Goal: Task Accomplishment & Management: Manage account settings

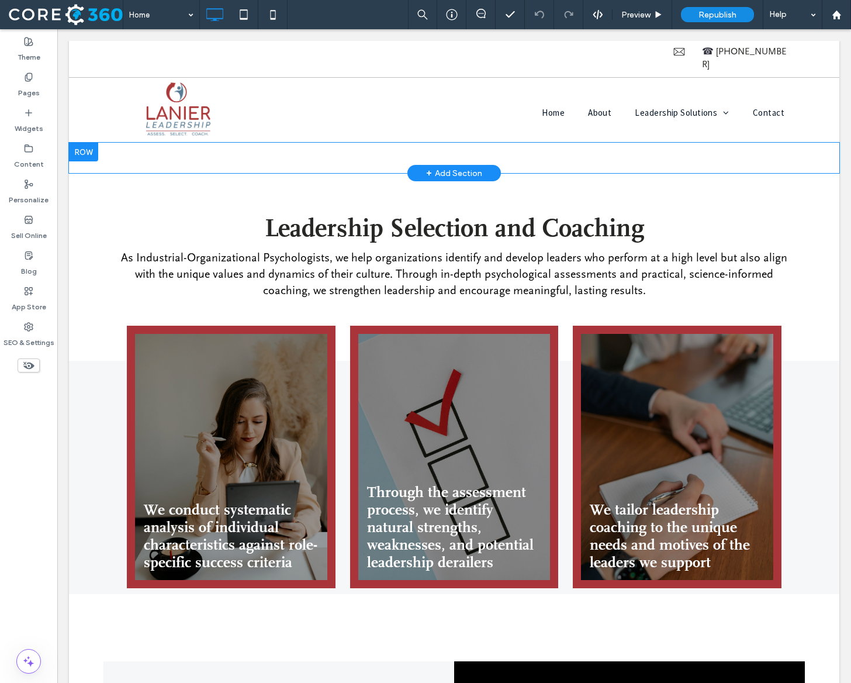
click at [85, 144] on div at bounding box center [83, 152] width 29 height 19
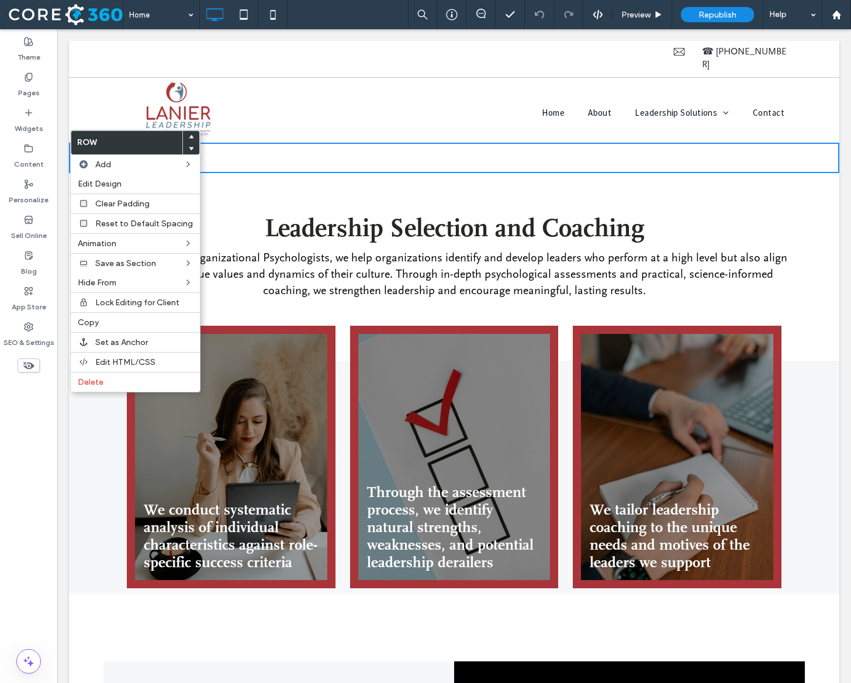
click at [292, 173] on div "Leadership Selection and Coaching As Industrial-Organizational Psychologists, w…" at bounding box center [454, 251] width 770 height 156
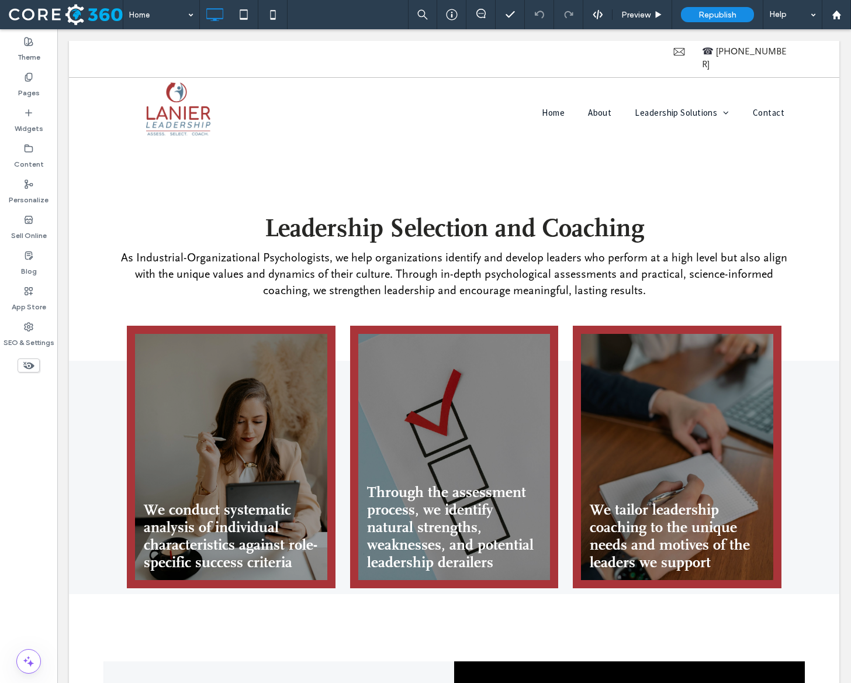
click at [29, 361] on icon at bounding box center [28, 365] width 13 height 13
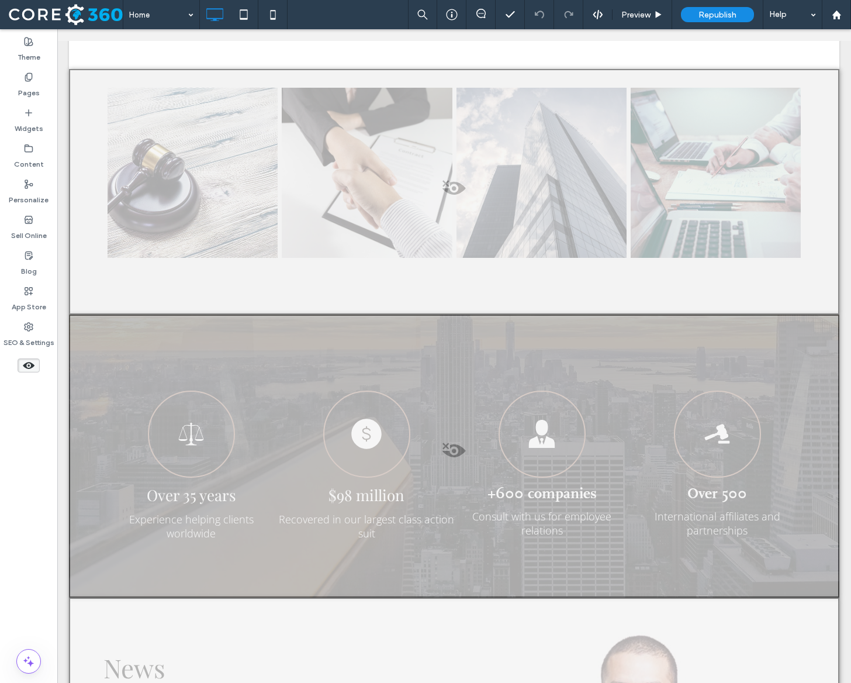
scroll to position [4870, 0]
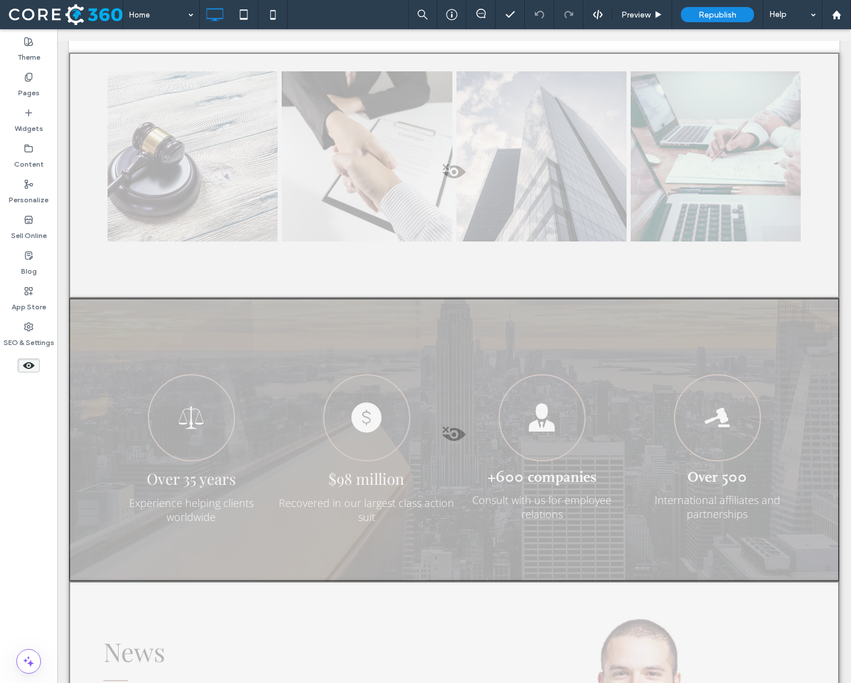
click at [452, 148] on div at bounding box center [454, 176] width 770 height 246
click at [461, 135] on button "Yes" at bounding box center [469, 134] width 36 height 15
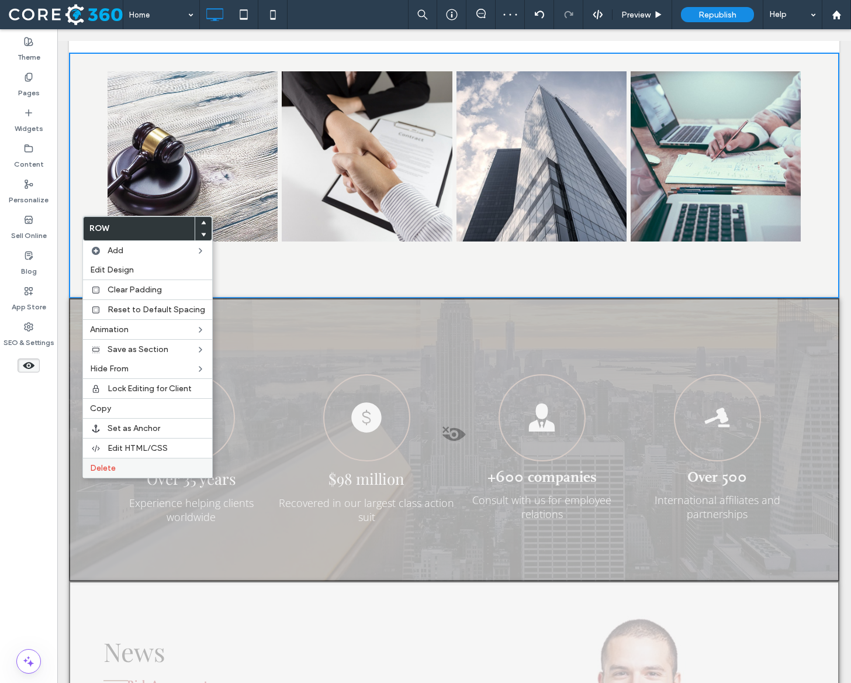
click at [127, 465] on label "Delete" at bounding box center [147, 468] width 115 height 10
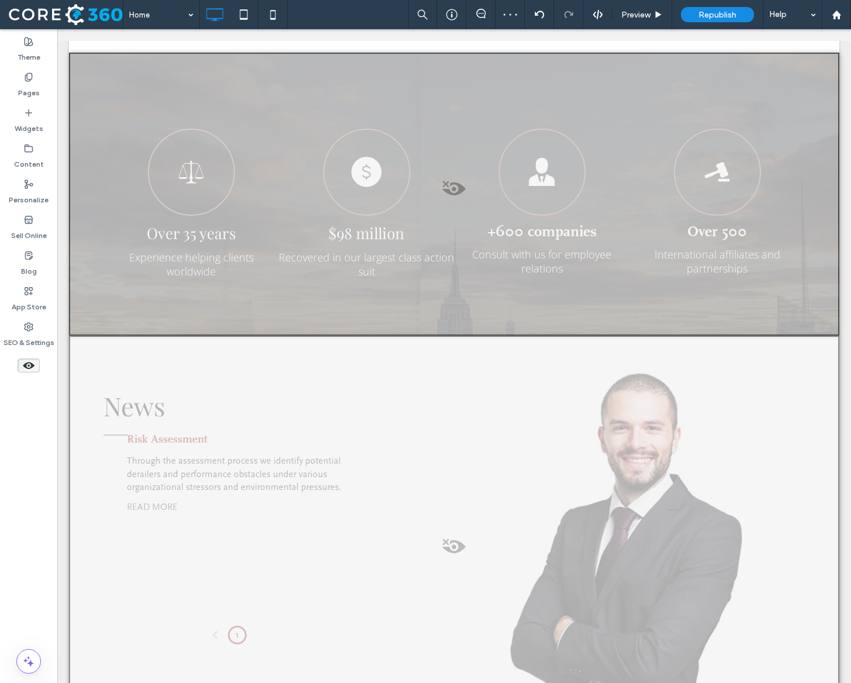
click at [459, 187] on span at bounding box center [454, 191] width 768 height 23
click at [475, 173] on button "Yes" at bounding box center [475, 172] width 36 height 15
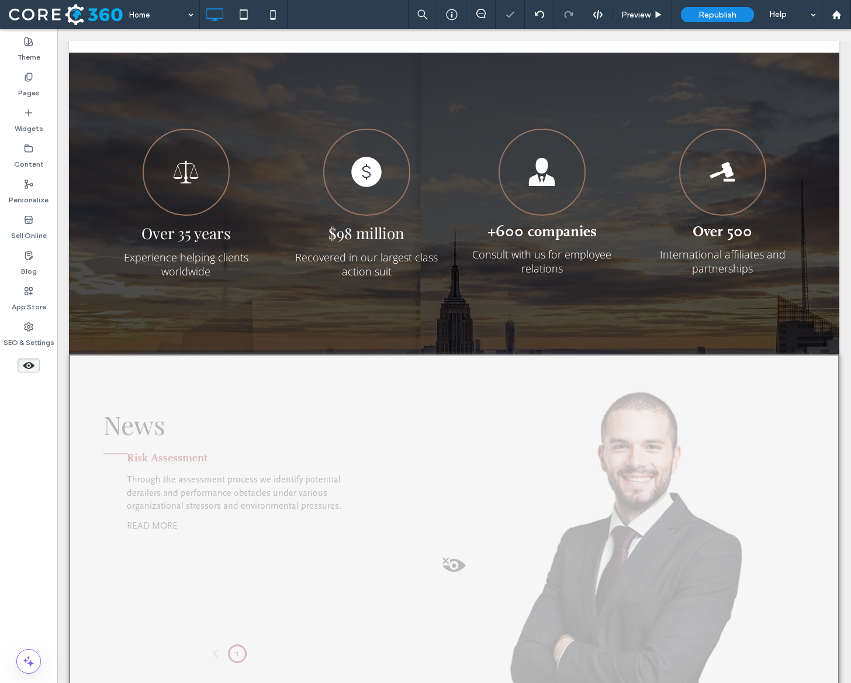
click at [456, 557] on span at bounding box center [454, 568] width 768 height 23
click at [475, 533] on button "Yes" at bounding box center [472, 533] width 36 height 15
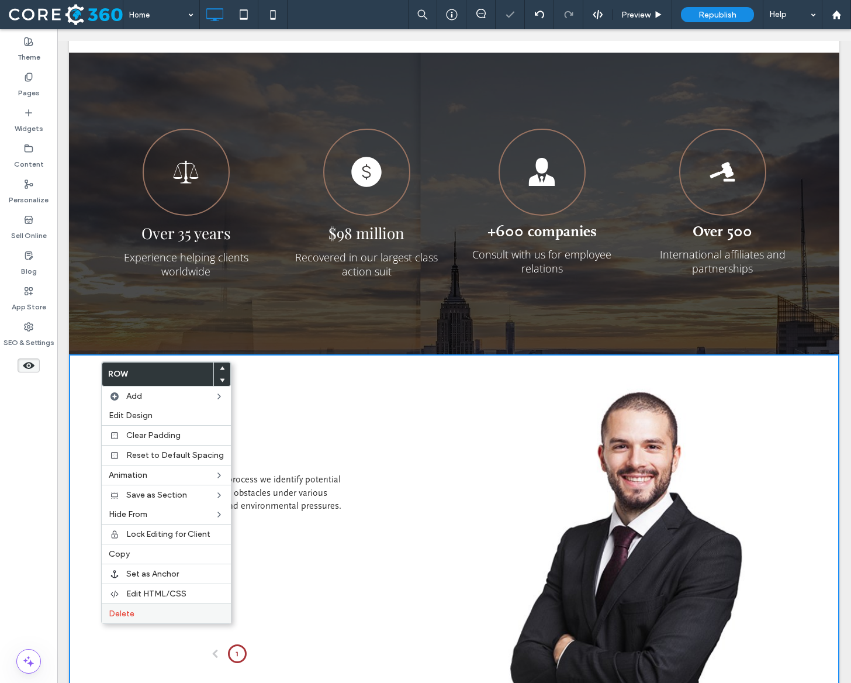
click at [151, 605] on div "Delete" at bounding box center [166, 613] width 129 height 20
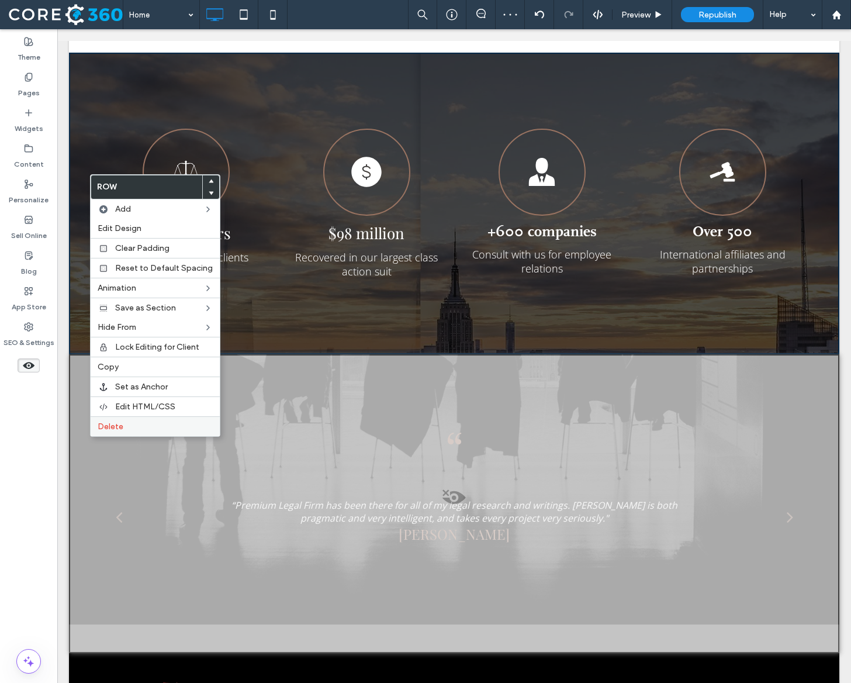
click at [138, 427] on label "Delete" at bounding box center [155, 426] width 115 height 10
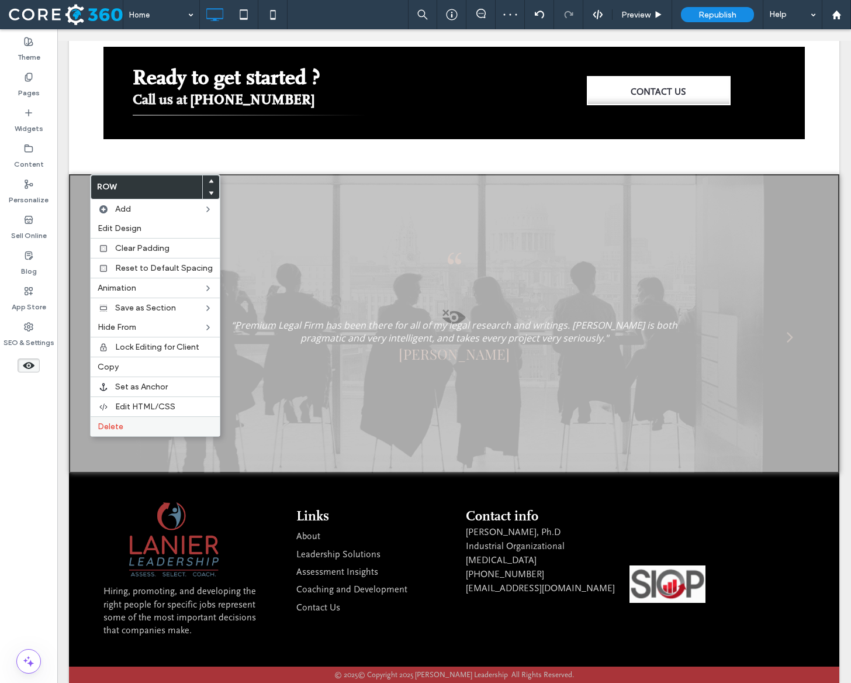
scroll to position [4736, 0]
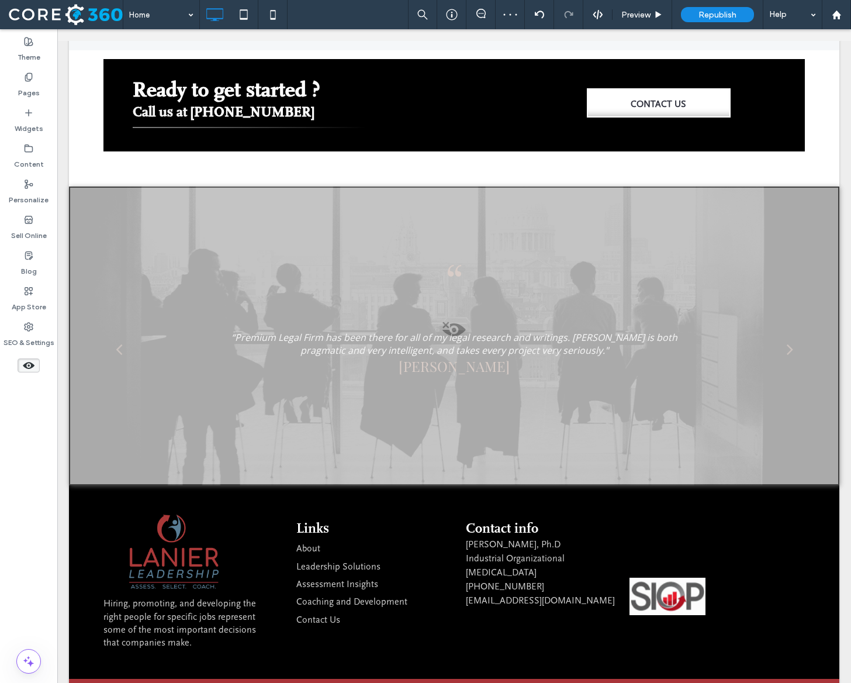
click at [452, 321] on span at bounding box center [454, 332] width 768 height 23
click at [465, 300] on button "Yes" at bounding box center [469, 300] width 36 height 15
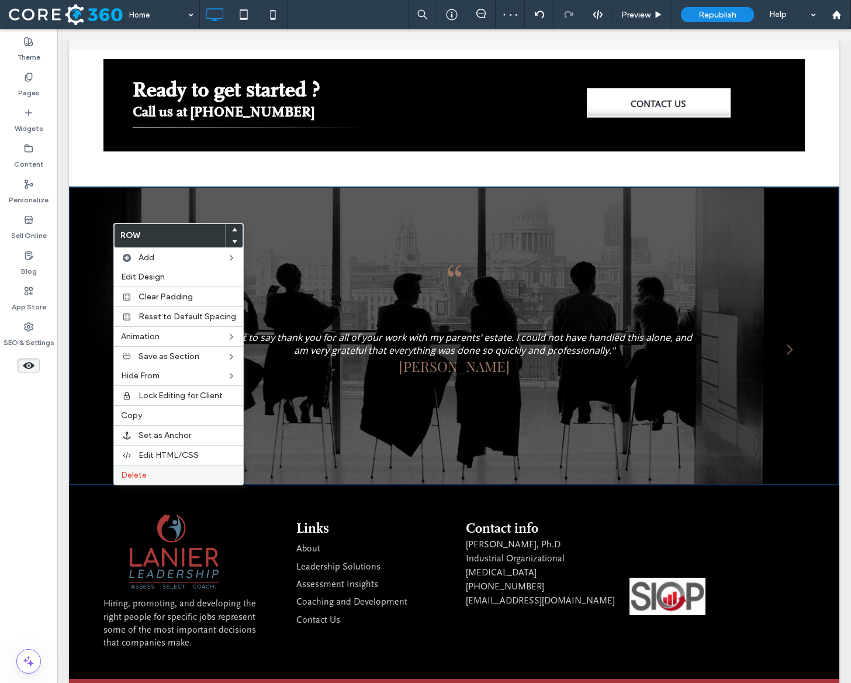
click at [158, 472] on label "Delete" at bounding box center [178, 475] width 115 height 10
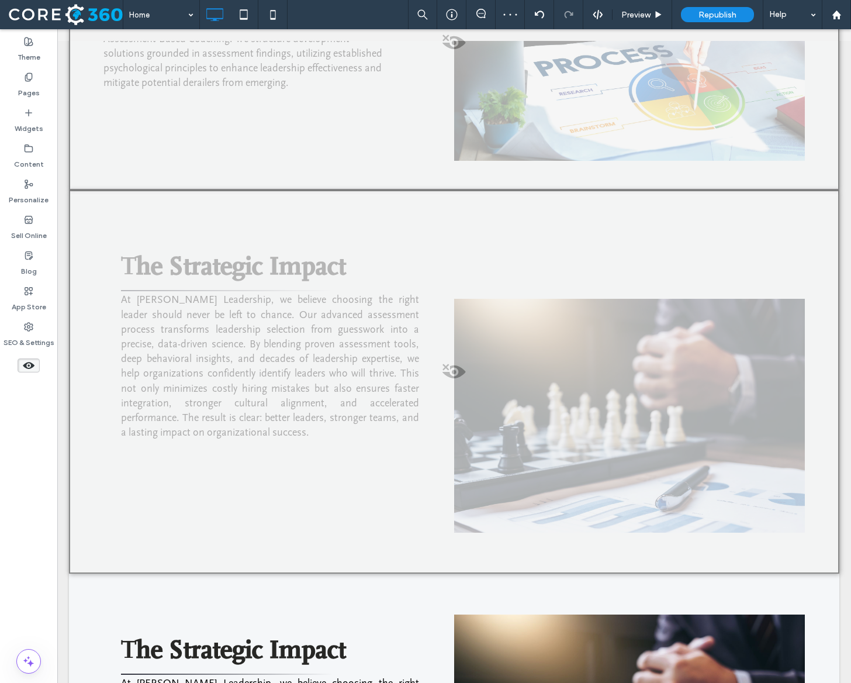
scroll to position [3883, 0]
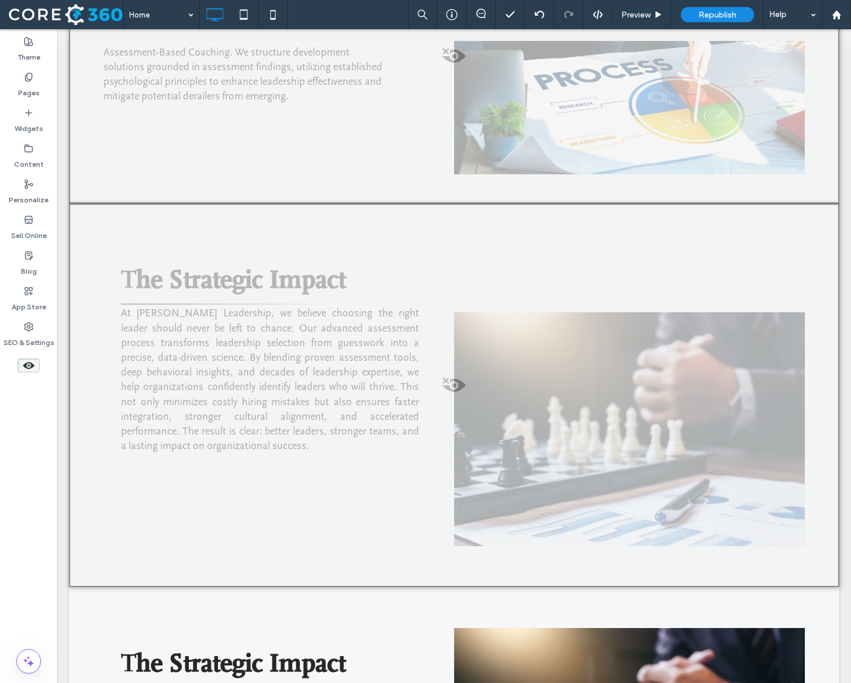
click at [30, 363] on use at bounding box center [29, 365] width 12 height 7
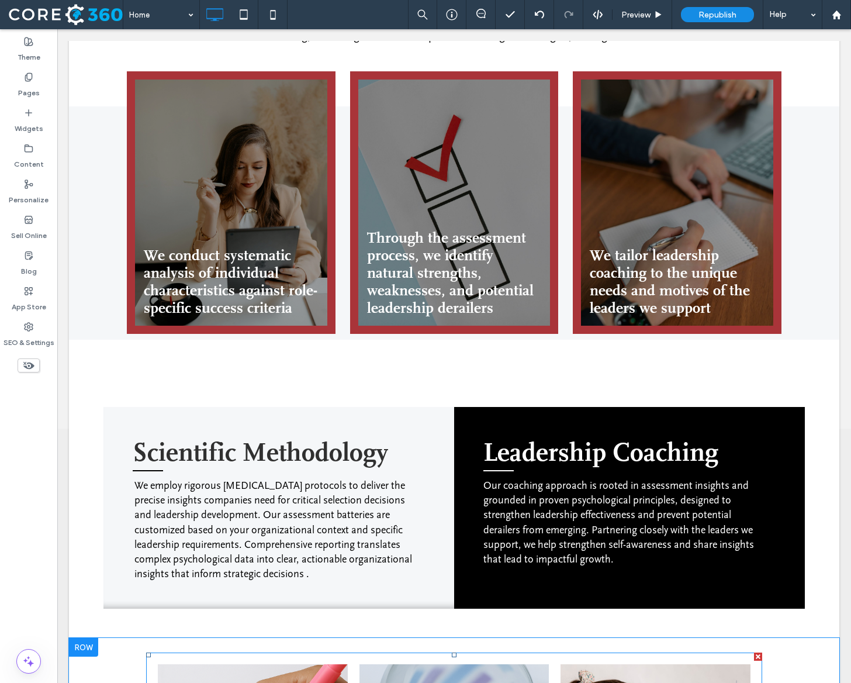
scroll to position [0, 0]
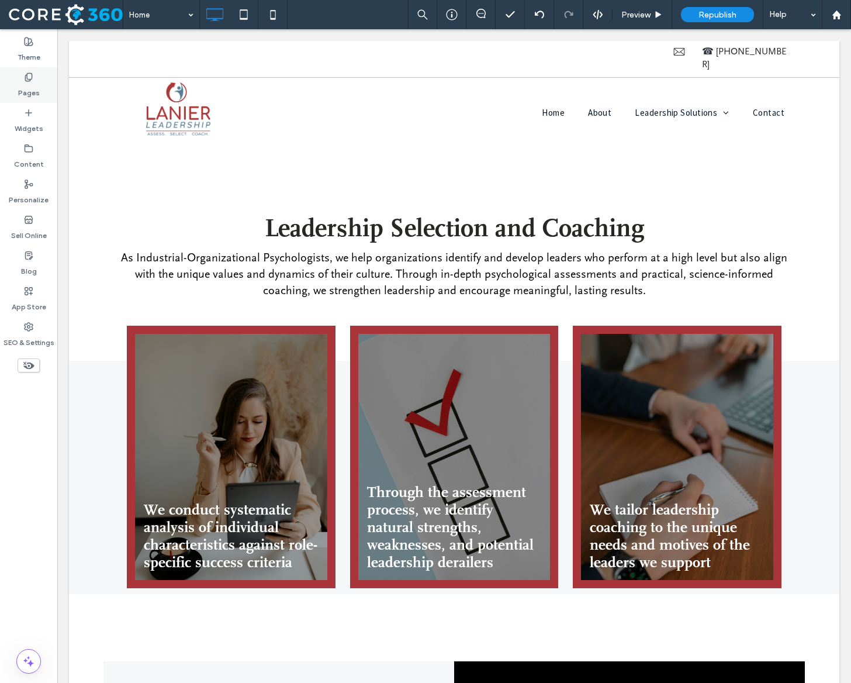
click at [32, 85] on label "Pages" at bounding box center [29, 90] width 22 height 16
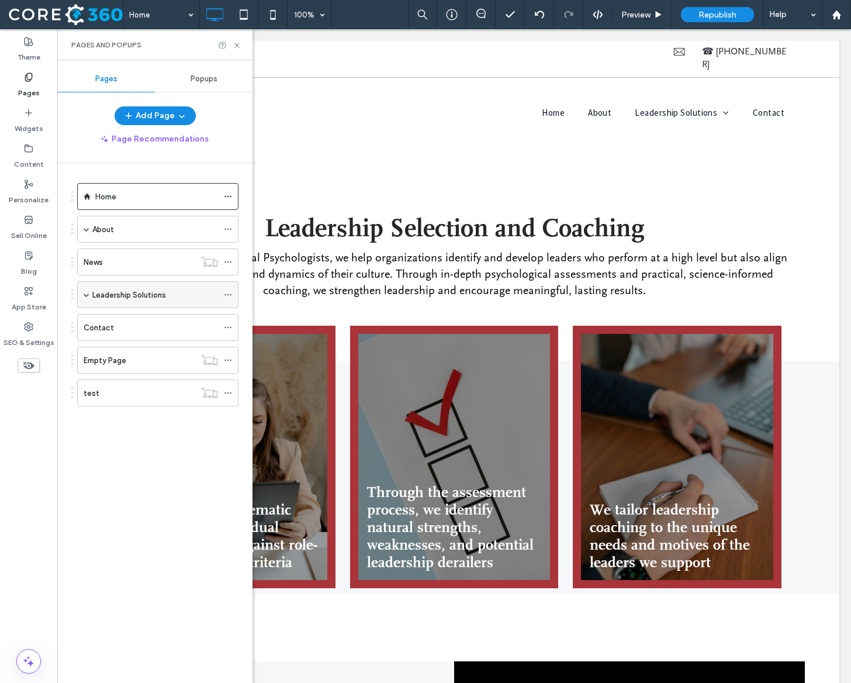
click at [116, 293] on label "Leadership Solutions" at bounding box center [129, 295] width 74 height 20
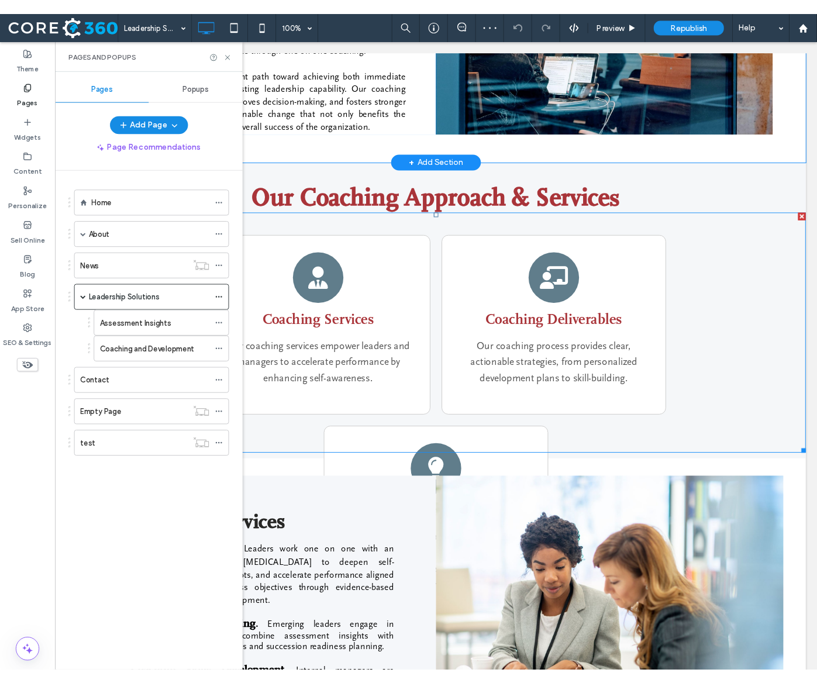
scroll to position [492, 0]
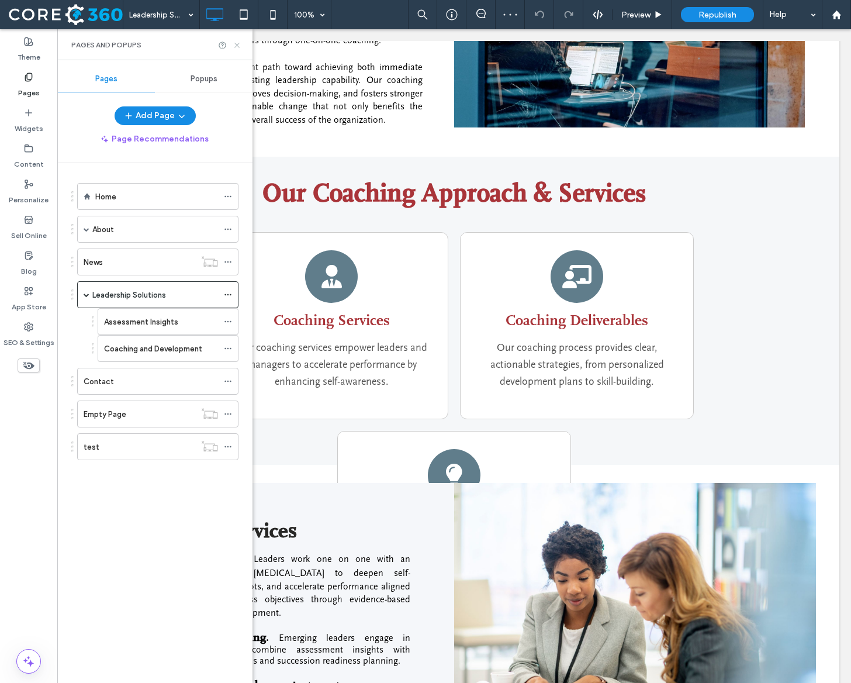
click at [239, 45] on icon at bounding box center [237, 45] width 9 height 9
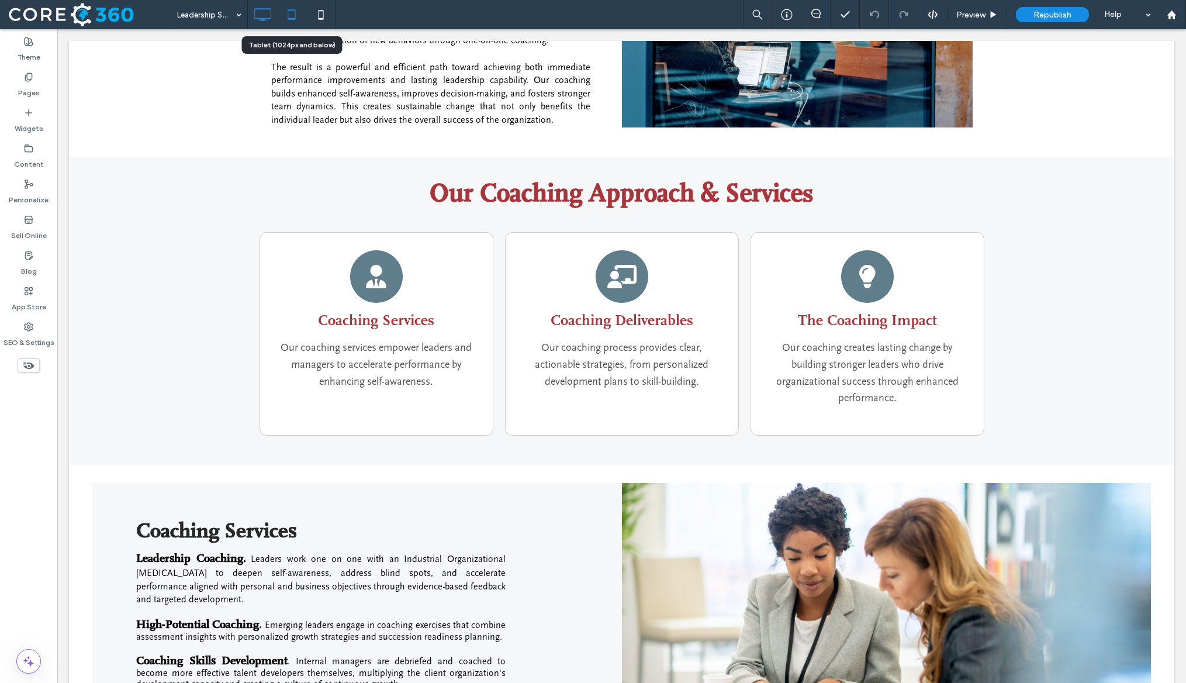
click at [296, 11] on icon at bounding box center [291, 14] width 23 height 23
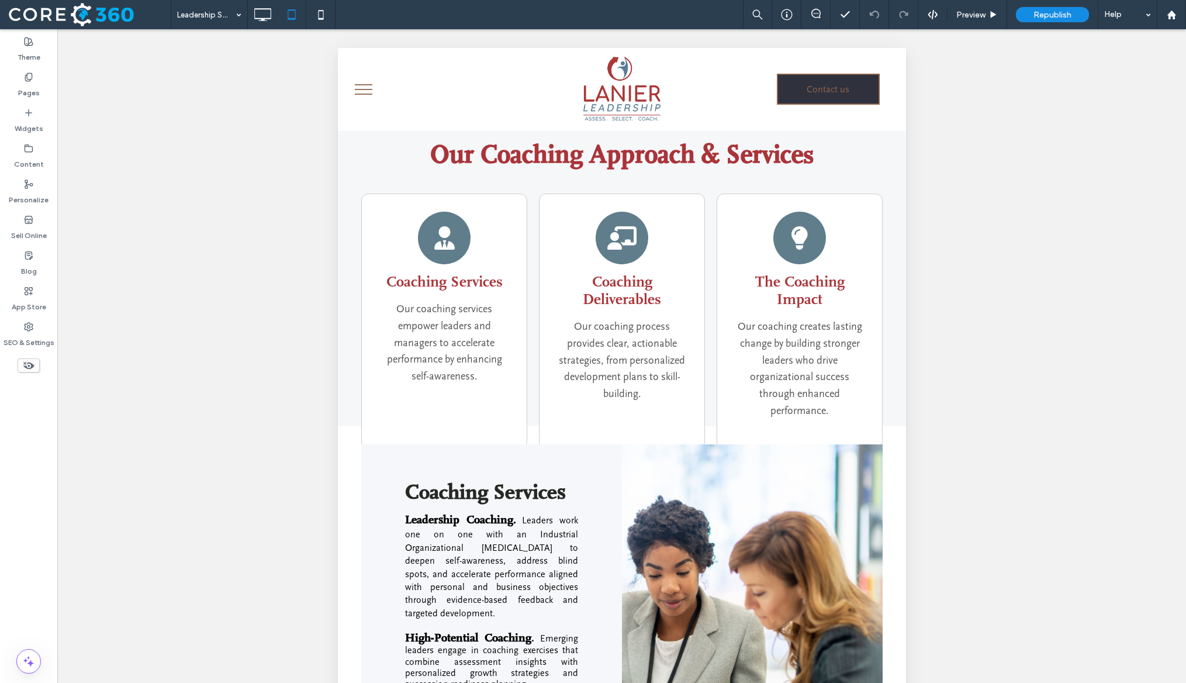
scroll to position [668, 0]
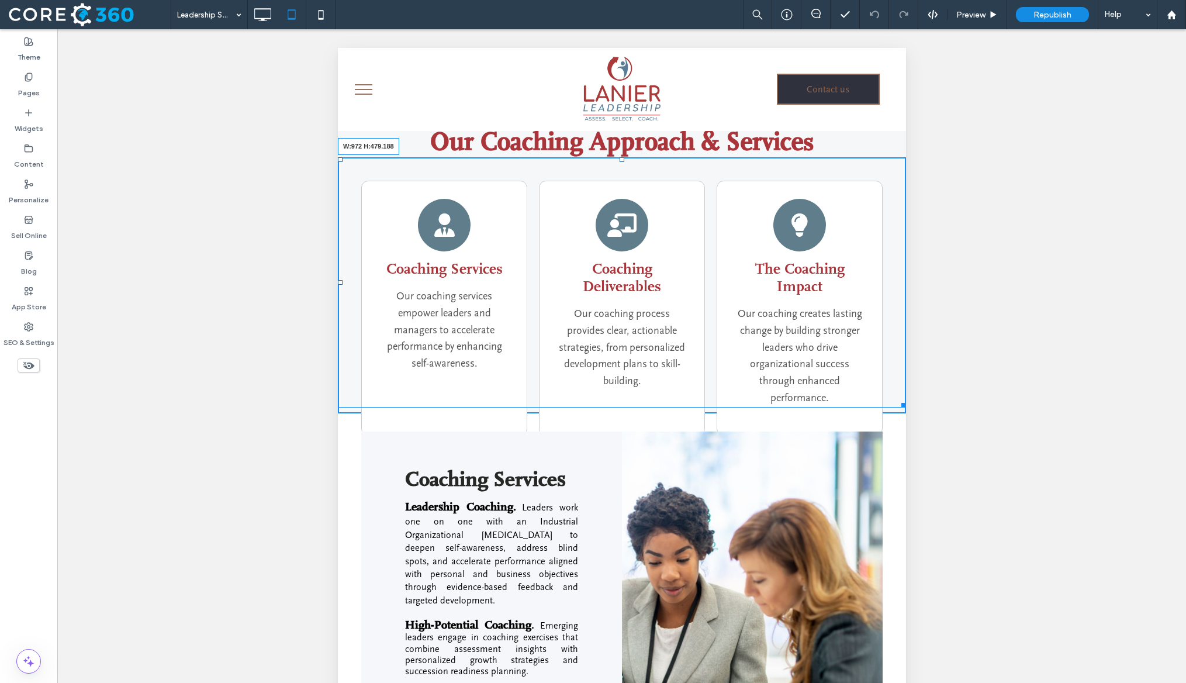
drag, startPoint x: 899, startPoint y: 427, endPoint x: 907, endPoint y: 457, distance: 30.9
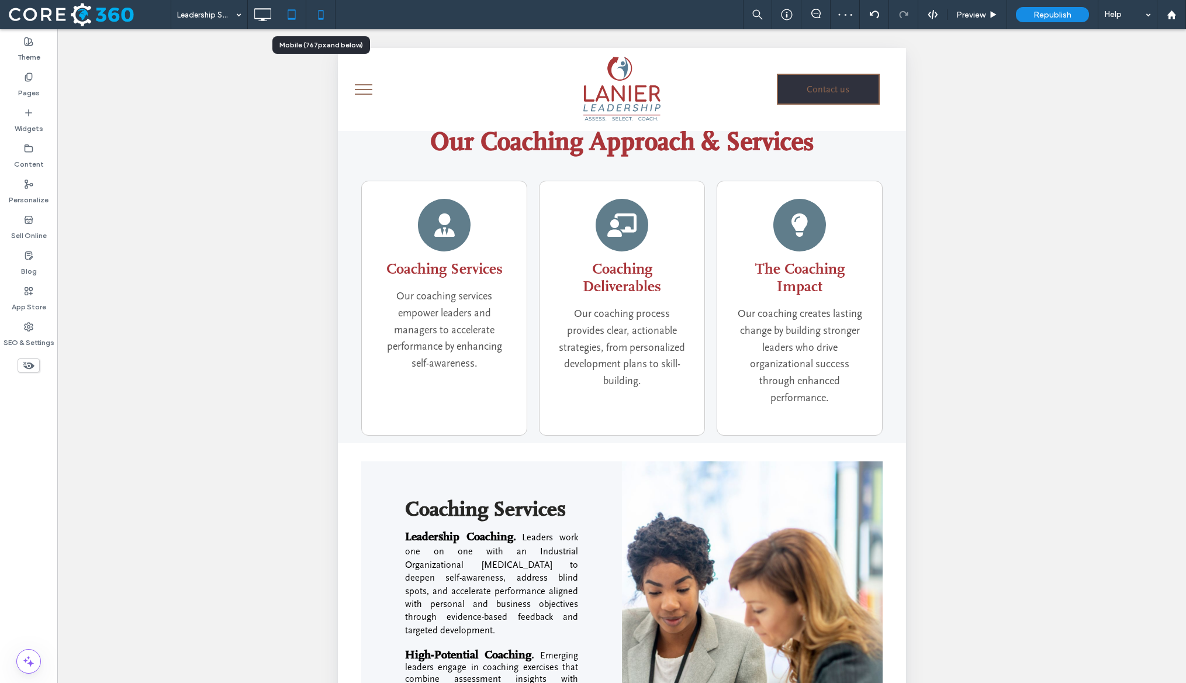
click at [319, 19] on use at bounding box center [320, 14] width 5 height 9
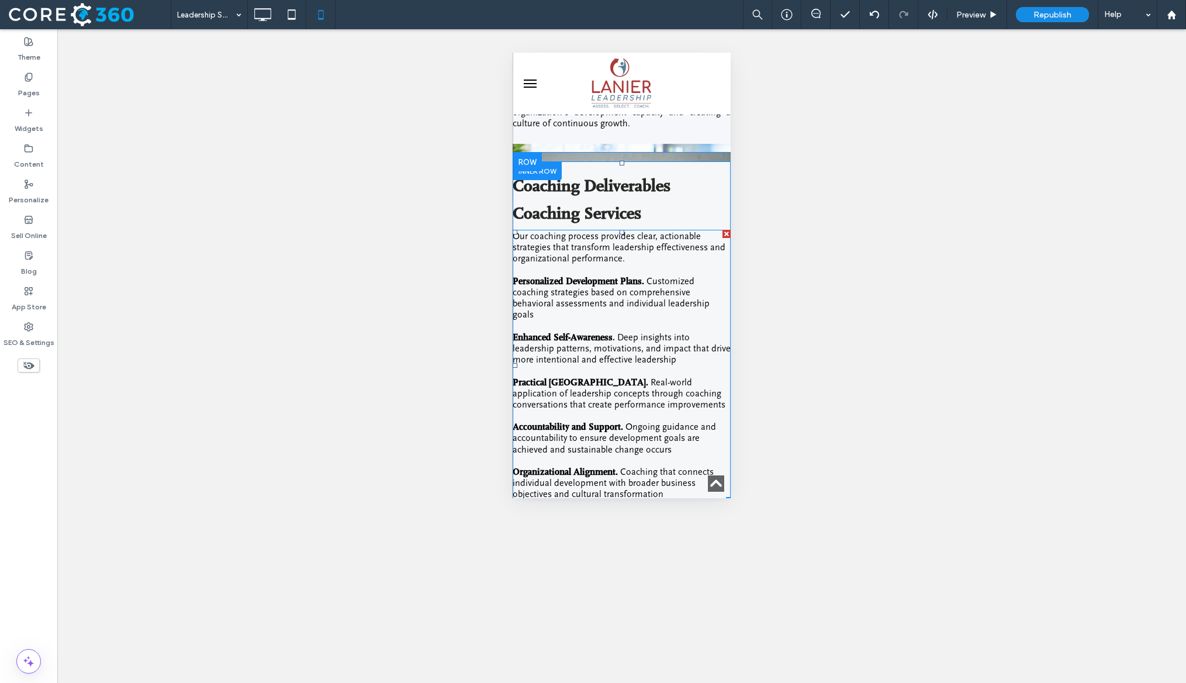
scroll to position [1736, 0]
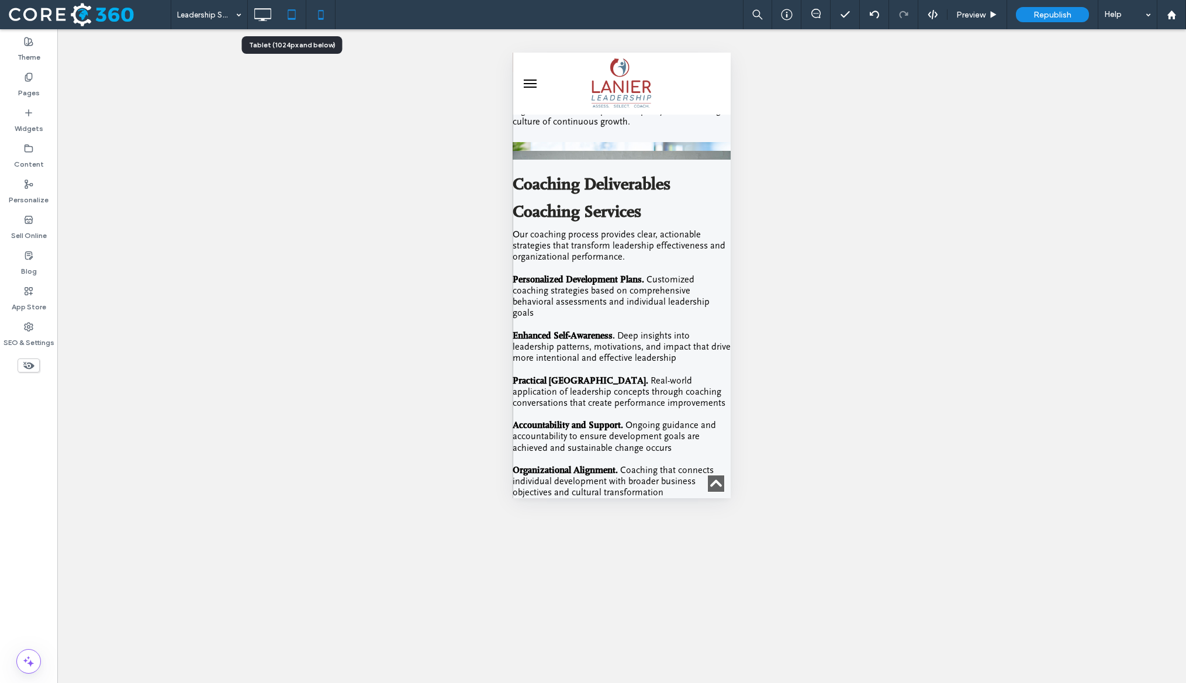
click at [296, 12] on icon at bounding box center [291, 14] width 23 height 23
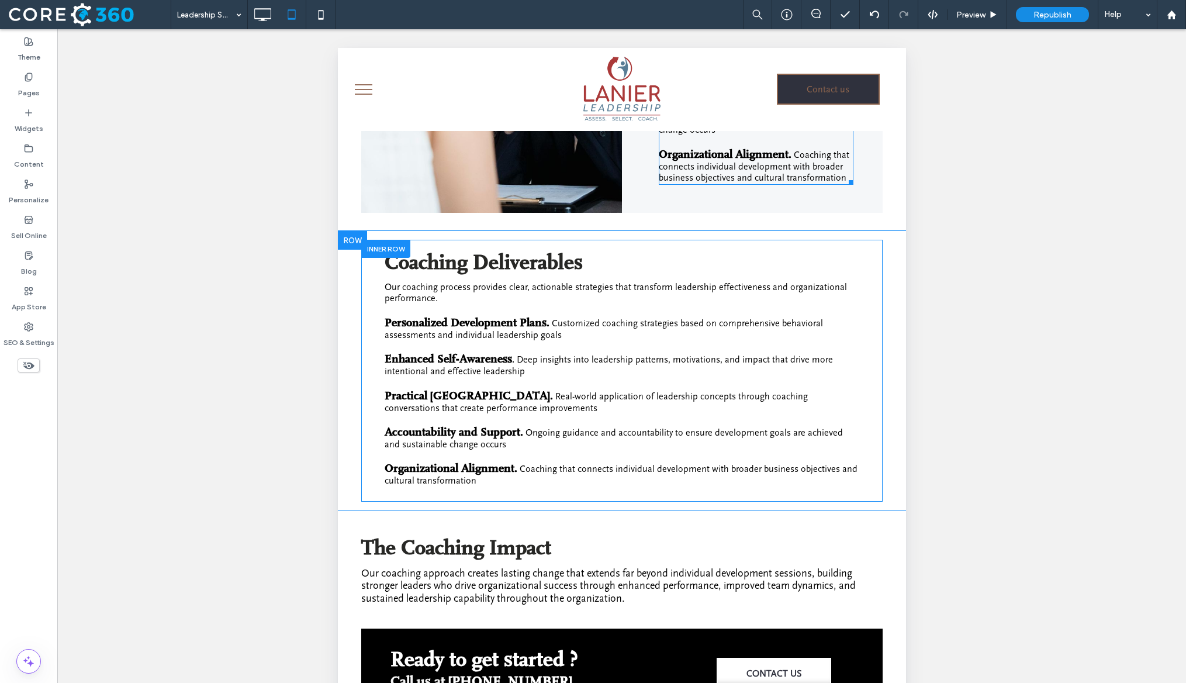
scroll to position [1788, 0]
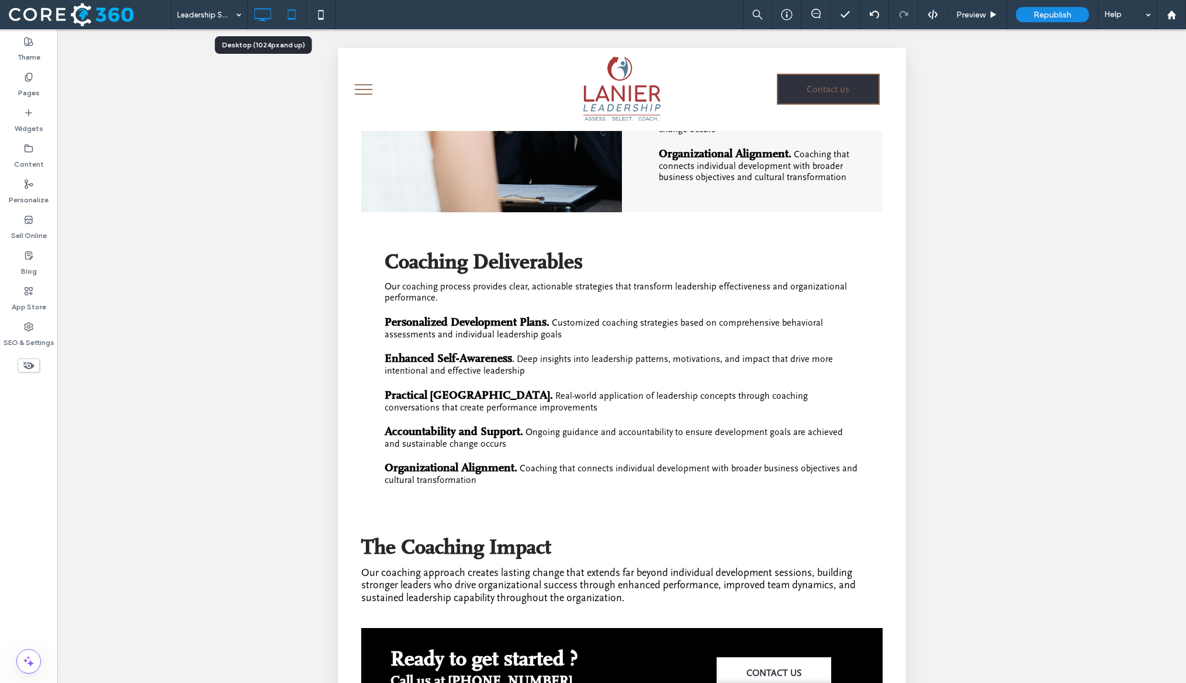
click at [262, 16] on icon at bounding box center [262, 14] width 23 height 23
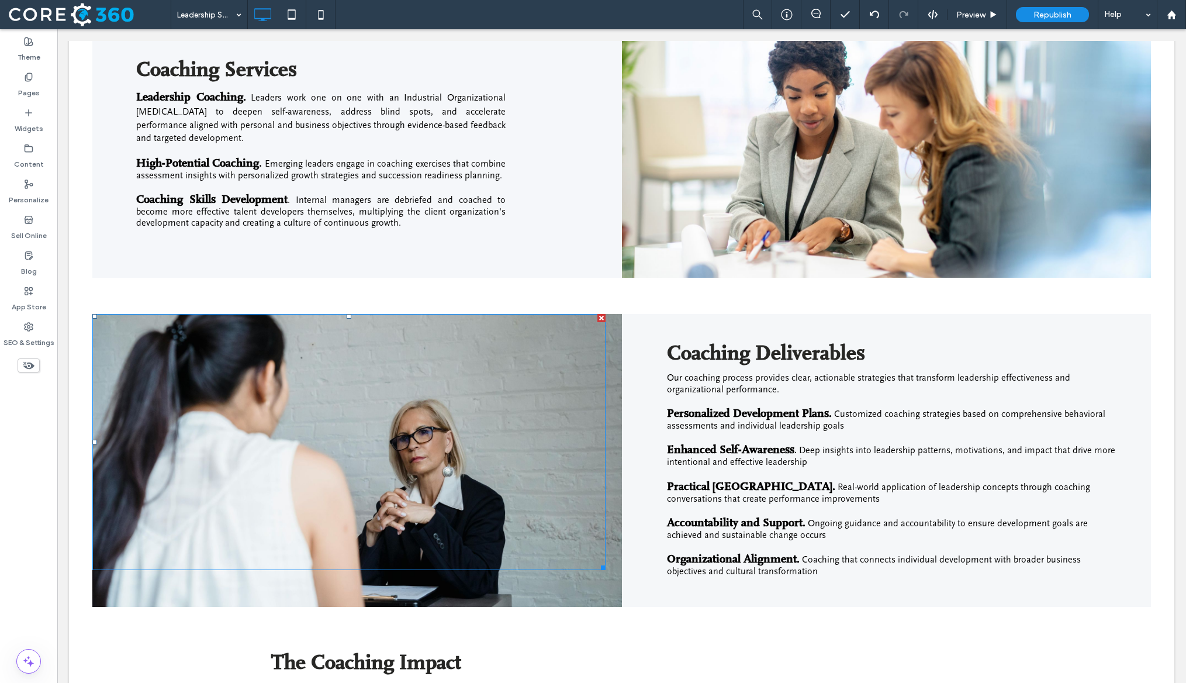
scroll to position [982, 0]
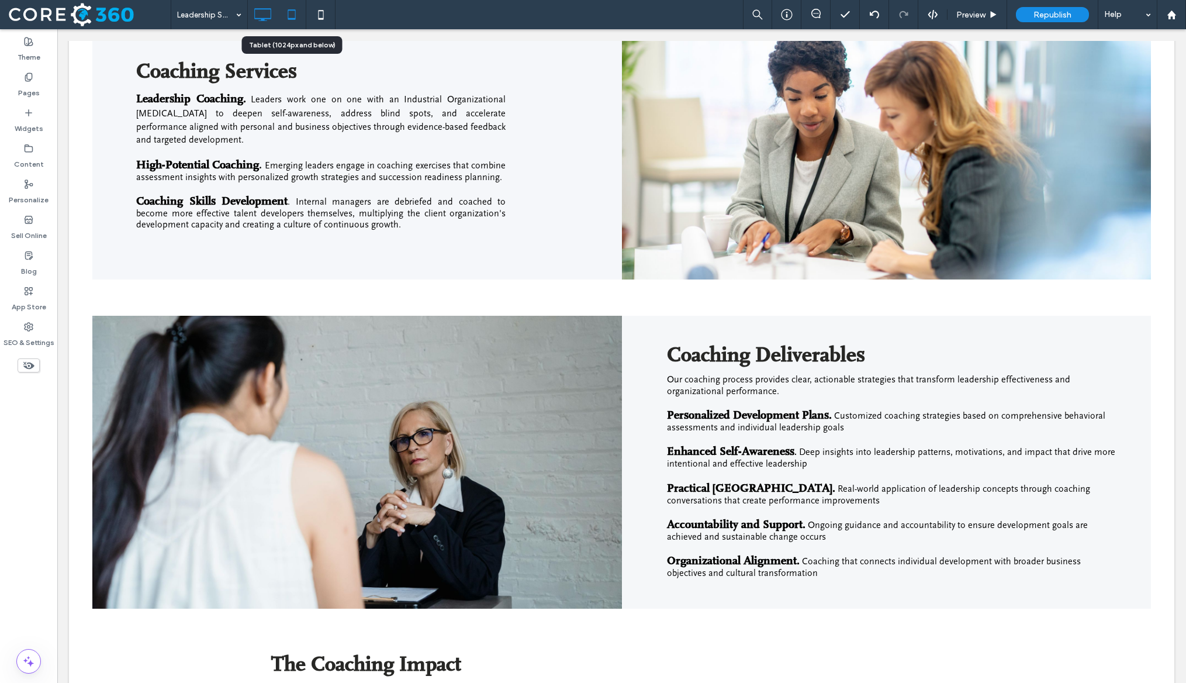
click at [296, 15] on icon at bounding box center [291, 14] width 23 height 23
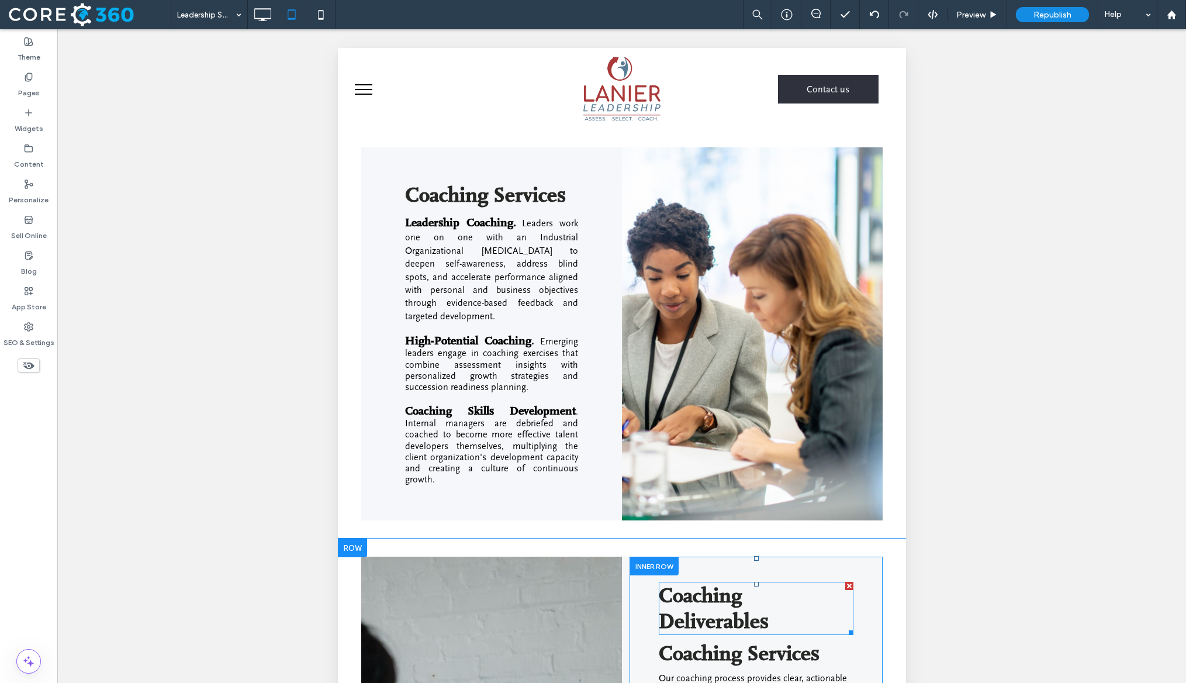
scroll to position [1034, 0]
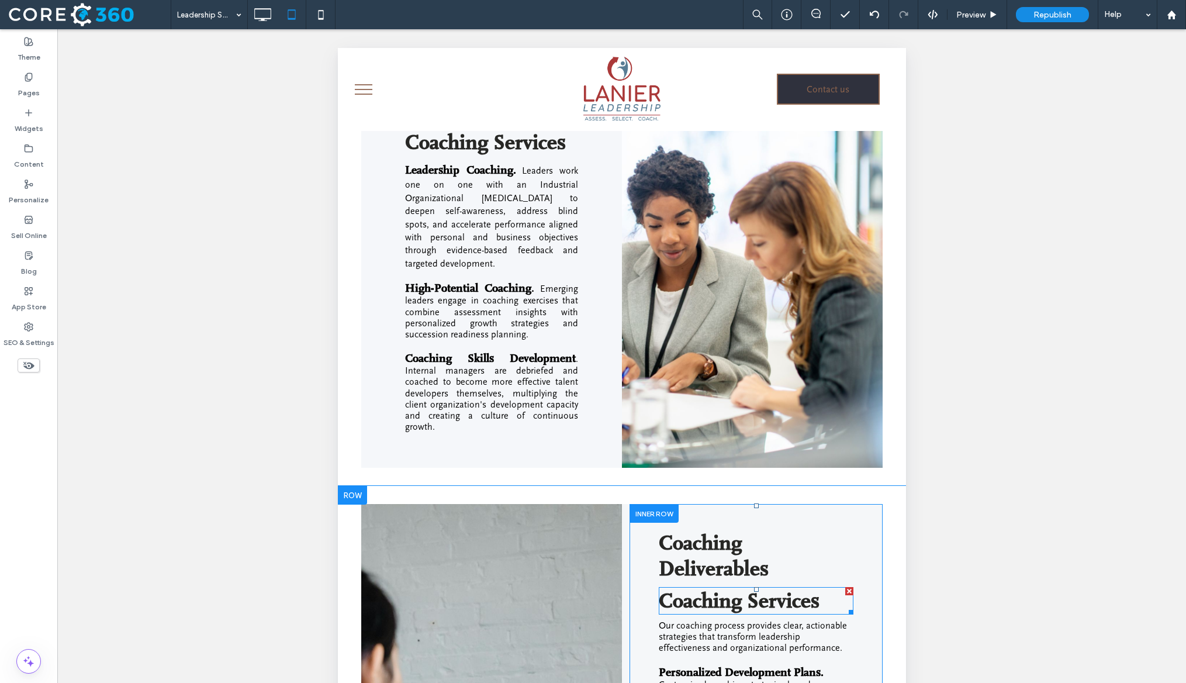
click at [846, 595] on div at bounding box center [849, 591] width 8 height 8
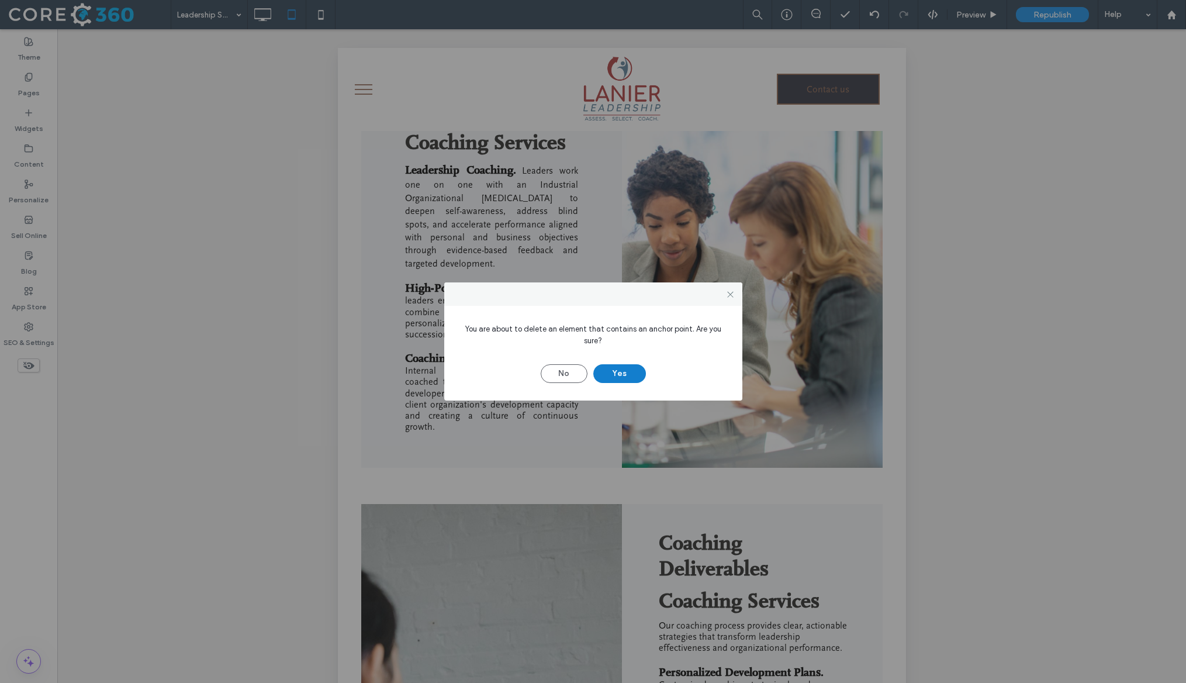
click at [606, 376] on button "Yes" at bounding box center [619, 373] width 53 height 19
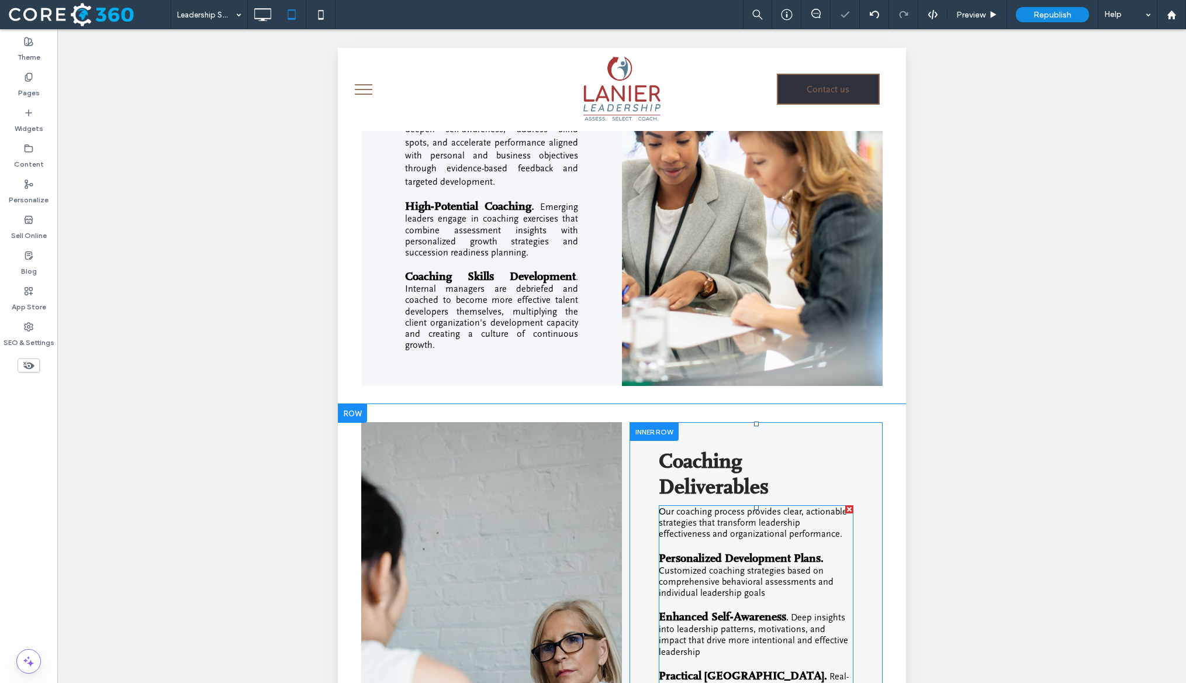
scroll to position [1116, 0]
click at [272, 23] on icon at bounding box center [262, 14] width 23 height 23
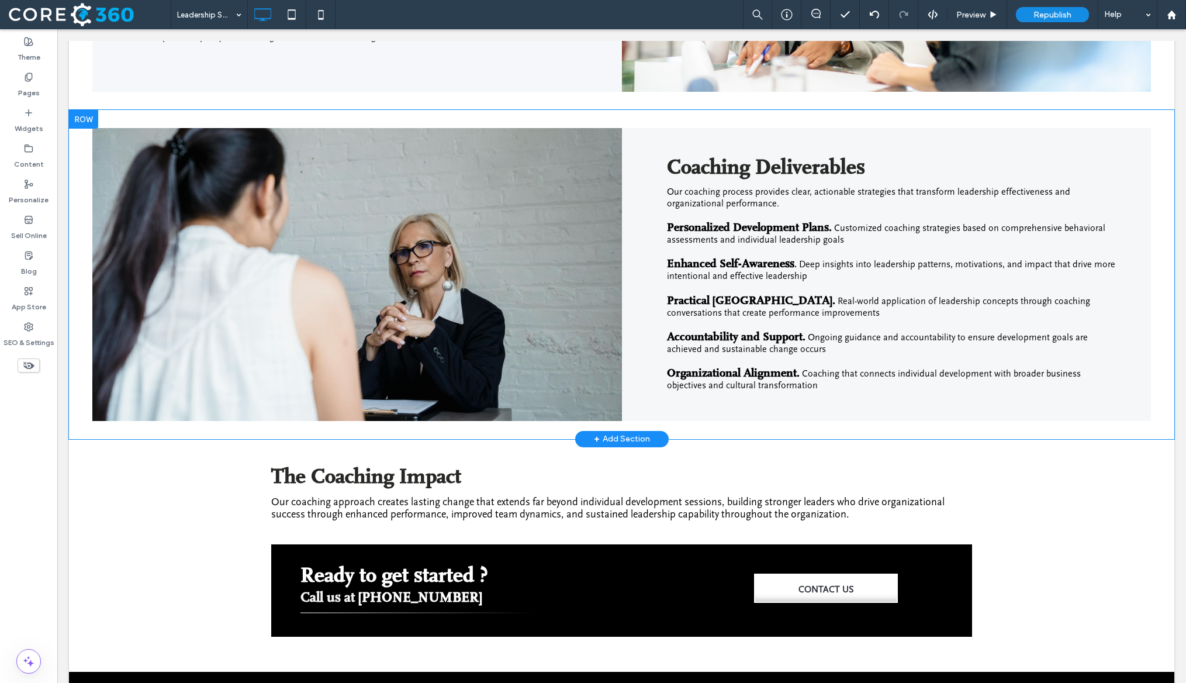
scroll to position [1150, 0]
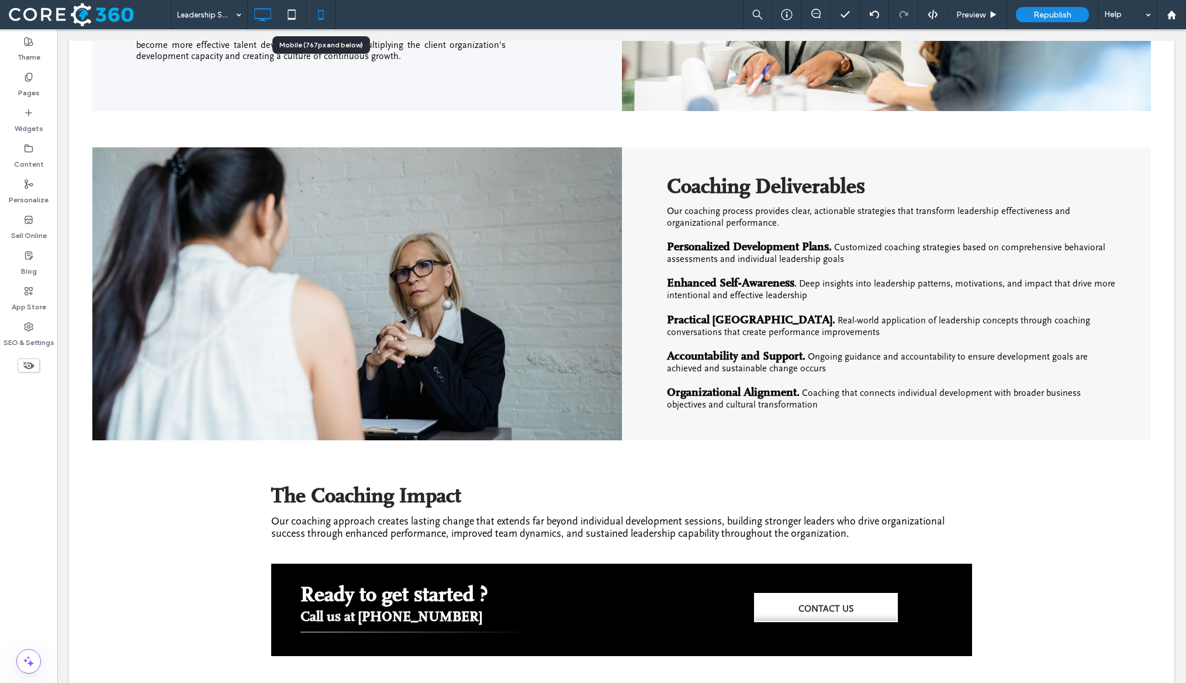
click at [321, 16] on icon at bounding box center [320, 14] width 23 height 23
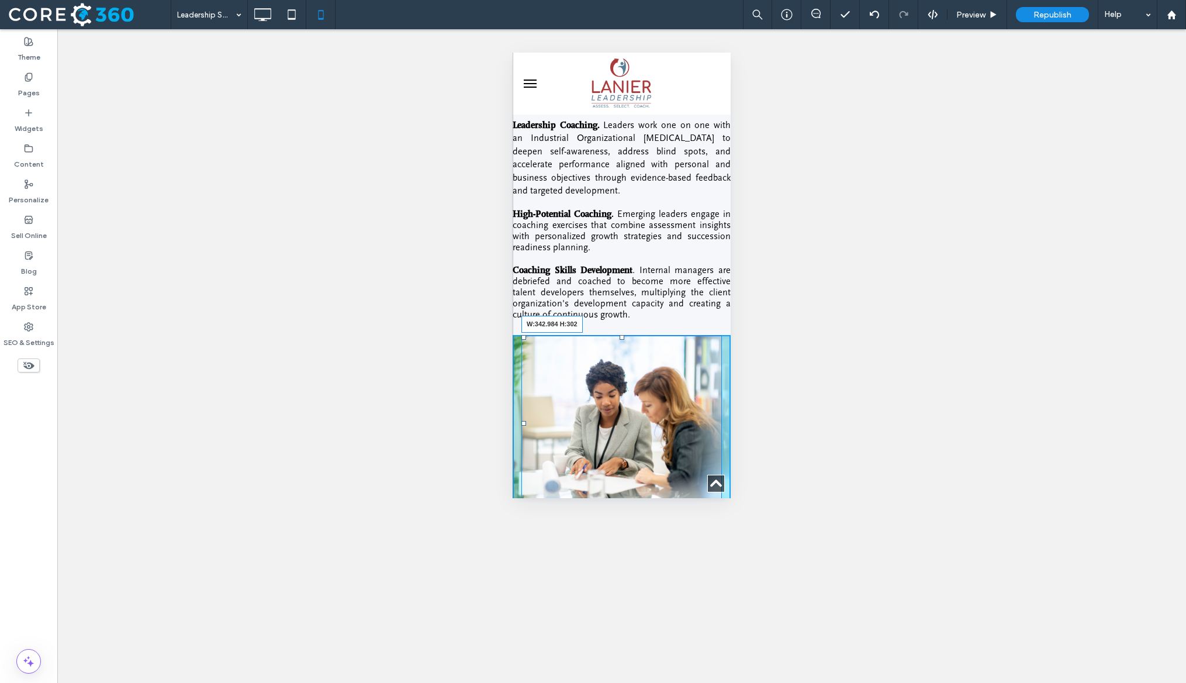
scroll to position [1636, 0]
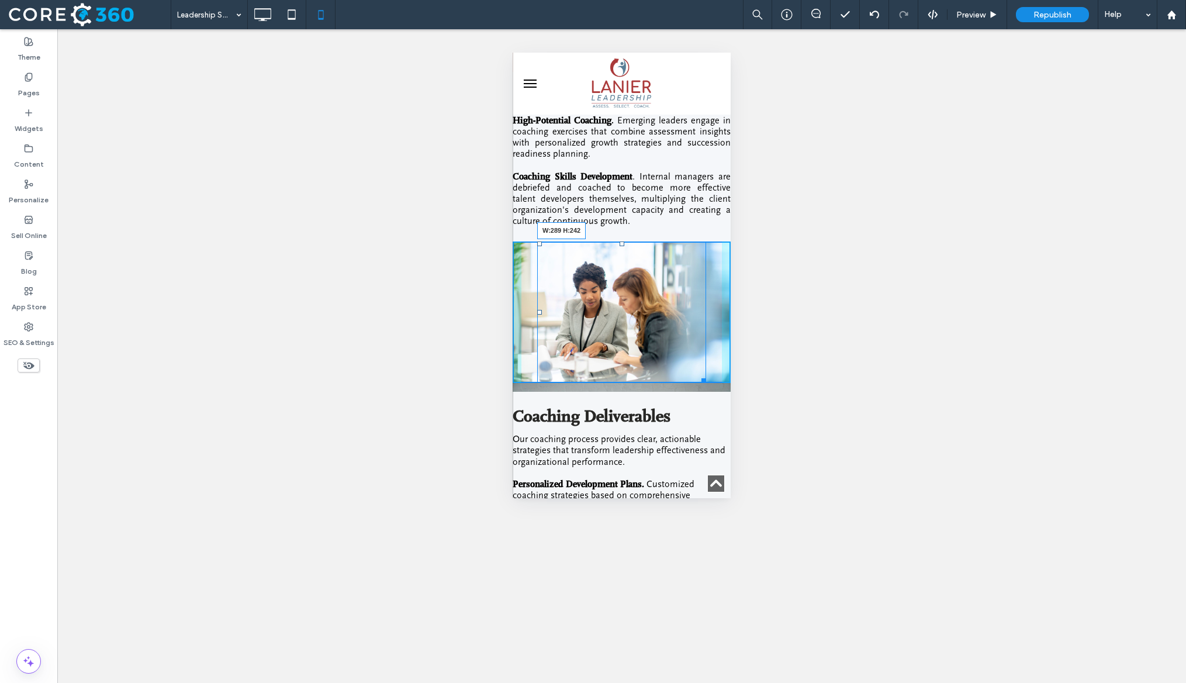
drag, startPoint x: 716, startPoint y: 350, endPoint x: 700, endPoint y: 389, distance: 42.2
click at [700, 383] on div at bounding box center [701, 378] width 9 height 9
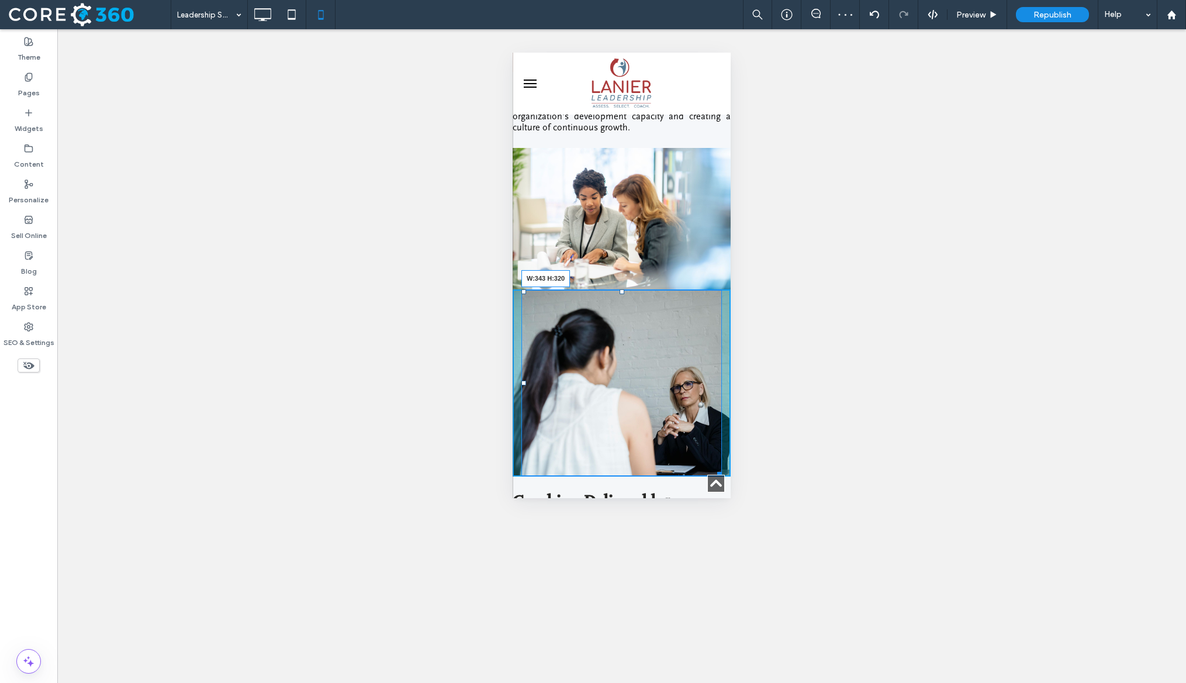
scroll to position [1788, 0]
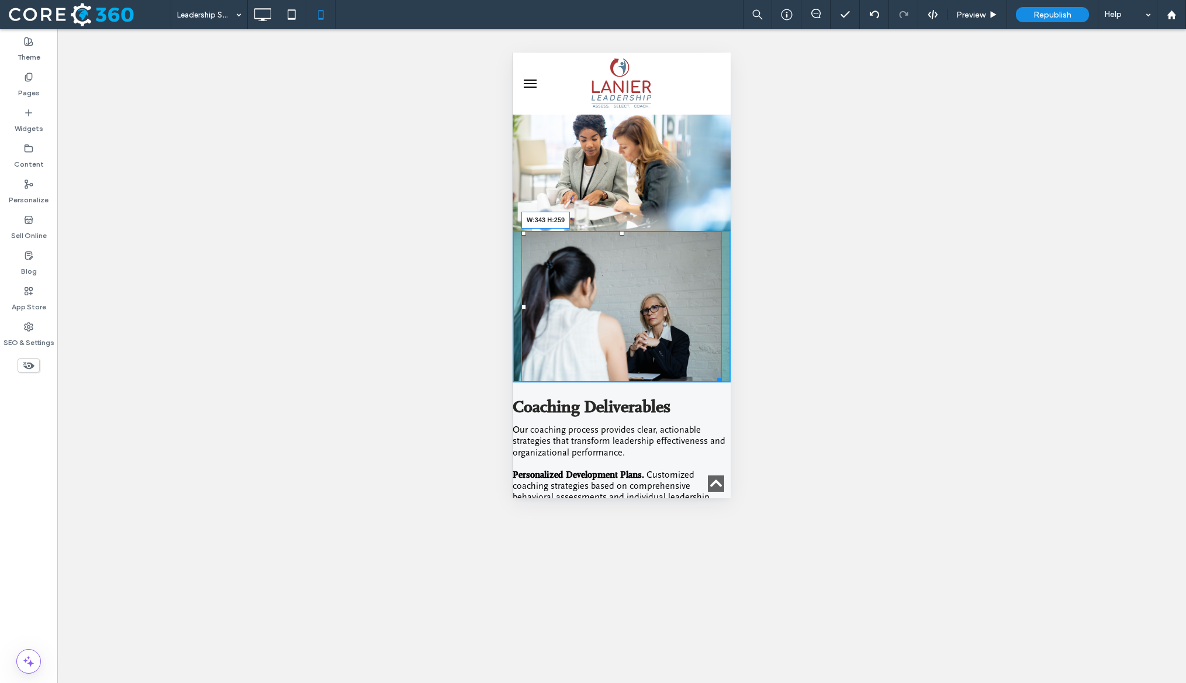
drag, startPoint x: 718, startPoint y: 398, endPoint x: 720, endPoint y: 388, distance: 9.5
click at [720, 382] on div at bounding box center [717, 378] width 9 height 9
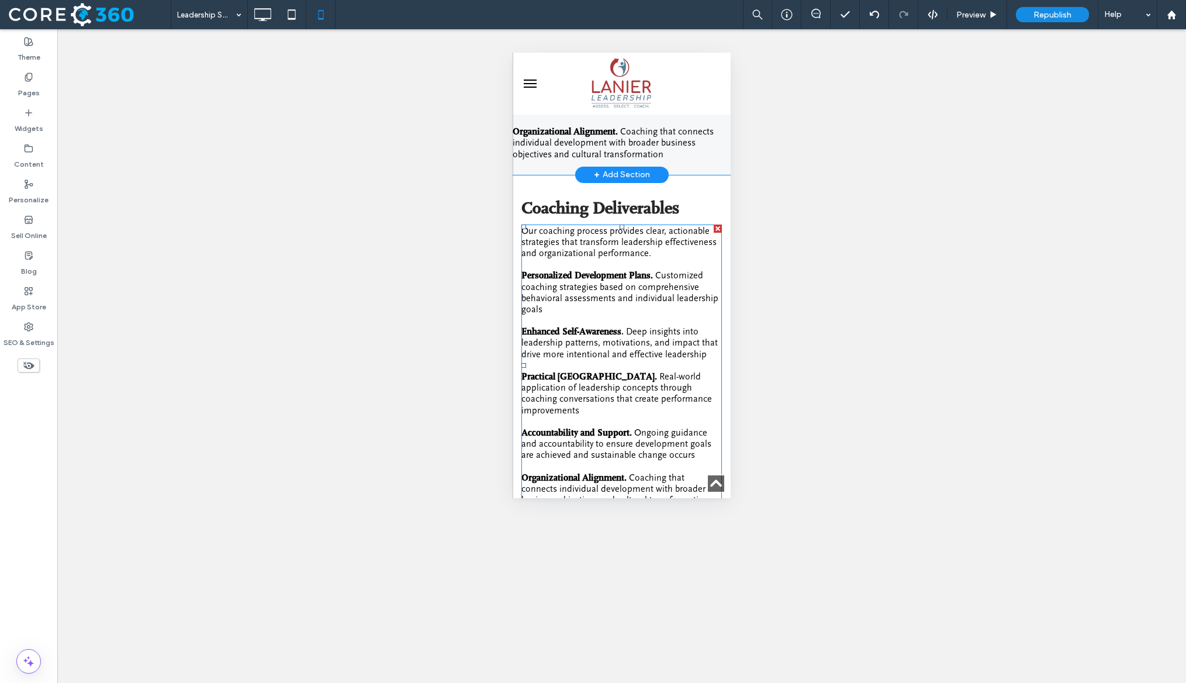
scroll to position [2336, 0]
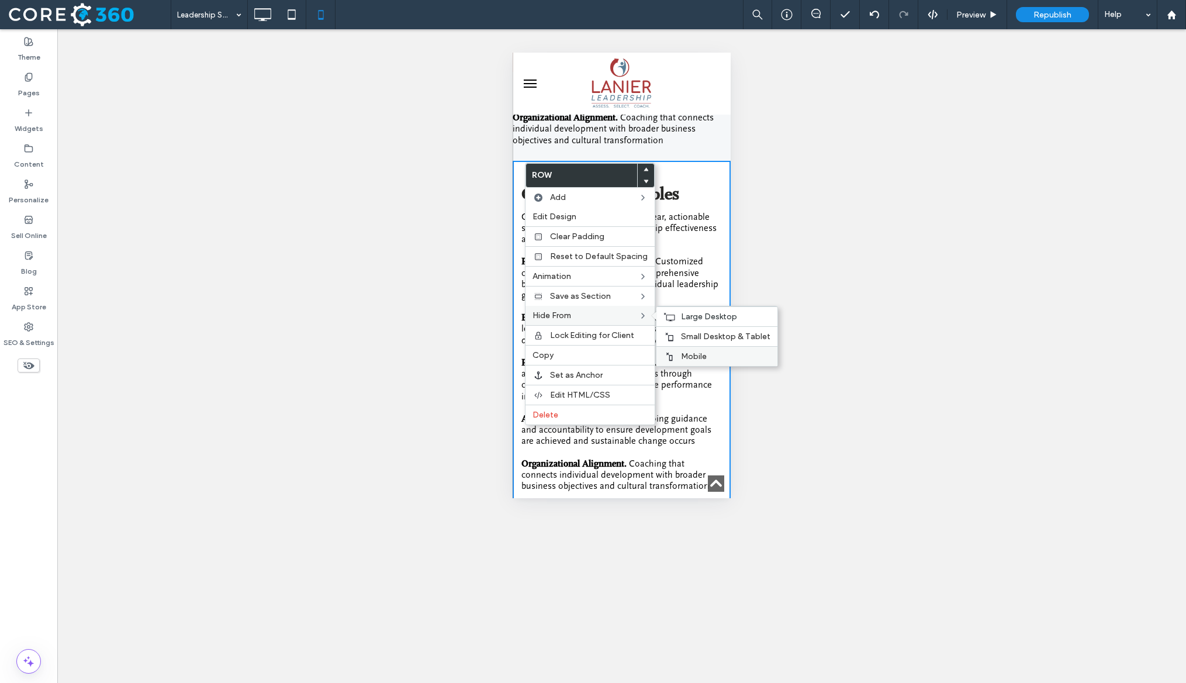
click at [685, 351] on span "Mobile" at bounding box center [694, 356] width 26 height 10
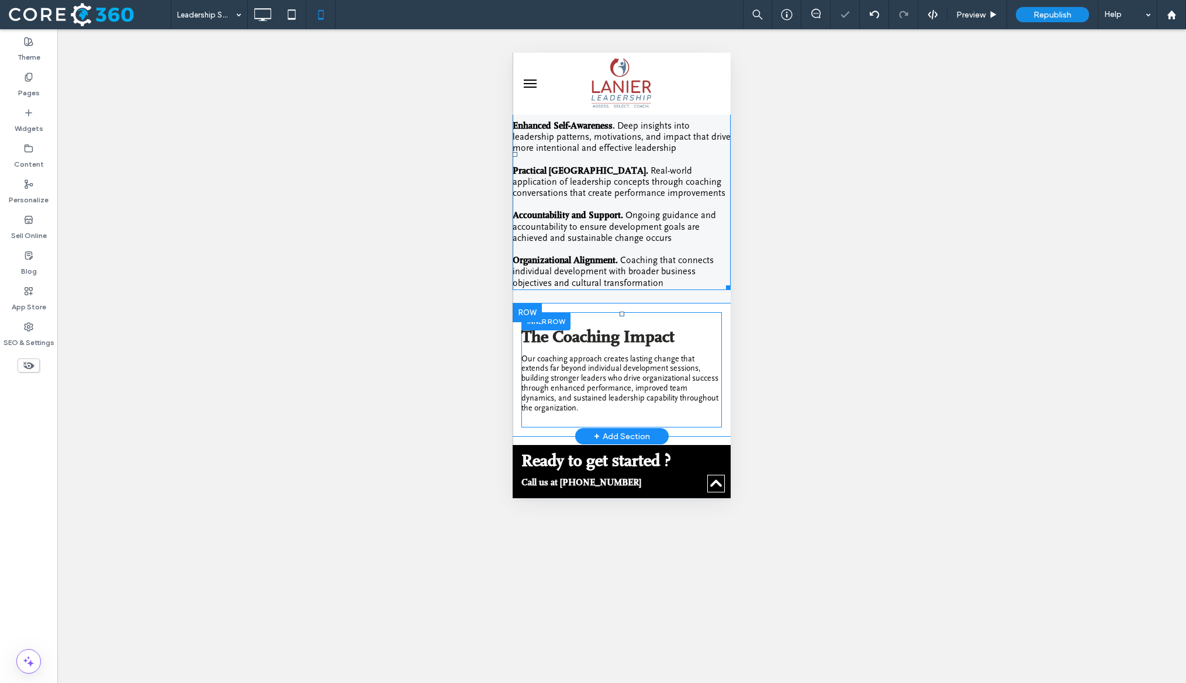
scroll to position [2193, 0]
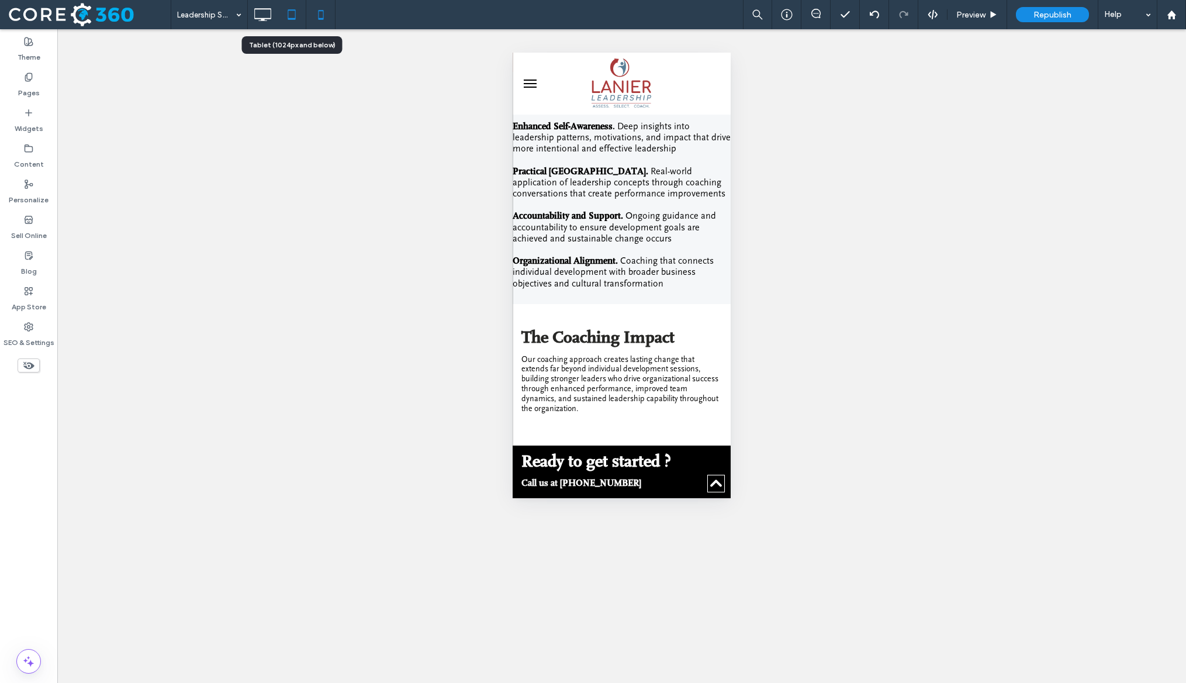
click at [296, 16] on icon at bounding box center [291, 14] width 23 height 23
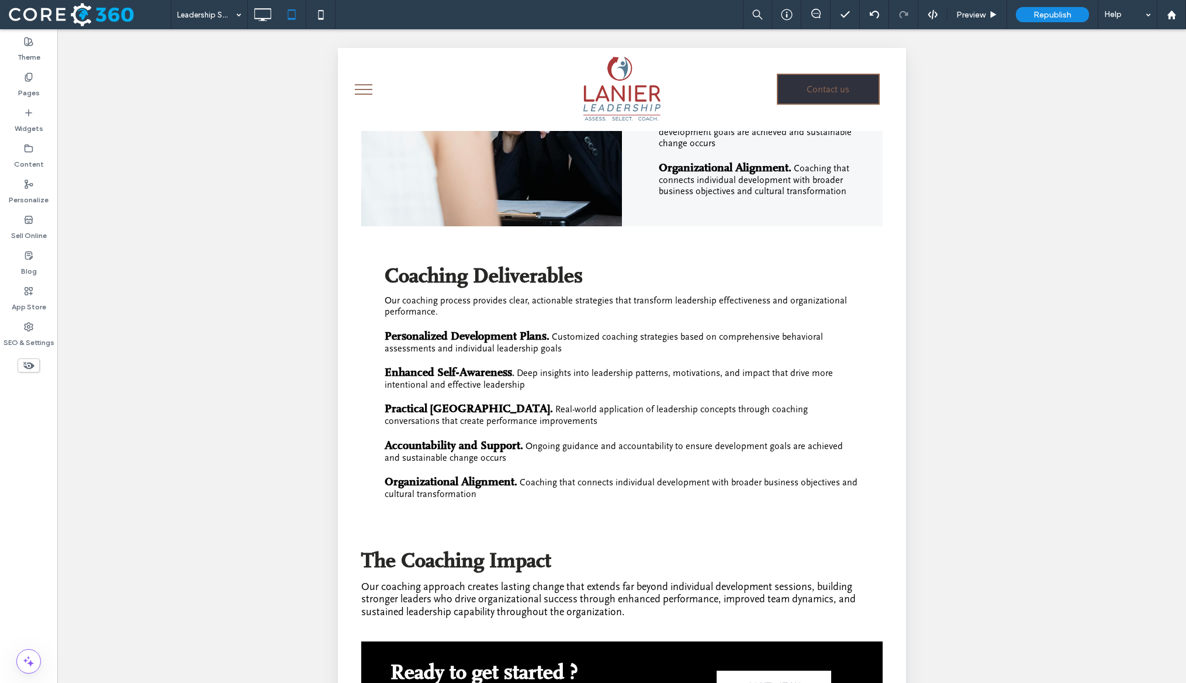
scroll to position [1753, 0]
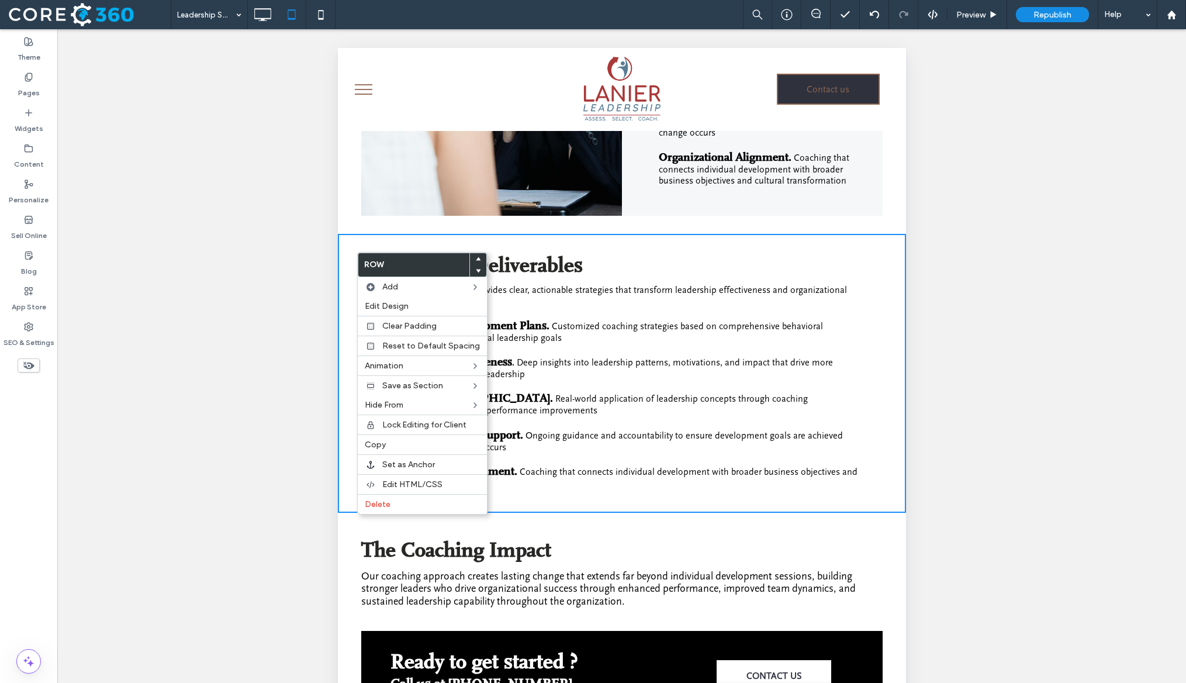
click at [682, 264] on h2 "Coaching Deliverables" at bounding box center [621, 265] width 475 height 25
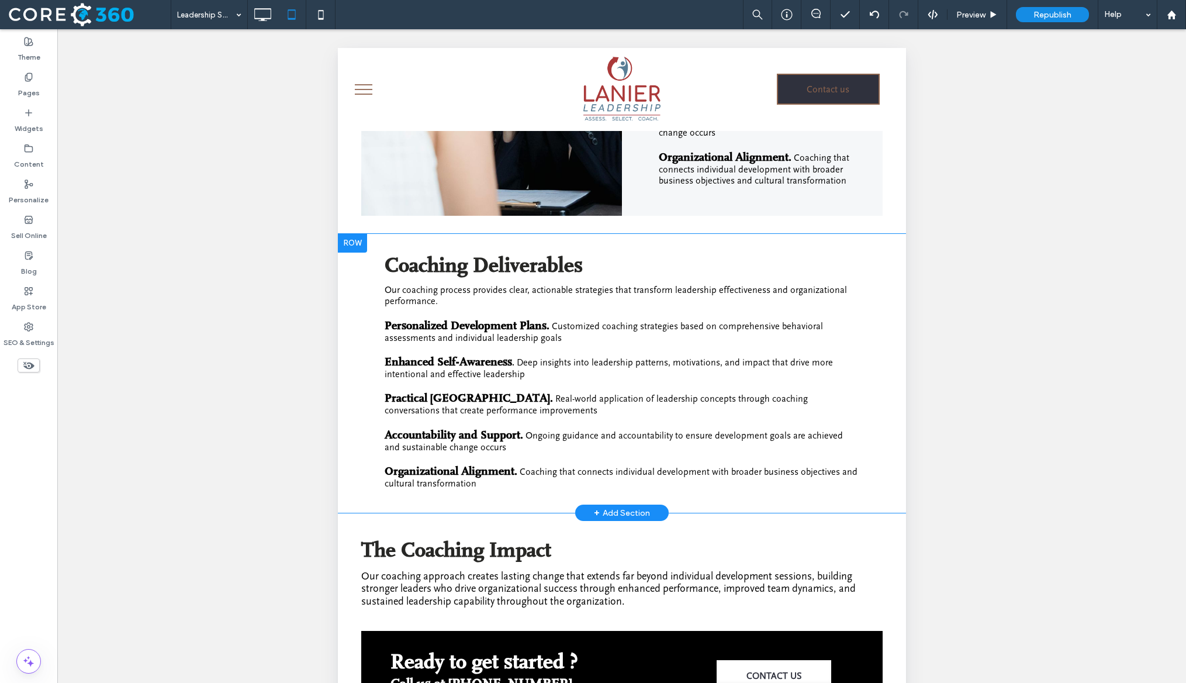
click at [349, 251] on div at bounding box center [351, 243] width 29 height 19
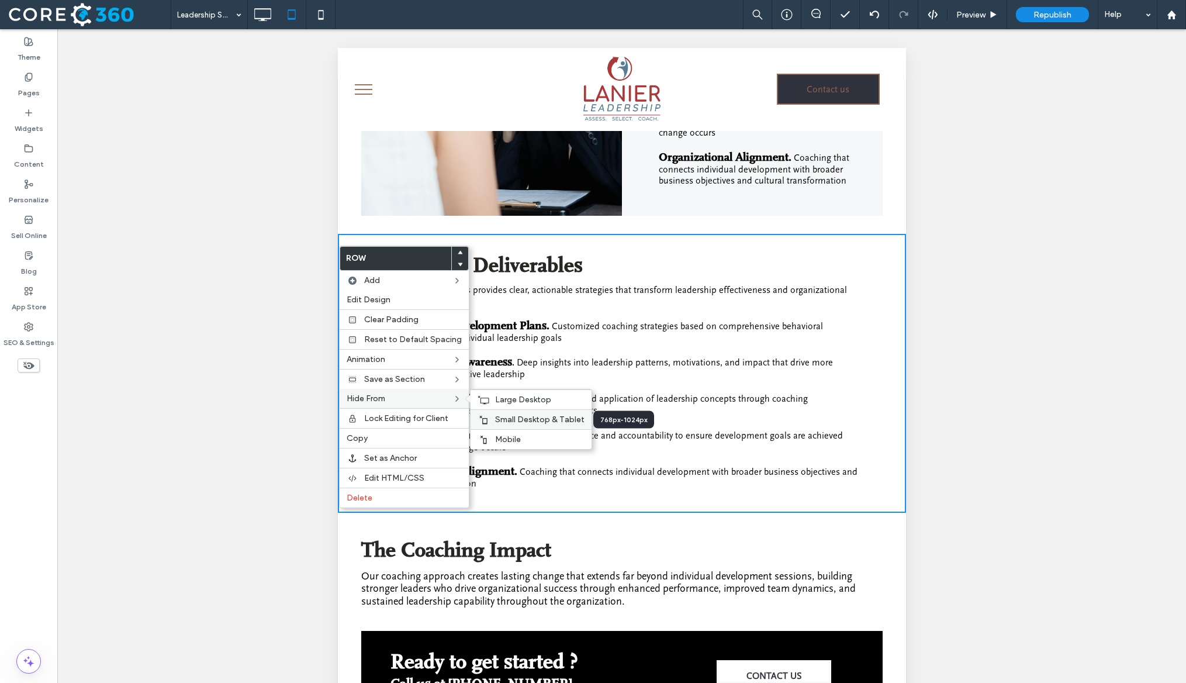
click at [500, 417] on span "Small Desktop & Tablet" at bounding box center [539, 419] width 89 height 10
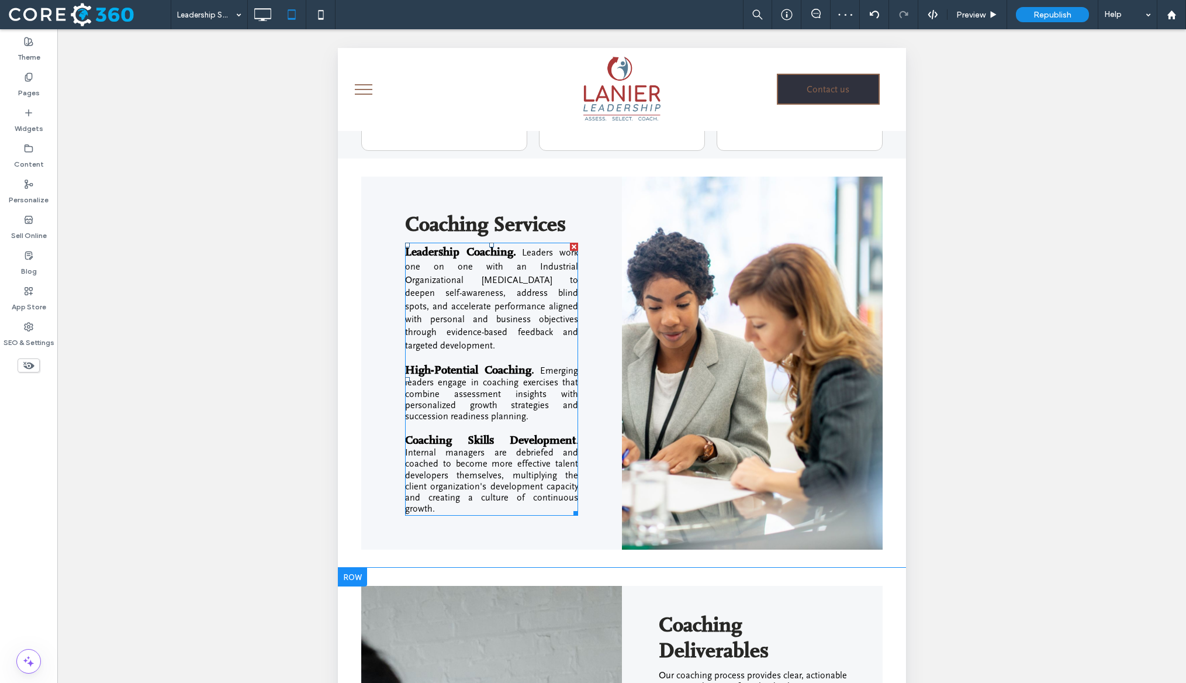
scroll to position [898, 0]
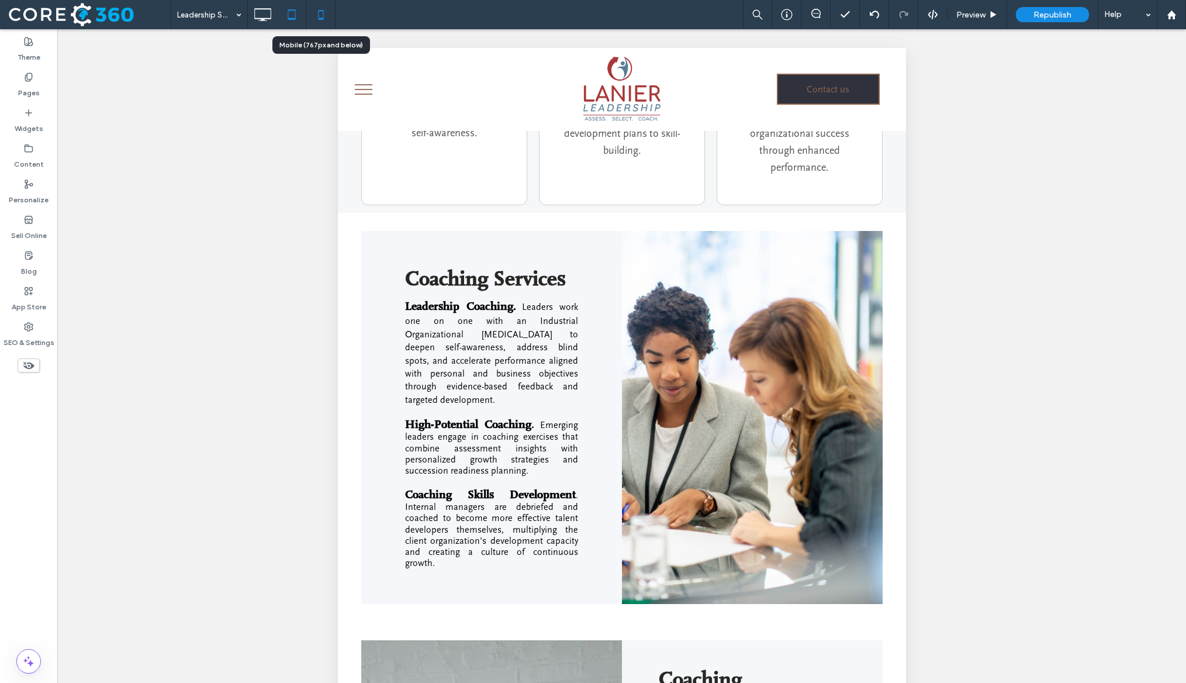
click at [319, 20] on icon at bounding box center [320, 14] width 23 height 23
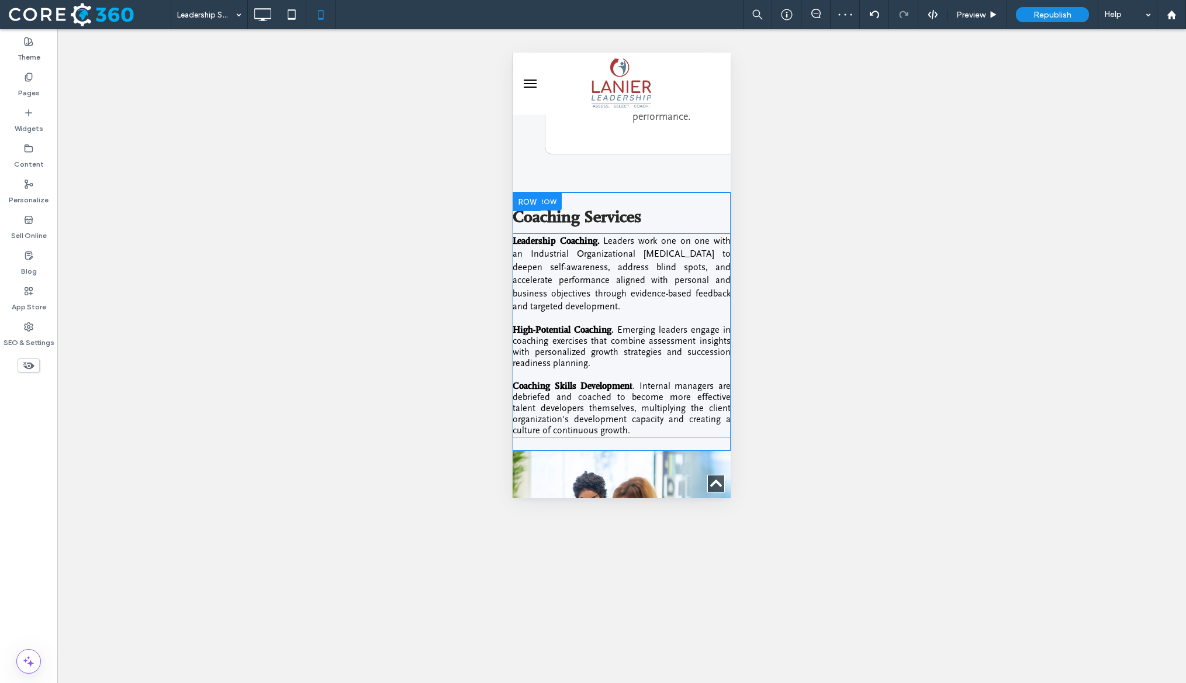
scroll to position [1426, 0]
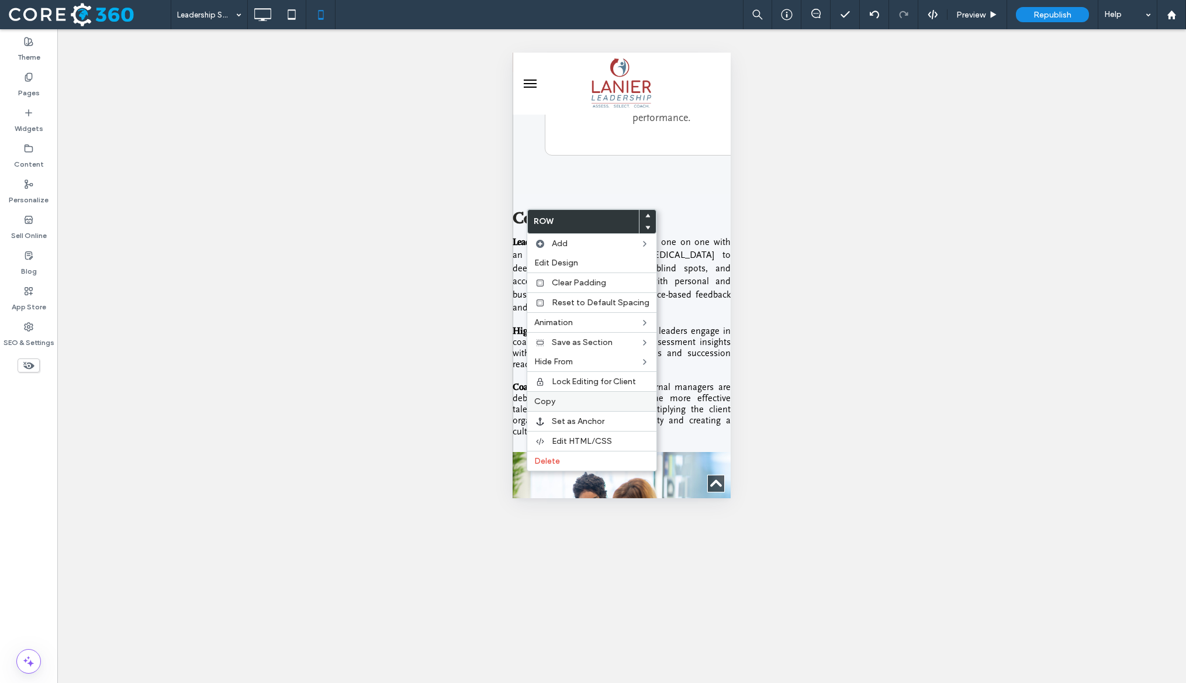
click at [553, 398] on span "Copy" at bounding box center [544, 401] width 21 height 10
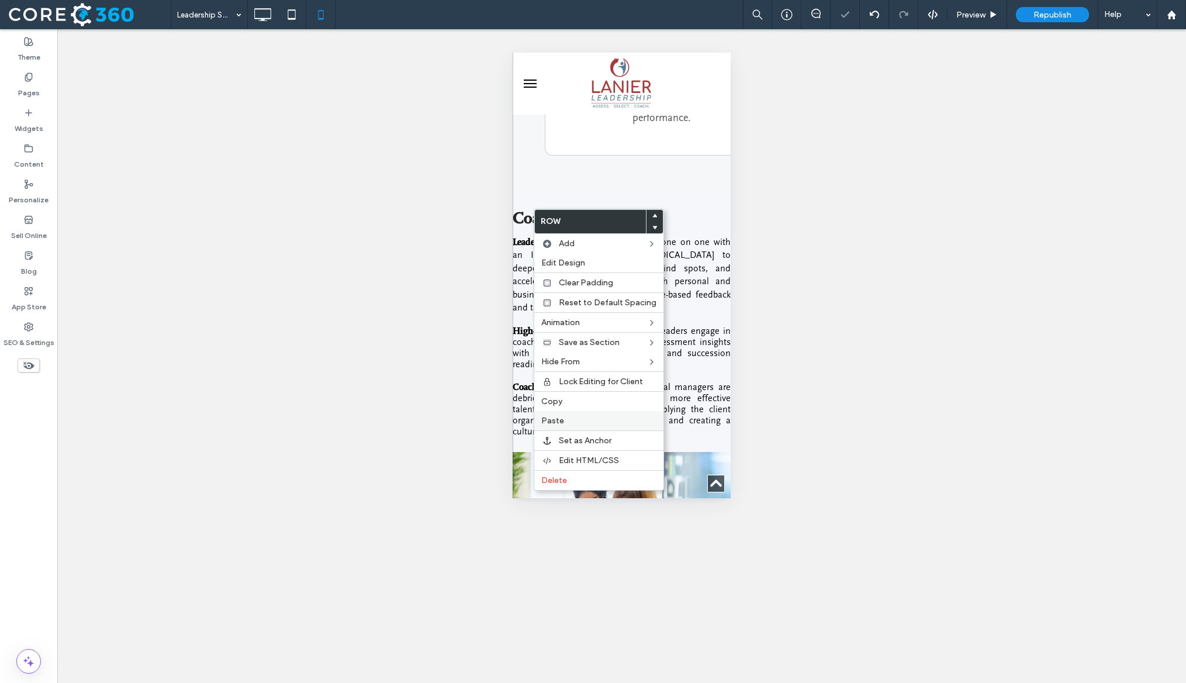
click at [567, 423] on label "Paste" at bounding box center [598, 421] width 115 height 10
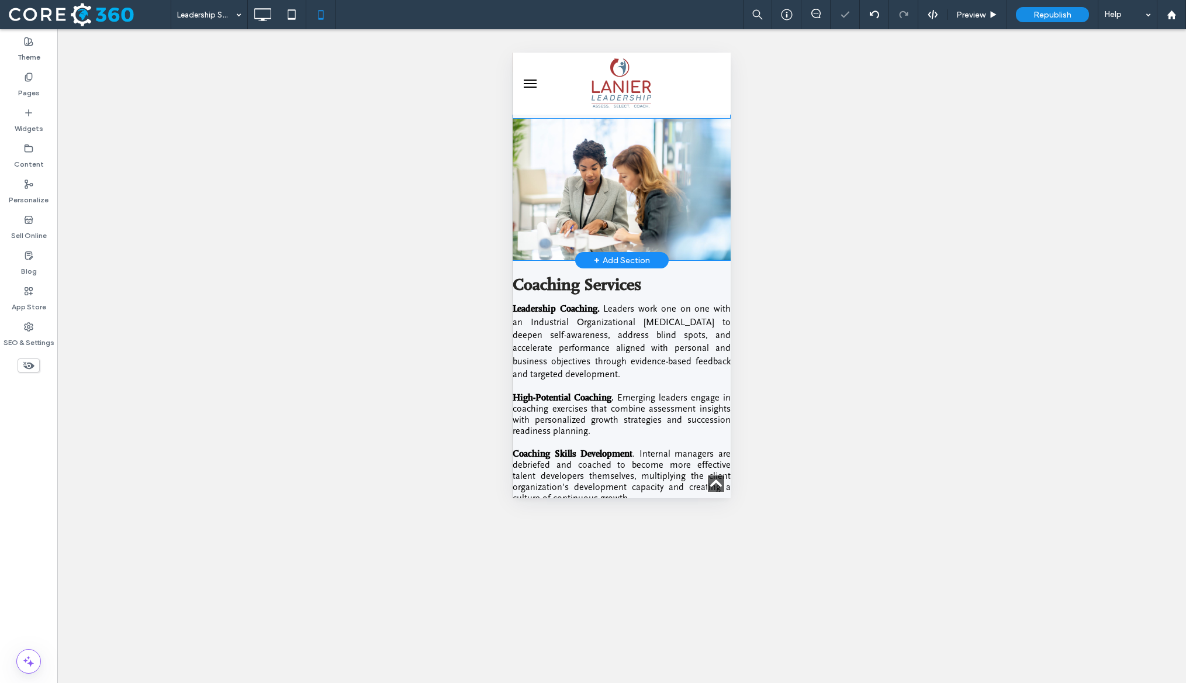
scroll to position [1795, 0]
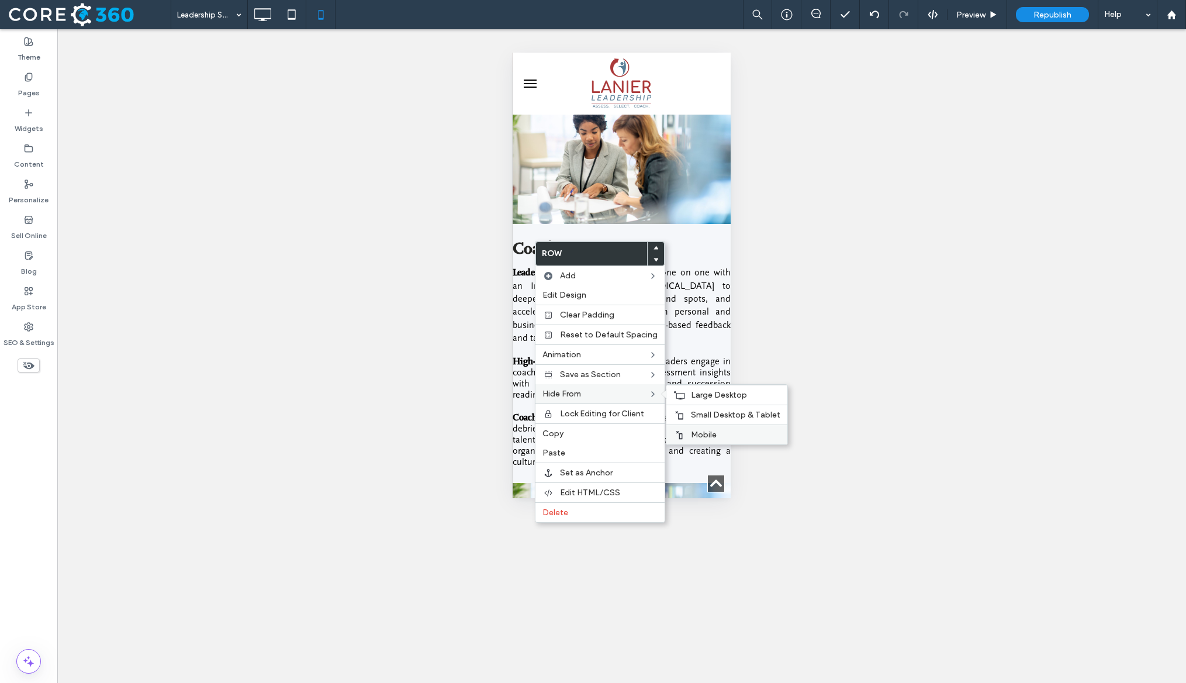
click at [711, 431] on span "Mobile" at bounding box center [704, 435] width 26 height 10
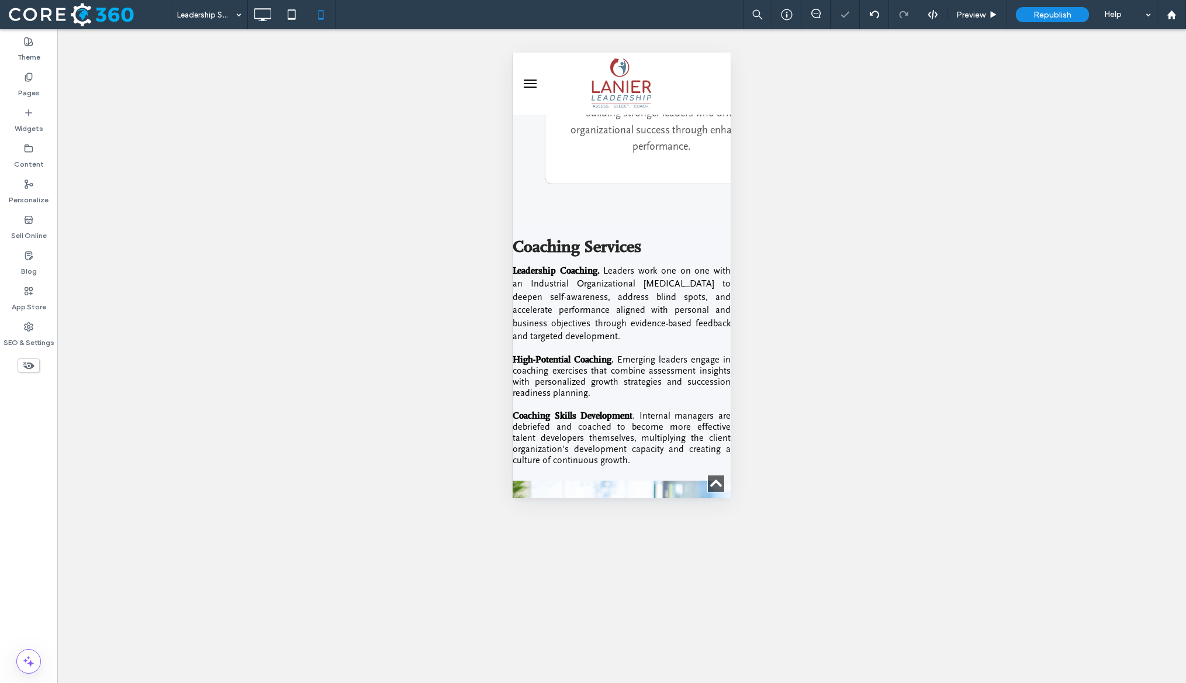
scroll to position [1314, 0]
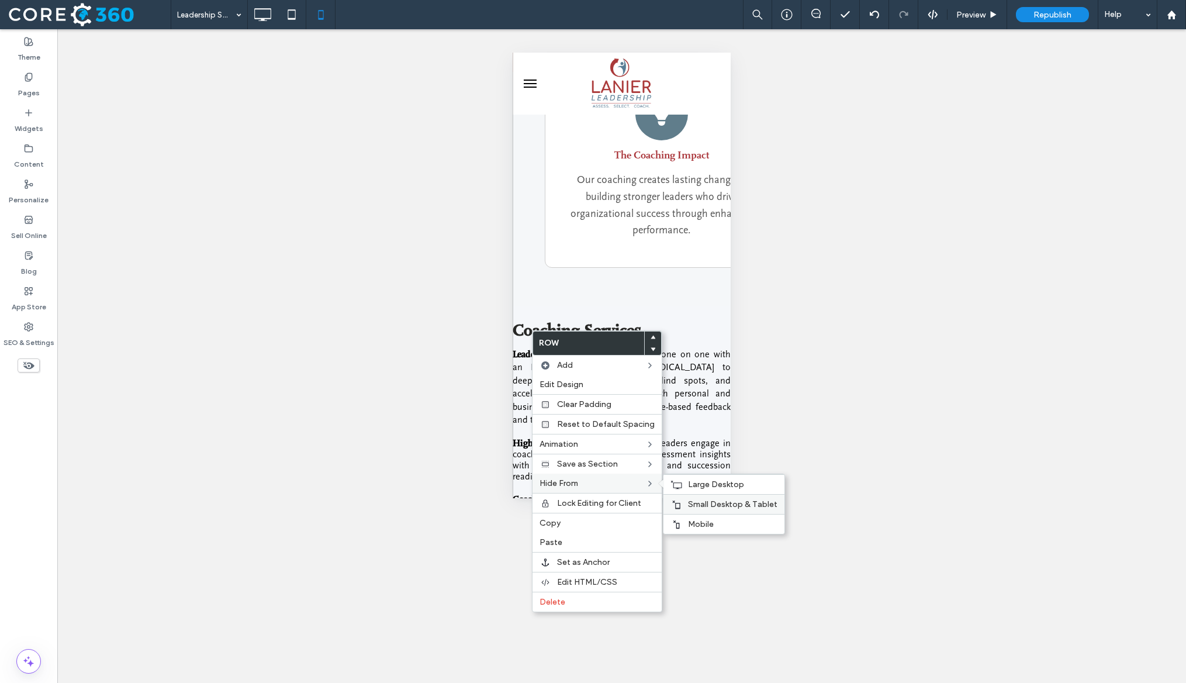
click at [682, 496] on div "Small Desktop & Tablet" at bounding box center [724, 504] width 121 height 20
click at [682, 488] on div "Large Desktop" at bounding box center [724, 484] width 121 height 20
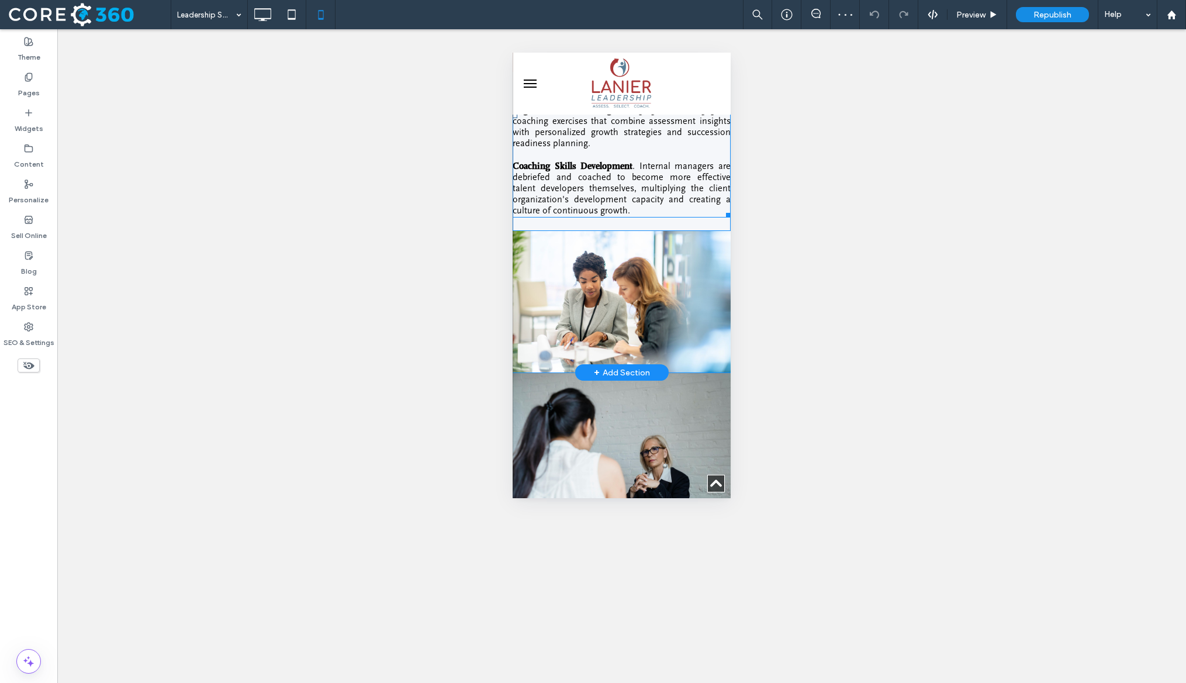
scroll to position [1650, 0]
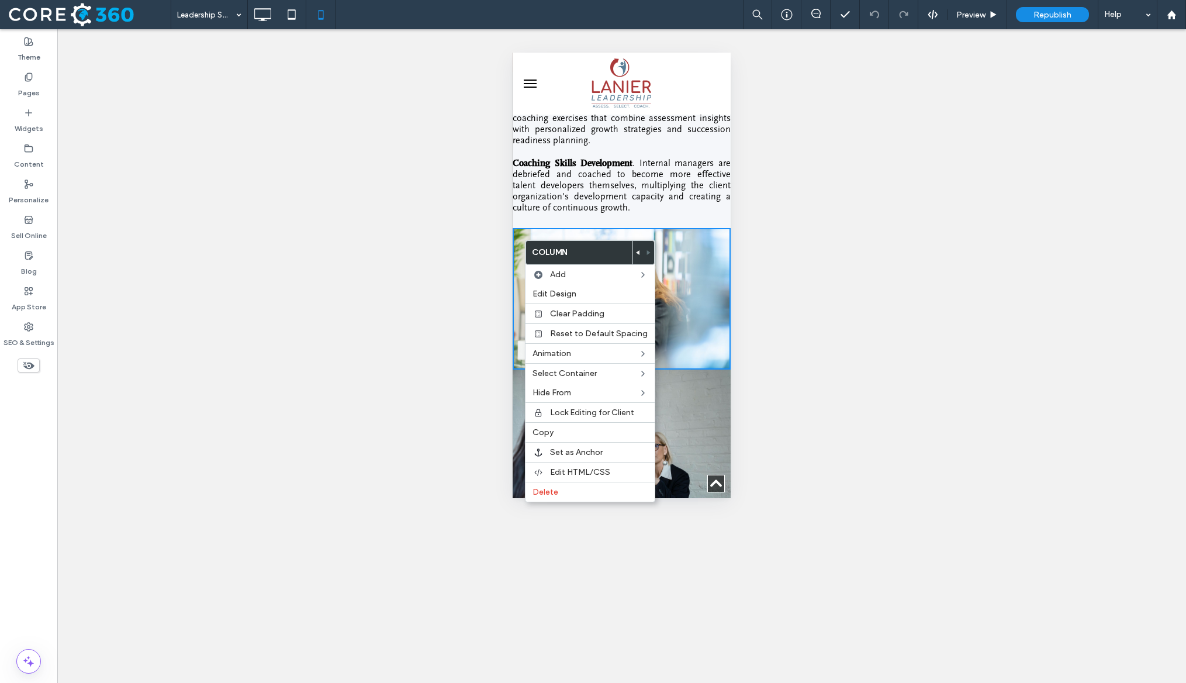
click at [633, 250] on div at bounding box center [638, 252] width 11 height 23
click at [636, 251] on use at bounding box center [638, 252] width 4 height 5
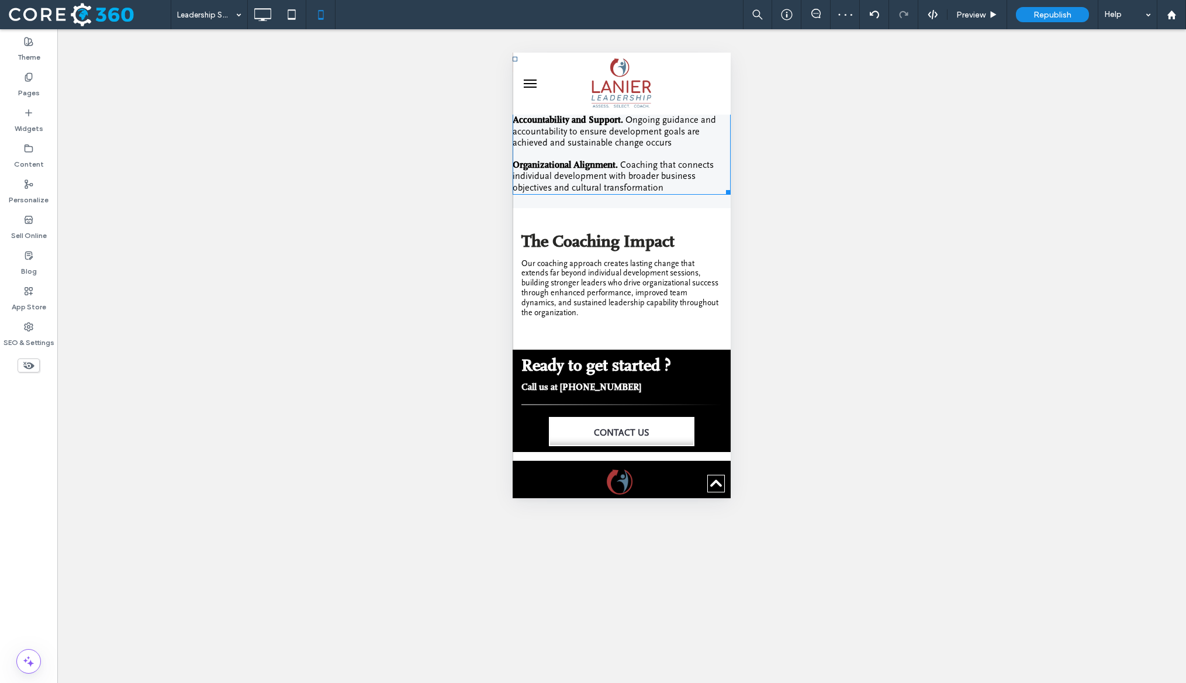
scroll to position [2294, 0]
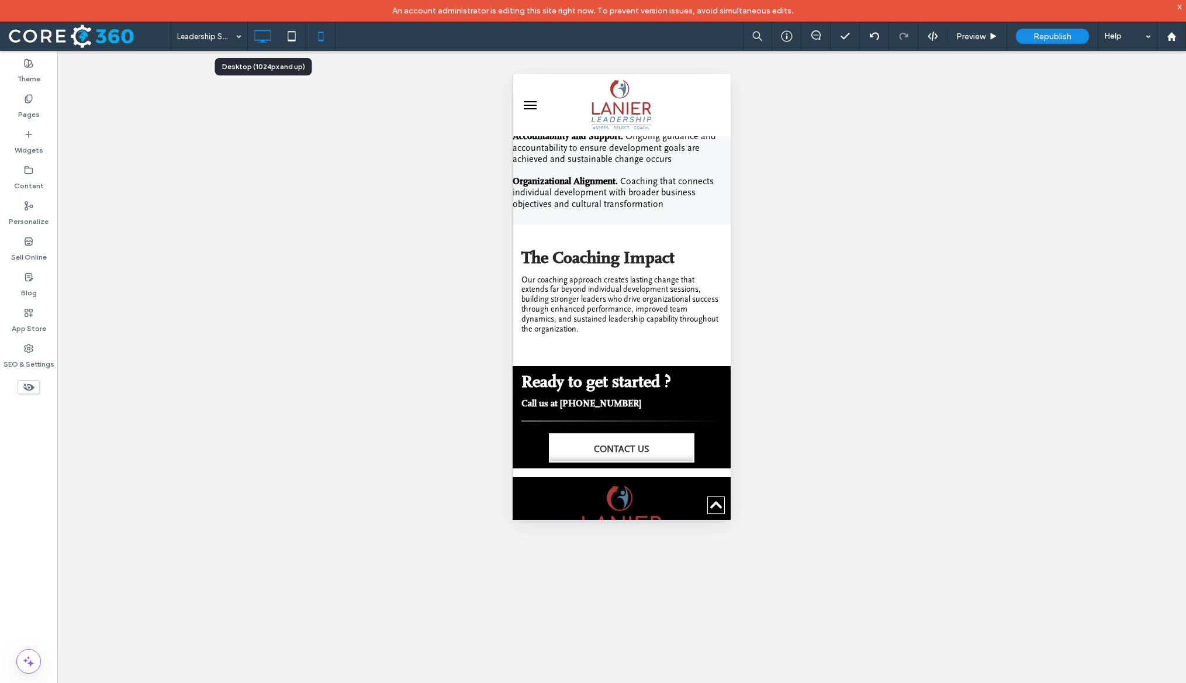
click at [266, 32] on icon at bounding box center [262, 36] width 23 height 23
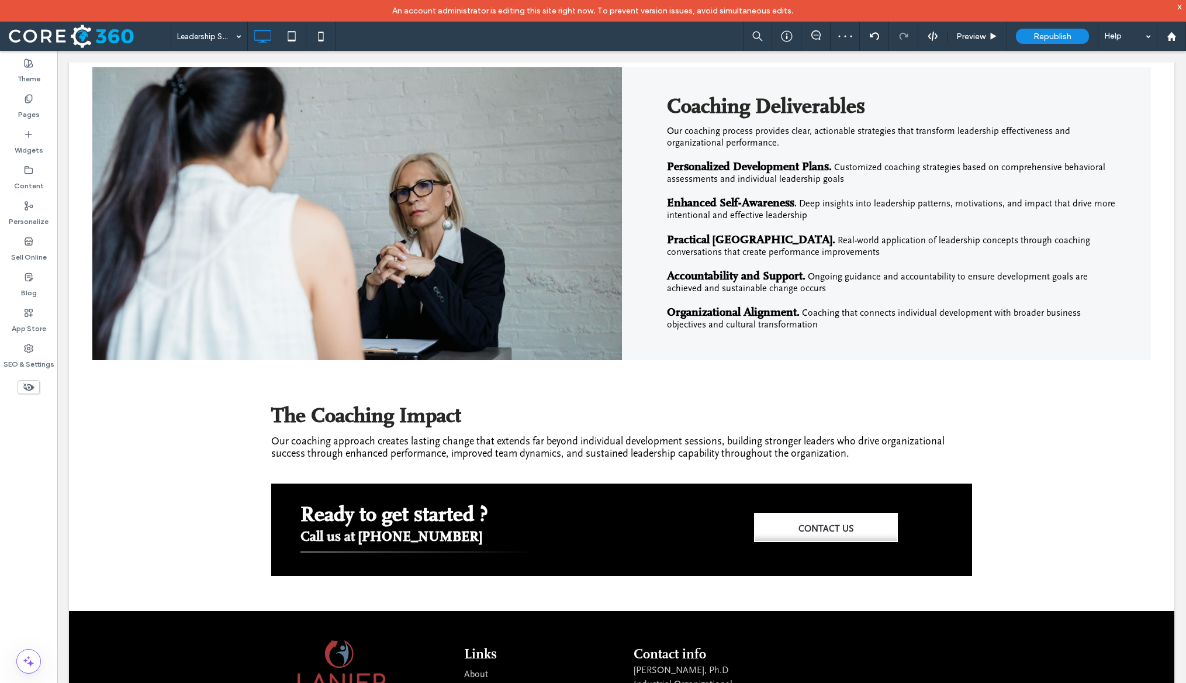
scroll to position [1288, 0]
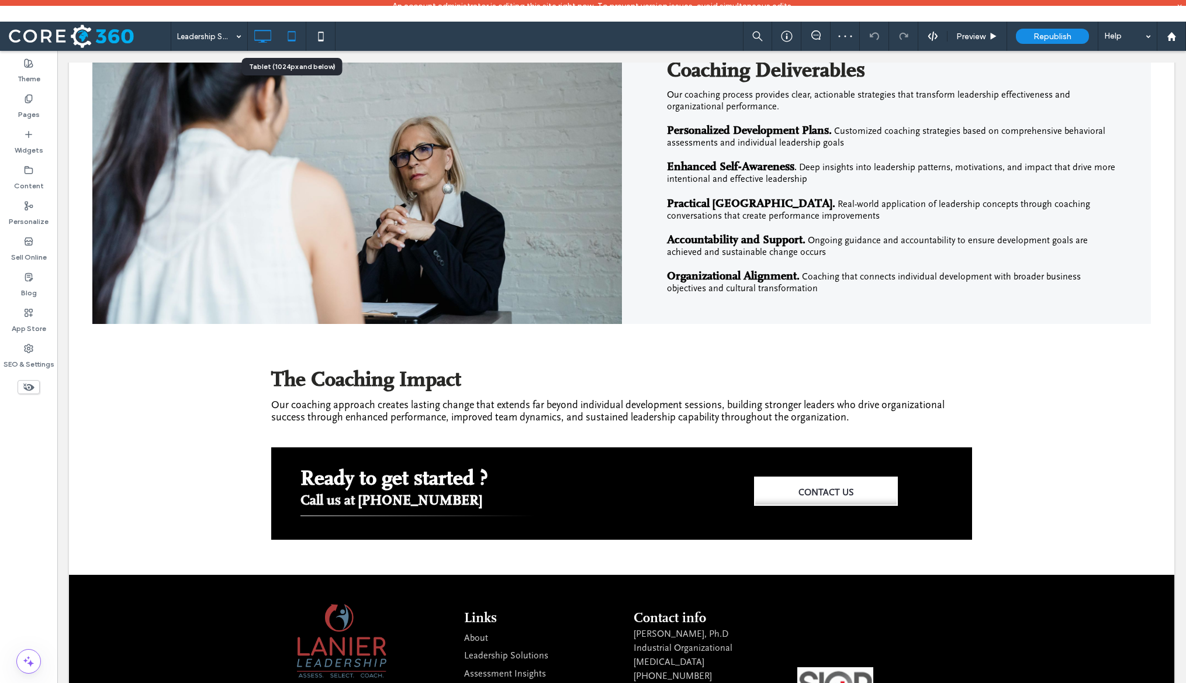
click at [295, 41] on icon at bounding box center [291, 36] width 23 height 23
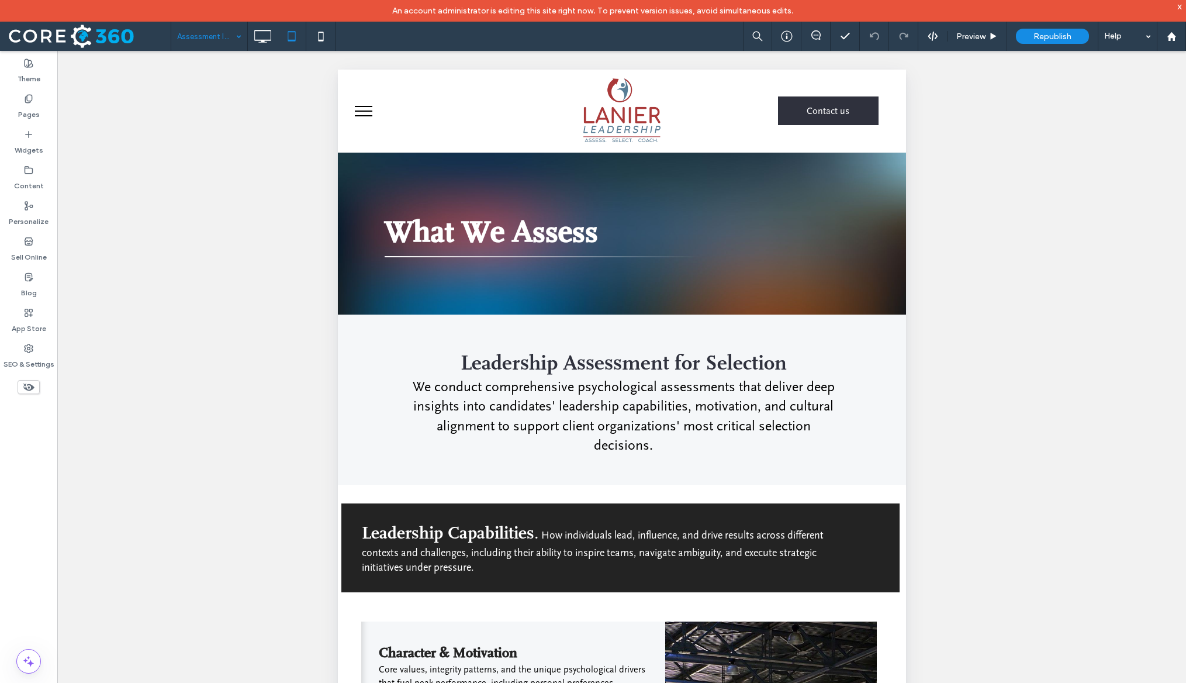
scroll to position [0, 0]
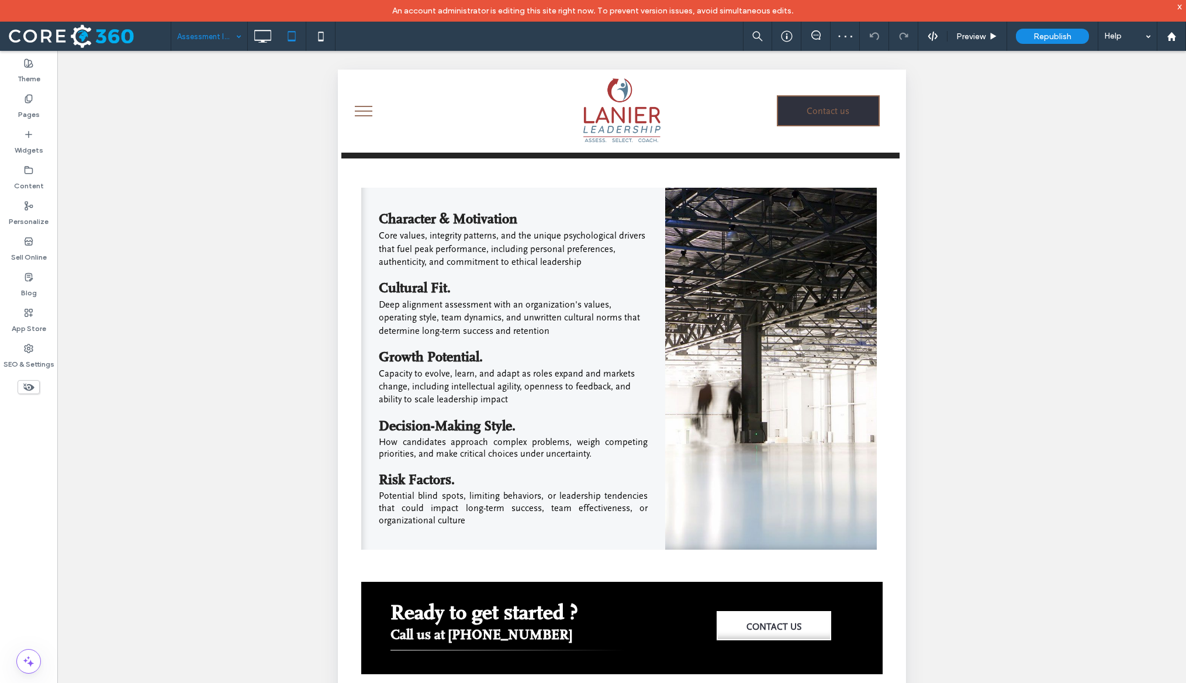
scroll to position [427, 0]
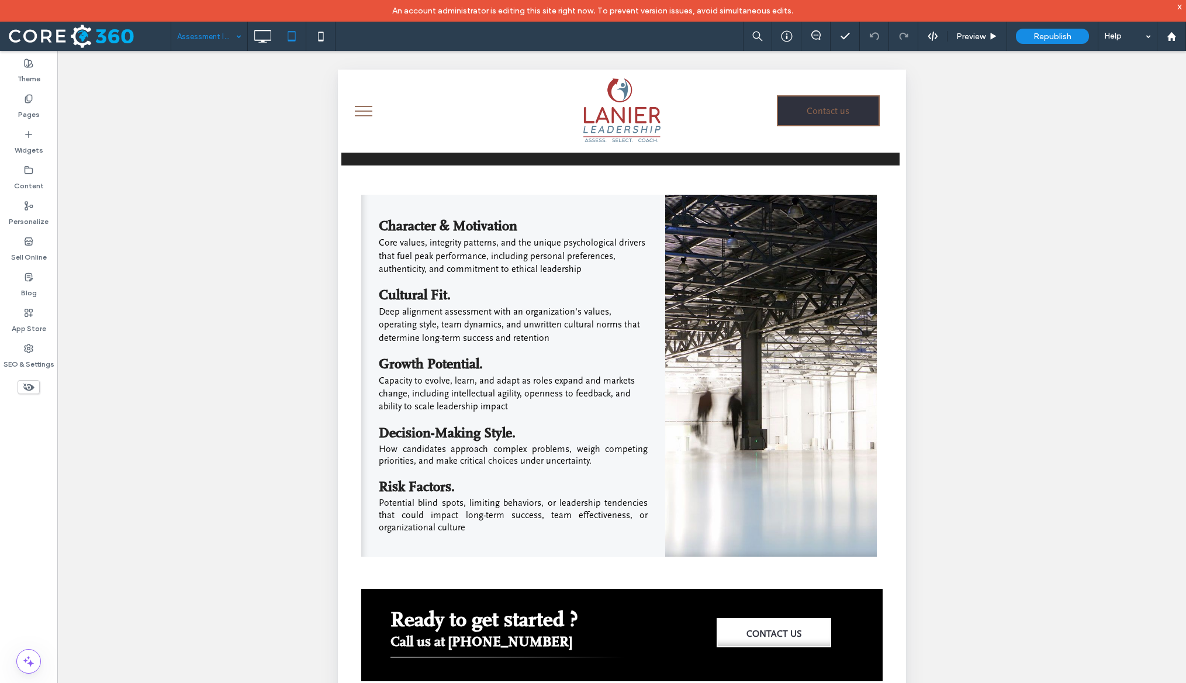
click at [151, 192] on div "Unhide? Yes Unhide? Yes Unhide? Yes Unhide? Yes Unhide? Yes Unhide? Yes Unhide?…" at bounding box center [621, 381] width 1129 height 661
click at [257, 47] on icon at bounding box center [262, 36] width 23 height 23
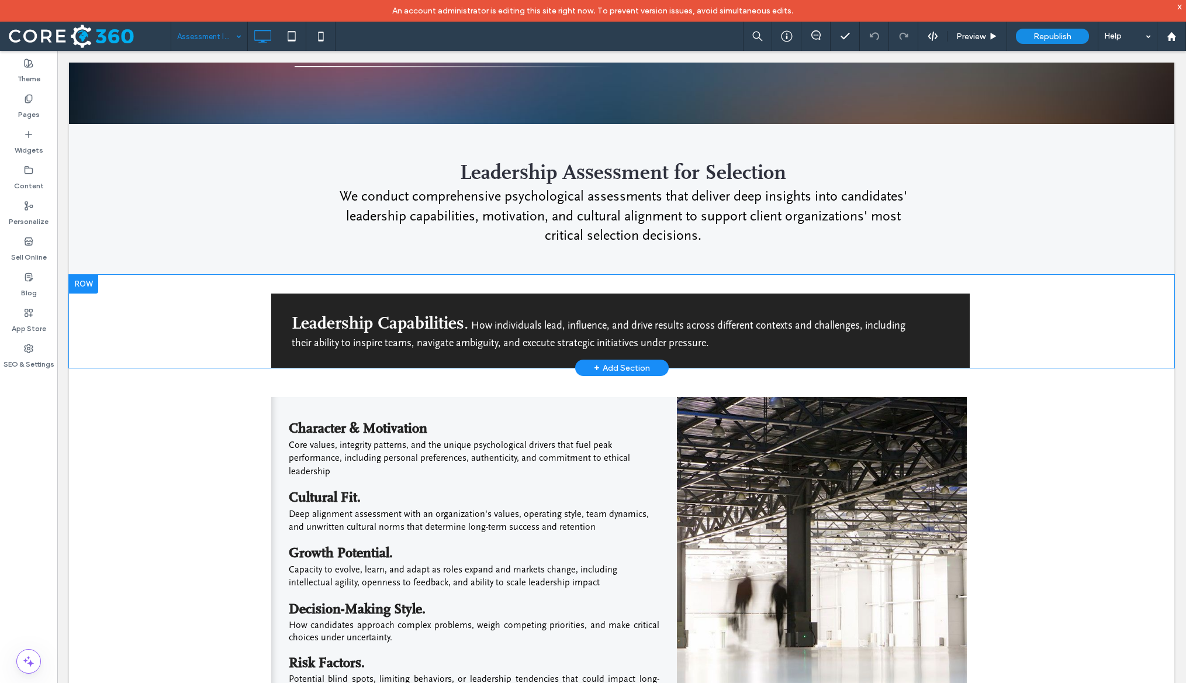
scroll to position [201, 0]
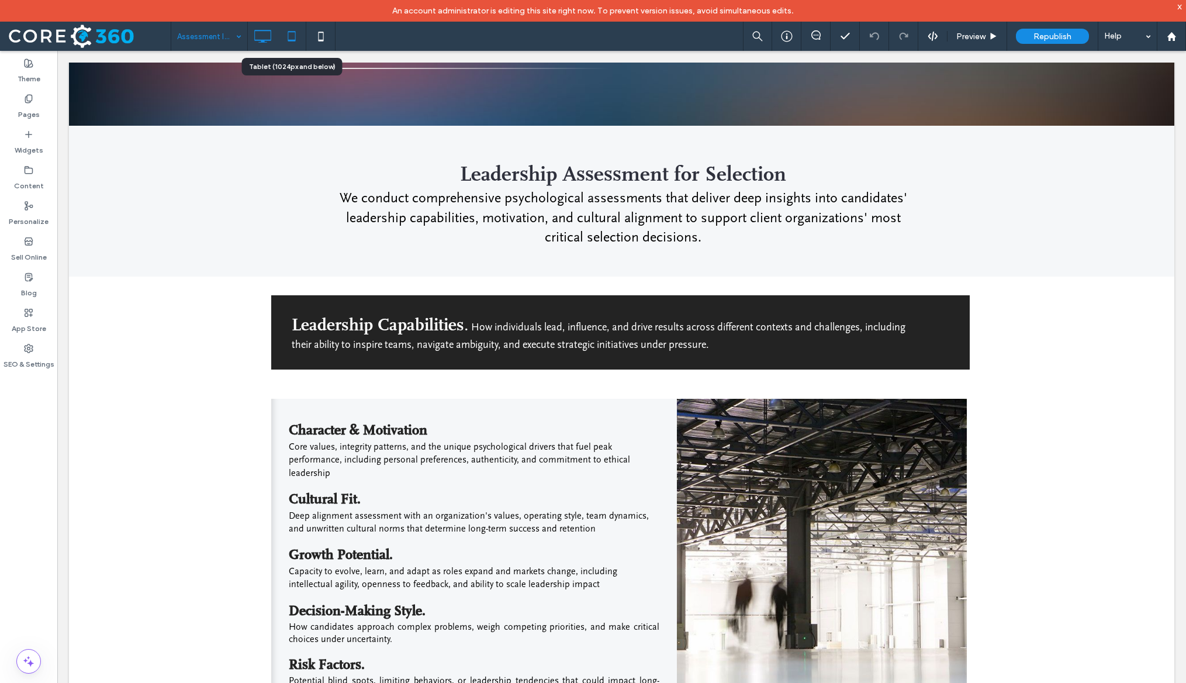
click at [296, 39] on icon at bounding box center [291, 36] width 23 height 23
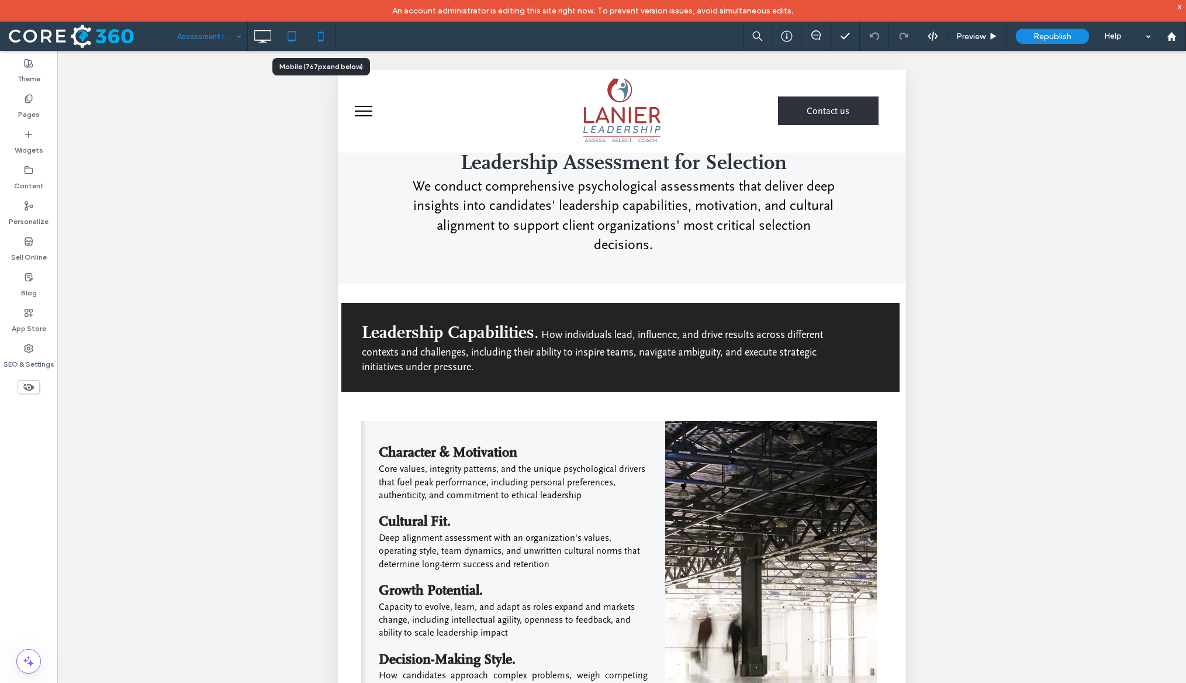
click at [315, 39] on icon at bounding box center [320, 36] width 23 height 23
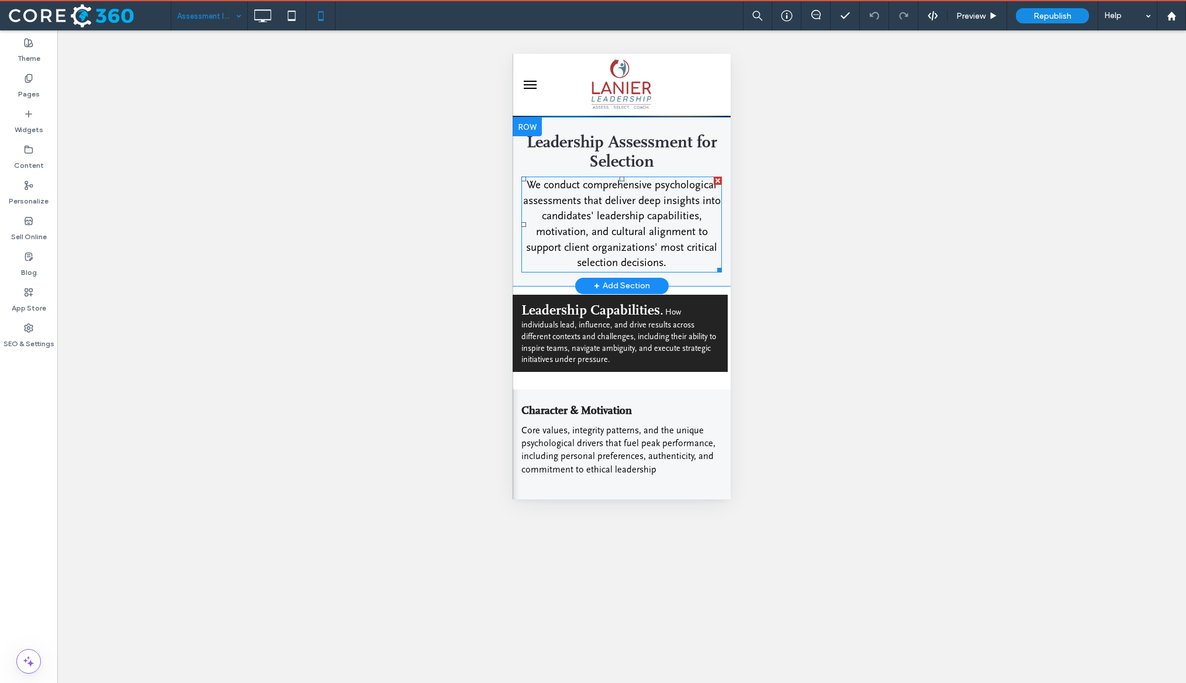
scroll to position [0, 0]
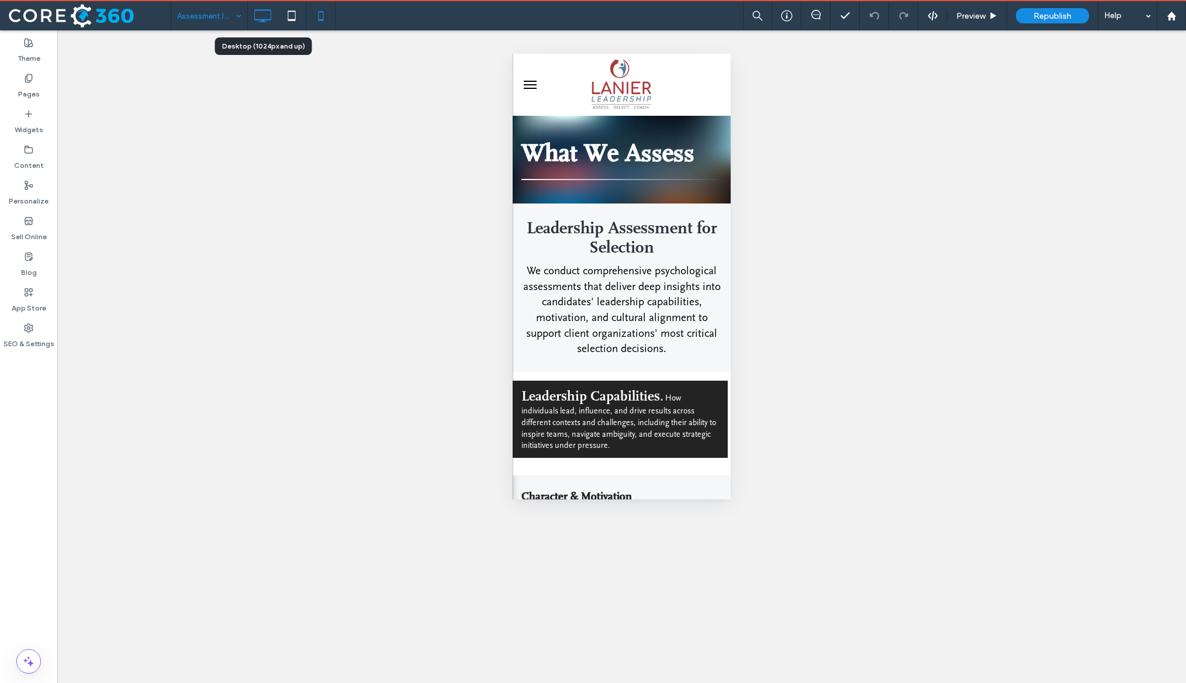
click at [254, 16] on icon at bounding box center [262, 15] width 23 height 23
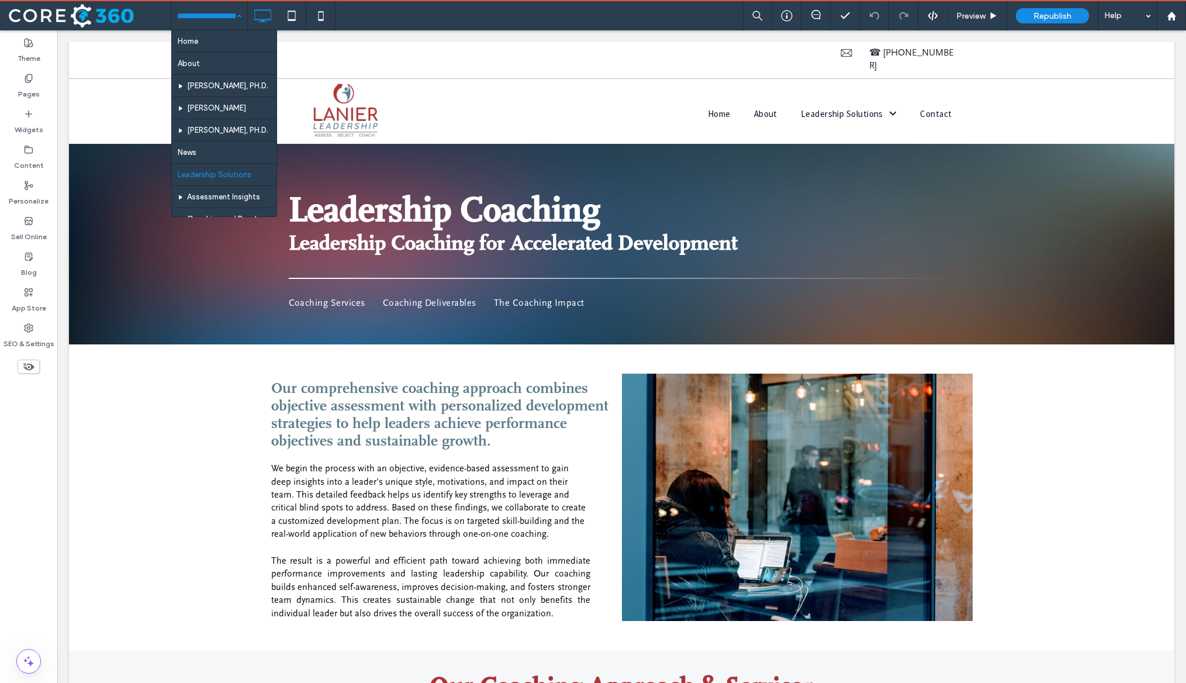
click at [224, 19] on input at bounding box center [206, 15] width 58 height 29
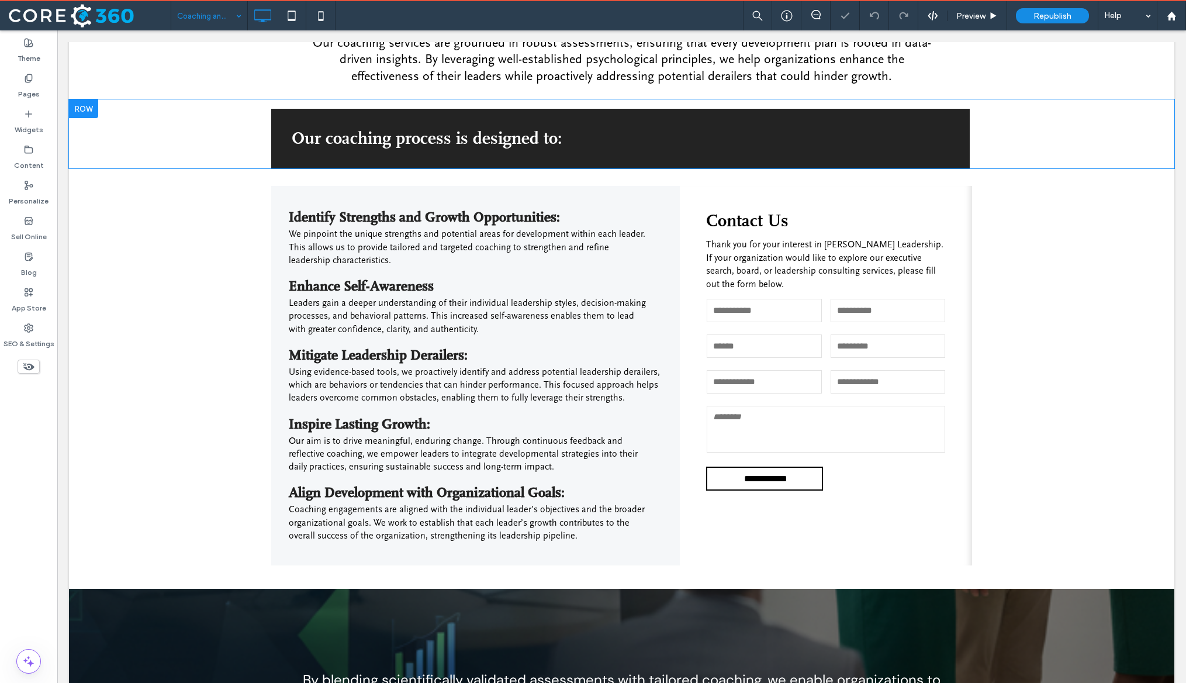
scroll to position [369, 0]
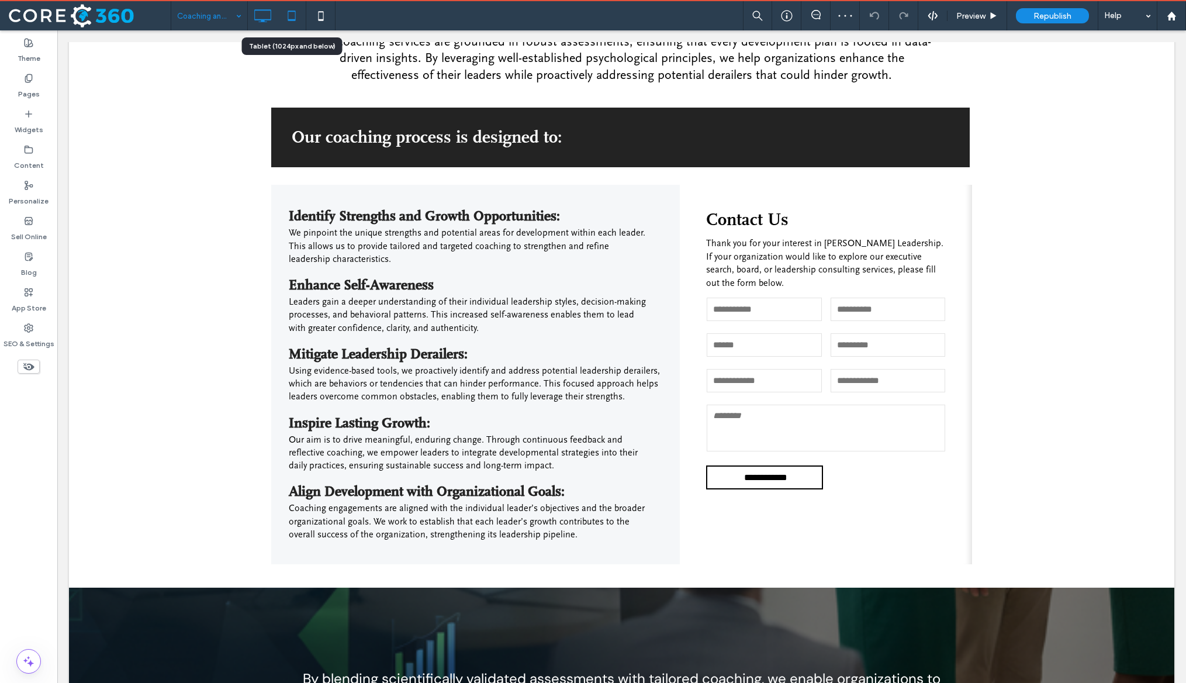
click at [298, 2] on div at bounding box center [291, 15] width 29 height 29
click at [296, 16] on icon at bounding box center [291, 15] width 23 height 23
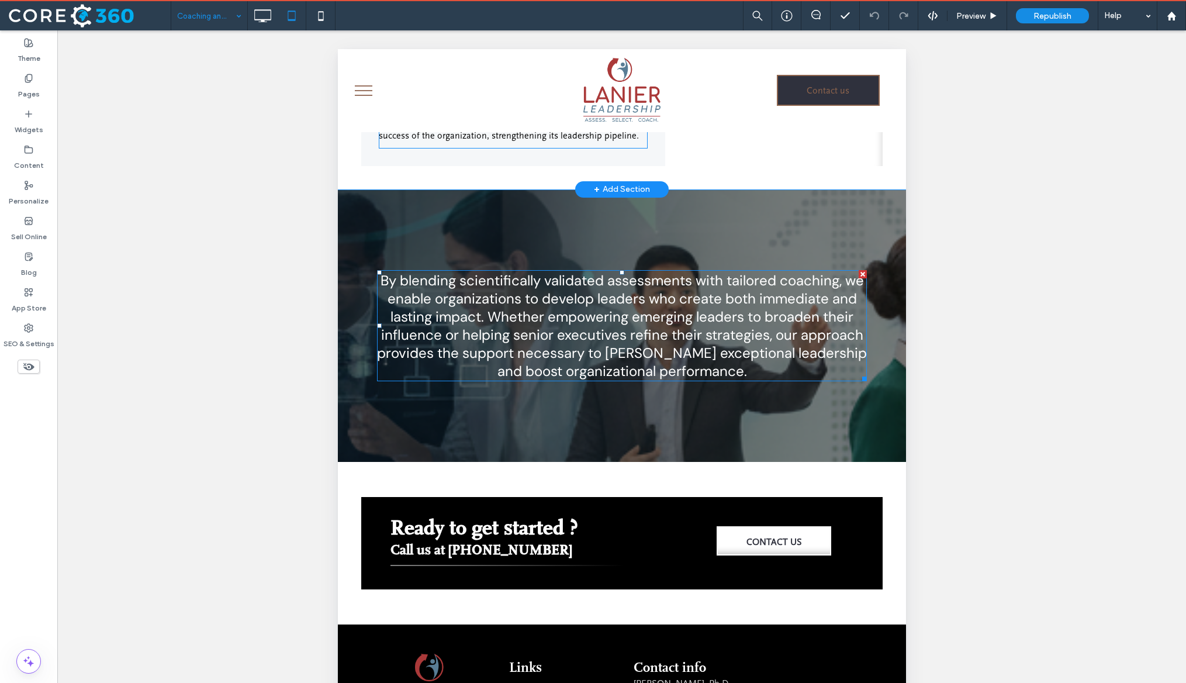
scroll to position [893, 0]
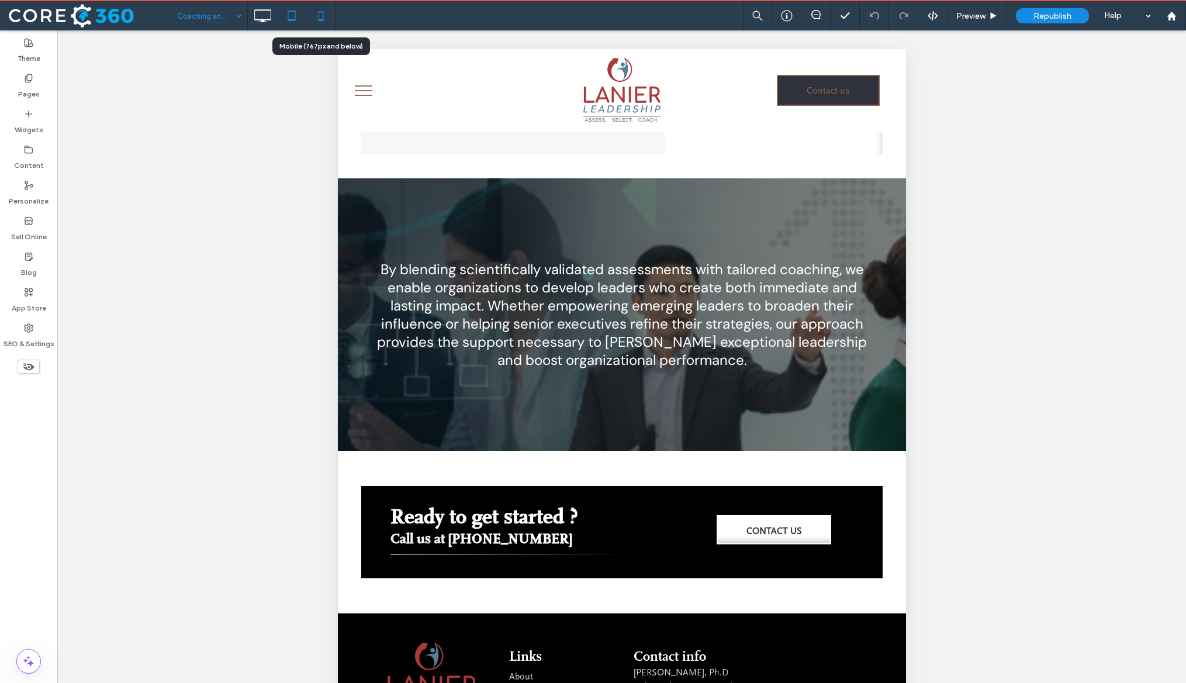
click at [326, 18] on icon at bounding box center [320, 15] width 23 height 23
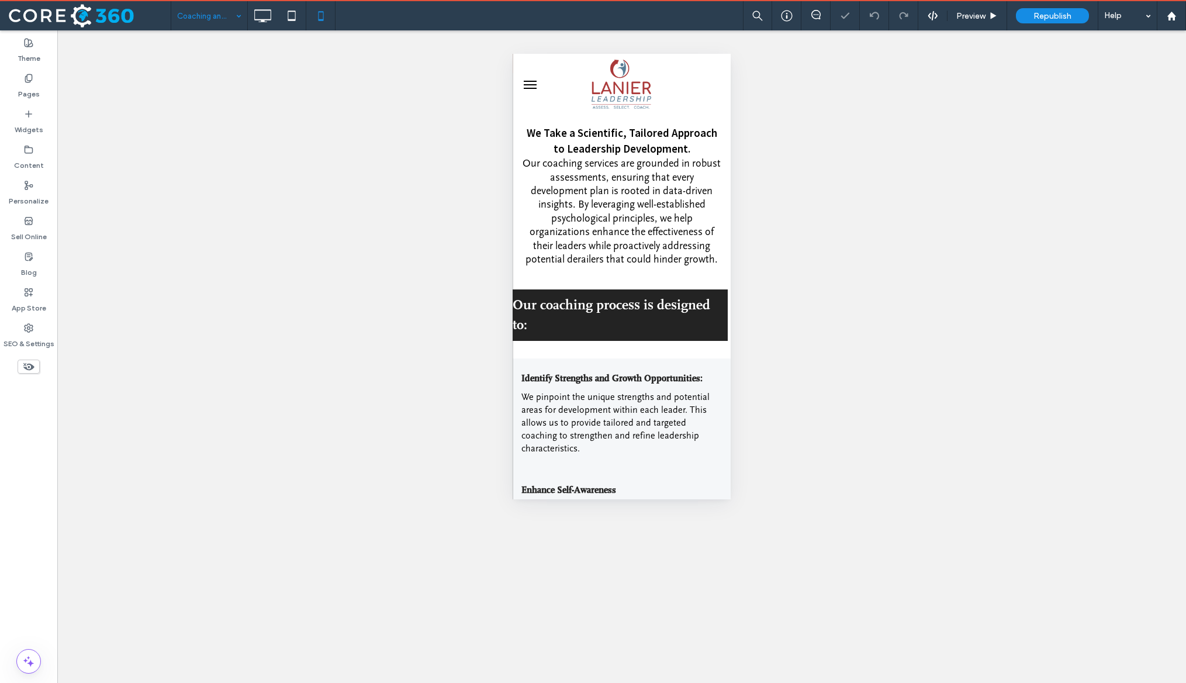
scroll to position [136, 0]
click at [722, 330] on div at bounding box center [723, 330] width 9 height 9
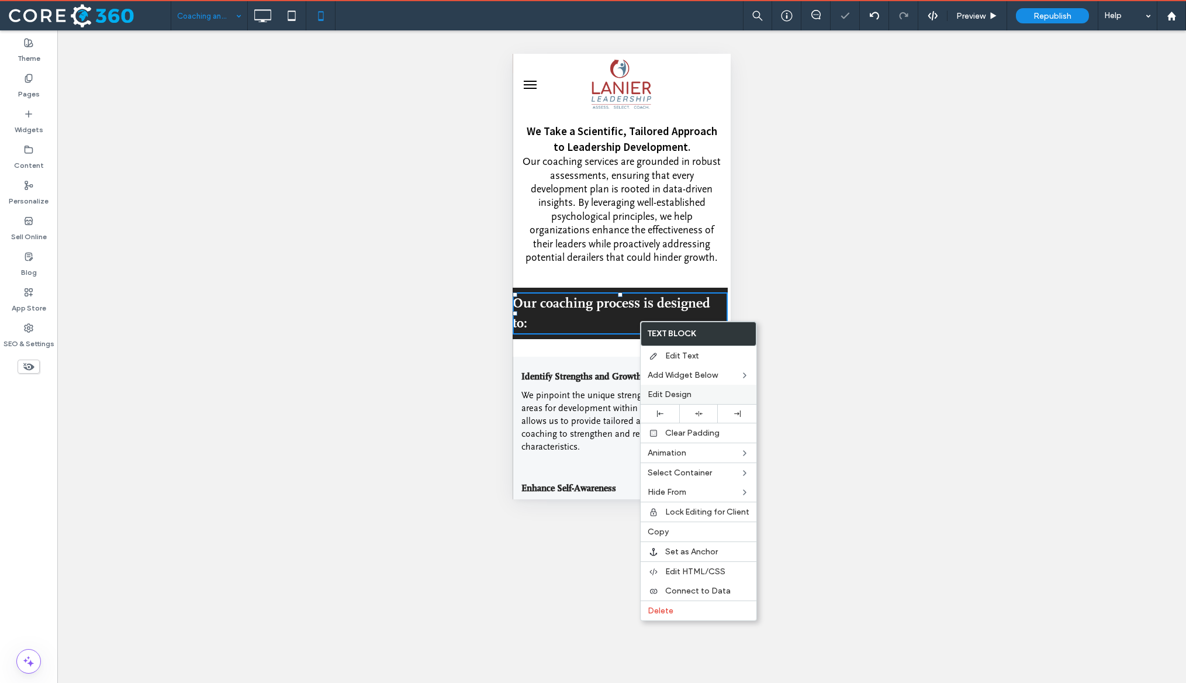
click at [682, 398] on span "Edit Design" at bounding box center [670, 394] width 44 height 10
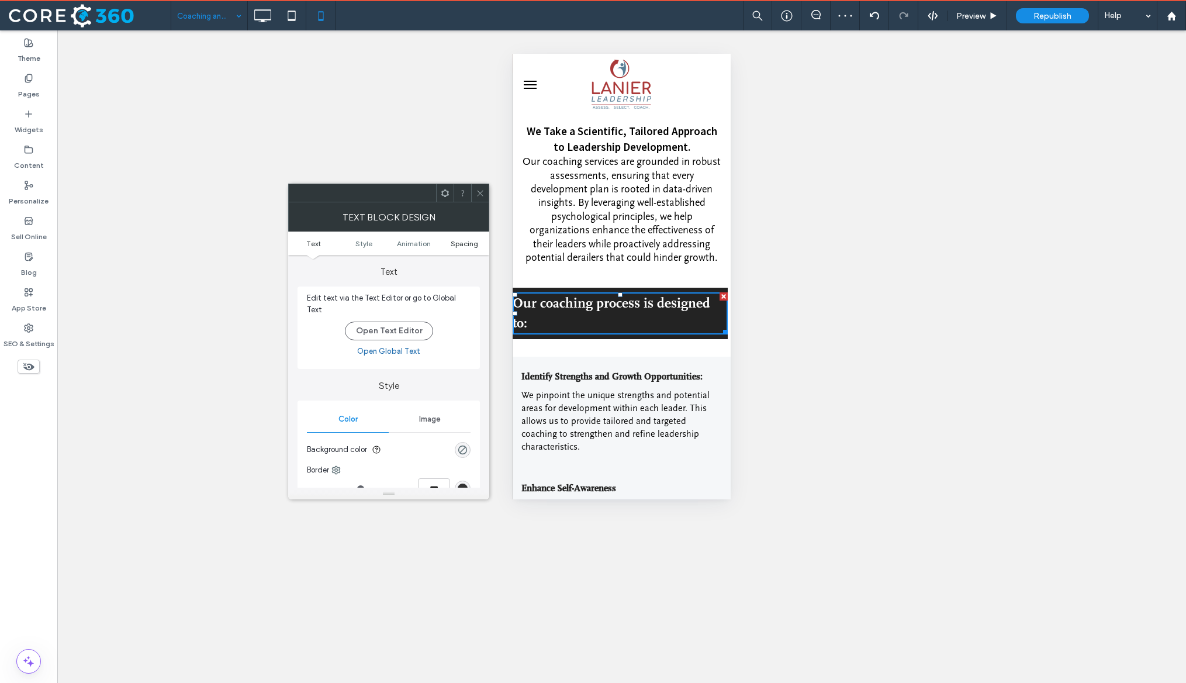
click at [465, 239] on span "Spacing" at bounding box center [464, 243] width 27 height 9
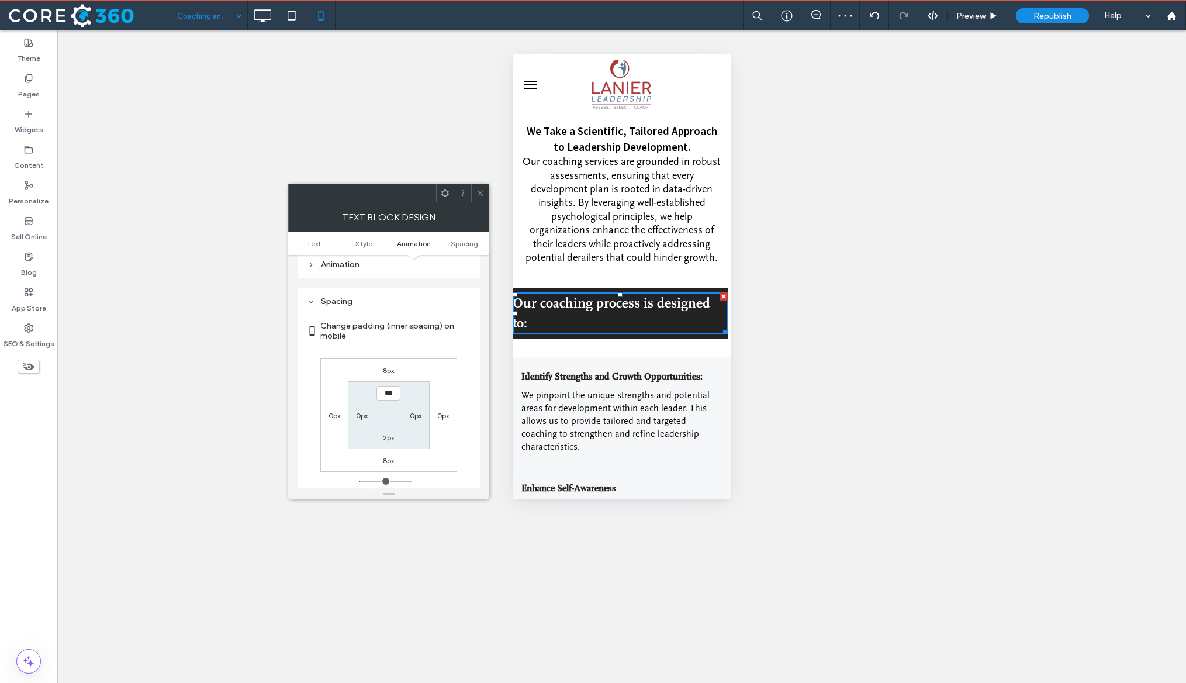
scroll to position [330, 0]
click at [361, 393] on label "0px" at bounding box center [362, 397] width 12 height 9
type input "*"
type input "**"
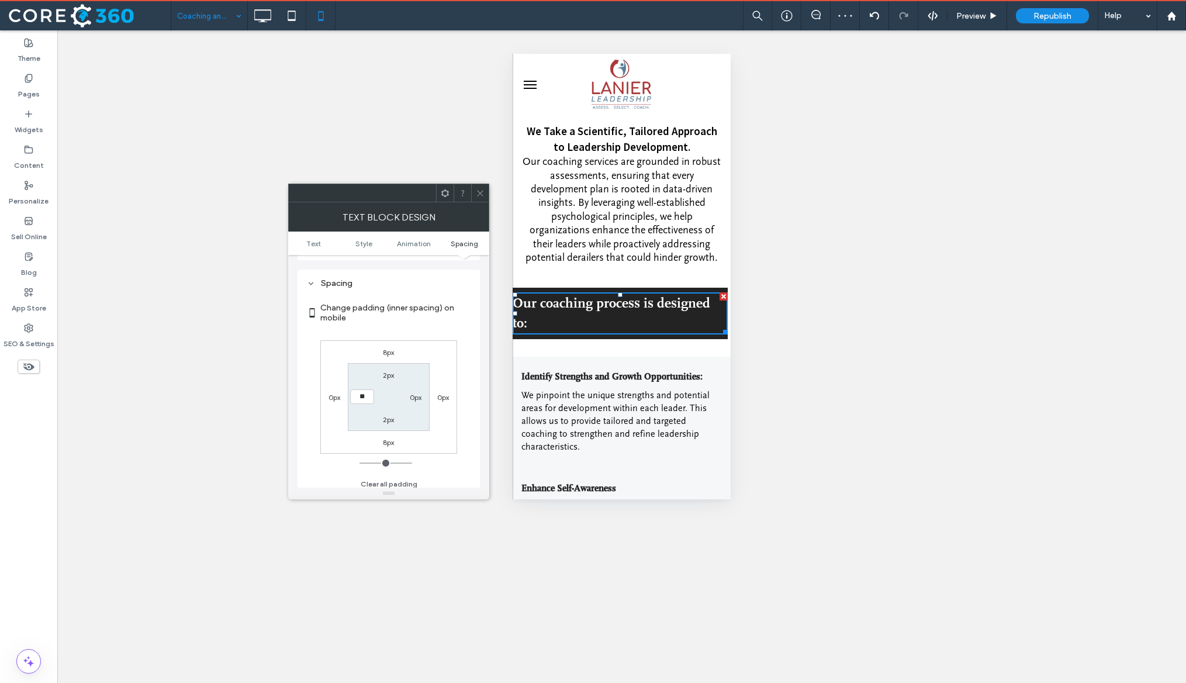
type input "****"
click at [416, 391] on div "0px" at bounding box center [416, 397] width 12 height 12
click at [418, 399] on section "2px 0px 2px ****" at bounding box center [388, 396] width 81 height 67
click at [418, 395] on label "0px" at bounding box center [416, 397] width 12 height 9
type input "*"
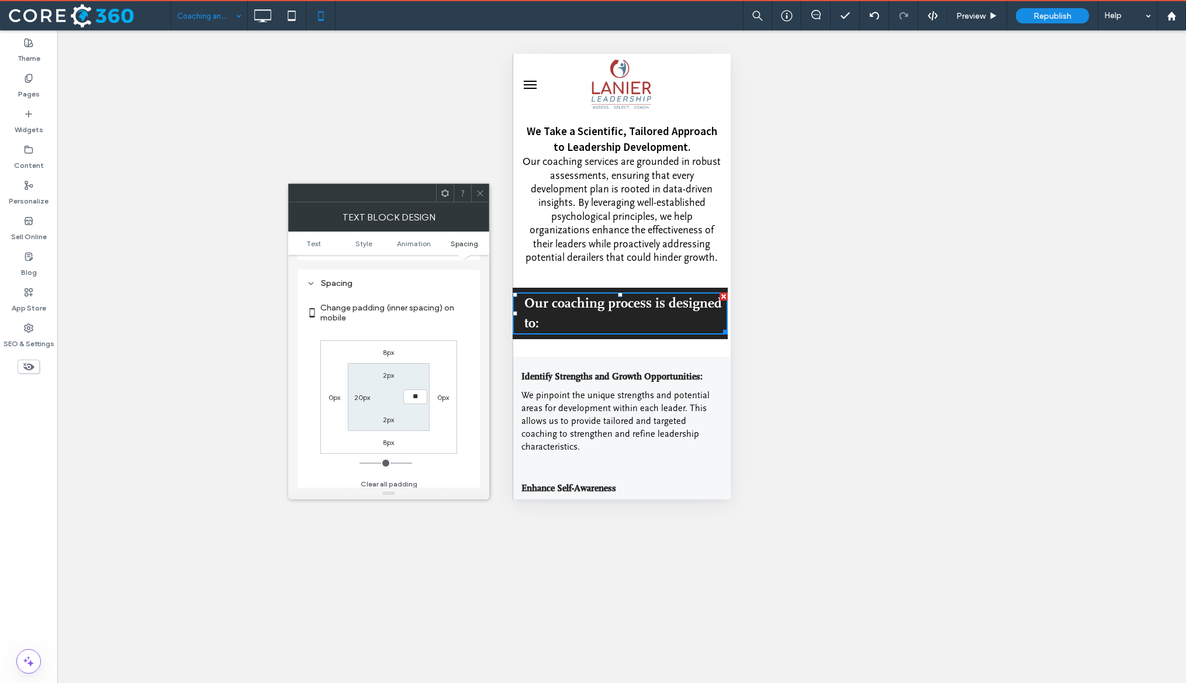
type input "**"
type input "****"
click at [479, 196] on icon at bounding box center [480, 193] width 9 height 9
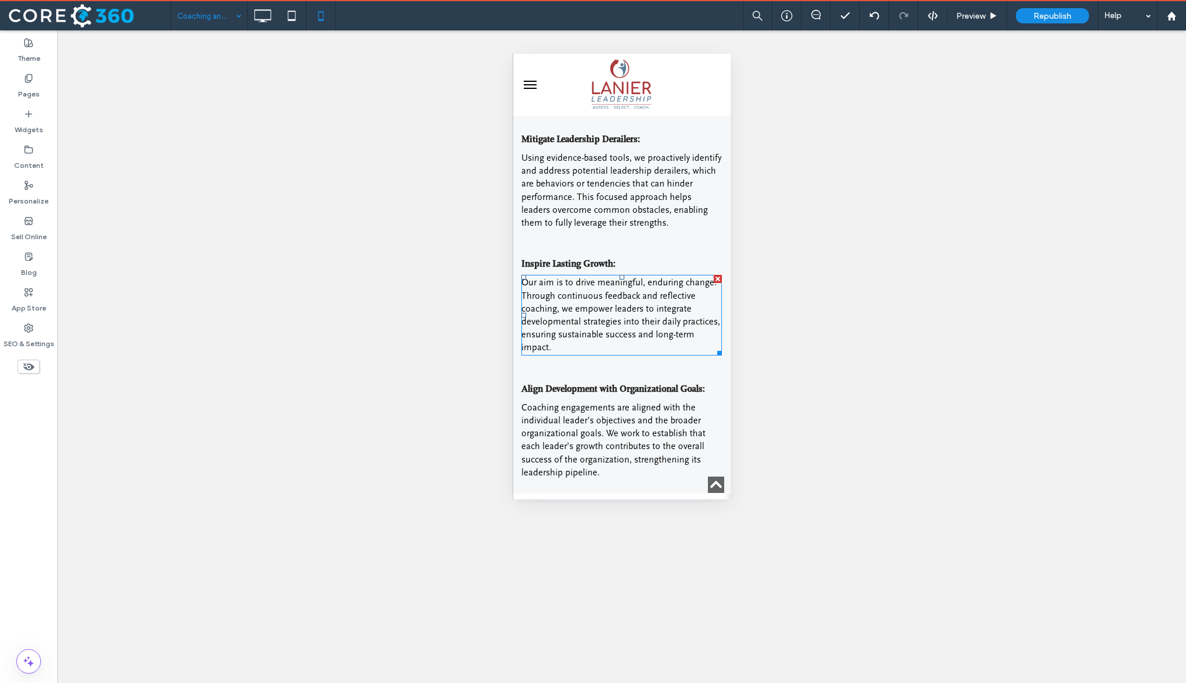
scroll to position [597, 0]
click at [266, 11] on icon at bounding box center [262, 15] width 23 height 23
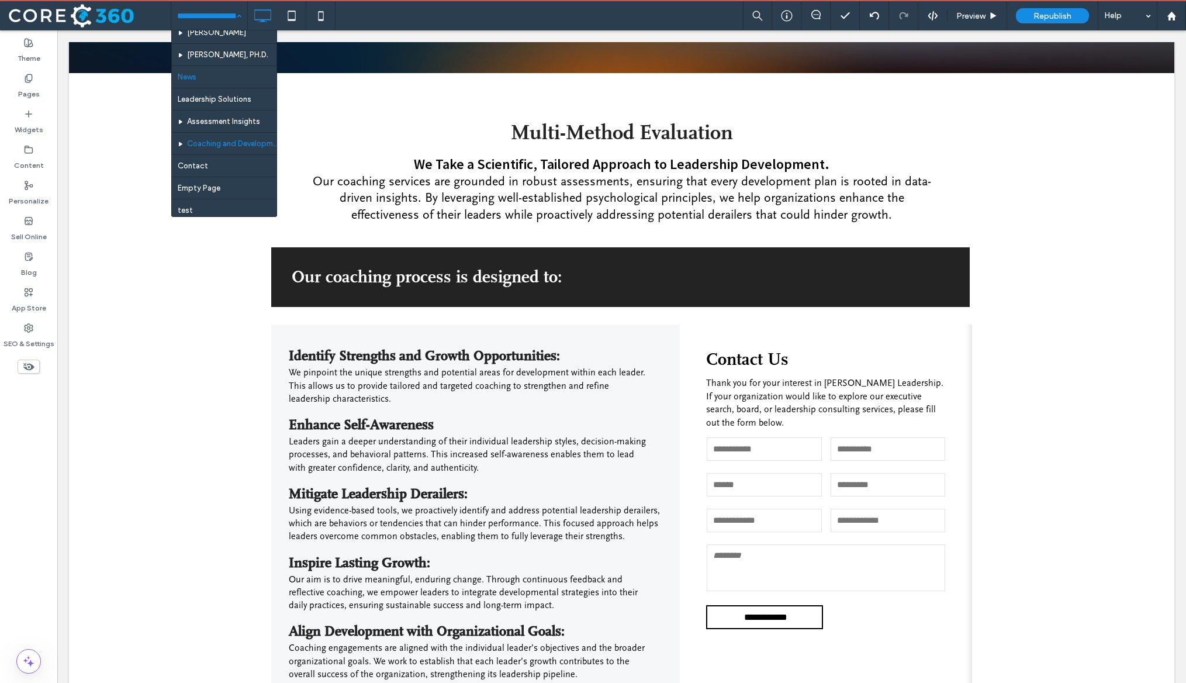
scroll to position [86, 0]
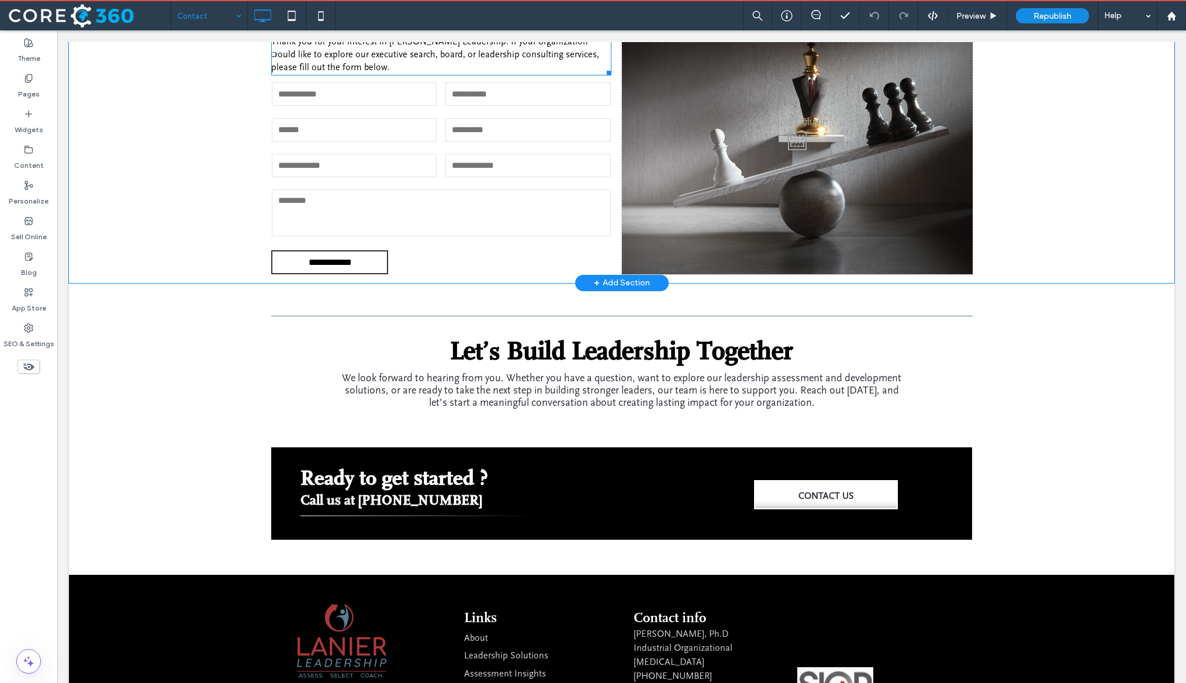
scroll to position [318, 0]
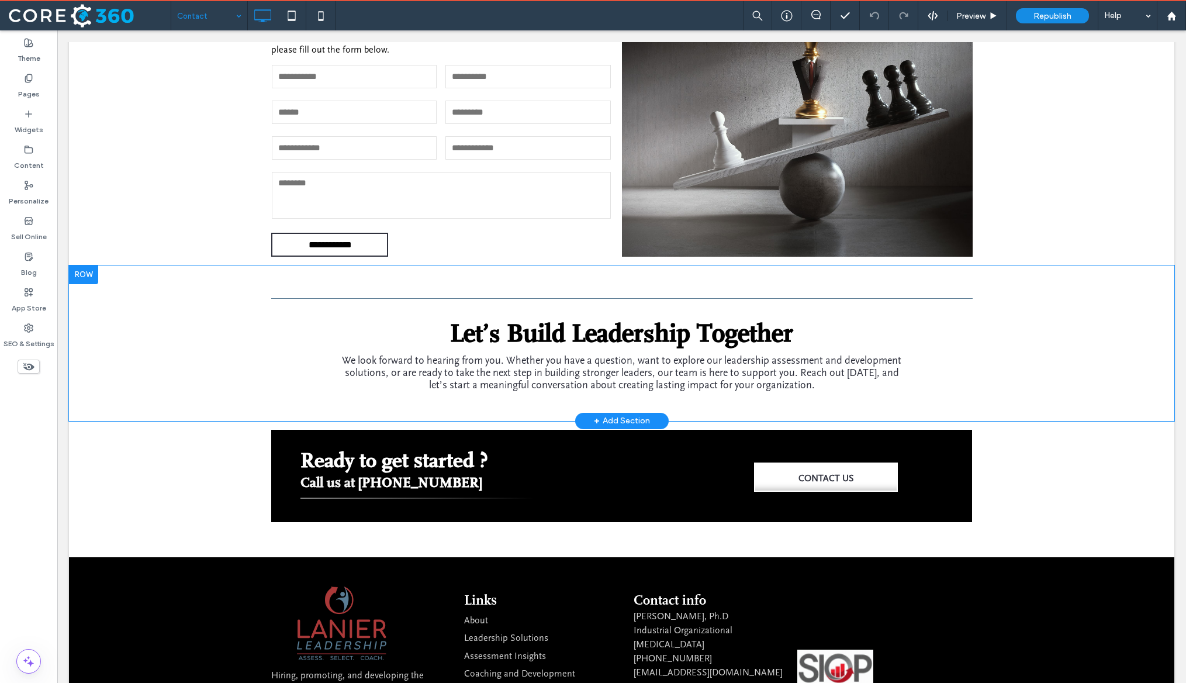
click at [81, 265] on div at bounding box center [83, 274] width 29 height 19
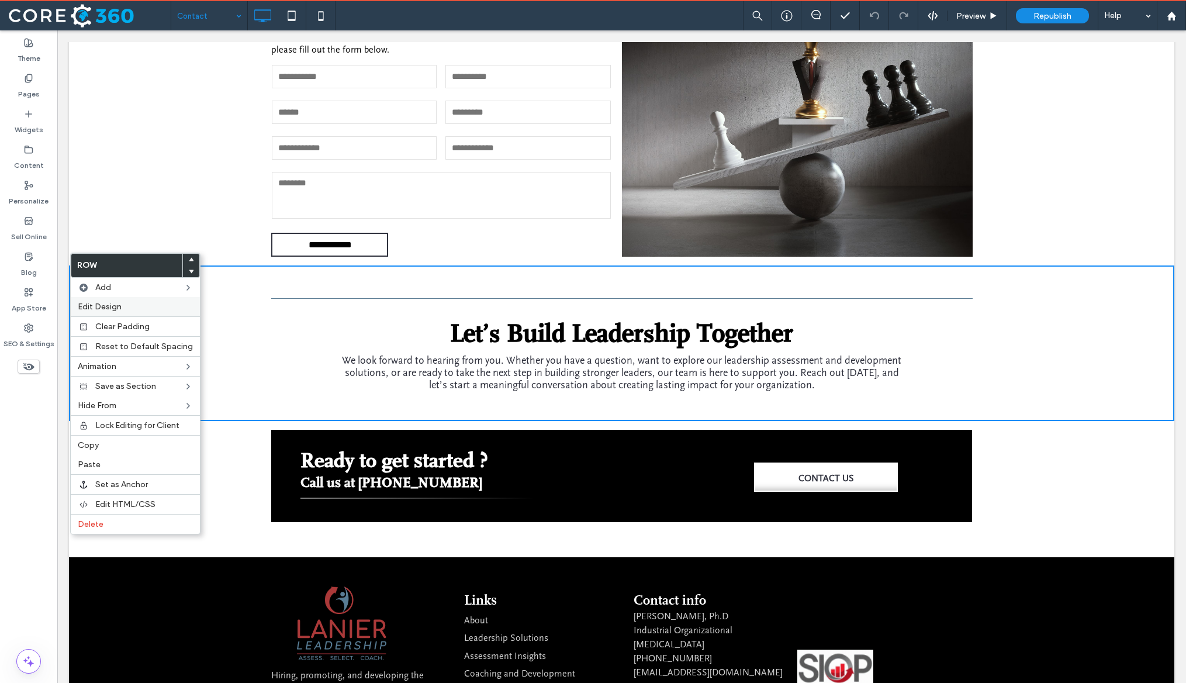
click at [96, 303] on span "Edit Design" at bounding box center [100, 307] width 44 height 10
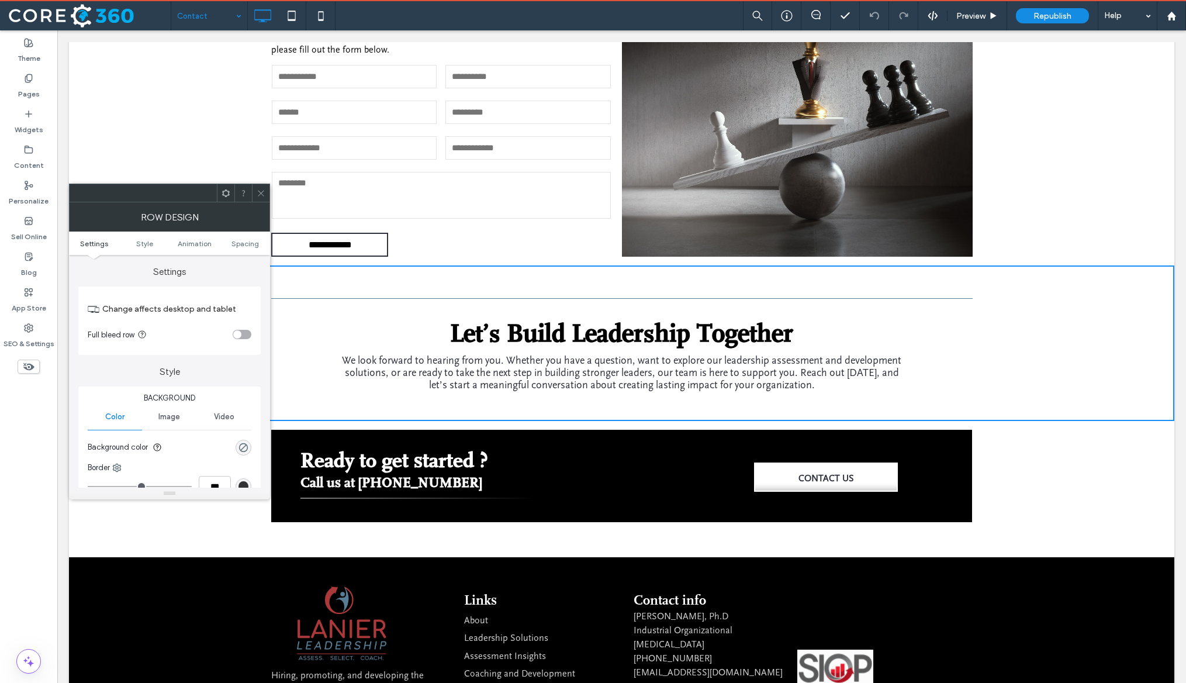
scroll to position [51, 0]
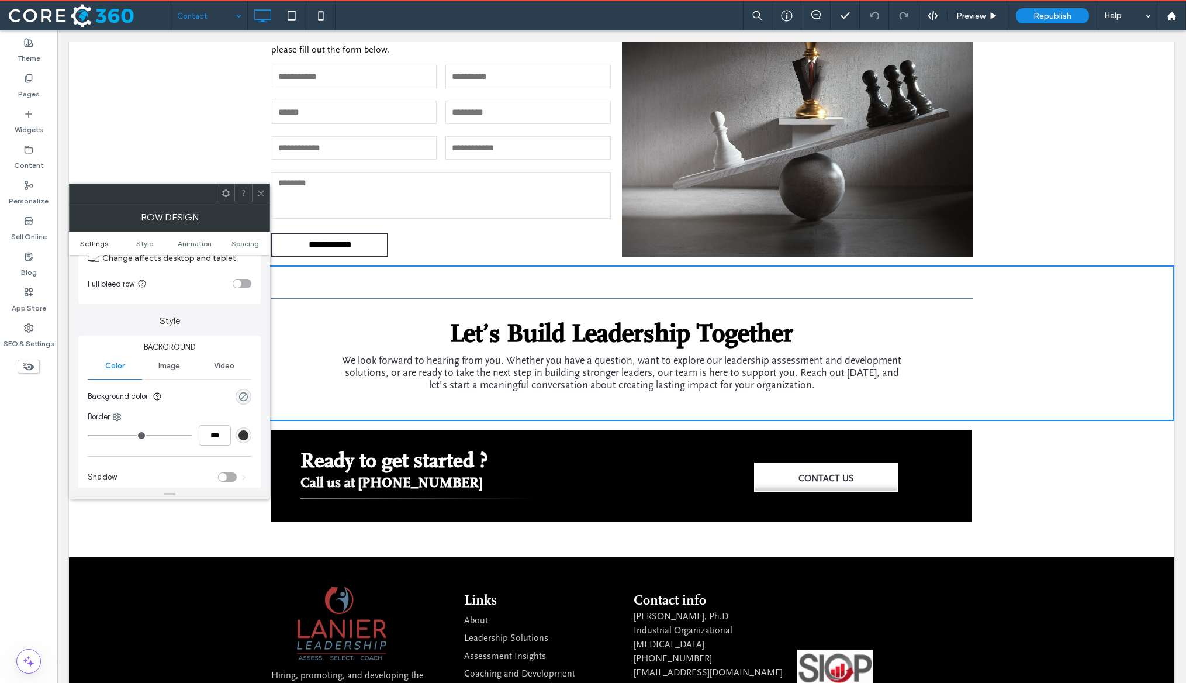
click at [241, 395] on div "rgba(0, 0, 0, 0)" at bounding box center [244, 397] width 10 height 10
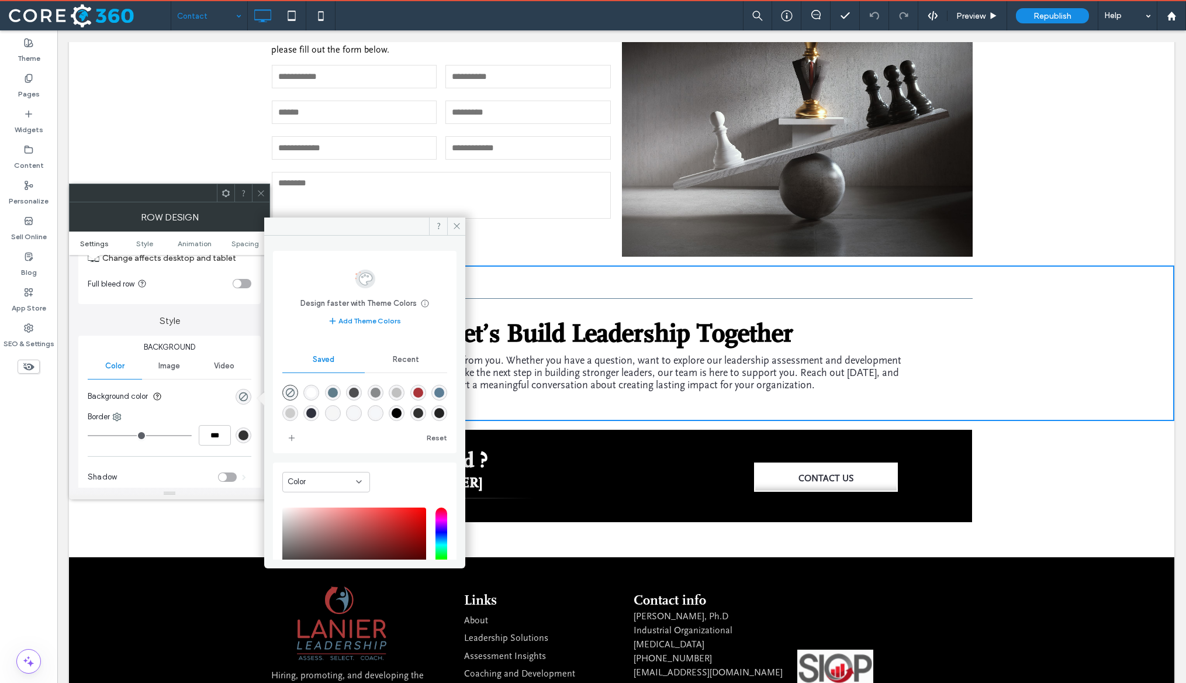
click at [298, 413] on div "rgba(204,204,204,1)" at bounding box center [290, 413] width 16 height 16
type input "*******"
type input "***"
type input "****"
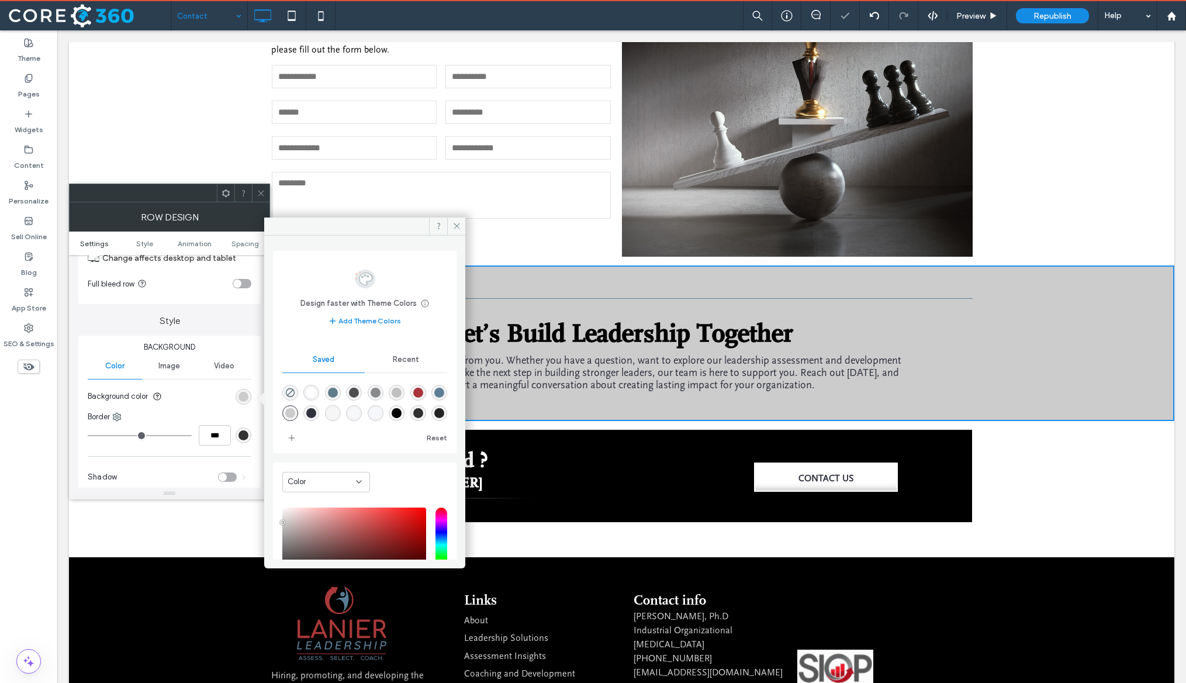
click at [381, 413] on div "rgba(245,247,250,1)" at bounding box center [376, 413] width 10 height 10
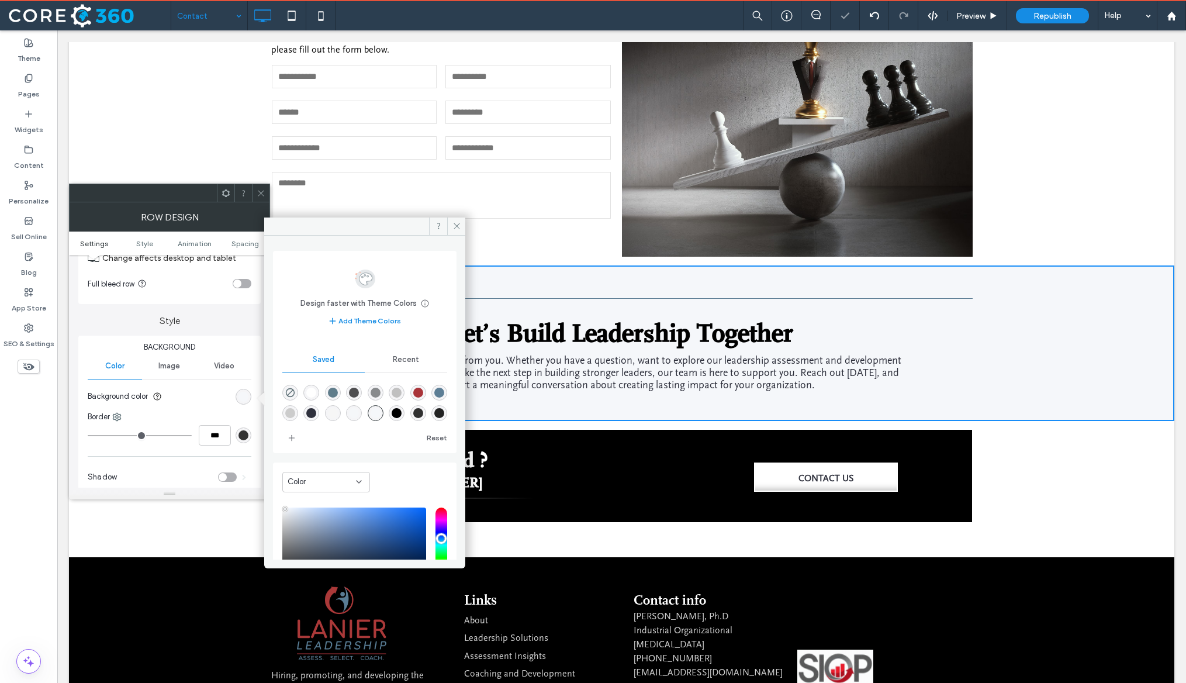
click at [362, 412] on div "rgba(245,247,249,1)" at bounding box center [354, 413] width 16 height 16
click at [338, 412] on div "rgba(246,246,246,1)" at bounding box center [333, 413] width 10 height 10
click at [359, 415] on div "rgba(245,247,249,1)" at bounding box center [354, 413] width 10 height 10
click at [381, 414] on div "rgba(245,247,250,1)" at bounding box center [376, 413] width 10 height 10
type input "*******"
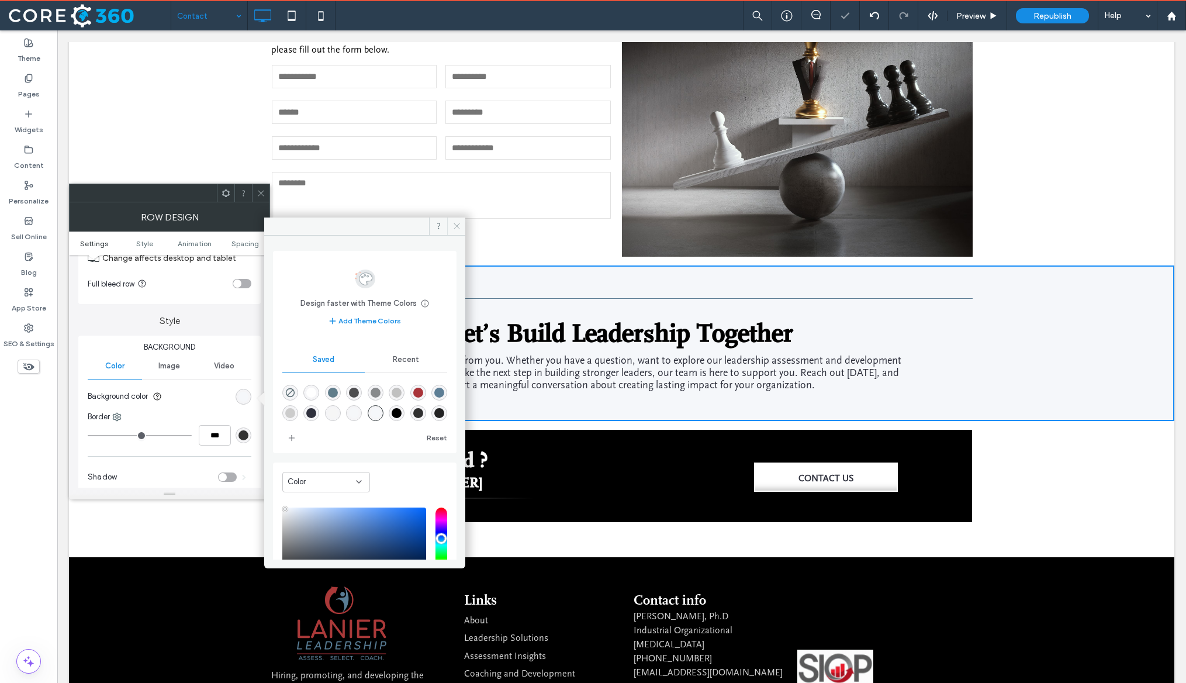
click at [461, 227] on span at bounding box center [456, 226] width 18 height 18
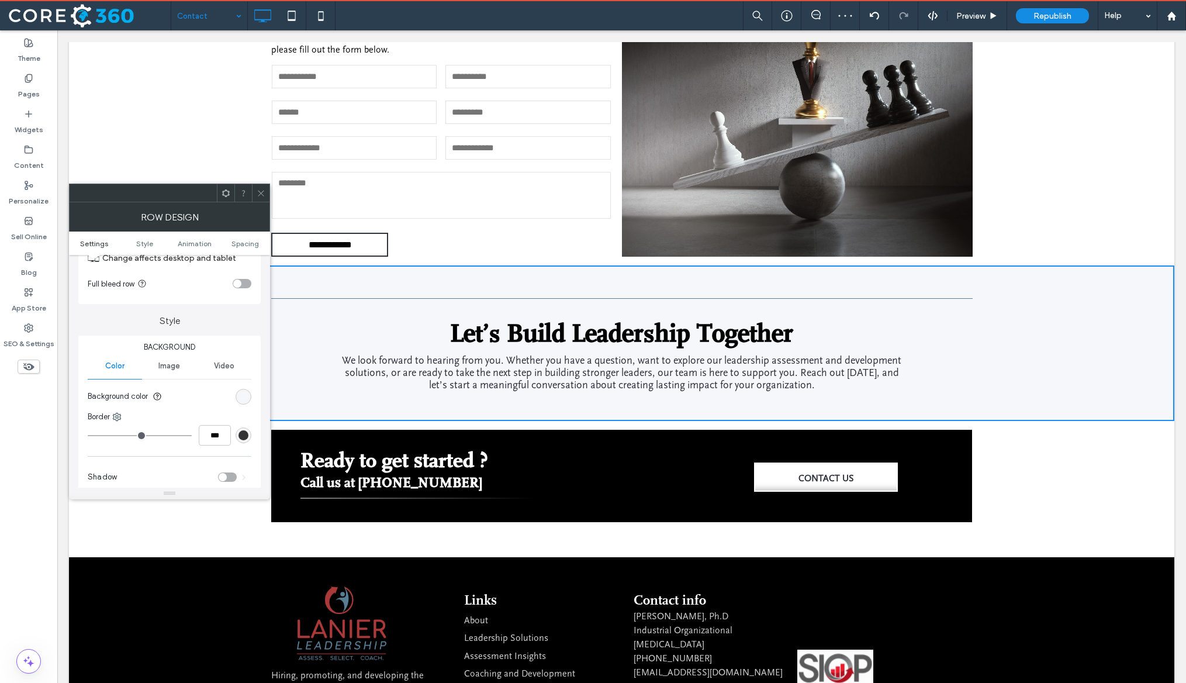
click at [265, 192] on icon at bounding box center [261, 193] width 9 height 9
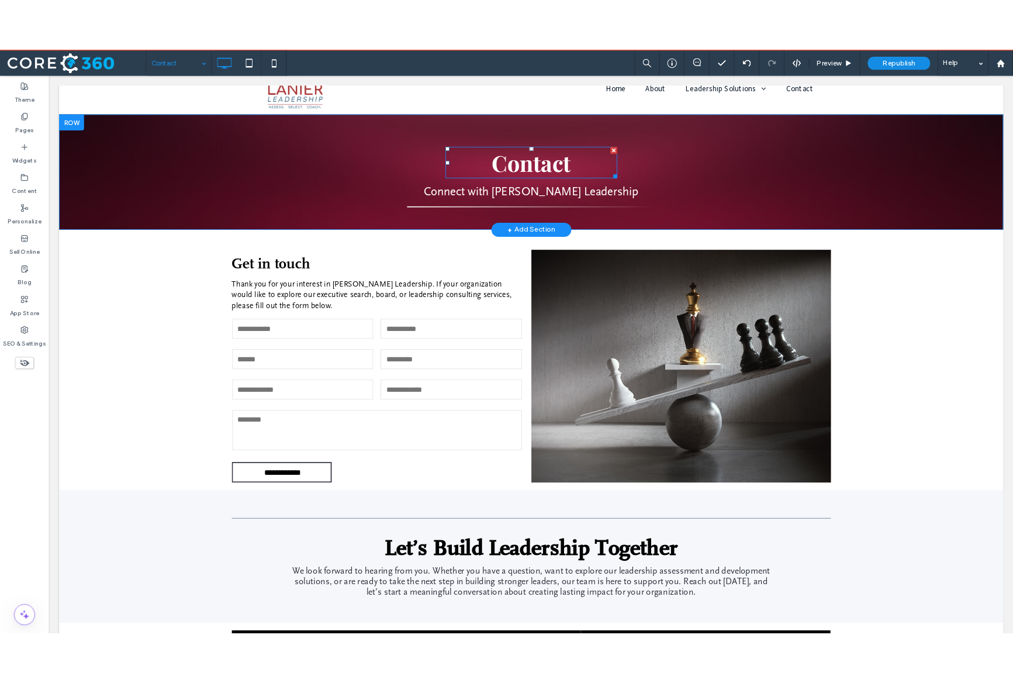
scroll to position [0, 0]
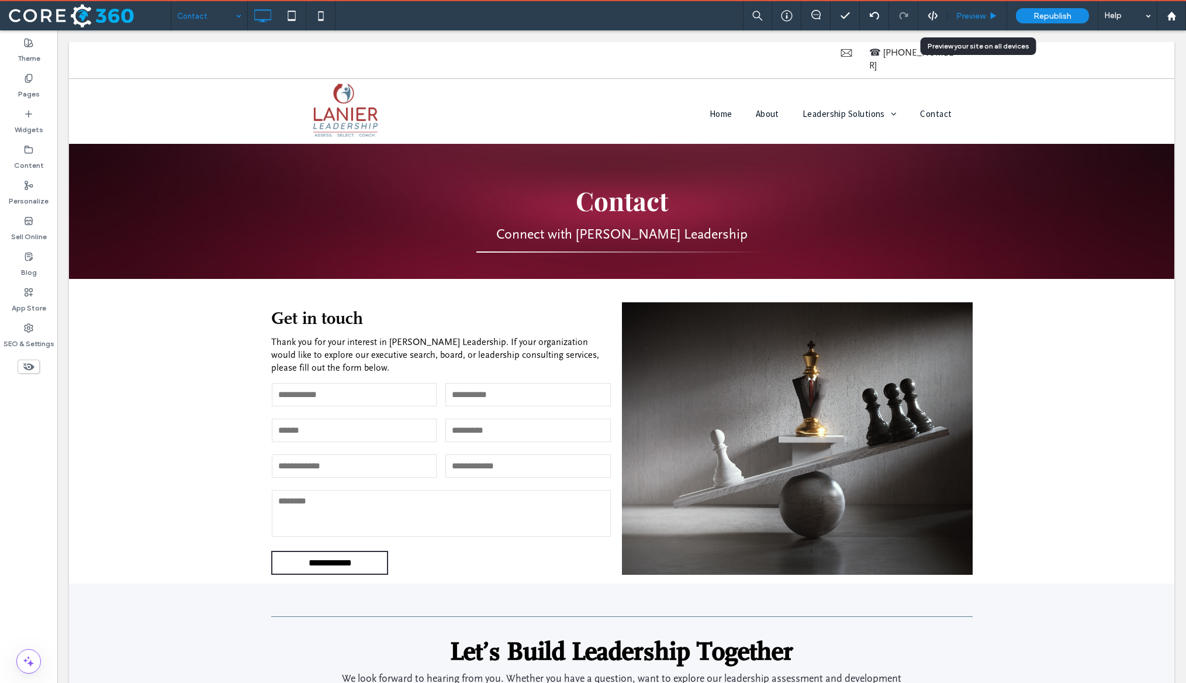
click at [851, 23] on div "Preview" at bounding box center [978, 15] width 60 height 29
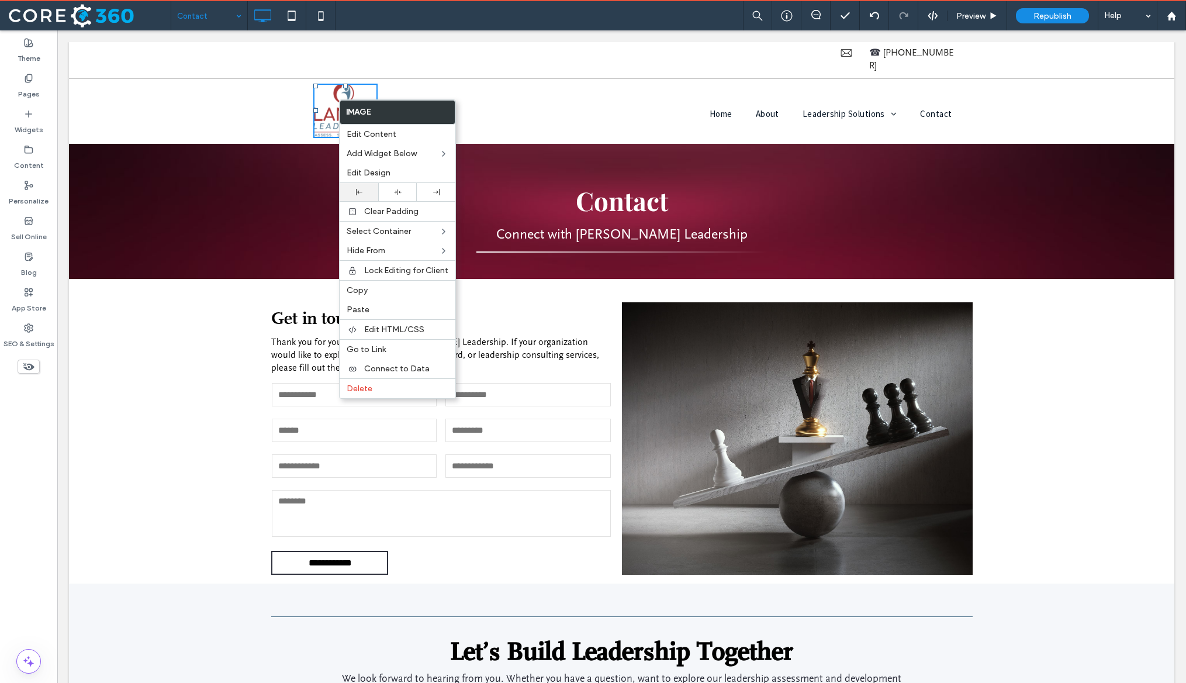
click at [365, 191] on div at bounding box center [358, 192] width 27 height 6
click at [242, 79] on div "Click To Paste Home About Leadership Solutions Assessment Insights Coaching and…" at bounding box center [621, 108] width 1105 height 59
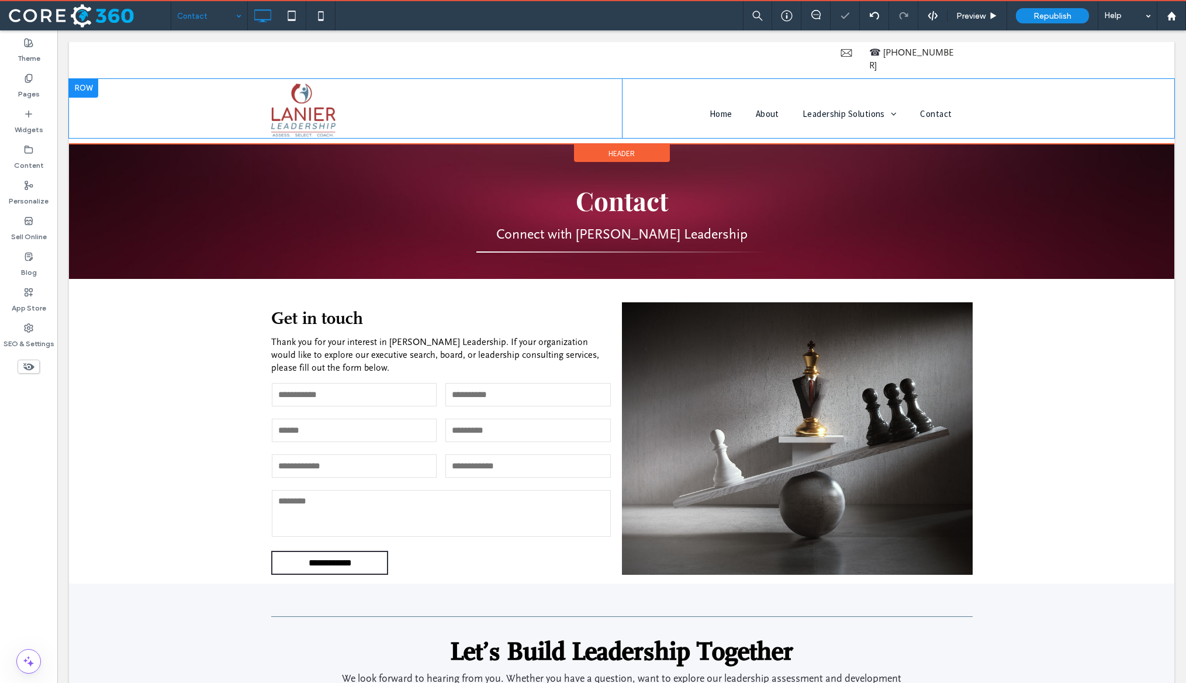
click at [213, 96] on div "Click To Paste Home About Leadership Solutions Assessment Insights Coaching and…" at bounding box center [621, 108] width 1105 height 59
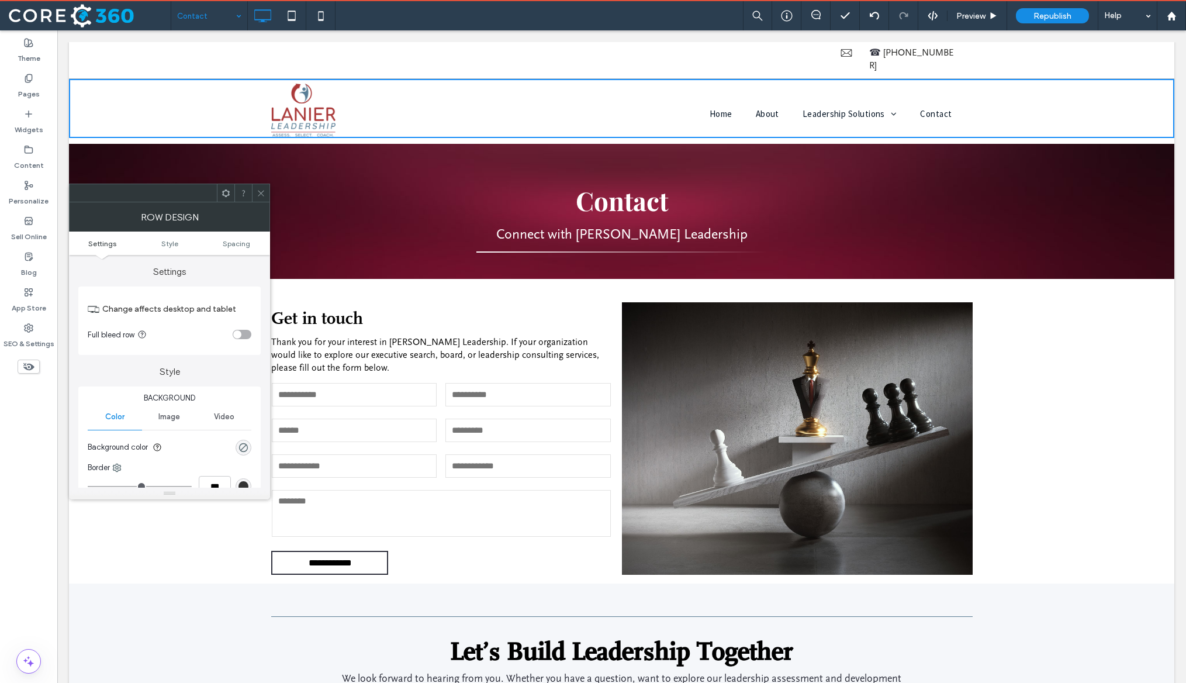
click at [247, 334] on div "toggle" at bounding box center [242, 334] width 19 height 9
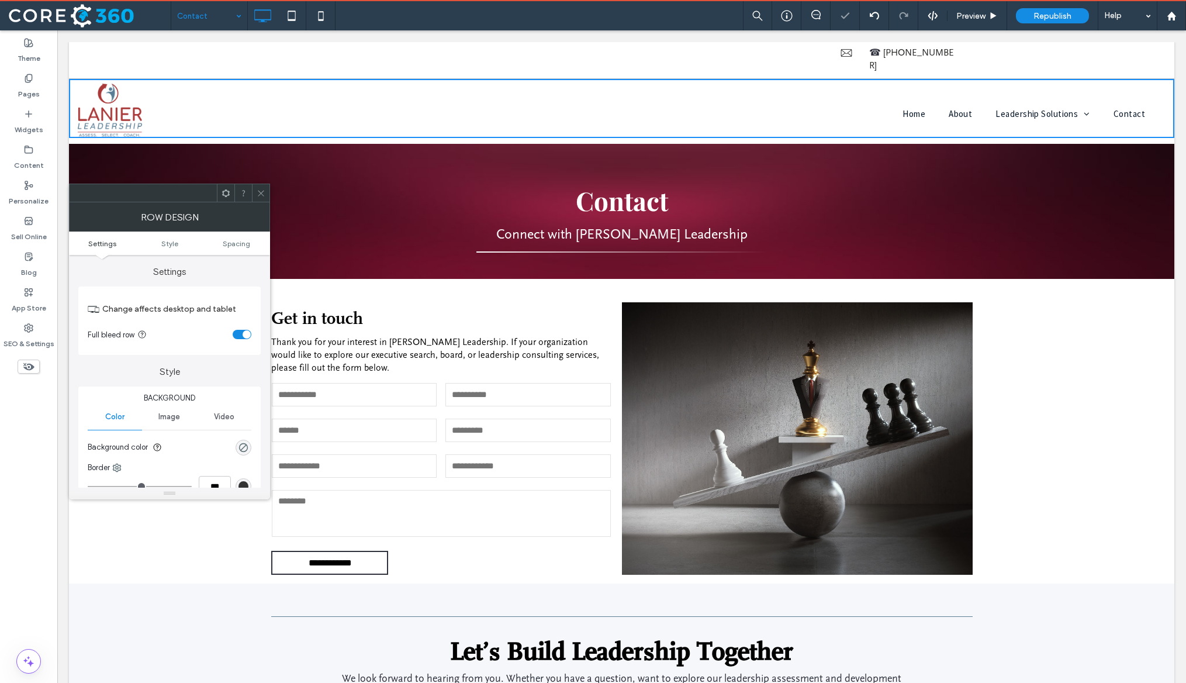
click at [264, 191] on icon at bounding box center [261, 193] width 9 height 9
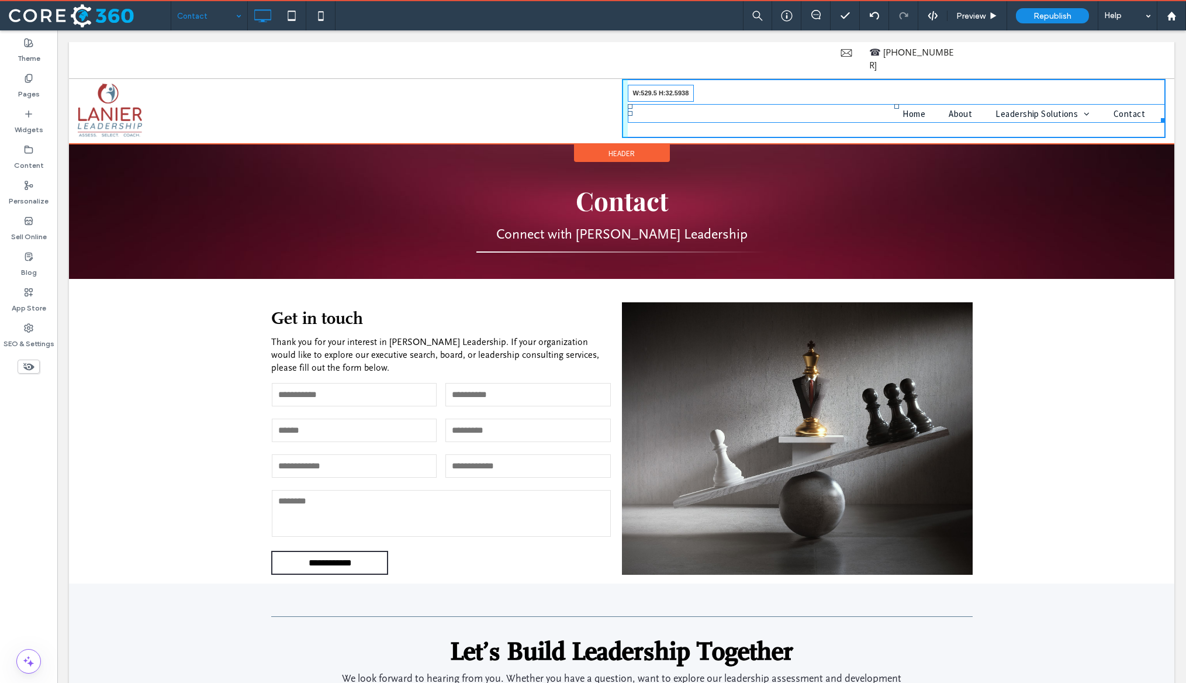
drag, startPoint x: 1160, startPoint y: 107, endPoint x: 932, endPoint y: 91, distance: 229.1
click at [851, 104] on nav "Home About Leadership Solutions Assessment Insights Coaching and Development Co…" at bounding box center [897, 113] width 538 height 19
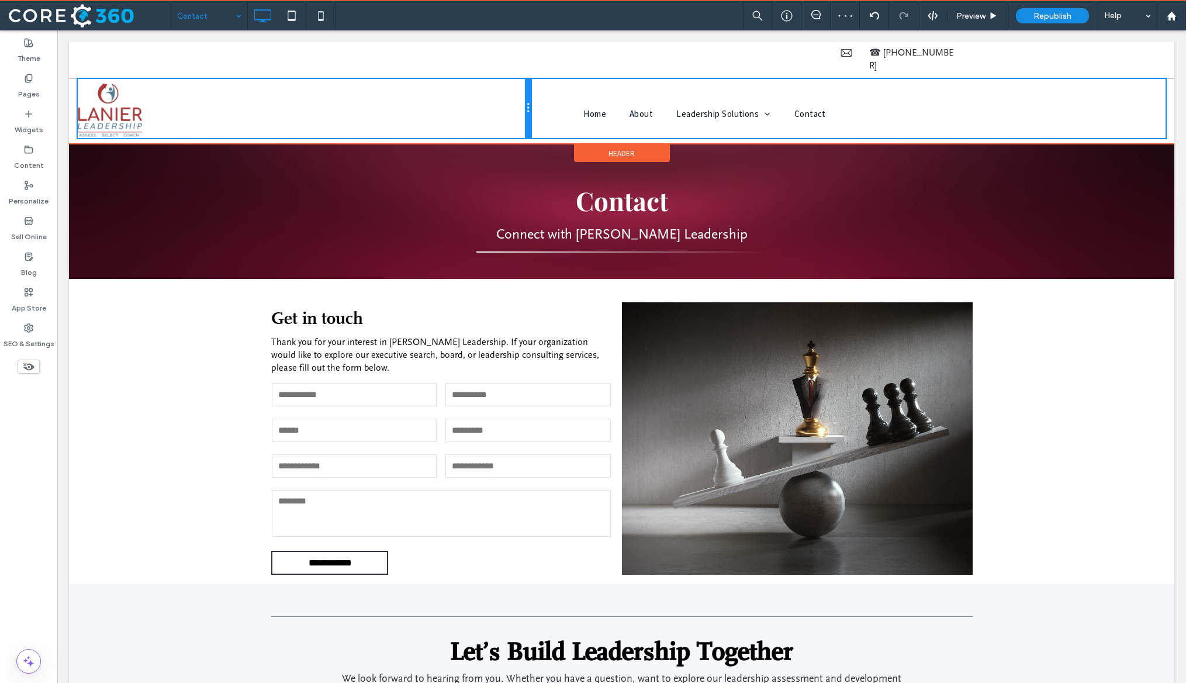
drag, startPoint x: 621, startPoint y: 96, endPoint x: 543, endPoint y: 94, distance: 78.4
click at [543, 94] on div "Click To Paste Home About Leadership Solutions Assessment Insights Coaching and…" at bounding box center [622, 108] width 1088 height 59
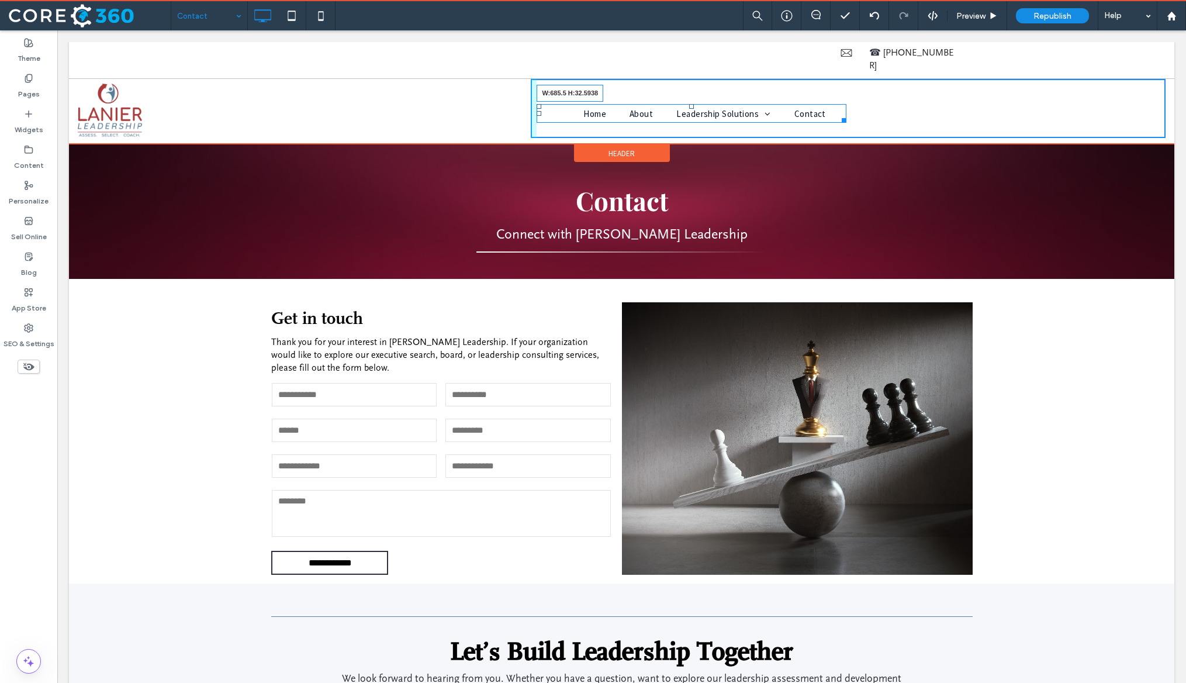
drag, startPoint x: 844, startPoint y: 107, endPoint x: 935, endPoint y: 108, distance: 91.2
click at [846, 114] on div at bounding box center [842, 118] width 9 height 9
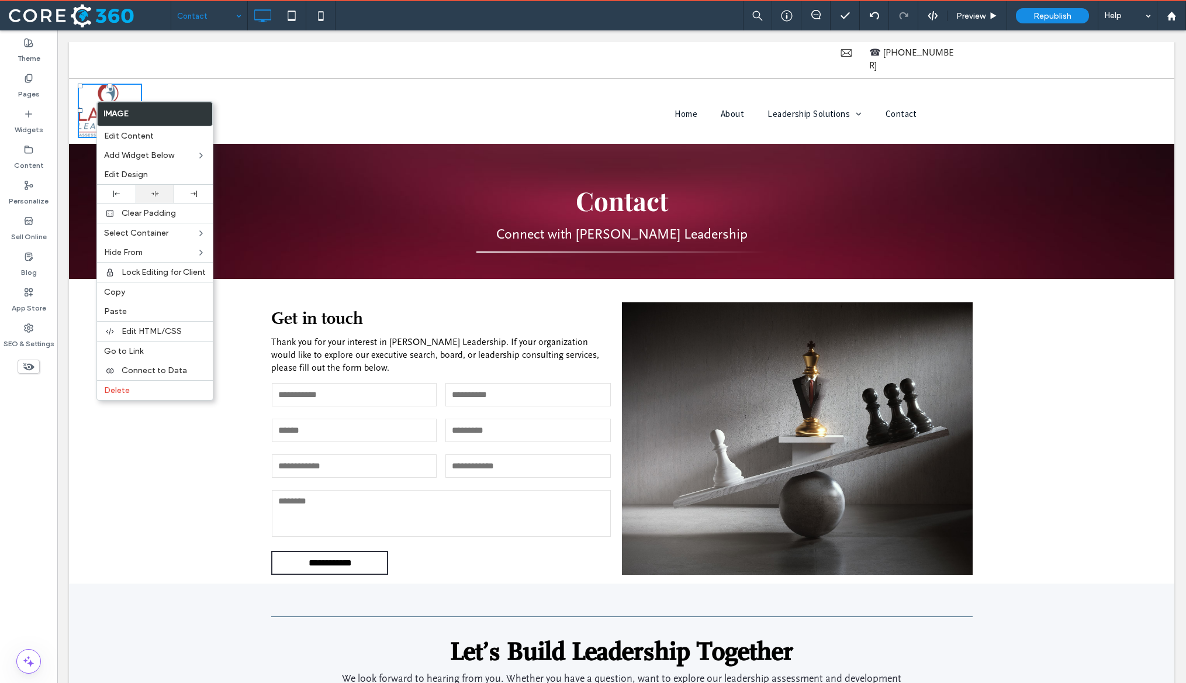
click at [163, 195] on div at bounding box center [154, 194] width 27 height 8
click at [309, 92] on img at bounding box center [304, 111] width 64 height 54
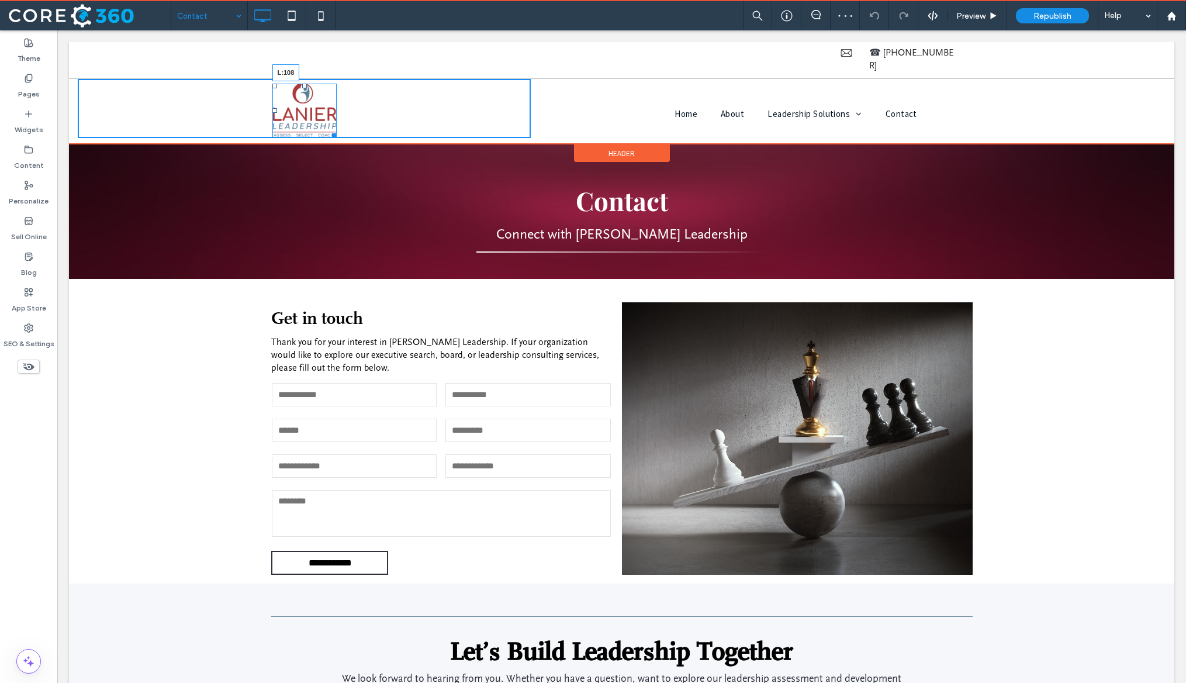
drag, startPoint x: 274, startPoint y: 96, endPoint x: 143, endPoint y: 96, distance: 130.9
click at [272, 108] on div at bounding box center [274, 110] width 5 height 5
click at [141, 108] on div at bounding box center [143, 110] width 5 height 5
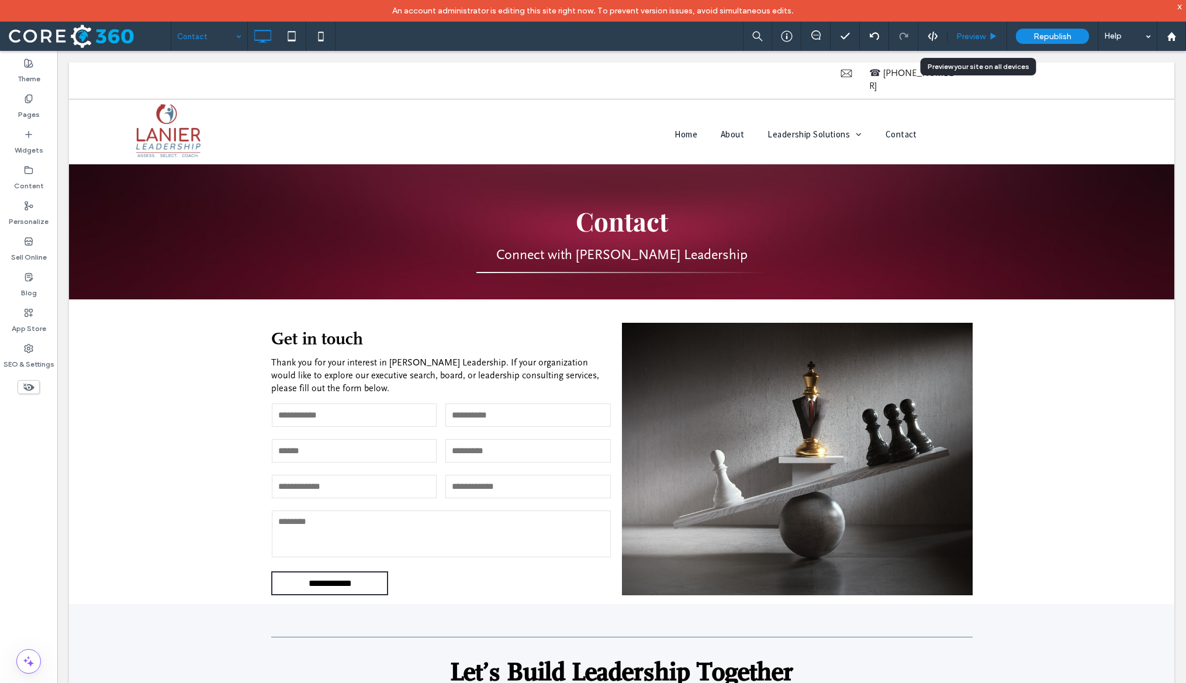
click at [851, 36] on span "Preview" at bounding box center [970, 37] width 29 height 10
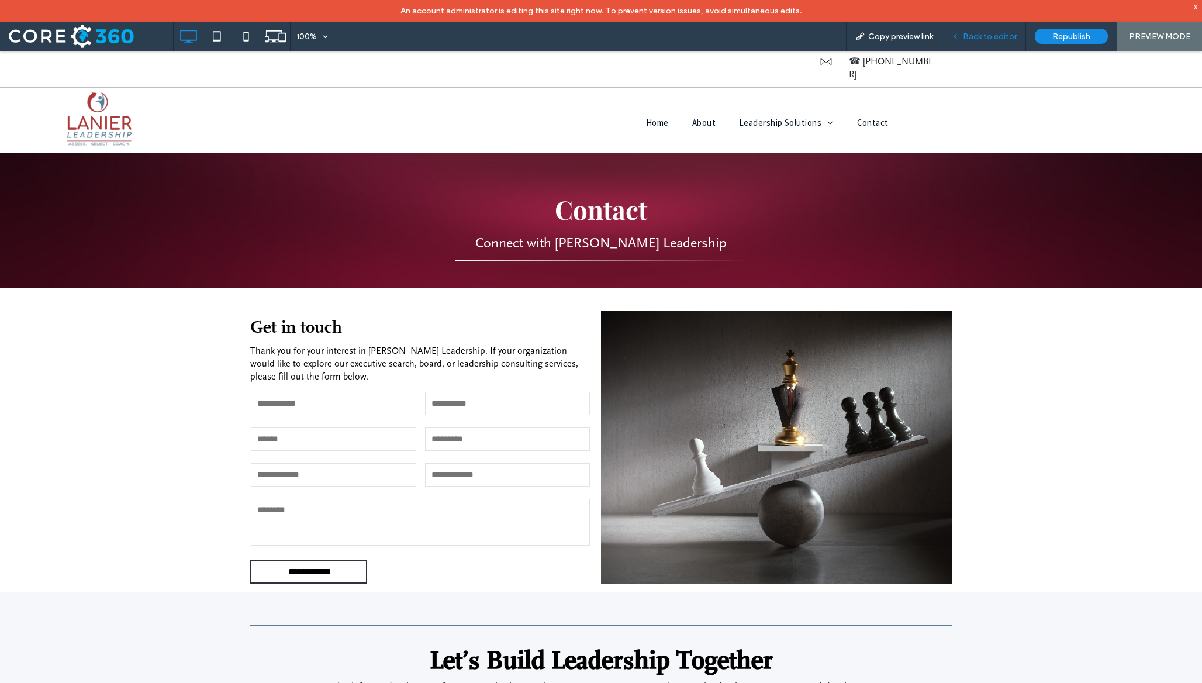
click at [851, 40] on span "Back to editor" at bounding box center [990, 37] width 54 height 10
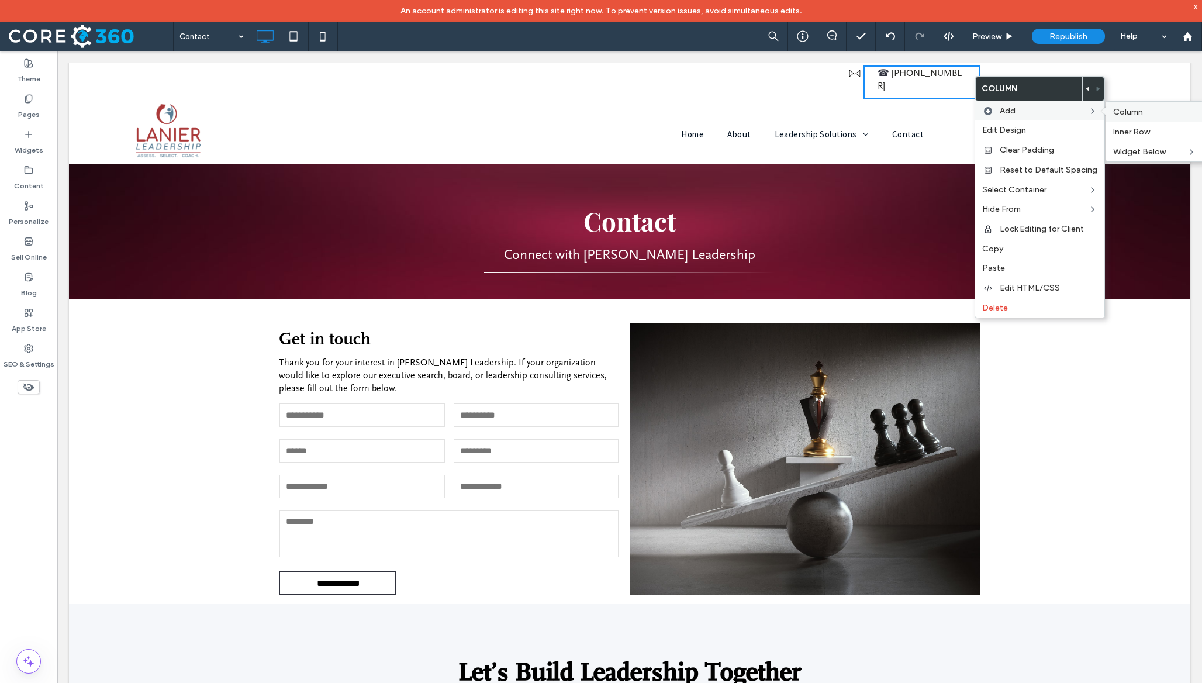
click at [851, 111] on span "Column" at bounding box center [1128, 112] width 30 height 10
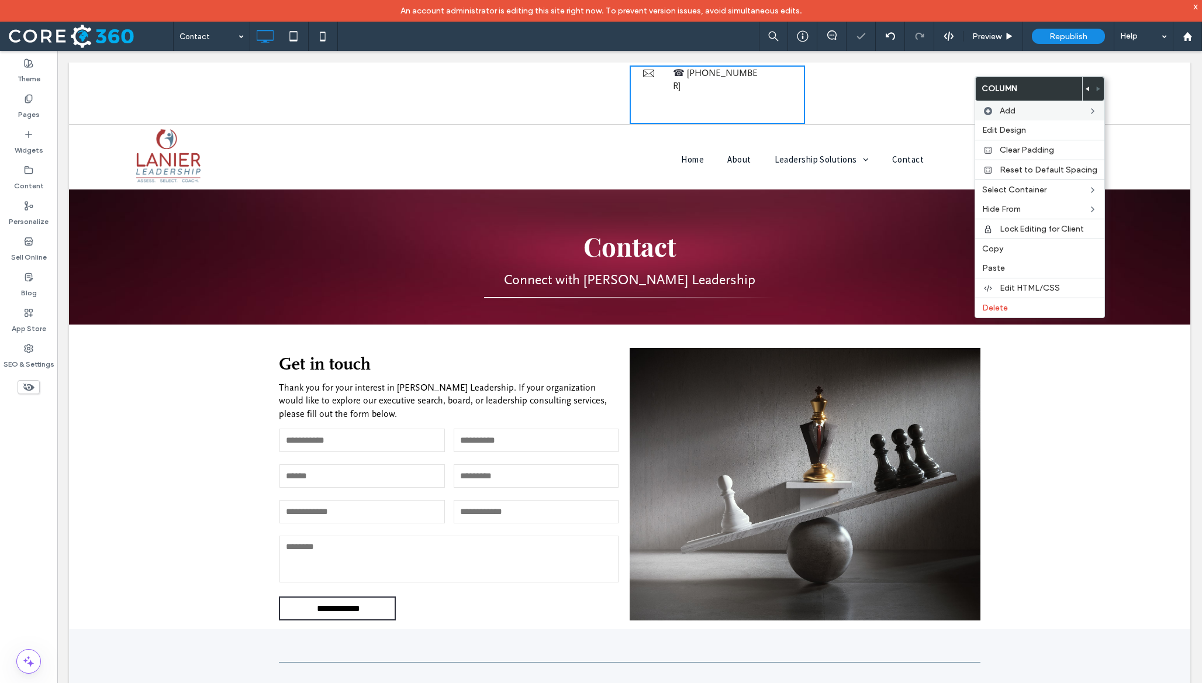
click at [851, 121] on div "Click To Paste Click To Paste" at bounding box center [892, 94] width 175 height 58
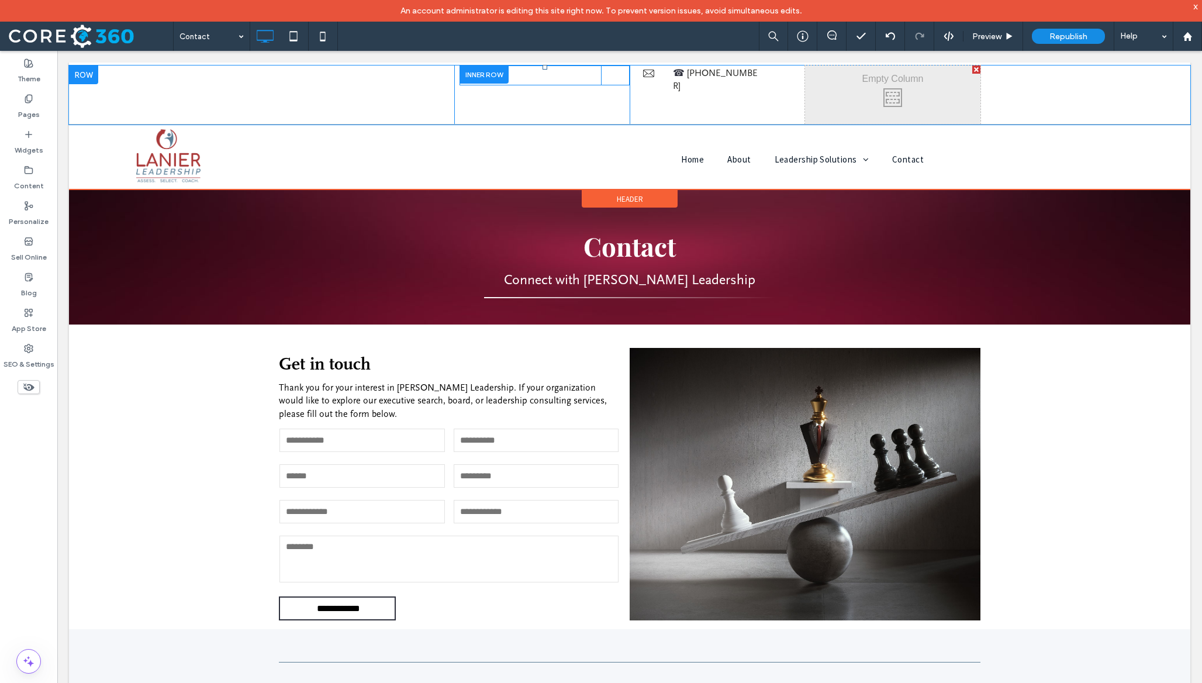
click at [612, 74] on div "Click To Paste" at bounding box center [615, 76] width 29 height 18
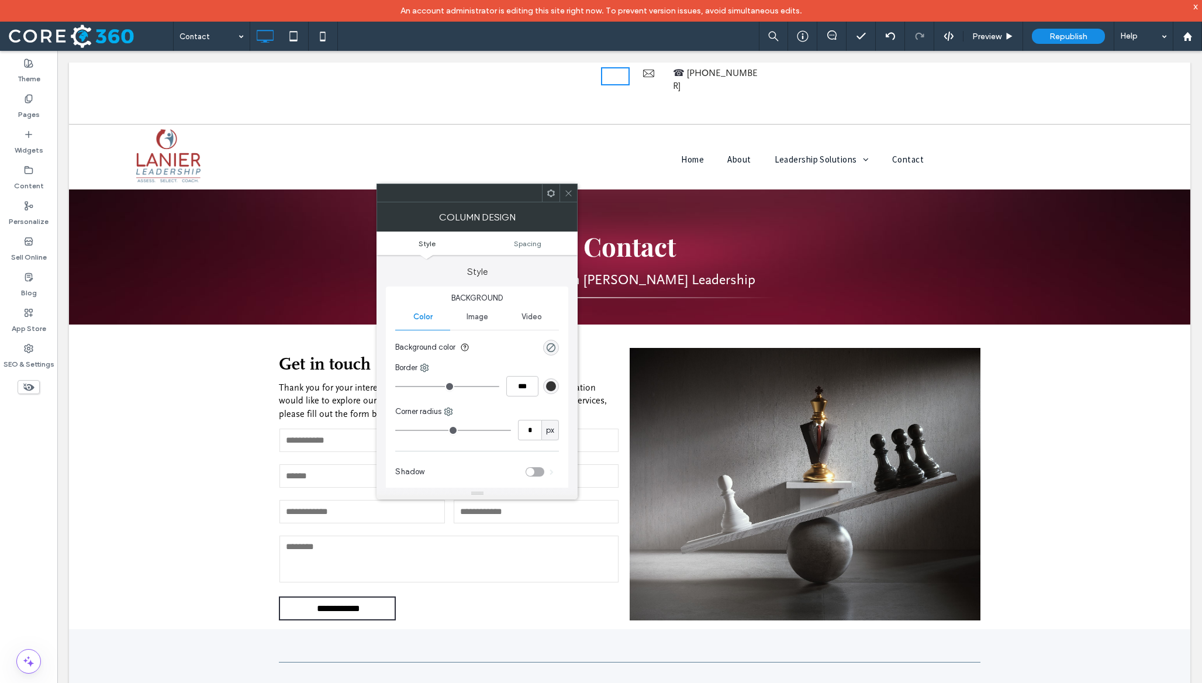
click at [567, 188] on span at bounding box center [568, 193] width 9 height 18
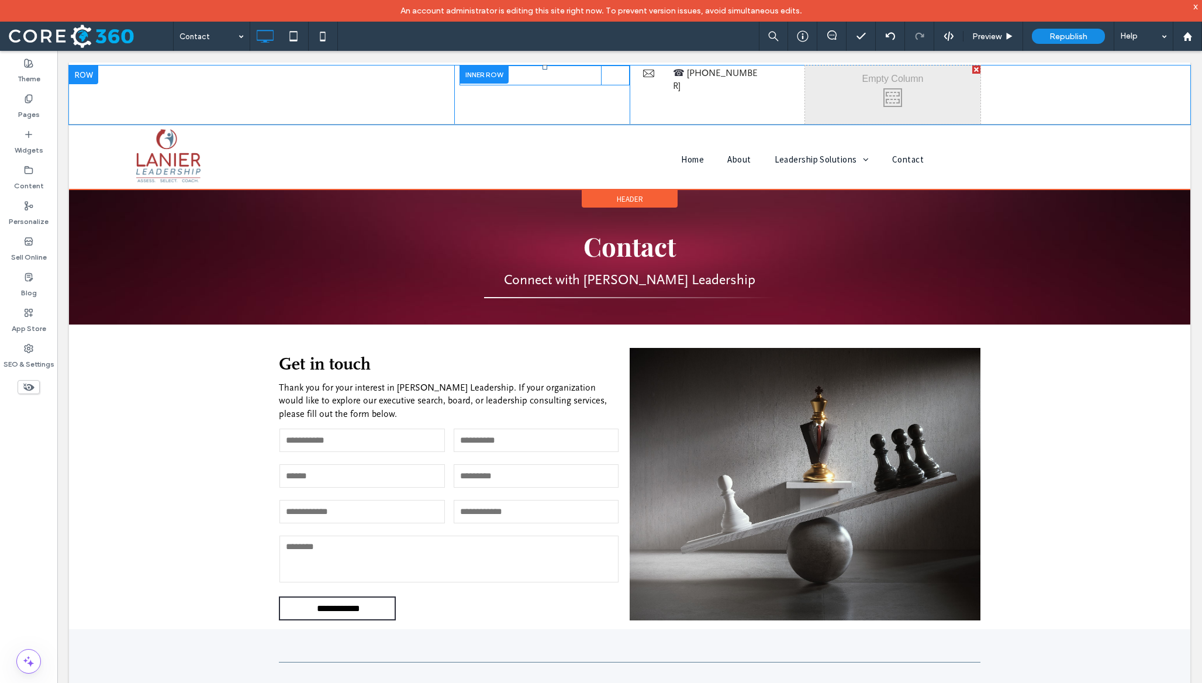
click at [571, 78] on div "Click To Paste" at bounding box center [529, 75] width 141 height 20
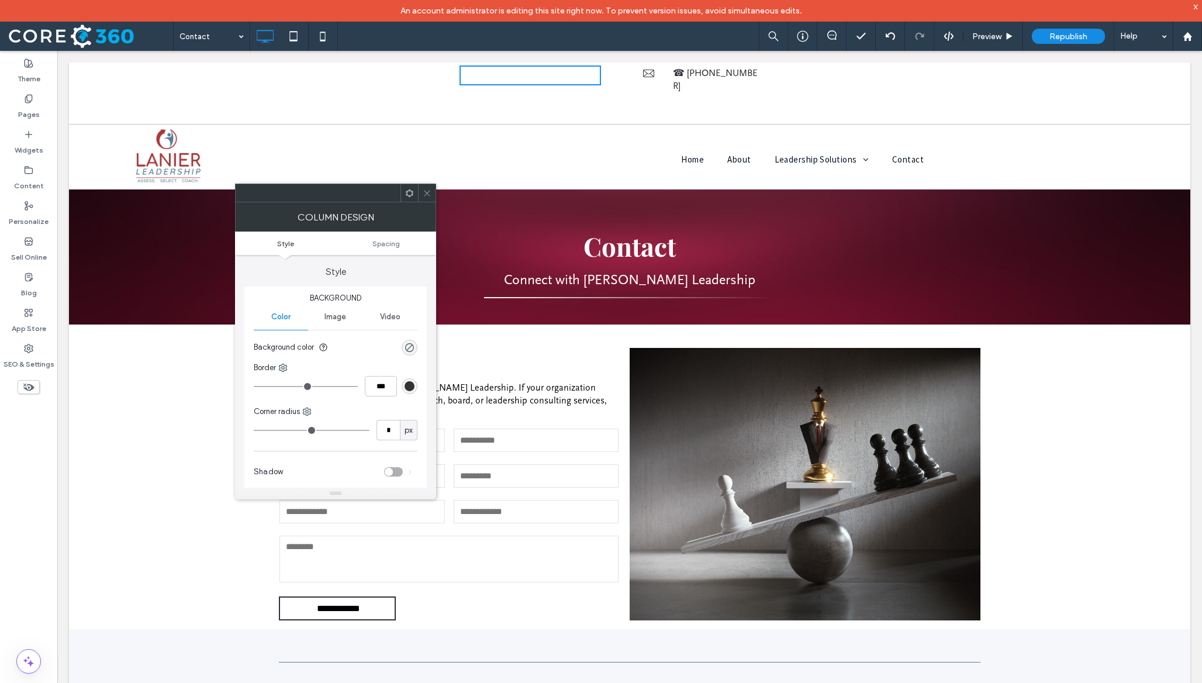
click at [430, 192] on icon at bounding box center [427, 193] width 9 height 9
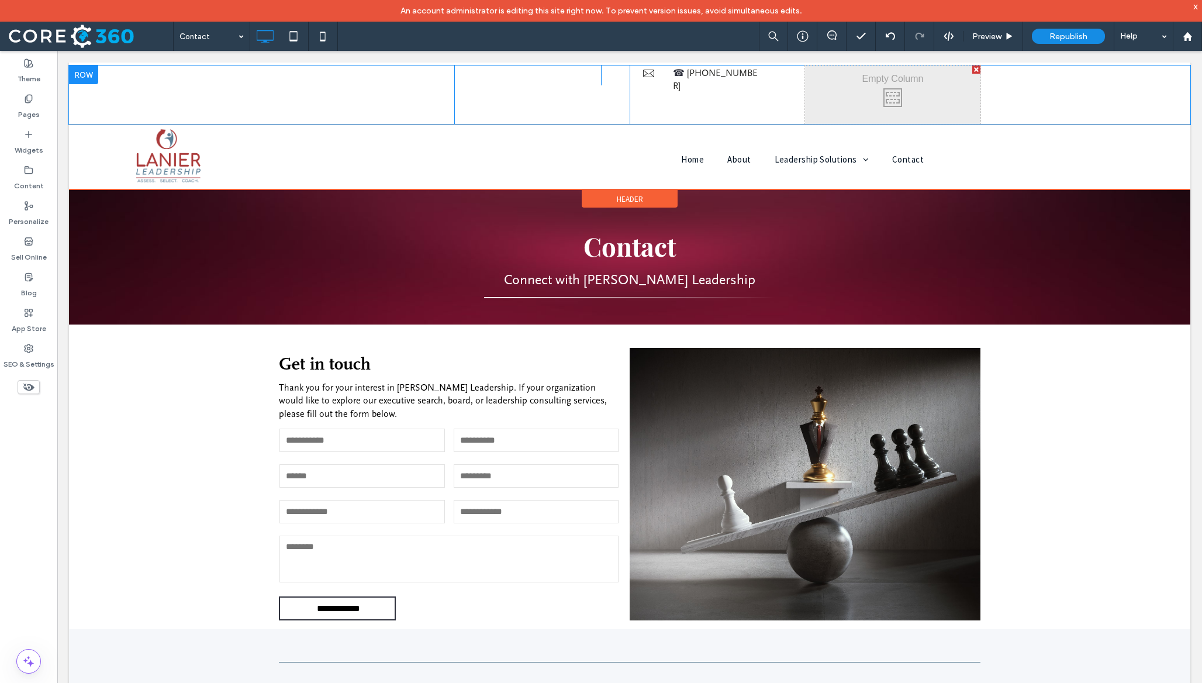
click at [851, 70] on div at bounding box center [976, 69] width 8 height 8
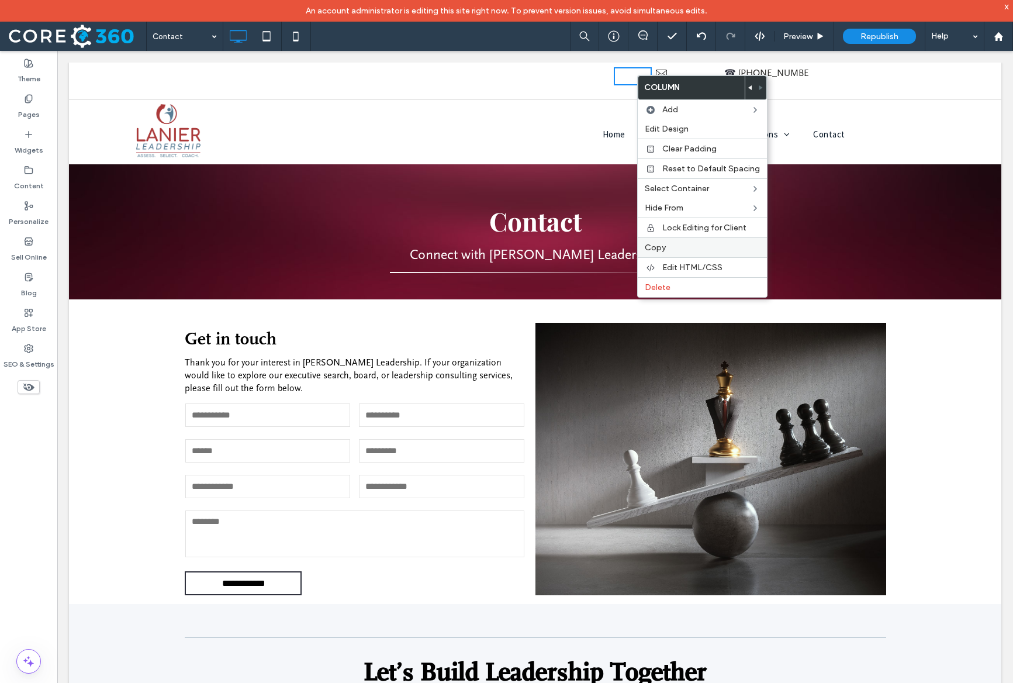
click at [679, 241] on div "Copy" at bounding box center [702, 247] width 129 height 20
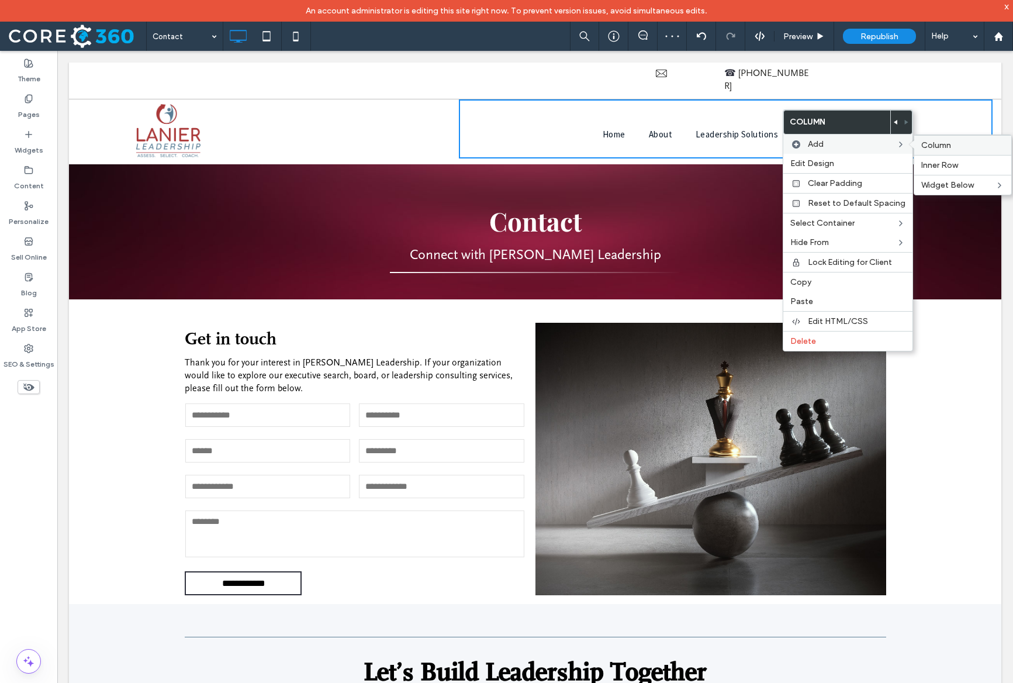
click at [851, 144] on span "Column" at bounding box center [936, 145] width 30 height 10
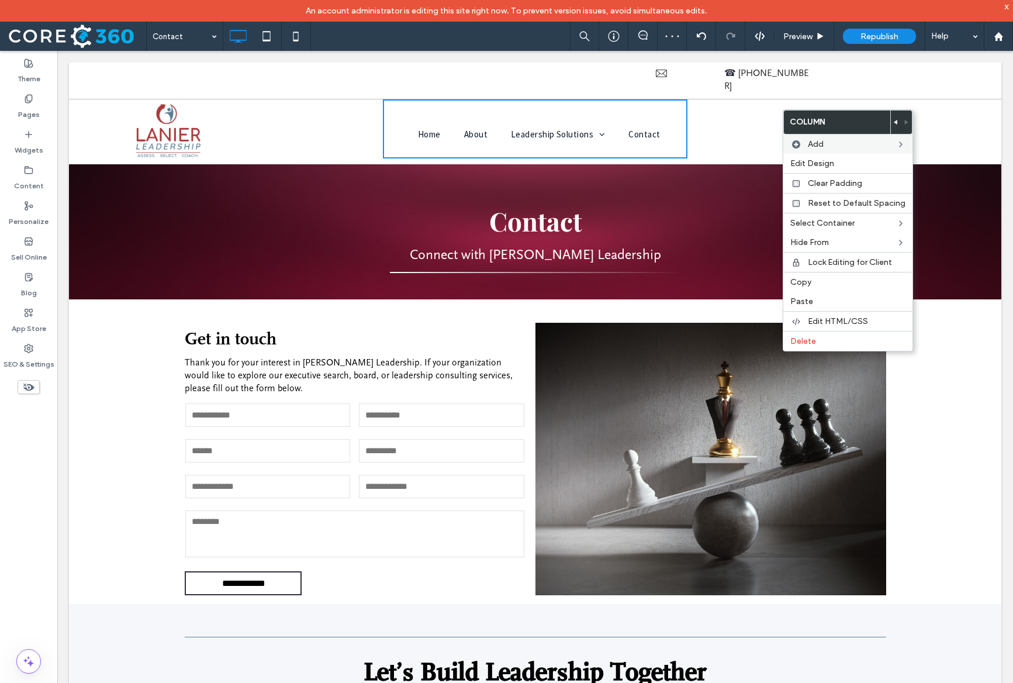
click at [851, 99] on div "Click To Paste Click To Paste" at bounding box center [839, 128] width 305 height 59
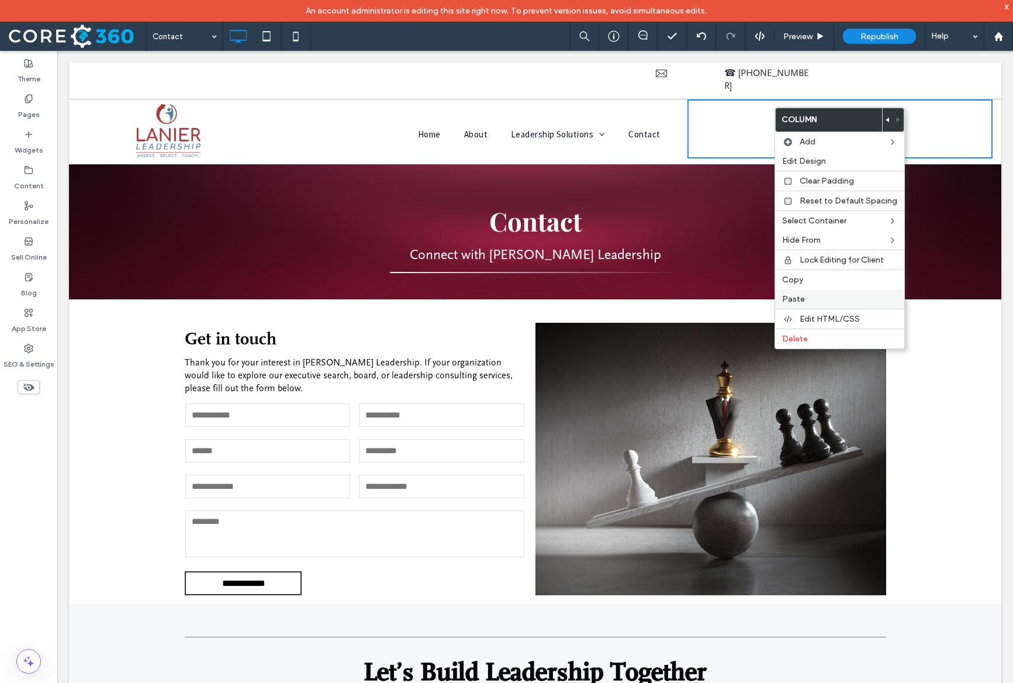
click at [843, 294] on label "Paste" at bounding box center [839, 299] width 115 height 10
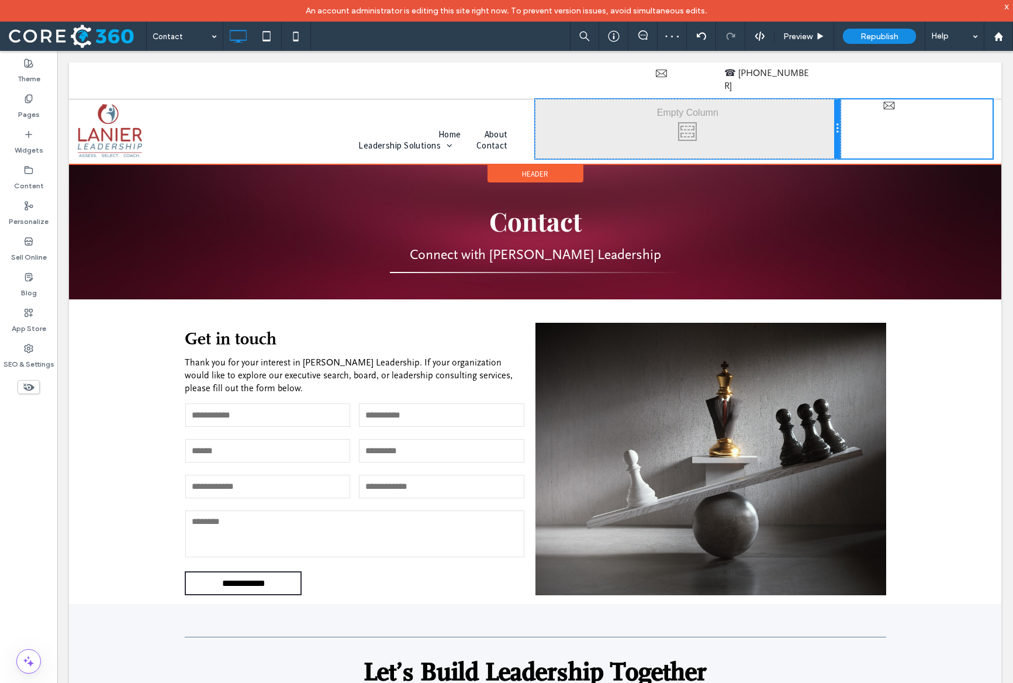
drag, startPoint x: 760, startPoint y: 116, endPoint x: 848, endPoint y: 110, distance: 87.8
click at [848, 110] on div "Click To Paste Home About Leadership Solutions Assessment Insights Coaching and…" at bounding box center [535, 128] width 915 height 59
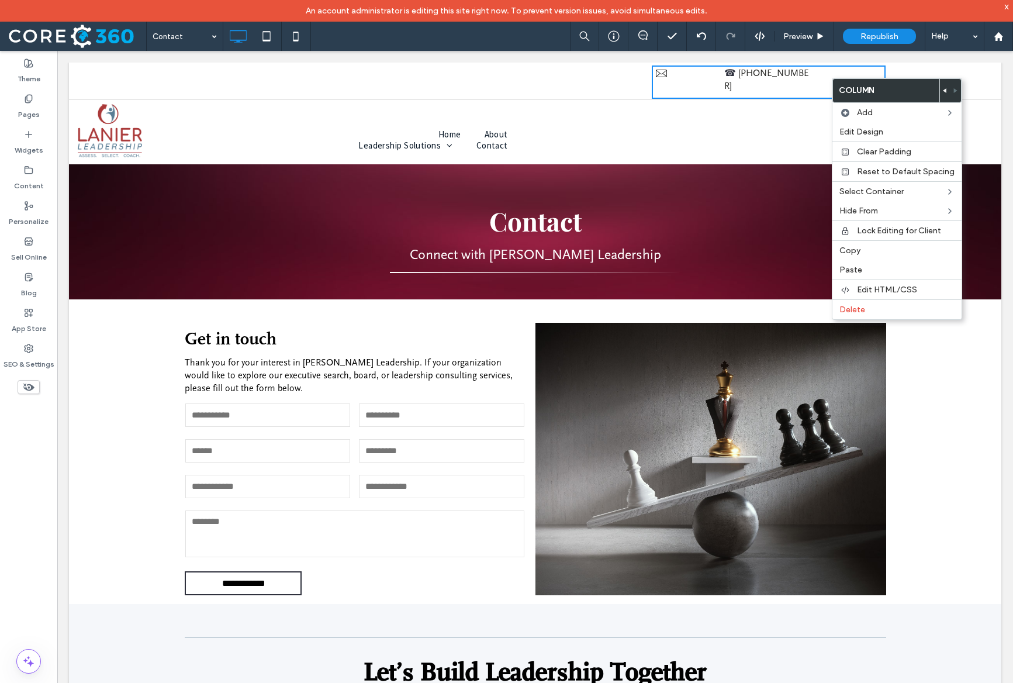
click at [851, 68] on div "Click To Paste Click To Paste Click To Paste Click To Paste ☎ 864-230-1810 Clic…" at bounding box center [535, 82] width 932 height 34
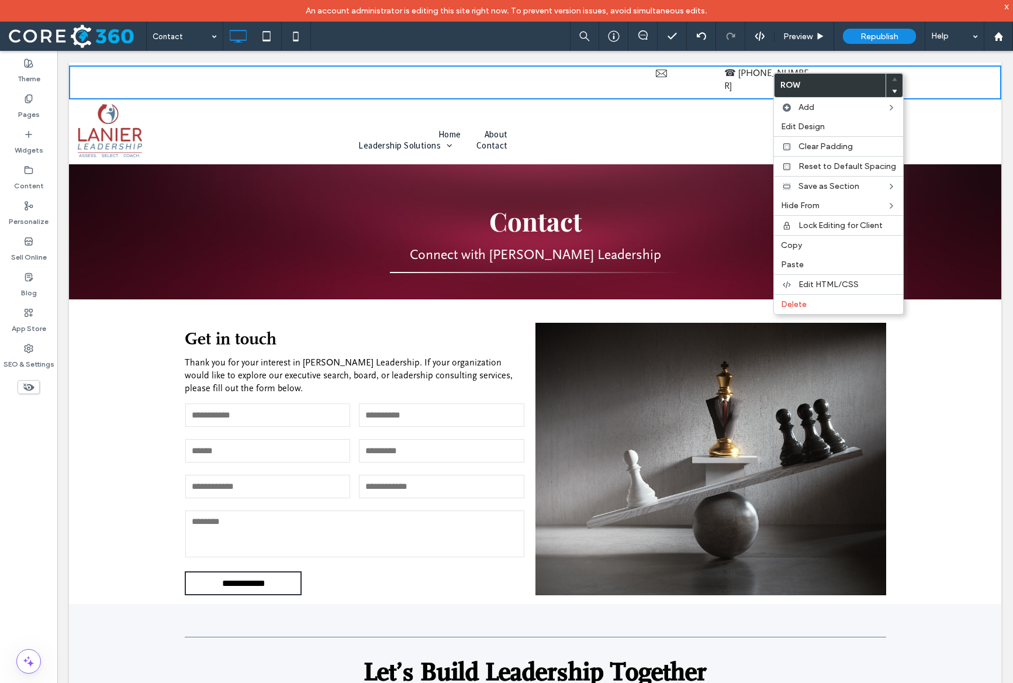
click at [851, 61] on body "Click To Paste Row Home About Leadership Solutions Assessment Insights Coaching…" at bounding box center [535, 584] width 956 height 1066
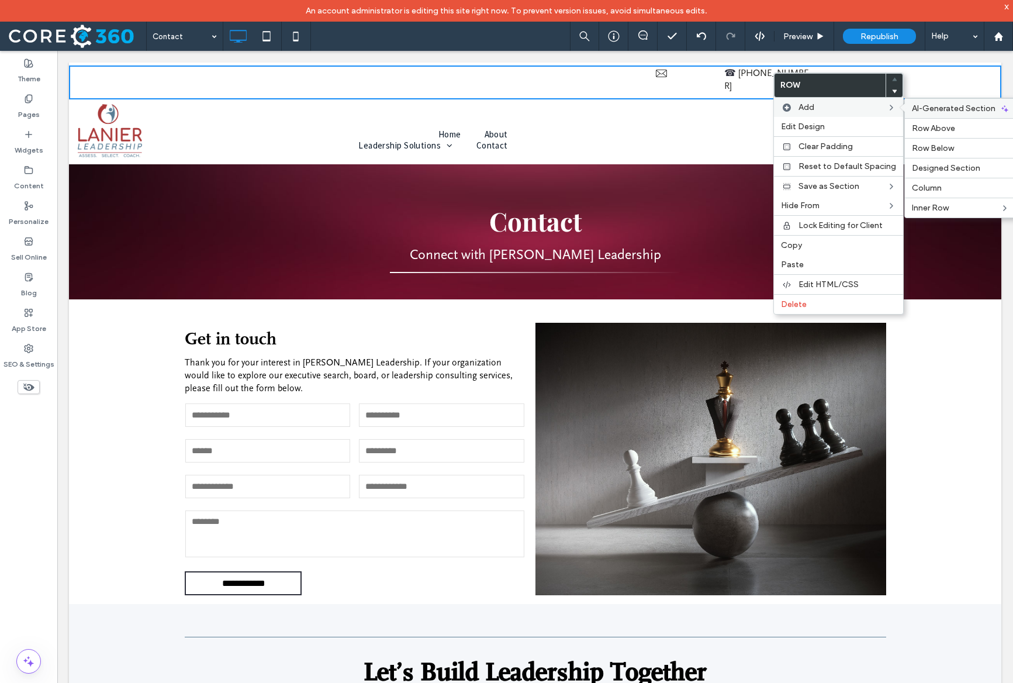
click at [851, 115] on div "AI-Generated Section" at bounding box center [961, 108] width 112 height 20
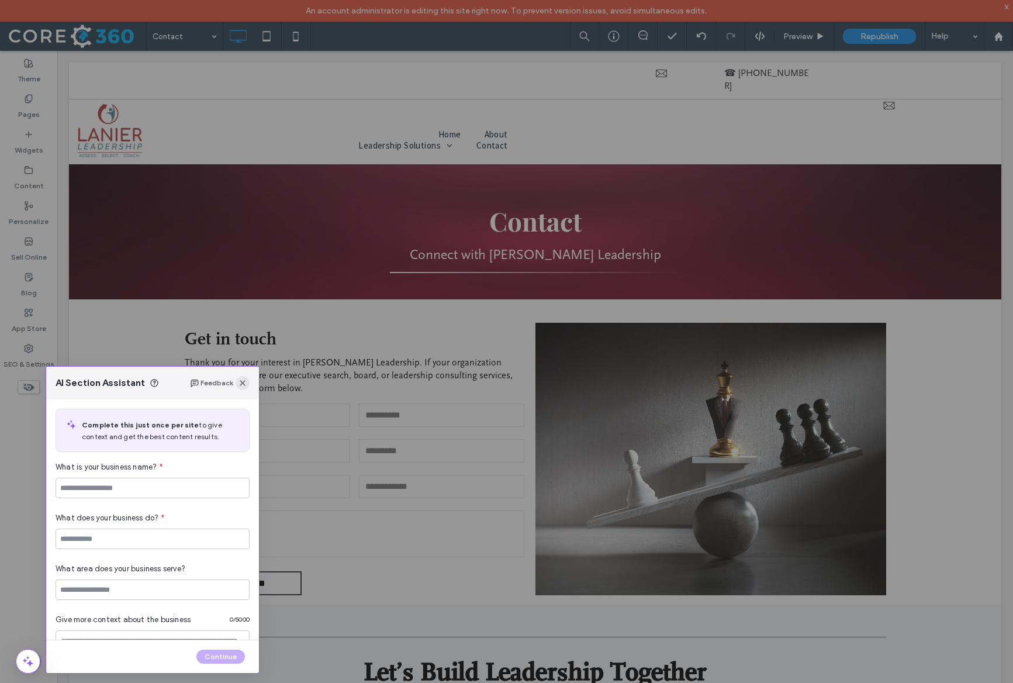
click at [239, 388] on span "button" at bounding box center [243, 383] width 14 height 14
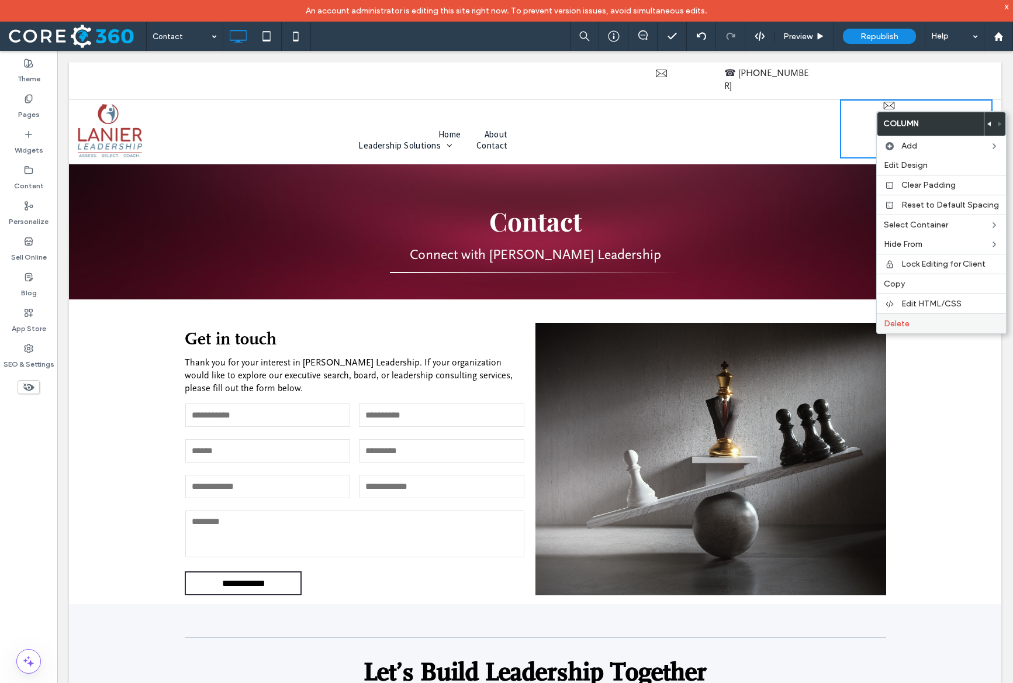
click at [851, 326] on span "Delete" at bounding box center [897, 324] width 26 height 10
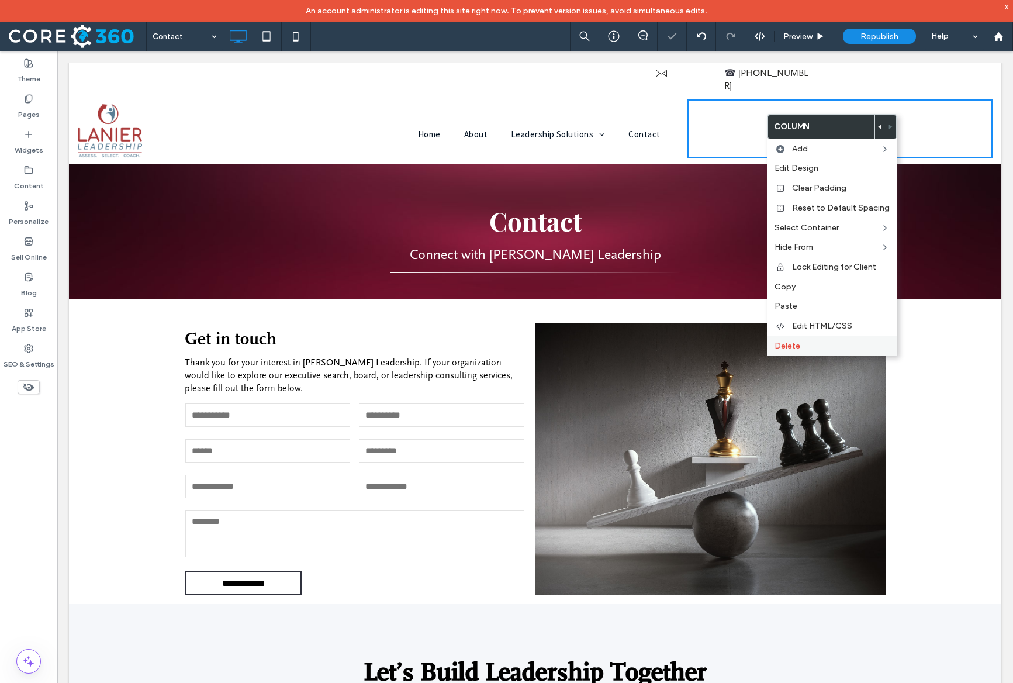
click at [795, 343] on span "Delete" at bounding box center [788, 346] width 26 height 10
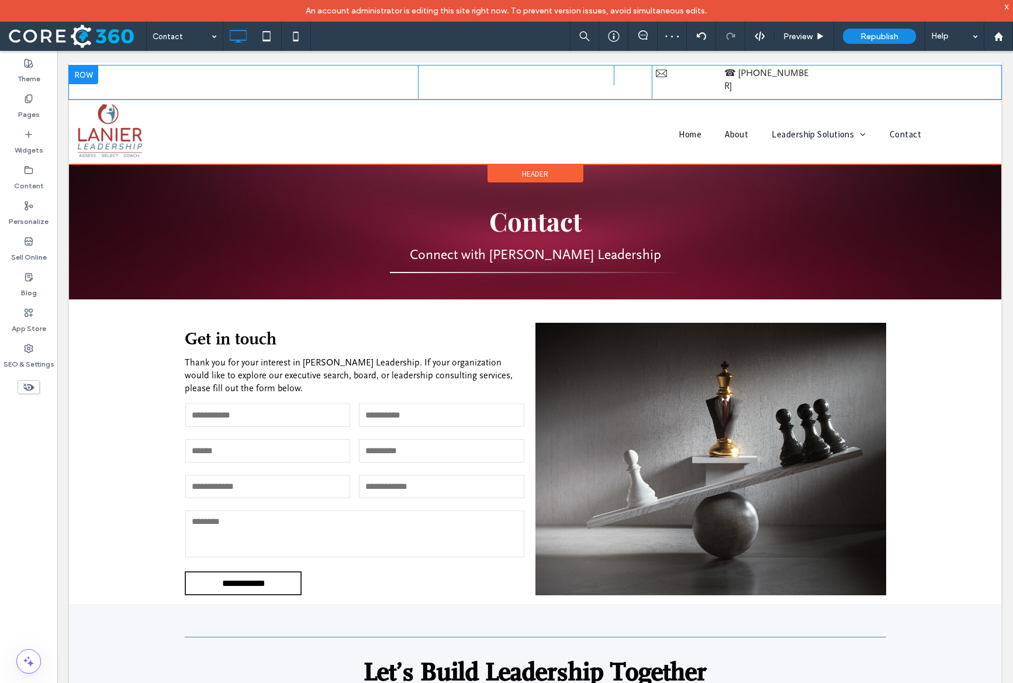
click at [840, 76] on div "☎ 864-230-1810 Click To Paste" at bounding box center [769, 81] width 234 height 33
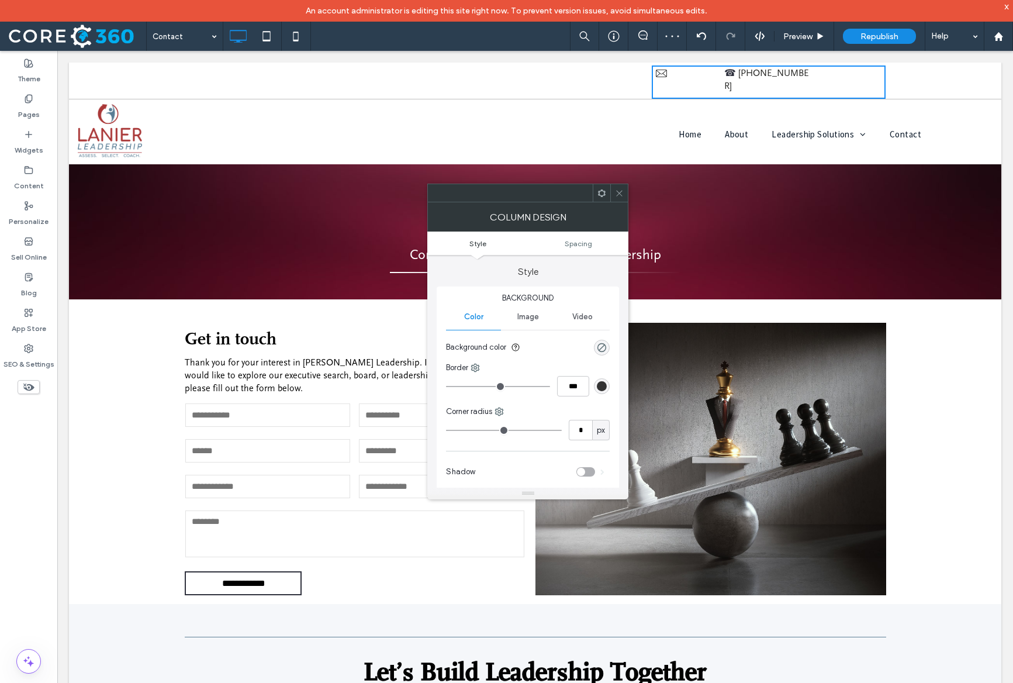
click at [619, 196] on icon at bounding box center [619, 193] width 9 height 9
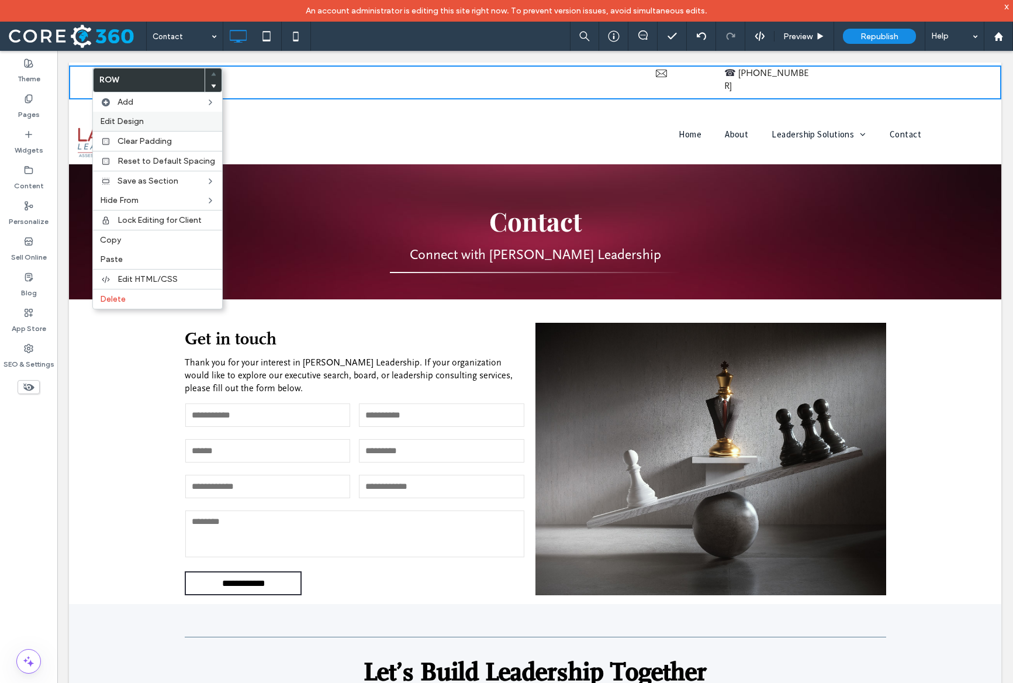
click at [111, 115] on div "Edit Design" at bounding box center [157, 121] width 129 height 19
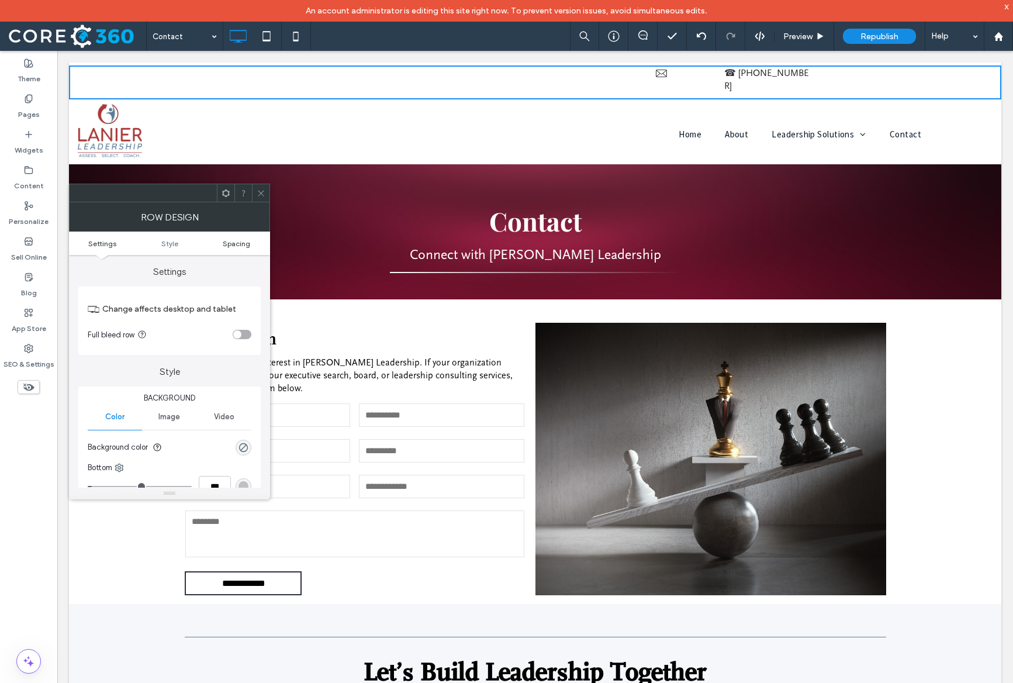
click at [227, 241] on span "Spacing" at bounding box center [236, 243] width 27 height 9
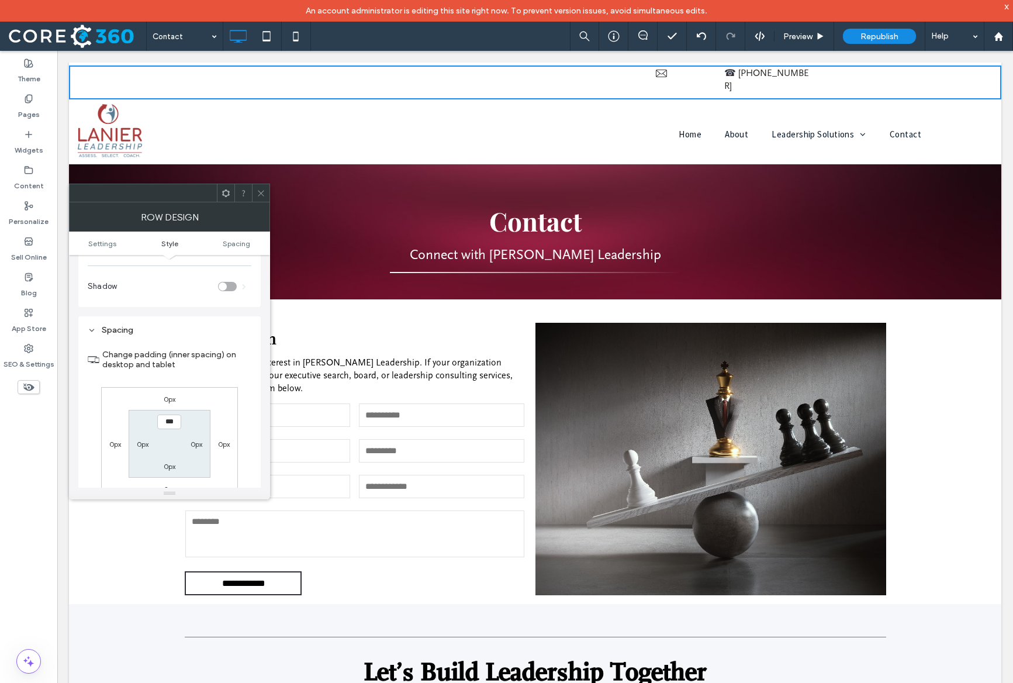
scroll to position [295, 0]
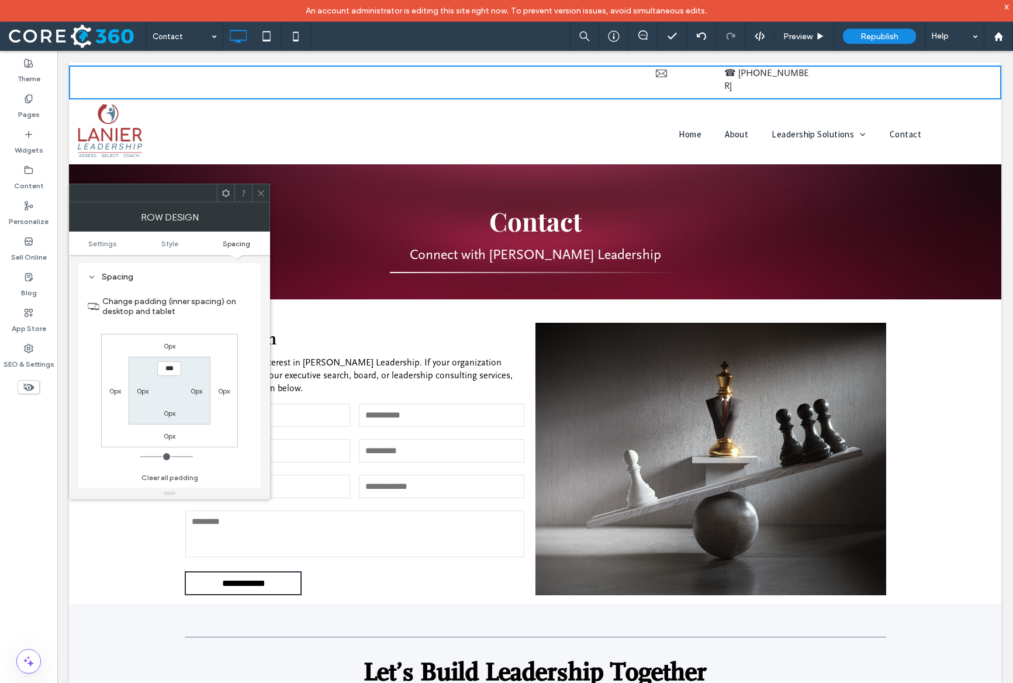
click at [265, 201] on span at bounding box center [261, 193] width 9 height 18
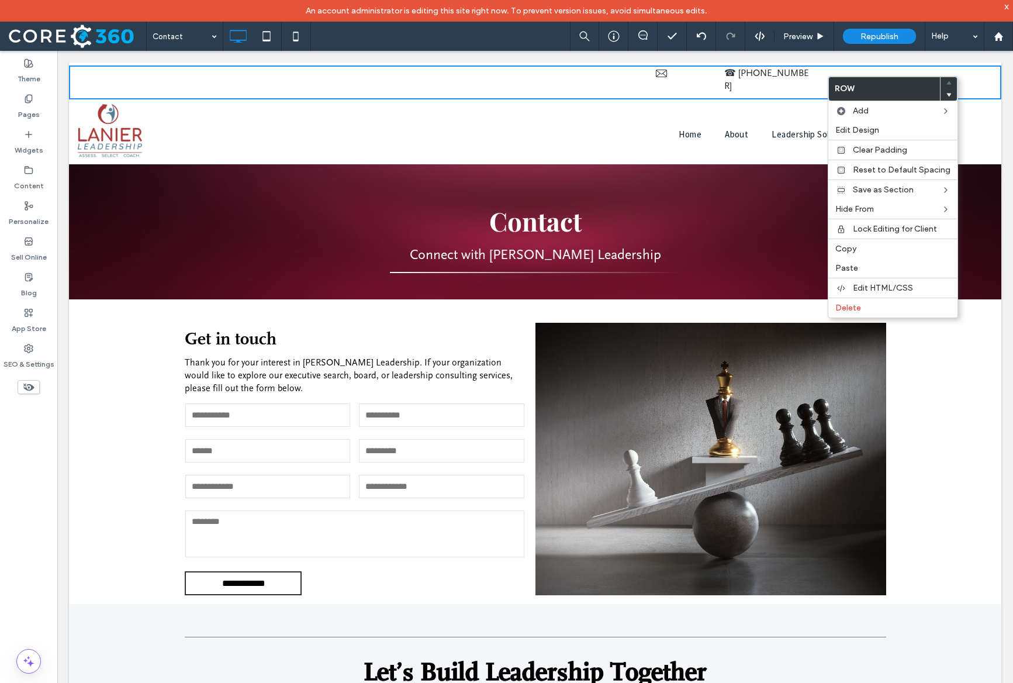
click at [785, 77] on link "[PHONE_NUMBER]" at bounding box center [766, 79] width 85 height 23
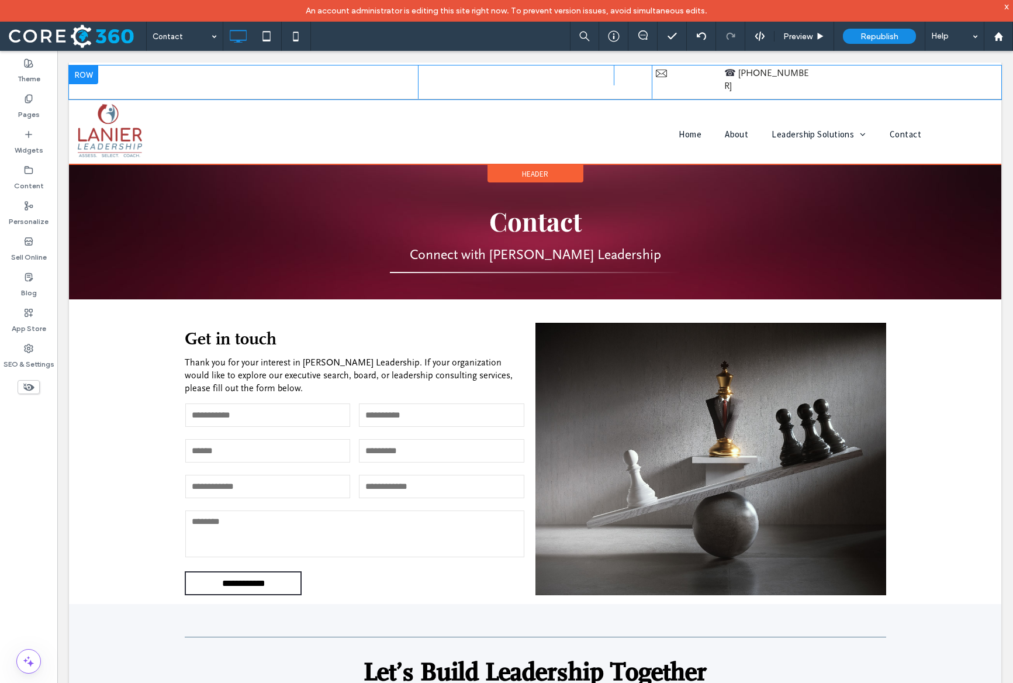
click at [841, 77] on div "☎ 864-230-1810 Click To Paste" at bounding box center [769, 81] width 234 height 33
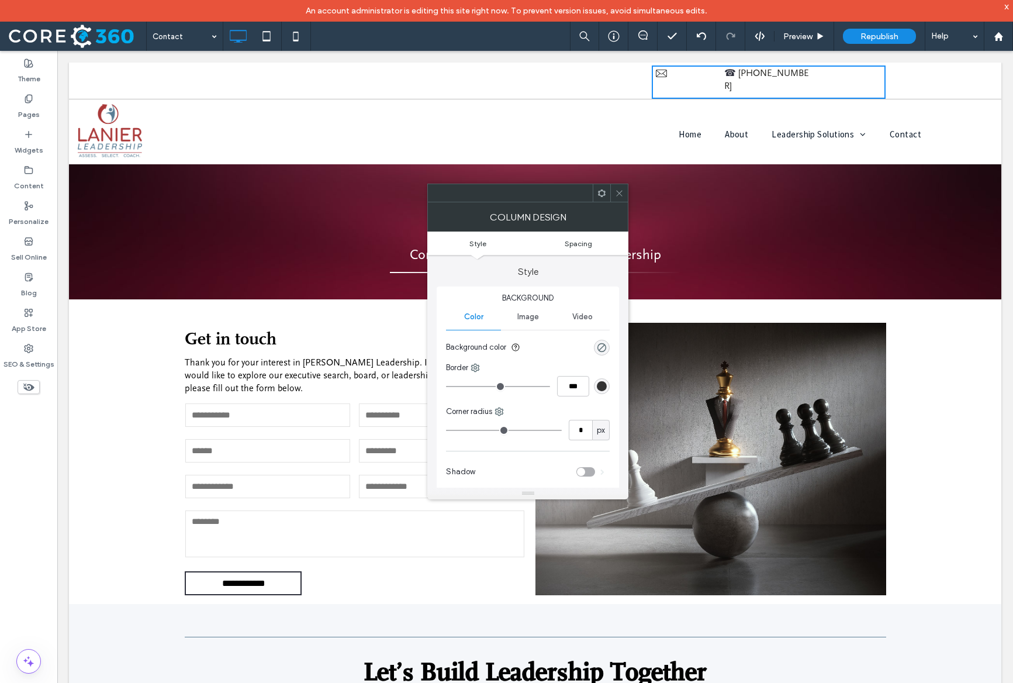
click at [582, 246] on span "Spacing" at bounding box center [578, 243] width 27 height 9
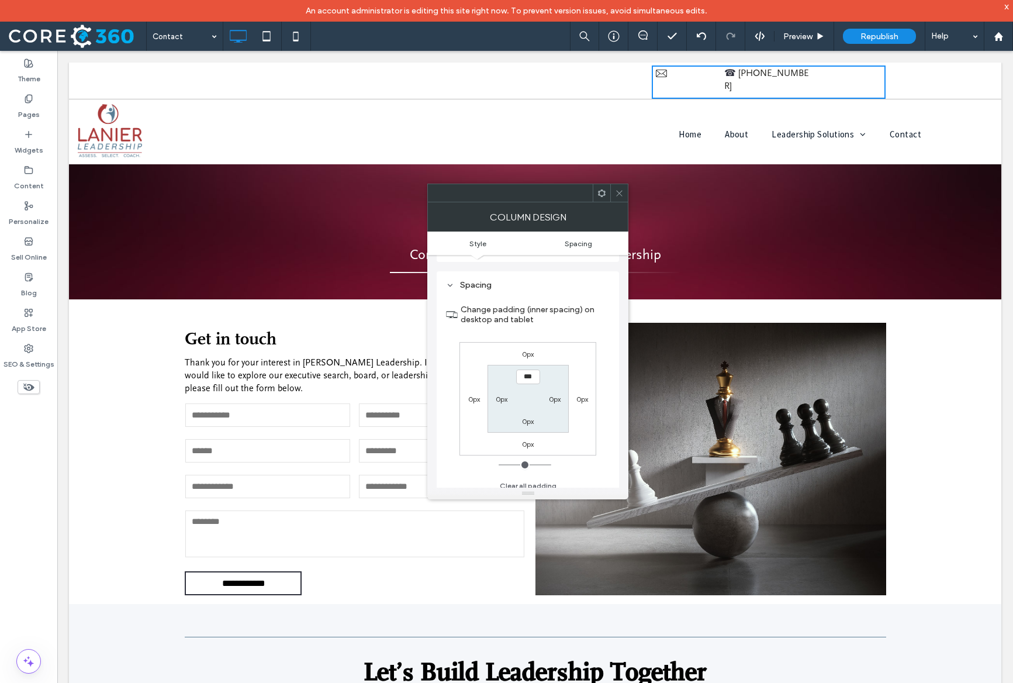
scroll to position [239, 0]
click at [621, 189] on icon at bounding box center [619, 193] width 9 height 9
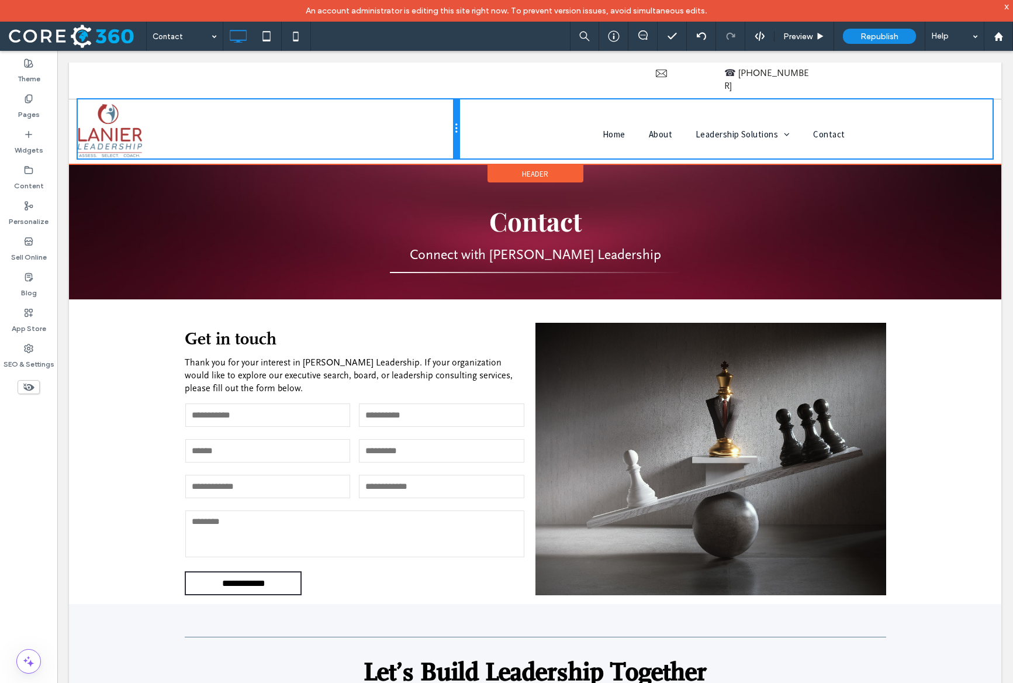
drag, startPoint x: 534, startPoint y: 112, endPoint x: 464, endPoint y: 113, distance: 70.7
click at [464, 113] on div "Click To Paste Home About Leadership Solutions Assessment Insights Coaching and…" at bounding box center [535, 128] width 915 height 59
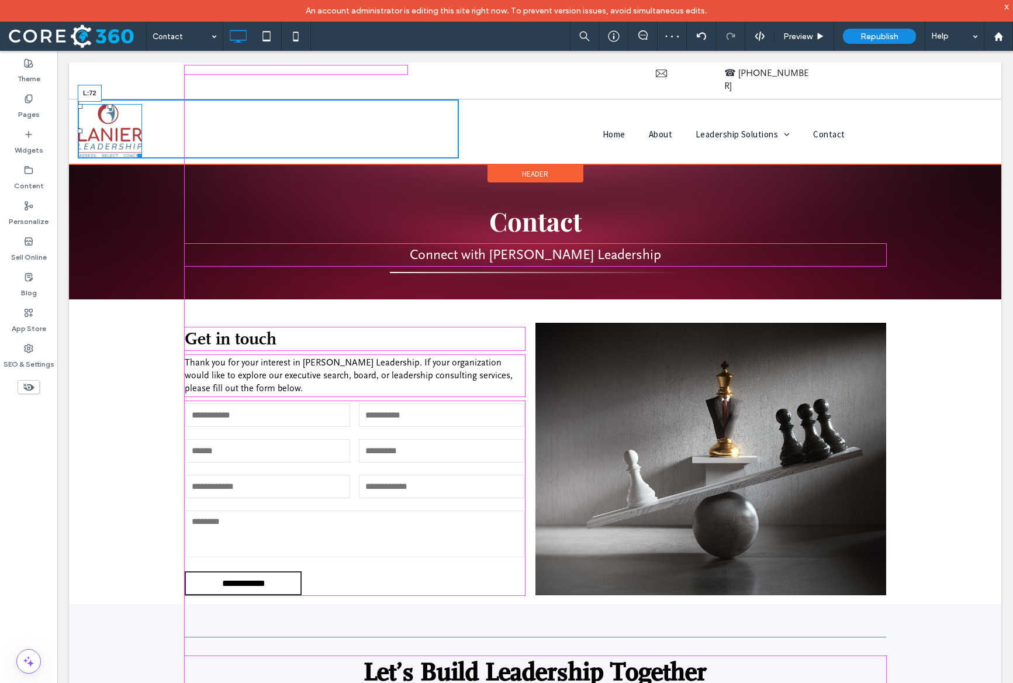
drag, startPoint x: 80, startPoint y: 118, endPoint x: 122, endPoint y: 118, distance: 42.1
click at [82, 129] on div at bounding box center [80, 131] width 5 height 5
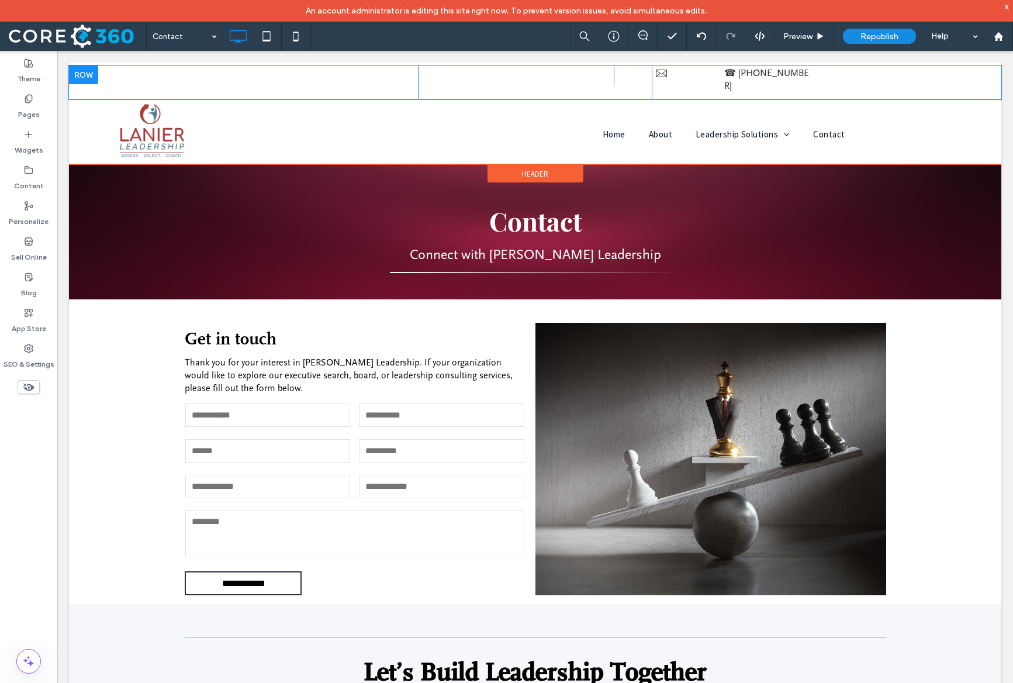
click at [851, 77] on div "Click To Paste Click To Paste Click To Paste Click To Paste ☎ 864-230-1810 Clic…" at bounding box center [535, 82] width 932 height 34
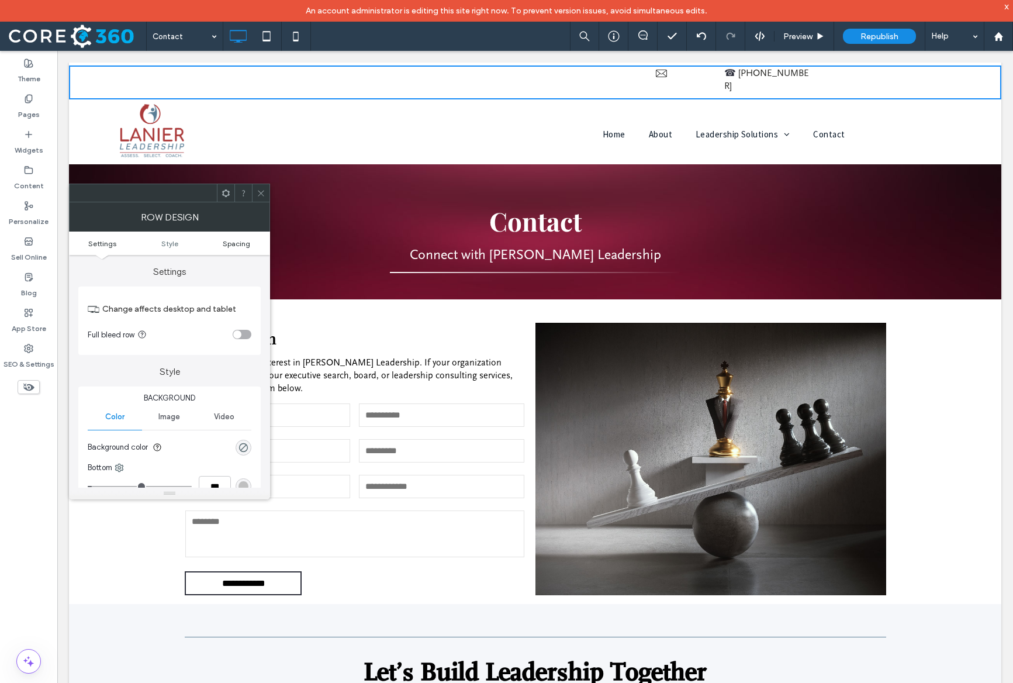
click at [230, 245] on span "Spacing" at bounding box center [236, 243] width 27 height 9
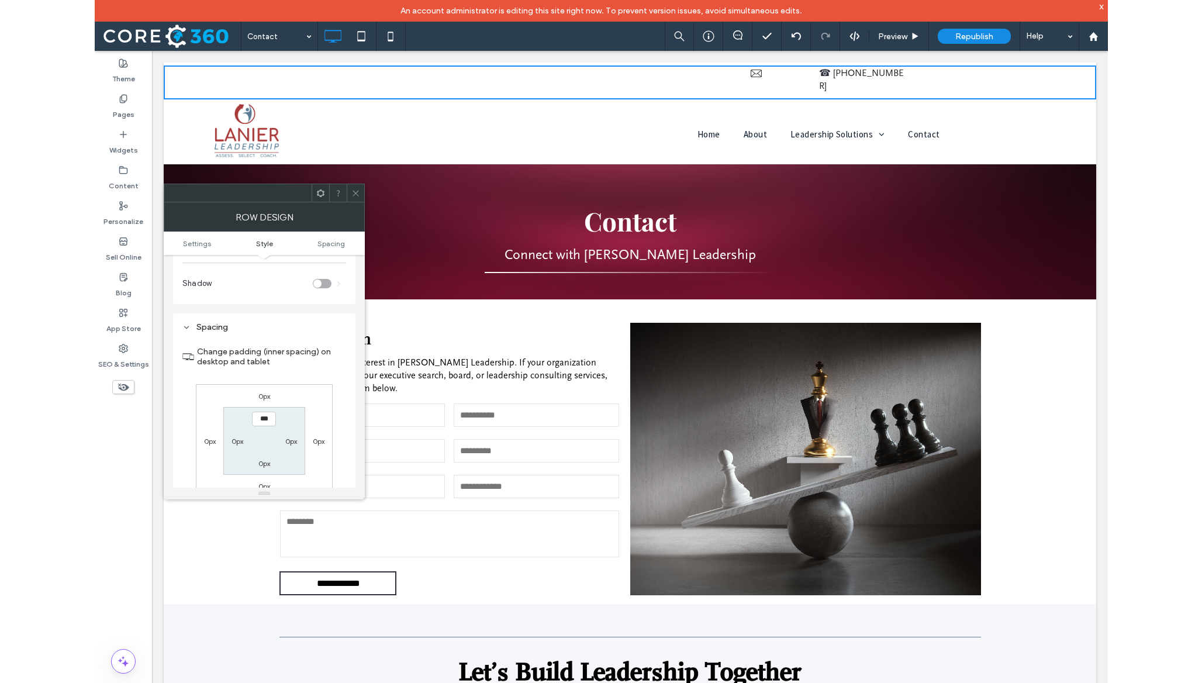
scroll to position [295, 0]
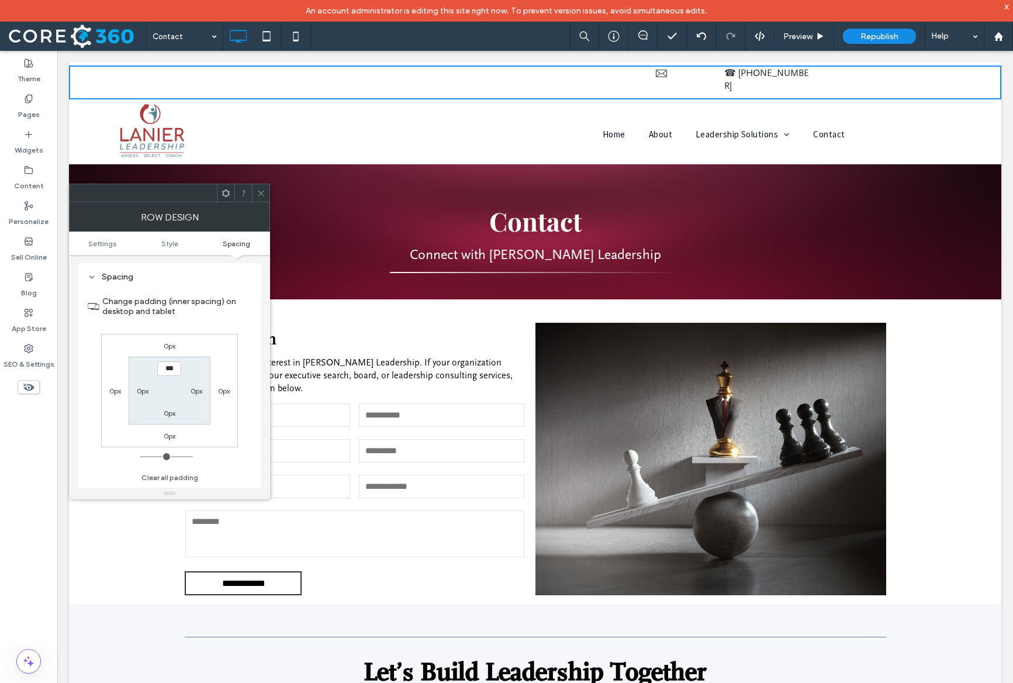
click at [199, 392] on label "0px" at bounding box center [197, 390] width 12 height 9
click at [223, 392] on label "0px" at bounding box center [224, 390] width 12 height 9
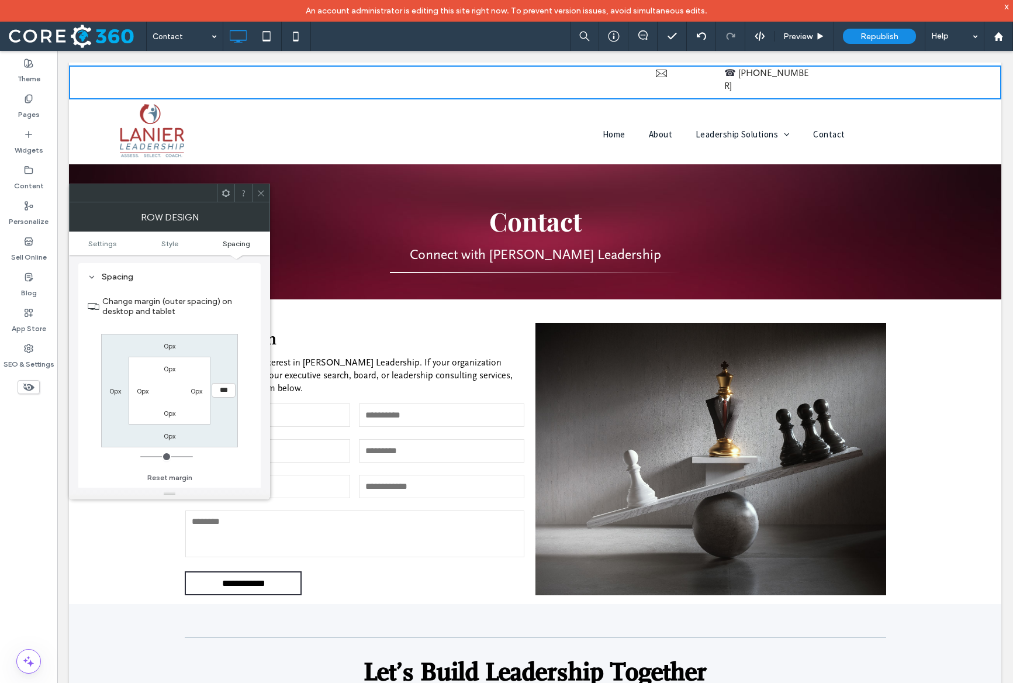
type input "***"
type input "*****"
click at [230, 388] on input "*****" at bounding box center [224, 390] width 24 height 15
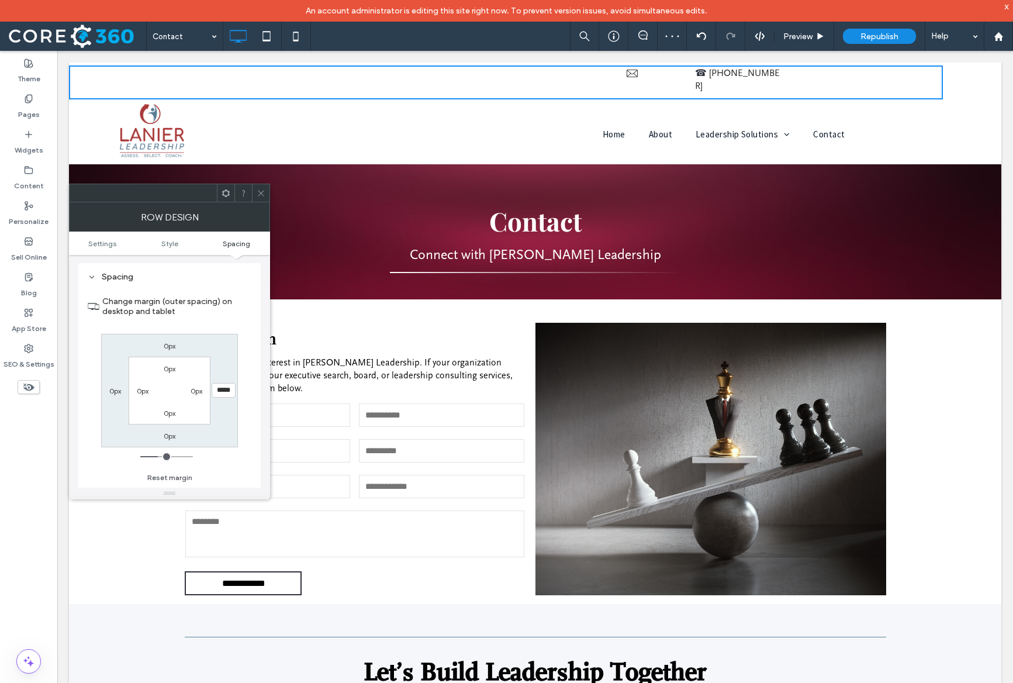
click at [230, 388] on input "*****" at bounding box center [224, 390] width 24 height 15
type input "*"
type input "***"
click at [257, 195] on icon at bounding box center [261, 193] width 9 height 9
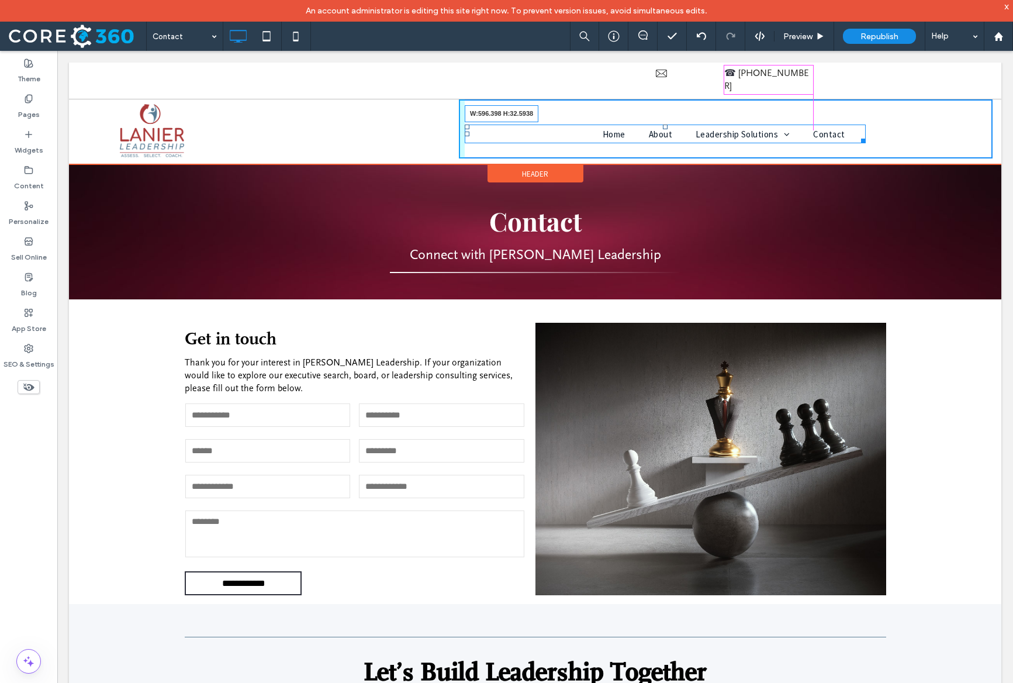
drag, startPoint x: 862, startPoint y: 127, endPoint x: 813, endPoint y: 121, distance: 50.1
click at [813, 125] on nav "Home About Leadership Solutions Assessment Insights Coaching and Development Co…" at bounding box center [665, 134] width 401 height 19
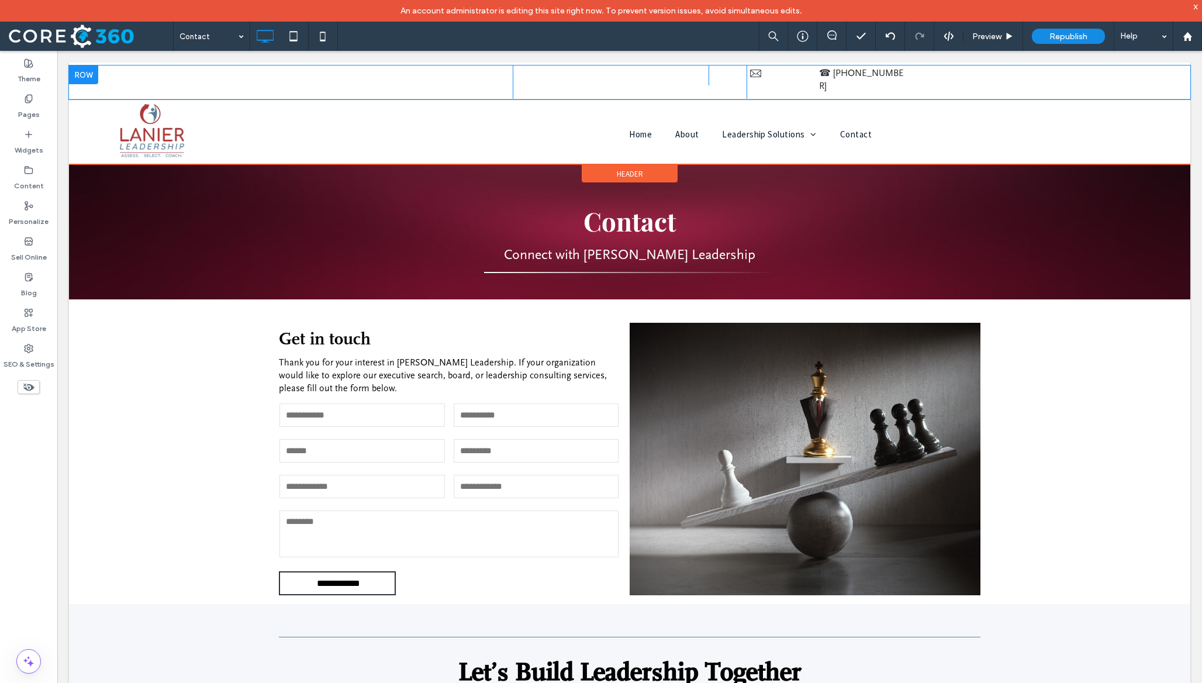
click at [84, 72] on div at bounding box center [83, 74] width 29 height 19
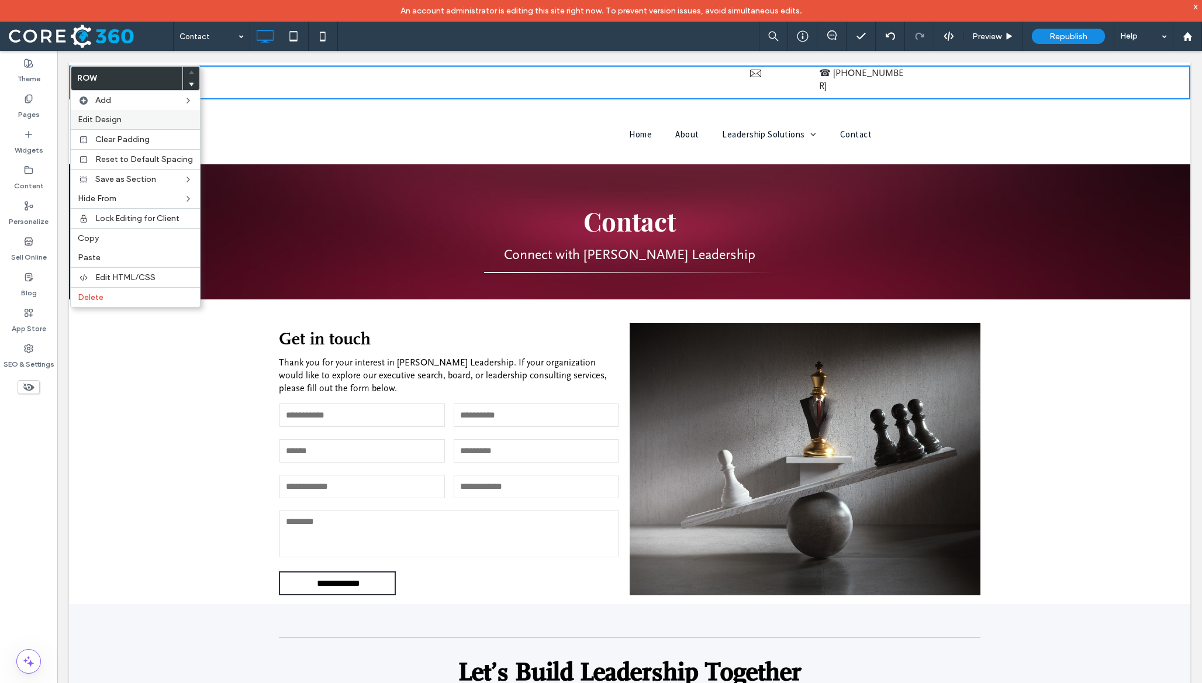
click at [107, 123] on span "Edit Design" at bounding box center [100, 120] width 44 height 10
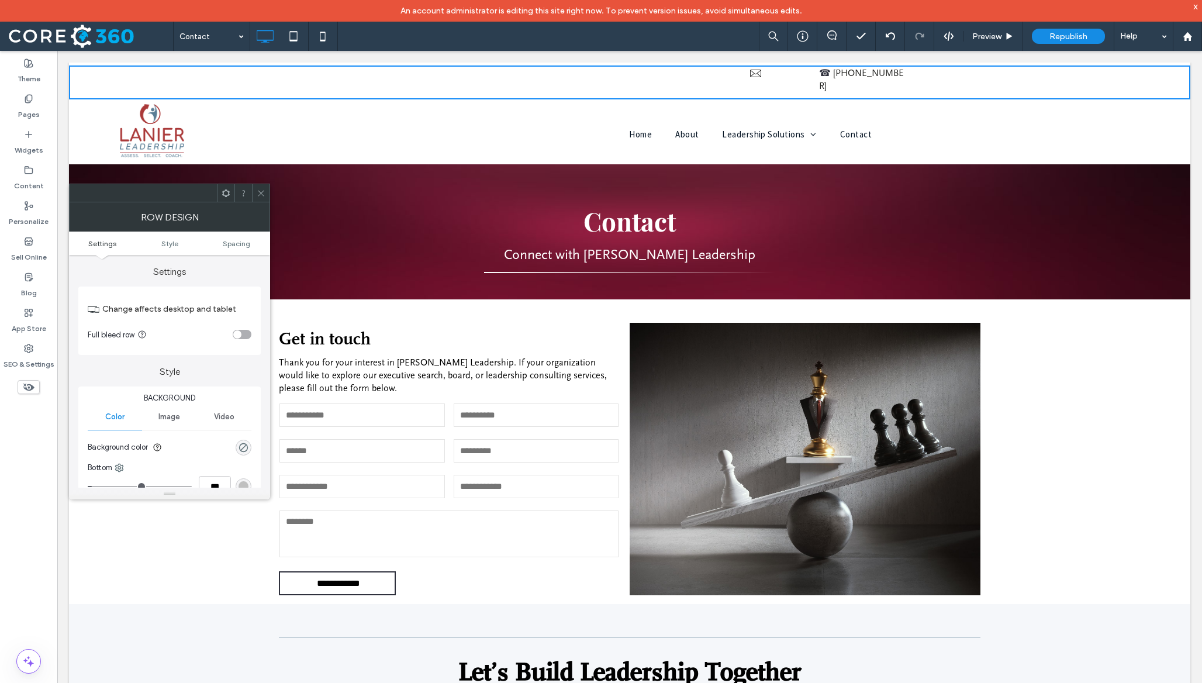
click at [243, 335] on div "toggle" at bounding box center [242, 334] width 19 height 9
click at [267, 191] on div at bounding box center [261, 193] width 18 height 18
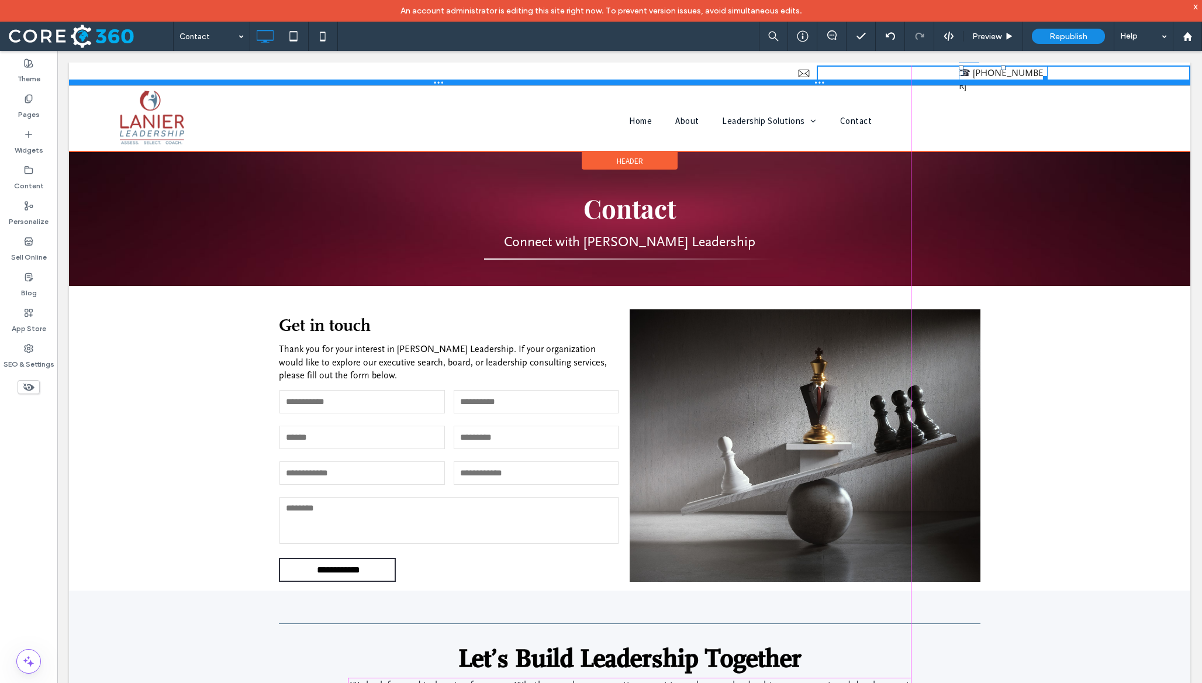
drag, startPoint x: 959, startPoint y: 74, endPoint x: 824, endPoint y: 84, distance: 135.4
click at [824, 84] on div "Click To Paste Click To Paste Click To Paste Click To Paste ☎ 864-230-1810 L:9 …" at bounding box center [629, 75] width 1121 height 20
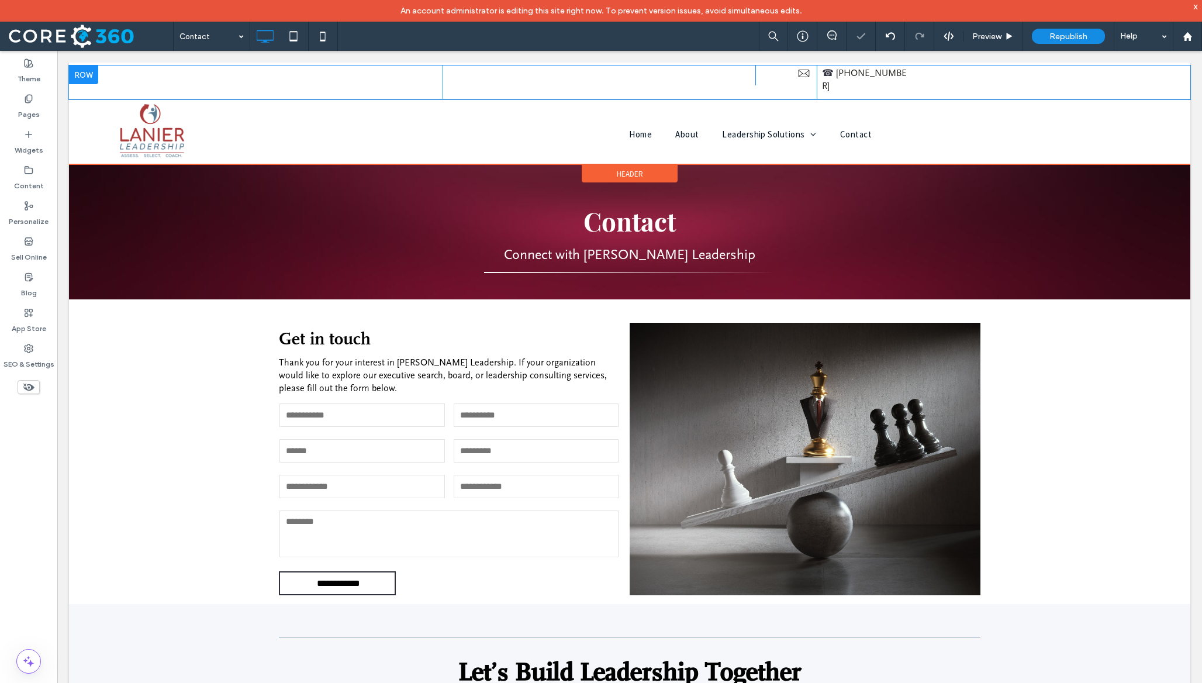
click at [851, 75] on div "☎ 864-230-1810 Click To Paste" at bounding box center [1004, 81] width 374 height 33
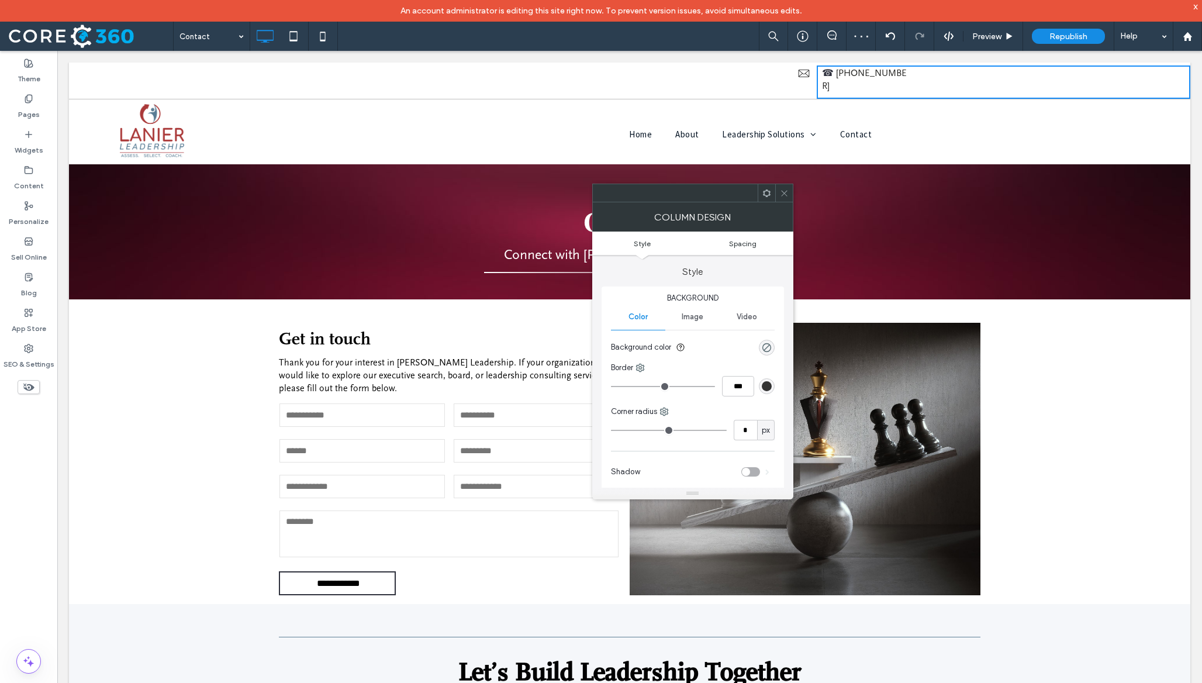
click at [748, 243] on span "Spacing" at bounding box center [742, 243] width 27 height 9
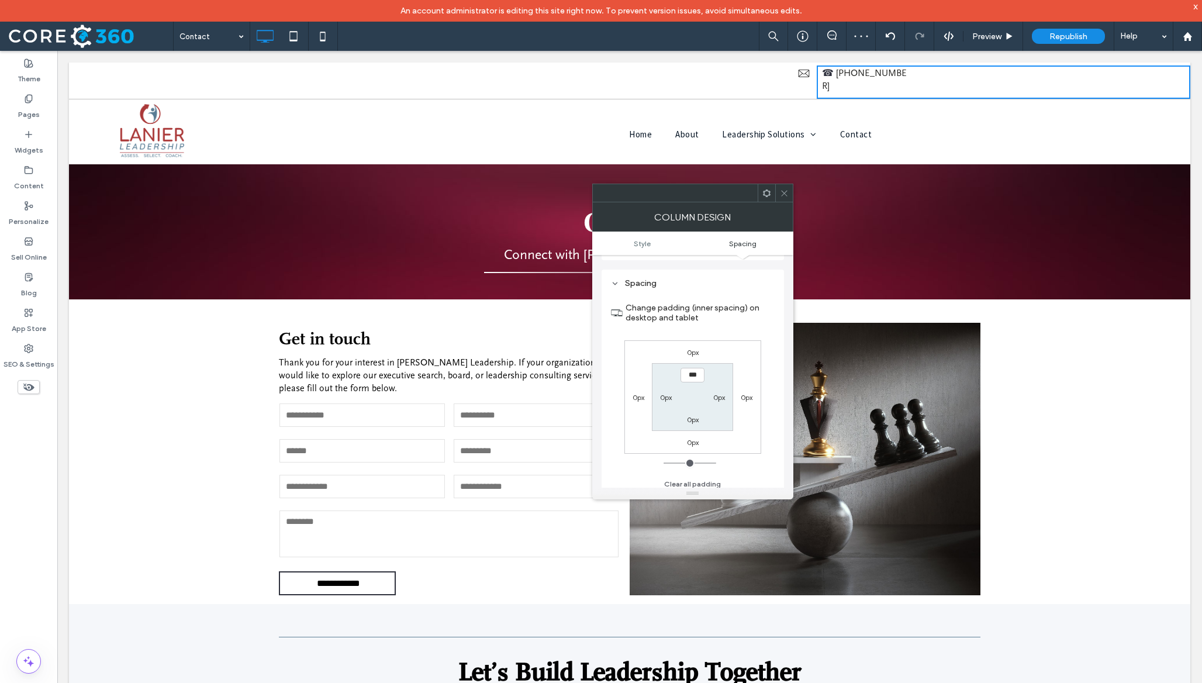
scroll to position [239, 0]
click at [786, 194] on icon at bounding box center [784, 193] width 9 height 9
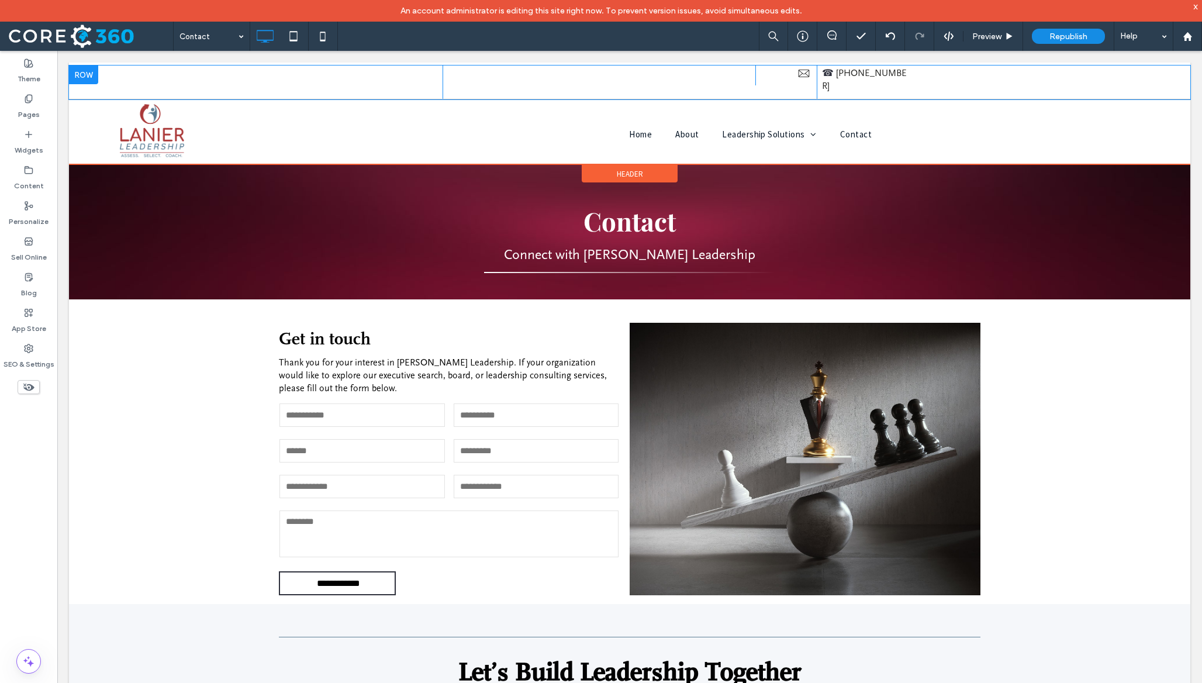
click at [80, 69] on div at bounding box center [83, 74] width 29 height 19
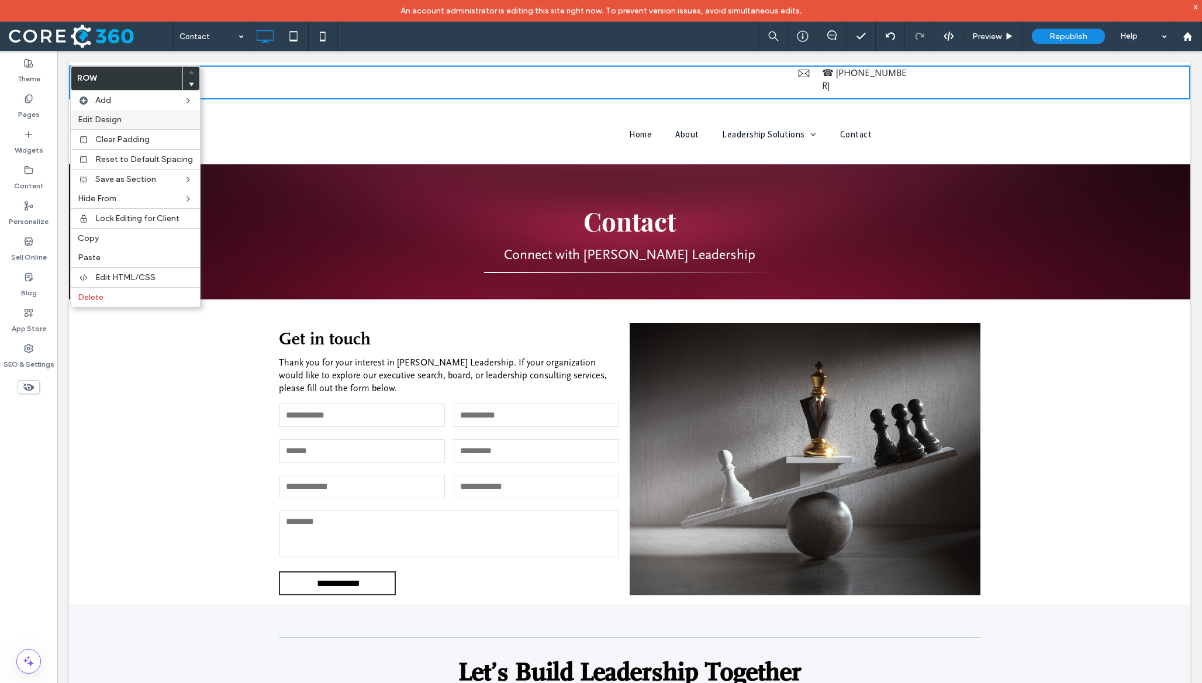
click at [111, 115] on span "Edit Design" at bounding box center [100, 120] width 44 height 10
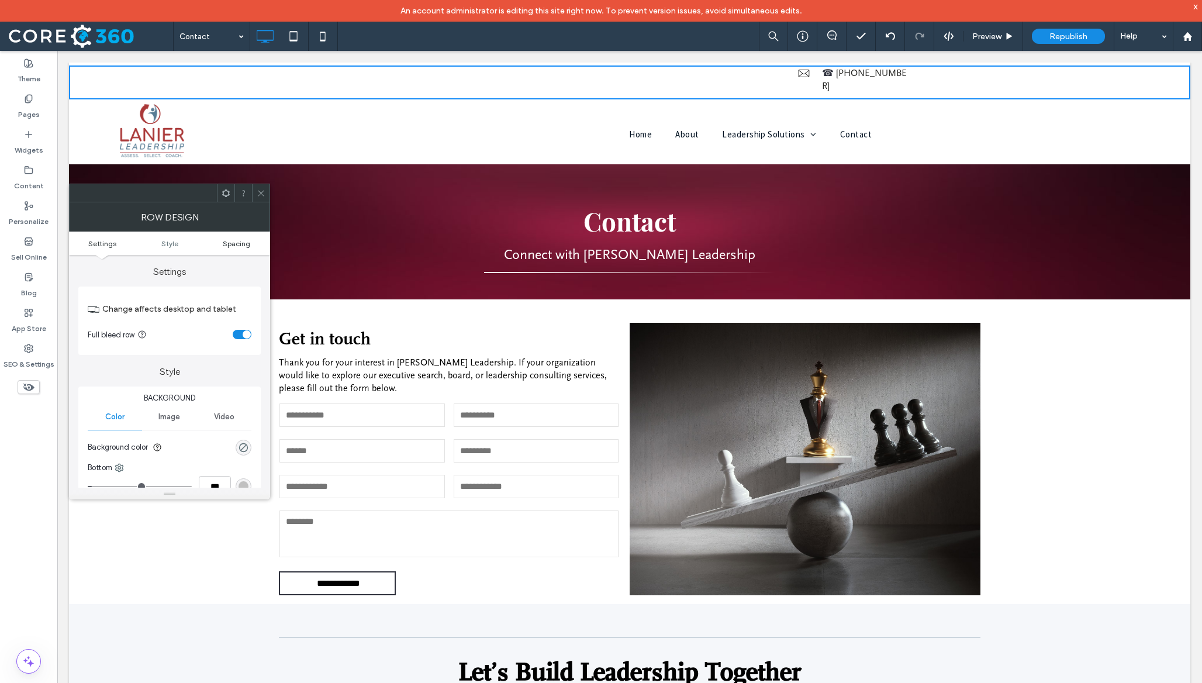
click at [236, 239] on span "Spacing" at bounding box center [236, 243] width 27 height 9
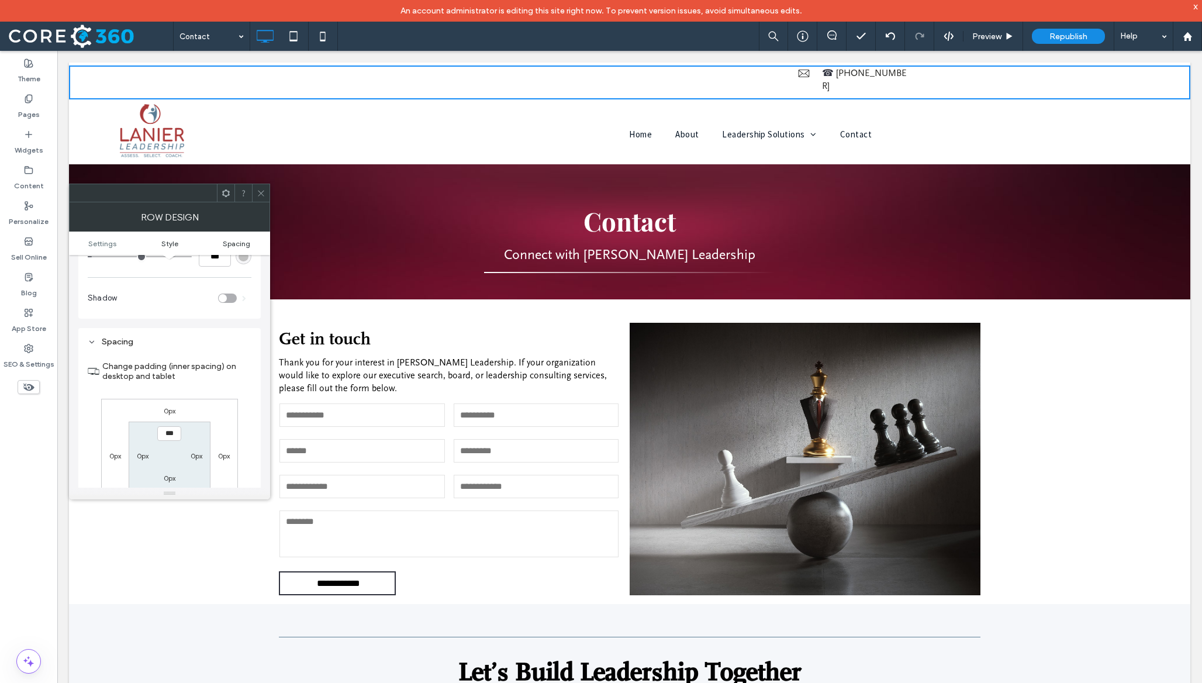
scroll to position [295, 0]
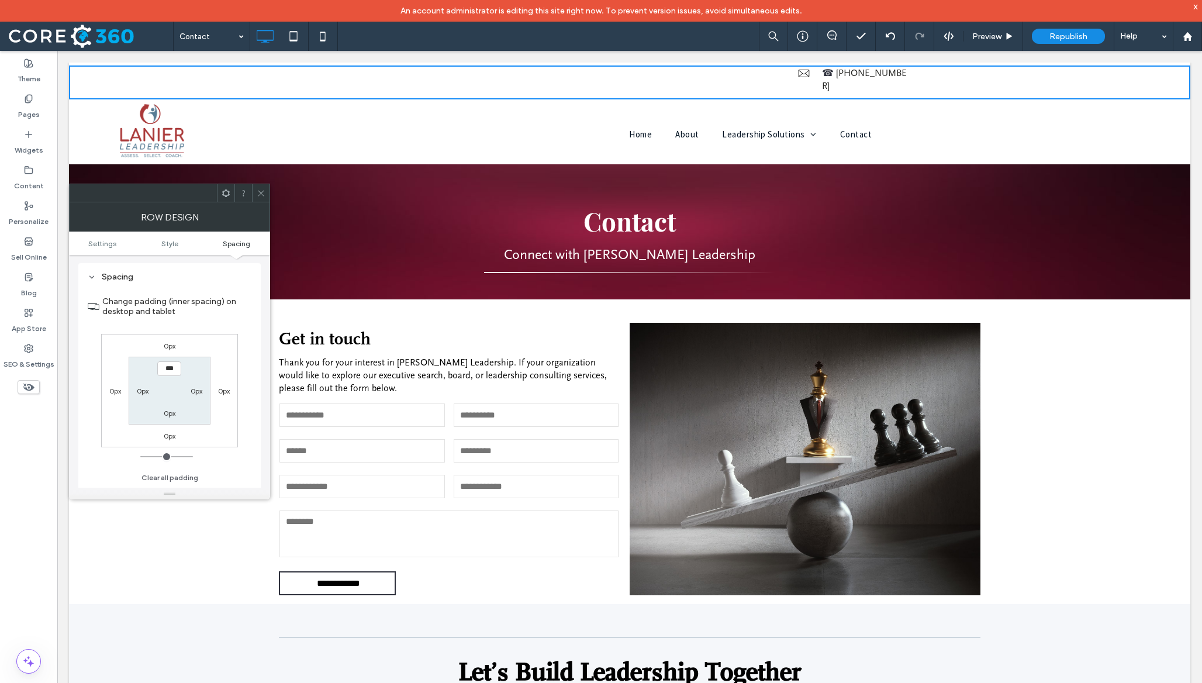
click at [198, 393] on label "0px" at bounding box center [197, 390] width 12 height 9
type input "***"
click at [191, 393] on input "*****" at bounding box center [196, 390] width 24 height 15
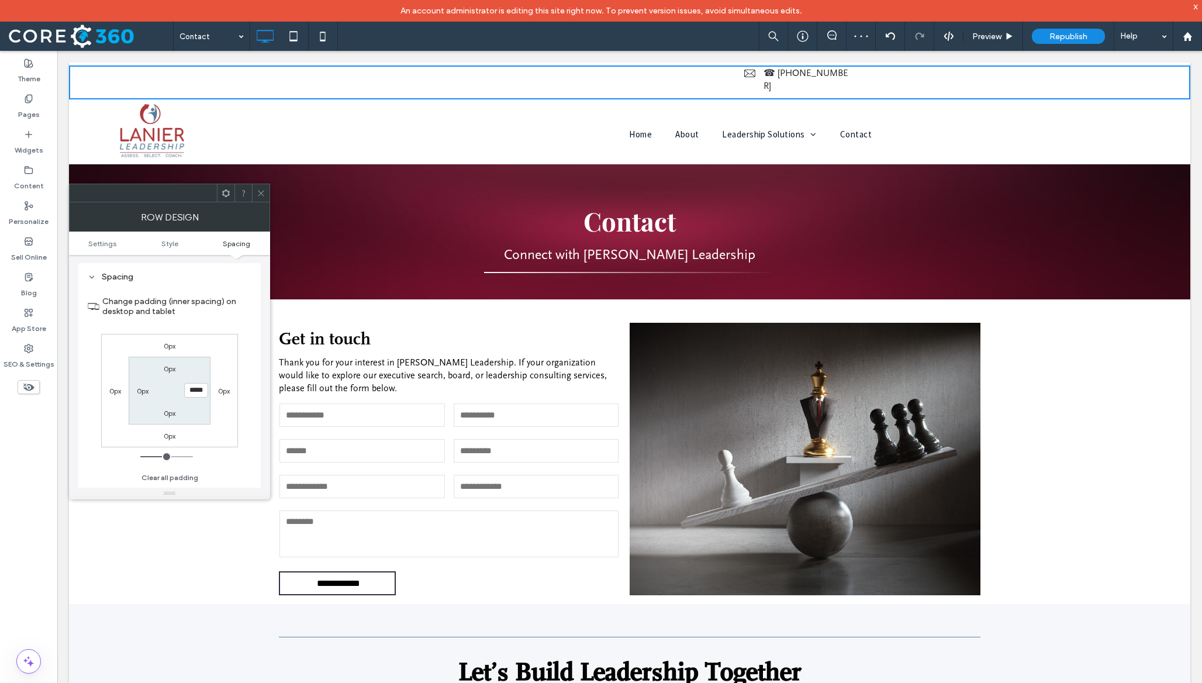
click at [191, 393] on input "*****" at bounding box center [196, 390] width 24 height 15
type input "**"
type input "***"
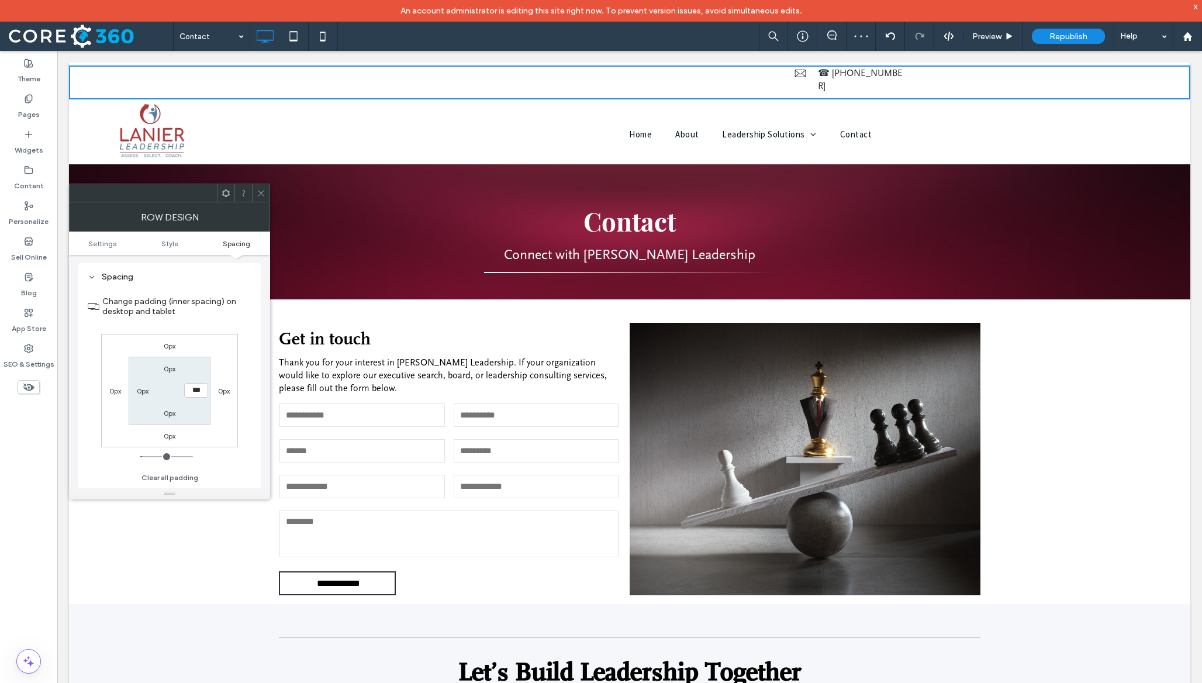
type input "***"
type input "*****"
click at [254, 200] on div at bounding box center [261, 193] width 18 height 18
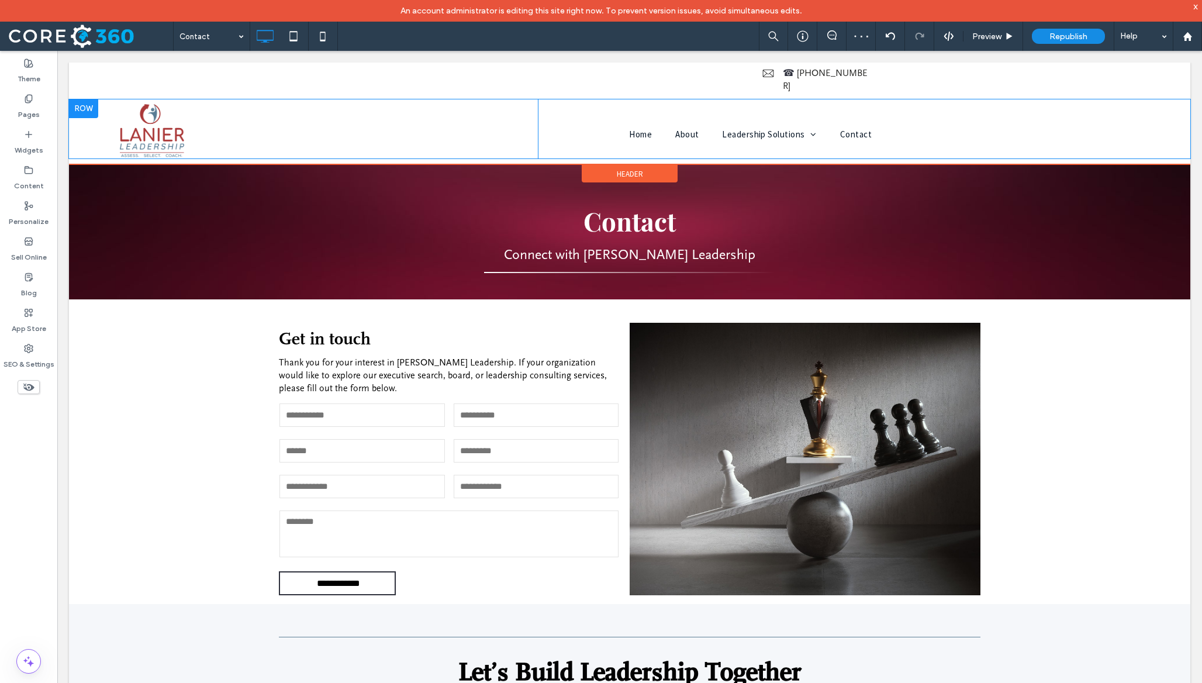
click at [851, 112] on div "Home About Leadership Solutions Assessment Insights Coaching and Development Co…" at bounding box center [860, 128] width 644 height 59
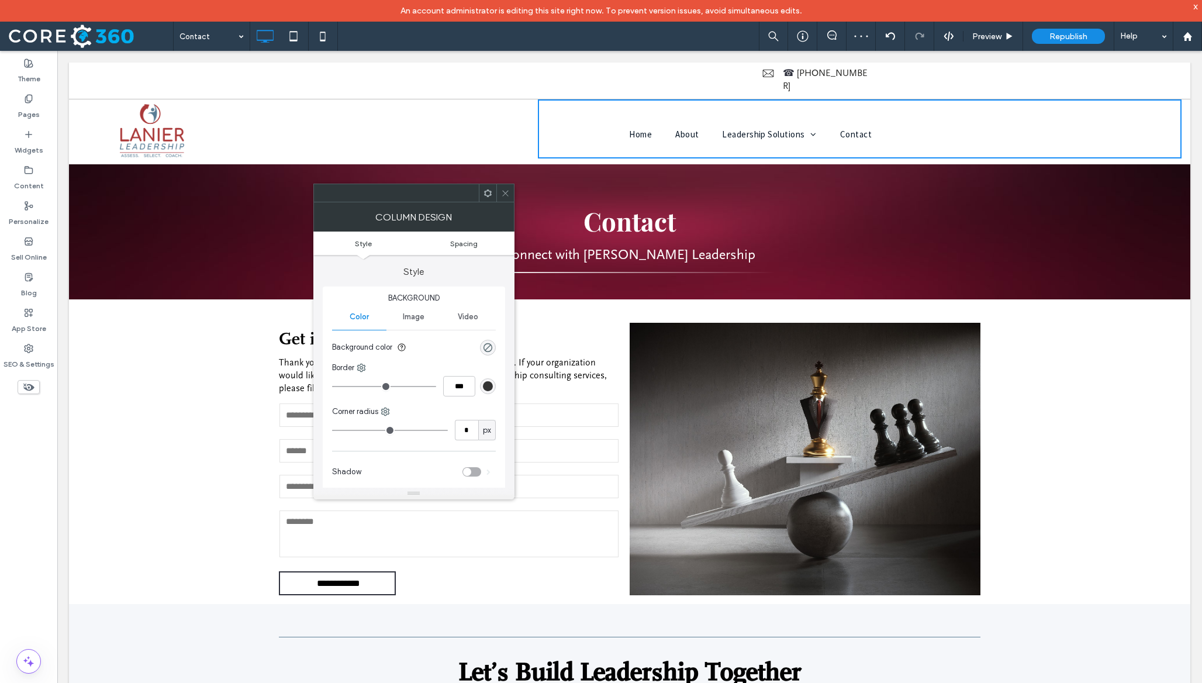
click at [476, 244] on span "Spacing" at bounding box center [463, 243] width 27 height 9
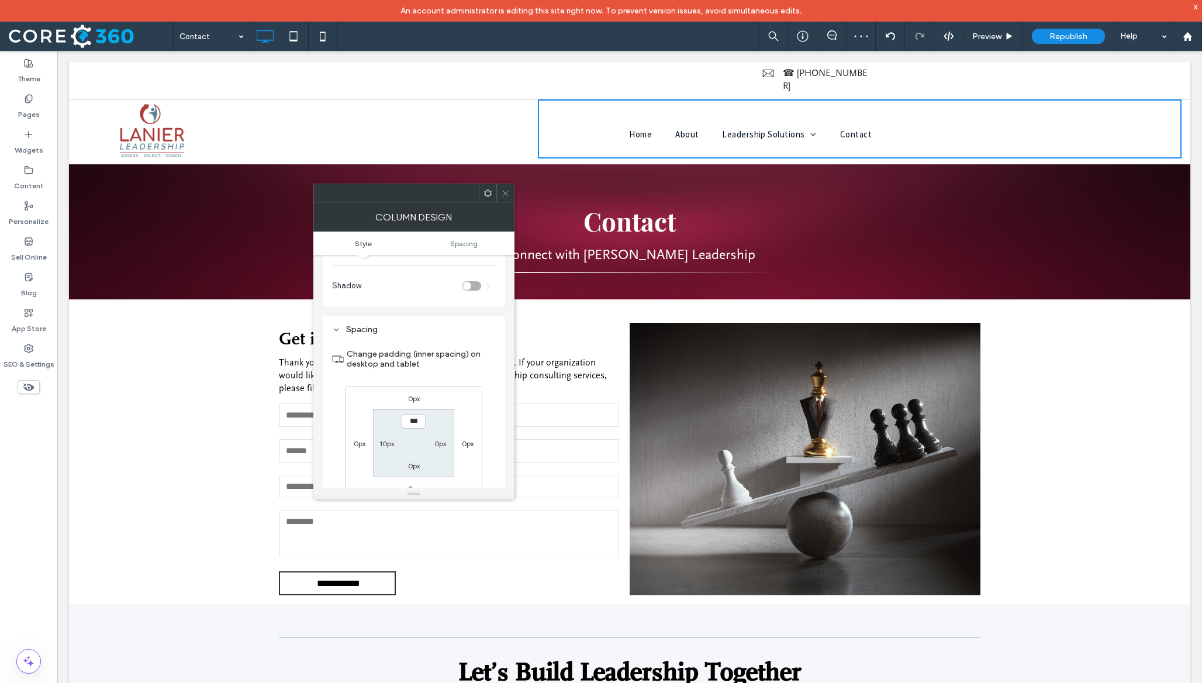
scroll to position [239, 0]
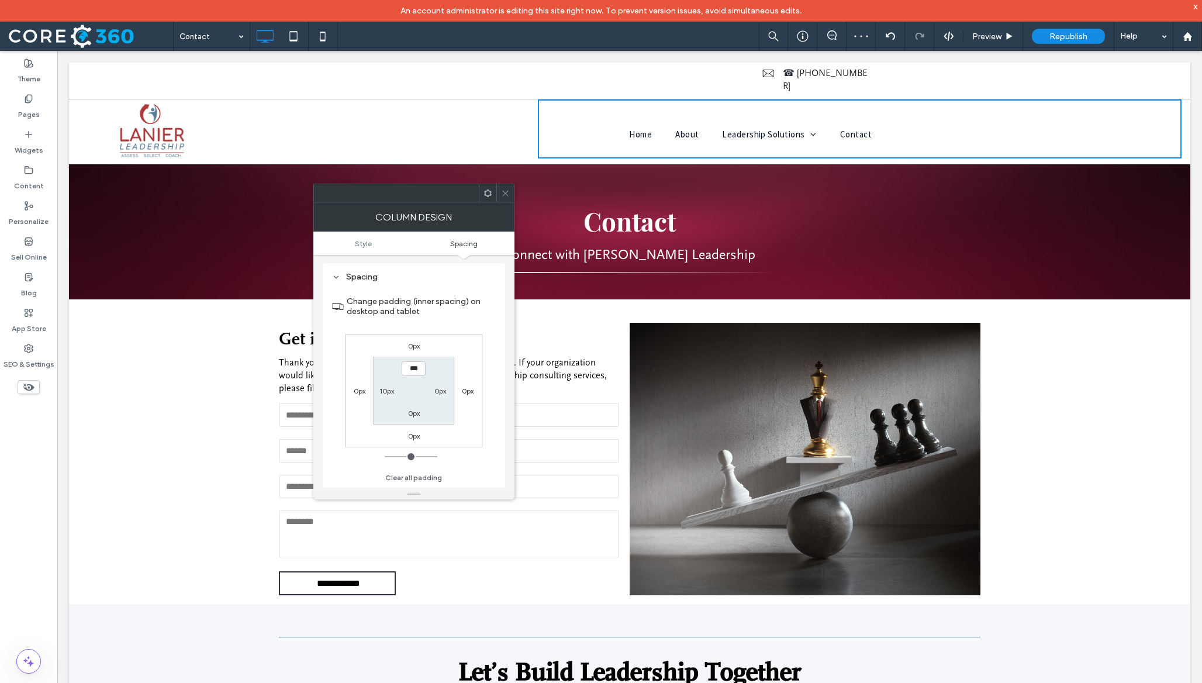
click at [442, 393] on label "0px" at bounding box center [440, 390] width 12 height 9
type input "***"
type input "*****"
click at [502, 196] on icon at bounding box center [505, 193] width 9 height 9
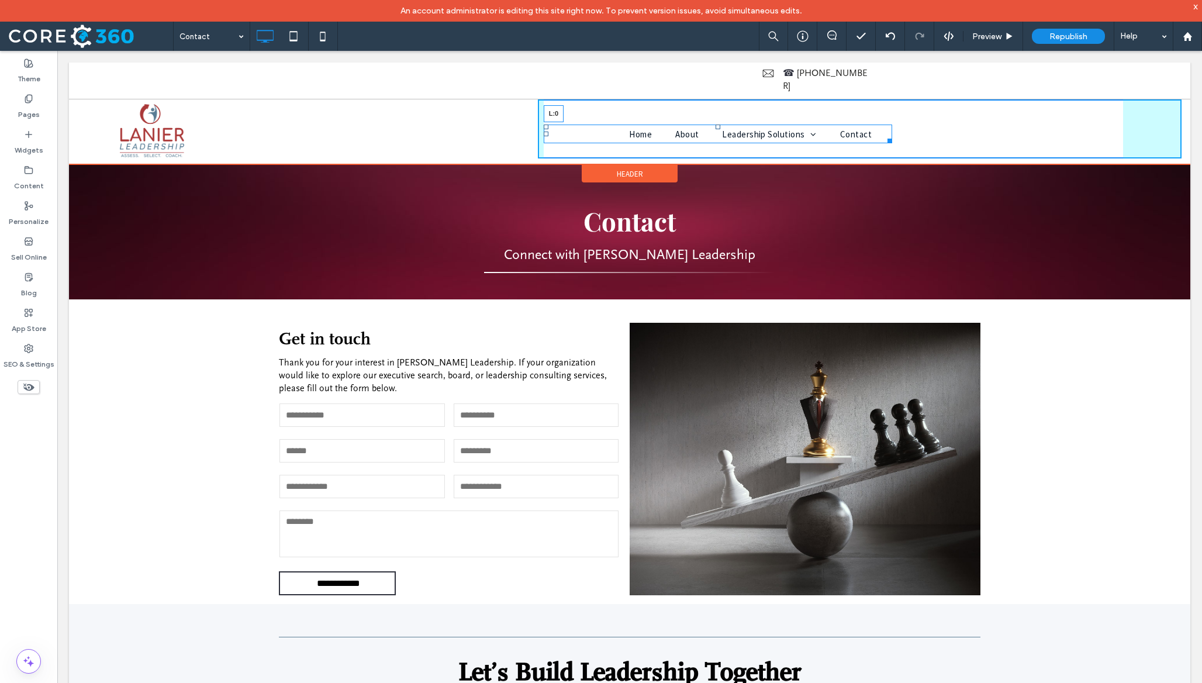
drag, startPoint x: 546, startPoint y: 120, endPoint x: 540, endPoint y: 128, distance: 9.6
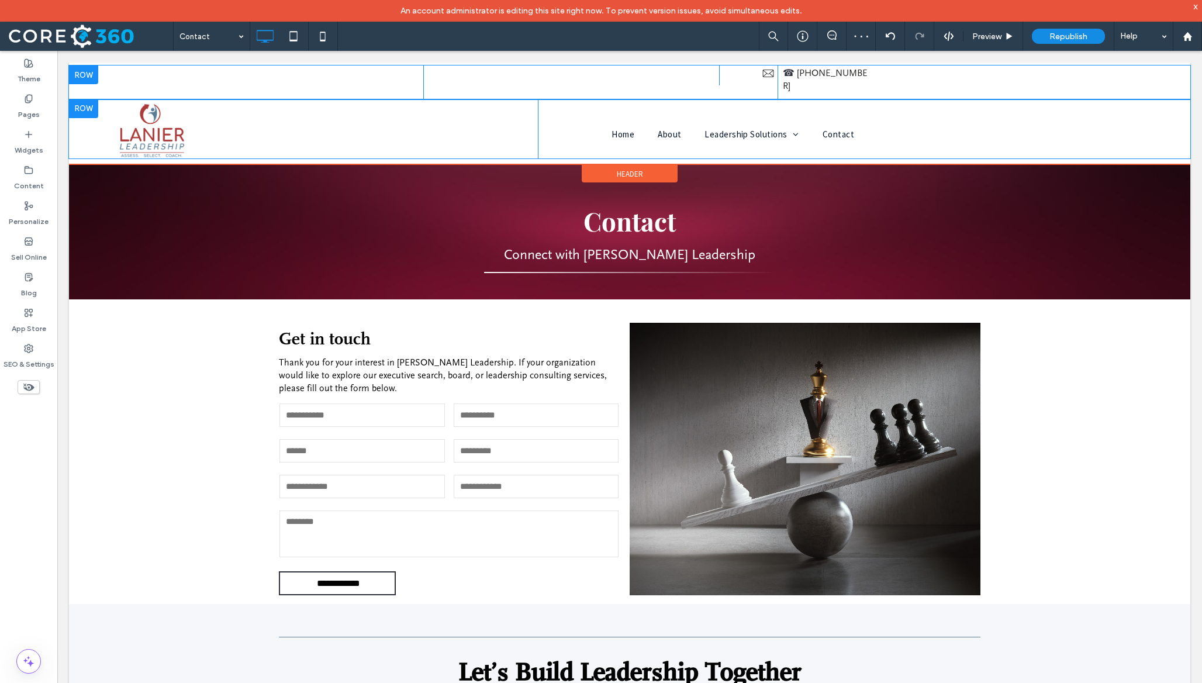
click at [87, 77] on div at bounding box center [83, 74] width 29 height 19
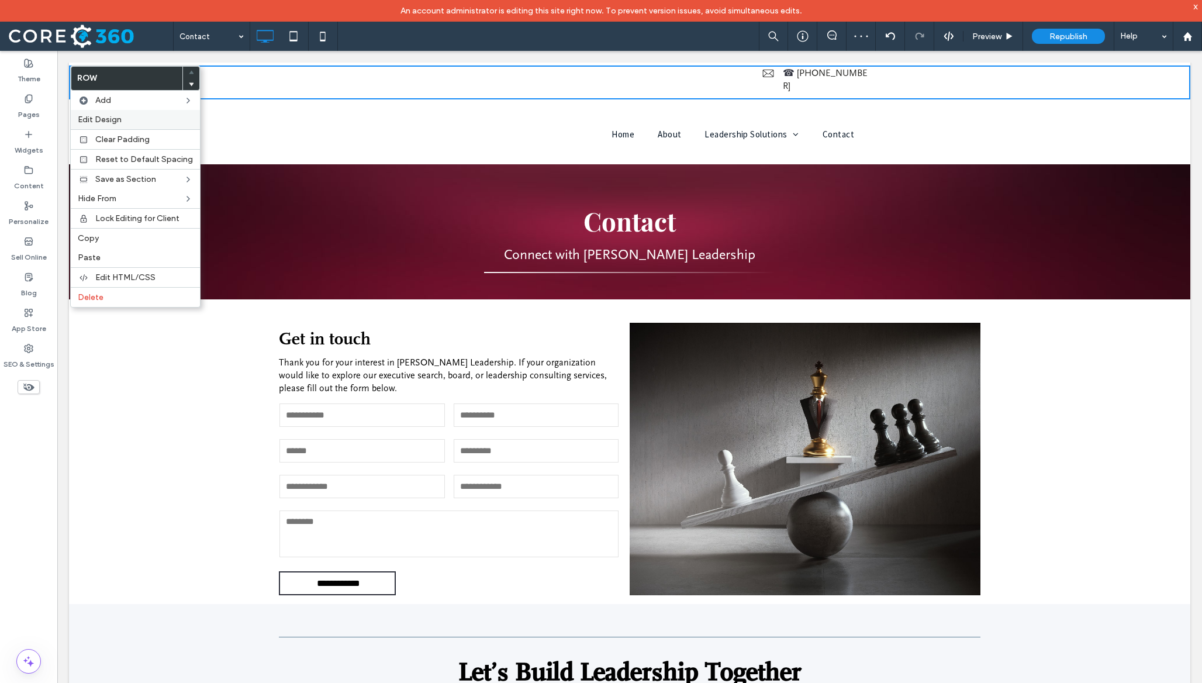
click at [108, 117] on span "Edit Design" at bounding box center [100, 120] width 44 height 10
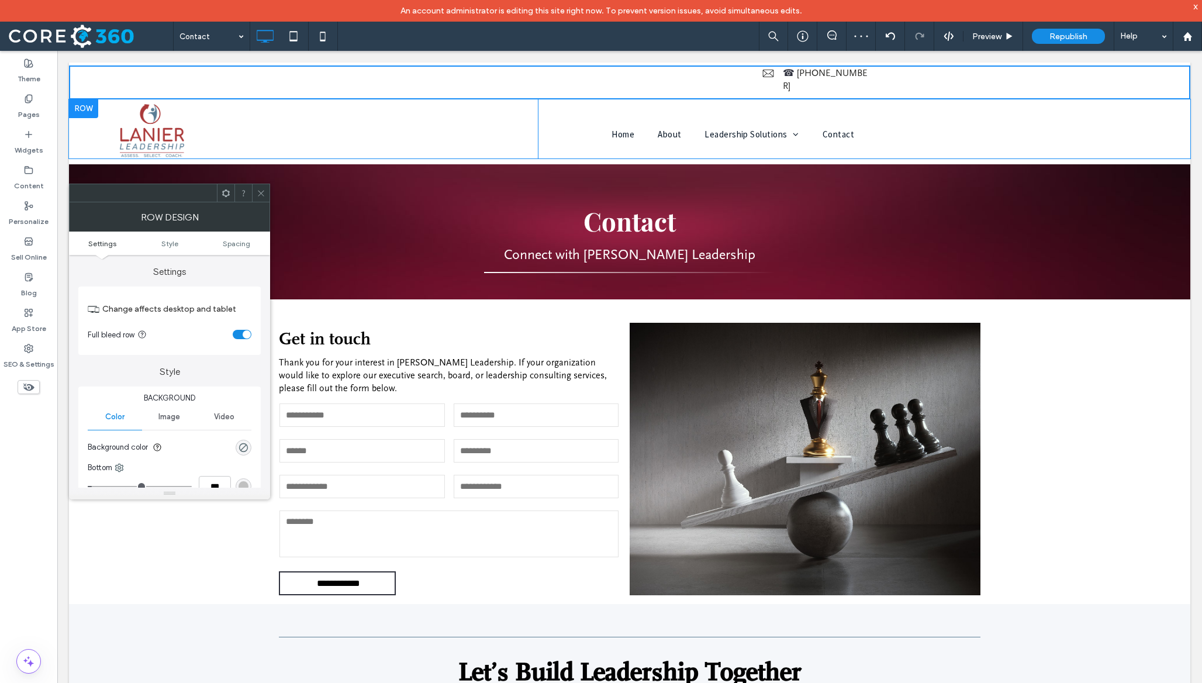
click at [248, 247] on ul "Settings Style Spacing" at bounding box center [169, 242] width 201 height 23
click at [246, 245] on span "Spacing" at bounding box center [236, 243] width 27 height 9
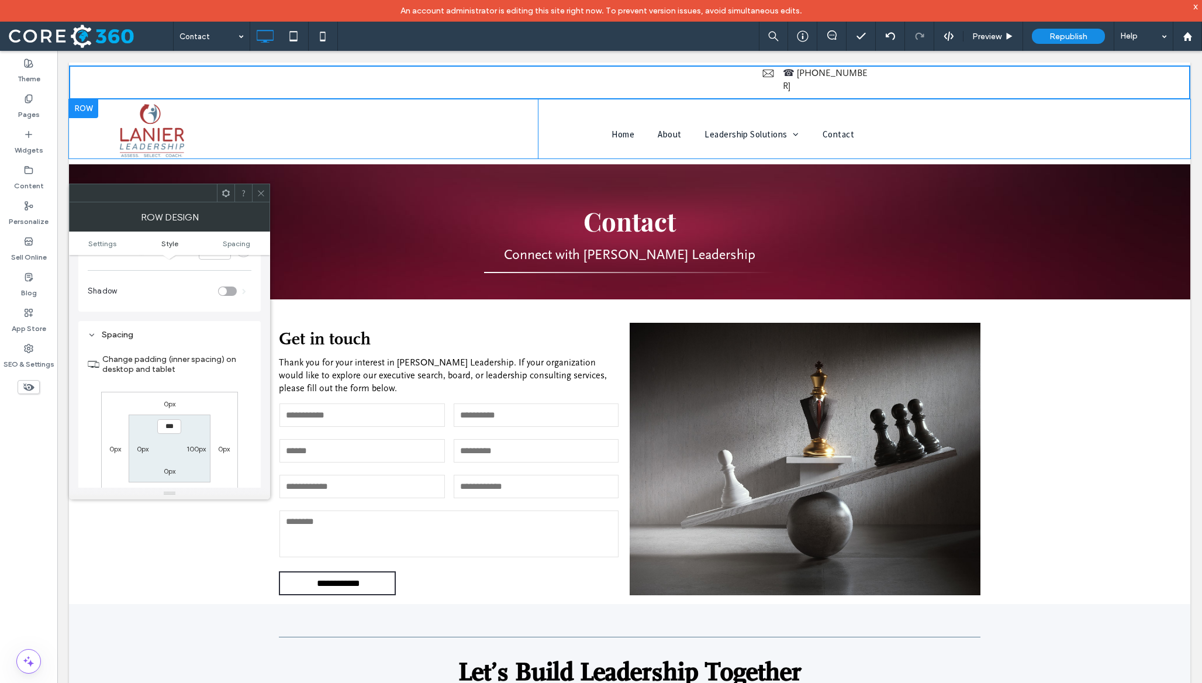
scroll to position [295, 0]
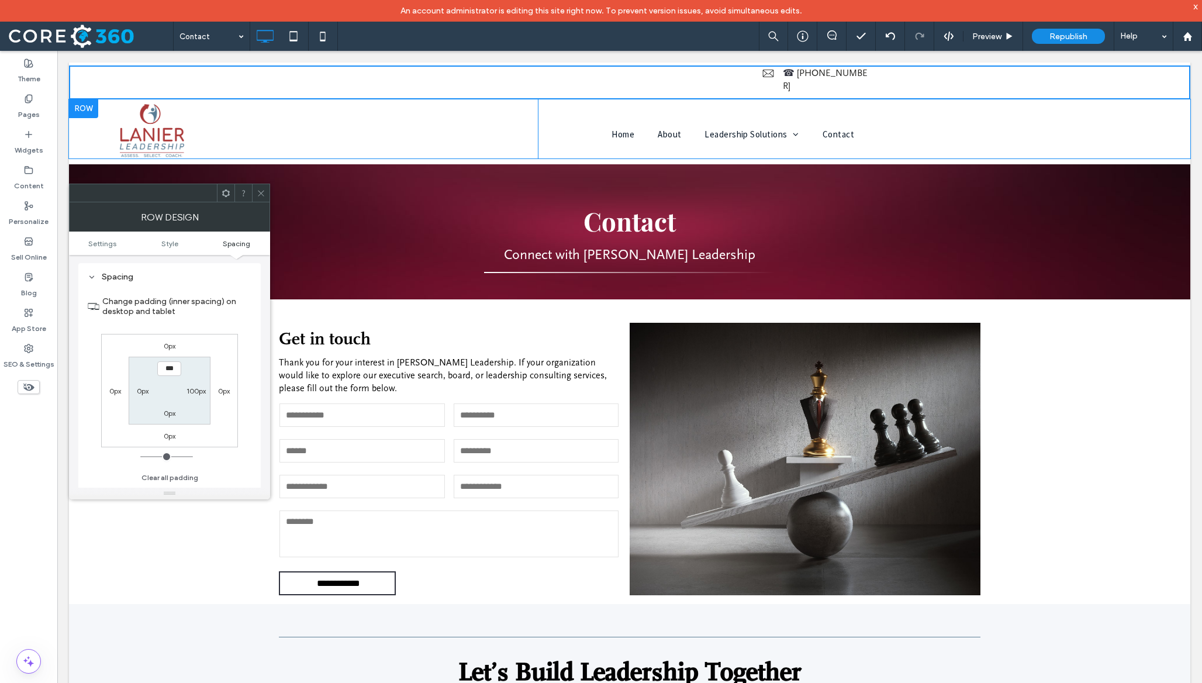
click at [199, 391] on label "100px" at bounding box center [195, 390] width 19 height 9
type input "***"
type input "*****"
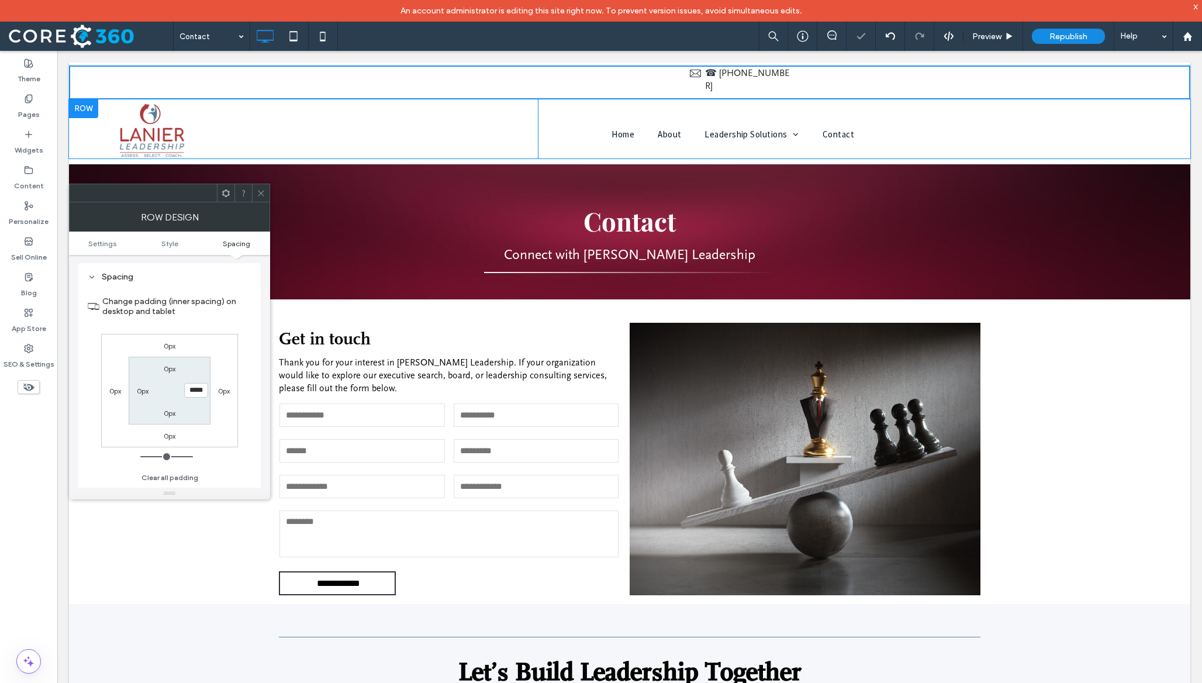
click at [265, 189] on icon at bounding box center [261, 193] width 9 height 9
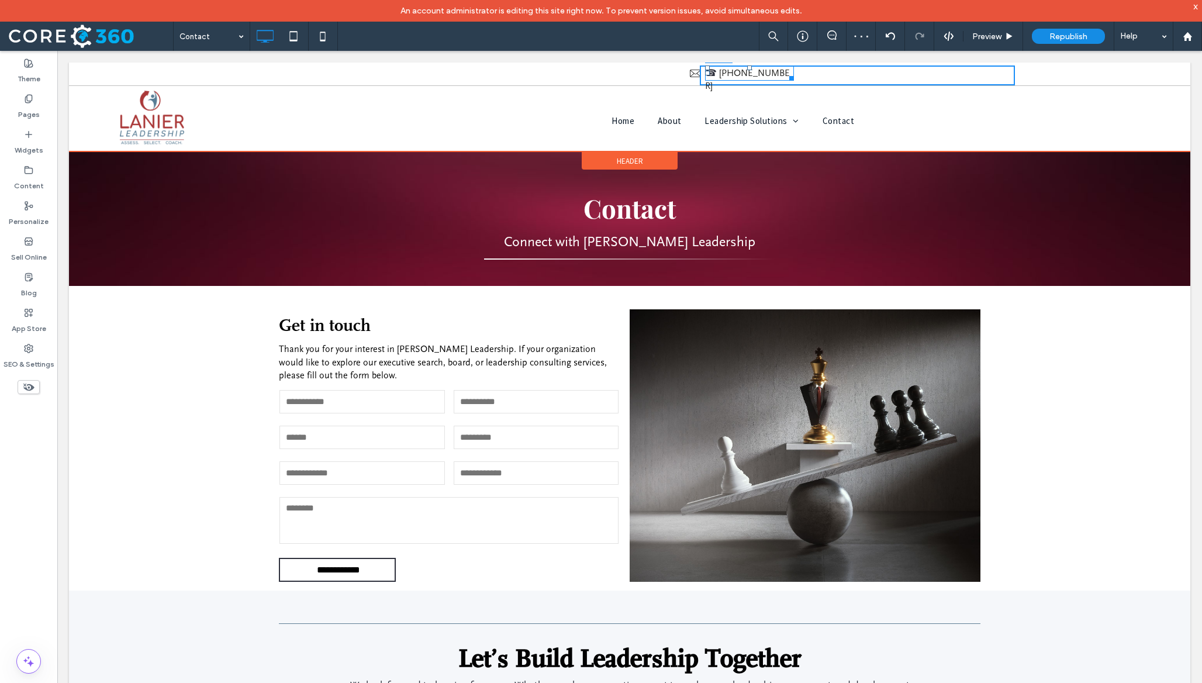
drag, startPoint x: 707, startPoint y: 72, endPoint x: 948, endPoint y: 63, distance: 240.4
click at [851, 63] on div "Click To Paste Click To Paste Click To Paste Click To Paste ☎ 864-230-1810 L:38…" at bounding box center [629, 107] width 1121 height 89
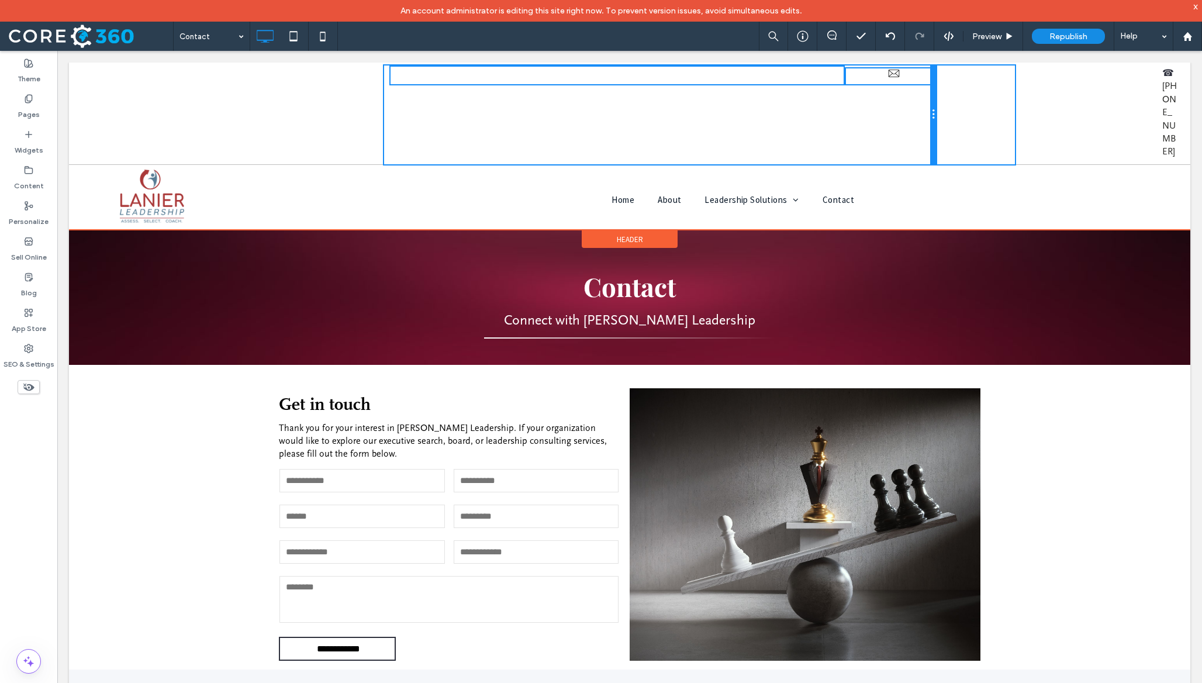
drag, startPoint x: 698, startPoint y: 75, endPoint x: 907, endPoint y: 71, distance: 208.7
click at [851, 71] on div "Click To Paste Click To Paste Click To Paste" at bounding box center [660, 114] width 552 height 99
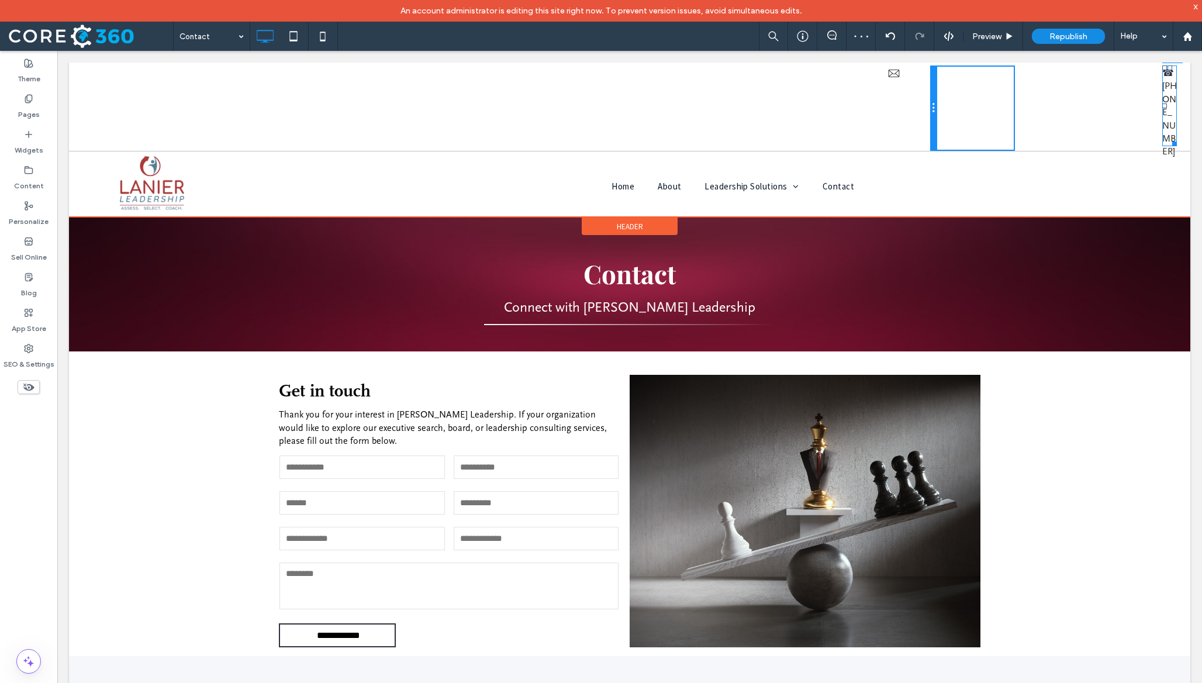
drag, startPoint x: 1164, startPoint y: 106, endPoint x: 935, endPoint y: 102, distance: 229.2
click at [851, 102] on div "Click To Paste Click To Paste Click To Paste Click To Paste ☎ 864-230-1810 L:0 …" at bounding box center [542, 107] width 946 height 85
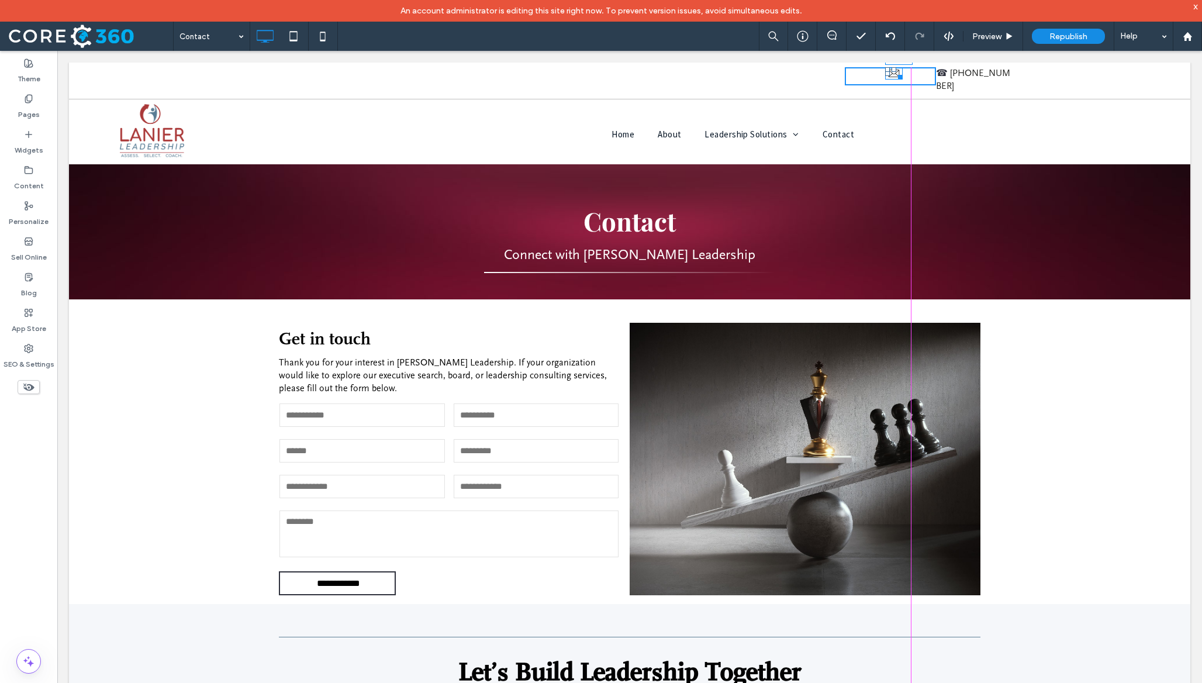
drag, startPoint x: 886, startPoint y: 74, endPoint x: 910, endPoint y: 75, distance: 24.6
click at [851, 75] on div "Click To Paste Row Home About Leadership Solutions Assessment Insights Coaching…" at bounding box center [629, 584] width 1121 height 1042
click at [94, 99] on div at bounding box center [83, 108] width 29 height 19
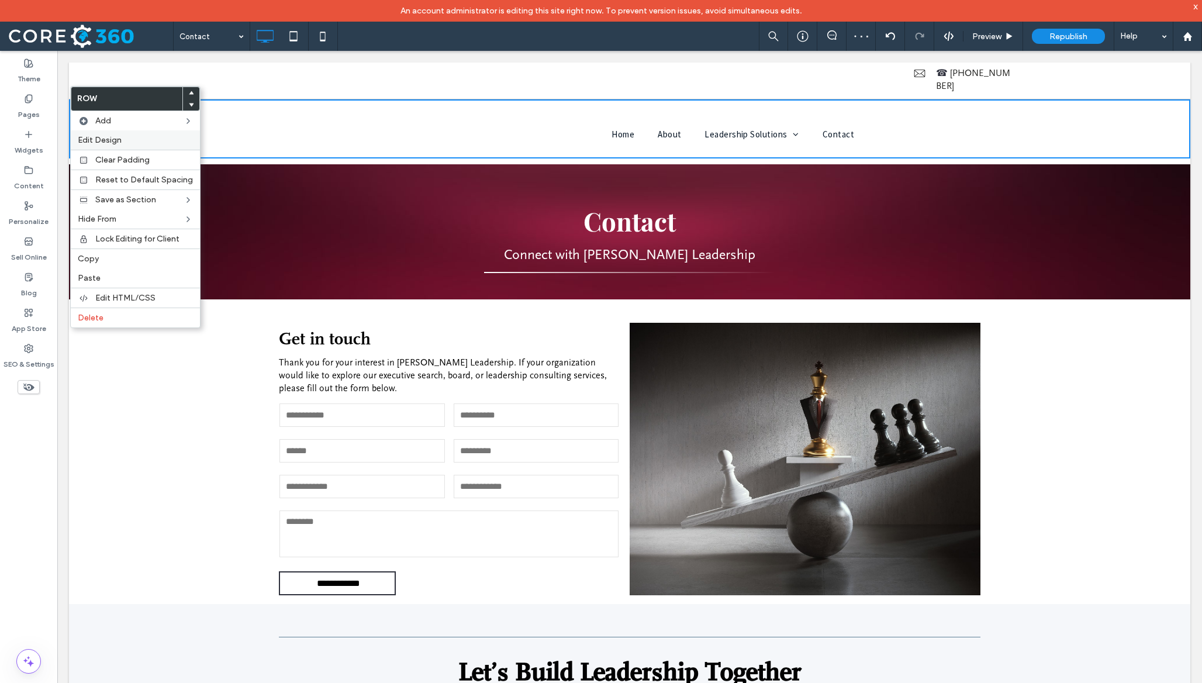
click at [109, 135] on span "Edit Design" at bounding box center [100, 140] width 44 height 10
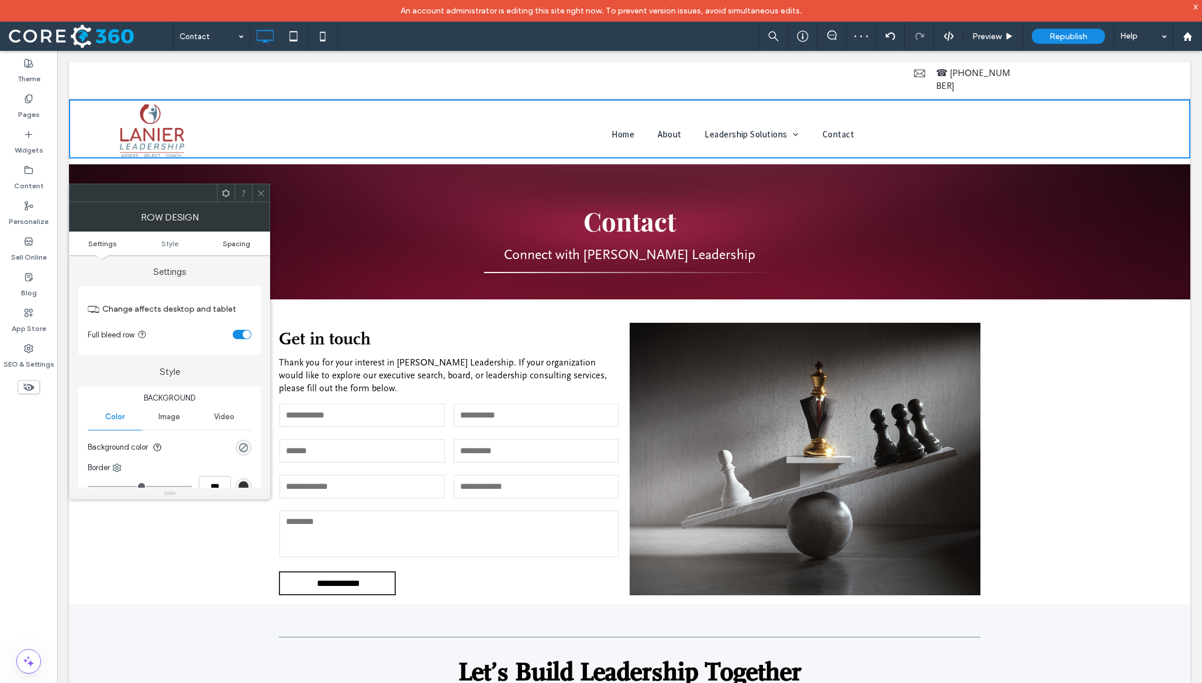
click at [240, 245] on span "Spacing" at bounding box center [236, 243] width 27 height 9
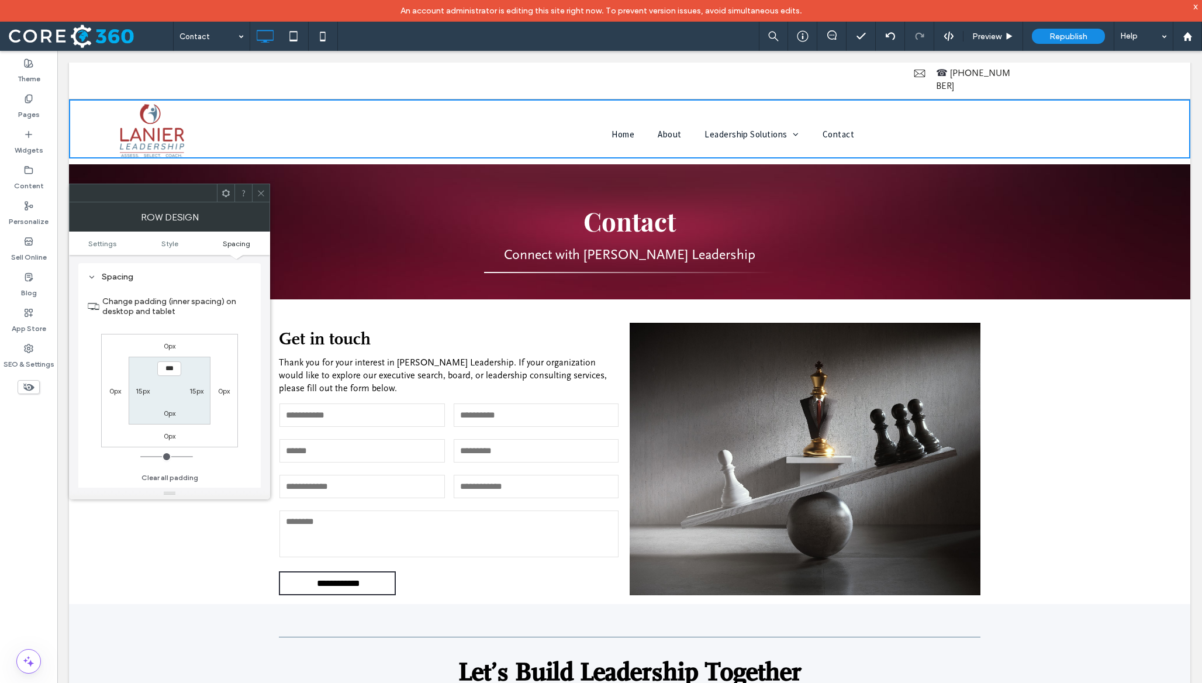
click at [195, 391] on label "15px" at bounding box center [196, 390] width 14 height 9
type input "**"
type input "***"
type input "*****"
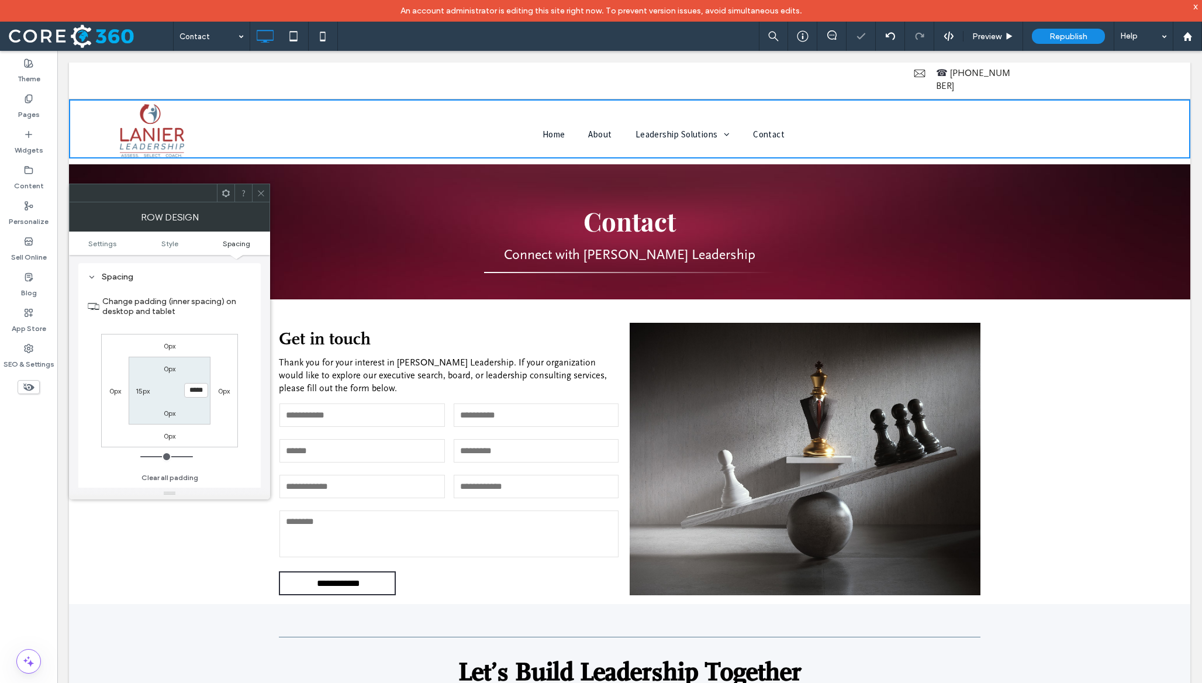
click at [264, 191] on icon at bounding box center [261, 193] width 9 height 9
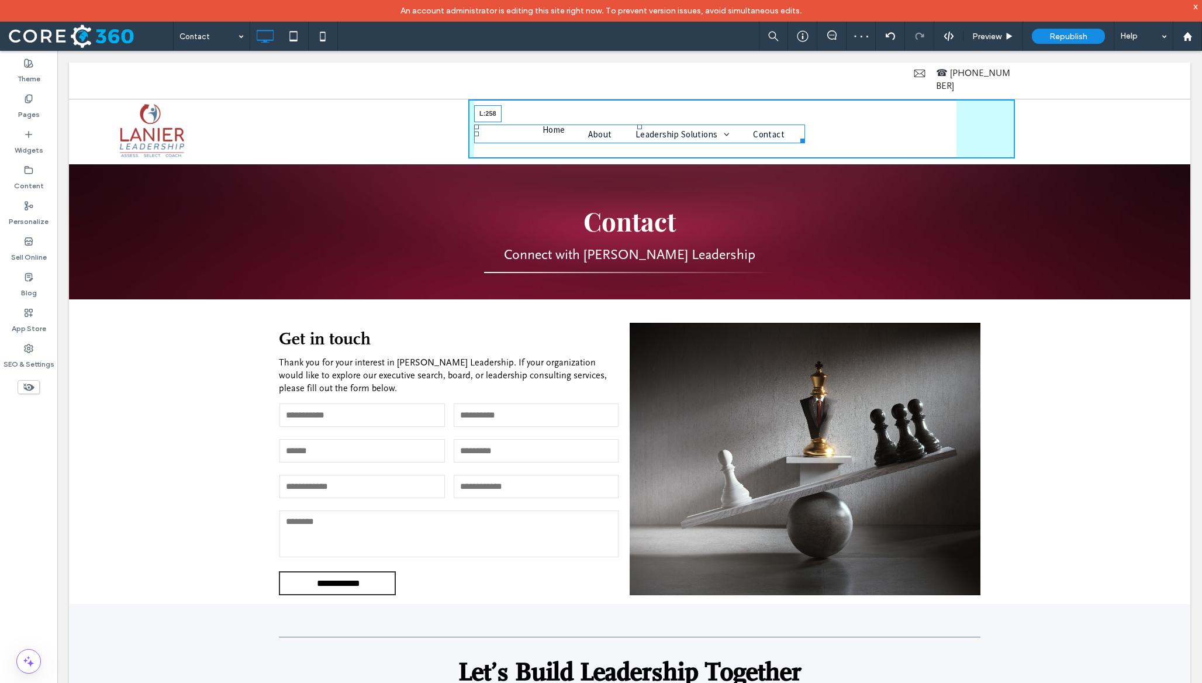
drag, startPoint x: 476, startPoint y: 122, endPoint x: 700, endPoint y: 115, distance: 224.0
click at [700, 125] on nav "Home About Leadership Solutions Assessment Insights Coaching and Development Co…" at bounding box center [639, 134] width 331 height 19
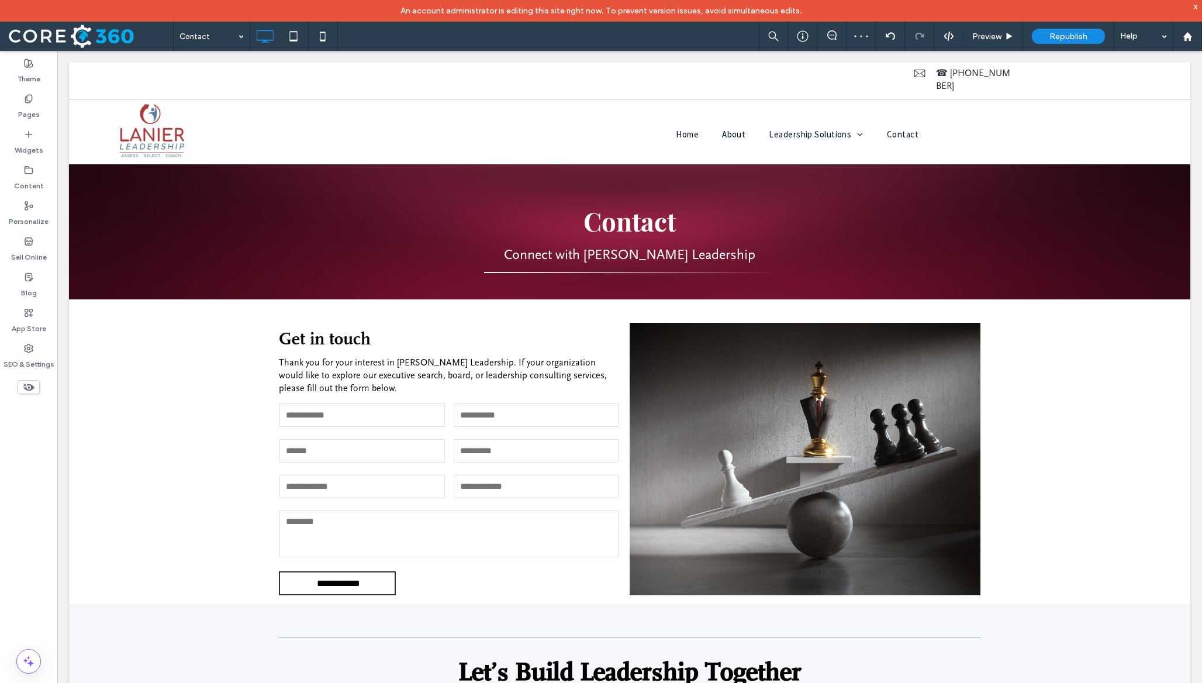
click at [851, 120] on div "Home About Leadership Solutions Assessment Insights Coaching and Development Co…" at bounding box center [741, 128] width 547 height 59
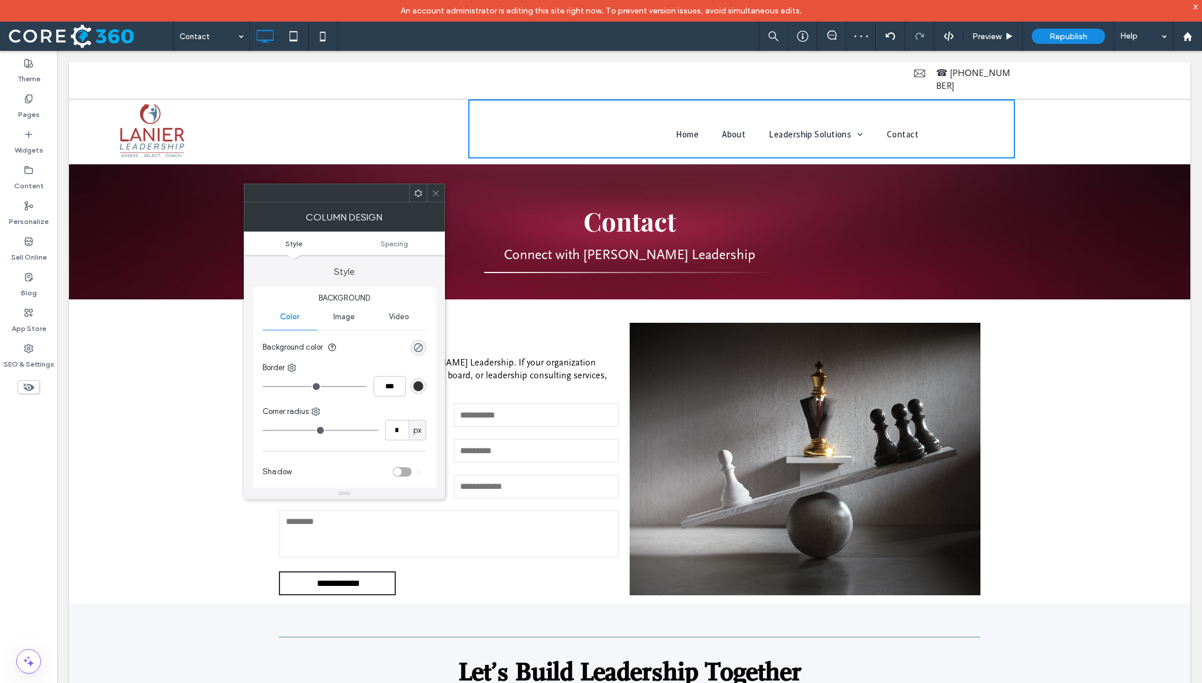
click at [396, 251] on ul "Style Spacing" at bounding box center [344, 242] width 201 height 23
click at [395, 247] on span "Spacing" at bounding box center [394, 243] width 27 height 9
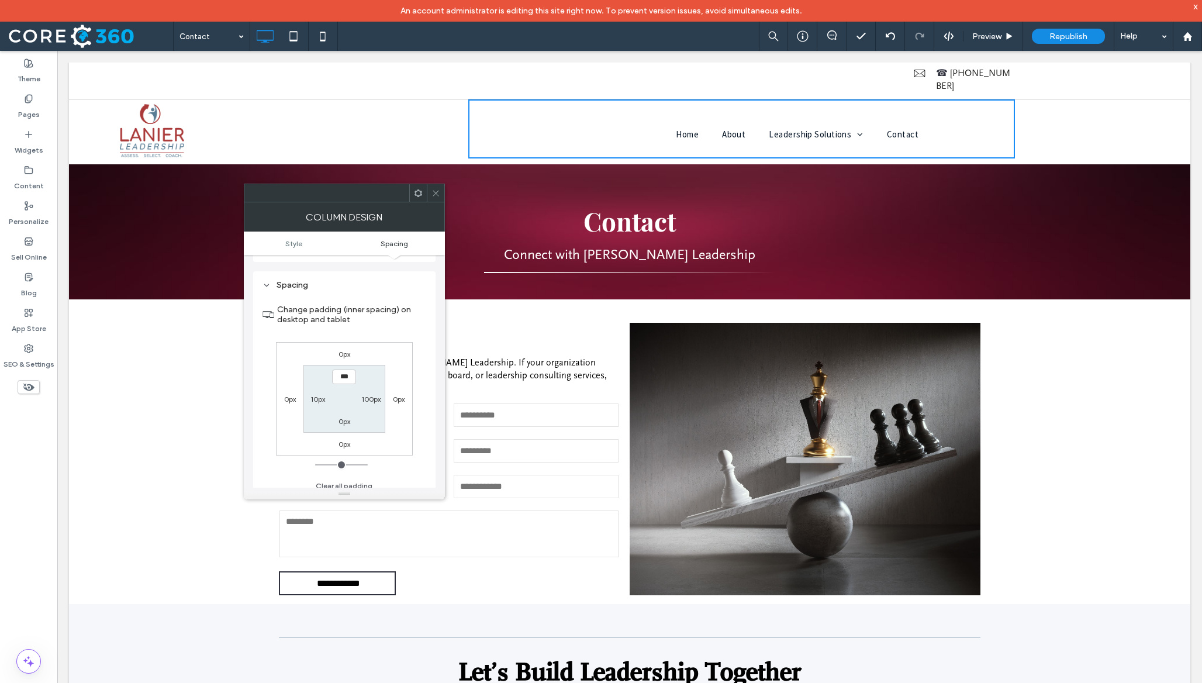
scroll to position [239, 0]
click at [363, 395] on label "100px" at bounding box center [370, 390] width 19 height 9
type input "***"
type input "*"
type input "***"
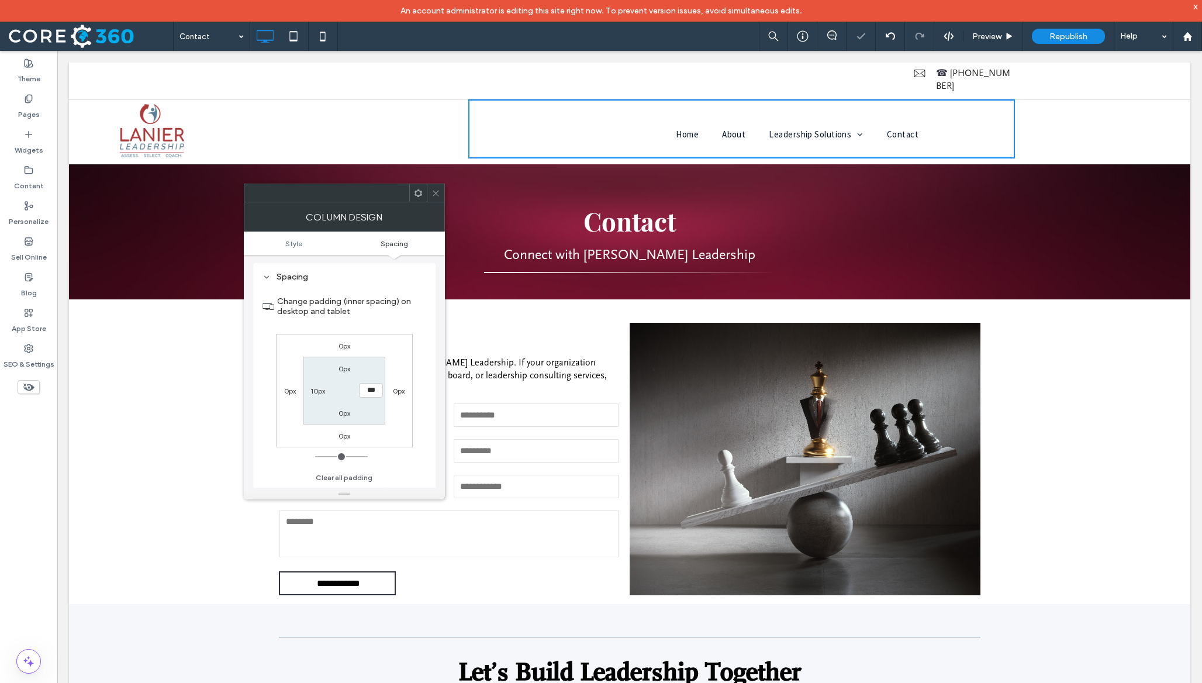
click at [437, 196] on icon at bounding box center [435, 193] width 9 height 9
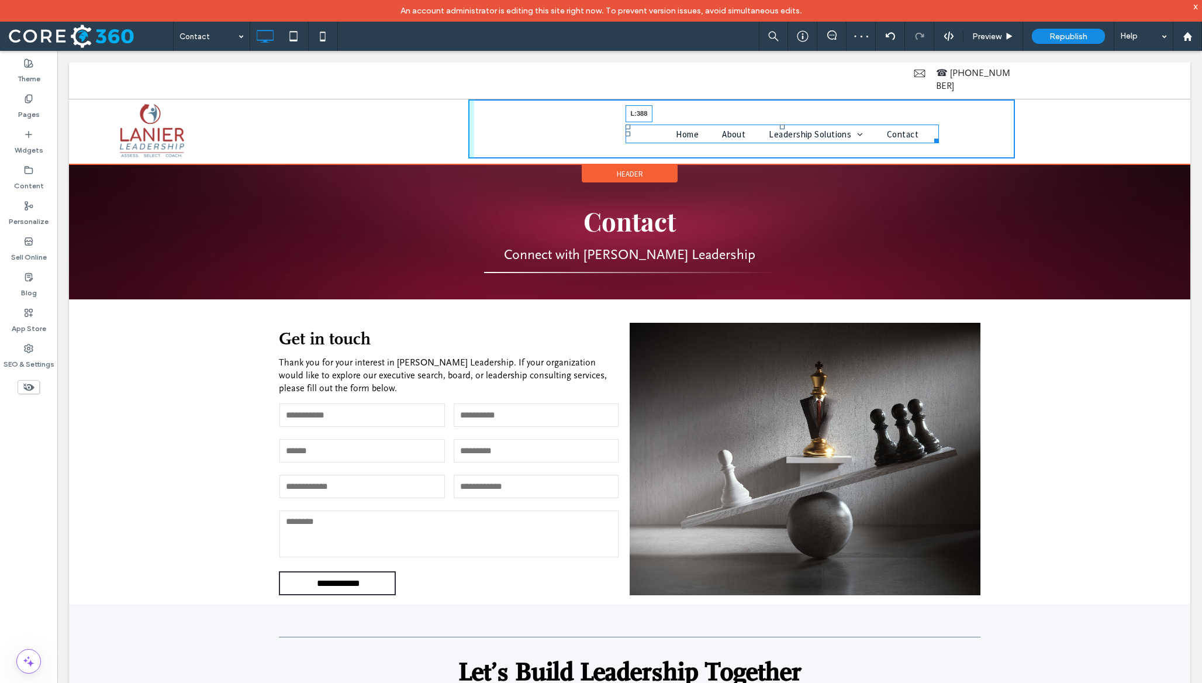
drag, startPoint x: 628, startPoint y: 119, endPoint x: 708, endPoint y: 120, distance: 80.1
click at [708, 125] on nav "Home About Leadership Solutions Assessment Insights Coaching and Development Co…" at bounding box center [782, 134] width 313 height 19
drag, startPoint x: 703, startPoint y: 121, endPoint x: 720, endPoint y: 123, distance: 17.0
click at [706, 132] on div at bounding box center [704, 134] width 5 height 5
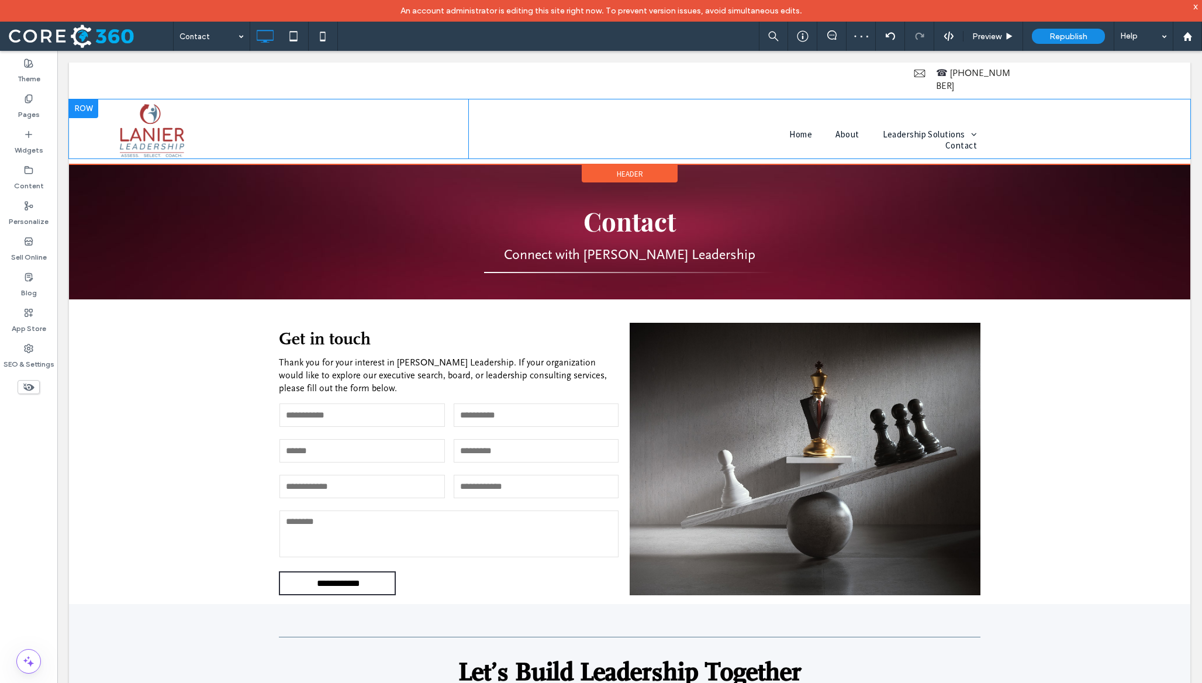
click at [718, 126] on div "Home About Leadership Solutions Assessment Insights Coaching and Development Co…" at bounding box center [741, 128] width 547 height 59
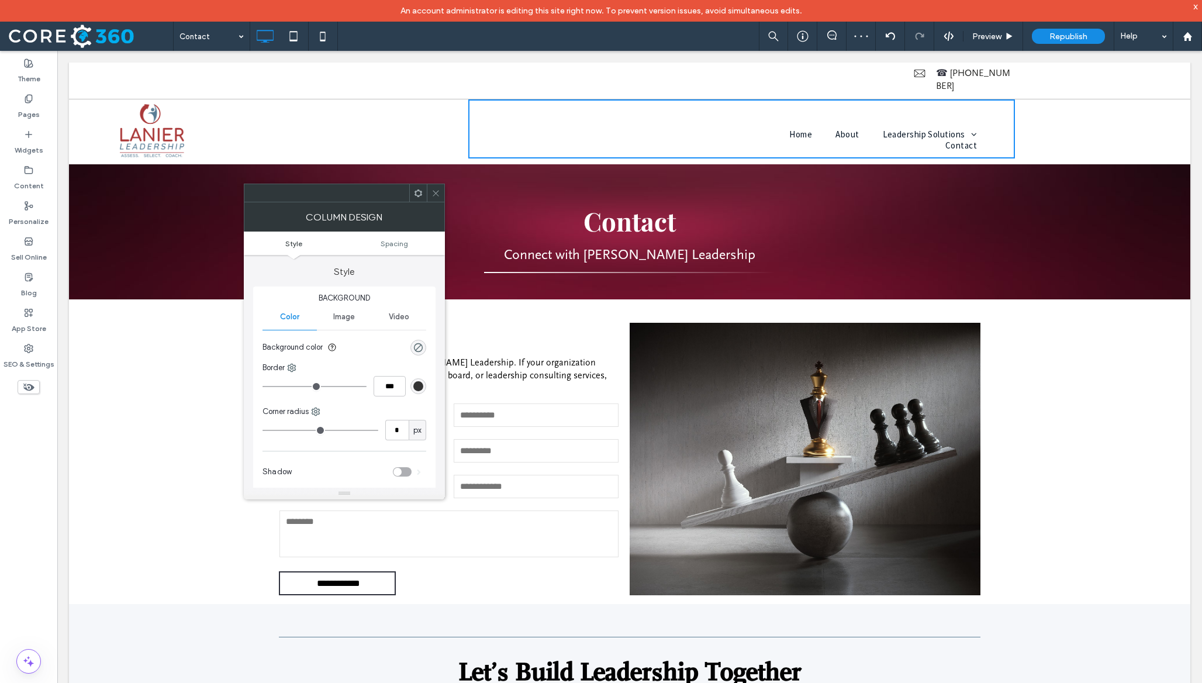
drag, startPoint x: 438, startPoint y: 194, endPoint x: 390, endPoint y: 143, distance: 69.9
click at [438, 194] on icon at bounding box center [435, 193] width 9 height 9
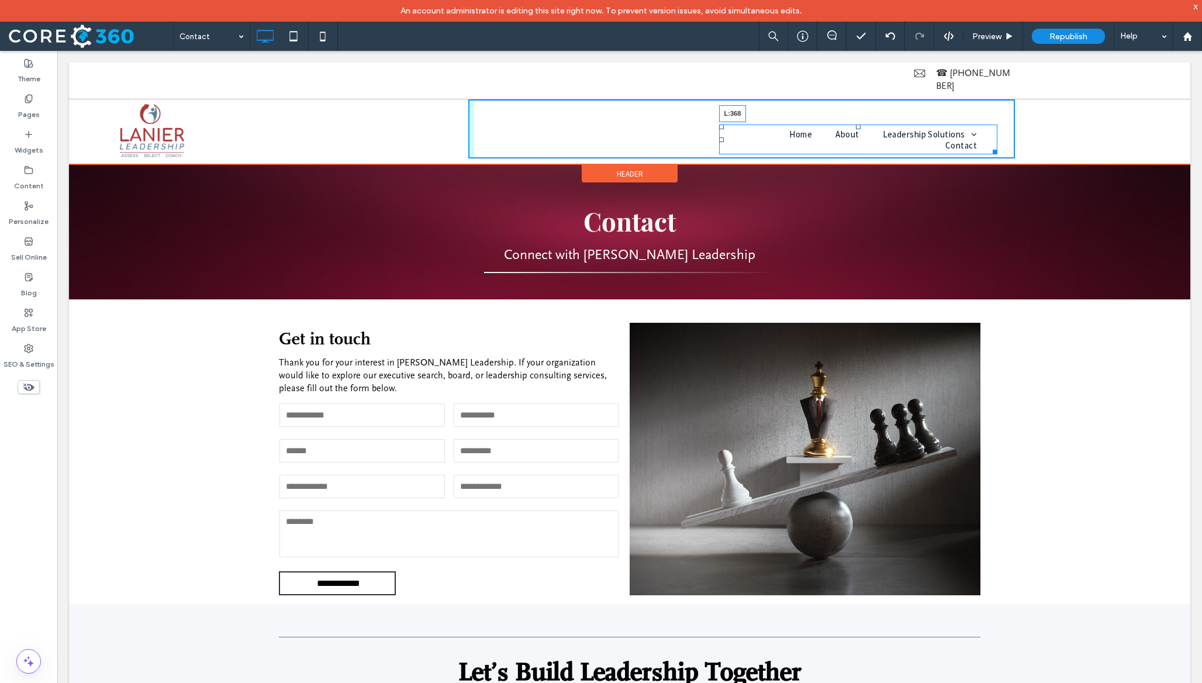
drag, startPoint x: 723, startPoint y: 127, endPoint x: 690, endPoint y: 126, distance: 32.7
click at [719, 126] on nav "Home About Leadership Solutions Assessment Insights Coaching and Development Co…" at bounding box center [858, 140] width 278 height 30
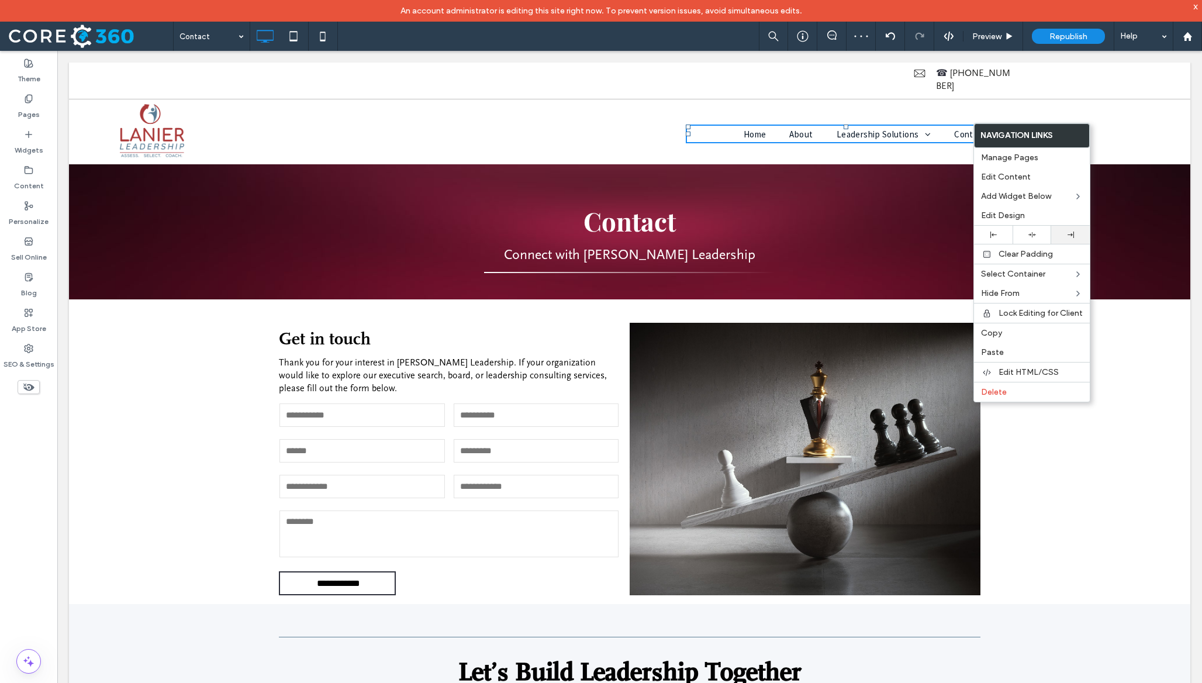
click at [1079, 233] on div at bounding box center [1070, 234] width 27 height 6
click at [1090, 99] on div "Click To Paste Home About Leadership Solutions Assessment Insights Coaching and…" at bounding box center [629, 128] width 1121 height 59
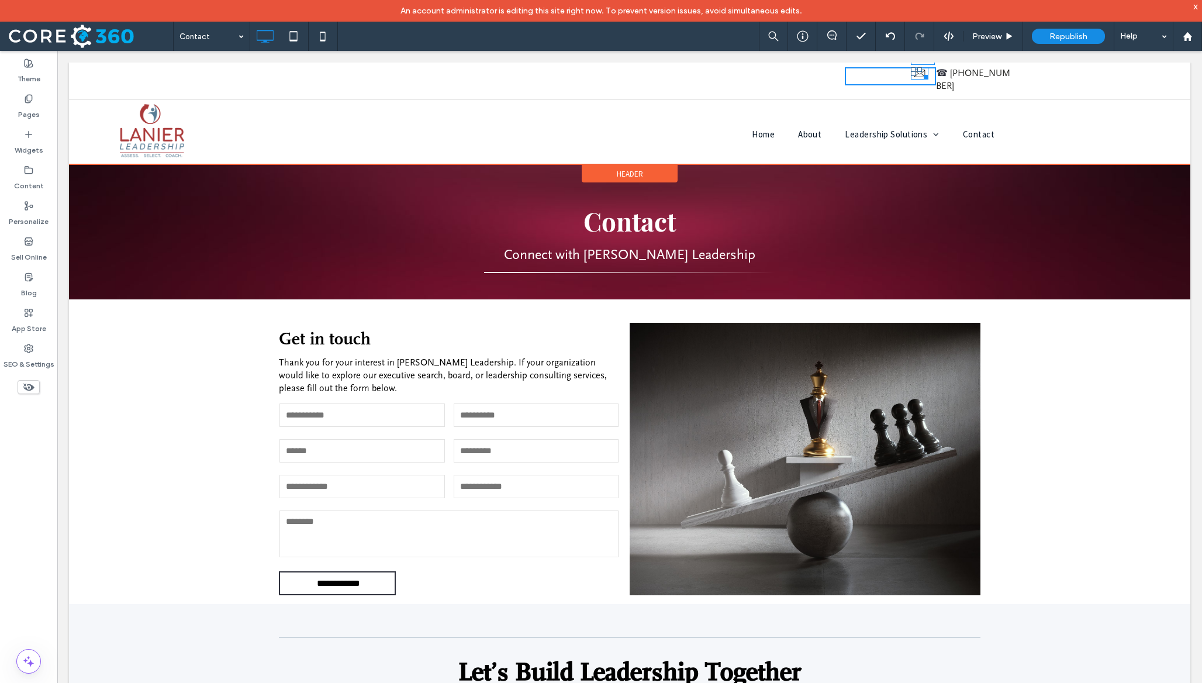
drag, startPoint x: 913, startPoint y: 72, endPoint x: 897, endPoint y: 73, distance: 15.8
click at [911, 73] on div at bounding box center [913, 73] width 5 height 5
drag, startPoint x: 1010, startPoint y: 77, endPoint x: 1020, endPoint y: 77, distance: 9.4
click at [1020, 77] on div "Click To Paste Click To Paste Click To Paste Click To Paste ☎ 864-230-1810 W:13…" at bounding box center [629, 82] width 1121 height 34
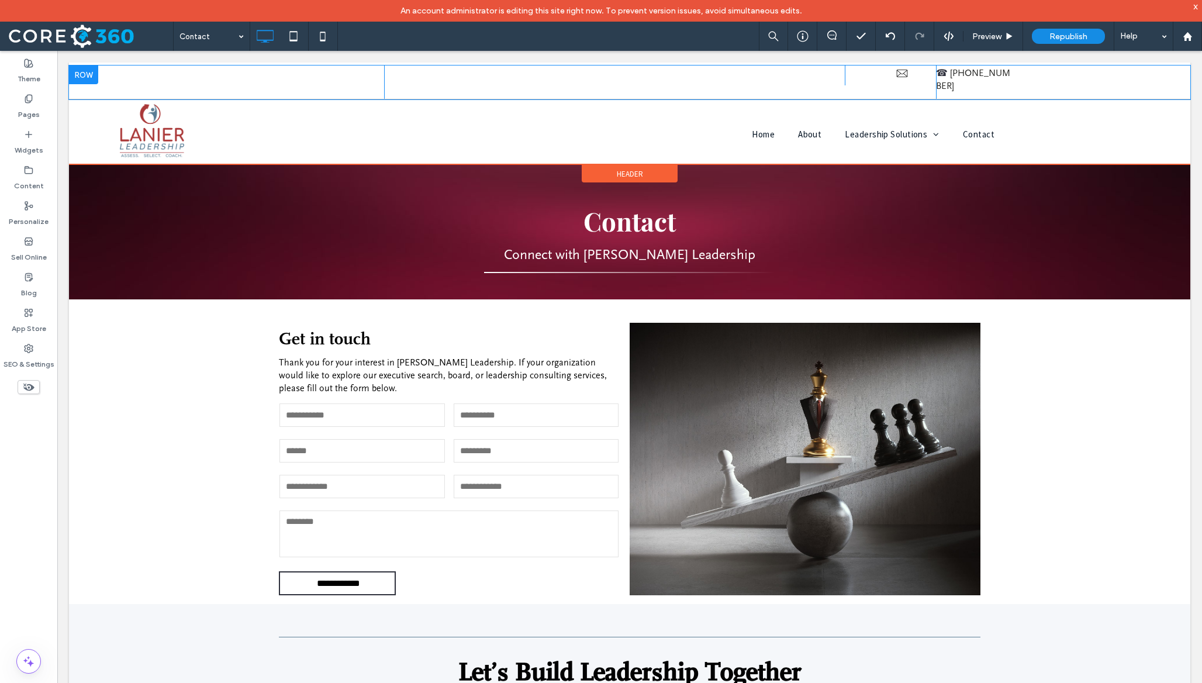
click at [1004, 82] on div "☎ 864-230-1810 Click To Paste" at bounding box center [975, 81] width 79 height 33
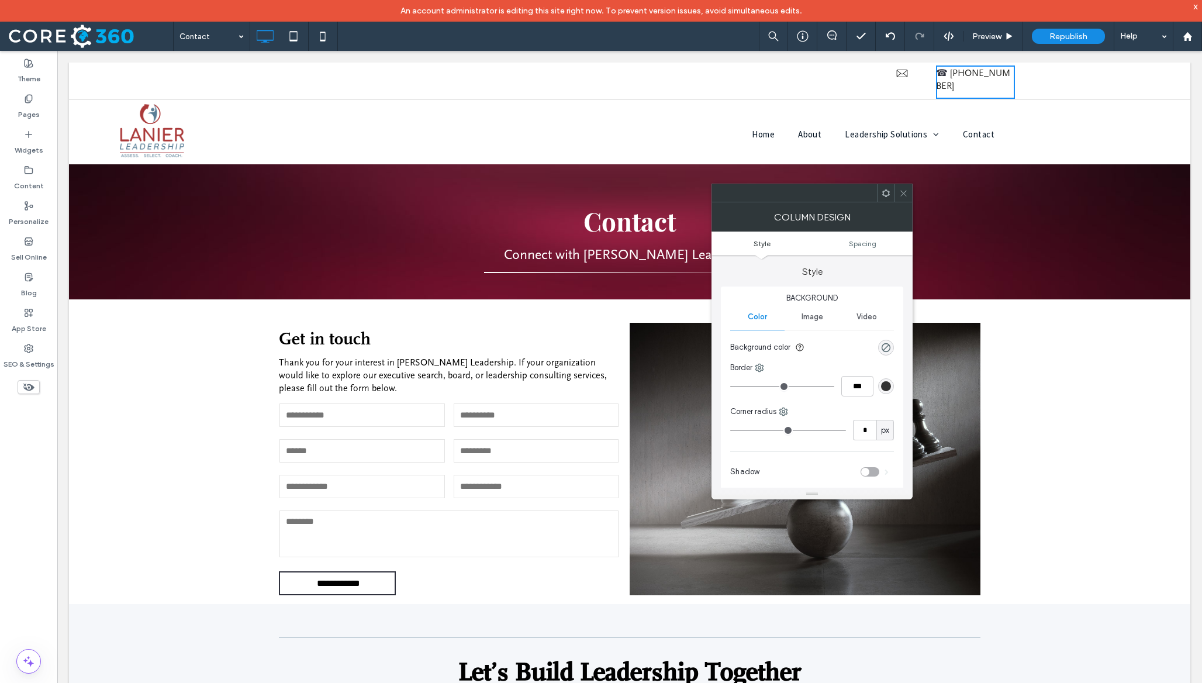
click at [872, 238] on ul "Style Spacing" at bounding box center [811, 242] width 201 height 23
click at [870, 241] on span "Spacing" at bounding box center [862, 243] width 27 height 9
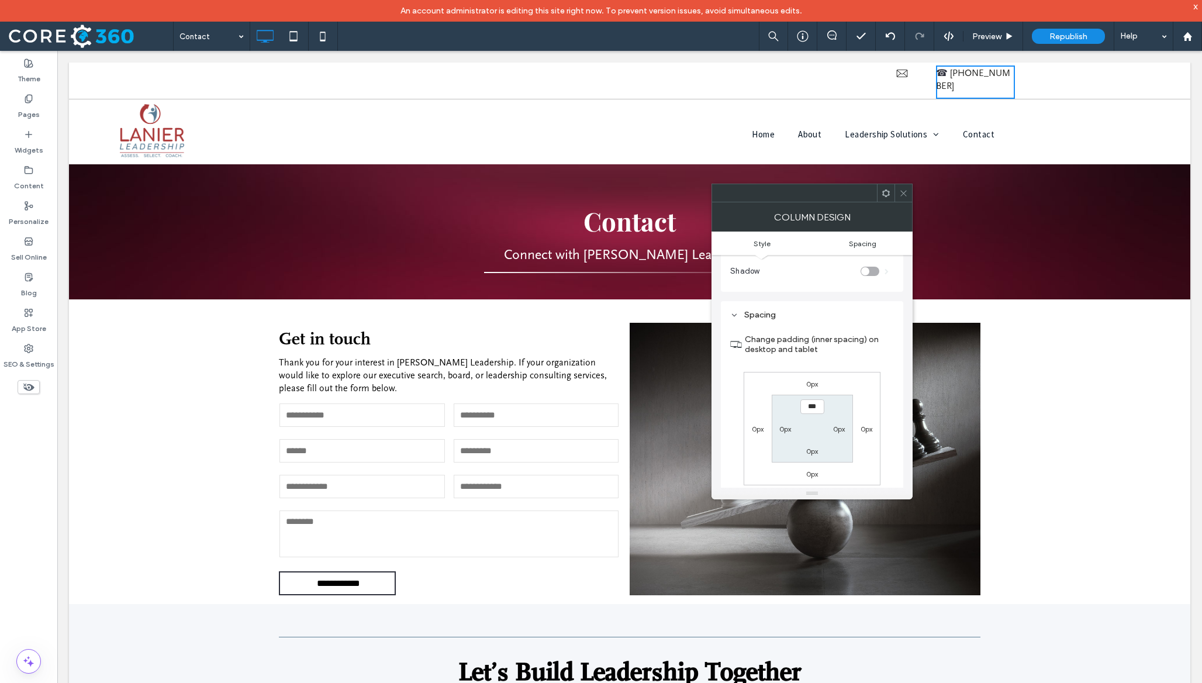
scroll to position [239, 0]
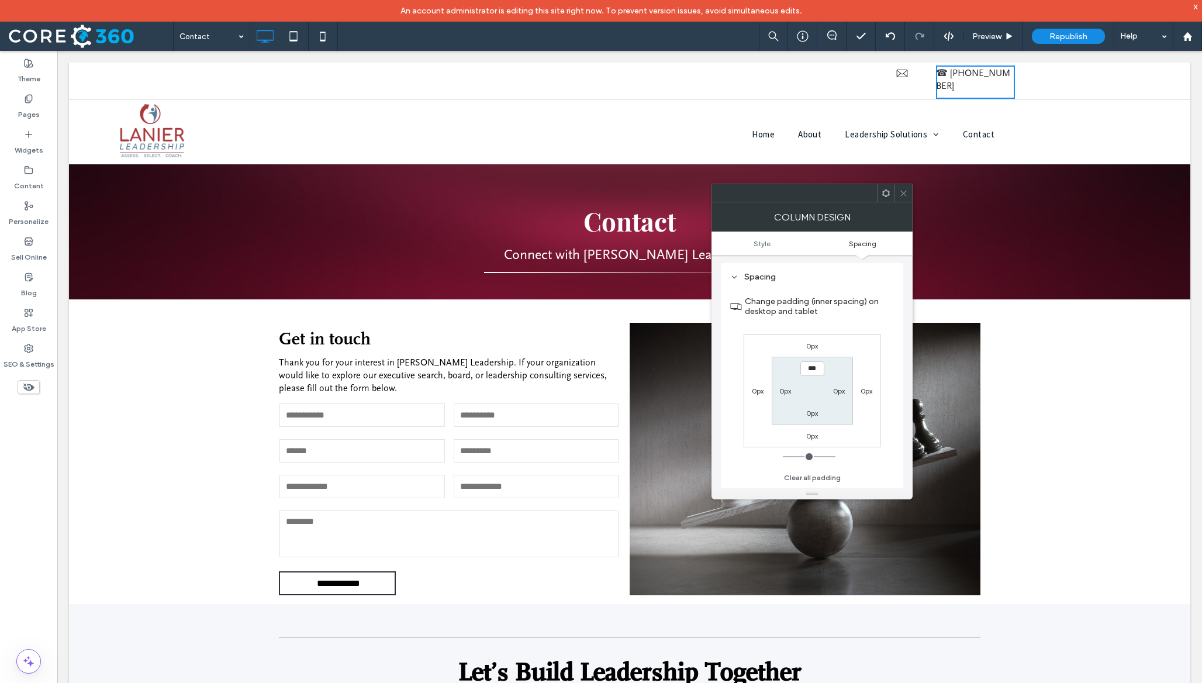
click at [906, 188] on span at bounding box center [903, 193] width 9 height 18
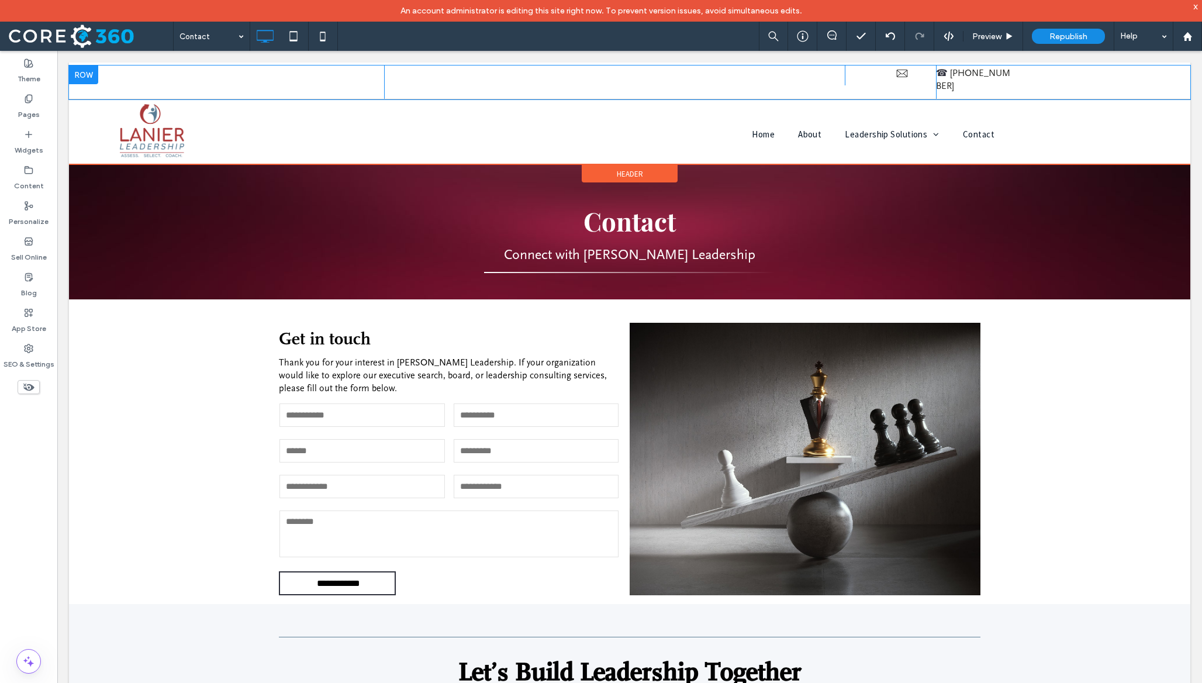
click at [1038, 77] on div "Click To Paste Click To Paste Click To Paste Click To Paste ☎ 864-230-1810 Clic…" at bounding box center [629, 82] width 1121 height 34
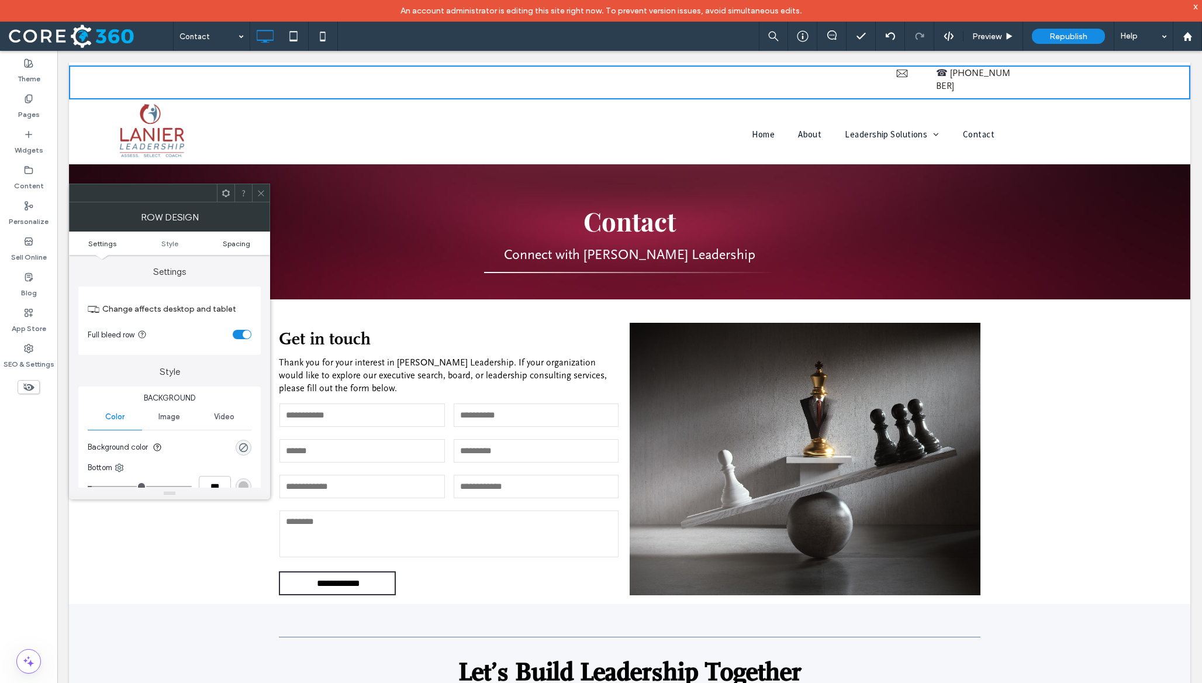
click at [248, 244] on span "Spacing" at bounding box center [236, 243] width 27 height 9
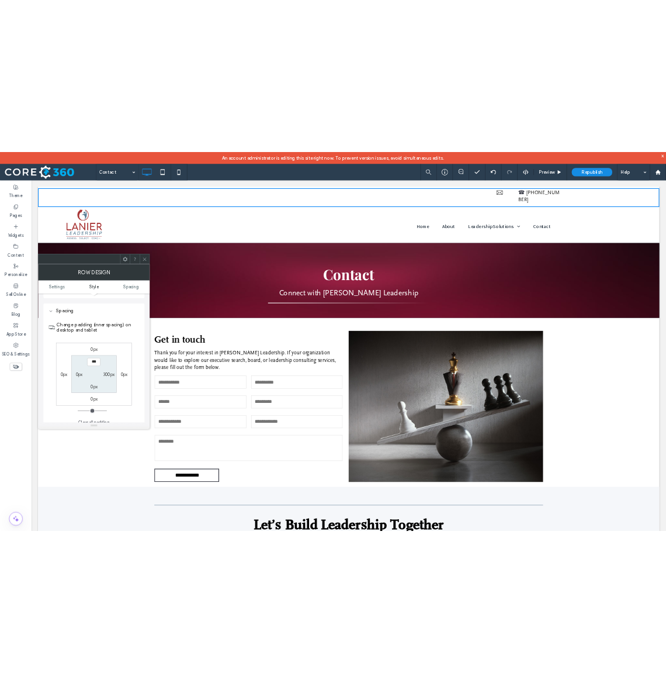
scroll to position [295, 0]
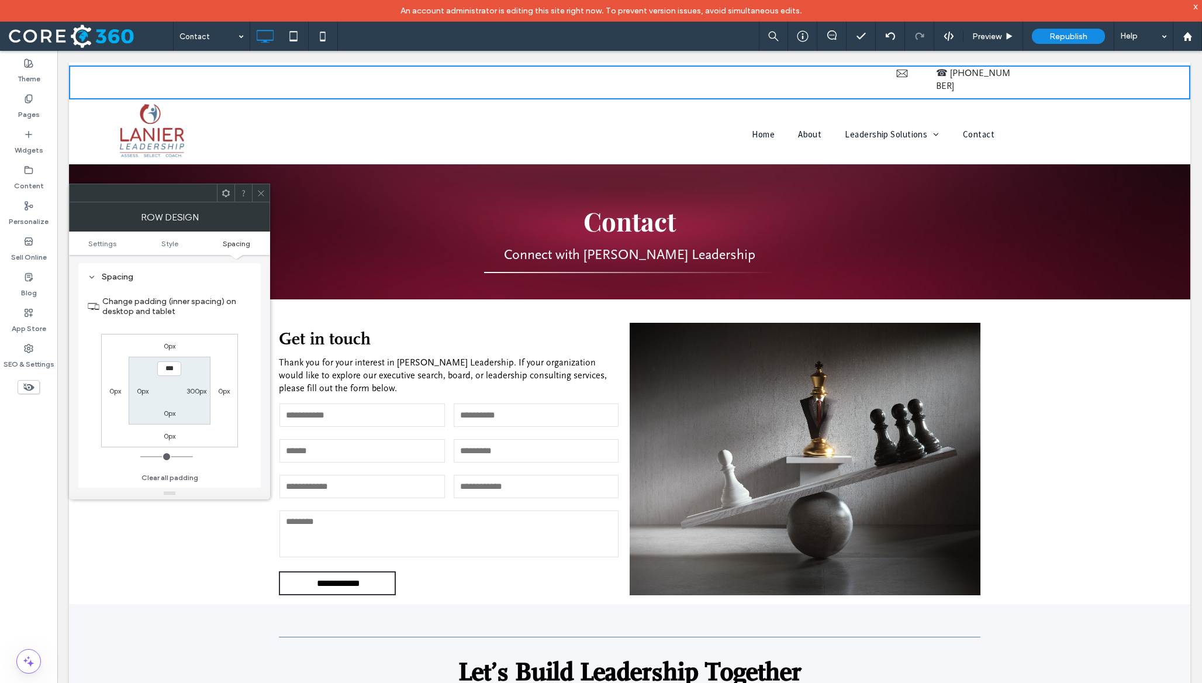
click at [265, 192] on icon at bounding box center [261, 193] width 9 height 9
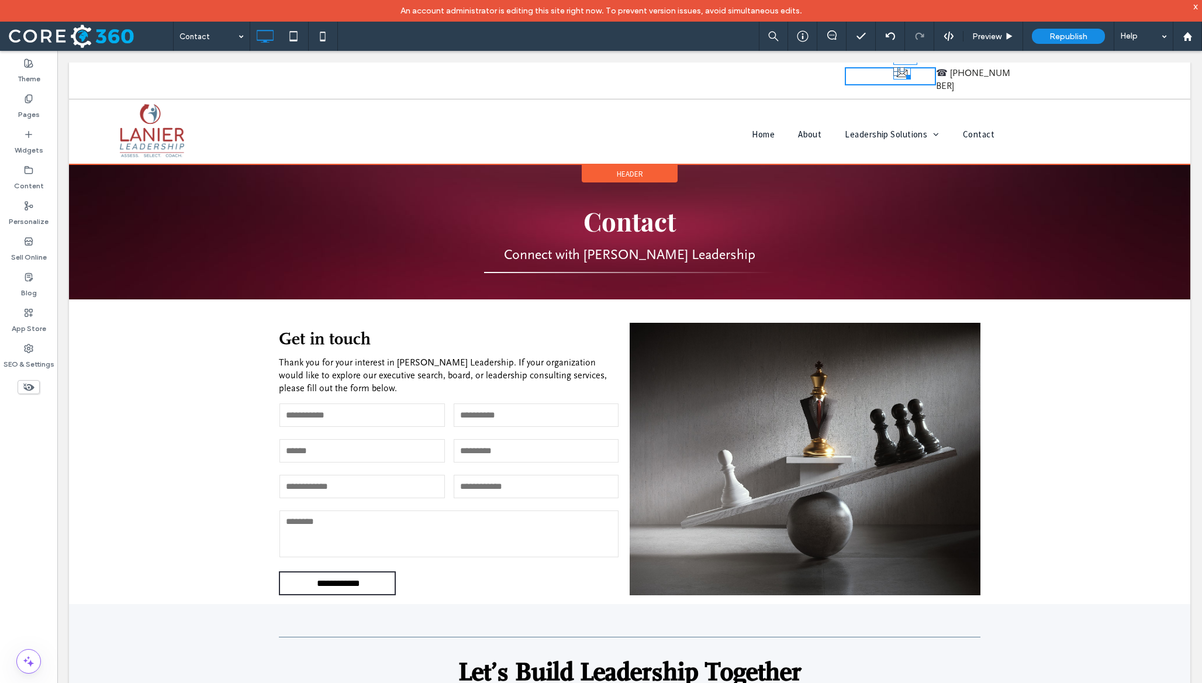
drag, startPoint x: 894, startPoint y: 74, endPoint x: 866, endPoint y: 73, distance: 28.1
click at [893, 73] on div at bounding box center [895, 73] width 5 height 5
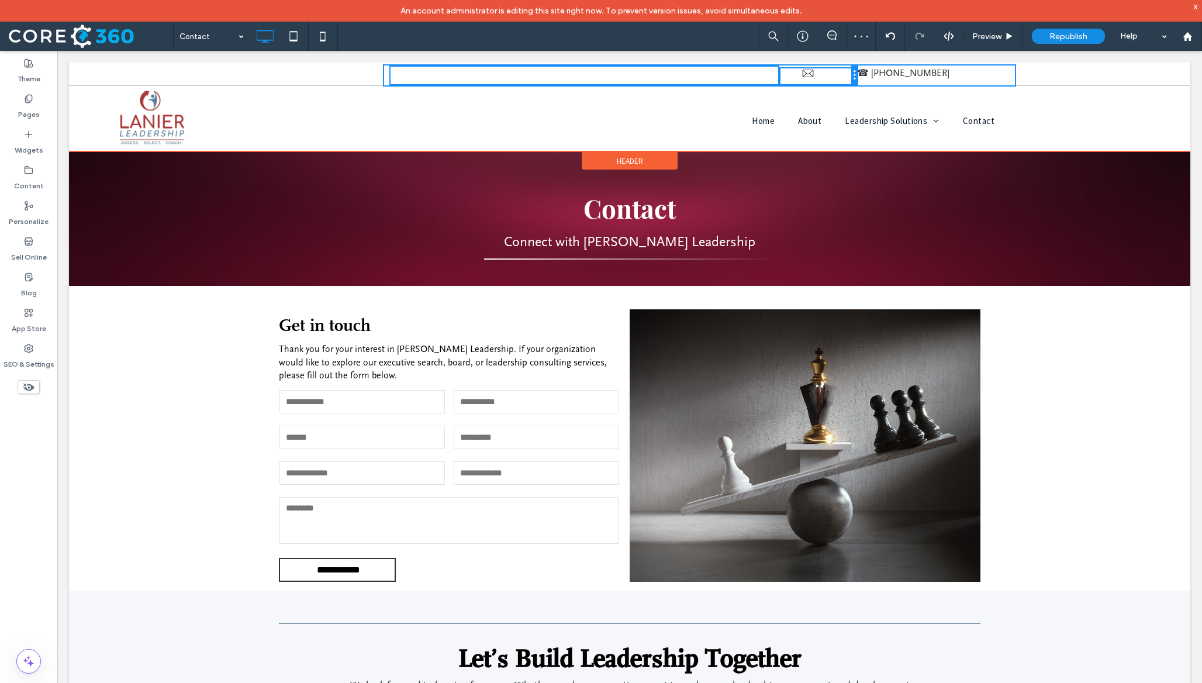
drag, startPoint x: 935, startPoint y: 77, endPoint x: 888, endPoint y: 77, distance: 47.4
click at [888, 77] on div "Click To Paste Click To Paste Click To Paste Click To Paste ☎ 864-230-1810 Clic…" at bounding box center [542, 75] width 946 height 20
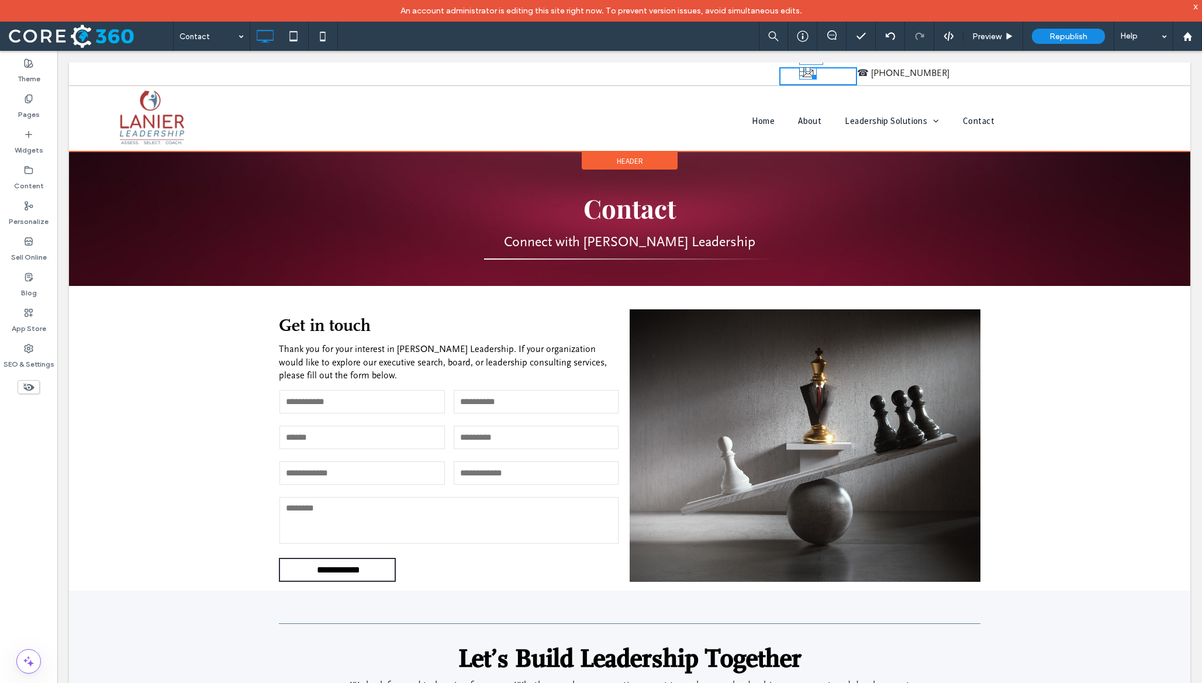
drag, startPoint x: 802, startPoint y: 74, endPoint x: 838, endPoint y: 75, distance: 36.2
click at [804, 75] on div at bounding box center [801, 73] width 5 height 5
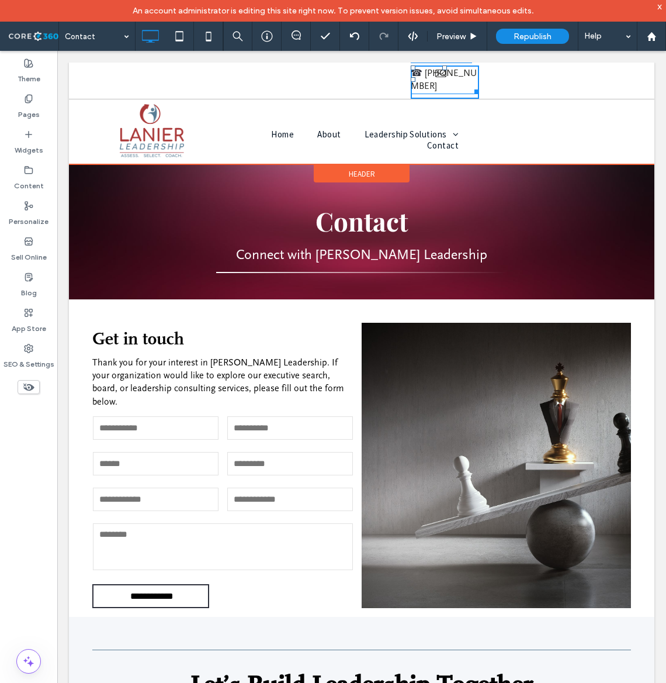
drag, startPoint x: 476, startPoint y: 78, endPoint x: 502, endPoint y: 78, distance: 25.7
click at [502, 78] on div "Click To Paste Click To Paste Click To Paste Click To Paste ☎ 864-230-1810 W:11…" at bounding box center [362, 82] width 586 height 34
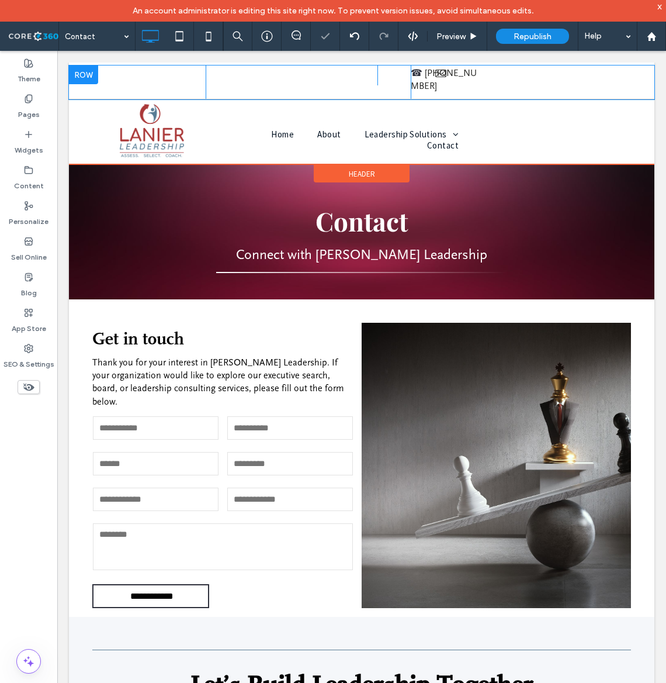
click at [534, 73] on div "Click To Paste Click To Paste Click To Paste Click To Paste ☎ 864-230-1810 Clic…" at bounding box center [362, 82] width 586 height 34
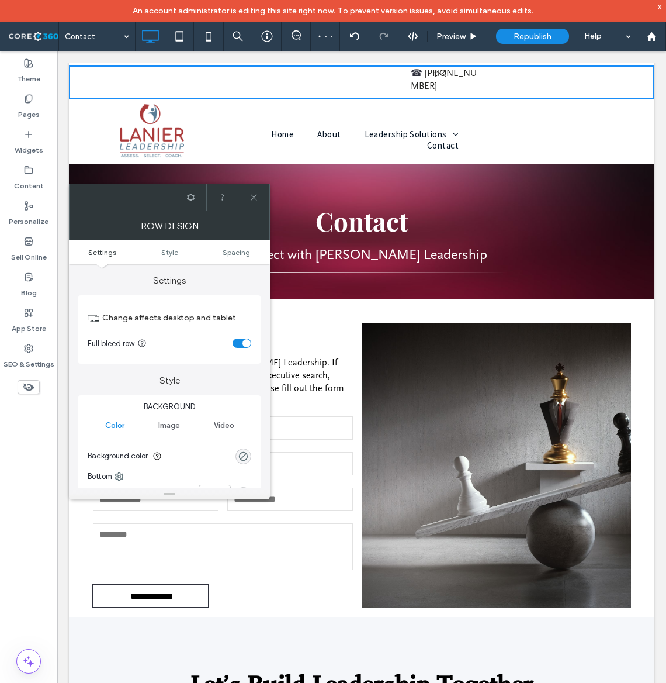
click at [267, 192] on div at bounding box center [254, 197] width 32 height 26
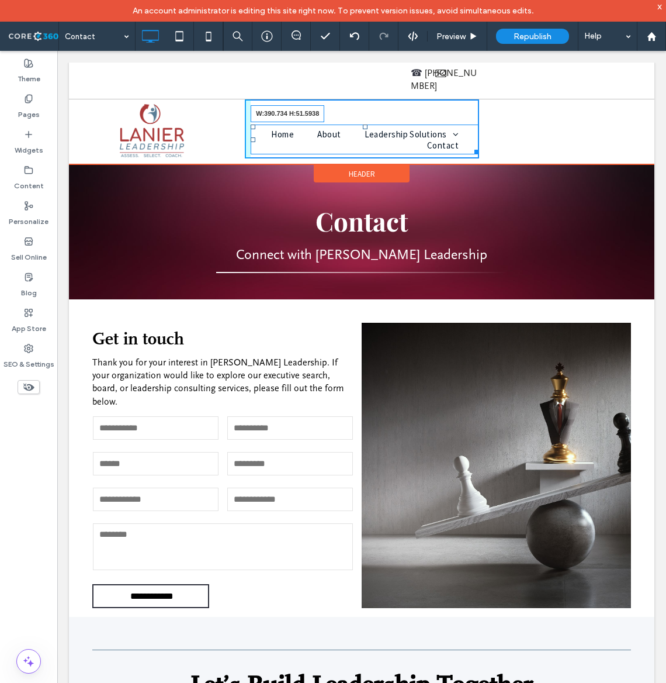
drag, startPoint x: 475, startPoint y: 136, endPoint x: 503, endPoint y: 136, distance: 28.6
click at [503, 136] on div "Click To Paste Home About Leadership Solutions Assessment Insights Coaching and…" at bounding box center [362, 128] width 586 height 59
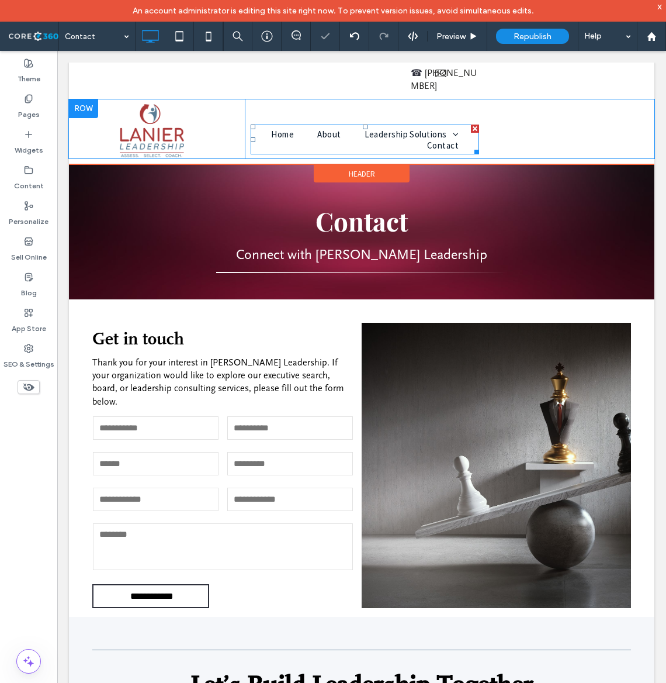
click at [520, 116] on div "Click To Paste Home About Leadership Solutions Assessment Insights Coaching and…" at bounding box center [362, 128] width 586 height 59
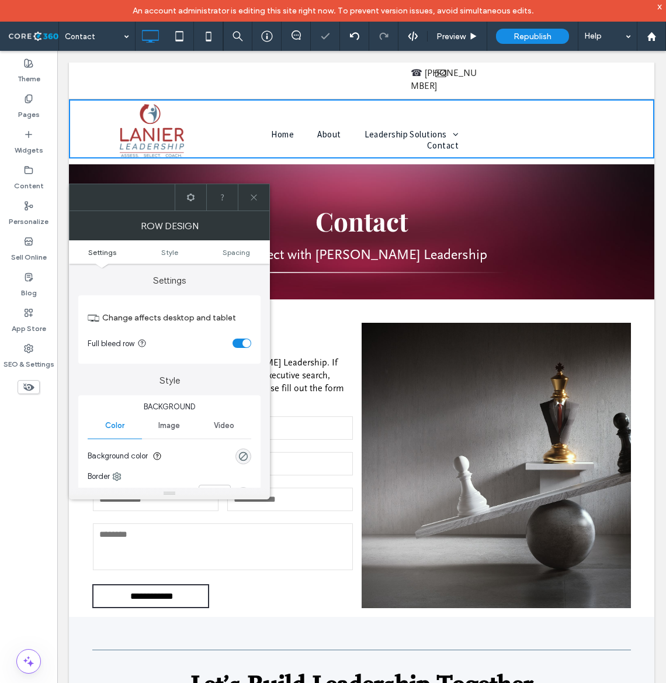
click at [236, 245] on ul "Settings Style Spacing" at bounding box center [169, 251] width 201 height 23
click at [236, 249] on span "Spacing" at bounding box center [236, 252] width 27 height 9
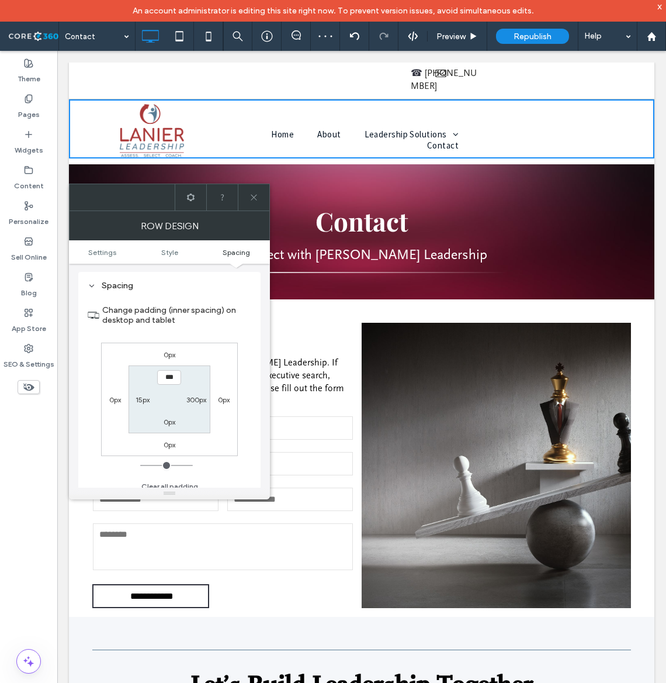
click at [198, 402] on label "300px" at bounding box center [196, 399] width 20 height 9
type input "***"
type input "*****"
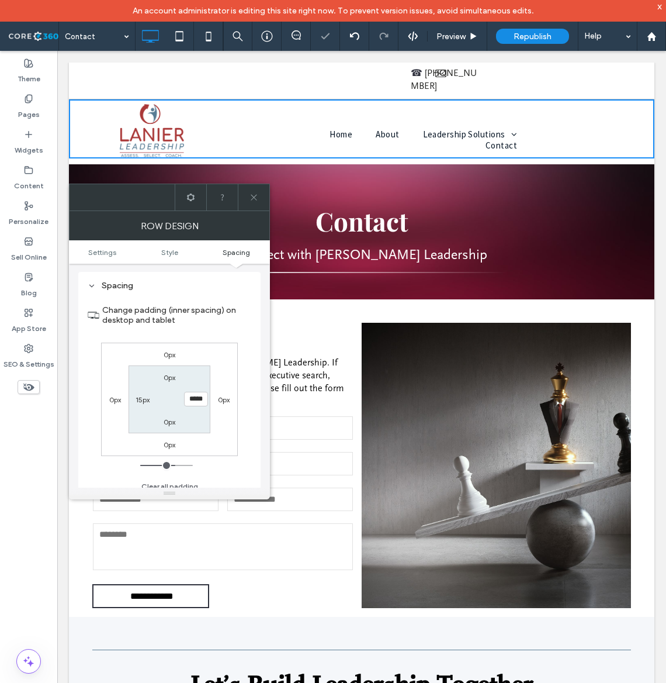
click at [252, 205] on span at bounding box center [254, 197] width 9 height 26
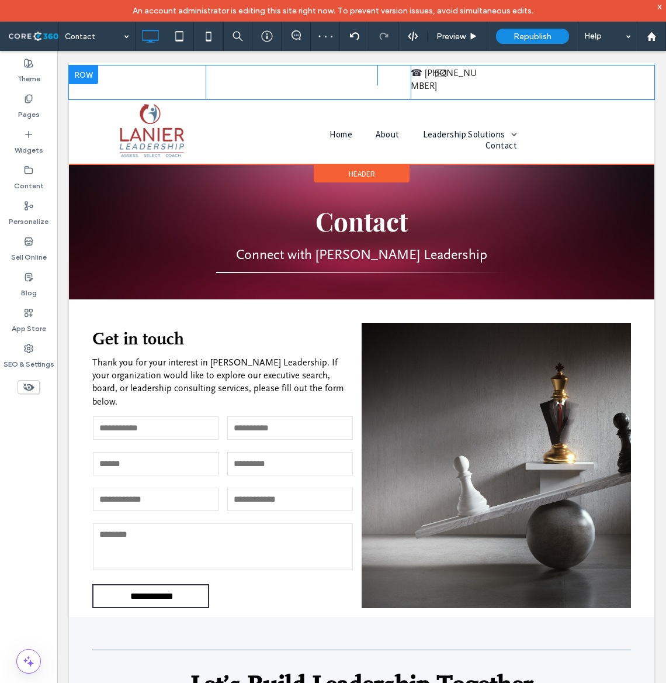
click at [509, 77] on div "Click To Paste Click To Paste Click To Paste Click To Paste ☎ 864-230-1810 Clic…" at bounding box center [362, 82] width 586 height 34
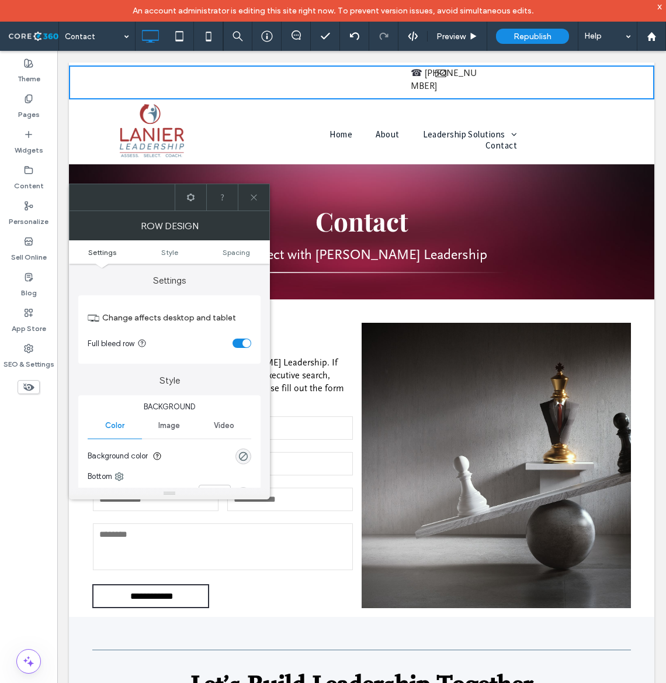
click at [227, 247] on ul "Settings Style Spacing" at bounding box center [169, 251] width 201 height 23
click at [231, 253] on span "Spacing" at bounding box center [236, 252] width 27 height 9
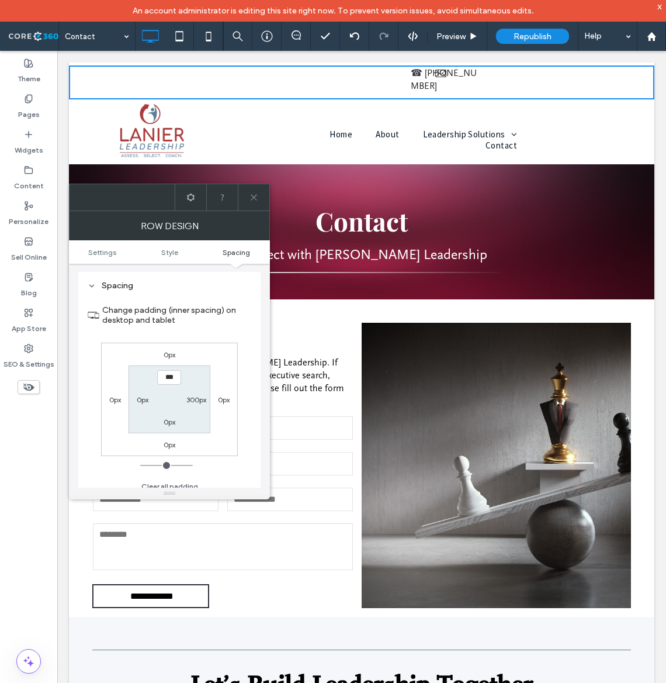
click at [194, 399] on label "300px" at bounding box center [196, 399] width 20 height 9
type input "***"
type input "*****"
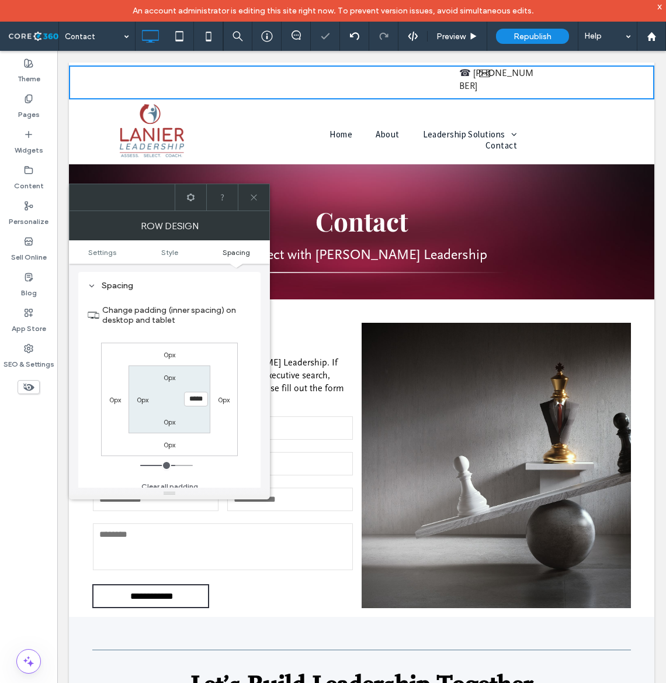
click at [259, 191] on div at bounding box center [254, 197] width 32 height 26
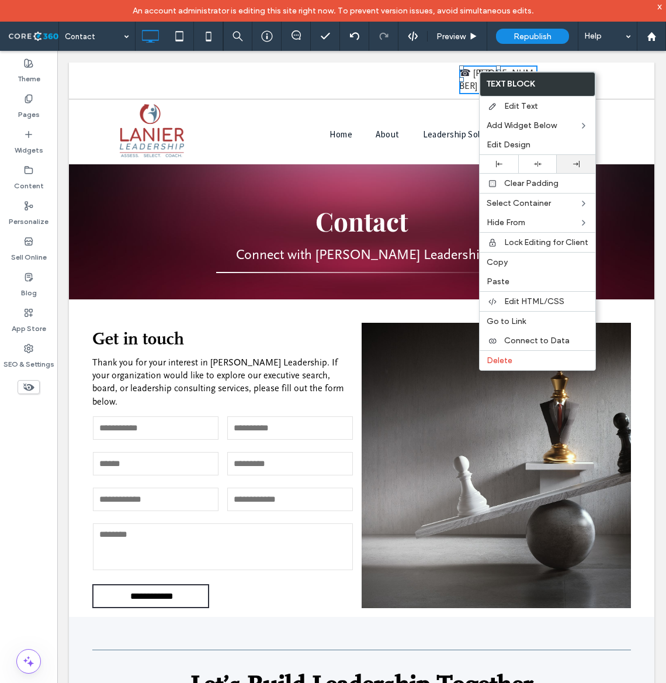
click at [568, 164] on div at bounding box center [576, 164] width 27 height 6
click at [434, 99] on div "Home About Leadership Solutions Assessment Insights Coaching and Development Co…" at bounding box center [403, 128] width 268 height 59
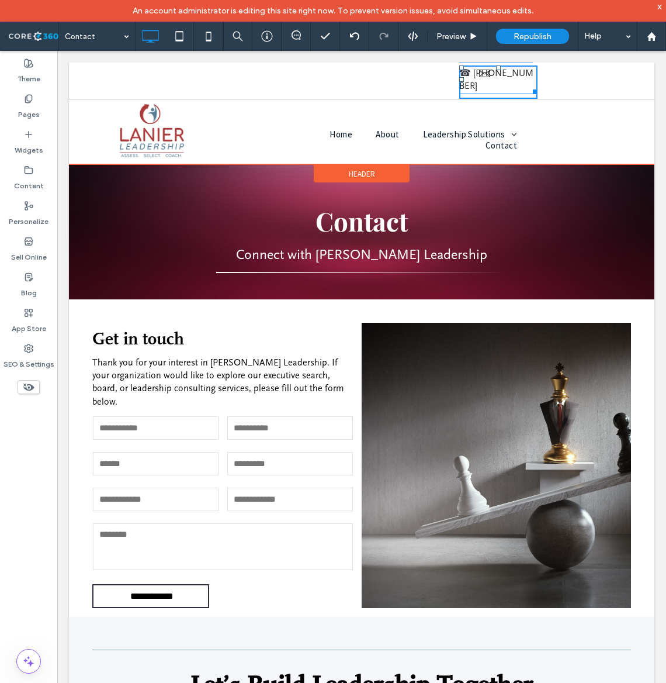
drag, startPoint x: 534, startPoint y: 74, endPoint x: 574, endPoint y: 74, distance: 39.8
click at [574, 74] on div "Click To Paste Click To Paste Click To Paste Click To Paste ☎ 864-230-1810 W:13…" at bounding box center [362, 82] width 586 height 34
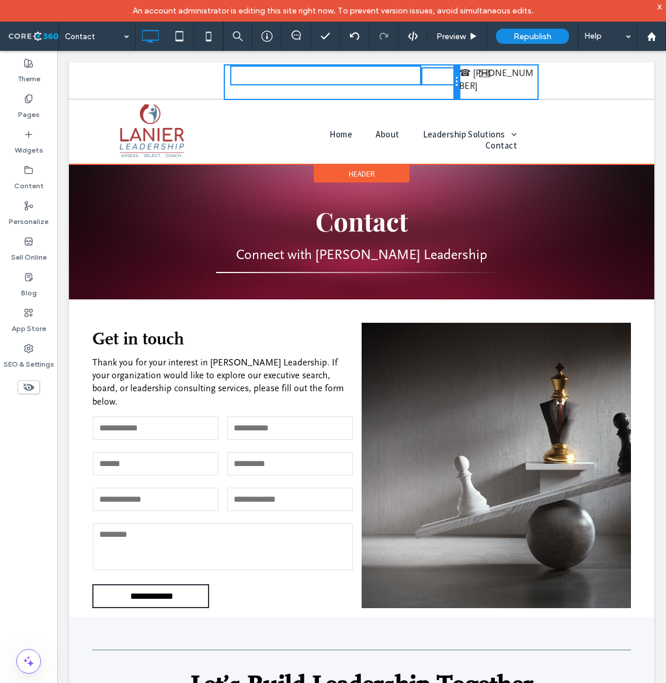
drag, startPoint x: 458, startPoint y: 78, endPoint x: 466, endPoint y: 68, distance: 13.3
click at [466, 68] on div "Click To Paste Click To Paste Click To Paste Click To Paste ☎ 864-230-1810 Clic…" at bounding box center [303, 81] width 469 height 33
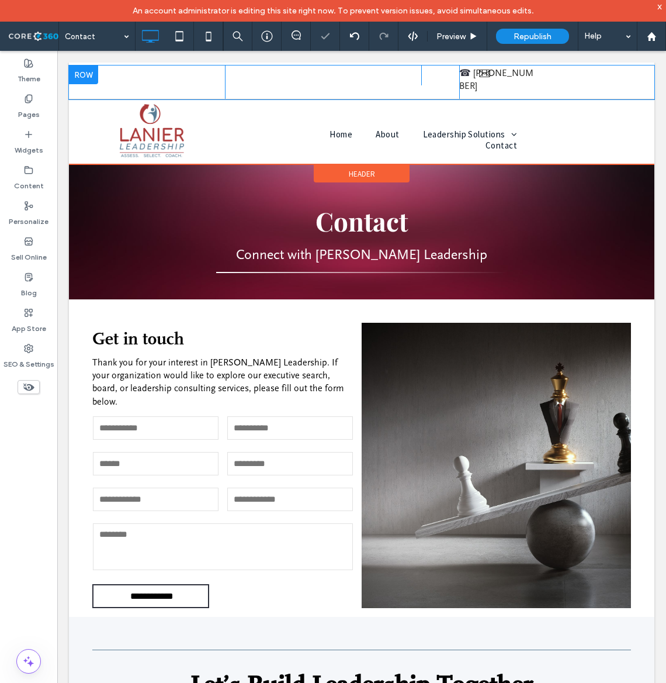
click at [595, 78] on div "Click To Paste Click To Paste Click To Paste Click To Paste ☎ 864-230-1810 Clic…" at bounding box center [362, 82] width 586 height 34
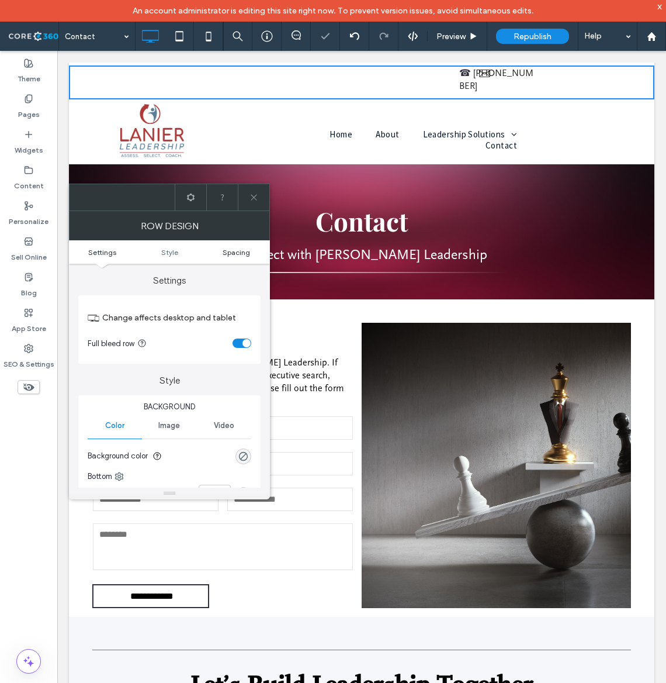
click at [236, 255] on span "Spacing" at bounding box center [236, 252] width 27 height 9
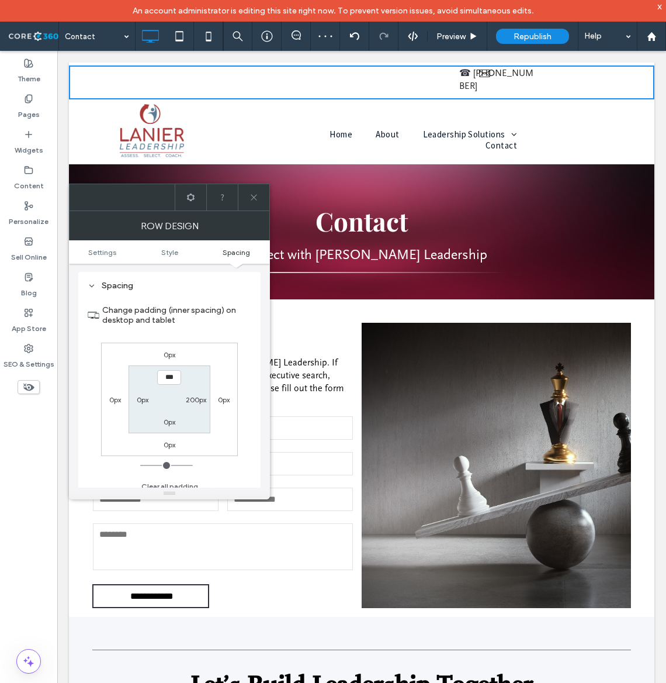
click at [200, 400] on label "200px" at bounding box center [196, 399] width 20 height 9
type input "***"
type input "*****"
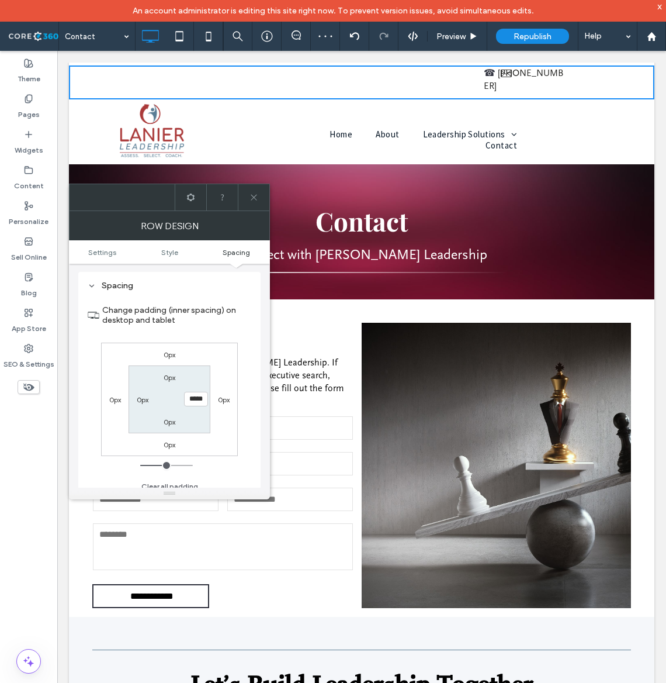
click at [260, 193] on div at bounding box center [254, 197] width 32 height 26
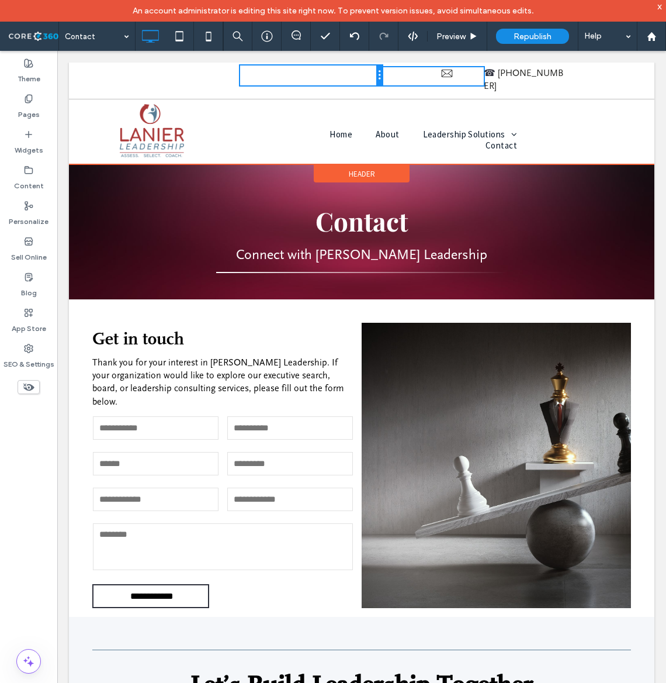
drag, startPoint x: 442, startPoint y: 75, endPoint x: 389, endPoint y: 75, distance: 52.6
click at [389, 75] on div "Click To Paste Click To Paste" at bounding box center [362, 75] width 244 height 20
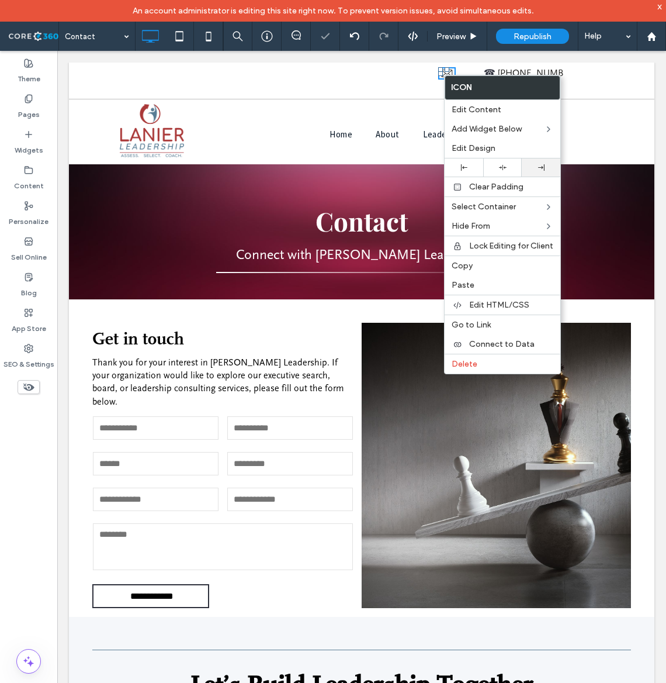
click at [528, 168] on div at bounding box center [541, 167] width 27 height 6
click at [603, 69] on div "Click To Paste Click To Paste Click To Paste Click To Paste ☎ 864-230-1810 Clic…" at bounding box center [362, 82] width 586 height 34
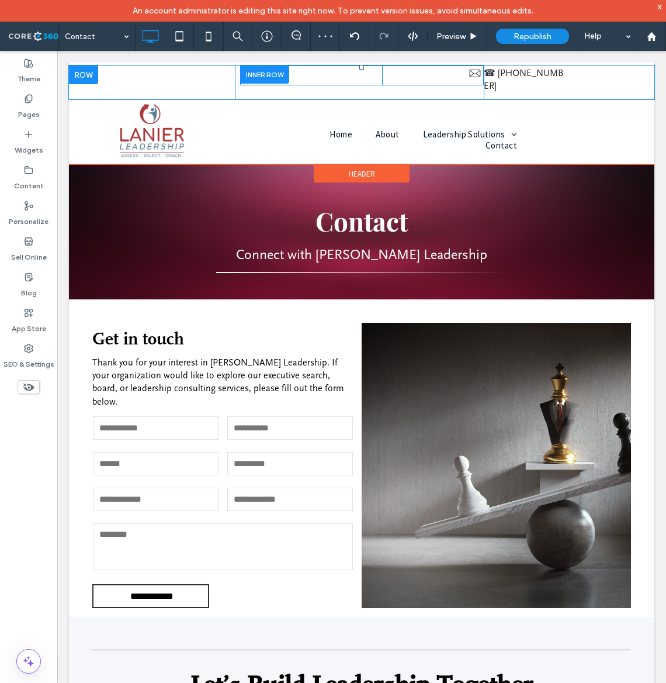
click at [436, 78] on div "Click To Paste" at bounding box center [433, 76] width 102 height 18
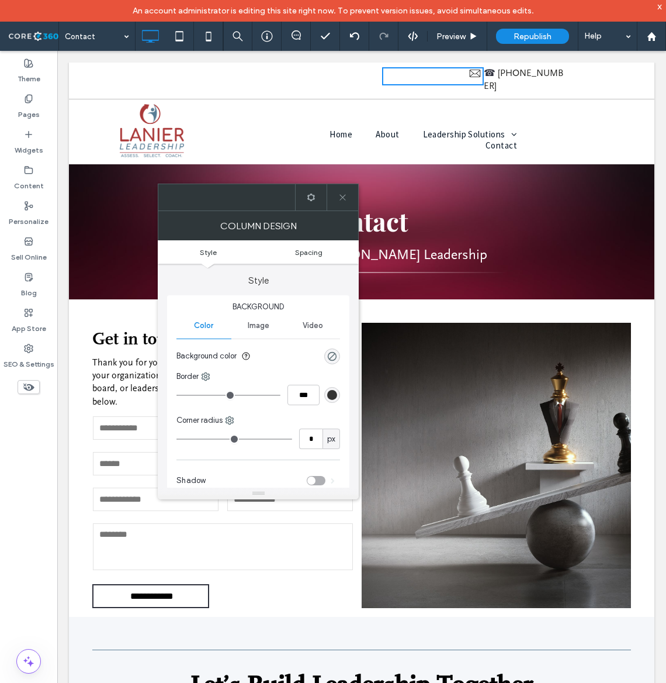
click at [322, 251] on link "Spacing" at bounding box center [308, 252] width 101 height 9
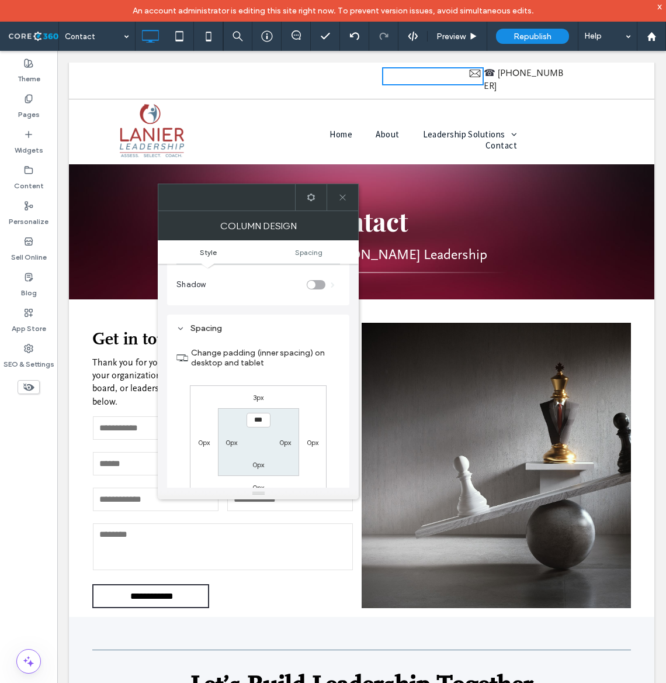
scroll to position [239, 0]
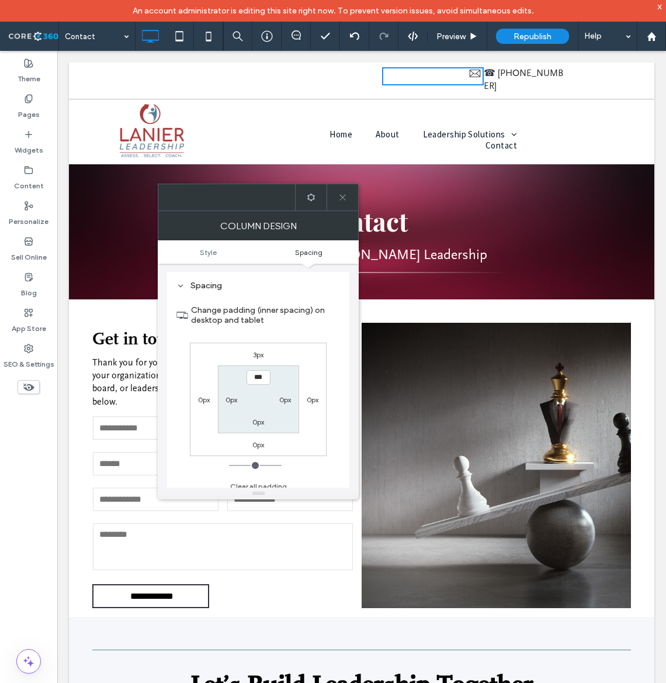
click at [286, 405] on div "0px" at bounding box center [285, 399] width 12 height 12
click at [284, 402] on label "0px" at bounding box center [285, 399] width 12 height 9
type input "**"
type input "****"
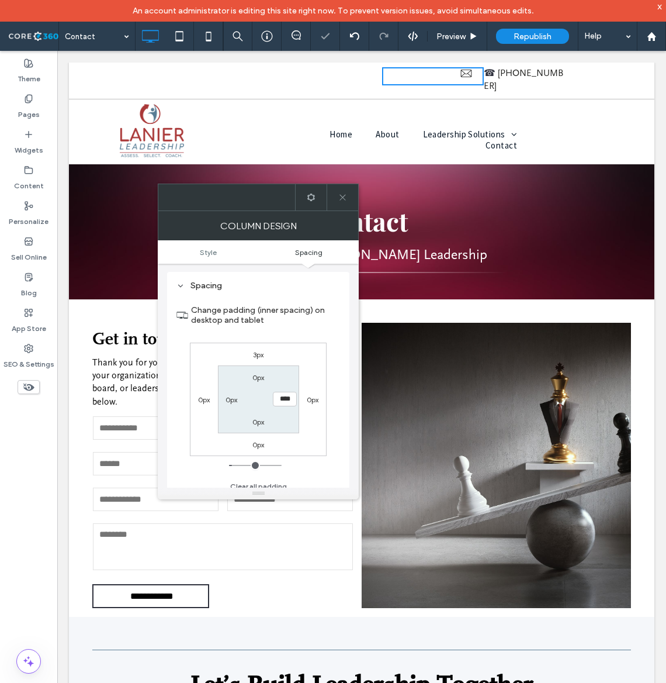
click at [352, 193] on div at bounding box center [343, 197] width 32 height 26
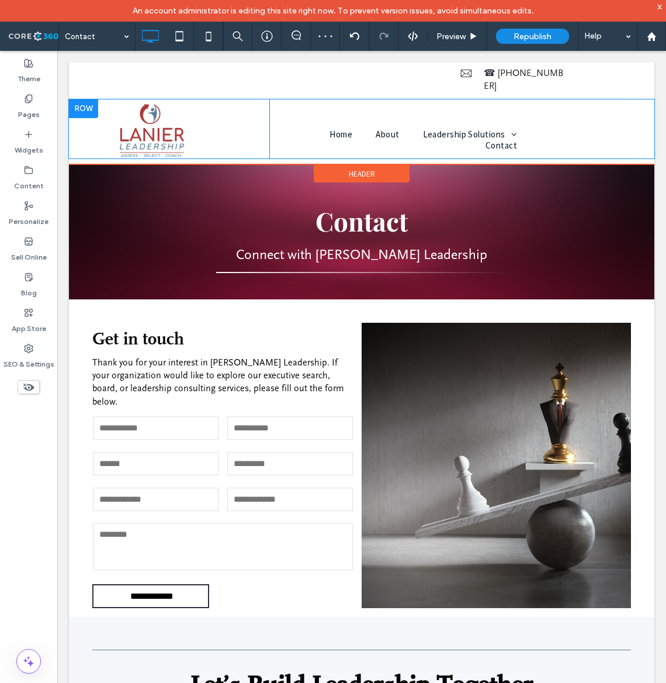
click at [600, 109] on div "Click To Paste Home About Leadership Solutions Assessment Insights Coaching and…" at bounding box center [362, 128] width 586 height 59
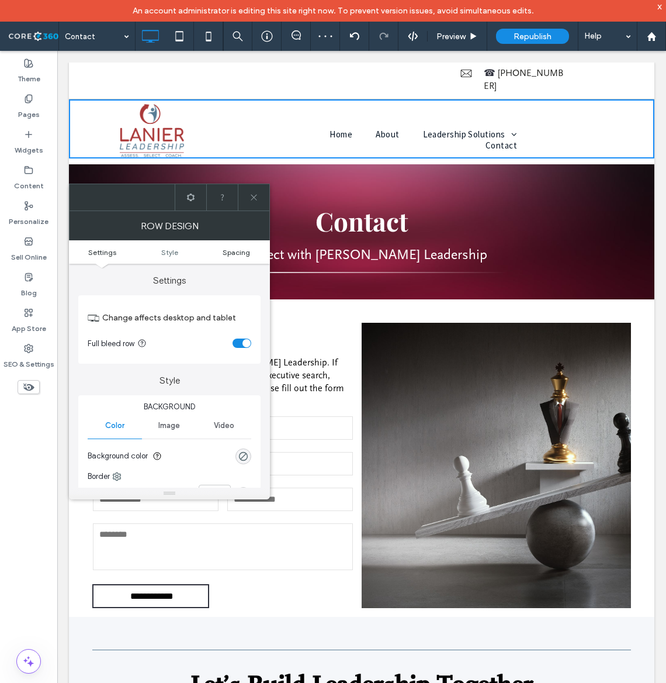
click at [248, 248] on span "Spacing" at bounding box center [236, 252] width 27 height 9
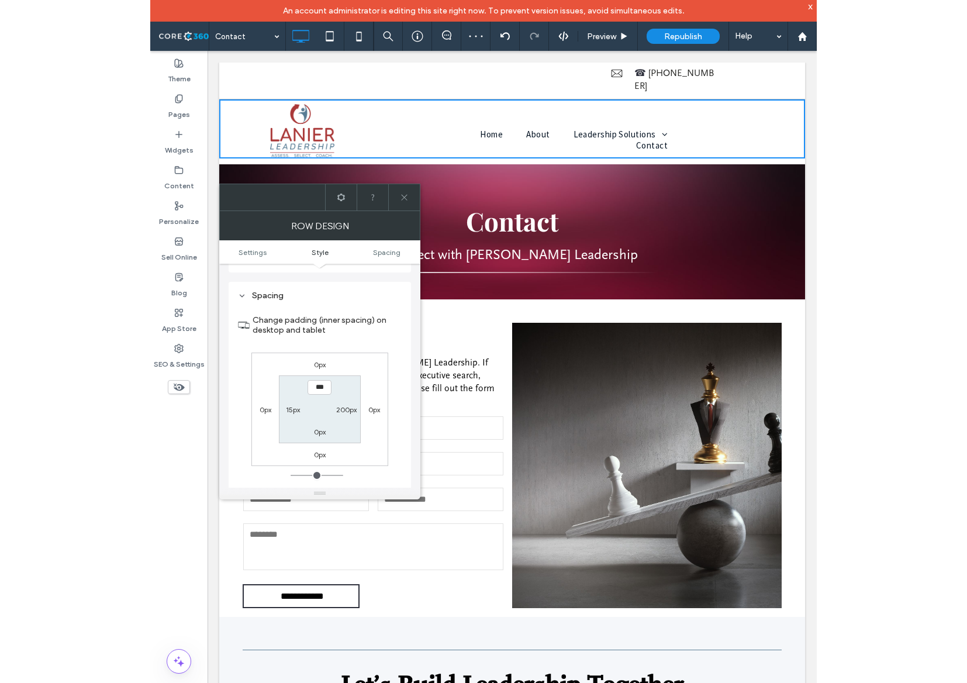
scroll to position [295, 0]
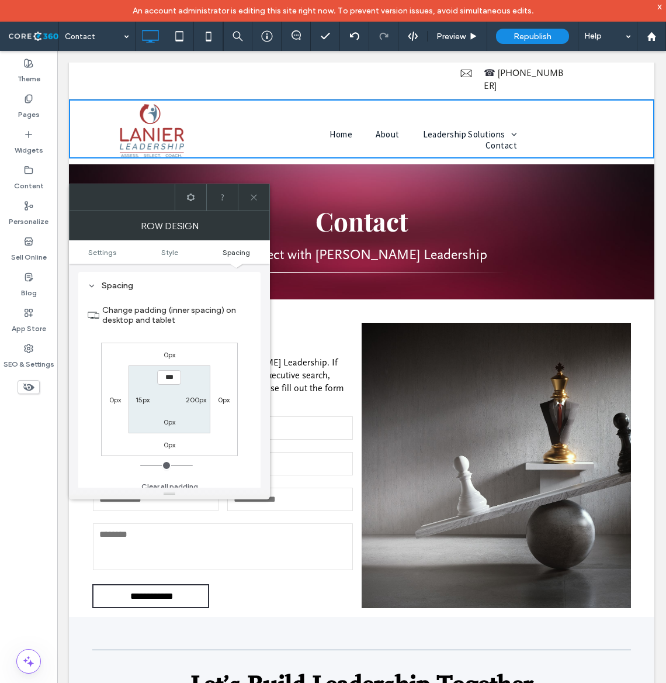
click at [194, 399] on label "200px" at bounding box center [196, 399] width 20 height 9
type input "***"
type input "*****"
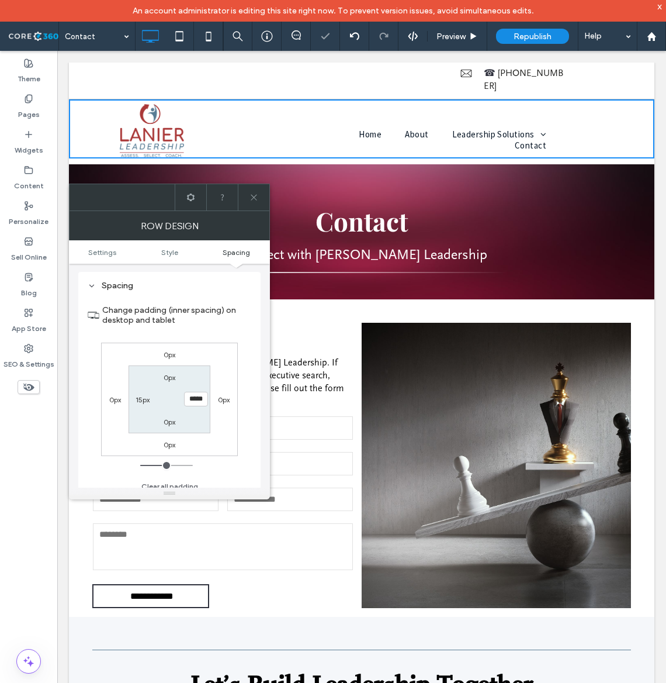
click at [252, 199] on use at bounding box center [254, 198] width 6 height 6
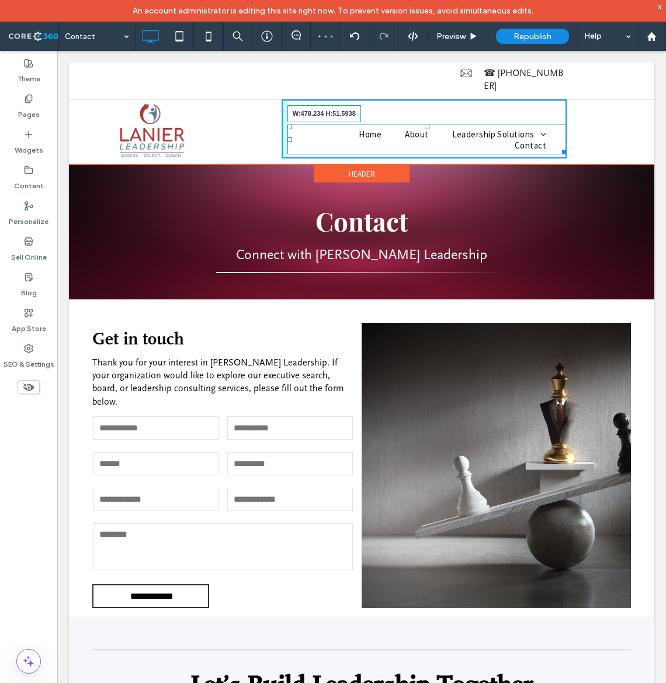
drag, startPoint x: 562, startPoint y: 138, endPoint x: 593, endPoint y: 137, distance: 31.6
click at [593, 137] on div "Click To Paste Home About Leadership Solutions Assessment Insights Coaching and…" at bounding box center [362, 128] width 586 height 59
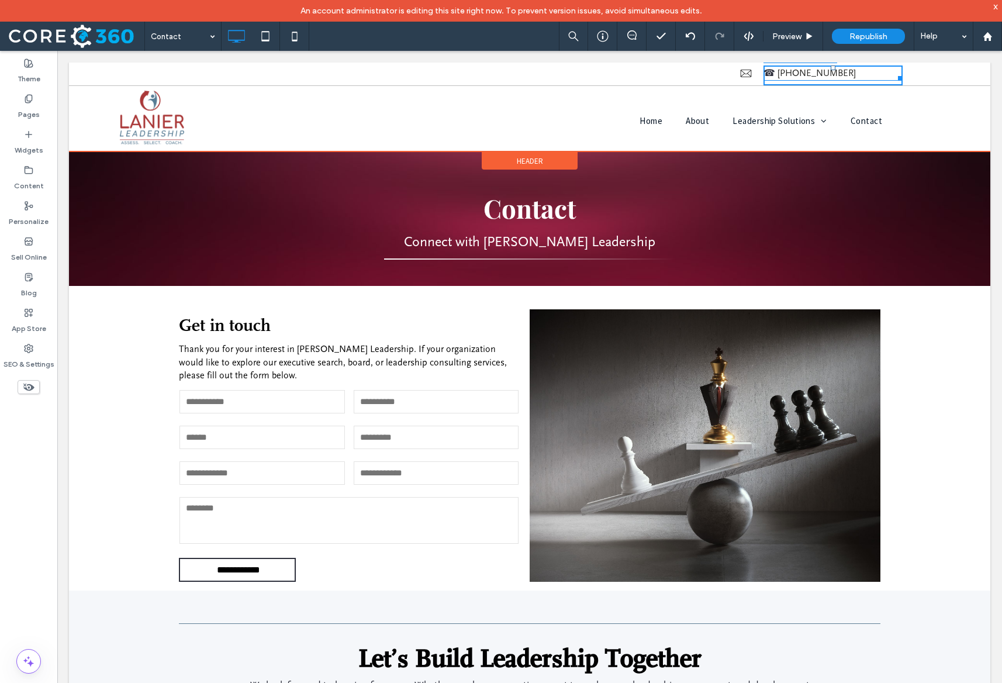
drag, startPoint x: 897, startPoint y: 79, endPoint x: 838, endPoint y: 80, distance: 59.6
click at [894, 80] on div at bounding box center [898, 76] width 9 height 9
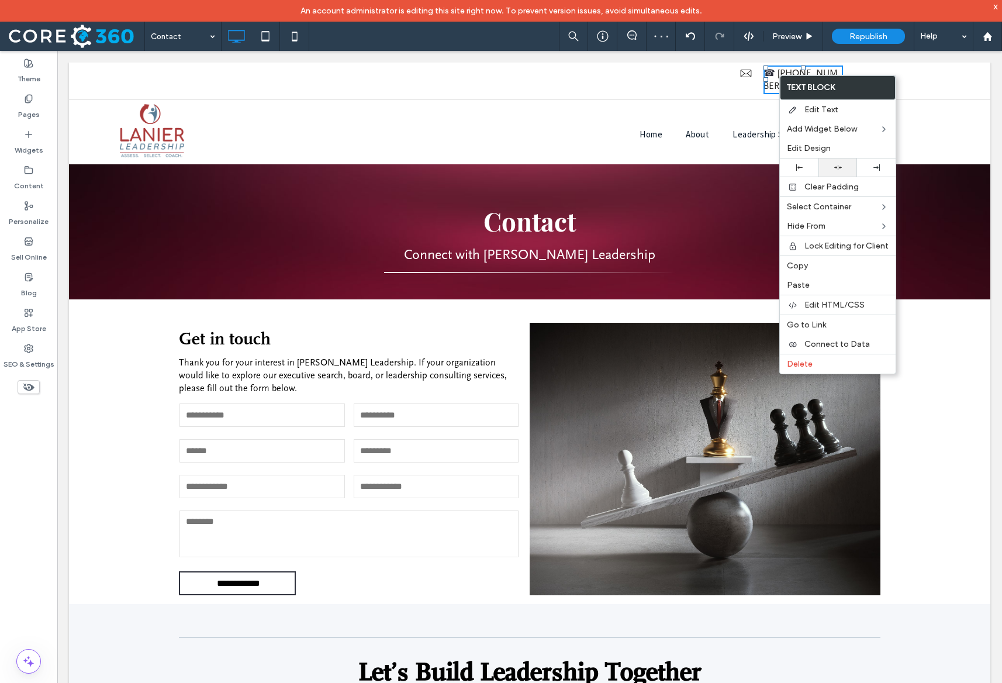
click at [835, 167] on use at bounding box center [838, 167] width 8 height 5
click at [726, 78] on div "Click To Paste" at bounding box center [677, 76] width 171 height 18
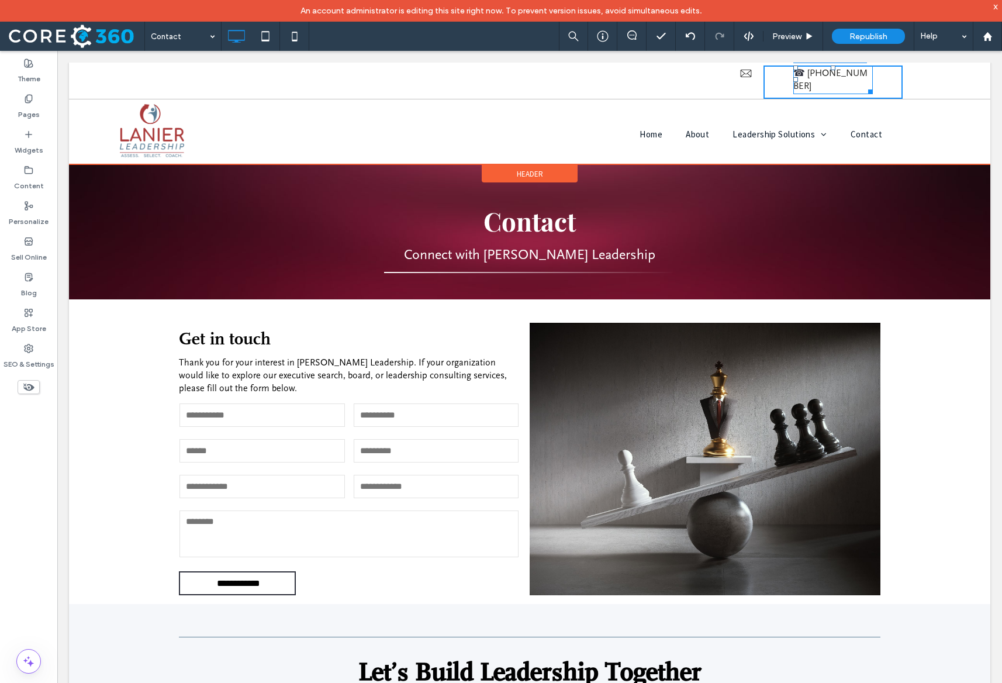
click at [872, 85] on div at bounding box center [868, 89] width 9 height 9
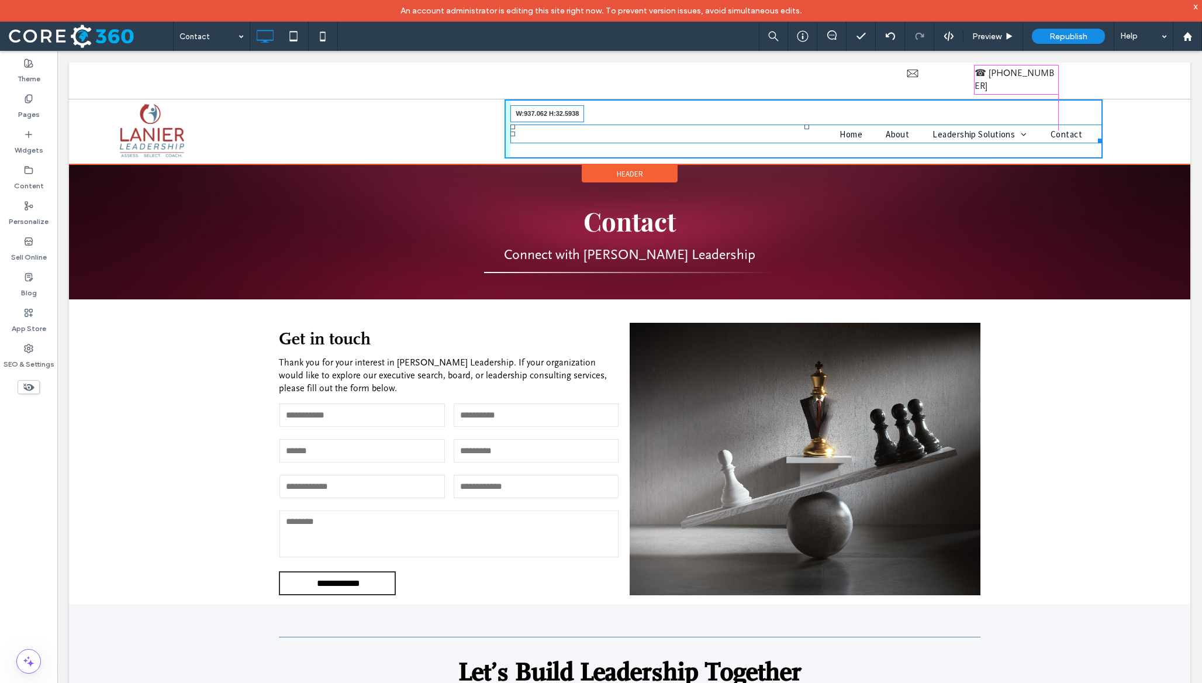
drag, startPoint x: 1097, startPoint y: 126, endPoint x: 1051, endPoint y: 122, distance: 45.8
click at [1094, 134] on div at bounding box center [1098, 138] width 9 height 9
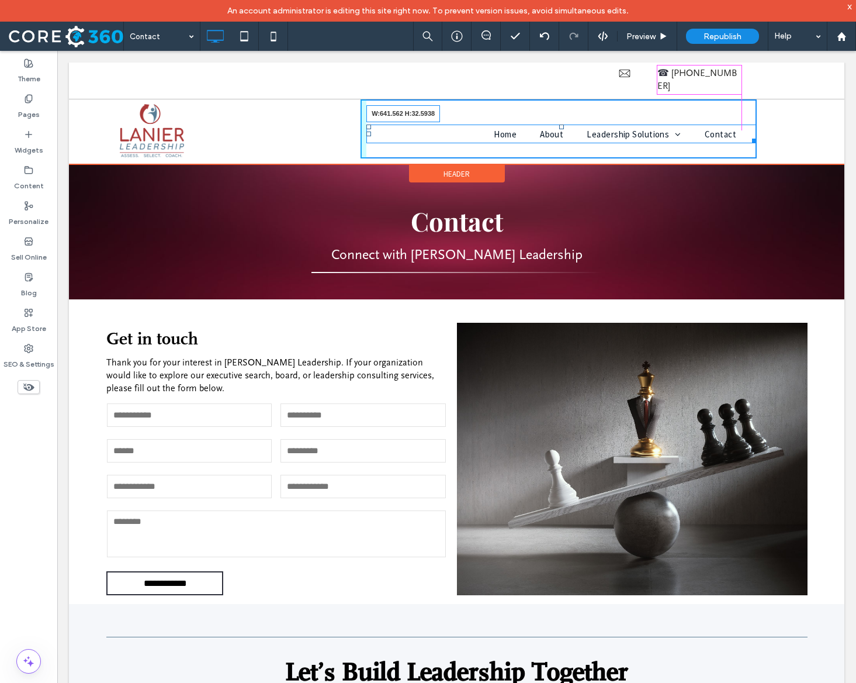
drag, startPoint x: 752, startPoint y: 129, endPoint x: 737, endPoint y: 120, distance: 18.3
click at [737, 125] on nav "Home About Leadership Solutions Assessment Insights Coaching and Development Co…" at bounding box center [562, 134] width 391 height 19
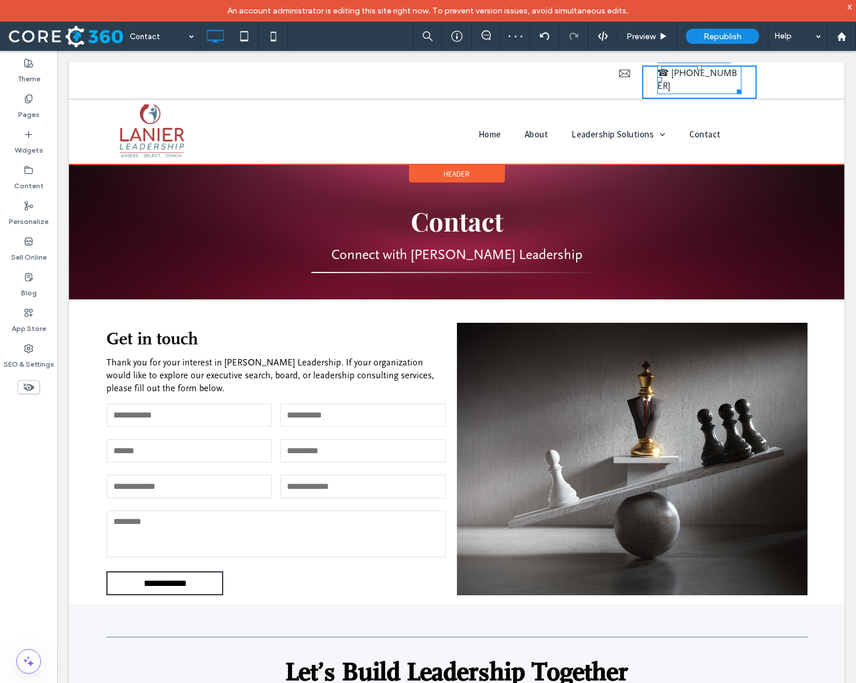
drag, startPoint x: 738, startPoint y: 77, endPoint x: 731, endPoint y: 76, distance: 6.5
click at [733, 85] on div at bounding box center [737, 89] width 9 height 9
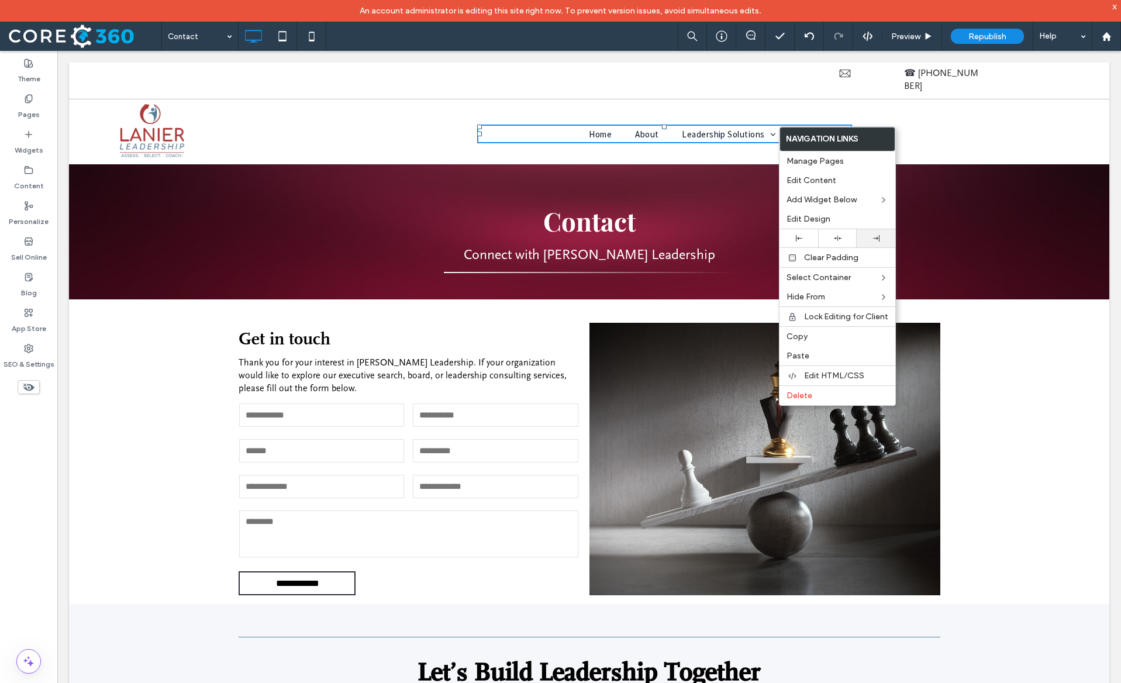
click at [876, 239] on icon at bounding box center [876, 238] width 6 height 6
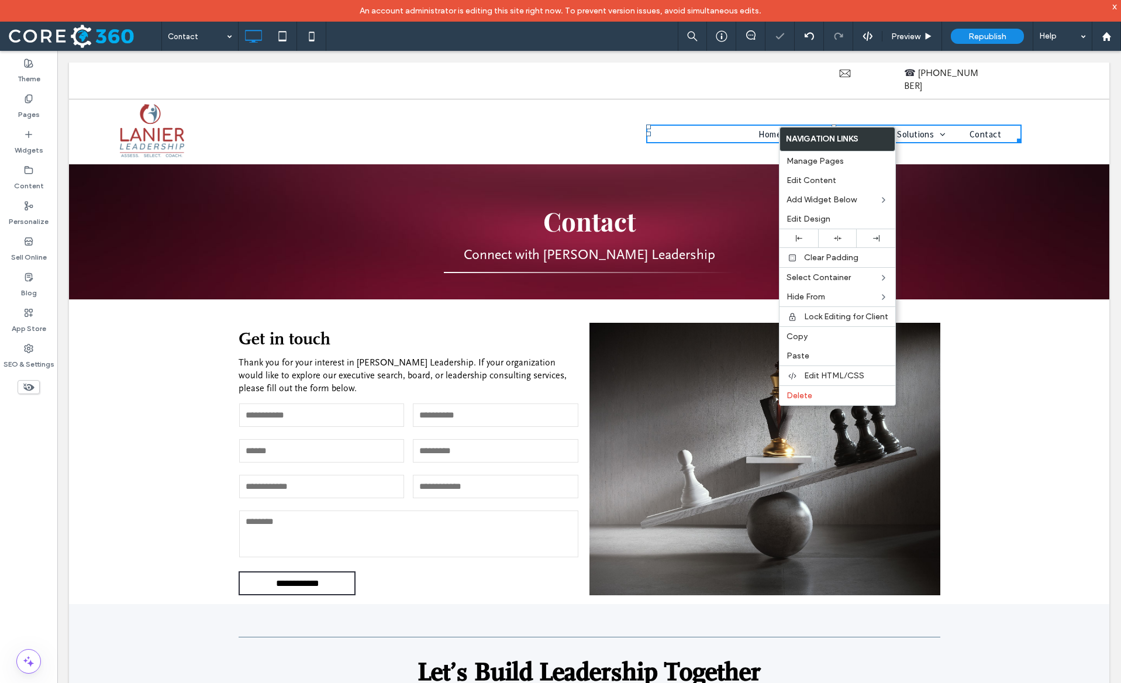
click at [1035, 99] on div "Click To Paste Home About Leadership Solutions Assessment Insights Coaching and…" at bounding box center [589, 128] width 1040 height 59
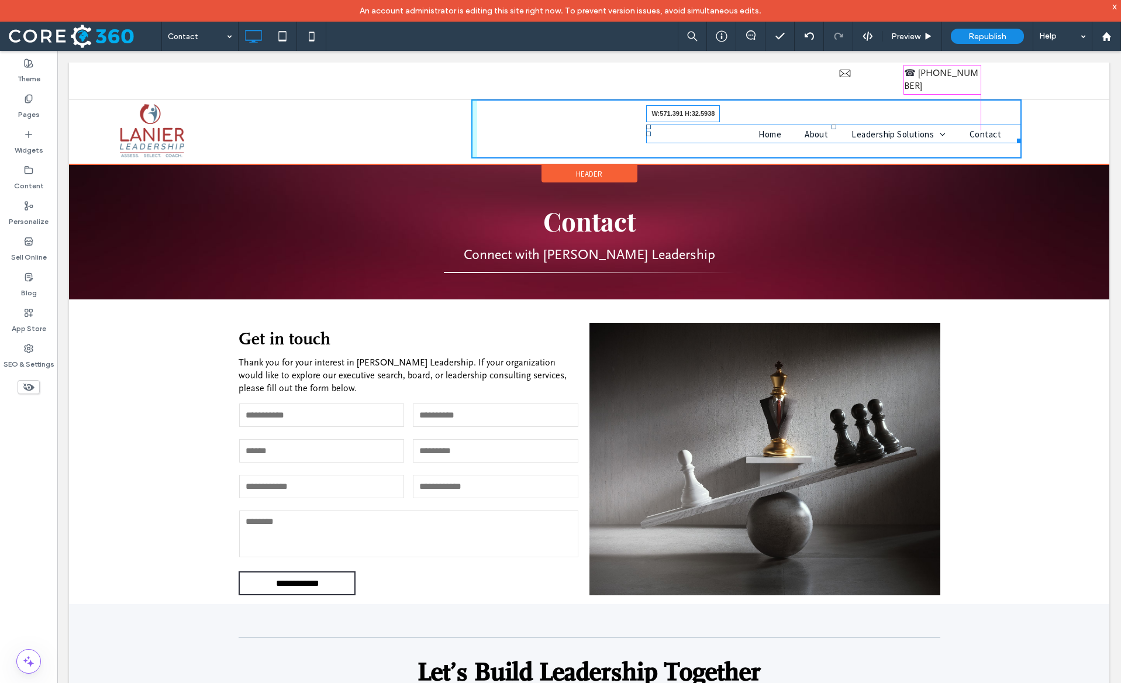
drag, startPoint x: 1018, startPoint y: 125, endPoint x: 978, endPoint y: 120, distance: 40.0
click at [978, 125] on nav "Home About Leadership Solutions Assessment Insights Coaching and Development Co…" at bounding box center [833, 134] width 375 height 19
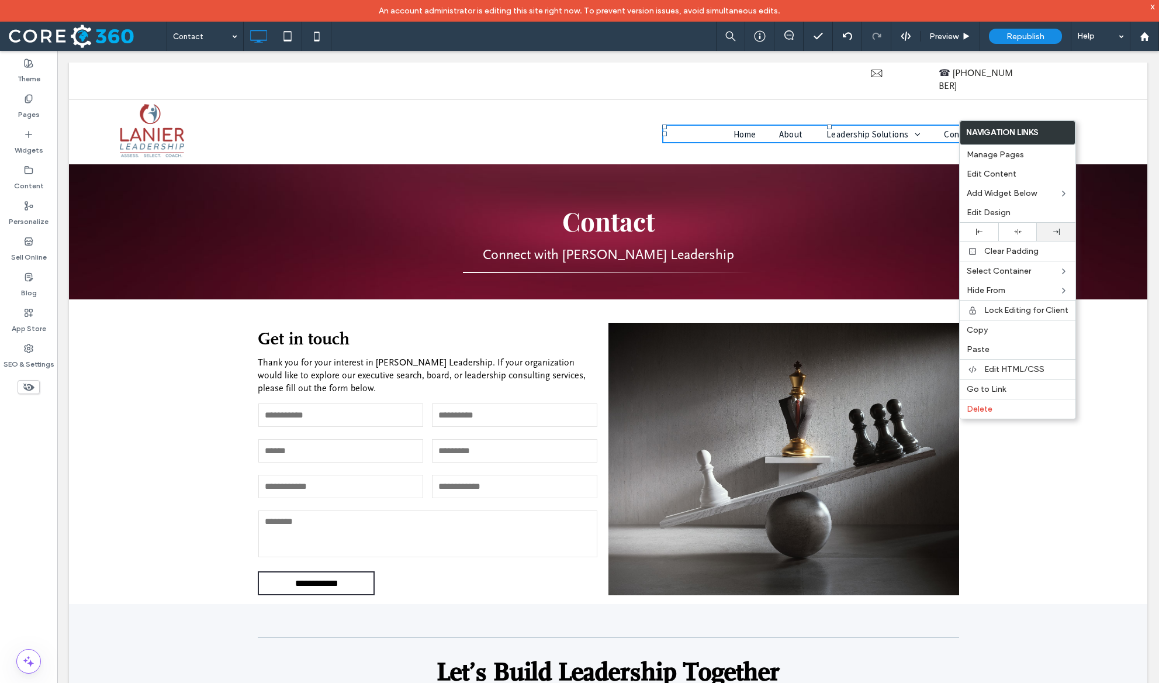
click at [1050, 226] on div at bounding box center [1056, 232] width 39 height 18
click at [1131, 99] on div "Click To Paste Home About Leadership Solutions Assessment Insights Coaching and…" at bounding box center [608, 128] width 1079 height 59
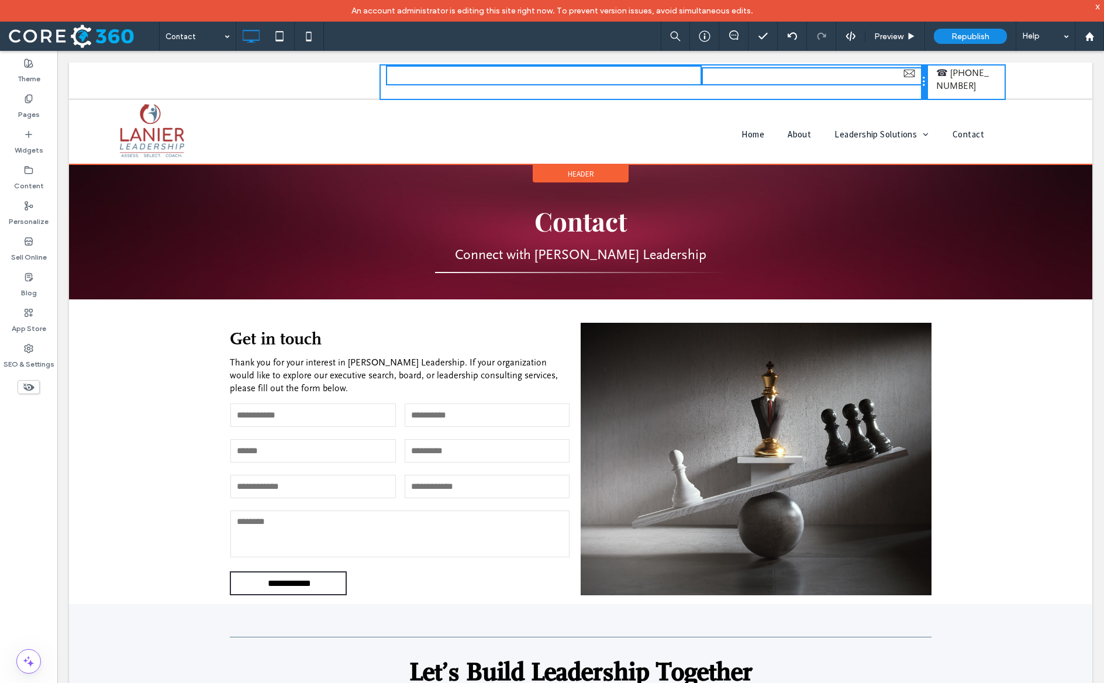
drag, startPoint x: 848, startPoint y: 74, endPoint x: 896, endPoint y: 74, distance: 48.5
click at [896, 74] on div "Click To Paste Click To Paste Click To Paste" at bounding box center [653, 81] width 545 height 33
drag, startPoint x: 925, startPoint y: 78, endPoint x: 882, endPoint y: 80, distance: 43.9
click at [882, 80] on div "Click To Paste Click To Paste Click To Paste Click To Paste ☎ 864-230-1810 Clic…" at bounding box center [536, 81] width 935 height 33
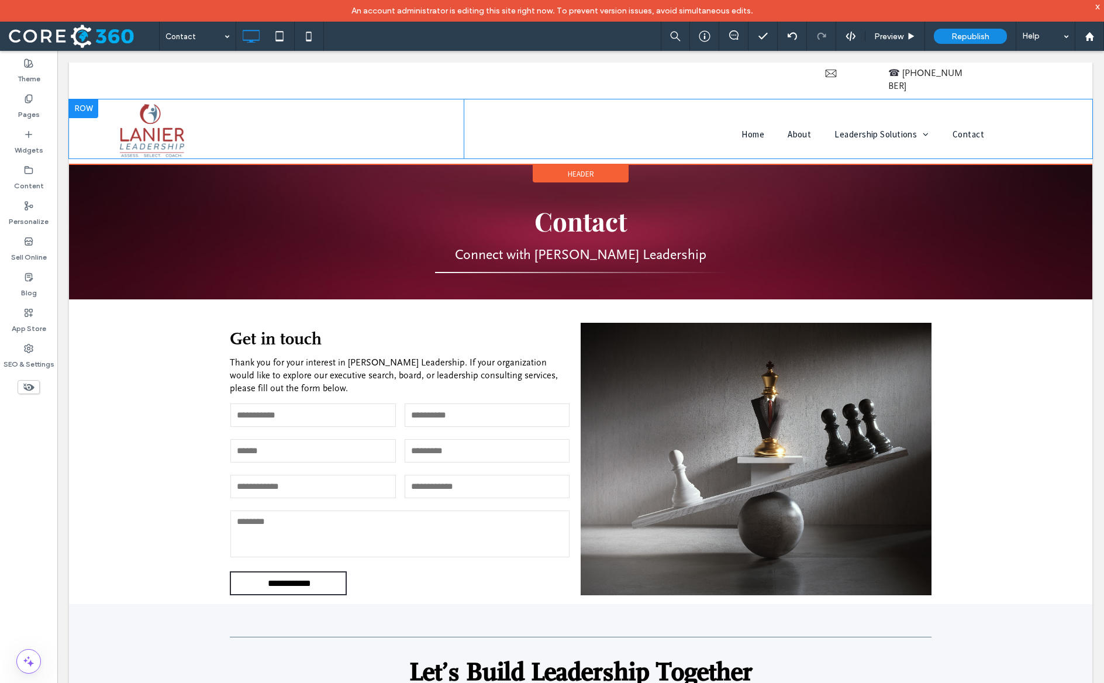
drag, startPoint x: 1101, startPoint y: 92, endPoint x: 1080, endPoint y: 88, distance: 21.9
click at [1079, 89] on body "Click To Paste Row Home About Leadership Solutions Assessment Insights Coaching…" at bounding box center [580, 584] width 1046 height 1066
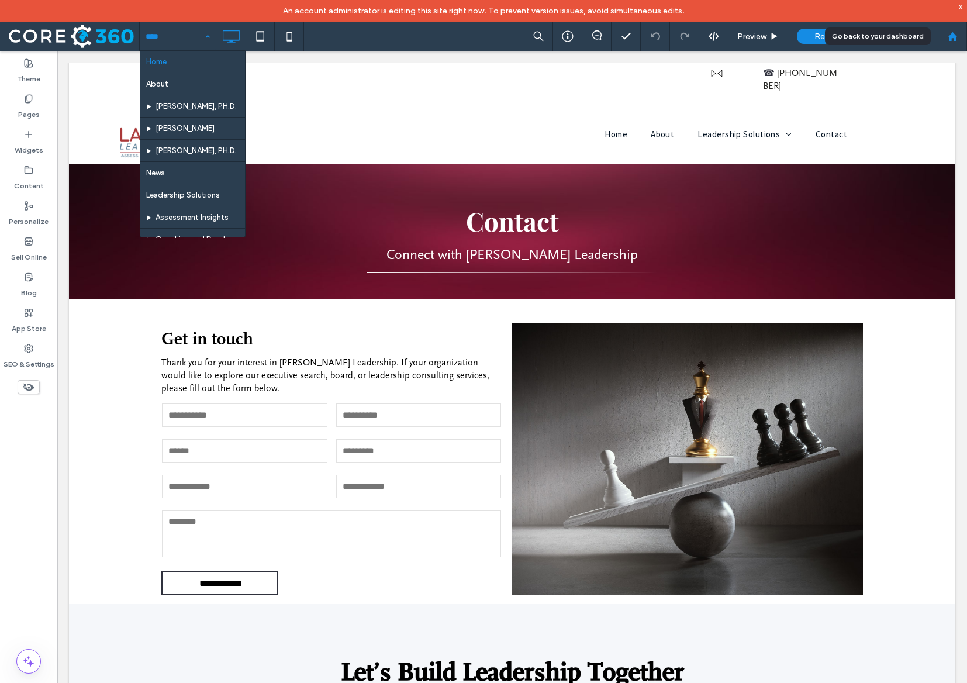
click at [949, 37] on use at bounding box center [952, 36] width 9 height 9
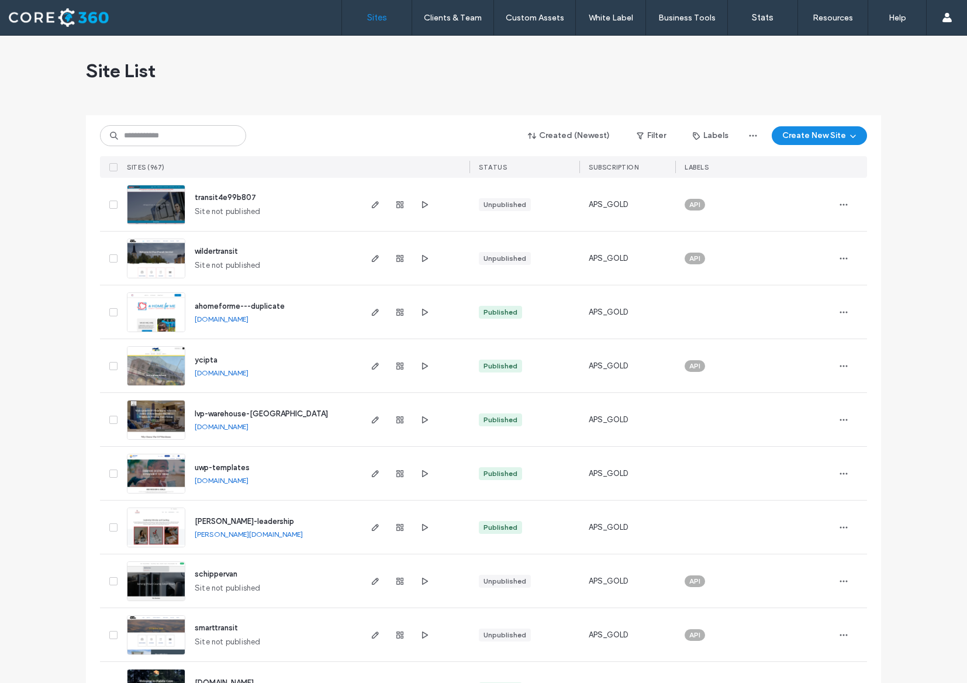
click at [165, 537] on img at bounding box center [155, 548] width 57 height 80
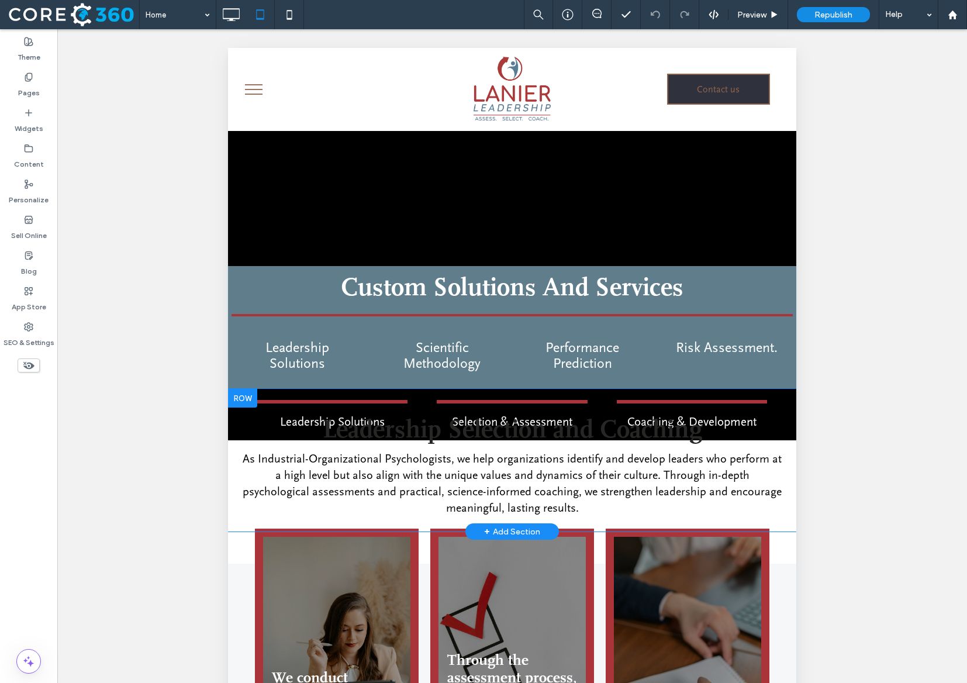
click at [237, 398] on div at bounding box center [242, 398] width 29 height 19
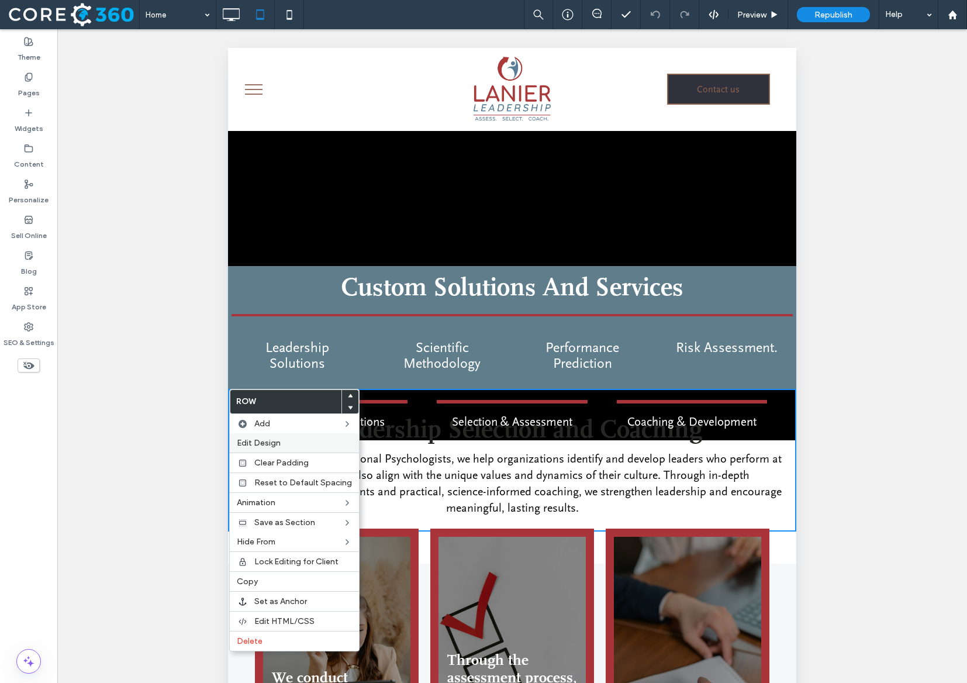
click at [276, 445] on span "Edit Design" at bounding box center [259, 443] width 44 height 10
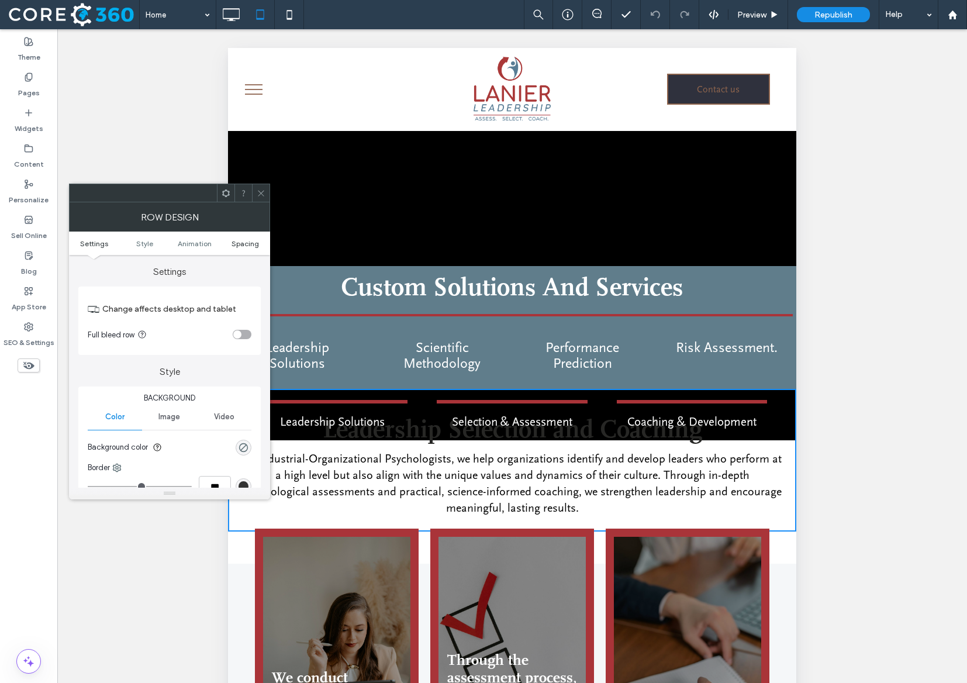
click at [253, 246] on span "Spacing" at bounding box center [244, 243] width 27 height 9
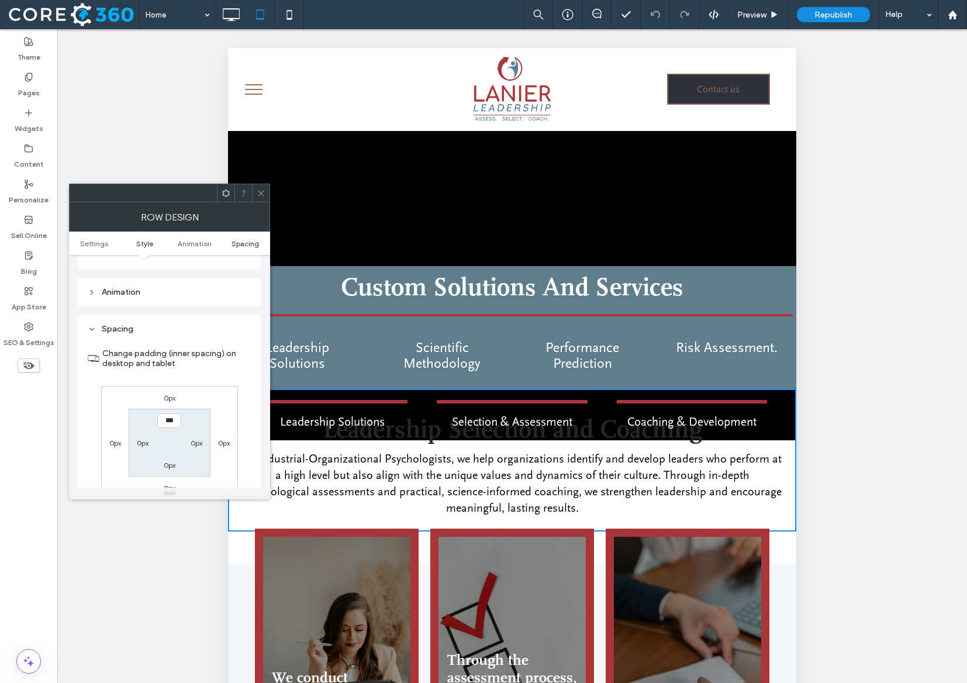
scroll to position [331, 0]
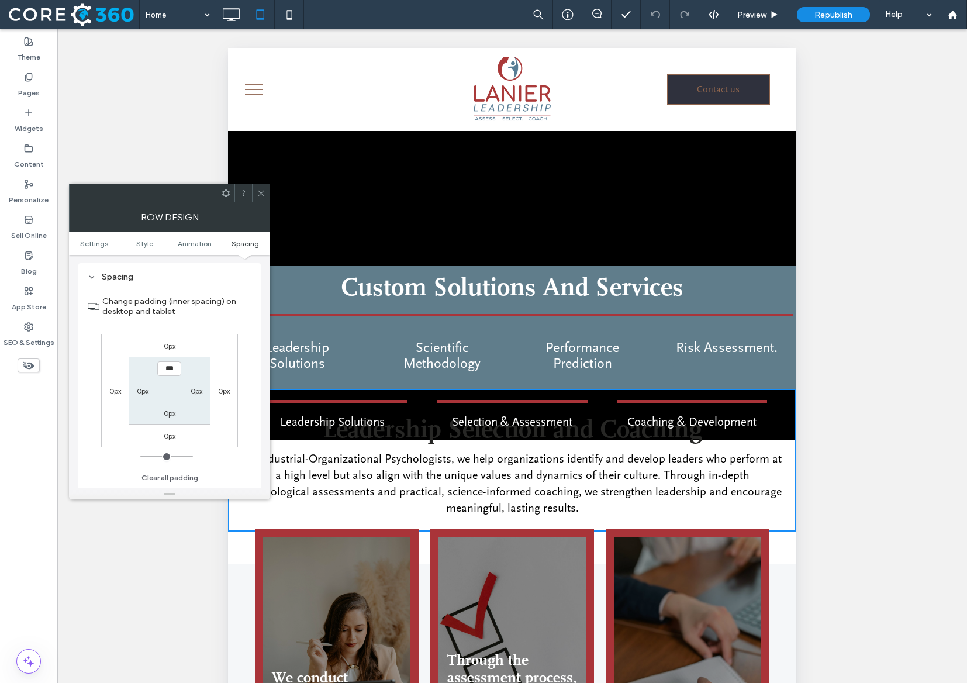
type input "*****"
type input "***"
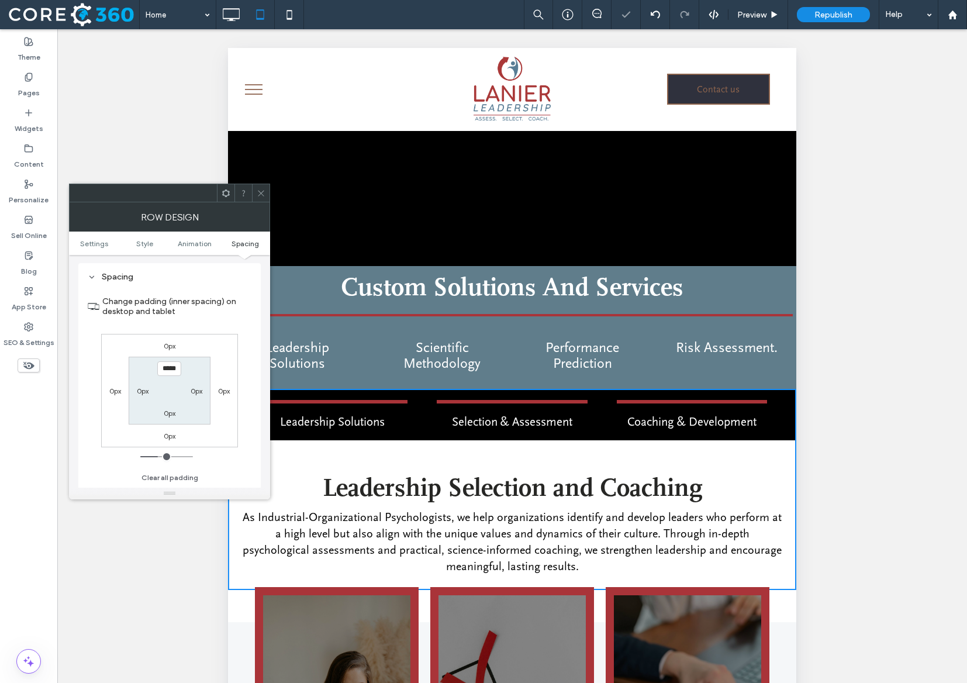
click at [163, 376] on input "*****" at bounding box center [169, 368] width 24 height 15
type input "****"
type input "**"
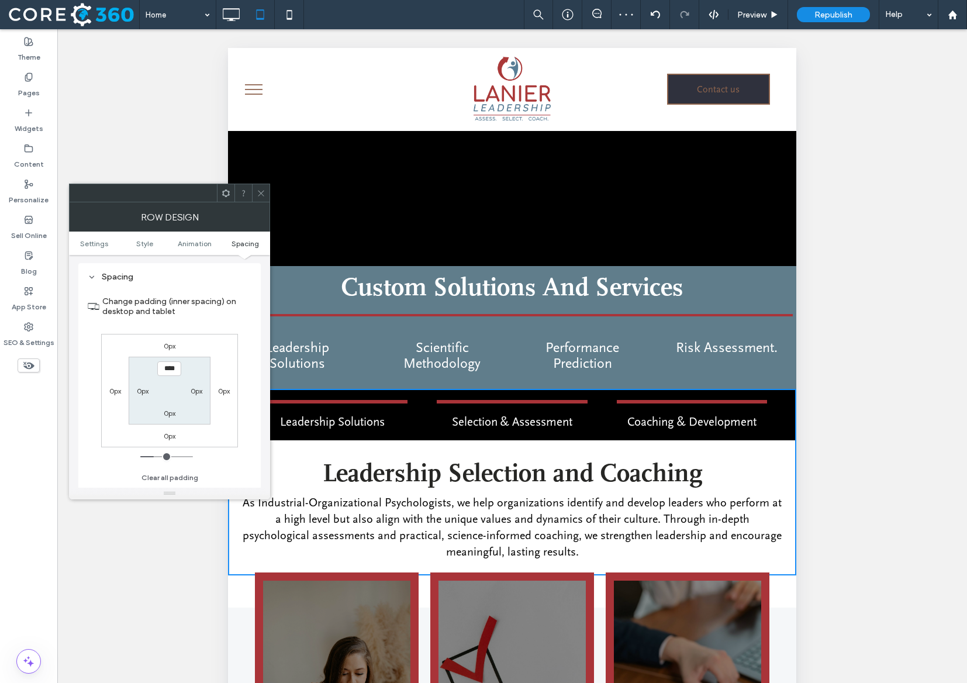
click at [265, 187] on span at bounding box center [261, 193] width 9 height 18
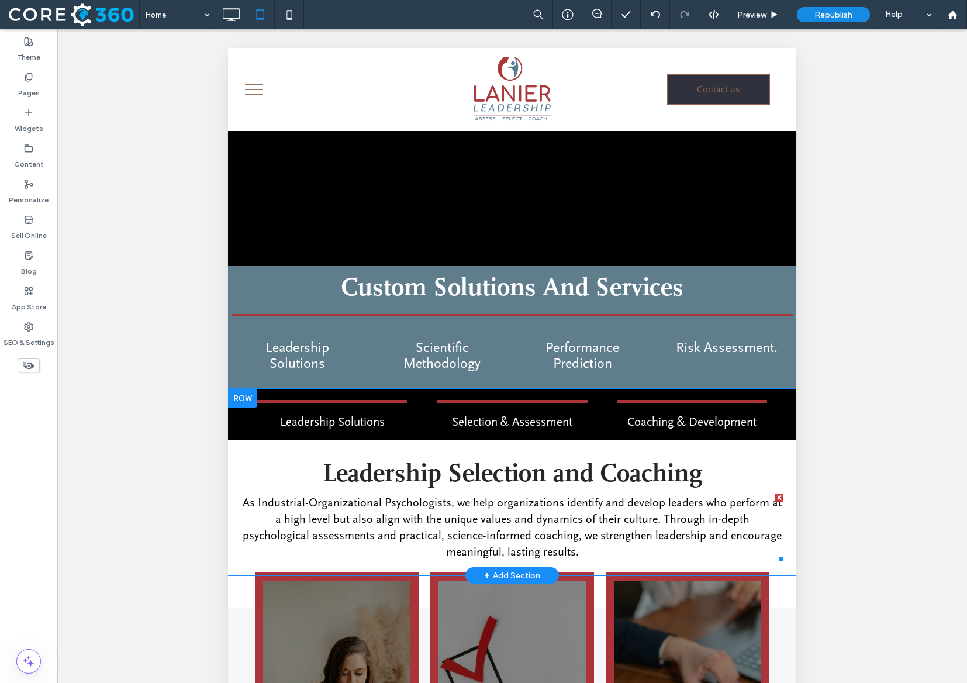
drag, startPoint x: 511, startPoint y: 568, endPoint x: 344, endPoint y: 551, distance: 168.0
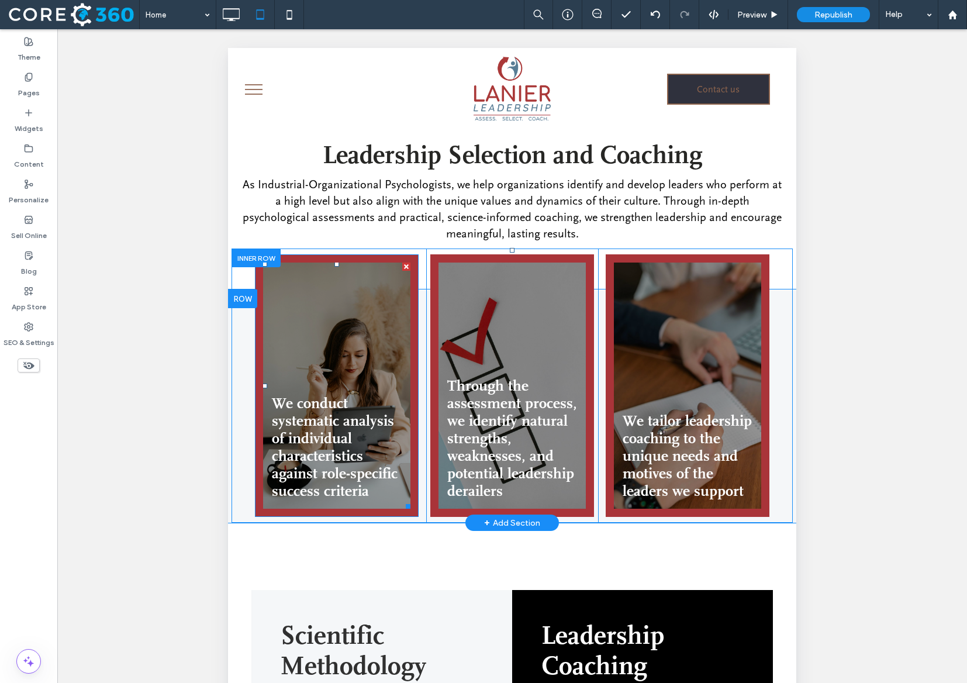
scroll to position [614, 0]
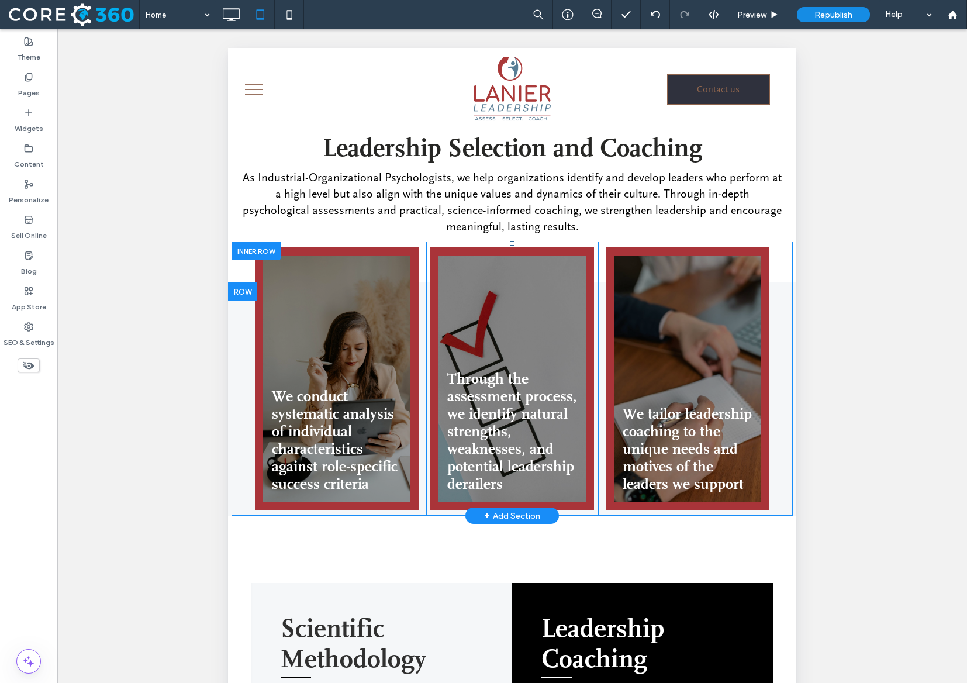
click at [237, 256] on div at bounding box center [255, 250] width 49 height 18
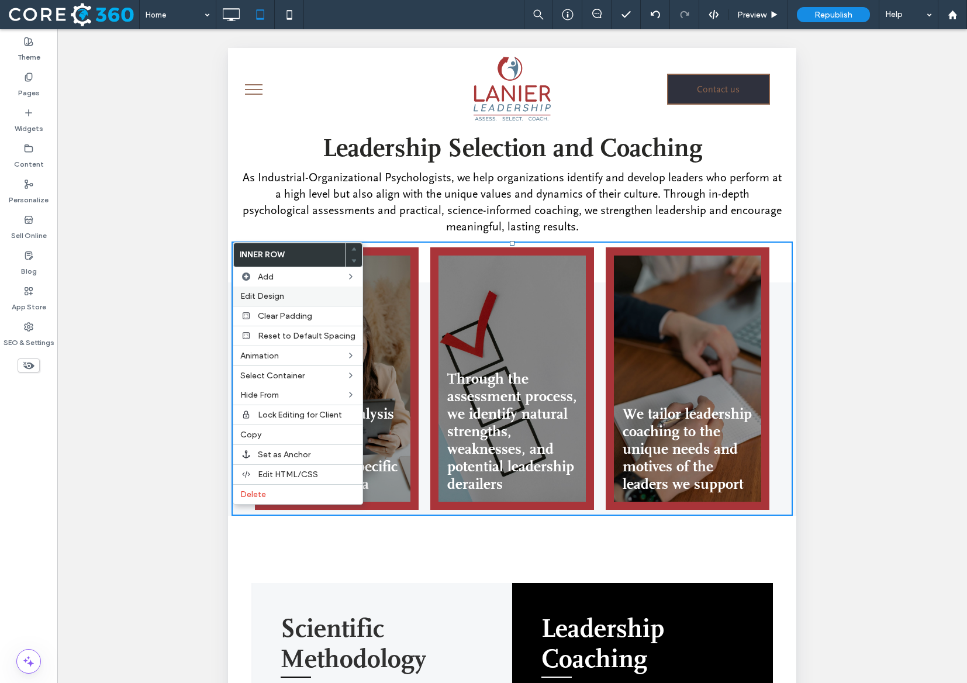
click at [271, 293] on span "Edit Design" at bounding box center [262, 296] width 44 height 10
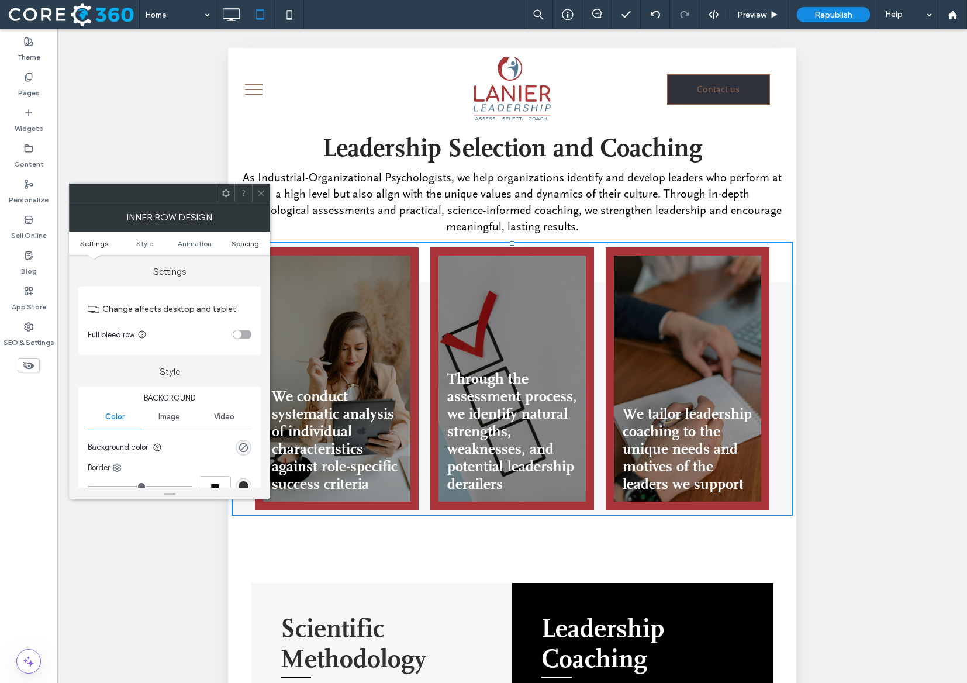
click at [251, 243] on span "Spacing" at bounding box center [244, 243] width 27 height 9
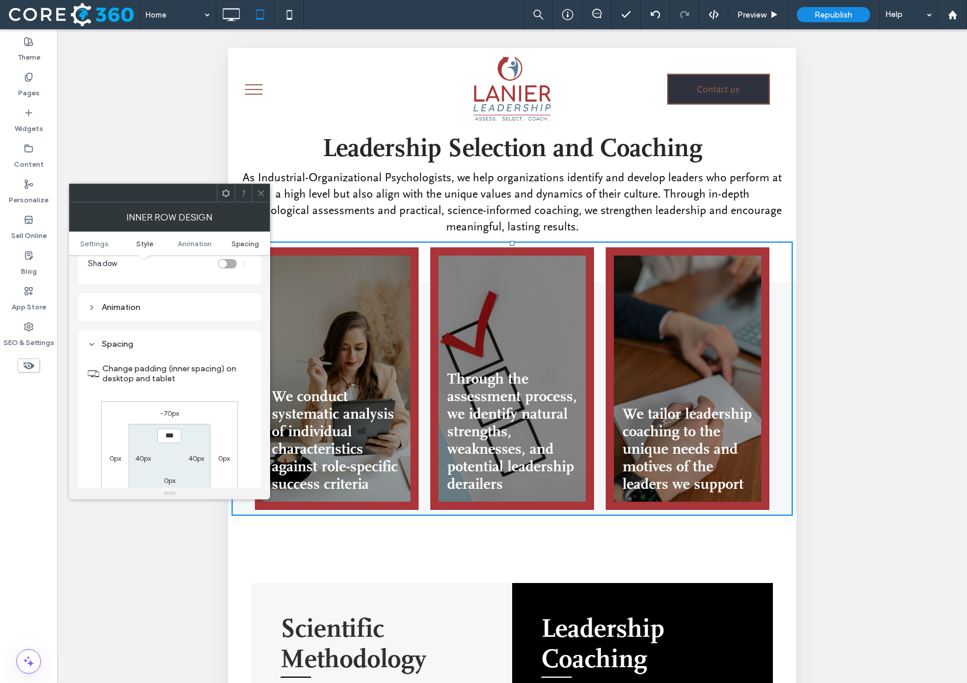
scroll to position [375, 0]
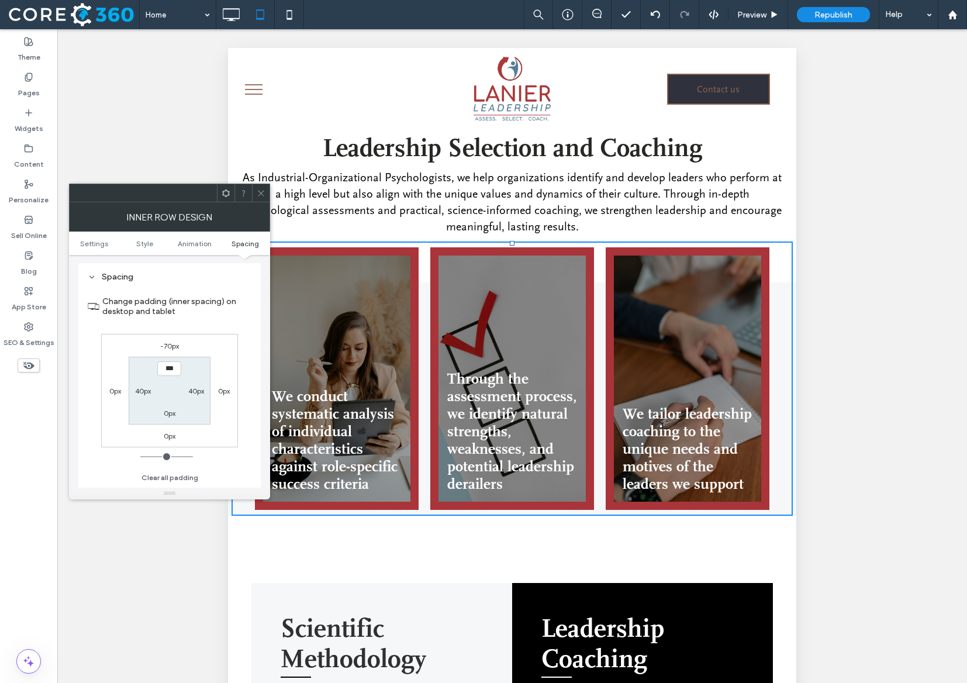
click at [164, 347] on label "-70px" at bounding box center [169, 345] width 19 height 9
type input "*"
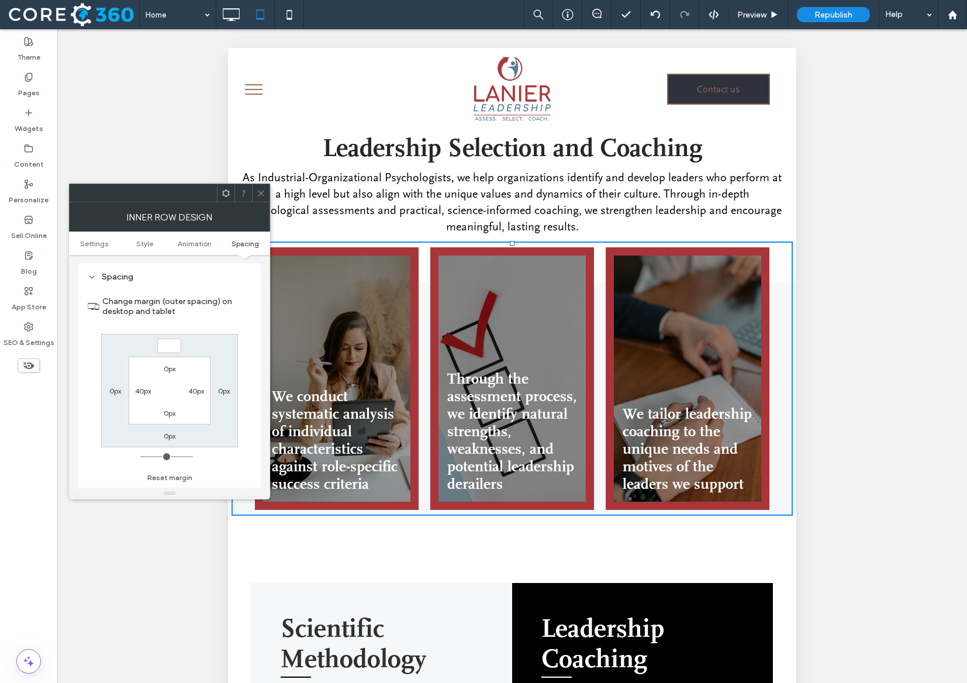
type input "*"
type input "***"
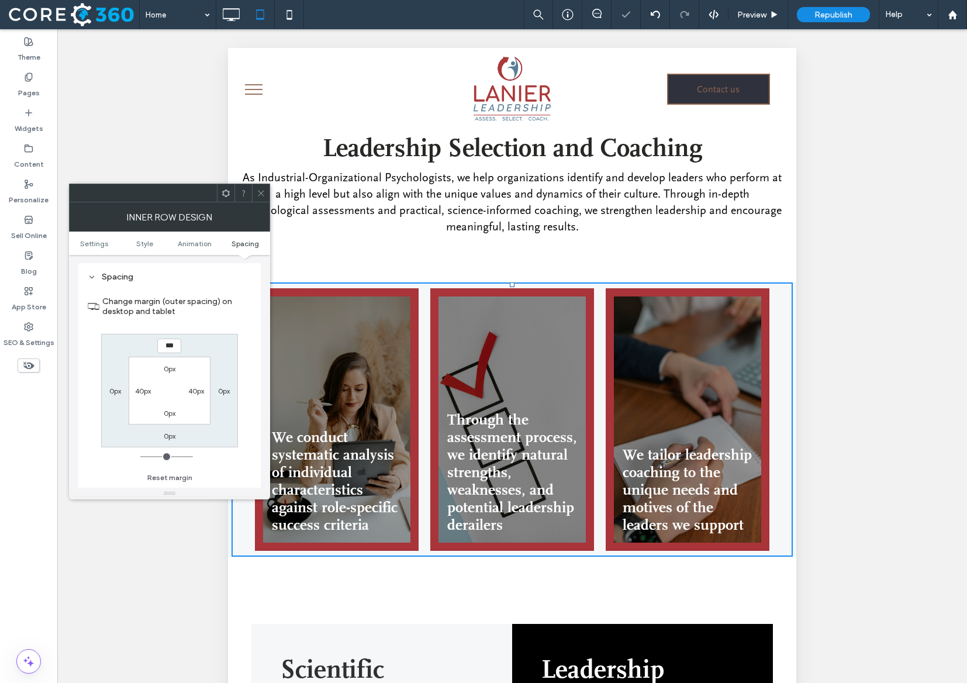
click at [263, 193] on icon at bounding box center [261, 193] width 9 height 9
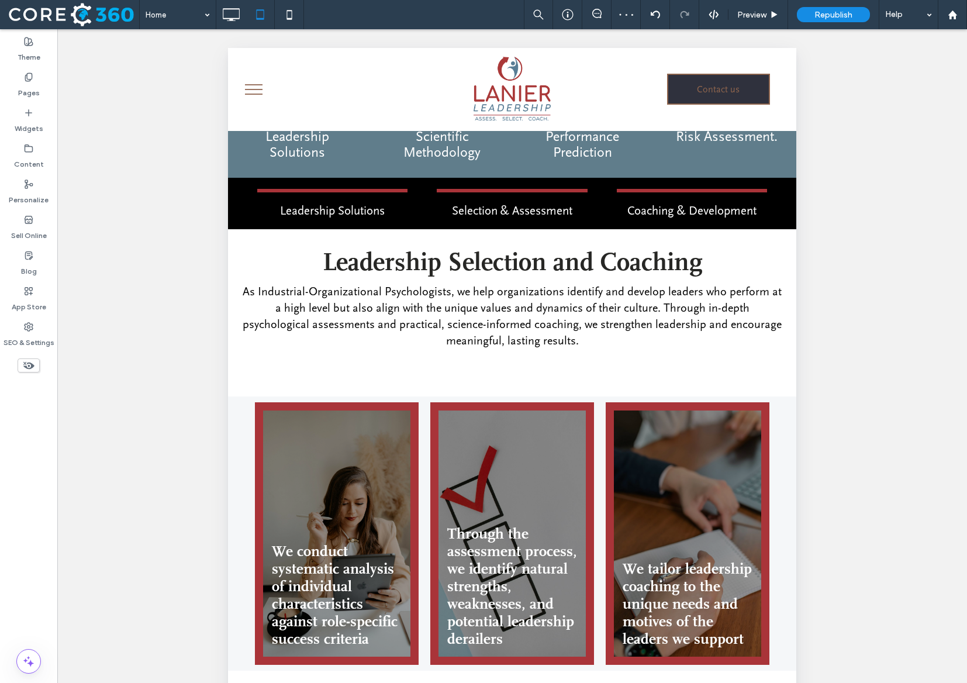
scroll to position [495, 0]
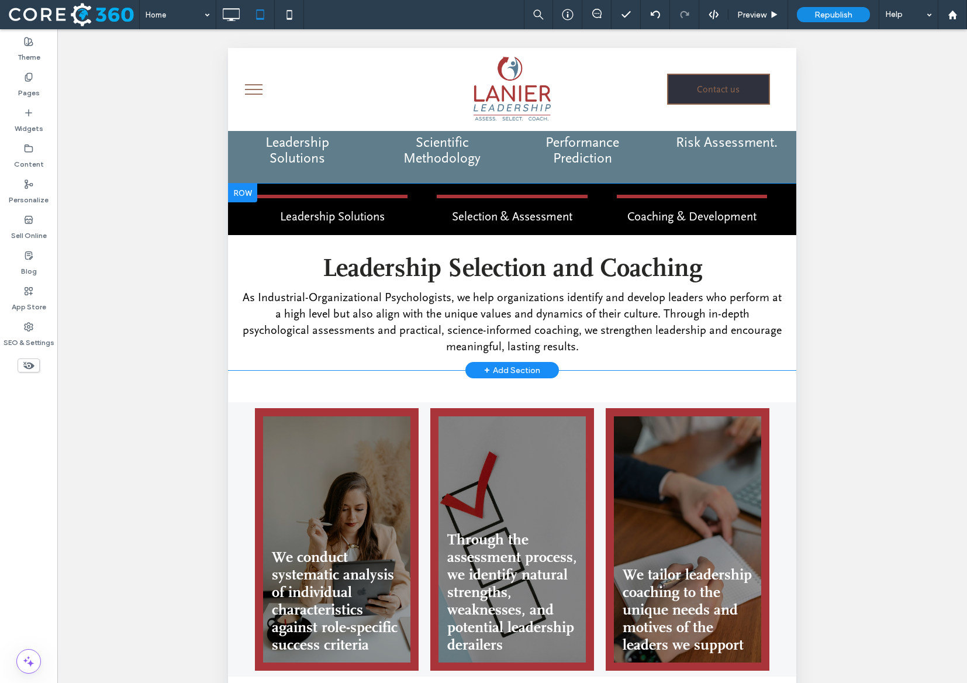
click at [236, 361] on div "Leadership Selection and Coaching As Industrial-Organizational Psychologists, w…" at bounding box center [511, 298] width 561 height 143
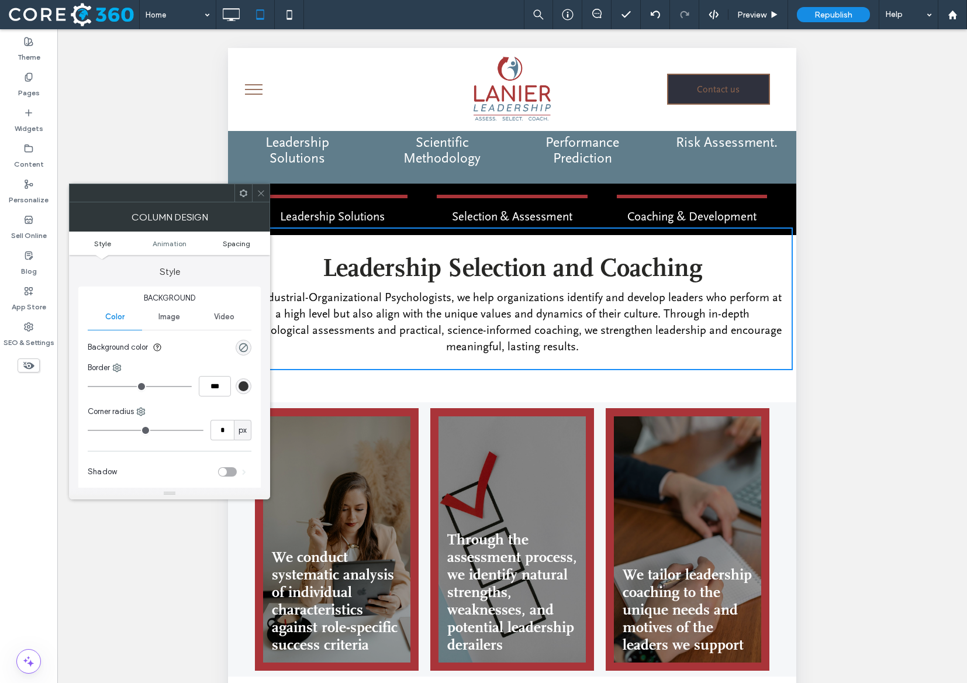
click at [240, 241] on span "Spacing" at bounding box center [236, 243] width 27 height 9
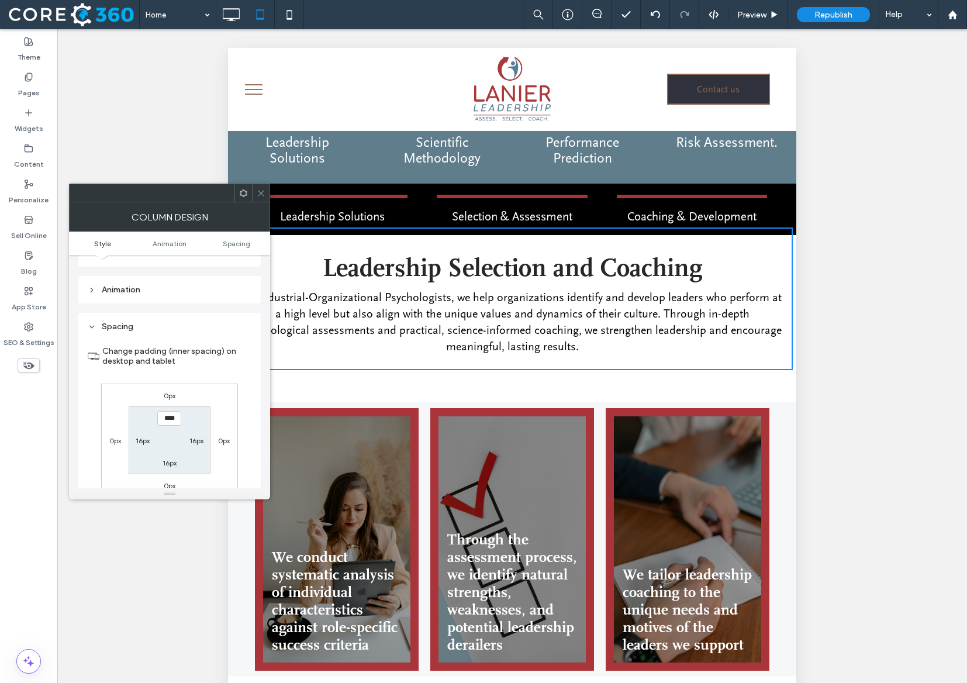
scroll to position [275, 0]
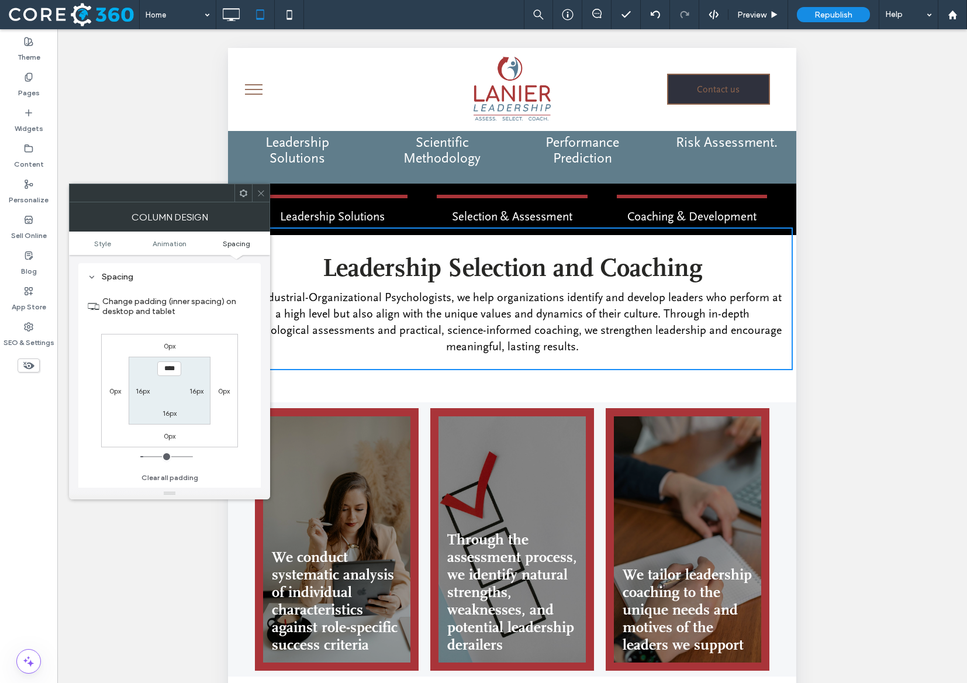
click at [262, 191] on icon at bounding box center [261, 193] width 9 height 9
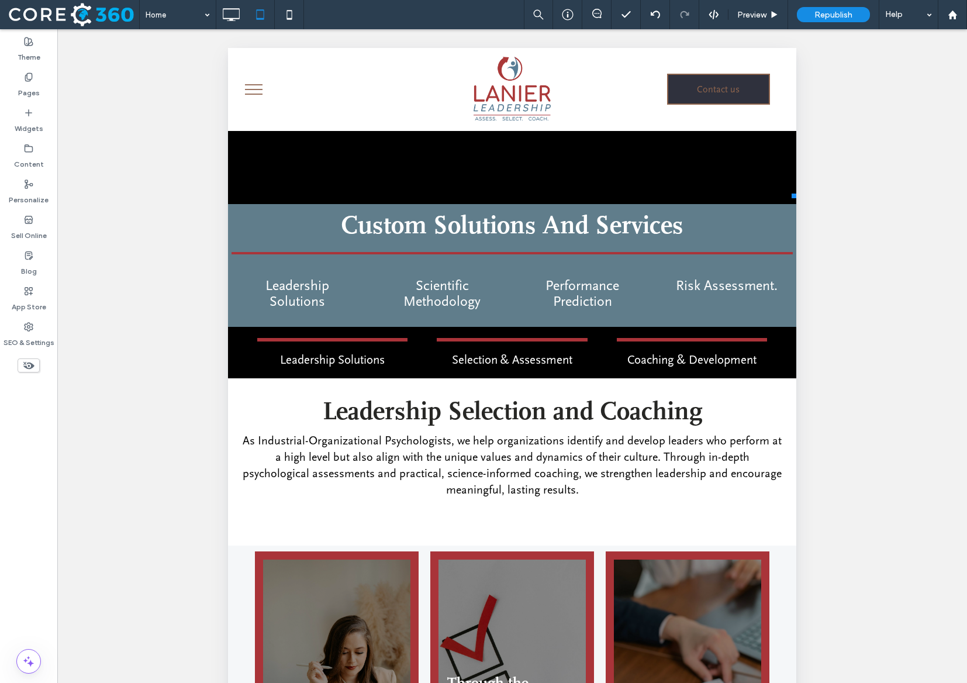
scroll to position [338, 0]
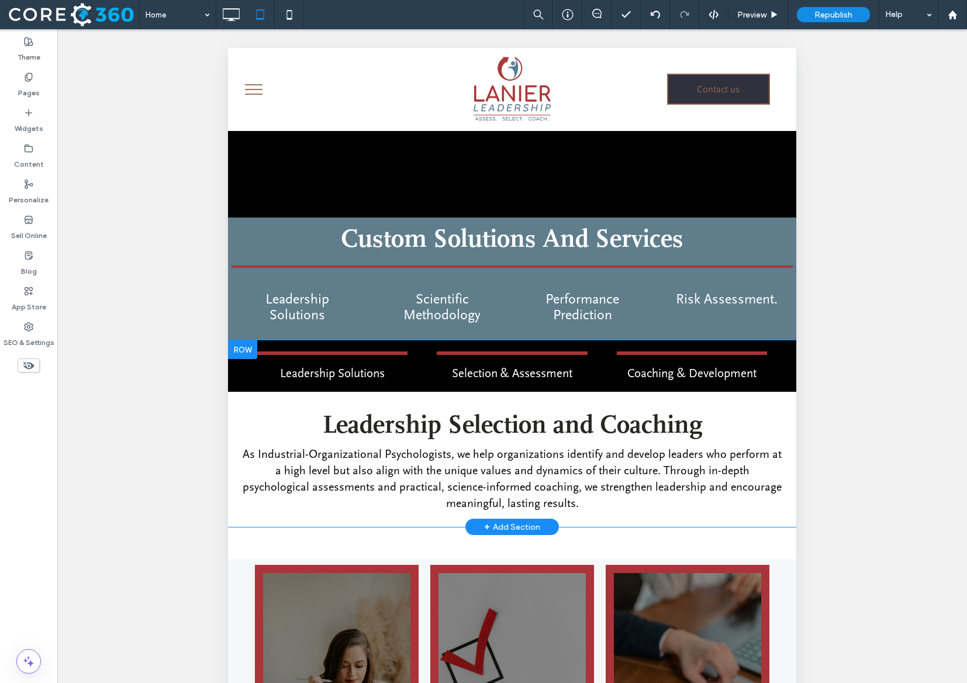
click at [236, 348] on div at bounding box center [242, 349] width 29 height 19
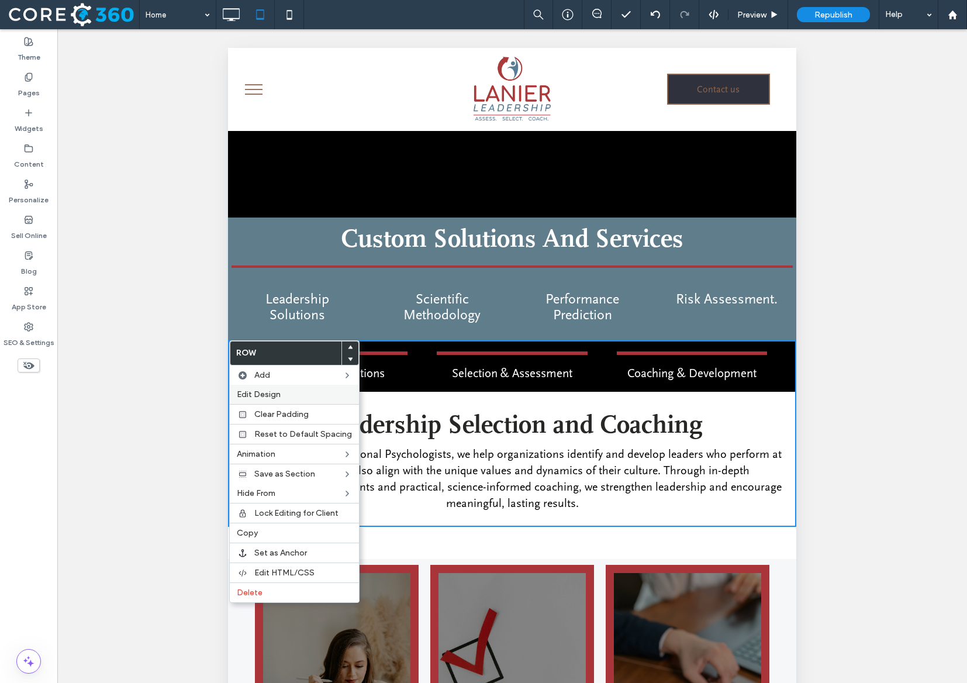
click at [267, 391] on span "Edit Design" at bounding box center [259, 394] width 44 height 10
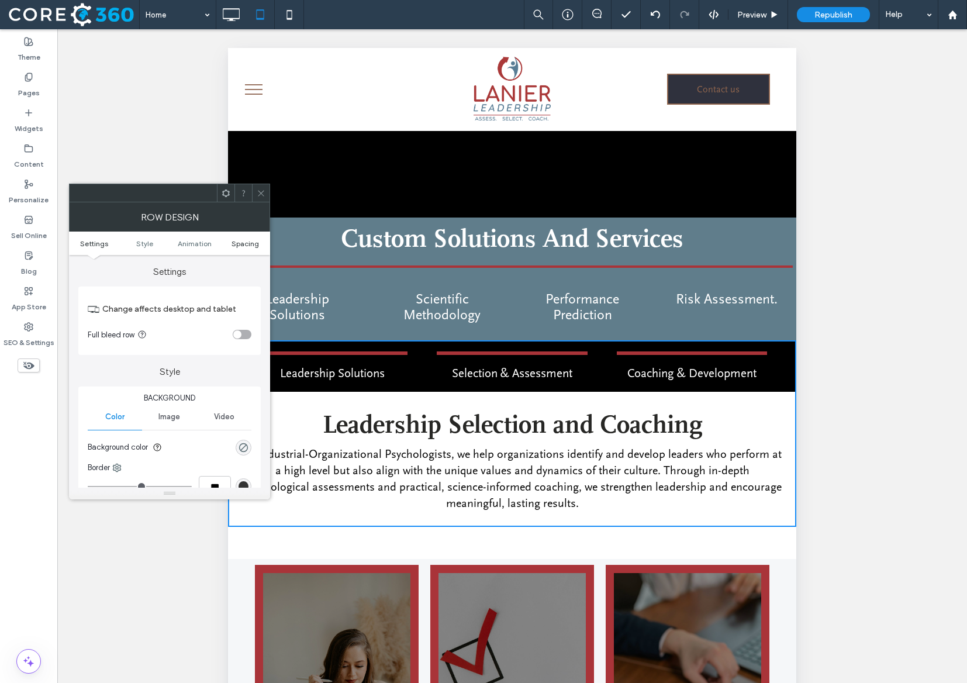
click at [240, 247] on span "Spacing" at bounding box center [244, 243] width 27 height 9
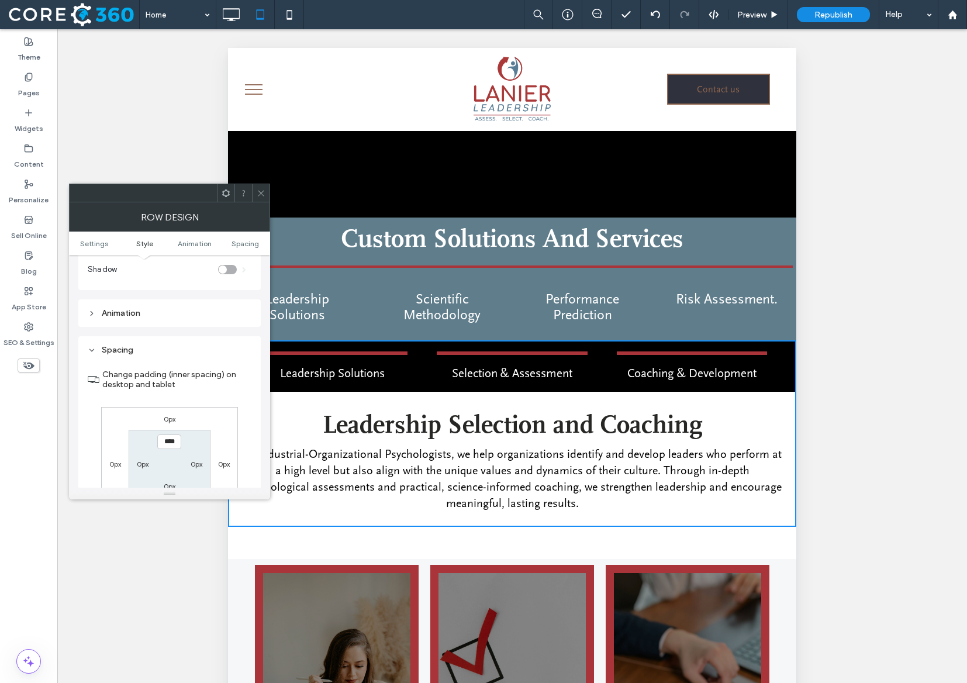
scroll to position [331, 0]
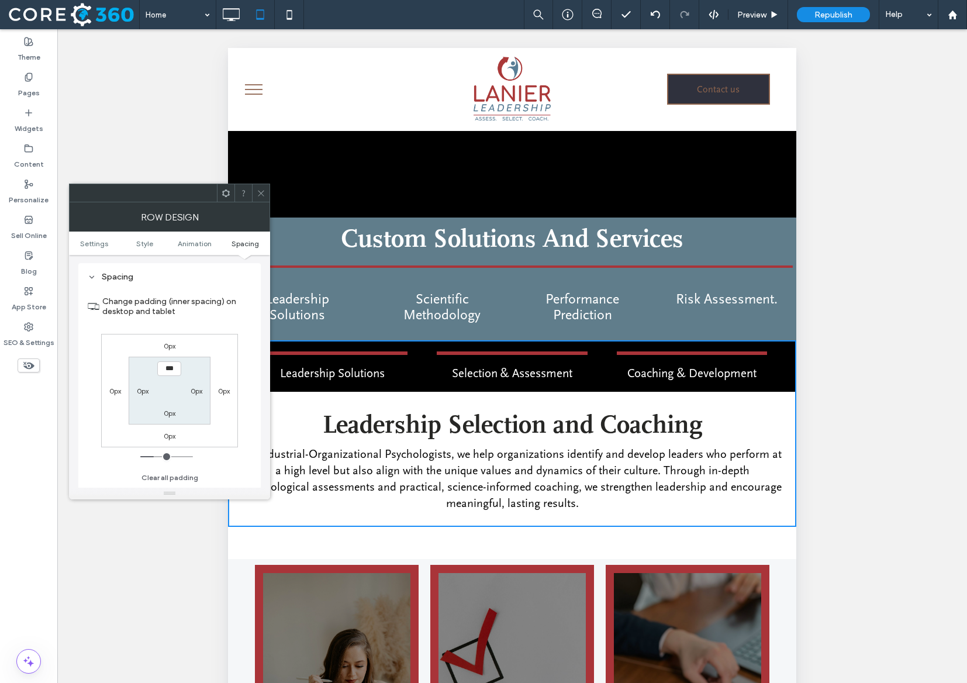
type input "*****"
type input "***"
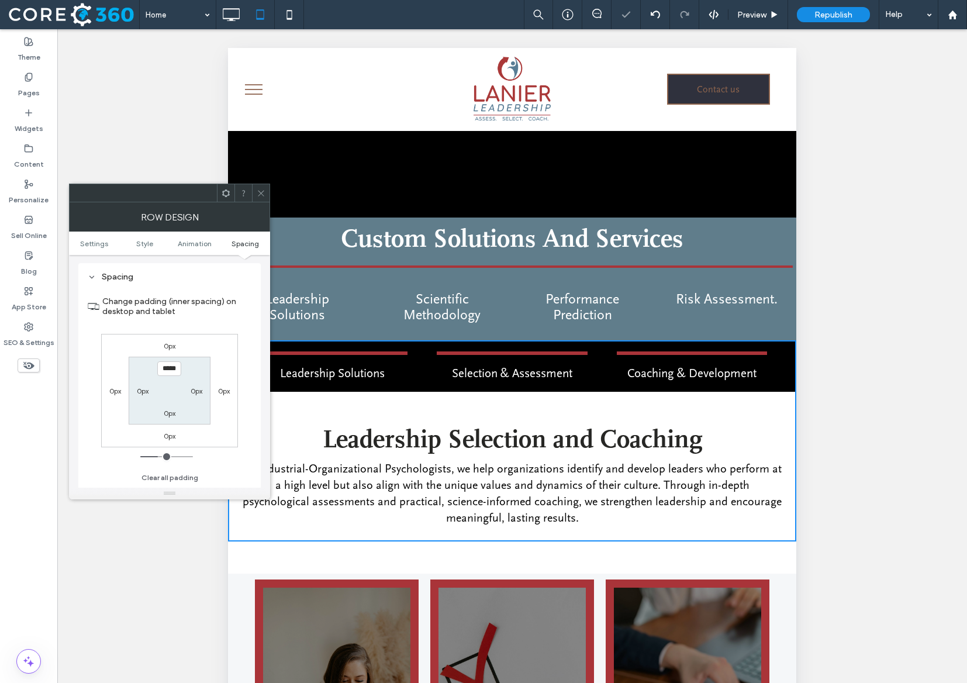
click at [259, 195] on icon at bounding box center [261, 193] width 9 height 9
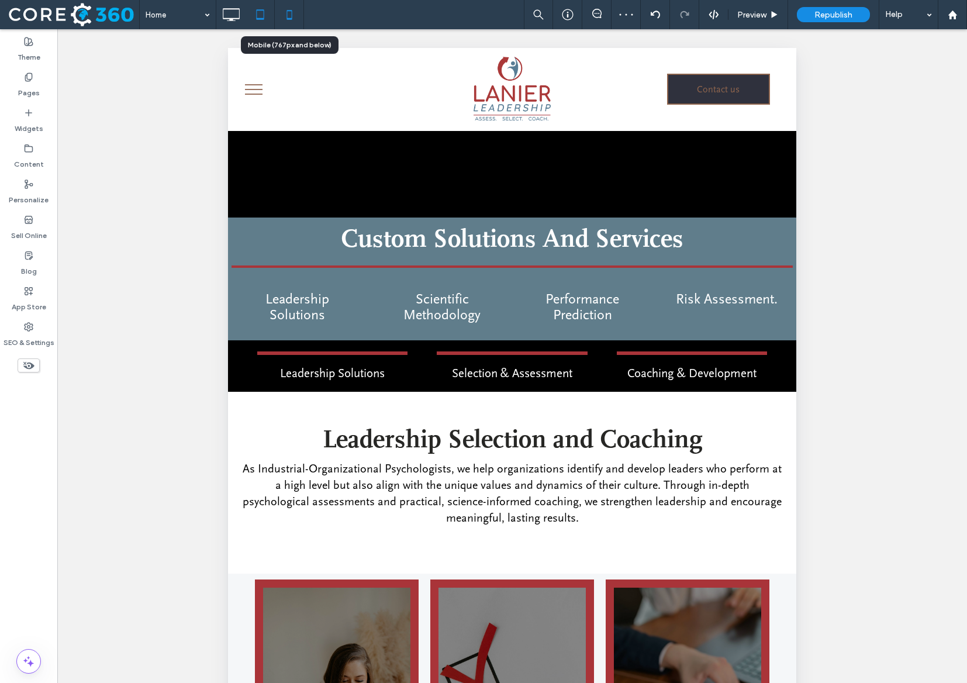
click at [290, 24] on icon at bounding box center [289, 14] width 23 height 23
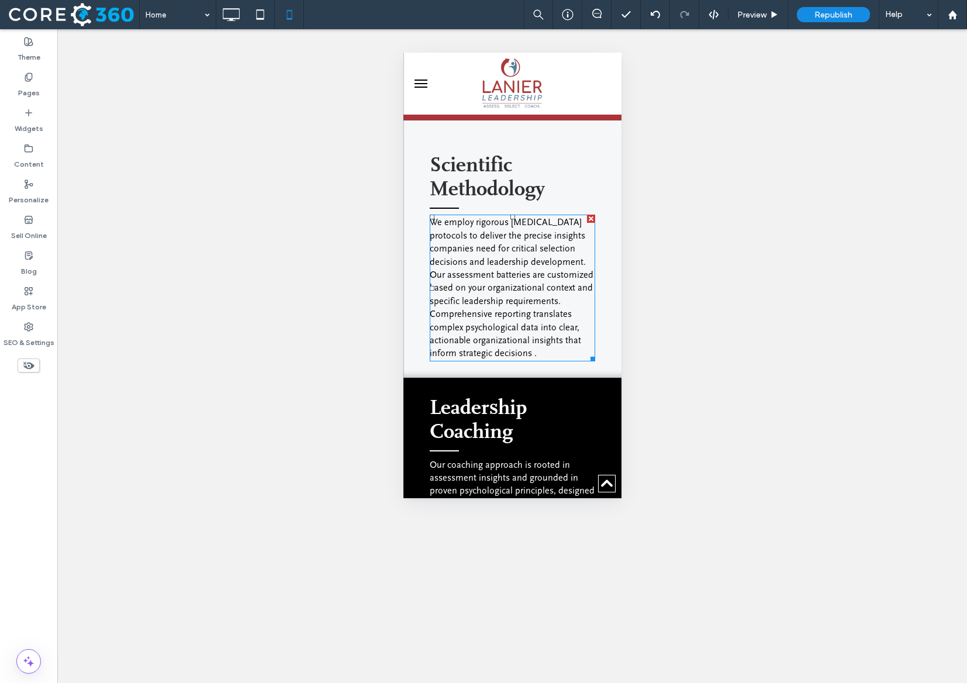
scroll to position [1335, 0]
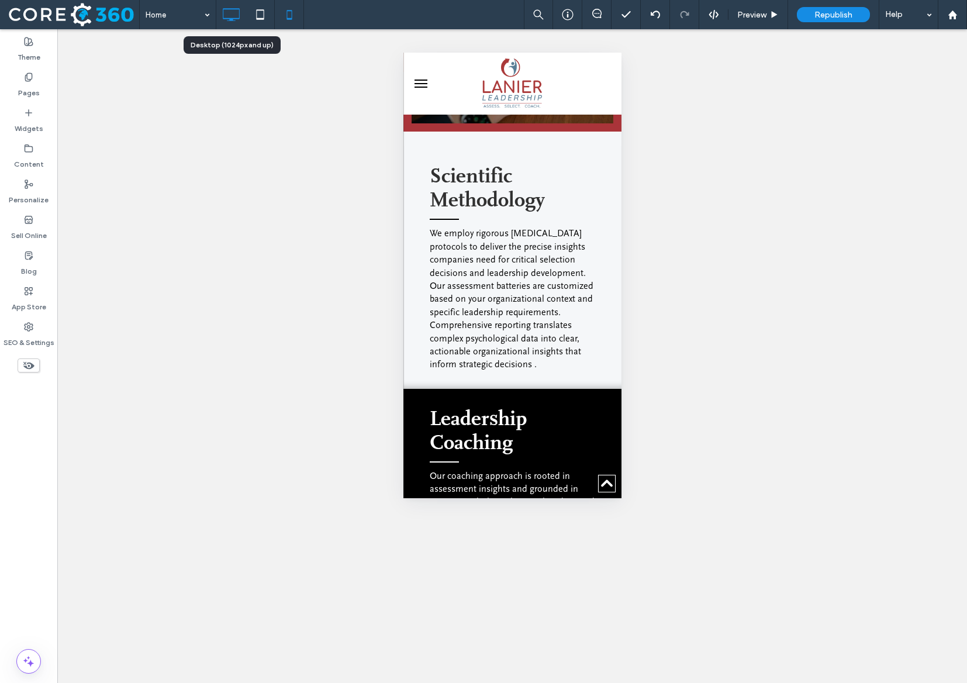
click at [237, 14] on icon at bounding box center [230, 14] width 23 height 23
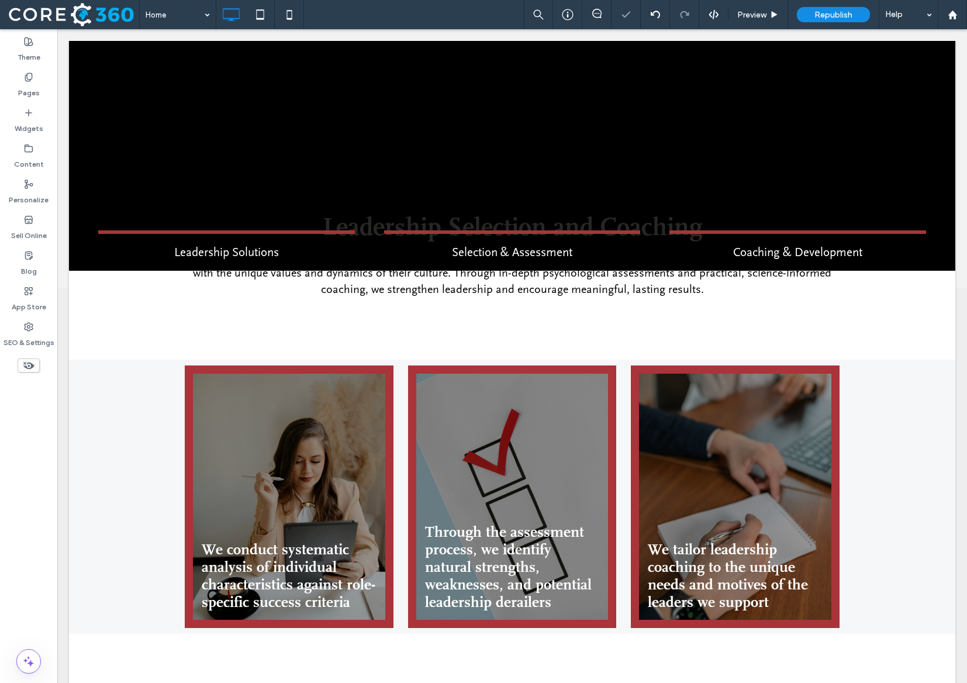
scroll to position [403, 0]
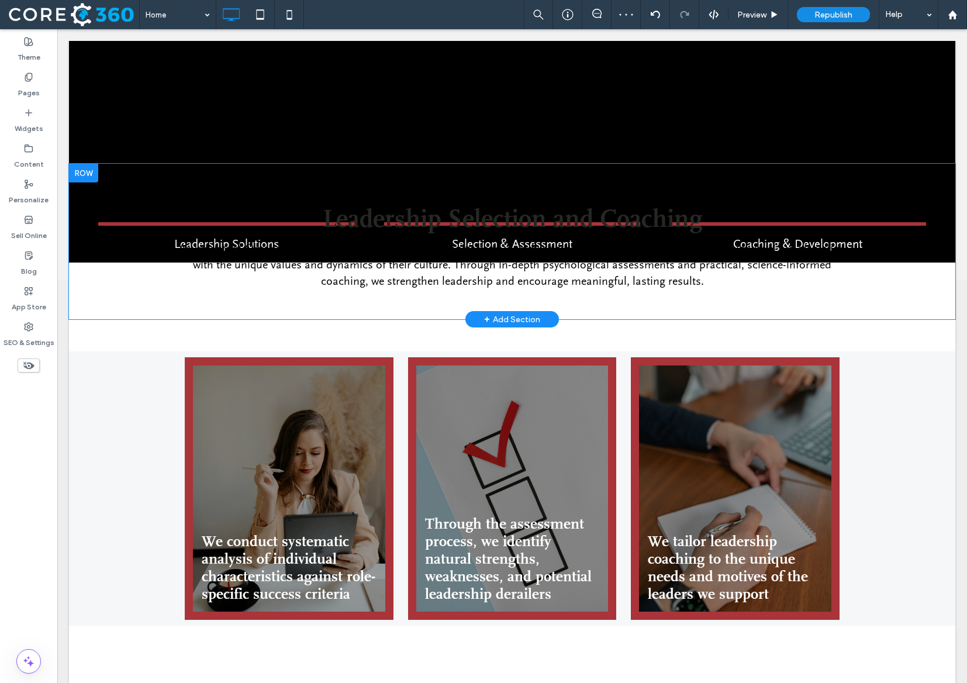
click at [75, 164] on div at bounding box center [83, 173] width 29 height 19
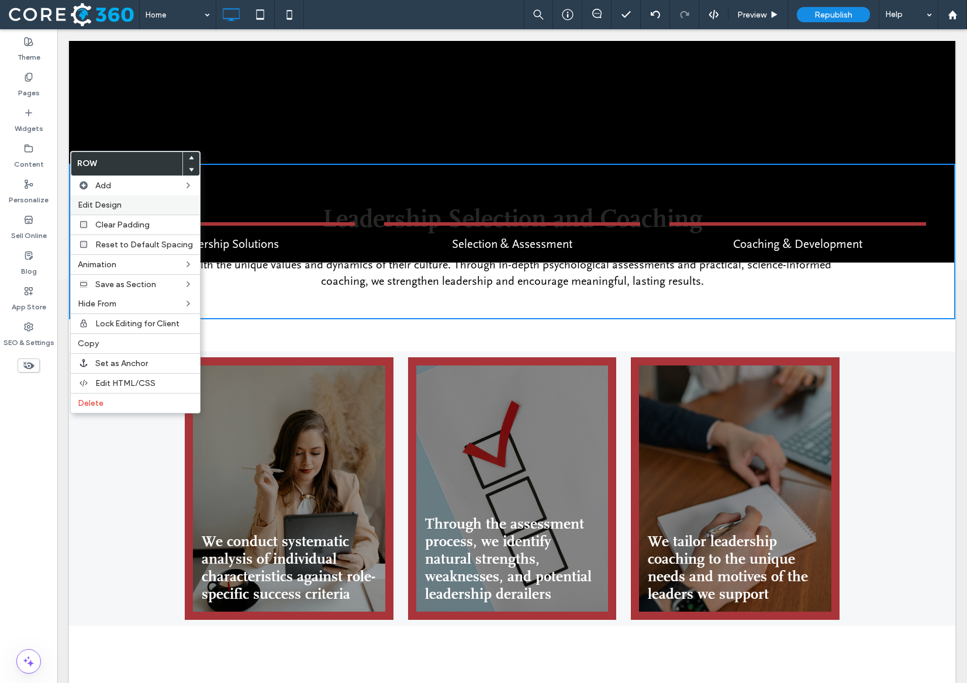
click at [102, 198] on div "Edit Design" at bounding box center [135, 204] width 129 height 19
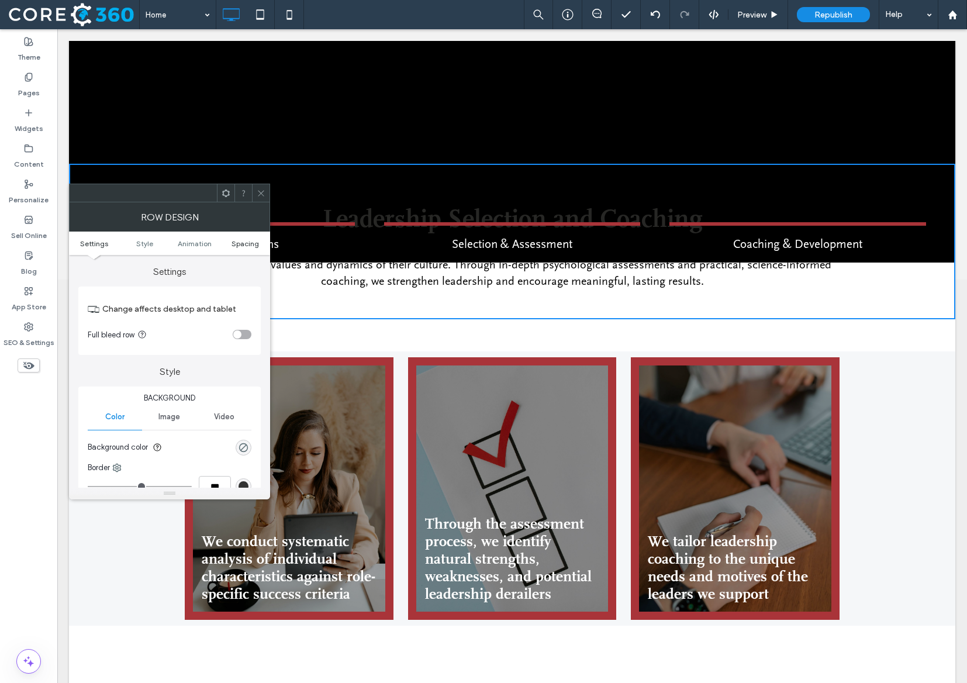
click at [237, 239] on span "Spacing" at bounding box center [244, 243] width 27 height 9
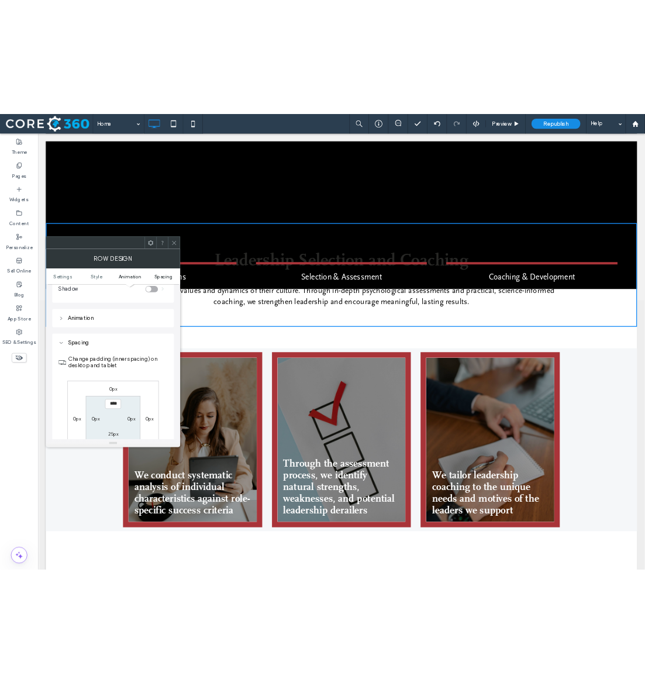
scroll to position [331, 0]
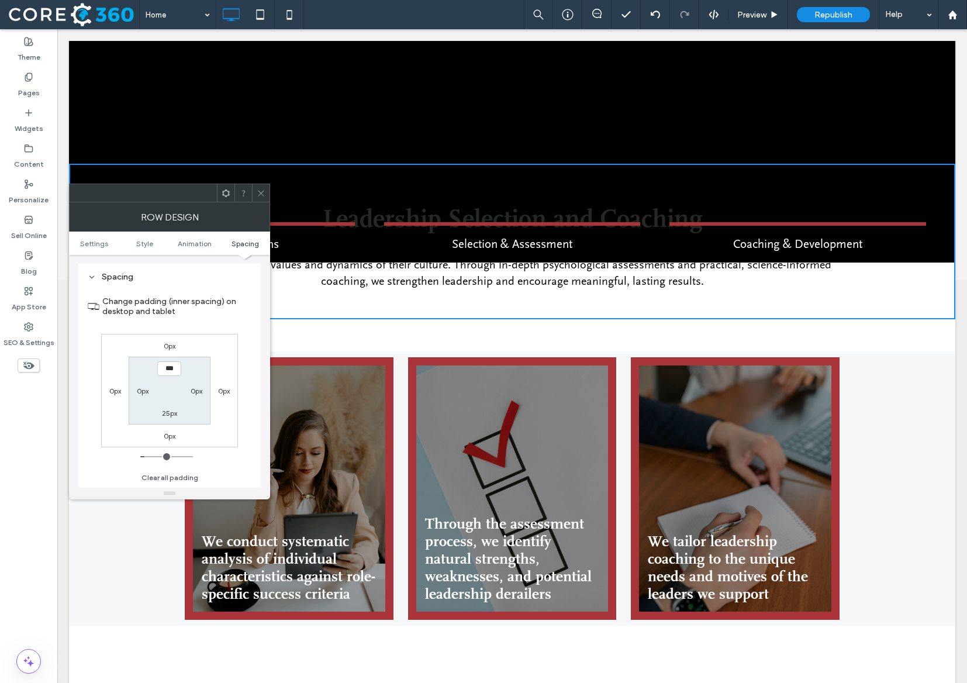
type input "*****"
type input "***"
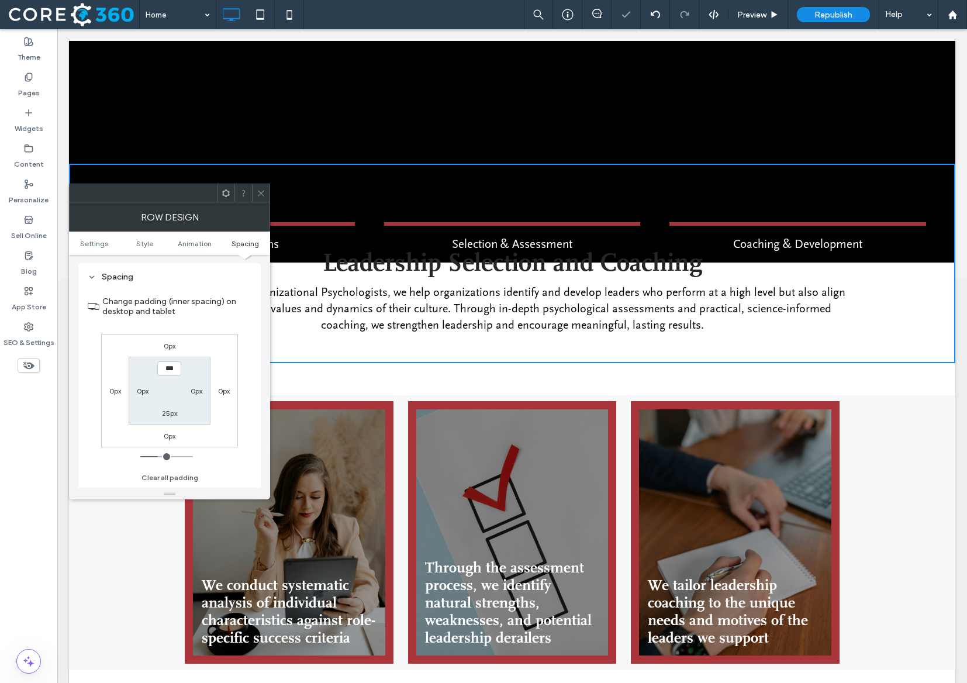
type input "*****"
type input "***"
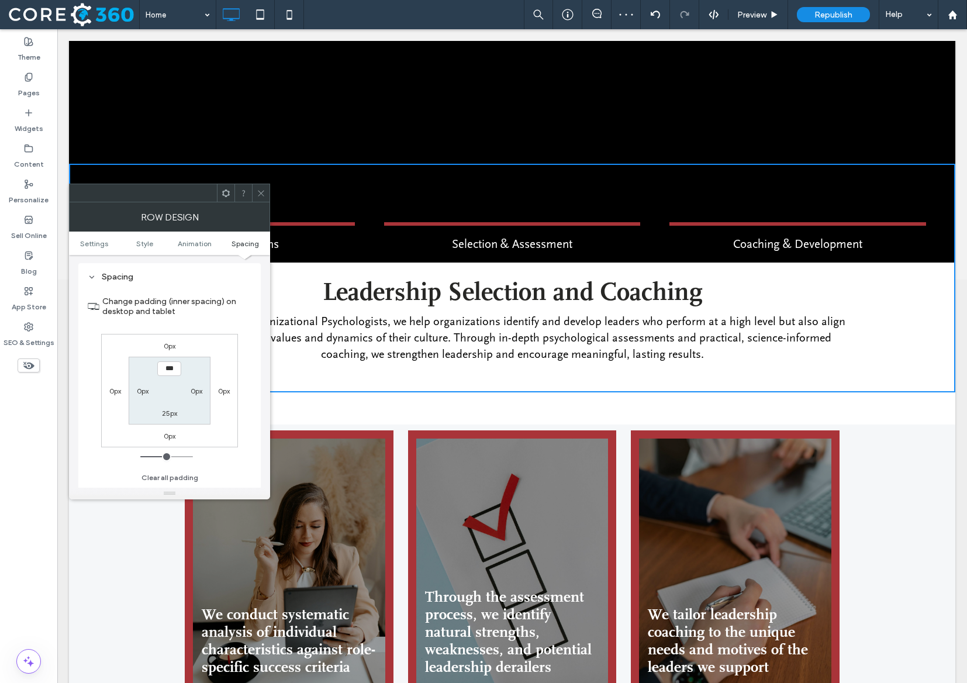
type input "*****"
type input "***"
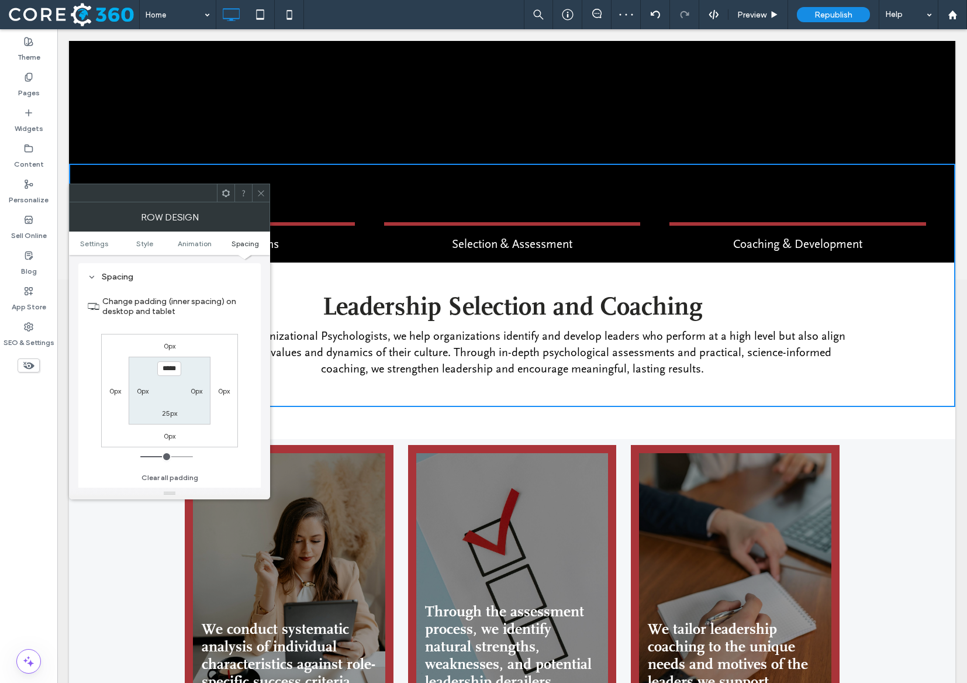
click at [257, 193] on icon at bounding box center [261, 193] width 9 height 9
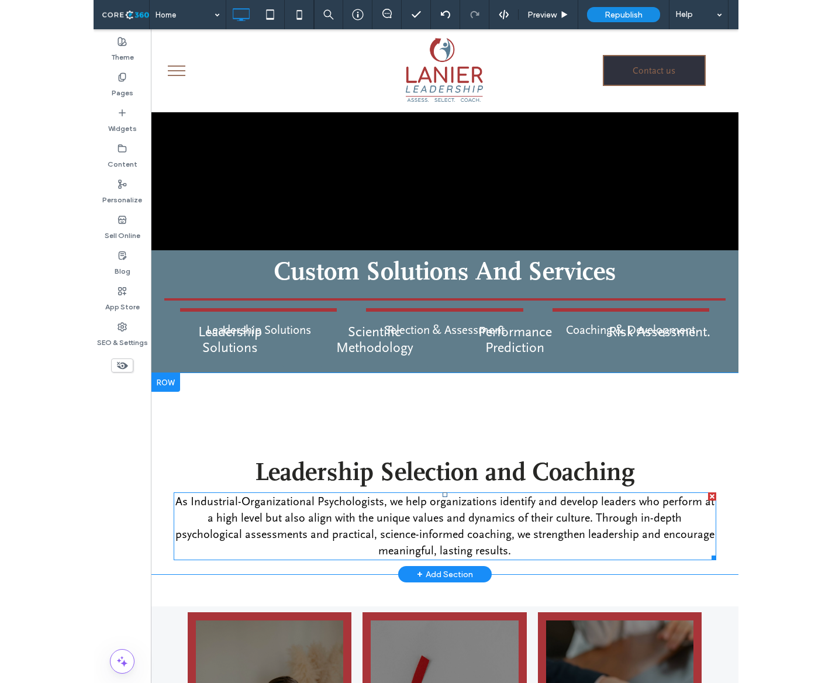
scroll to position [279, 0]
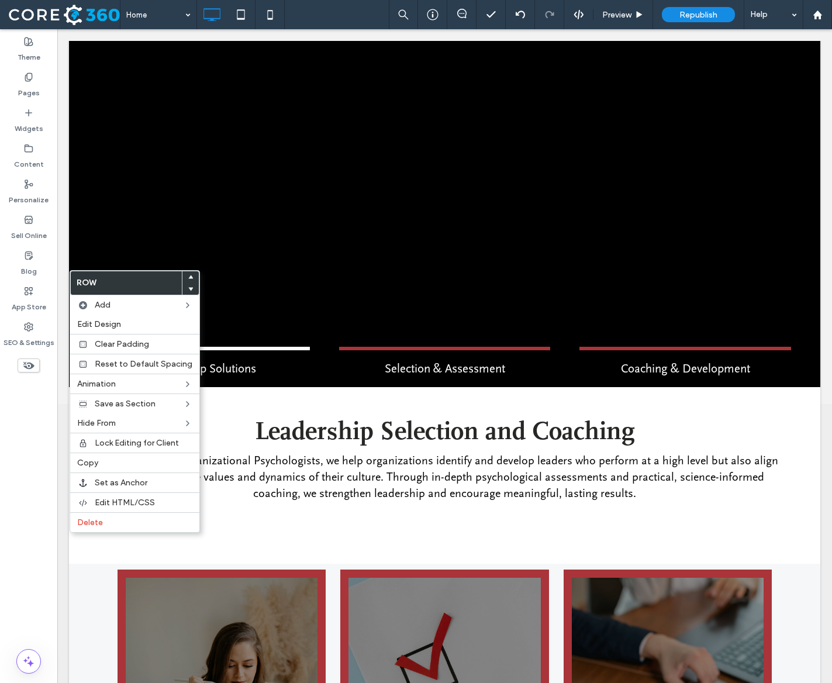
click at [302, 347] on label "Leadership Solutions" at bounding box center [204, 367] width 212 height 40
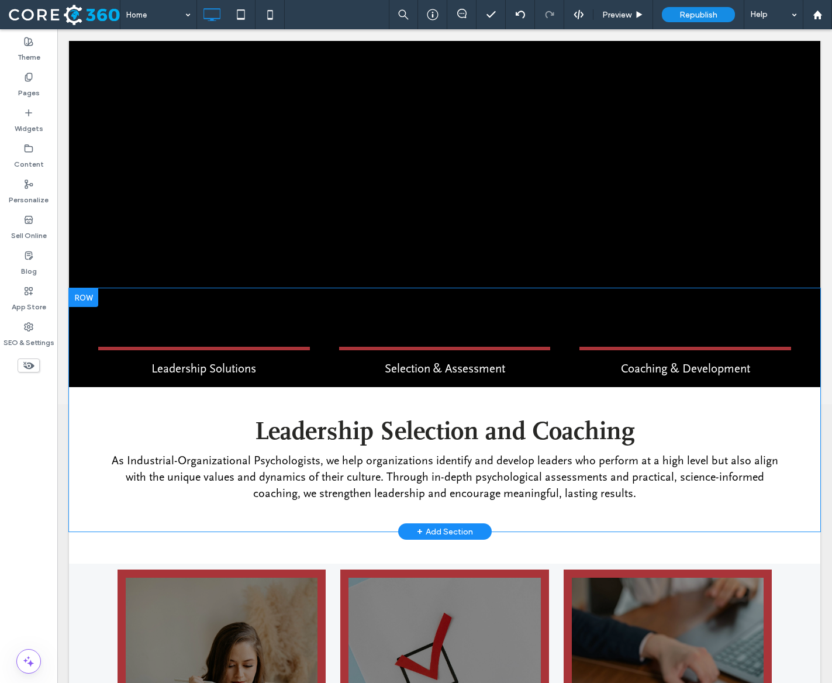
click at [141, 500] on div "Leadership Selection and Coaching As Industrial-Organizational Psychologists, w…" at bounding box center [445, 454] width 702 height 126
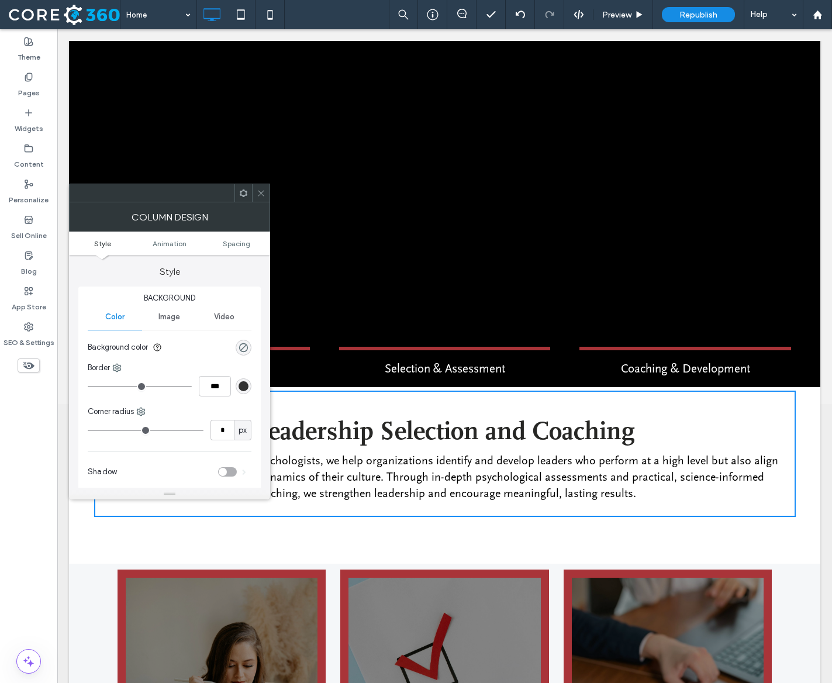
click at [240, 251] on ul "Style Animation Spacing" at bounding box center [169, 242] width 201 height 23
click at [239, 247] on span "Spacing" at bounding box center [236, 243] width 27 height 9
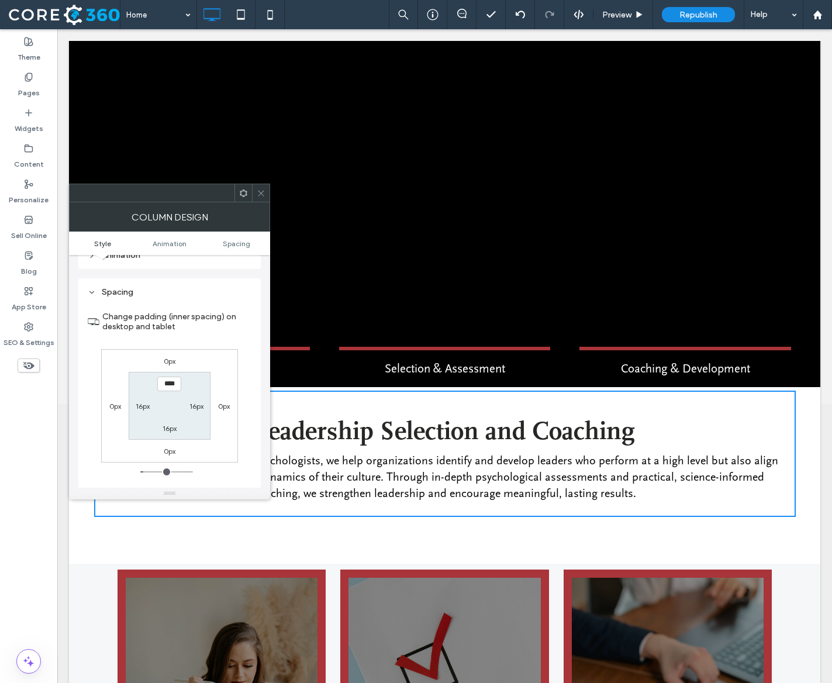
scroll to position [275, 0]
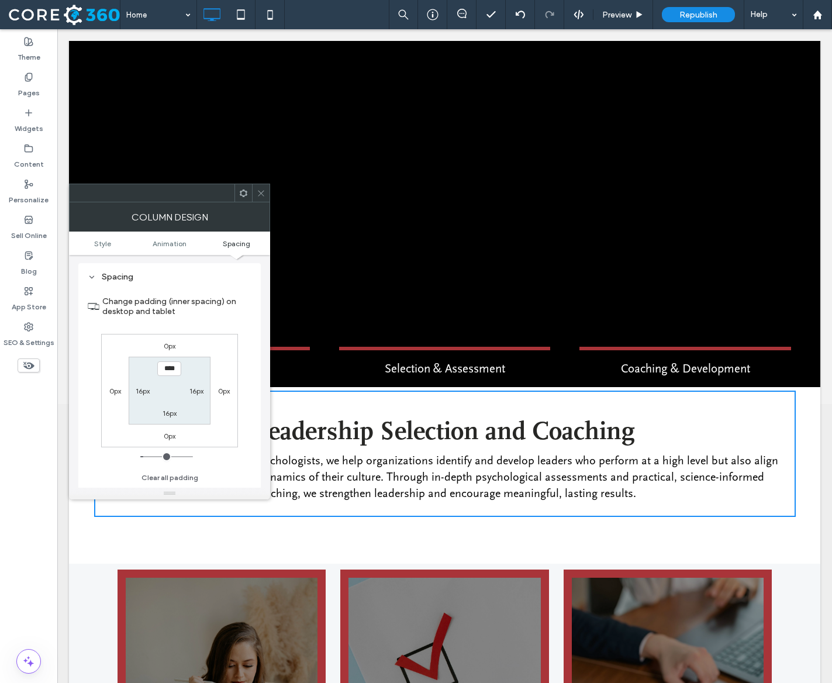
click at [167, 406] on section "**** 16px 16px 16px" at bounding box center [169, 390] width 81 height 67
click at [169, 411] on label "16px" at bounding box center [170, 413] width 14 height 9
type input "*"
type input "***"
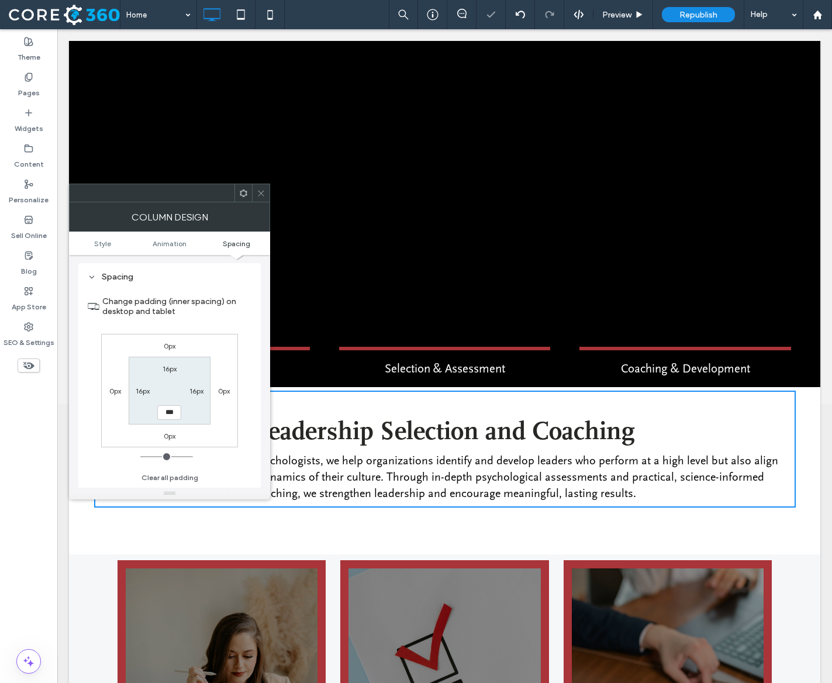
click at [260, 189] on icon at bounding box center [261, 193] width 9 height 9
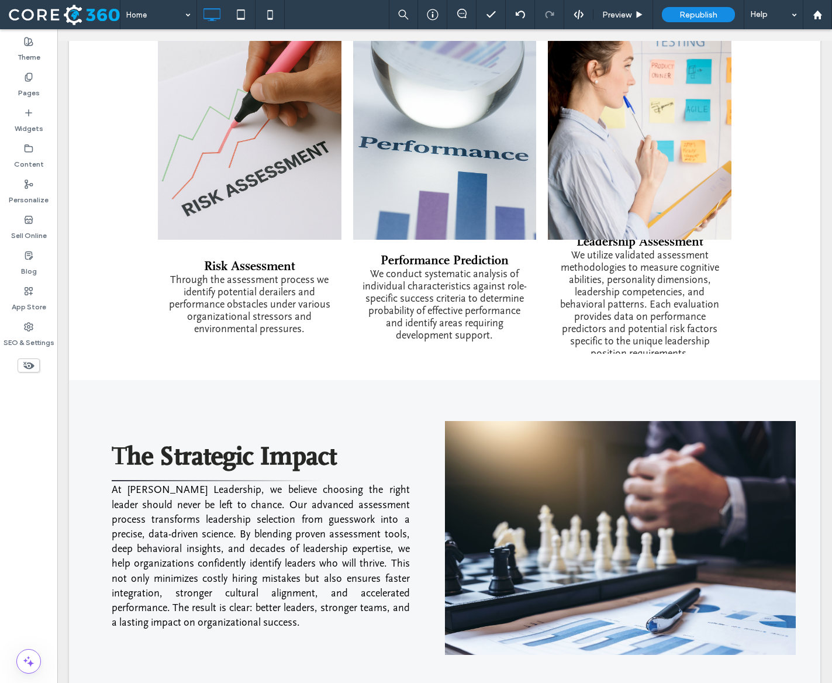
scroll to position [1432, 0]
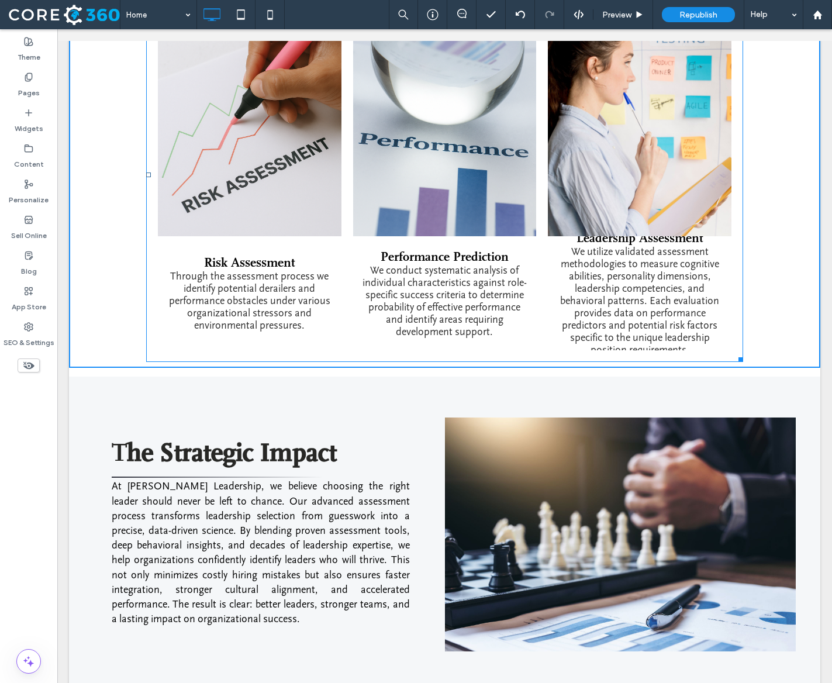
drag, startPoint x: 738, startPoint y: 345, endPoint x: 750, endPoint y: 346, distance: 11.7
click at [743, 353] on div at bounding box center [738, 357] width 9 height 9
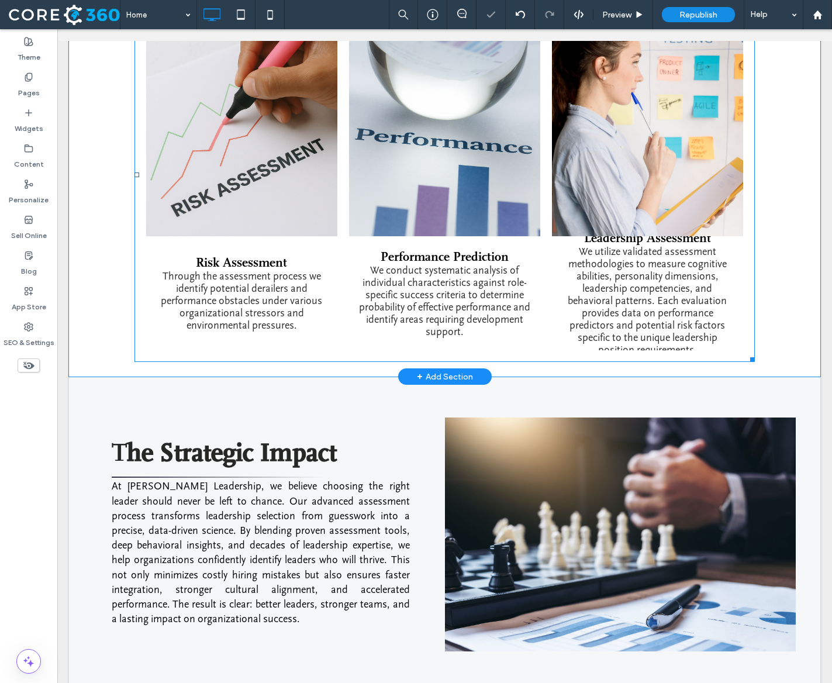
click at [725, 312] on p "We utilize validated assessment methodologies to measure cognitive abilities, p…" at bounding box center [648, 301] width 174 height 110
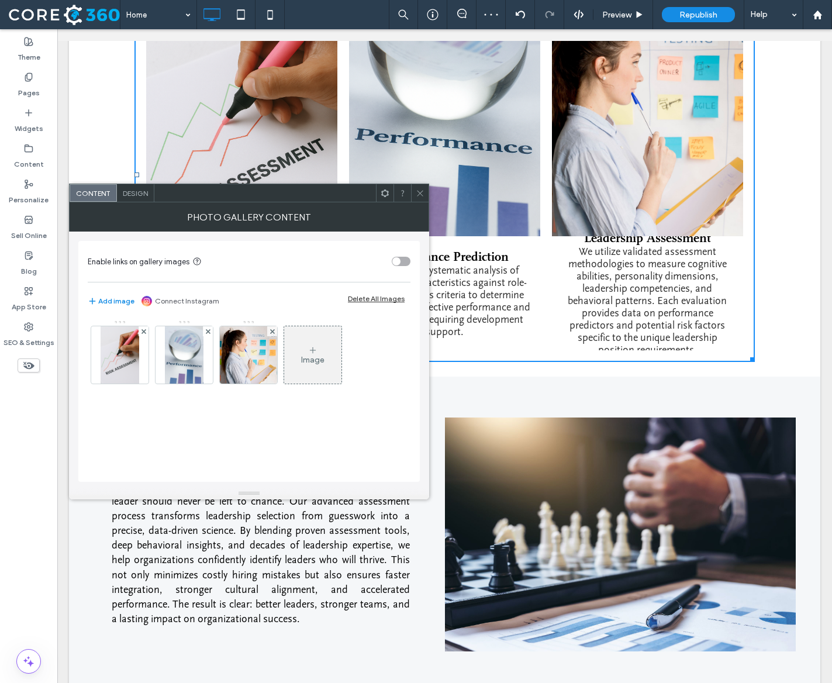
click at [144, 191] on span "Design" at bounding box center [135, 193] width 25 height 9
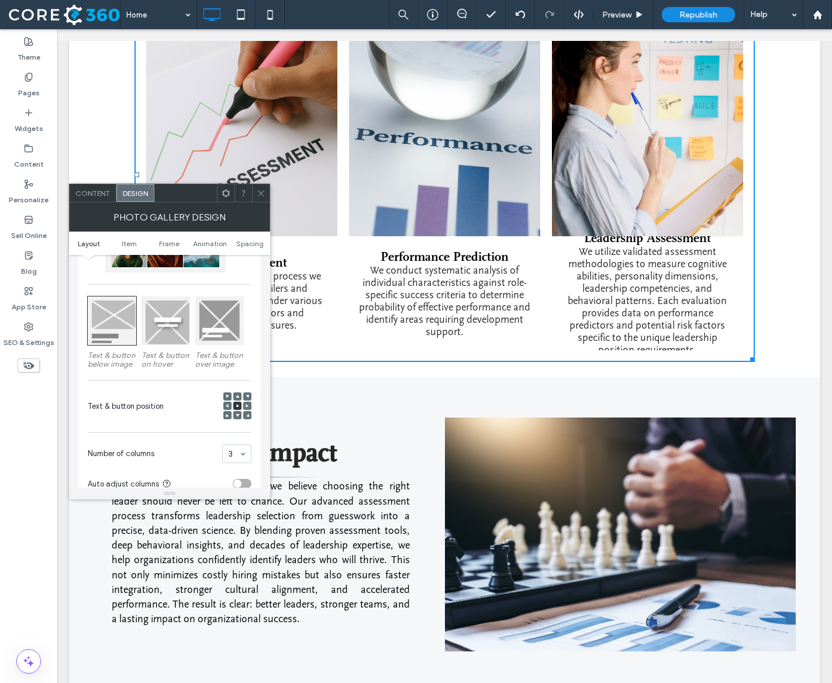
scroll to position [146, 0]
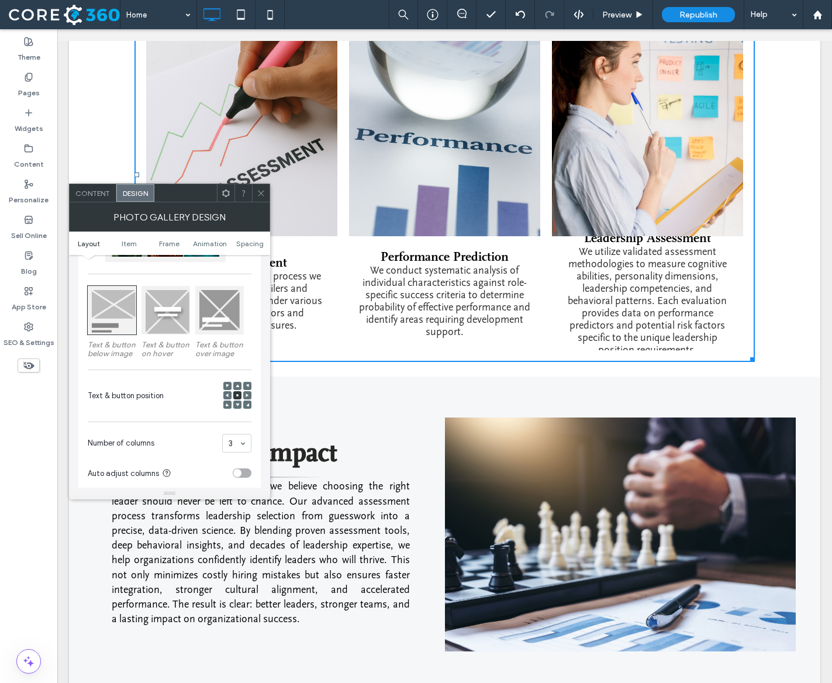
click at [226, 397] on icon at bounding box center [228, 395] width 4 height 4
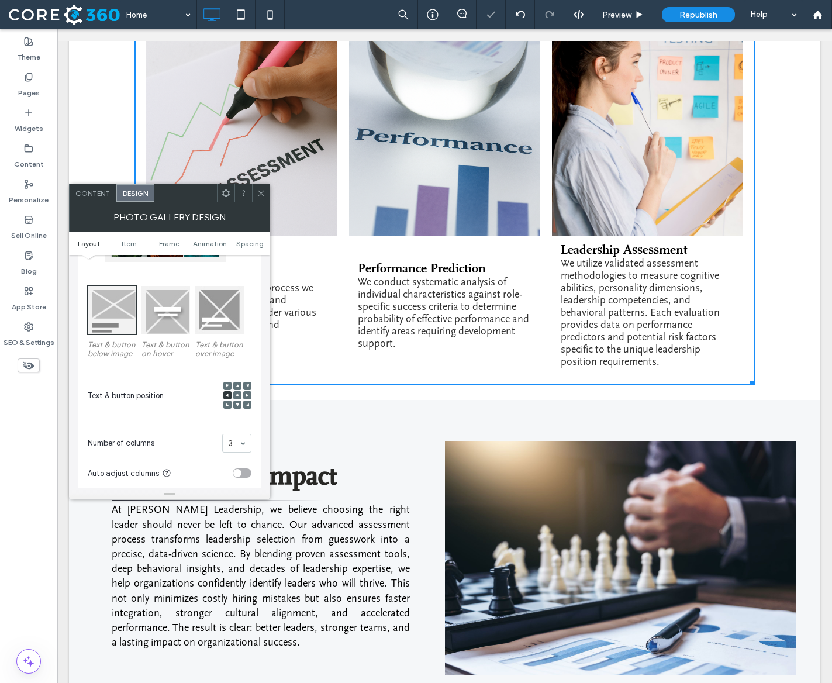
click at [239, 399] on span at bounding box center [238, 395] width 4 height 8
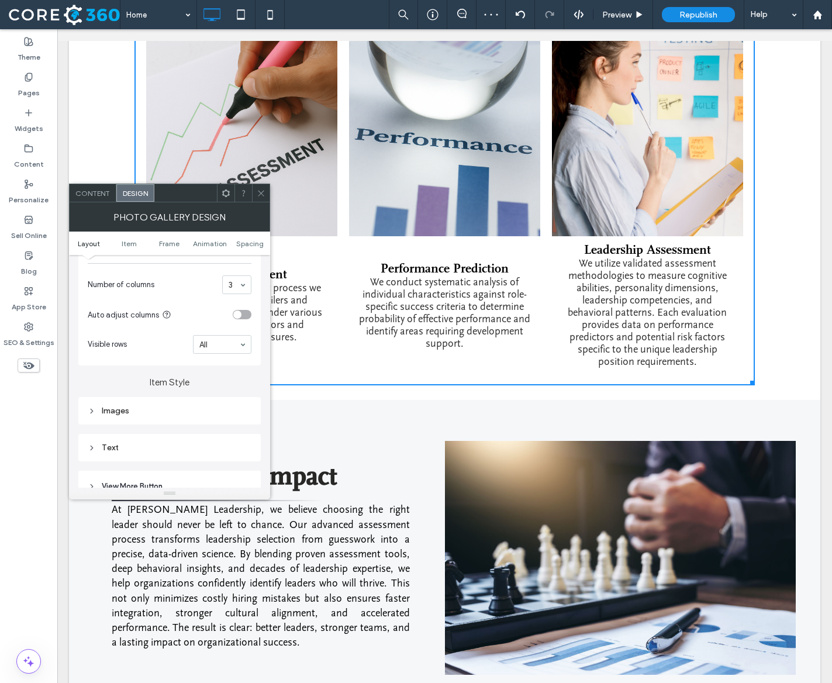
scroll to position [303, 0]
click at [129, 449] on div "Text" at bounding box center [170, 449] width 164 height 10
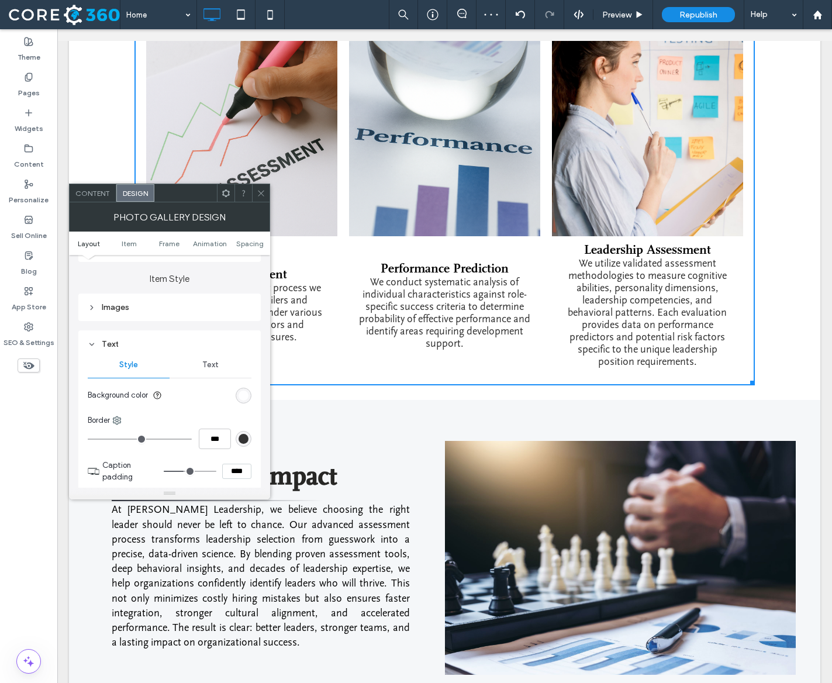
scroll to position [416, 0]
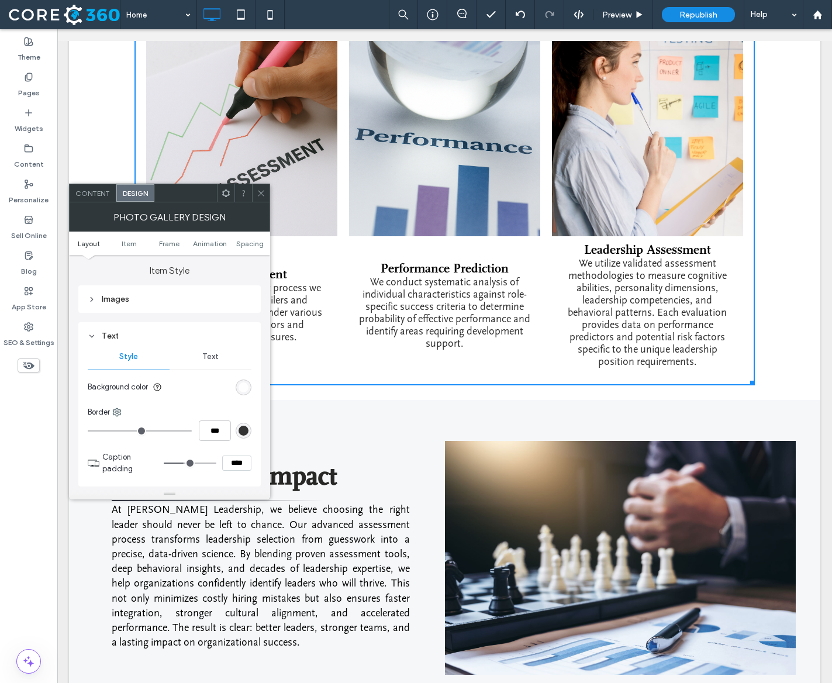
click at [203, 356] on span "Text" at bounding box center [210, 356] width 16 height 9
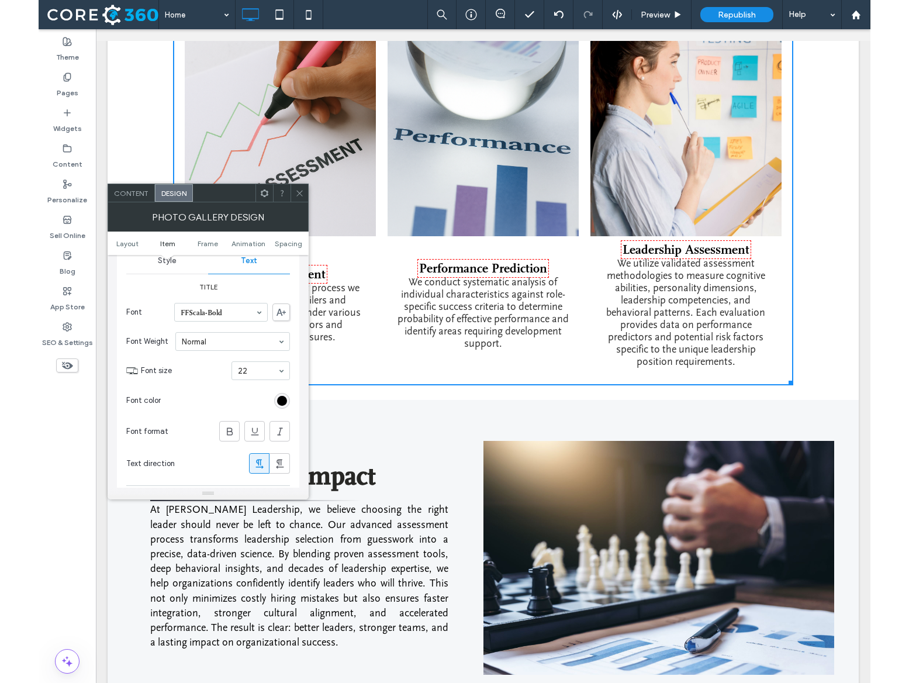
scroll to position [509, 0]
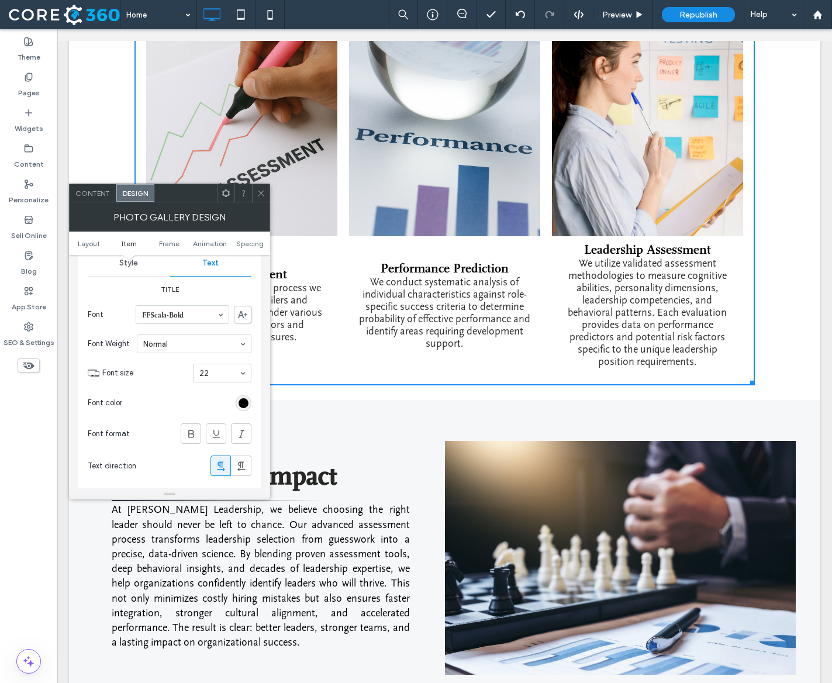
click at [262, 194] on icon at bounding box center [261, 193] width 9 height 9
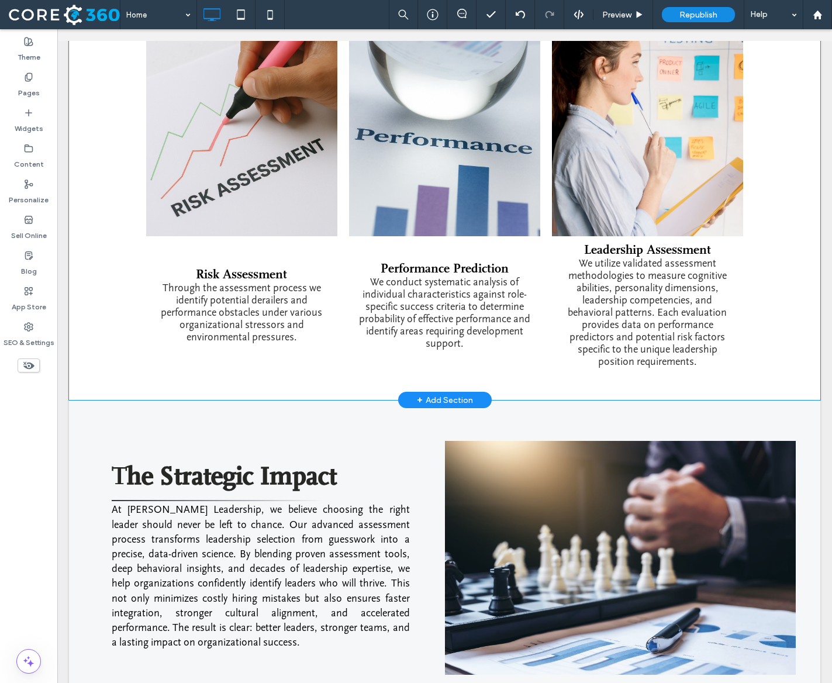
drag, startPoint x: 828, startPoint y: 251, endPoint x: 802, endPoint y: 254, distance: 26.5
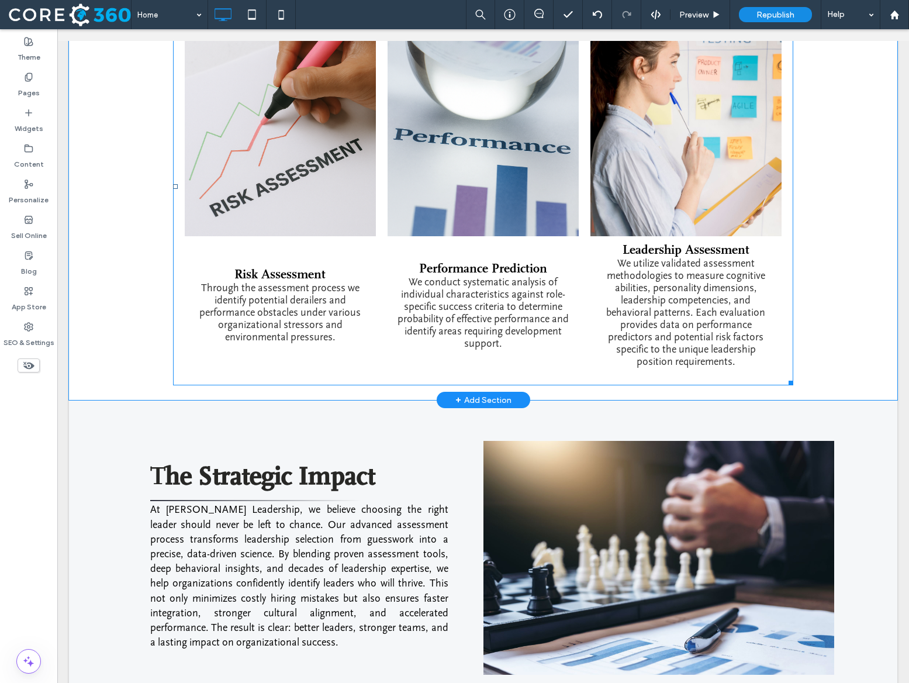
click at [700, 307] on p "We utilize validated assessment methodologies to measure cognitive abilities, p…" at bounding box center [686, 312] width 174 height 110
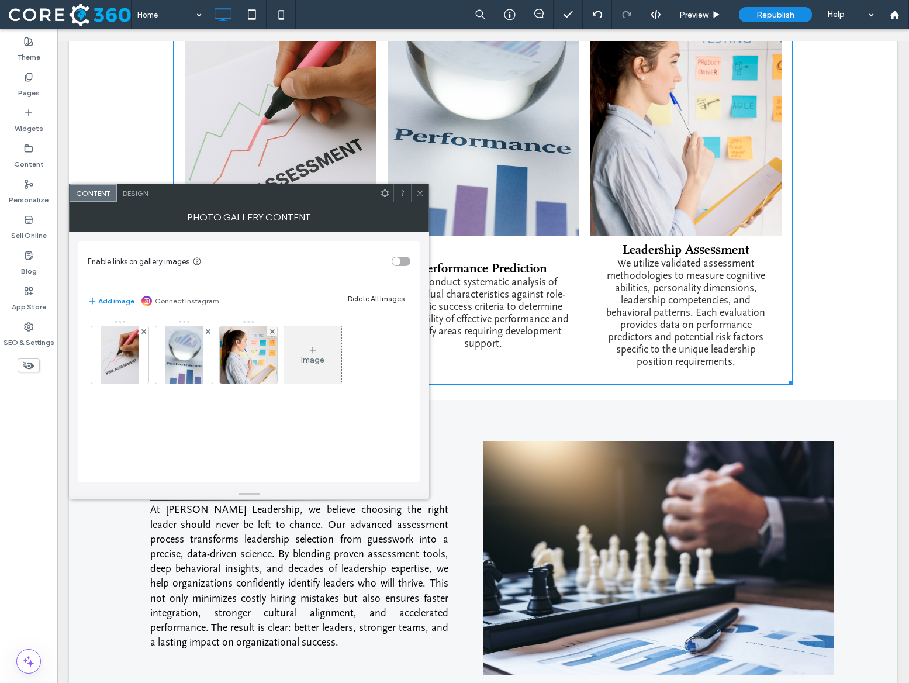
click at [147, 194] on span "Design" at bounding box center [135, 193] width 25 height 9
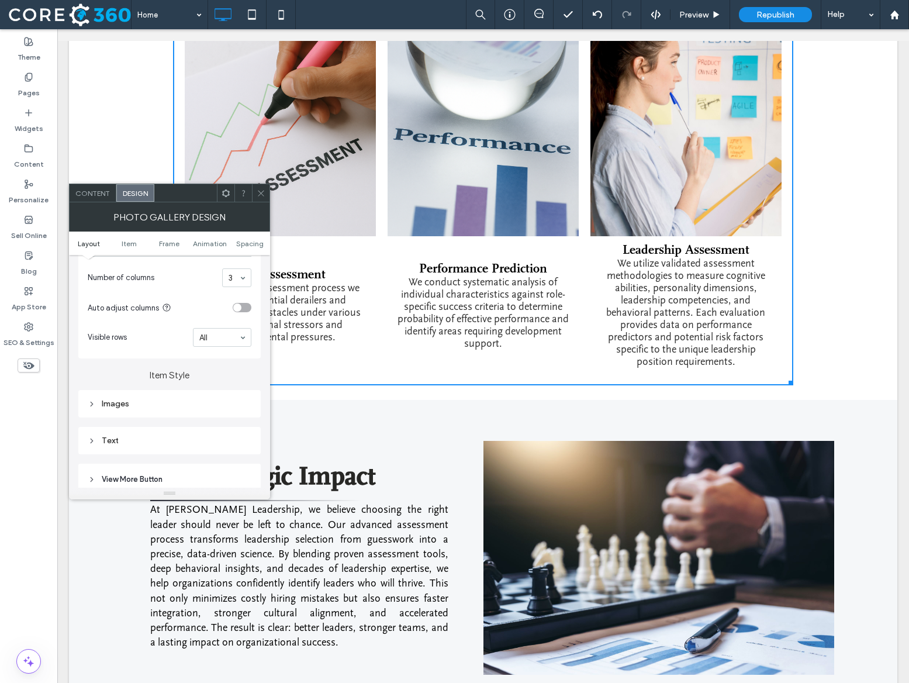
scroll to position [337, 0]
click at [242, 281] on div "toggle" at bounding box center [242, 281] width 19 height 9
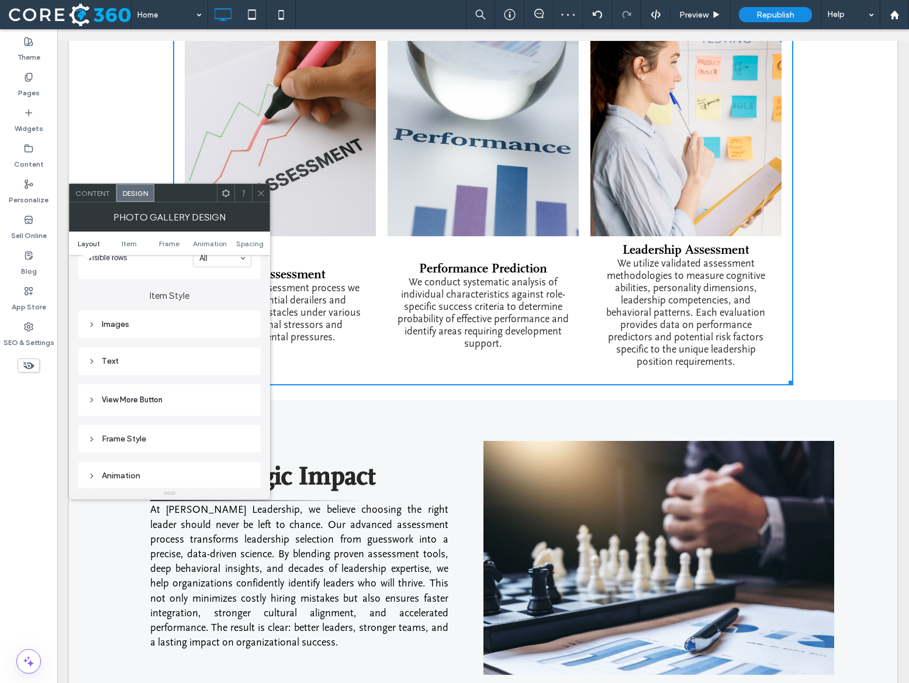
click at [159, 366] on div "Text" at bounding box center [170, 361] width 164 height 10
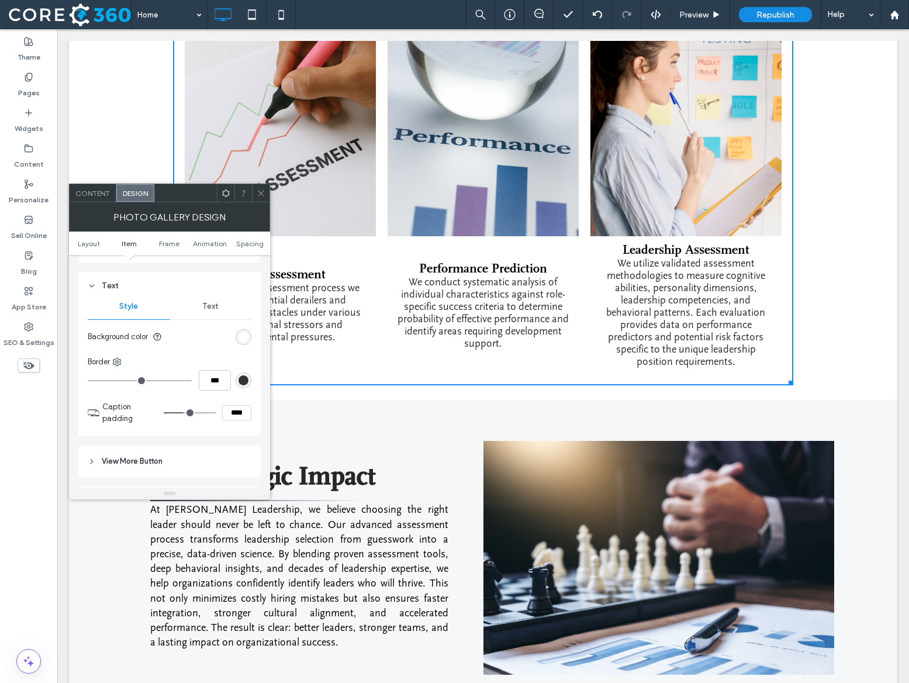
scroll to position [440, 0]
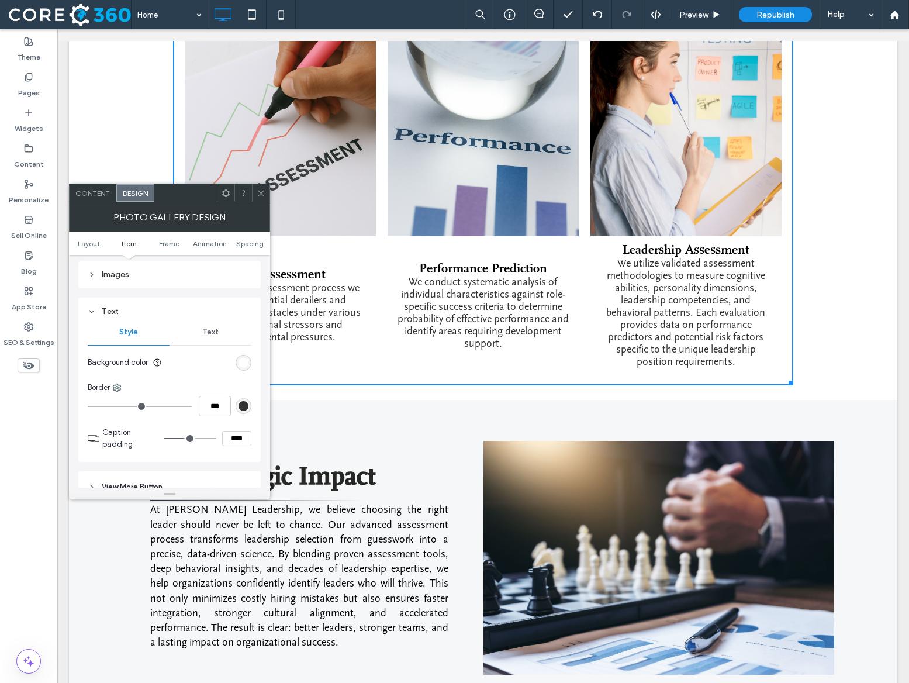
click at [203, 319] on div "Text" at bounding box center [170, 311] width 164 height 16
click at [207, 327] on div "Layout Content display for desktop only Text & button below image Text & button…" at bounding box center [169, 244] width 182 height 858
click at [189, 318] on div "Text" at bounding box center [170, 311] width 164 height 16
click at [210, 332] on span "Text" at bounding box center [210, 331] width 16 height 9
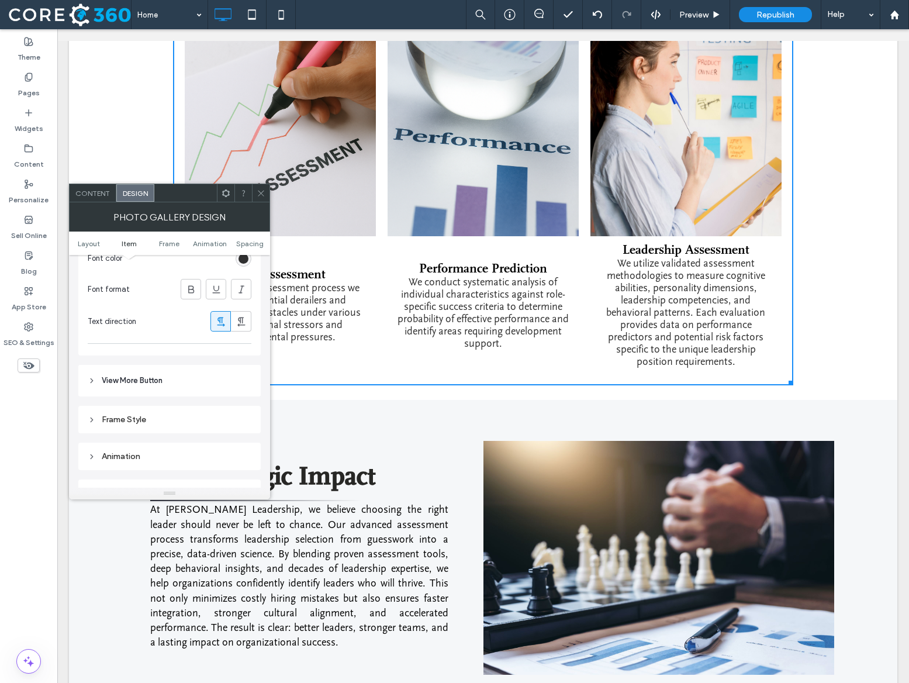
click at [131, 421] on div "Frame Style" at bounding box center [170, 419] width 164 height 10
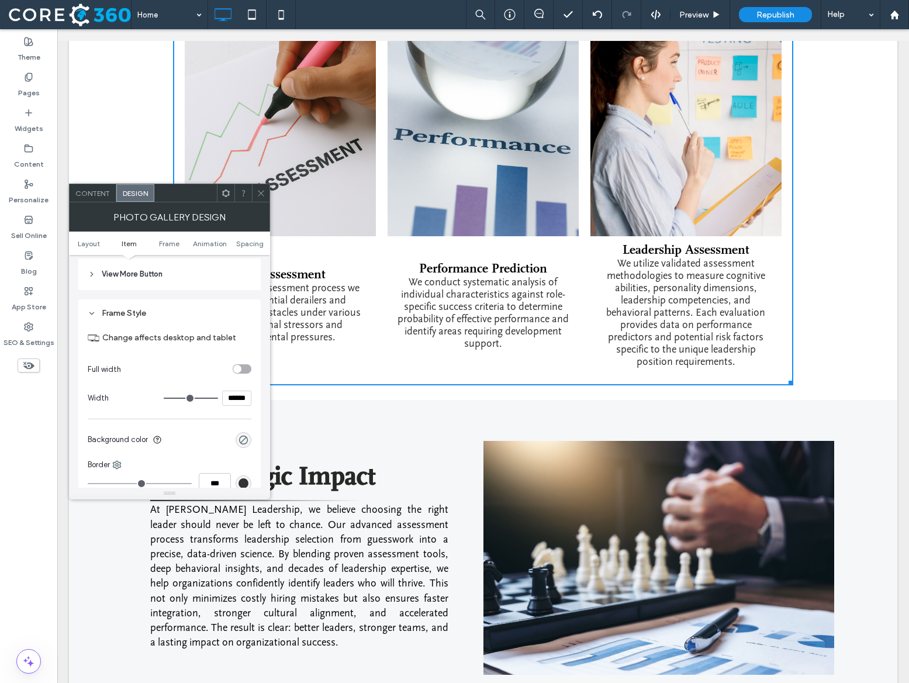
scroll to position [978, 0]
click at [136, 280] on header "View More Button" at bounding box center [169, 271] width 182 height 32
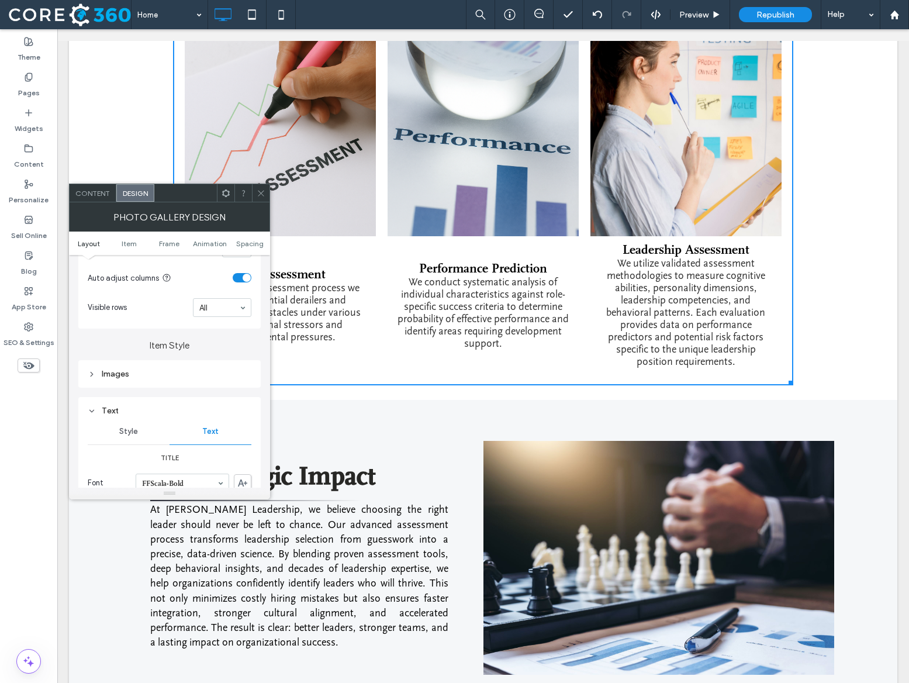
scroll to position [340, 0]
click at [126, 379] on div "Images" at bounding box center [170, 374] width 164 height 10
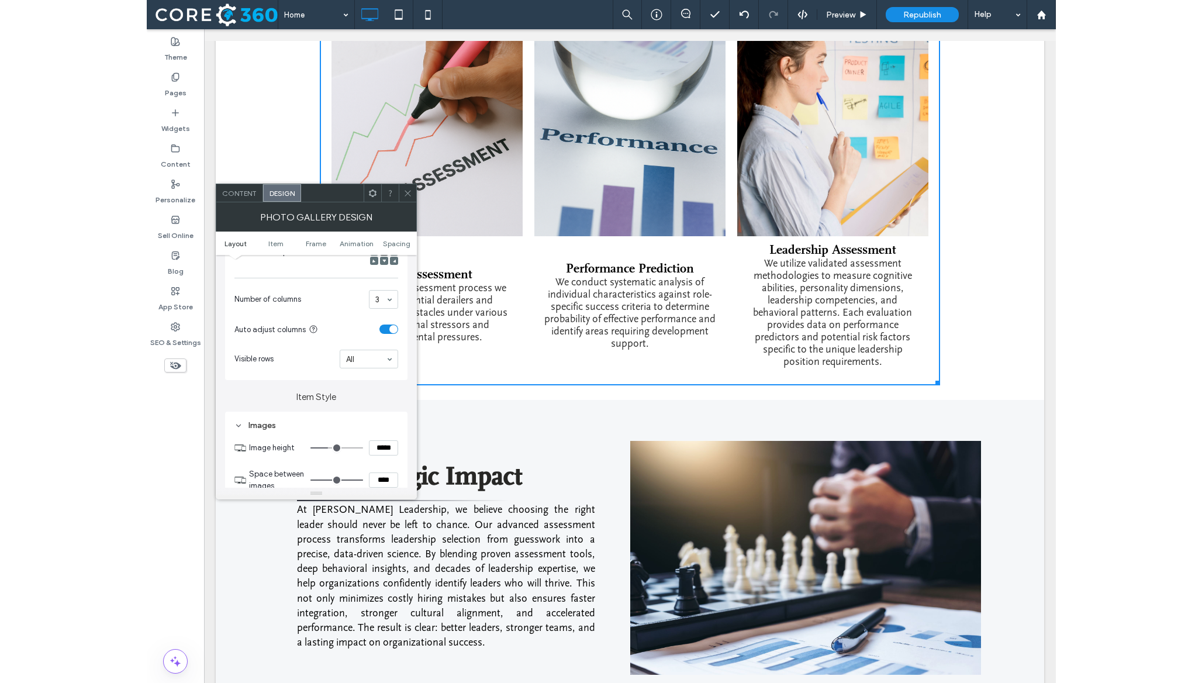
scroll to position [283, 0]
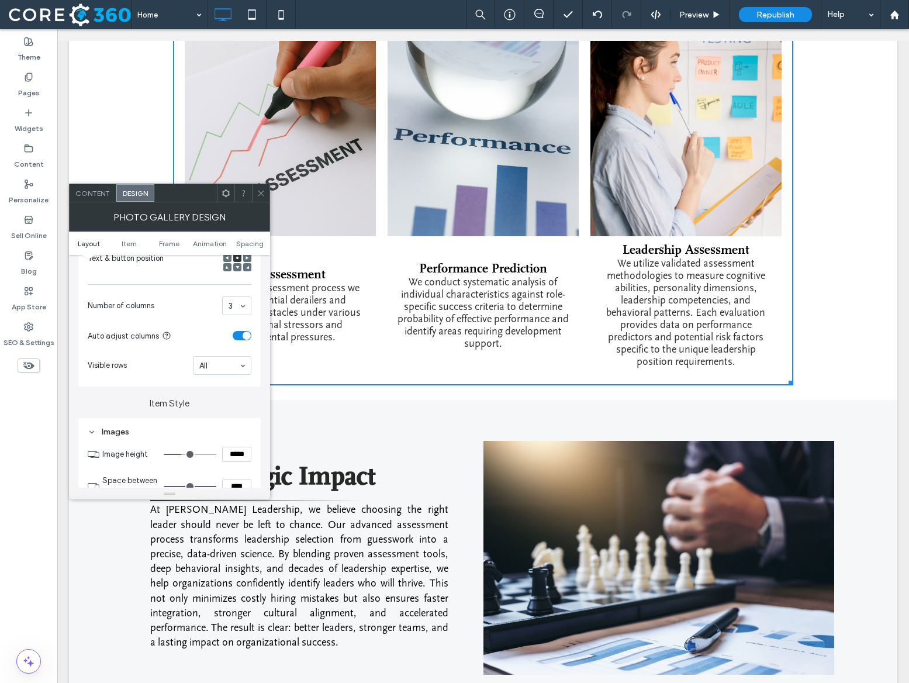
click at [260, 189] on icon at bounding box center [261, 193] width 9 height 9
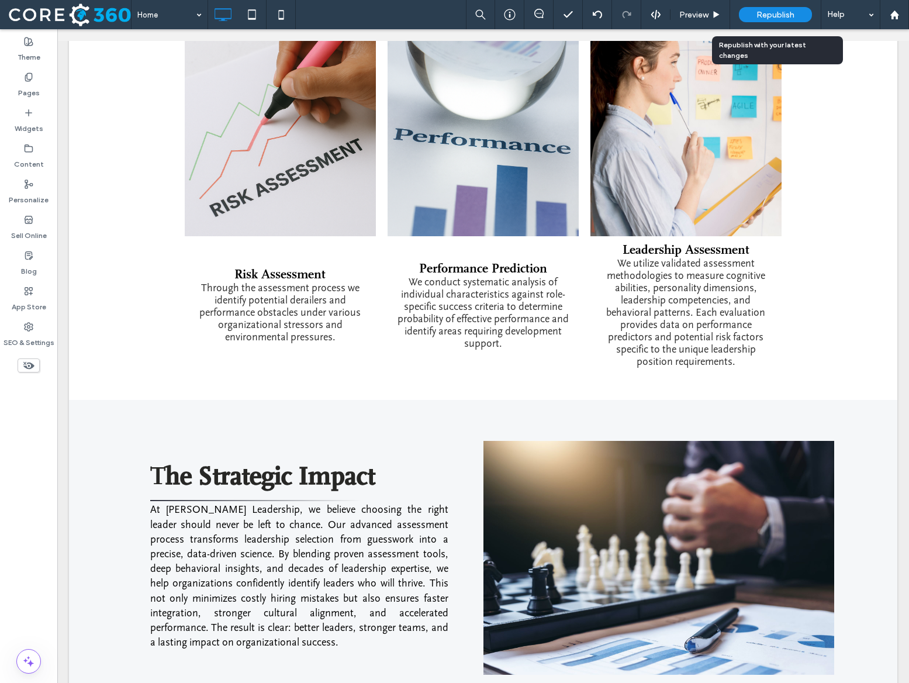
click at [770, 18] on span "Republish" at bounding box center [775, 15] width 38 height 10
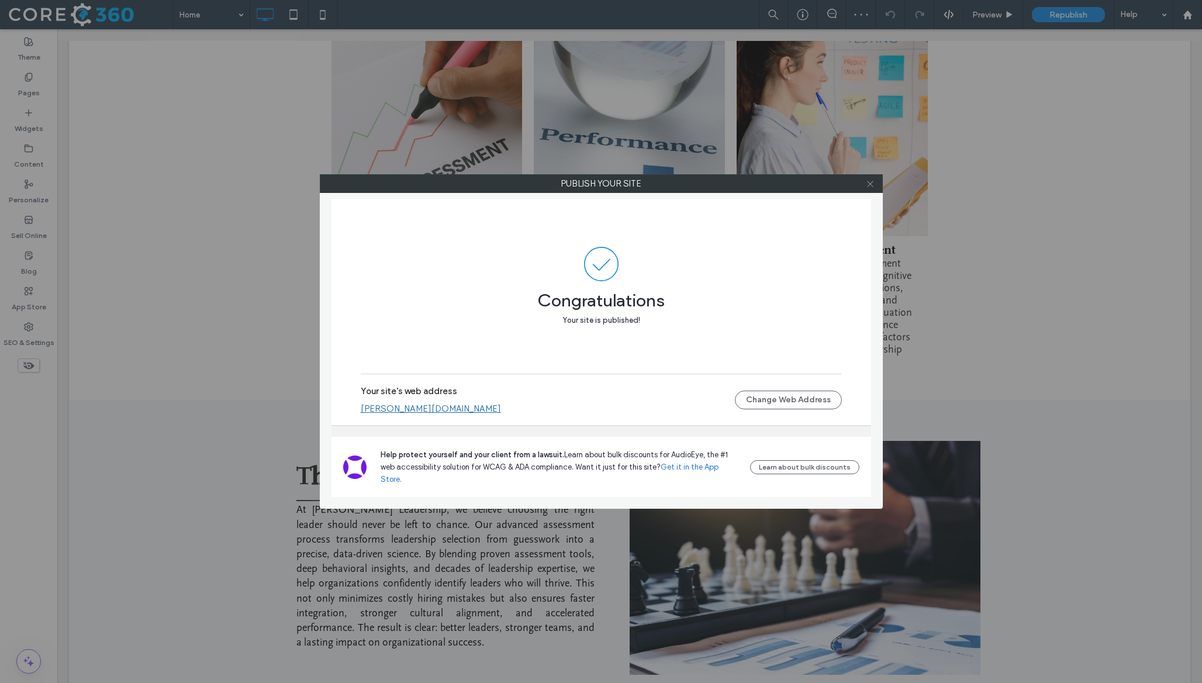
click at [868, 183] on icon at bounding box center [870, 183] width 9 height 9
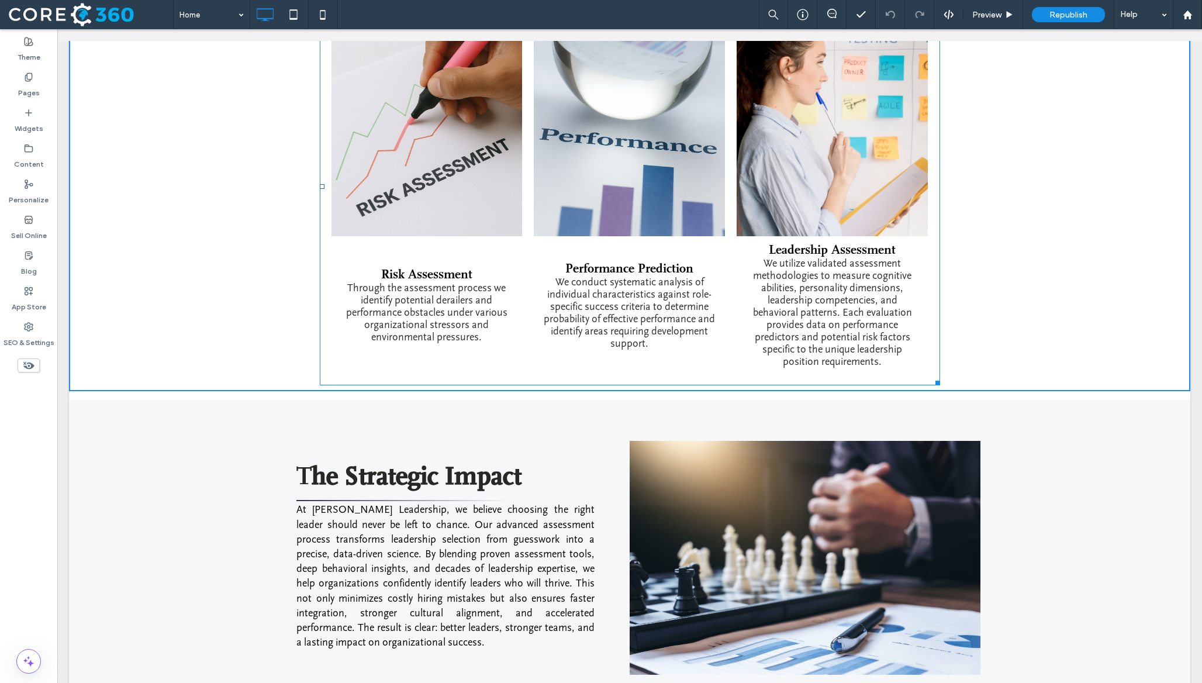
drag, startPoint x: 939, startPoint y: 367, endPoint x: 1018, endPoint y: 361, distance: 79.1
click at [940, 361] on div "Risk Assessment Through the assessment process we identify potential derailers …" at bounding box center [630, 187] width 620 height 398
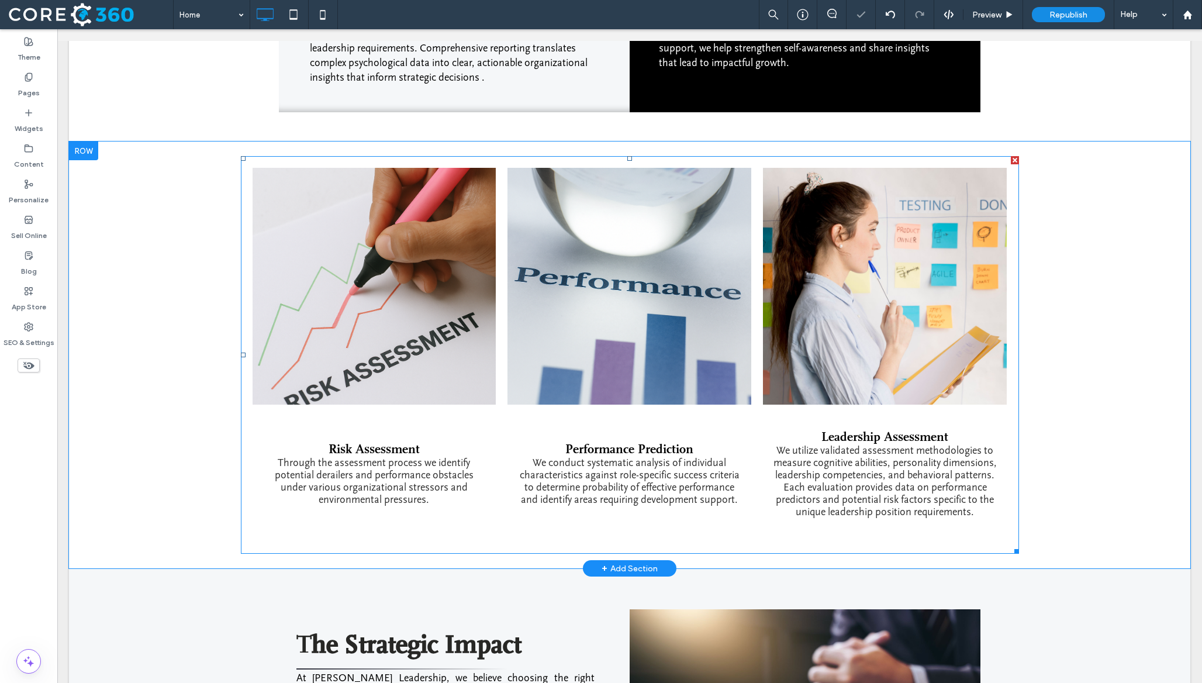
scroll to position [1266, 0]
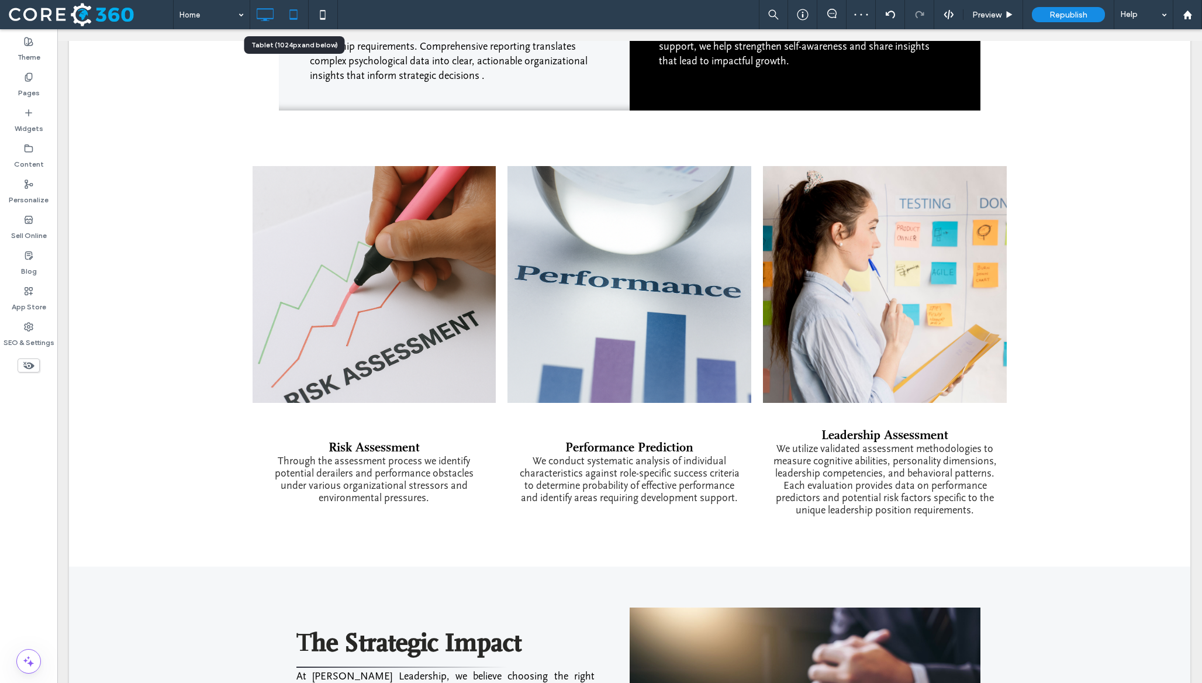
click at [291, 25] on icon at bounding box center [293, 14] width 23 height 23
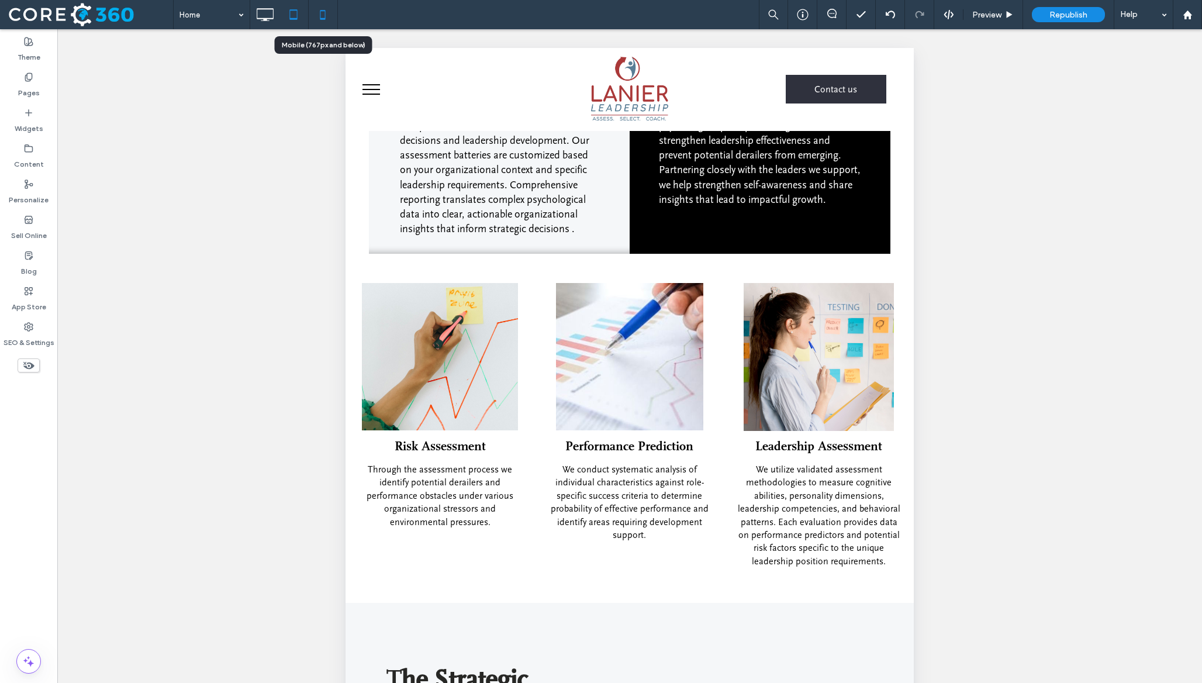
click at [324, 18] on use at bounding box center [322, 14] width 5 height 9
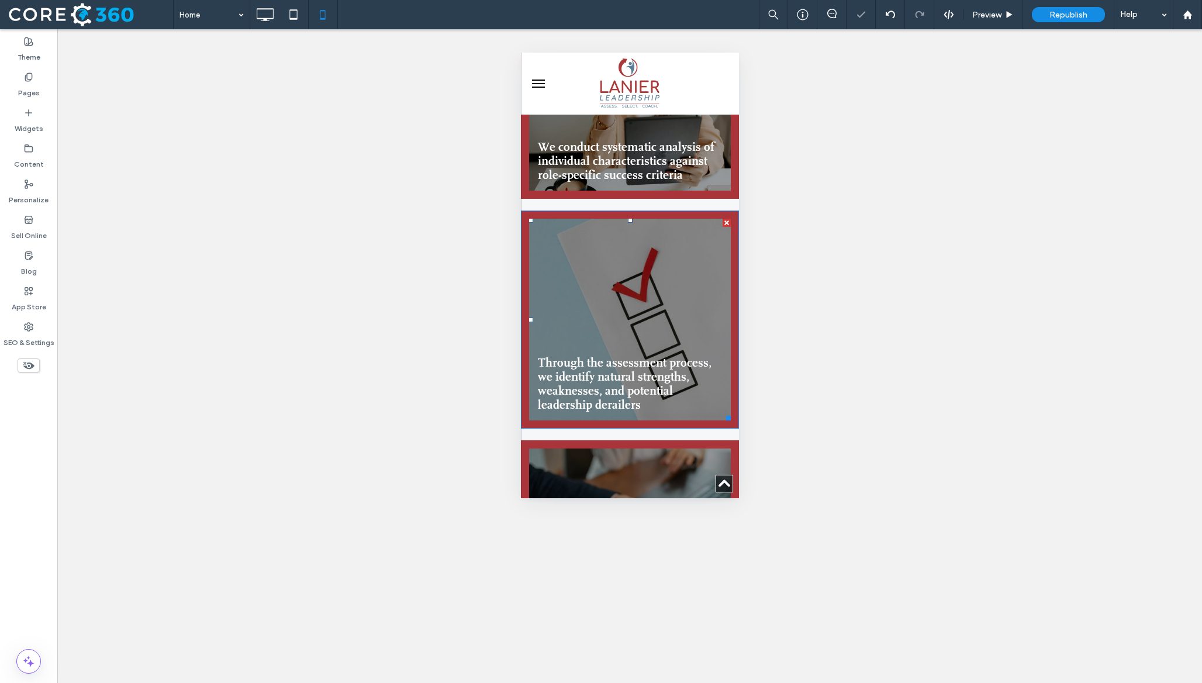
scroll to position [0, 0]
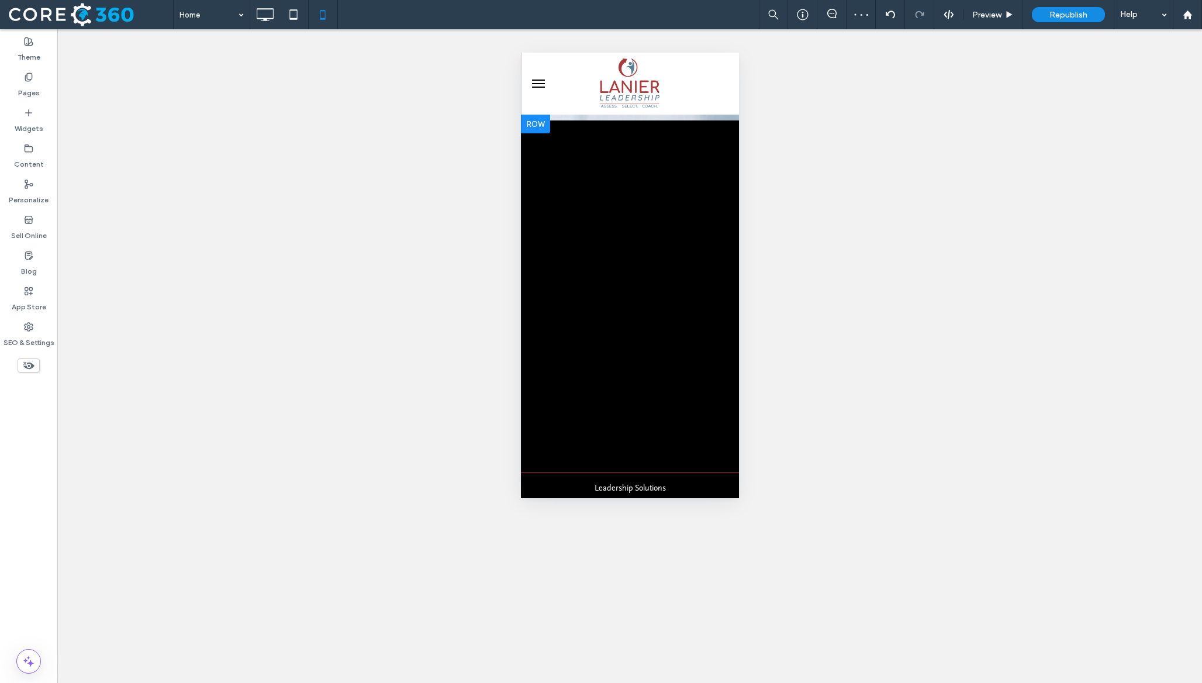
click at [676, 115] on div "Lanier Leadership Hero Tabs Assess. Select. Coach. Lanier Leadership utilizes a…" at bounding box center [629, 343] width 218 height 457
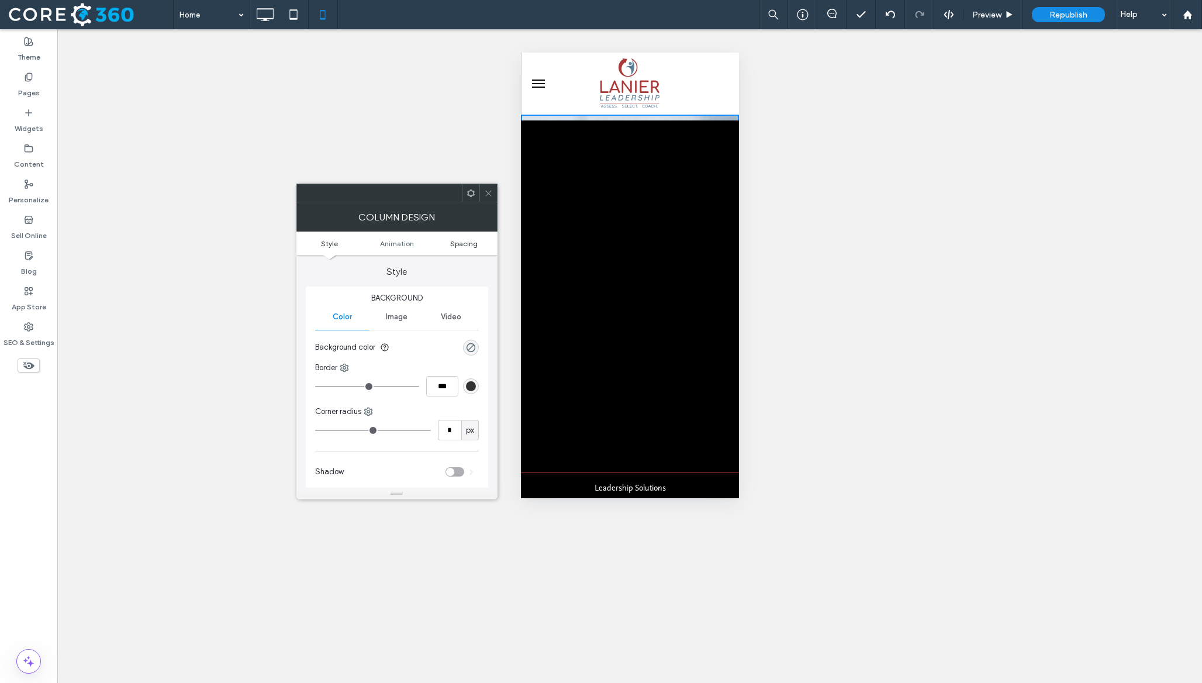
click at [472, 241] on span "Spacing" at bounding box center [463, 243] width 27 height 9
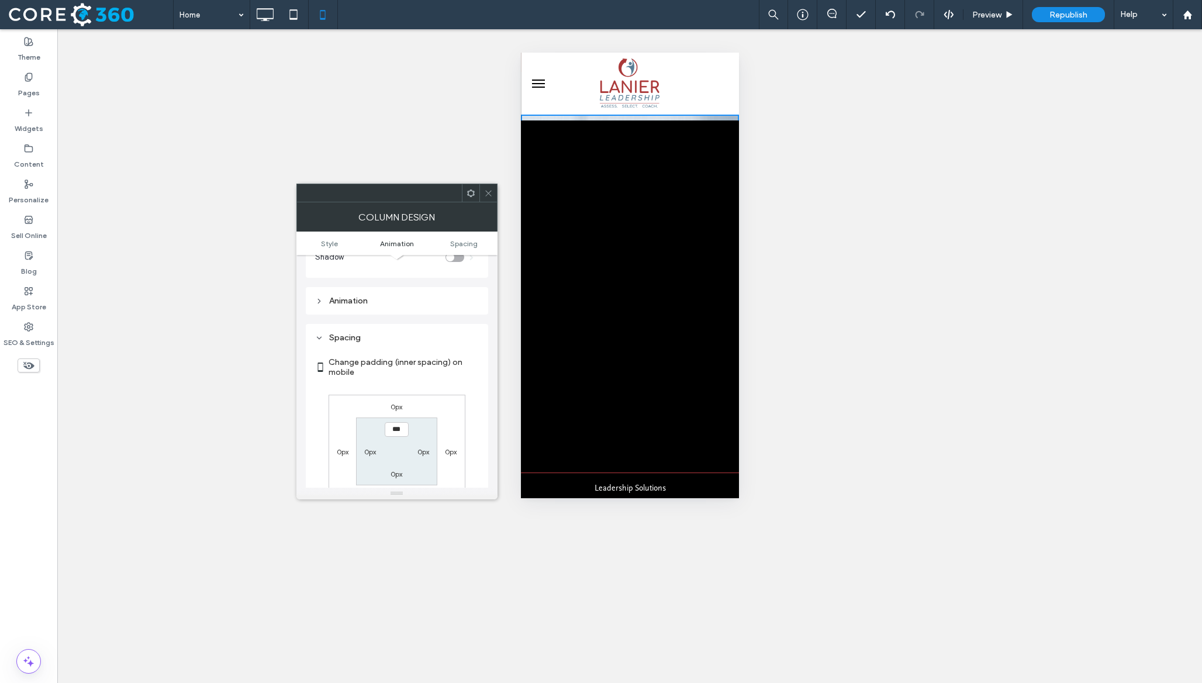
scroll to position [275, 0]
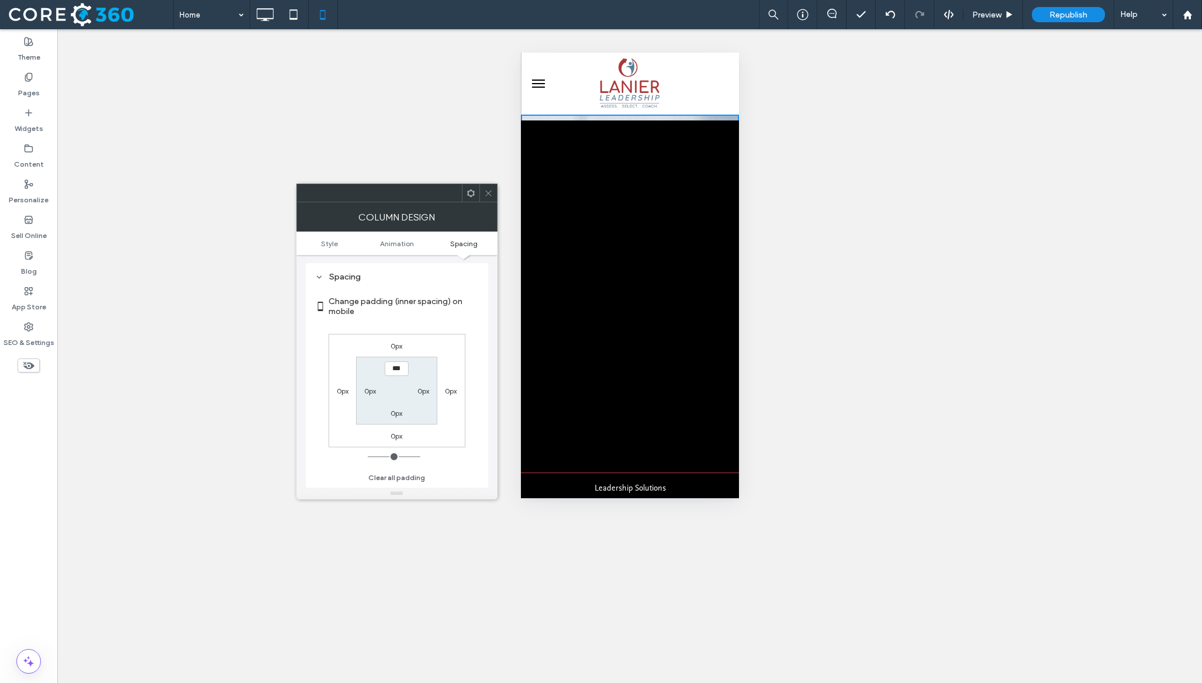
click at [395, 415] on label "0px" at bounding box center [397, 413] width 12 height 9
type input "***"
type input "*****"
click at [488, 193] on use at bounding box center [488, 193] width 6 height 6
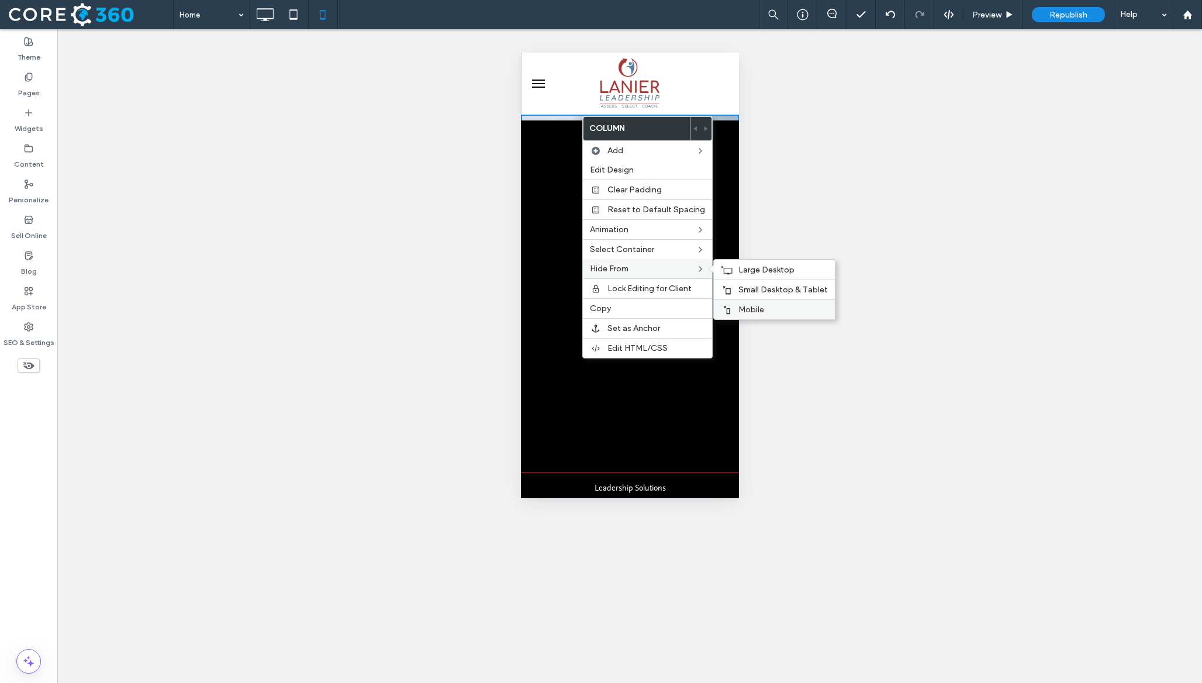
click at [765, 310] on label "Mobile" at bounding box center [782, 310] width 89 height 10
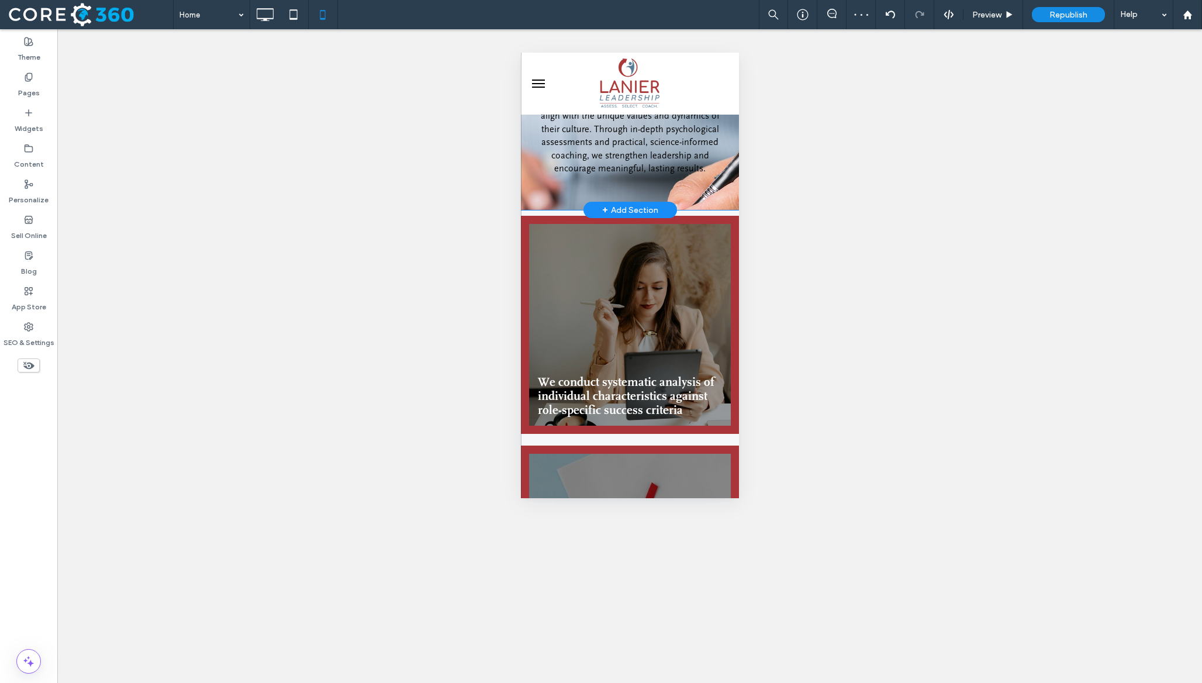
scroll to position [0, 0]
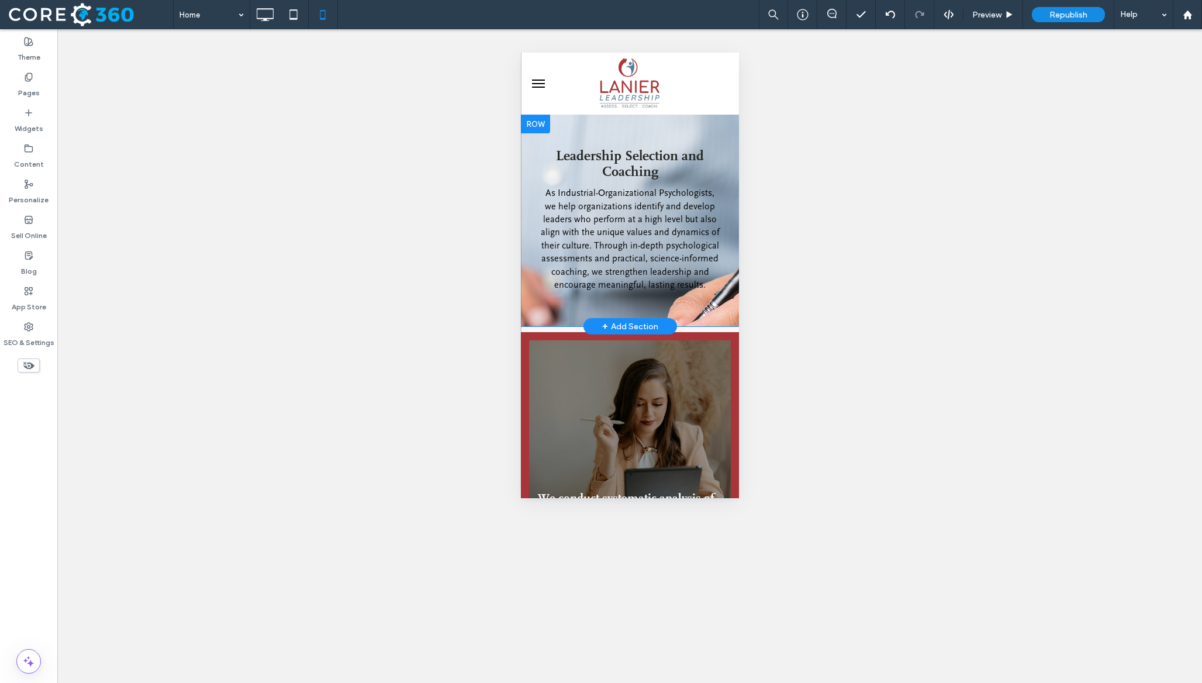
click at [541, 128] on div at bounding box center [534, 124] width 29 height 19
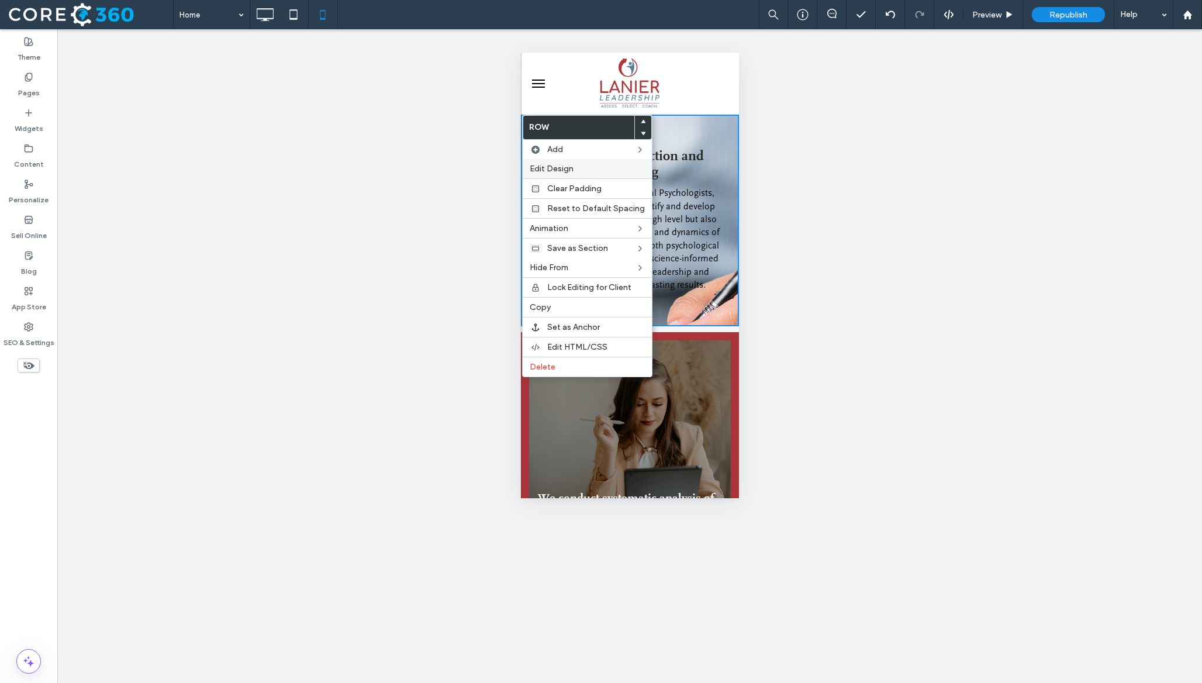
click at [565, 170] on span "Edit Design" at bounding box center [552, 169] width 44 height 10
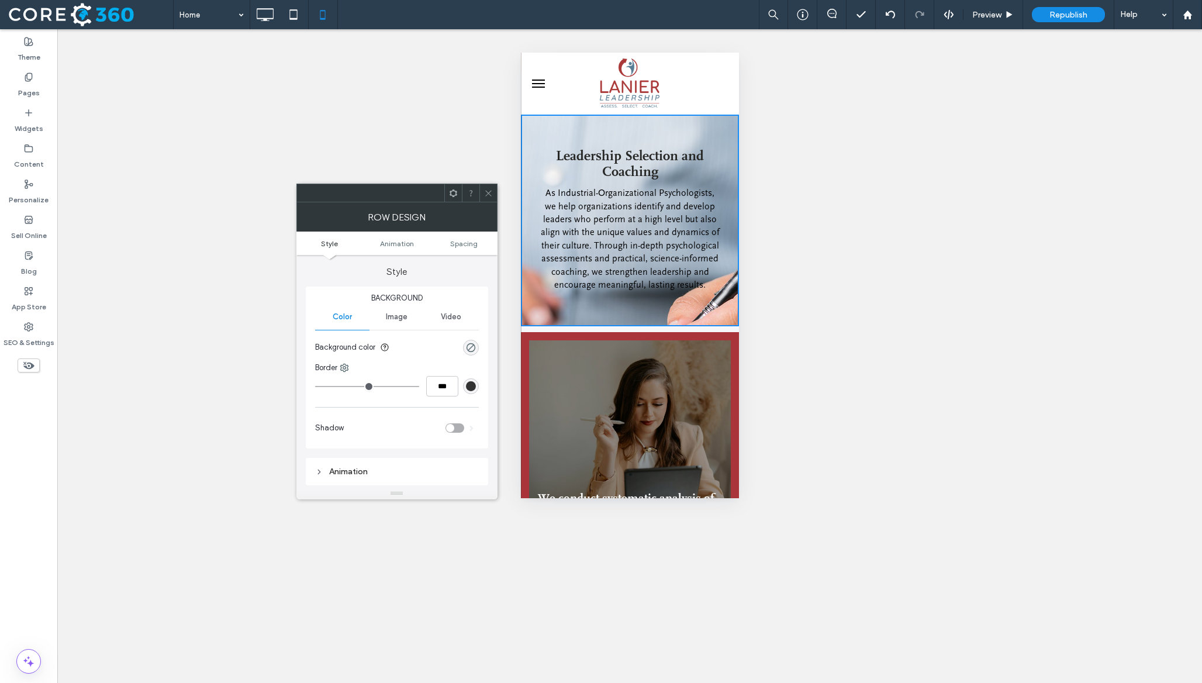
click at [409, 317] on div "Image" at bounding box center [396, 317] width 54 height 26
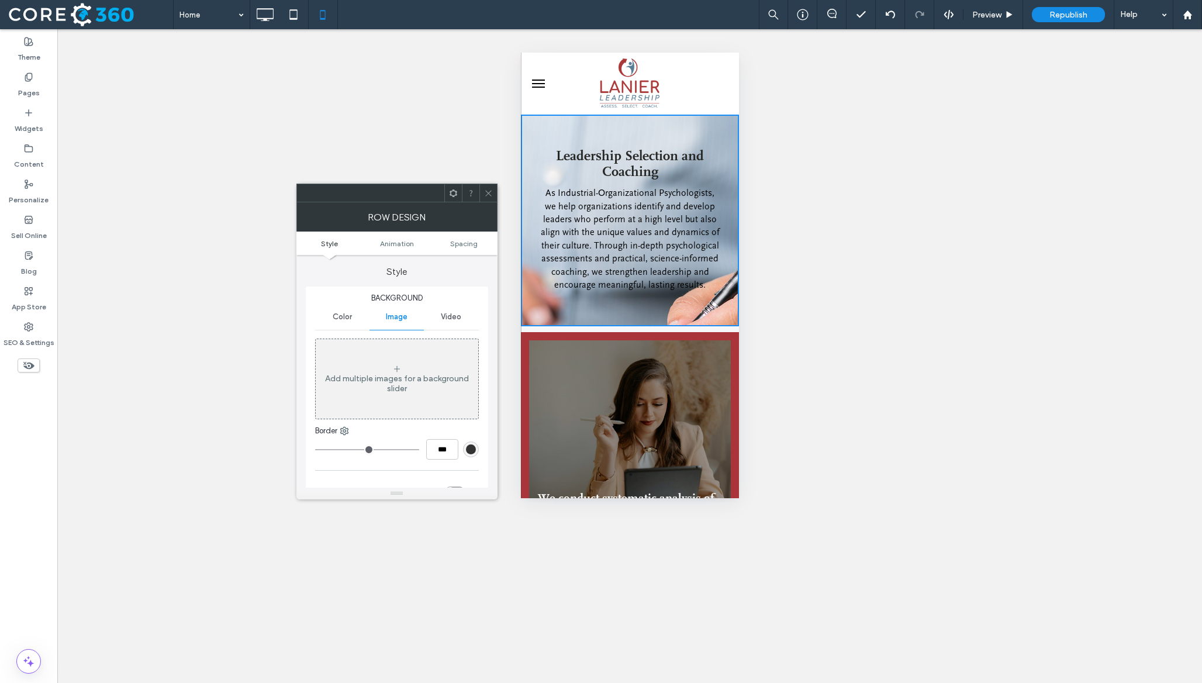
click at [480, 196] on div at bounding box center [488, 193] width 18 height 18
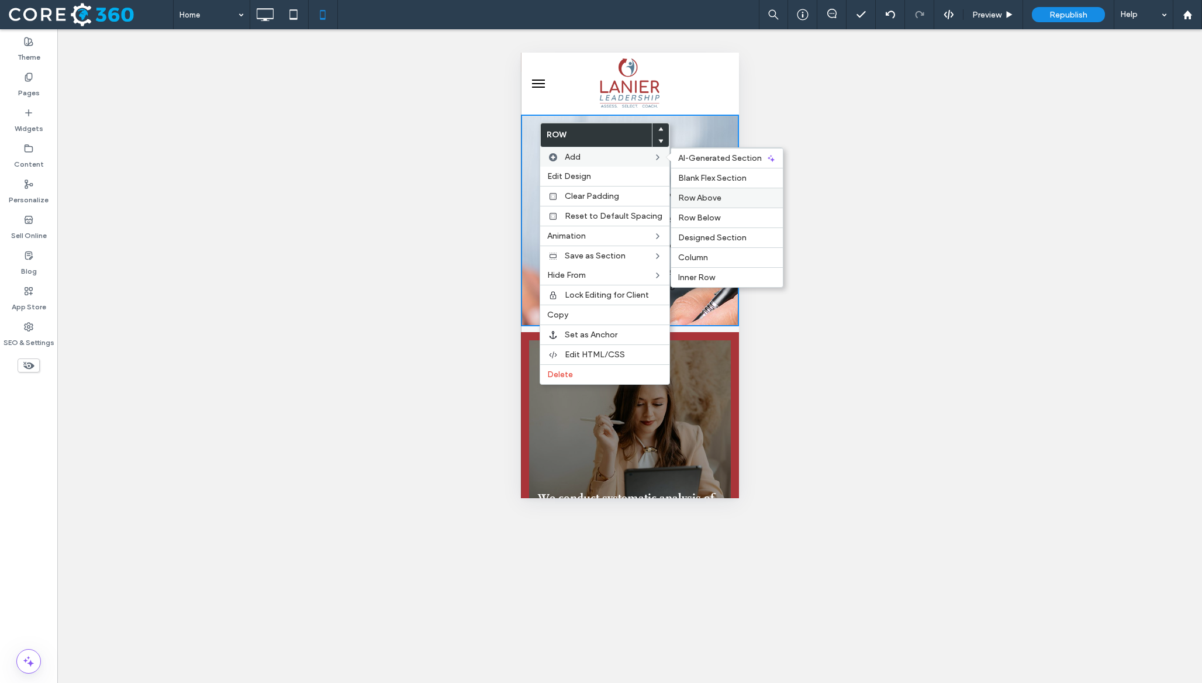
click at [704, 203] on div "Row Above" at bounding box center [727, 198] width 112 height 20
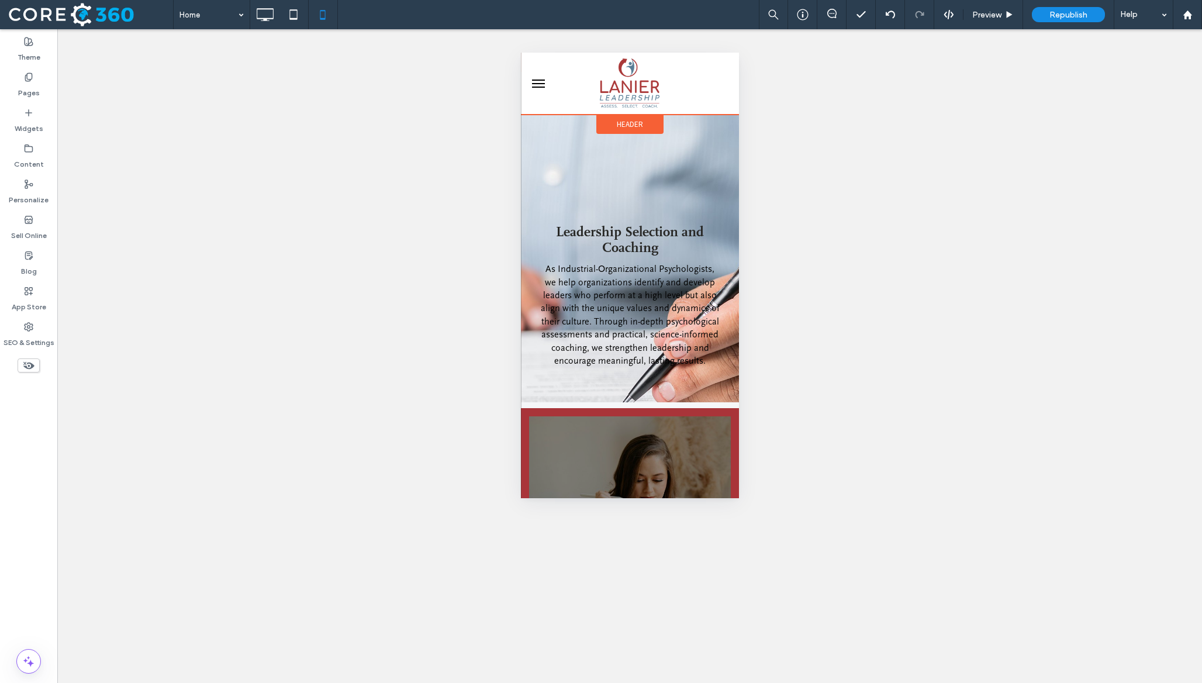
click at [630, 122] on span "Header" at bounding box center [629, 124] width 26 height 10
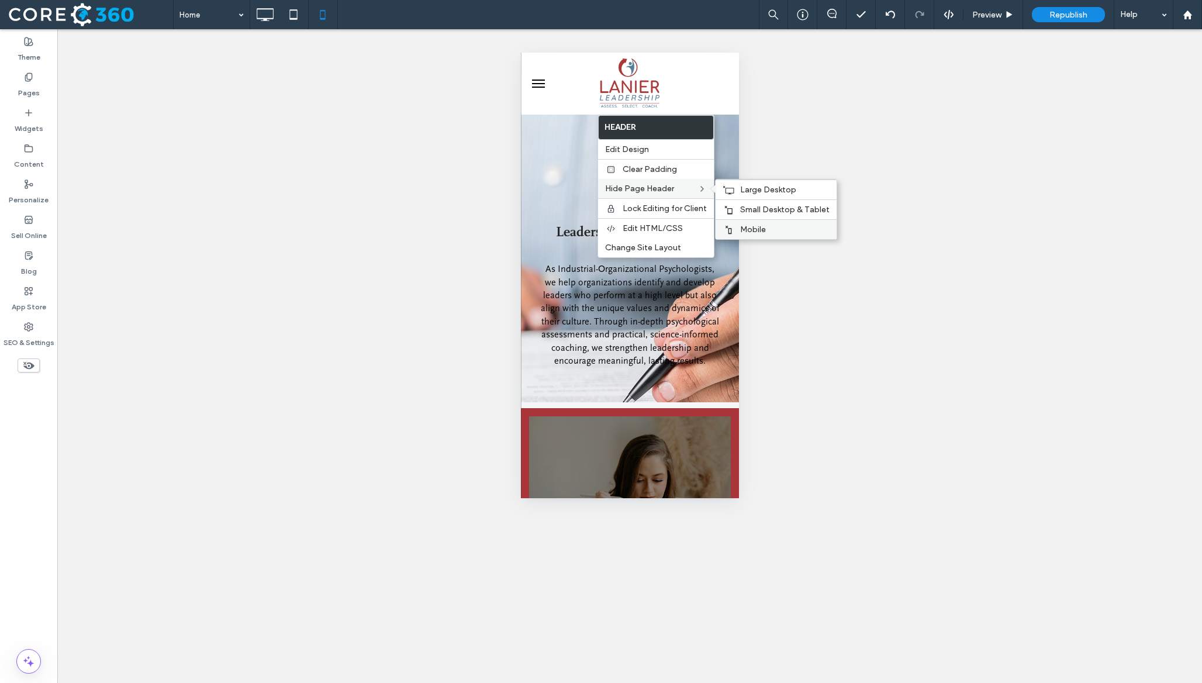
click at [745, 229] on span "Mobile" at bounding box center [753, 229] width 26 height 10
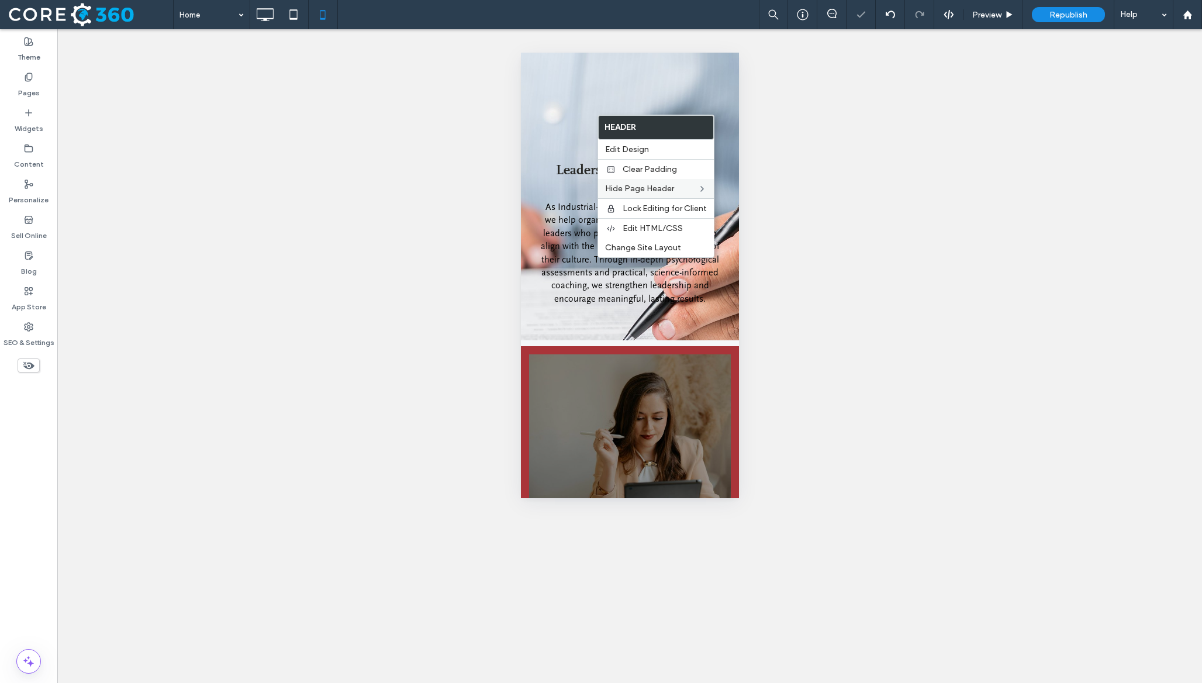
click at [576, 93] on div "Click To Paste Click To Paste" at bounding box center [629, 90] width 218 height 58
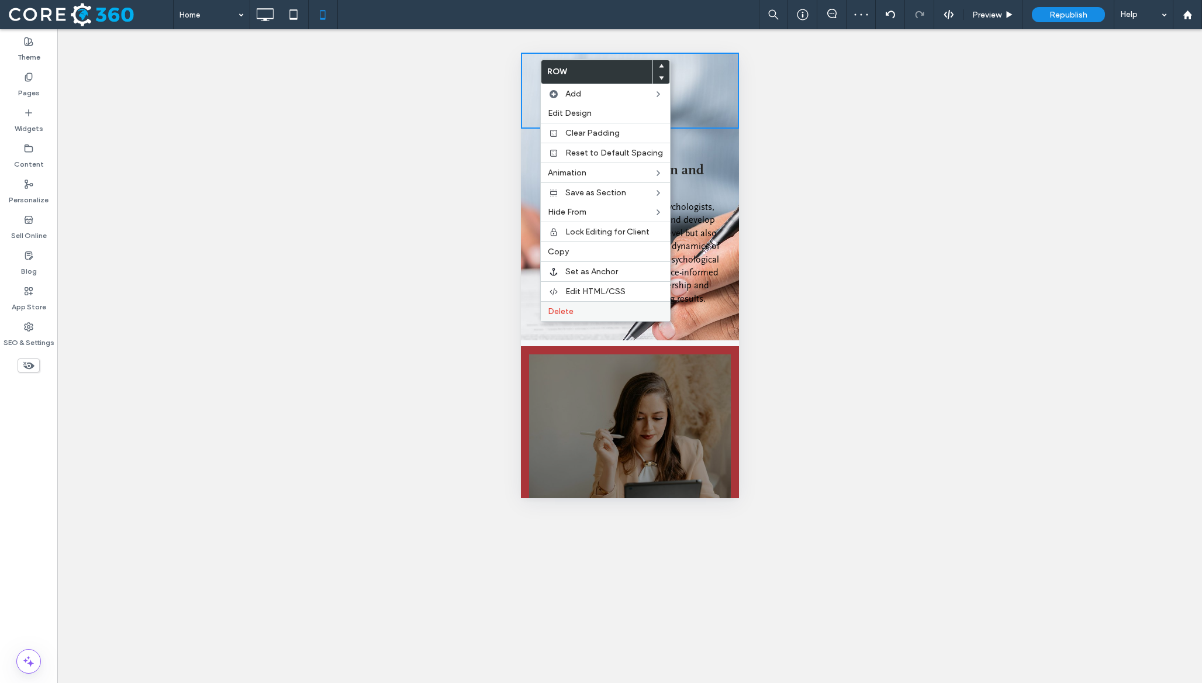
click at [578, 310] on label "Delete" at bounding box center [605, 311] width 115 height 10
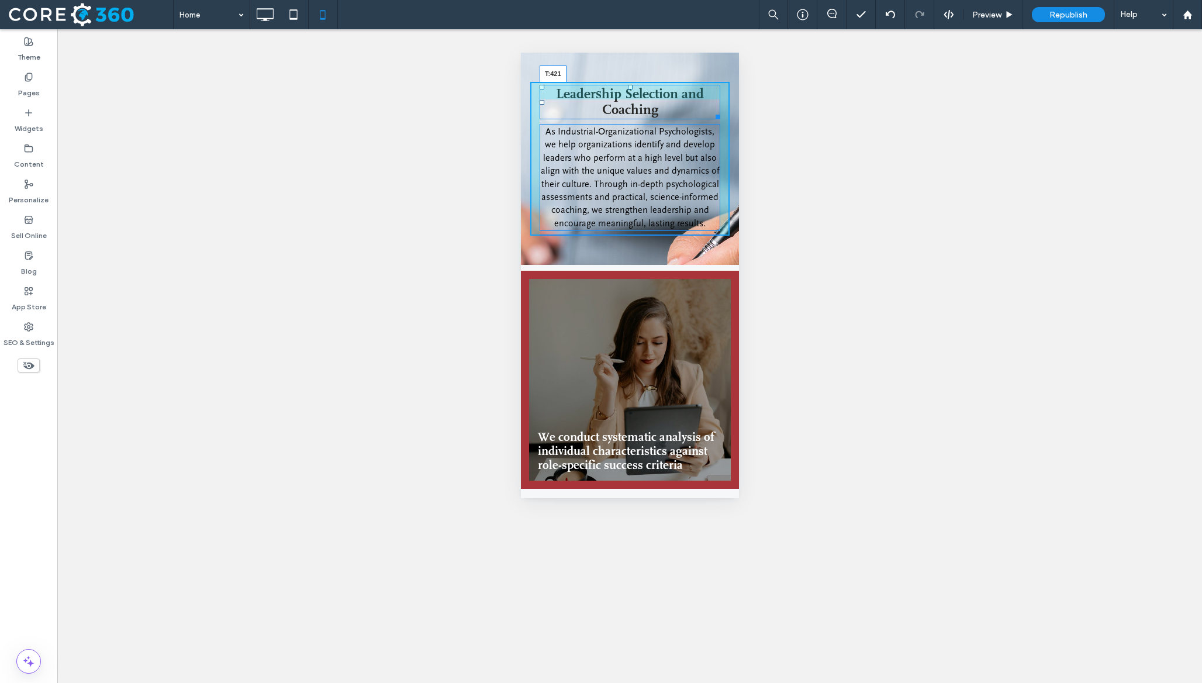
drag, startPoint x: 630, startPoint y: 87, endPoint x: 610, endPoint y: 347, distance: 261.5
click at [610, 119] on div "Leadership Selection and Coaching T:421" at bounding box center [629, 102] width 181 height 34
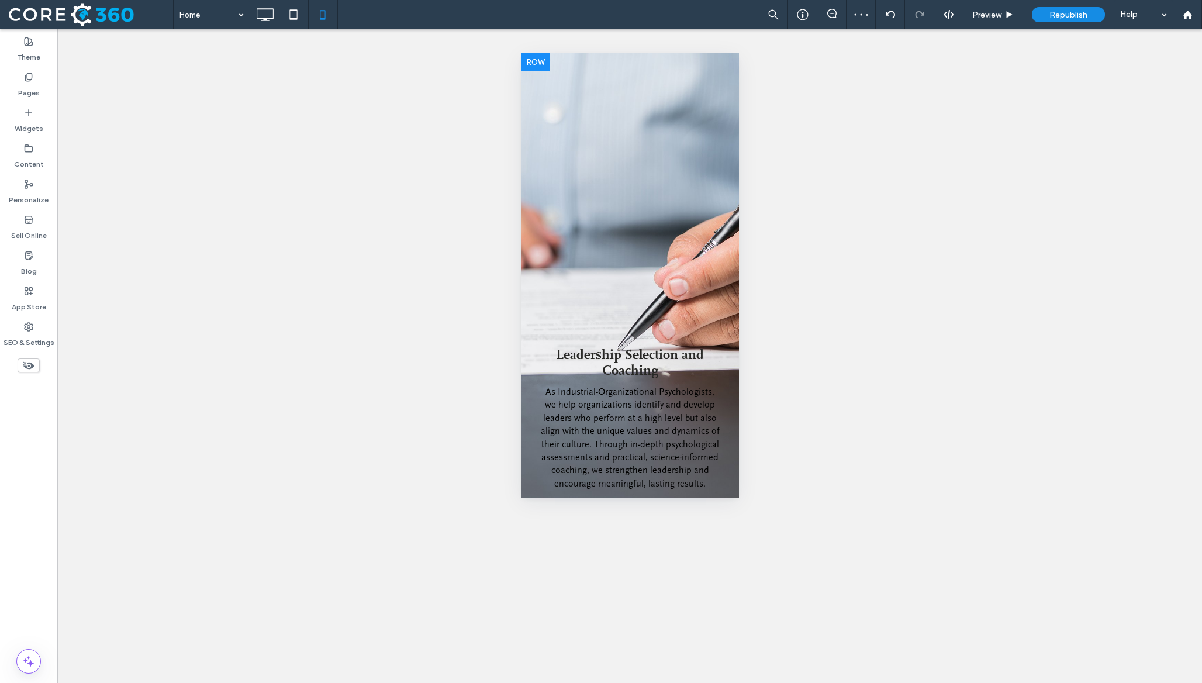
click at [528, 85] on div "Leadership Selection and Coaching As Industrial-Organizational Psychologists, w…" at bounding box center [629, 289] width 218 height 472
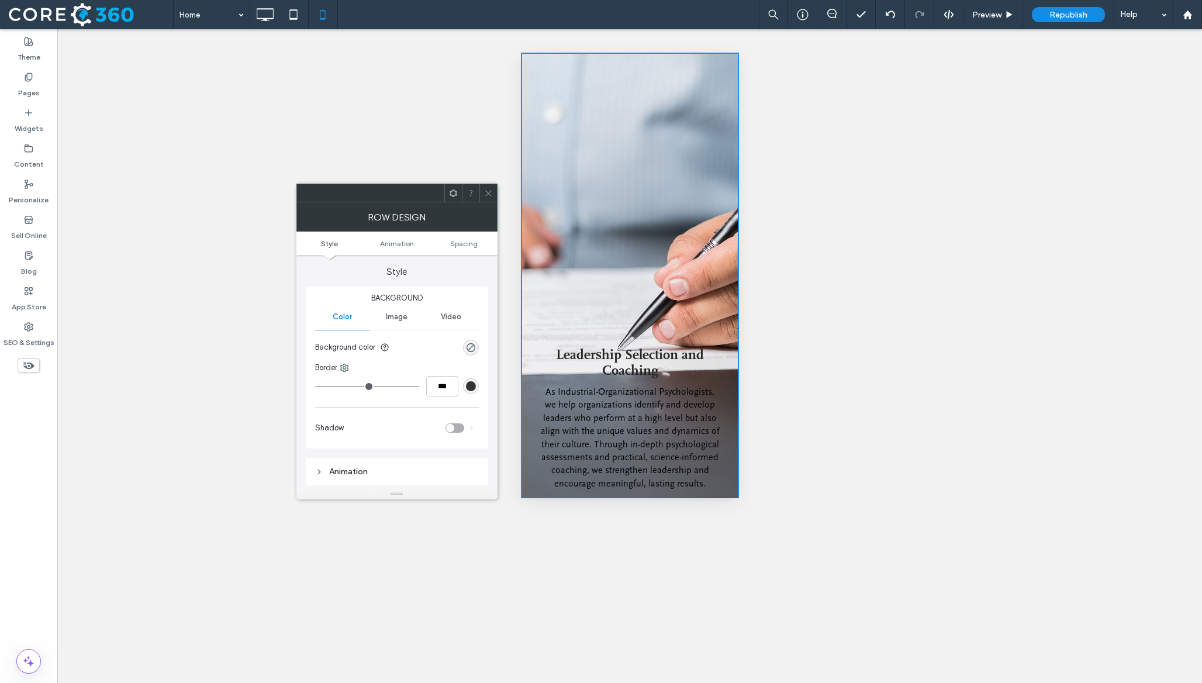
click at [405, 314] on span "Image" at bounding box center [397, 316] width 22 height 9
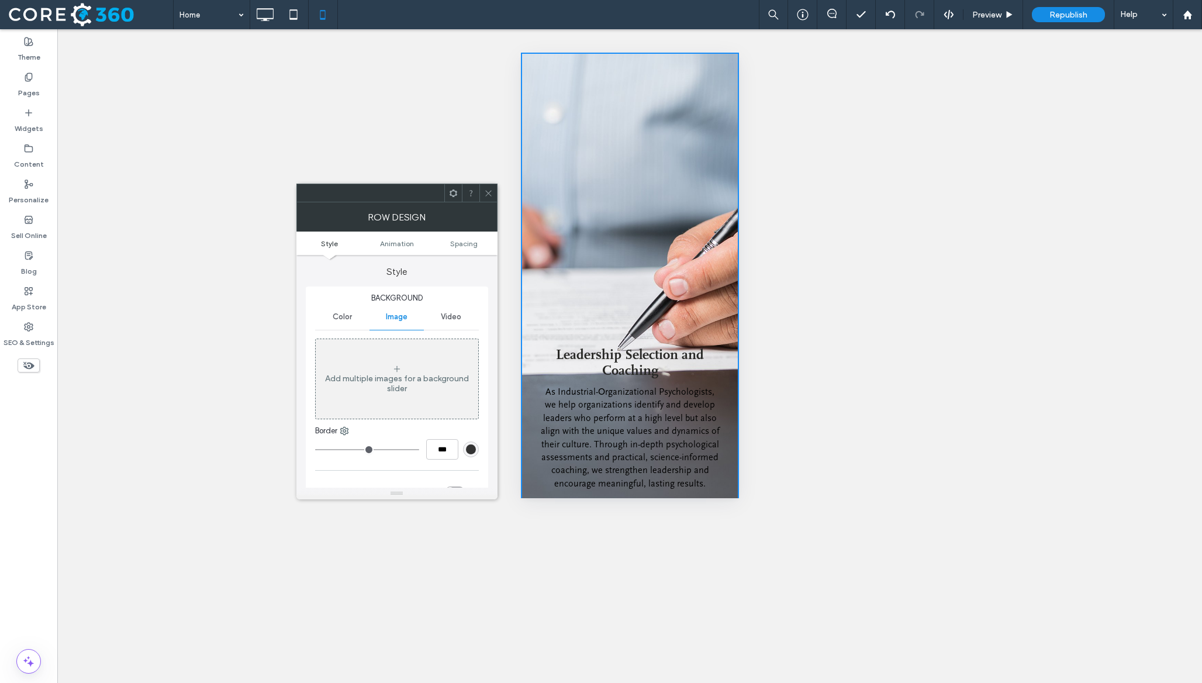
click at [349, 322] on span "Color" at bounding box center [342, 316] width 19 height 9
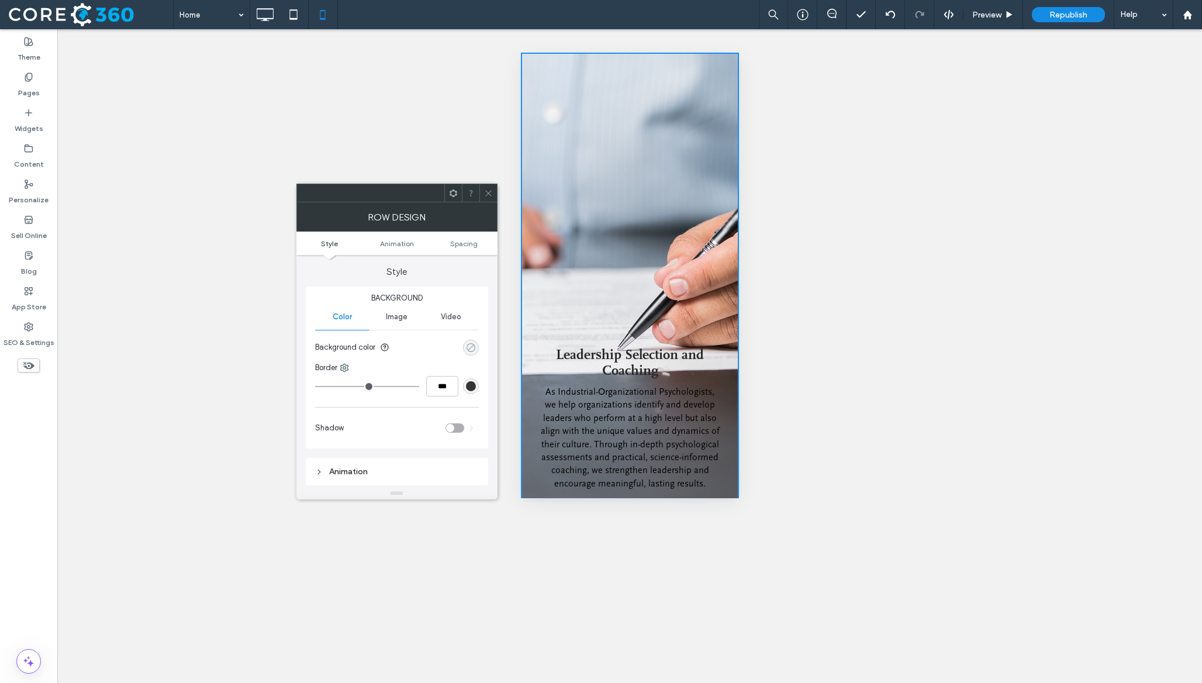
click at [468, 351] on div "rgba(0, 0, 0, 0)" at bounding box center [471, 348] width 10 height 10
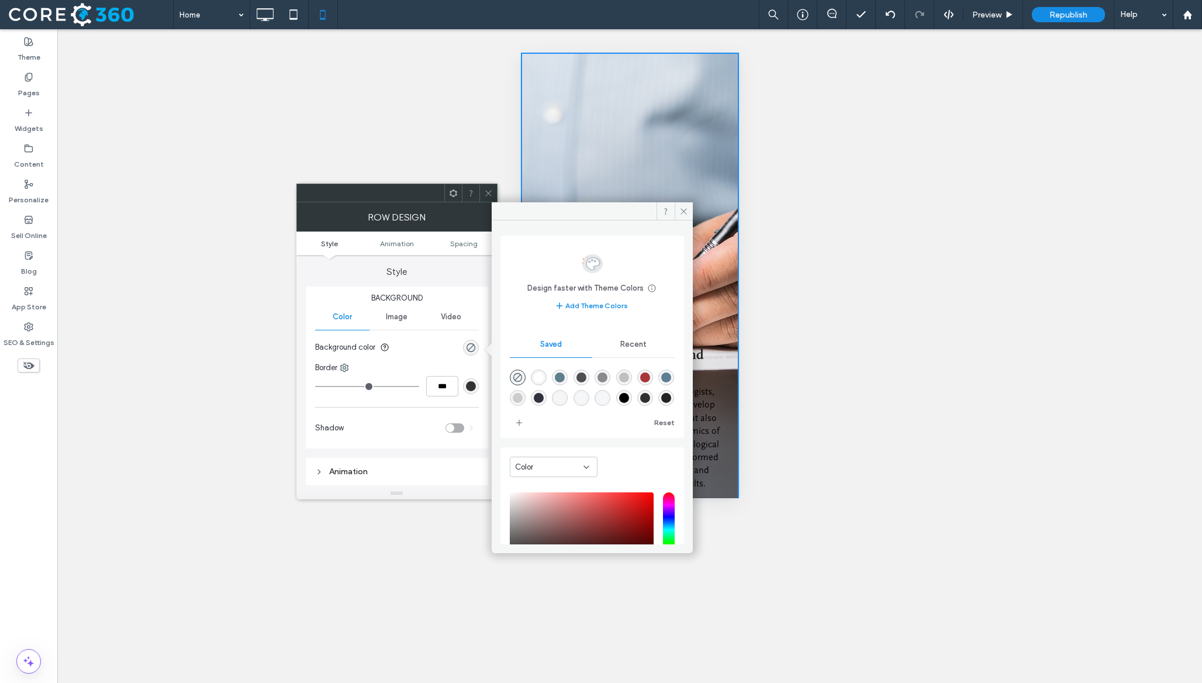
click at [539, 379] on div "rgba(255,255,255,1)" at bounding box center [539, 377] width 10 height 10
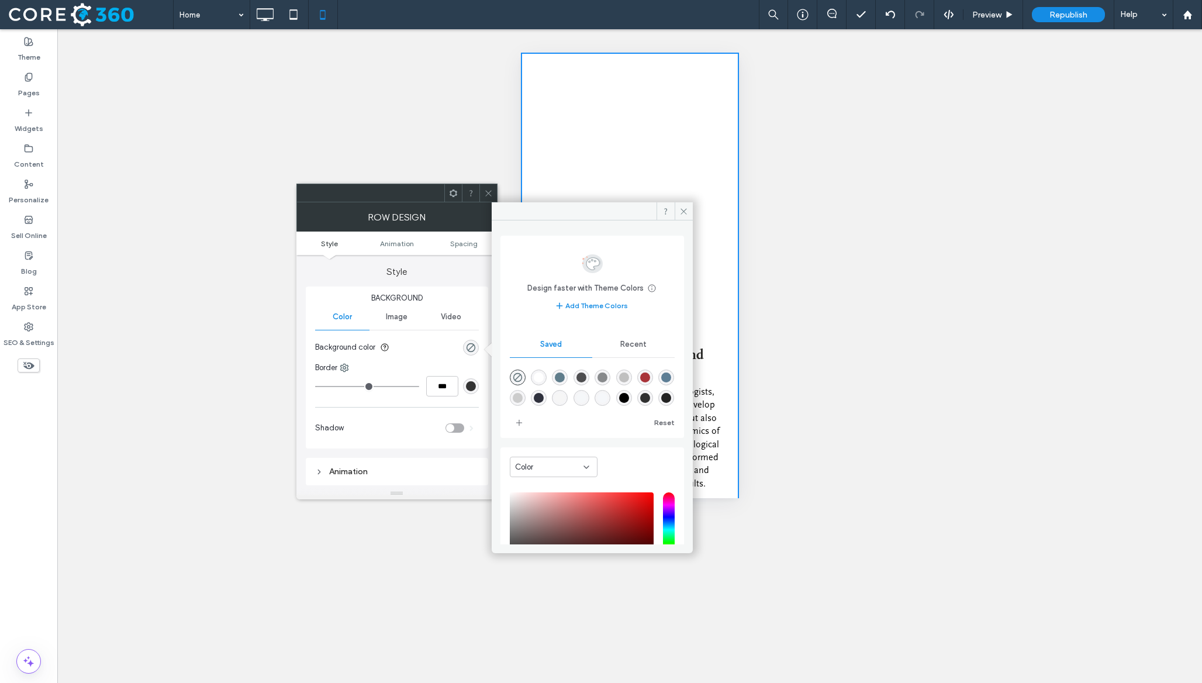
type input "*******"
type input "***"
type input "****"
click at [516, 379] on use "rgba(0,0,0,0)" at bounding box center [517, 377] width 9 height 9
type input "*******"
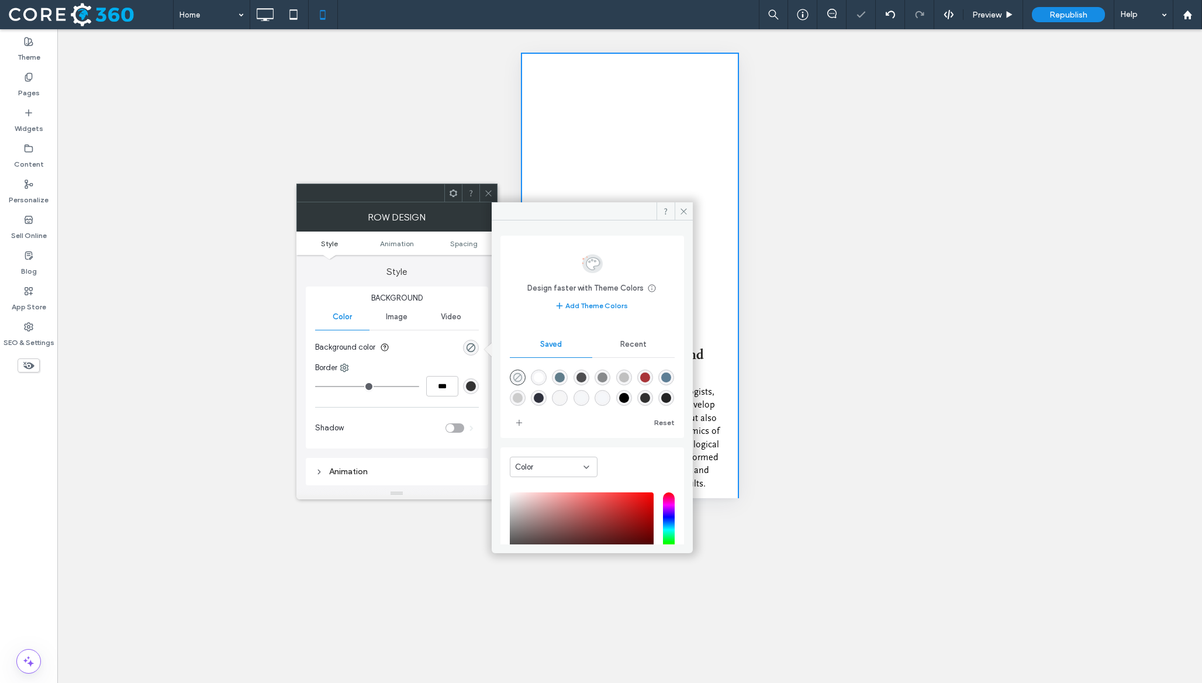
type input "*"
type input "**"
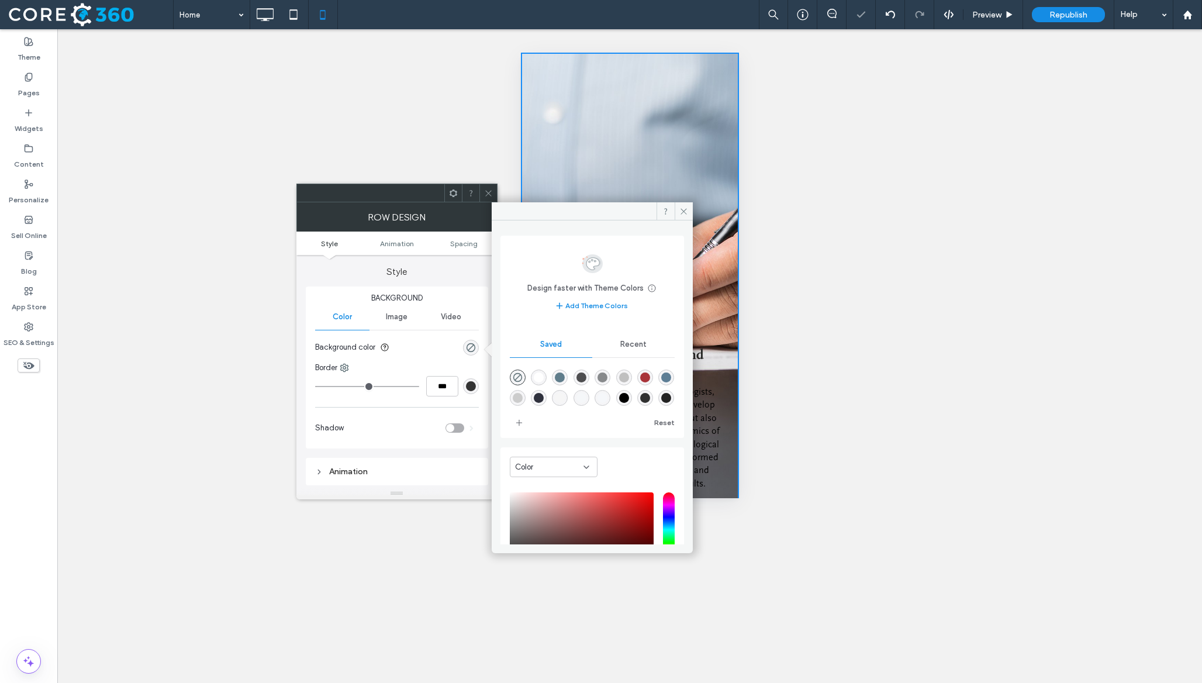
click at [405, 315] on span "Image" at bounding box center [397, 316] width 22 height 9
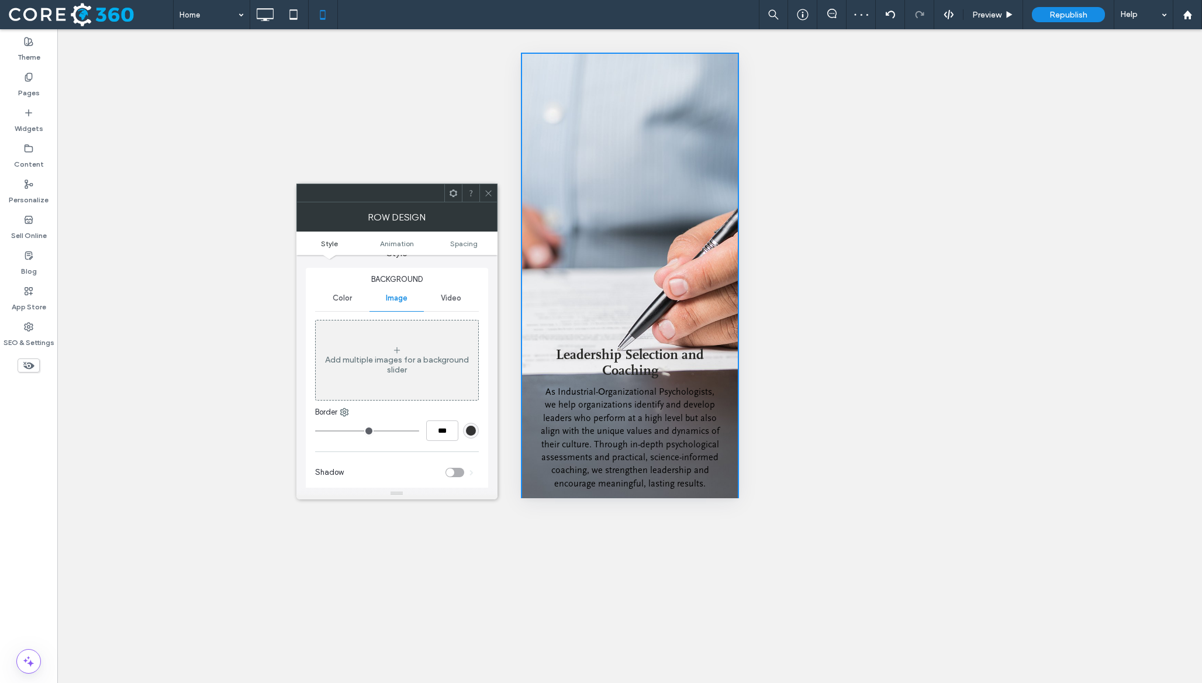
scroll to position [4, 0]
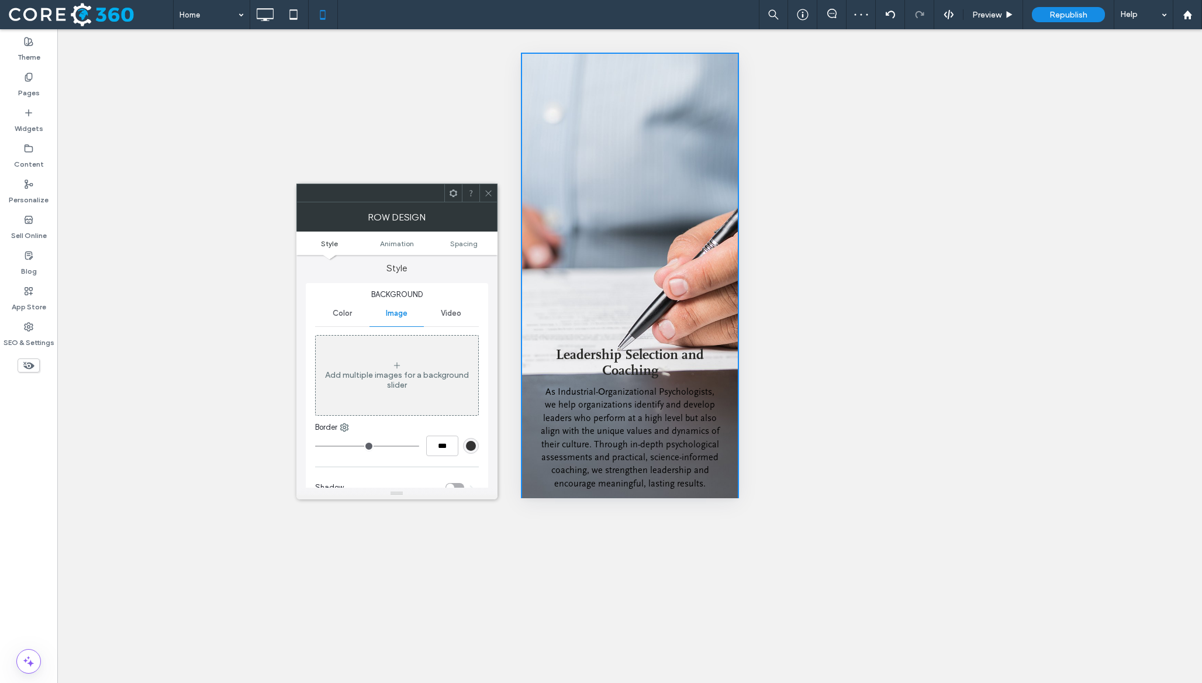
click at [352, 315] on div "Color" at bounding box center [342, 313] width 54 height 26
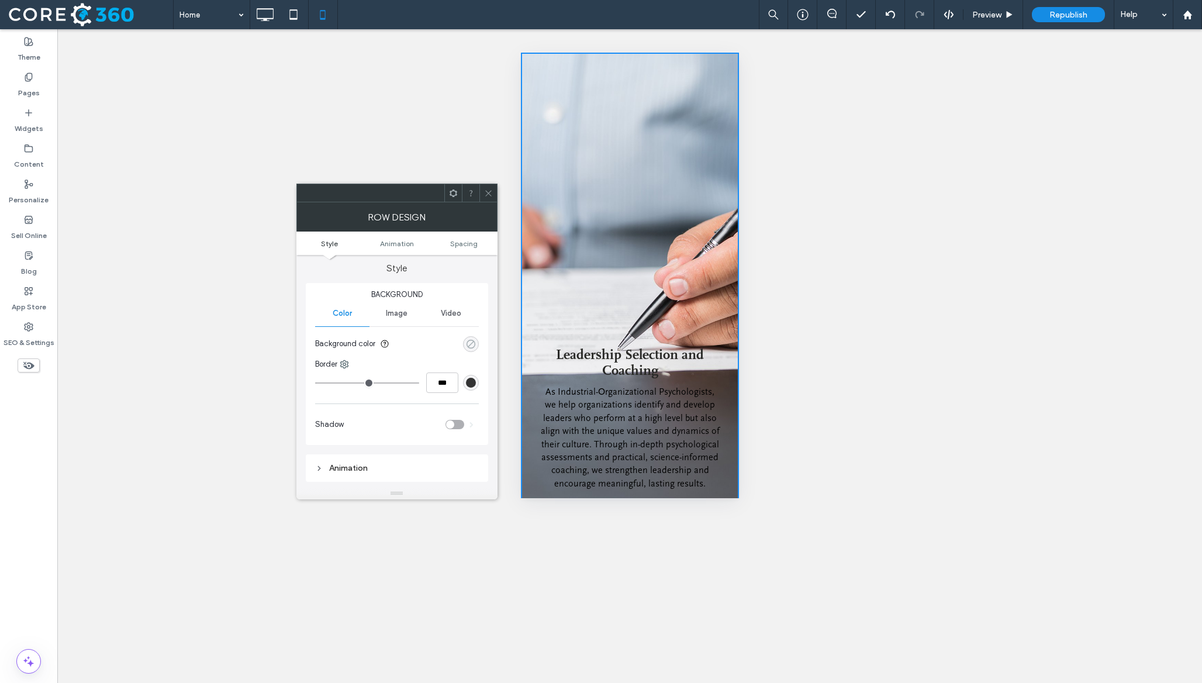
click at [469, 346] on div "rgba(0,0,0,0)" at bounding box center [471, 344] width 10 height 10
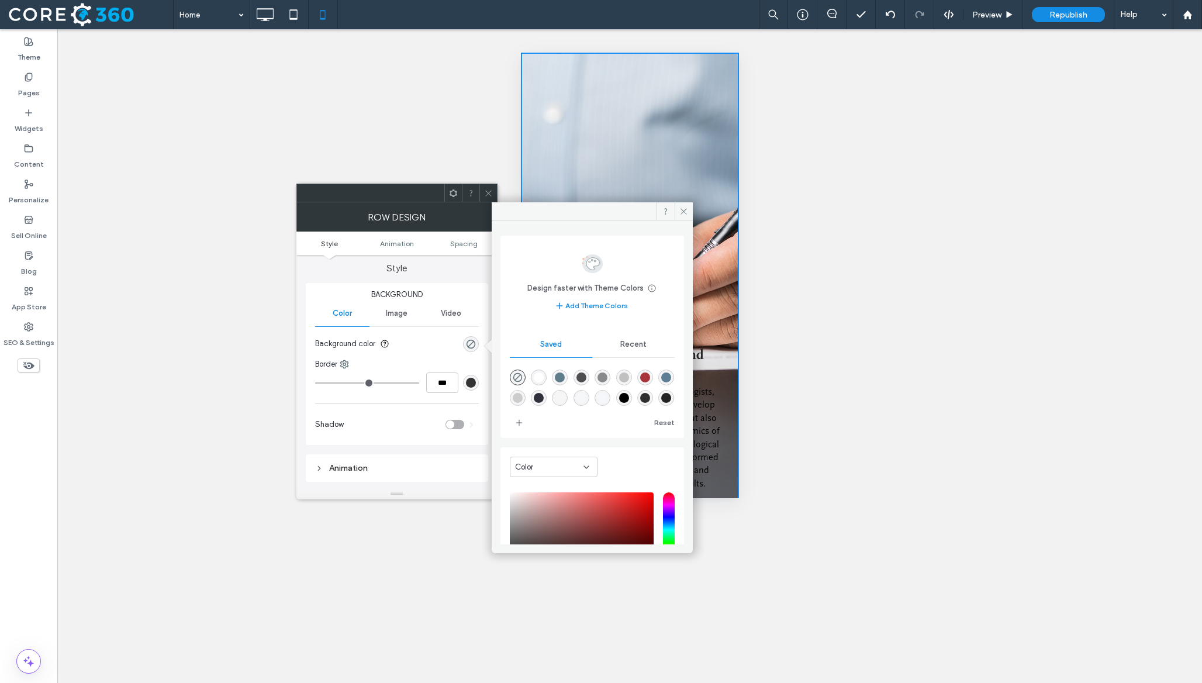
click at [531, 380] on div at bounding box center [592, 386] width 165 height 44
click at [544, 380] on div "rgba(255,255,255,1)" at bounding box center [539, 377] width 10 height 10
type input "*******"
type input "***"
type input "****"
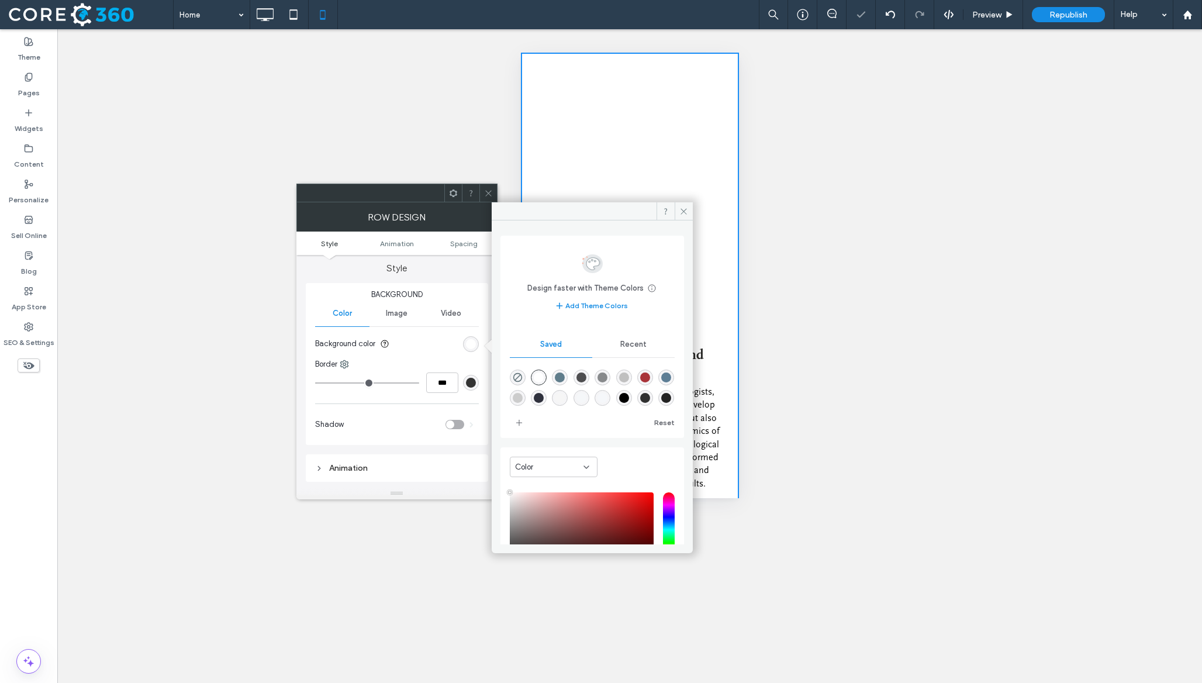
click at [490, 190] on use at bounding box center [488, 193] width 6 height 6
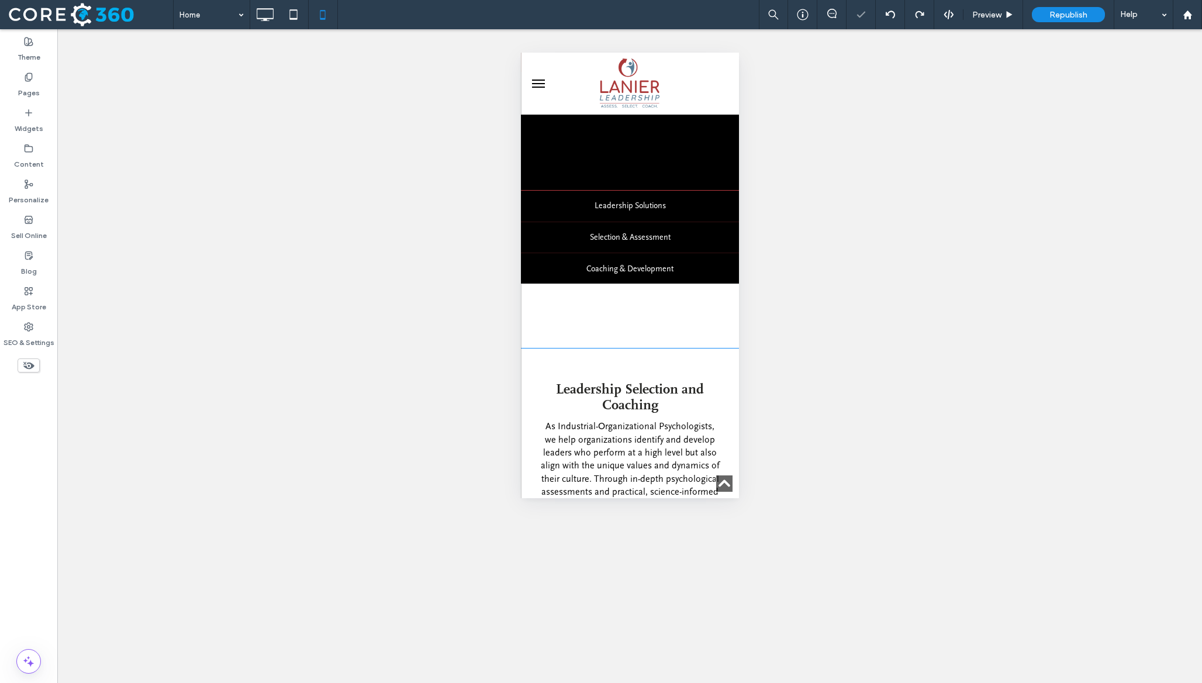
scroll to position [300, 0]
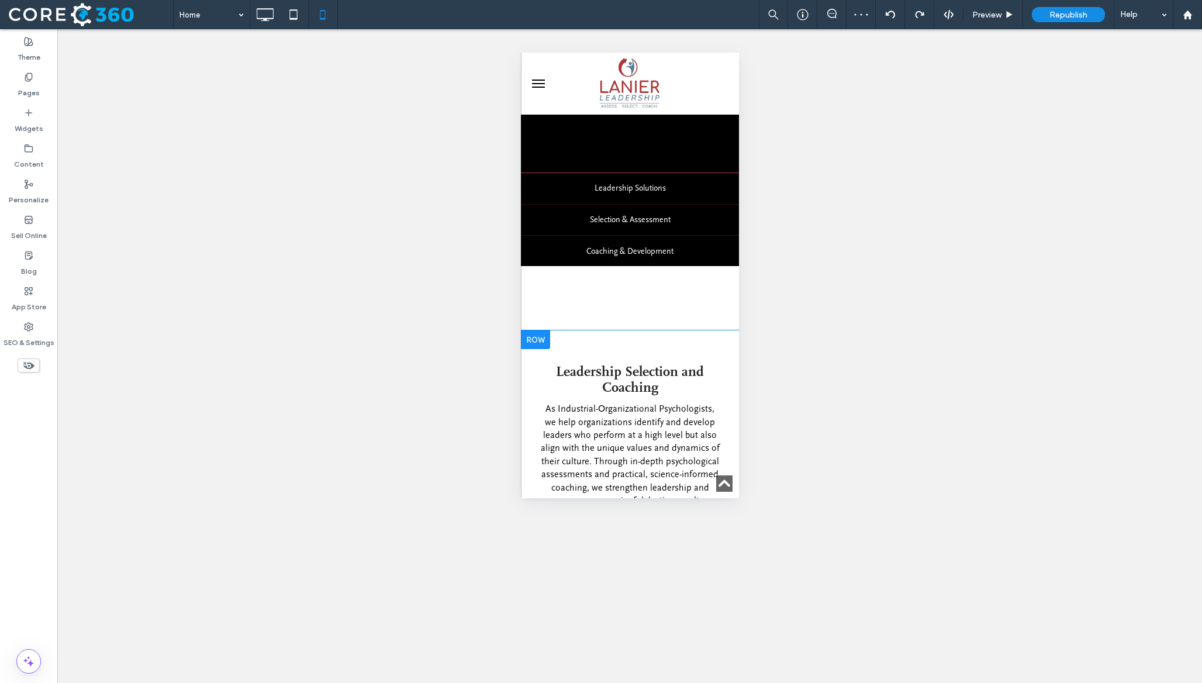
click at [533, 343] on div at bounding box center [534, 339] width 29 height 19
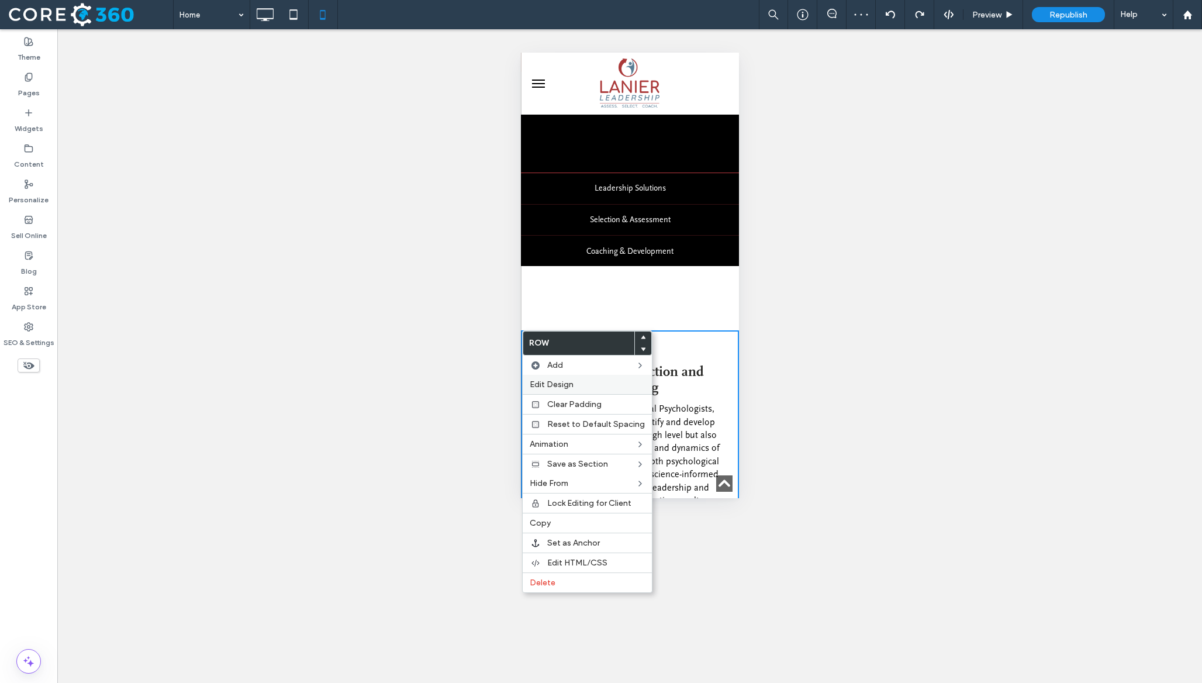
click at [572, 380] on span "Edit Design" at bounding box center [552, 384] width 44 height 10
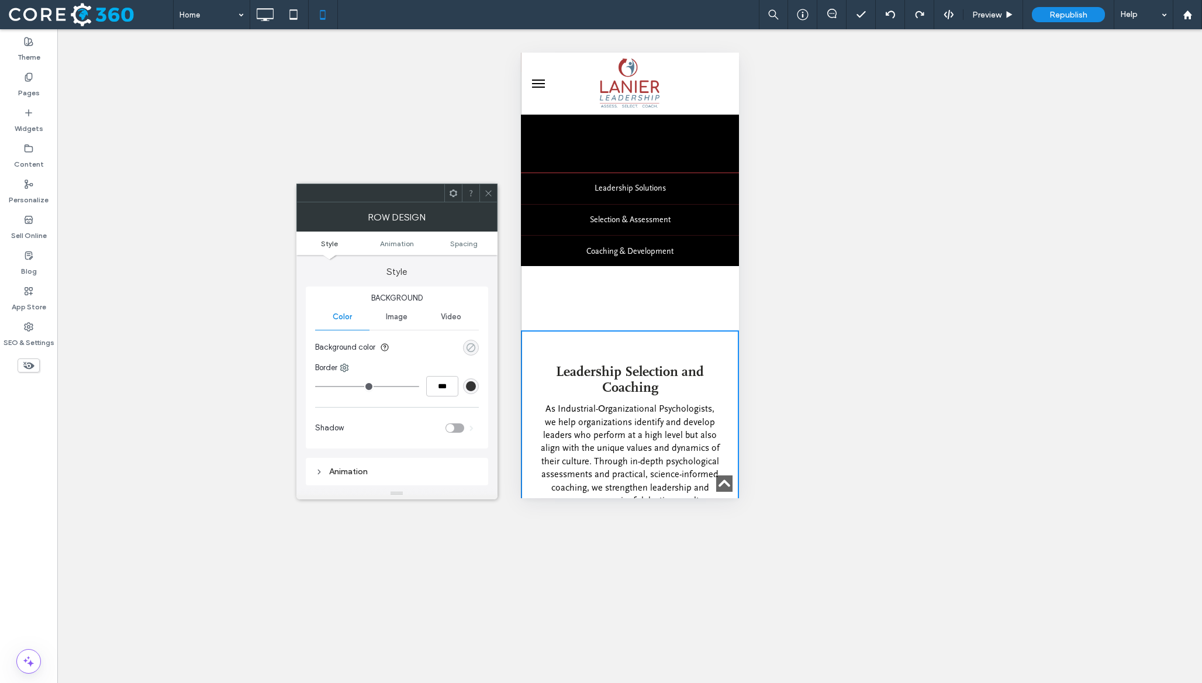
click at [468, 348] on div "rgba(0, 0, 0, 0)" at bounding box center [471, 348] width 10 height 10
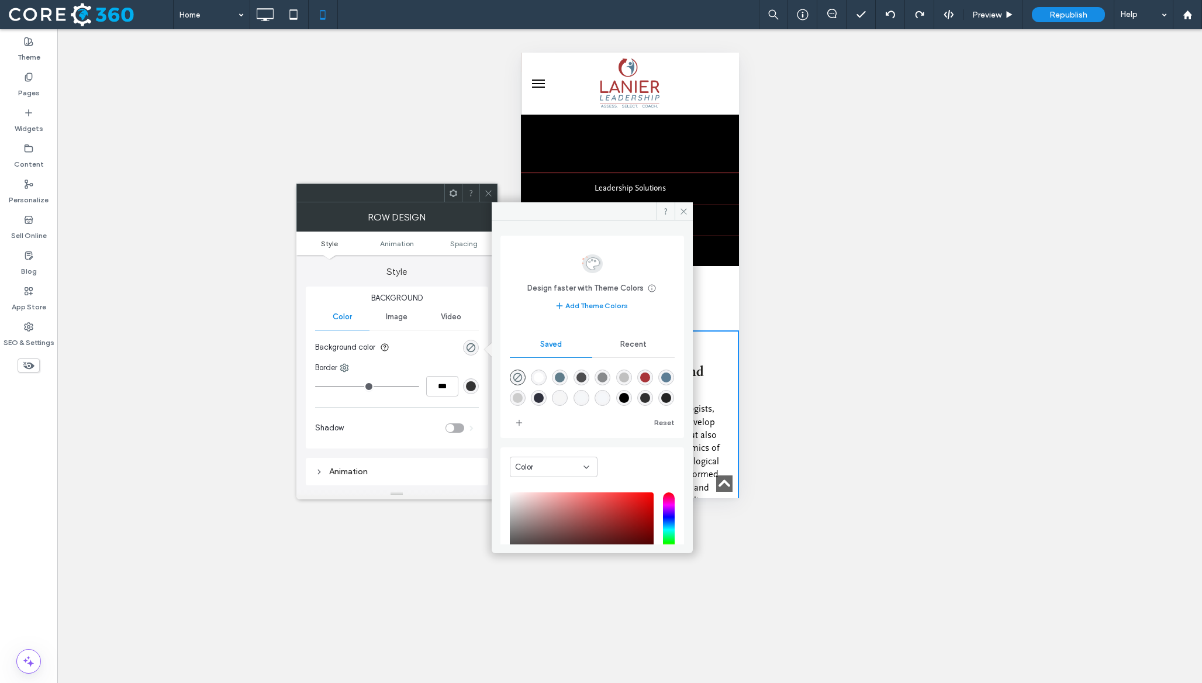
click at [537, 383] on div "rgba(255,255,255,1)" at bounding box center [539, 377] width 16 height 16
type input "*******"
type input "***"
type input "****"
click at [488, 196] on icon at bounding box center [488, 193] width 9 height 9
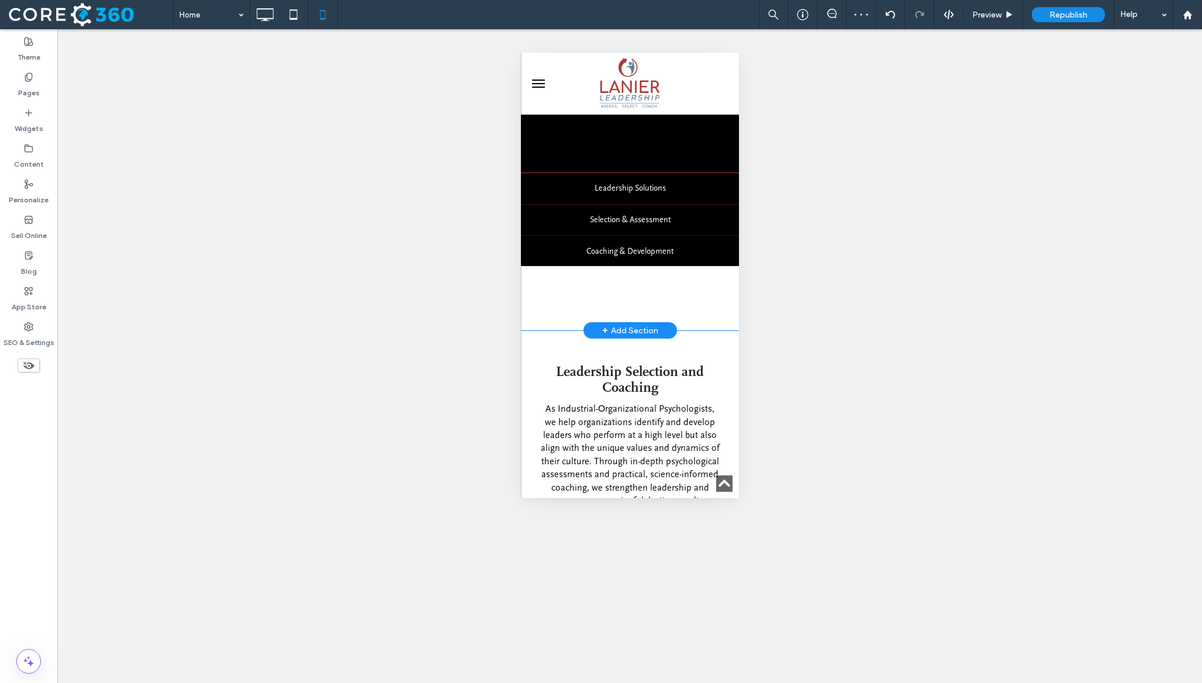
click at [613, 290] on div "Lanier Leadership Hero Tabs Assess. Select. Coach. Lanier Leadership utilizes a…" at bounding box center [629, 73] width 218 height 516
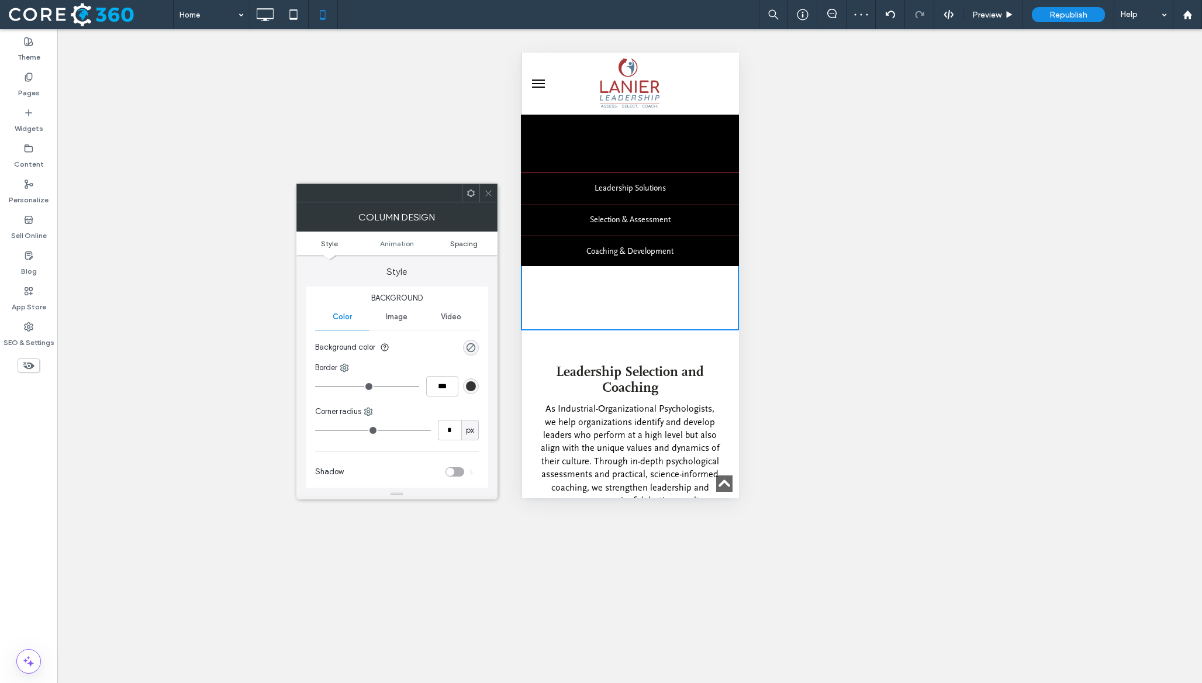
click at [458, 245] on span "Spacing" at bounding box center [463, 243] width 27 height 9
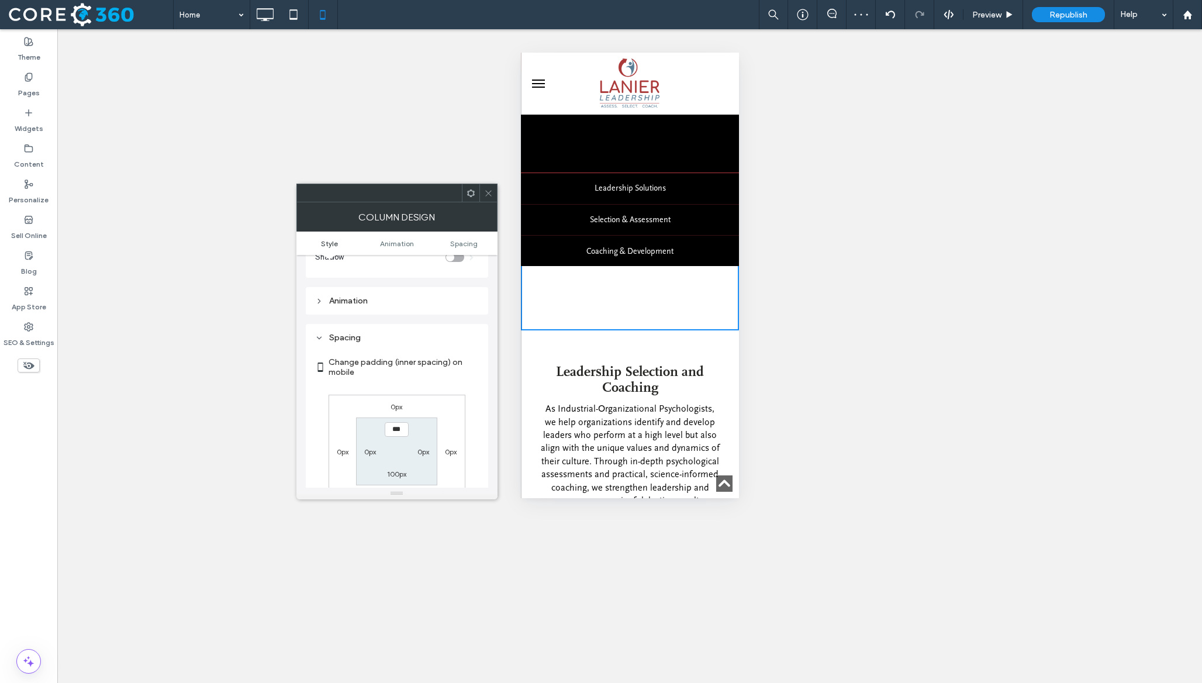
scroll to position [275, 0]
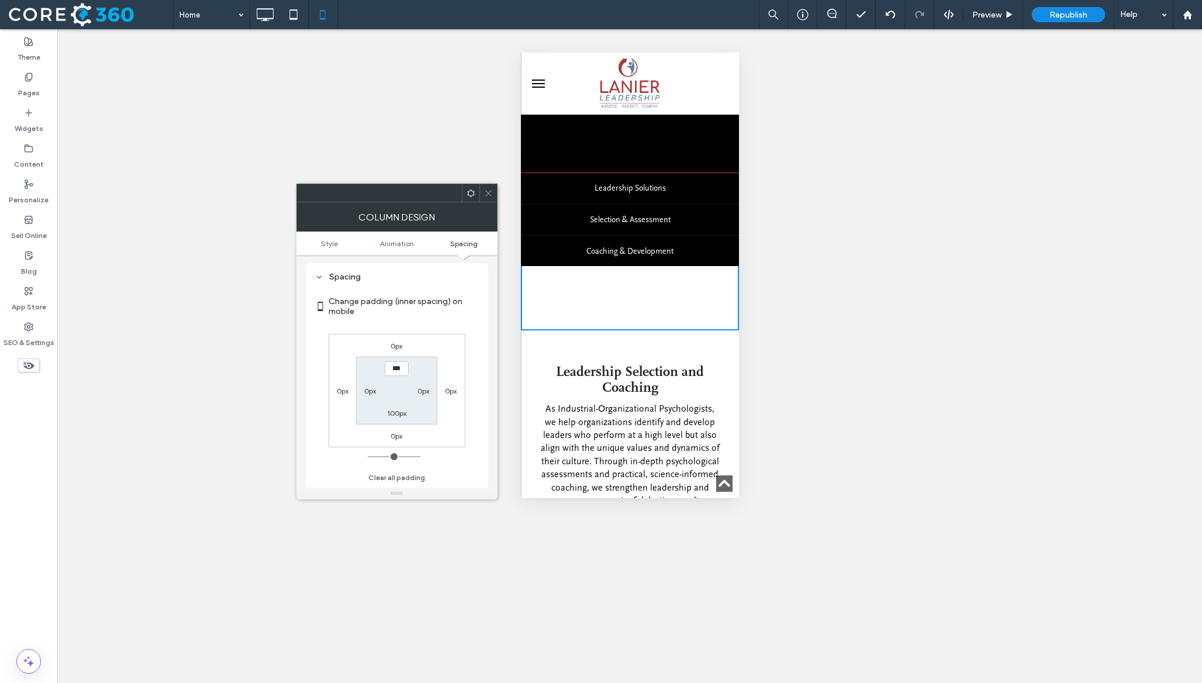
click at [393, 417] on label "100px" at bounding box center [396, 413] width 19 height 9
type input "***"
type input "*"
type input "***"
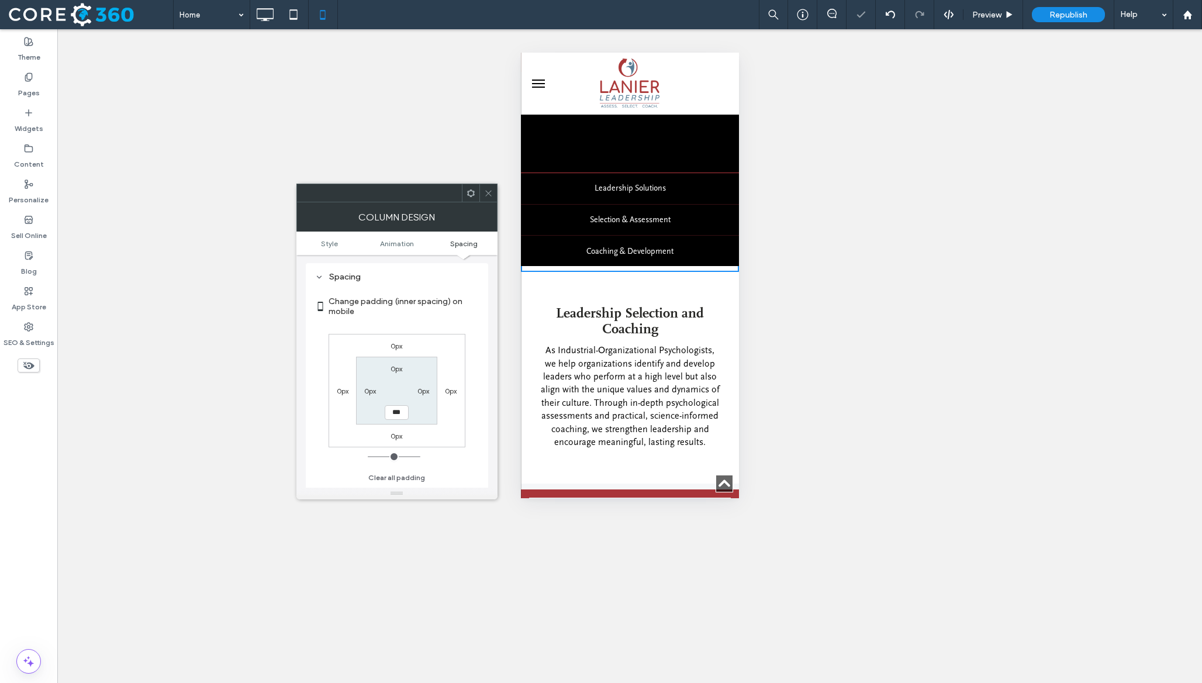
click div
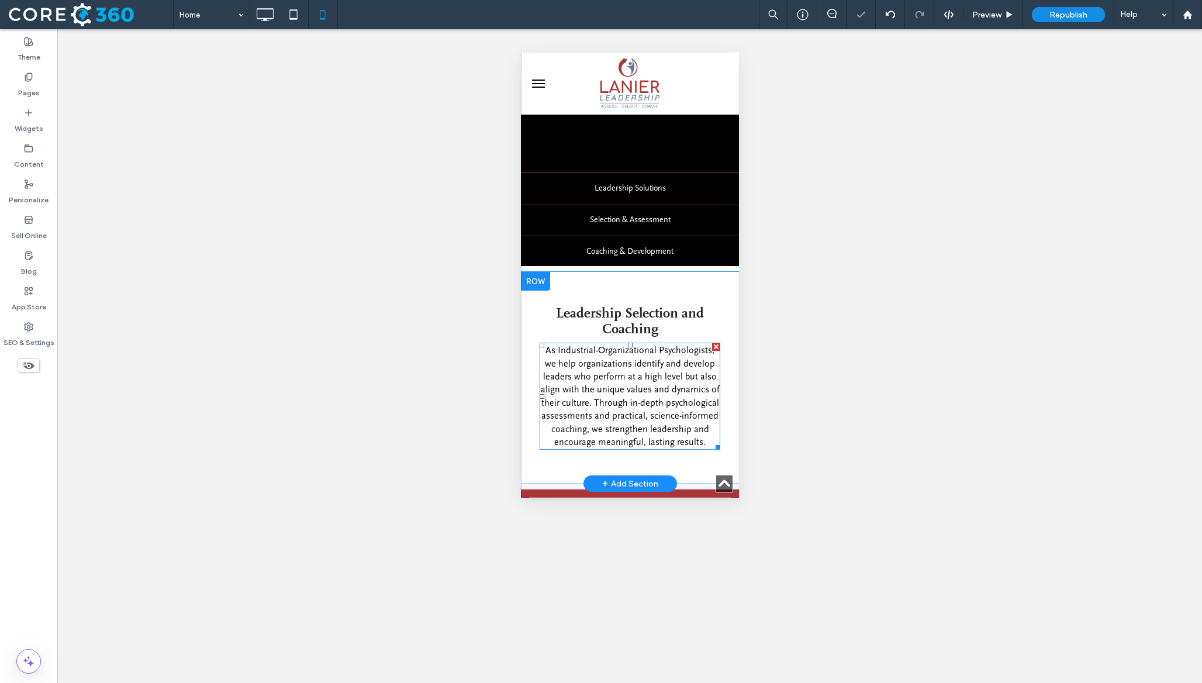
scroll to position [0, 0]
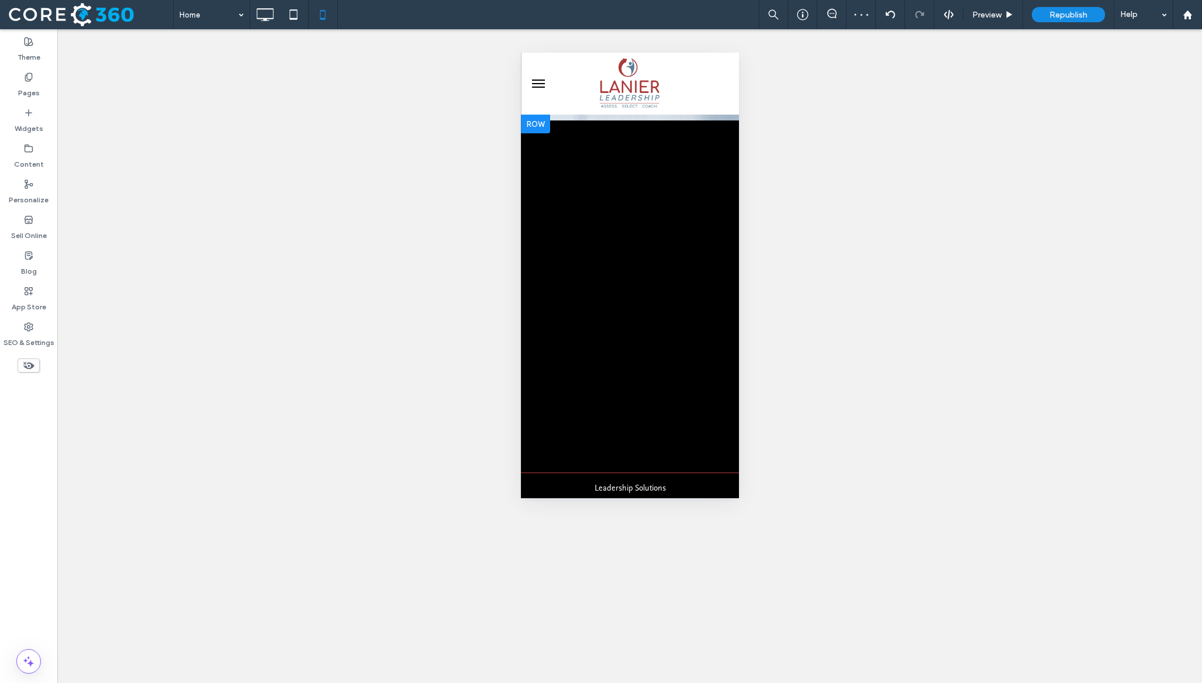
click div "Lanier Leadership Hero Tabs Assess. Select. Coach. Lanier Leadership utilizes a…"
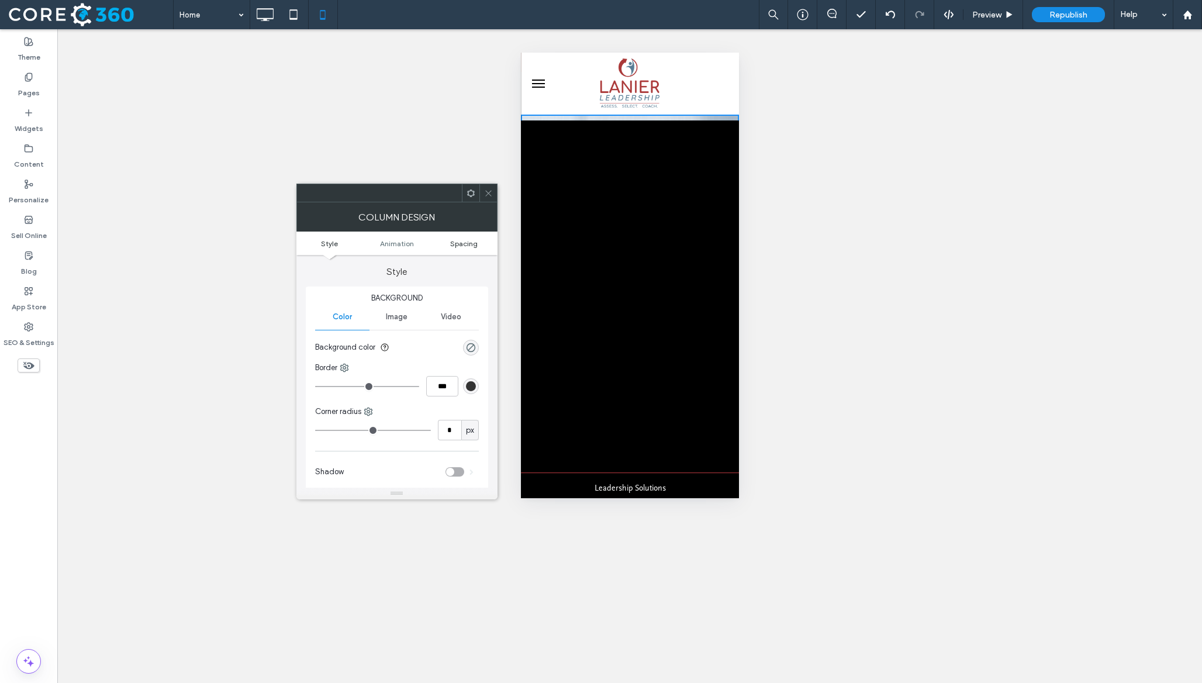
click span "Spacing"
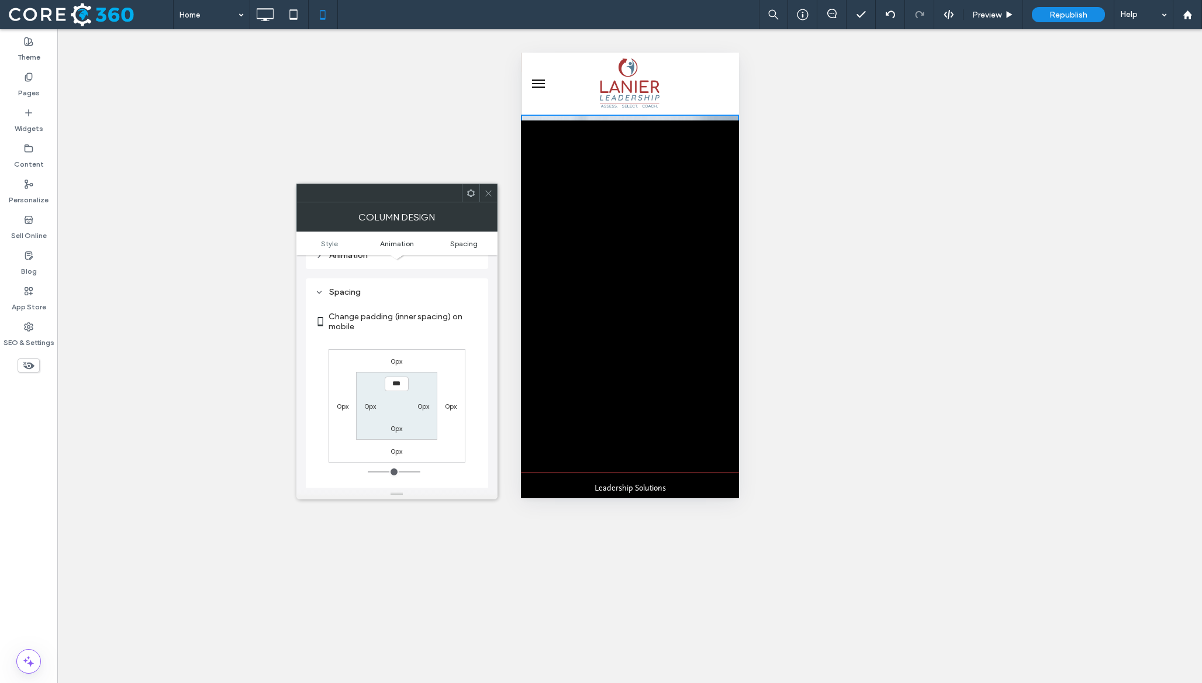
scroll to position [275, 0]
click use
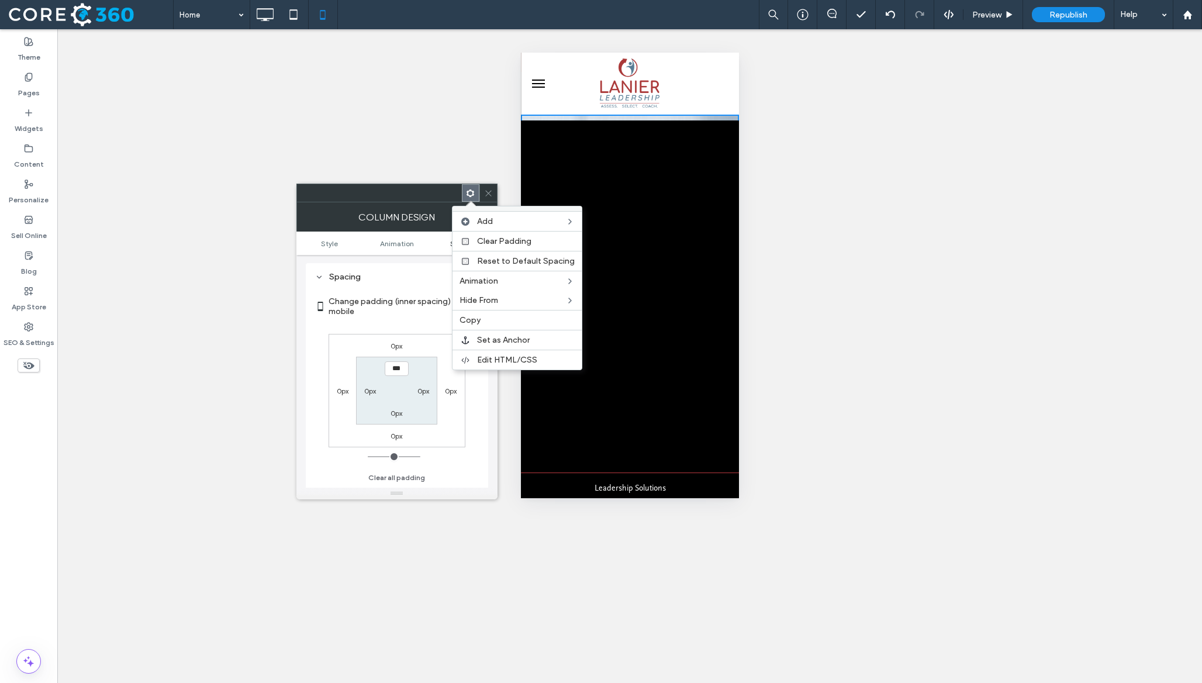
click div "Column Design"
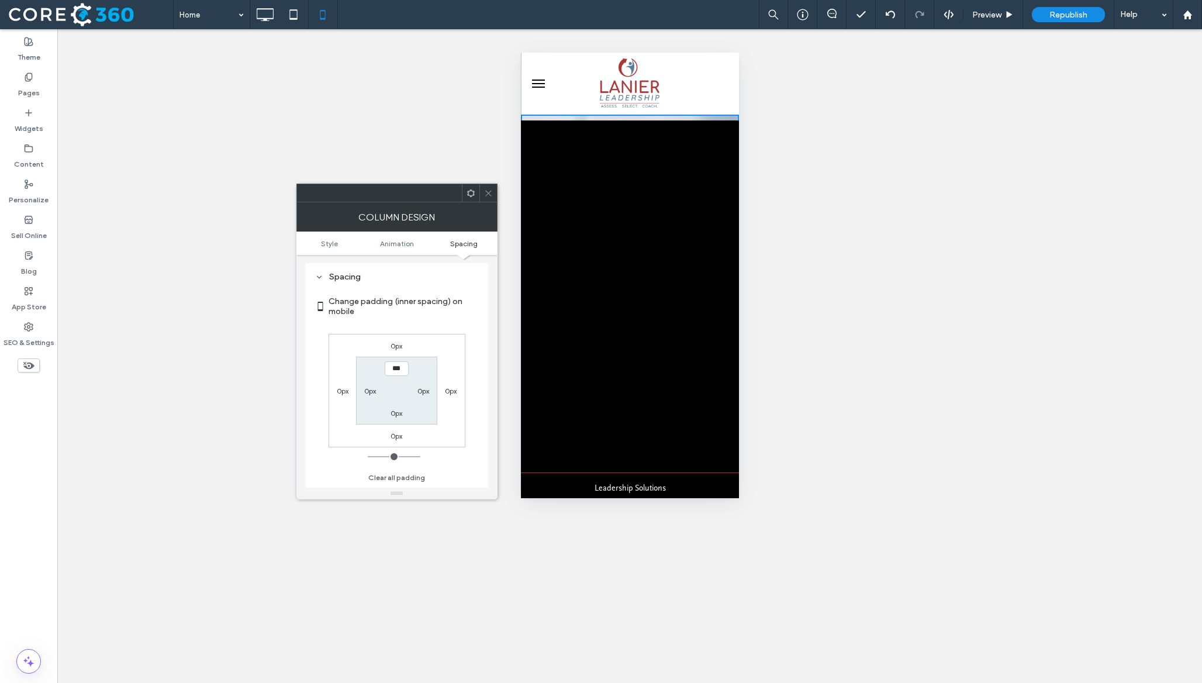
click span
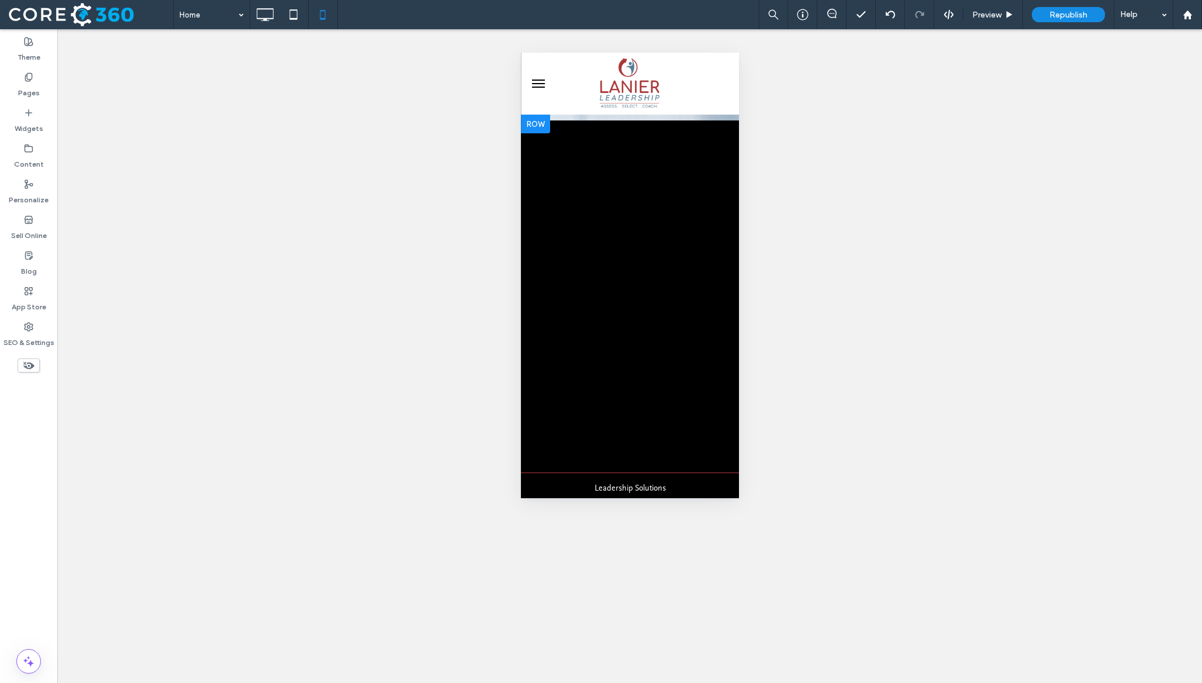
click div
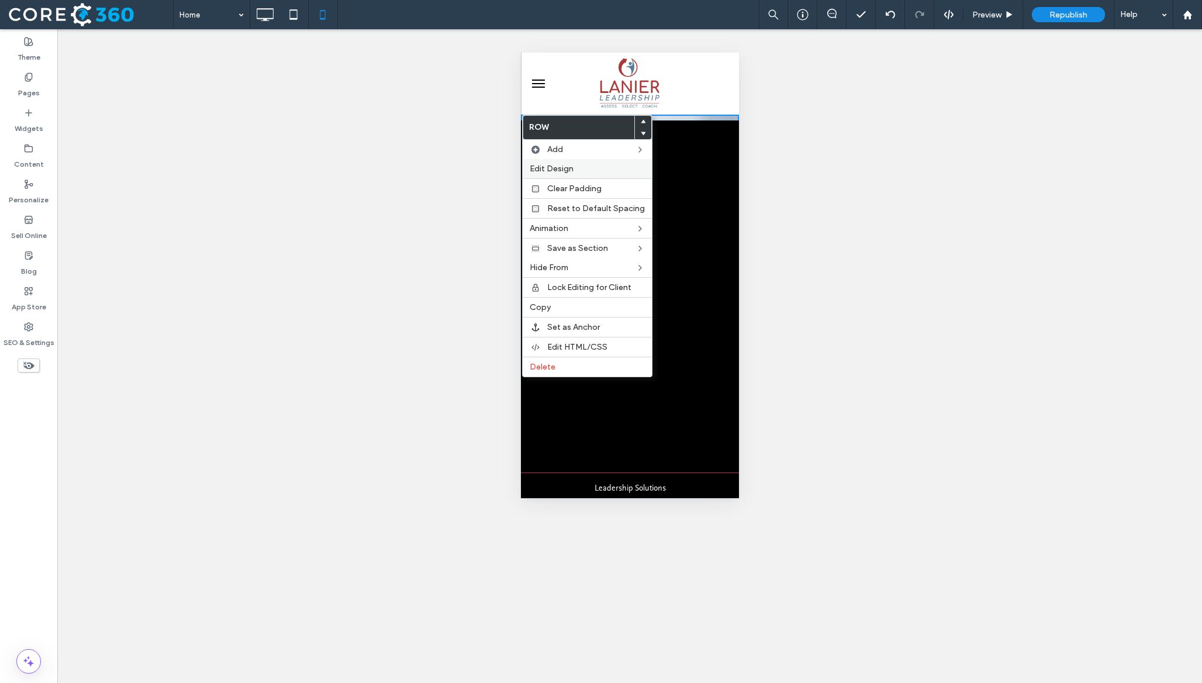
click label "Edit Design"
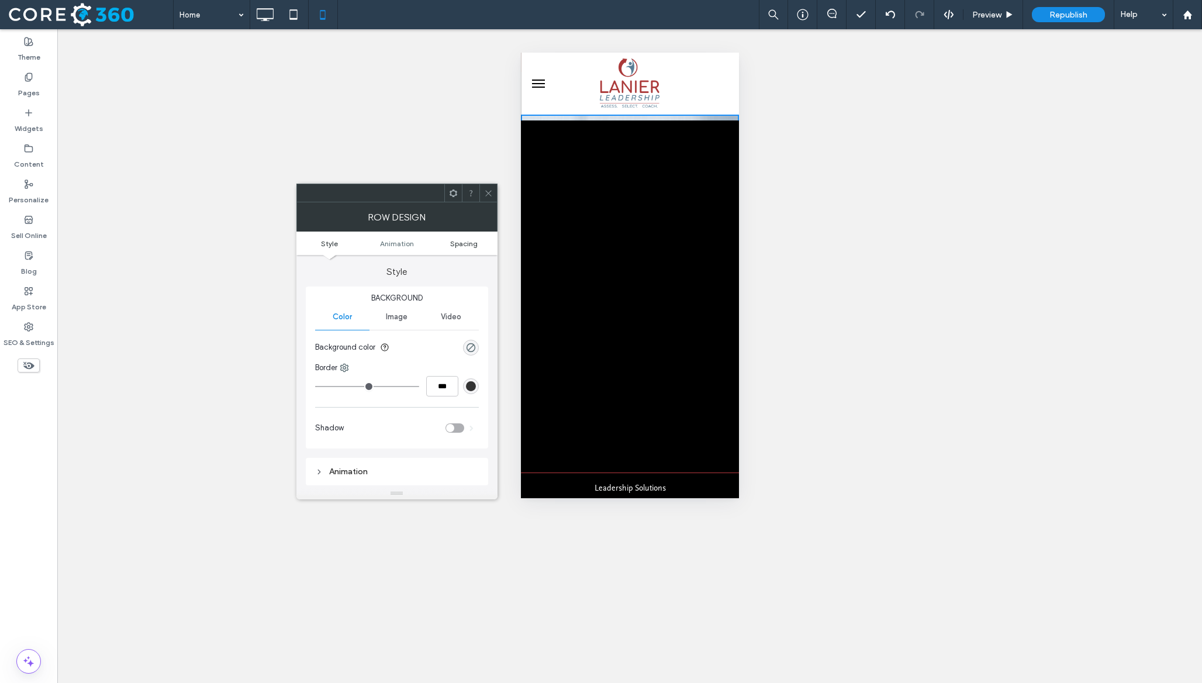
click span "Spacing"
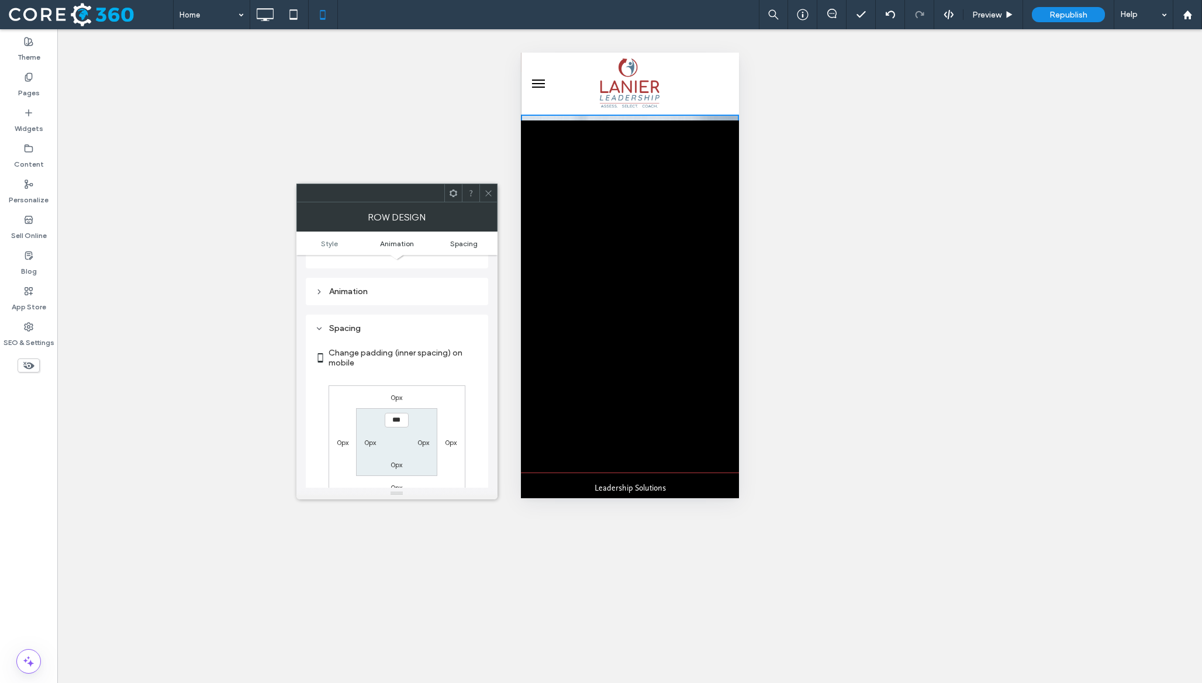
scroll to position [231, 0]
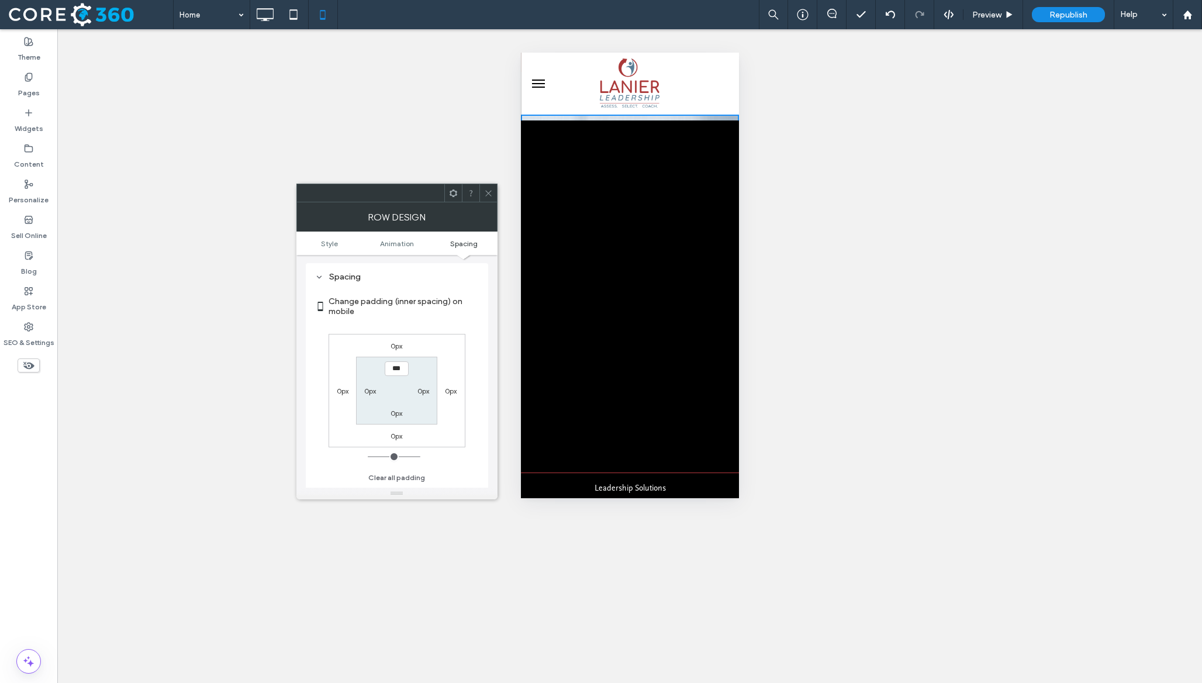
click label "0px"
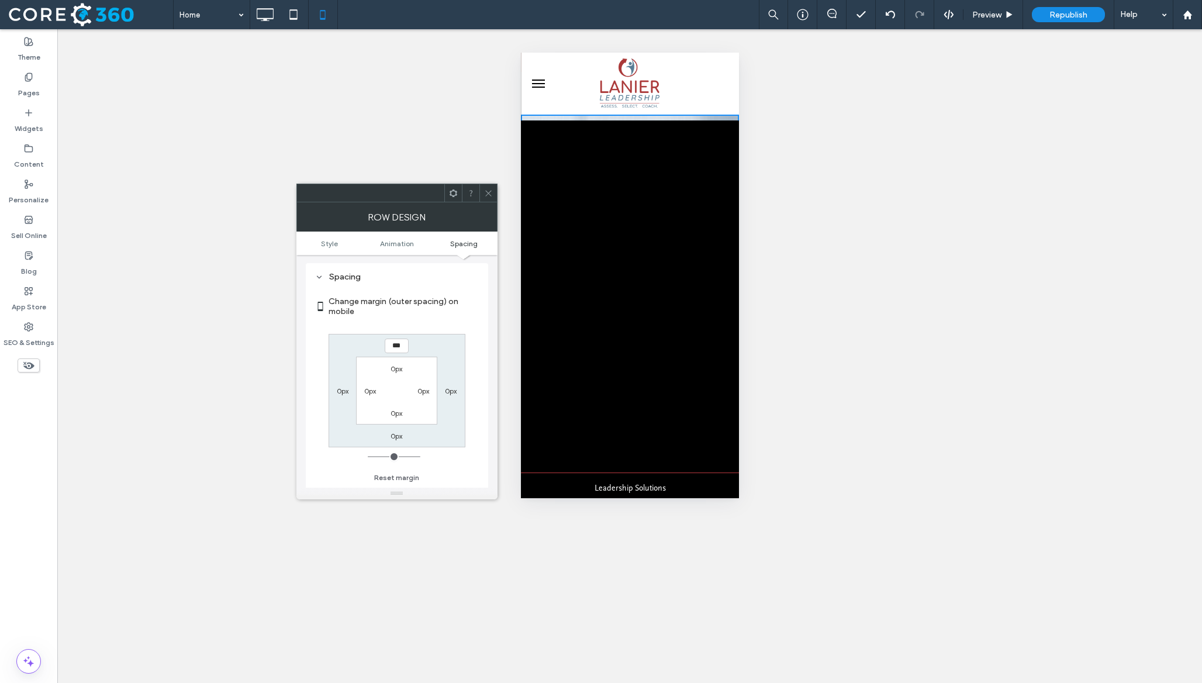
type input "***"
type input "*"
type input "*****"
click icon
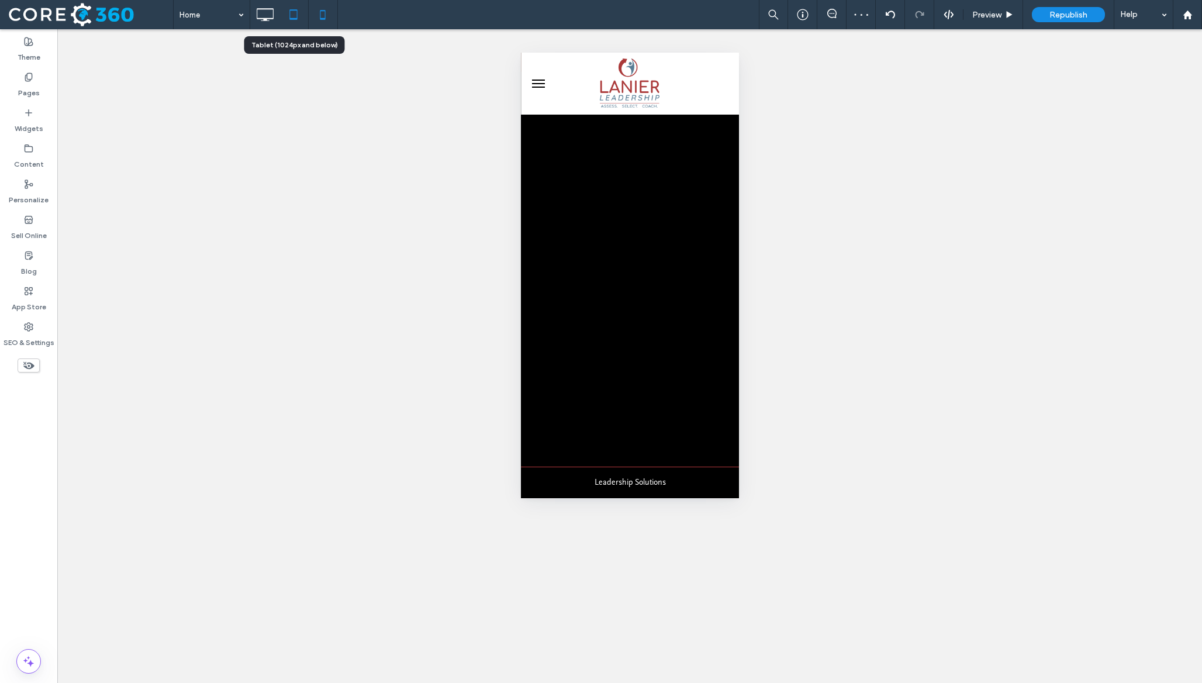
click icon
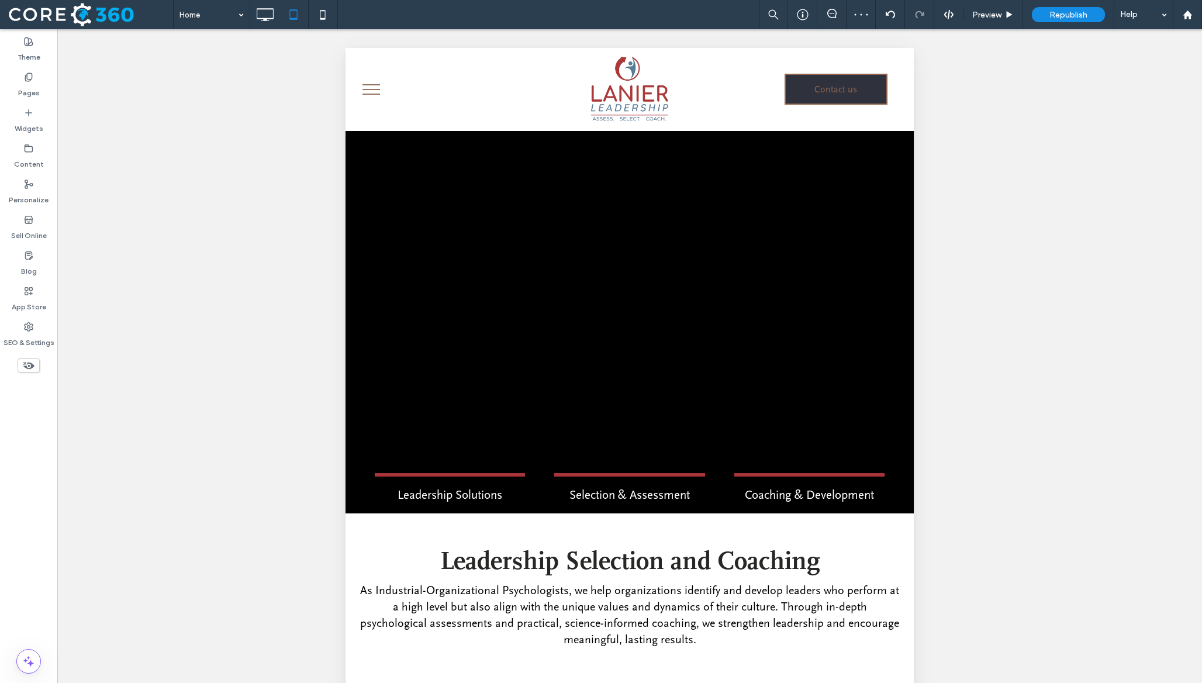
scroll to position [212, 0]
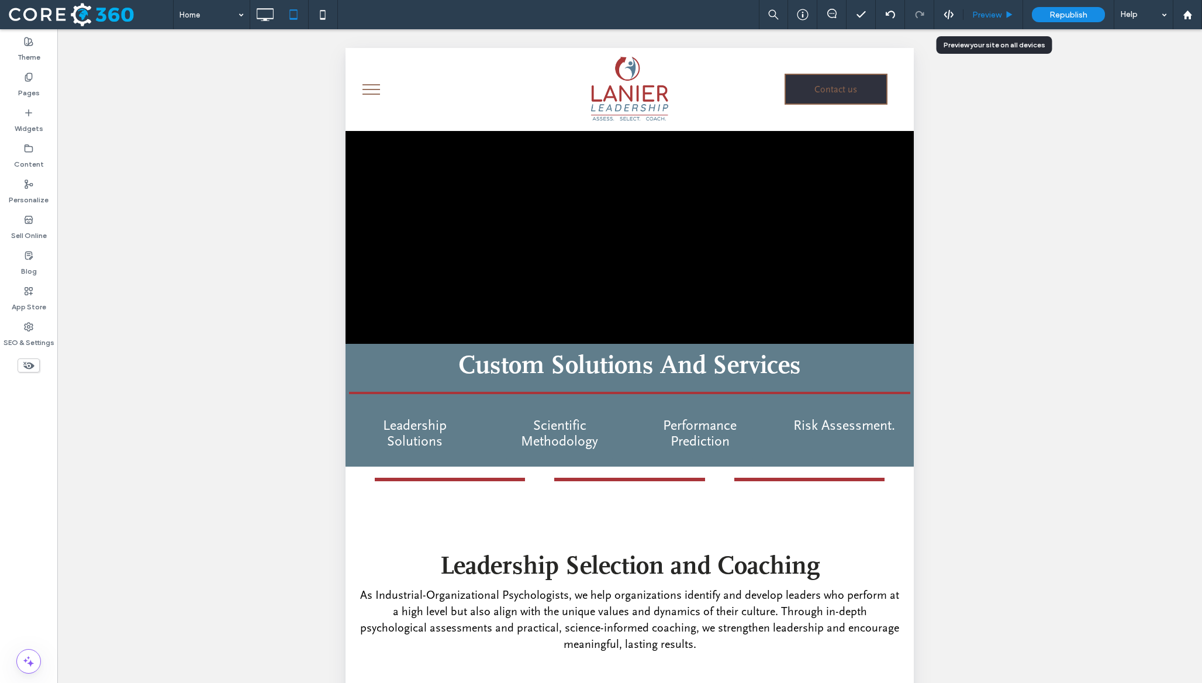
click div "Preview"
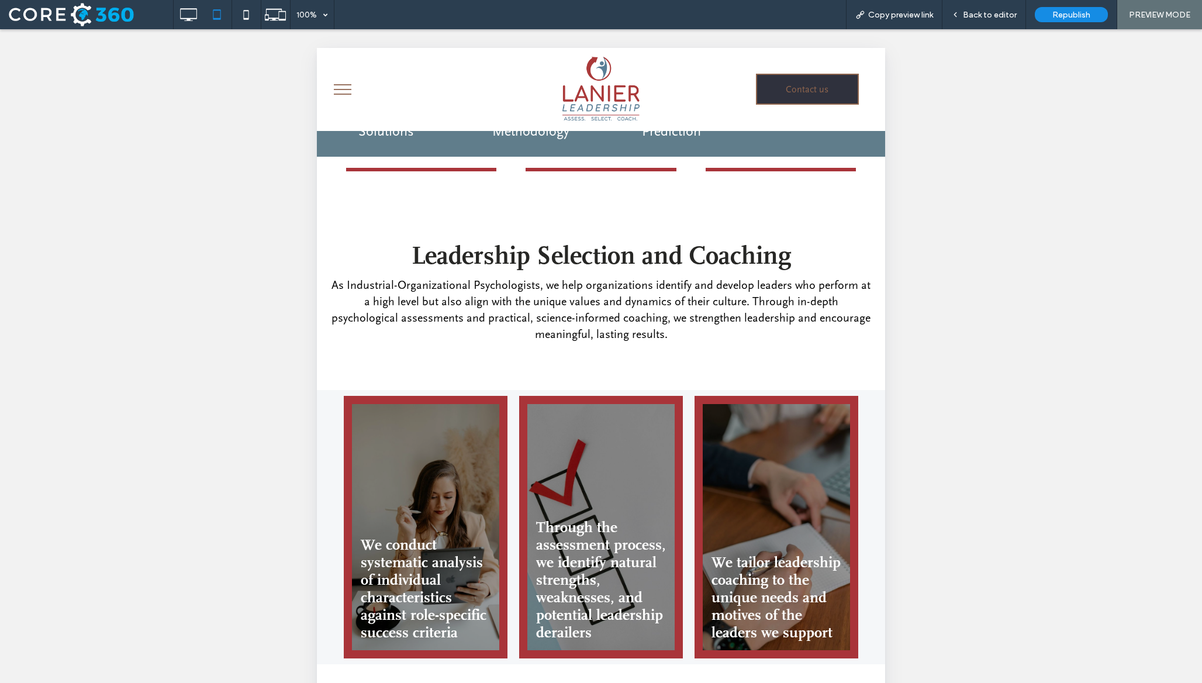
scroll to position [522, 0]
click label "Selection & Assessment"
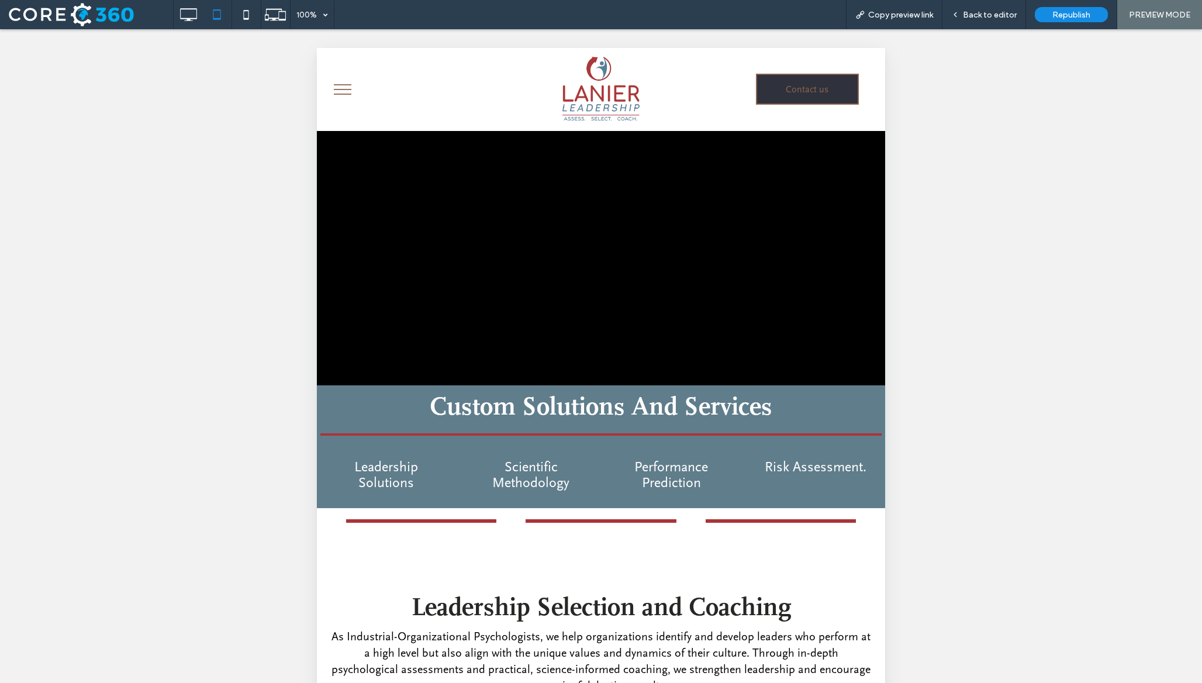
scroll to position [110, 0]
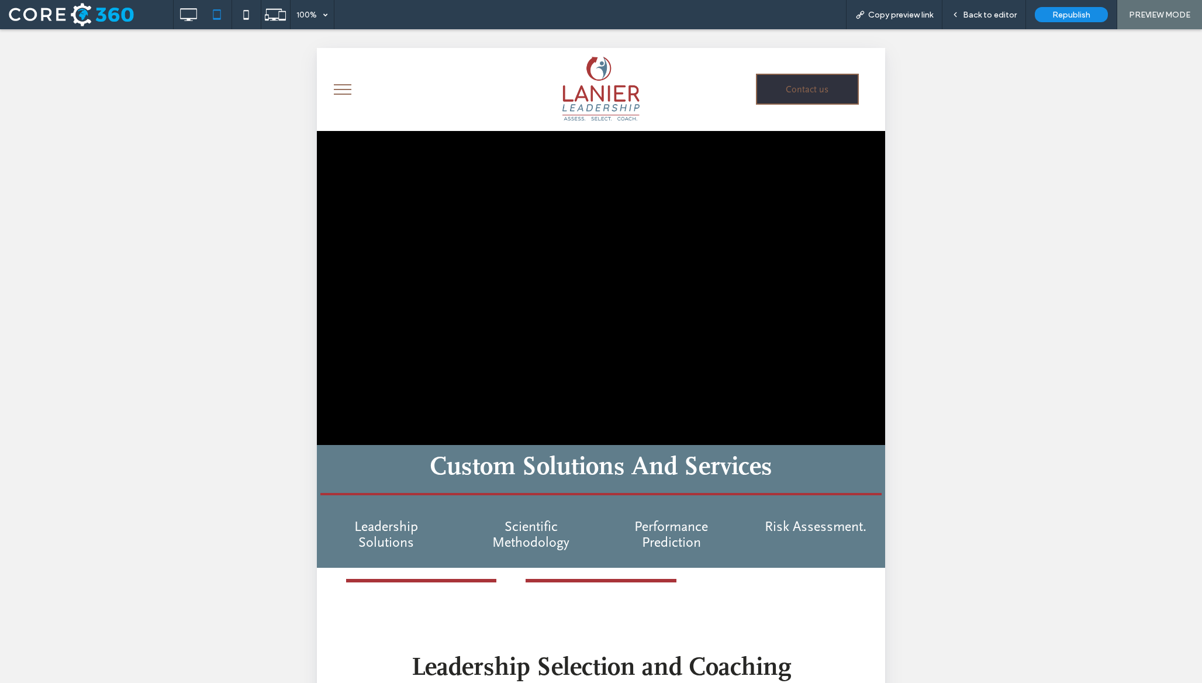
click label "Coaching & Development"
click label "Leadership Solutions"
click span "Back to editor"
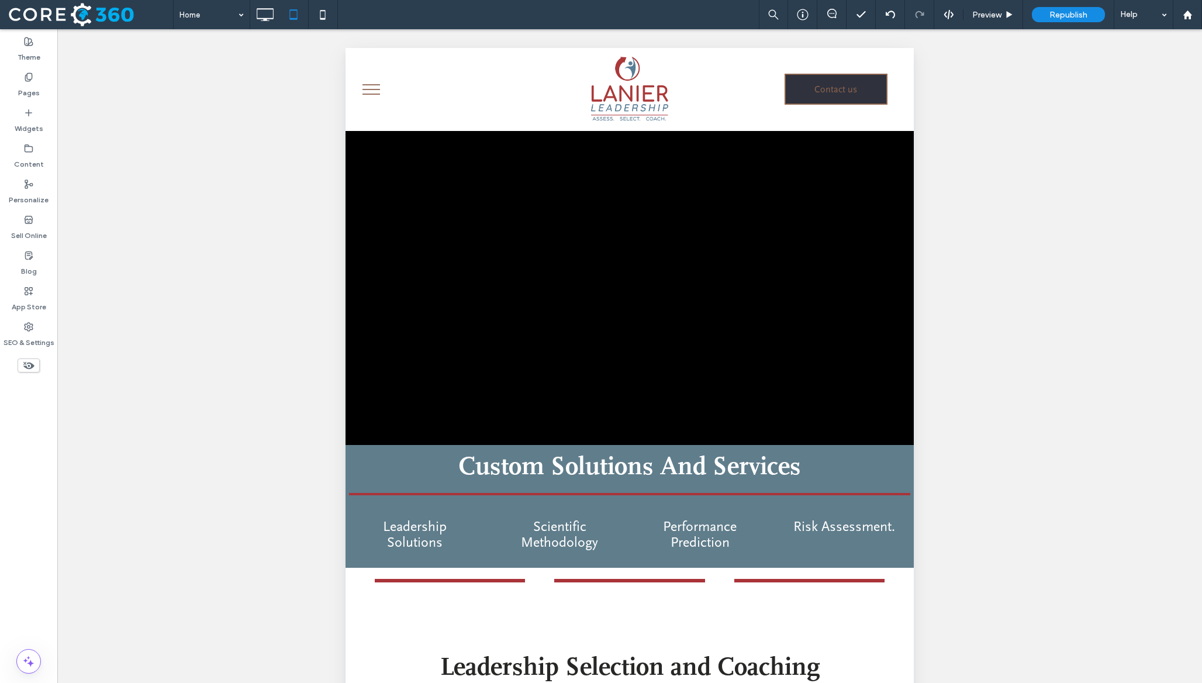
click icon
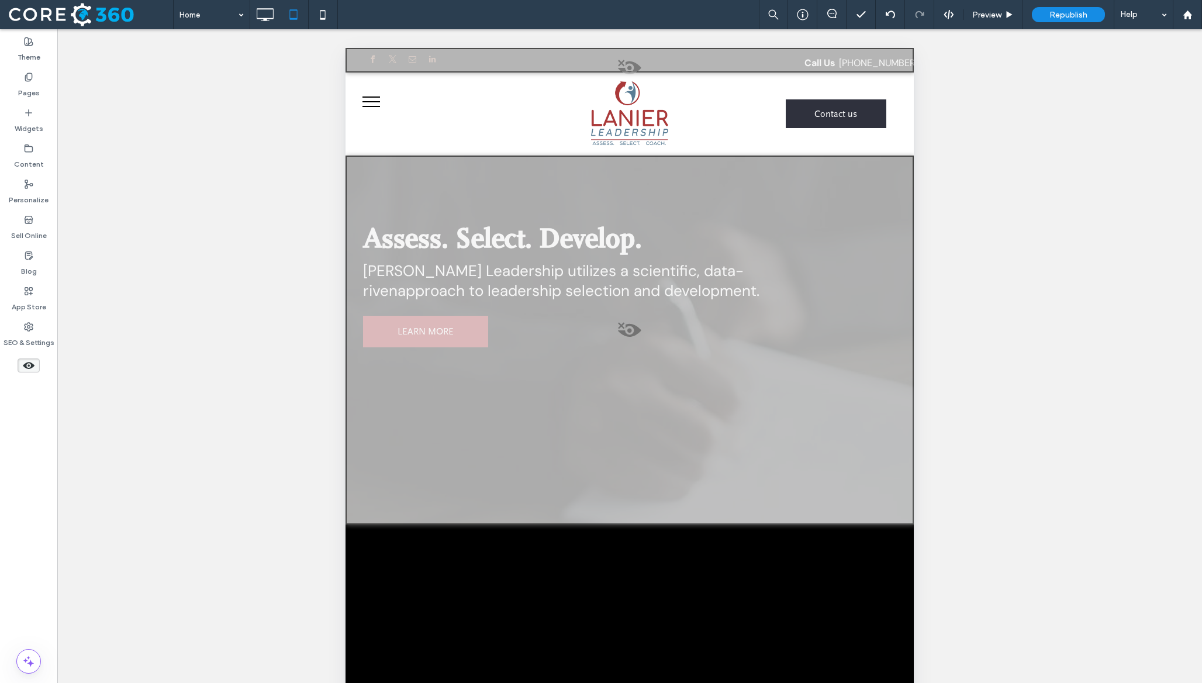
click span
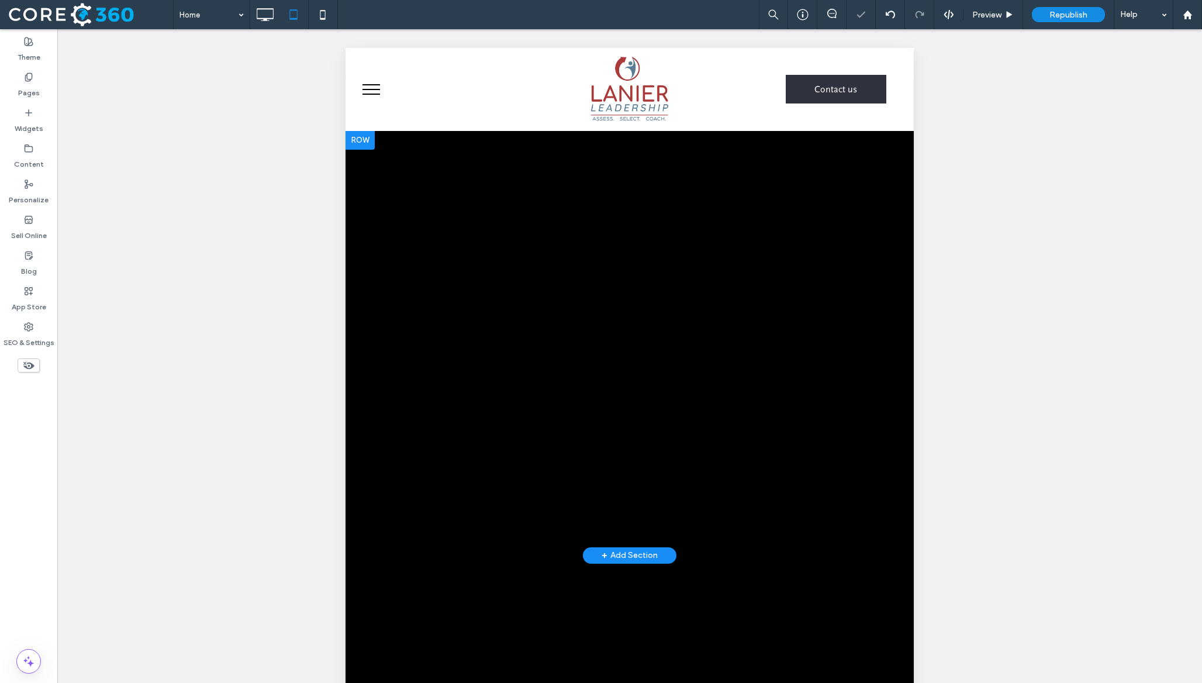
click div
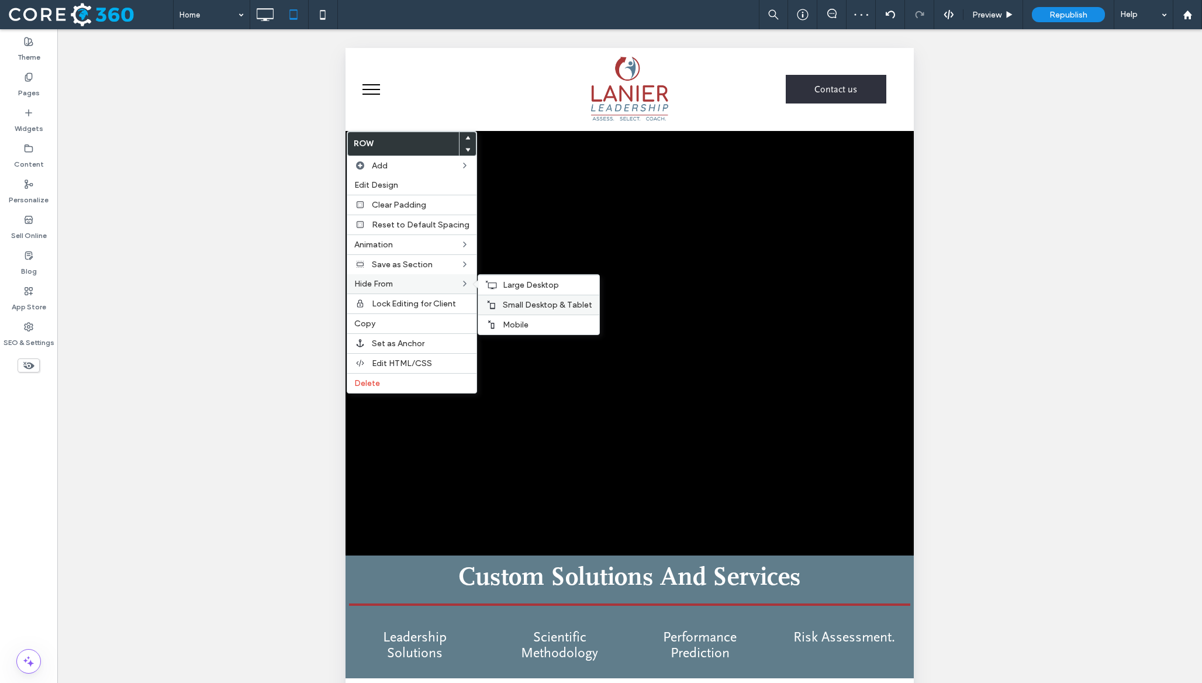
click span "Small Desktop & Tablet"
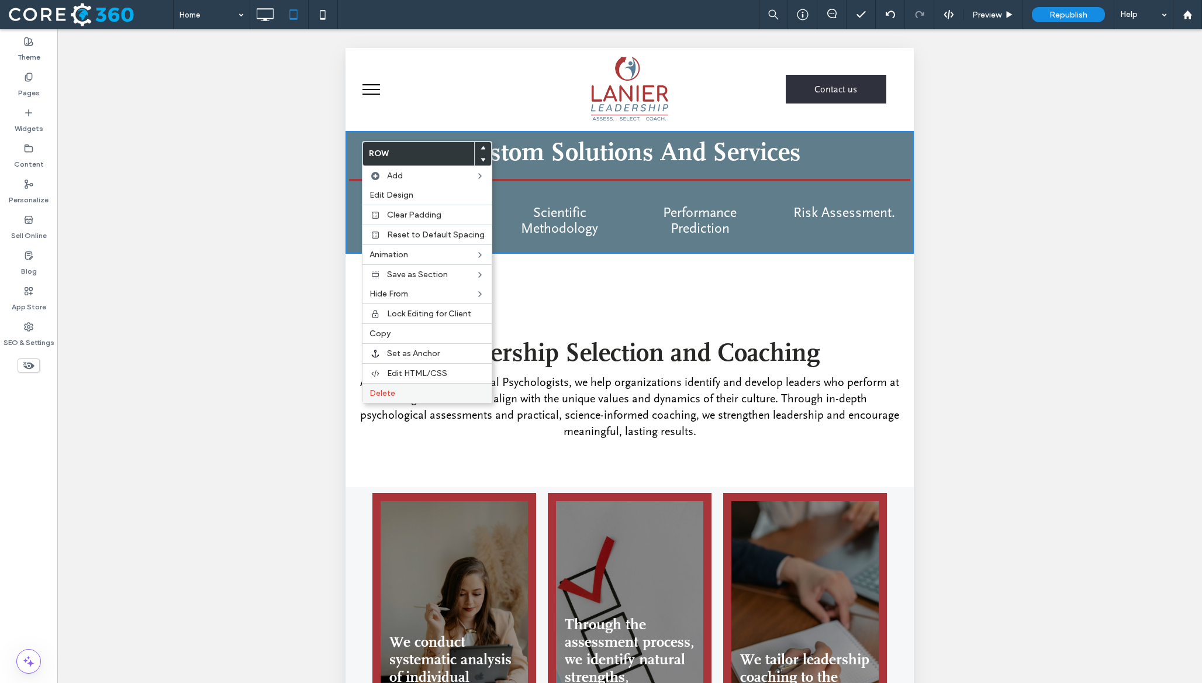
click span "Delete"
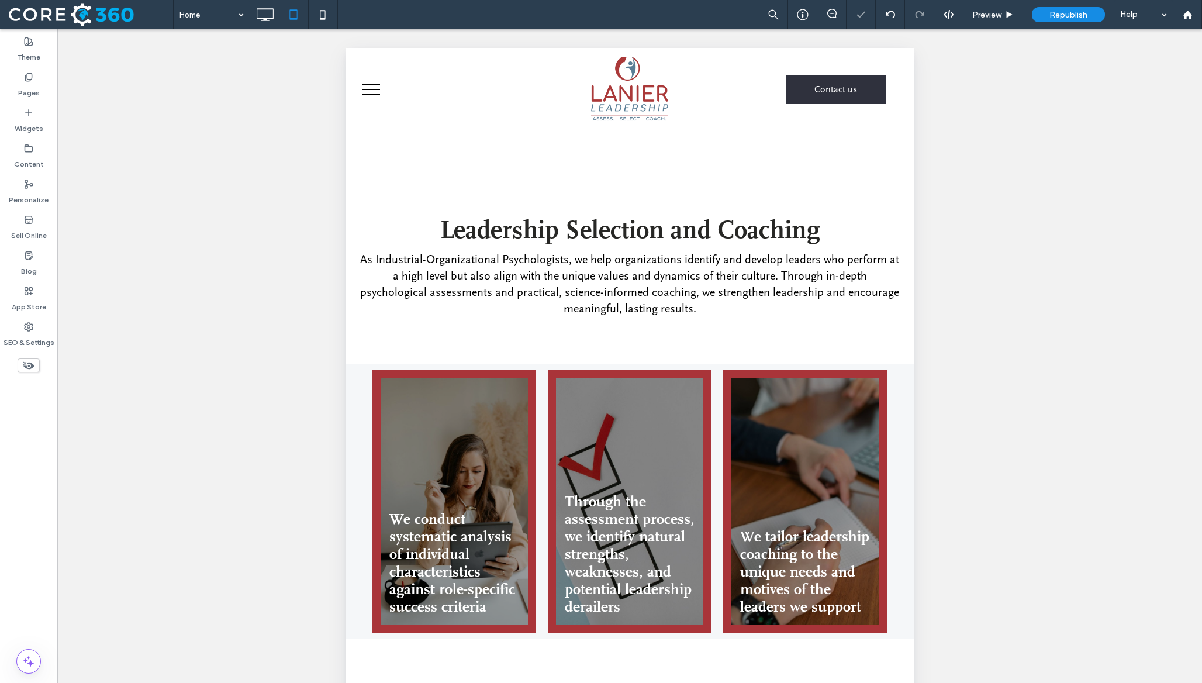
click use
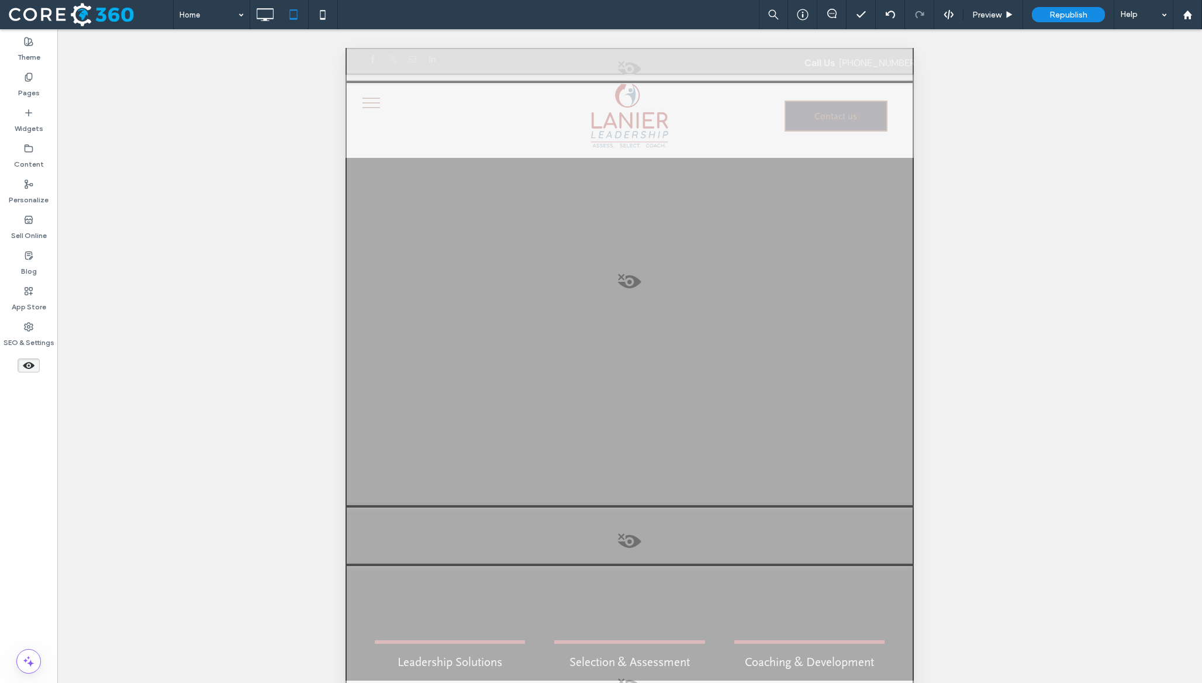
scroll to position [466, 0]
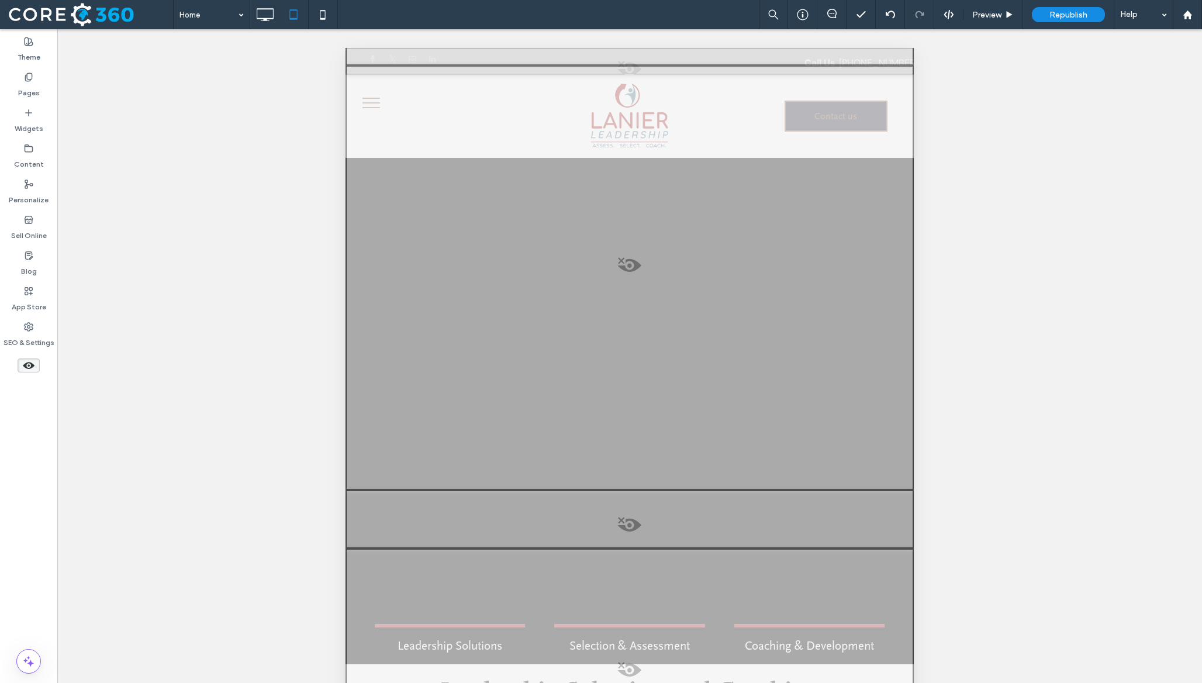
click div
click button "Yes"
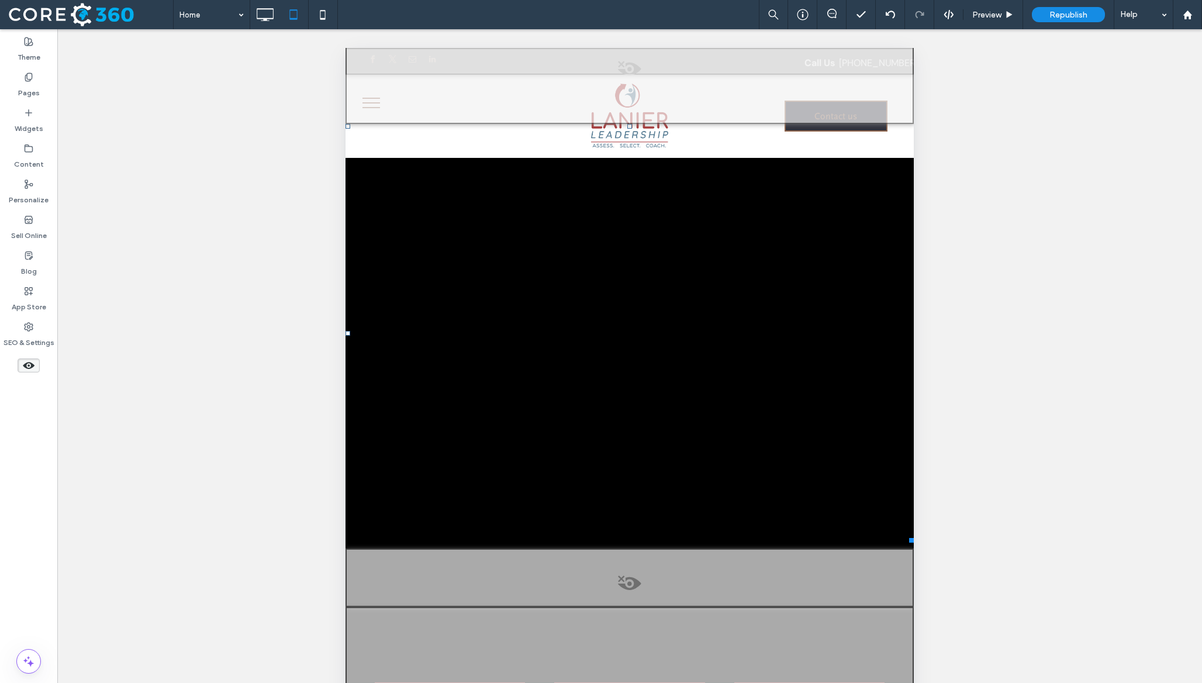
scroll to position [405, 0]
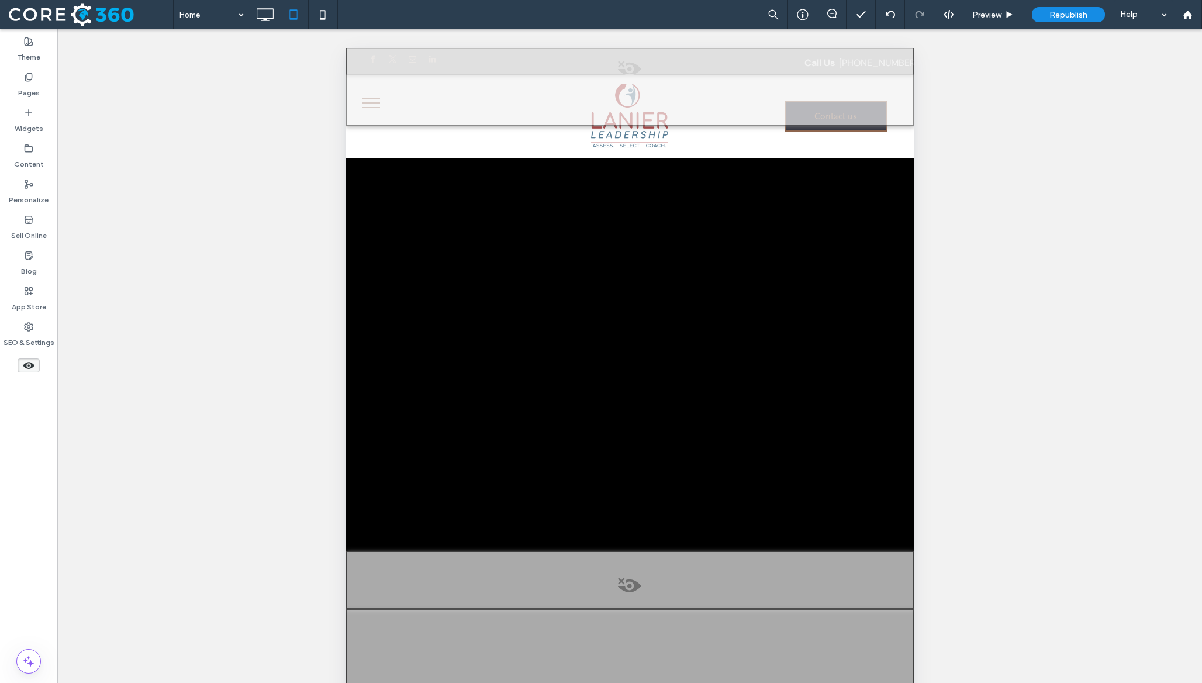
click use
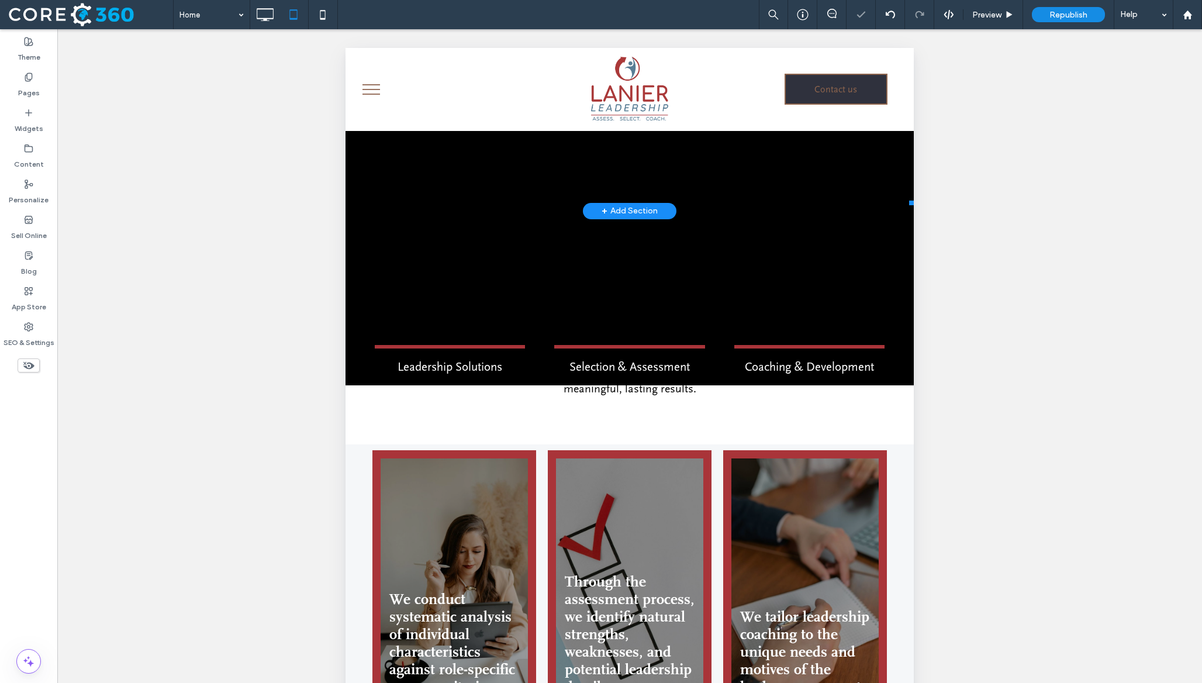
scroll to position [345, 0]
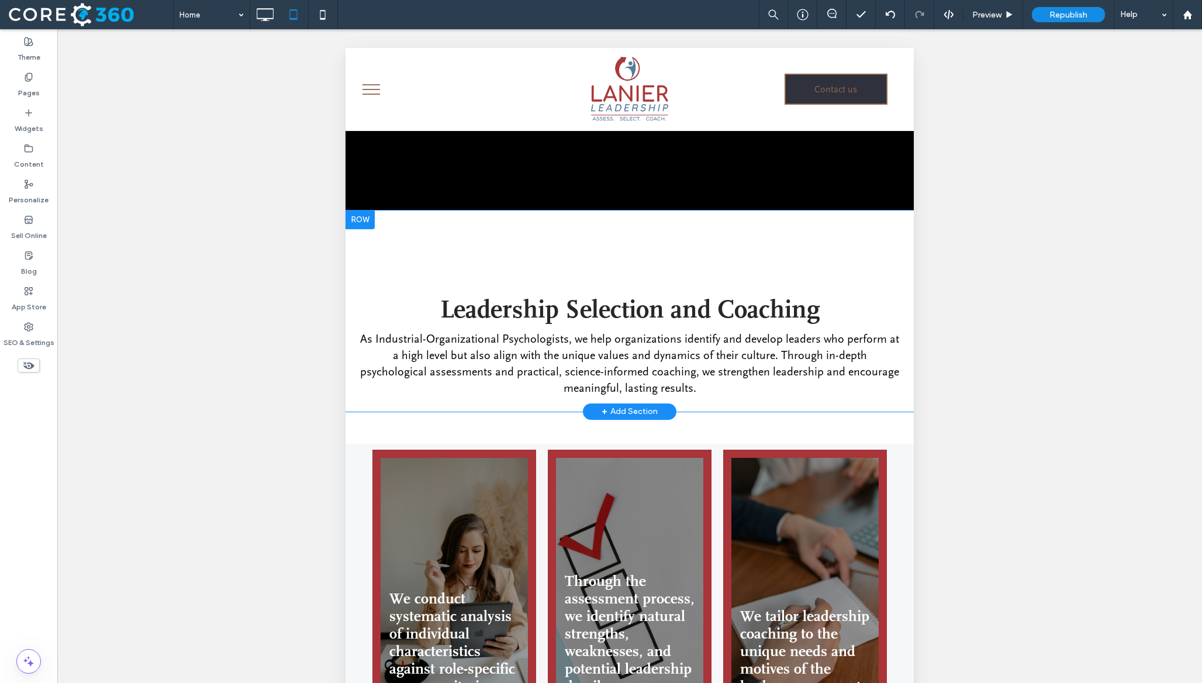
click div
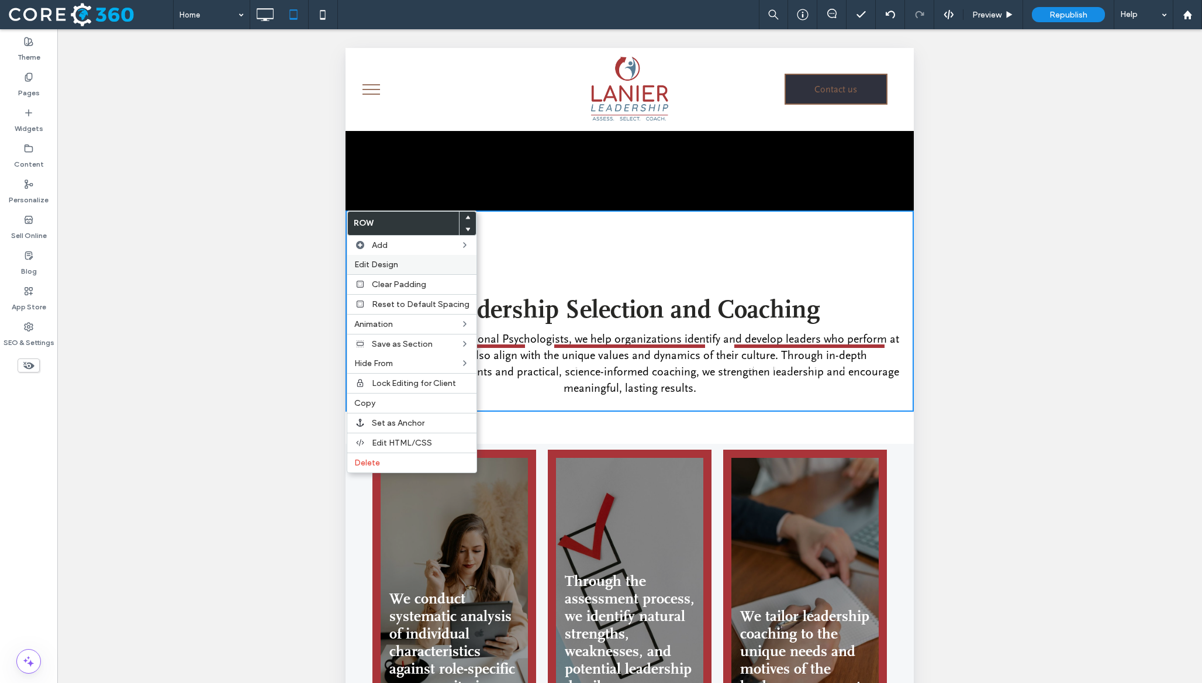
click span "Edit Design"
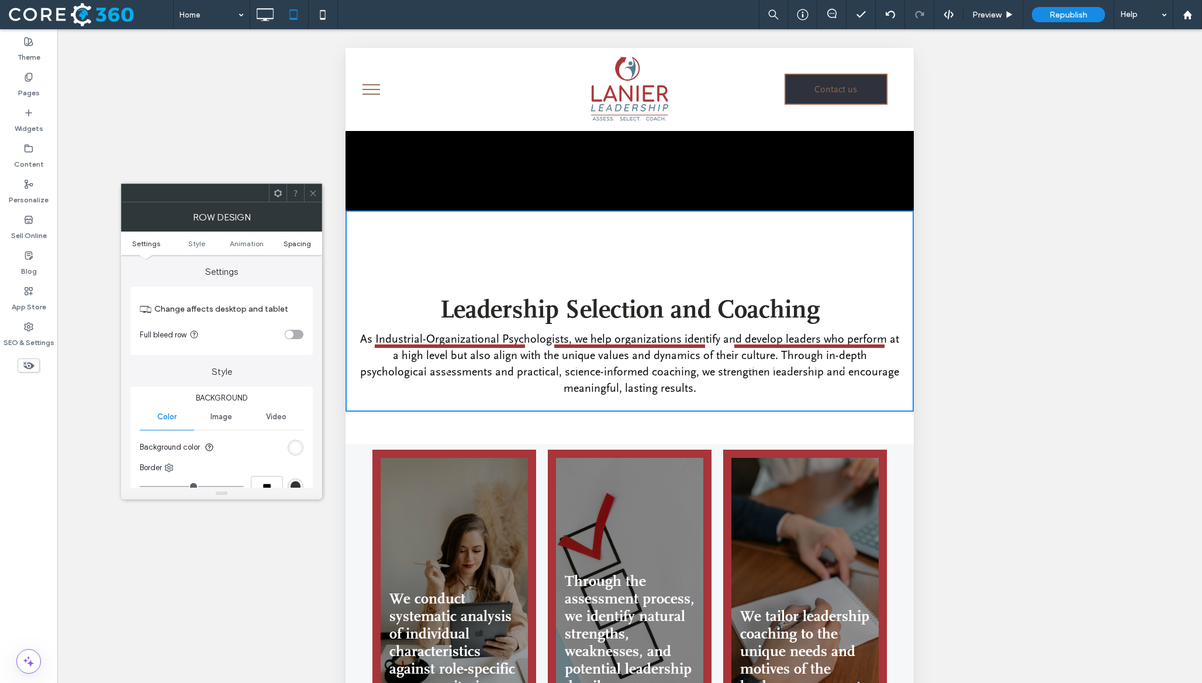
click span "Spacing"
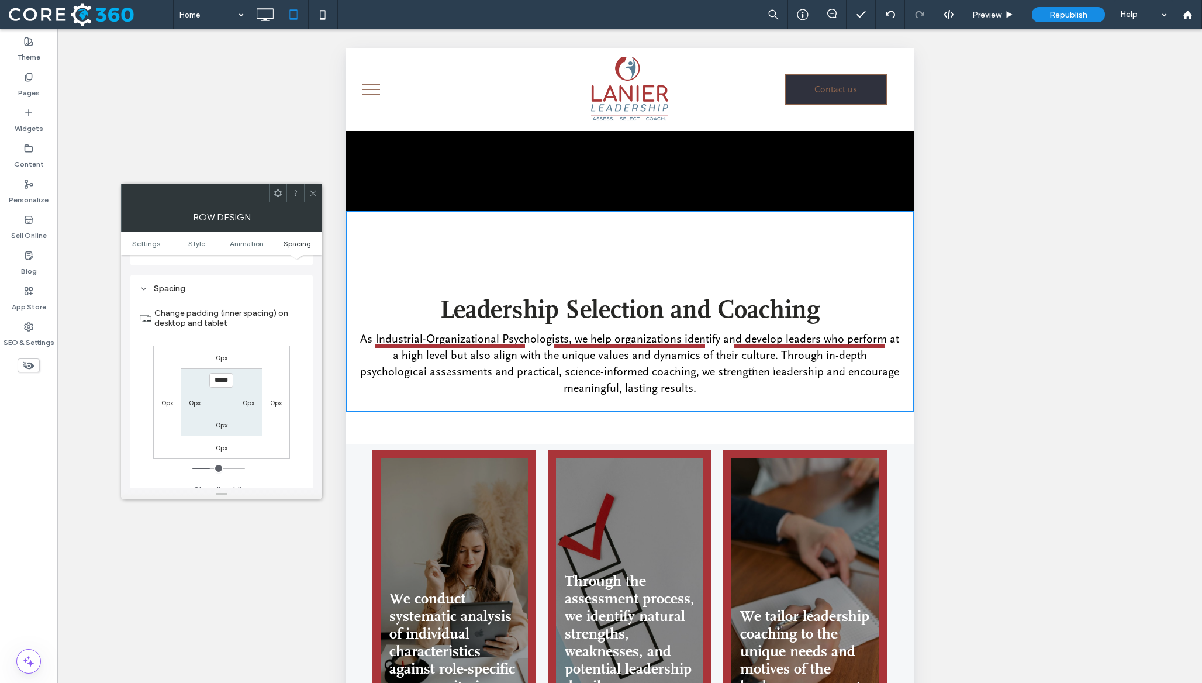
scroll to position [331, 0]
type input "*****"
type input "***"
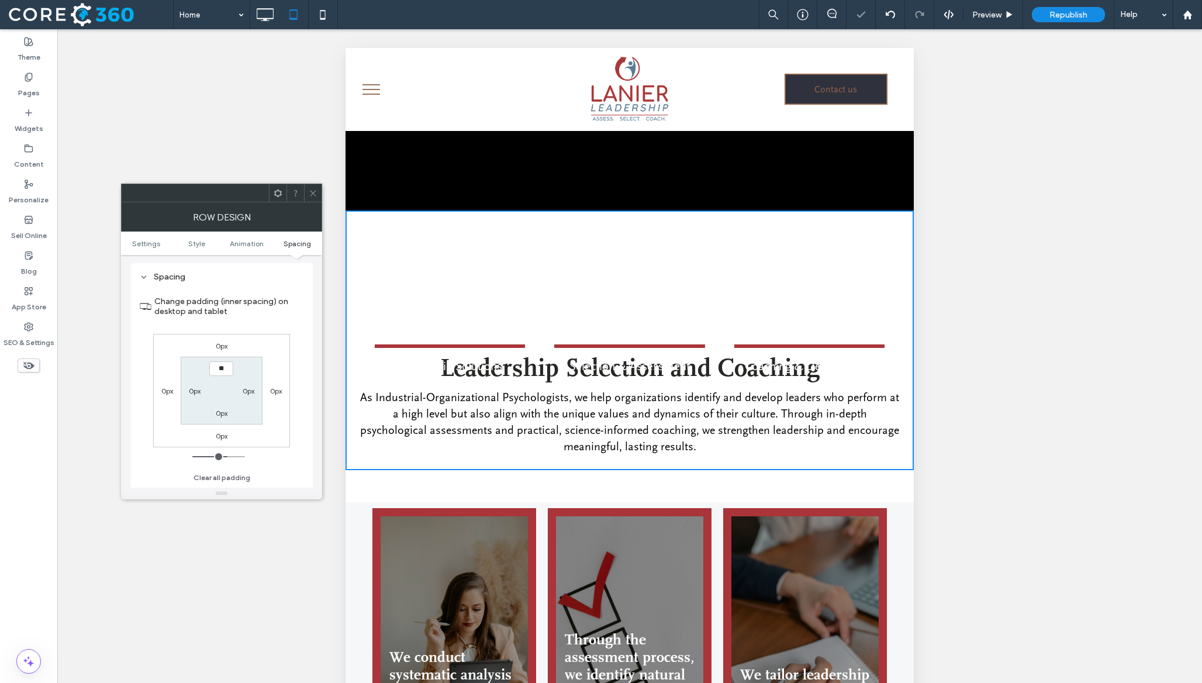
type input "*"
type input "*****"
type input "***"
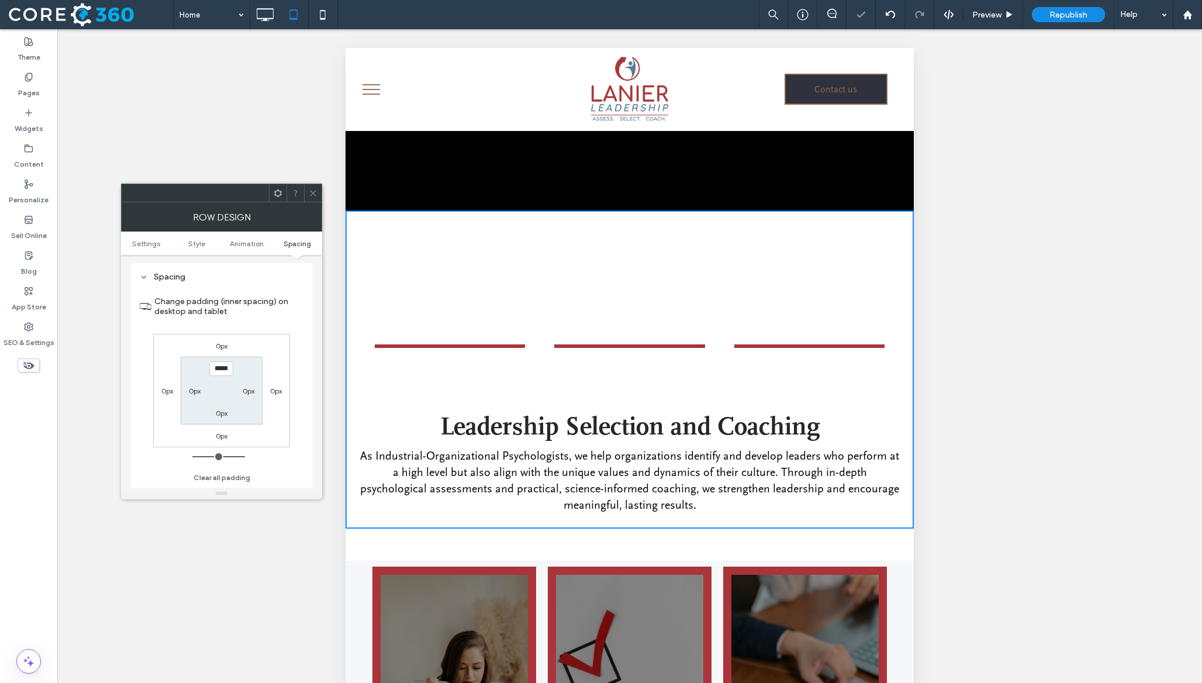
click icon
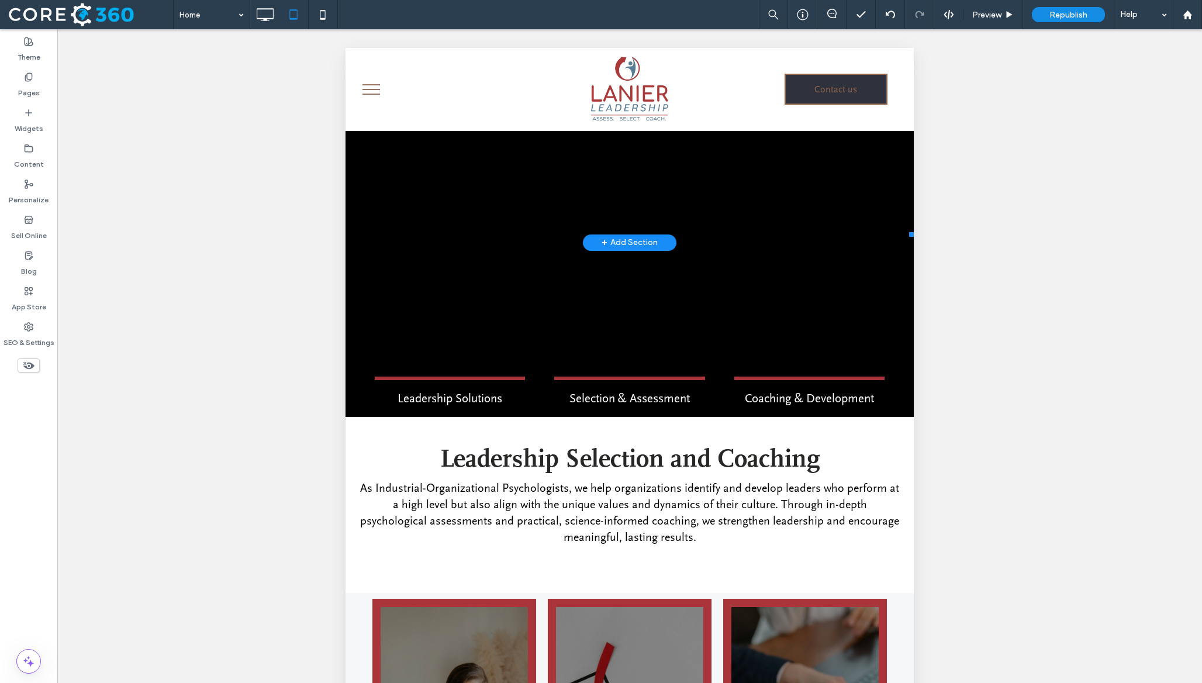
scroll to position [257, 0]
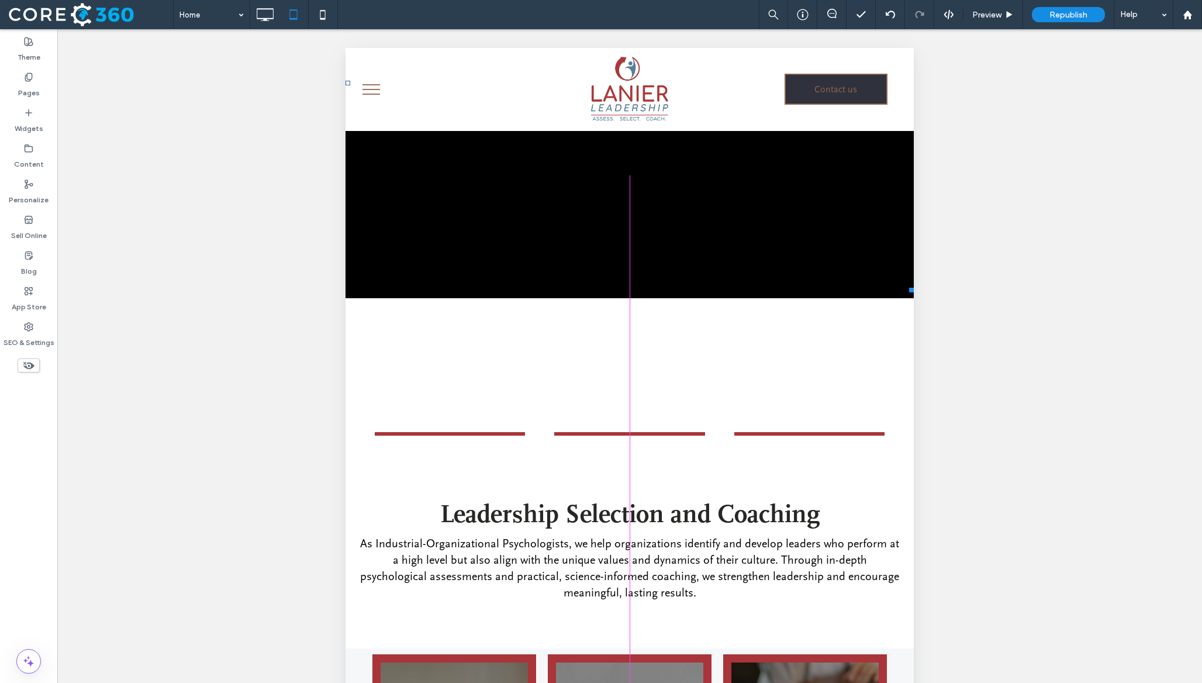
drag, startPoint x: 566, startPoint y: 240, endPoint x: 577, endPoint y: 415, distance: 175.1
click html "Click To Paste Row Home About Leadership Solutions Assessment Insights Coaching…"
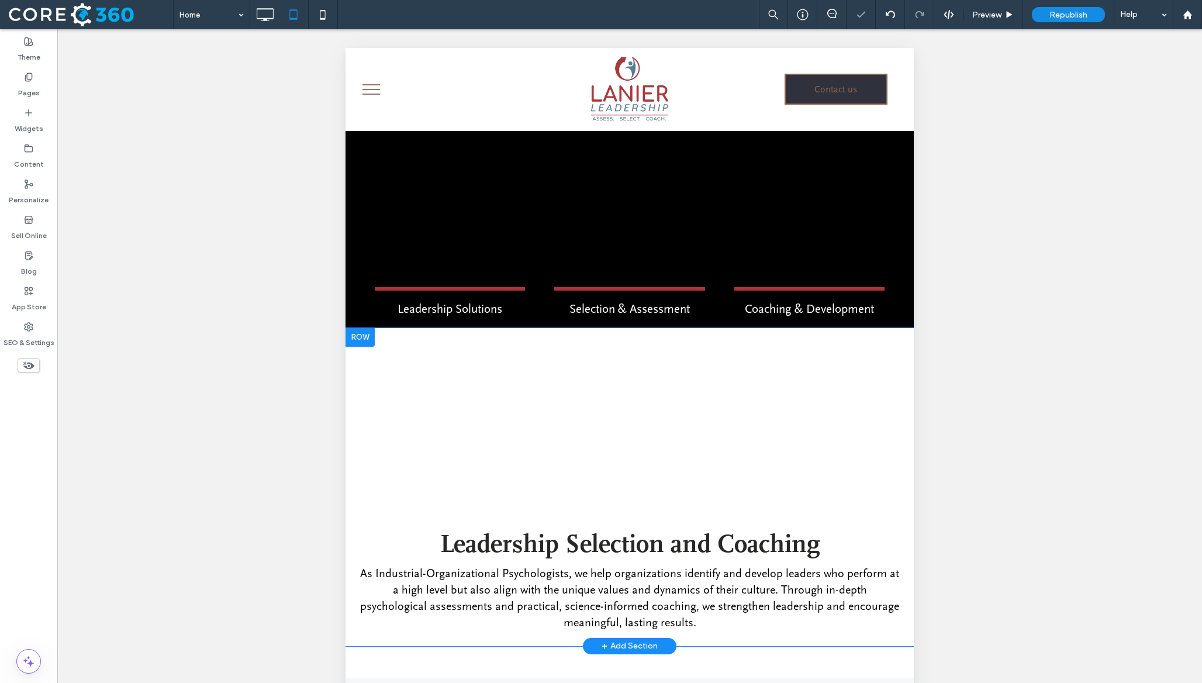
scroll to position [467, 0]
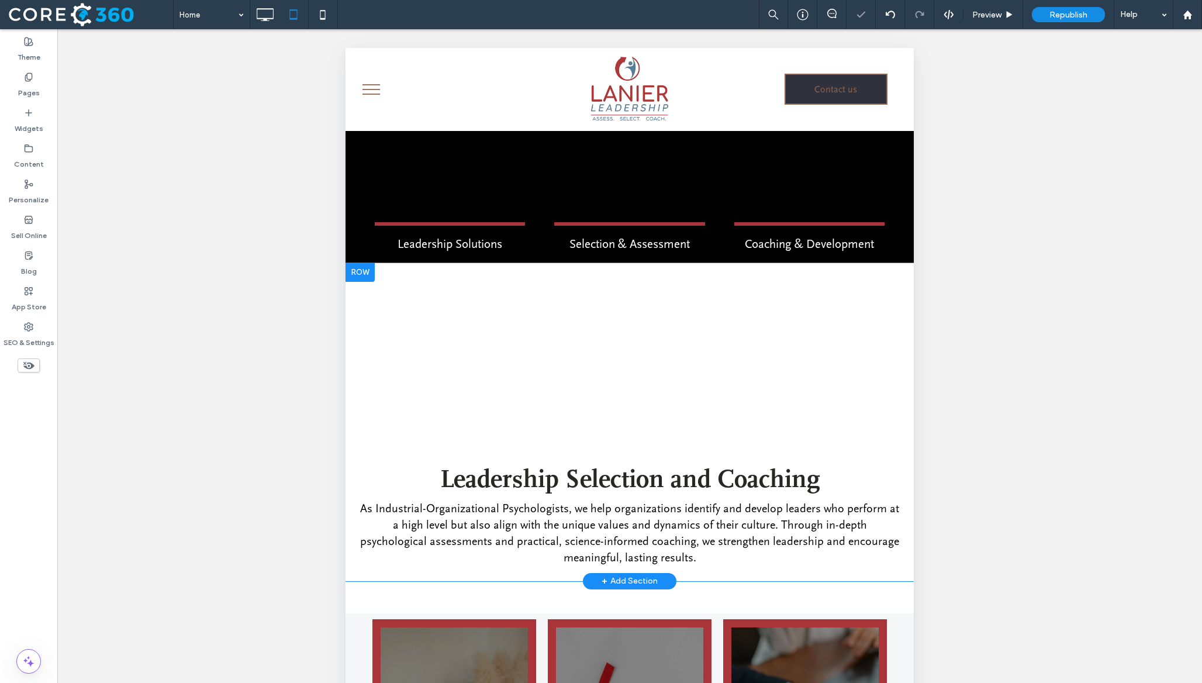
click div
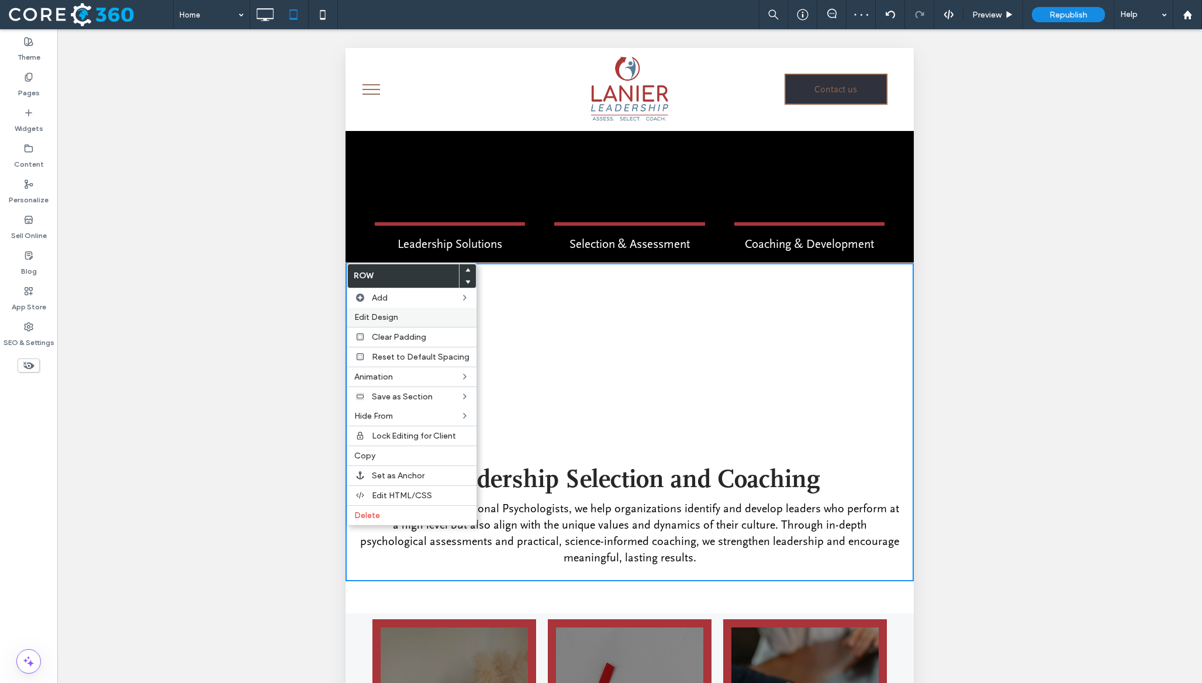
click span "Edit Design"
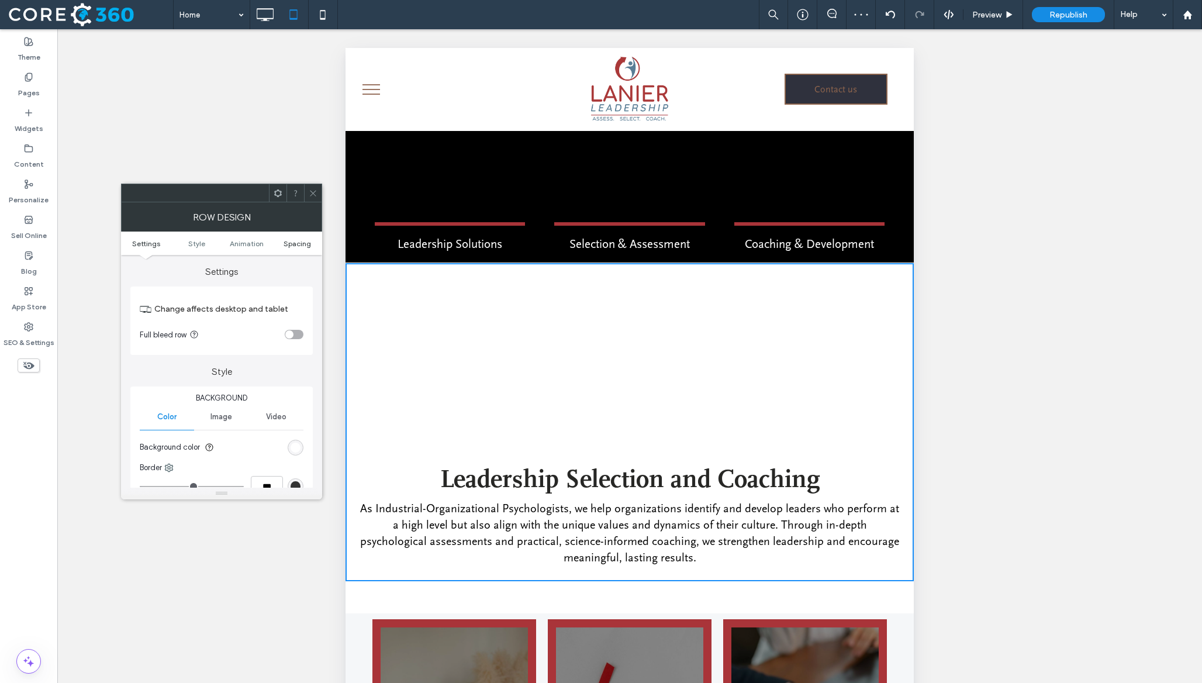
click span "Spacing"
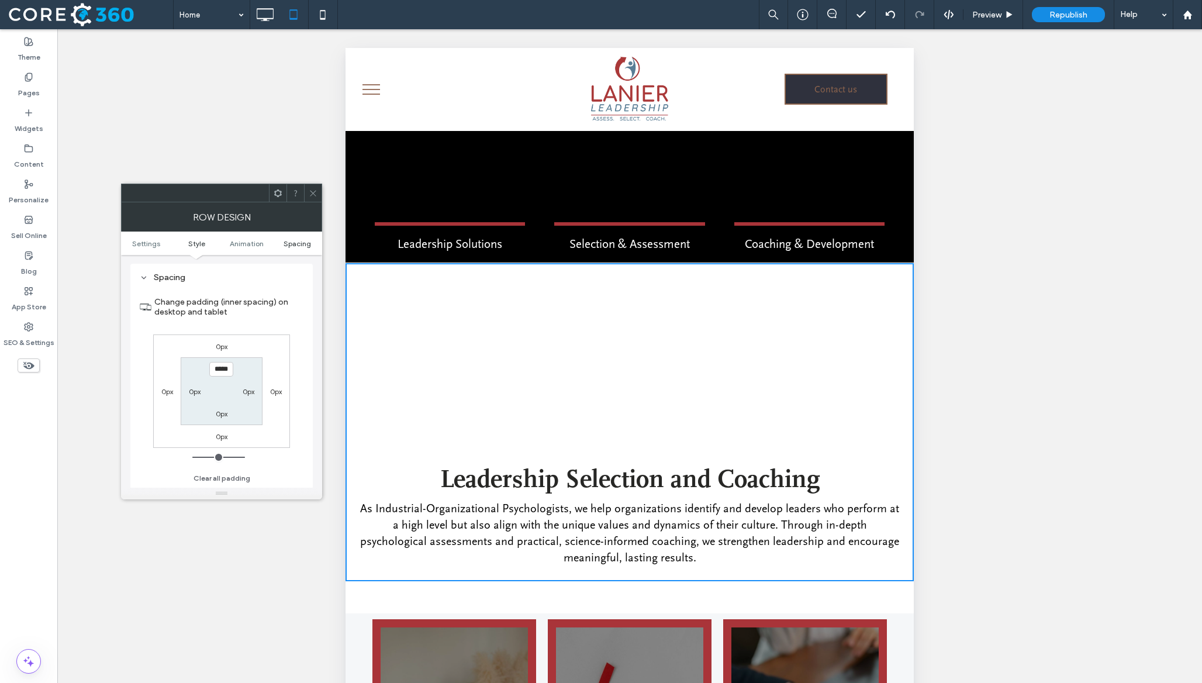
scroll to position [331, 0]
type input "***"
type input "*"
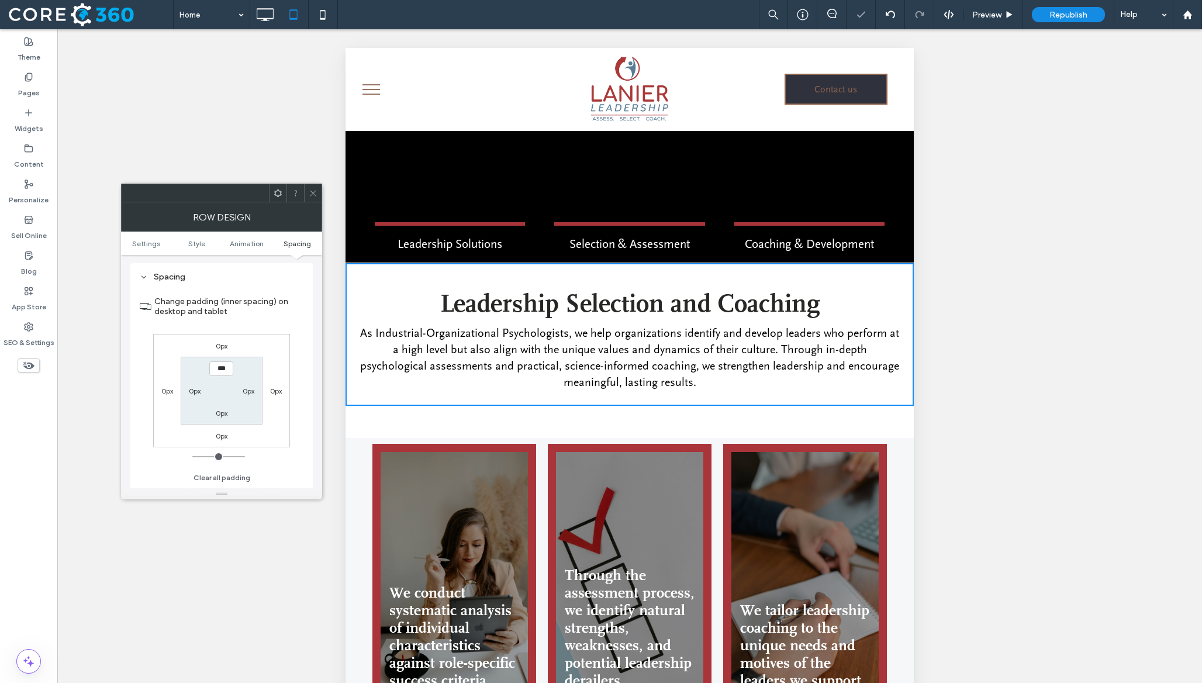
click icon
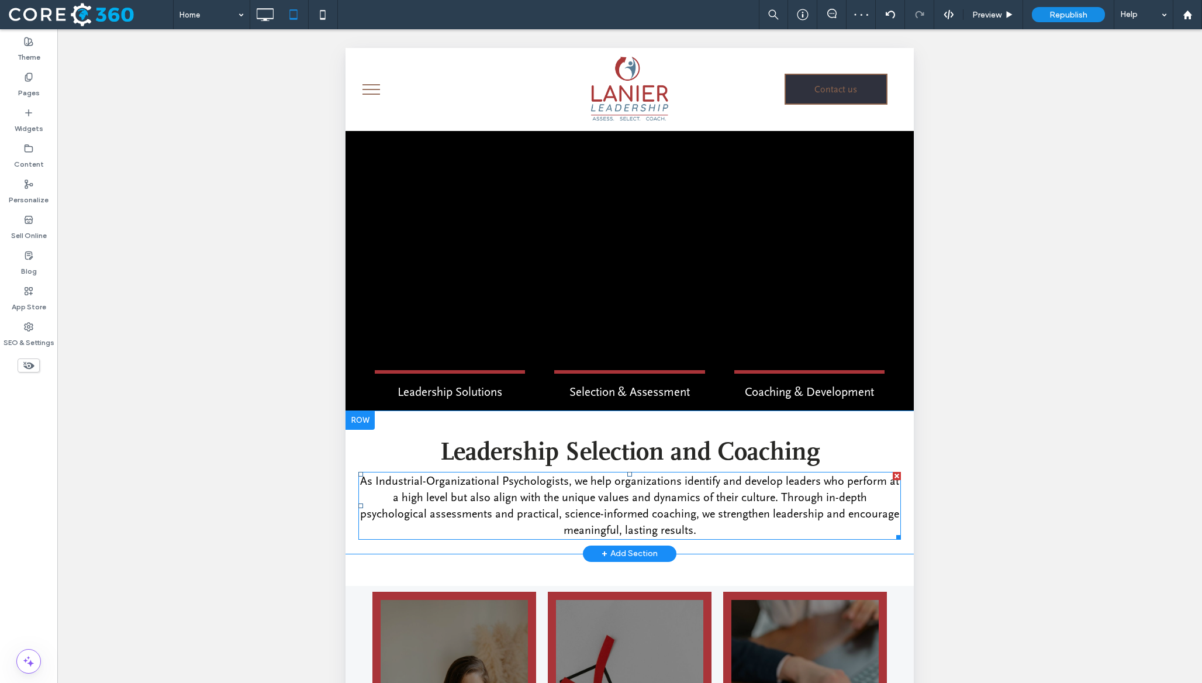
scroll to position [8, 0]
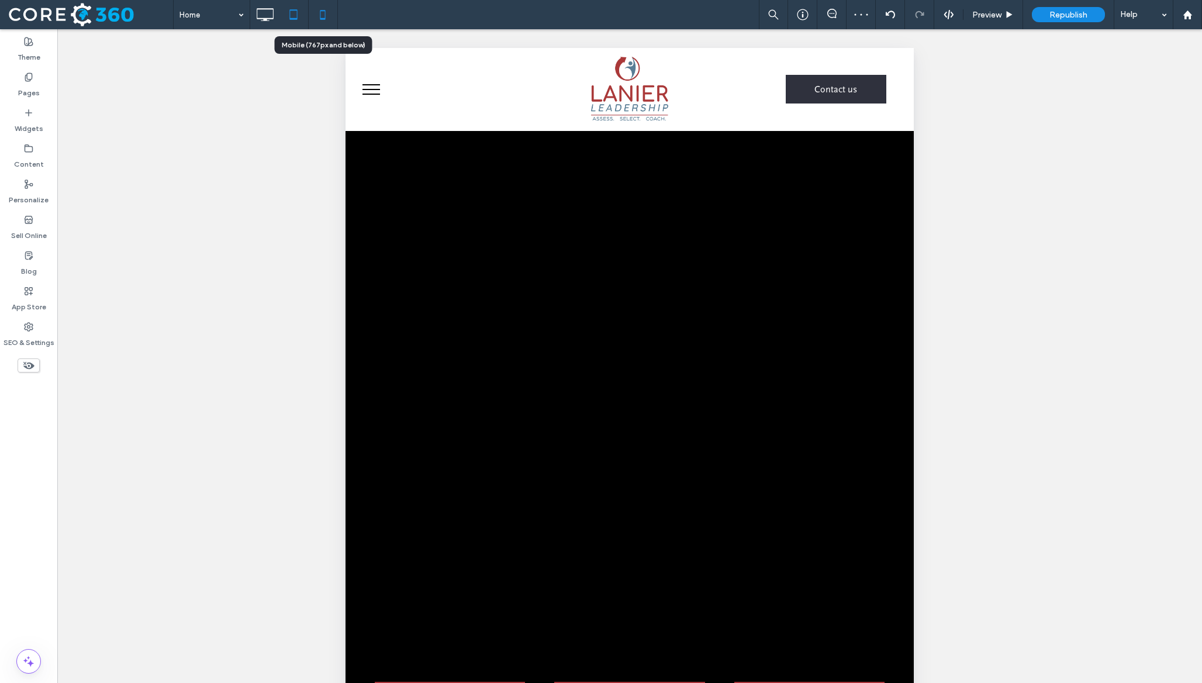
click use
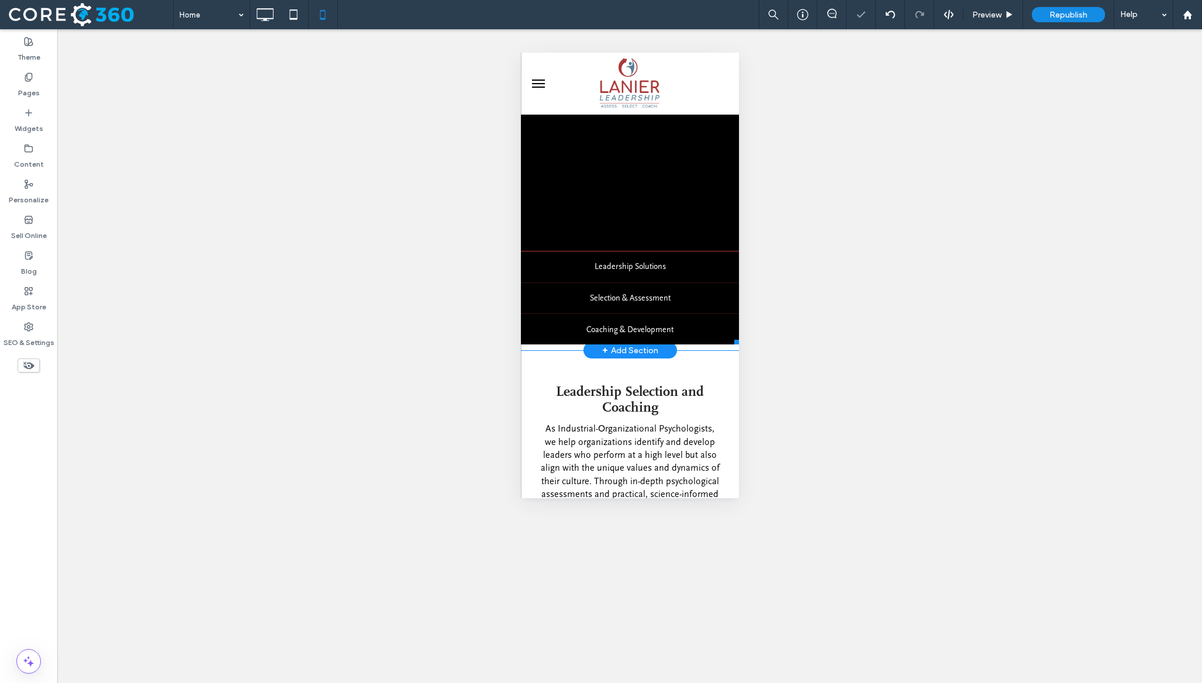
scroll to position [249, 0]
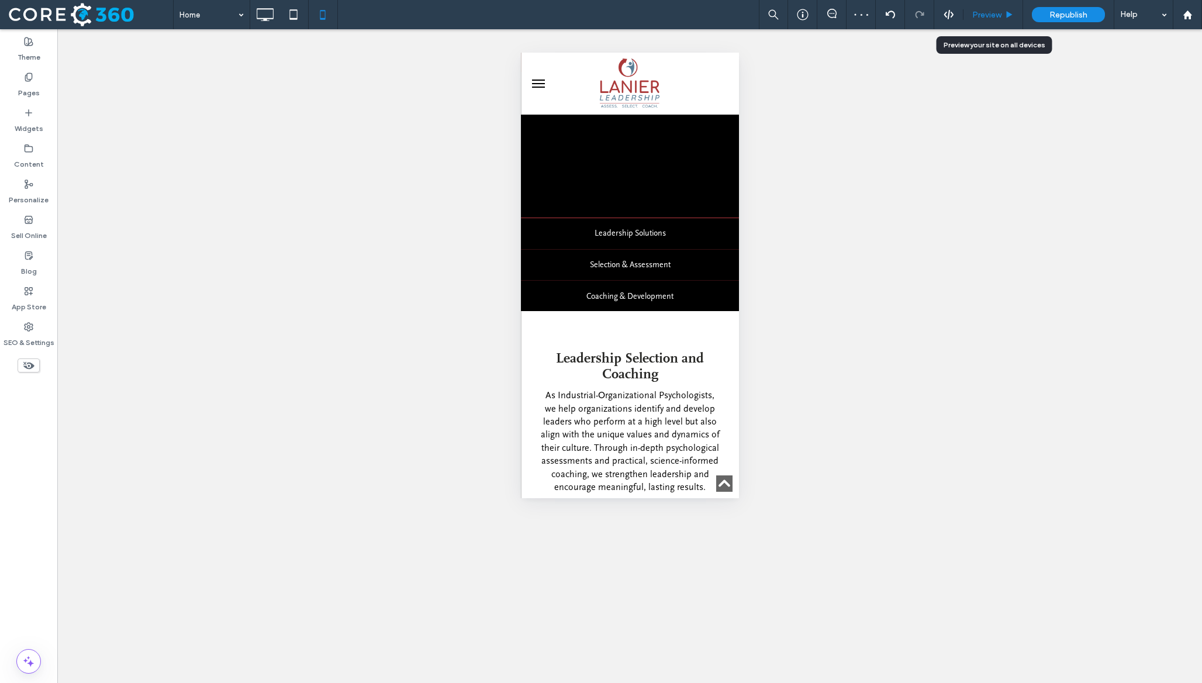
click span "Preview"
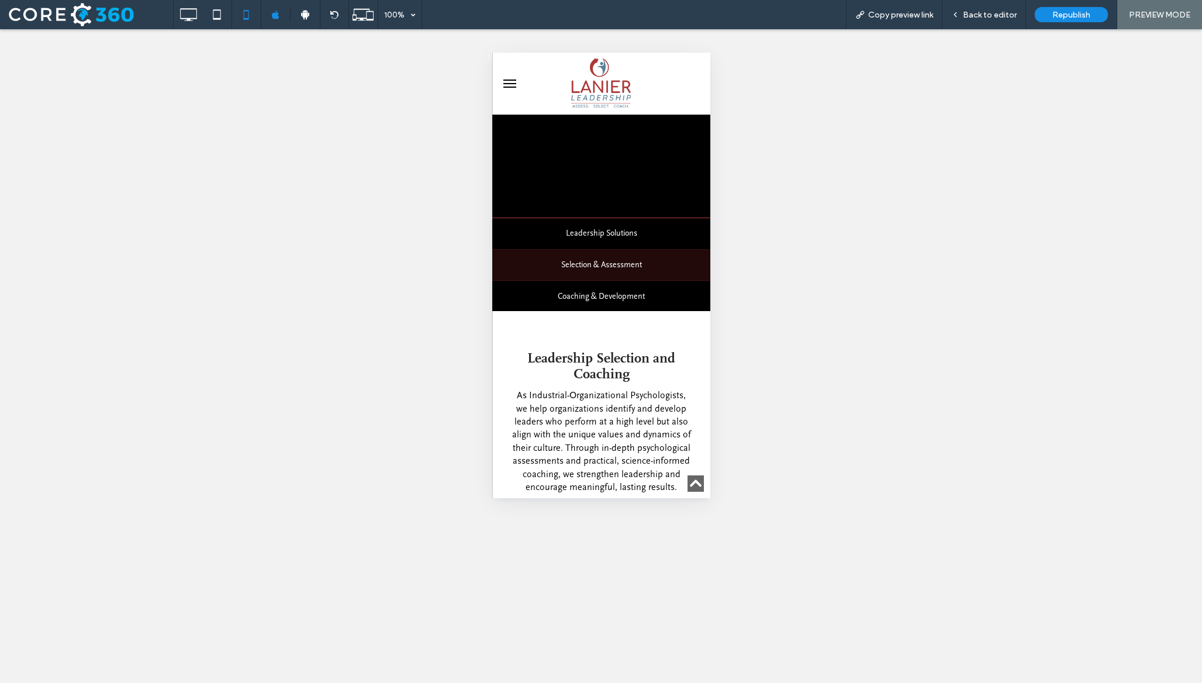
click label "Selection & Assessment"
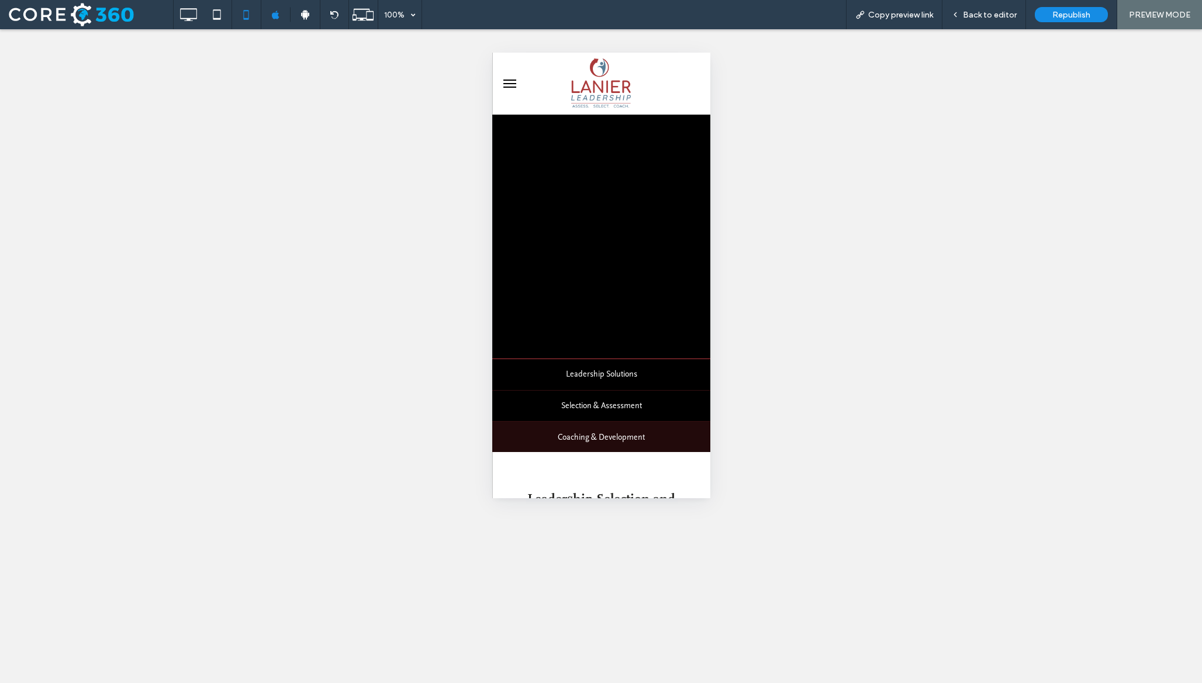
scroll to position [98, 0]
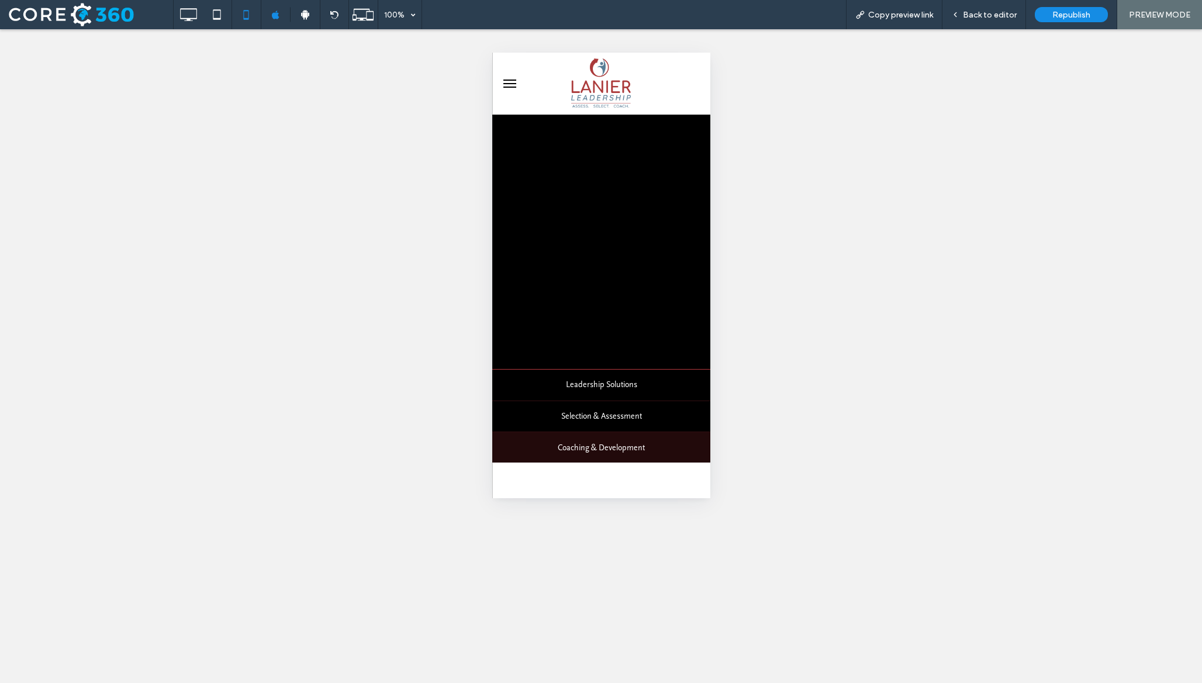
click label "Coaching & Development"
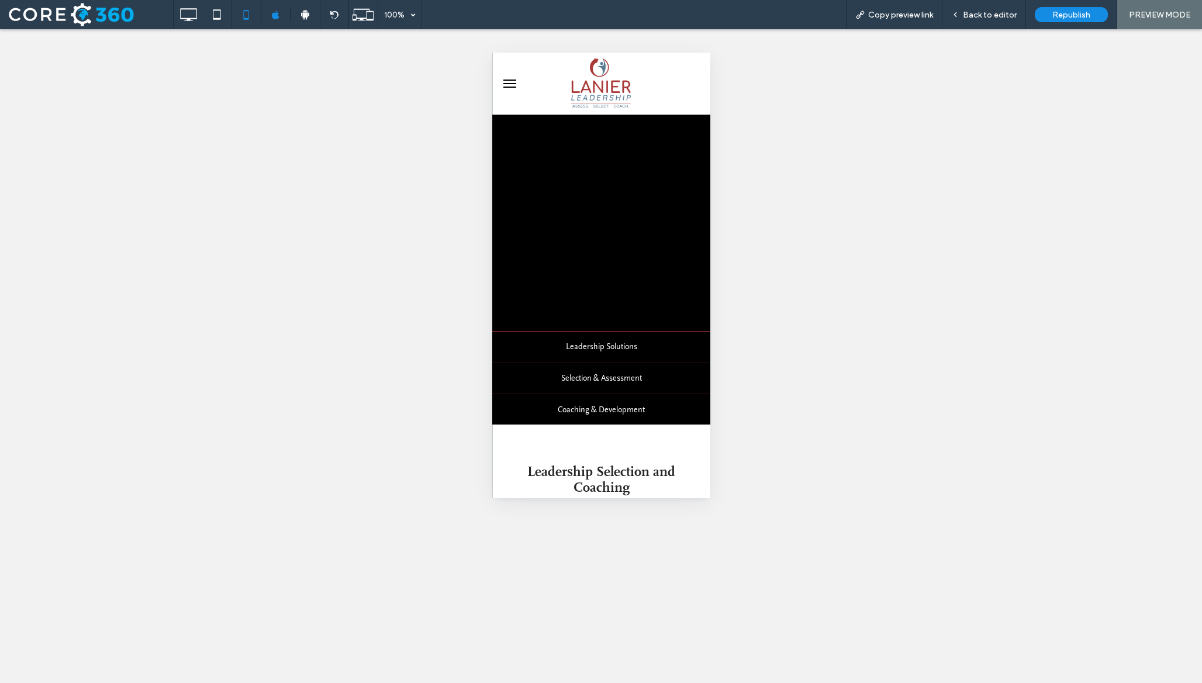
scroll to position [0, 0]
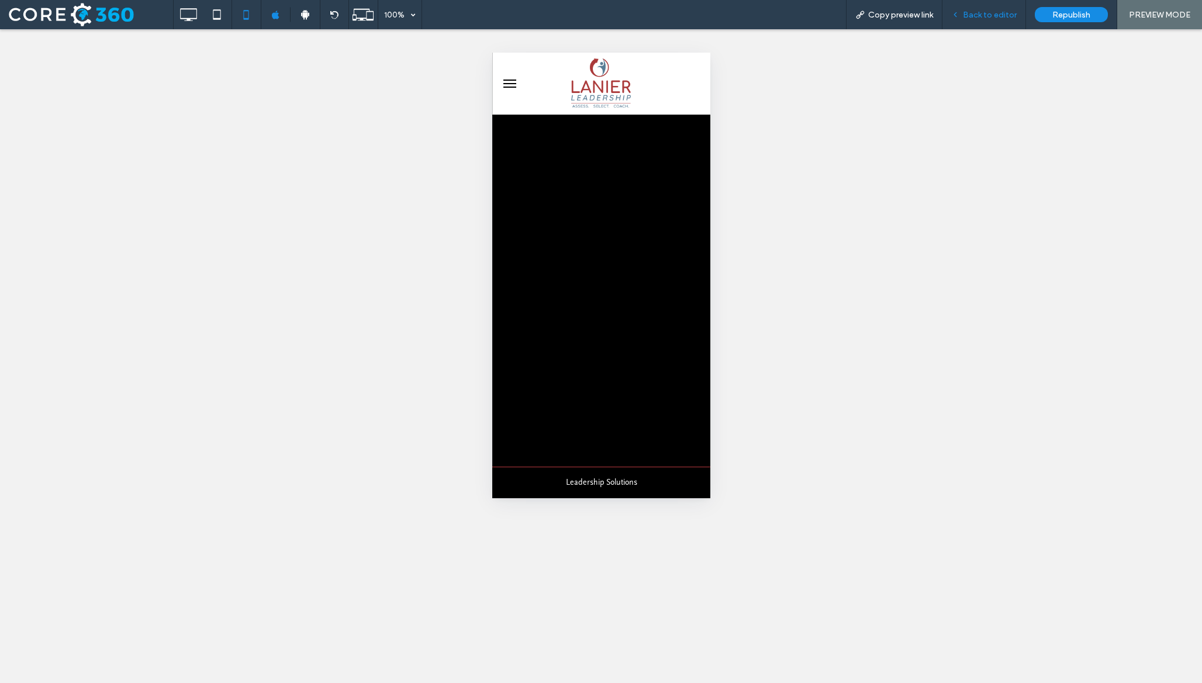
click span "Back to editor"
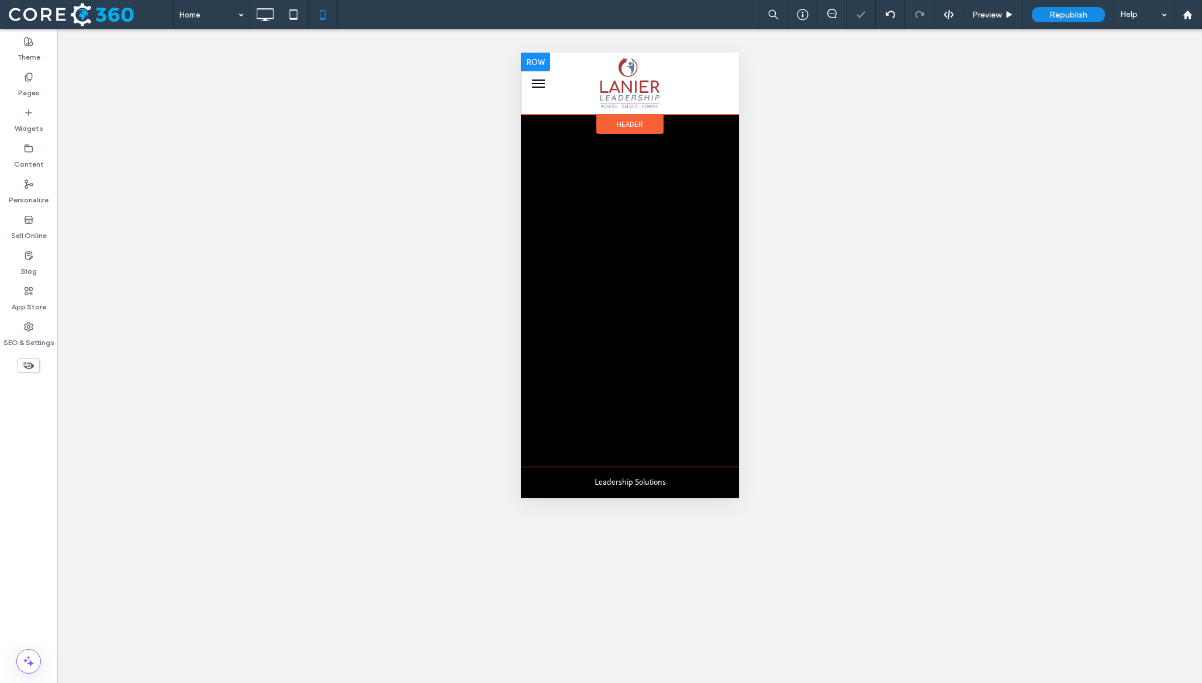
click div
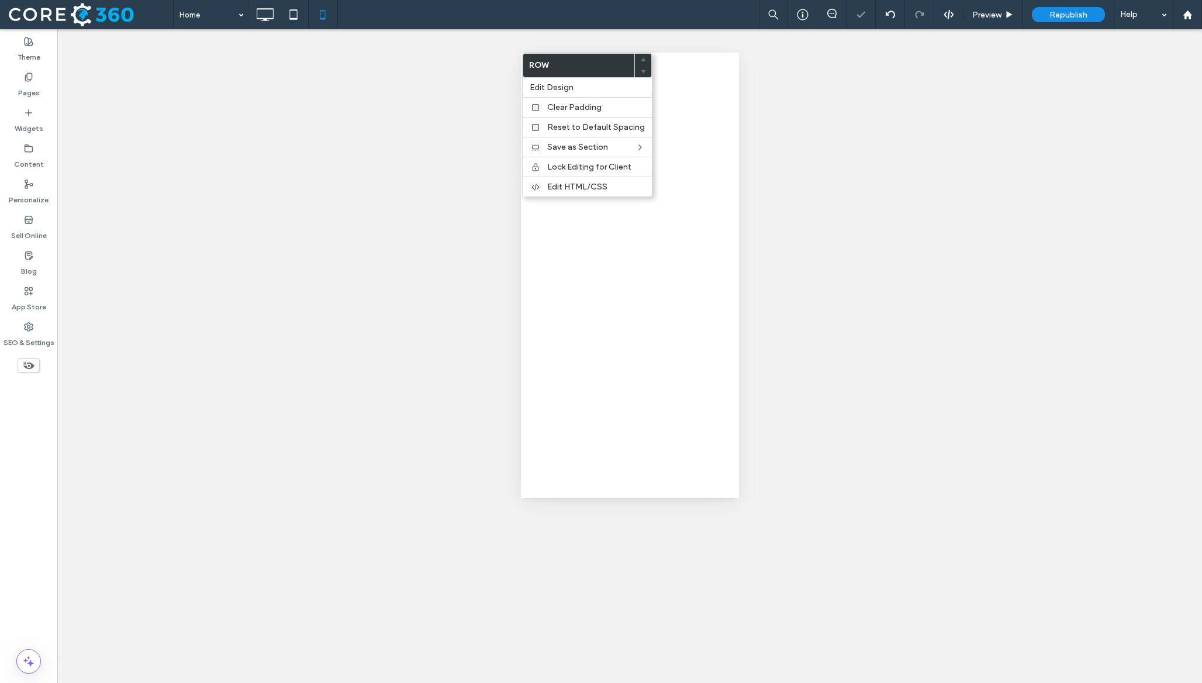
click at [554, 91] on span "Edit Design" at bounding box center [552, 87] width 44 height 10
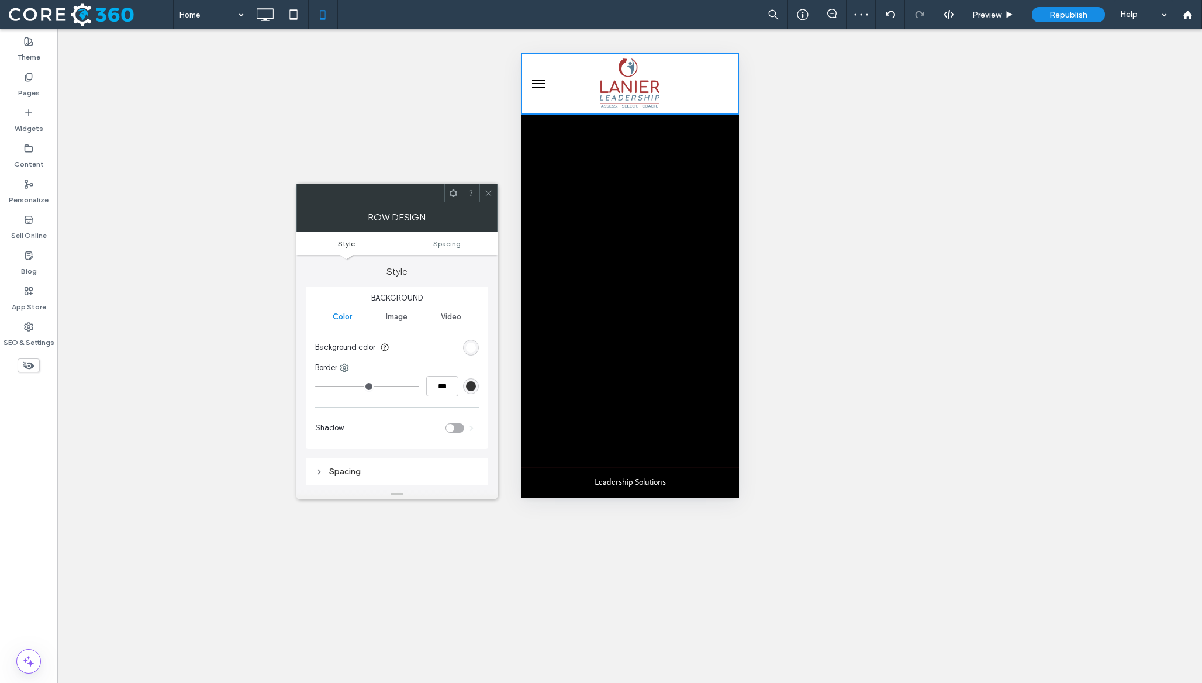
click at [464, 347] on div "rgb(255, 255, 255)" at bounding box center [471, 348] width 16 height 16
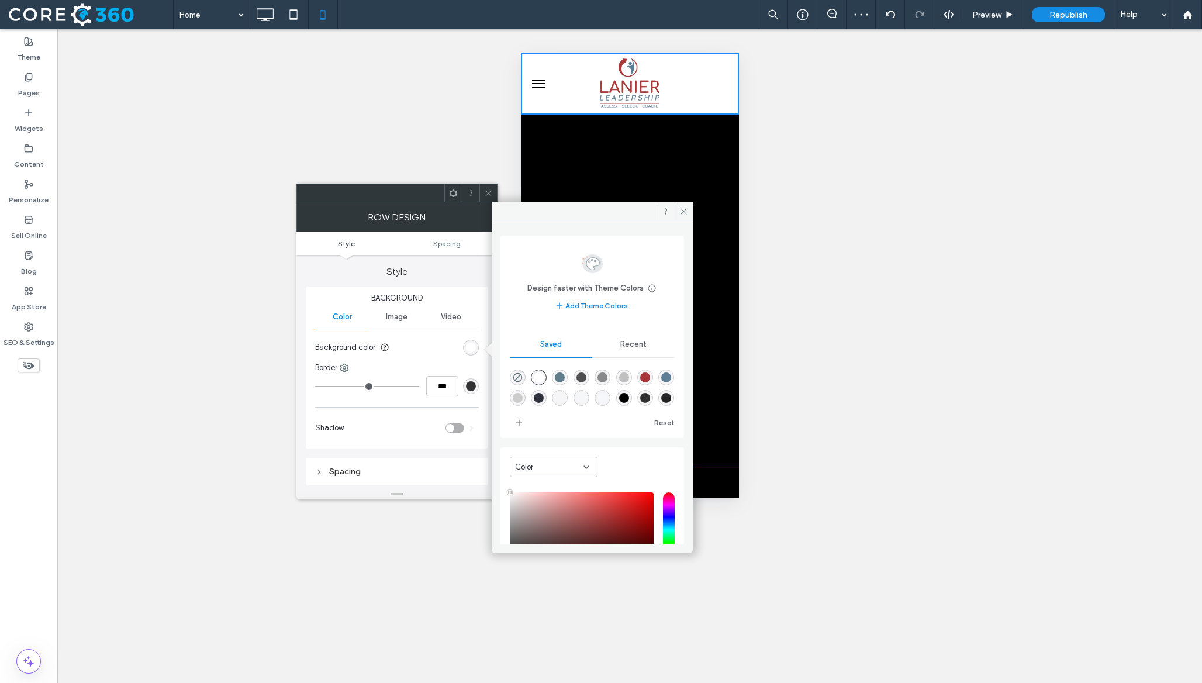
click at [544, 385] on div "rgba(255,255,255,1)" at bounding box center [539, 377] width 16 height 16
click at [486, 189] on icon at bounding box center [488, 193] width 9 height 9
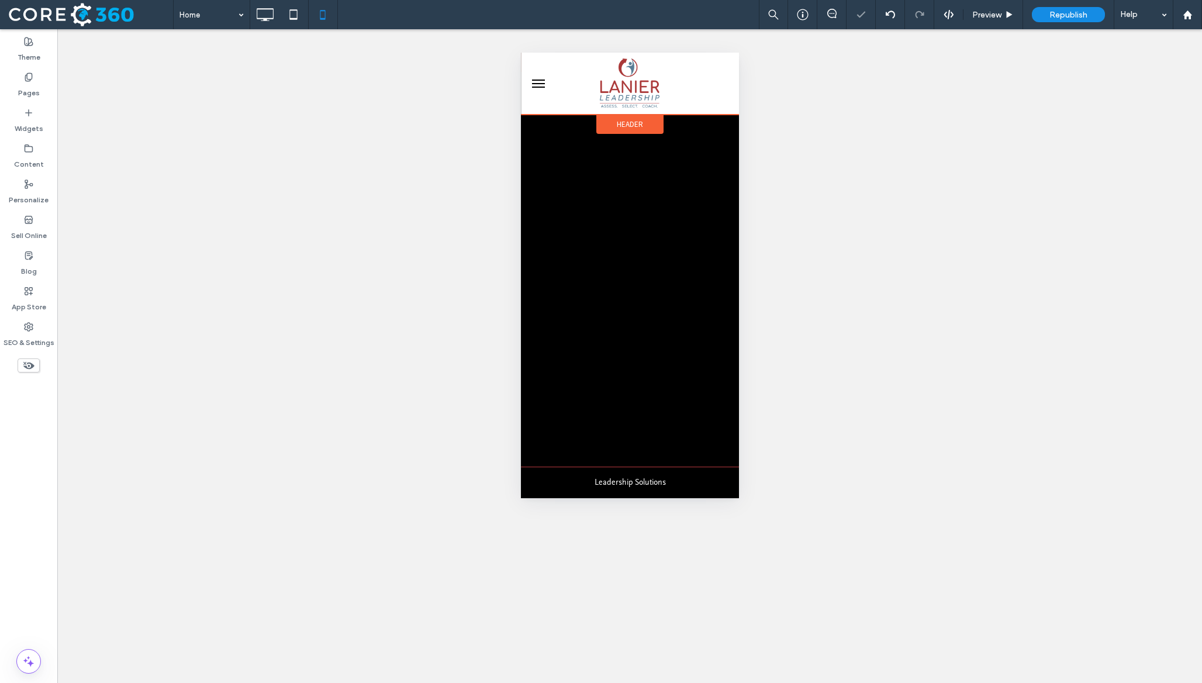
click at [644, 120] on div "Header" at bounding box center [629, 124] width 67 height 19
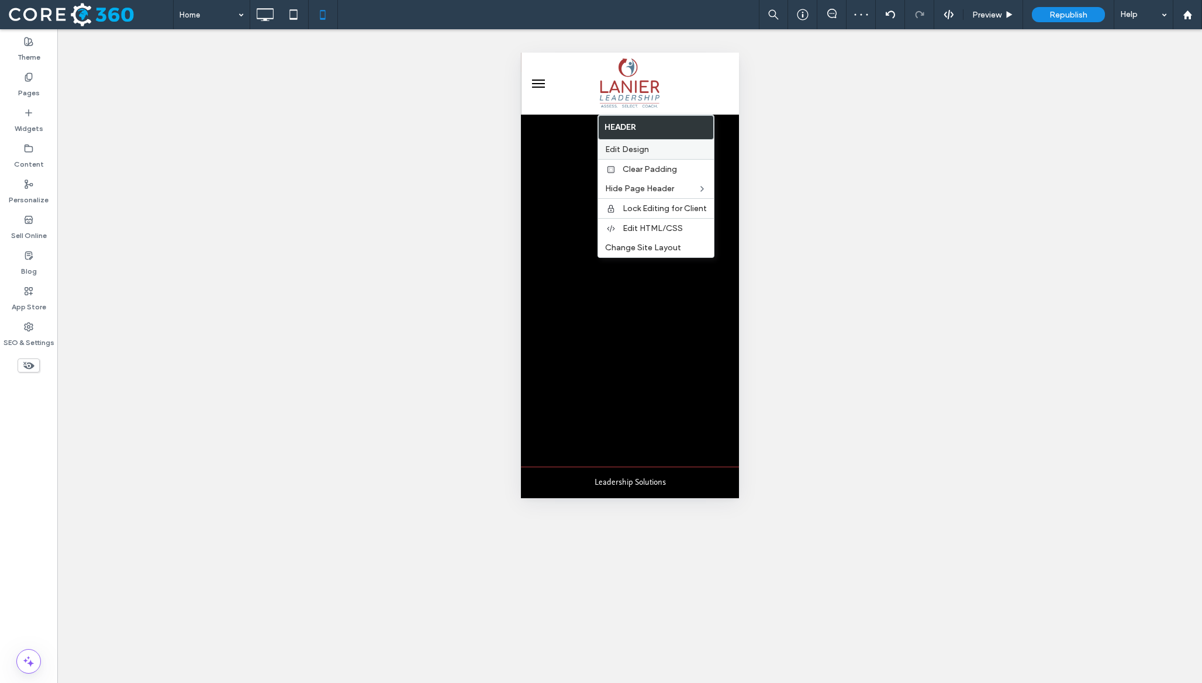
click at [633, 154] on span "Edit Design" at bounding box center [627, 149] width 44 height 10
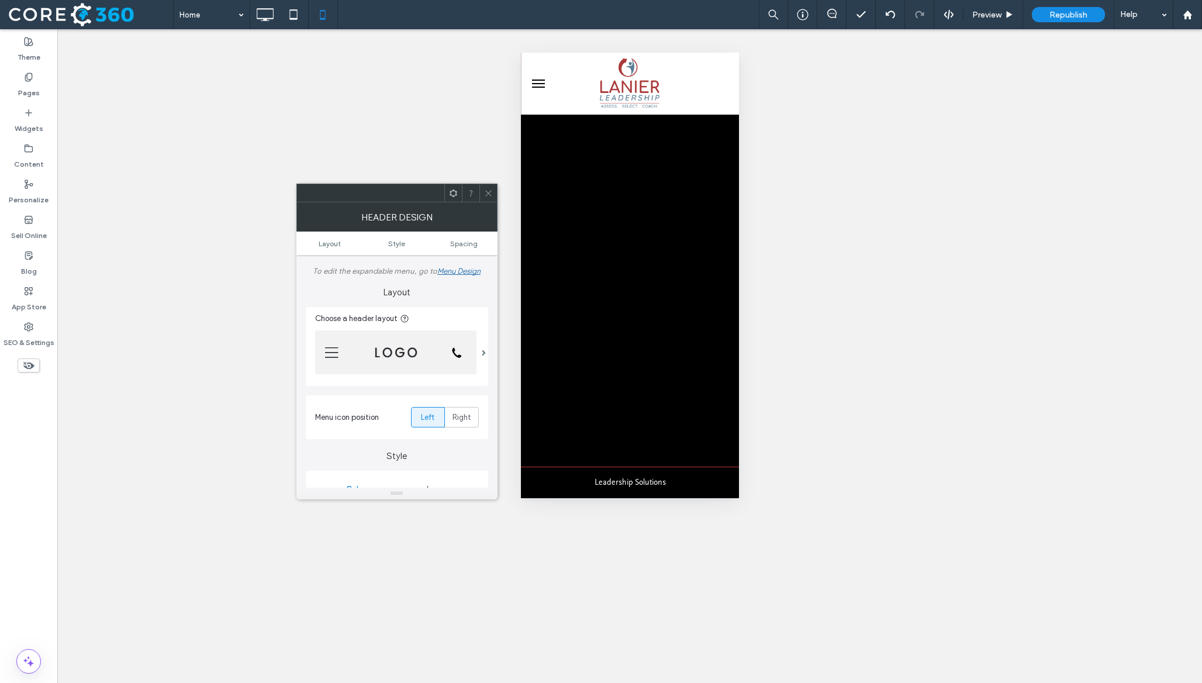
click at [486, 193] on icon at bounding box center [488, 193] width 9 height 9
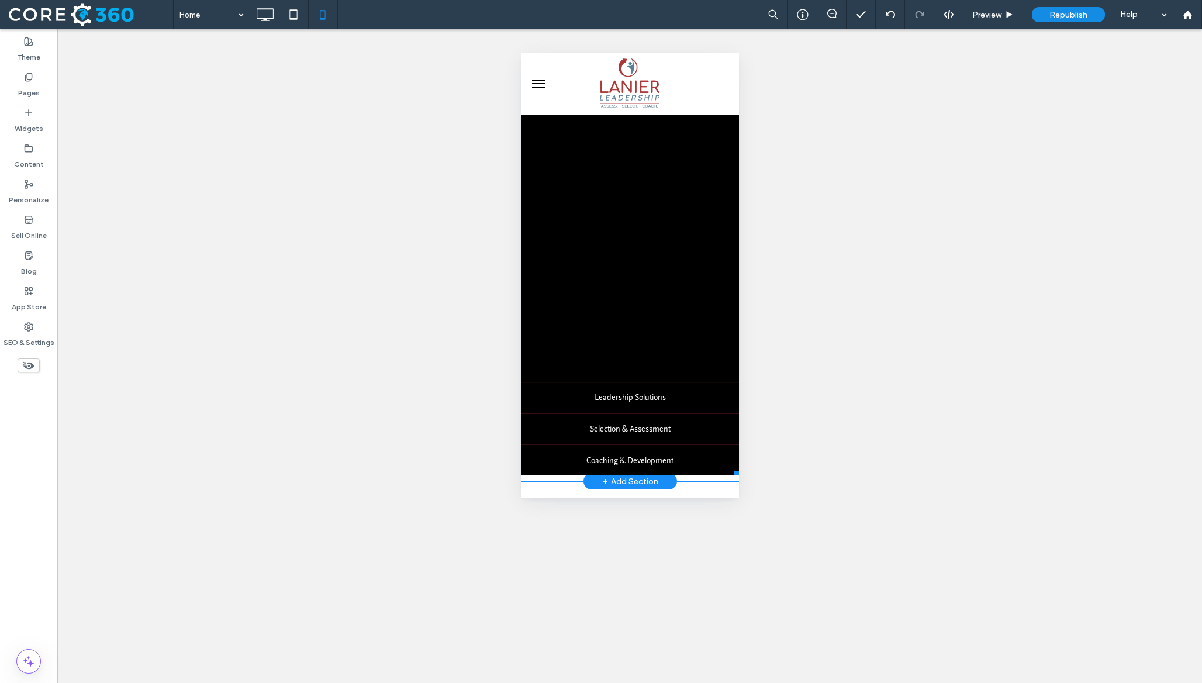
scroll to position [86, 0]
click at [1000, 11] on span "Preview" at bounding box center [986, 15] width 29 height 10
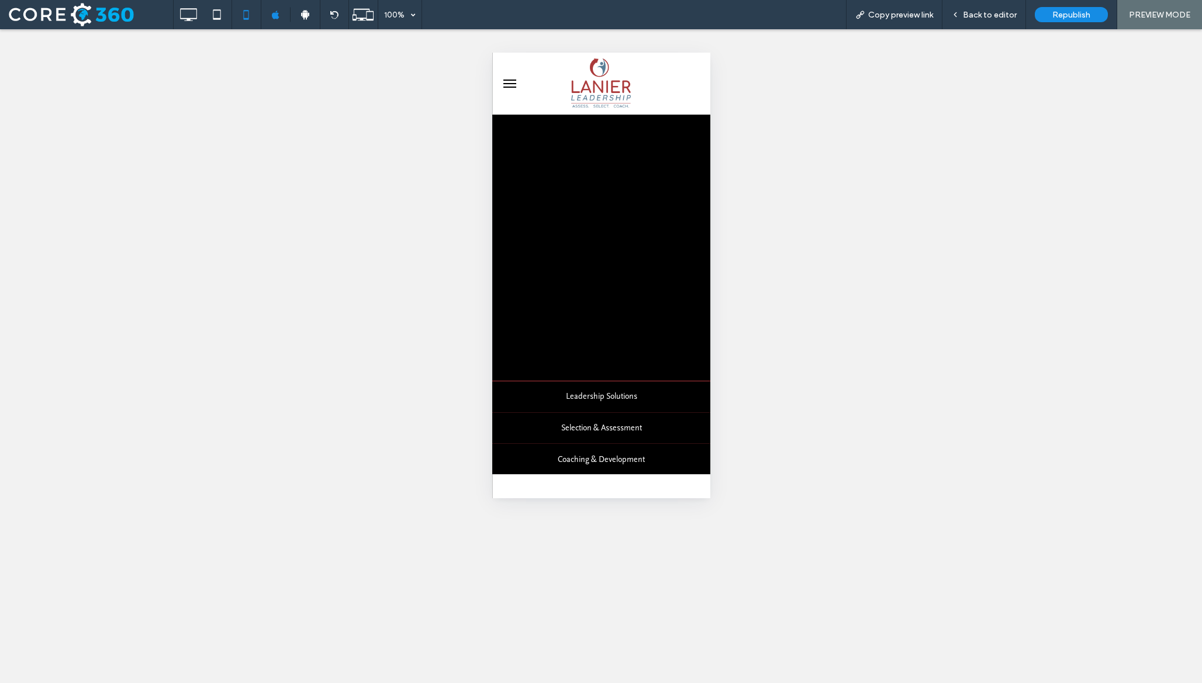
click at [623, 273] on link "Start Coaching" at bounding box center [600, 263] width 131 height 33
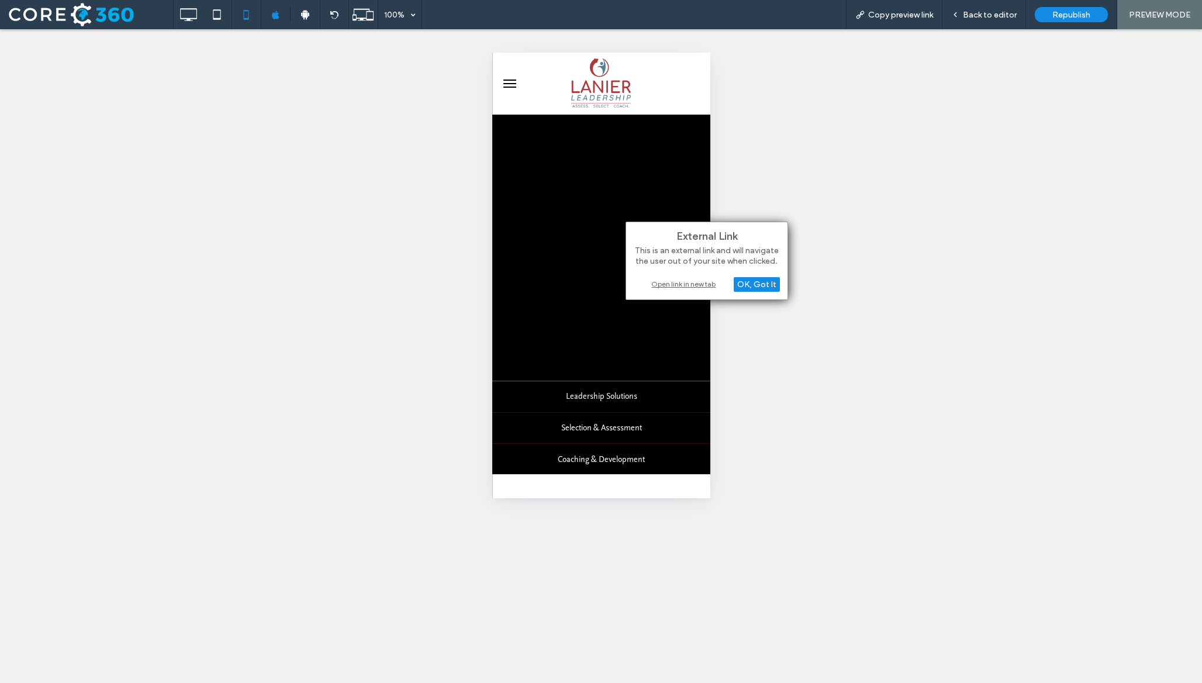
click at [671, 283] on div "Open link in new tab" at bounding box center [707, 284] width 146 height 12
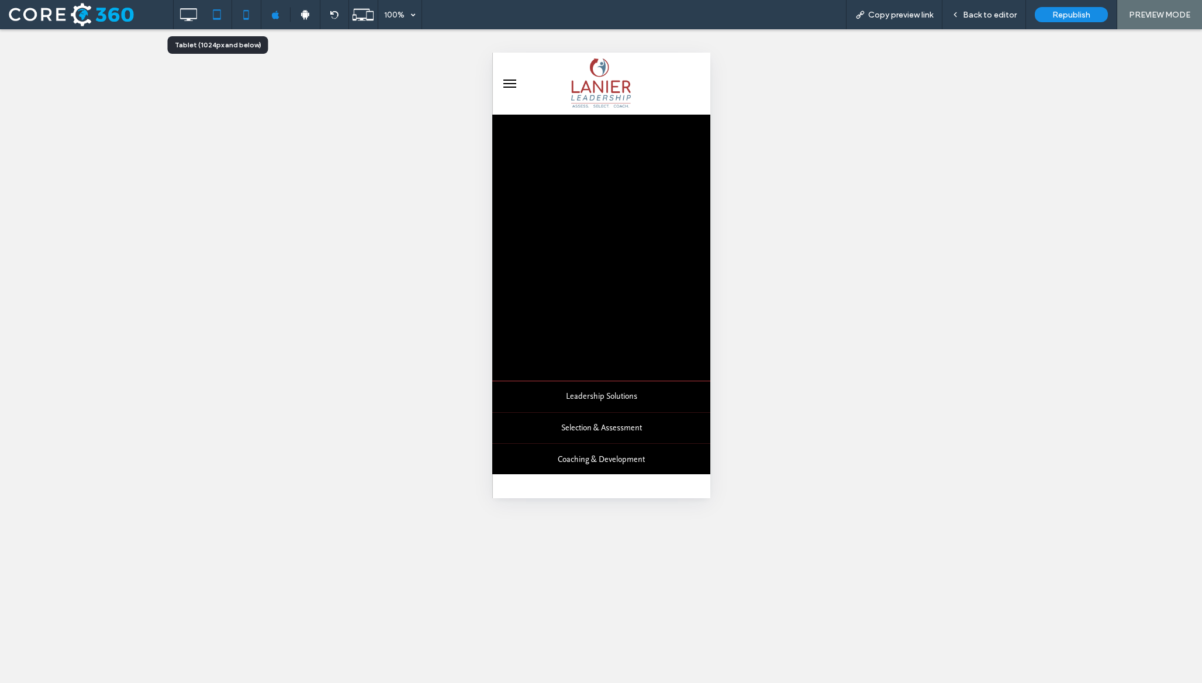
click at [220, 13] on icon at bounding box center [216, 14] width 23 height 23
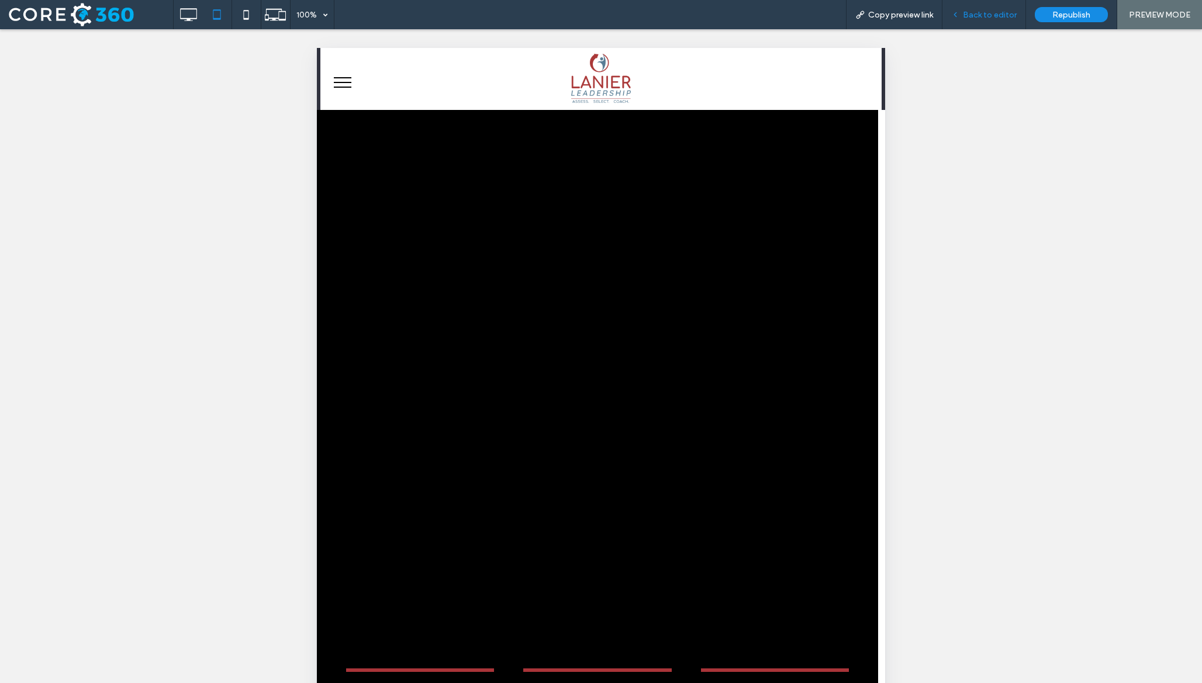
click at [1007, 20] on div "Back to editor" at bounding box center [984, 14] width 84 height 29
click at [993, 15] on span "Back to editor" at bounding box center [990, 15] width 54 height 10
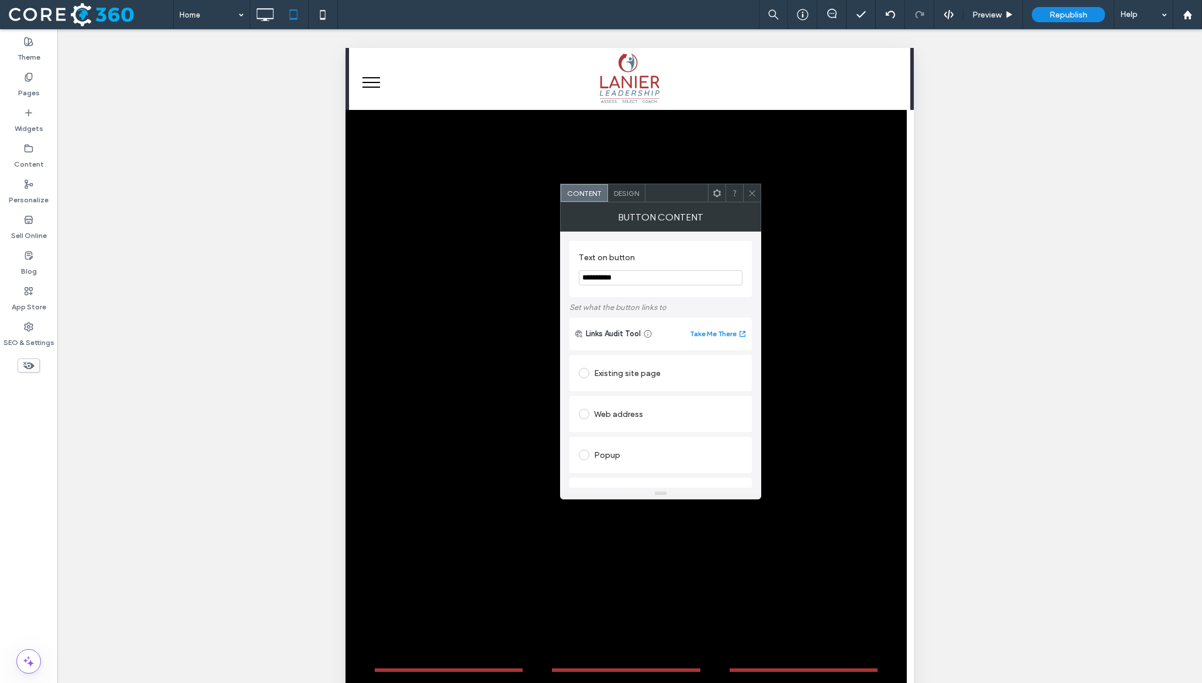
click at [627, 193] on span "Design" at bounding box center [626, 193] width 25 height 9
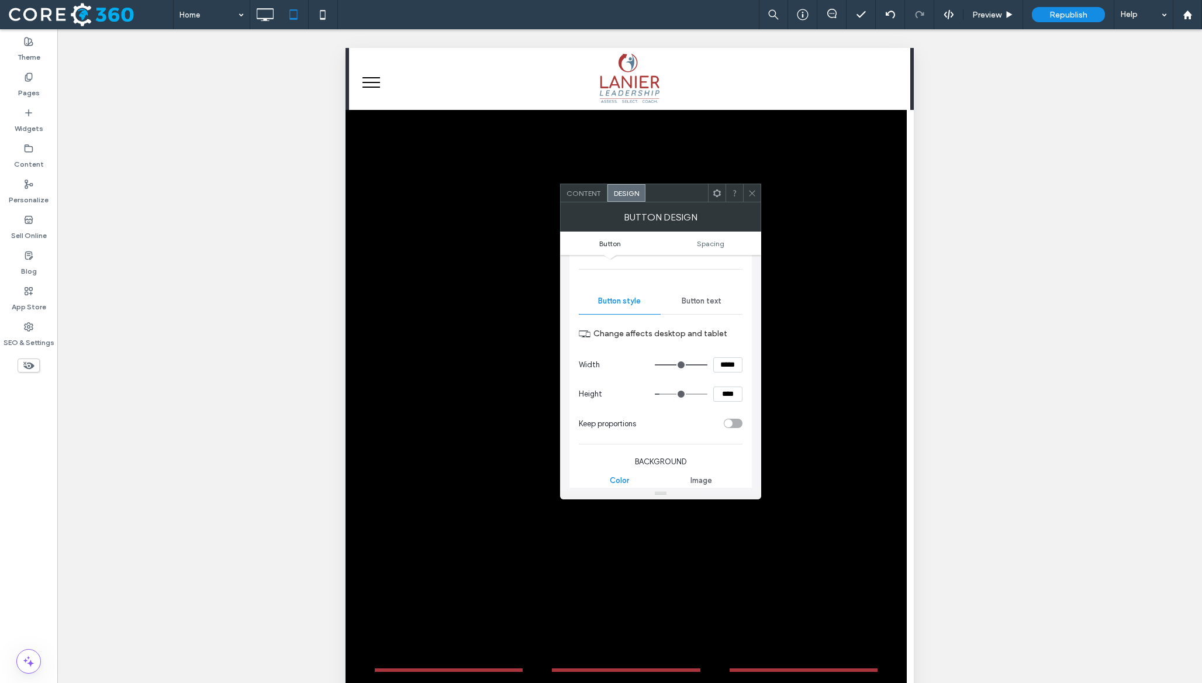
scroll to position [88, 0]
click at [701, 296] on div "Button text" at bounding box center [702, 302] width 82 height 26
click at [734, 424] on div "rgb(143, 101, 77)" at bounding box center [735, 422] width 10 height 10
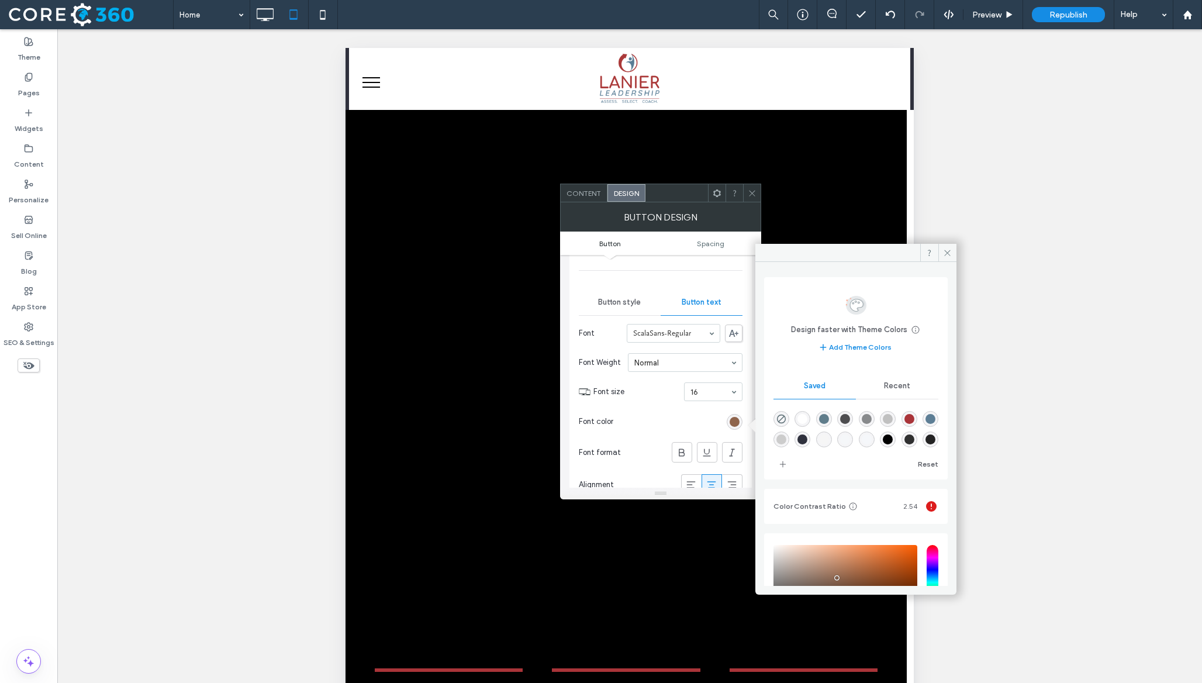
click at [799, 418] on div "rgba(255,255,255,1)" at bounding box center [802, 419] width 16 height 16
click at [810, 419] on div "rgba(255,255,255,1)" at bounding box center [802, 419] width 16 height 16
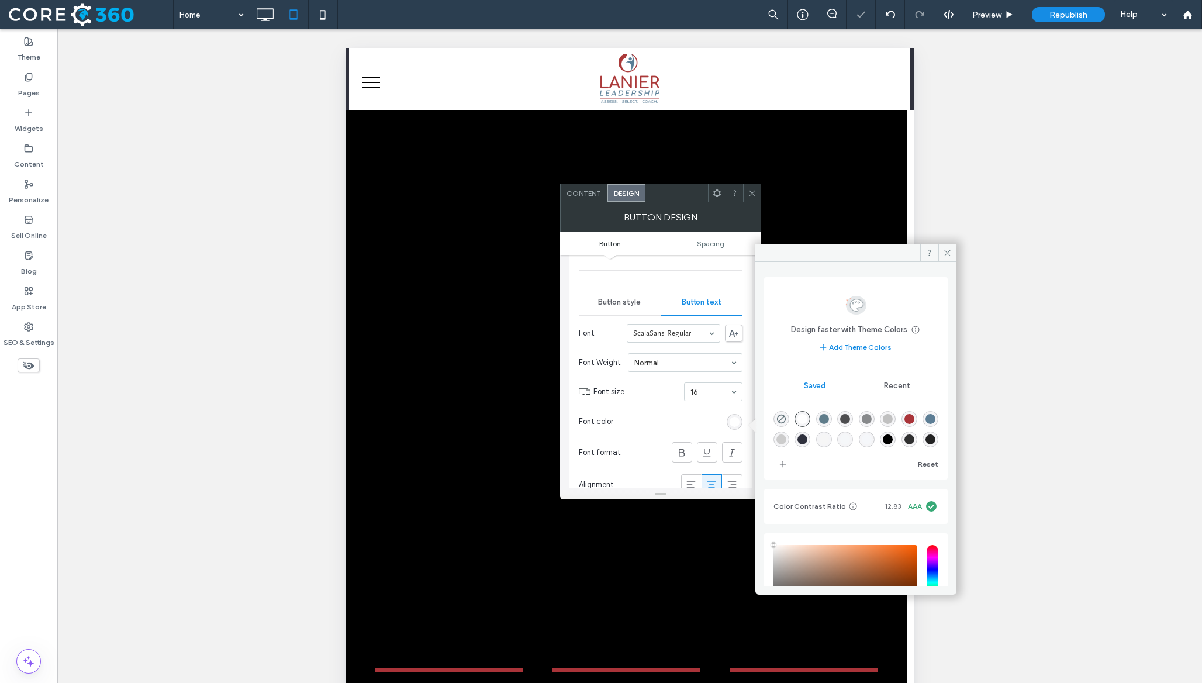
click at [810, 419] on div "rgba(255,255,255,1)" at bounding box center [802, 419] width 16 height 16
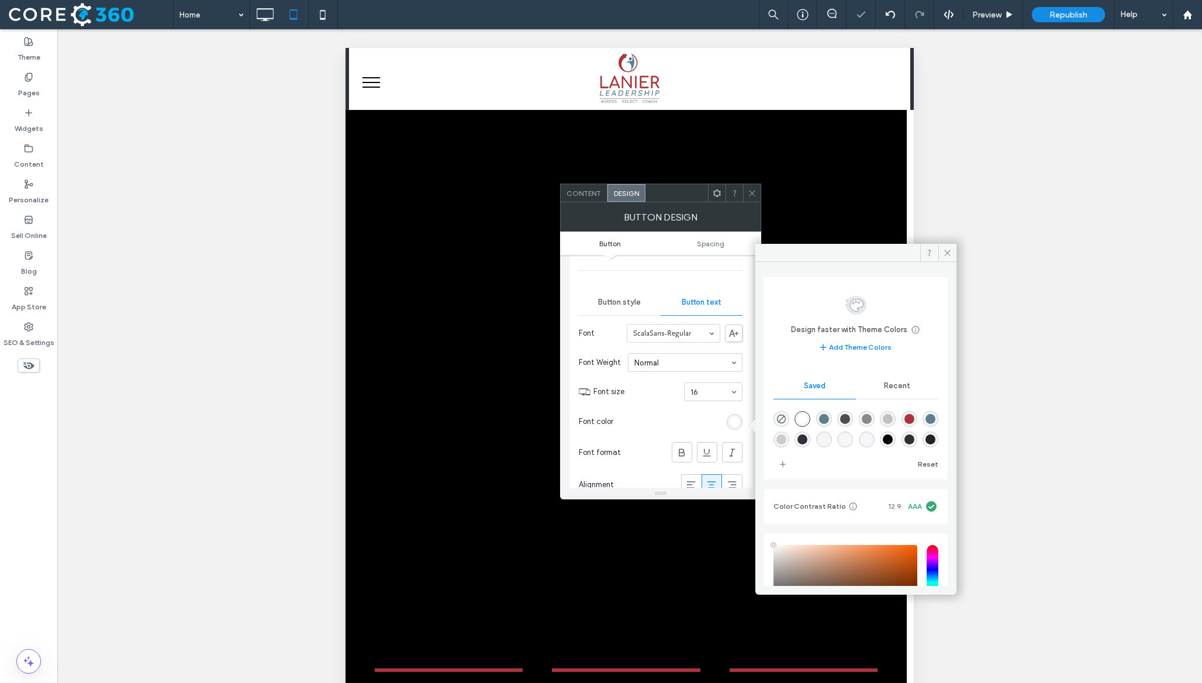
click at [810, 419] on div "rgba(255,255,255,1)" at bounding box center [802, 419] width 16 height 16
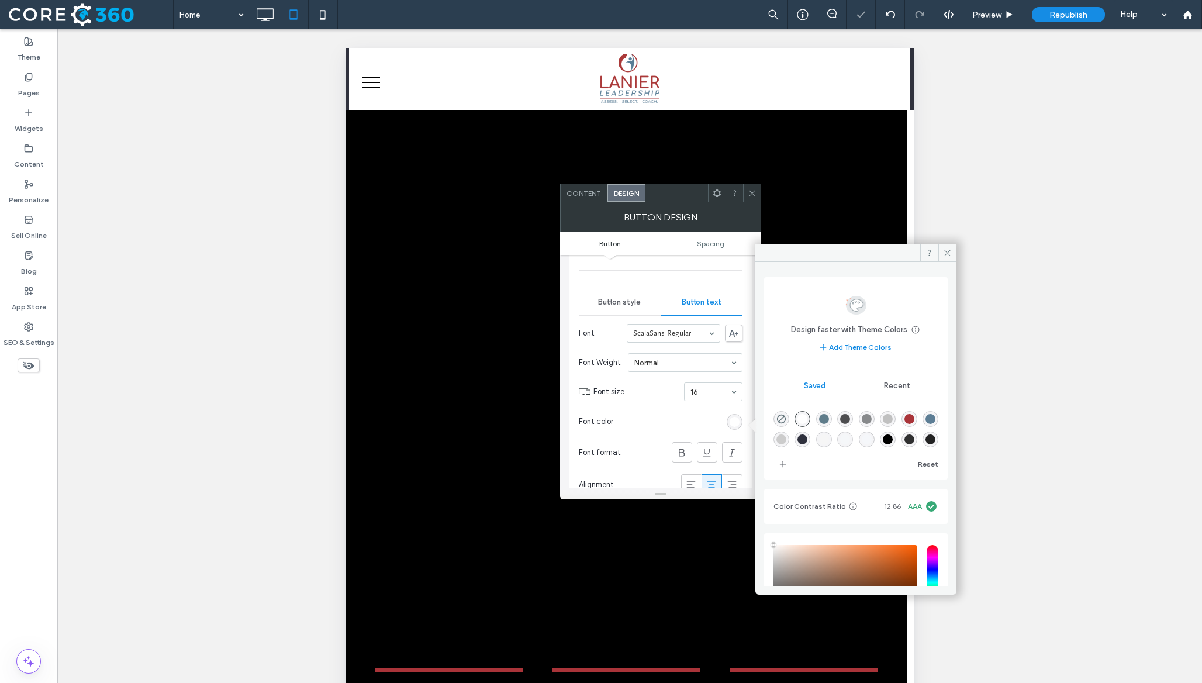
click at [829, 437] on div "rgba(246,246,246,1)" at bounding box center [824, 439] width 10 height 10
click at [807, 422] on div "rgba(255,255,255,1)" at bounding box center [802, 419] width 10 height 10
type input "*******"
click at [748, 196] on icon at bounding box center [752, 193] width 9 height 9
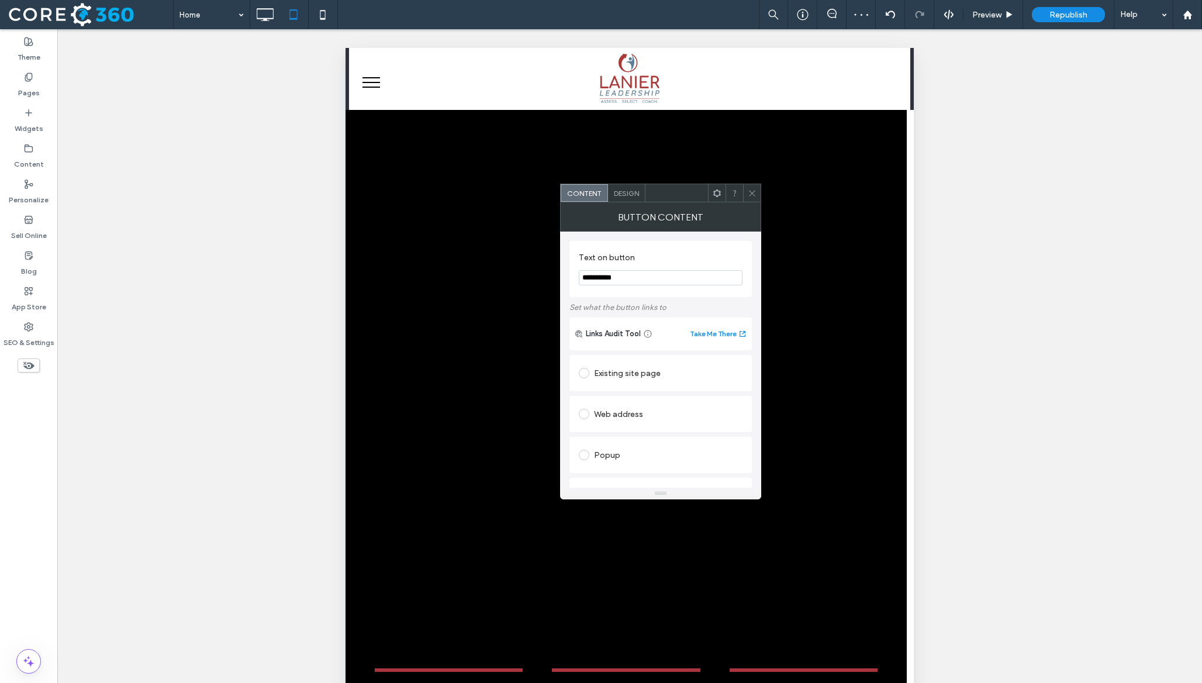
click at [622, 194] on span "Design" at bounding box center [626, 193] width 25 height 9
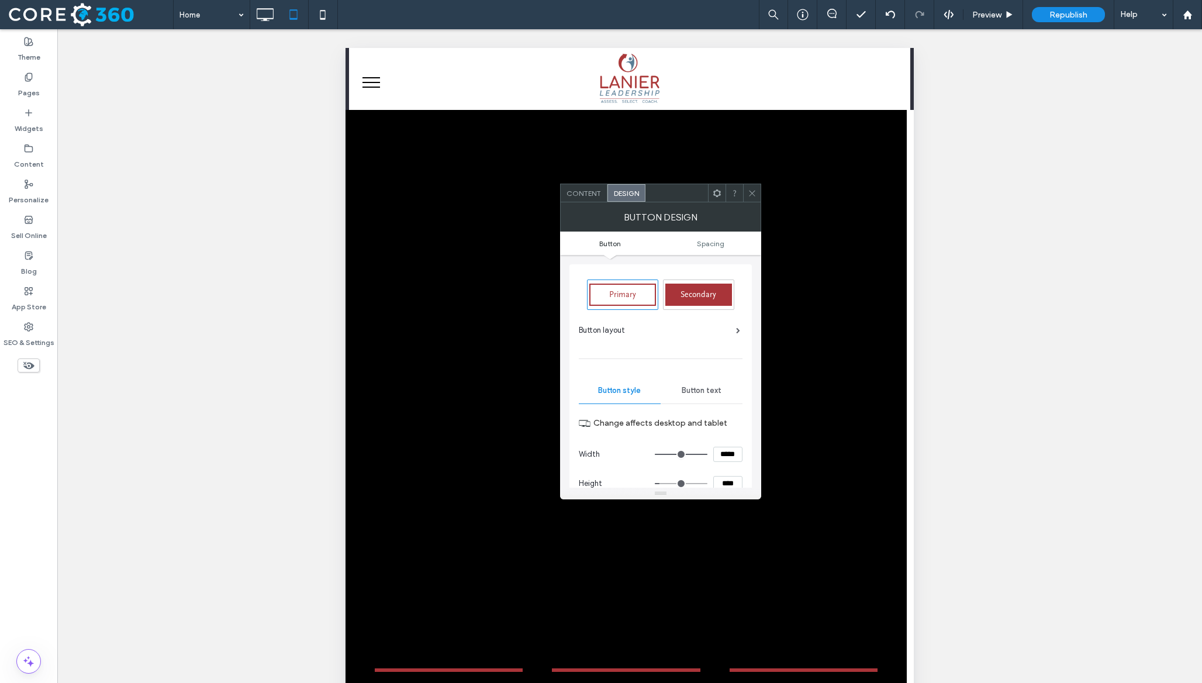
scroll to position [47, 0]
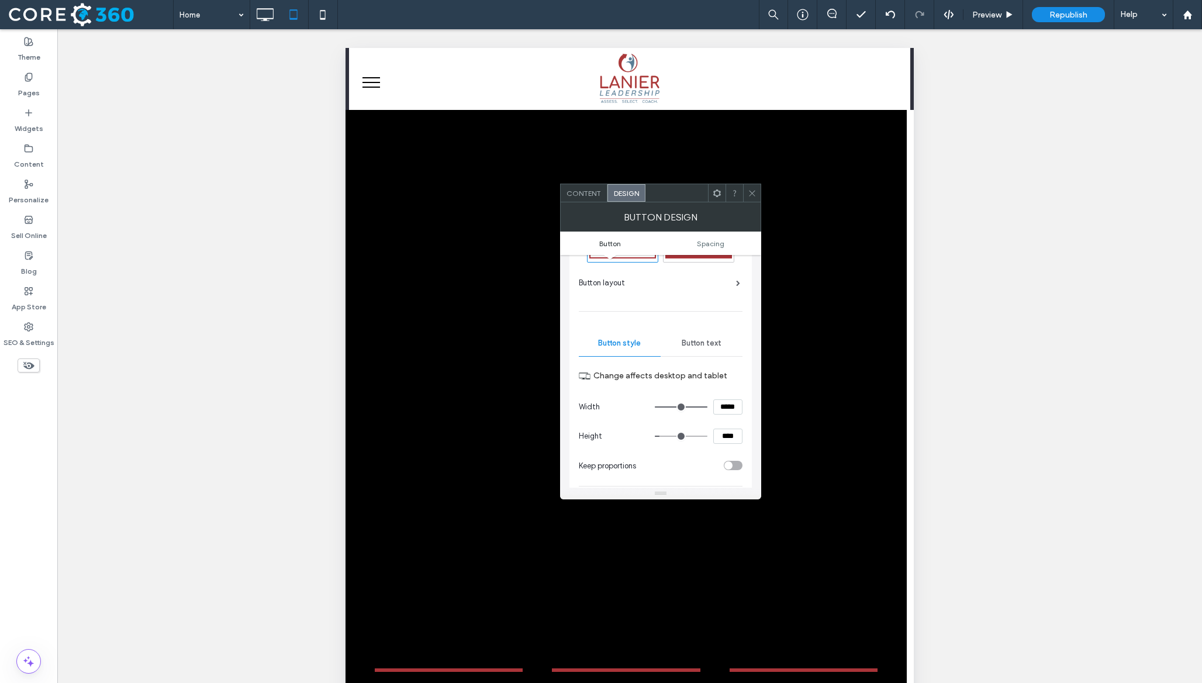
click at [694, 342] on span "Button text" at bounding box center [702, 342] width 40 height 9
click at [756, 189] on icon at bounding box center [752, 193] width 9 height 9
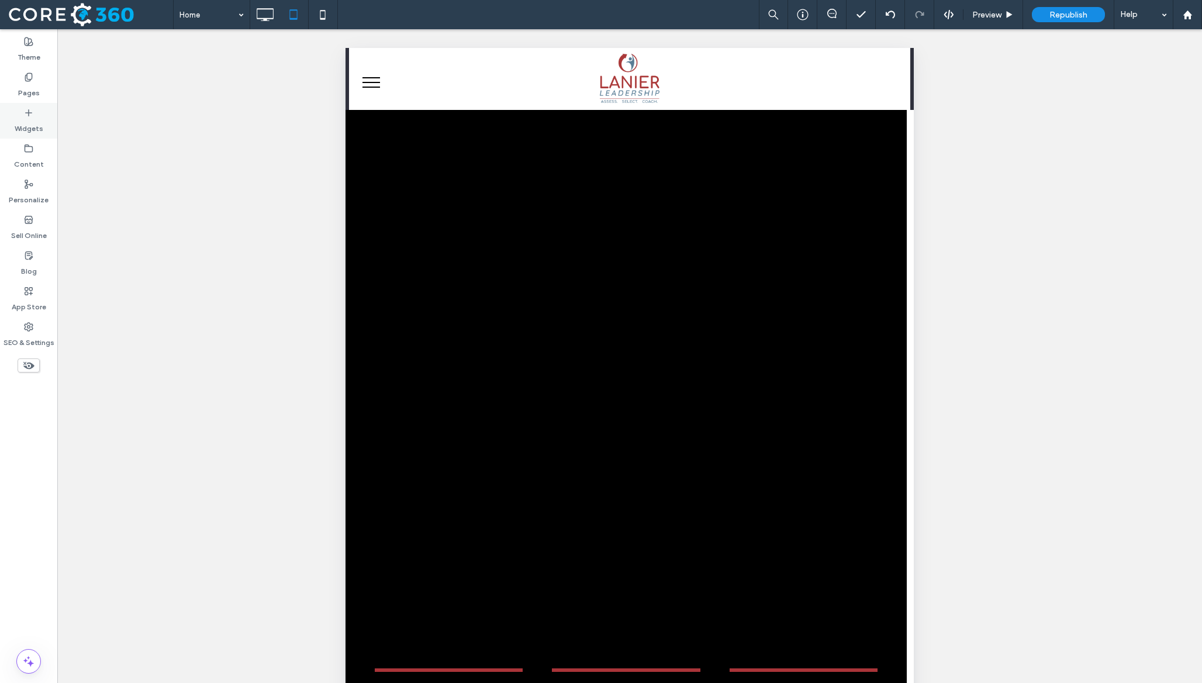
click at [34, 131] on label "Widgets" at bounding box center [29, 126] width 29 height 16
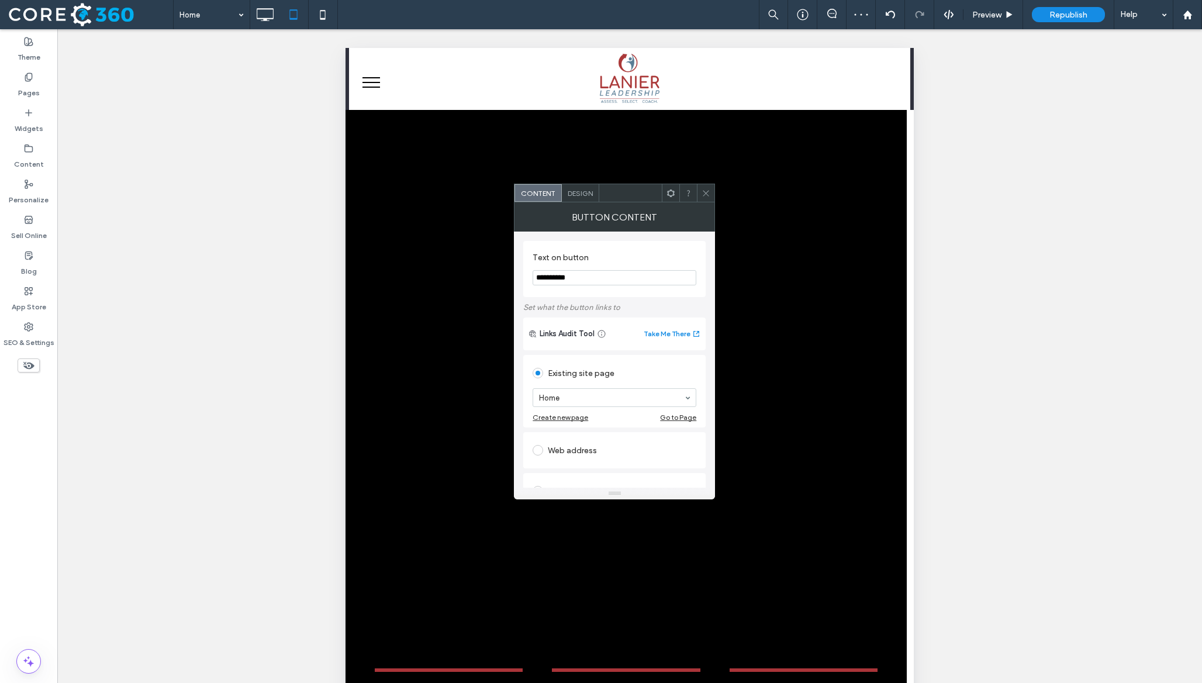
click at [613, 271] on input "**********" at bounding box center [615, 277] width 164 height 15
type input "**********"
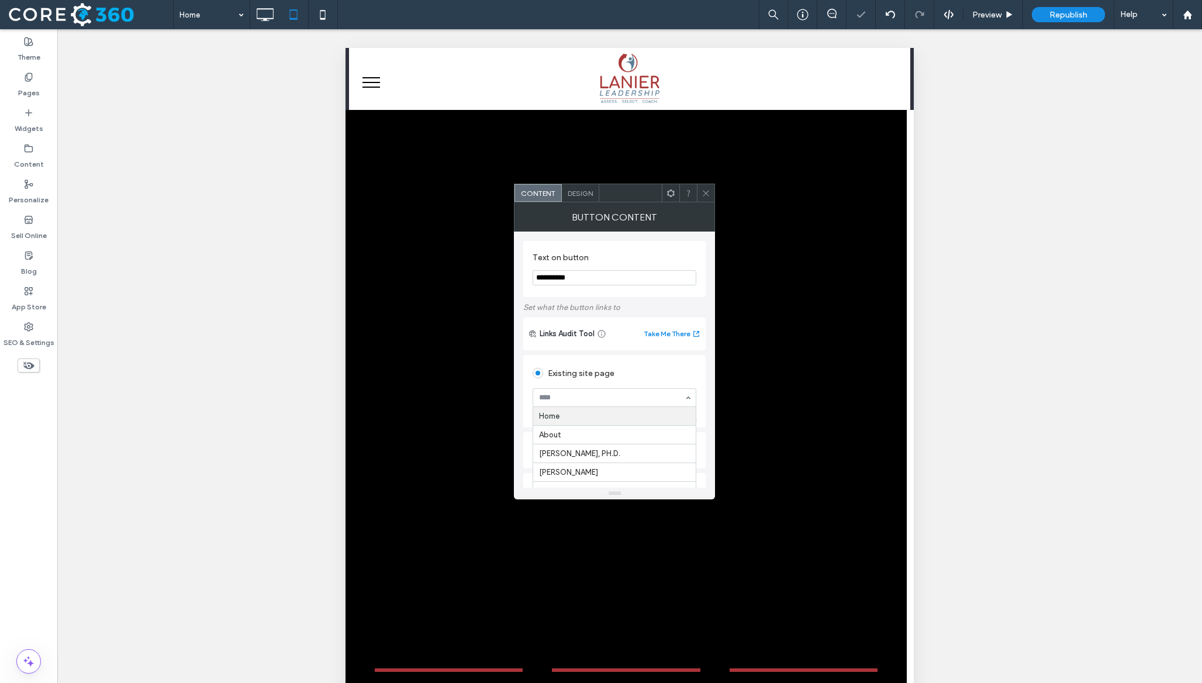
type input "*"
click at [575, 195] on span "Design" at bounding box center [580, 193] width 25 height 9
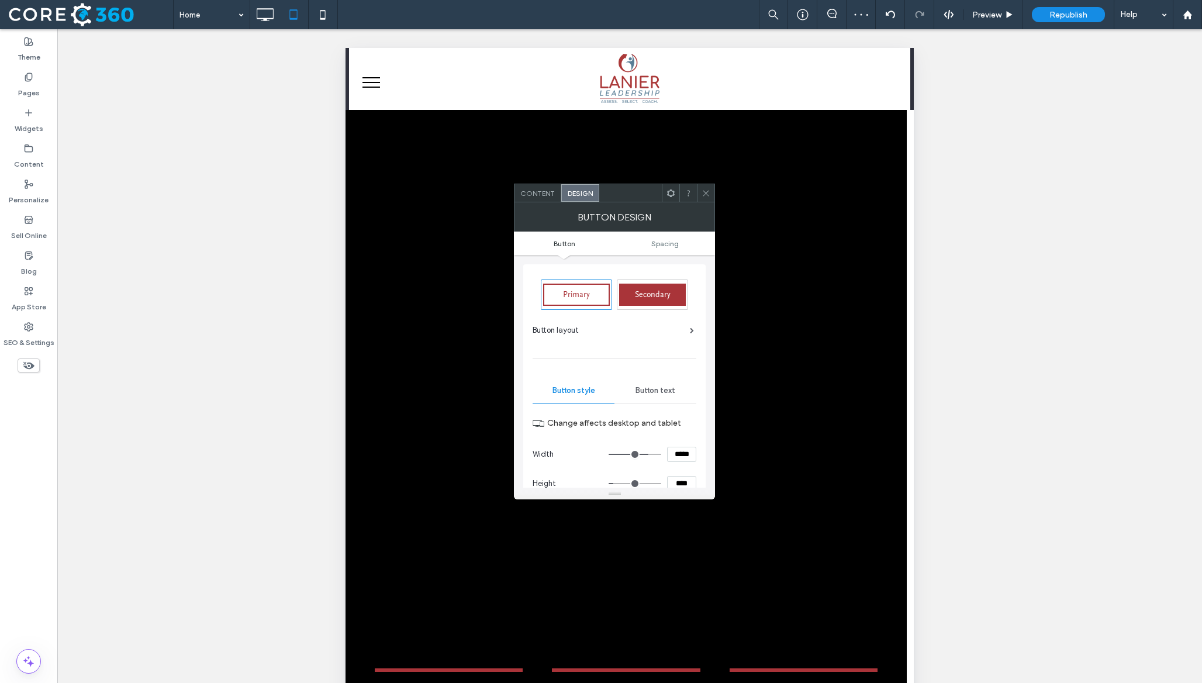
click at [654, 394] on span "Button text" at bounding box center [655, 390] width 40 height 9
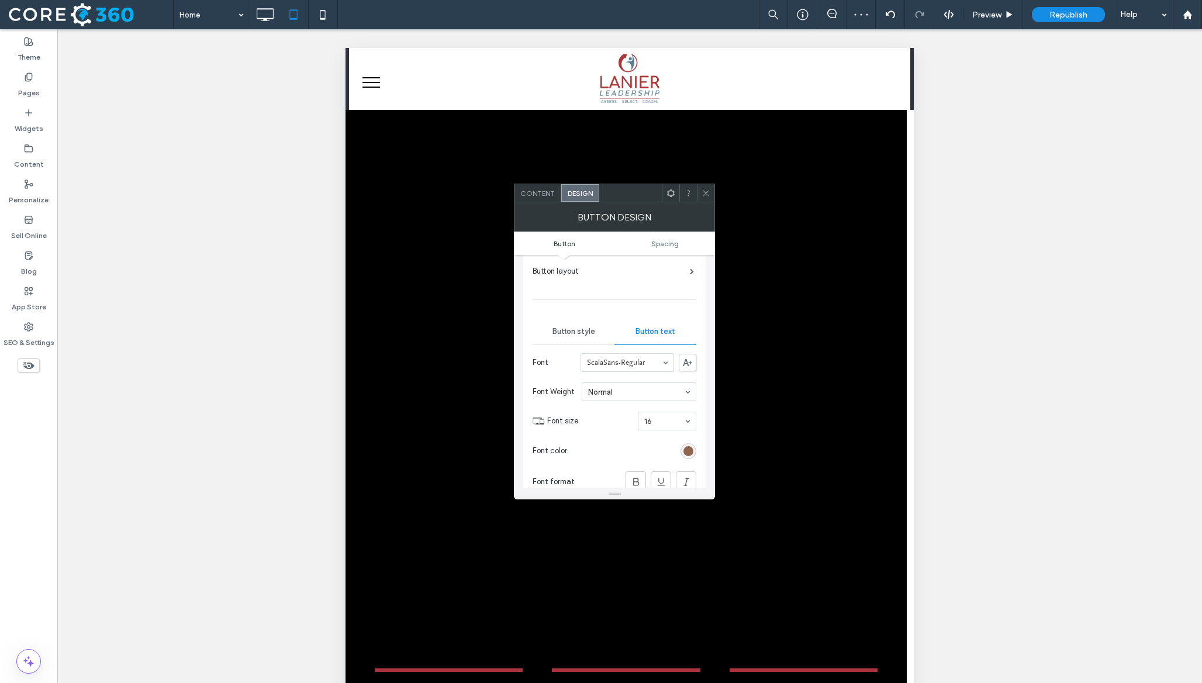
scroll to position [67, 0]
click at [687, 448] on div "rgb(143, 101, 77)" at bounding box center [688, 443] width 10 height 10
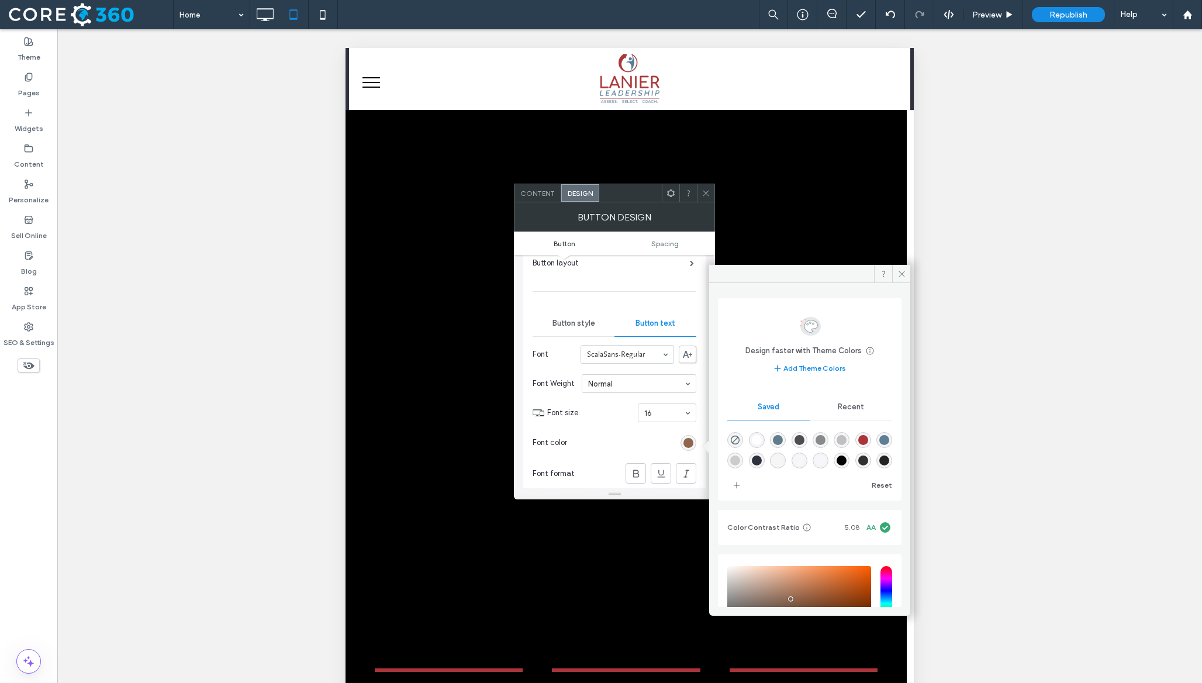
click at [760, 447] on div "rgba(255,255,255,1)" at bounding box center [757, 440] width 16 height 16
type input "*******"
click at [903, 278] on span at bounding box center [901, 274] width 18 height 18
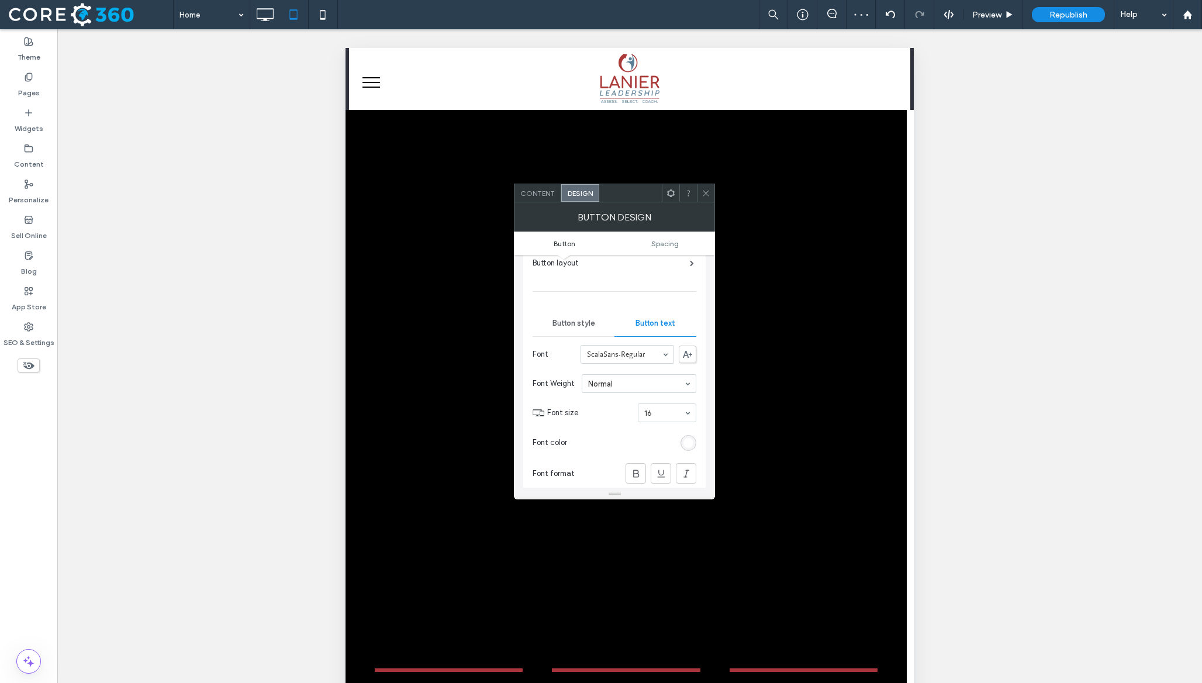
click at [592, 324] on span "Button style" at bounding box center [573, 323] width 43 height 9
click at [665, 322] on span "Button text" at bounding box center [655, 323] width 40 height 9
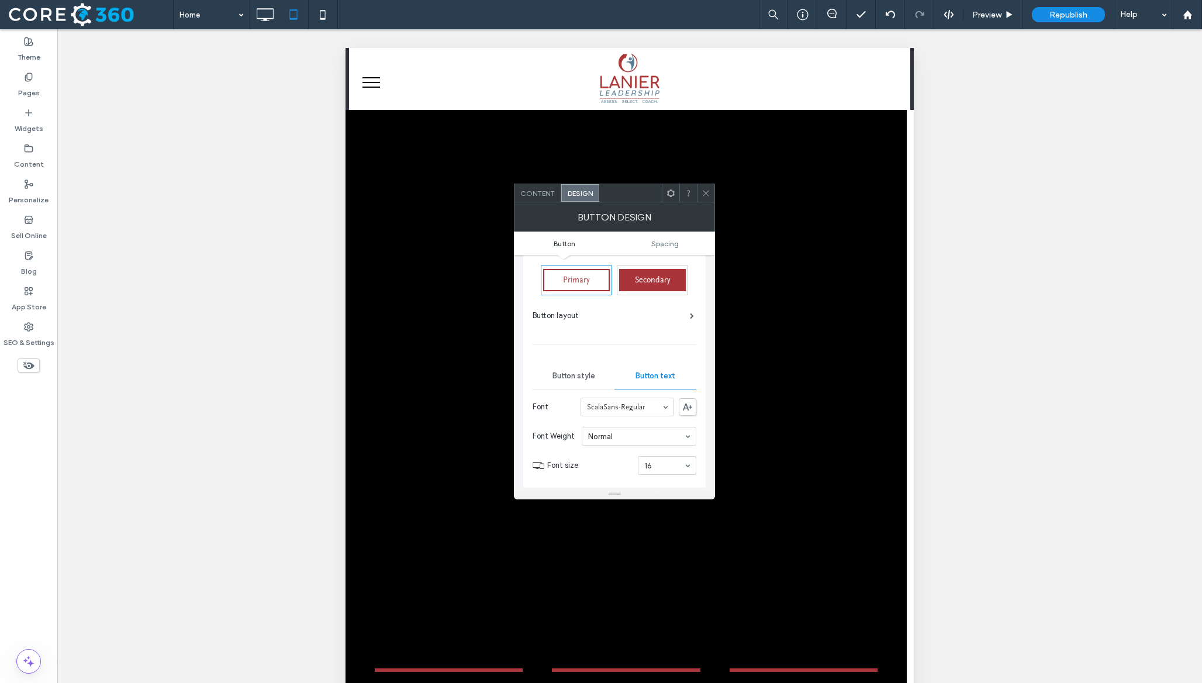
scroll to position [0, 0]
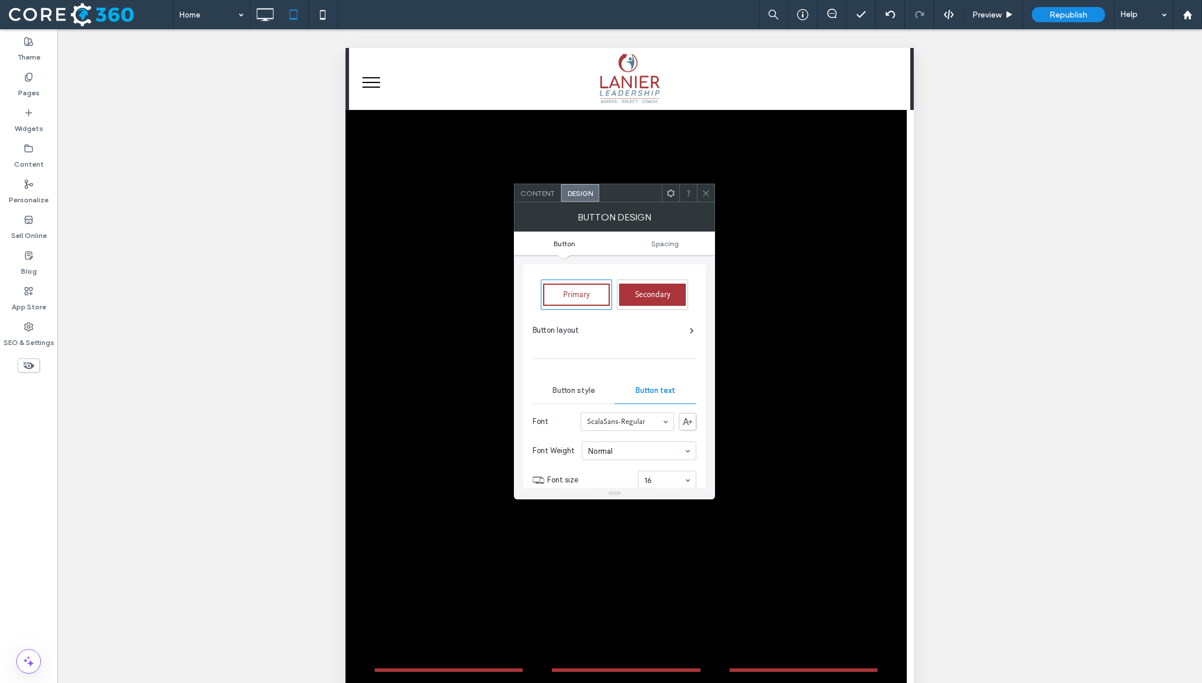
click at [589, 298] on span "Primary" at bounding box center [576, 294] width 27 height 9
click at [644, 296] on span "Secondary" at bounding box center [653, 294] width 36 height 9
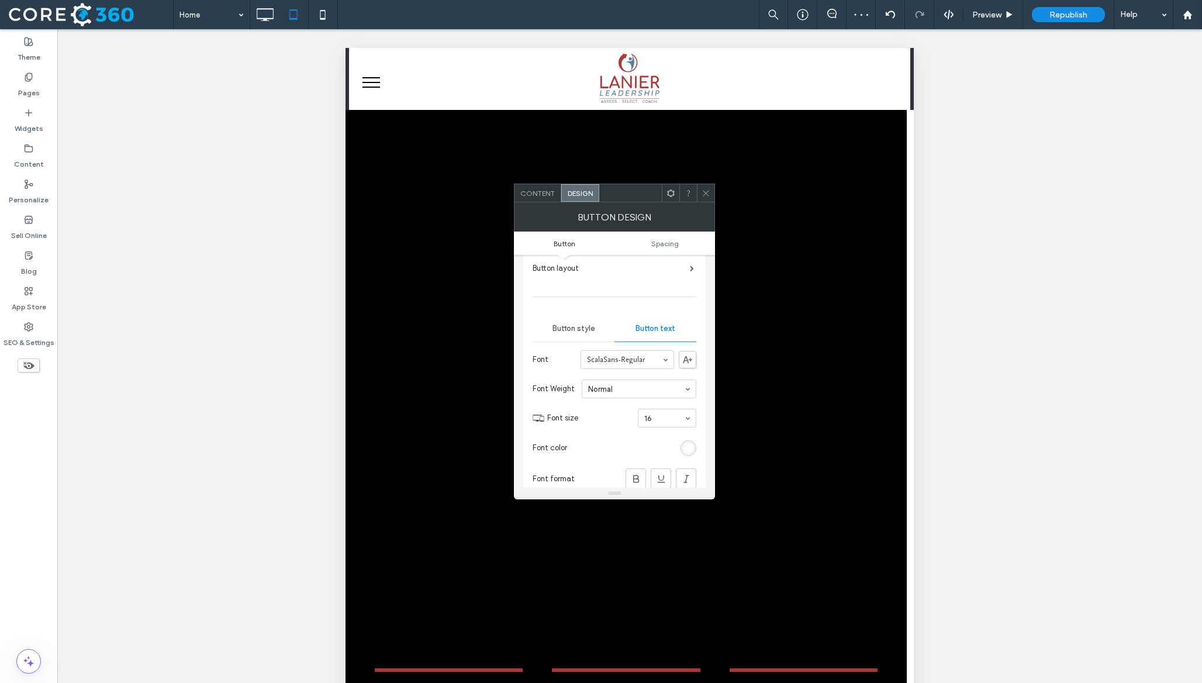
scroll to position [64, 0]
click at [688, 451] on div "rgba(255,255,255,1)" at bounding box center [688, 446] width 10 height 10
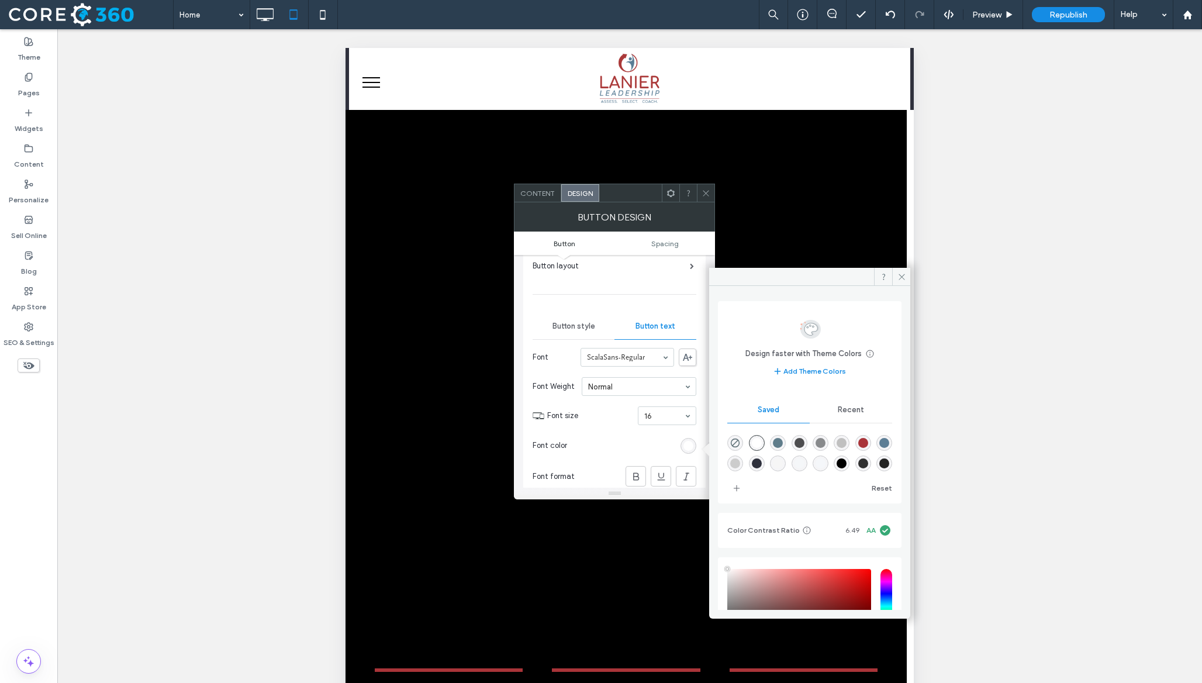
click at [762, 443] on div "rgba(255,255,255,1)" at bounding box center [757, 443] width 10 height 10
click at [707, 192] on icon at bounding box center [706, 193] width 9 height 9
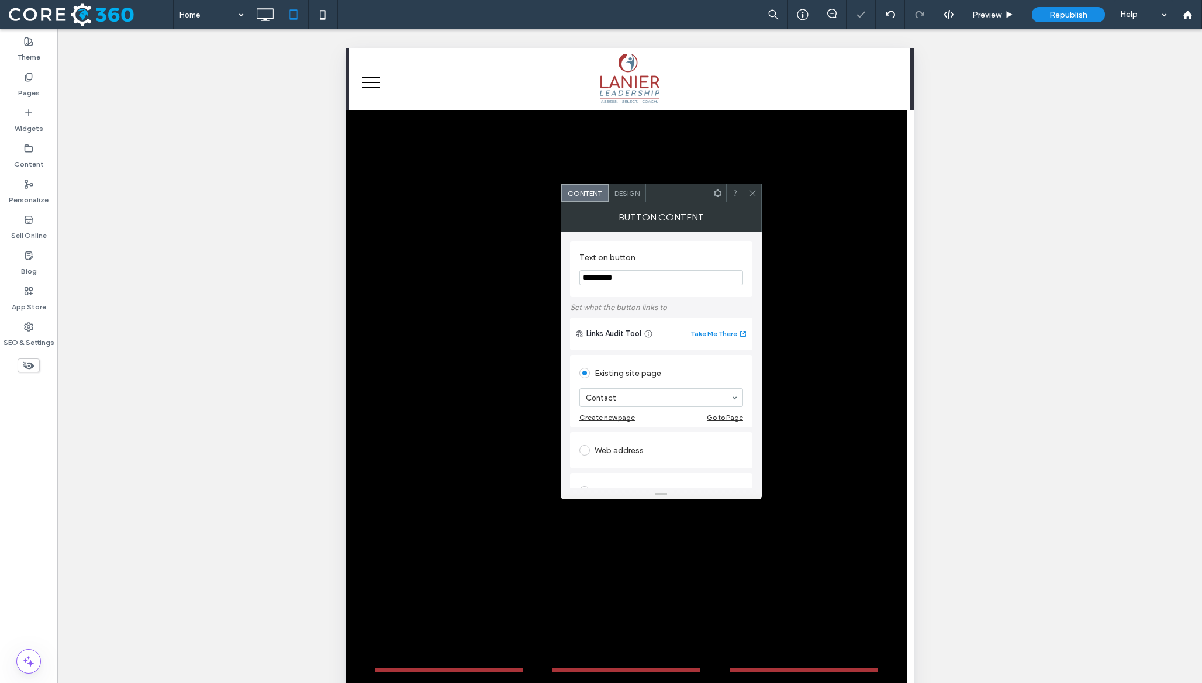
click at [758, 192] on div at bounding box center [753, 193] width 18 height 18
click at [624, 199] on div "Design" at bounding box center [627, 193] width 37 height 18
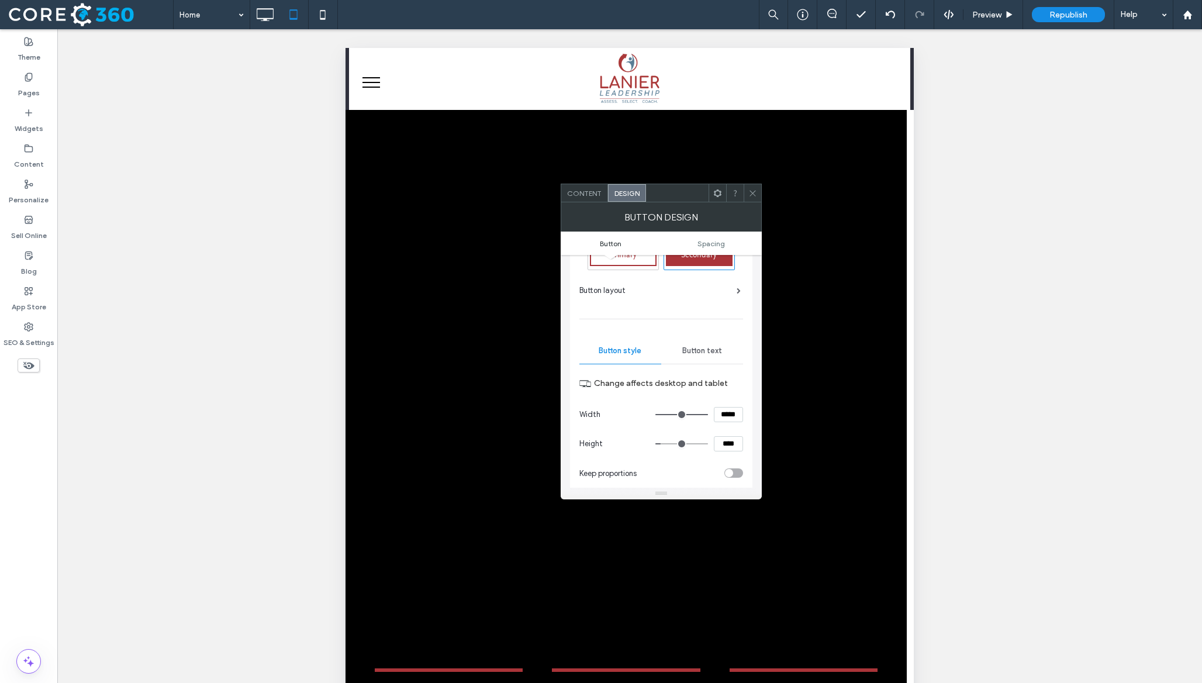
scroll to position [64, 0]
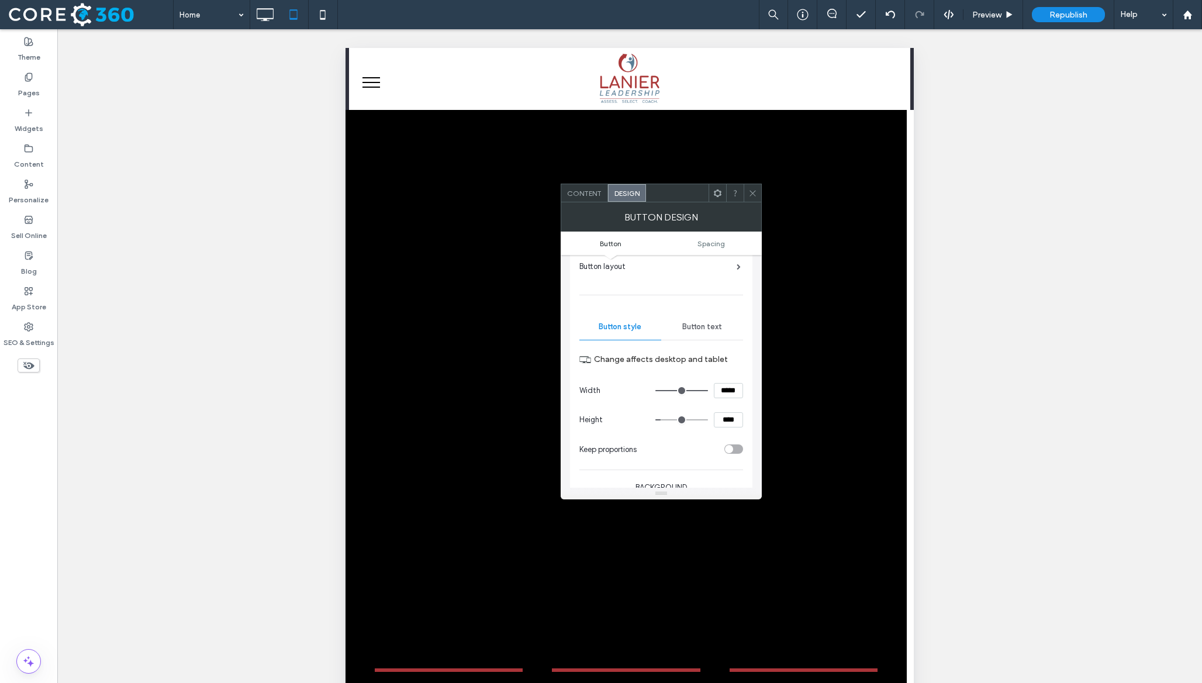
click at [725, 424] on input "****" at bounding box center [728, 419] width 29 height 15
type input "****"
type input "**"
click at [752, 189] on icon at bounding box center [752, 193] width 9 height 9
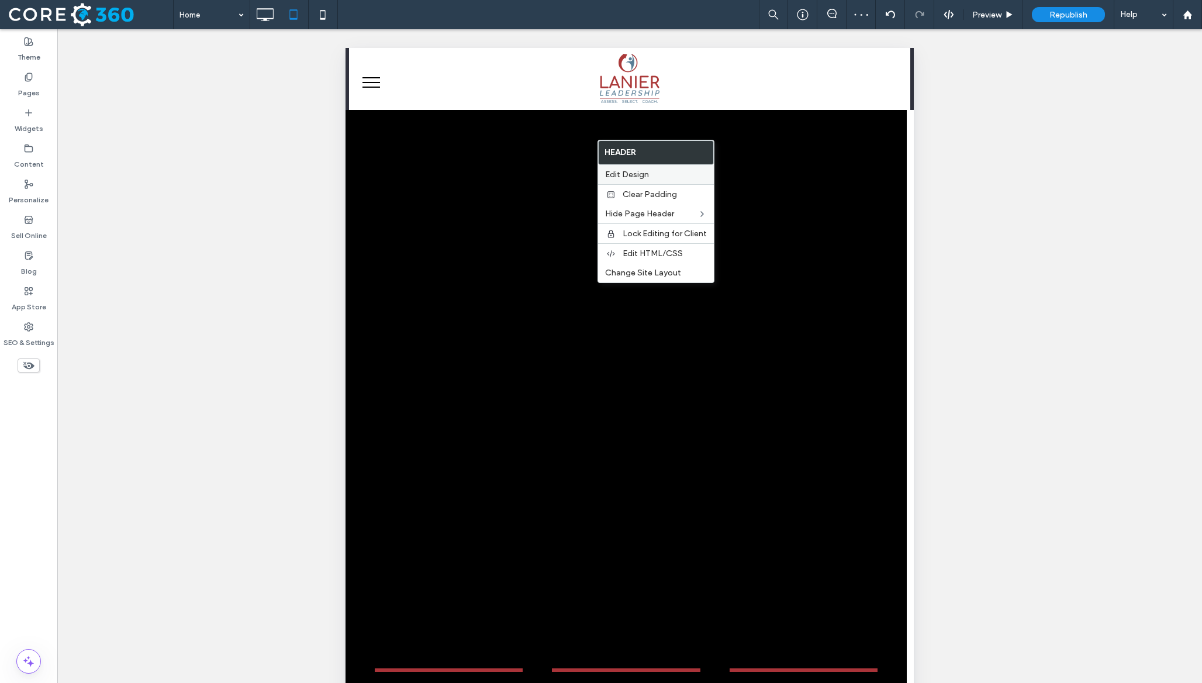
click at [637, 178] on span "Edit Design" at bounding box center [627, 175] width 44 height 10
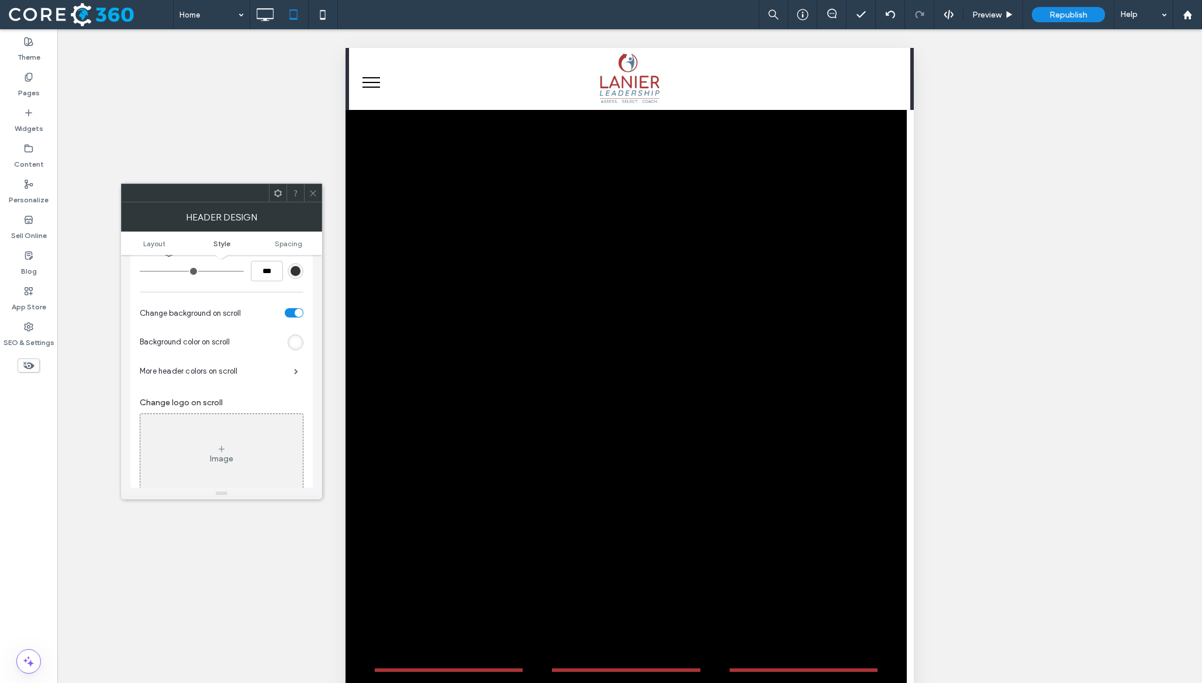
scroll to position [234, 0]
click at [295, 313] on div "toggle" at bounding box center [299, 311] width 8 height 8
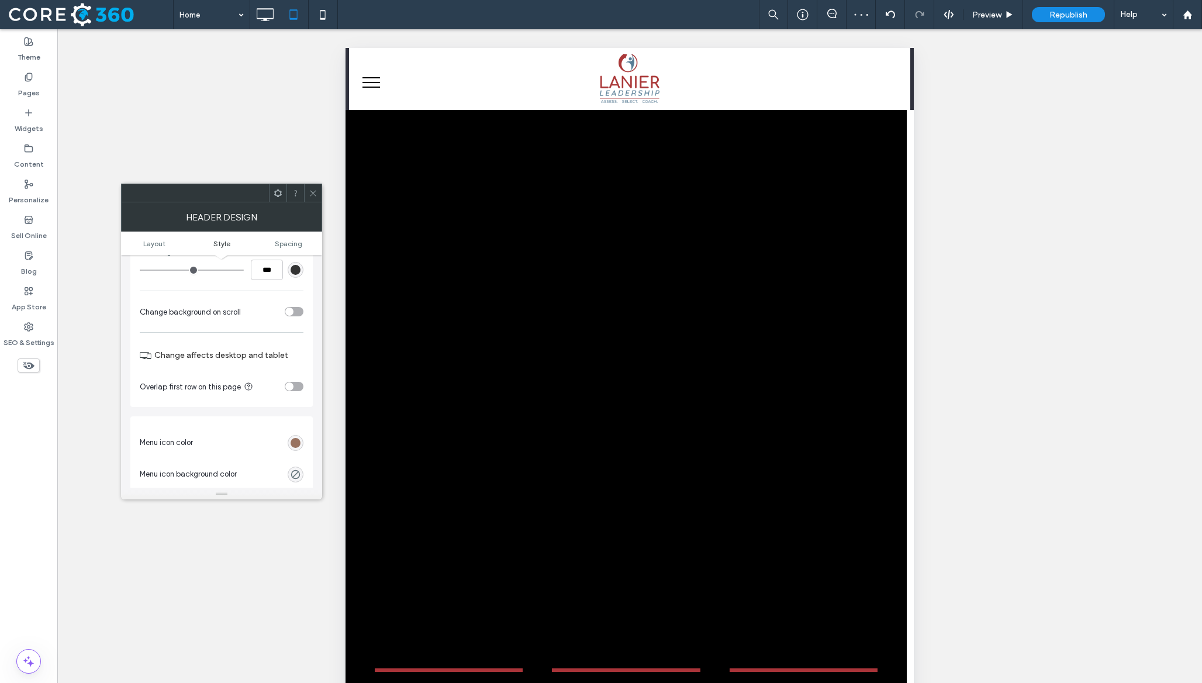
click at [307, 193] on div at bounding box center [313, 193] width 18 height 18
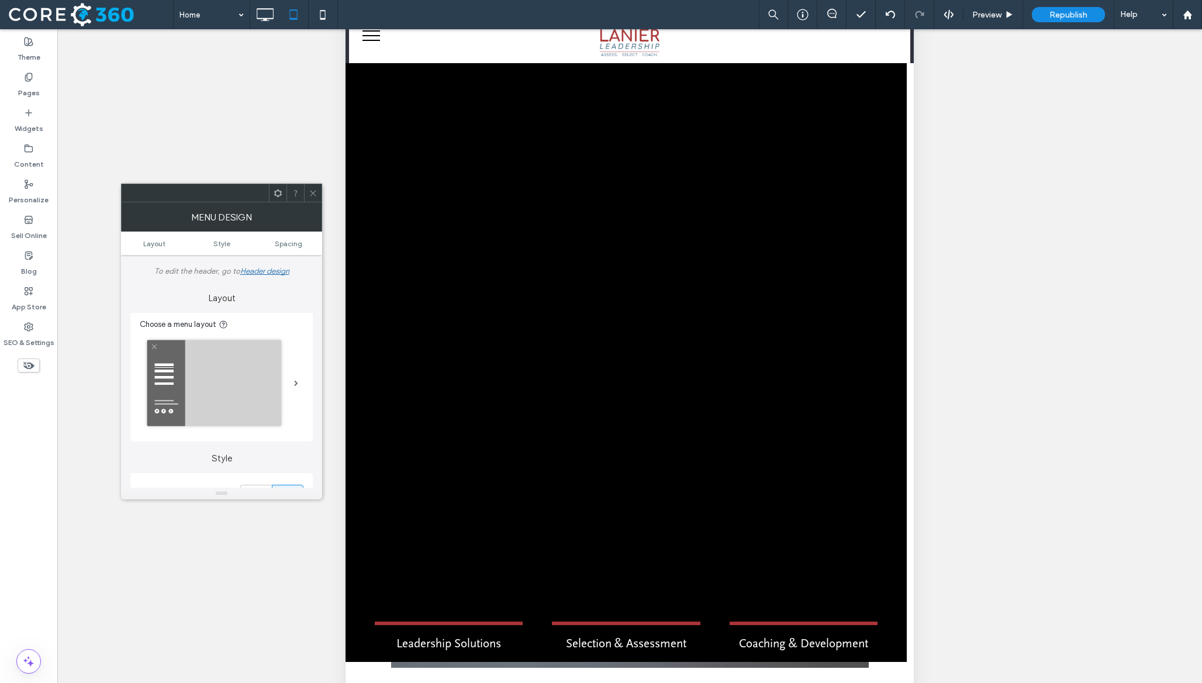
scroll to position [0, 0]
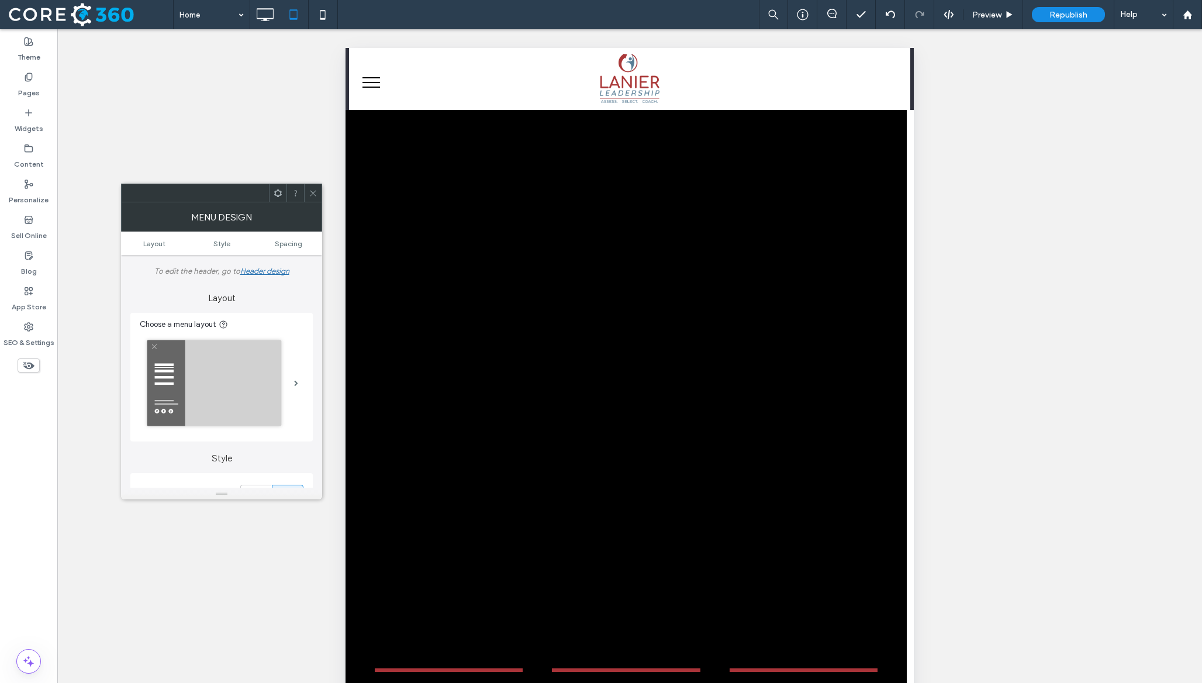
click at [315, 192] on icon at bounding box center [313, 193] width 9 height 9
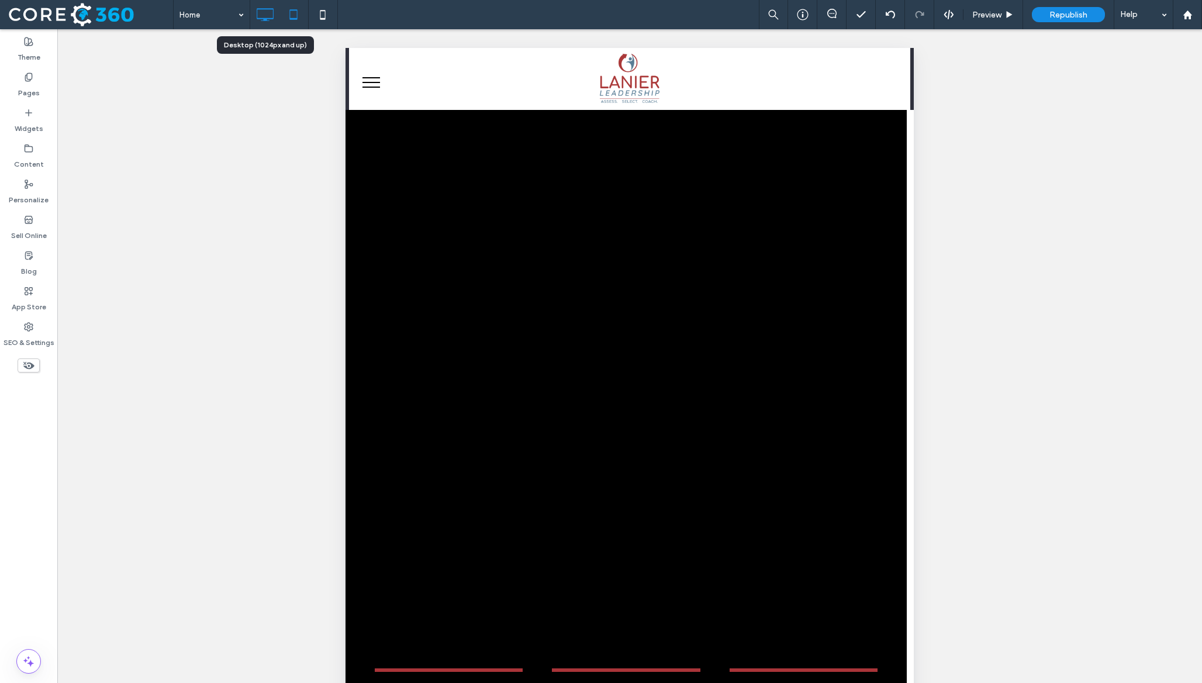
click at [264, 11] on icon at bounding box center [264, 14] width 23 height 23
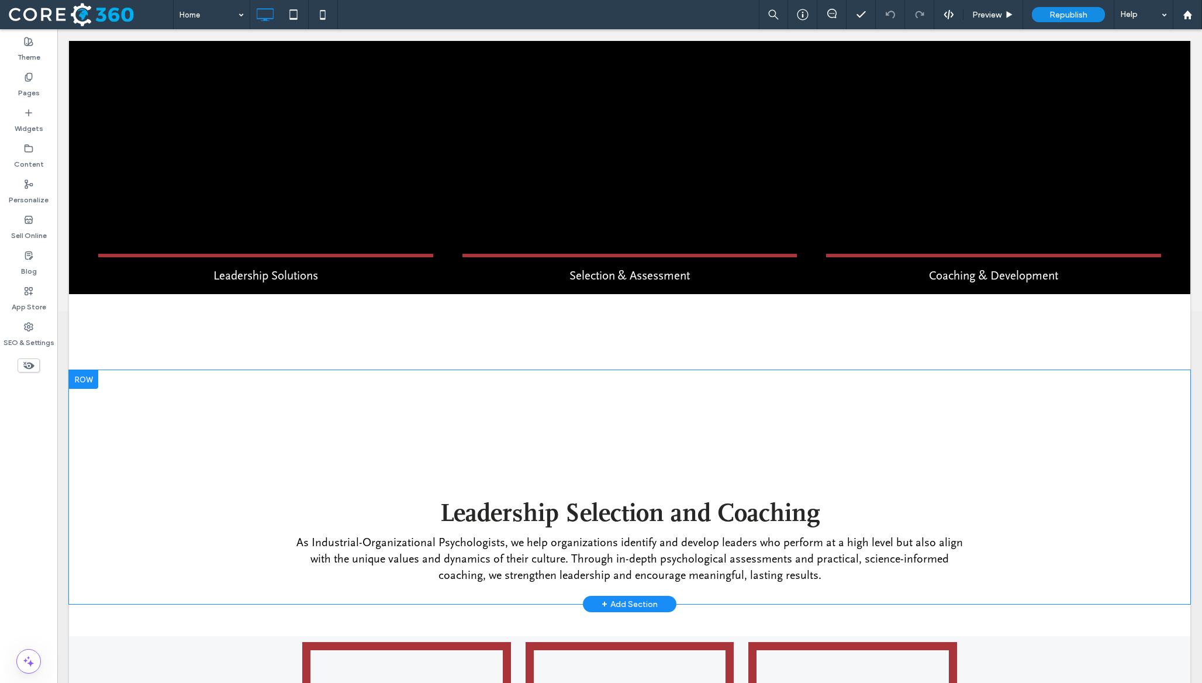
scroll to position [382, 0]
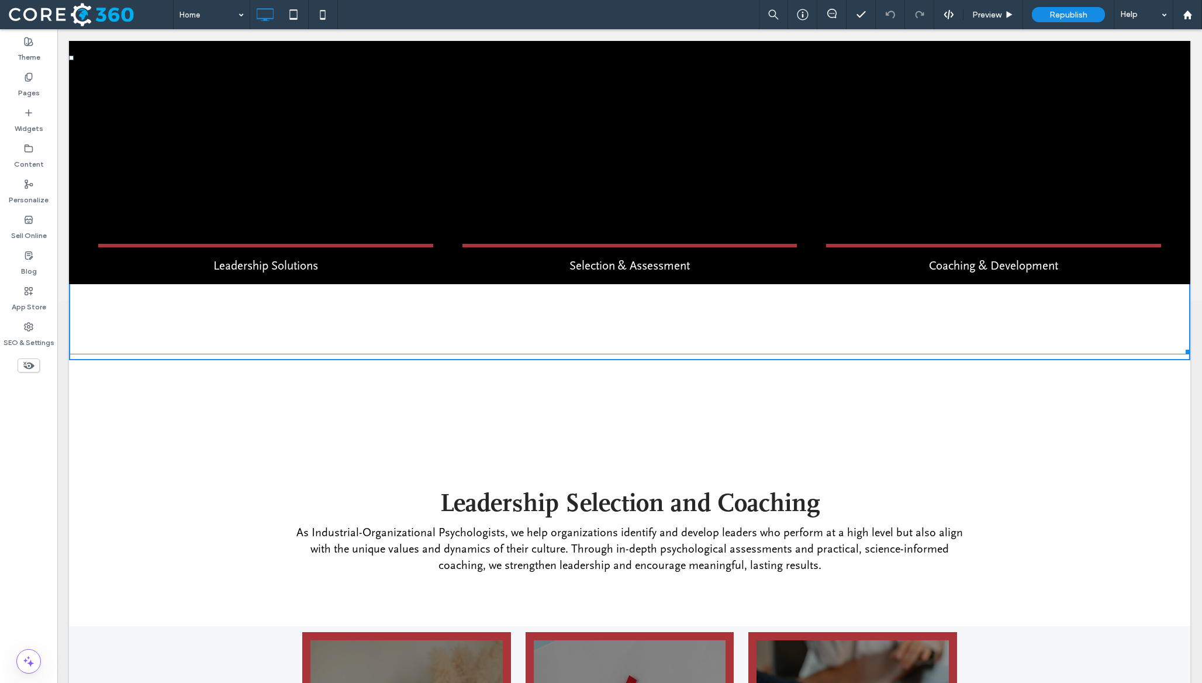
drag, startPoint x: 1184, startPoint y: 337, endPoint x: 1196, endPoint y: 268, distance: 70.5
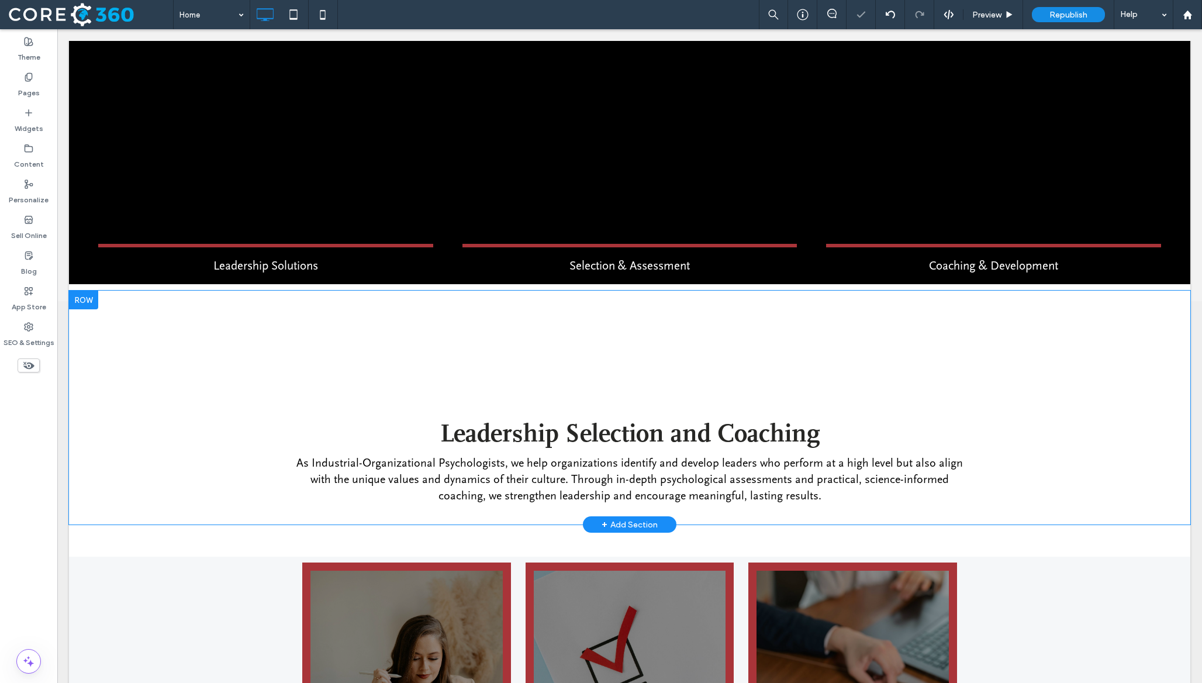
click at [351, 307] on div "Leadership Selection and Coaching As Industrial-Organizational Psychologists, w…" at bounding box center [629, 408] width 1121 height 234
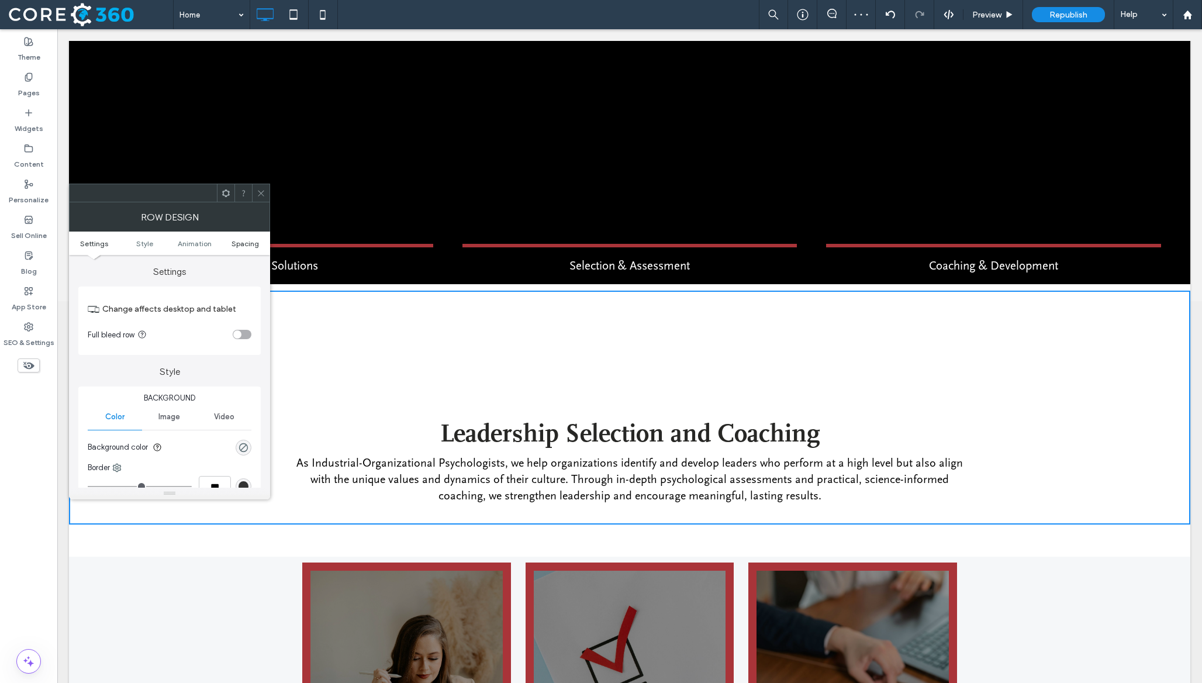
click at [232, 241] on span "Spacing" at bounding box center [244, 243] width 27 height 9
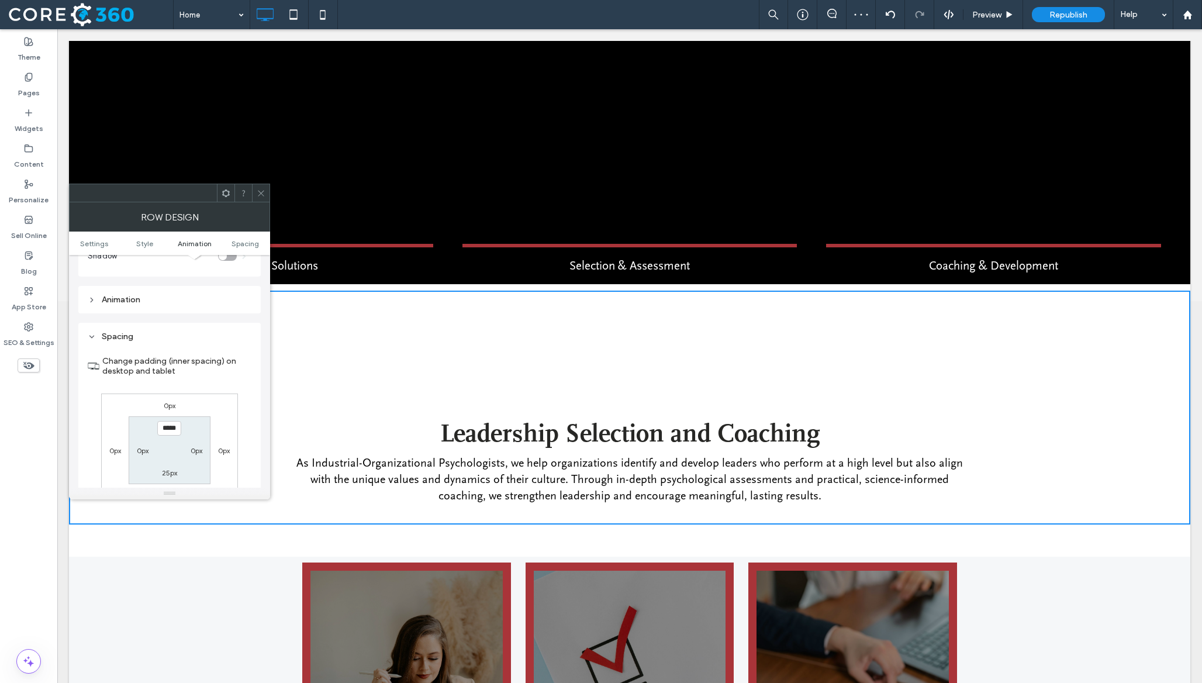
scroll to position [331, 0]
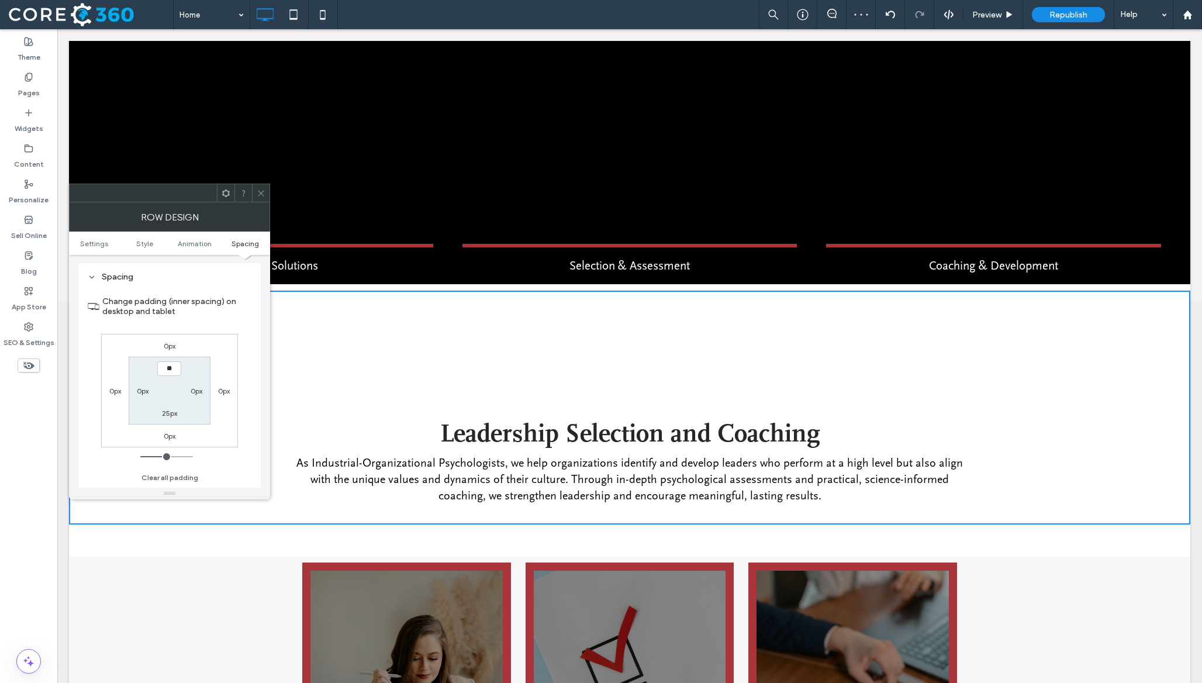
type input "****"
type input "**"
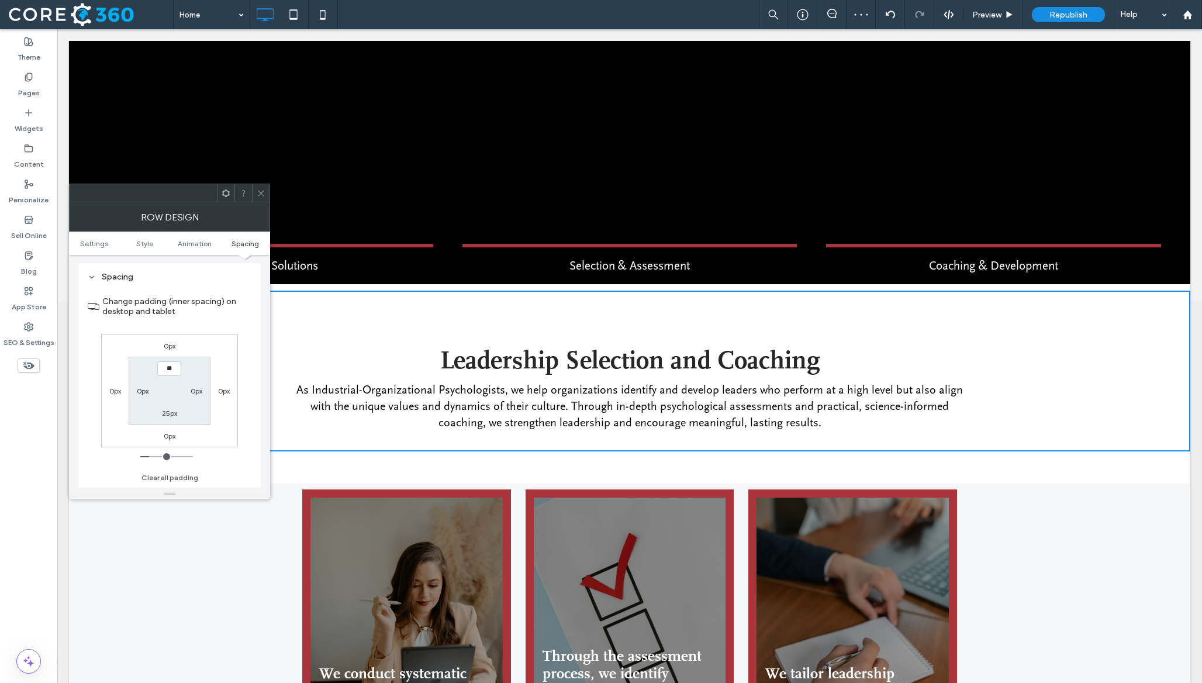
type input "*"
type input "****"
type input "**"
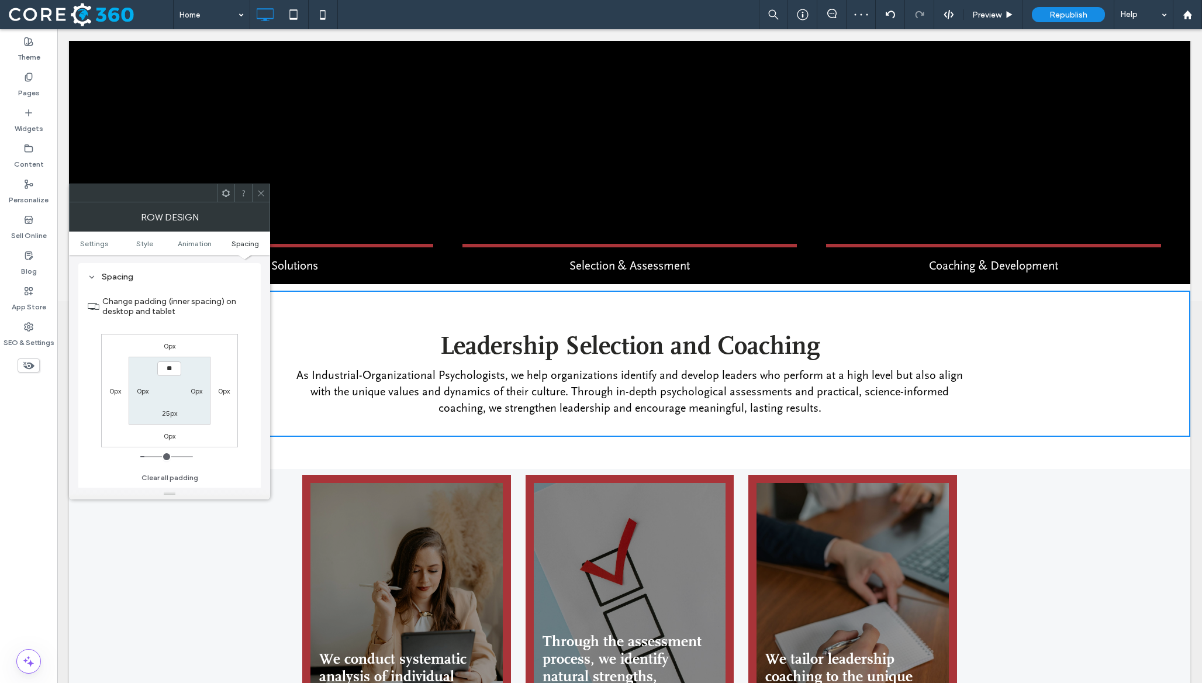
type input "*"
type input "***"
type input "*"
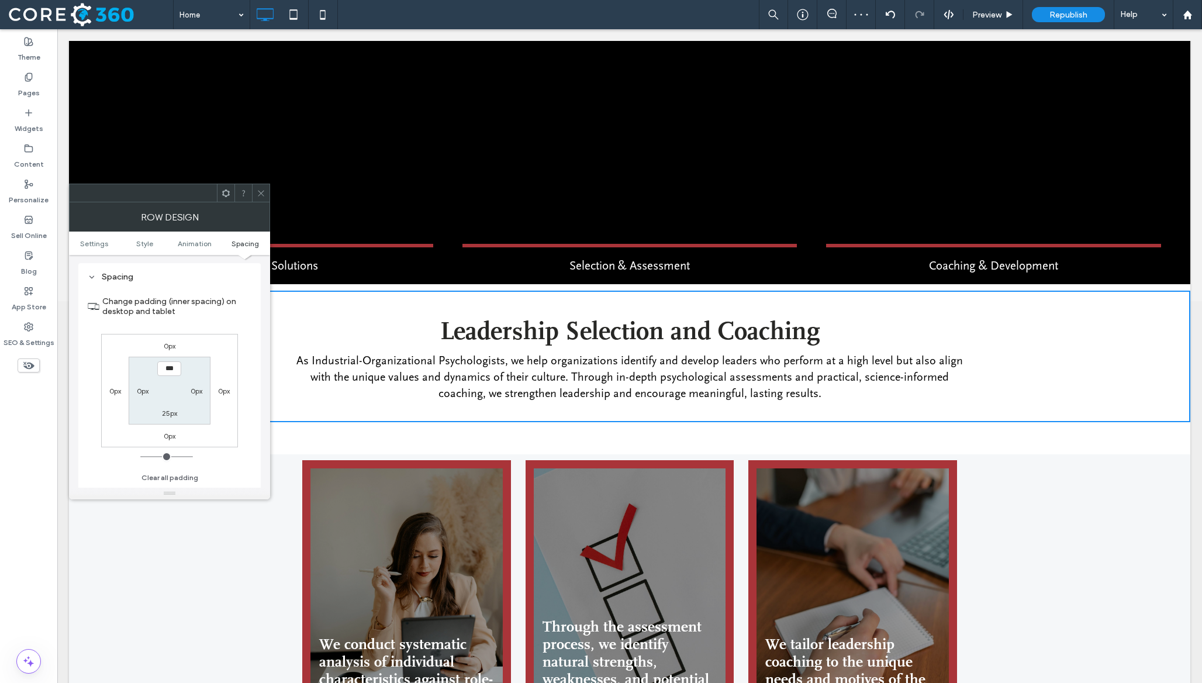
click at [164, 370] on input "***" at bounding box center [169, 368] width 24 height 15
type input "****"
type input "**"
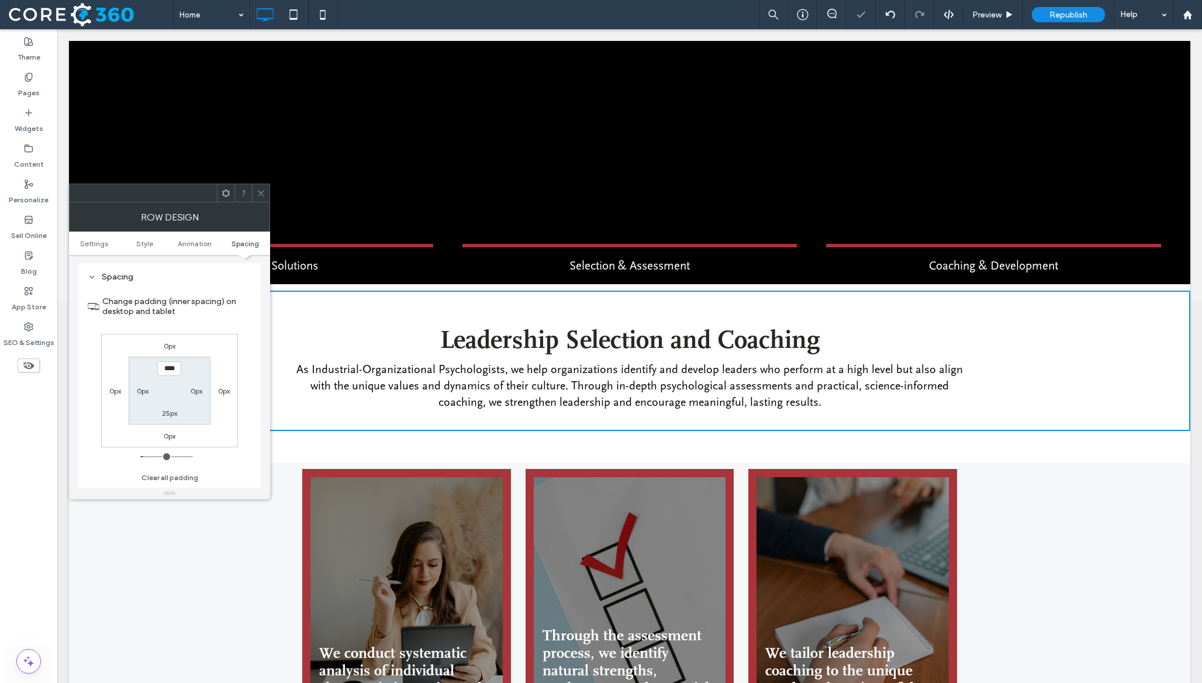
click at [257, 187] on span at bounding box center [261, 193] width 9 height 18
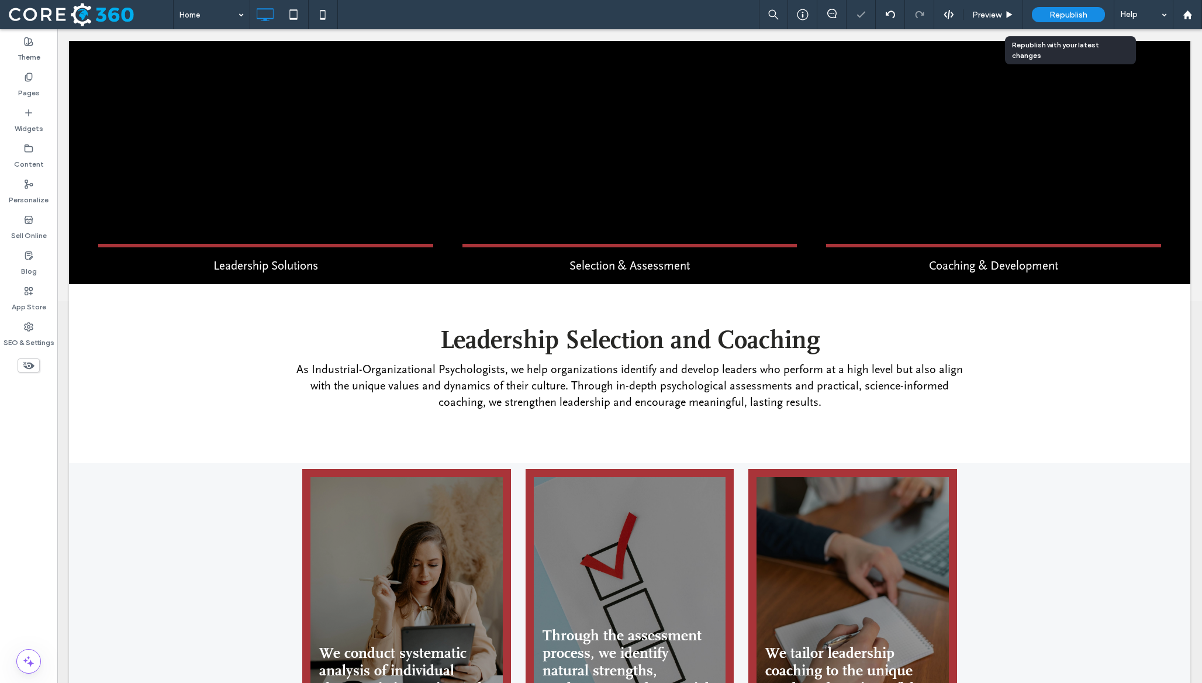
click at [1057, 19] on span "Republish" at bounding box center [1068, 15] width 38 height 10
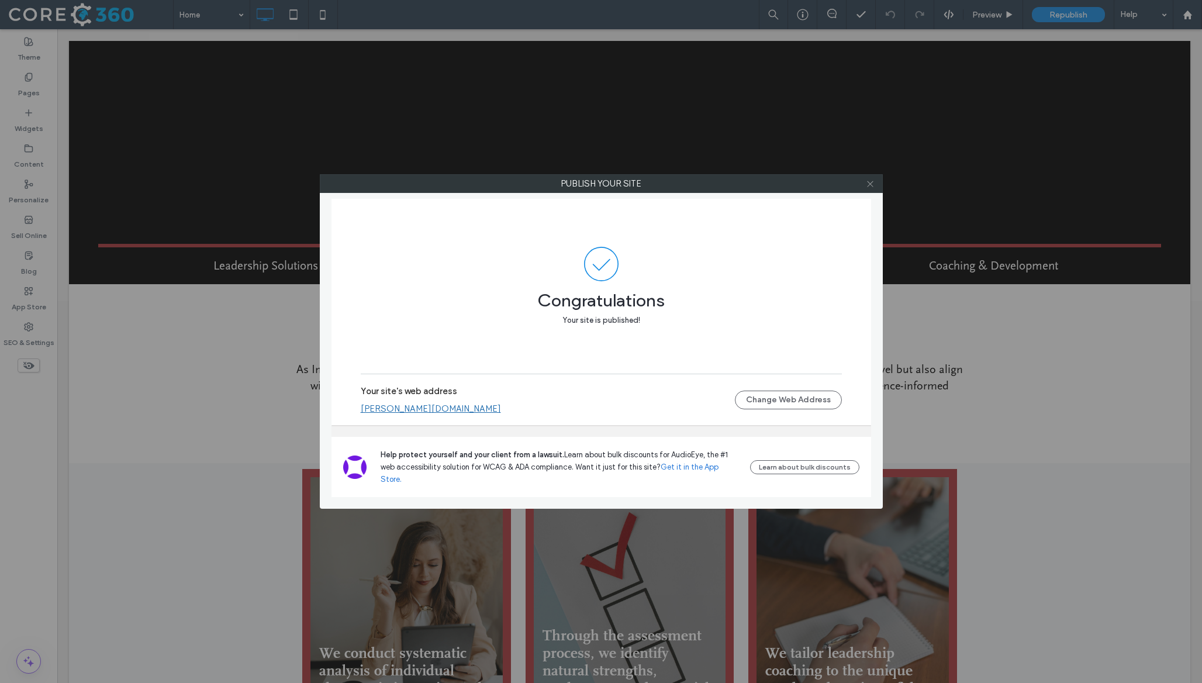
click at [873, 182] on icon at bounding box center [870, 183] width 9 height 9
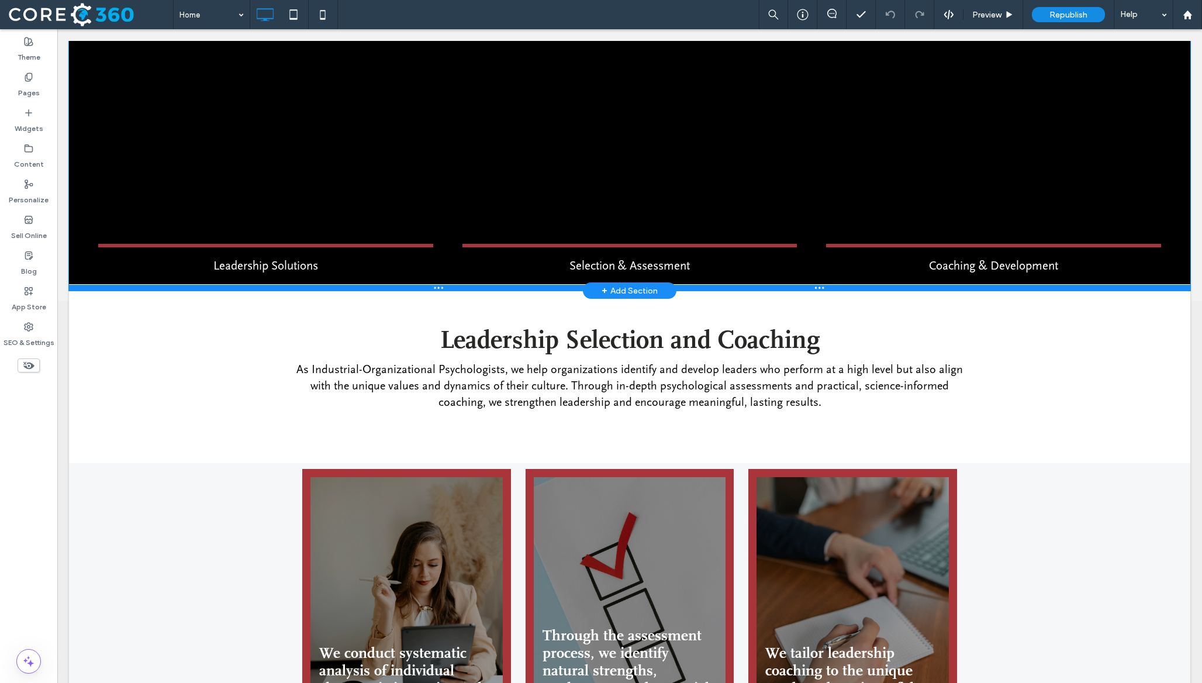
scroll to position [0, 0]
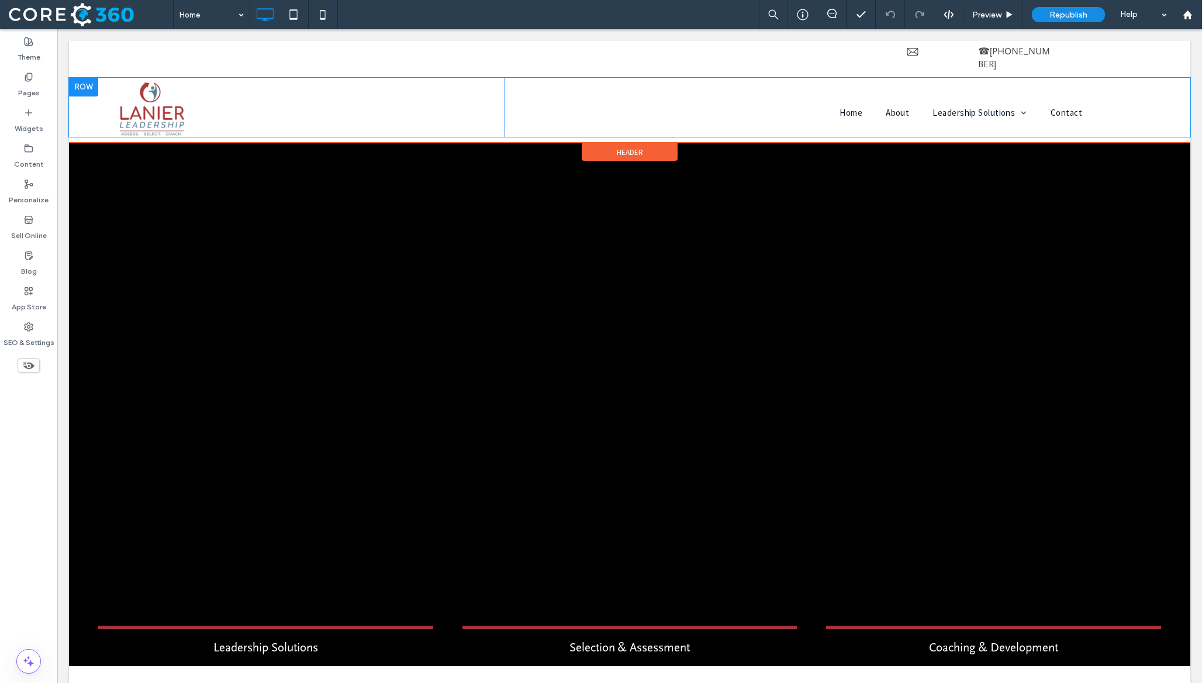
click at [1135, 96] on div "Click To Paste Home About Leadership Solutions Assessment Insights Coaching and…" at bounding box center [629, 107] width 1121 height 59
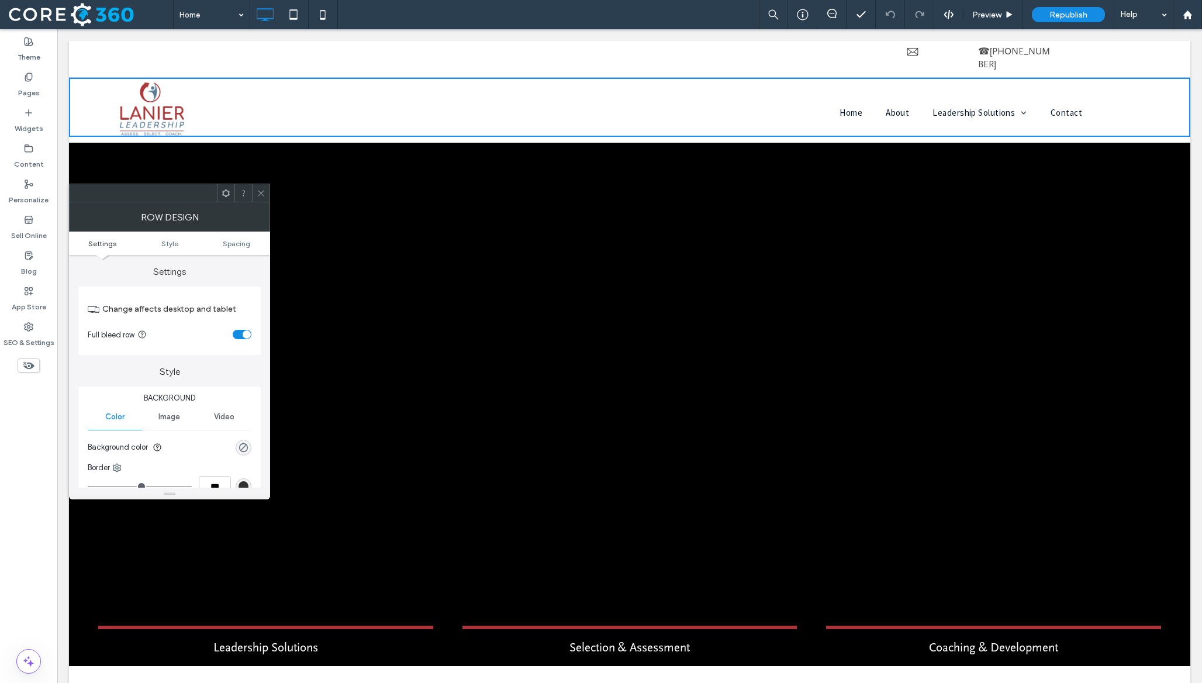
click at [249, 238] on ul "Settings Style Spacing" at bounding box center [169, 242] width 201 height 23
click at [247, 243] on span "Spacing" at bounding box center [236, 243] width 27 height 9
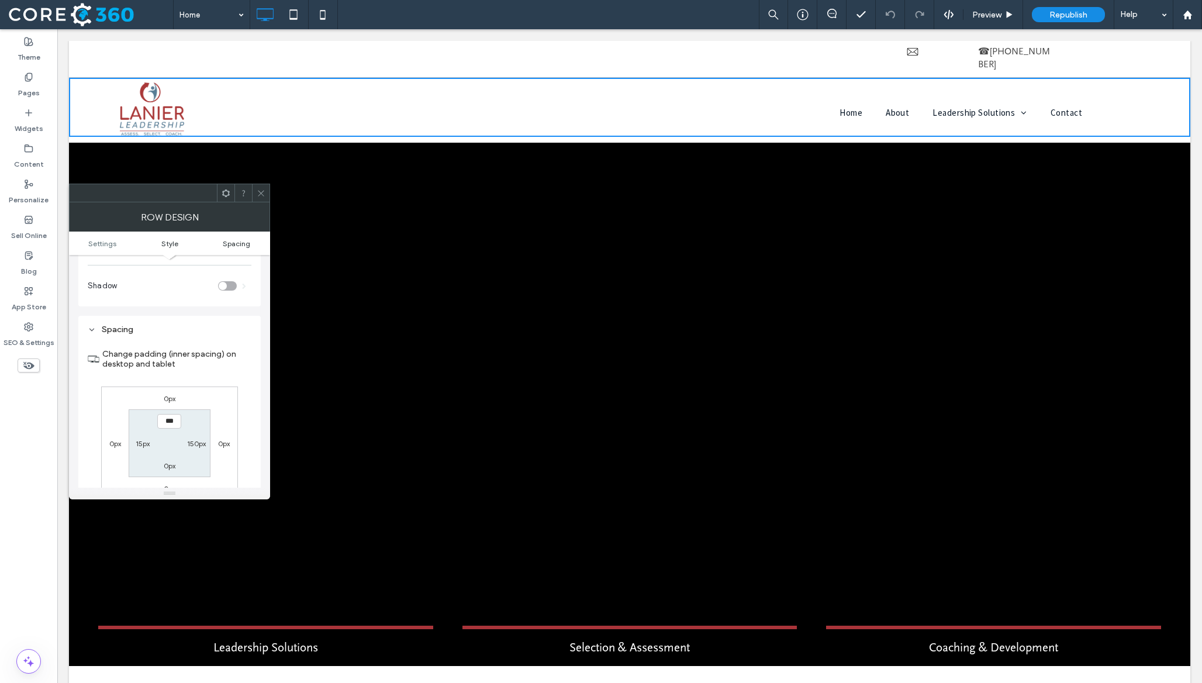
scroll to position [295, 0]
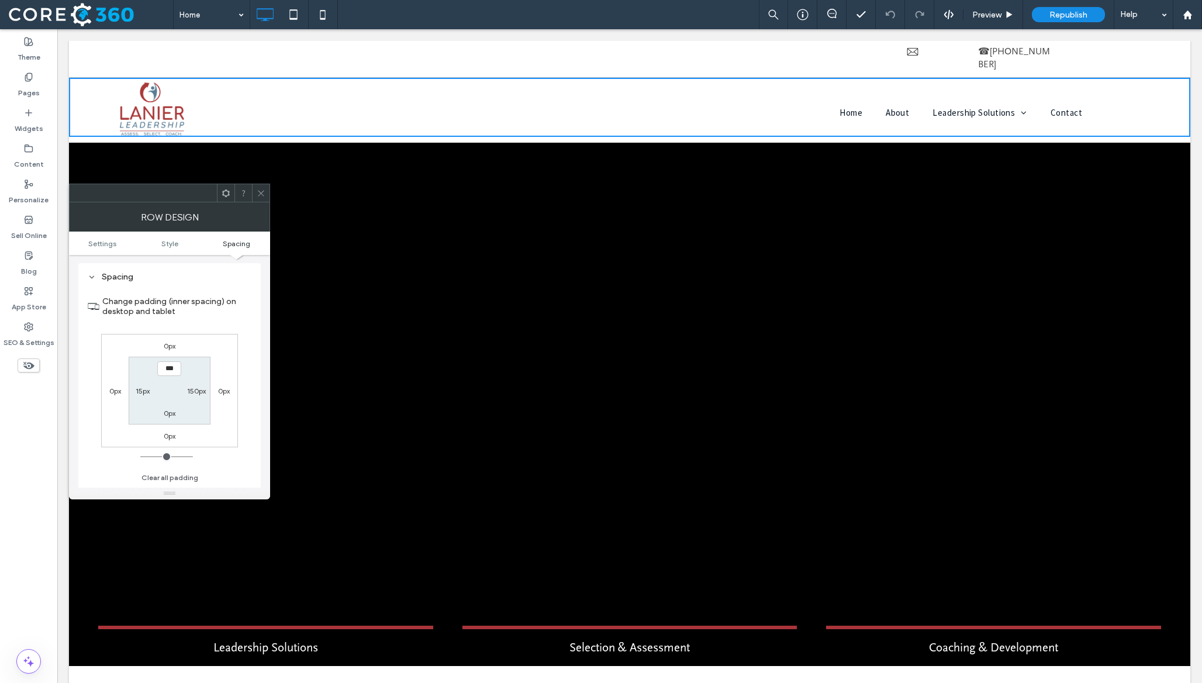
click at [195, 395] on label "150px" at bounding box center [196, 390] width 19 height 9
type input "***"
click at [199, 393] on input "*****" at bounding box center [196, 390] width 24 height 15
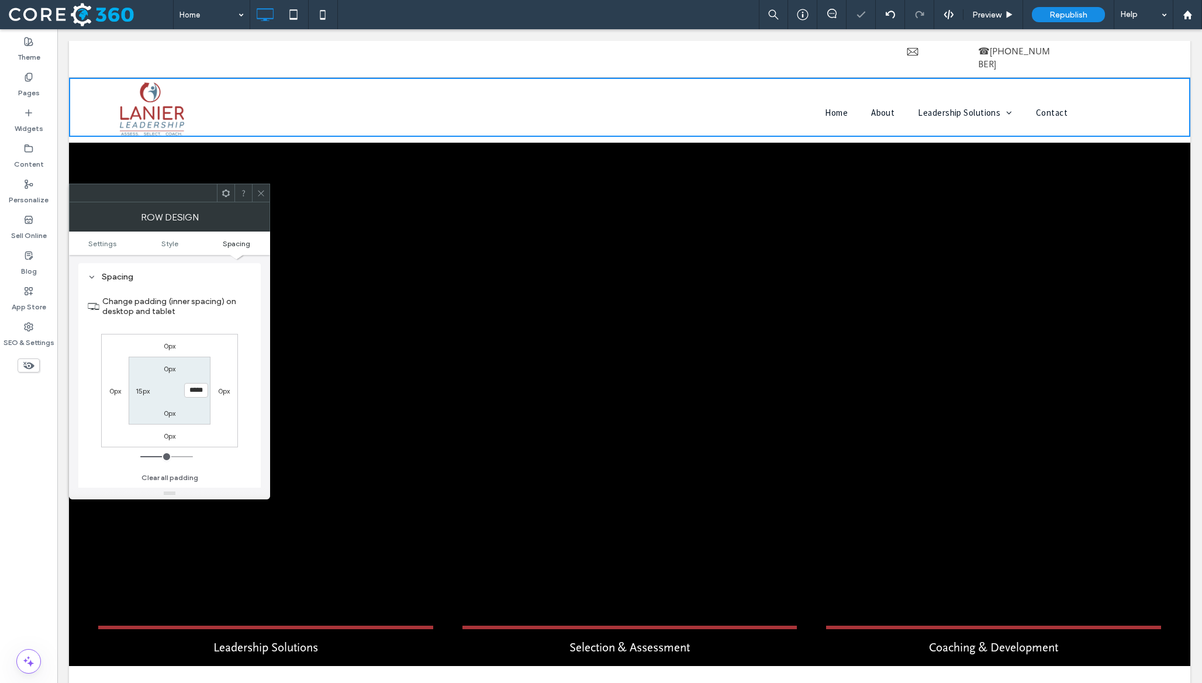
click at [199, 393] on input "*****" at bounding box center [196, 390] width 24 height 15
type input "***"
type input "*****"
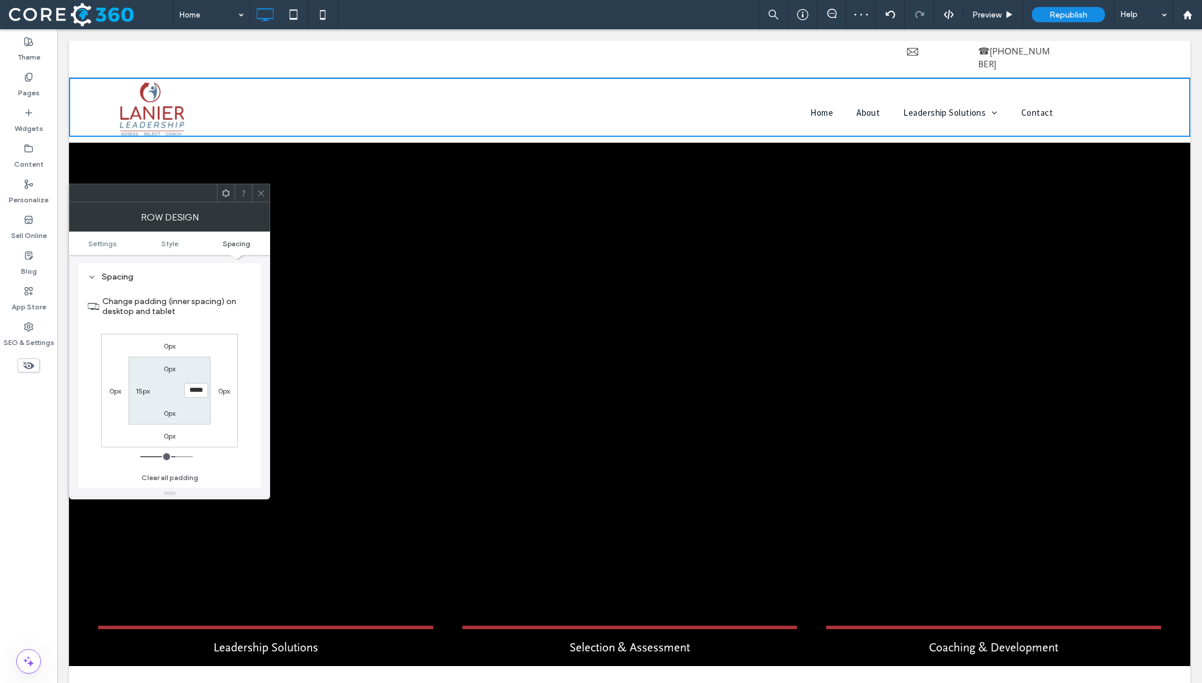
click at [264, 193] on icon at bounding box center [261, 193] width 9 height 9
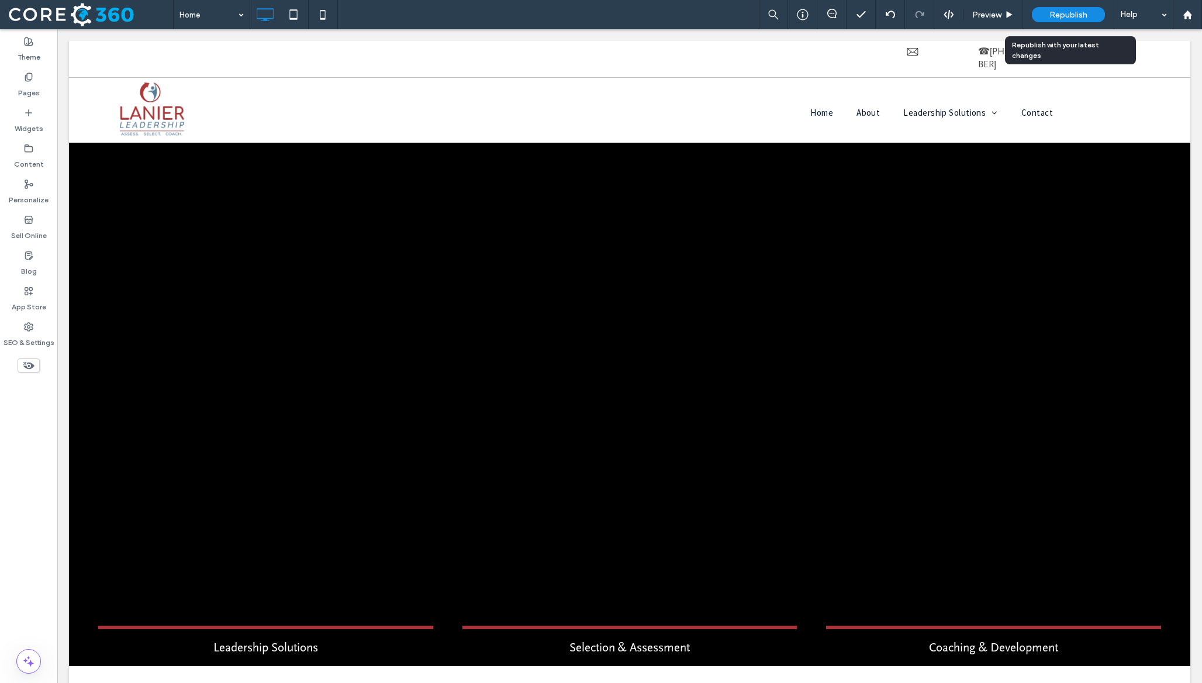
click at [1085, 6] on div "Republish" at bounding box center [1068, 14] width 73 height 29
click at [1085, 11] on span "Republish" at bounding box center [1068, 15] width 38 height 10
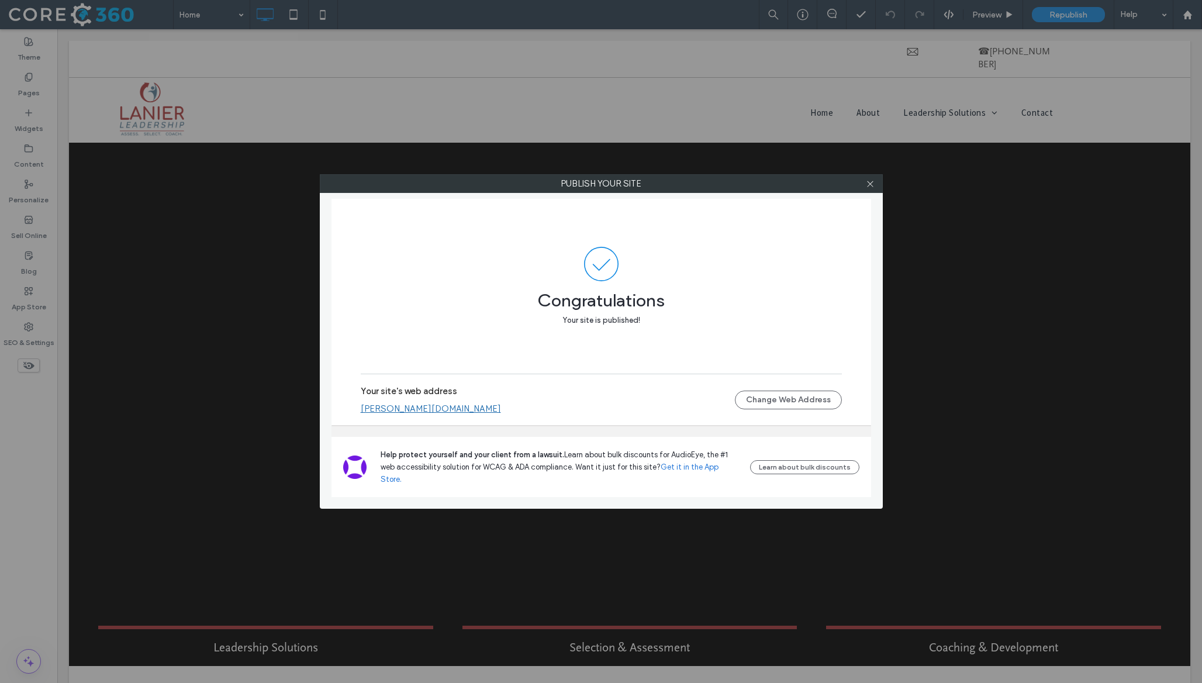
click at [875, 182] on div at bounding box center [871, 184] width 18 height 18
click at [869, 185] on icon at bounding box center [870, 183] width 9 height 9
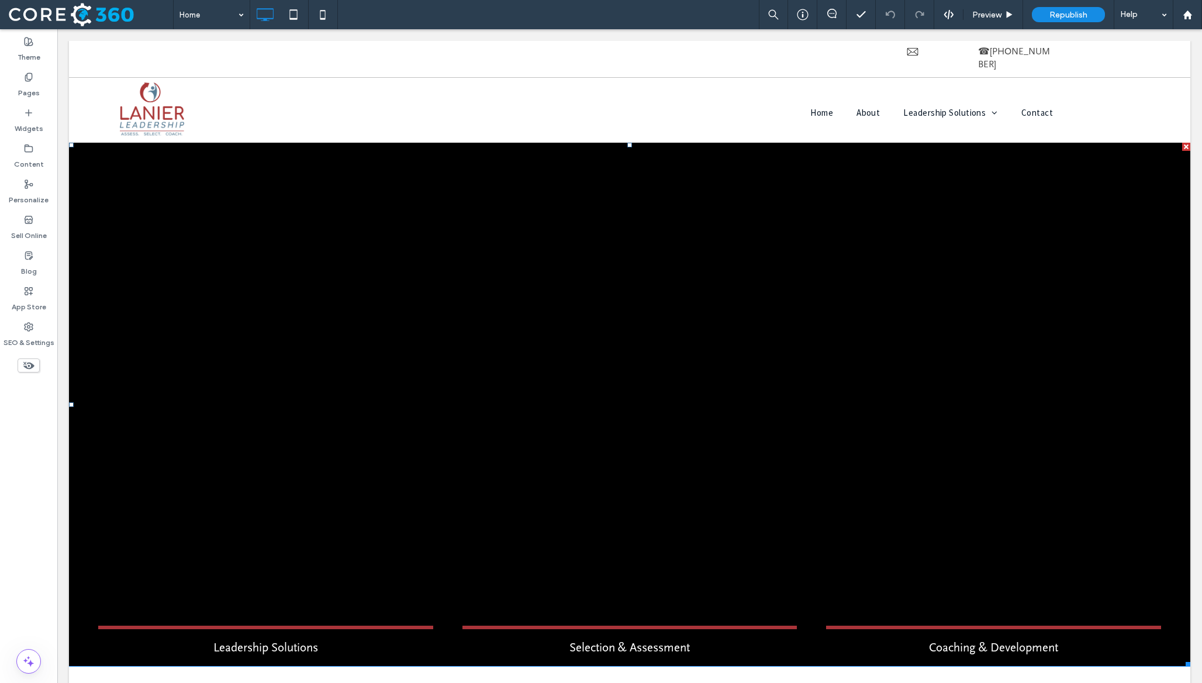
scroll to position [461, 0]
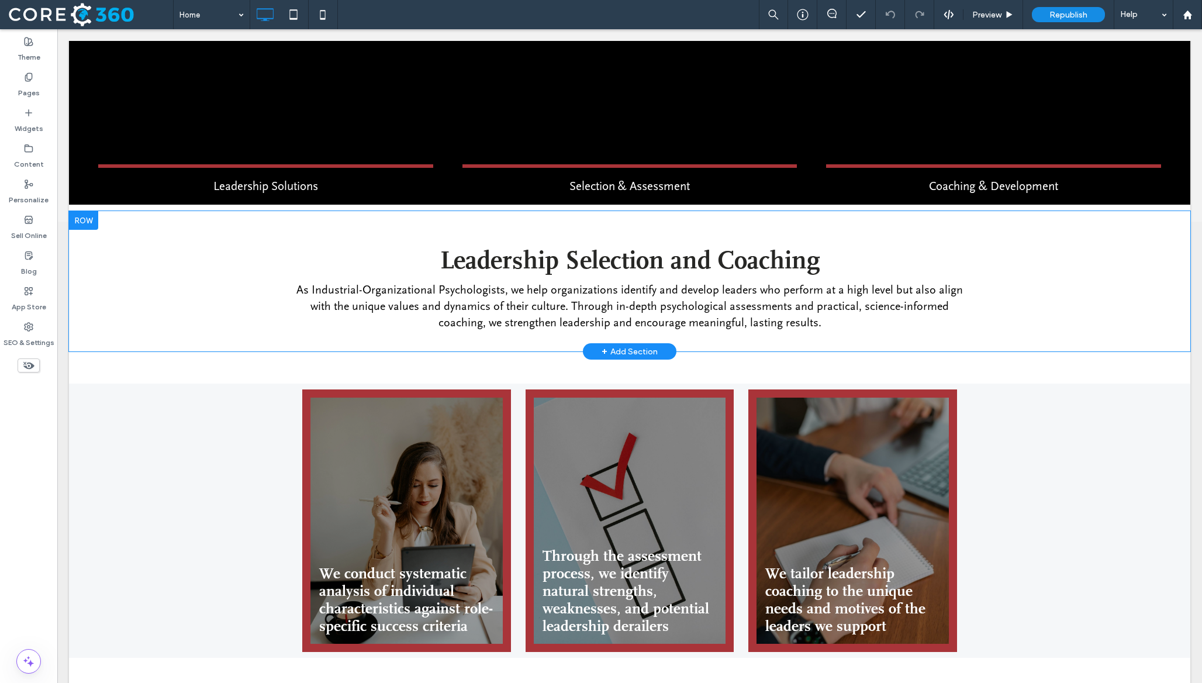
click at [240, 223] on div "Leadership Selection and Coaching As Industrial-Organizational Psychologists, w…" at bounding box center [629, 281] width 1121 height 140
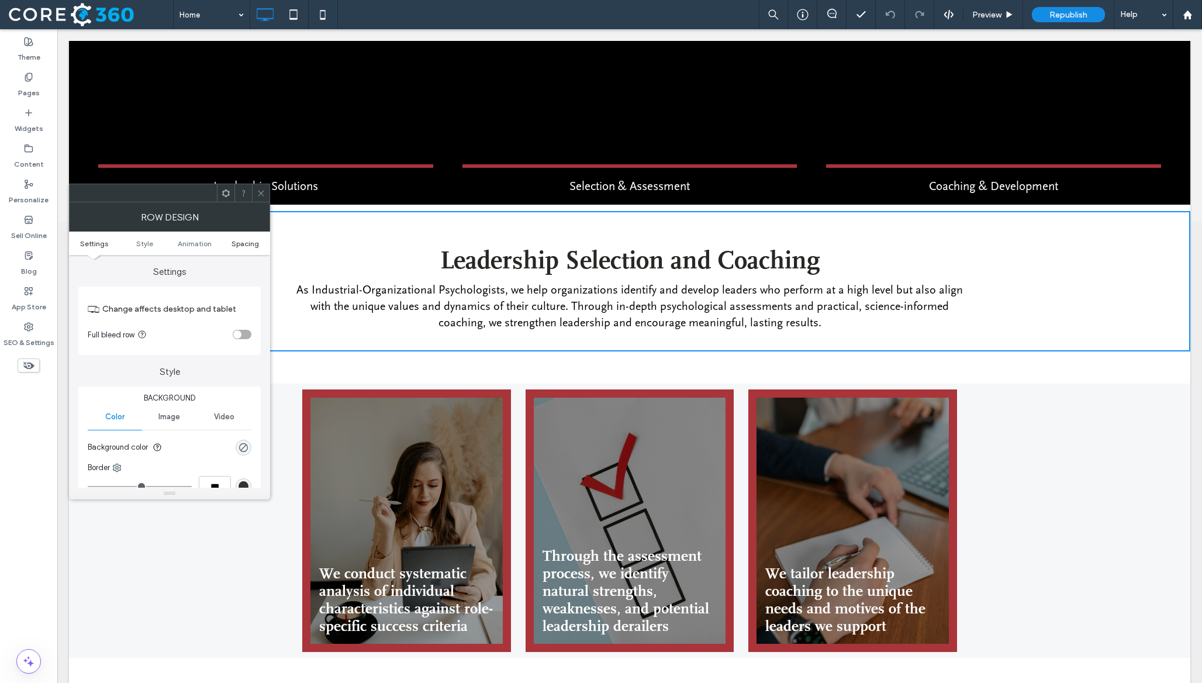
click at [254, 243] on span "Spacing" at bounding box center [244, 243] width 27 height 9
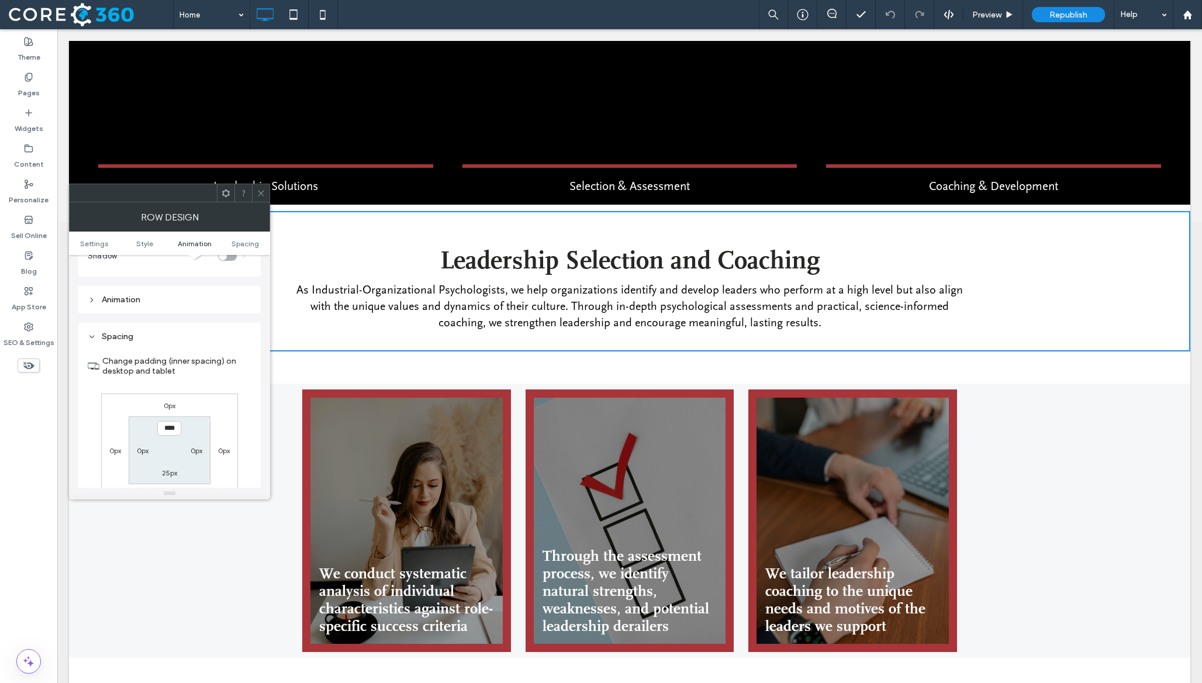
scroll to position [331, 0]
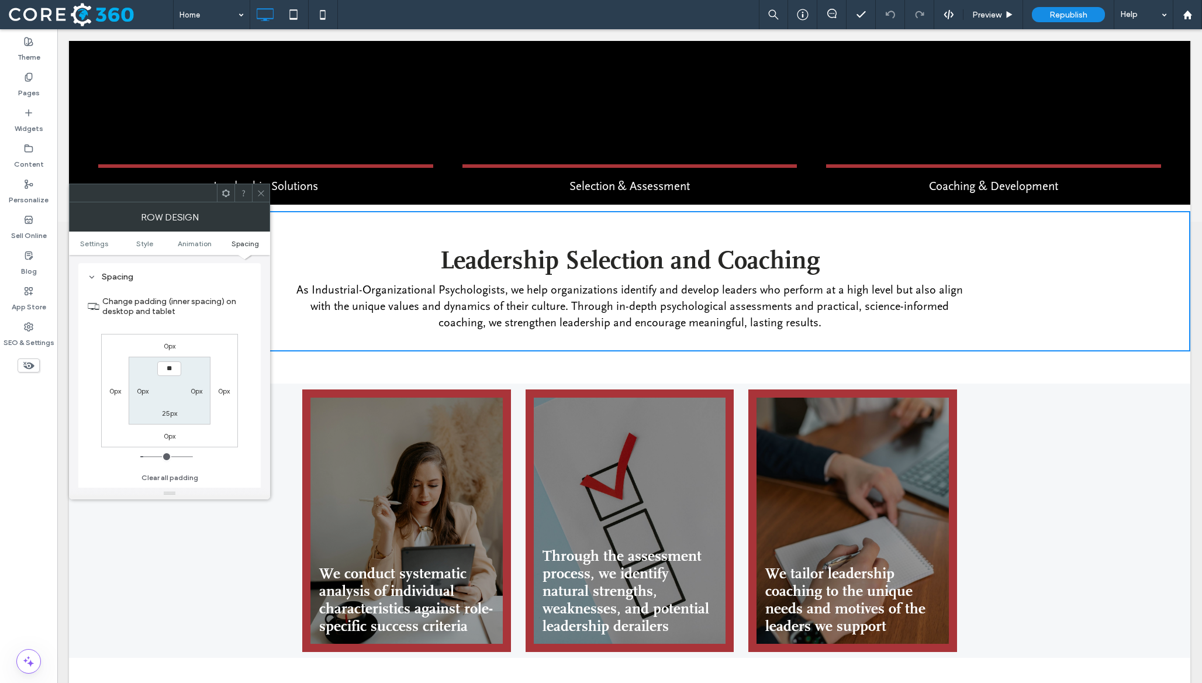
type input "****"
type input "**"
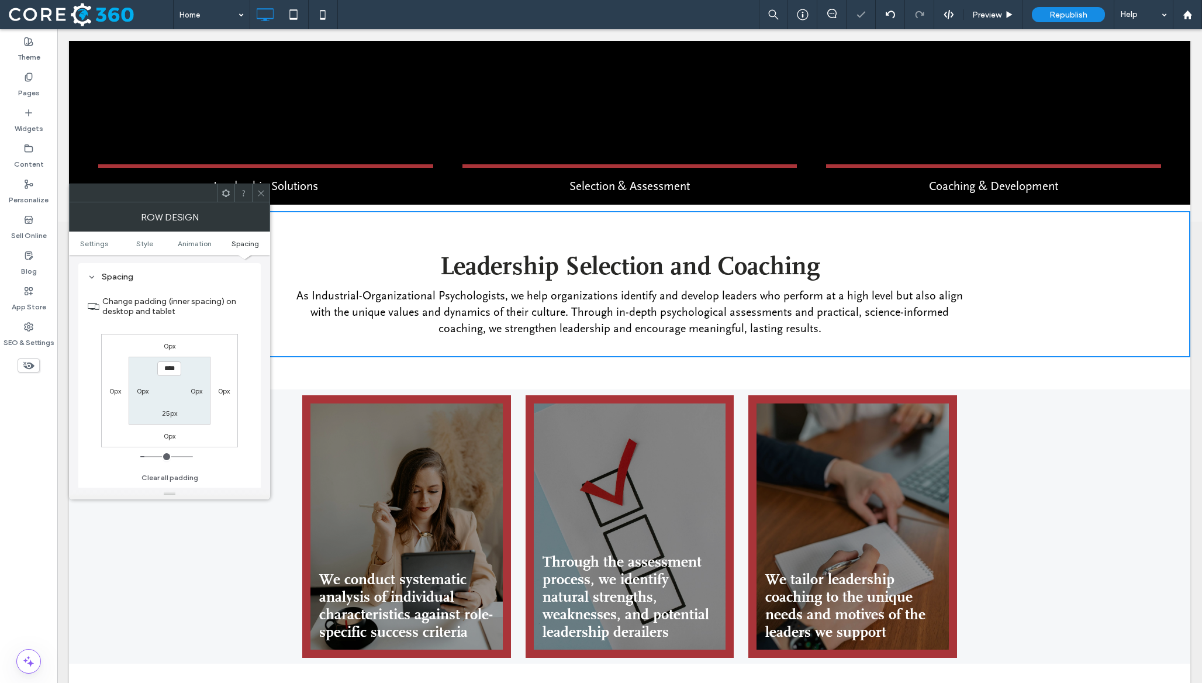
click at [264, 195] on icon at bounding box center [261, 193] width 9 height 9
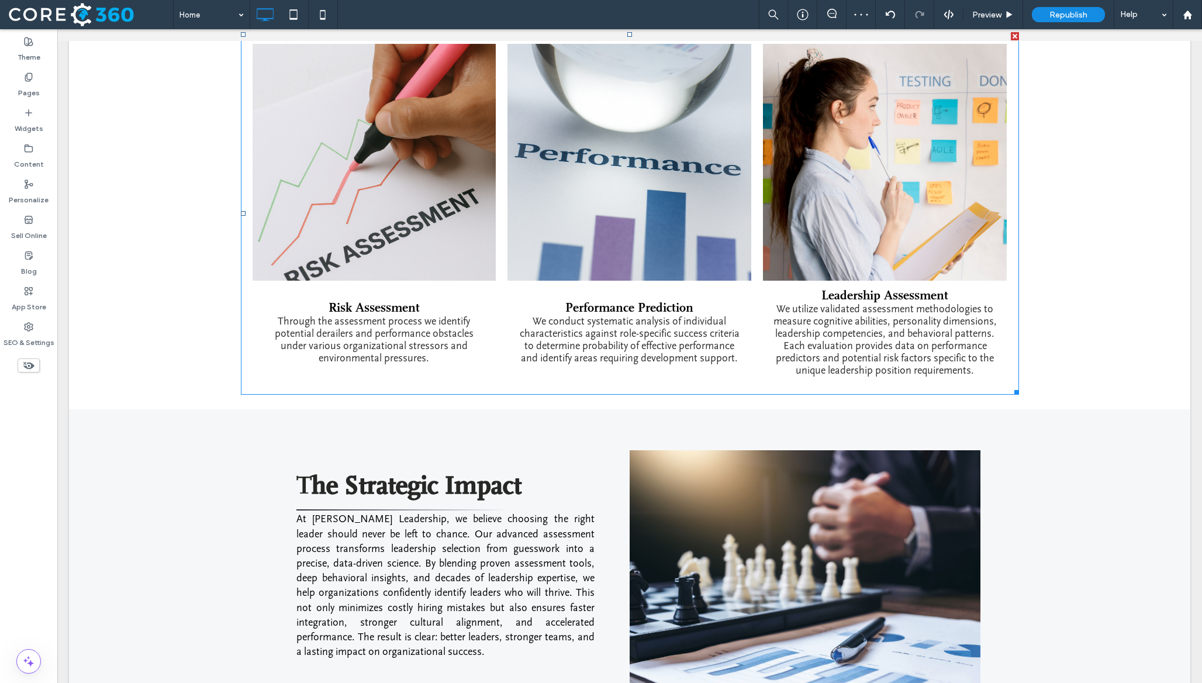
scroll to position [1407, 0]
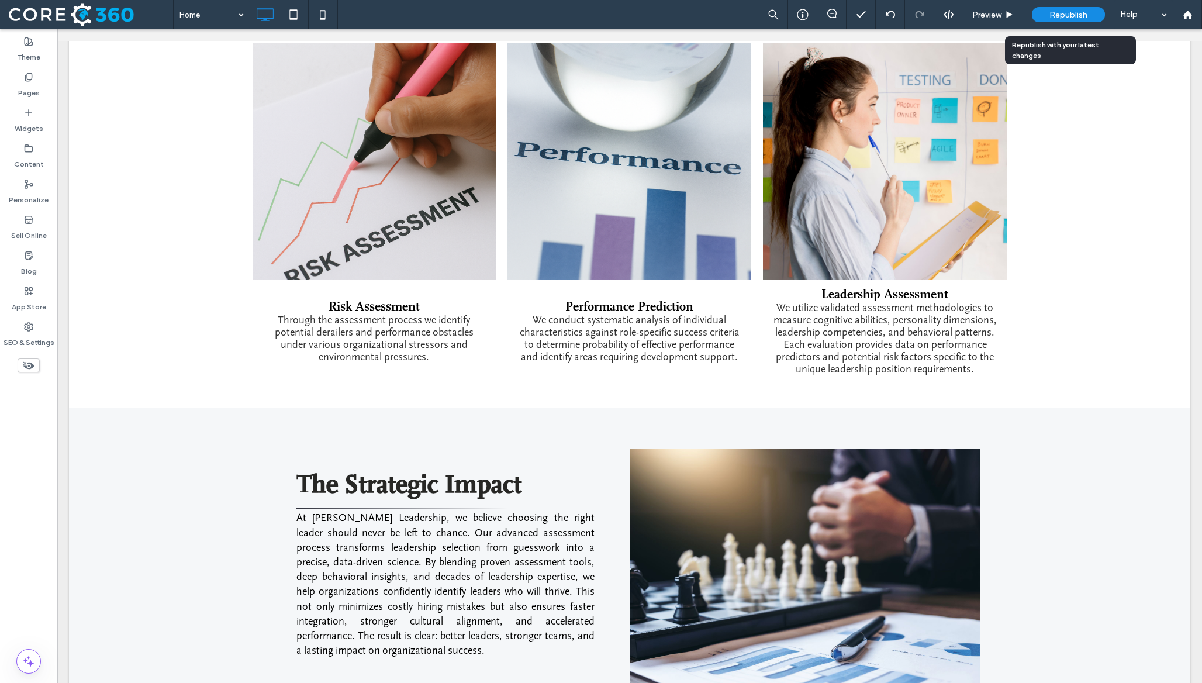
click at [1083, 6] on div "Republish" at bounding box center [1068, 14] width 73 height 29
click at [1063, 12] on span "Republish" at bounding box center [1068, 15] width 38 height 10
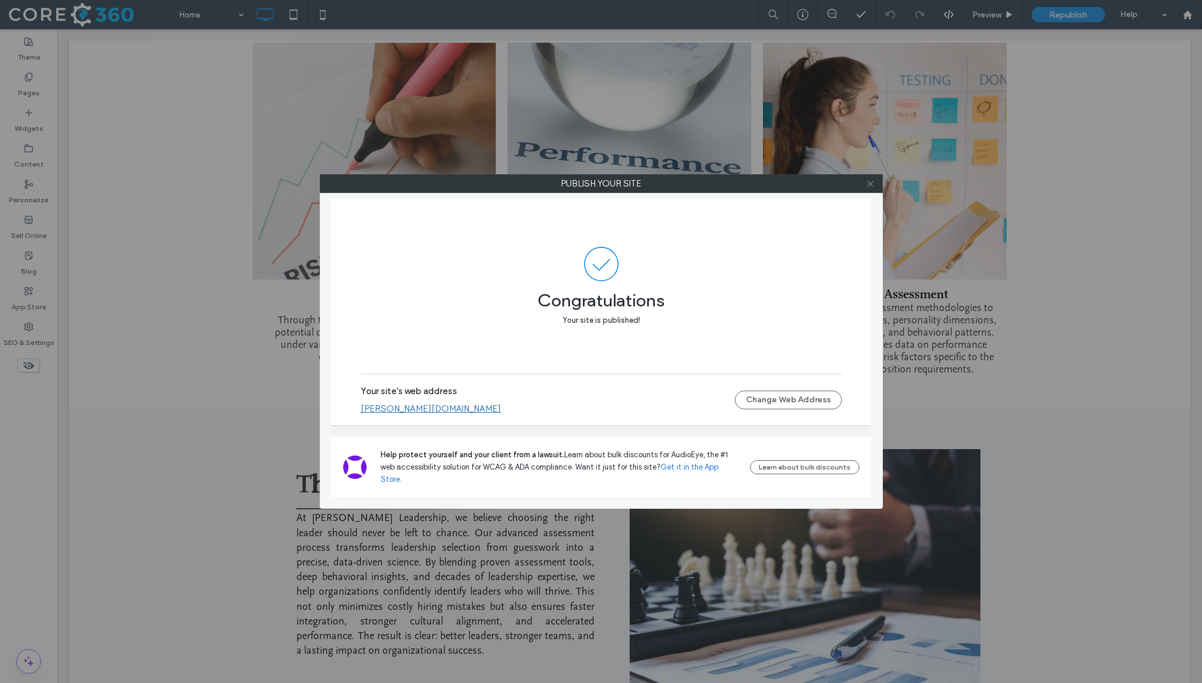
click at [871, 179] on icon at bounding box center [870, 183] width 9 height 9
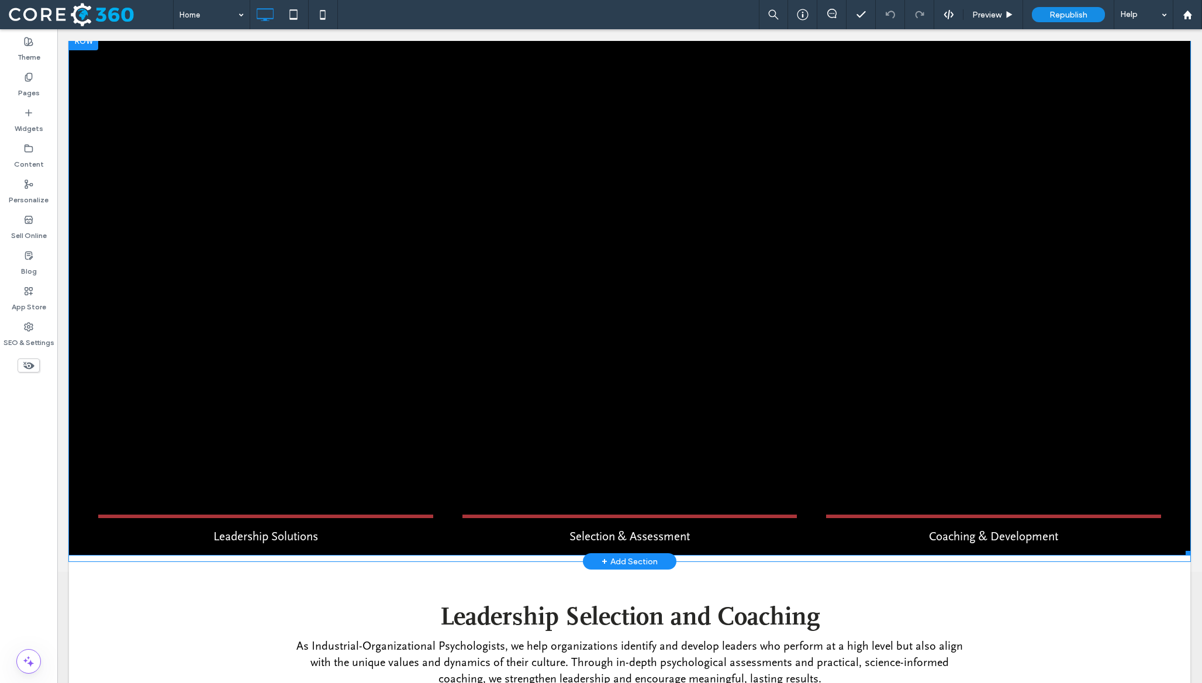
scroll to position [0, 0]
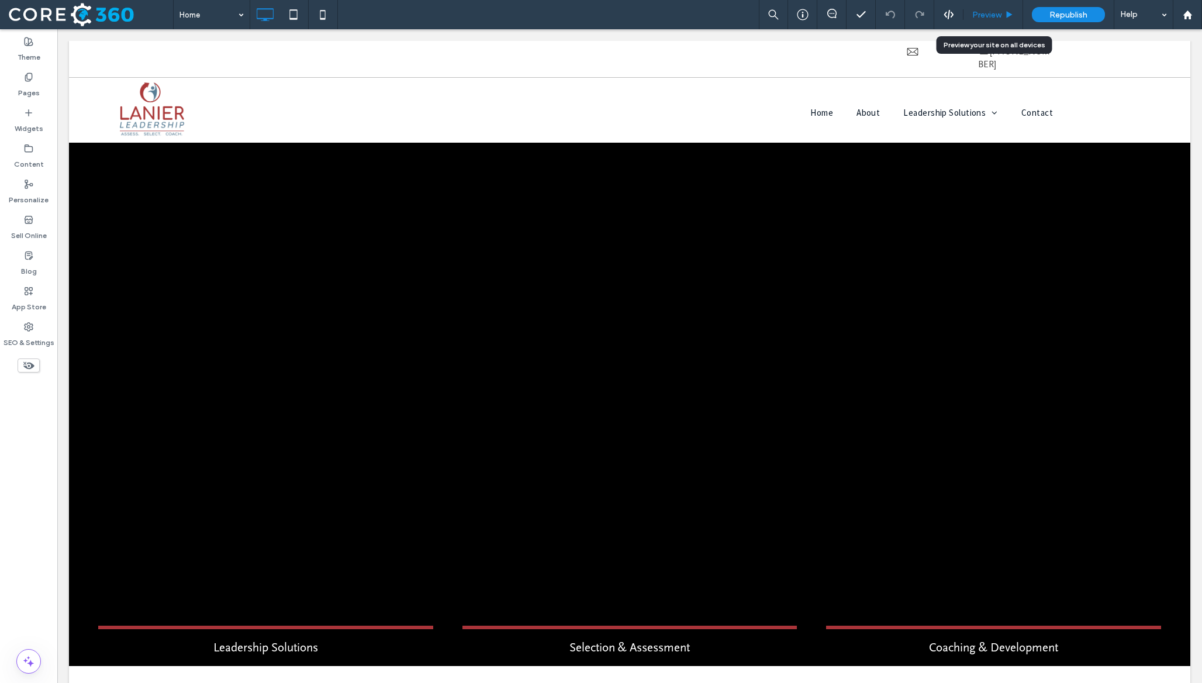
click at [982, 15] on span "Preview" at bounding box center [986, 15] width 29 height 10
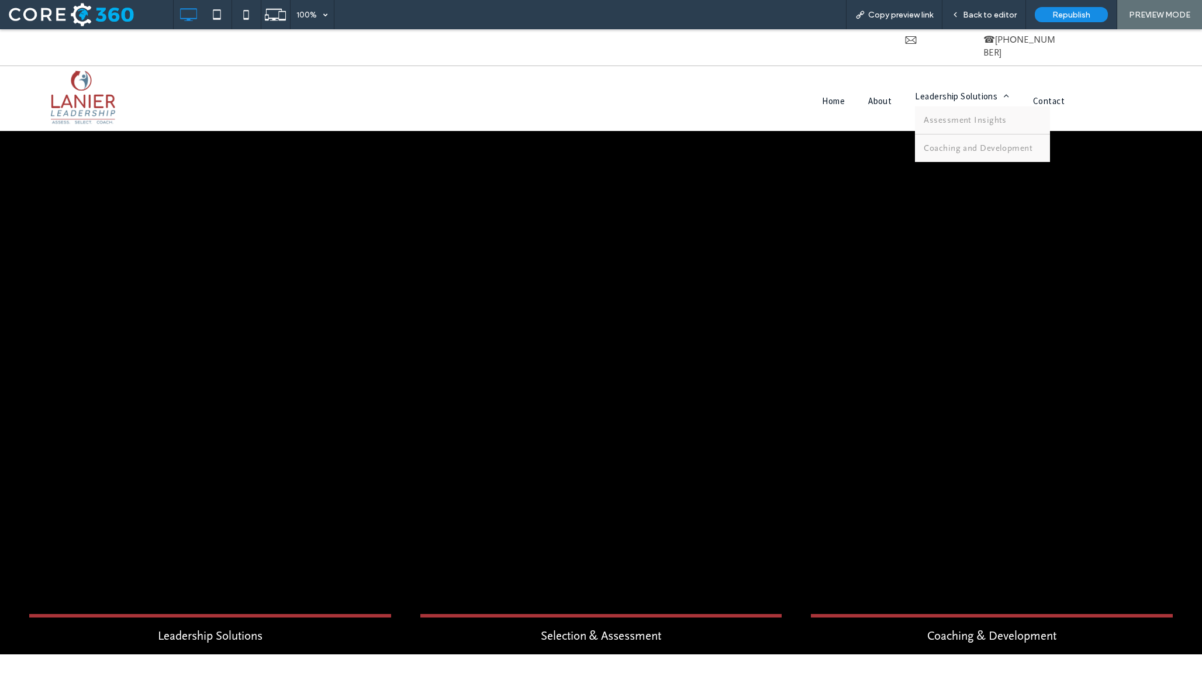
click at [930, 91] on span "Leadership Solutions" at bounding box center [962, 96] width 94 height 11
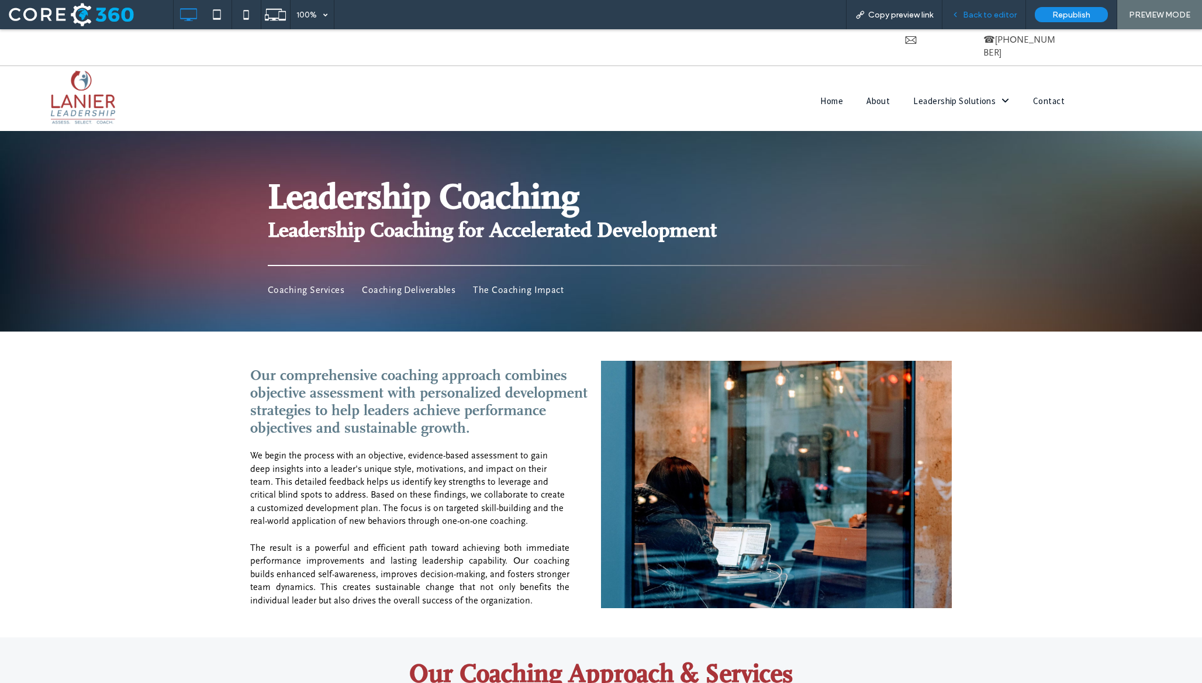
click at [983, 12] on span "Back to editor" at bounding box center [990, 15] width 54 height 10
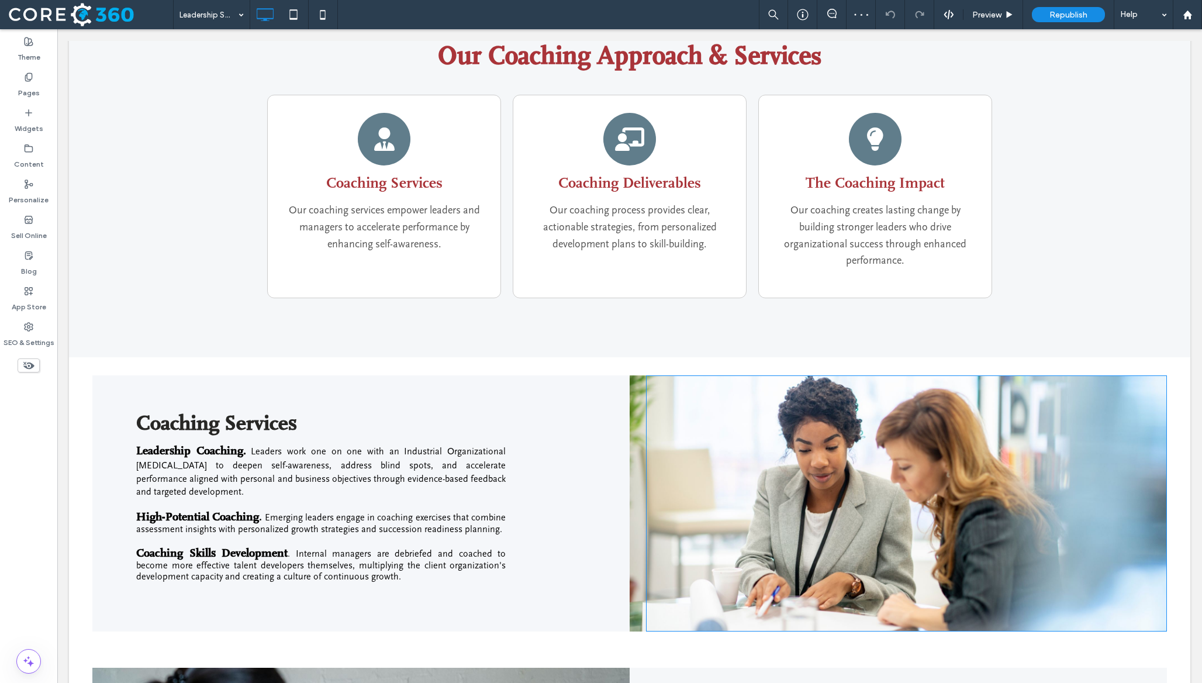
scroll to position [649, 0]
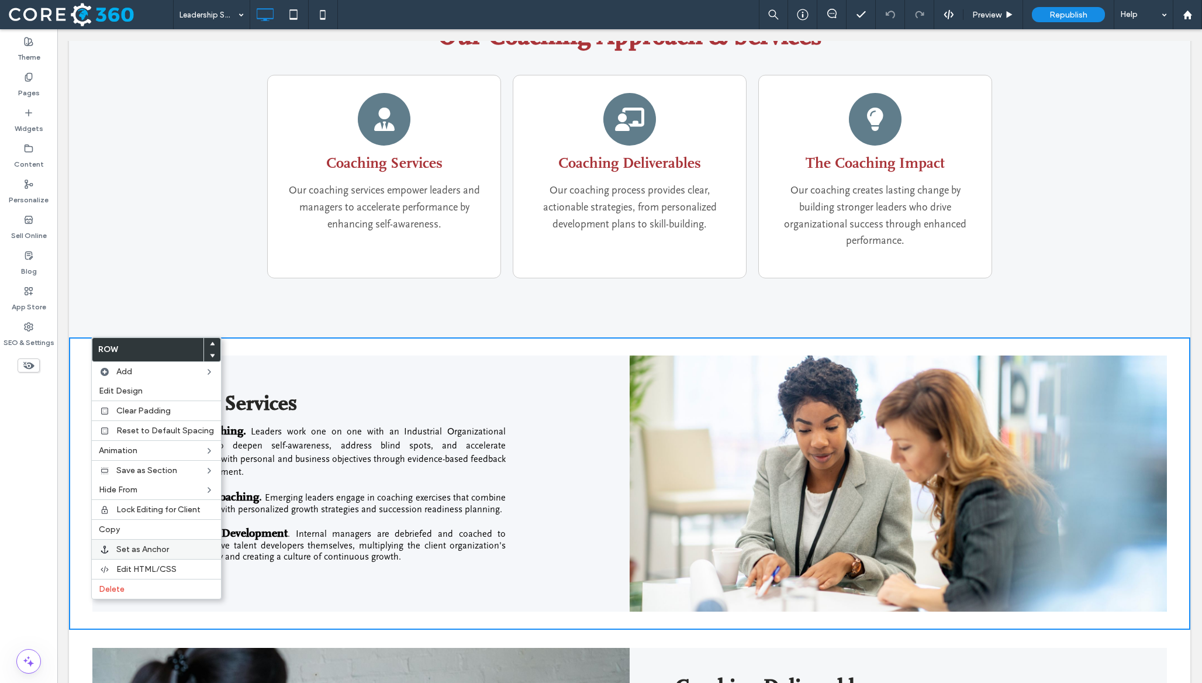
click at [177, 544] on label "Set as Anchor" at bounding box center [165, 549] width 98 height 10
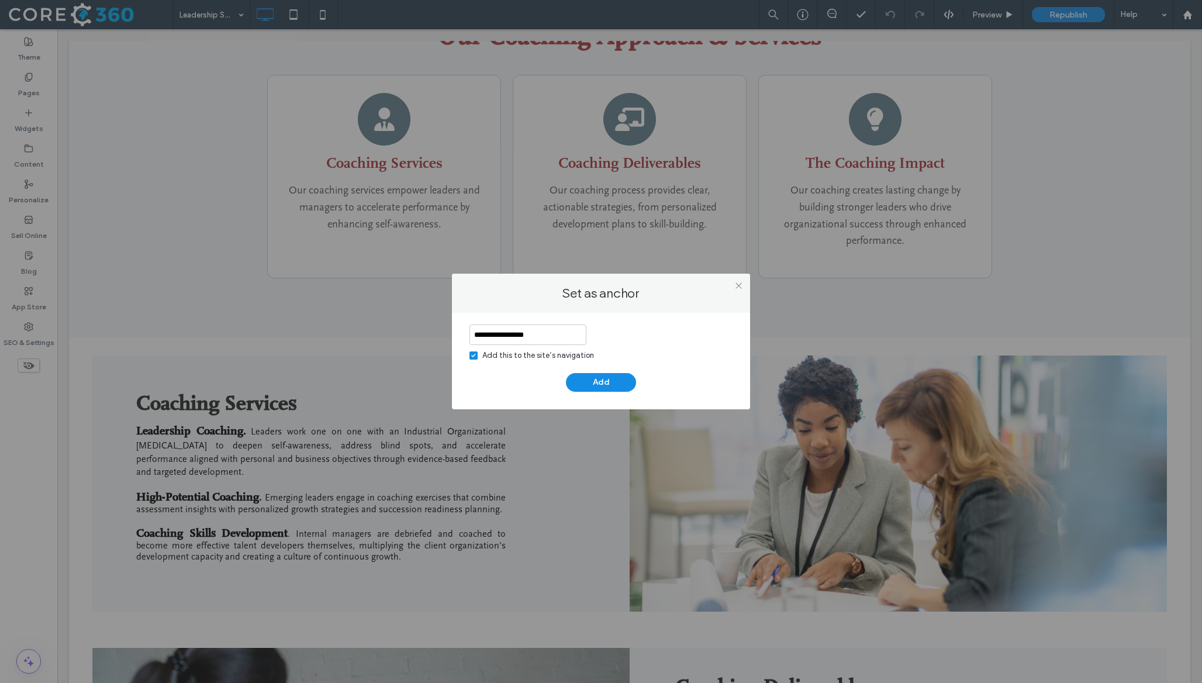
type input "**********"
click at [531, 355] on div "Add this to the site’s navigation" at bounding box center [538, 356] width 112 height 12
click at [589, 377] on button "Add" at bounding box center [601, 382] width 70 height 19
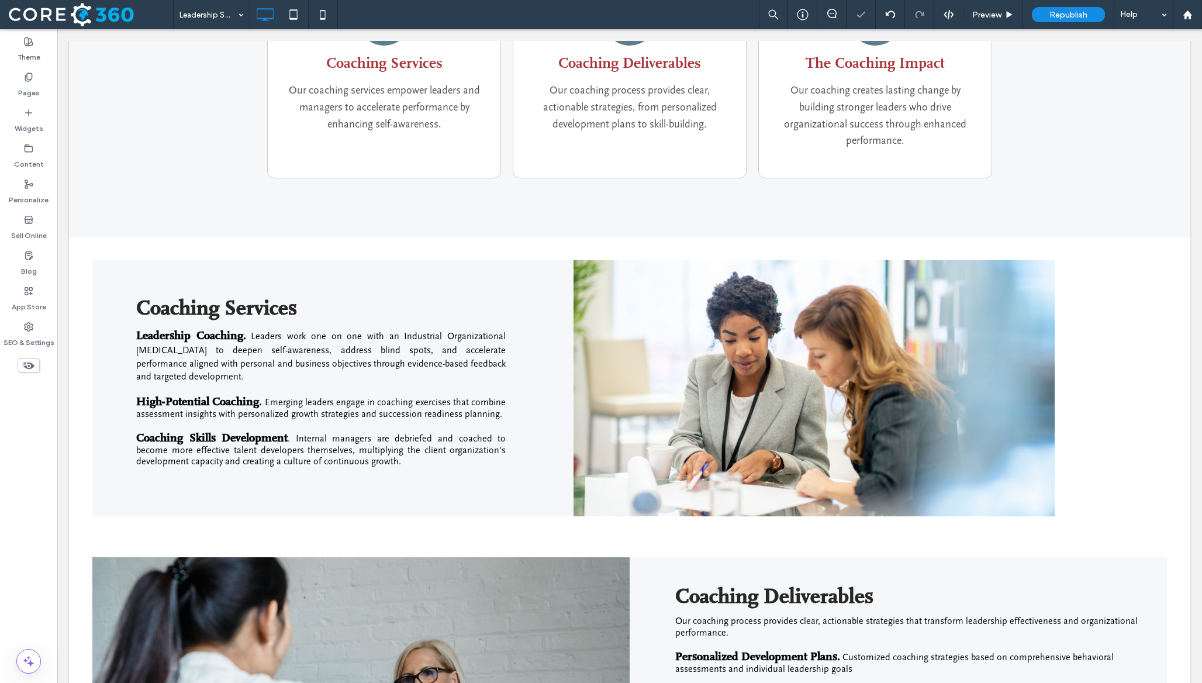
scroll to position [826, 0]
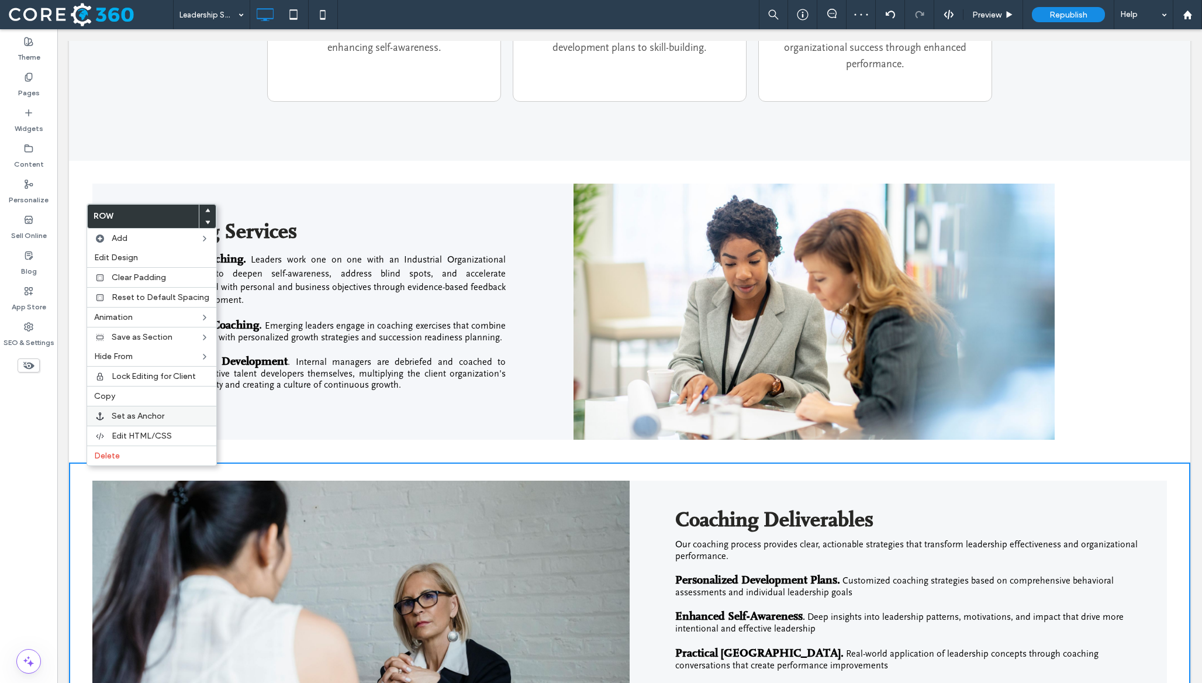
click at [166, 413] on label "Set as Anchor" at bounding box center [161, 416] width 98 height 10
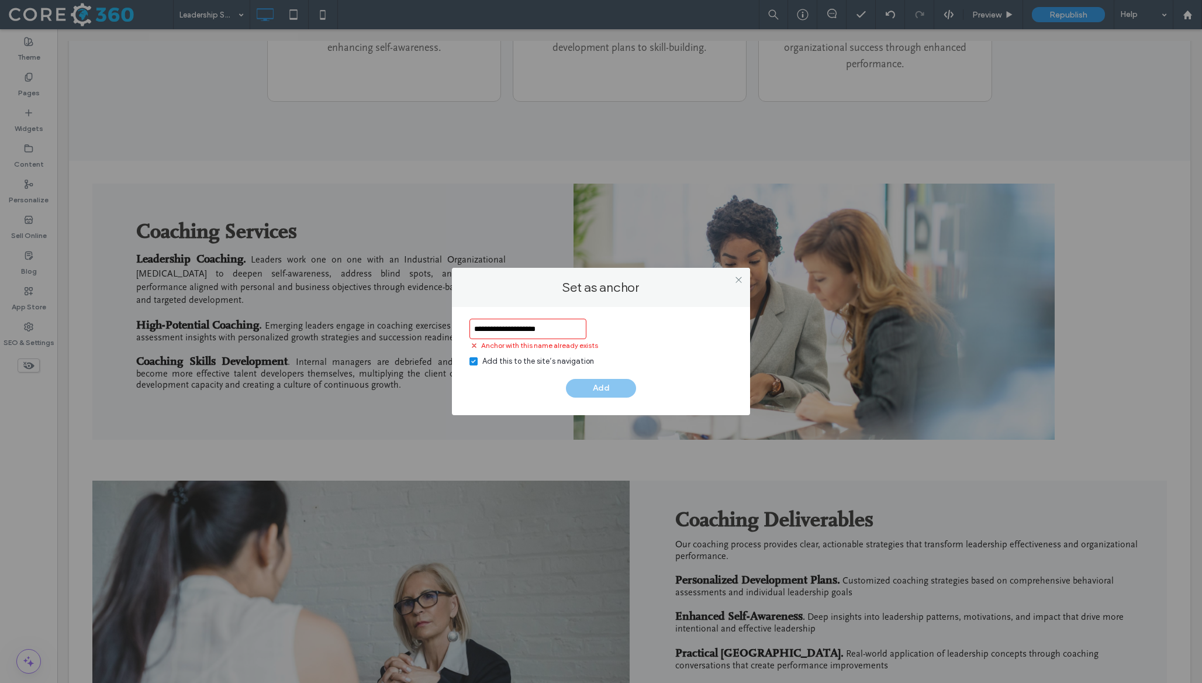
click at [525, 364] on div "Add this to the site’s navigation" at bounding box center [538, 361] width 112 height 12
click at [563, 334] on input "**********" at bounding box center [527, 329] width 117 height 20
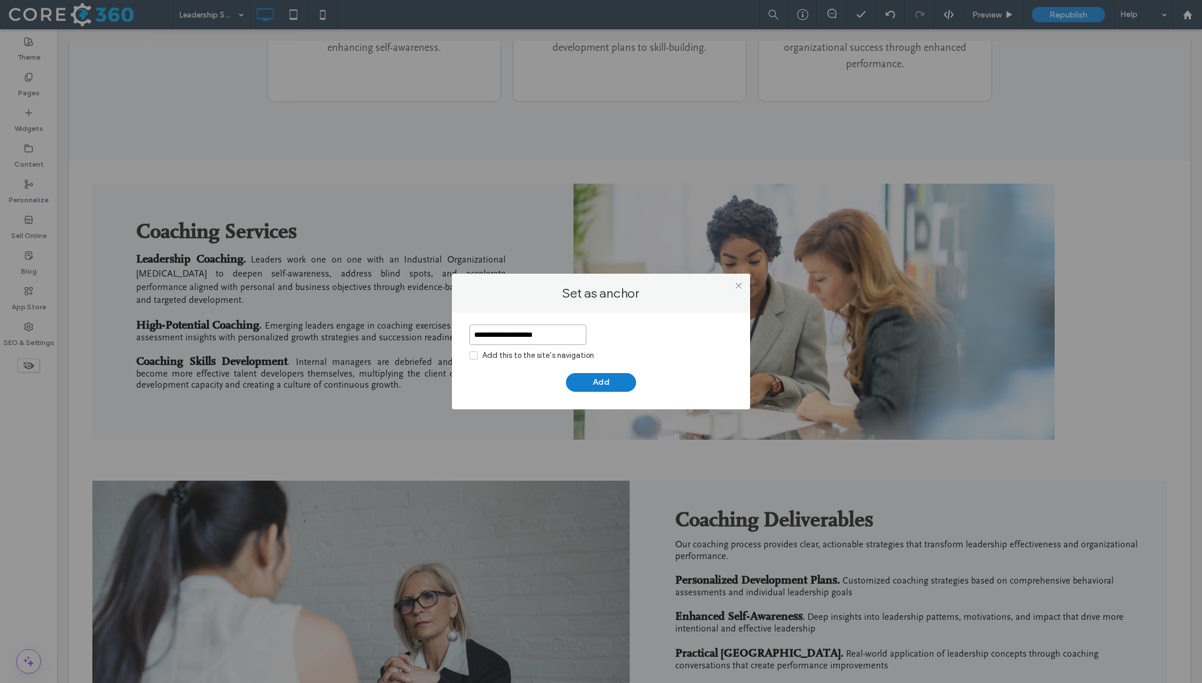
type input "**********"
click at [621, 379] on button "Add" at bounding box center [601, 382] width 70 height 19
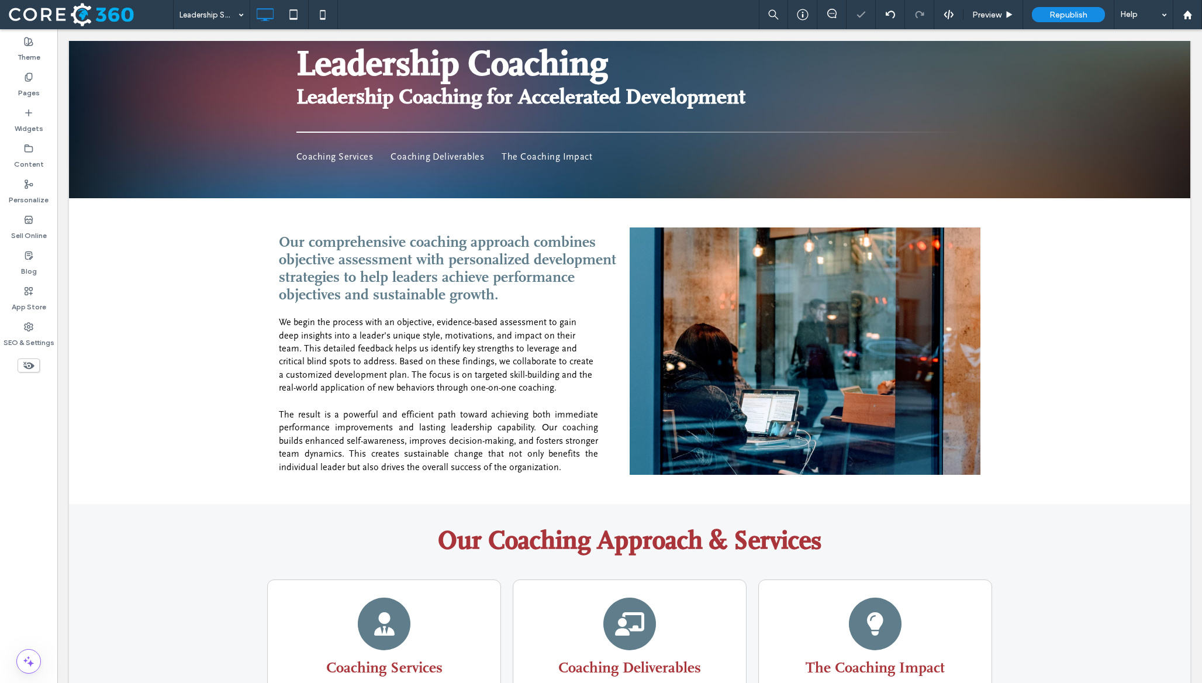
scroll to position [0, 0]
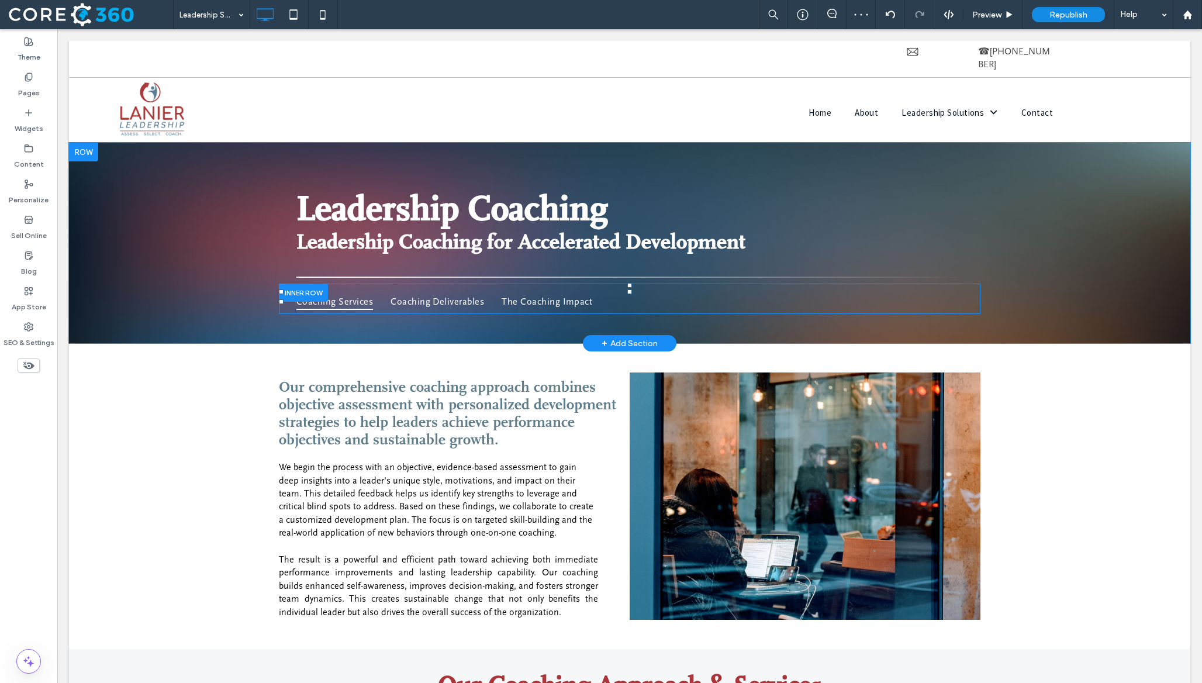
click at [368, 293] on span "Coaching Services" at bounding box center [334, 301] width 77 height 16
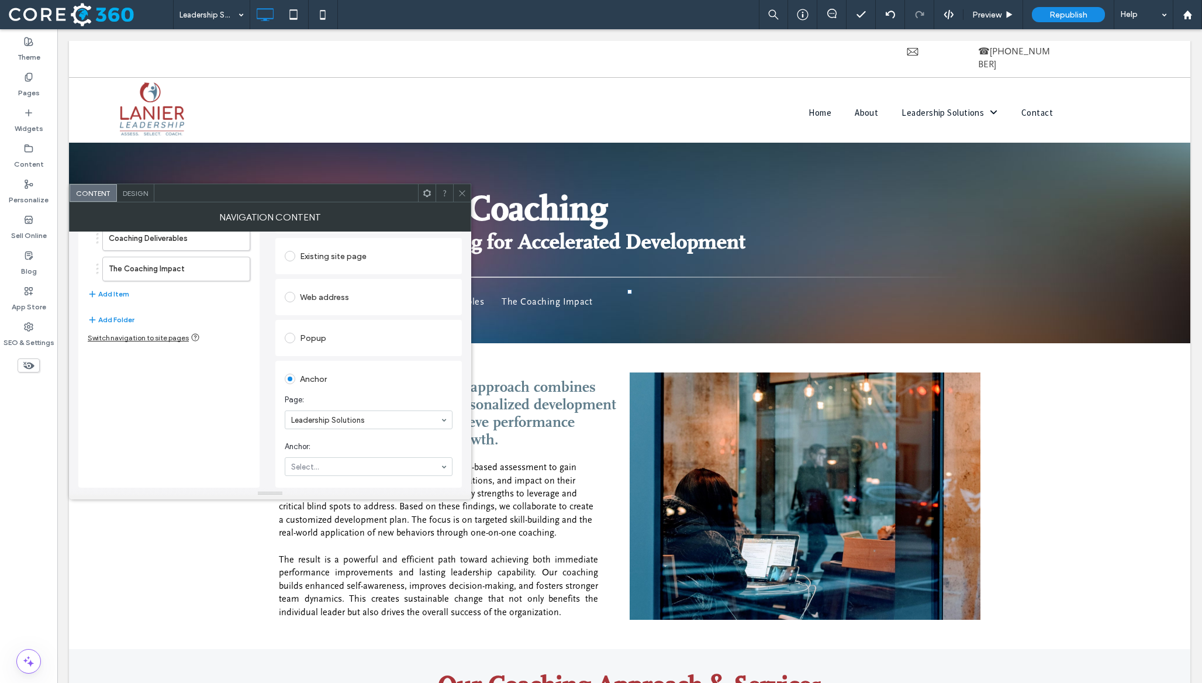
scroll to position [96, 0]
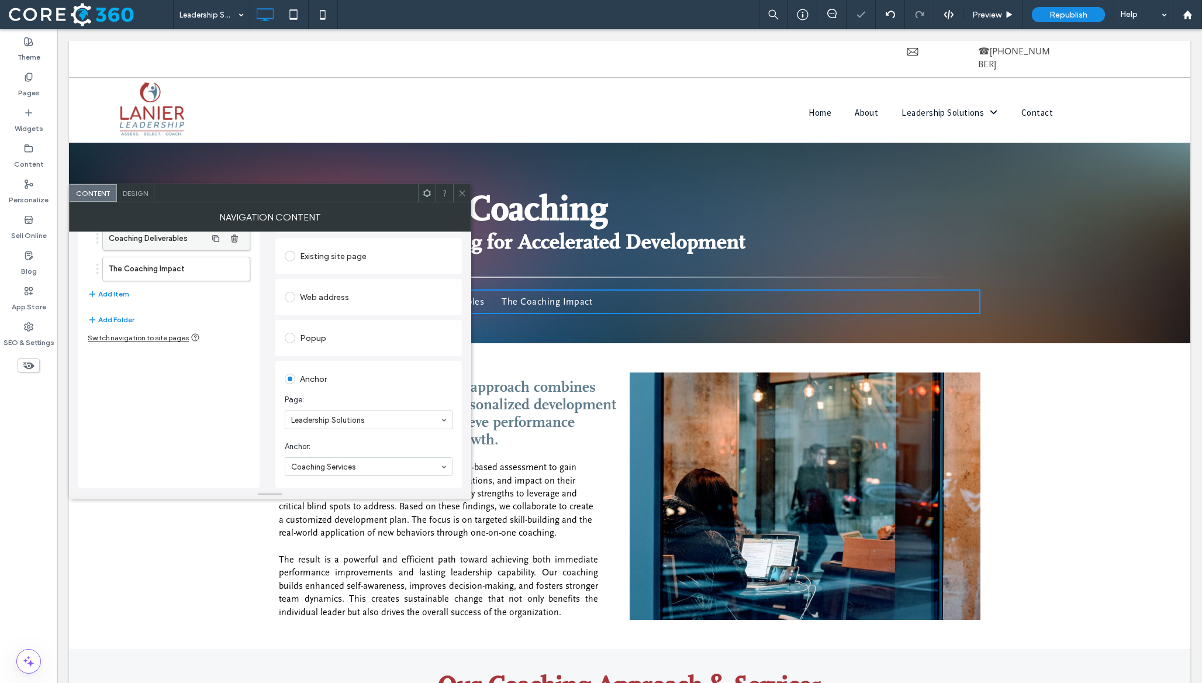
click at [157, 249] on label "Coaching Deliverables" at bounding box center [158, 238] width 98 height 23
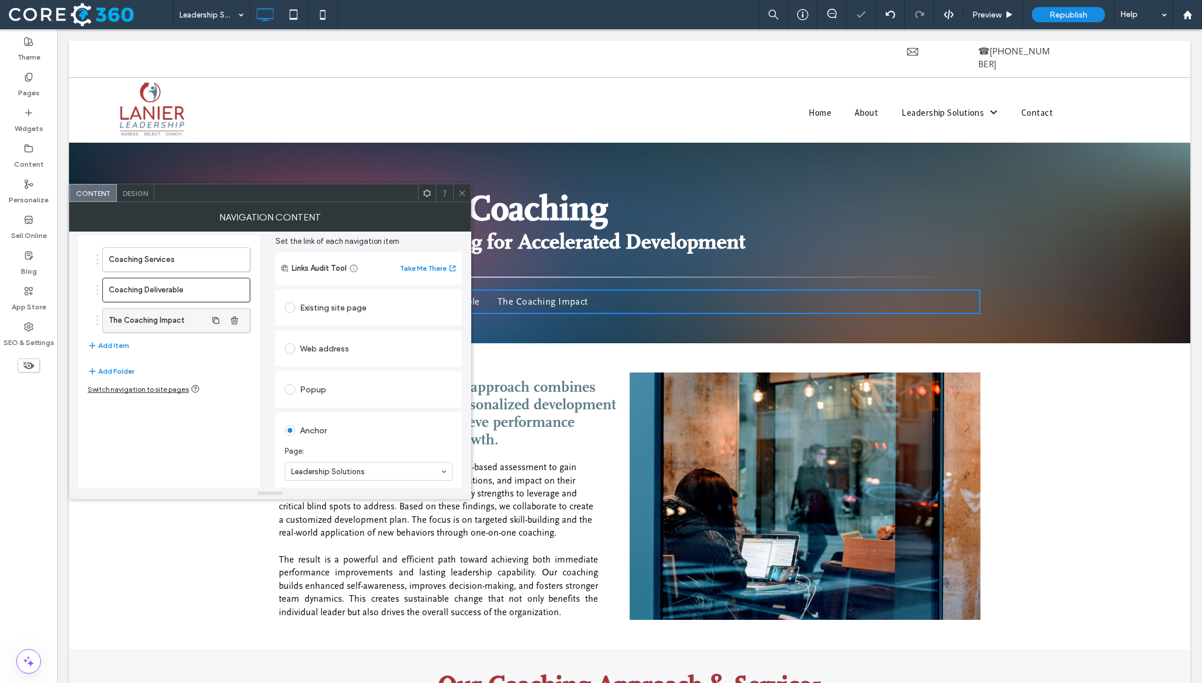
click at [188, 327] on label "The Coaching Impact" at bounding box center [158, 320] width 98 height 23
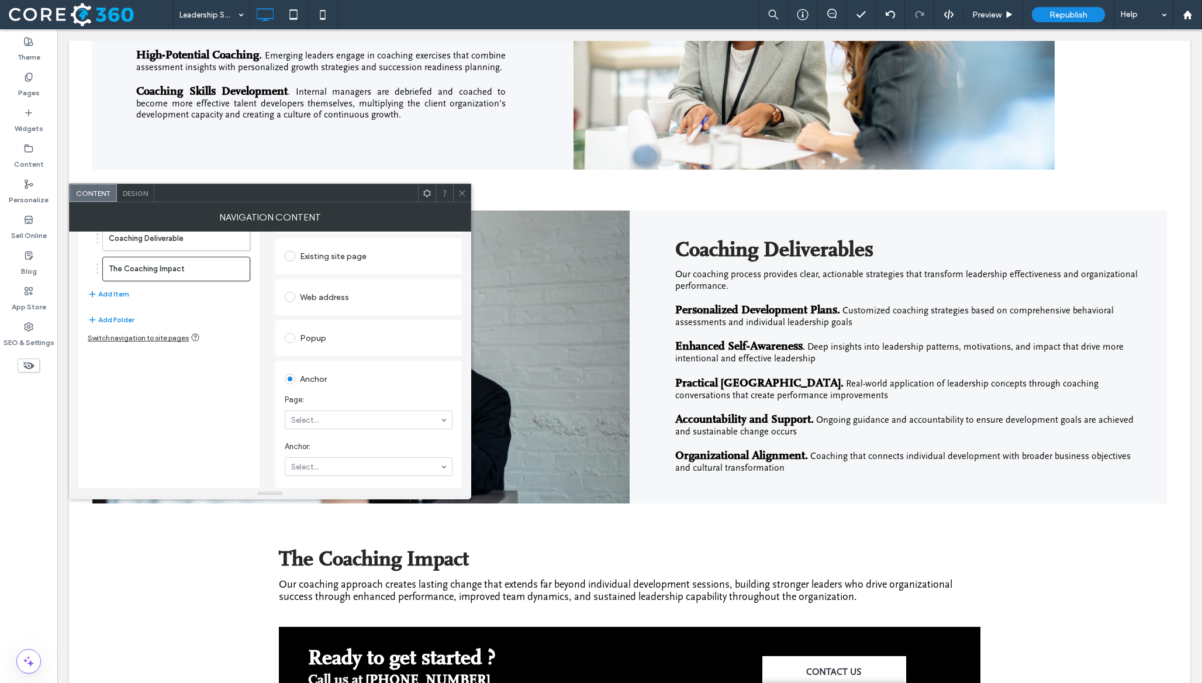
scroll to position [1087, 0]
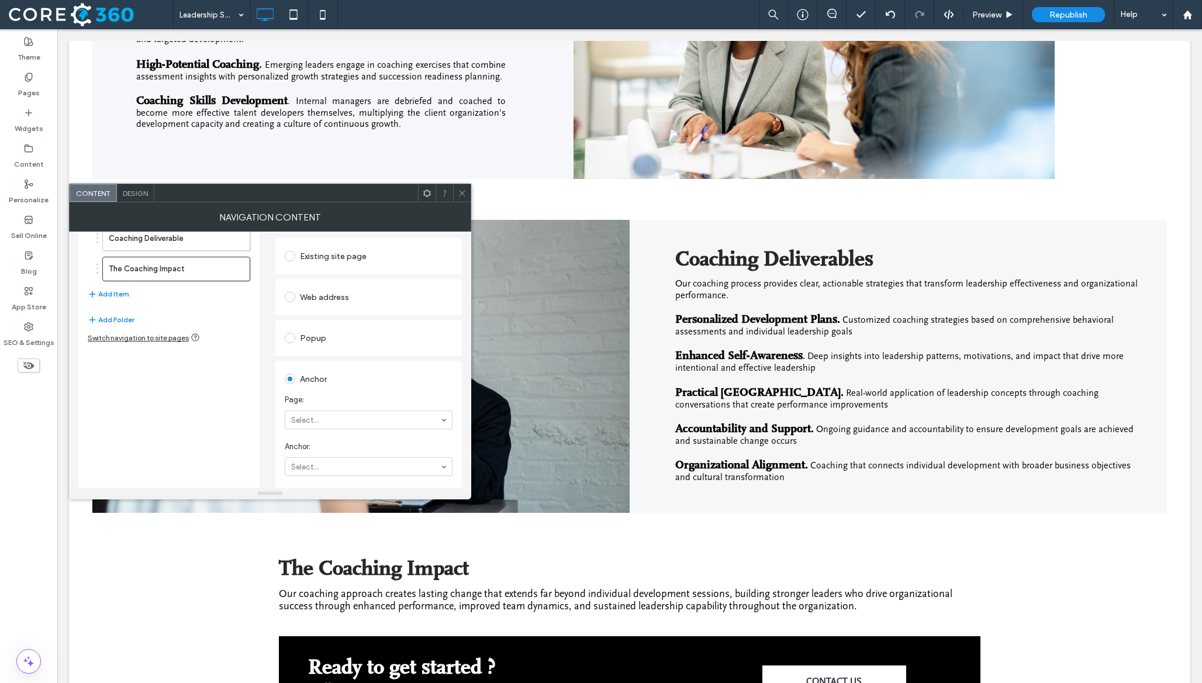
click at [479, 202] on div "Click To Paste Coaching Deliverables Our coaching process provides clear, actio…" at bounding box center [629, 366] width 1121 height 329
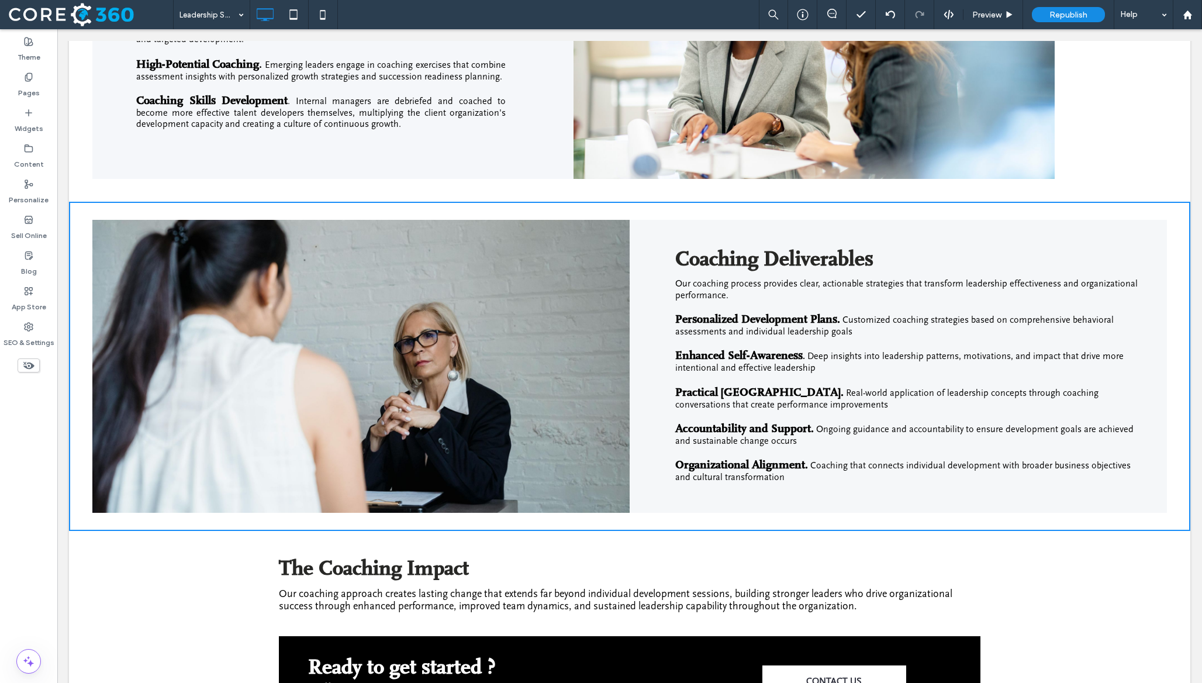
click at [193, 547] on div "The Coaching Impact Our coaching approach creates lasting change that extends f…" at bounding box center [629, 583] width 1121 height 105
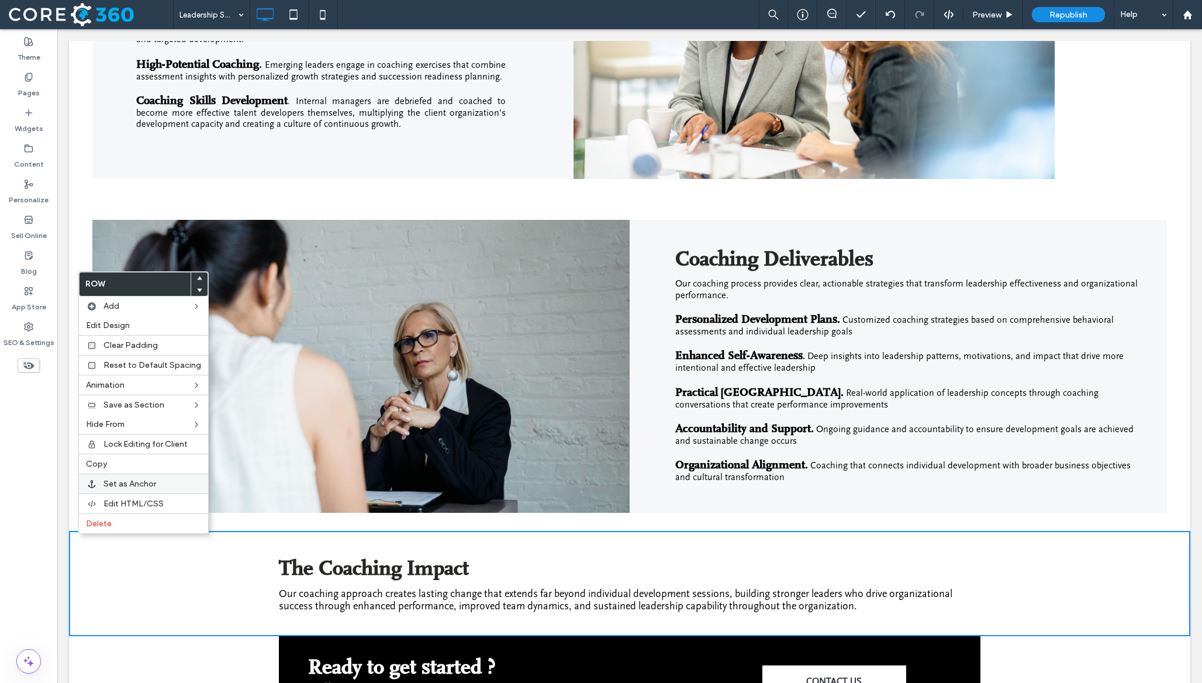
click at [169, 487] on label "Set as Anchor" at bounding box center [152, 484] width 98 height 10
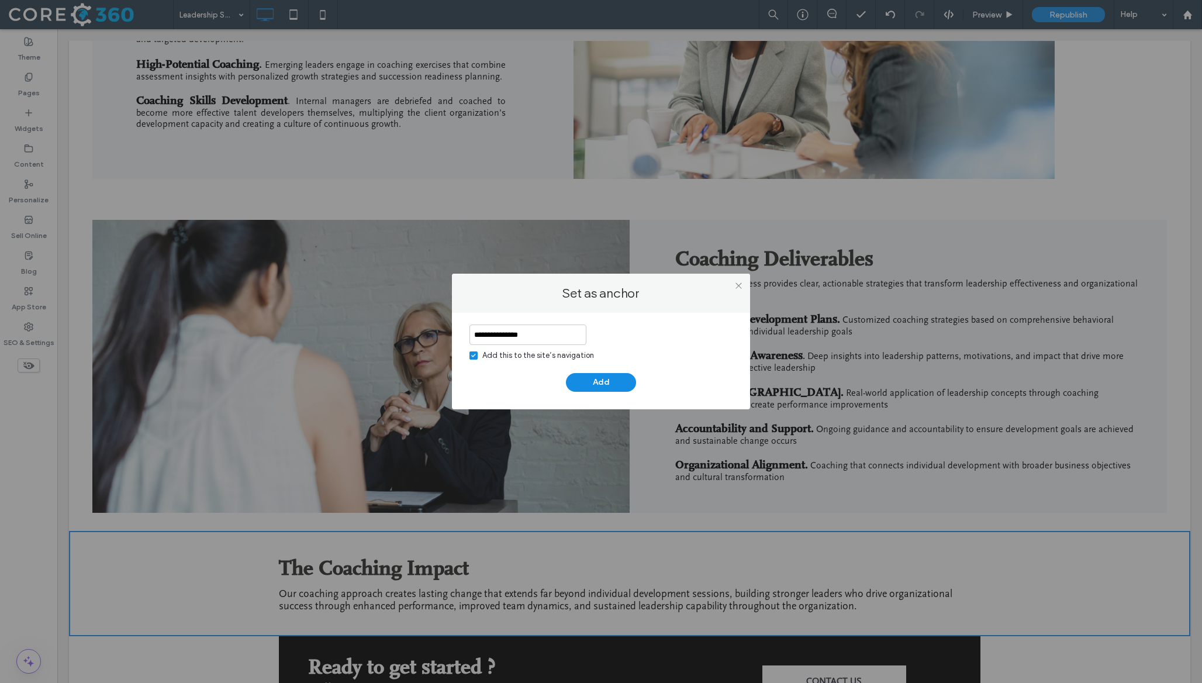
type input "**********"
click at [497, 355] on div "Add this to the site’s navigation" at bounding box center [538, 356] width 112 height 12
click at [594, 384] on button "Add" at bounding box center [601, 382] width 70 height 19
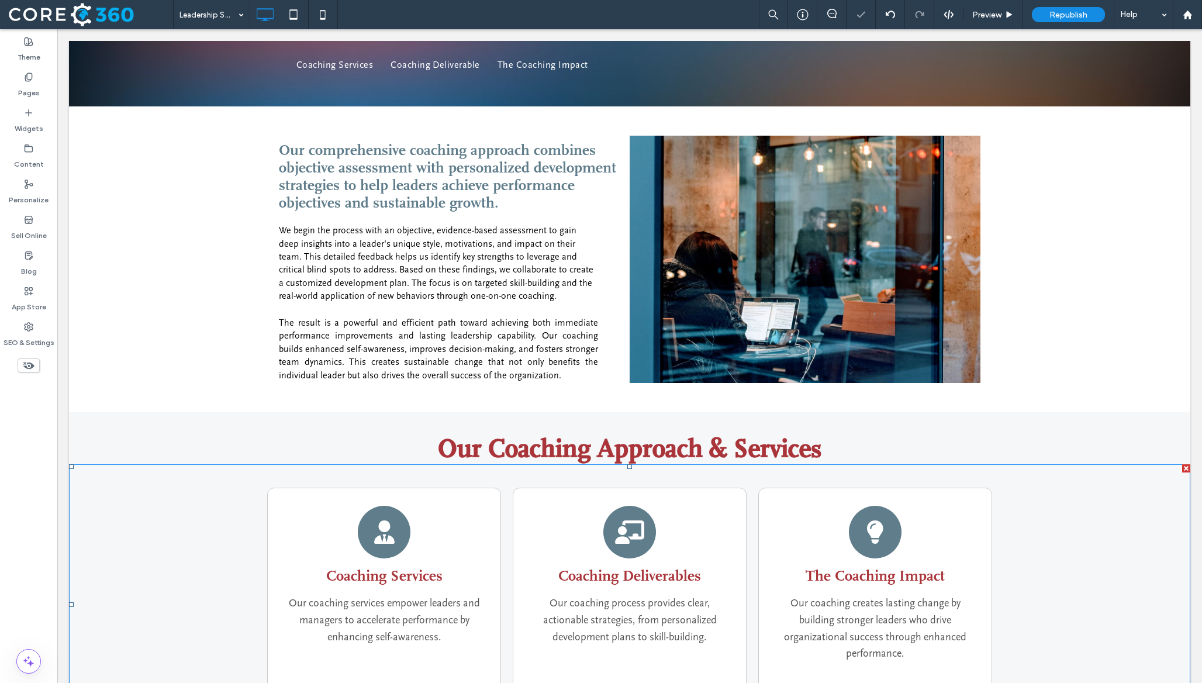
scroll to position [0, 0]
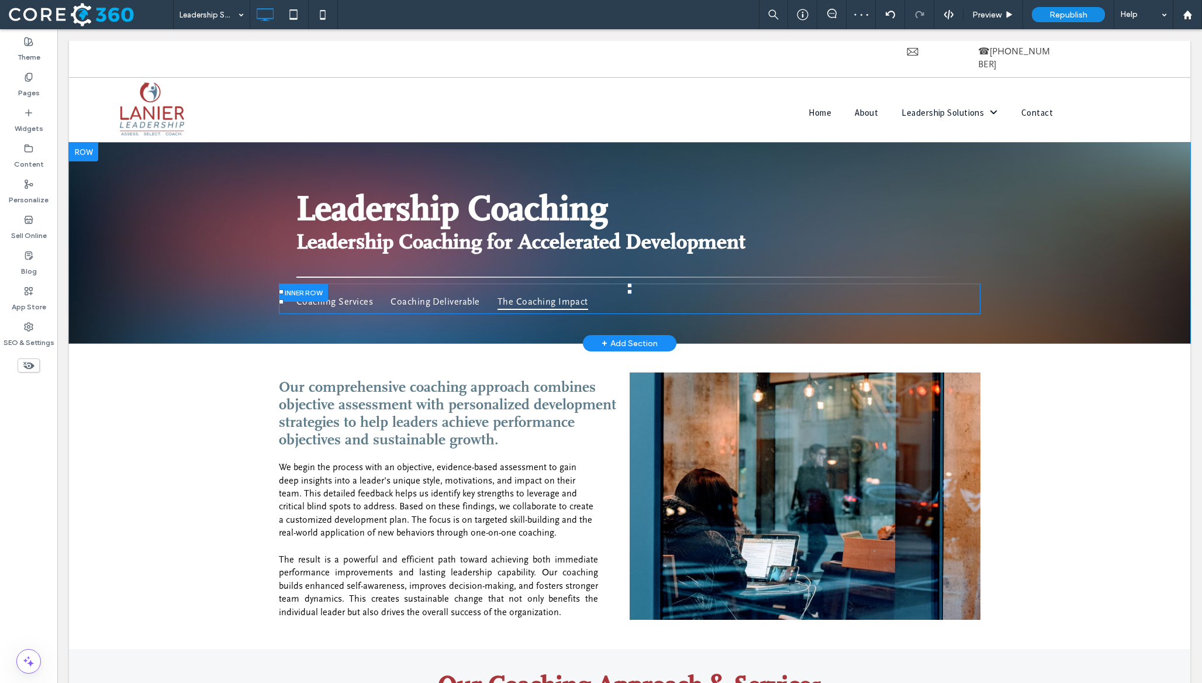
click at [588, 293] on span "The Coaching Impact" at bounding box center [542, 301] width 91 height 16
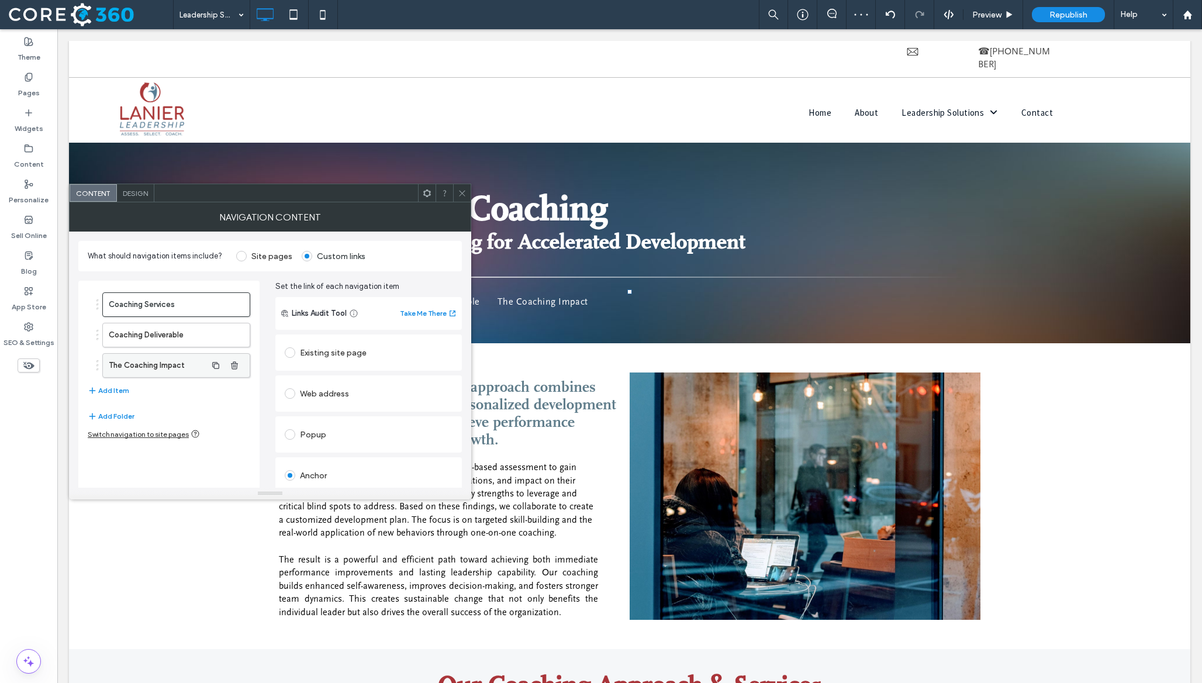
click at [146, 368] on label "The Coaching Impact" at bounding box center [158, 365] width 98 height 23
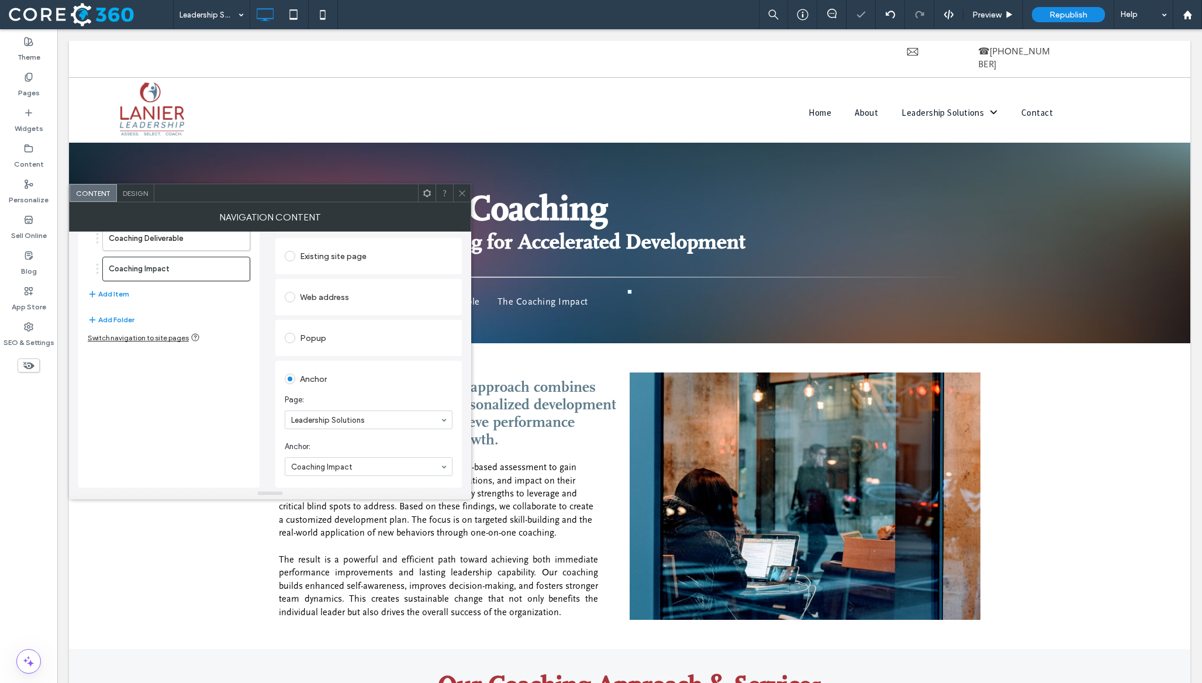
scroll to position [96, 0]
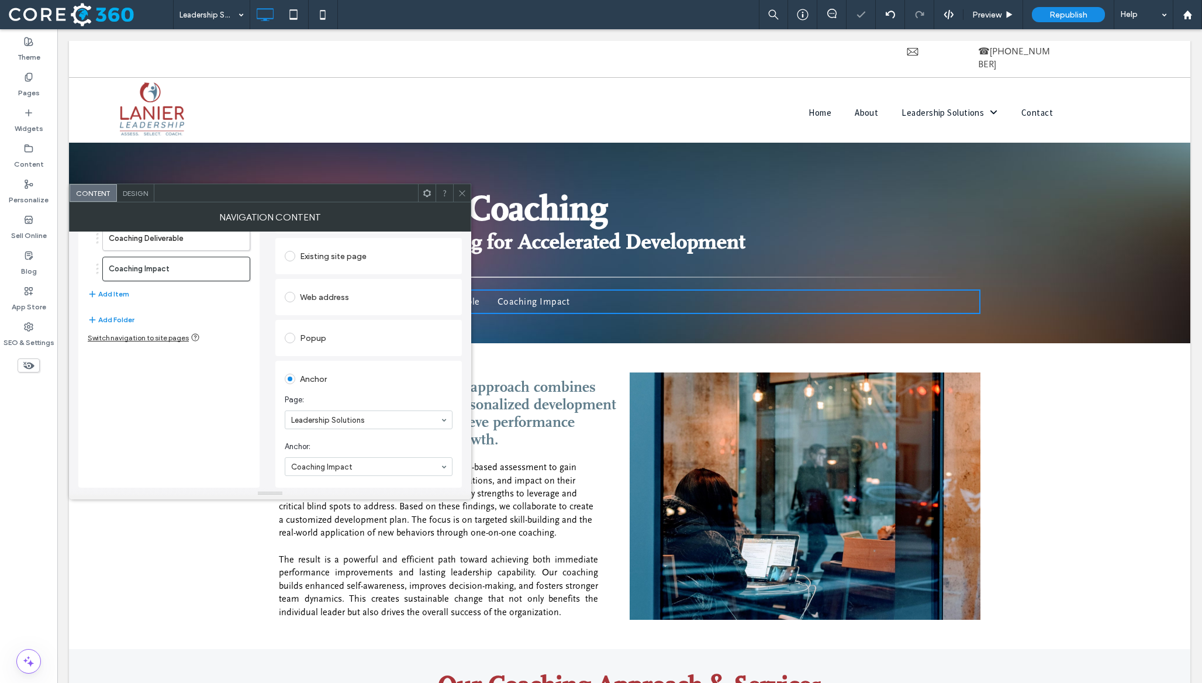
click at [465, 190] on icon at bounding box center [462, 193] width 9 height 9
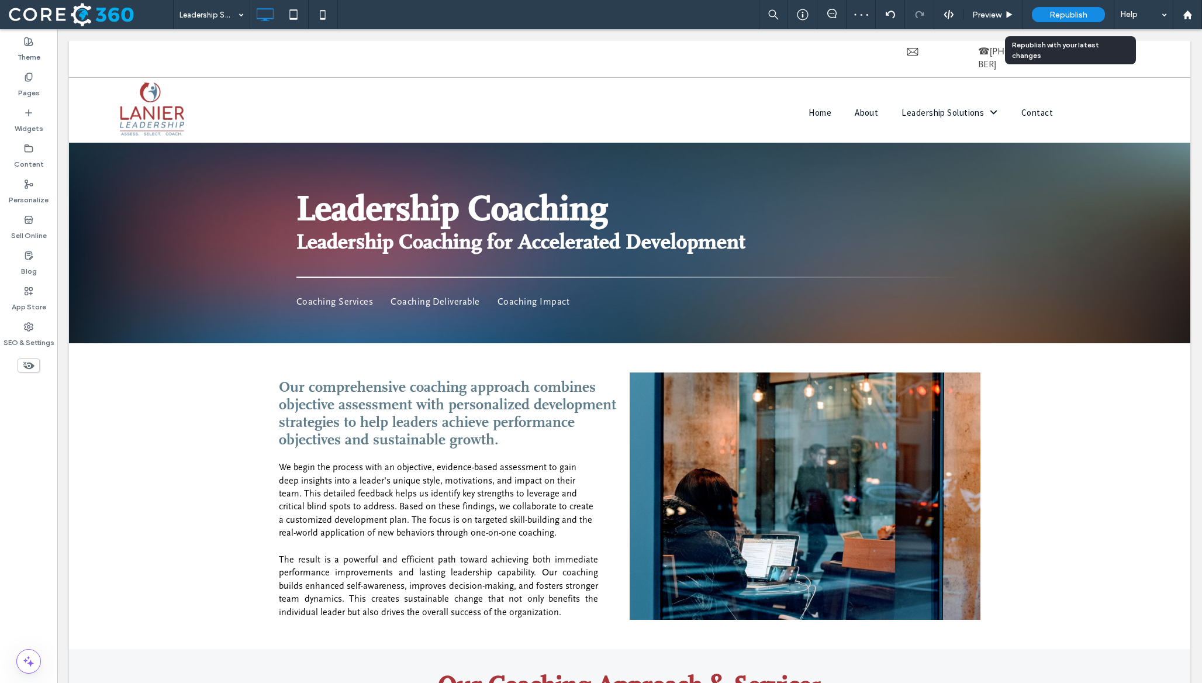
click at [1069, 19] on span "Republish" at bounding box center [1068, 15] width 38 height 10
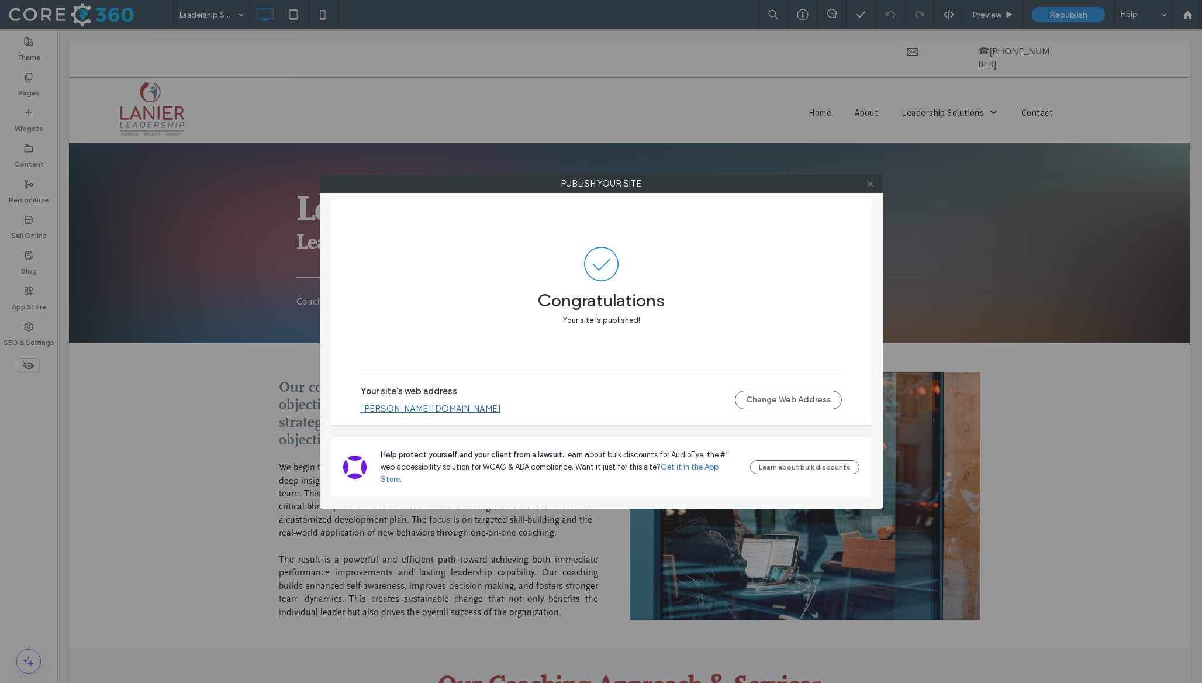
click at [870, 186] on icon at bounding box center [870, 183] width 9 height 9
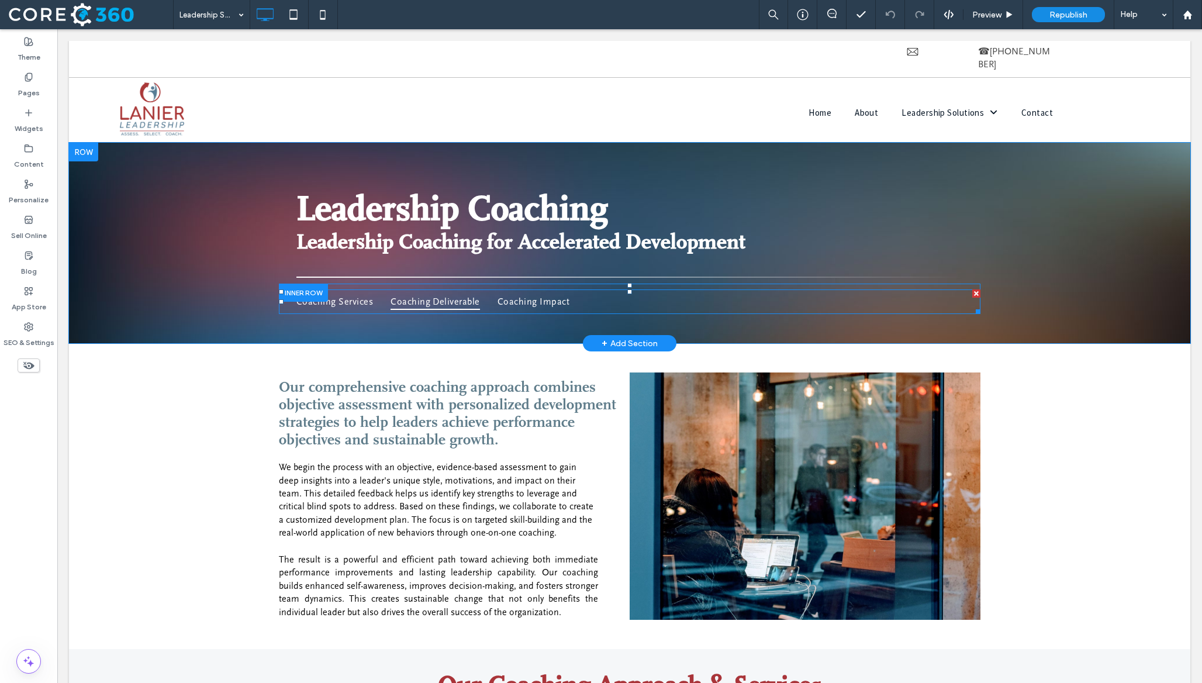
click at [480, 293] on span "Coaching Deliverable" at bounding box center [435, 301] width 89 height 16
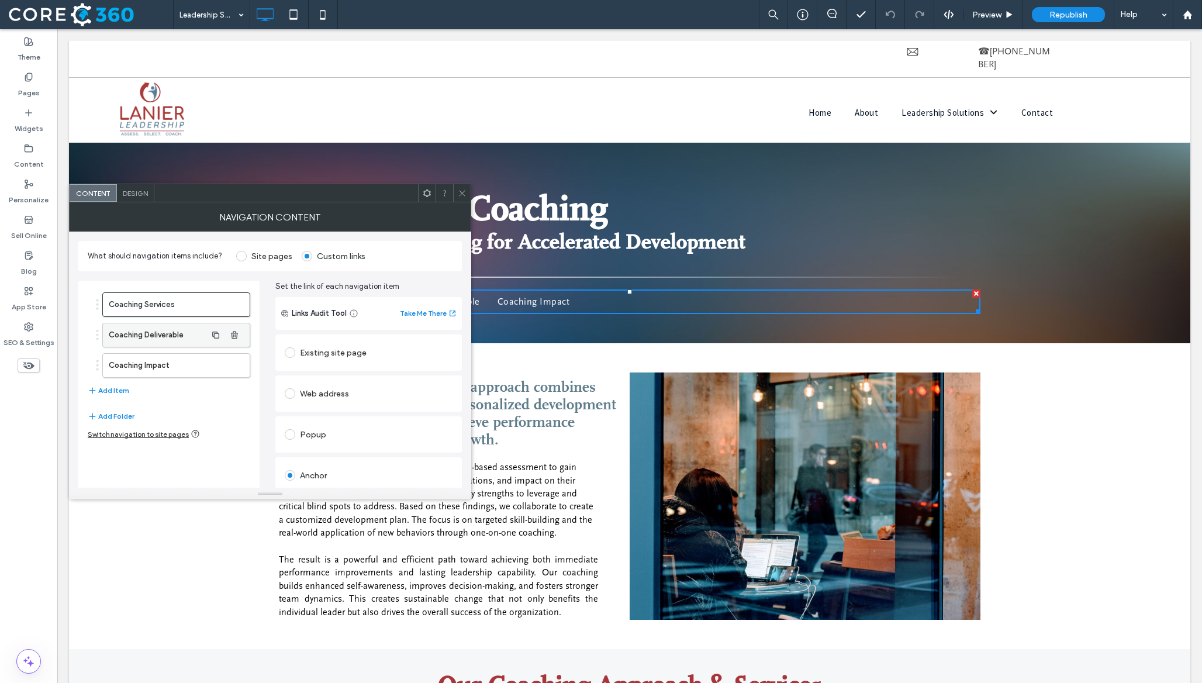
click at [199, 337] on label "Coaching Deliverable" at bounding box center [158, 334] width 98 height 23
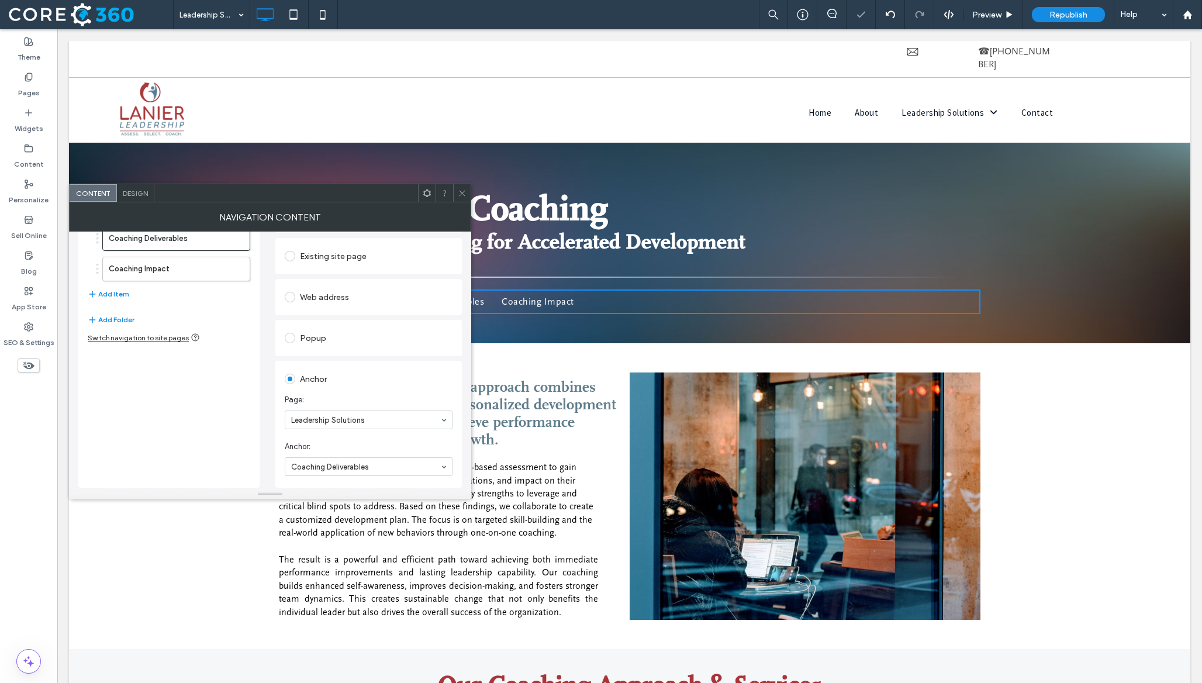
click at [469, 191] on div at bounding box center [462, 193] width 18 height 18
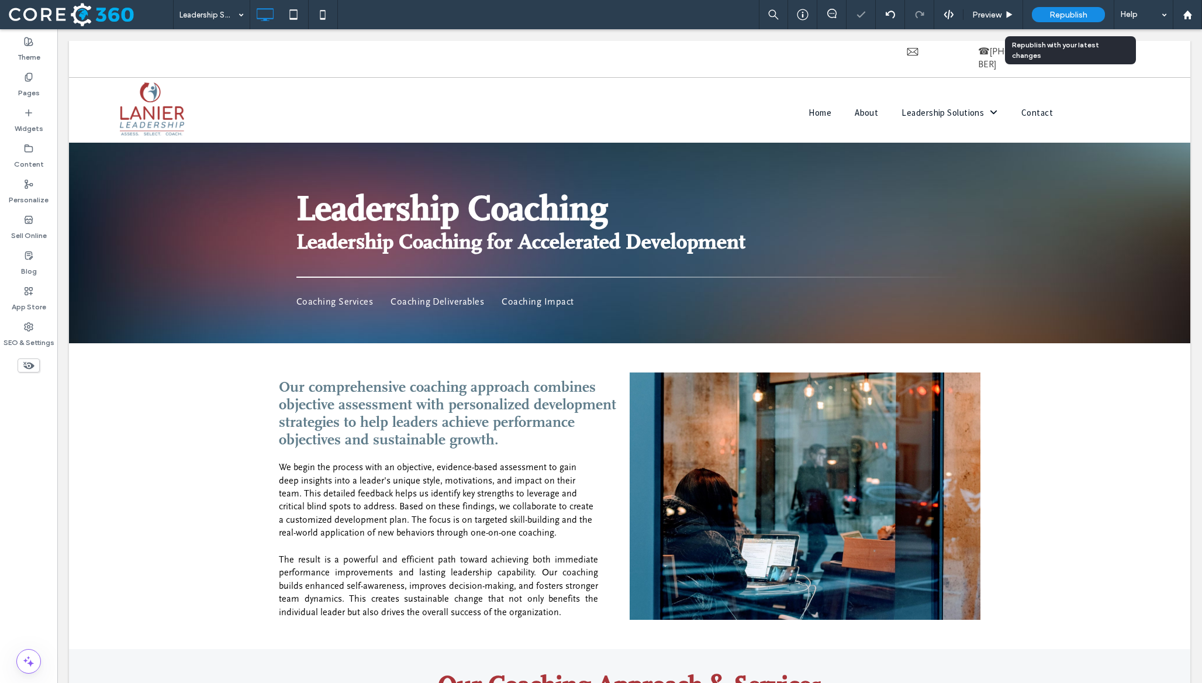
click at [1087, 8] on div "Republish" at bounding box center [1068, 14] width 73 height 15
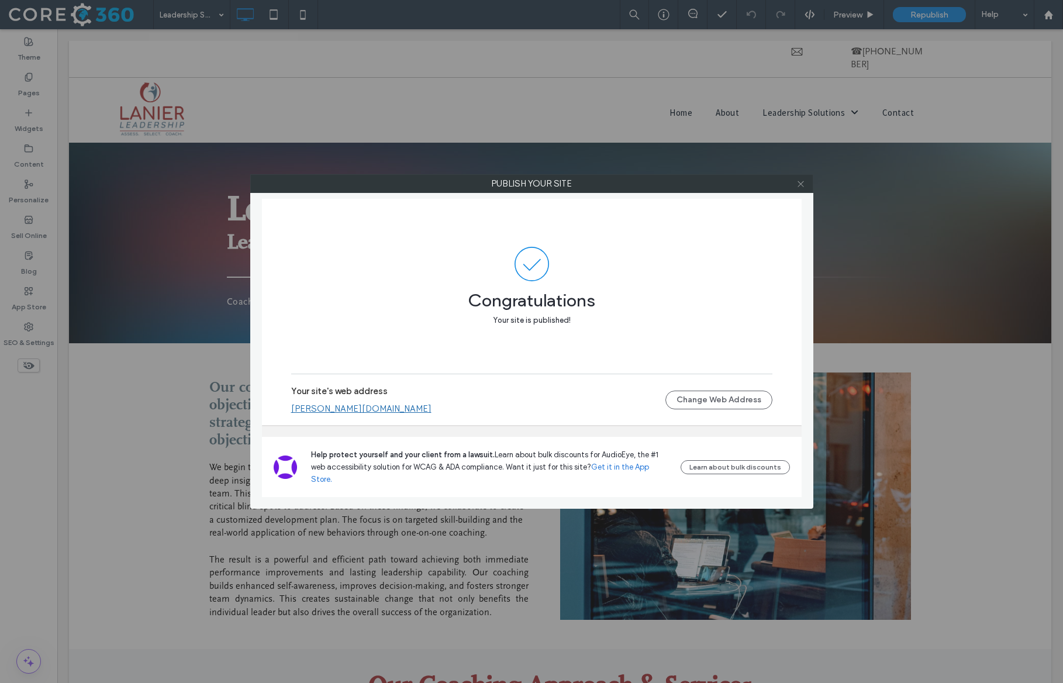
click at [801, 185] on icon at bounding box center [800, 183] width 9 height 9
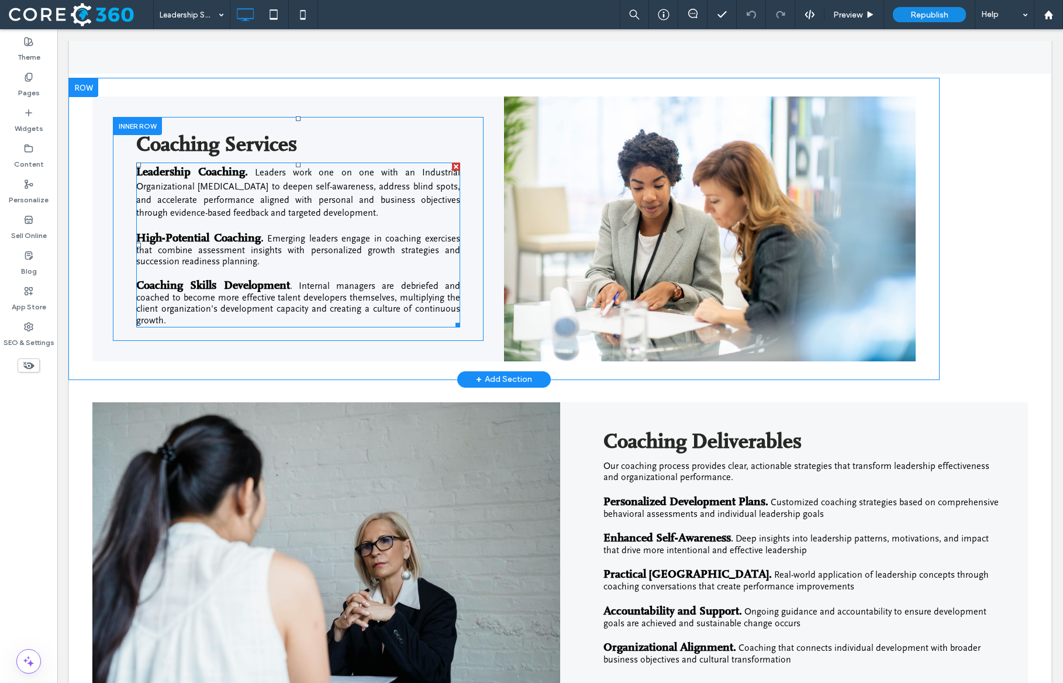
scroll to position [922, 0]
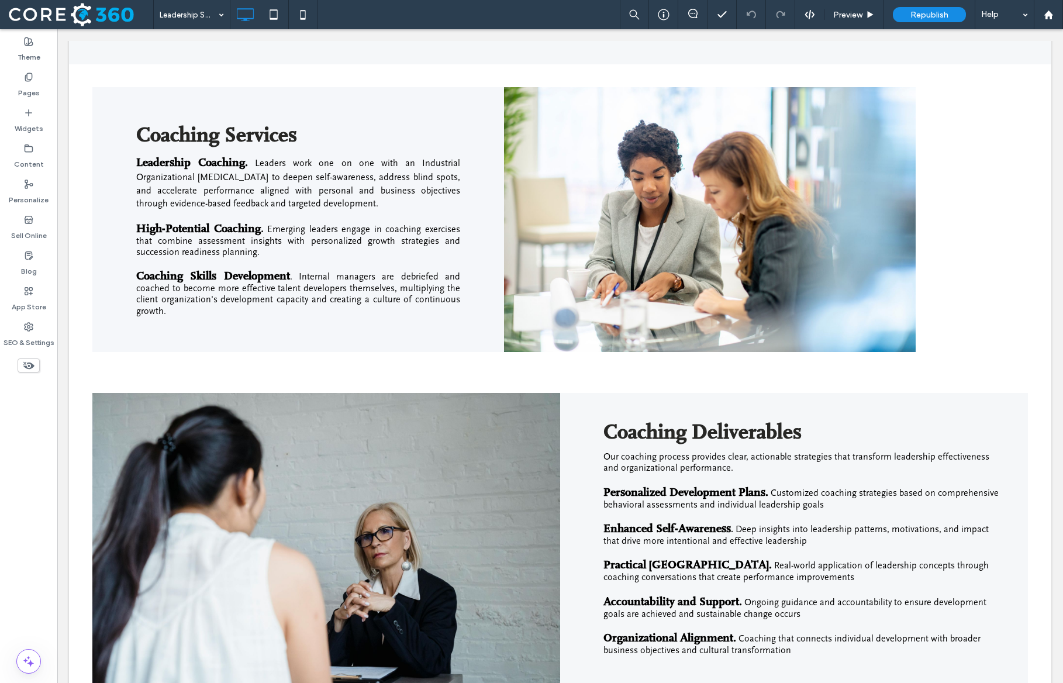
click at [32, 362] on icon at bounding box center [28, 365] width 13 height 13
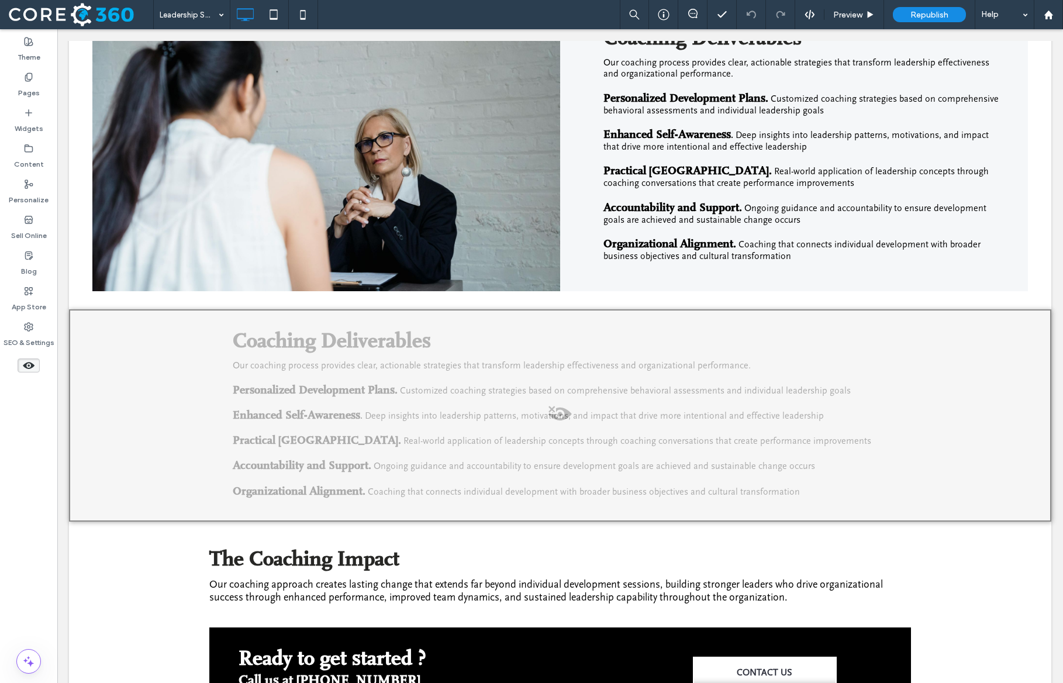
scroll to position [1946, 0]
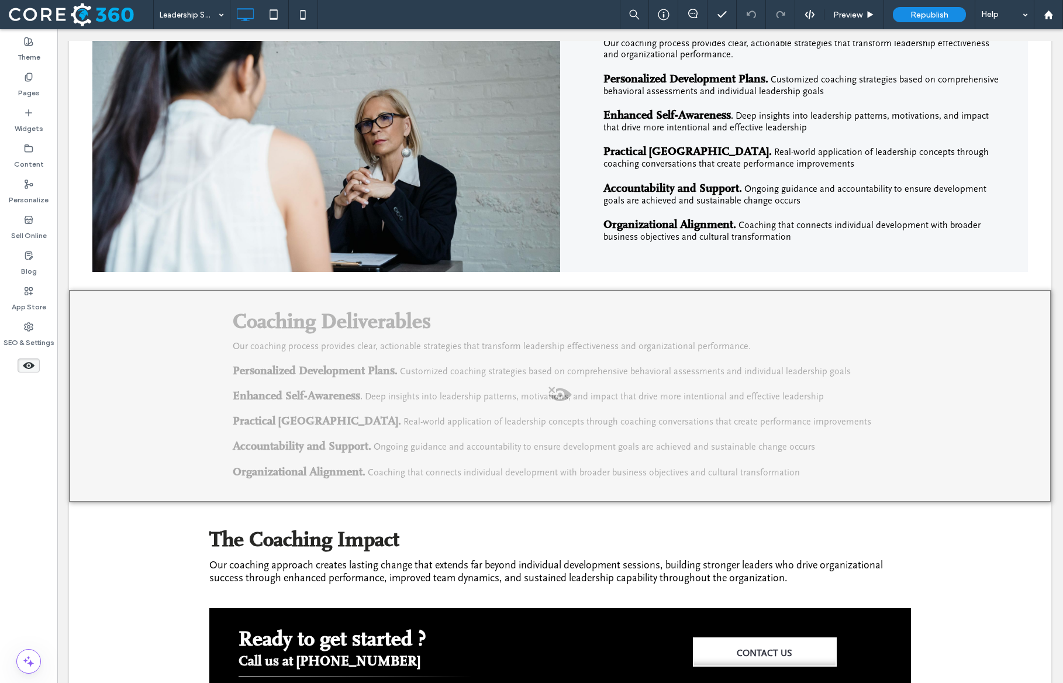
click at [560, 386] on span at bounding box center [560, 397] width 980 height 23
click at [583, 396] on button "Yes" at bounding box center [577, 398] width 36 height 15
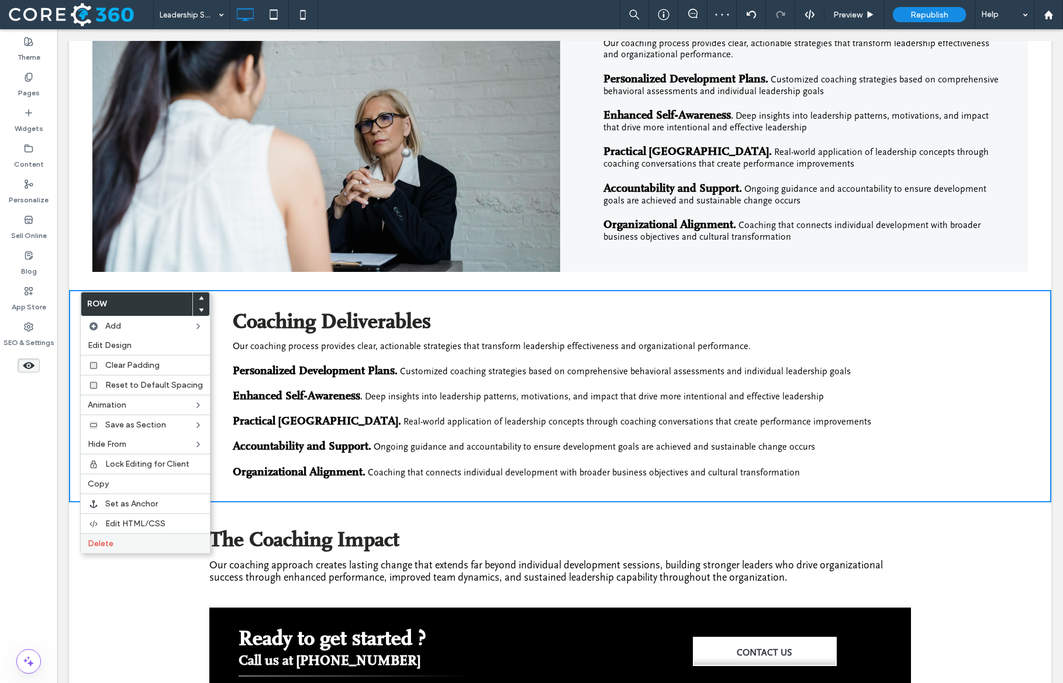
click at [120, 542] on label "Delete" at bounding box center [145, 543] width 115 height 10
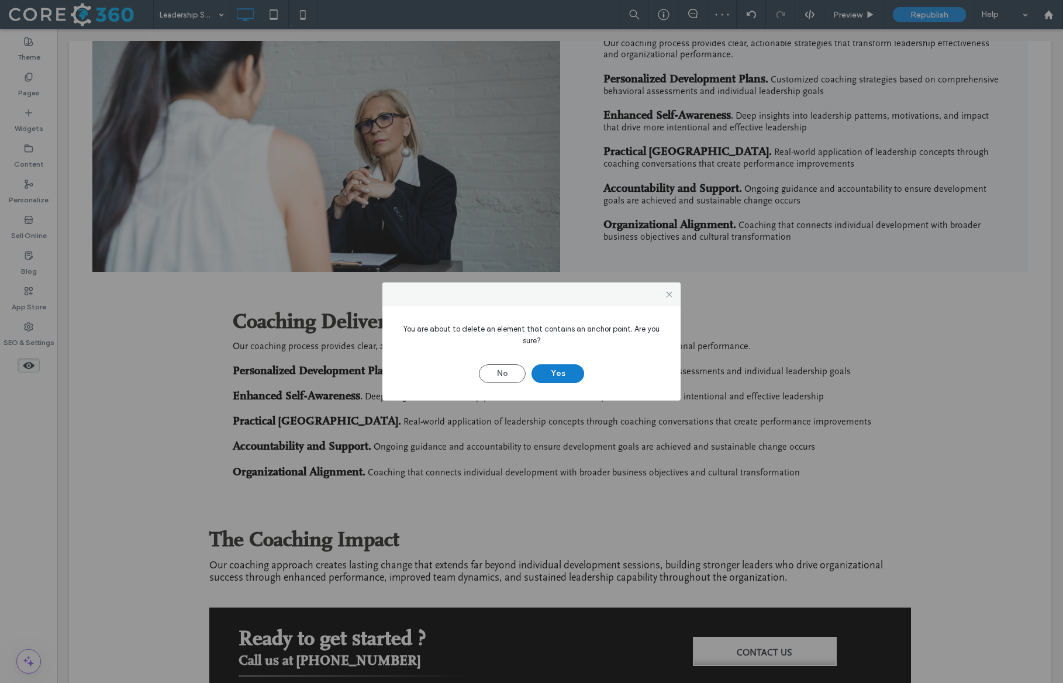
click at [573, 371] on button "Yes" at bounding box center [557, 373] width 53 height 19
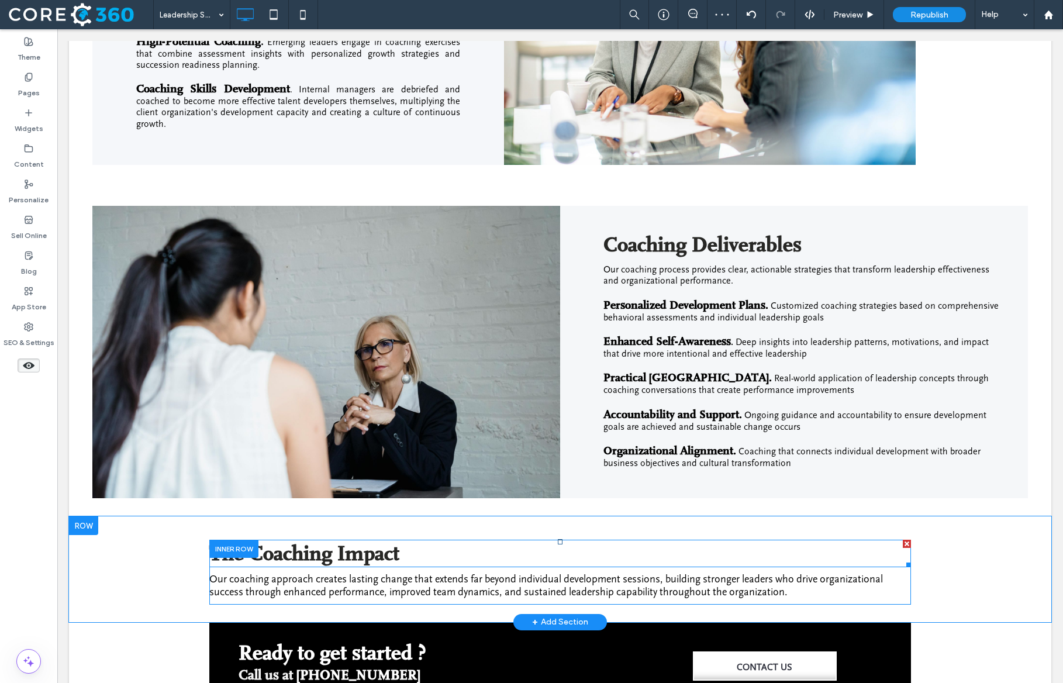
scroll to position [1701, 0]
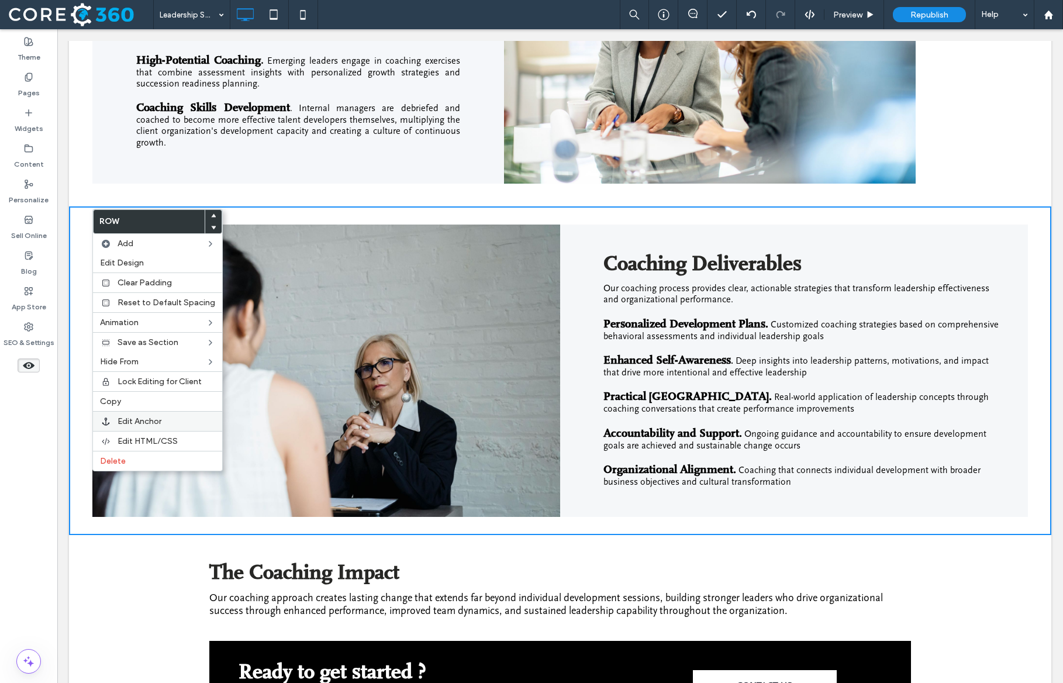
click at [134, 415] on div "Edit Anchor" at bounding box center [157, 421] width 129 height 20
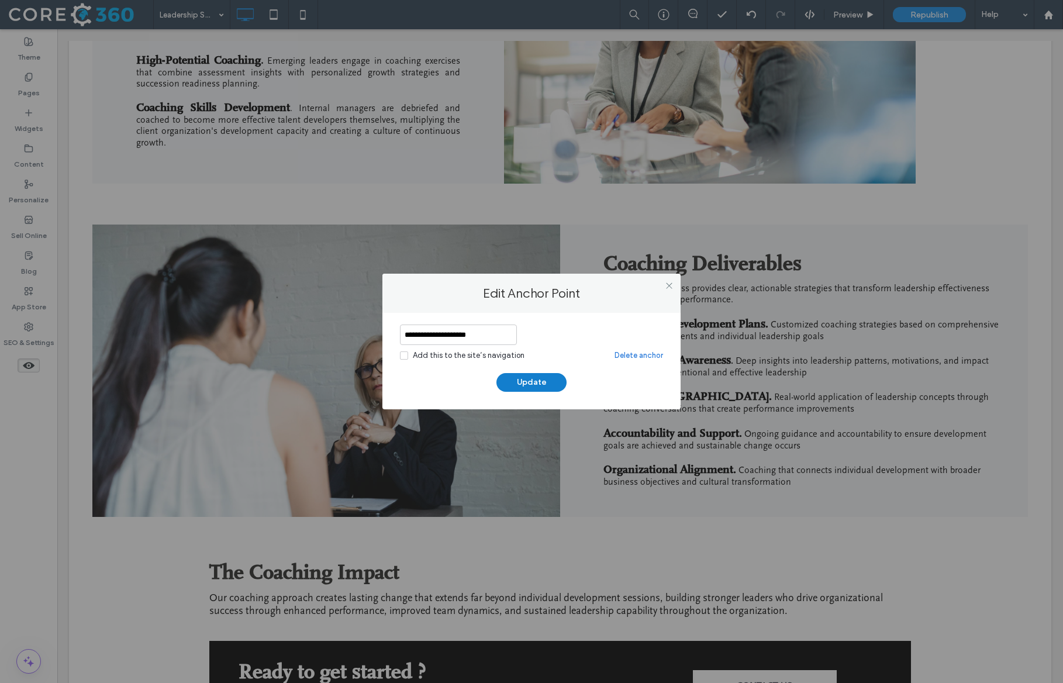
type input "**********"
click at [521, 381] on button "Update" at bounding box center [531, 382] width 70 height 19
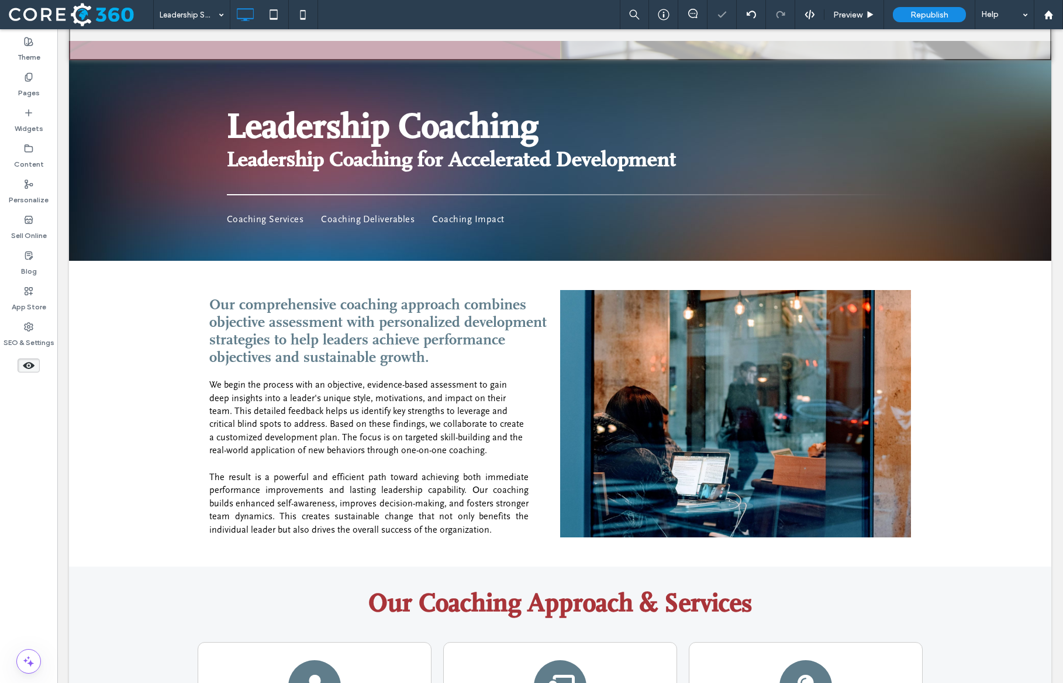
scroll to position [226, 0]
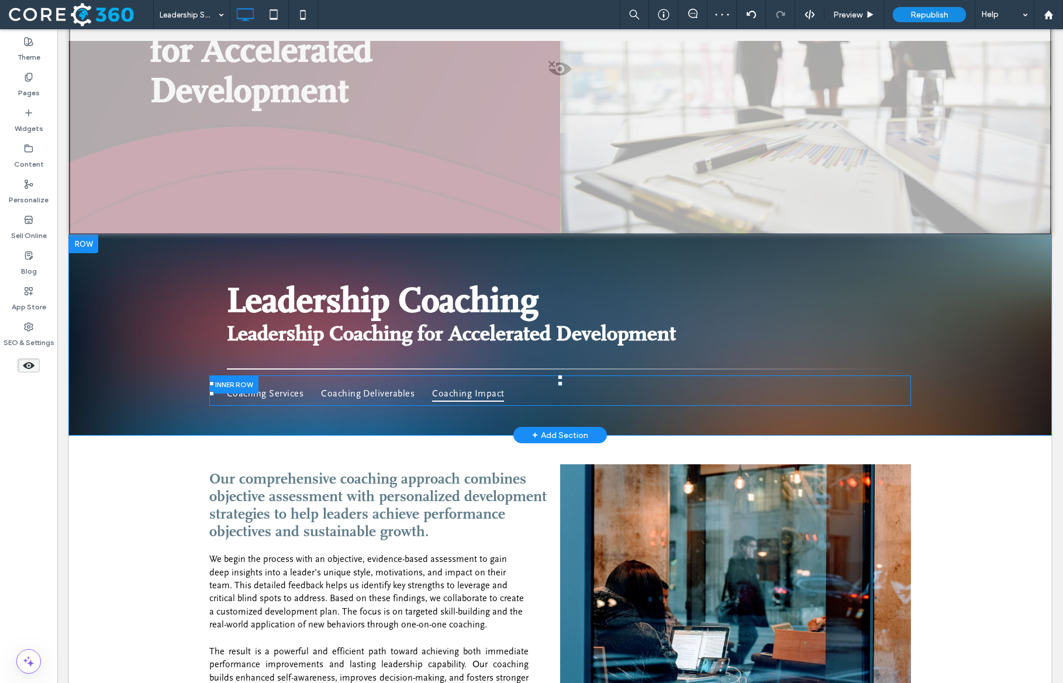
click at [504, 386] on span "Coaching Impact" at bounding box center [468, 393] width 72 height 16
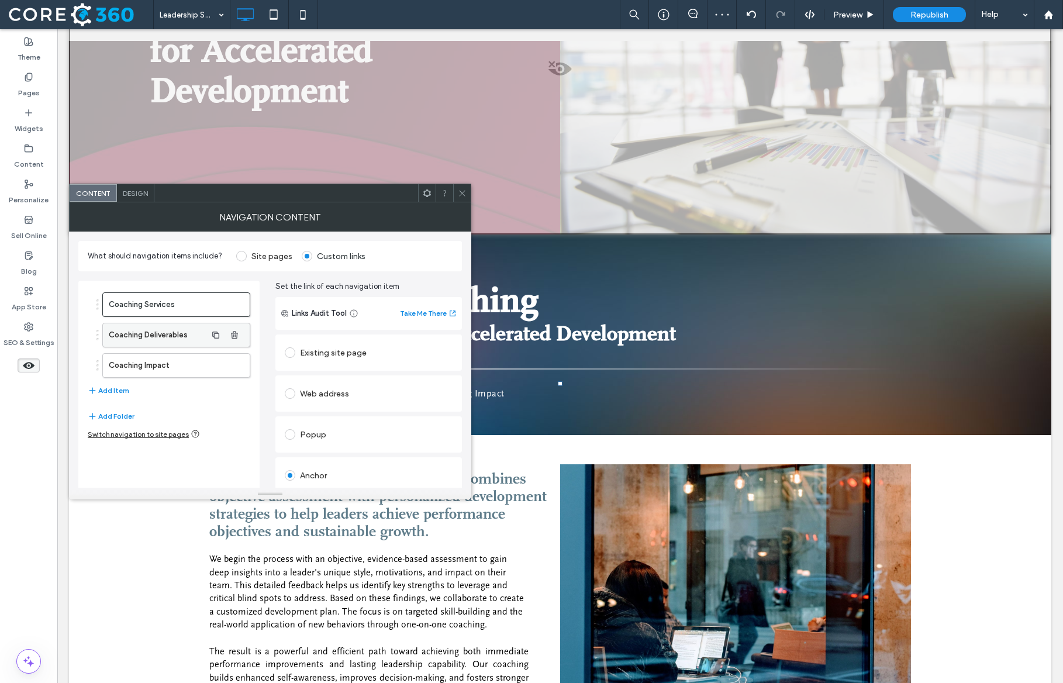
click at [182, 333] on label "Coaching Deliverables" at bounding box center [158, 334] width 98 height 23
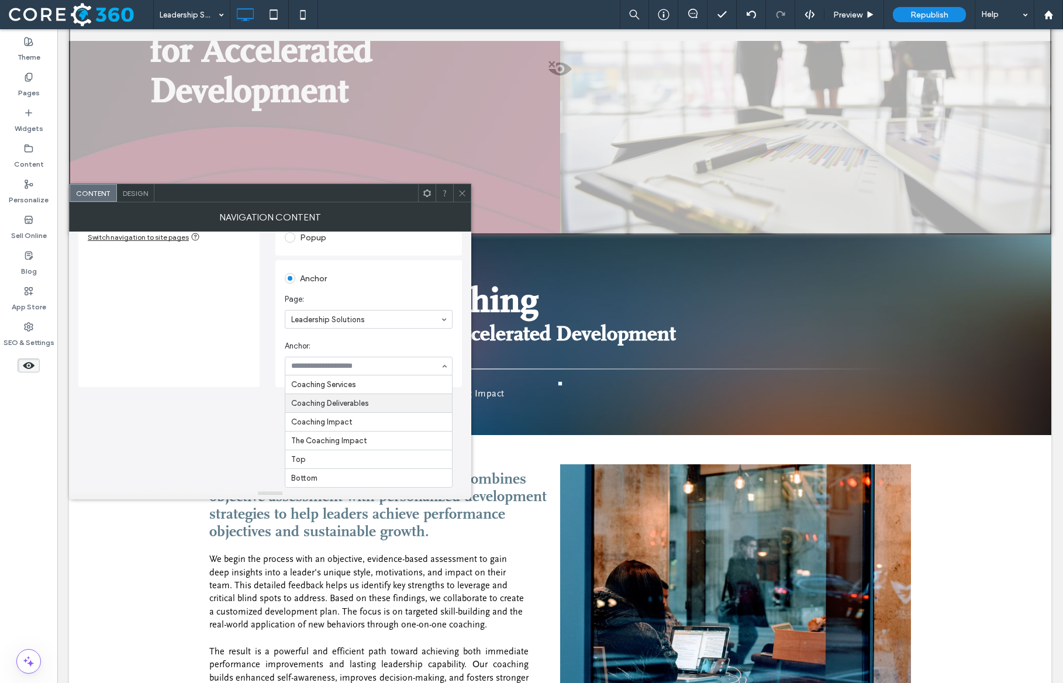
scroll to position [96, 0]
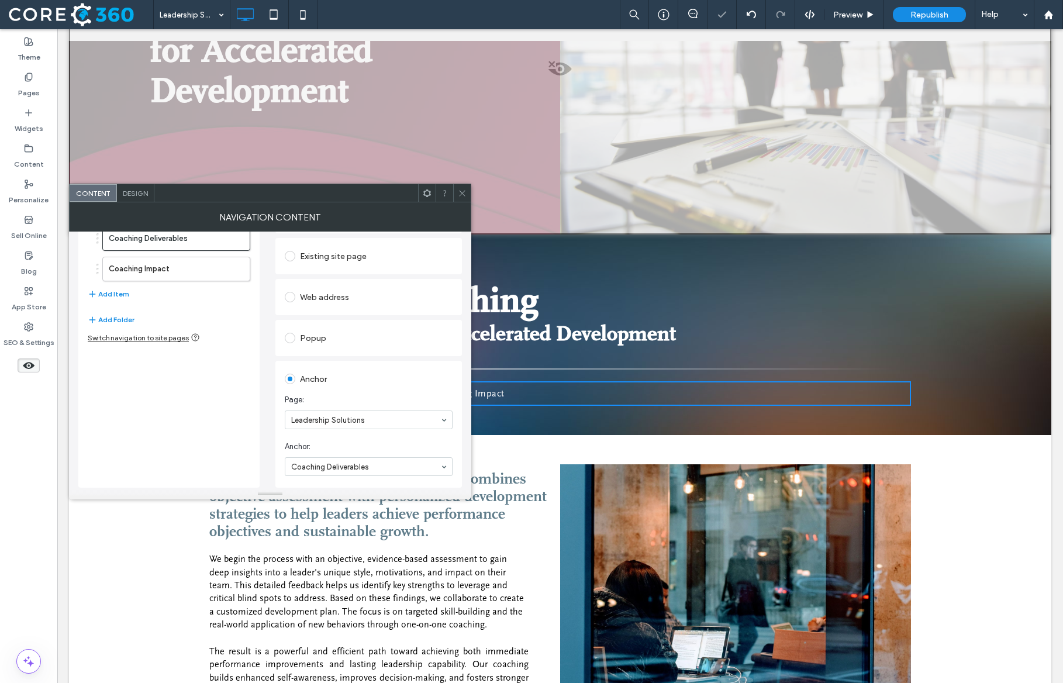
click at [465, 192] on icon at bounding box center [462, 193] width 9 height 9
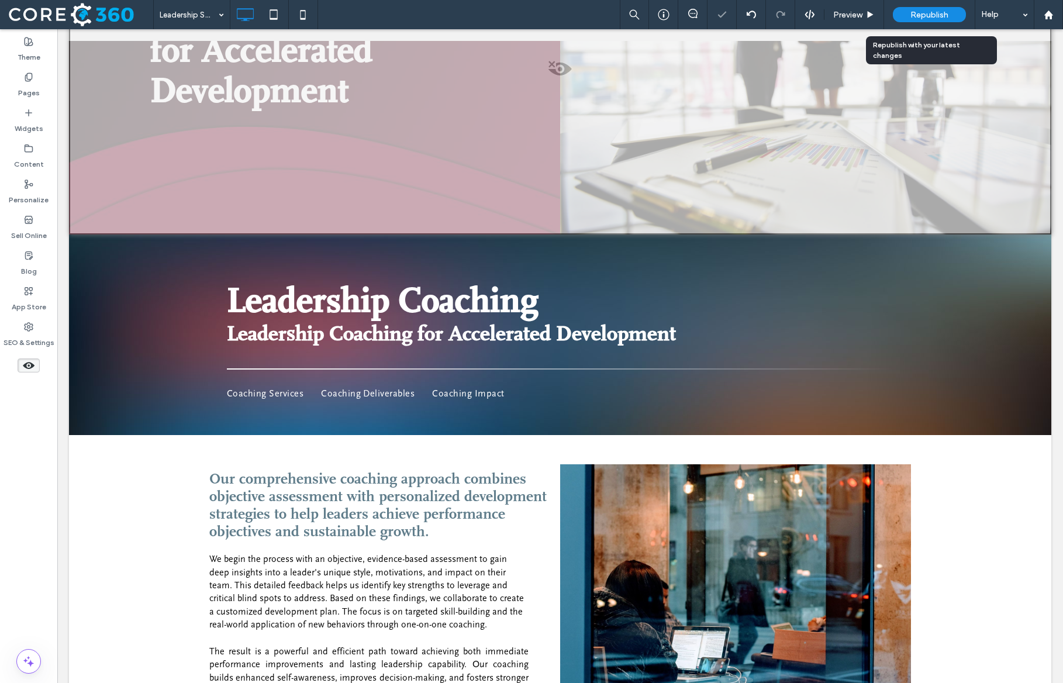
click at [941, 12] on span "Republish" at bounding box center [929, 15] width 38 height 10
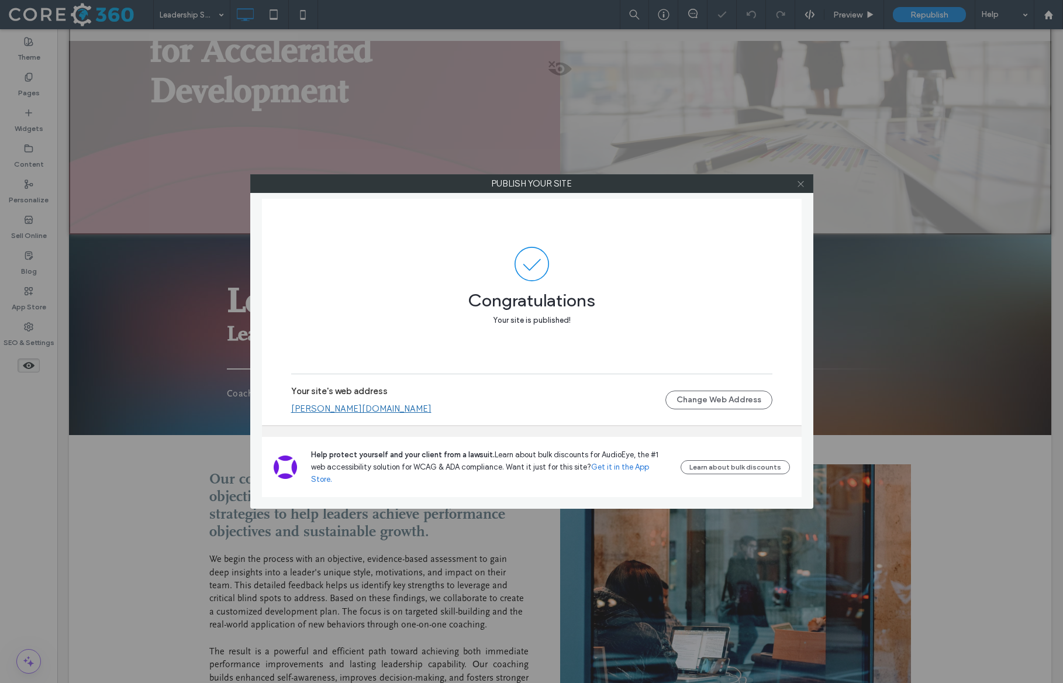
click at [798, 188] on span at bounding box center [800, 184] width 9 height 18
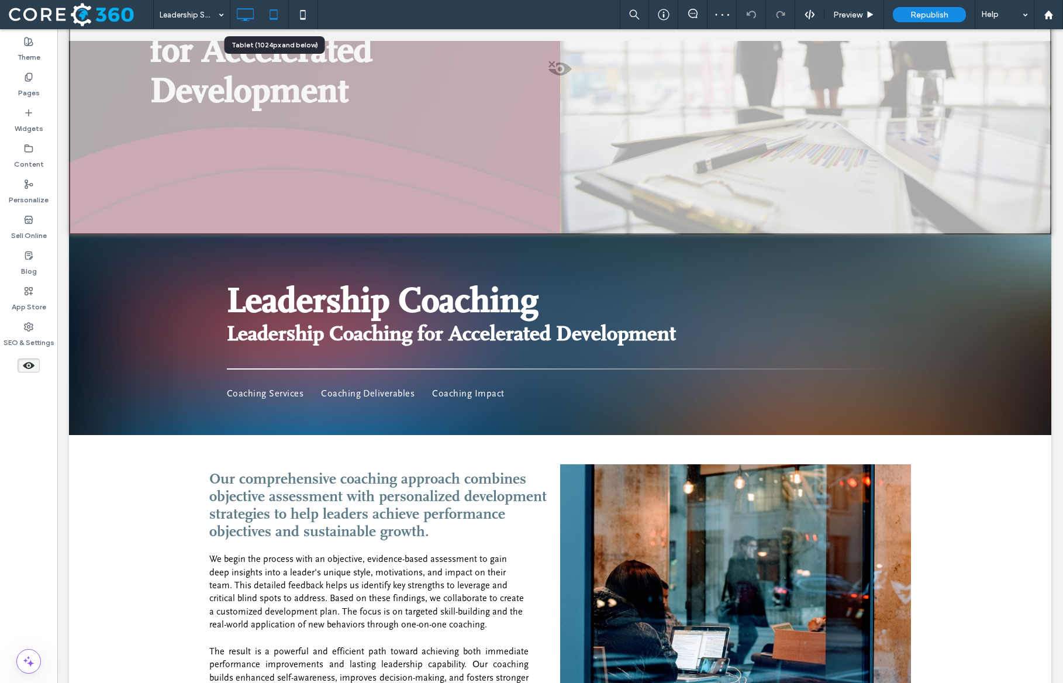
click at [279, 15] on icon at bounding box center [273, 14] width 23 height 23
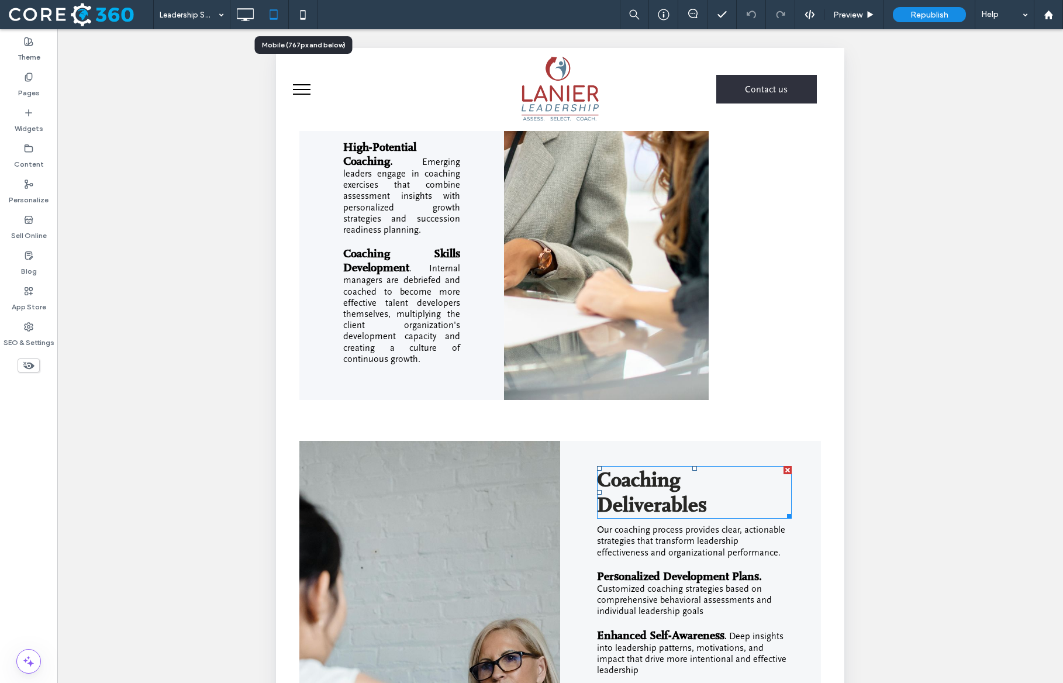
scroll to position [1192, 0]
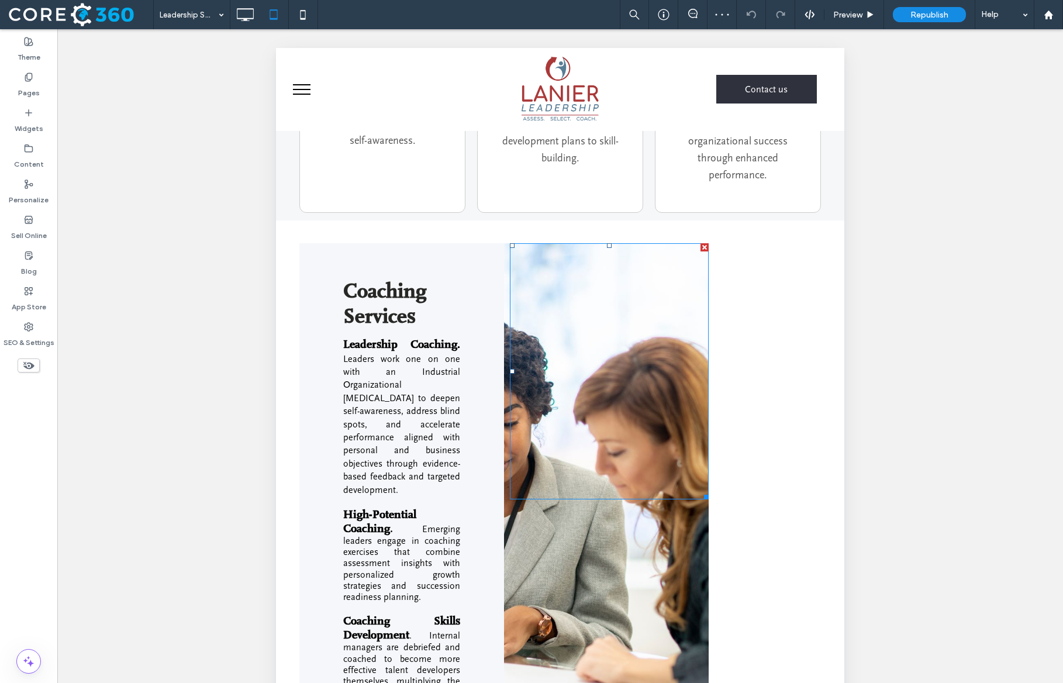
scroll to position [1032, 0]
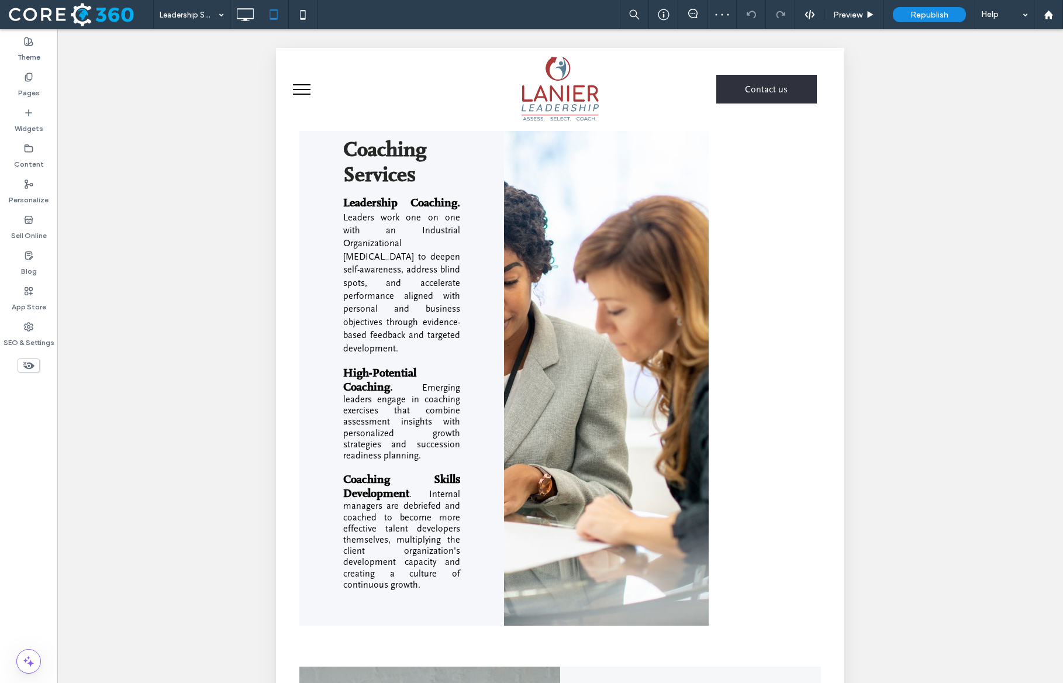
click at [777, 411] on div "Leadership Coaching for Accelerated Development Click To Paste Click To Paste R…" at bounding box center [560, 229] width 568 height 2261
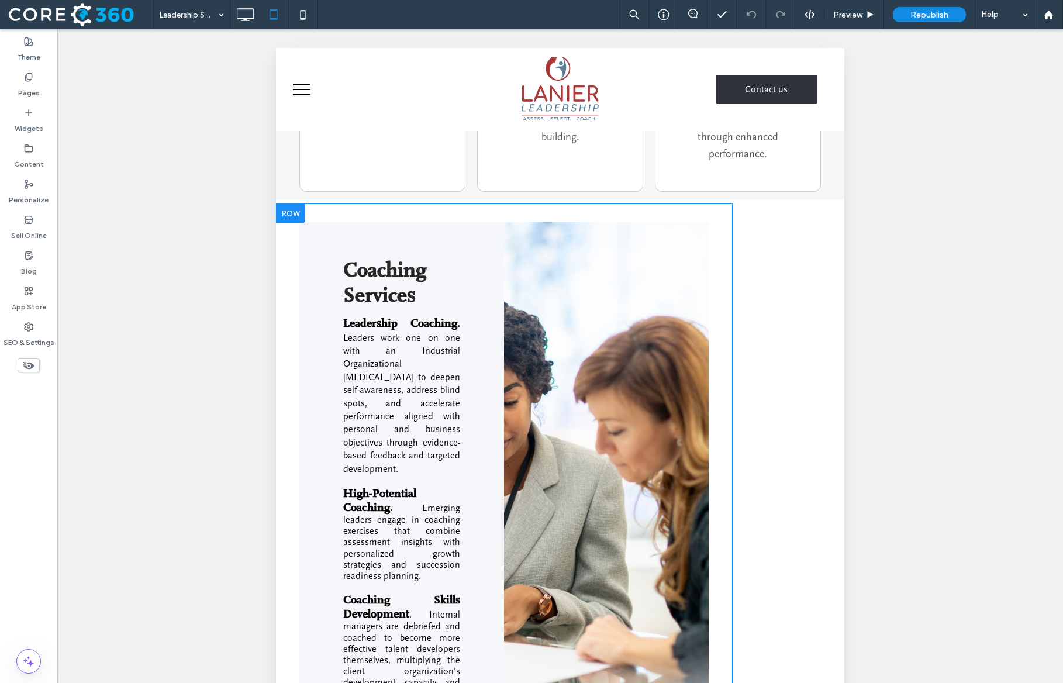
scroll to position [913, 0]
click at [285, 222] on div at bounding box center [290, 212] width 29 height 19
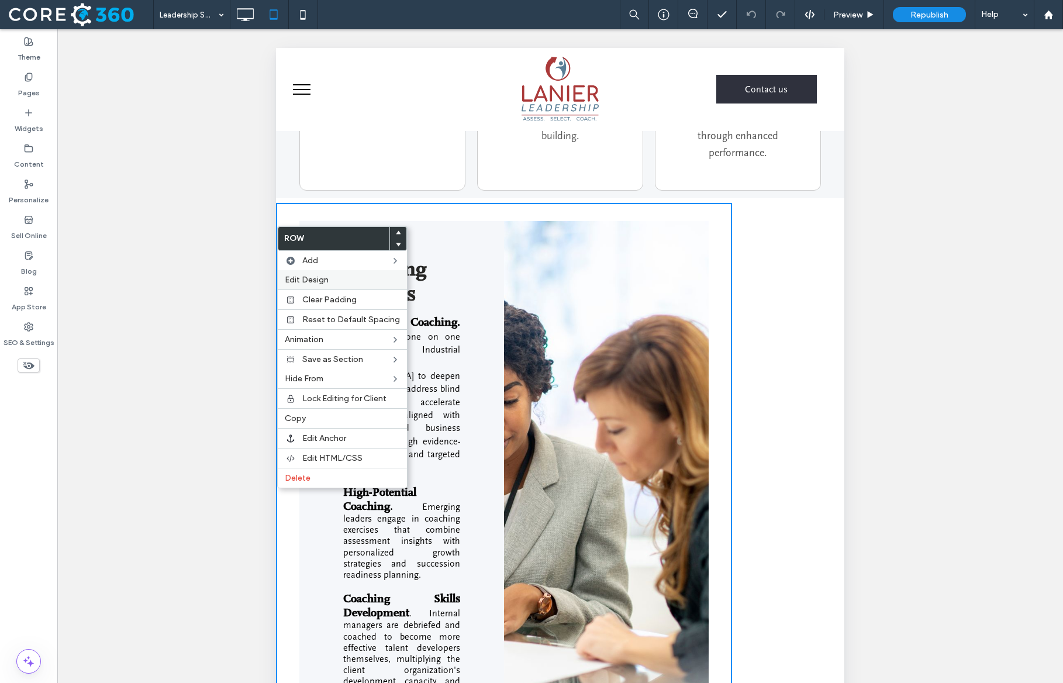
click at [321, 277] on span "Edit Design" at bounding box center [307, 280] width 44 height 10
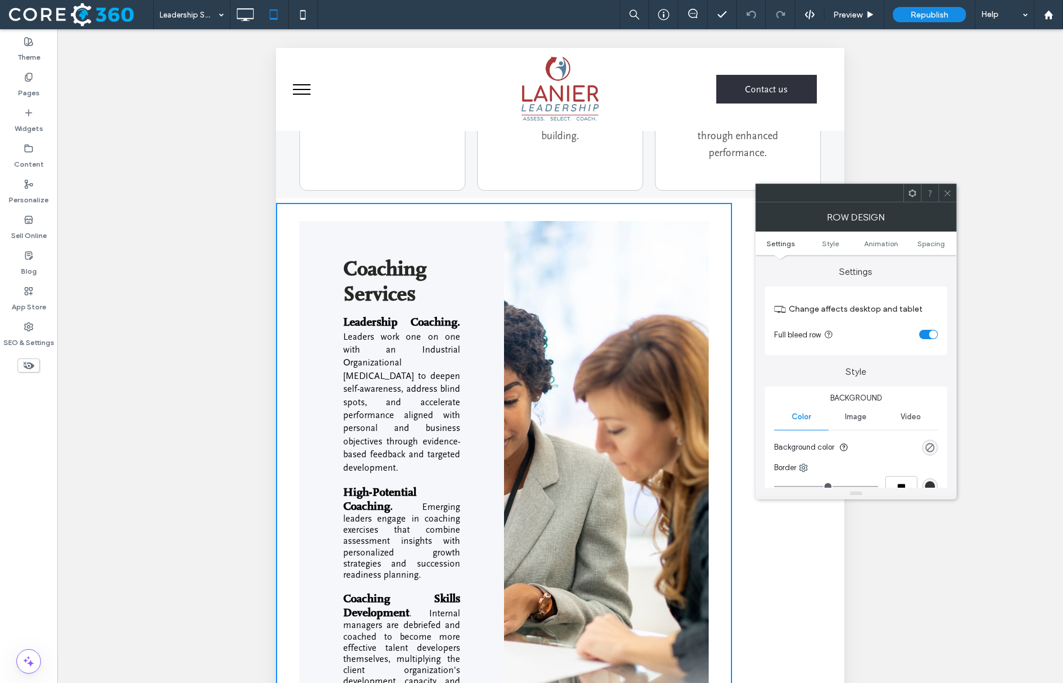
click at [925, 248] on ul "Settings Style Animation Spacing" at bounding box center [855, 242] width 201 height 23
click at [925, 246] on span "Spacing" at bounding box center [930, 243] width 27 height 9
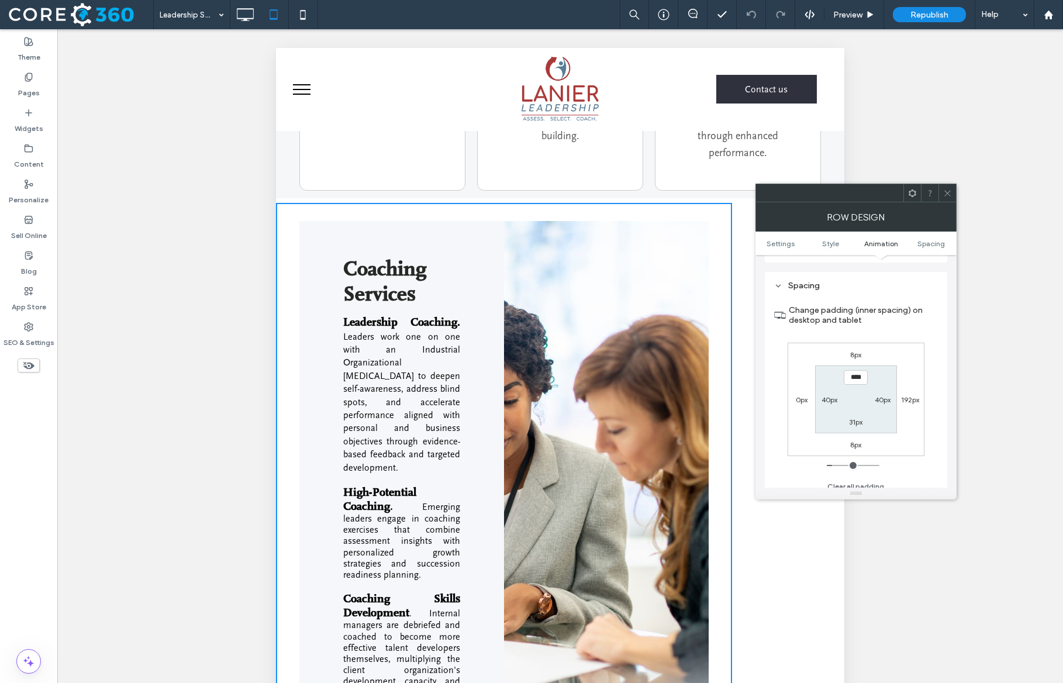
scroll to position [331, 0]
click at [907, 395] on label "192px" at bounding box center [910, 390] width 18 height 9
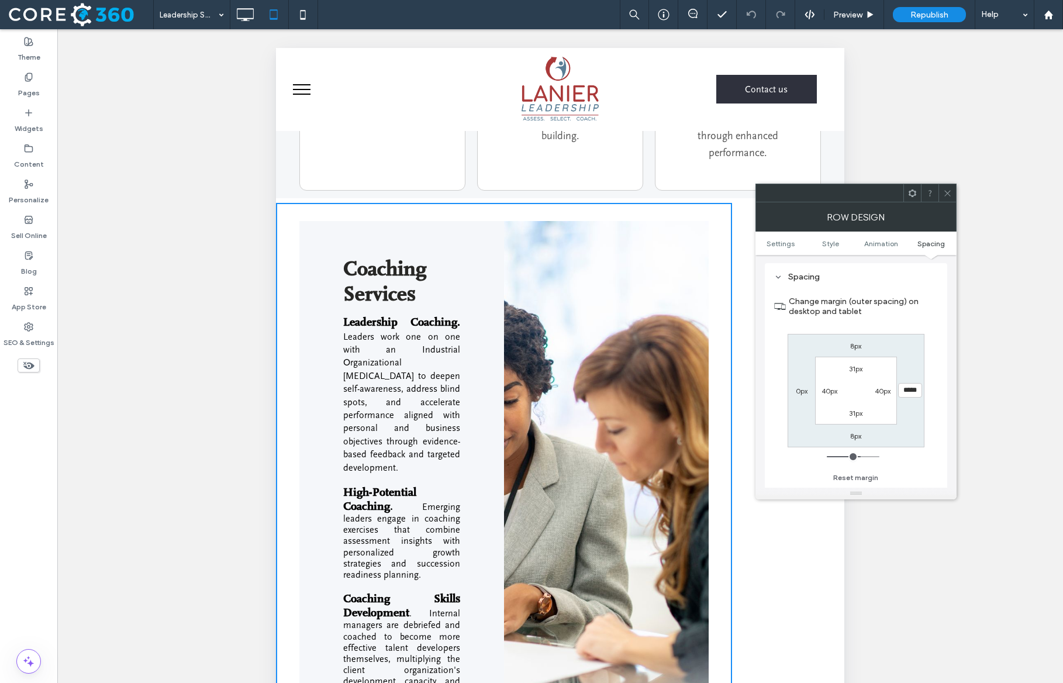
type input "***"
type input "*"
type input "***"
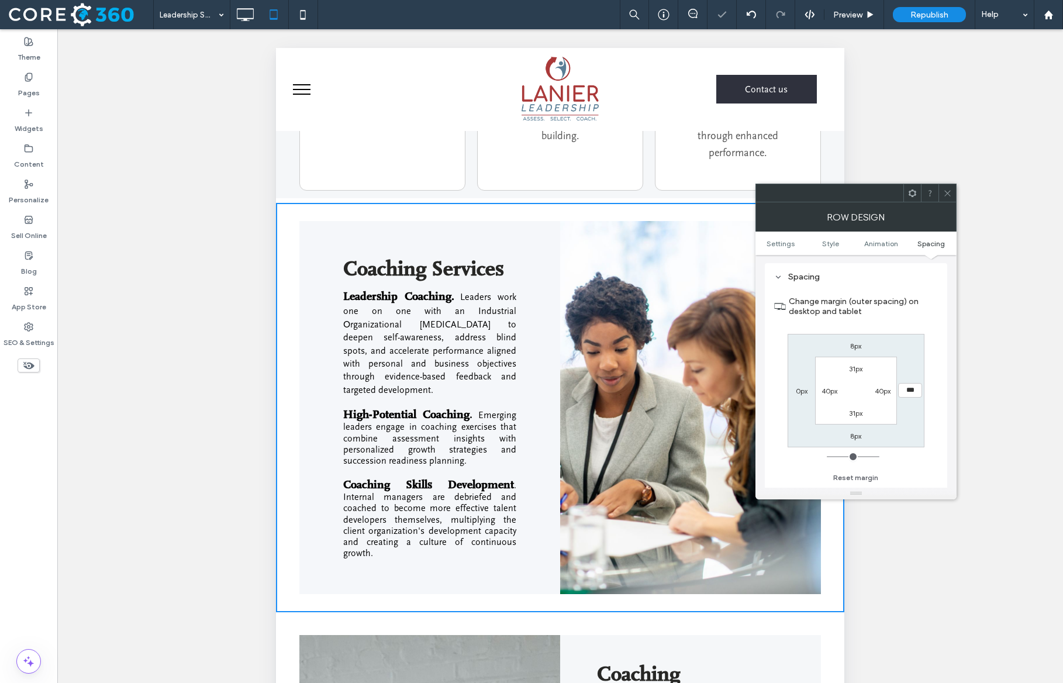
click at [950, 191] on icon at bounding box center [947, 193] width 9 height 9
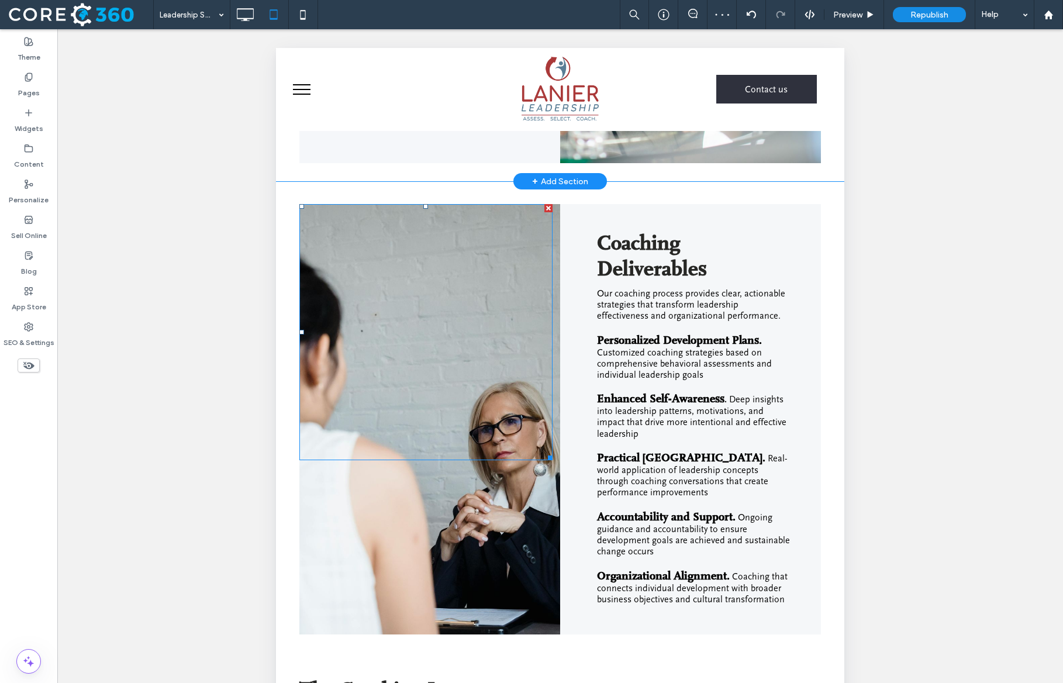
scroll to position [1113, 0]
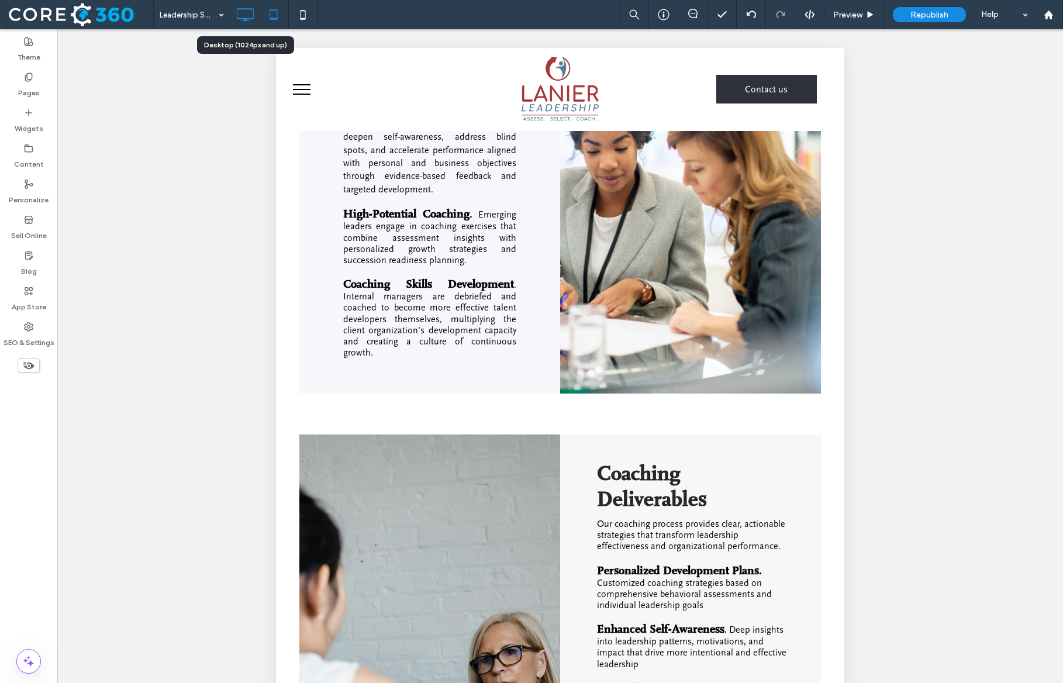
click at [241, 13] on icon at bounding box center [244, 14] width 23 height 23
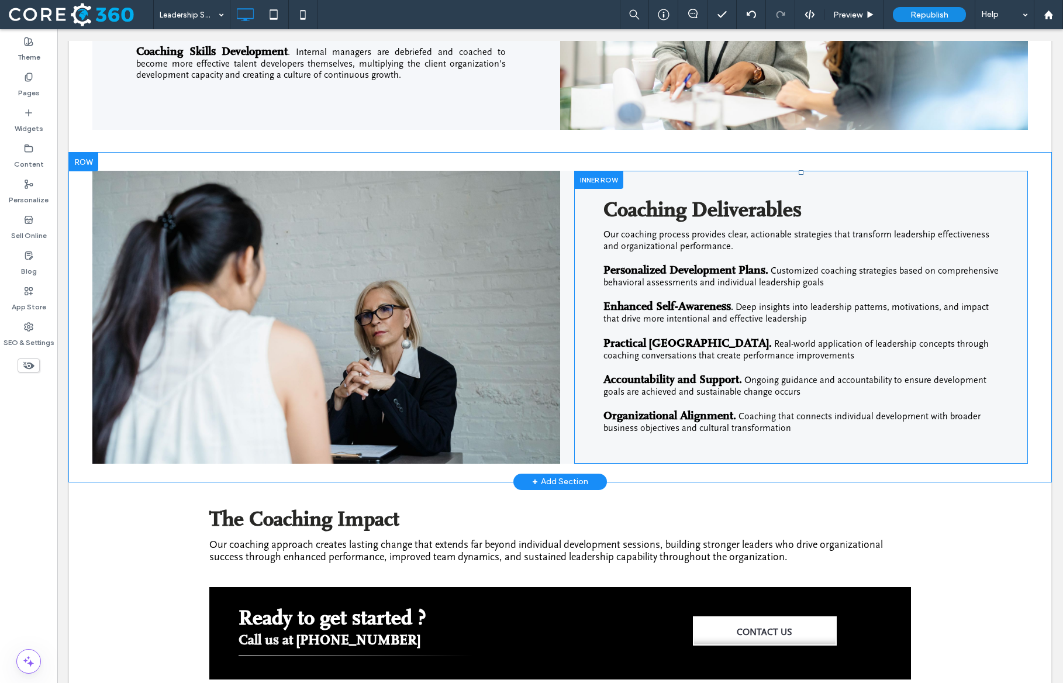
scroll to position [1183, 0]
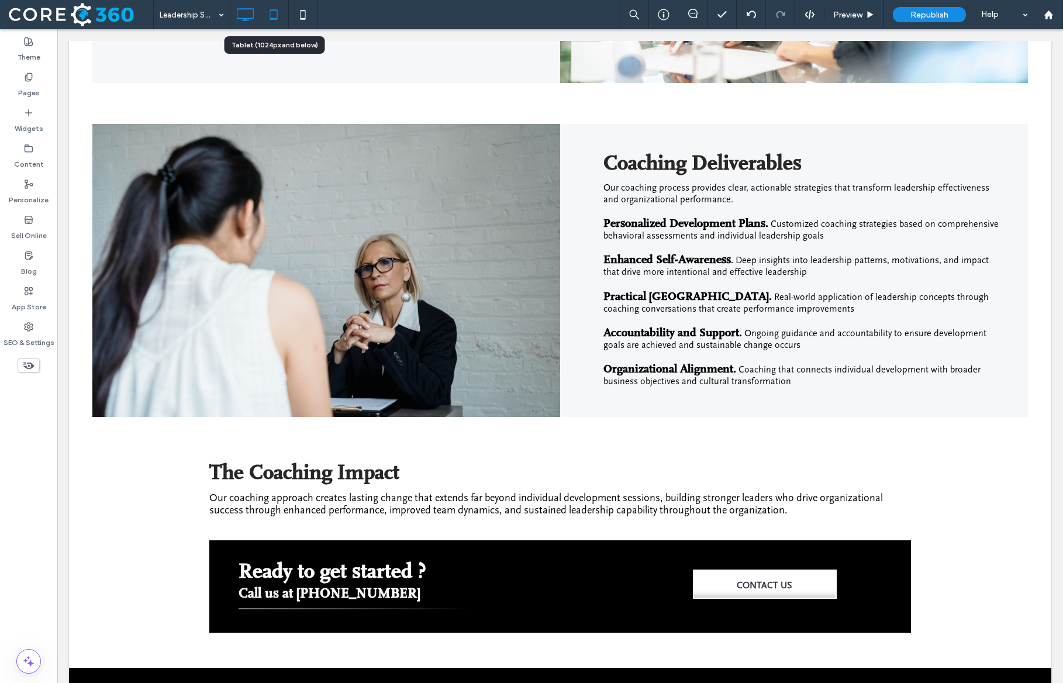
click at [274, 23] on icon at bounding box center [273, 14] width 23 height 23
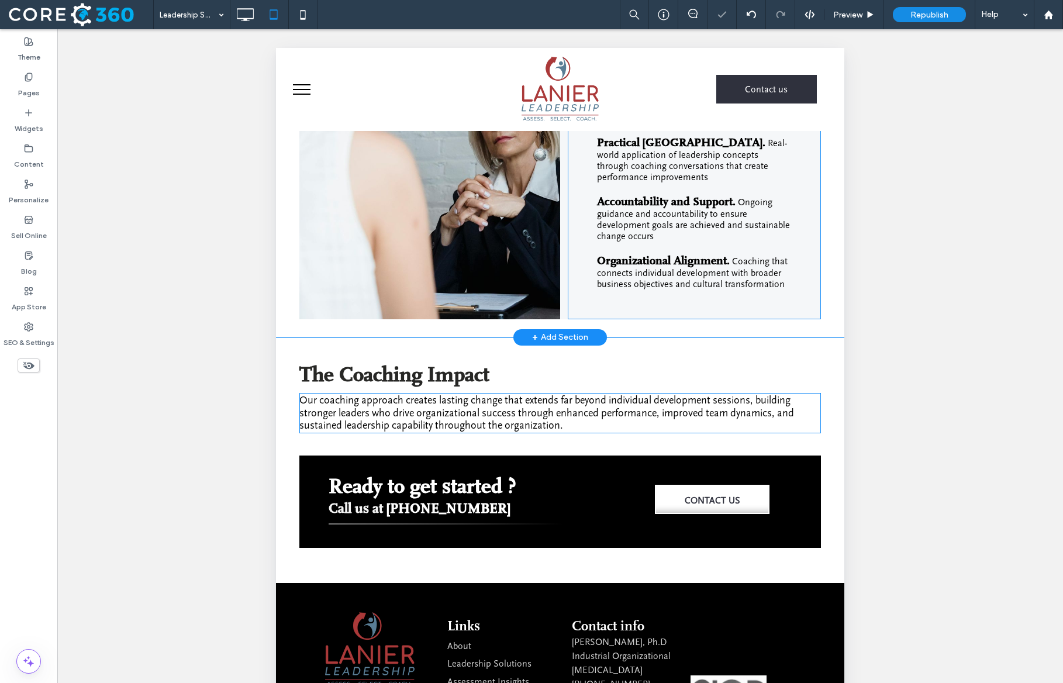
scroll to position [1680, 0]
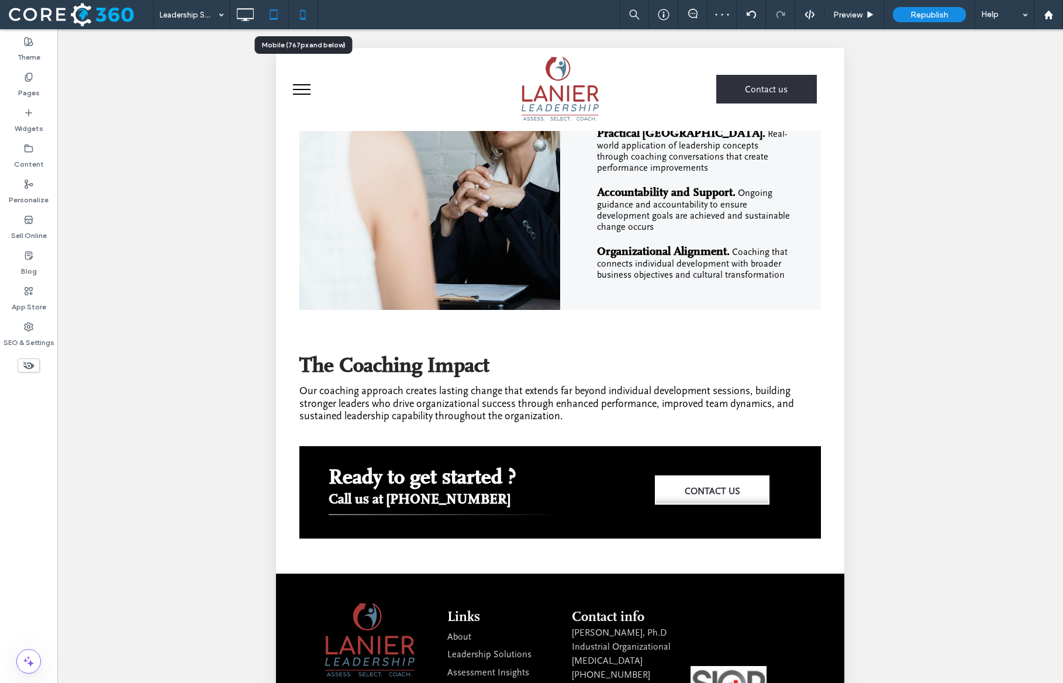
click at [306, 8] on icon at bounding box center [302, 14] width 23 height 23
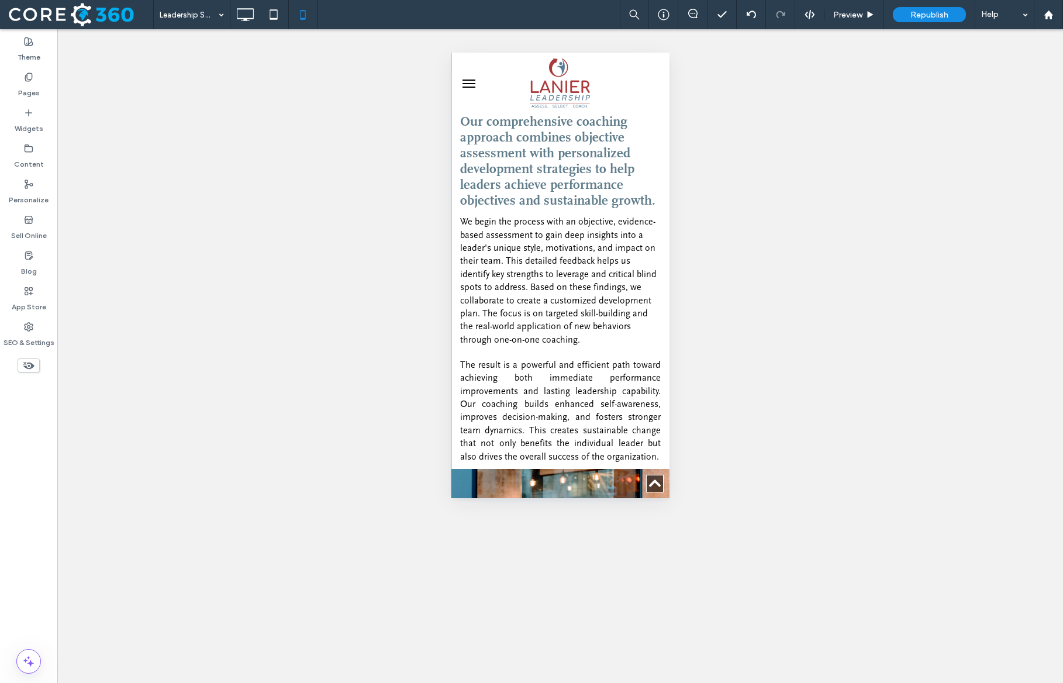
scroll to position [174, 0]
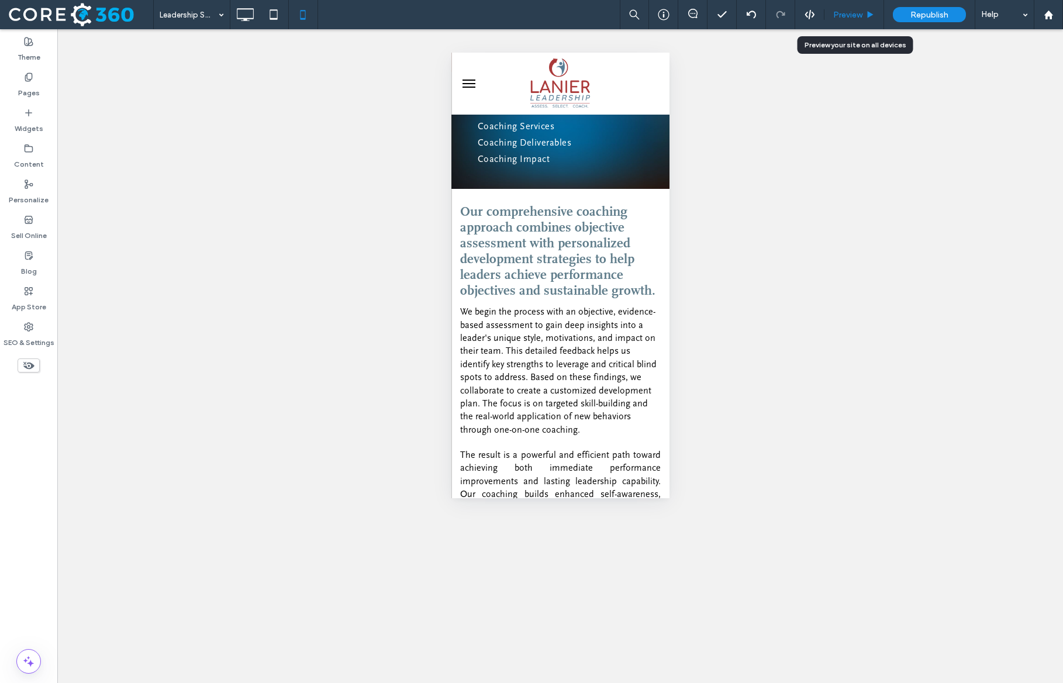
click at [854, 18] on span "Preview" at bounding box center [847, 15] width 29 height 10
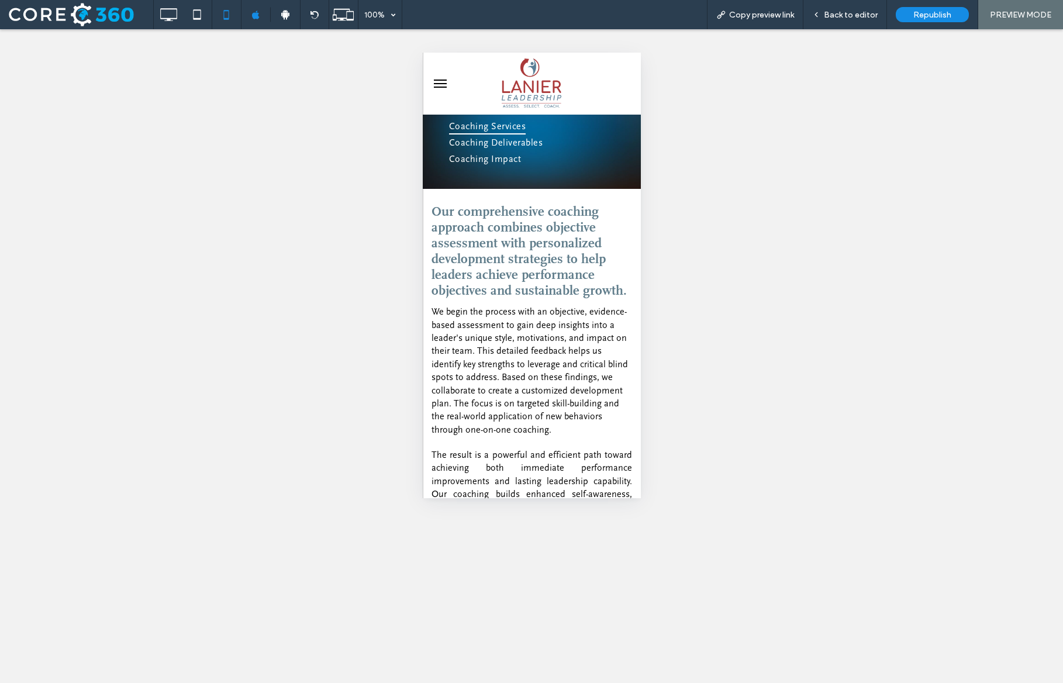
click at [525, 124] on span "Coaching Services" at bounding box center [486, 126] width 77 height 16
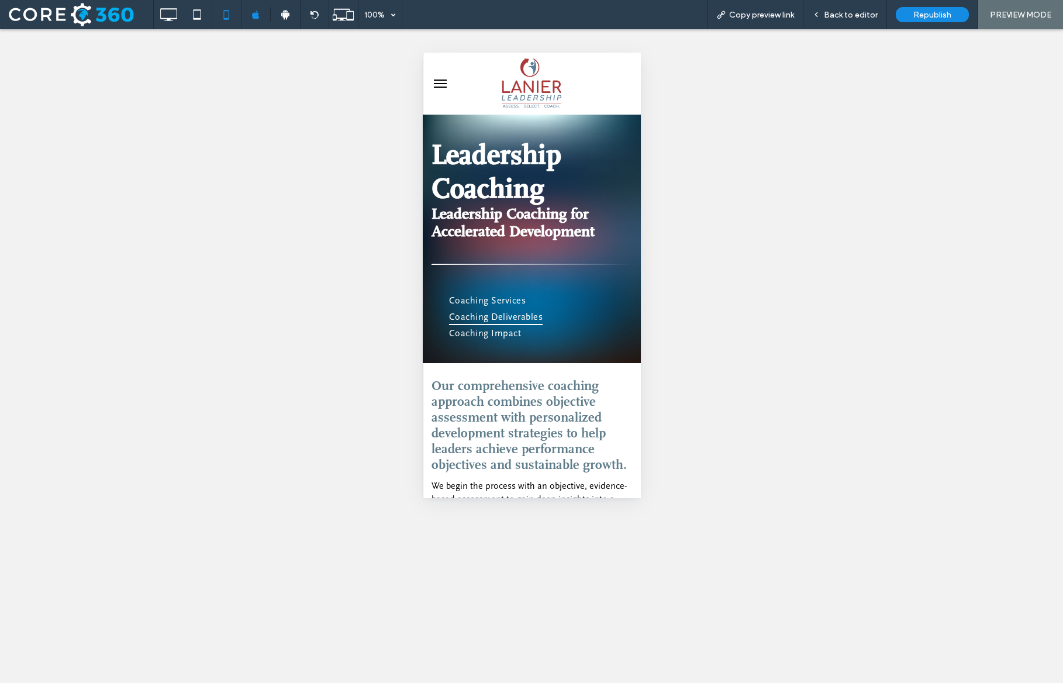
click at [513, 323] on span "Coaching Deliverables" at bounding box center [495, 317] width 94 height 16
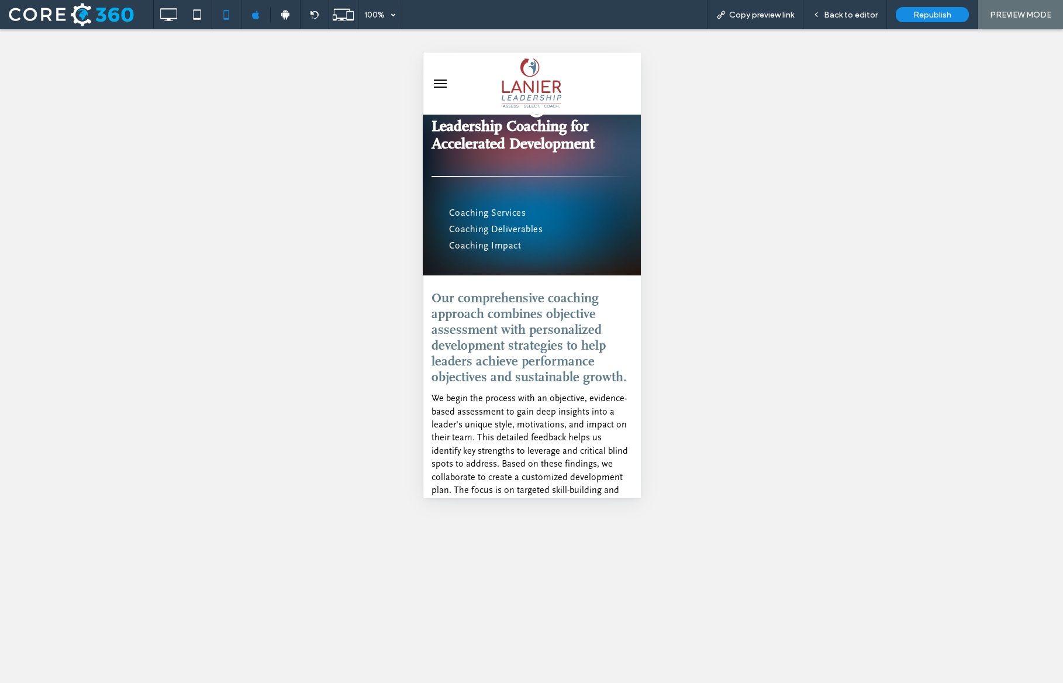
scroll to position [71, 0]
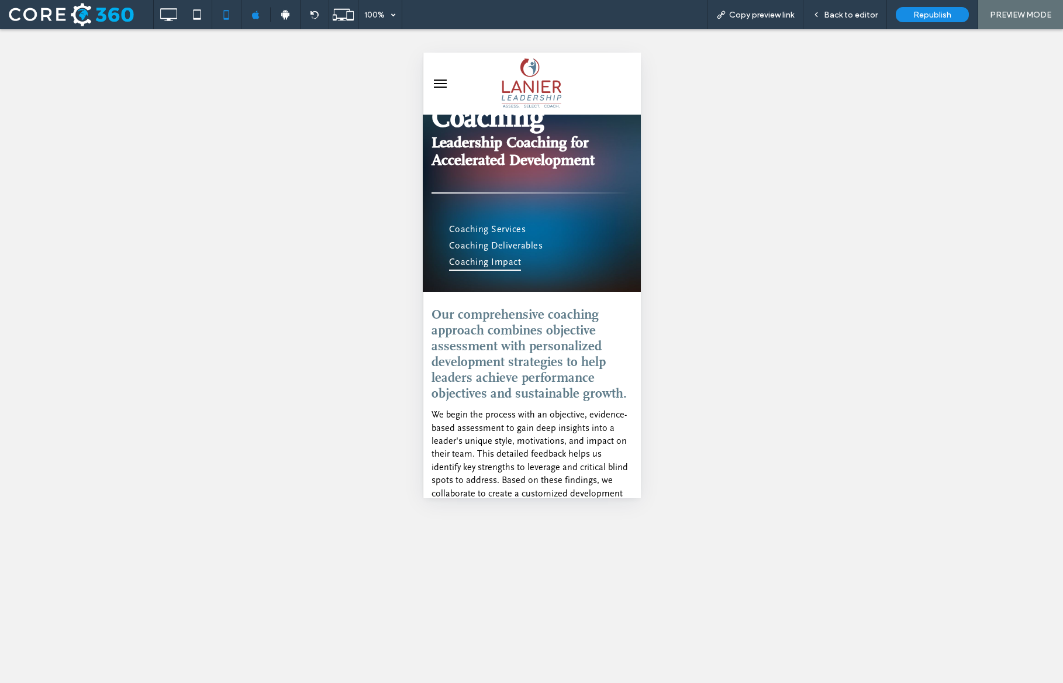
click at [509, 270] on span "Coaching Impact" at bounding box center [484, 262] width 72 height 16
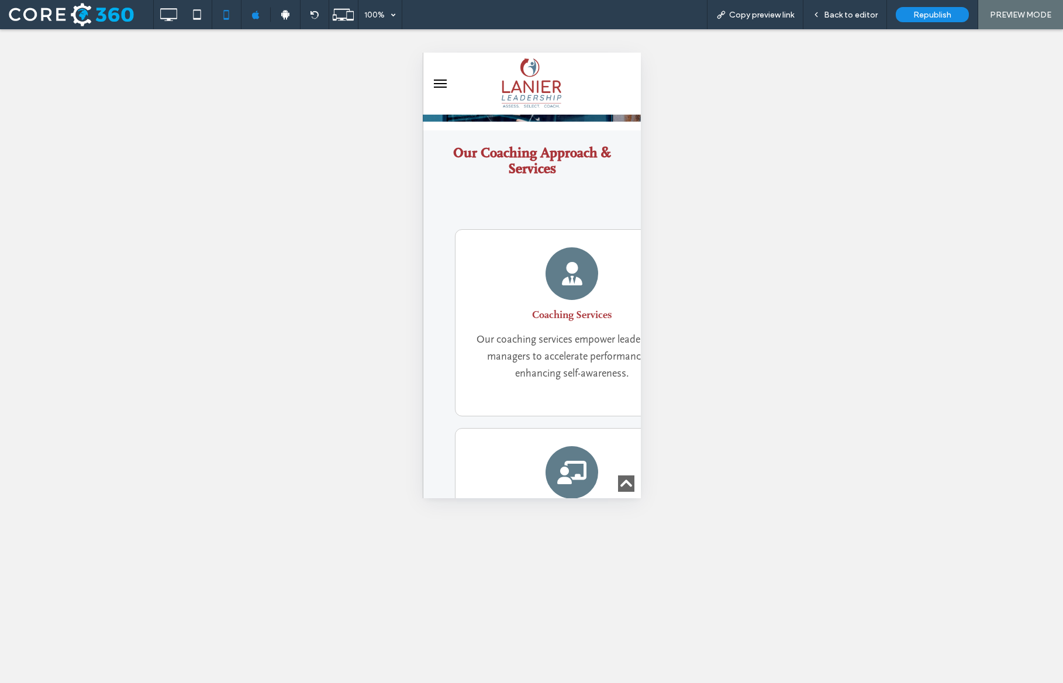
scroll to position [0, 0]
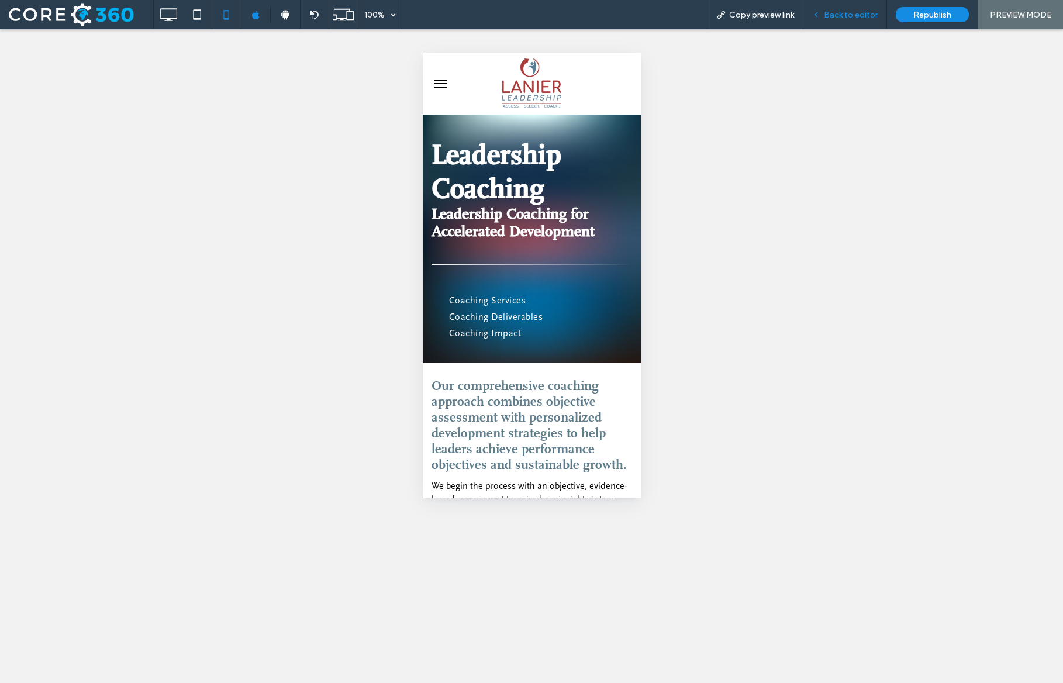
click at [875, 14] on span "Back to editor" at bounding box center [851, 15] width 54 height 10
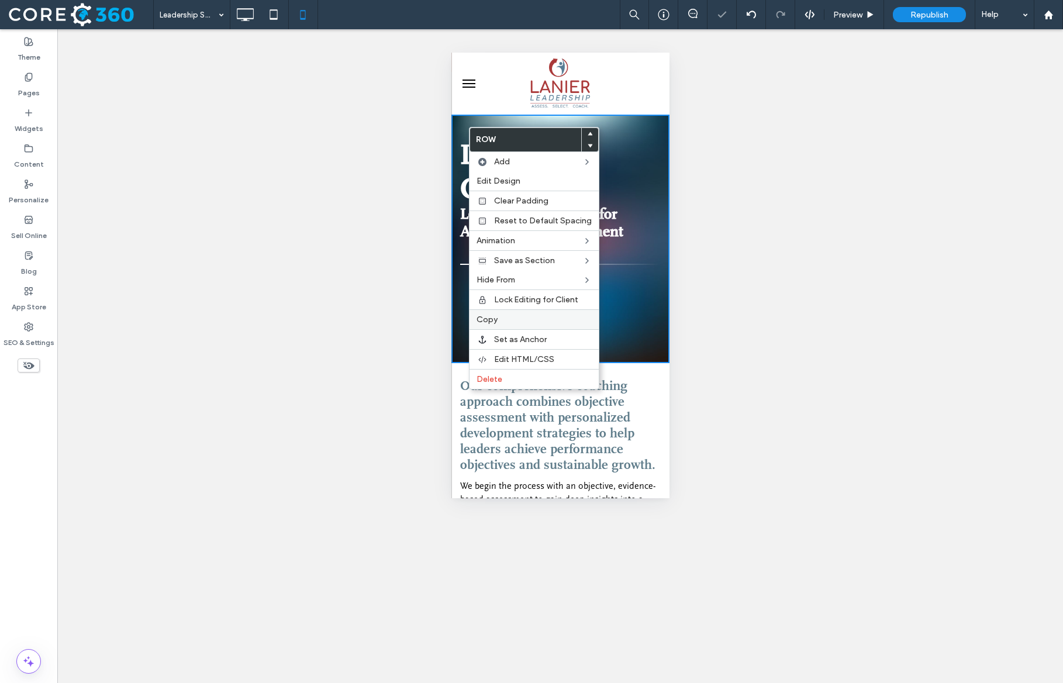
click at [487, 322] on span "Copy" at bounding box center [486, 320] width 21 height 10
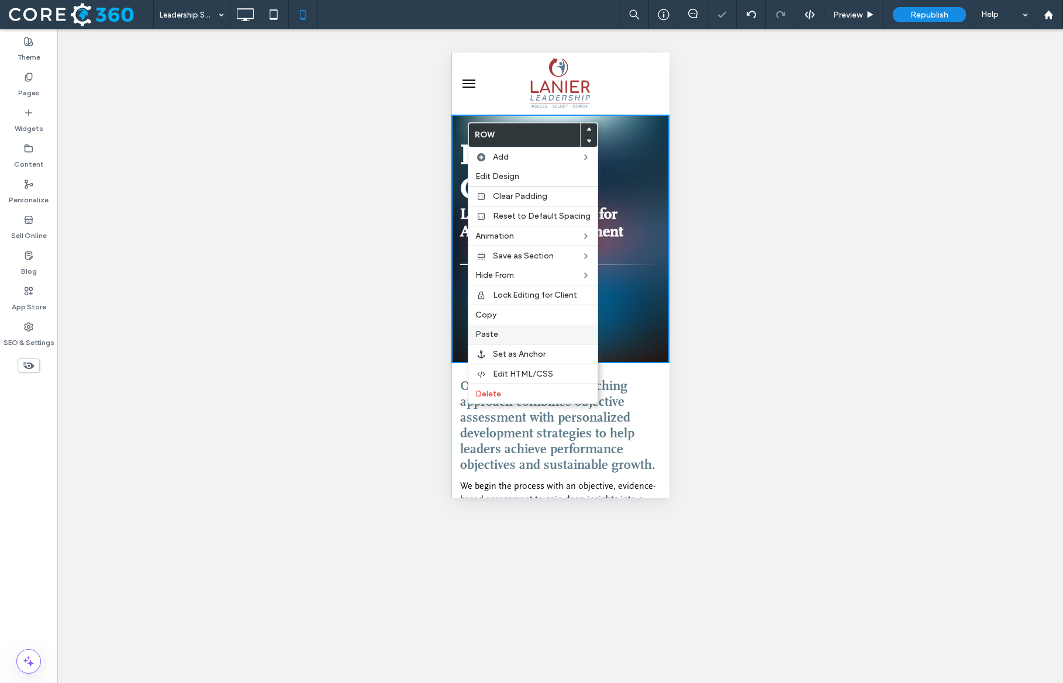
click at [506, 332] on label "Paste" at bounding box center [532, 334] width 115 height 10
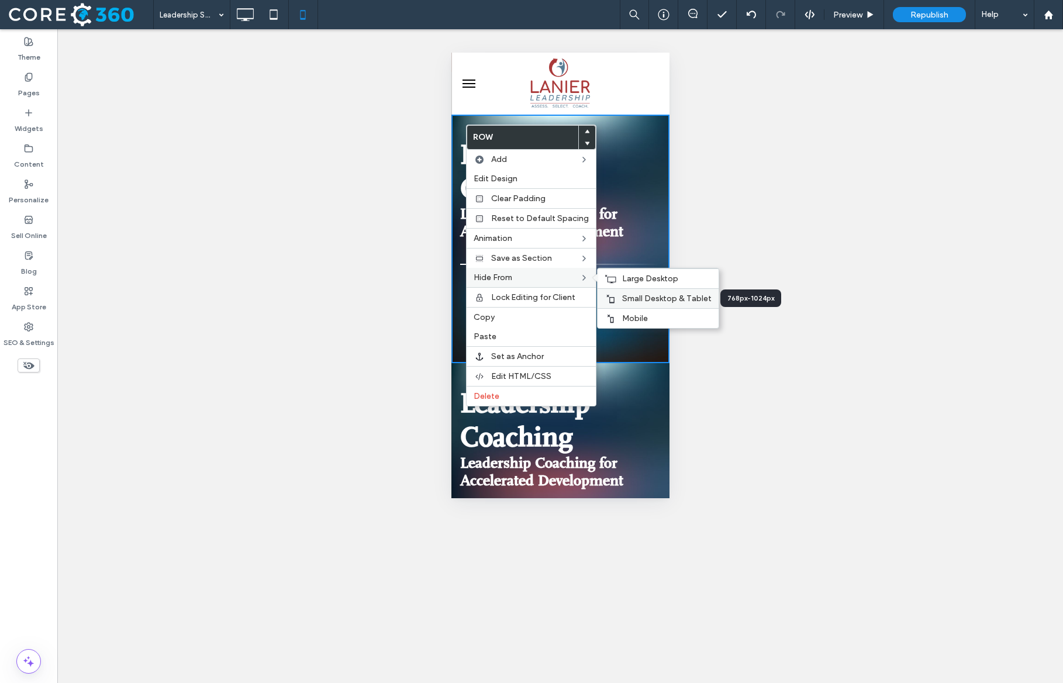
click at [635, 299] on span "Small Desktop & Tablet" at bounding box center [666, 298] width 89 height 10
click at [629, 274] on span "Large Desktop" at bounding box center [650, 279] width 56 height 10
click at [628, 302] on span "Small Desktop & Tablet" at bounding box center [666, 298] width 89 height 10
click at [648, 275] on span "Large Desktop" at bounding box center [650, 279] width 56 height 10
click at [622, 317] on span "Mobile" at bounding box center [635, 318] width 26 height 10
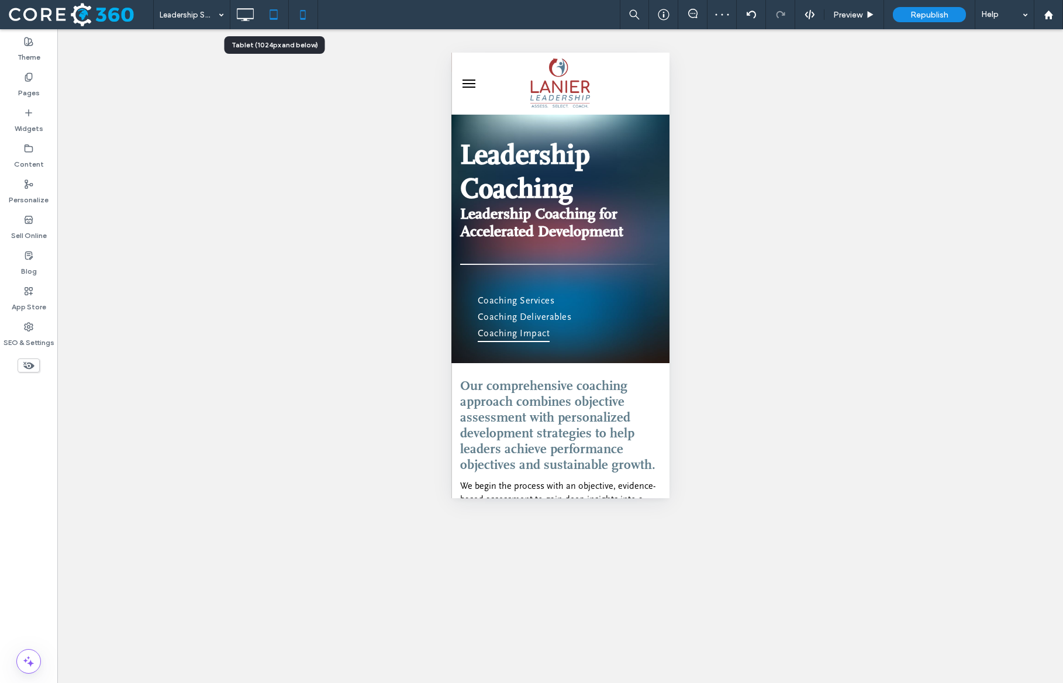
click at [275, 8] on icon at bounding box center [273, 14] width 23 height 23
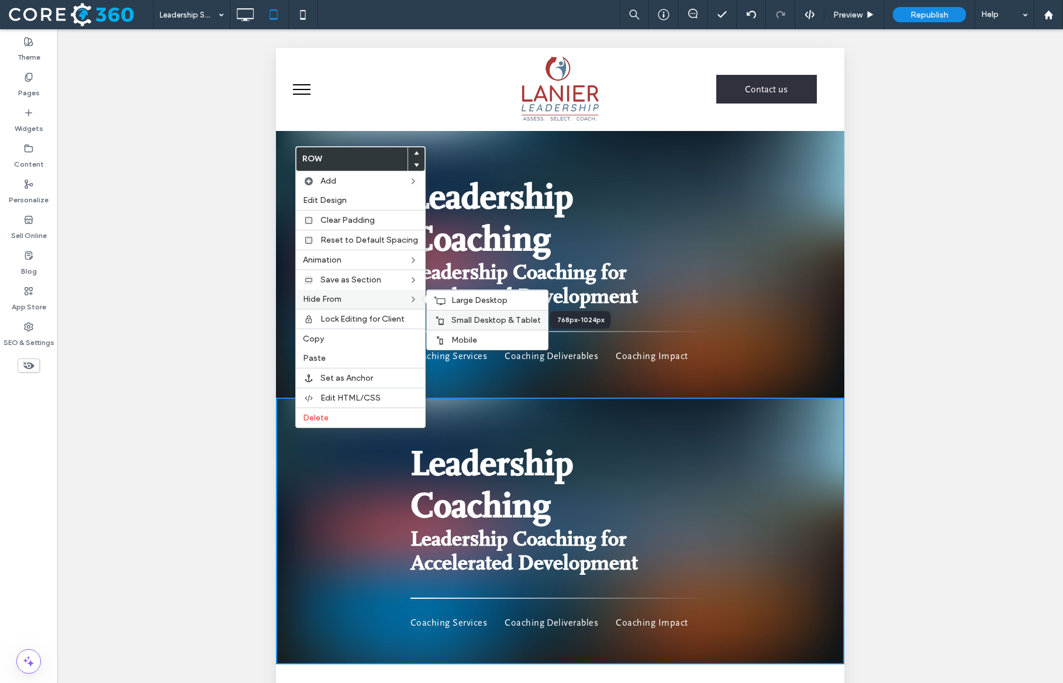
click at [467, 315] on span "Small Desktop & Tablet" at bounding box center [495, 320] width 89 height 10
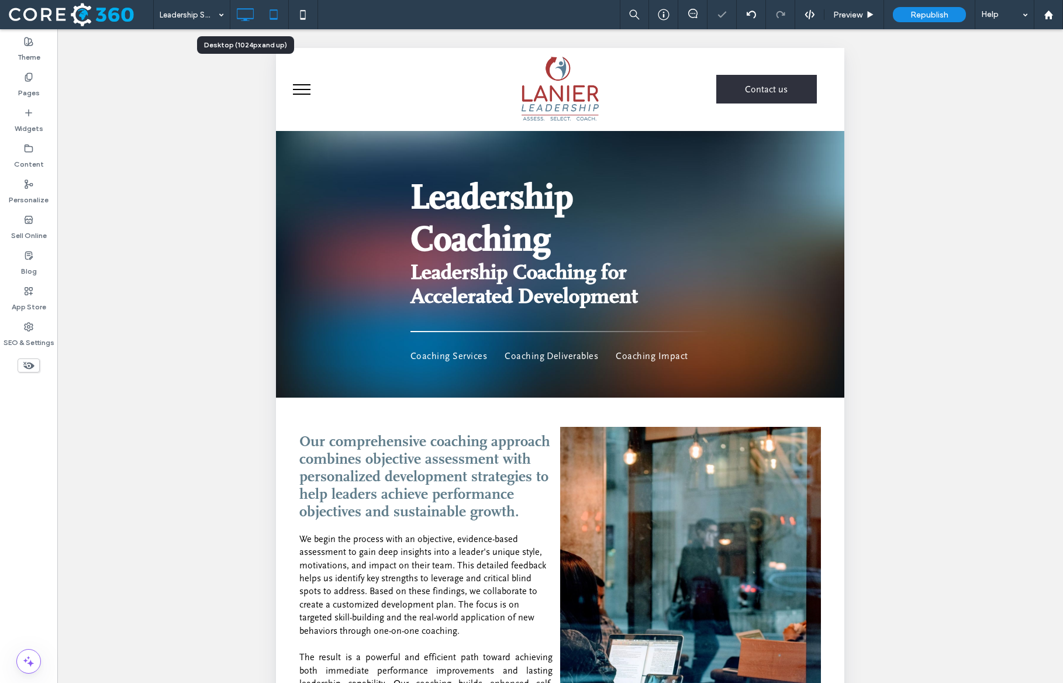
click at [243, 16] on icon at bounding box center [244, 14] width 23 height 23
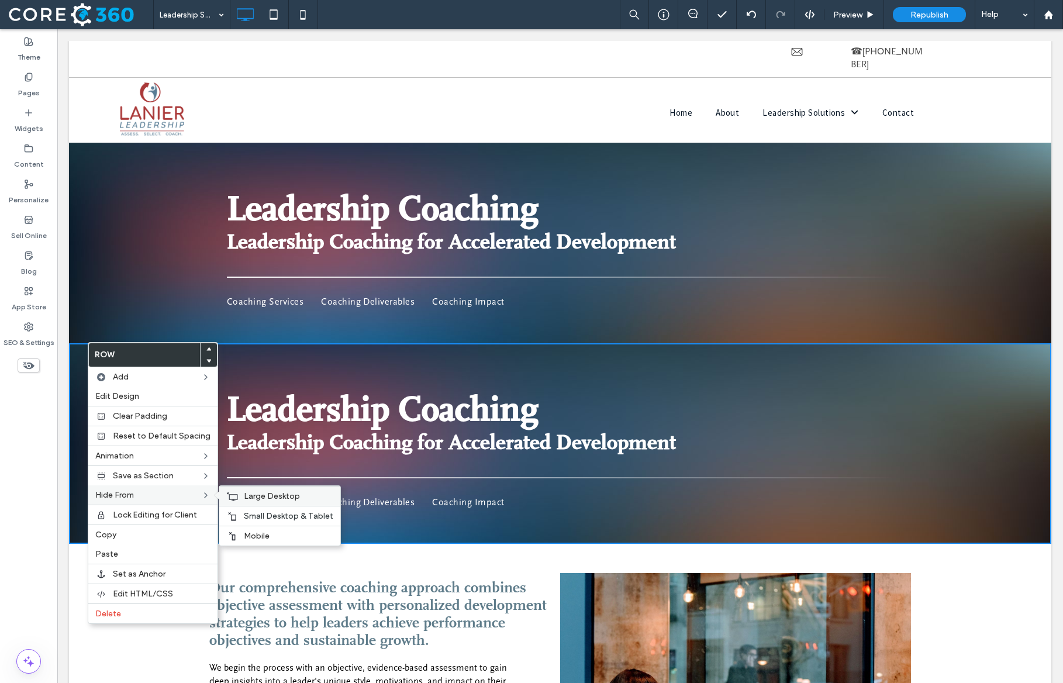
click at [251, 494] on span "Large Desktop" at bounding box center [272, 496] width 56 height 10
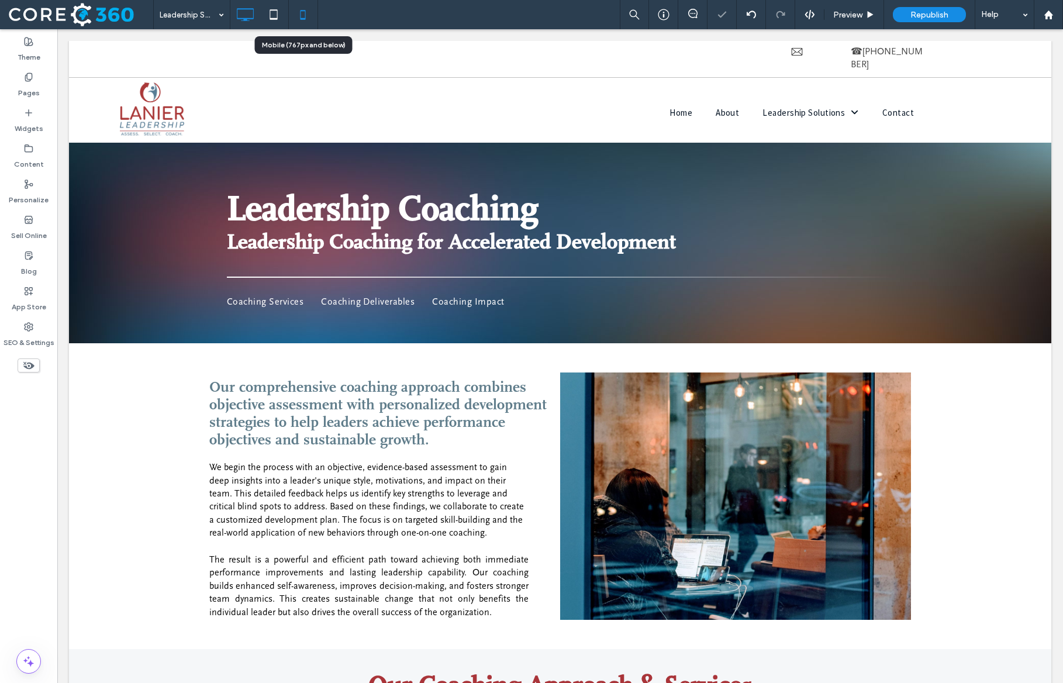
click at [302, 23] on icon at bounding box center [302, 14] width 23 height 23
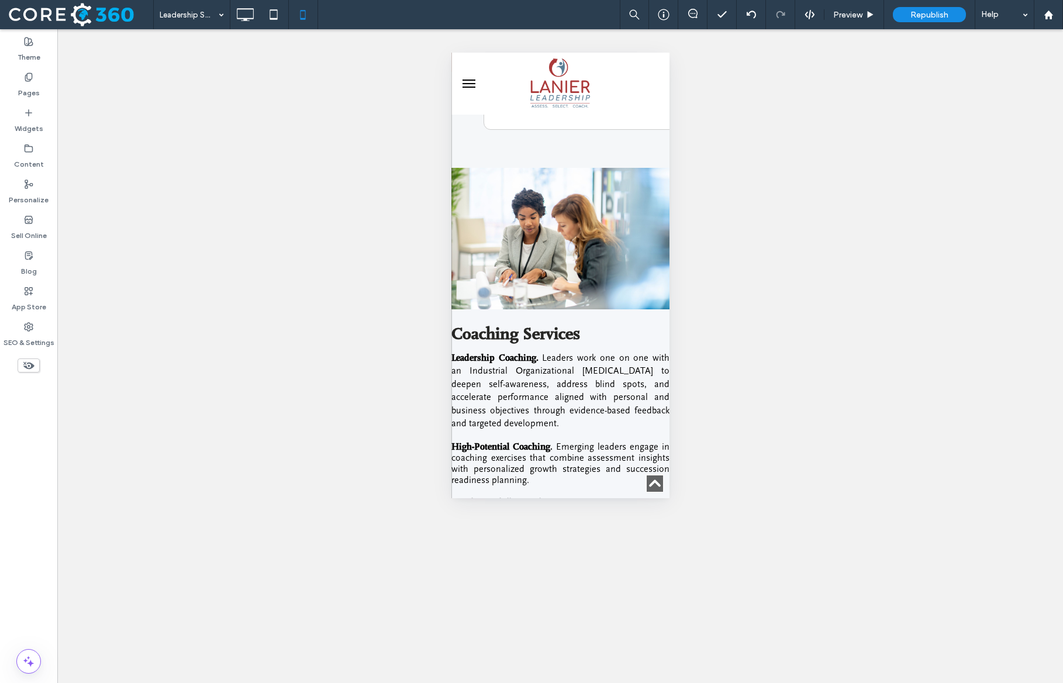
scroll to position [1438, 0]
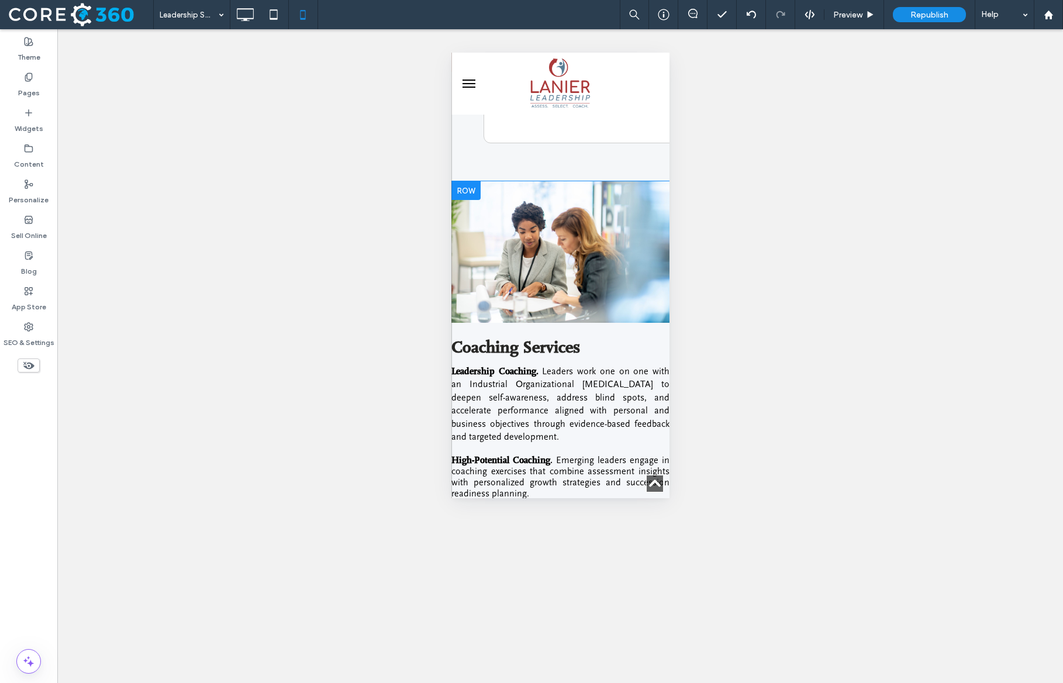
click at [464, 209] on div "Click To Paste" at bounding box center [560, 251] width 218 height 141
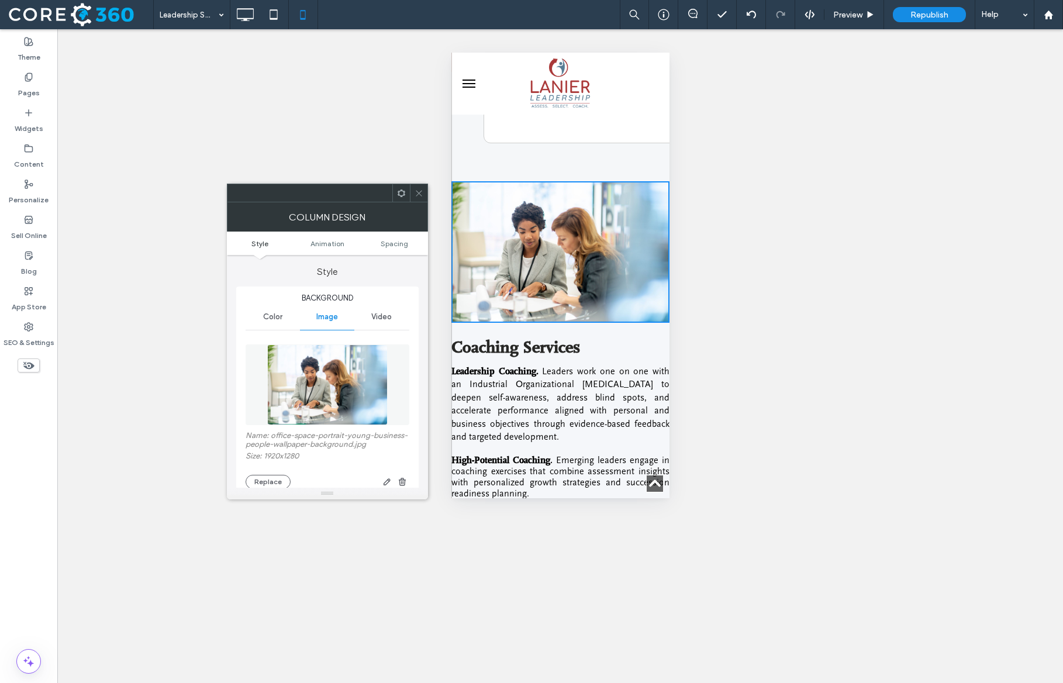
click at [417, 193] on icon at bounding box center [418, 193] width 9 height 9
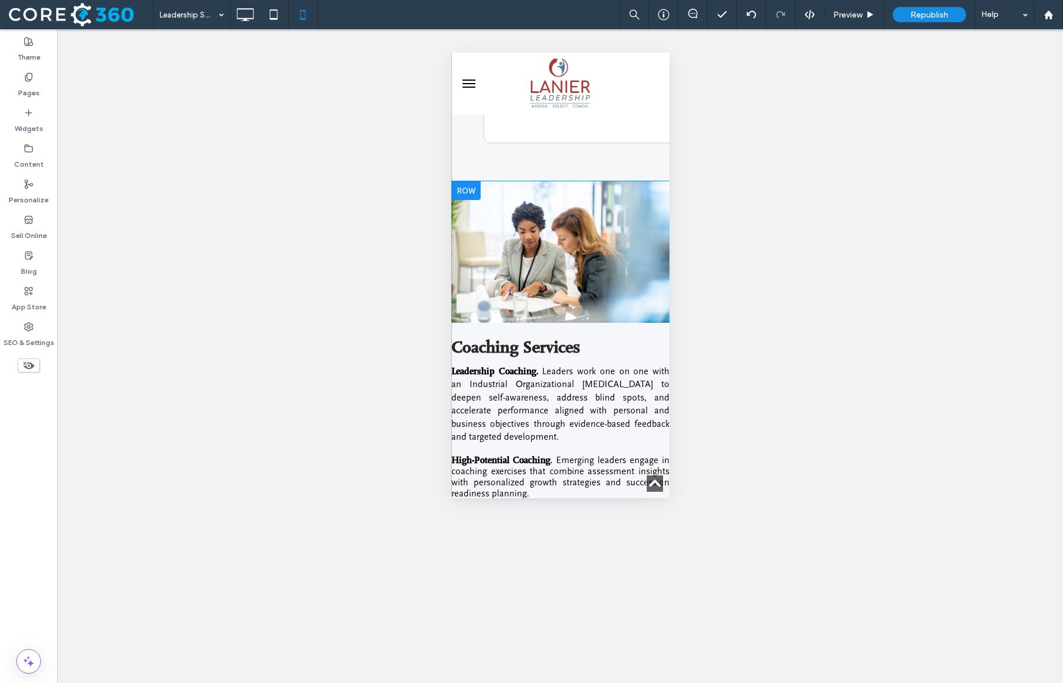
click at [471, 194] on div at bounding box center [465, 190] width 29 height 19
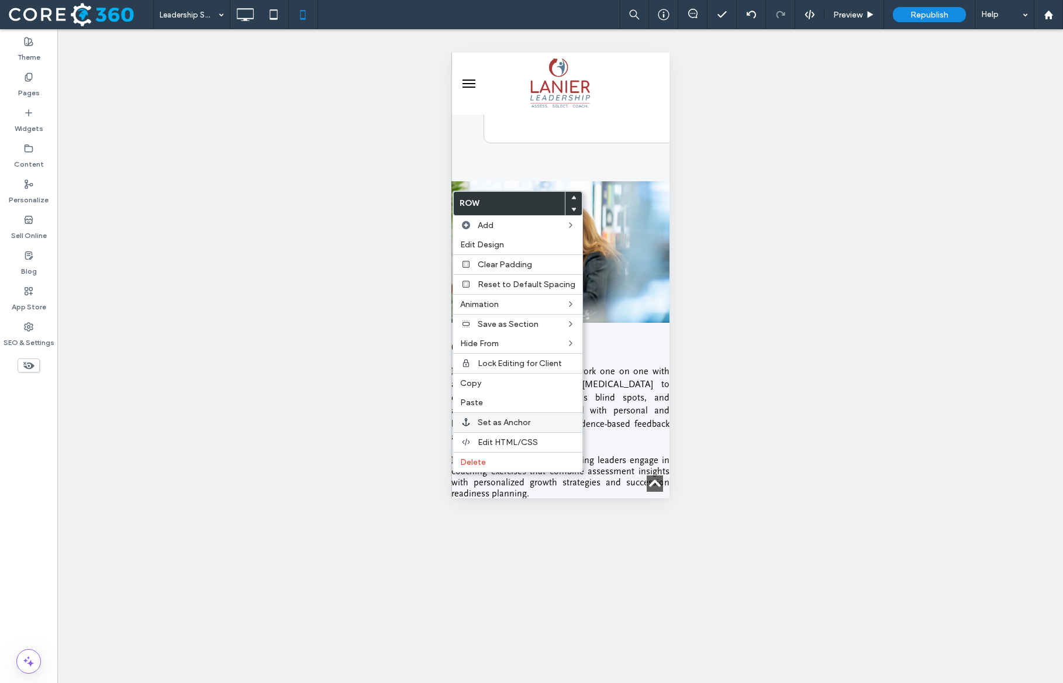
click at [506, 413] on div "Set as Anchor" at bounding box center [517, 422] width 129 height 20
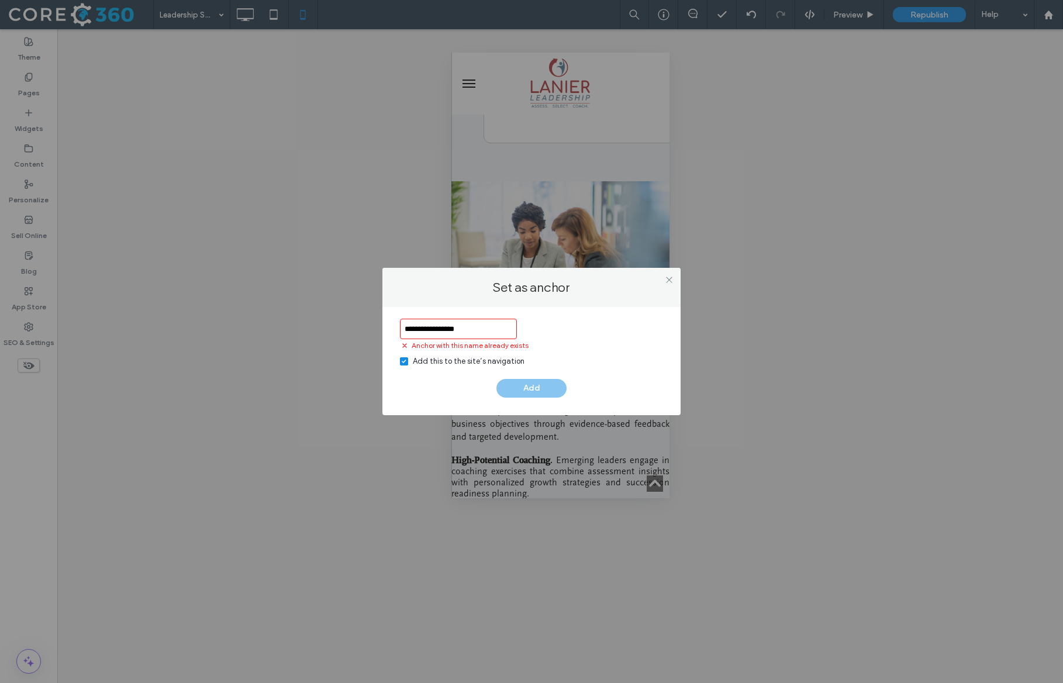
click at [462, 362] on div "Add this to the site’s navigation" at bounding box center [469, 361] width 112 height 12
click at [488, 328] on input "**********" at bounding box center [458, 329] width 117 height 20
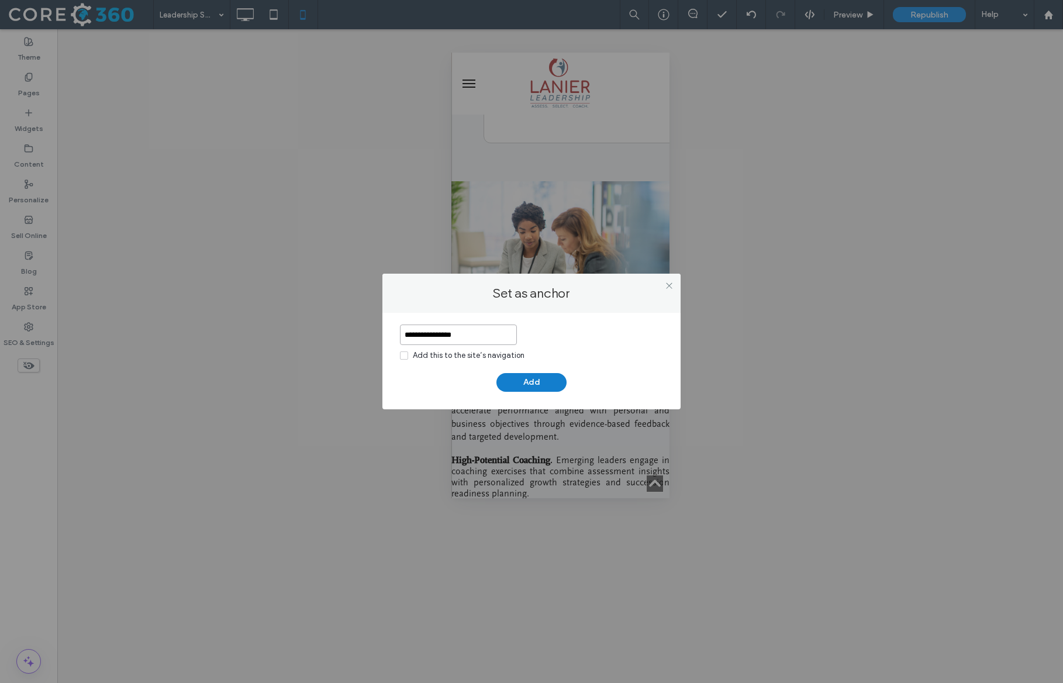
type input "**********"
click at [531, 386] on button "Add" at bounding box center [531, 382] width 70 height 19
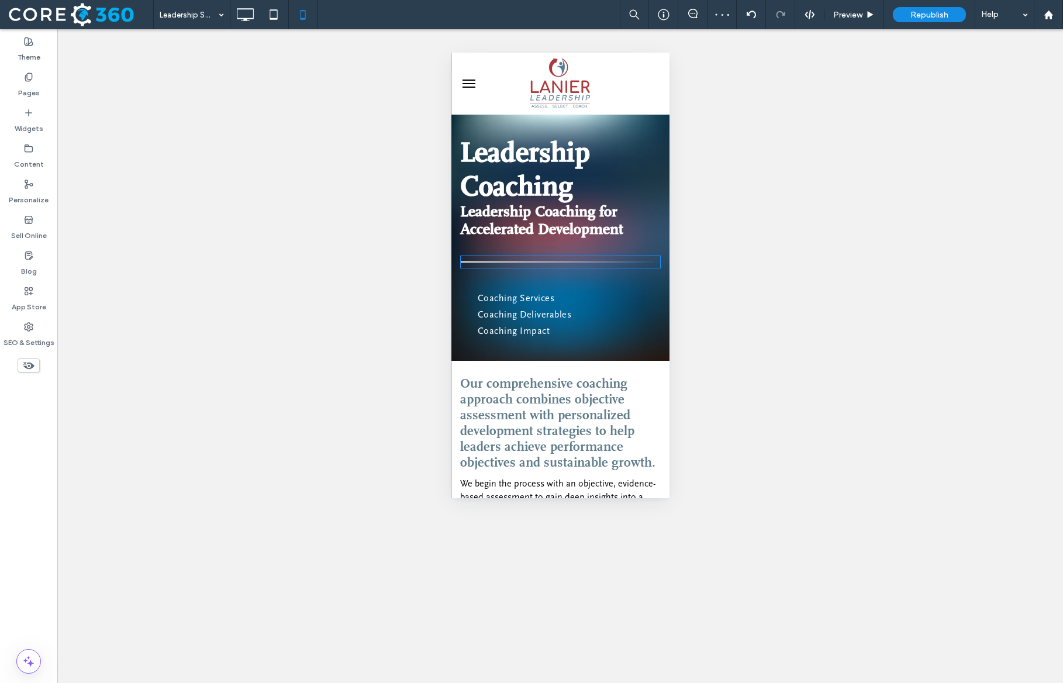
scroll to position [0, 0]
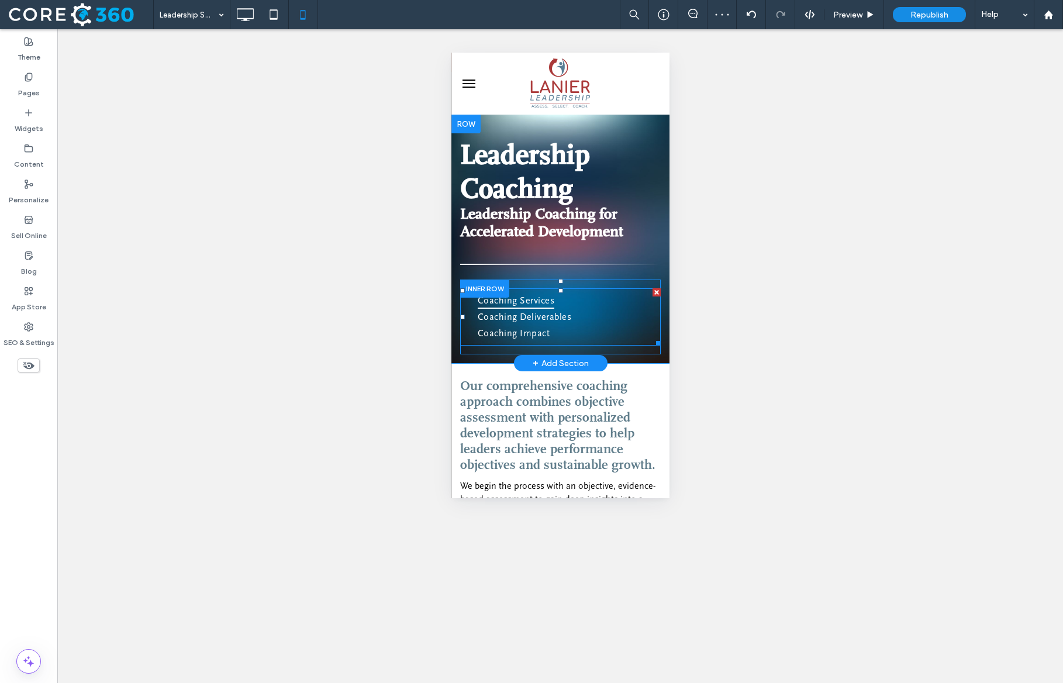
click at [538, 305] on span "Coaching Services" at bounding box center [515, 300] width 77 height 16
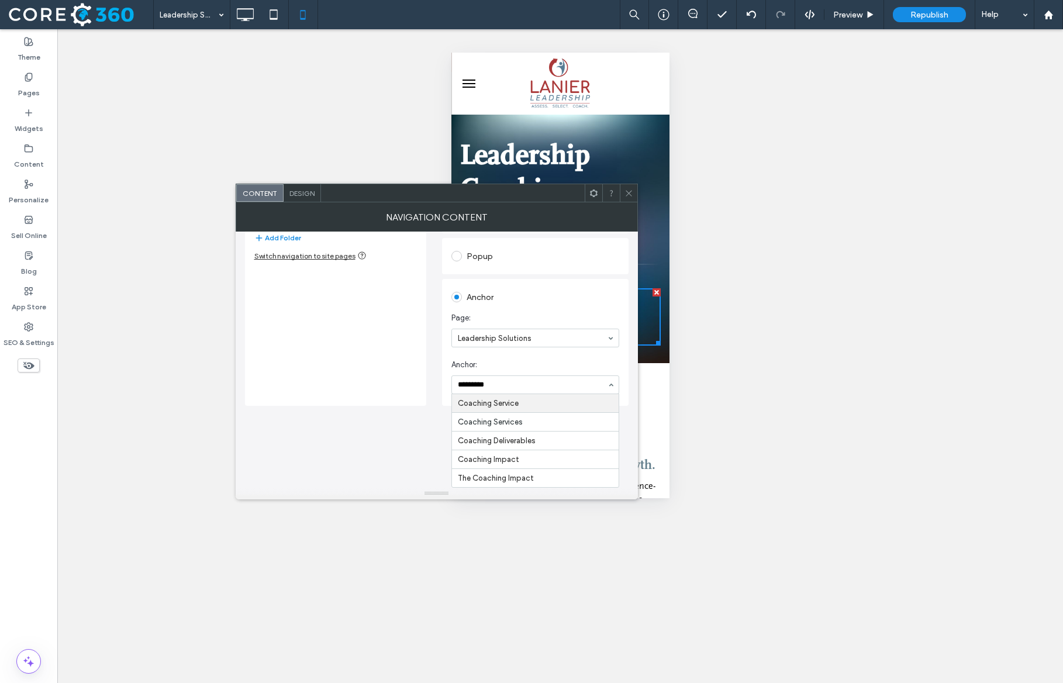
type input "**********"
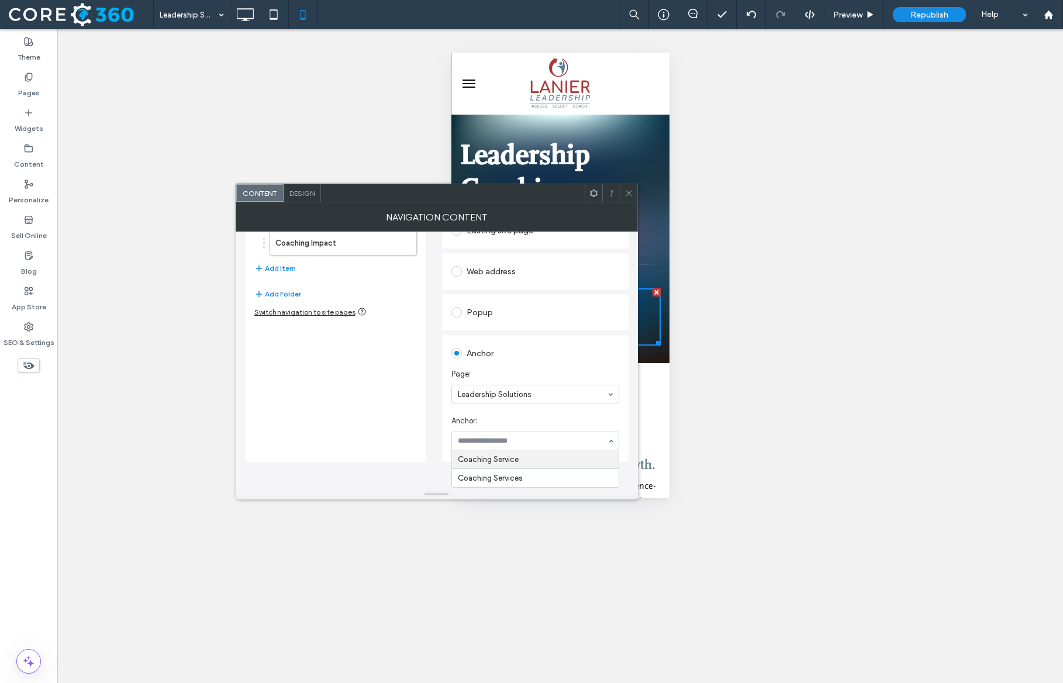
scroll to position [96, 0]
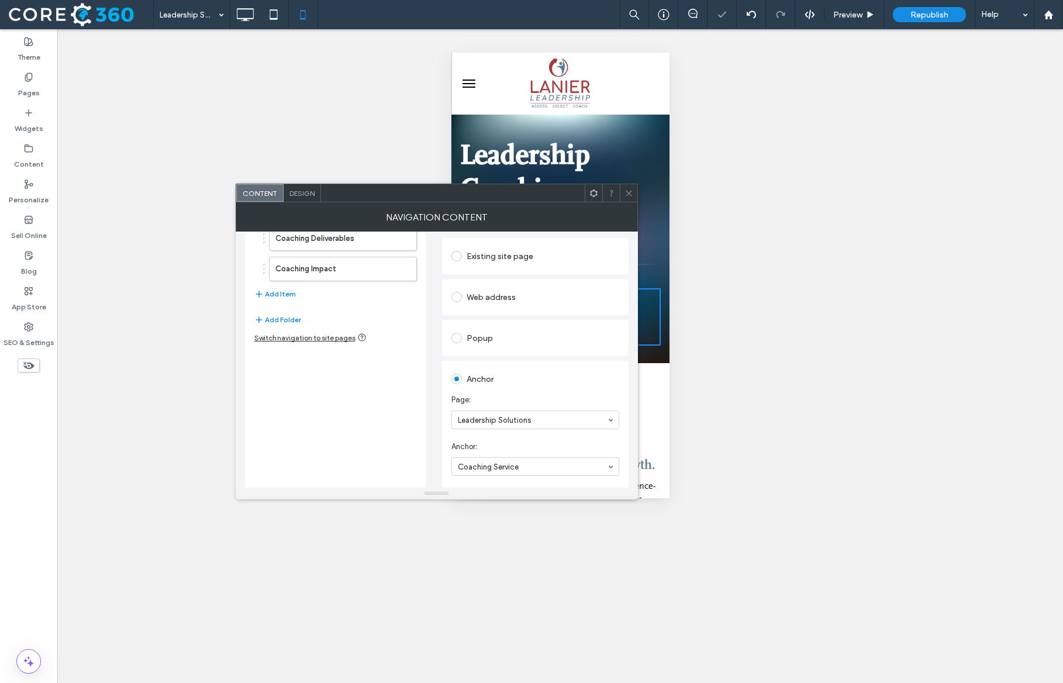
click at [631, 195] on icon at bounding box center [628, 193] width 9 height 9
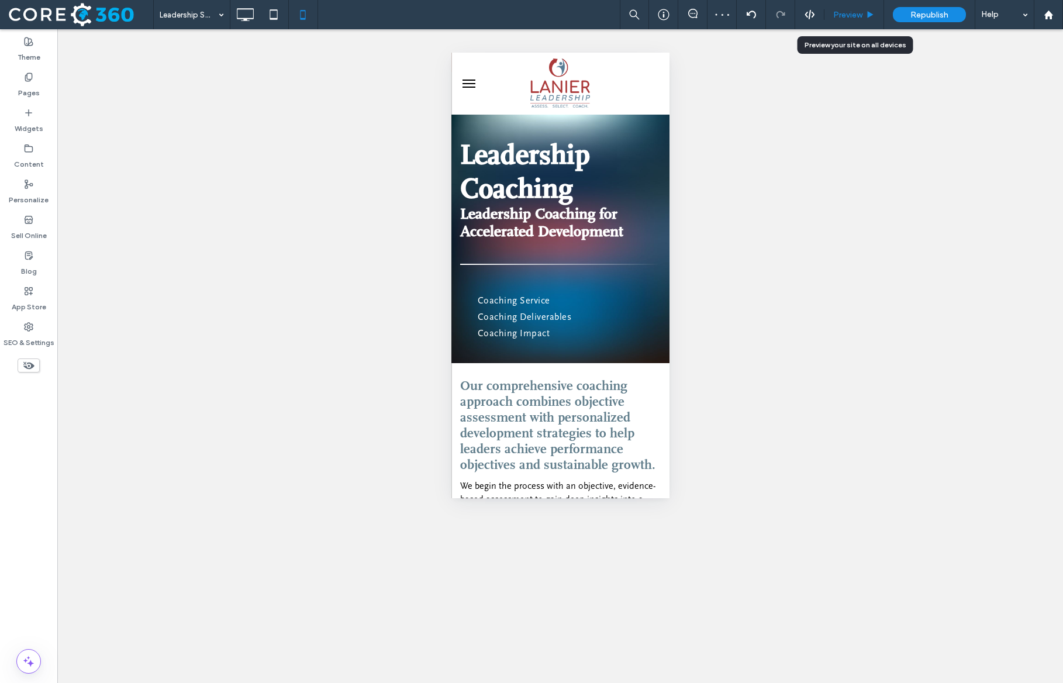
click at [865, 12] on div "Preview" at bounding box center [853, 15] width 59 height 10
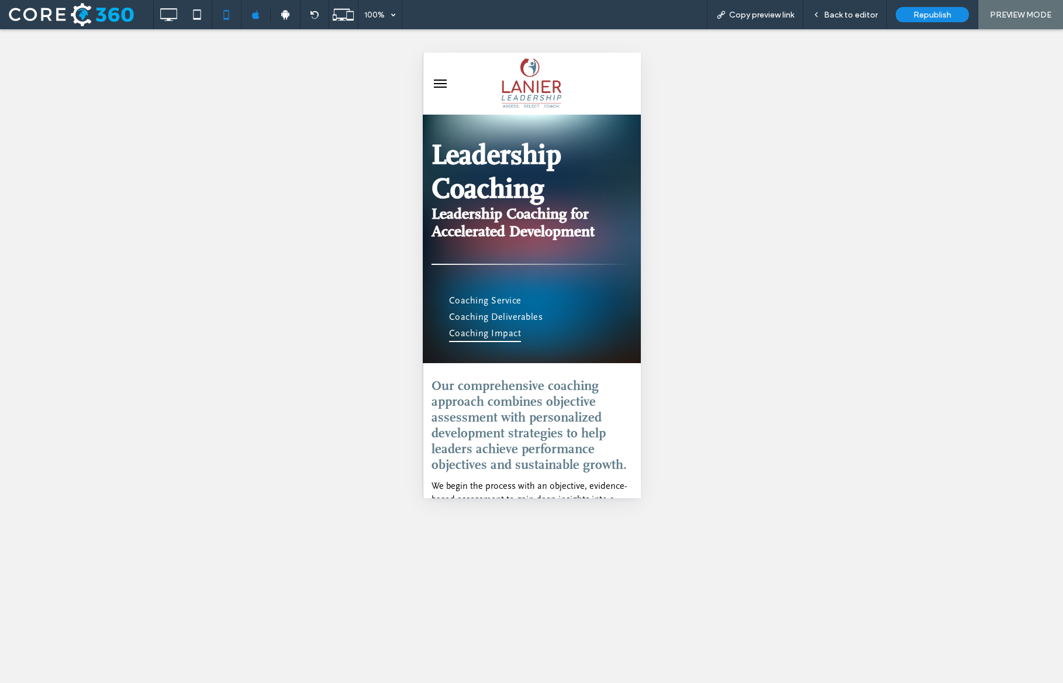
click at [515, 340] on span "Coaching Impact" at bounding box center [484, 333] width 72 height 16
click at [506, 318] on span "Coaching Deliverables" at bounding box center [495, 317] width 94 height 16
click at [498, 298] on span "Coaching Service" at bounding box center [484, 300] width 72 height 16
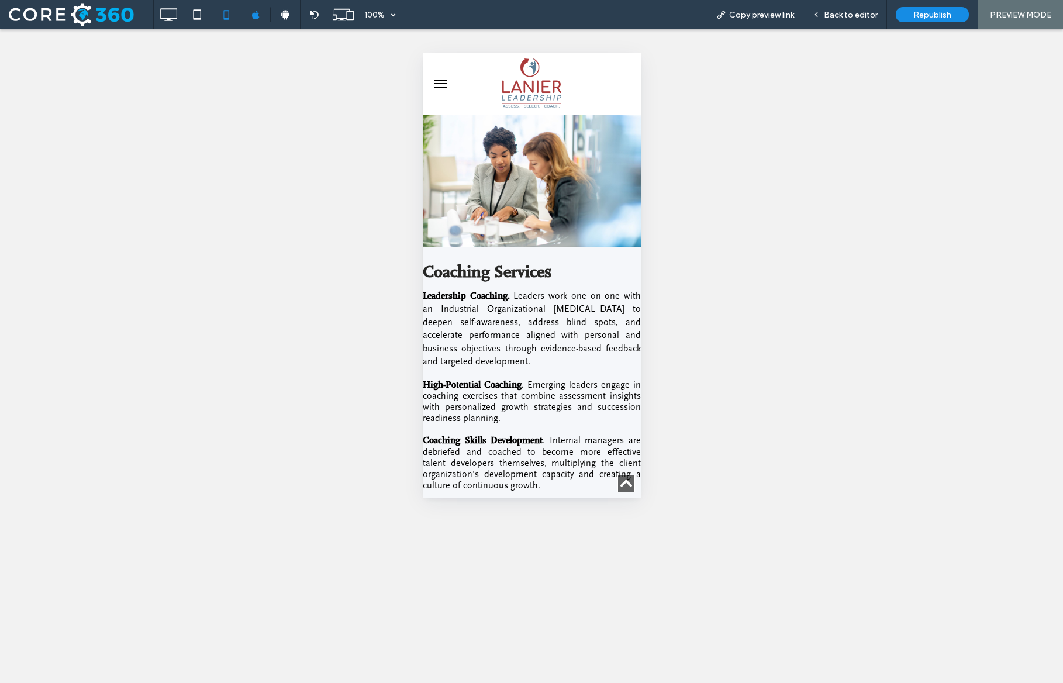
scroll to position [1514, 0]
click at [210, 21] on div at bounding box center [197, 14] width 29 height 23
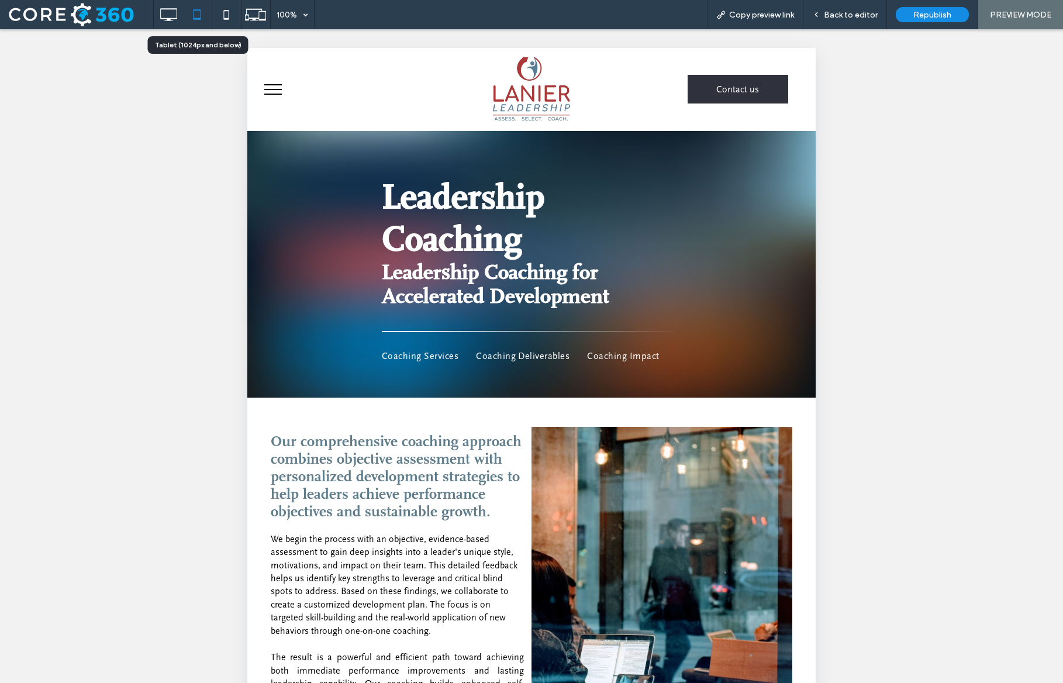
scroll to position [0, 0]
click at [876, 5] on div "Back to editor" at bounding box center [845, 14] width 84 height 29
click at [858, 15] on span "Back to editor" at bounding box center [851, 15] width 54 height 10
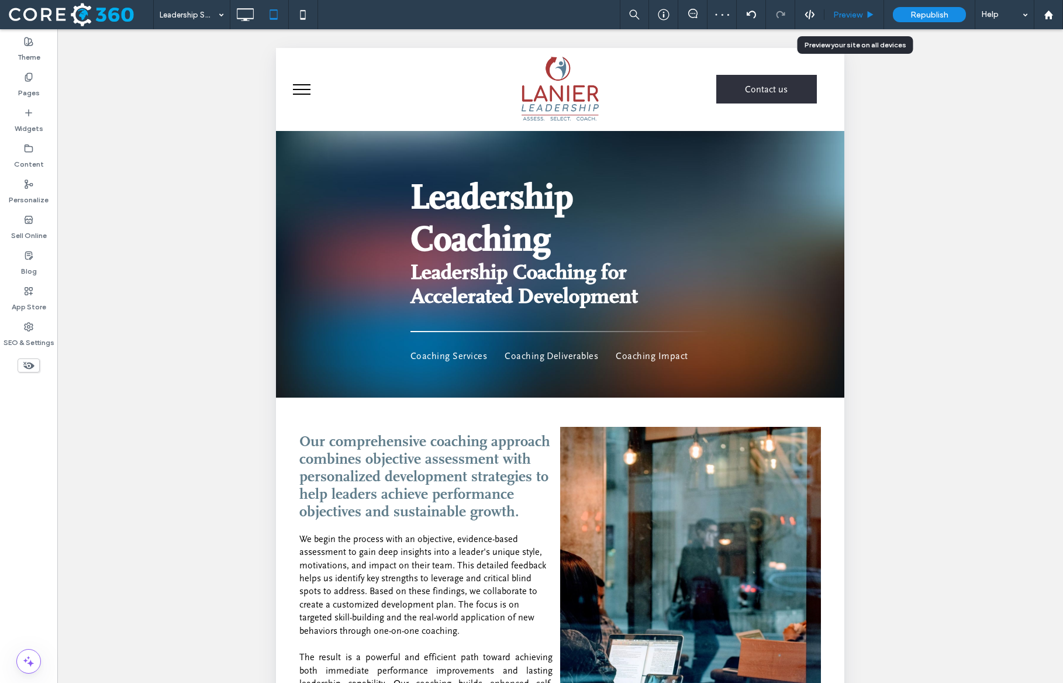
click at [847, 12] on span "Preview" at bounding box center [847, 15] width 29 height 10
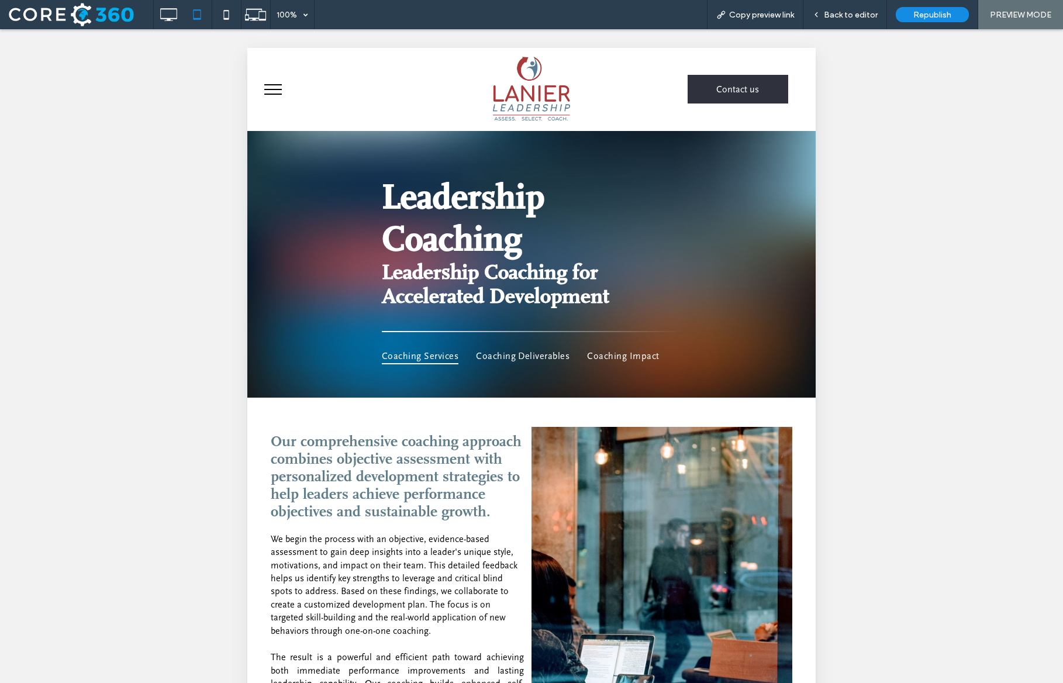
click at [458, 355] on span "Coaching Services" at bounding box center [420, 356] width 77 height 16
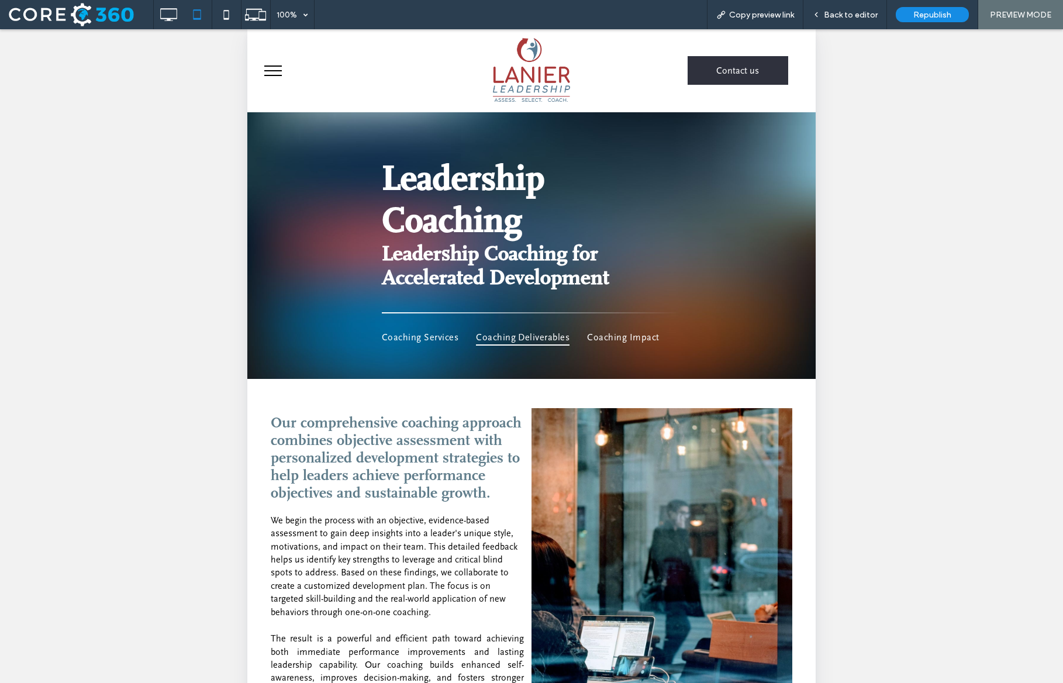
click at [523, 333] on span "Coaching Deliverables" at bounding box center [523, 337] width 94 height 16
click at [587, 345] on span "Coaching Impact" at bounding box center [623, 337] width 72 height 16
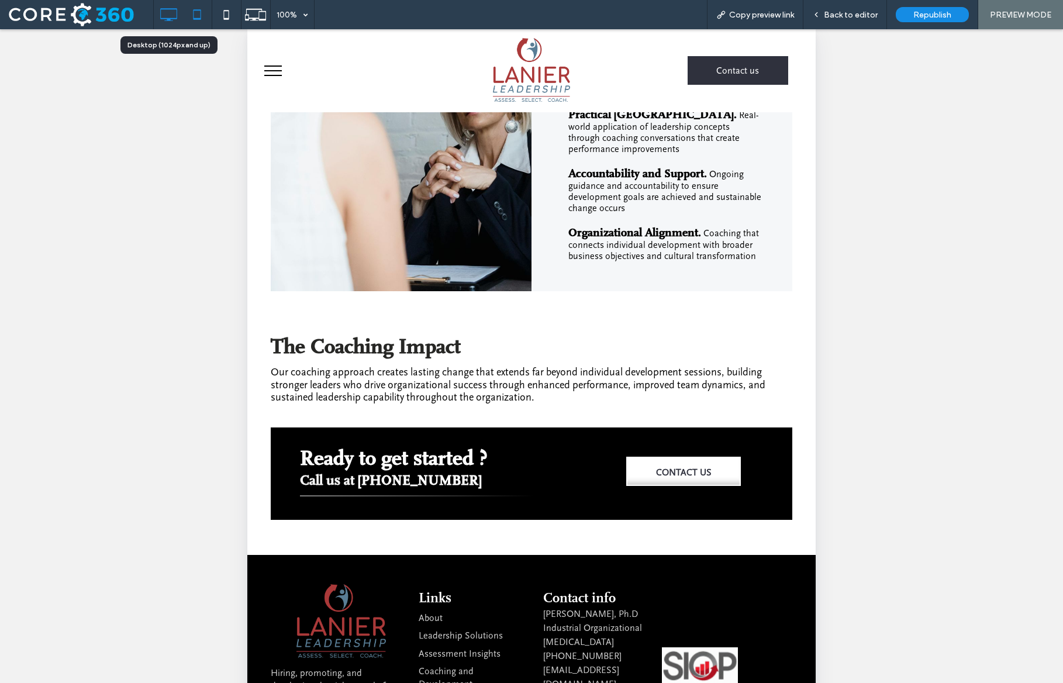
scroll to position [1680, 0]
click at [171, 11] on icon at bounding box center [168, 14] width 23 height 23
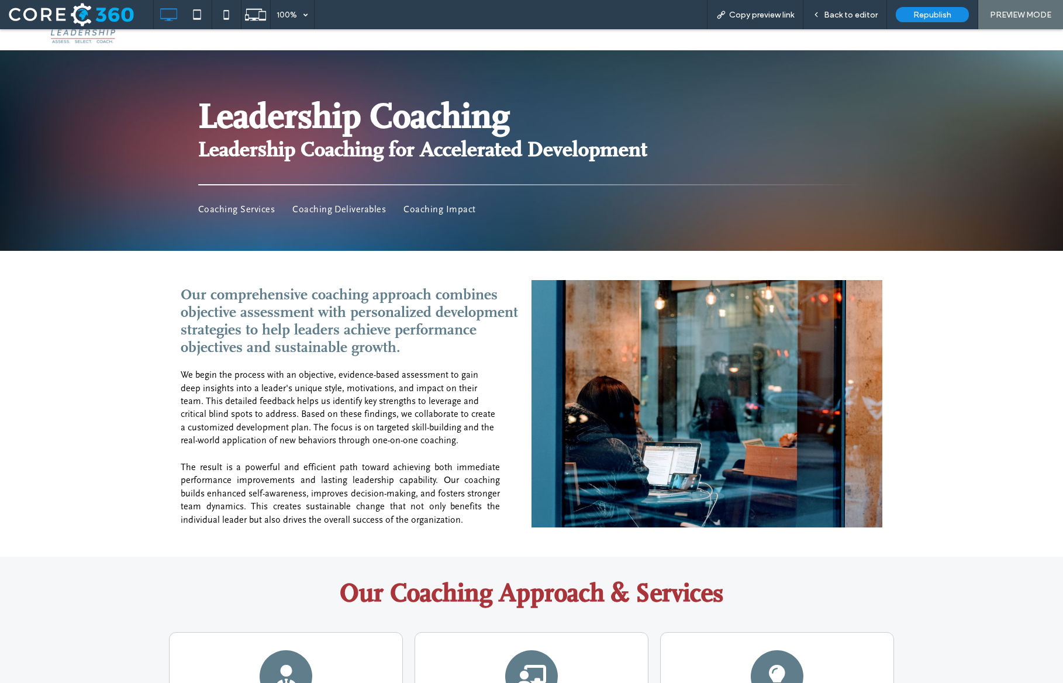
scroll to position [0, 0]
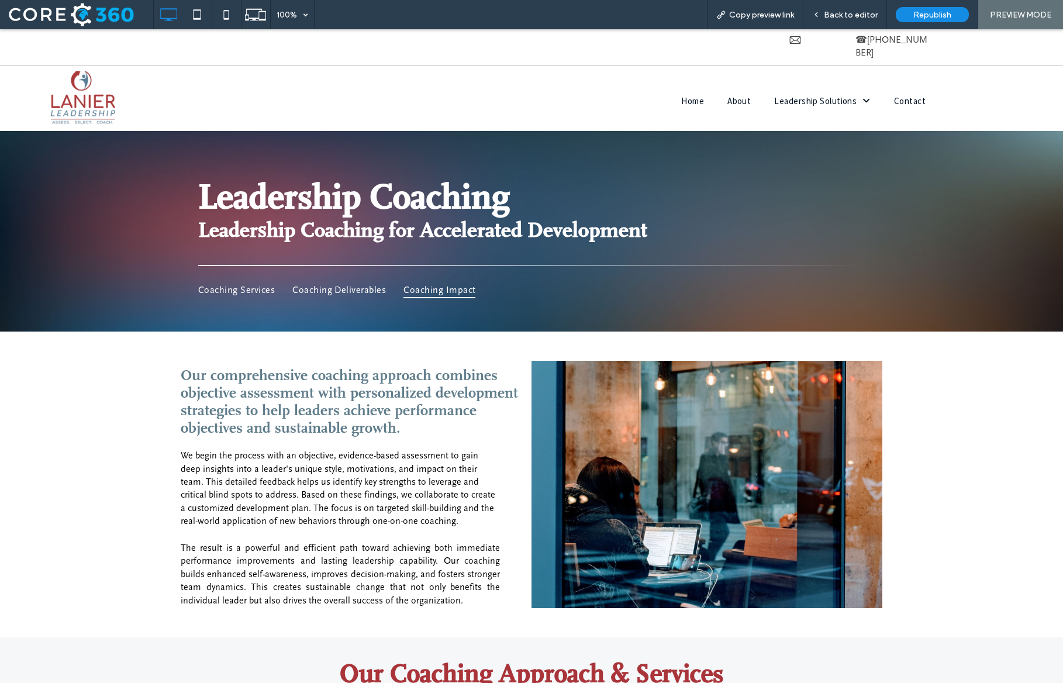
click at [475, 282] on span "Coaching Impact" at bounding box center [439, 290] width 72 height 16
click at [386, 282] on span "Coaching Deliverables" at bounding box center [339, 290] width 94 height 16
click at [269, 282] on span "Coaching Services" at bounding box center [236, 290] width 77 height 16
click at [811, 115] on span "Assessment Insights" at bounding box center [824, 120] width 83 height 10
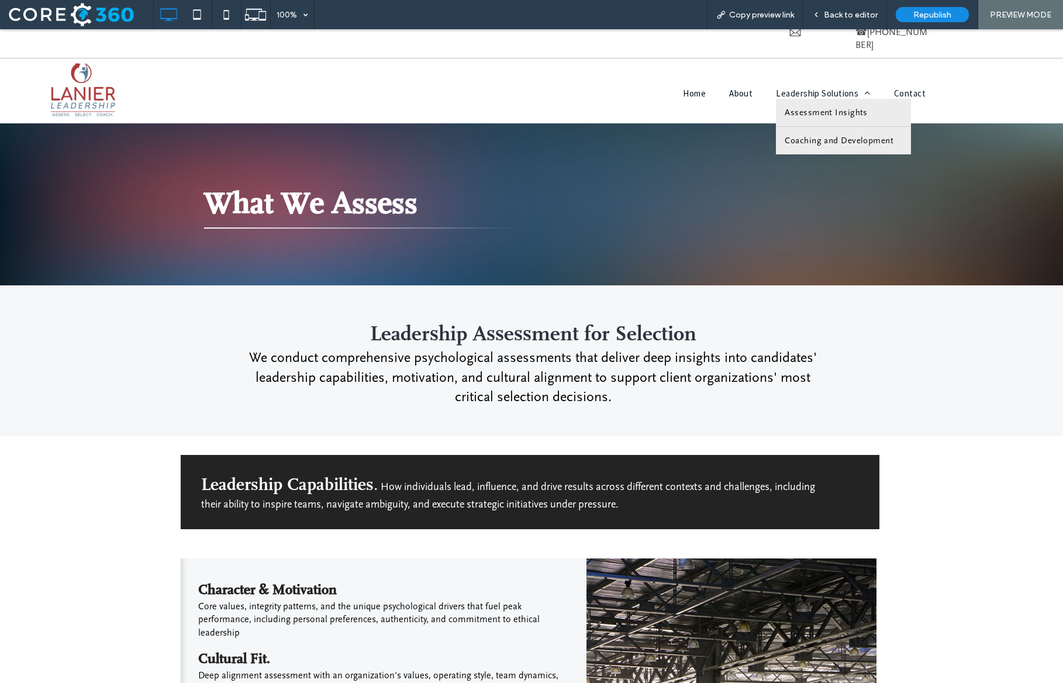
click at [835, 136] on span "Coaching and Development" at bounding box center [839, 141] width 109 height 10
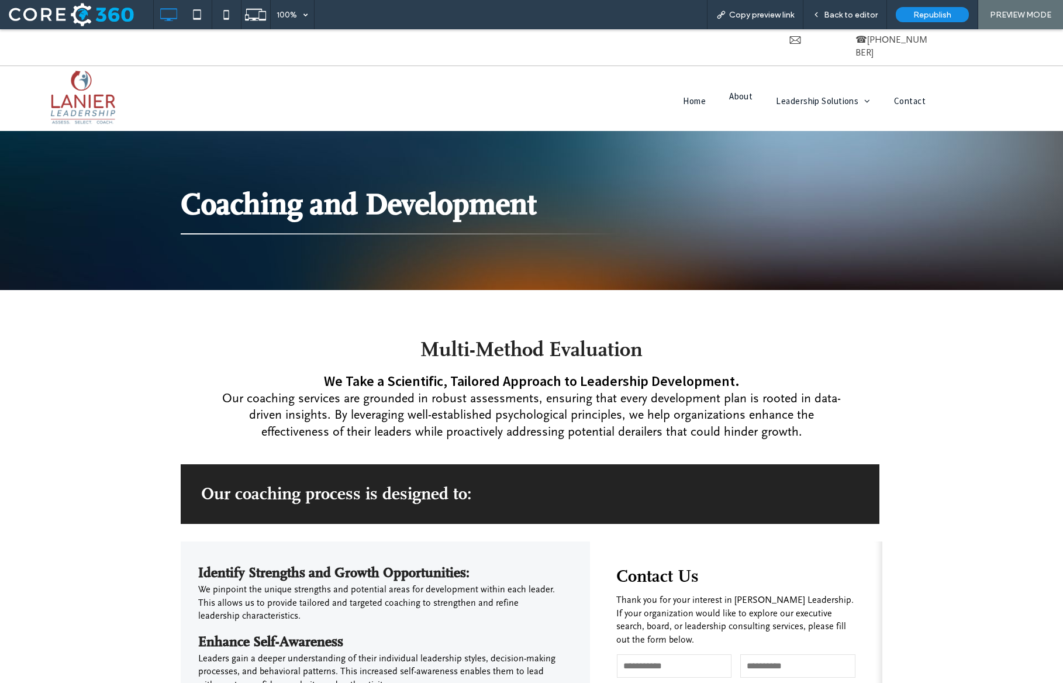
click at [743, 95] on li "About" at bounding box center [740, 100] width 47 height 11
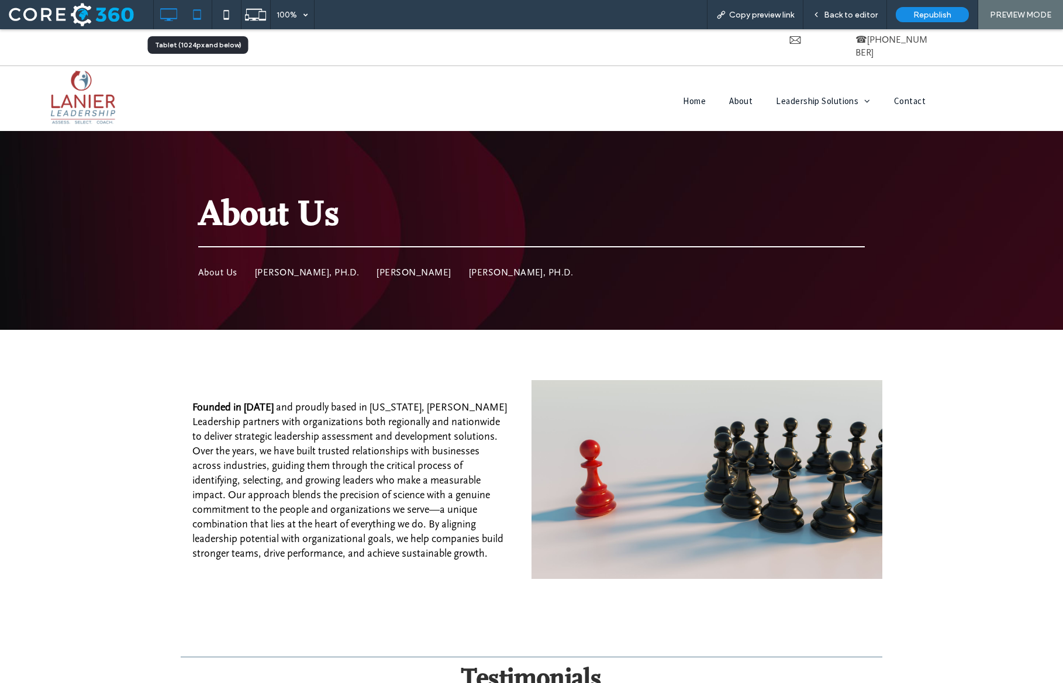
click at [204, 7] on icon at bounding box center [196, 14] width 23 height 23
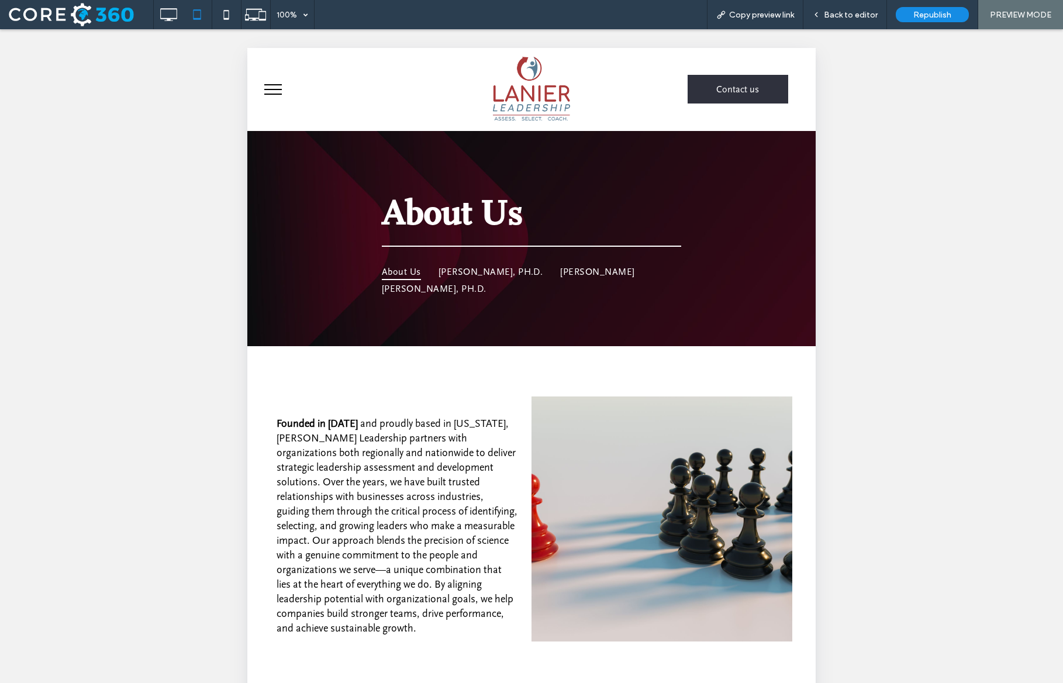
click at [419, 267] on span "About Us" at bounding box center [401, 272] width 39 height 16
click at [512, 266] on span "Jaclyn Lanier, PH.D." at bounding box center [490, 272] width 105 height 16
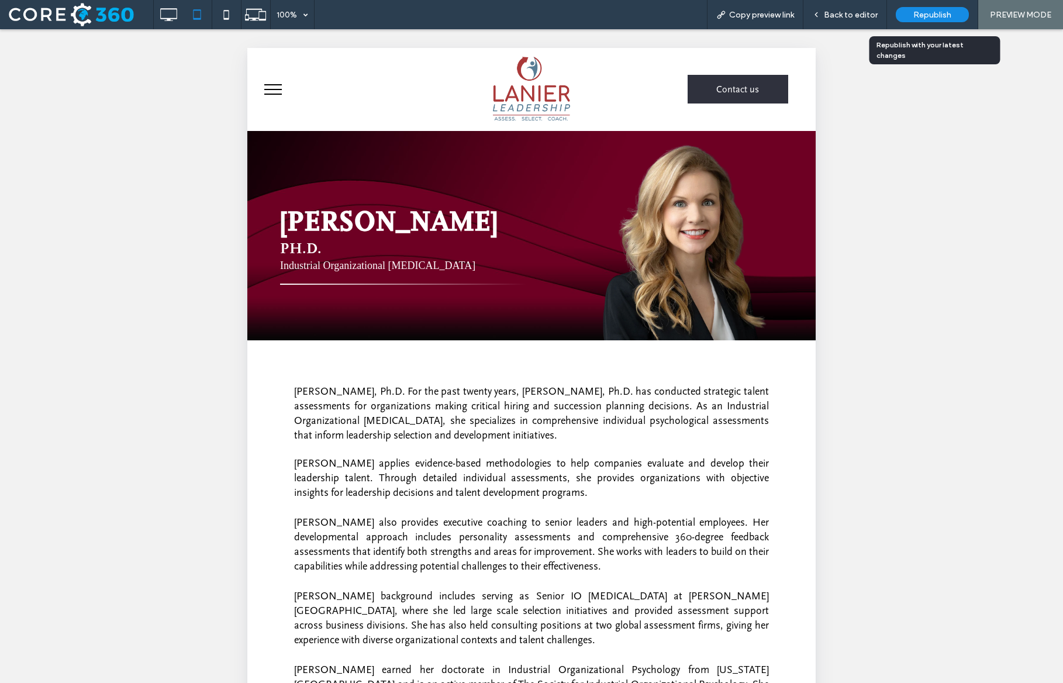
click at [934, 16] on span "Republish" at bounding box center [932, 15] width 38 height 10
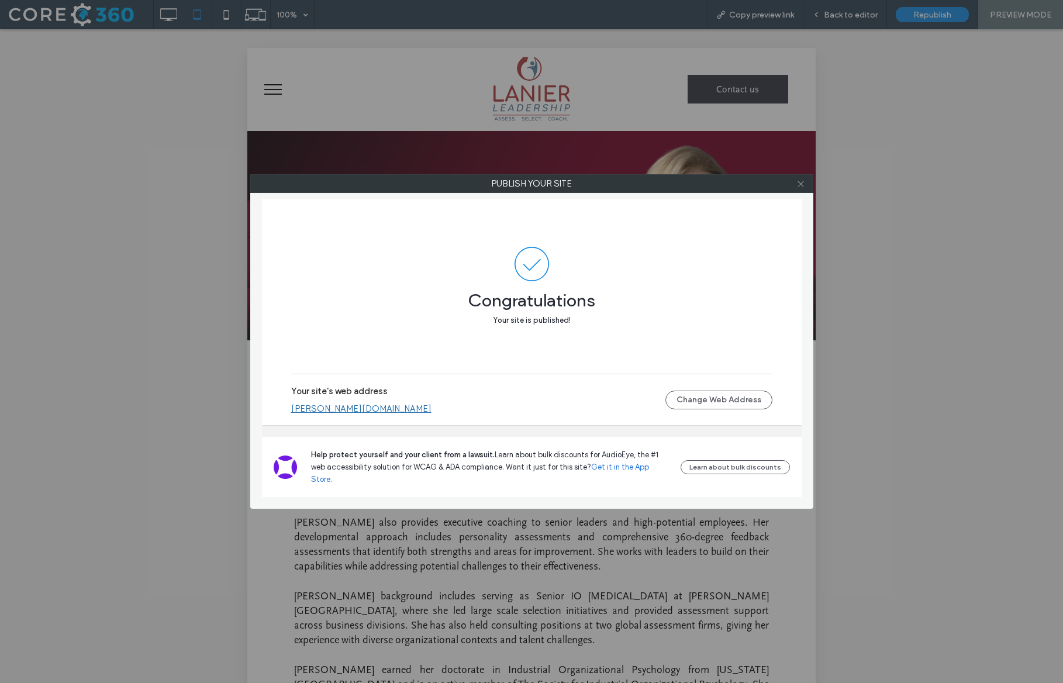
click at [798, 182] on icon at bounding box center [800, 183] width 9 height 9
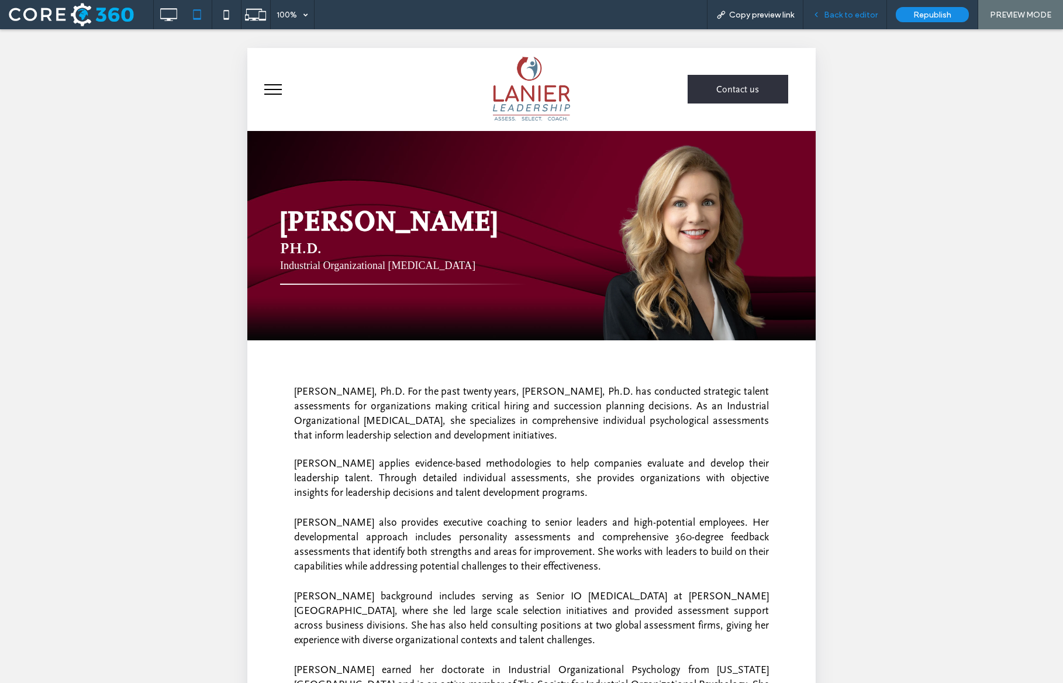
click at [870, 13] on span "Back to editor" at bounding box center [851, 15] width 54 height 10
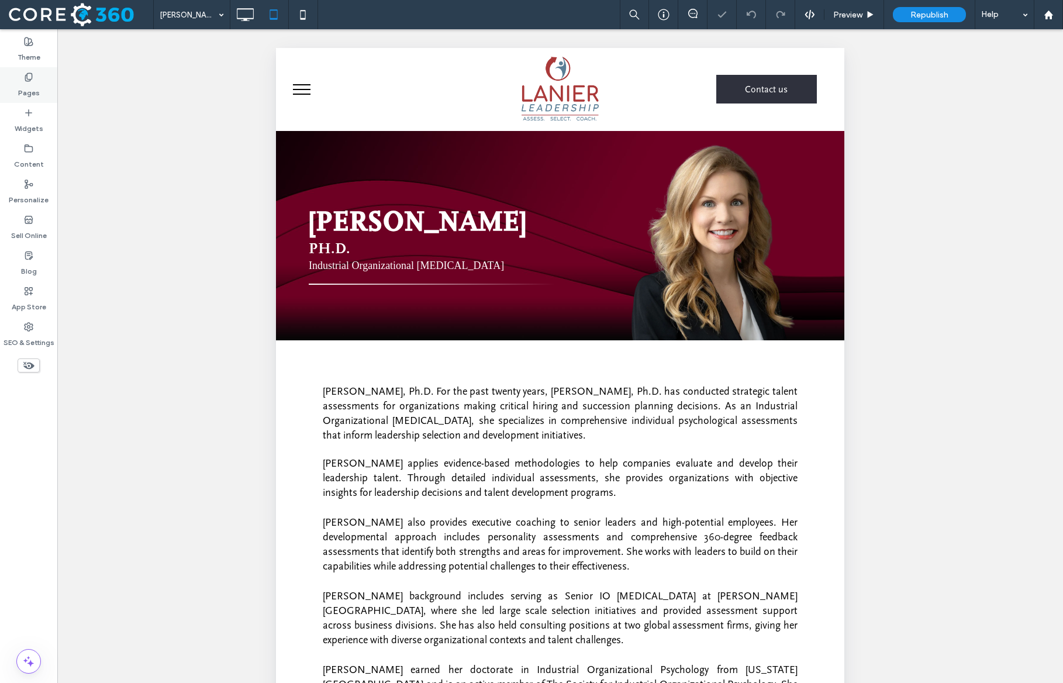
click at [33, 91] on label "Pages" at bounding box center [29, 90] width 22 height 16
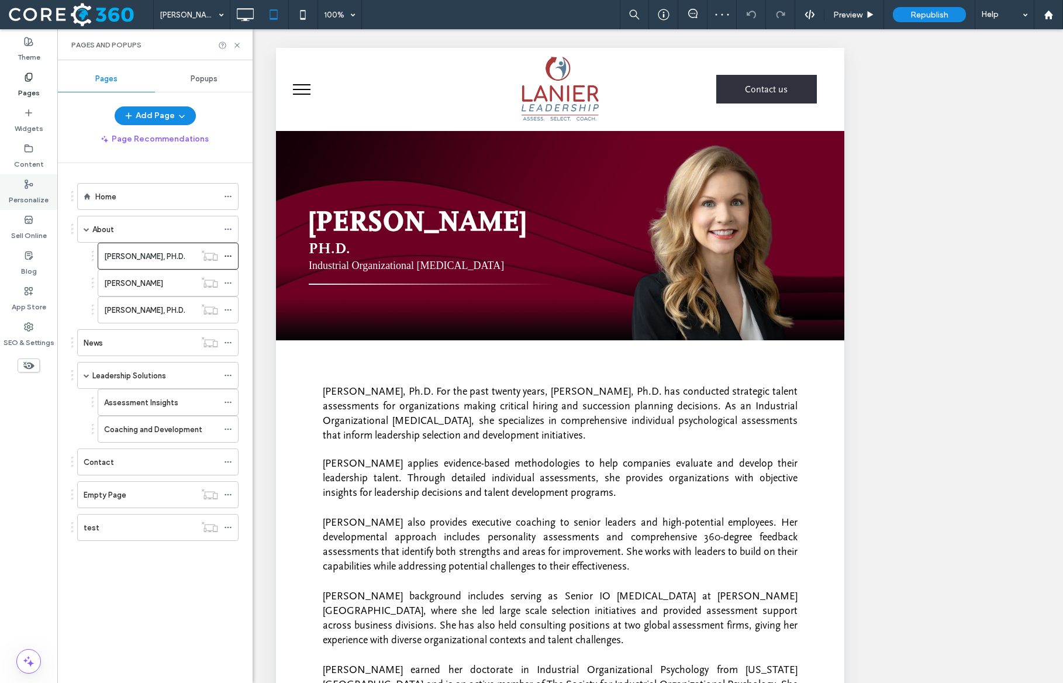
click at [27, 184] on use at bounding box center [29, 184] width 8 height 8
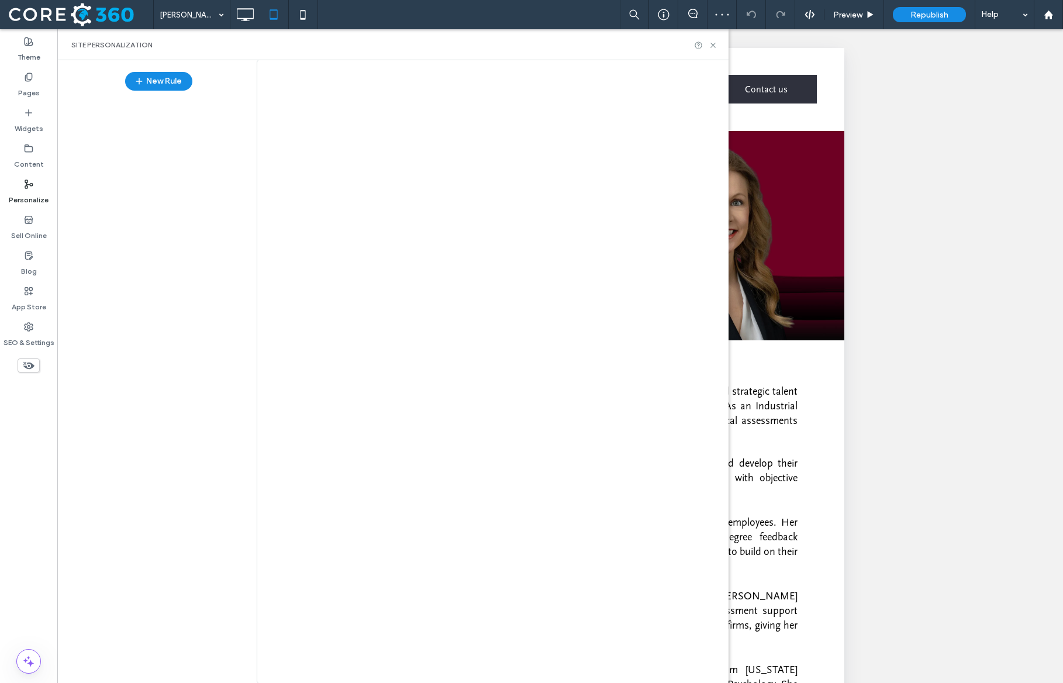
click at [27, 161] on label "Content" at bounding box center [29, 161] width 30 height 16
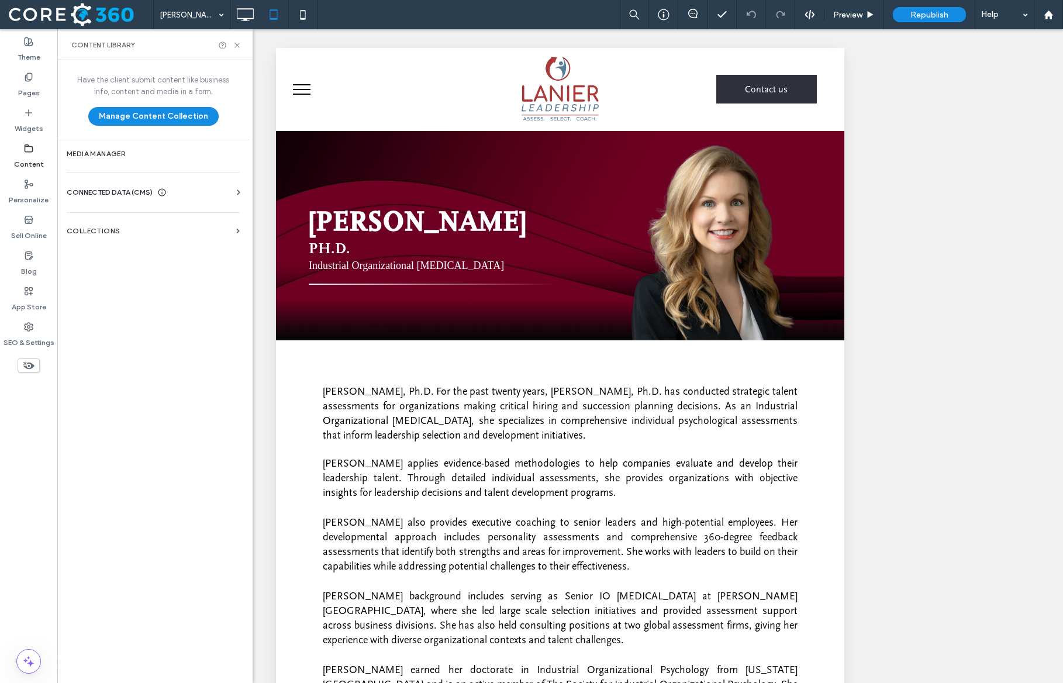
click at [113, 167] on div "Have the client submit content like business info, content and media in a form.…" at bounding box center [153, 370] width 192 height 620
click at [112, 153] on label "Media Manager" at bounding box center [153, 154] width 173 height 8
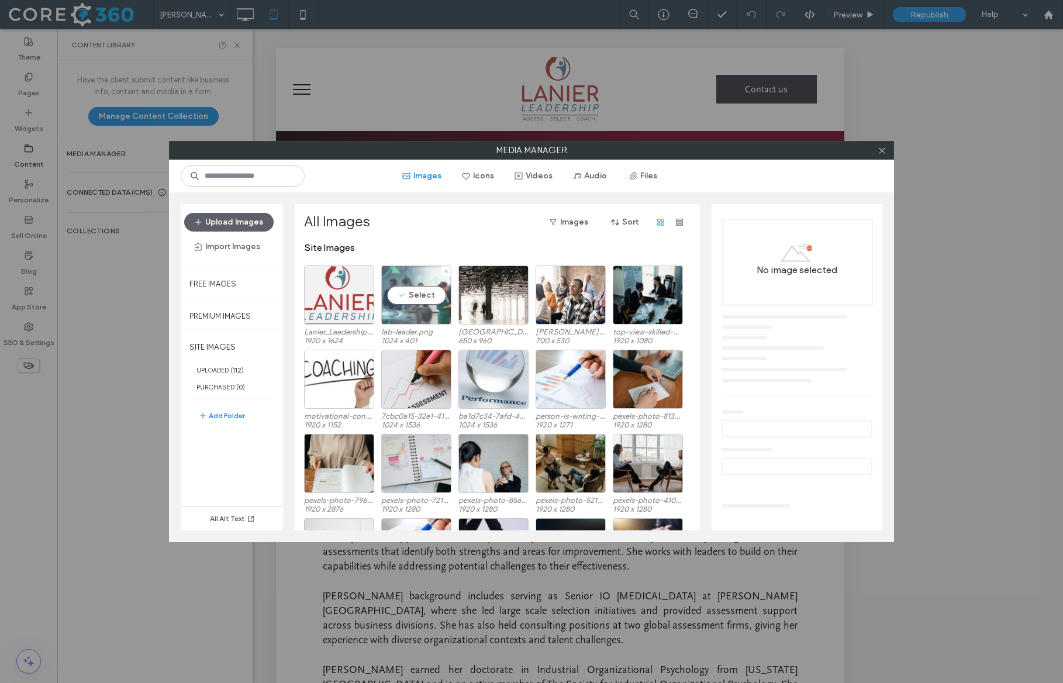
click at [445, 323] on div "Select" at bounding box center [416, 294] width 70 height 59
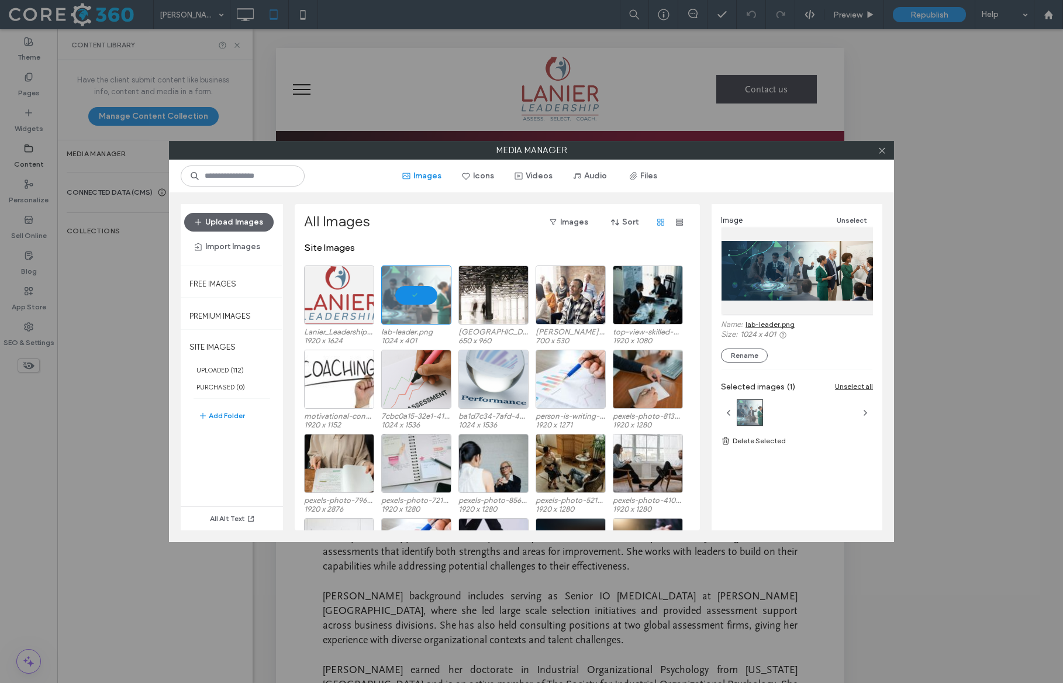
click at [768, 322] on link "lab-leader.png" at bounding box center [769, 324] width 49 height 9
click at [884, 151] on icon at bounding box center [881, 150] width 9 height 9
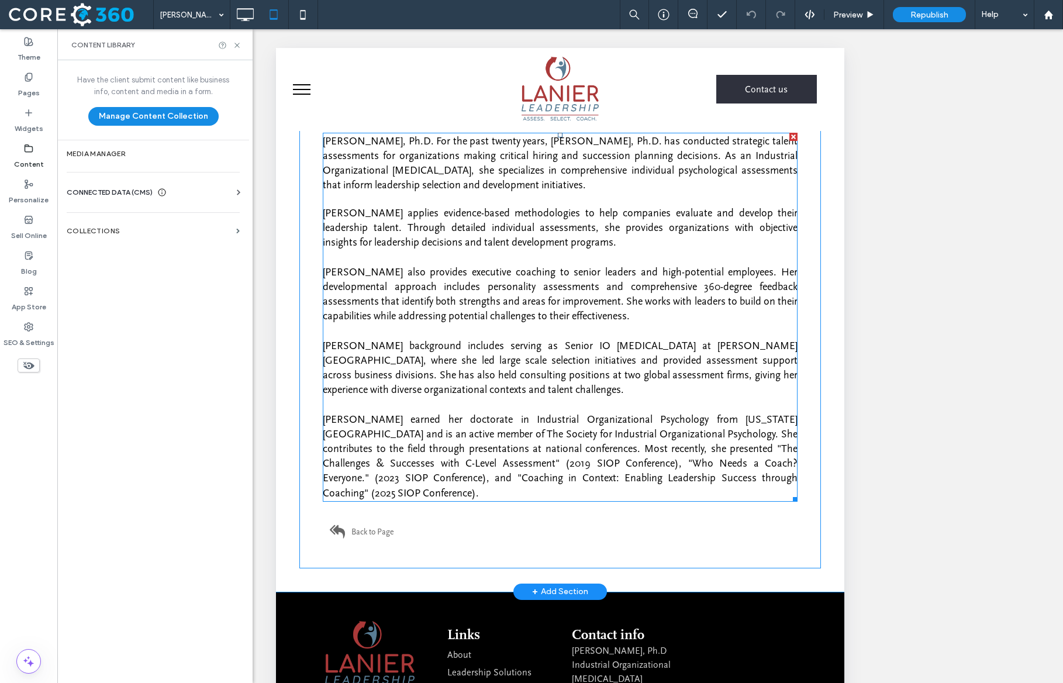
scroll to position [269, 0]
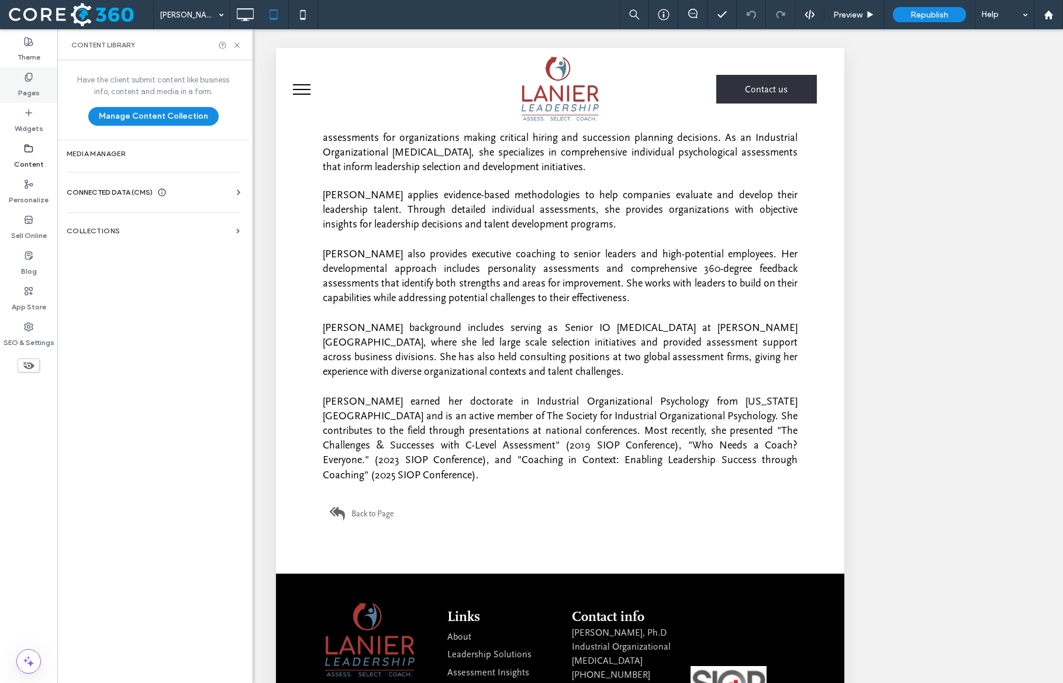
click at [33, 88] on label "Pages" at bounding box center [29, 90] width 22 height 16
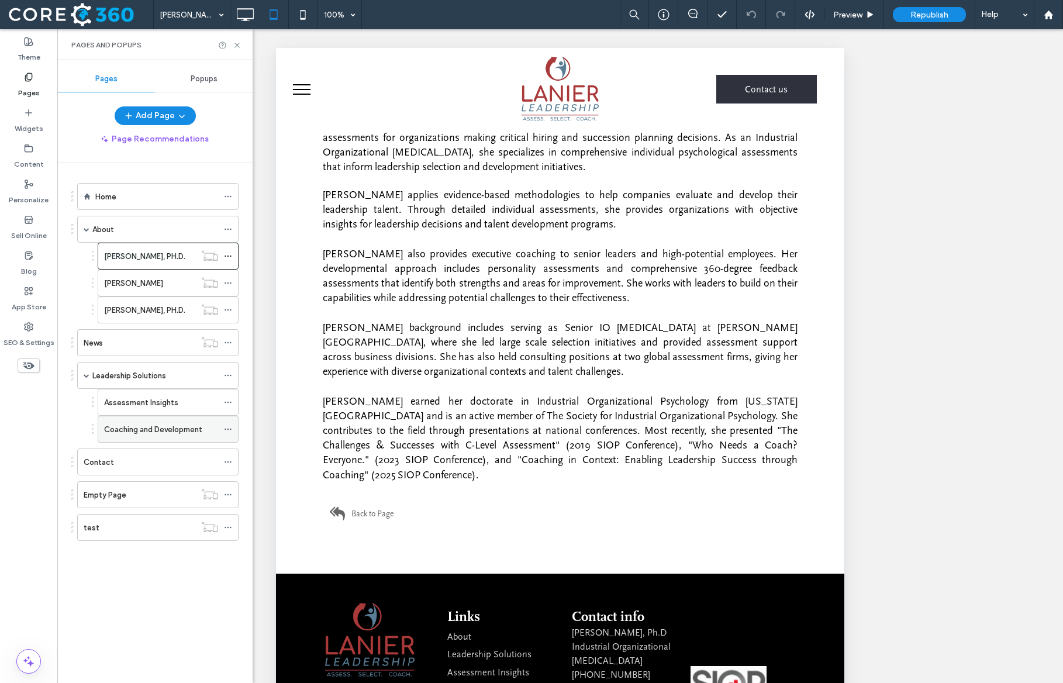
click at [125, 422] on label "Coaching and Development" at bounding box center [153, 429] width 98 height 20
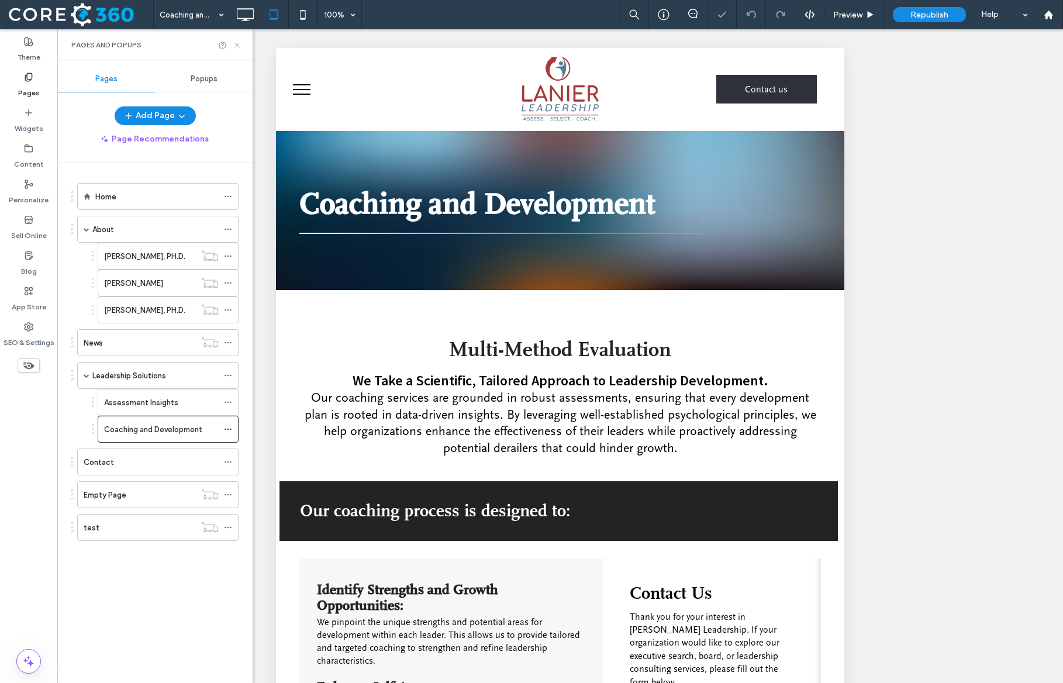
click at [237, 48] on icon at bounding box center [237, 45] width 9 height 9
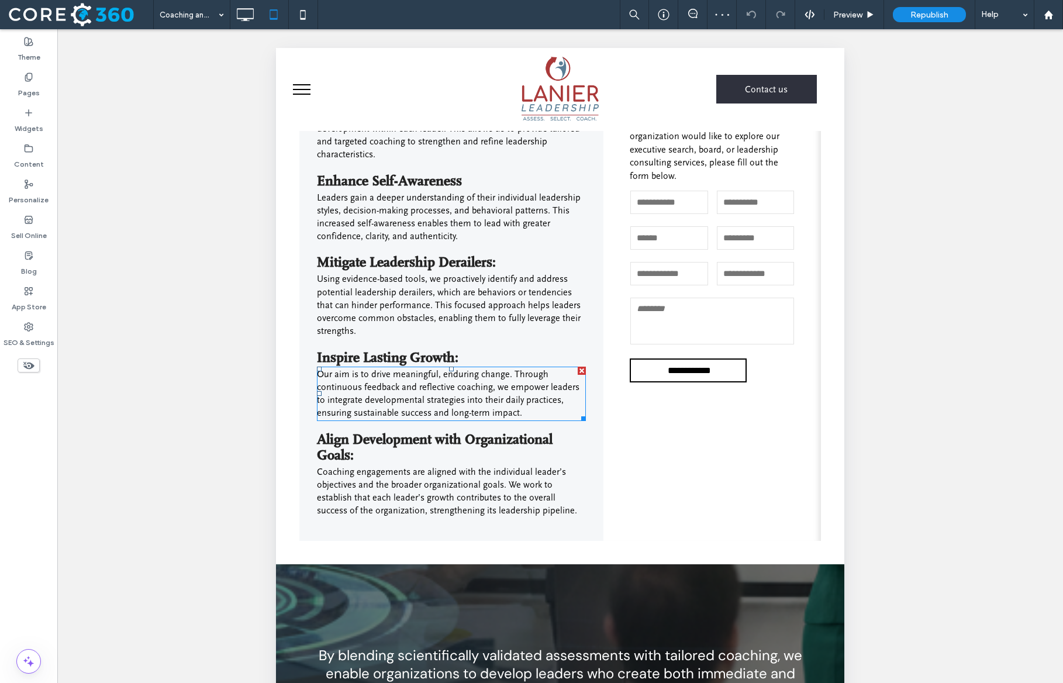
scroll to position [745, 0]
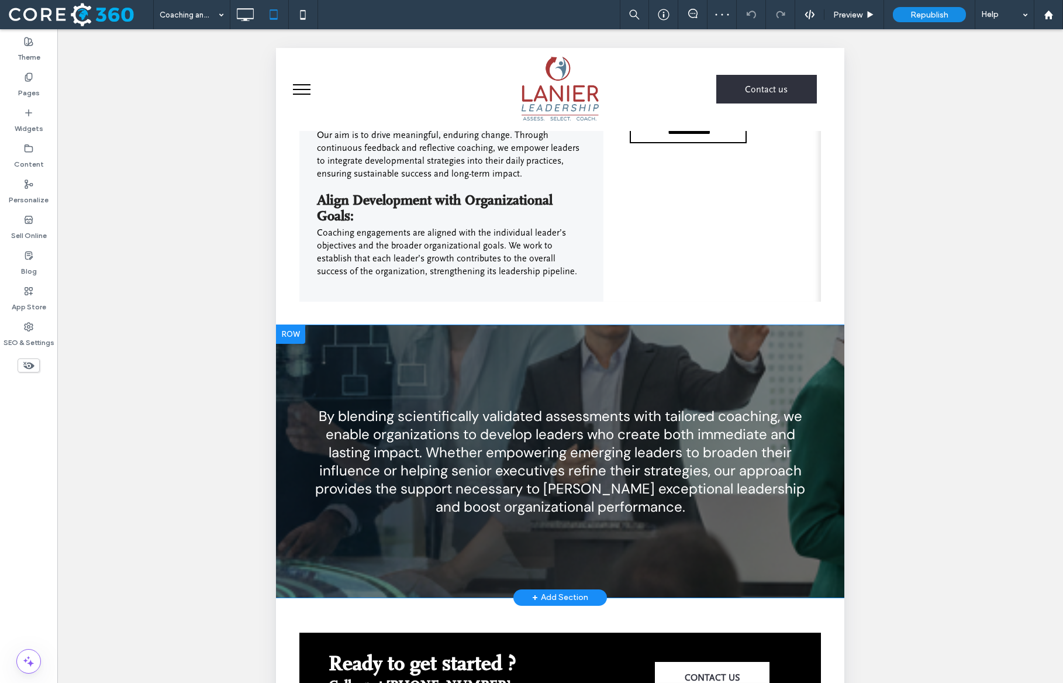
click at [292, 339] on div at bounding box center [290, 334] width 29 height 19
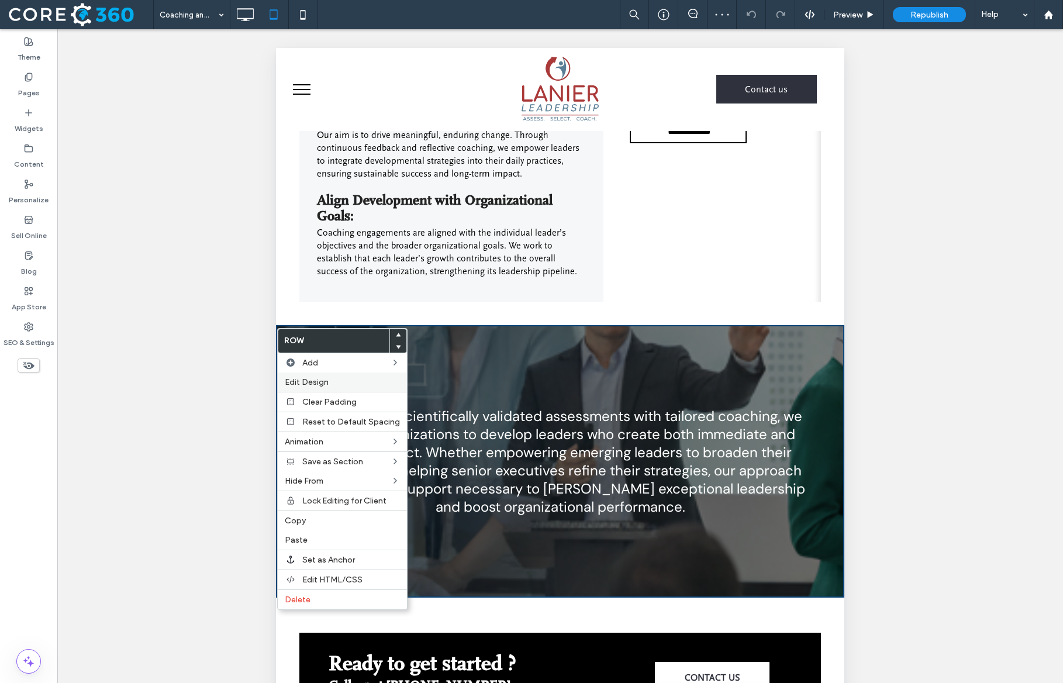
click at [314, 380] on span "Edit Design" at bounding box center [307, 382] width 44 height 10
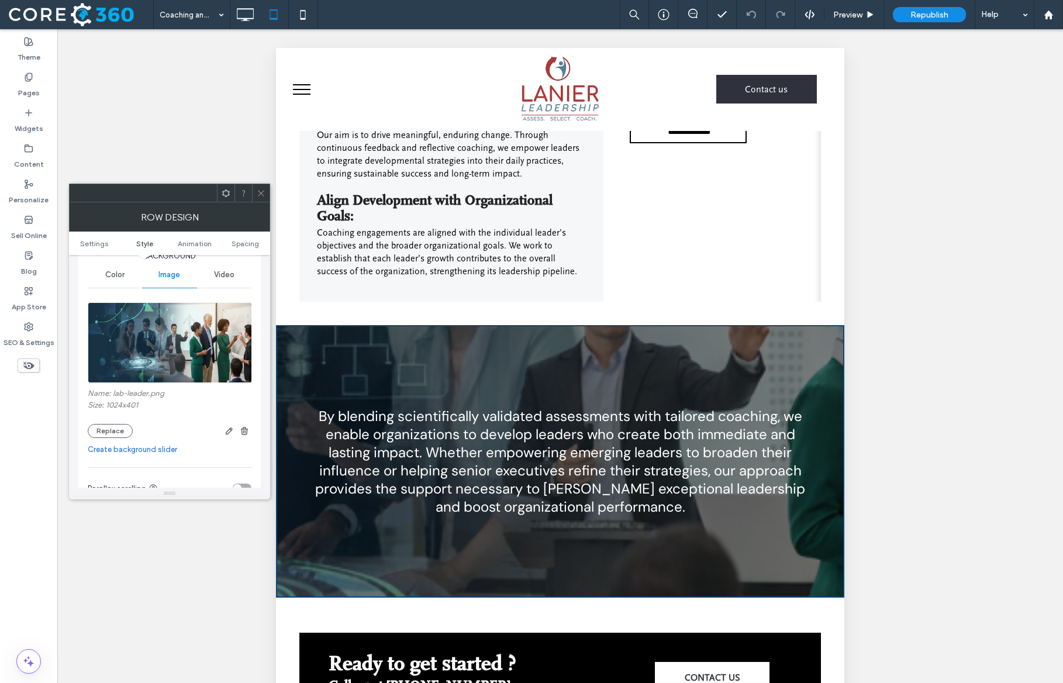
scroll to position [172, 0]
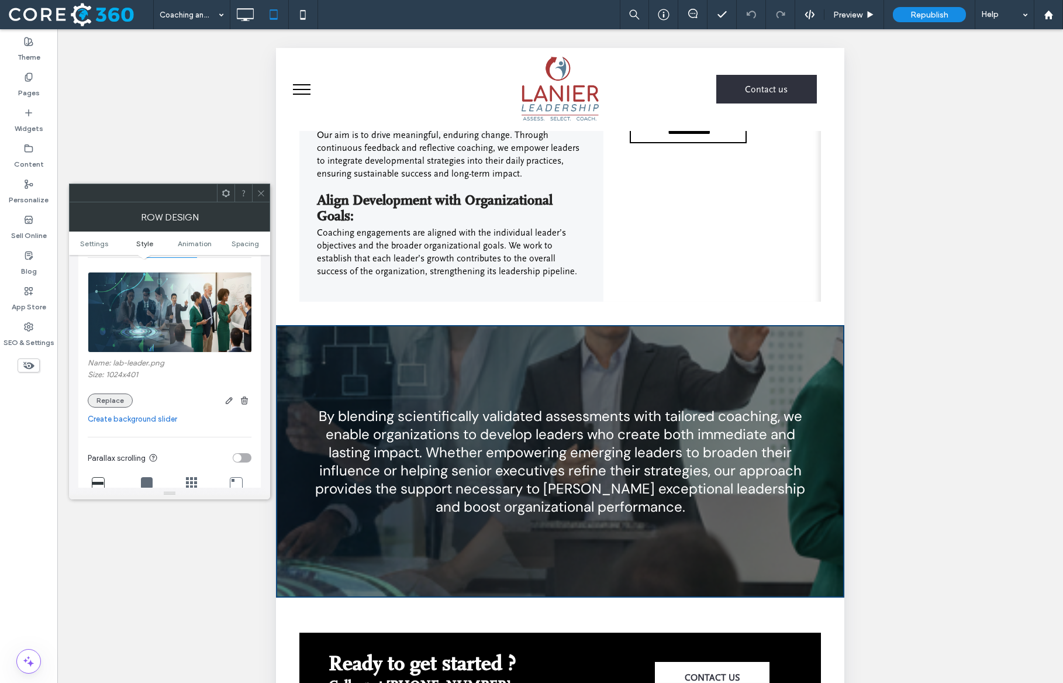
click at [109, 405] on button "Replace" at bounding box center [110, 400] width 45 height 14
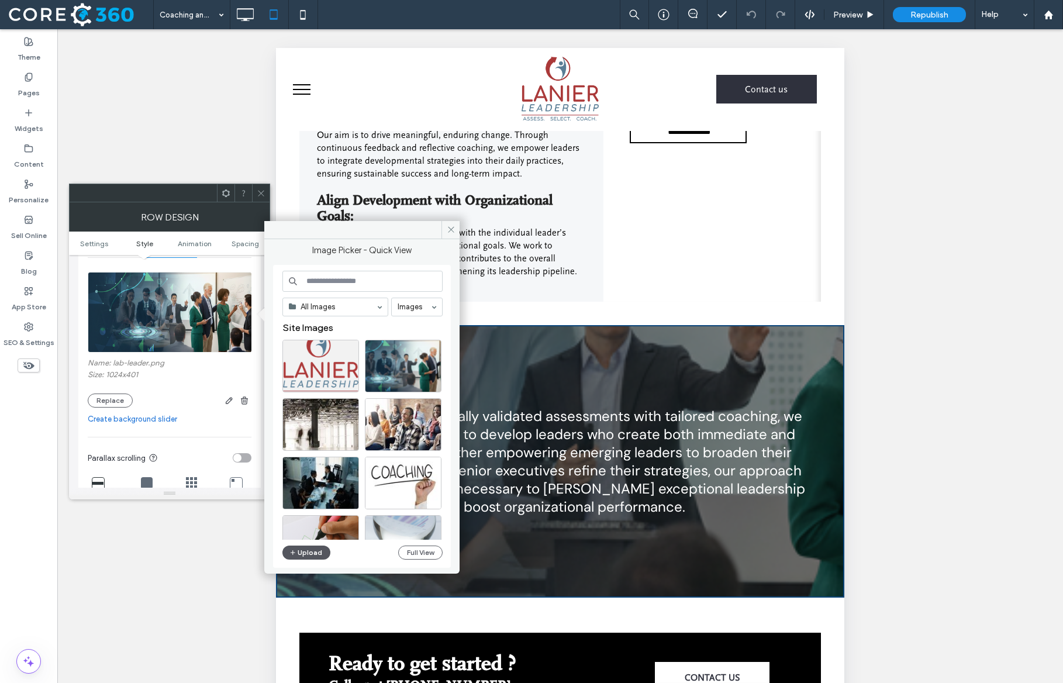
click at [314, 550] on button "Upload" at bounding box center [306, 552] width 48 height 14
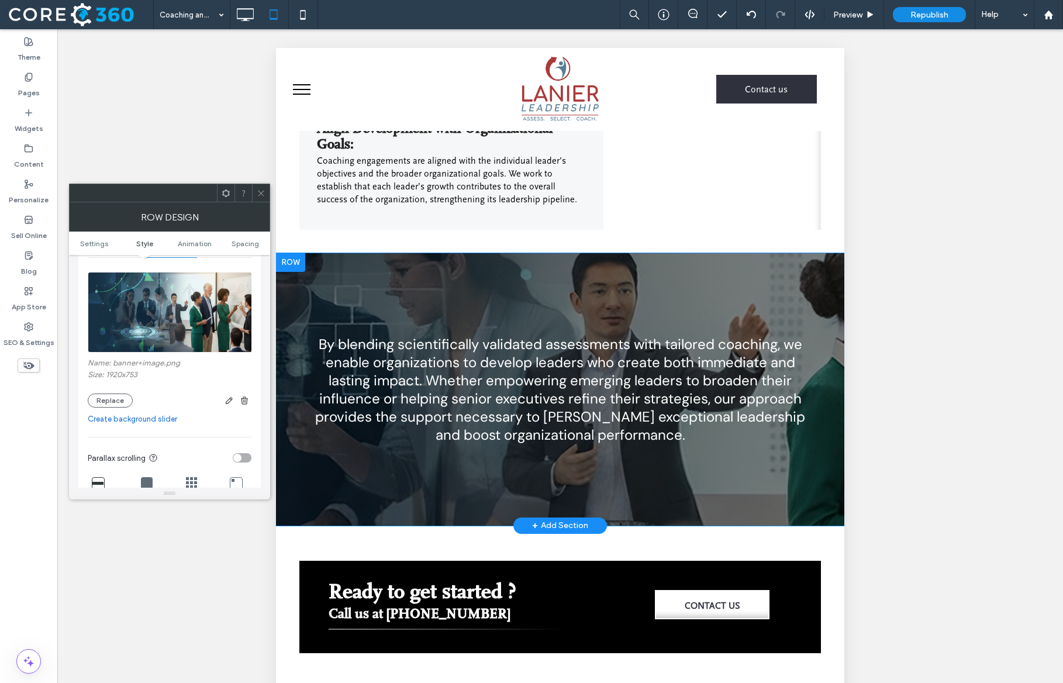
scroll to position [814, 0]
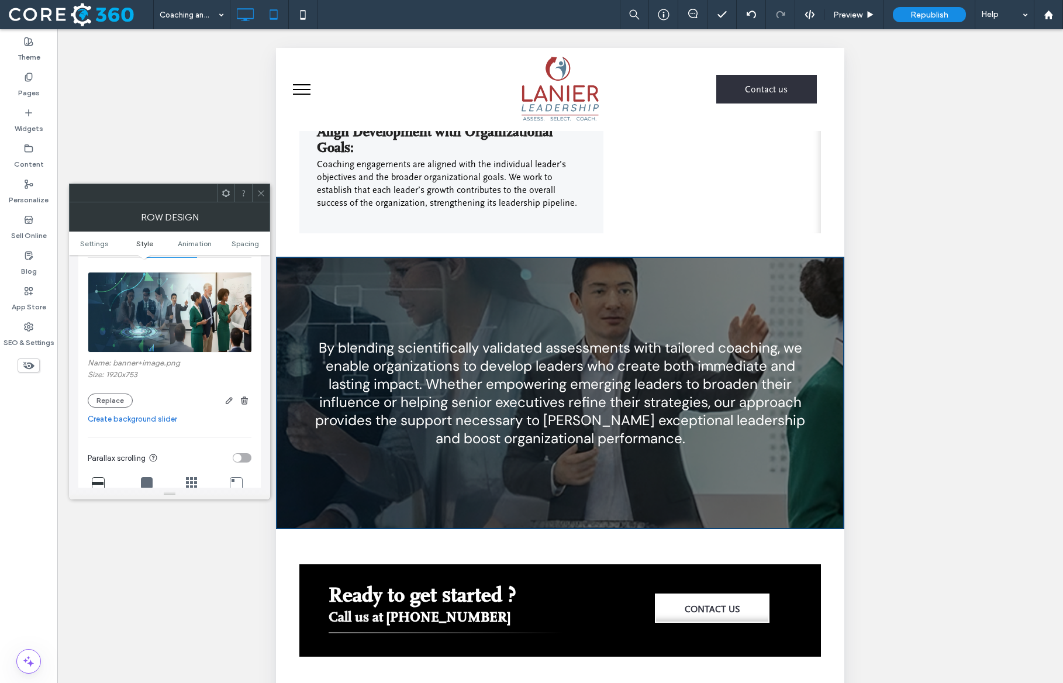
click at [234, 15] on icon at bounding box center [244, 14] width 23 height 23
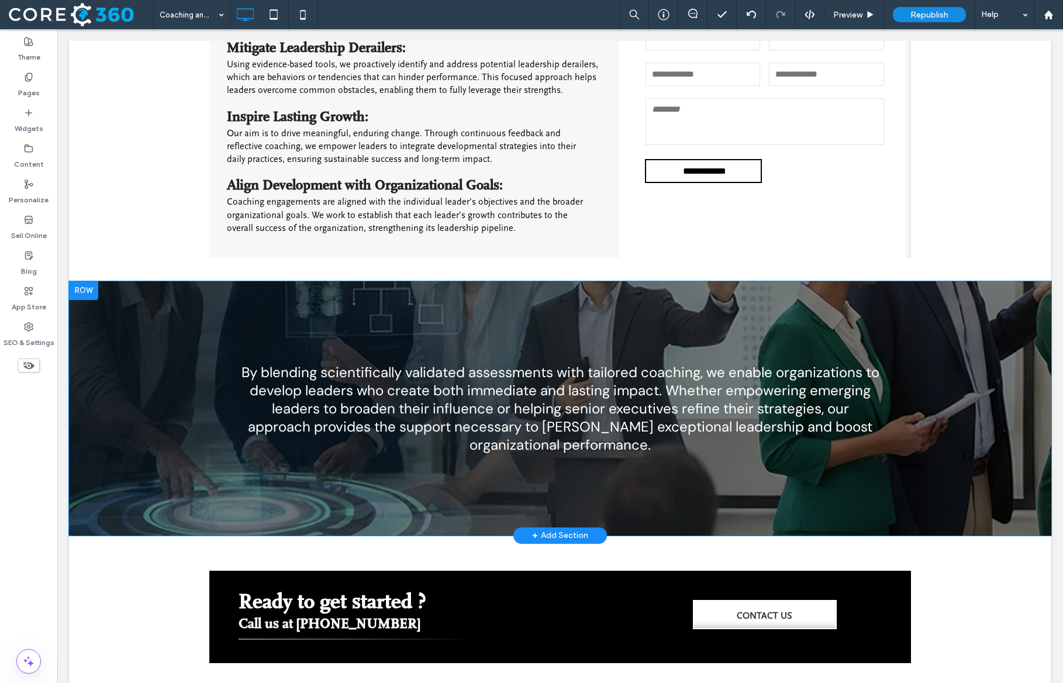
scroll to position [676, 0]
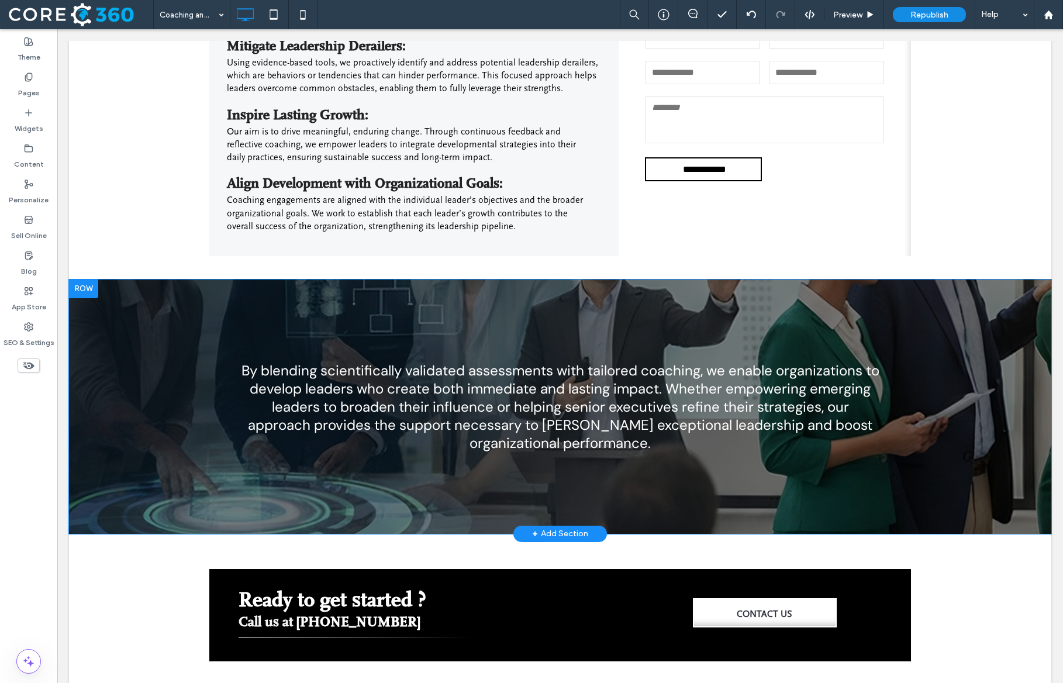
click at [147, 360] on div "By blending scientifically validated assessments with tailored coaching, we ena…" at bounding box center [560, 406] width 982 height 254
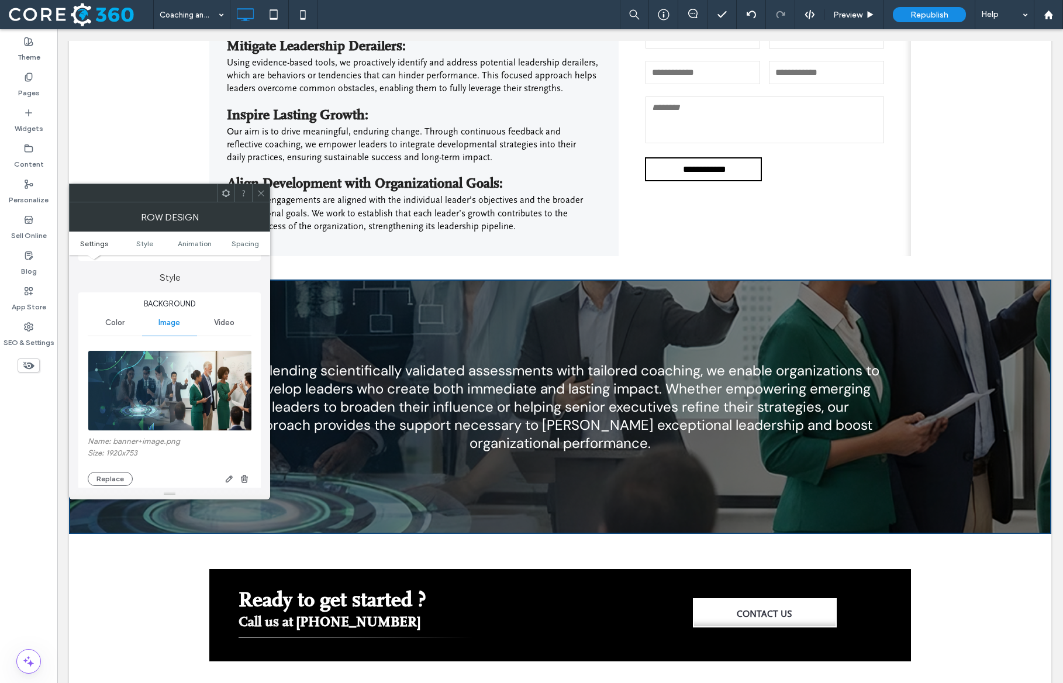
scroll to position [103, 0]
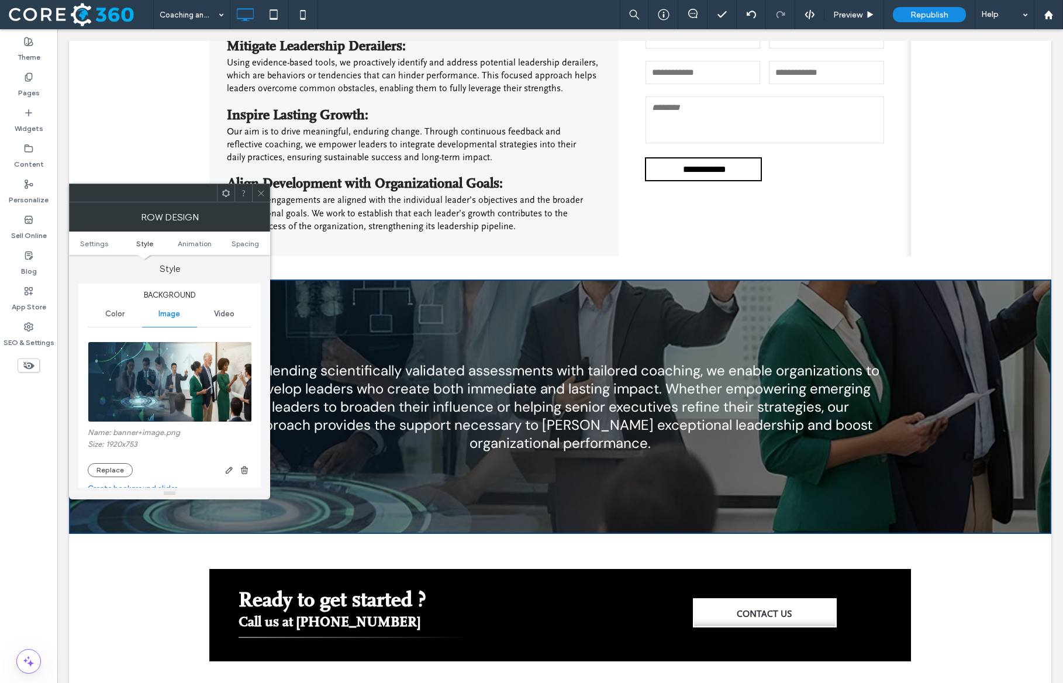
click at [108, 464] on div "Name: banner+image.png Size: 1920x753 Replace" at bounding box center [170, 452] width 164 height 49
click at [109, 468] on button "Replace" at bounding box center [110, 470] width 45 height 14
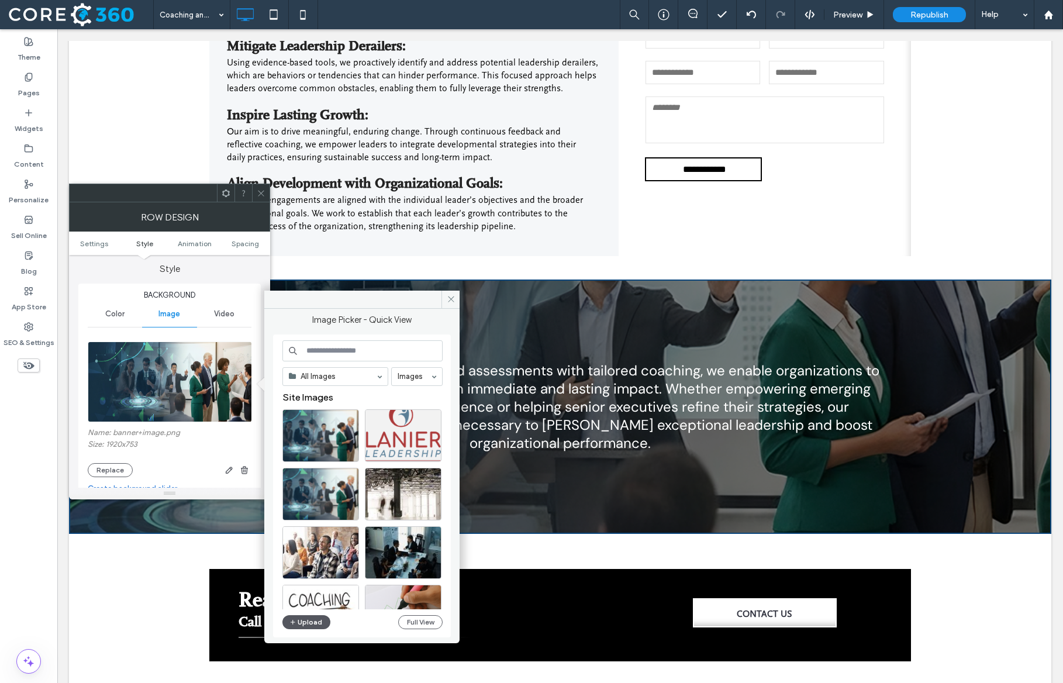
click at [303, 621] on button "Upload" at bounding box center [306, 622] width 48 height 14
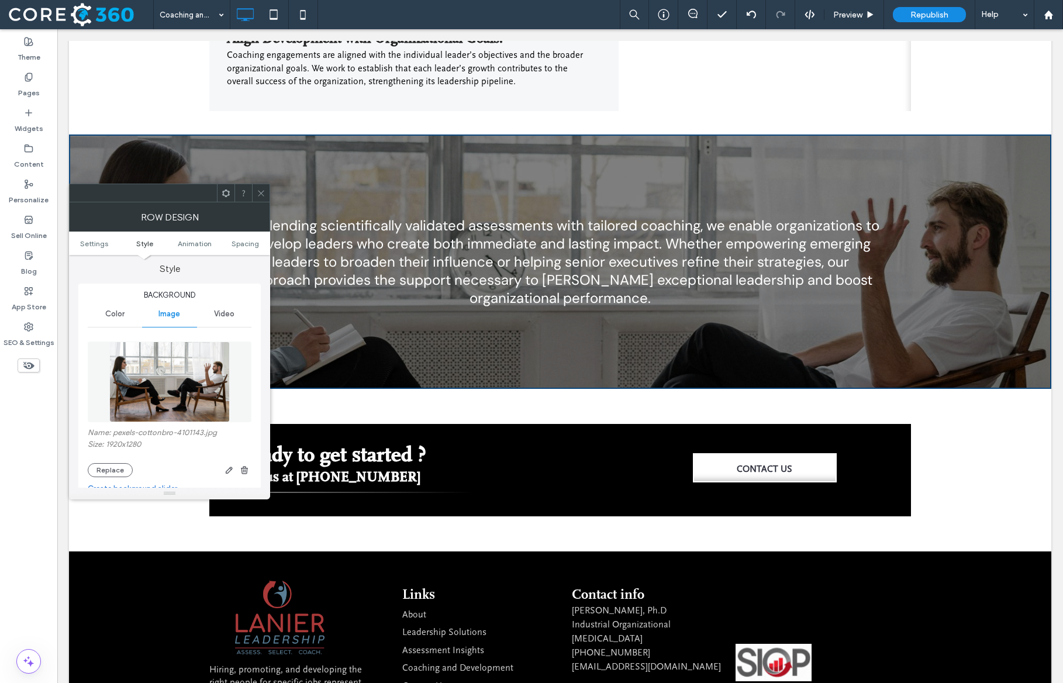
scroll to position [818, 0]
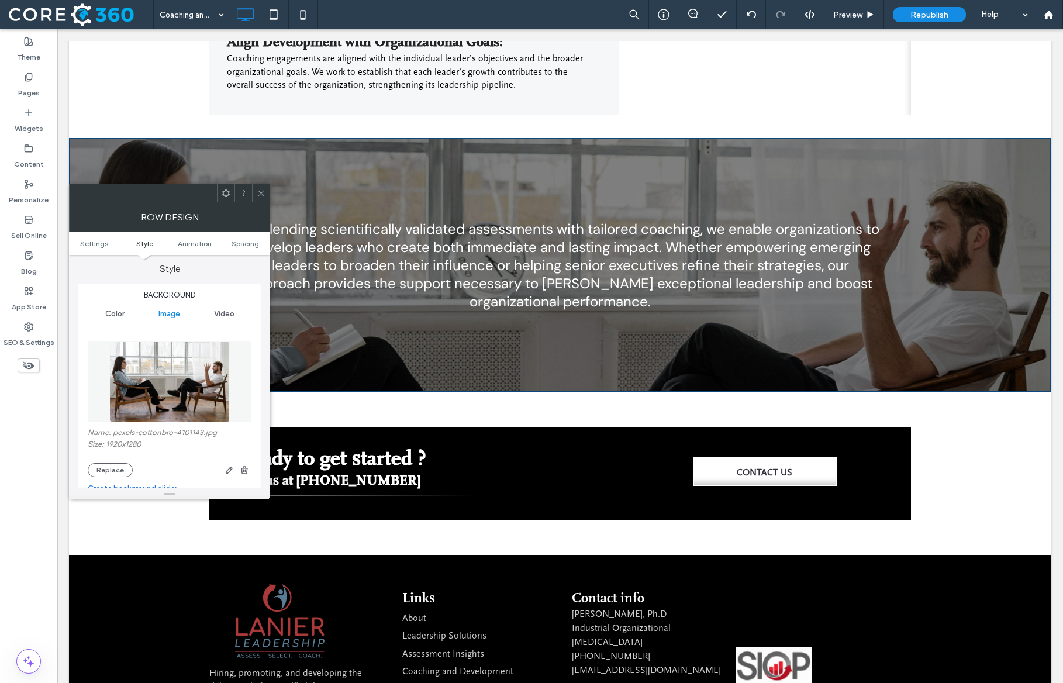
click at [261, 198] on span at bounding box center [261, 193] width 9 height 18
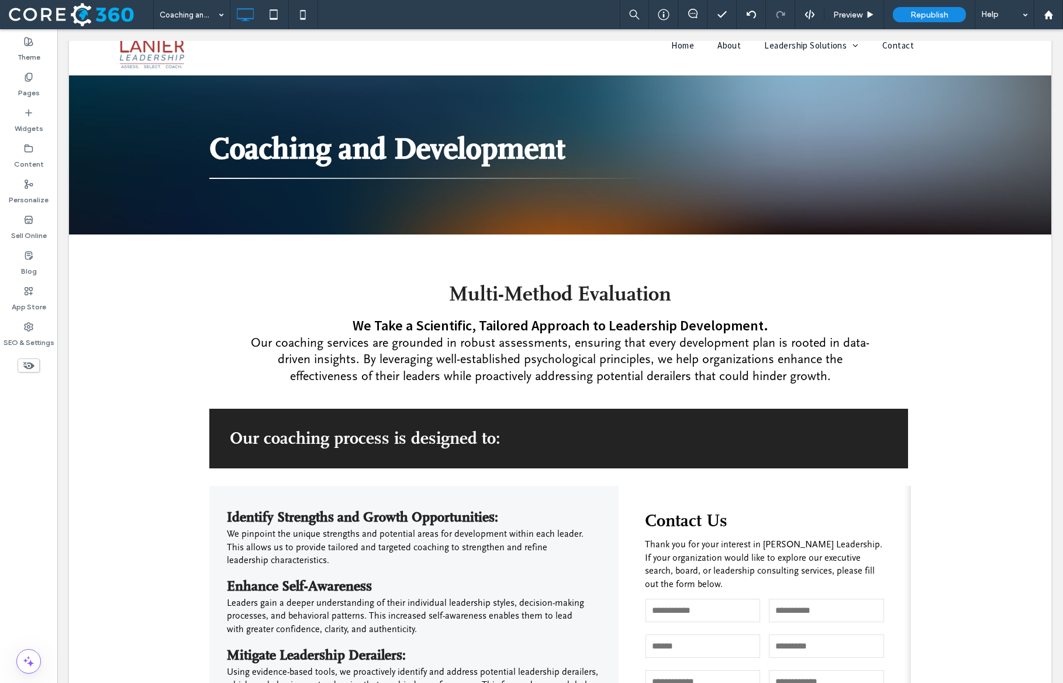
scroll to position [0, 0]
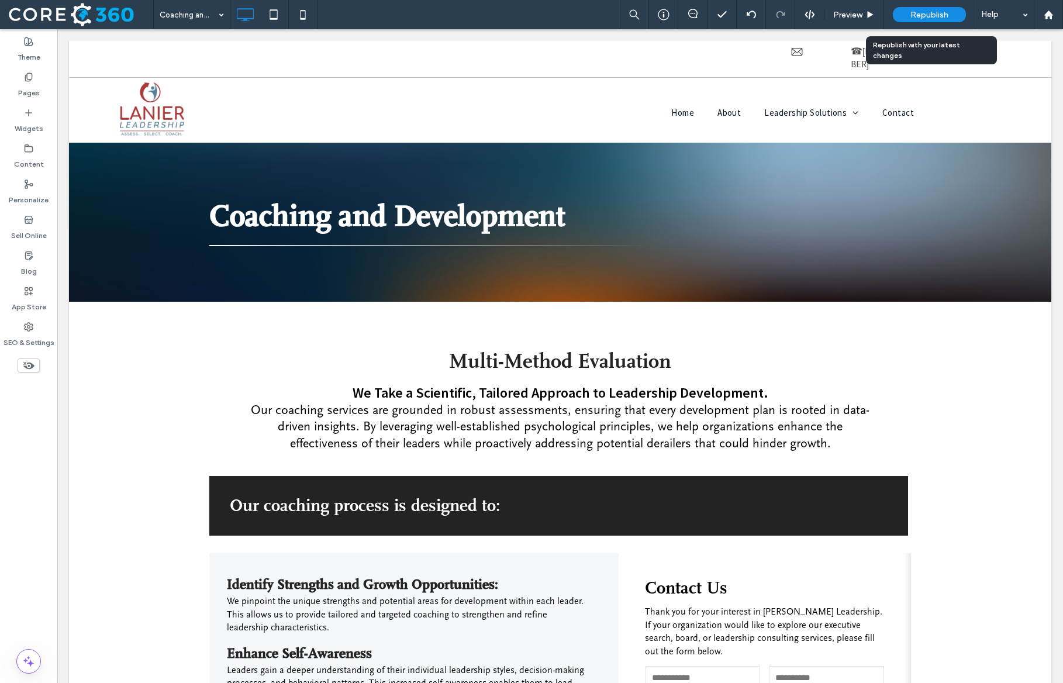
click at [907, 20] on div "Republish" at bounding box center [929, 14] width 73 height 15
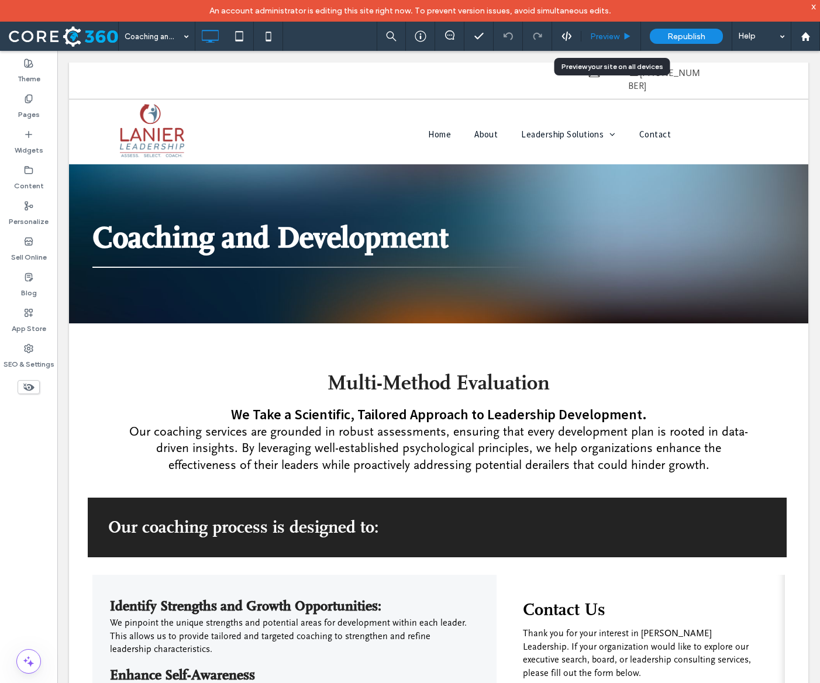
click at [604, 29] on div "Preview" at bounding box center [611, 36] width 60 height 29
click at [606, 32] on span "Preview" at bounding box center [604, 37] width 29 height 10
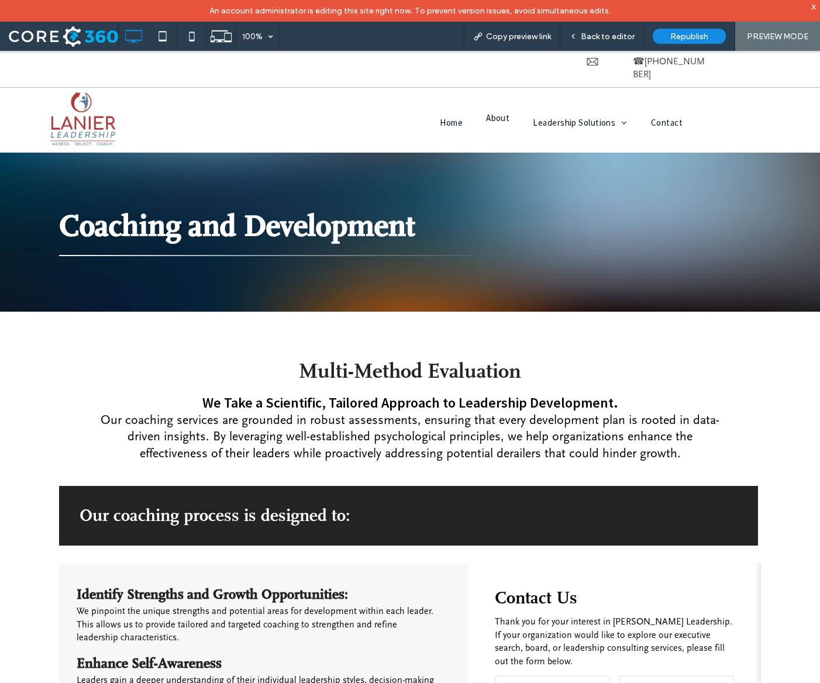
click at [506, 112] on span "About" at bounding box center [497, 117] width 23 height 11
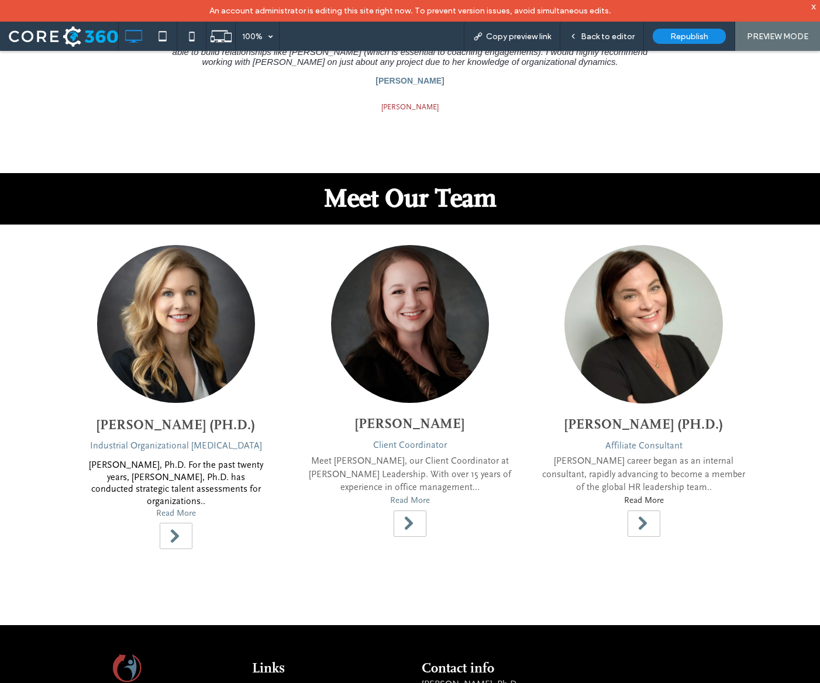
scroll to position [751, 0]
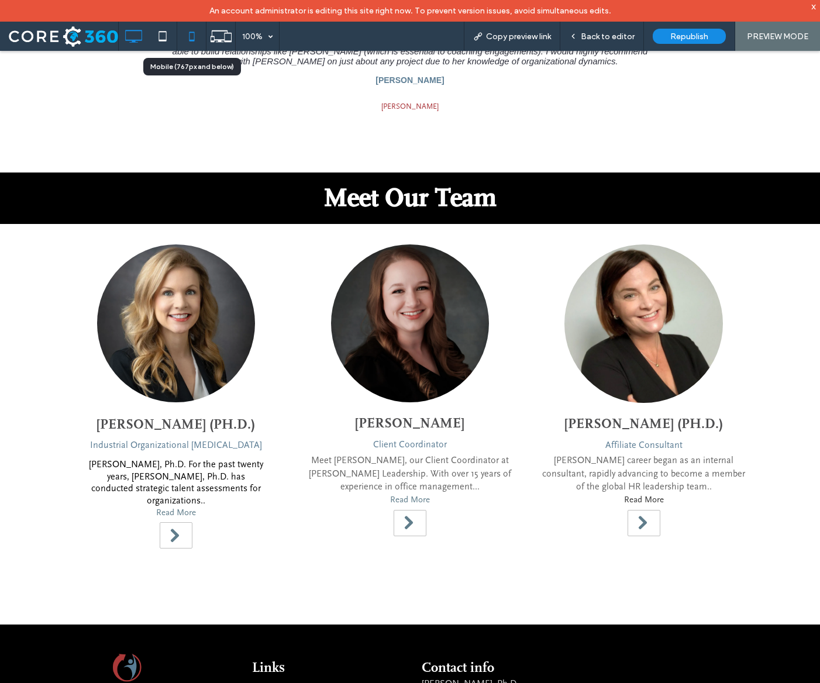
click at [202, 36] on icon at bounding box center [191, 36] width 23 height 23
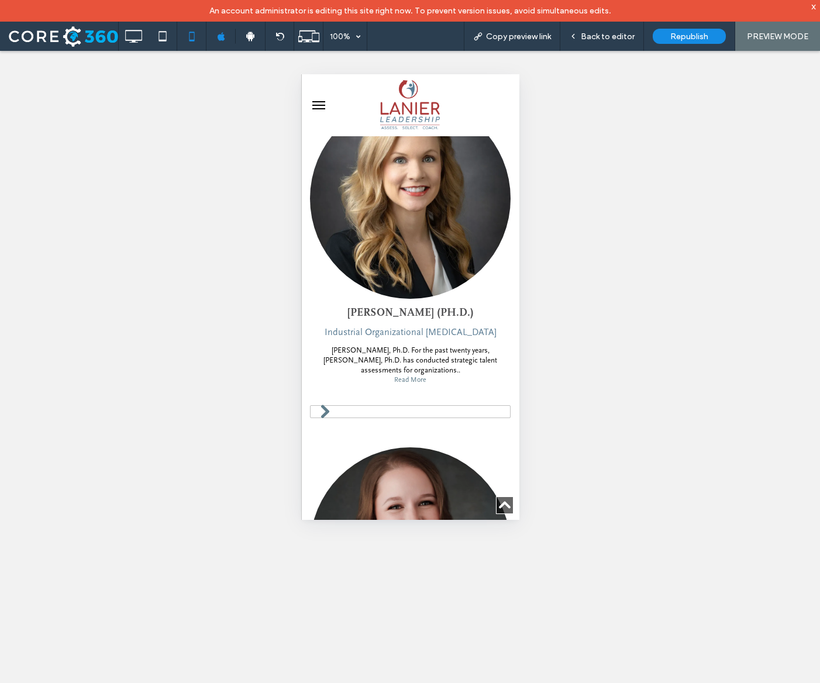
scroll to position [942, 0]
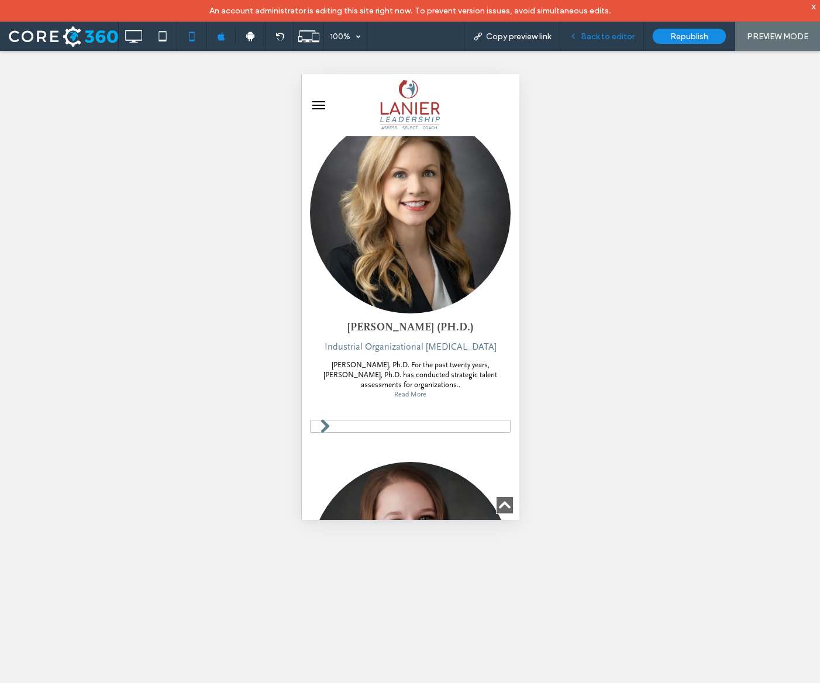
click at [600, 27] on div "Back to editor" at bounding box center [602, 36] width 84 height 29
click at [616, 38] on span "Back to editor" at bounding box center [607, 37] width 54 height 10
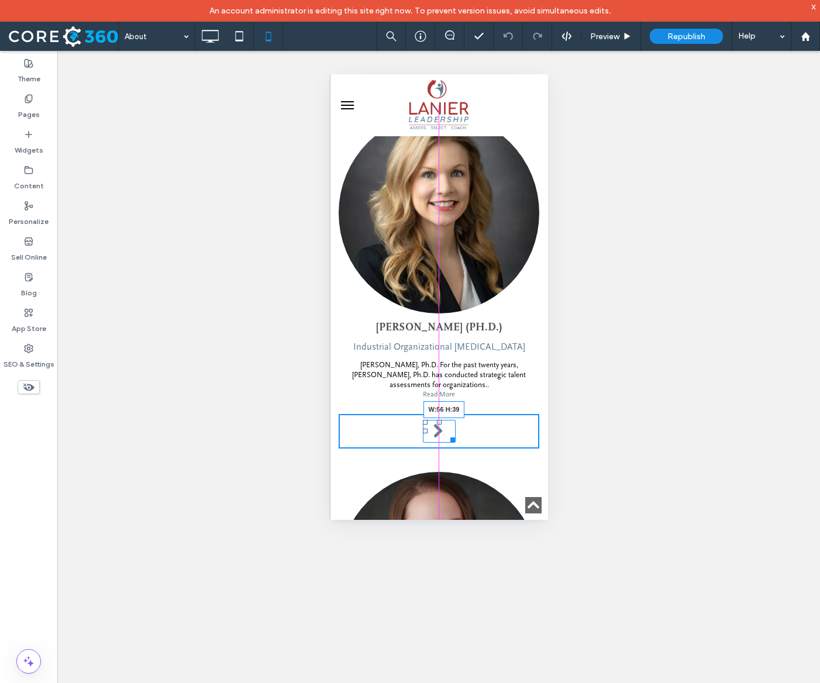
drag, startPoint x: 534, startPoint y: 448, endPoint x: 444, endPoint y: 458, distance: 90.0
click at [444, 448] on div "W:56 H:39 Click To Paste" at bounding box center [438, 431] width 201 height 34
drag, startPoint x: 449, startPoint y: 459, endPoint x: 439, endPoint y: 461, distance: 10.1
click at [439, 448] on div "W:56 H:42 Click To Paste" at bounding box center [438, 431] width 201 height 34
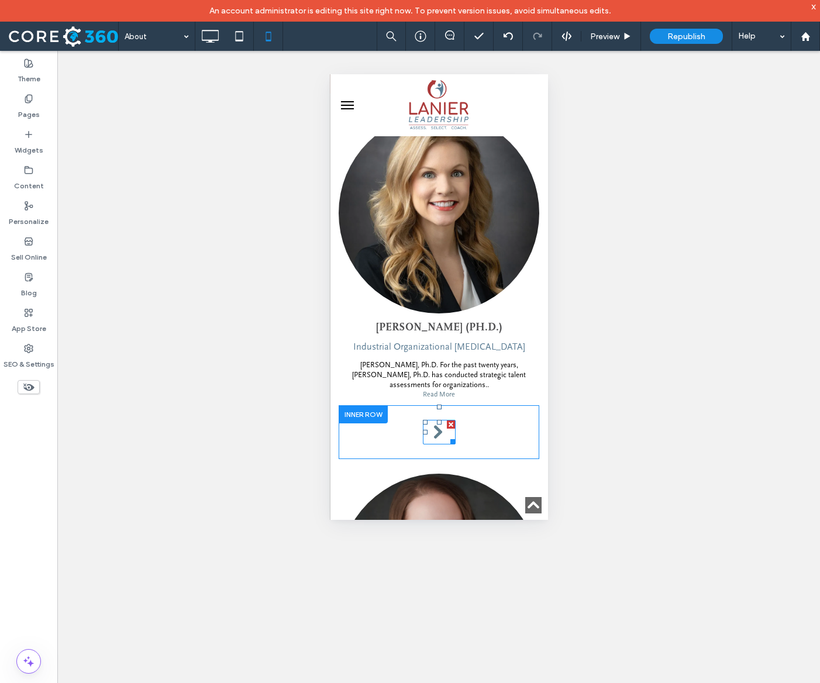
click at [438, 442] on span at bounding box center [437, 433] width 29 height 18
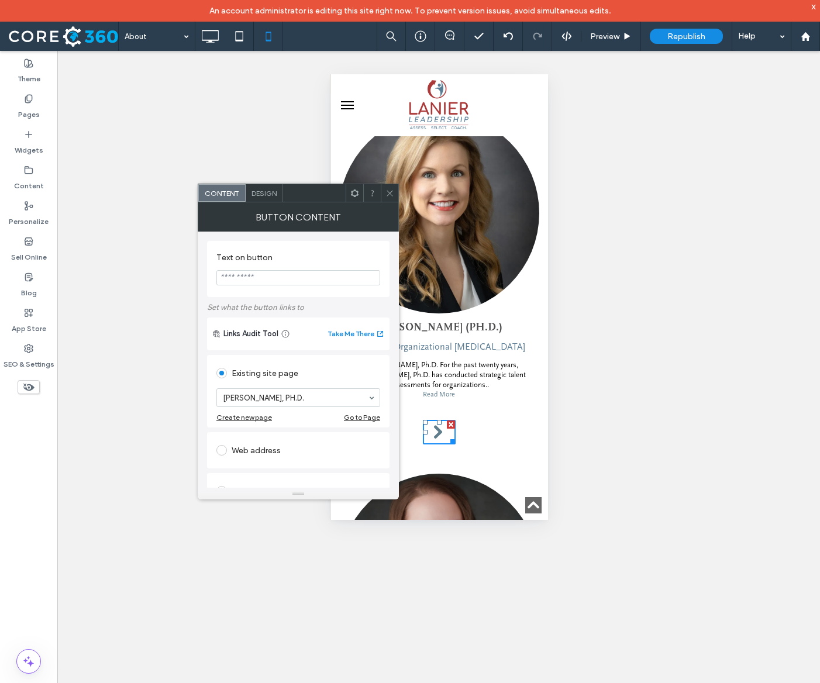
click at [268, 189] on span "Design" at bounding box center [263, 193] width 25 height 9
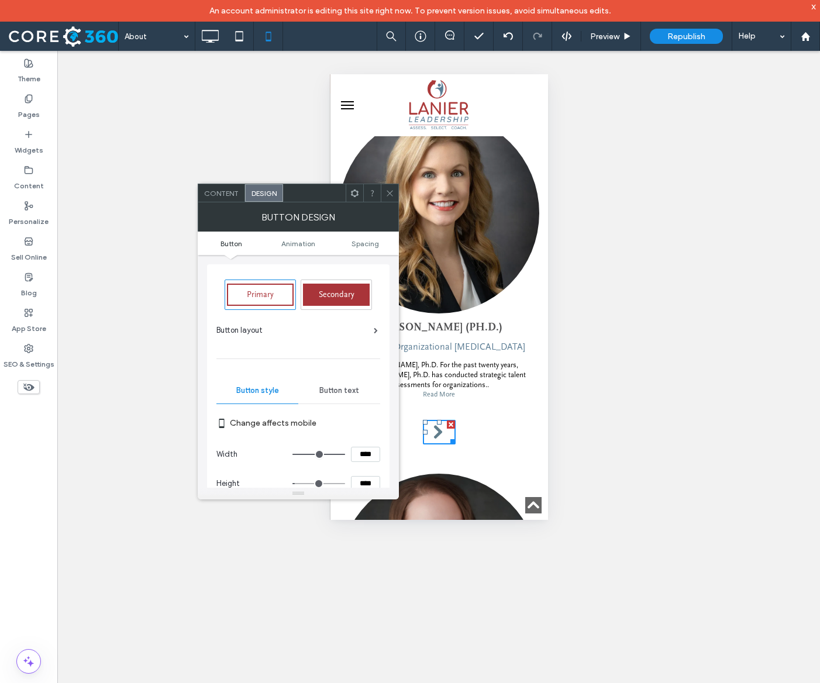
type input "**"
type input "****"
type input "**"
type input "****"
type input "**"
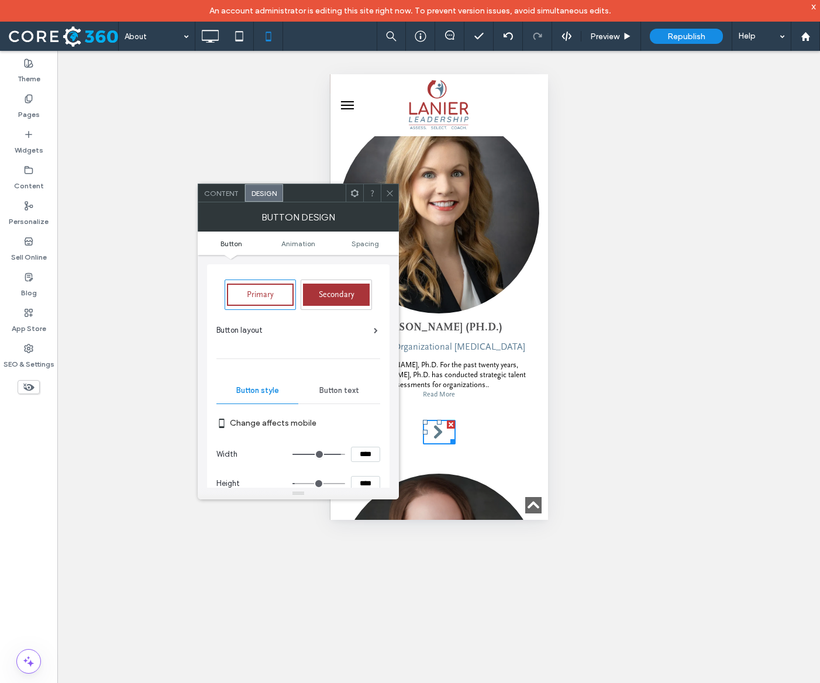
type input "****"
type input "**"
type input "****"
type input "**"
type input "****"
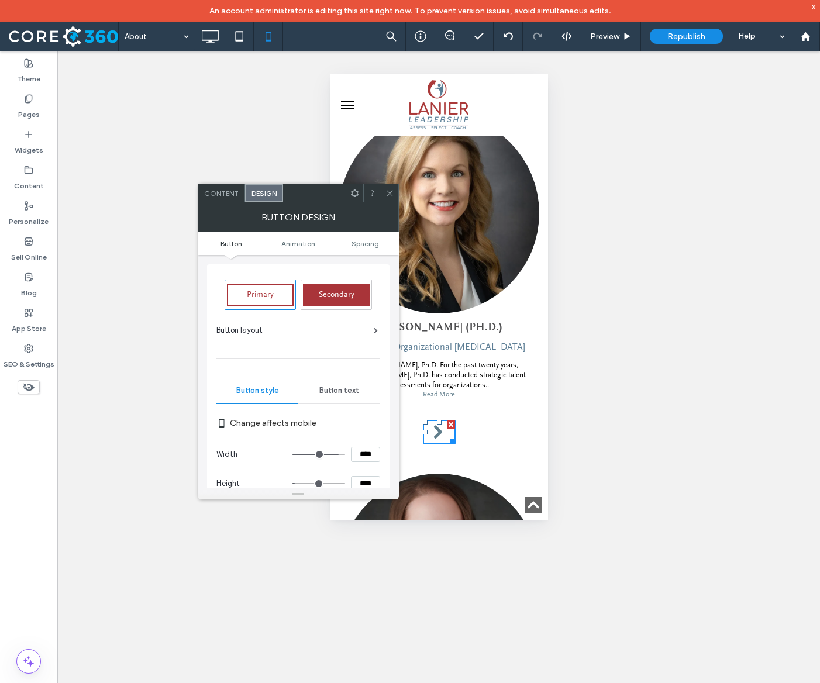
type input "**"
click at [334, 455] on input "range" at bounding box center [318, 454] width 53 height 1
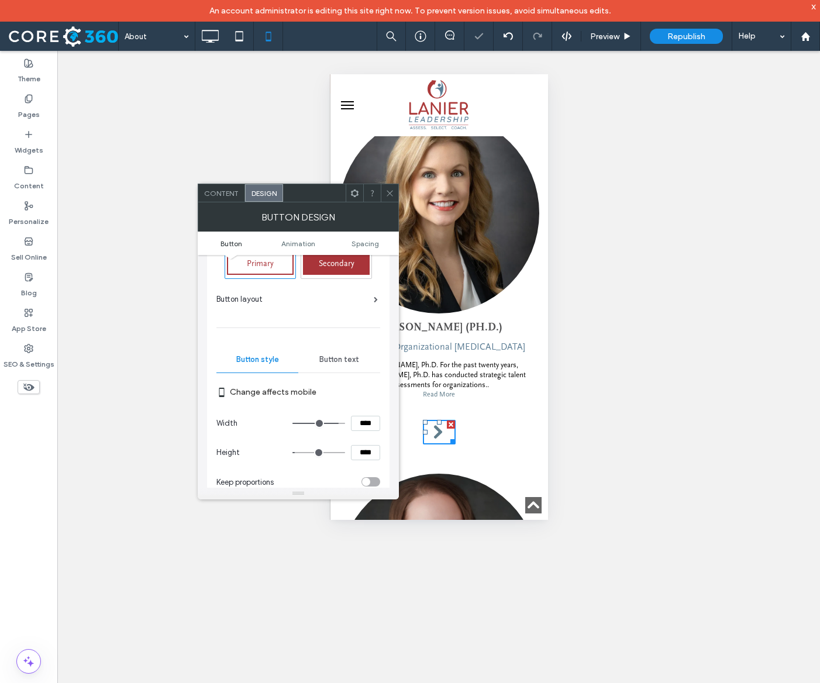
scroll to position [35, 0]
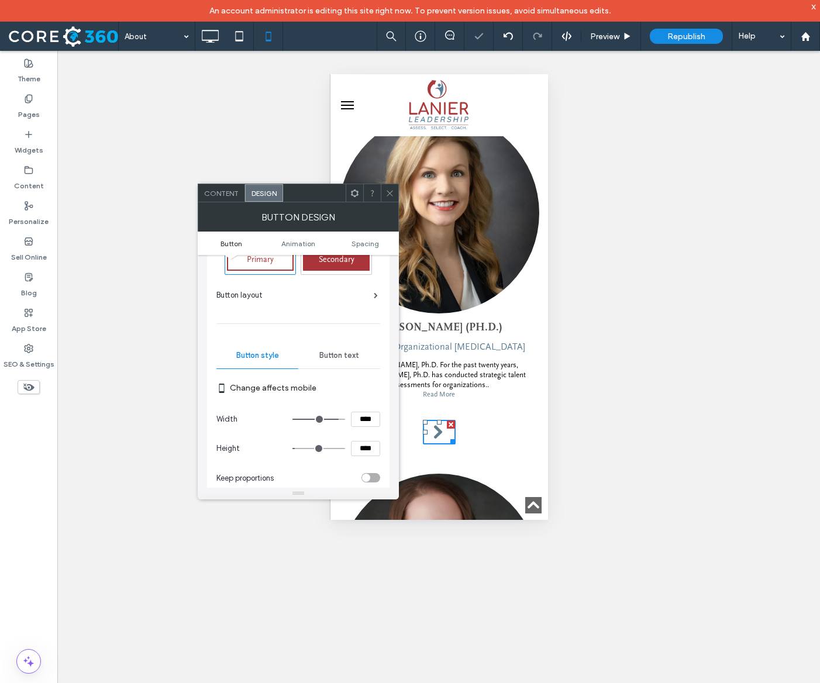
click at [361, 426] on input "****" at bounding box center [365, 419] width 29 height 15
type input "****"
type input "**"
click at [365, 455] on input "****" at bounding box center [365, 448] width 29 height 15
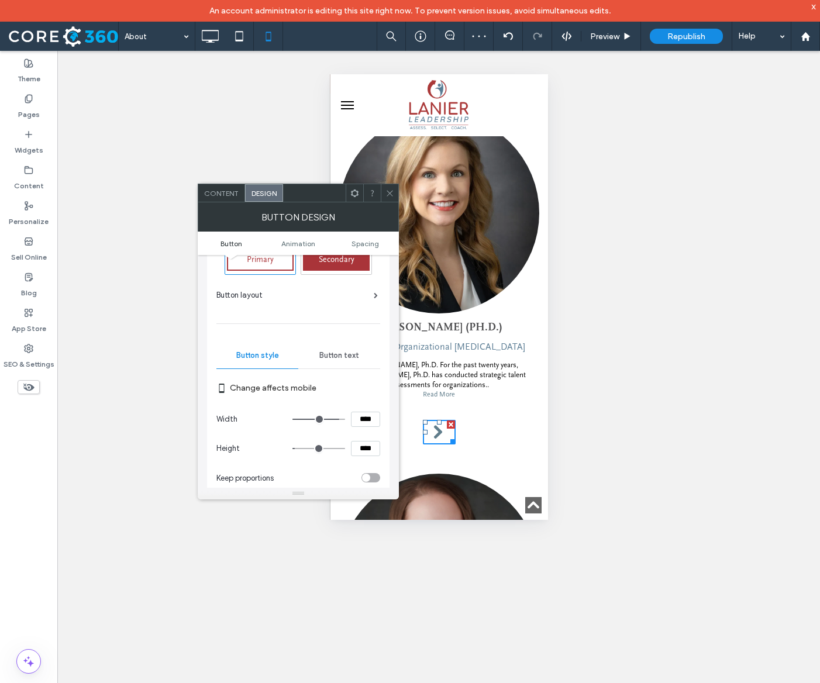
click at [365, 455] on input "****" at bounding box center [365, 448] width 29 height 15
type input "****"
type input "**"
click at [361, 452] on input "****" at bounding box center [365, 448] width 29 height 15
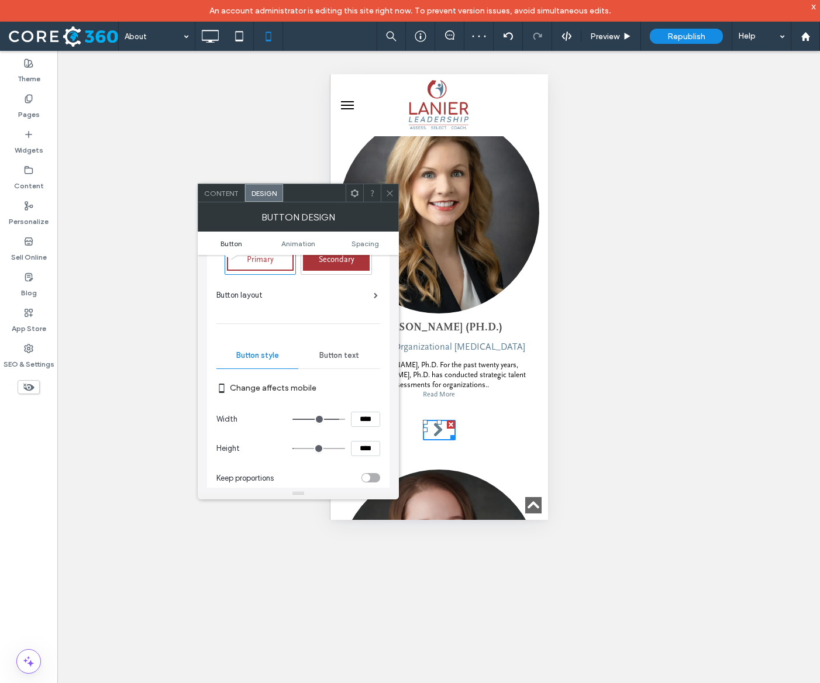
click at [361, 452] on input "****" at bounding box center [365, 448] width 29 height 15
type input "****"
type input "**"
drag, startPoint x: 390, startPoint y: 193, endPoint x: 115, endPoint y: 208, distance: 275.2
click at [390, 193] on use at bounding box center [389, 193] width 6 height 6
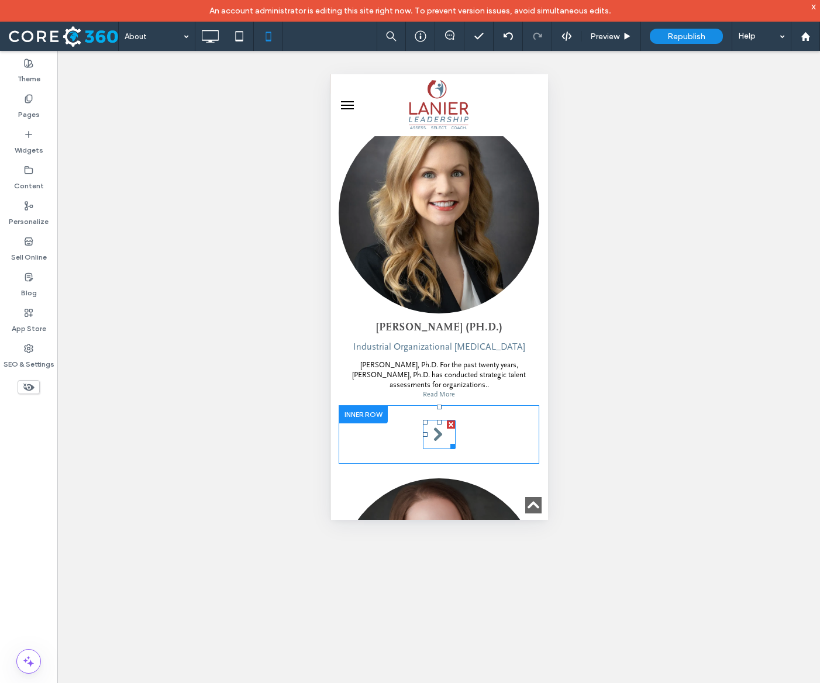
click at [436, 442] on span at bounding box center [437, 434] width 15 height 15
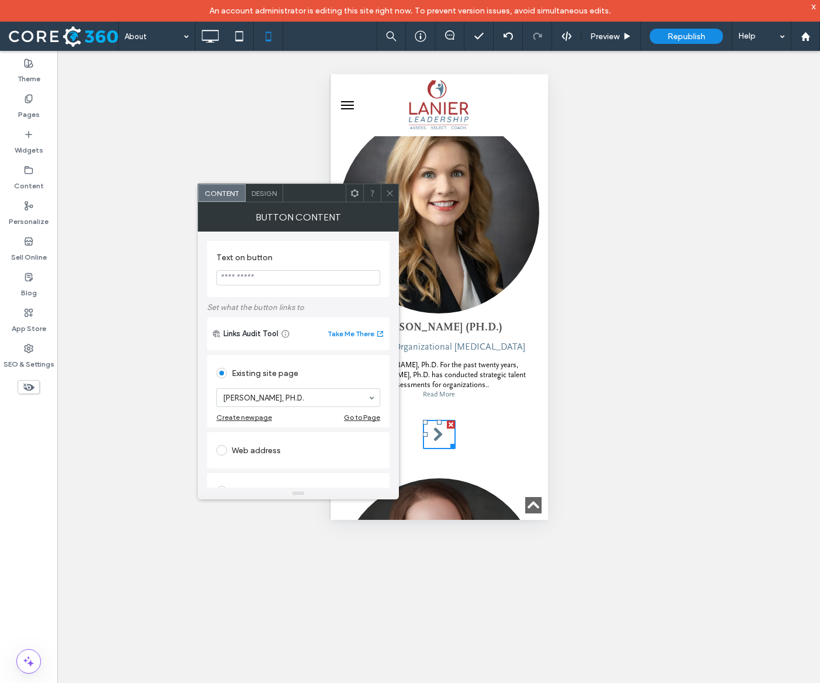
click at [262, 189] on span "Design" at bounding box center [263, 193] width 25 height 9
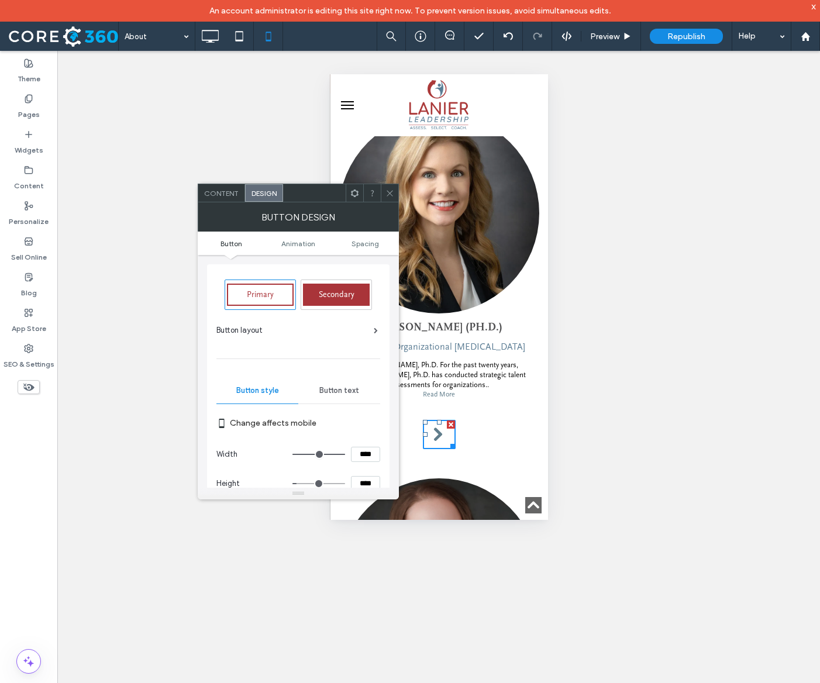
click at [336, 393] on span "Button text" at bounding box center [339, 390] width 40 height 9
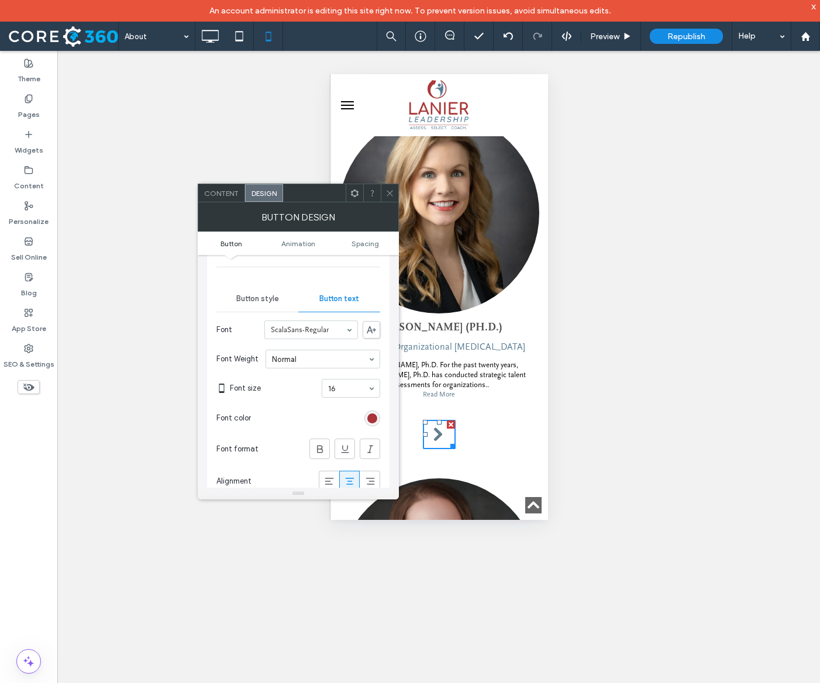
scroll to position [113, 0]
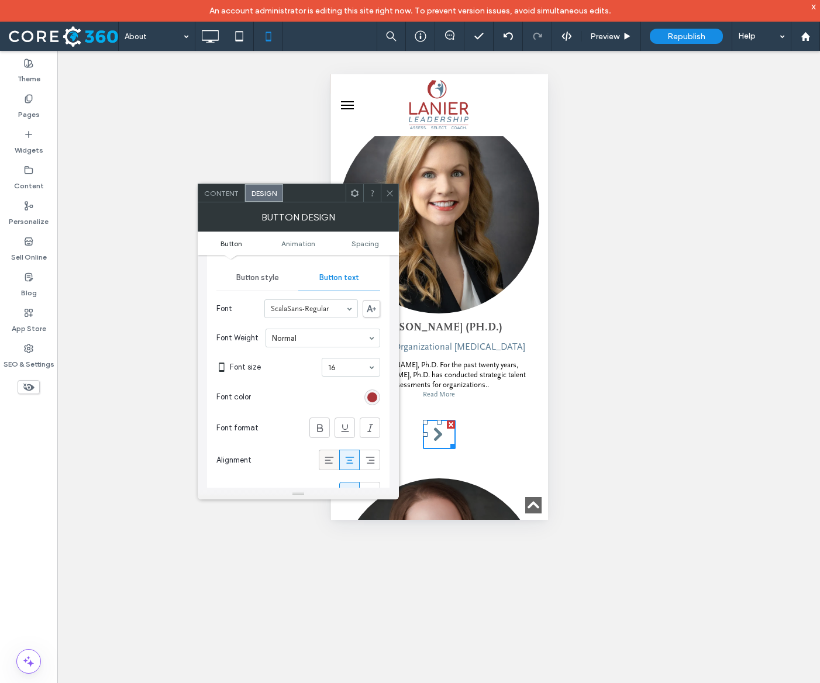
click at [335, 457] on div at bounding box center [328, 459] width 19 height 19
click at [369, 461] on icon at bounding box center [370, 460] width 12 height 12
click at [353, 462] on icon at bounding box center [350, 460] width 12 height 12
click at [390, 193] on use at bounding box center [389, 193] width 6 height 6
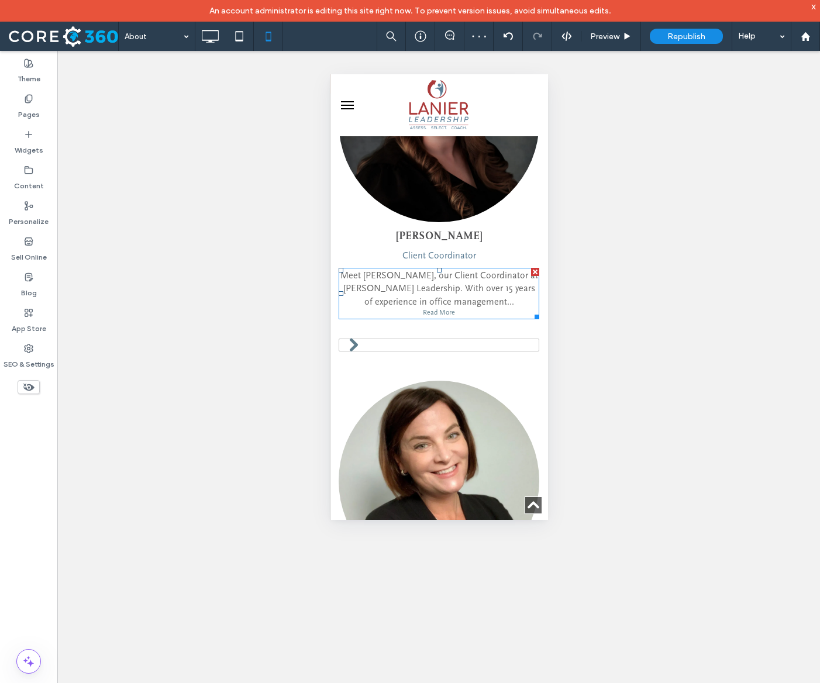
scroll to position [1420, 0]
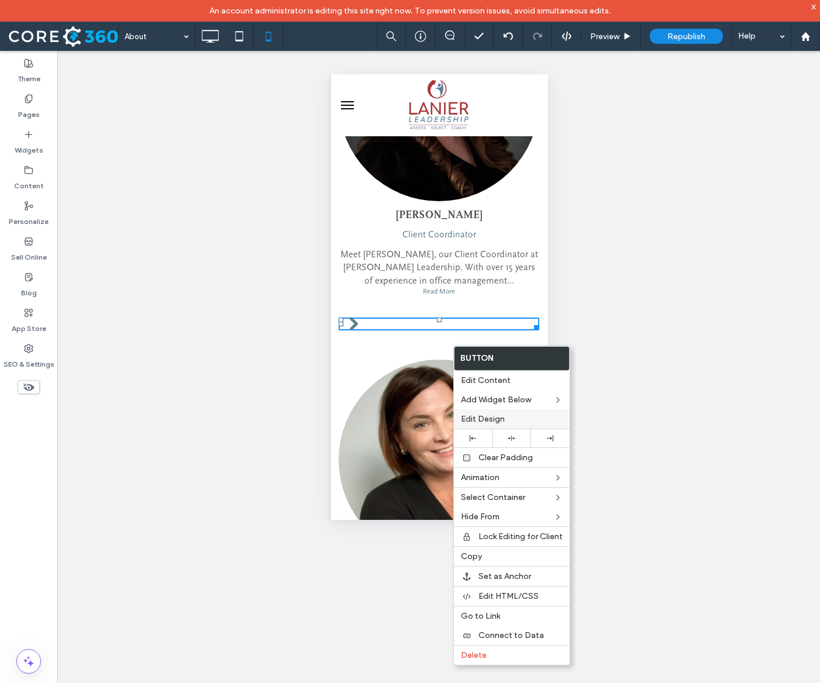
click at [497, 425] on div "Edit Design" at bounding box center [512, 418] width 116 height 19
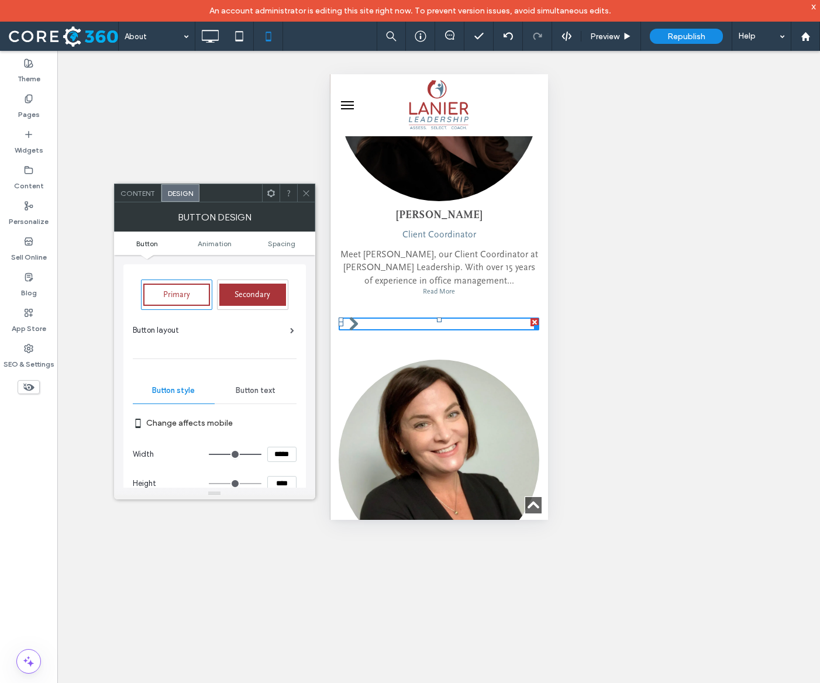
click at [274, 456] on input "*****" at bounding box center [281, 454] width 29 height 15
type input "****"
type input "**"
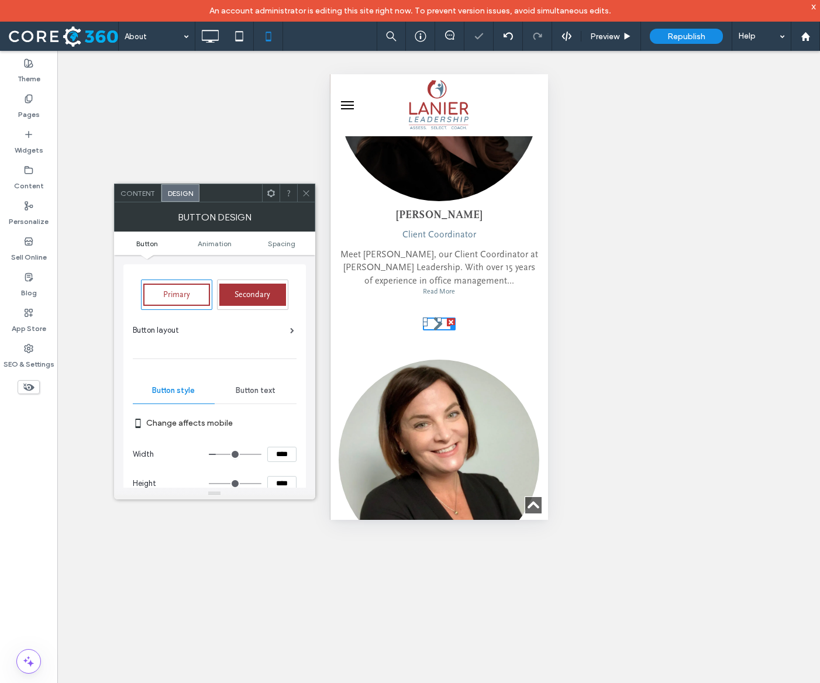
click at [279, 483] on input "****" at bounding box center [281, 483] width 29 height 15
type input "****"
type input "**"
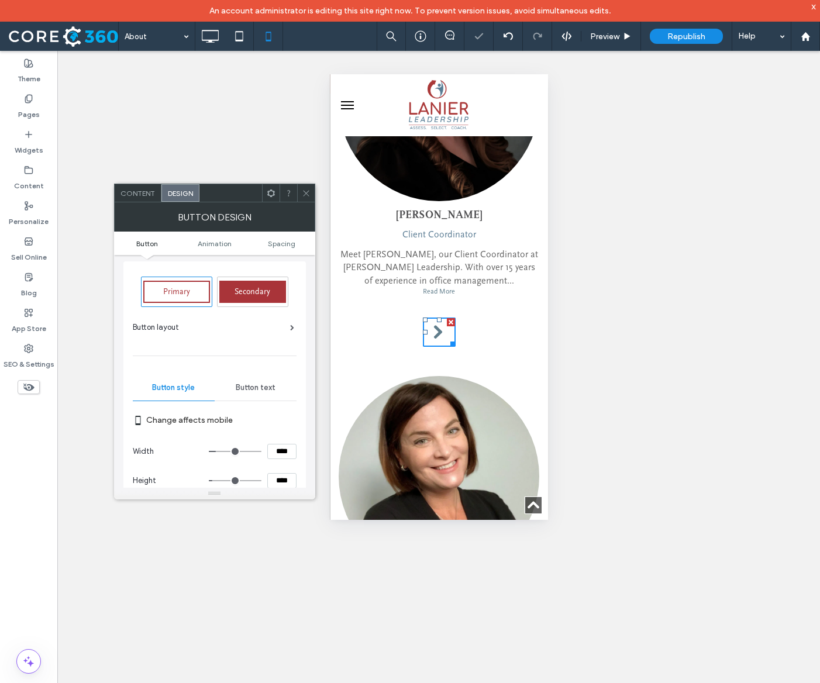
click at [306, 191] on icon at bounding box center [306, 193] width 9 height 9
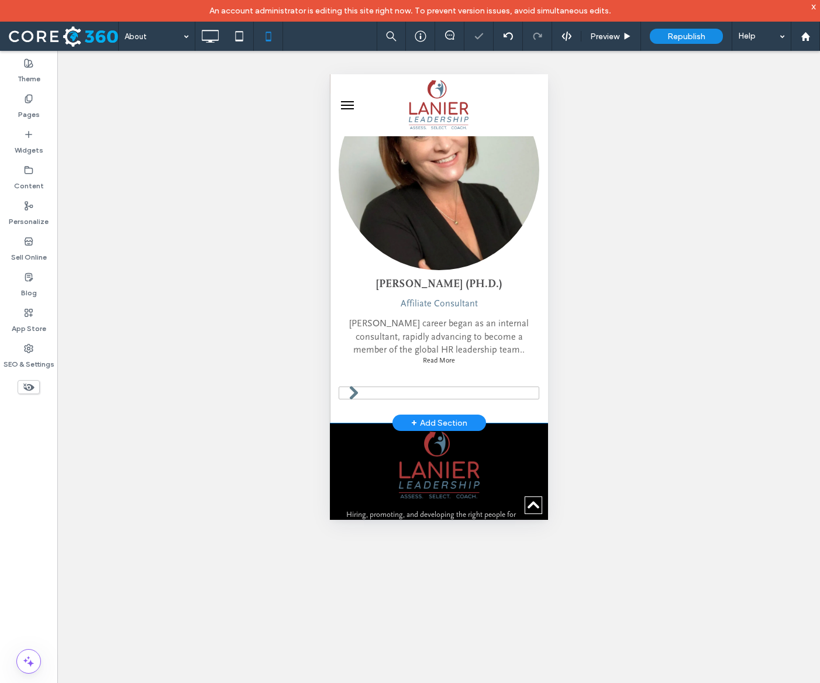
scroll to position [1768, 0]
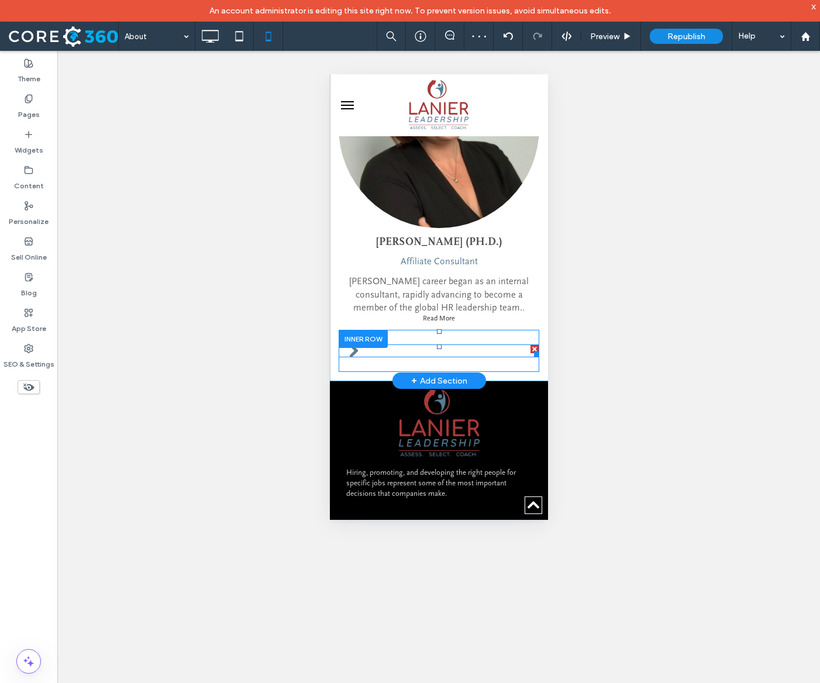
click at [428, 357] on link at bounding box center [438, 350] width 201 height 13
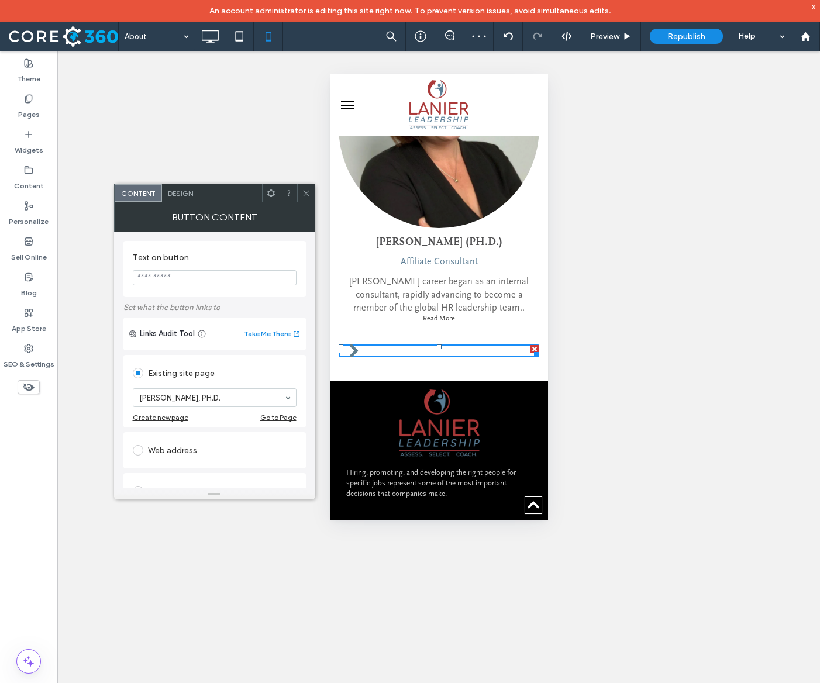
click at [181, 193] on span "Design" at bounding box center [180, 193] width 25 height 9
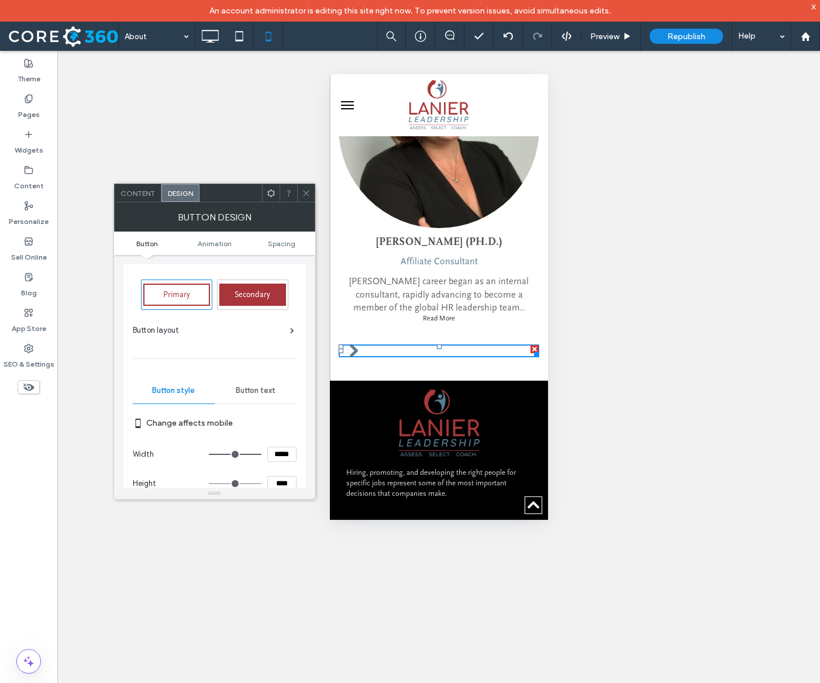
click at [279, 459] on input "*****" at bounding box center [281, 454] width 29 height 15
type input "****"
type input "**"
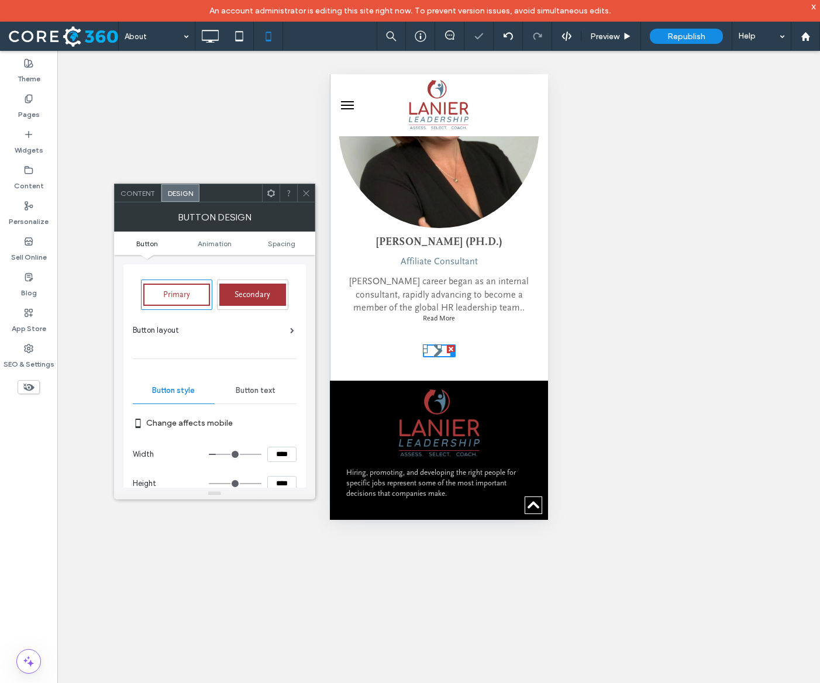
click at [281, 482] on input "****" at bounding box center [281, 483] width 29 height 15
type input "****"
type input "**"
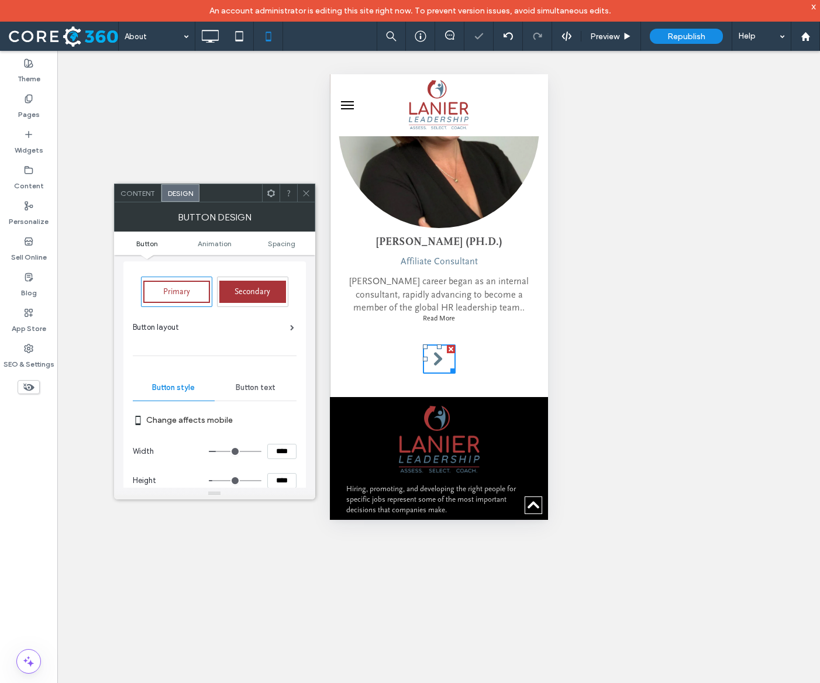
click at [307, 191] on use at bounding box center [306, 193] width 6 height 6
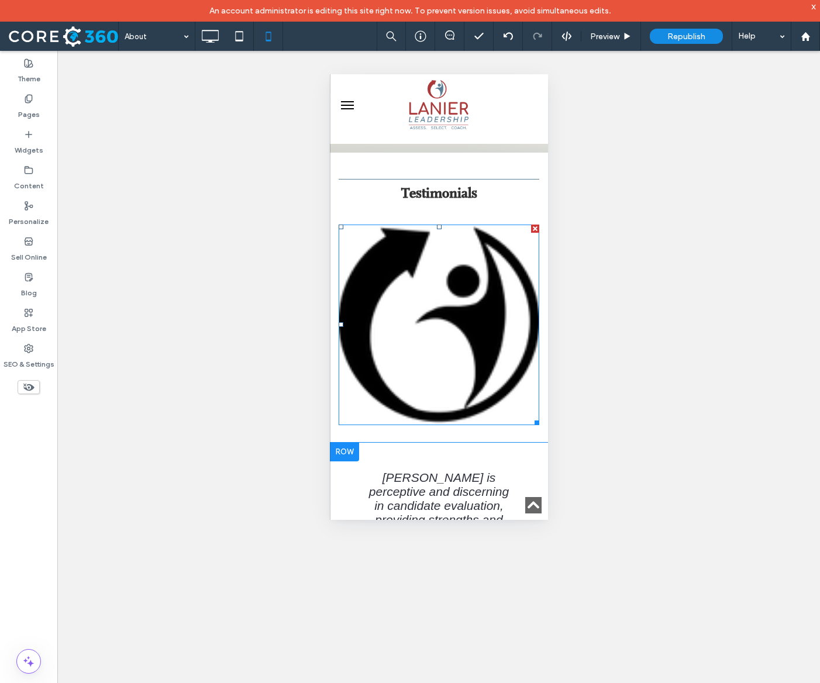
scroll to position [407, 0]
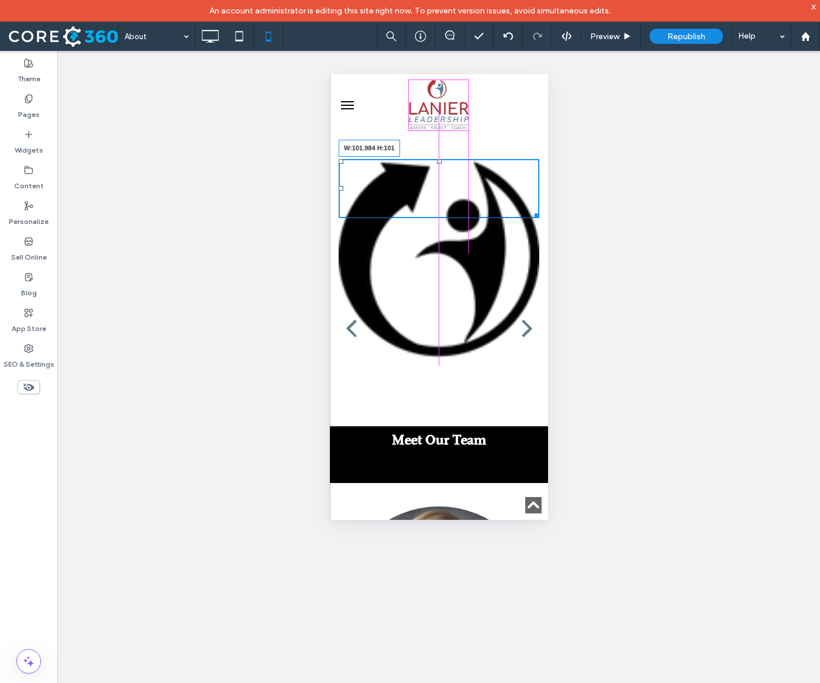
drag, startPoint x: 534, startPoint y: 376, endPoint x: 463, endPoint y: 251, distance: 144.2
click at [463, 236] on div "Testimonials Click To Paste W:101.984 H:101 Click To Paste Click To Paste Row +…" at bounding box center [438, 166] width 218 height 140
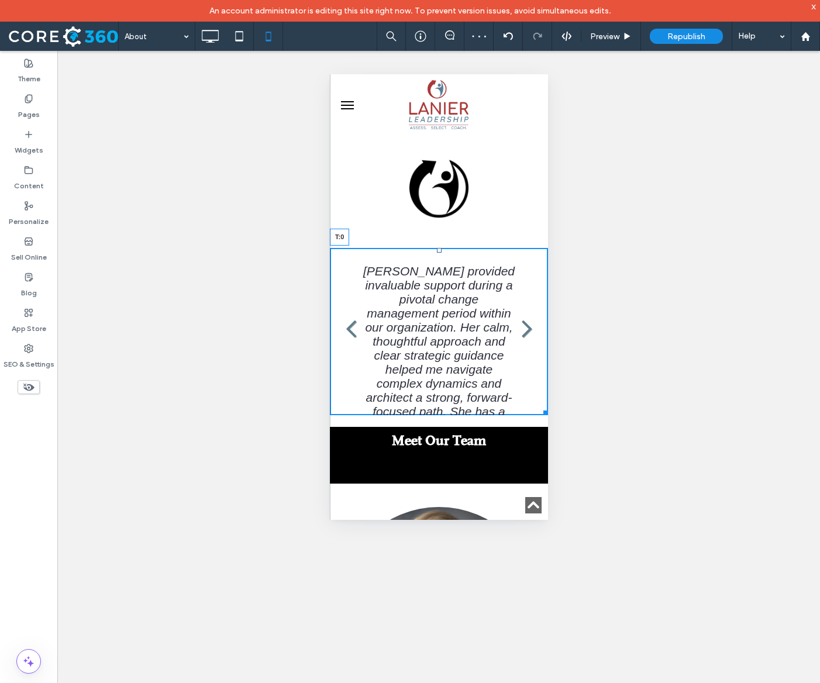
click at [439, 253] on div at bounding box center [438, 250] width 5 height 5
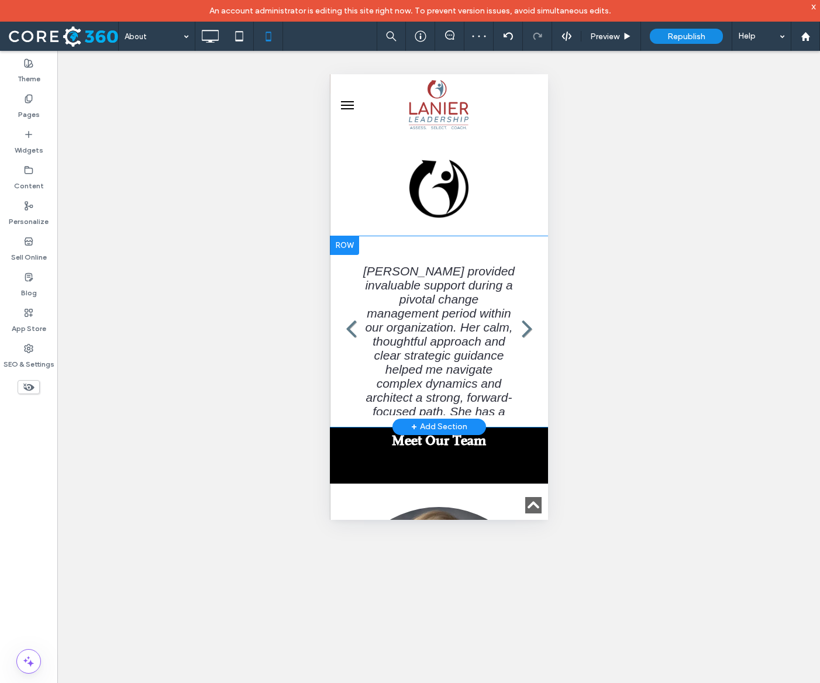
click at [345, 255] on div at bounding box center [343, 245] width 29 height 19
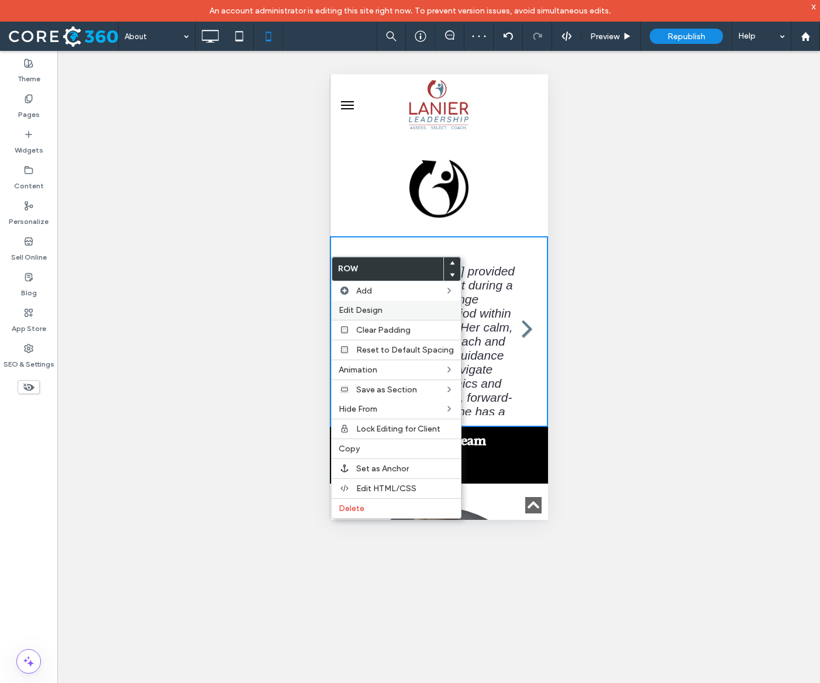
click at [376, 310] on span "Edit Design" at bounding box center [360, 310] width 44 height 10
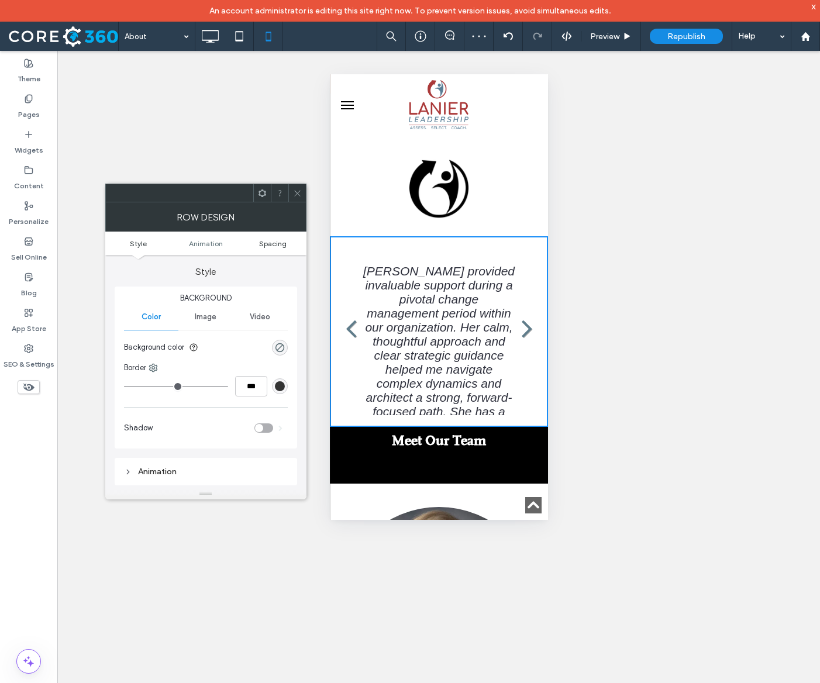
click at [281, 244] on span "Spacing" at bounding box center [272, 243] width 27 height 9
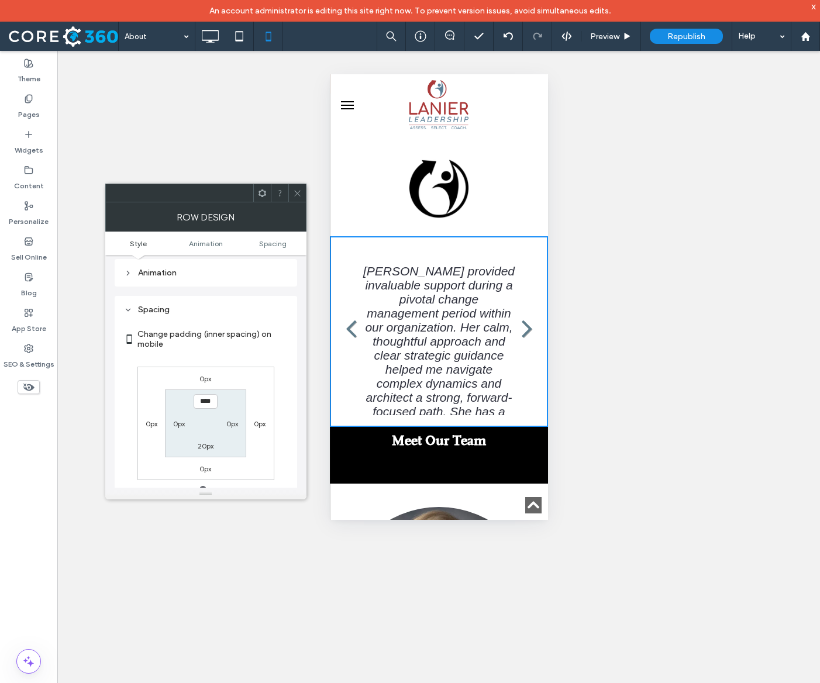
scroll to position [231, 0]
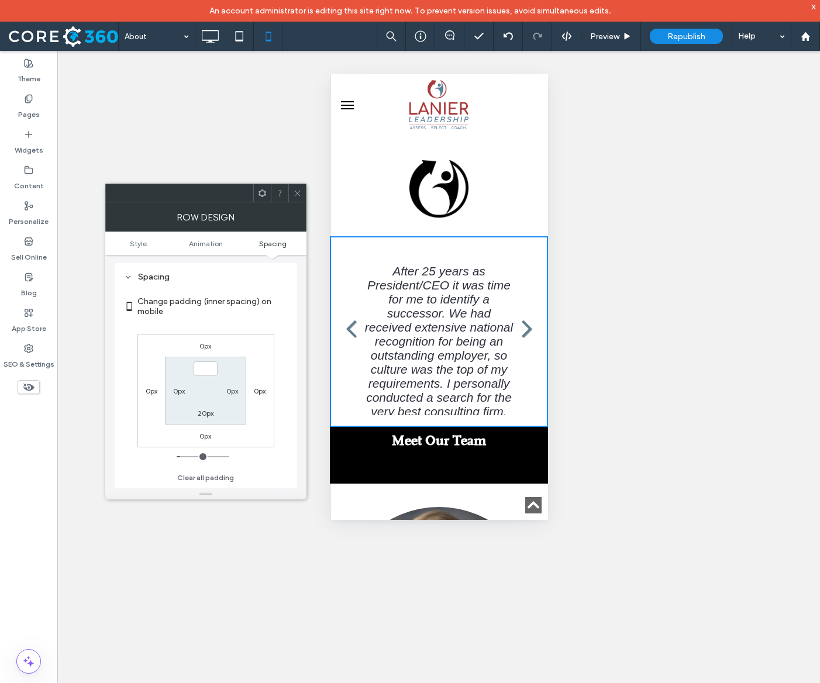
type input "***"
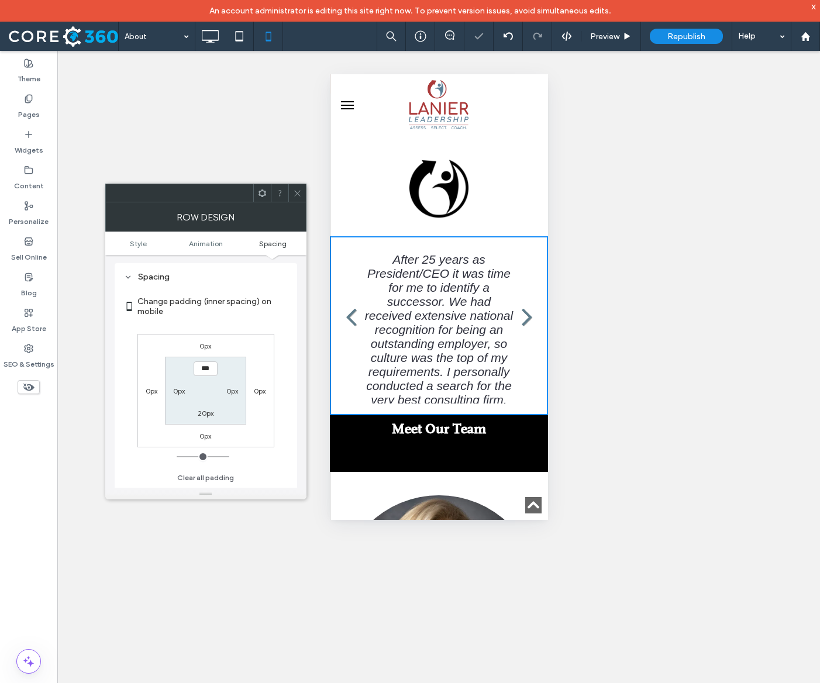
click at [205, 414] on label "20px" at bounding box center [206, 413] width 16 height 9
type input "**"
type input "****"
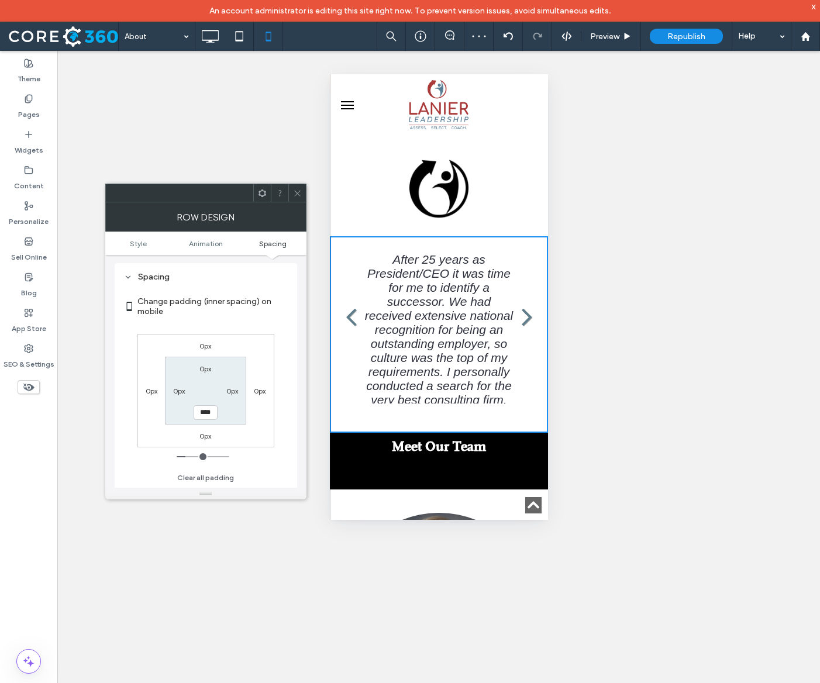
click at [300, 196] on icon at bounding box center [297, 193] width 9 height 9
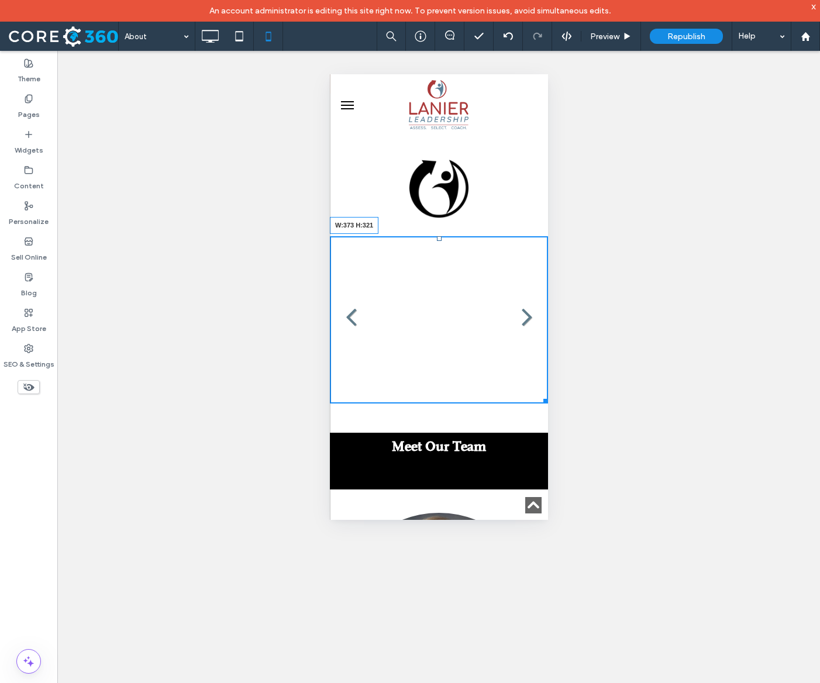
drag, startPoint x: 545, startPoint y: 419, endPoint x: 547, endPoint y: 441, distance: 21.7
click at [547, 403] on div at bounding box center [542, 399] width 9 height 9
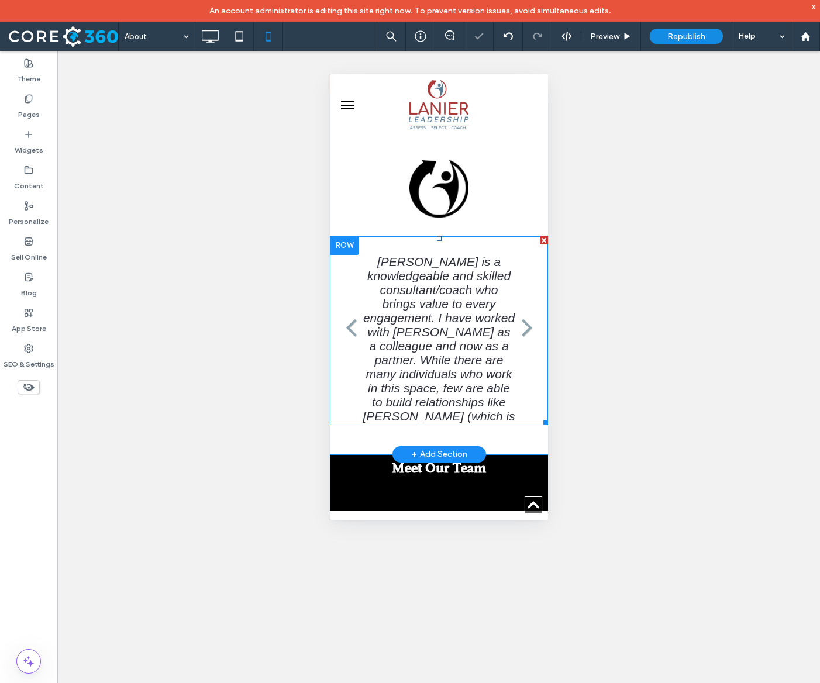
click at [464, 404] on div "Jaclyn is a knowledgeable and skilled consultant/coach who brings value to ever…" at bounding box center [438, 330] width 153 height 151
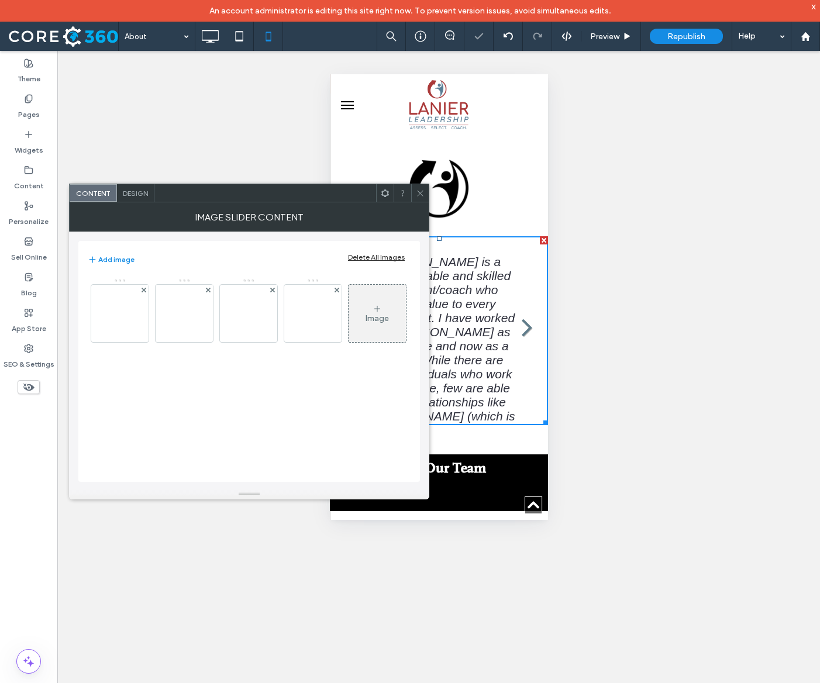
click at [134, 195] on span "Design" at bounding box center [135, 193] width 25 height 9
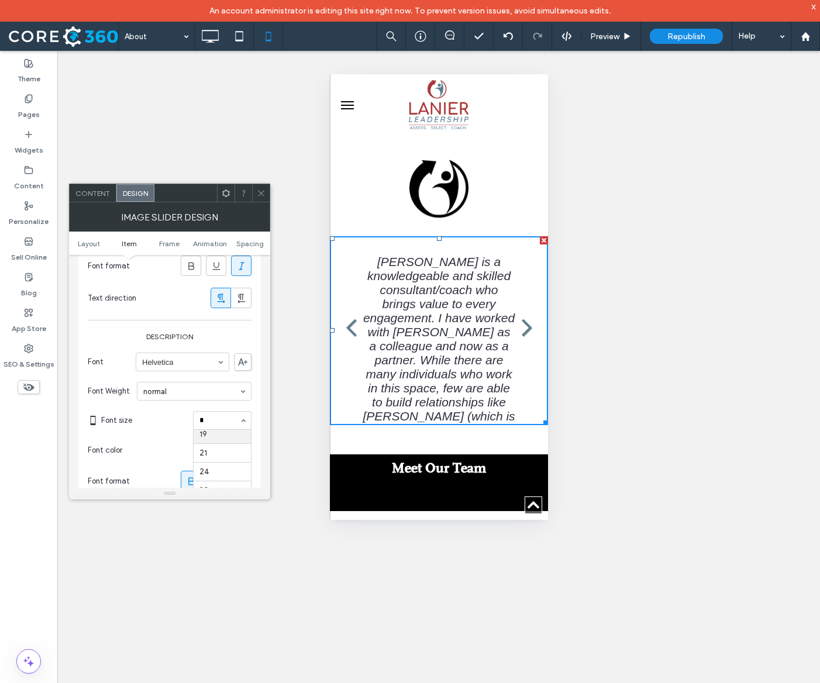
scroll to position [38, 0]
type input "**"
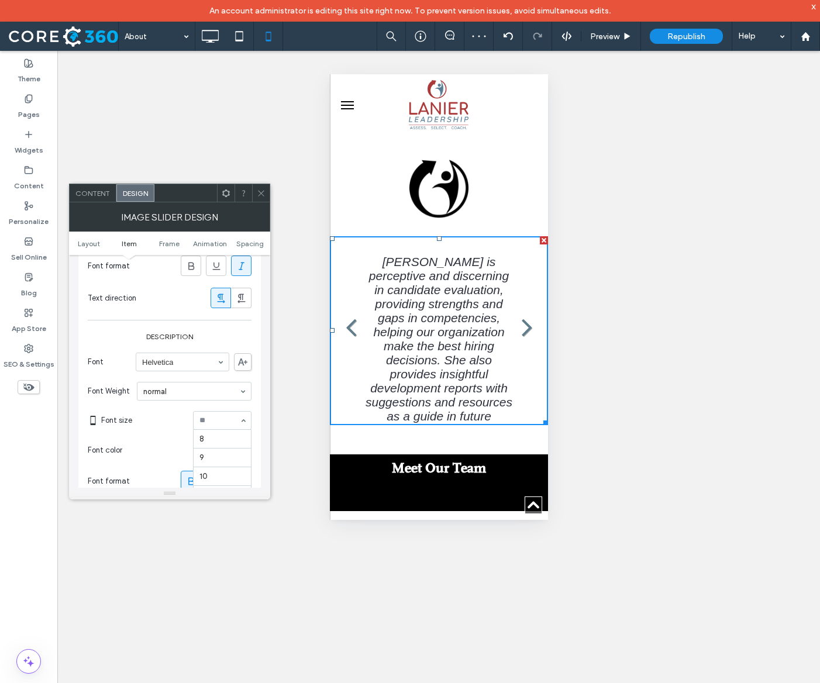
click at [217, 418] on input at bounding box center [219, 420] width 40 height 8
type input "**"
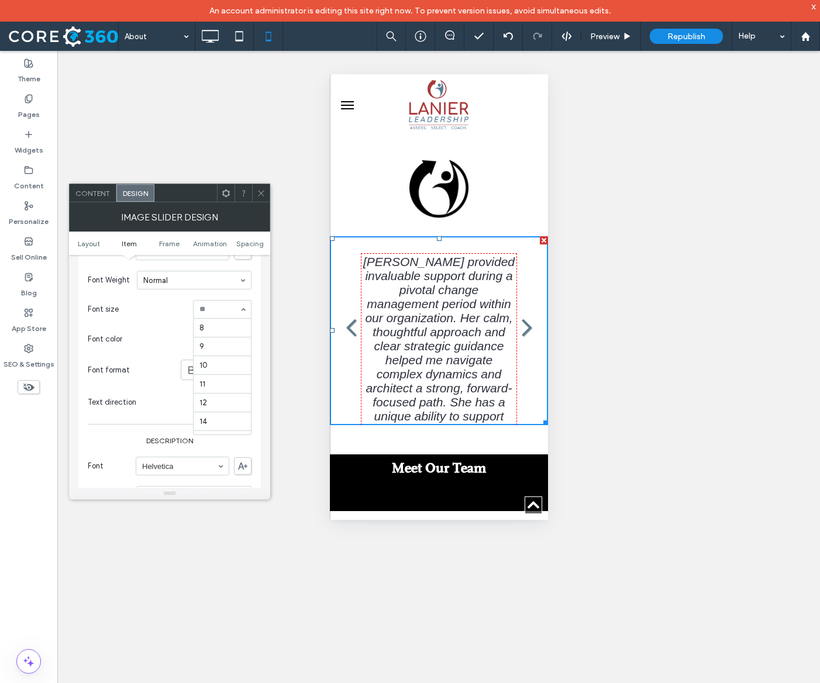
scroll to position [154, 0]
type input "**"
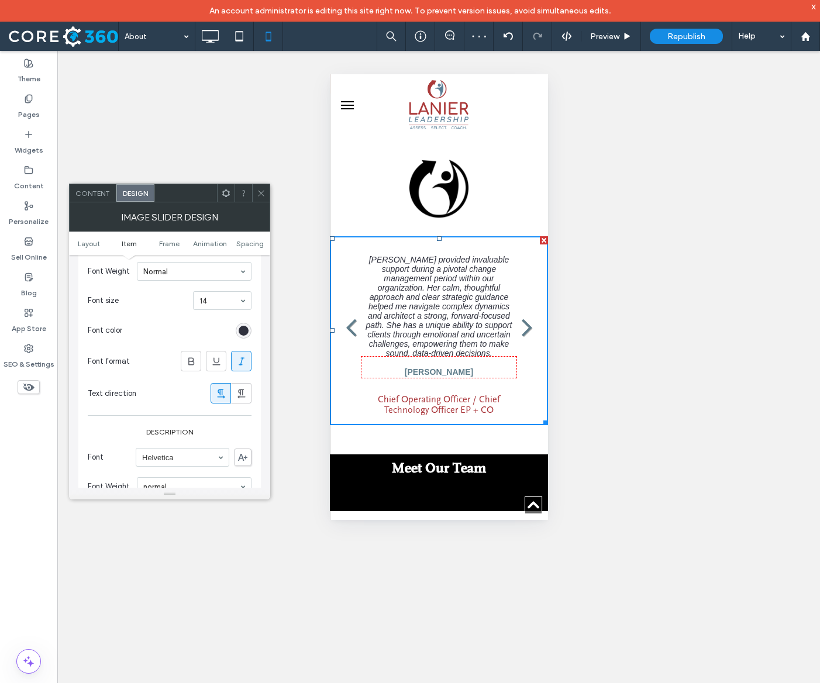
scroll to position [416, 0]
click at [260, 192] on icon at bounding box center [261, 193] width 9 height 9
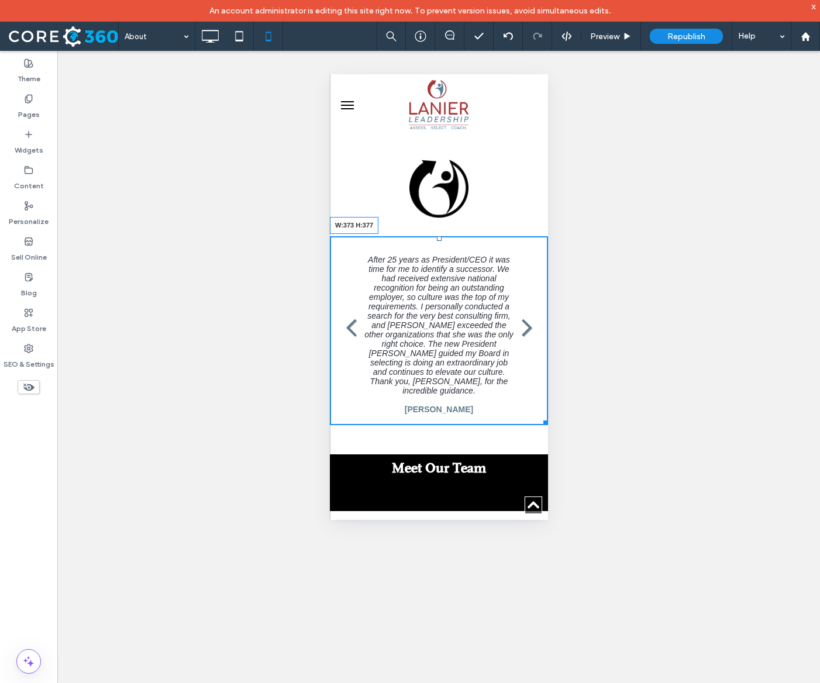
drag, startPoint x: 541, startPoint y: 440, endPoint x: 543, endPoint y: 471, distance: 31.0
click at [543, 425] on div at bounding box center [542, 420] width 9 height 9
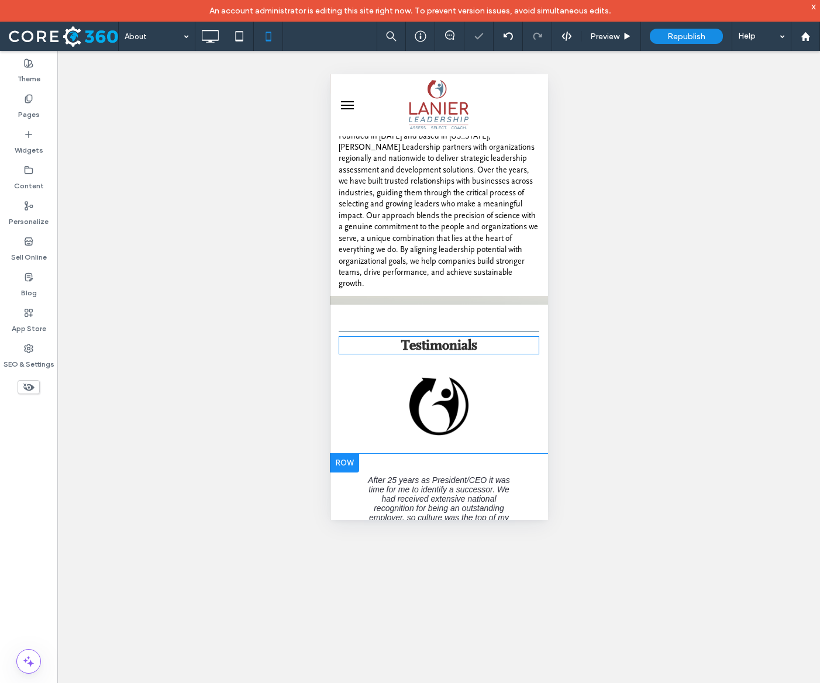
scroll to position [186, 0]
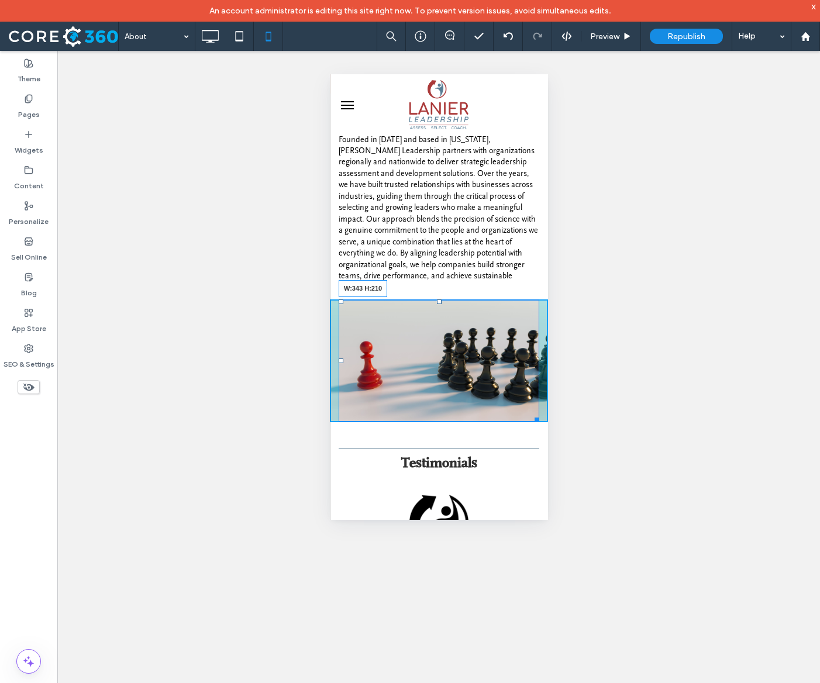
drag, startPoint x: 533, startPoint y: 326, endPoint x: 558, endPoint y: 441, distance: 117.4
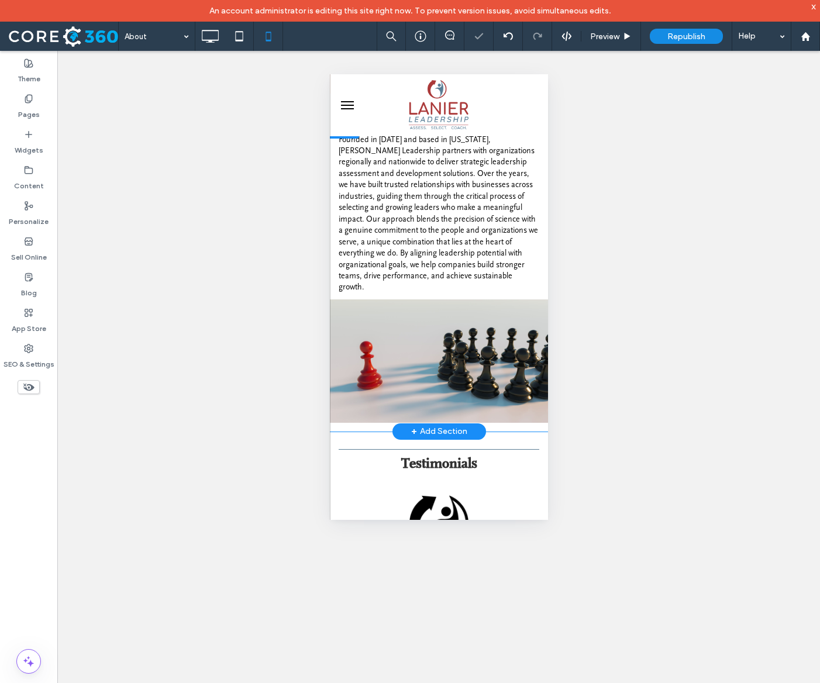
click at [334, 331] on div "Click To Paste" at bounding box center [438, 360] width 218 height 123
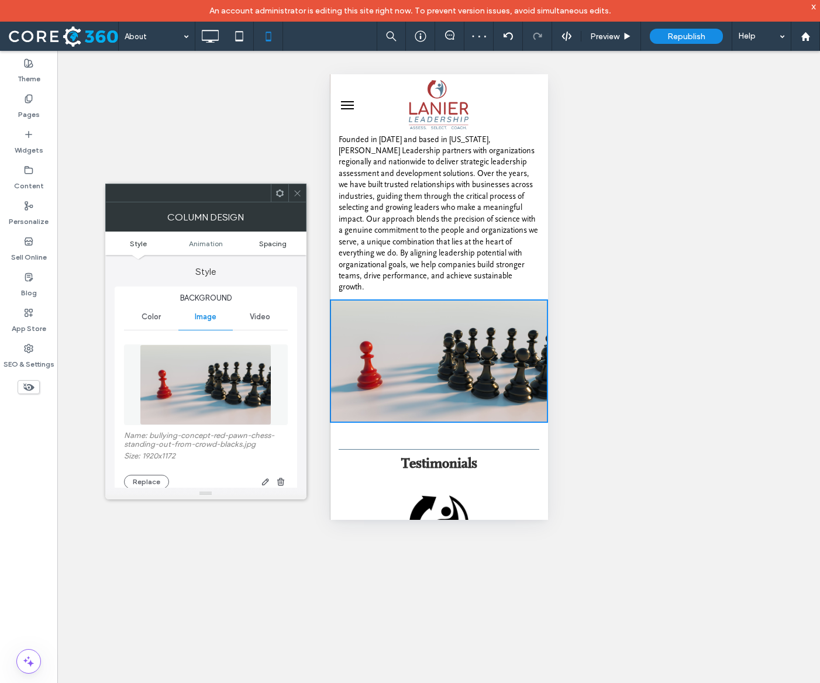
click at [271, 244] on span "Spacing" at bounding box center [272, 243] width 27 height 9
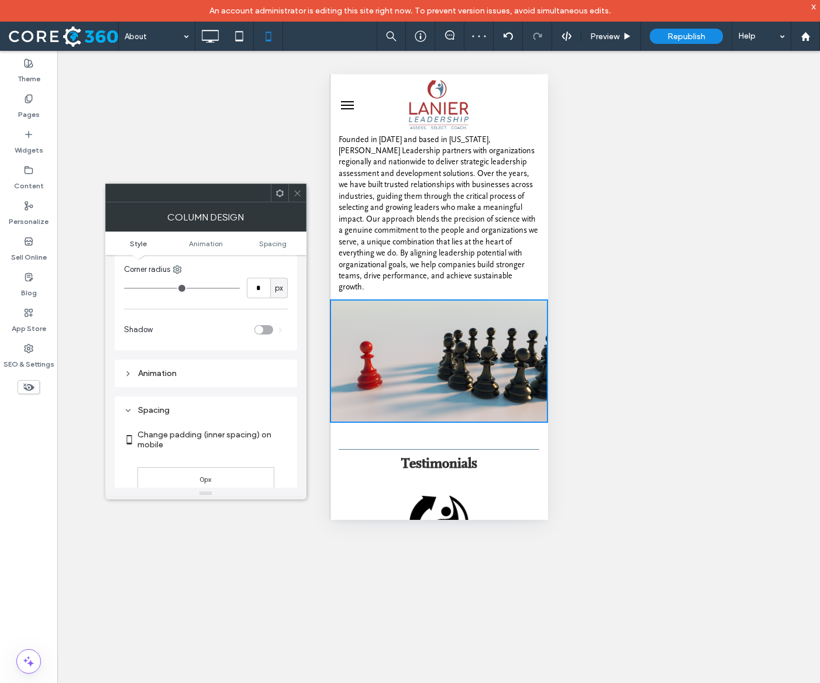
scroll to position [613, 0]
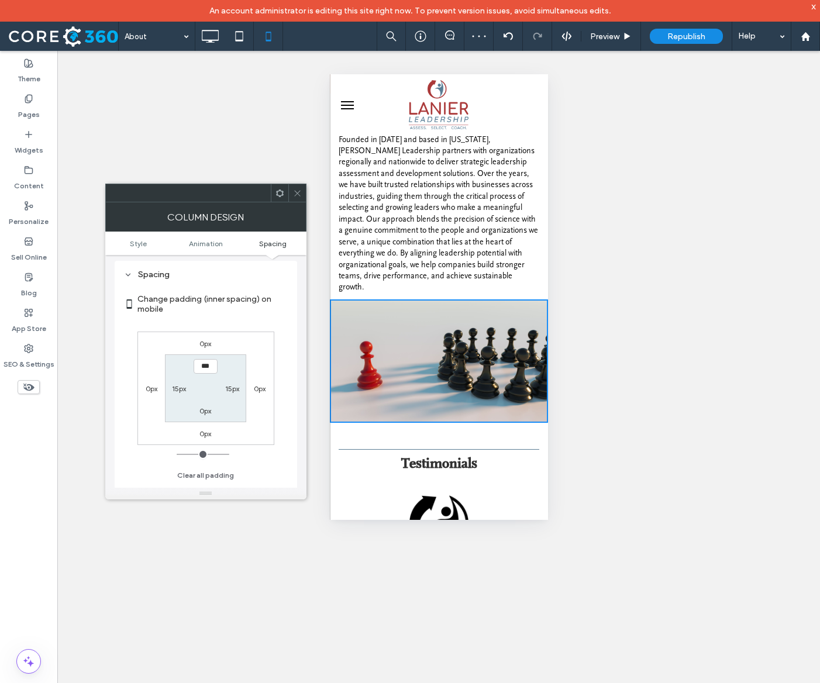
click at [178, 393] on label "15px" at bounding box center [179, 388] width 14 height 9
type input "**"
type input "****"
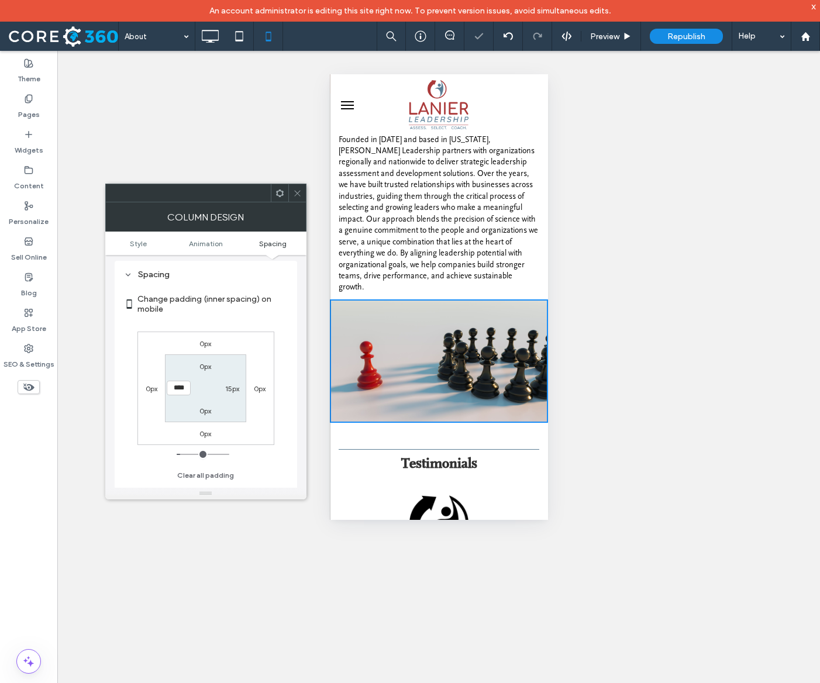
click at [230, 393] on label "15px" at bounding box center [232, 388] width 14 height 9
type input "**"
type input "****"
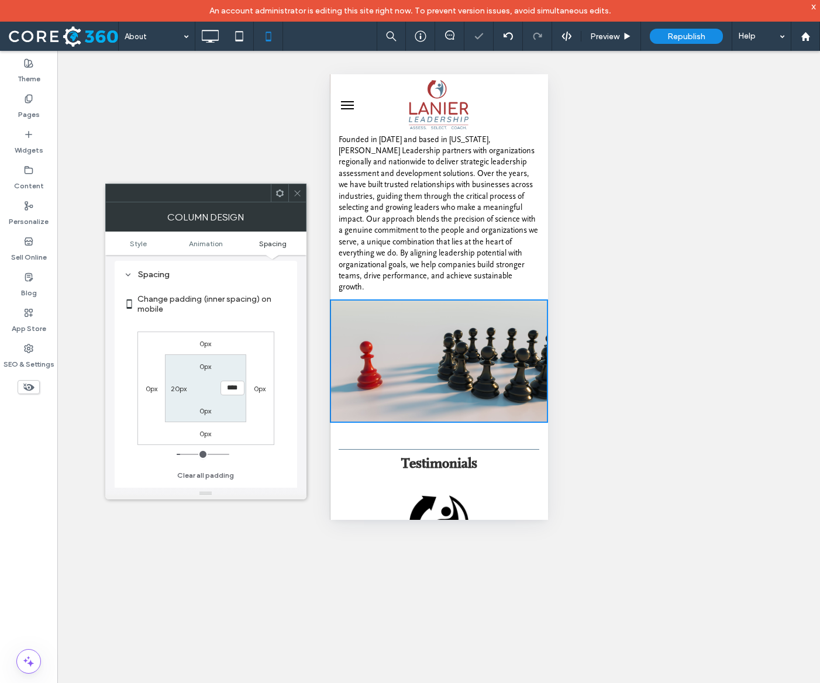
drag, startPoint x: 298, startPoint y: 185, endPoint x: 46, endPoint y: 178, distance: 252.6
click at [298, 185] on span at bounding box center [297, 193] width 9 height 18
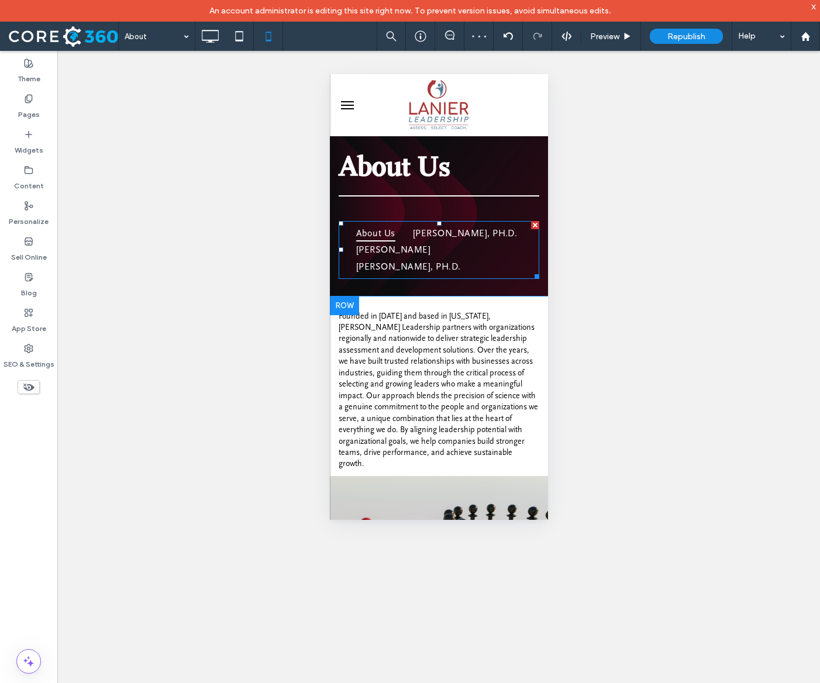
scroll to position [11, 0]
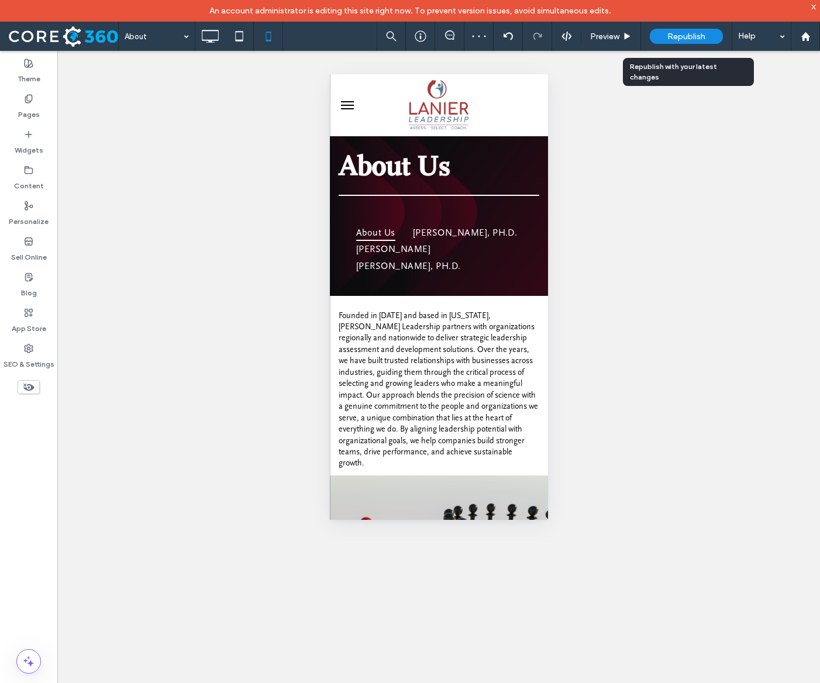
click at [671, 39] on span "Republish" at bounding box center [686, 37] width 38 height 10
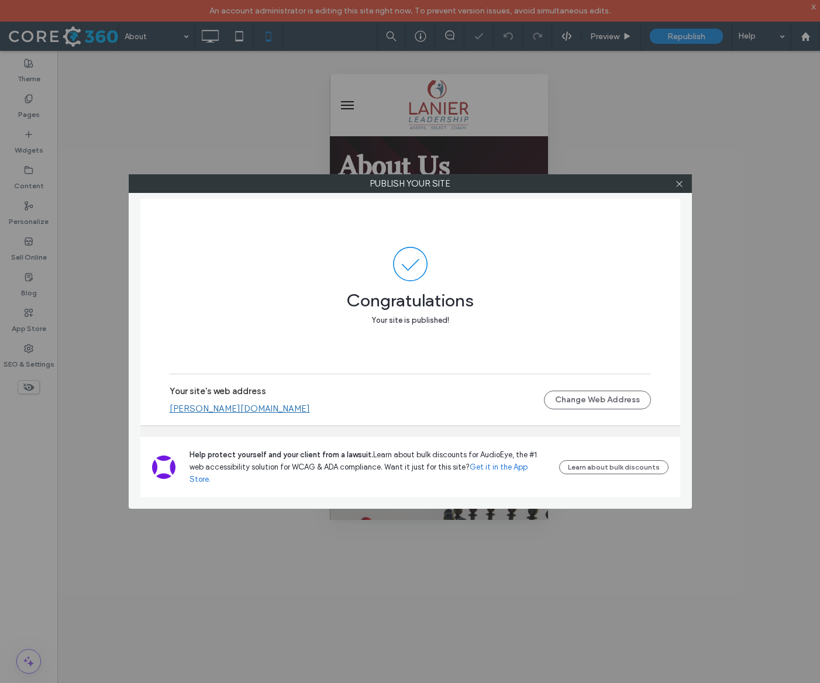
click at [672, 186] on div at bounding box center [680, 184] width 18 height 18
click at [678, 186] on icon at bounding box center [679, 183] width 9 height 9
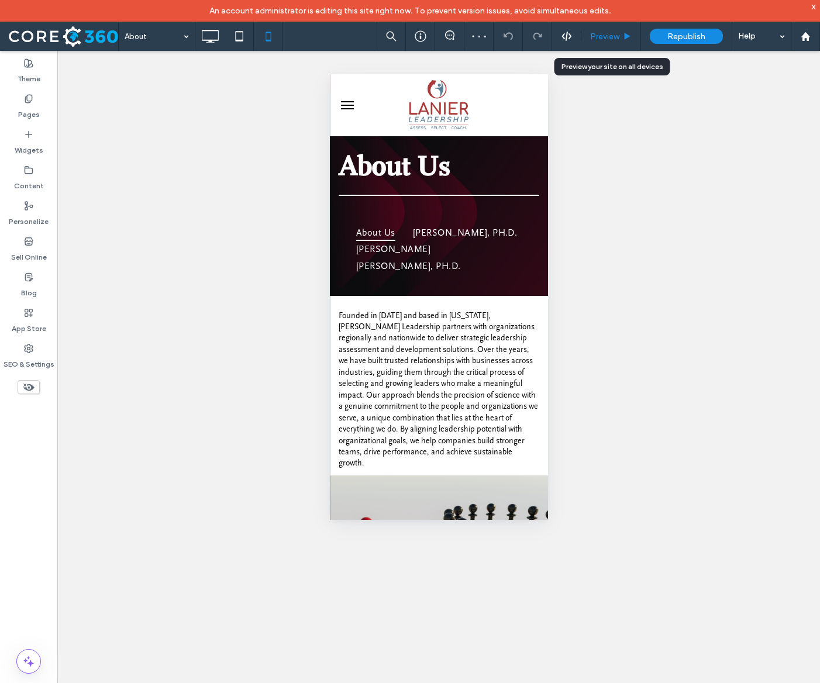
click at [626, 38] on icon at bounding box center [627, 36] width 9 height 9
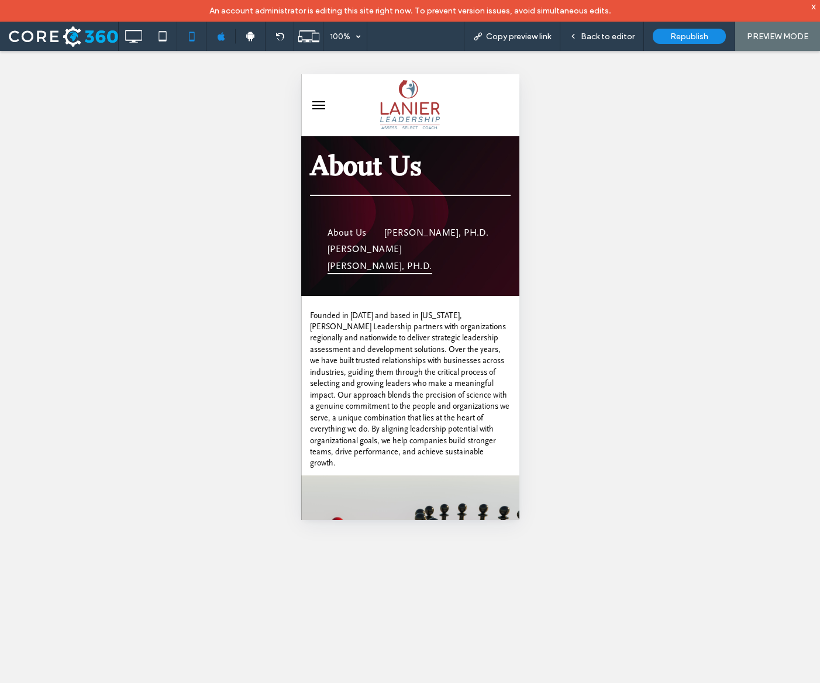
click at [431, 274] on span "[PERSON_NAME], PH.D." at bounding box center [379, 265] width 105 height 16
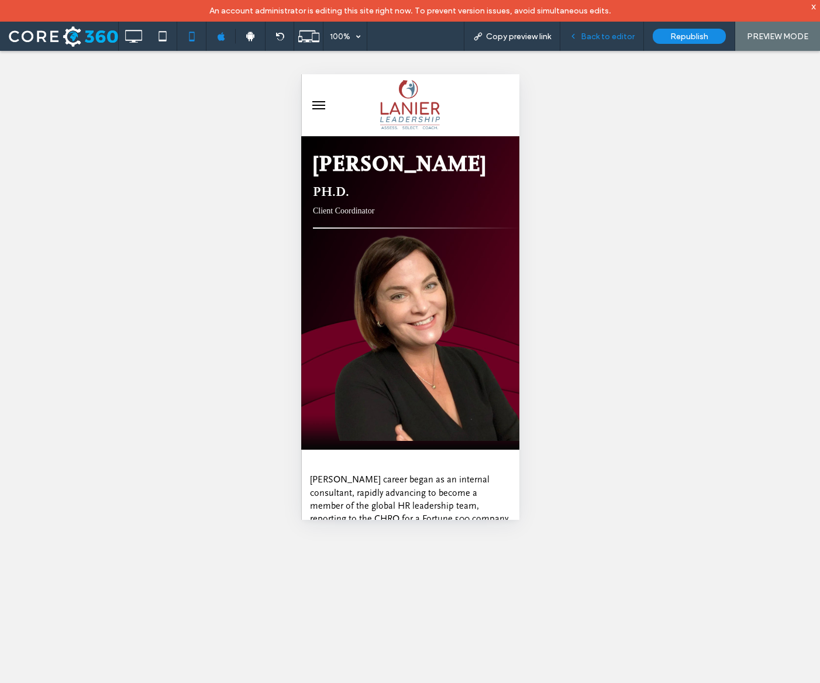
click at [608, 34] on span "Back to editor" at bounding box center [607, 37] width 54 height 10
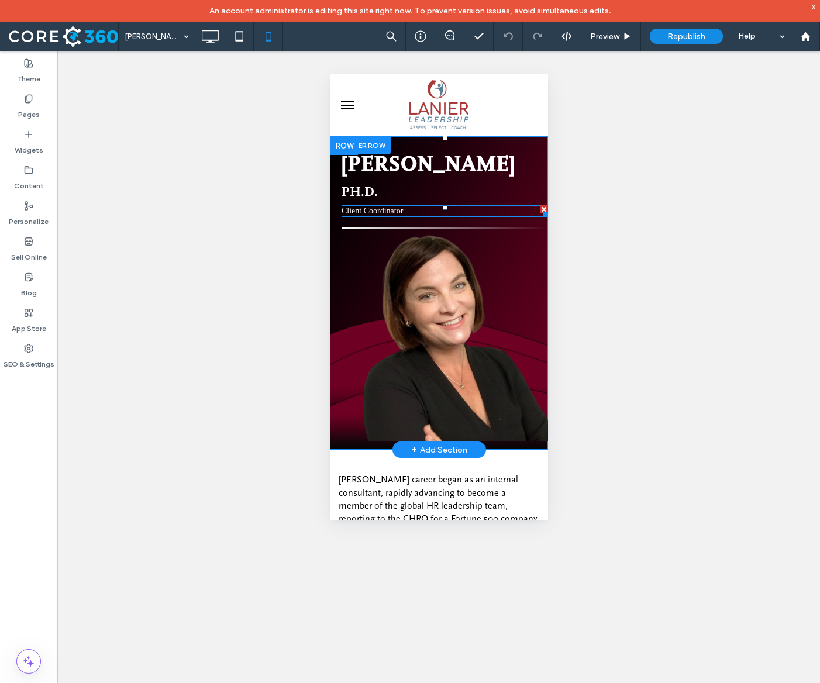
click at [400, 213] on span "Client Coordinator" at bounding box center [371, 210] width 61 height 9
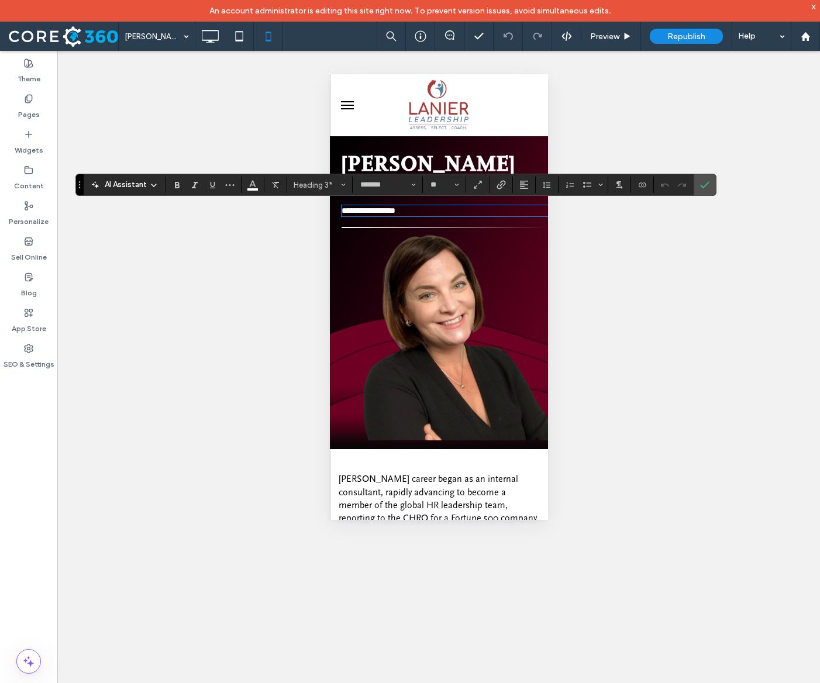
type input "**********"
type input "**"
type input "**********"
type input "**"
click at [255, 183] on icon "Color" at bounding box center [252, 183] width 9 height 9
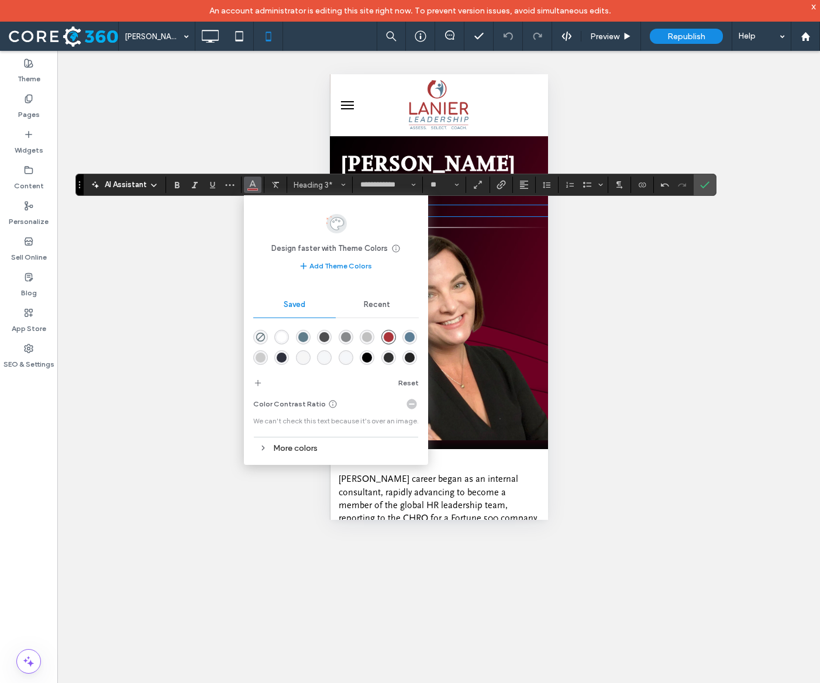
click at [281, 332] on div "rgba(255,255,255,1)" at bounding box center [282, 337] width 10 height 10
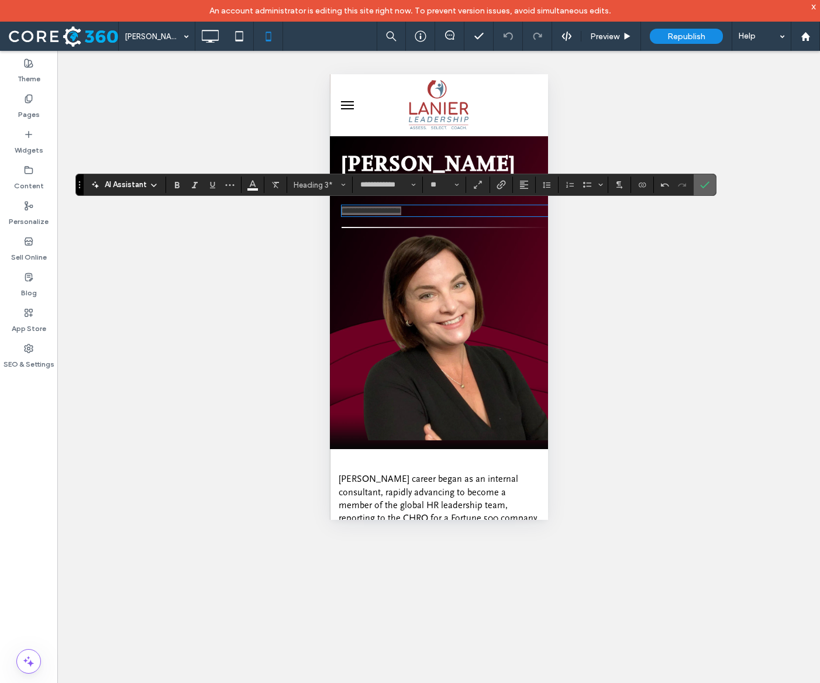
click at [709, 181] on icon "Confirm" at bounding box center [704, 184] width 9 height 9
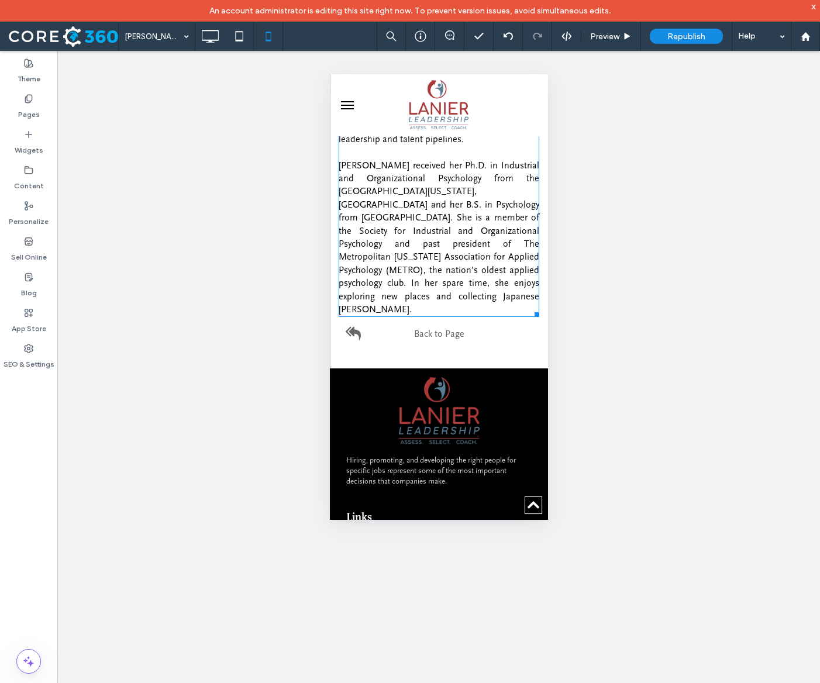
scroll to position [800, 0]
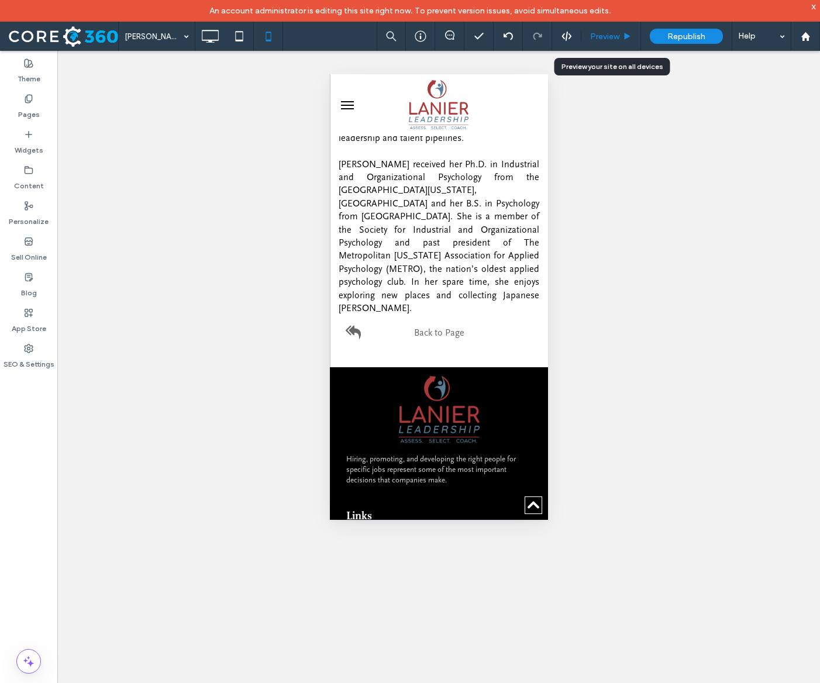
click at [610, 38] on span "Preview" at bounding box center [604, 37] width 29 height 10
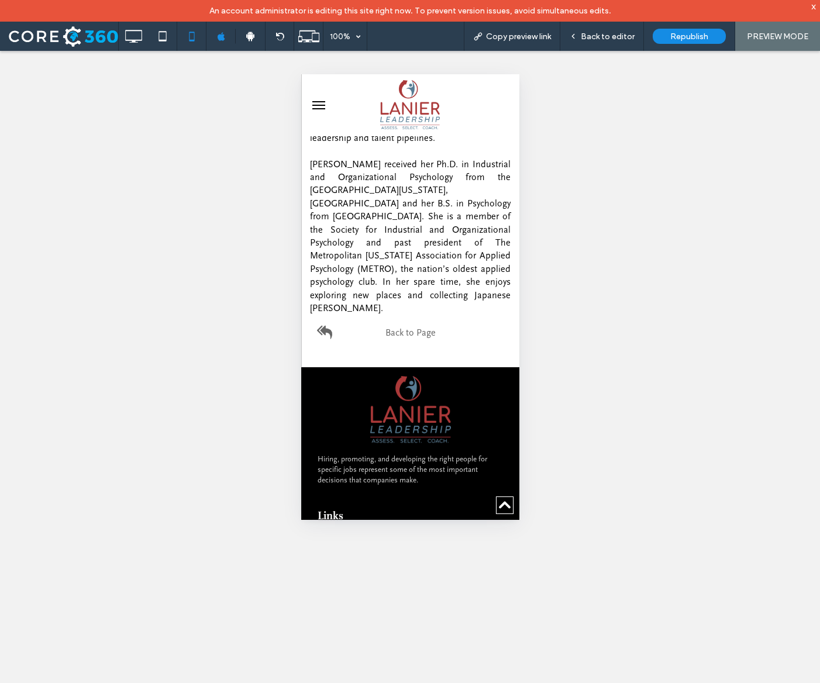
click at [413, 327] on span "Back to Page" at bounding box center [410, 332] width 50 height 11
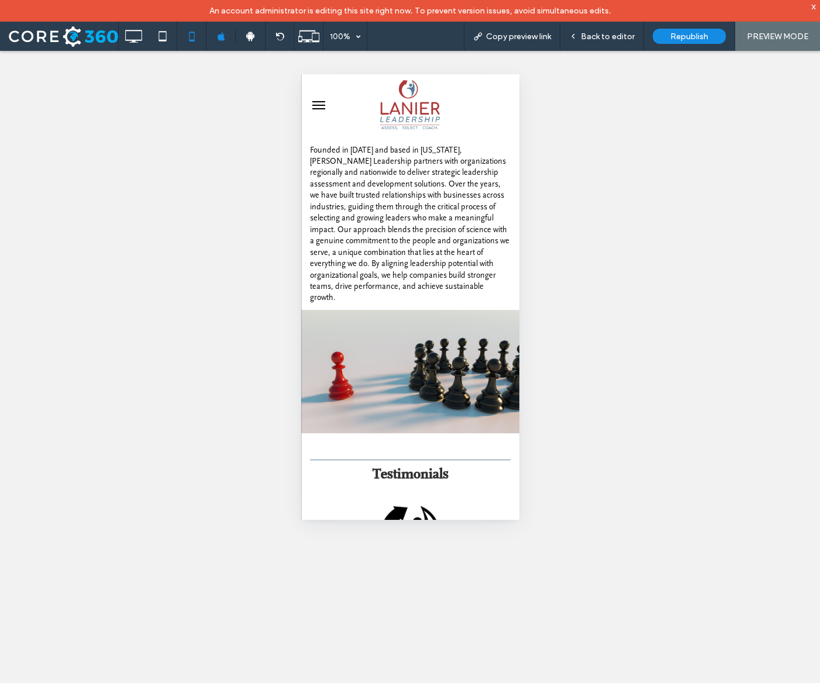
scroll to position [116, 0]
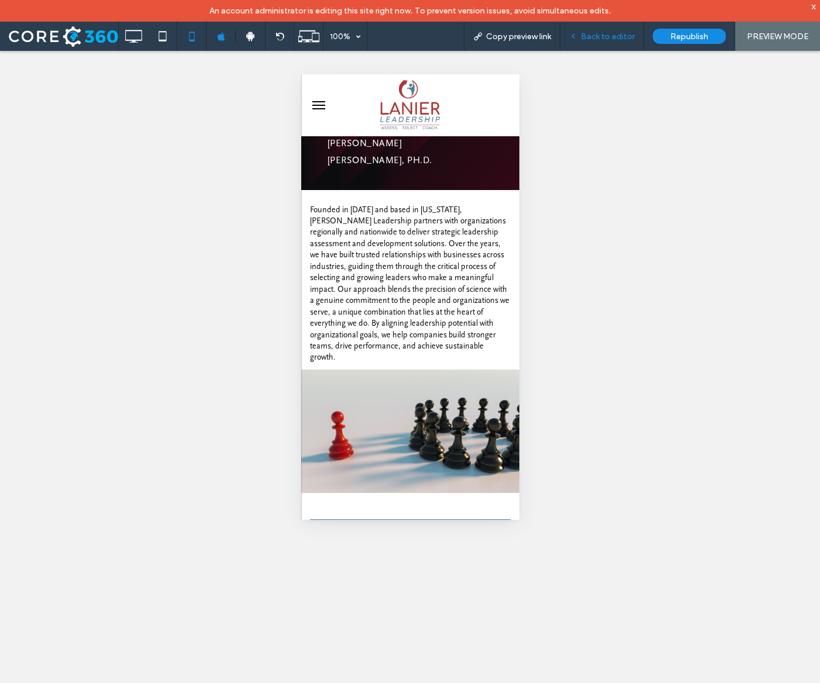
click at [603, 47] on div "Back to editor" at bounding box center [602, 36] width 84 height 29
click at [612, 37] on span "Back to editor" at bounding box center [607, 37] width 54 height 10
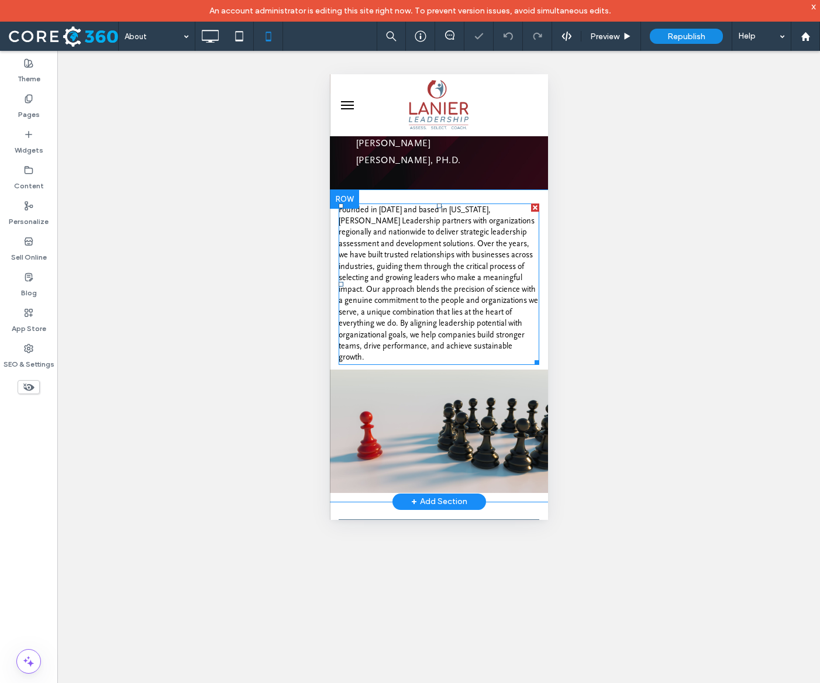
click at [405, 275] on span "Founded in 2013 and based in South Carolina, Lanier Leadership partners with or…" at bounding box center [437, 283] width 199 height 157
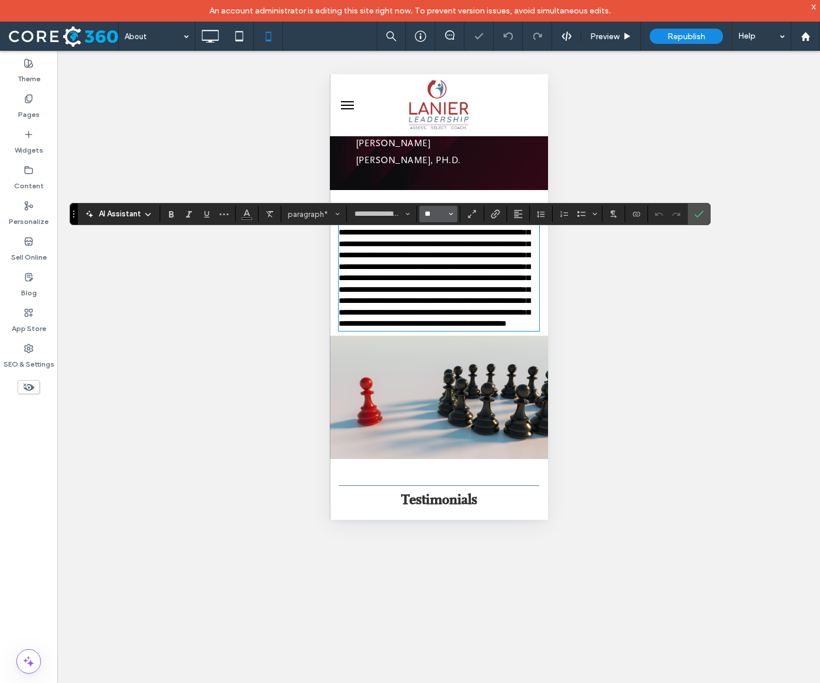
click at [446, 215] on input "**" at bounding box center [434, 213] width 23 height 9
type input "**"
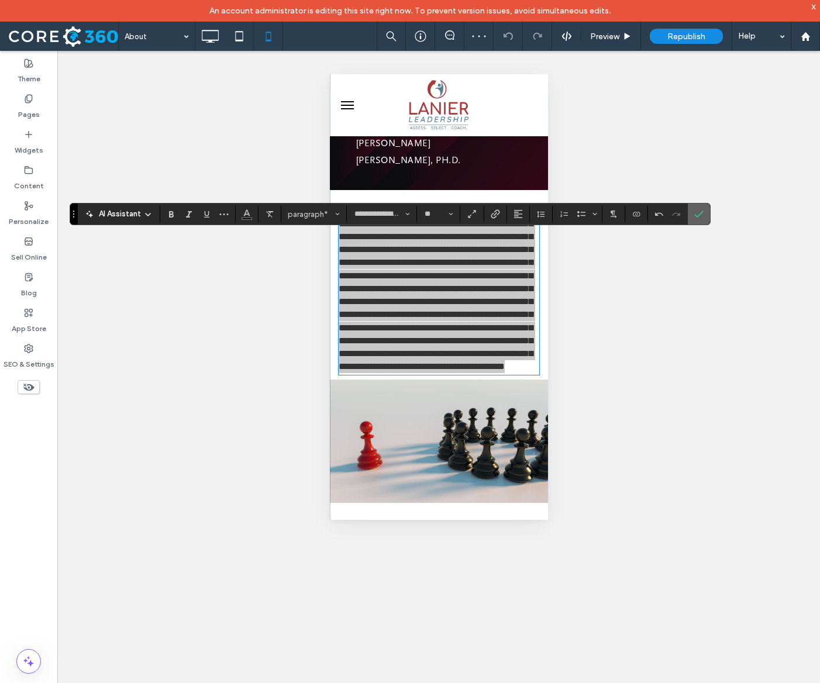
click at [703, 222] on span "Confirm" at bounding box center [698, 214] width 9 height 20
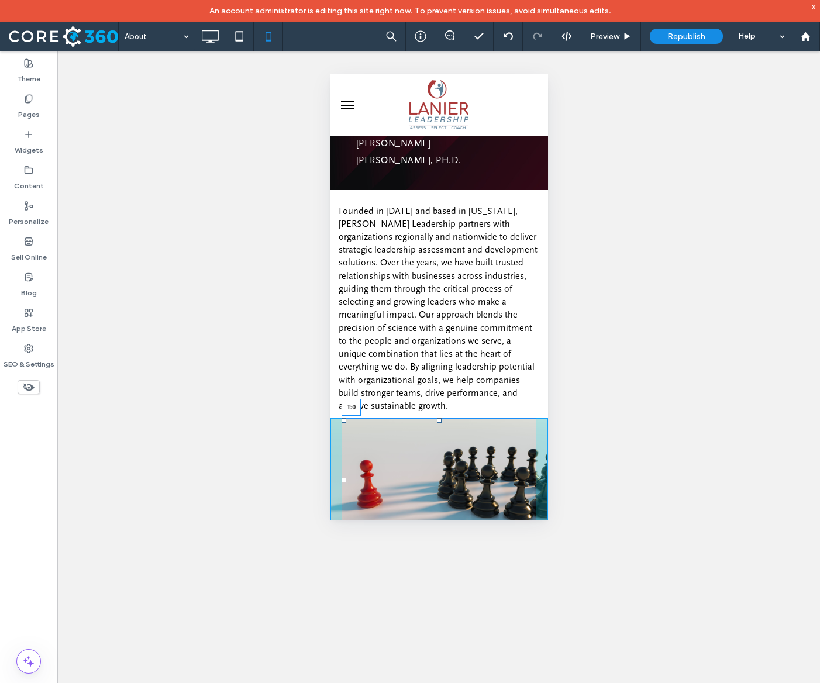
click at [436, 423] on div at bounding box center [438, 420] width 5 height 5
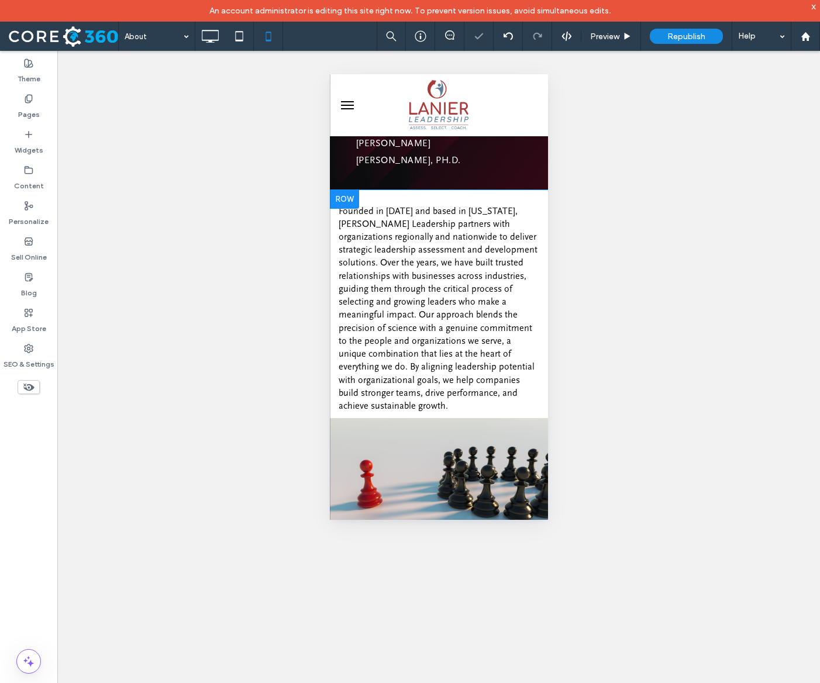
click at [334, 445] on div "Click To Paste" at bounding box center [438, 479] width 218 height 123
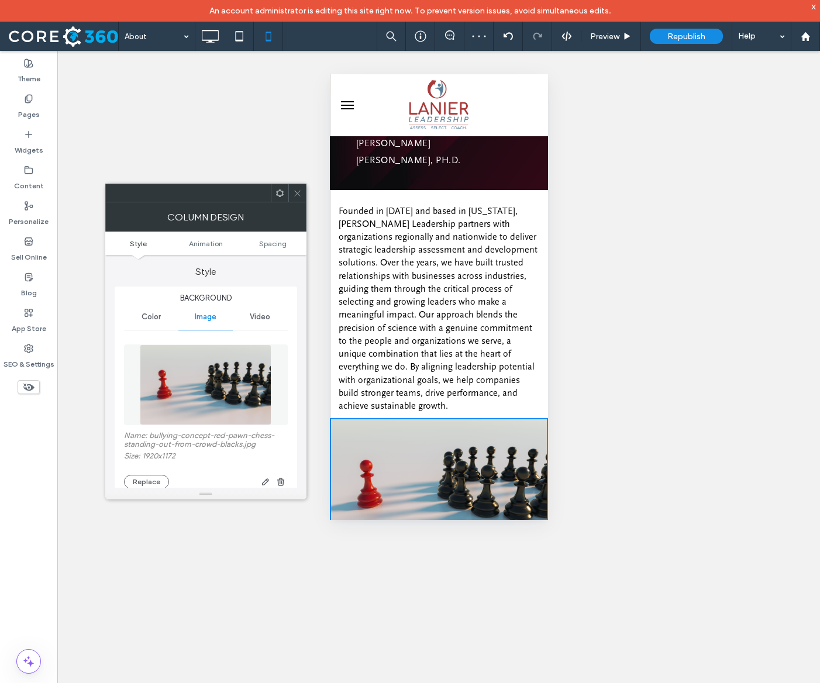
click at [299, 193] on icon at bounding box center [297, 193] width 9 height 9
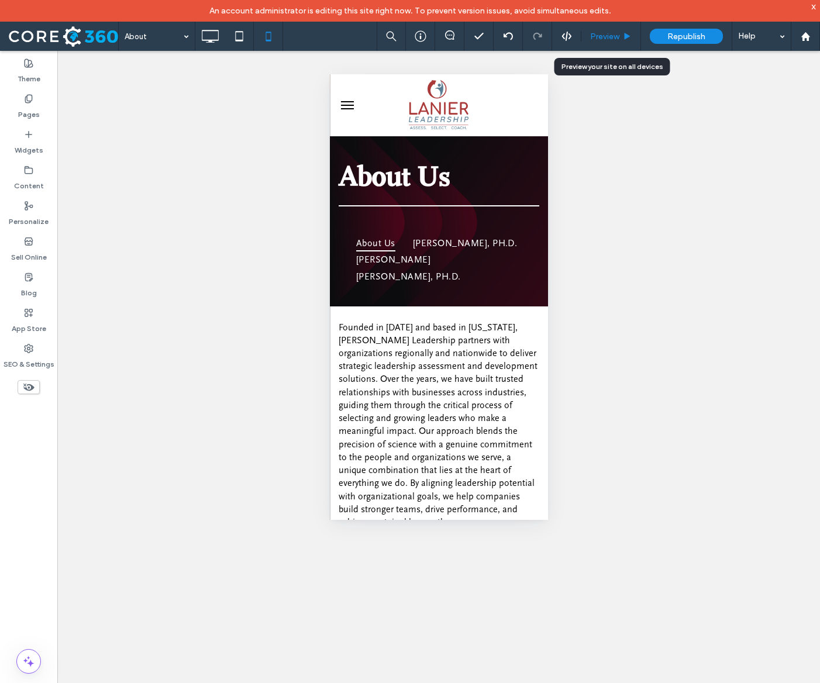
click at [606, 42] on div "Preview" at bounding box center [611, 36] width 60 height 29
click at [609, 36] on span "Preview" at bounding box center [604, 37] width 29 height 10
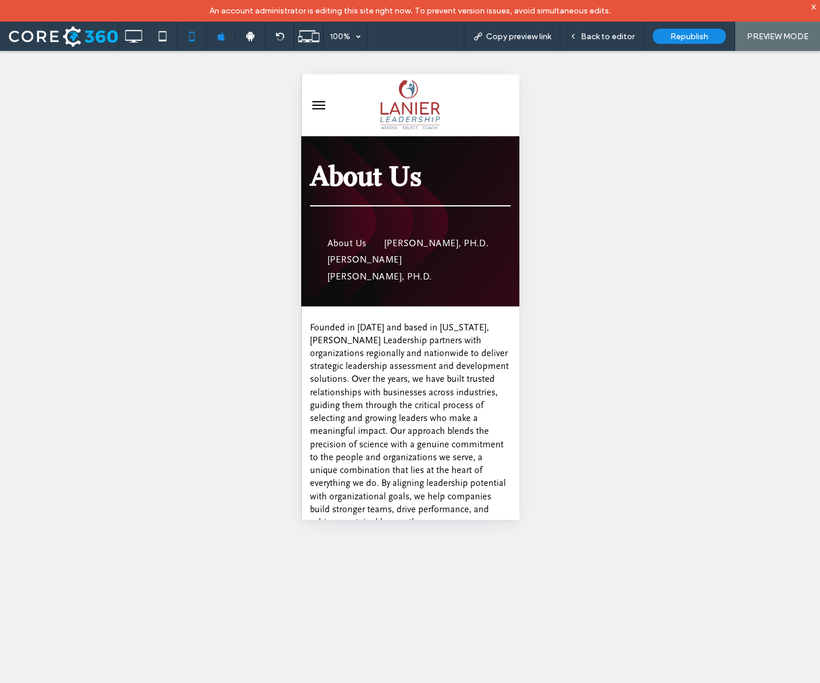
click at [316, 103] on button "menu" at bounding box center [317, 105] width 23 height 23
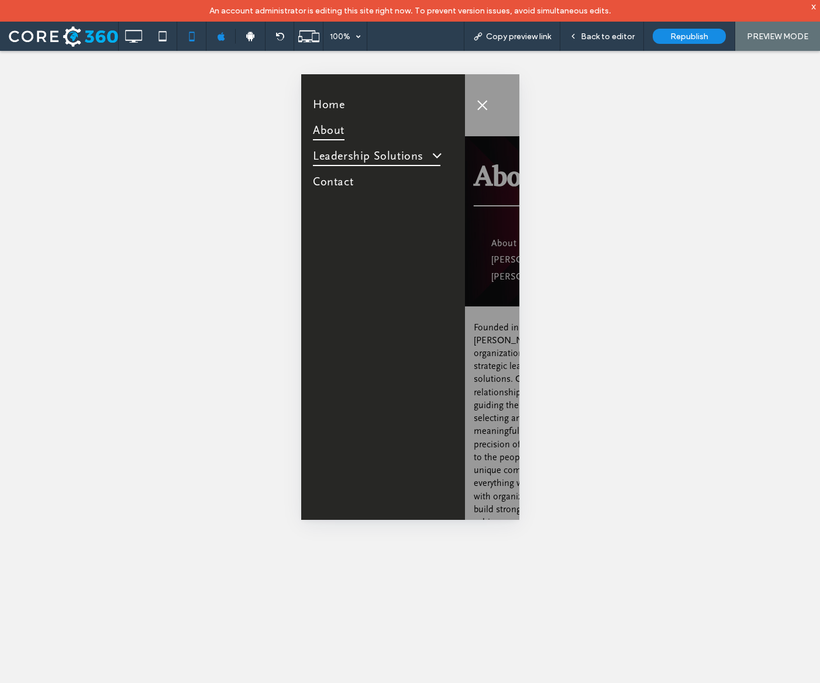
click at [345, 159] on span "Leadership Solutions" at bounding box center [375, 156] width 127 height 20
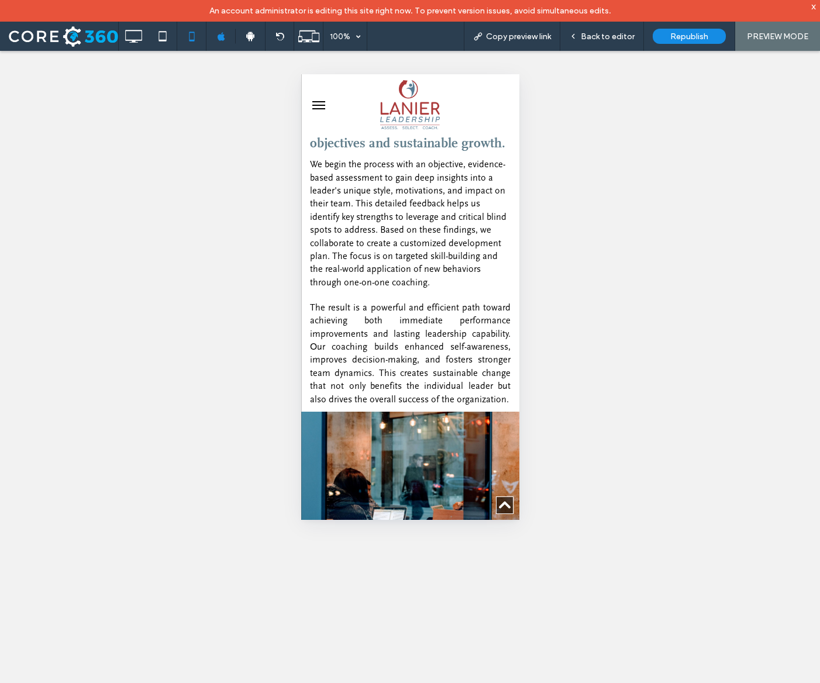
scroll to position [342, 0]
click at [634, 32] on span "Back to editor" at bounding box center [607, 37] width 54 height 10
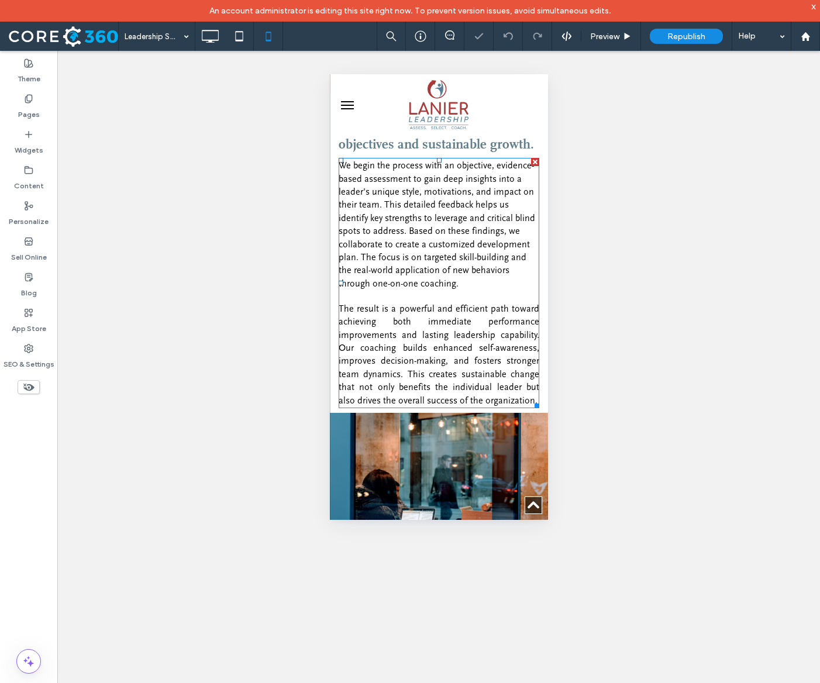
click at [459, 220] on p "We begin the process with an objective, evidence-based assessment to gain deep …" at bounding box center [438, 224] width 201 height 131
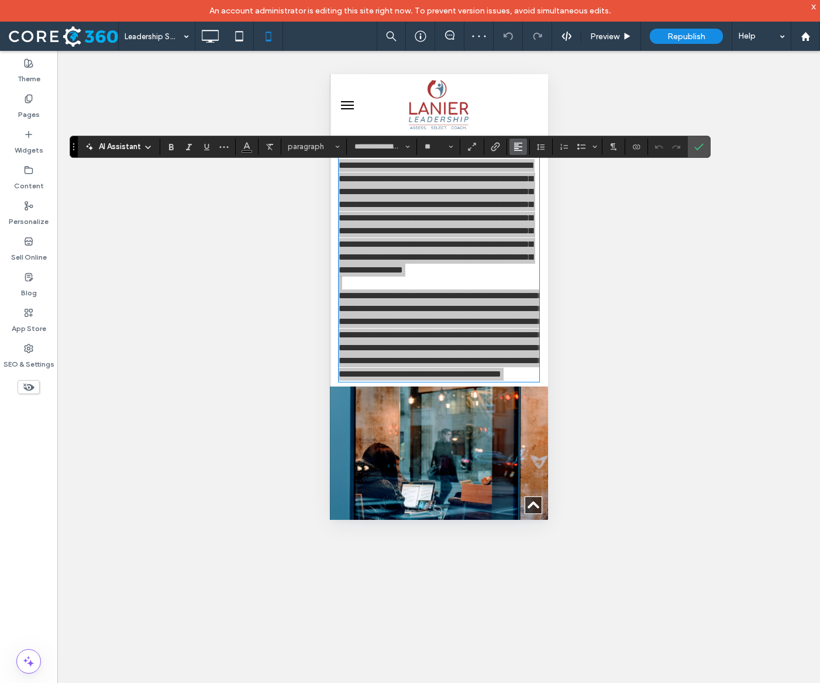
click at [523, 147] on icon "Alignment" at bounding box center [517, 146] width 9 height 9
click at [550, 172] on label "ui.textEditor.alignment.left" at bounding box center [529, 165] width 41 height 17
click at [703, 144] on icon "Confirm" at bounding box center [698, 146] width 9 height 9
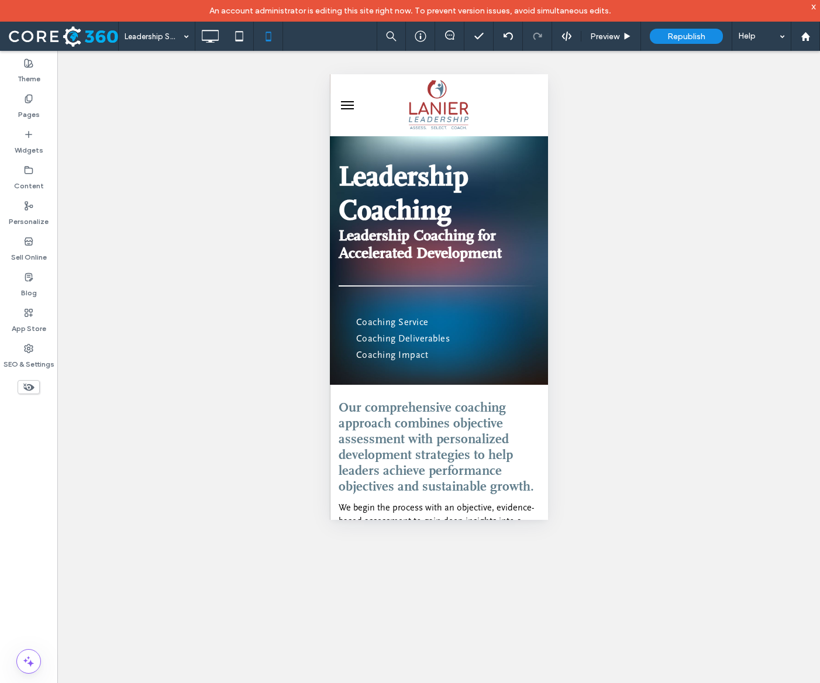
click at [345, 107] on button "menu" at bounding box center [346, 105] width 23 height 23
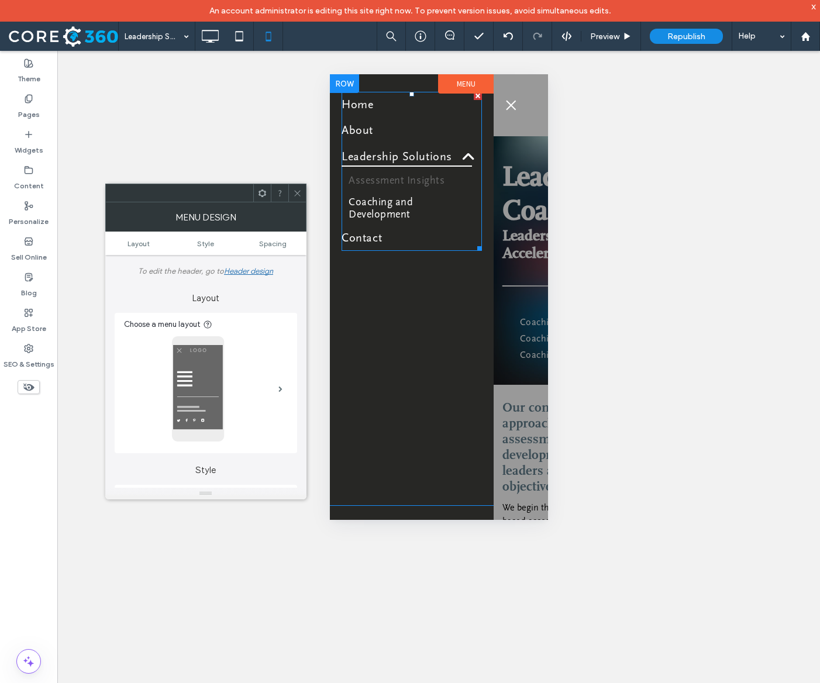
click at [388, 185] on span "Assessment Insights" at bounding box center [396, 180] width 96 height 12
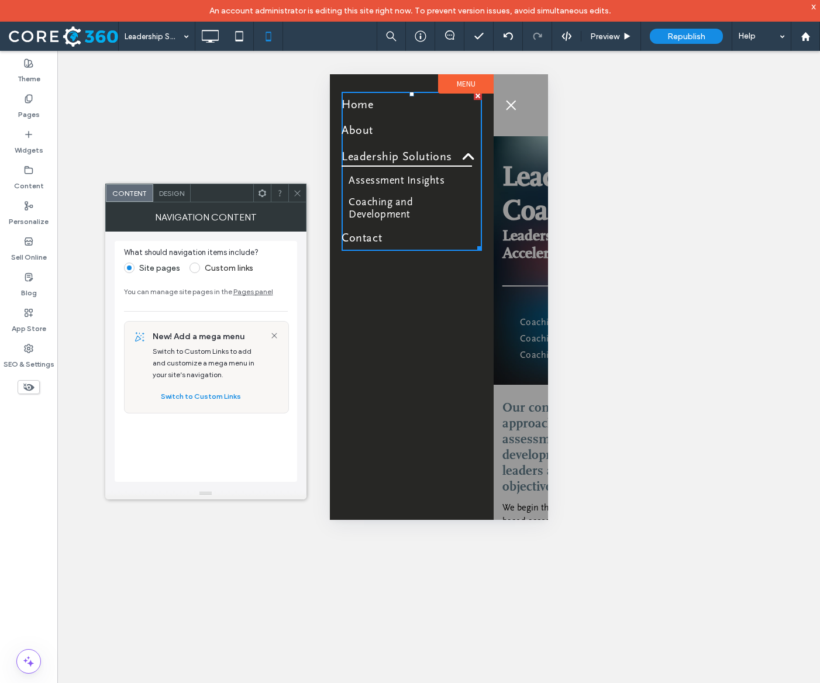
drag, startPoint x: 296, startPoint y: 190, endPoint x: 39, endPoint y: 74, distance: 282.1
click at [296, 190] on icon at bounding box center [297, 193] width 9 height 9
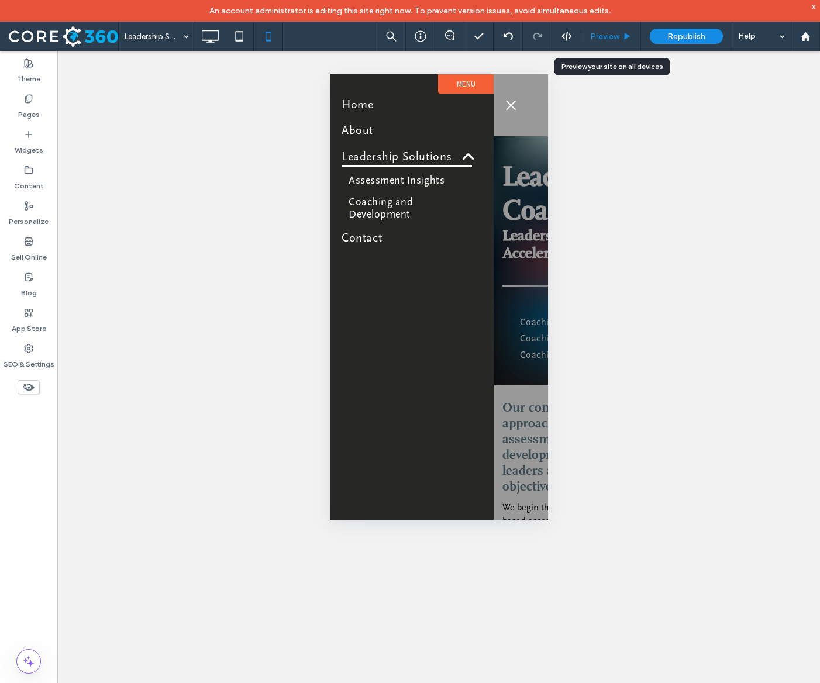
click at [614, 32] on span "Preview" at bounding box center [604, 37] width 29 height 10
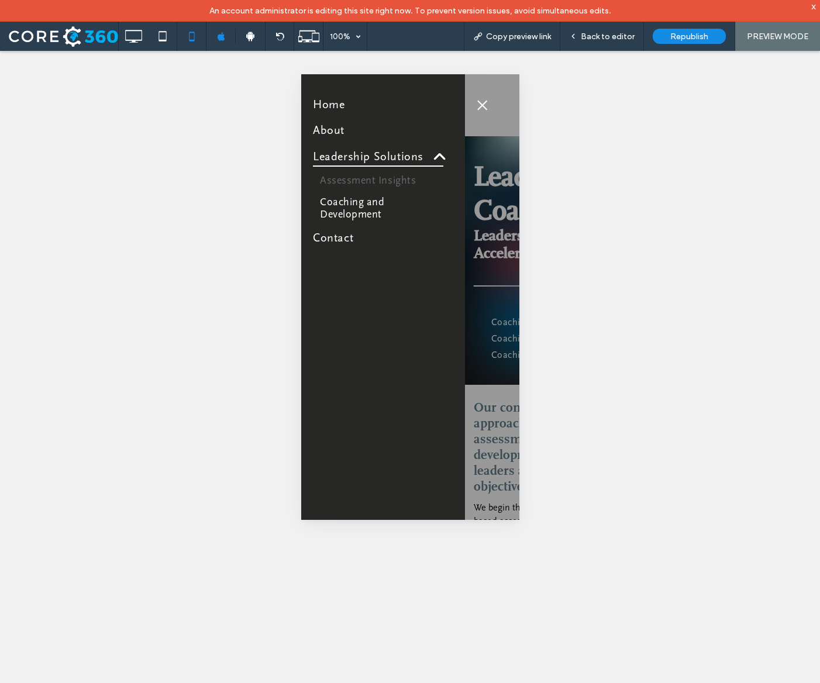
click at [366, 180] on span "Assessment Insights" at bounding box center [367, 180] width 96 height 12
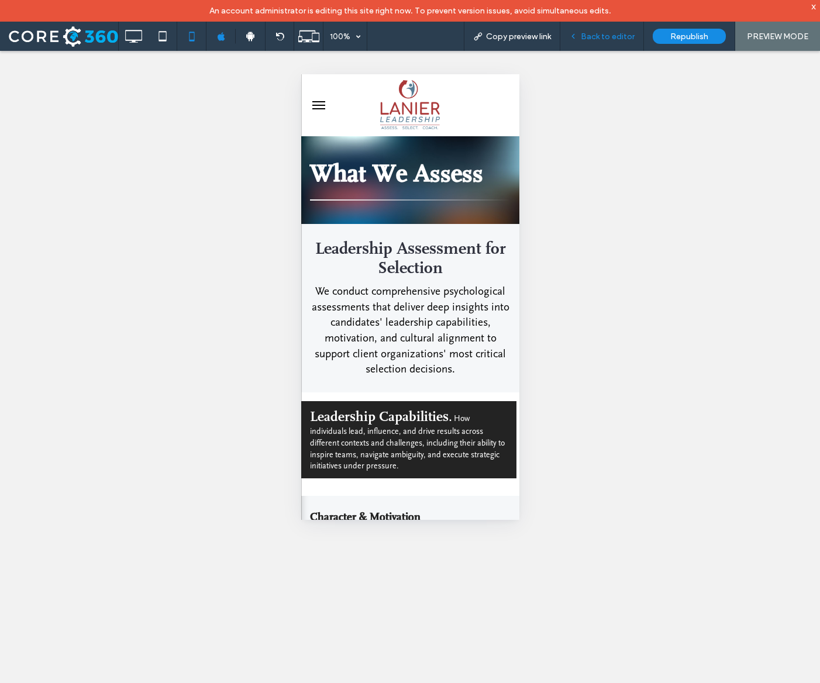
click at [599, 37] on span "Back to editor" at bounding box center [607, 37] width 54 height 10
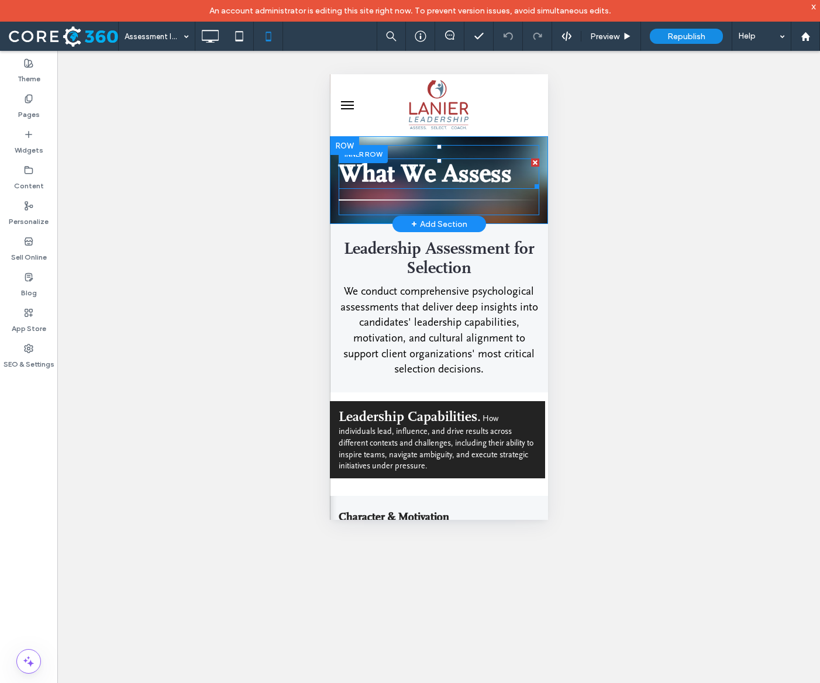
click at [434, 172] on span "What We Assess" at bounding box center [424, 174] width 173 height 28
type input "**********"
type input "**"
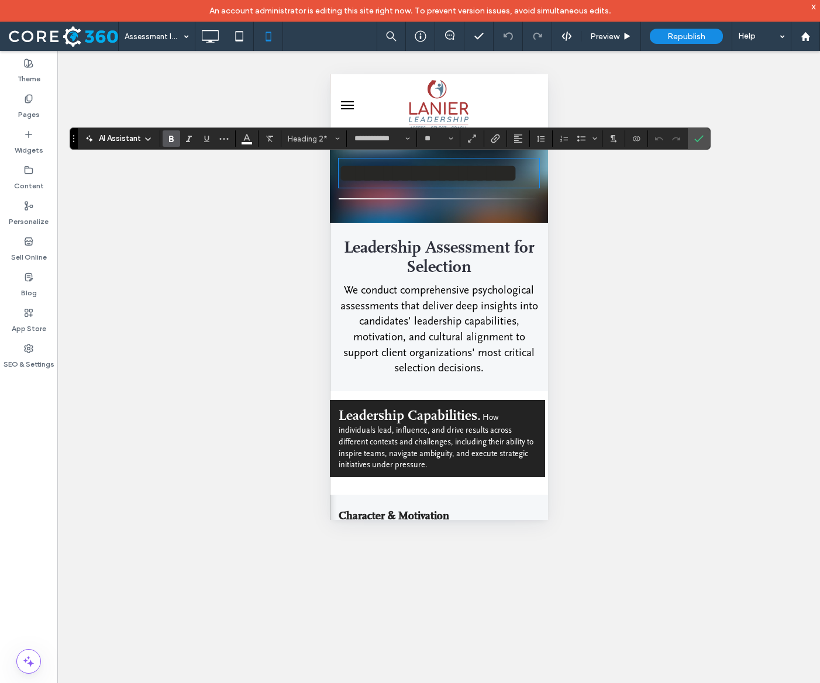
type input "**********"
type input "**"
type input "**********"
type input "**"
click at [243, 139] on use "Color" at bounding box center [246, 137] width 6 height 6
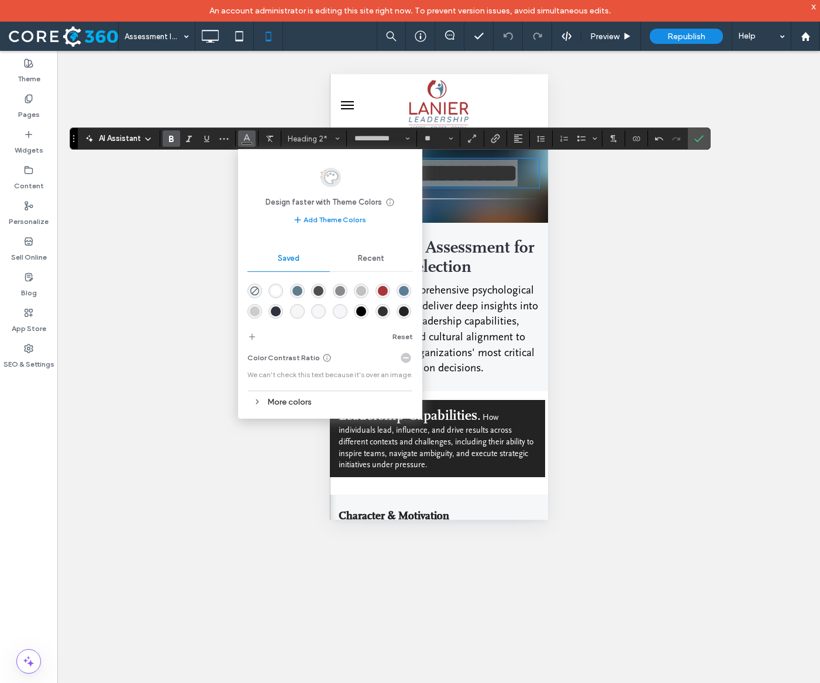
click at [276, 289] on div "rgba(255,255,255,1)" at bounding box center [276, 291] width 10 height 10
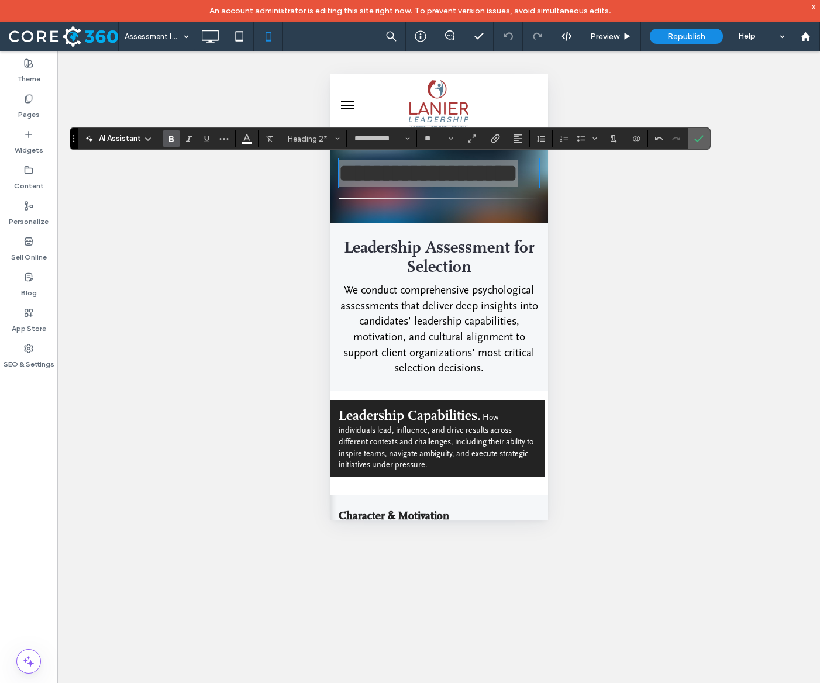
click at [703, 142] on icon "Confirm" at bounding box center [698, 138] width 9 height 9
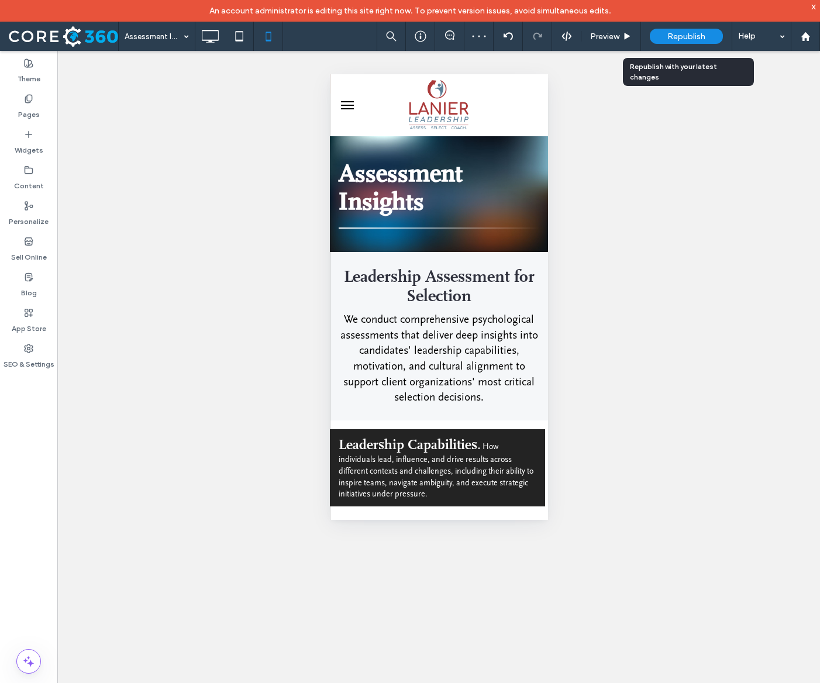
click at [696, 42] on div "Republish" at bounding box center [685, 36] width 73 height 15
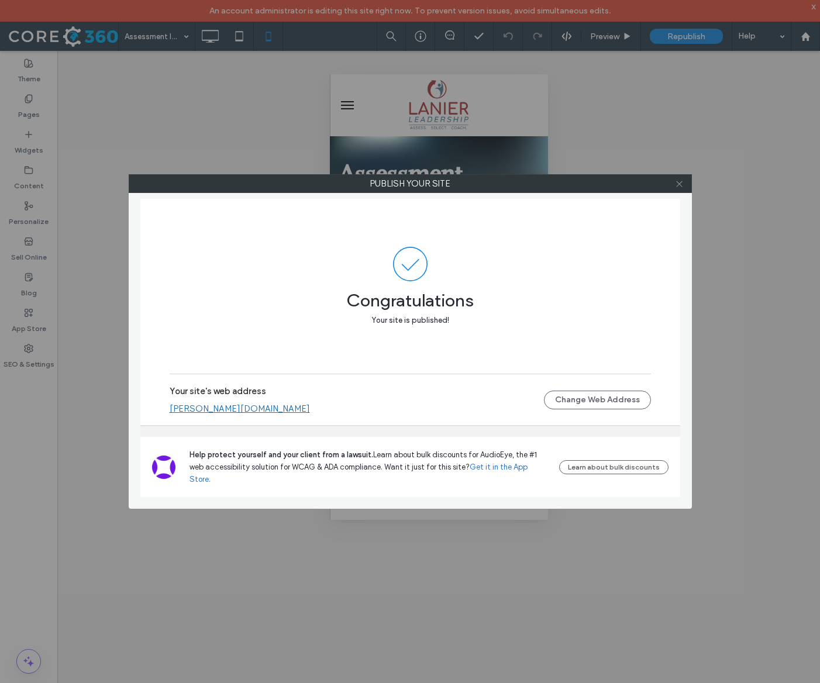
click at [676, 191] on span at bounding box center [679, 184] width 9 height 18
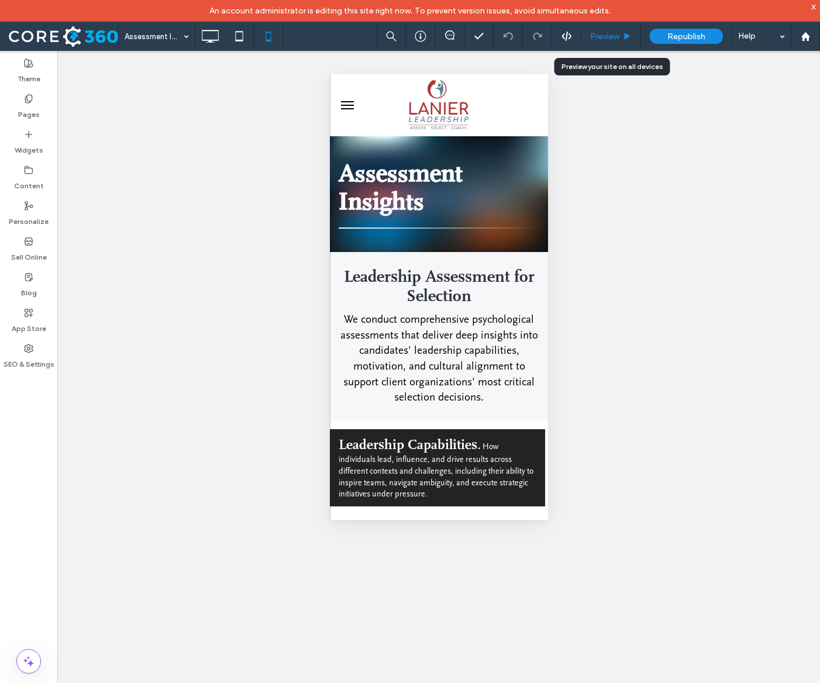
click at [611, 39] on span "Preview" at bounding box center [604, 37] width 29 height 10
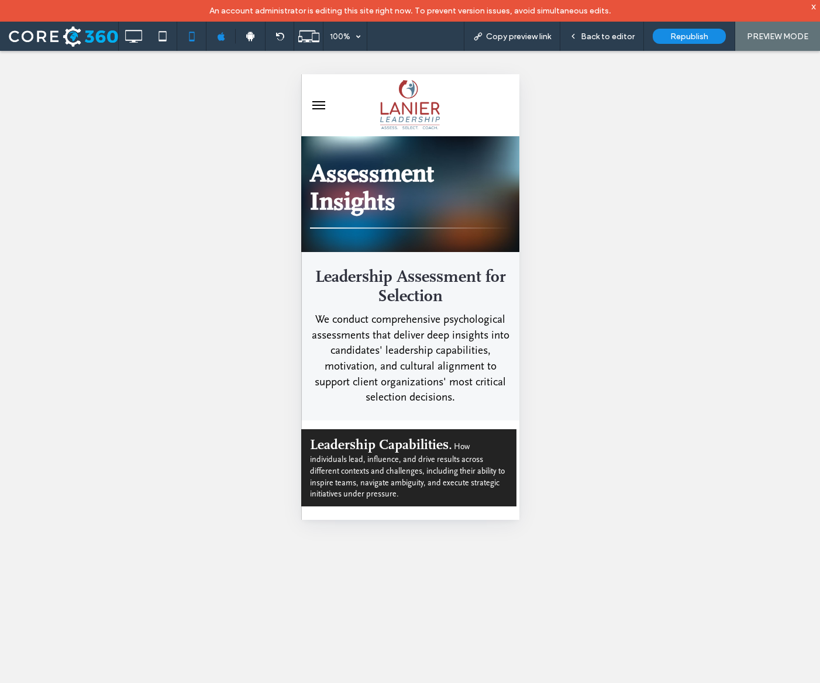
click at [313, 105] on span "menu" at bounding box center [318, 105] width 13 height 1
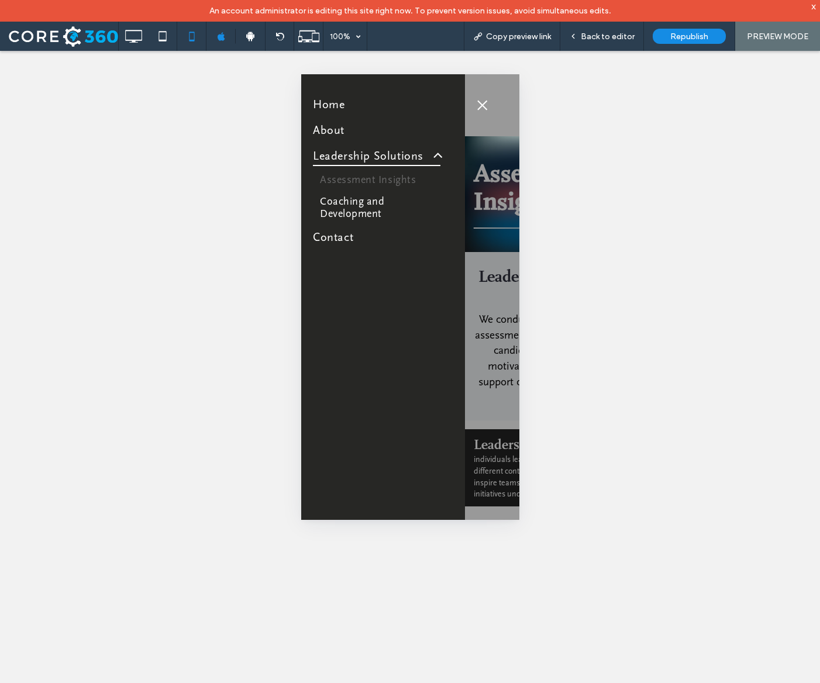
click at [358, 158] on span "Leadership Solutions" at bounding box center [375, 156] width 127 height 20
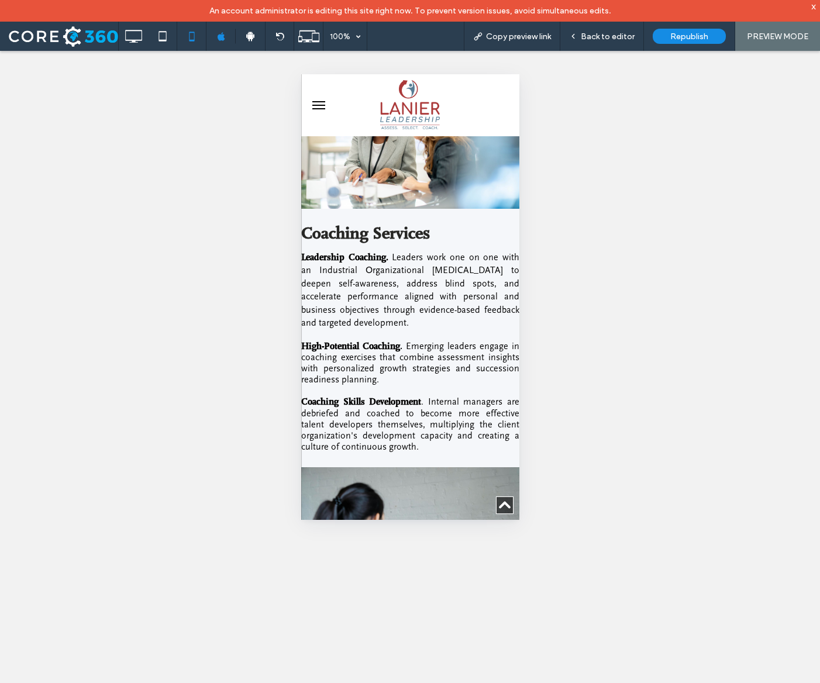
scroll to position [1581, 0]
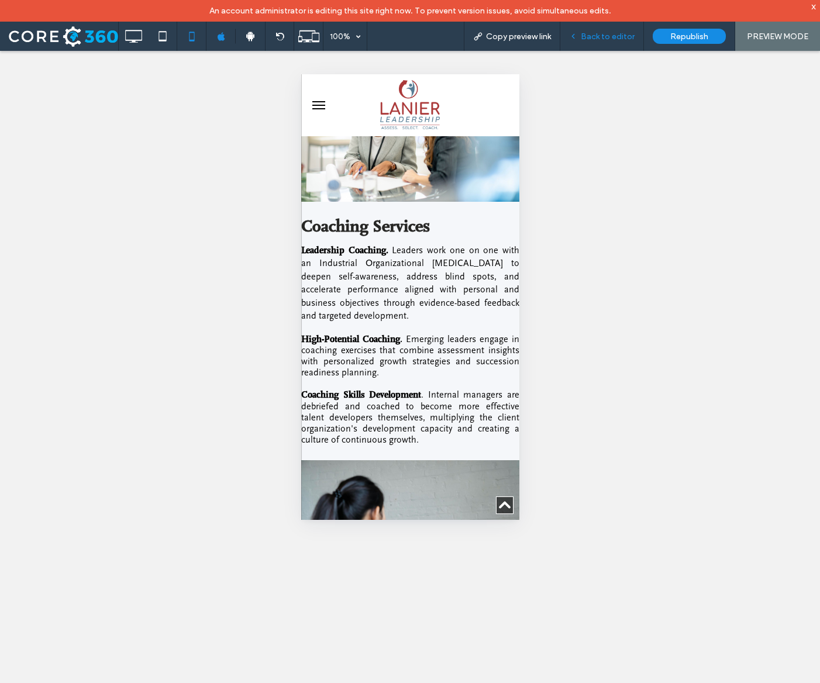
click at [603, 39] on span "Back to editor" at bounding box center [607, 37] width 54 height 10
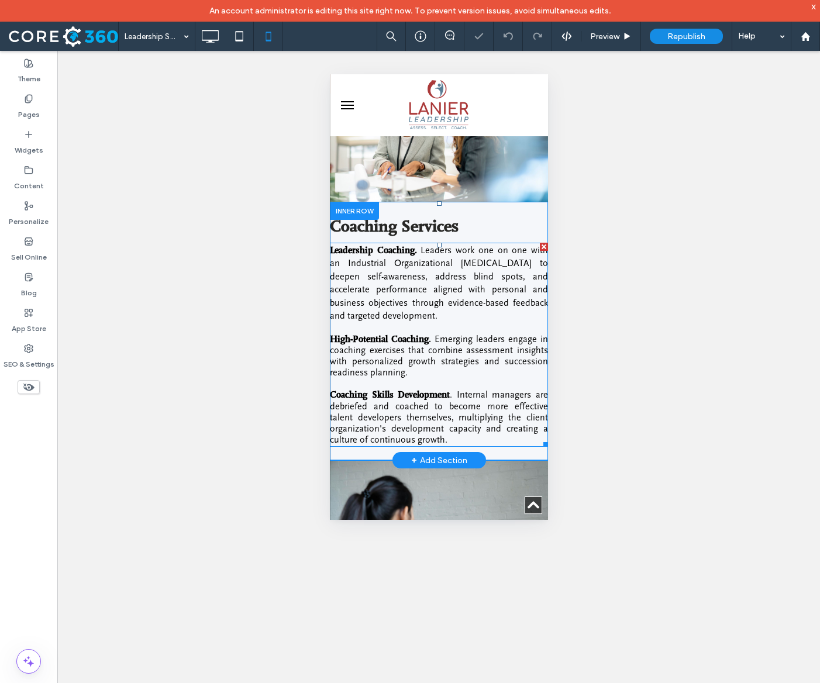
click at [419, 278] on p "Leadership Coaching. Leaders work one on one with an Industrial Organizational …" at bounding box center [438, 283] width 218 height 78
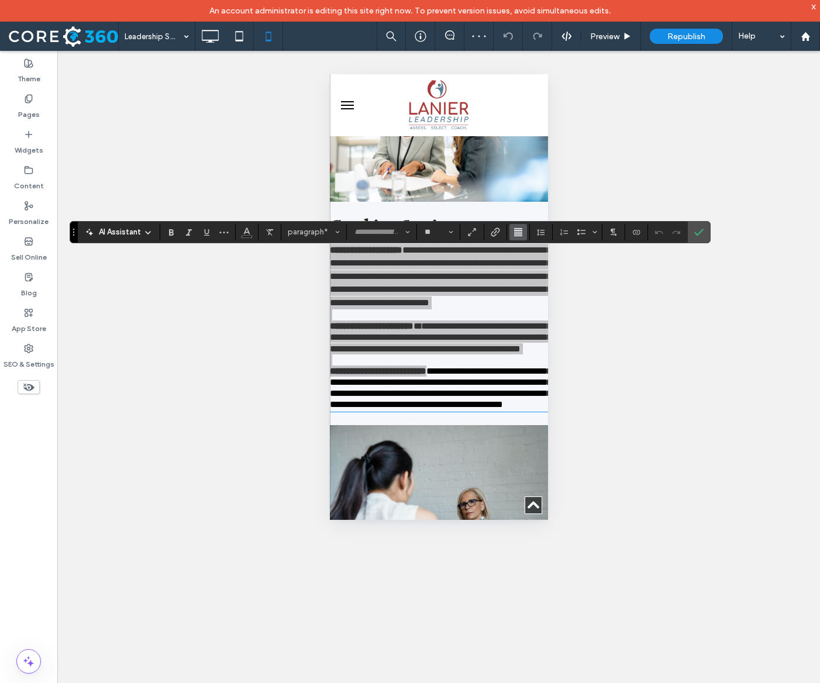
click at [523, 234] on icon "Alignment" at bounding box center [517, 231] width 9 height 9
click at [550, 258] on label "ui.textEditor.alignment.left" at bounding box center [529, 251] width 41 height 17
click at [707, 233] on label "Confirm" at bounding box center [699, 232] width 18 height 21
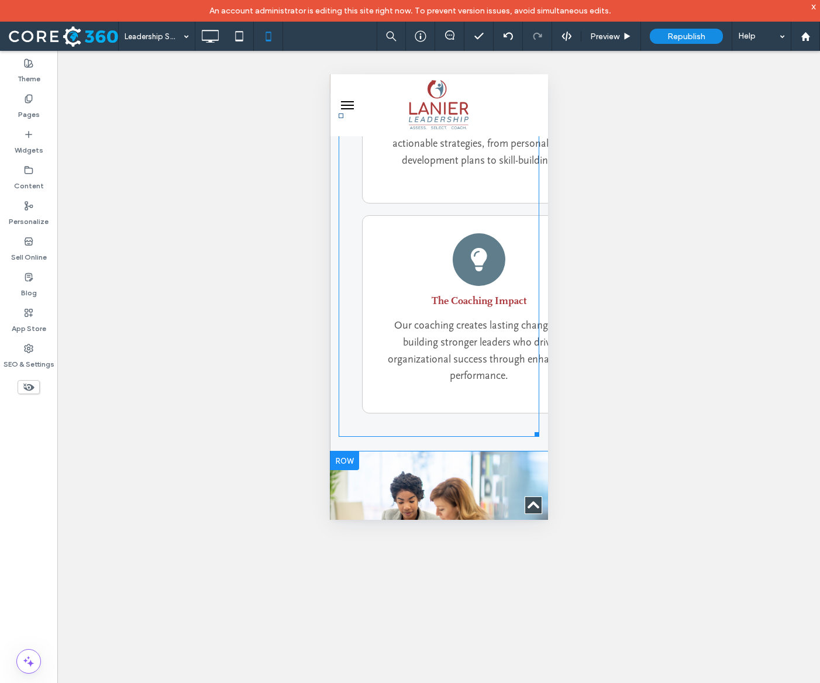
scroll to position [1131, 0]
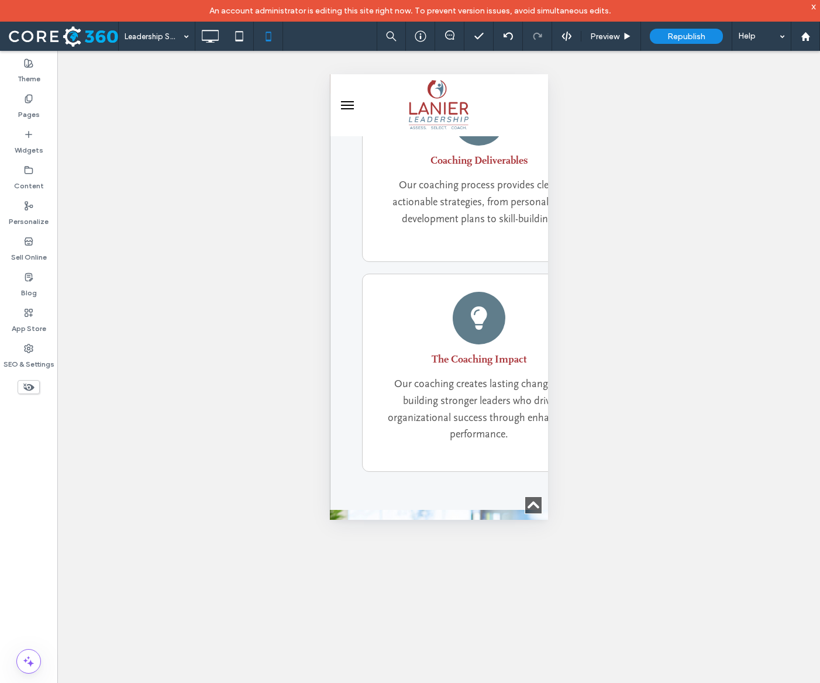
click at [343, 105] on span "menu" at bounding box center [346, 105] width 13 height 1
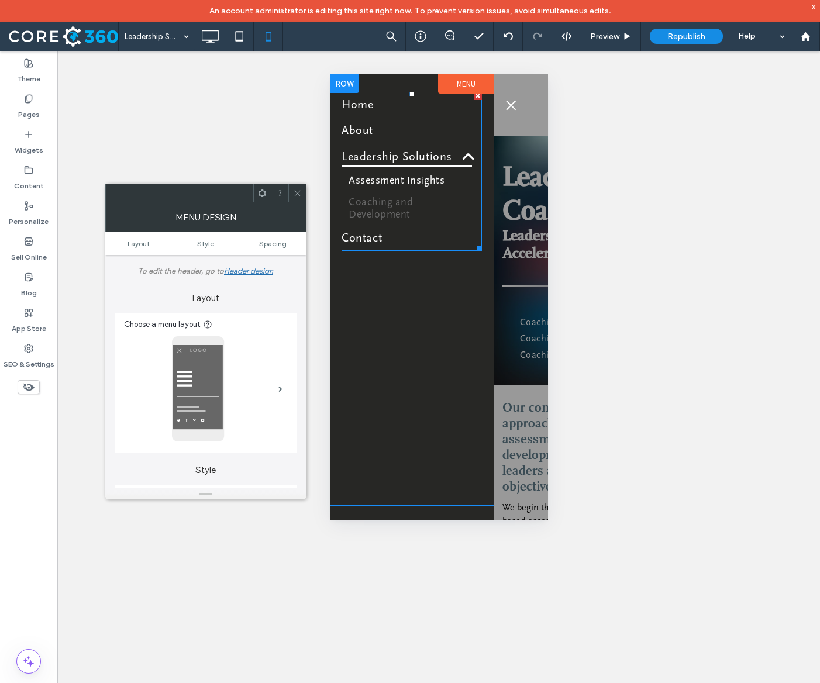
click at [374, 206] on span "Coaching and Development" at bounding box center [411, 208] width 126 height 25
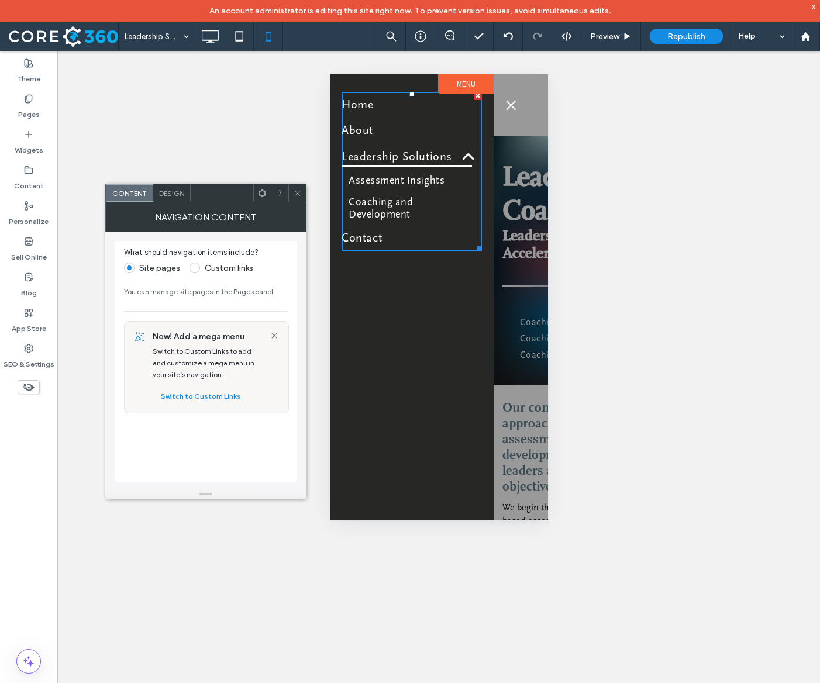
click at [293, 191] on icon at bounding box center [297, 193] width 9 height 9
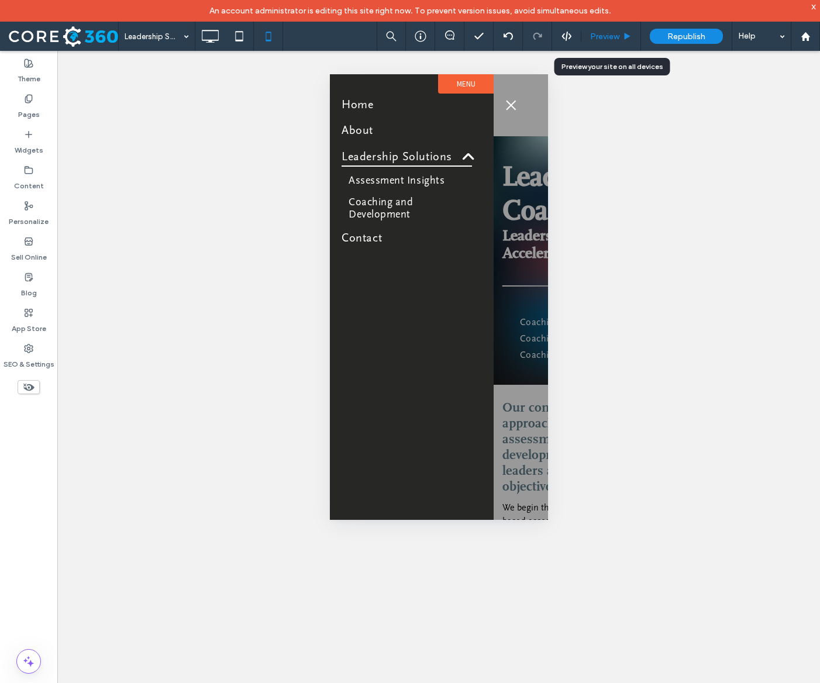
click at [609, 43] on div "Preview" at bounding box center [611, 36] width 60 height 29
click at [609, 39] on span "Preview" at bounding box center [604, 37] width 29 height 10
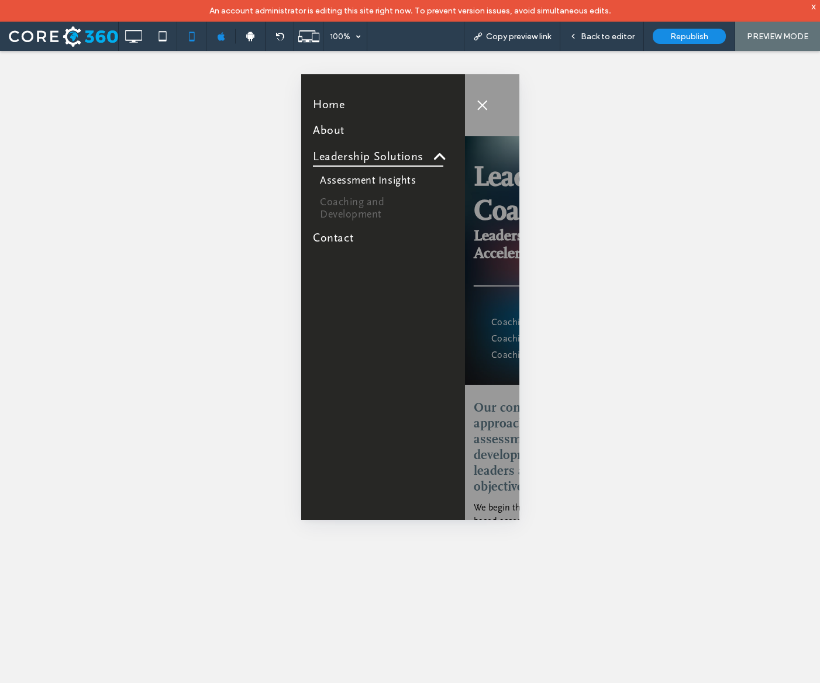
click at [365, 206] on span "Coaching and Development" at bounding box center [382, 208] width 126 height 25
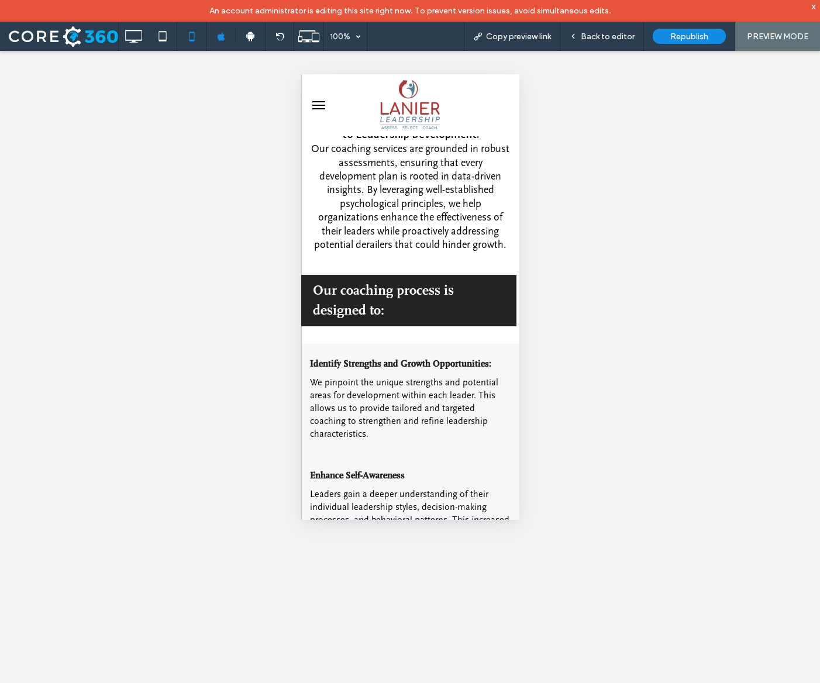
scroll to position [185, 0]
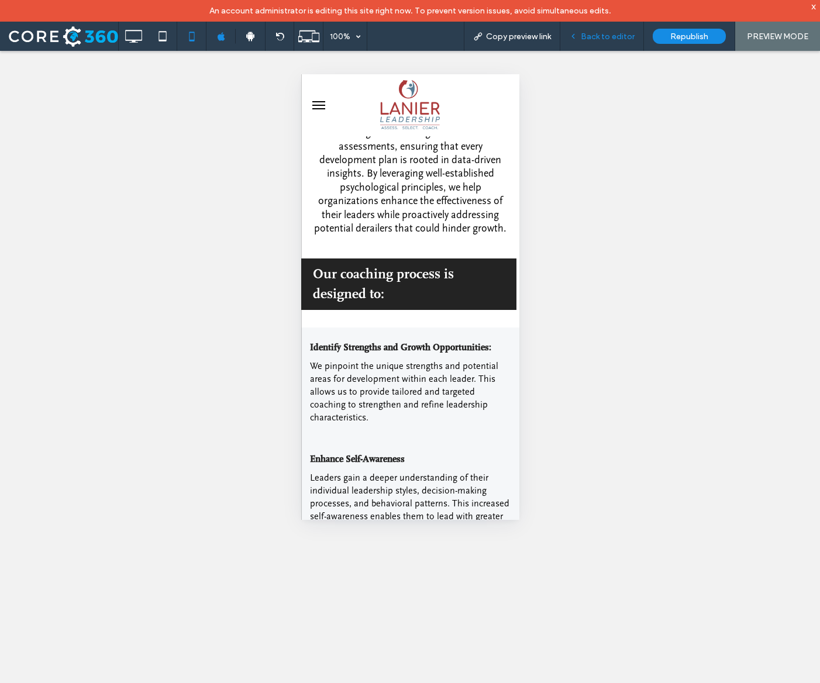
click at [628, 38] on span "Back to editor" at bounding box center [607, 37] width 54 height 10
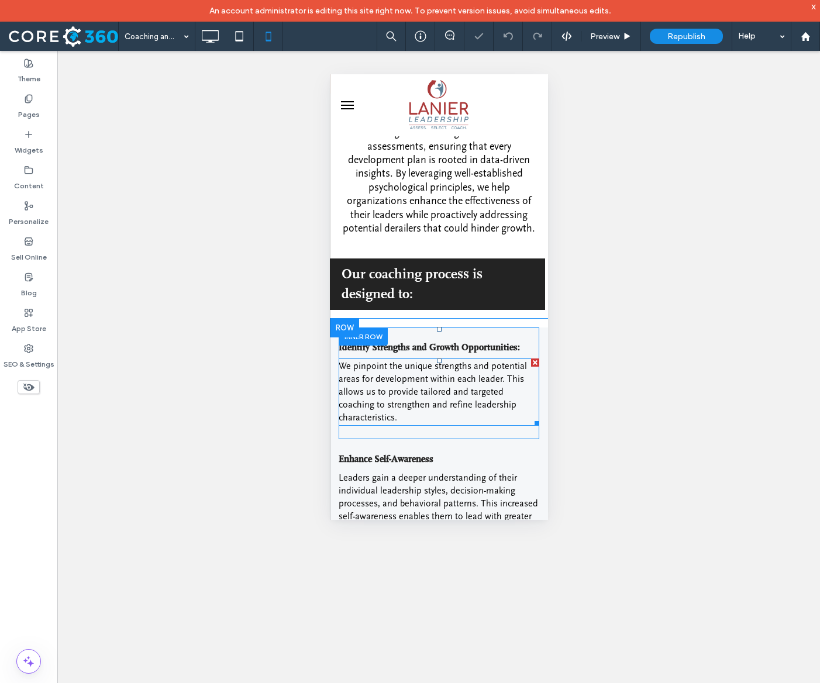
click at [501, 390] on span "We pinpoint the unique strengths and potential areas for development within eac…" at bounding box center [432, 392] width 188 height 63
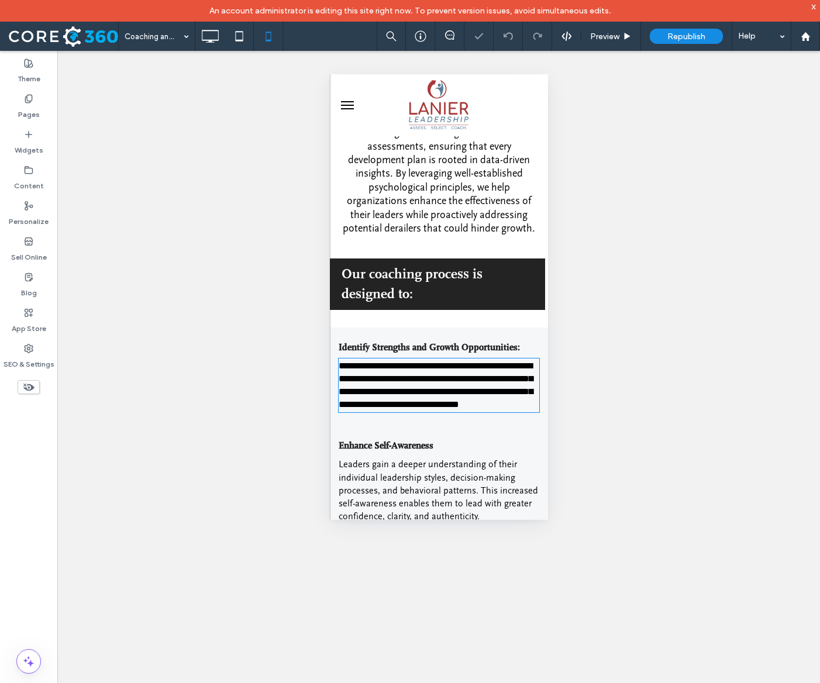
type input "**********"
type input "**"
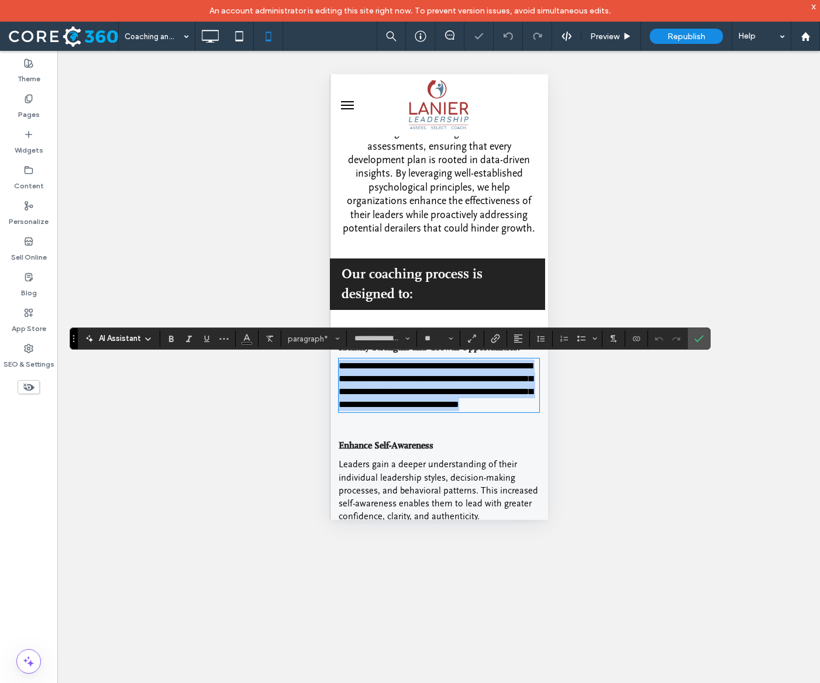
click at [521, 393] on span "**********" at bounding box center [435, 385] width 194 height 48
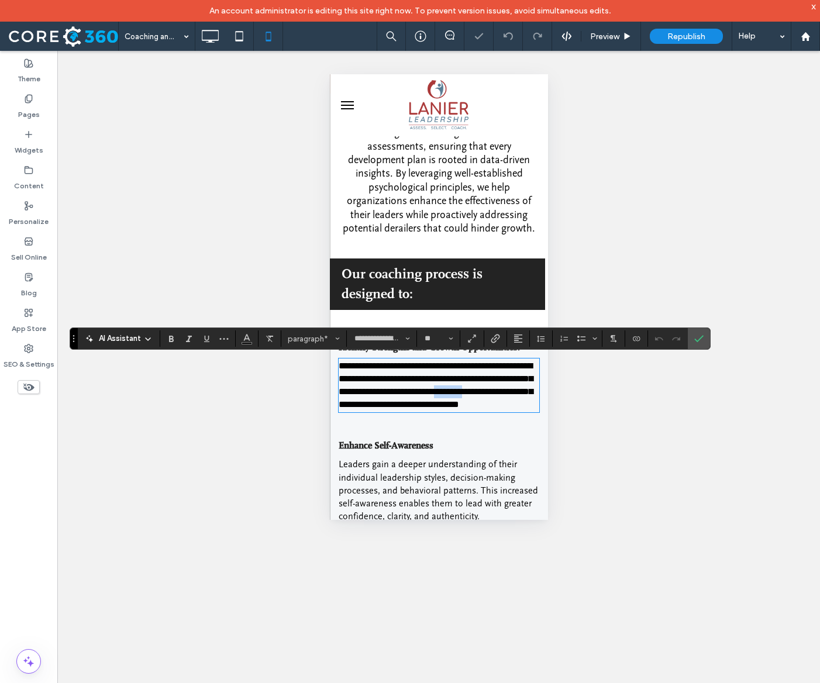
click at [521, 393] on span "**********" at bounding box center [435, 385] width 194 height 48
click at [417, 391] on span "**********" at bounding box center [435, 385] width 194 height 48
click at [703, 340] on icon "Confirm" at bounding box center [698, 338] width 9 height 9
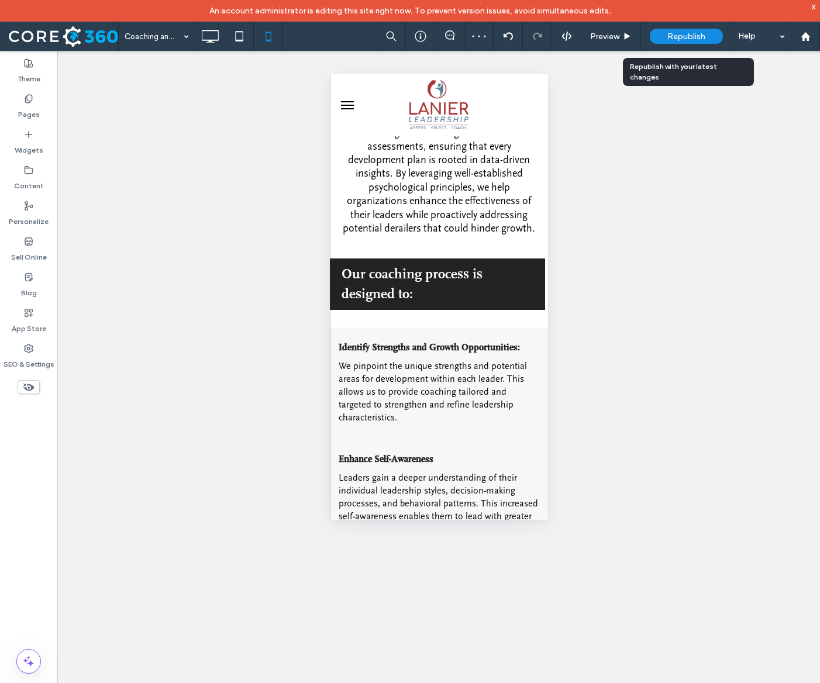
click at [682, 36] on span "Republish" at bounding box center [686, 37] width 38 height 10
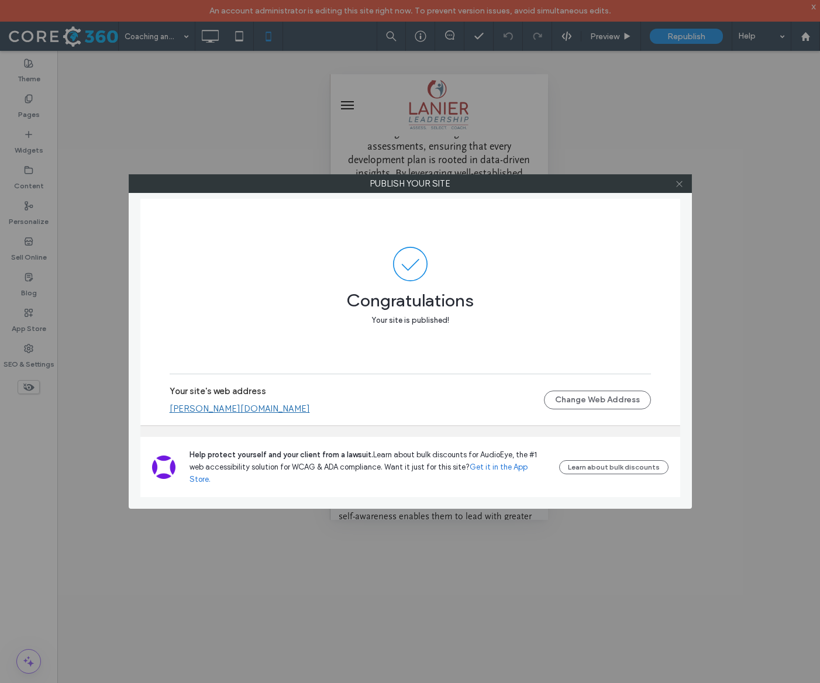
click at [682, 181] on icon at bounding box center [679, 183] width 9 height 9
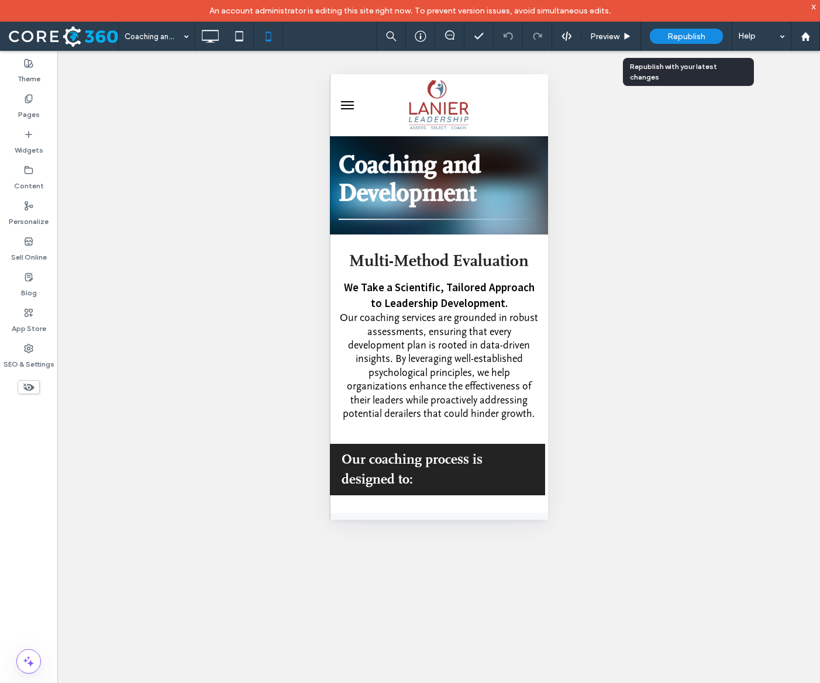
click at [682, 34] on span "Republish" at bounding box center [686, 37] width 38 height 10
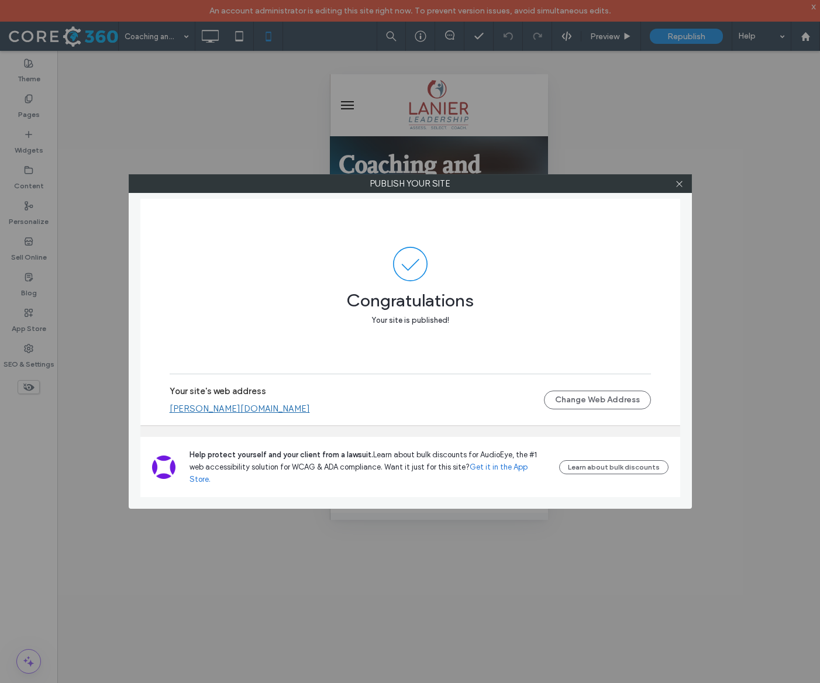
click at [673, 181] on div at bounding box center [680, 184] width 18 height 18
click at [676, 182] on icon at bounding box center [679, 183] width 9 height 9
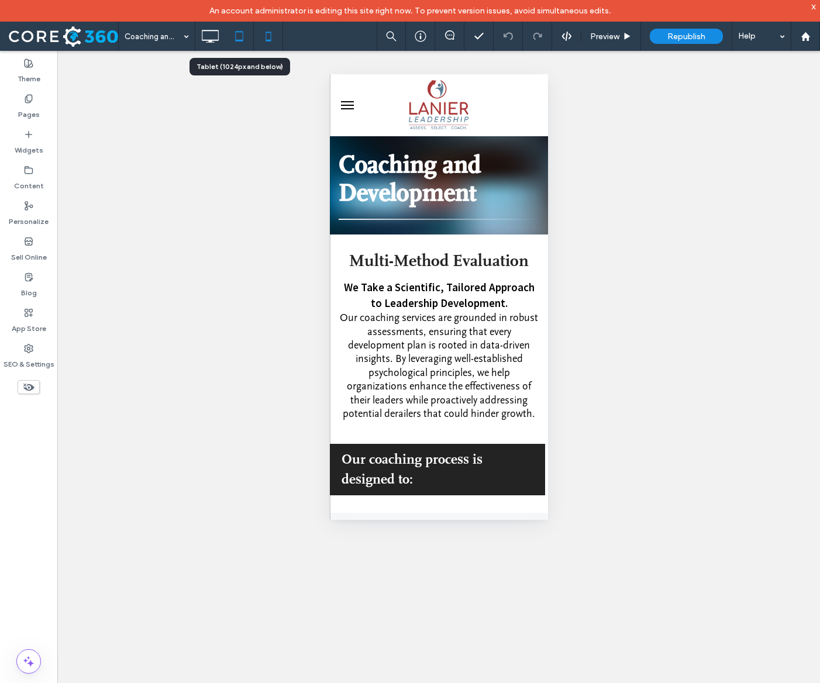
click at [229, 46] on icon at bounding box center [238, 36] width 23 height 23
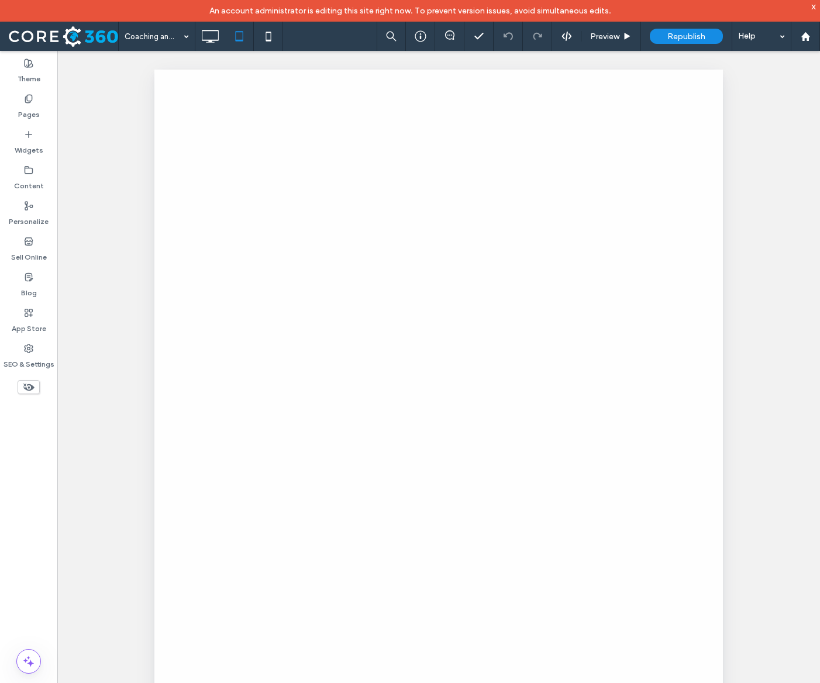
click at [213, 44] on div at bounding box center [410, 341] width 820 height 683
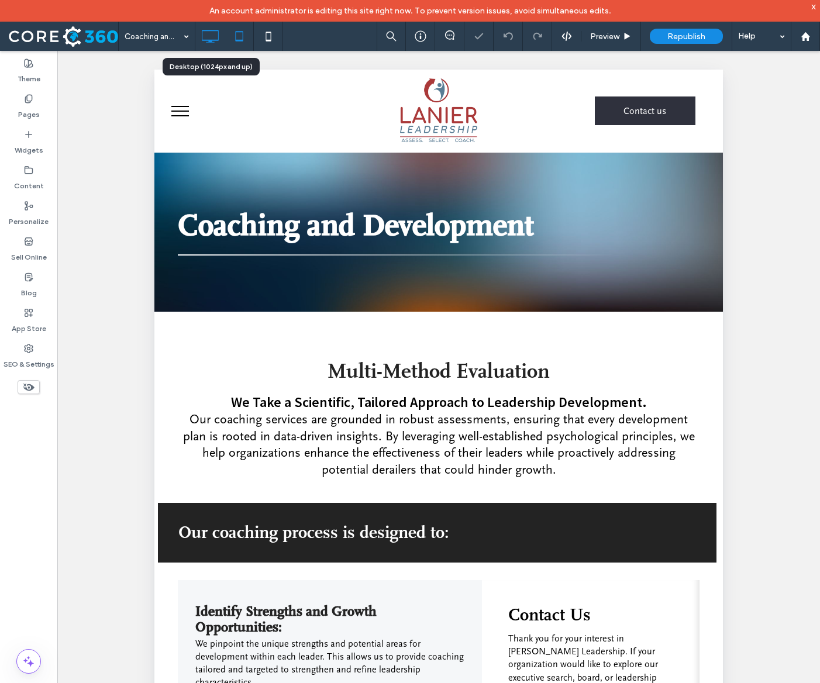
click at [210, 42] on use at bounding box center [210, 36] width 17 height 13
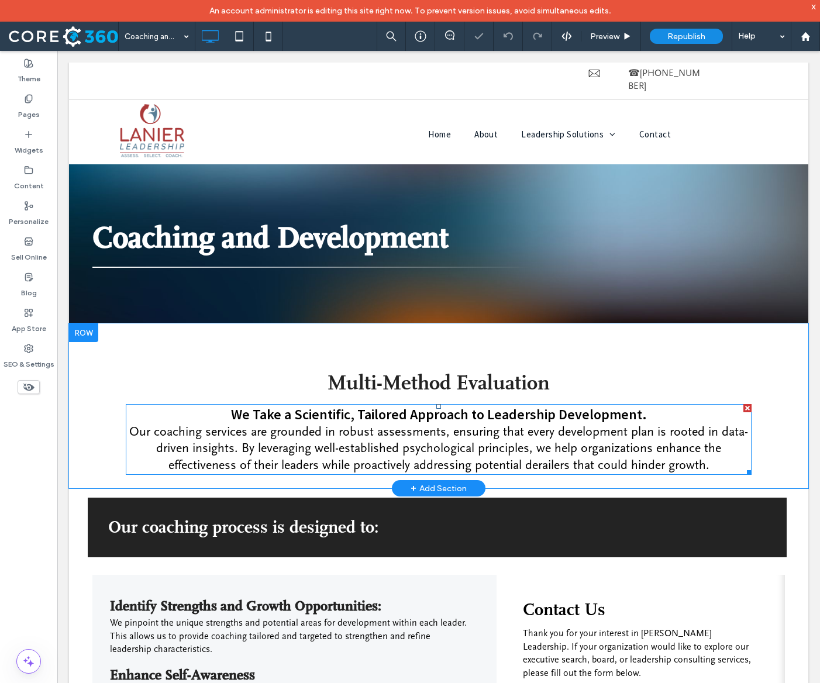
scroll to position [903, 0]
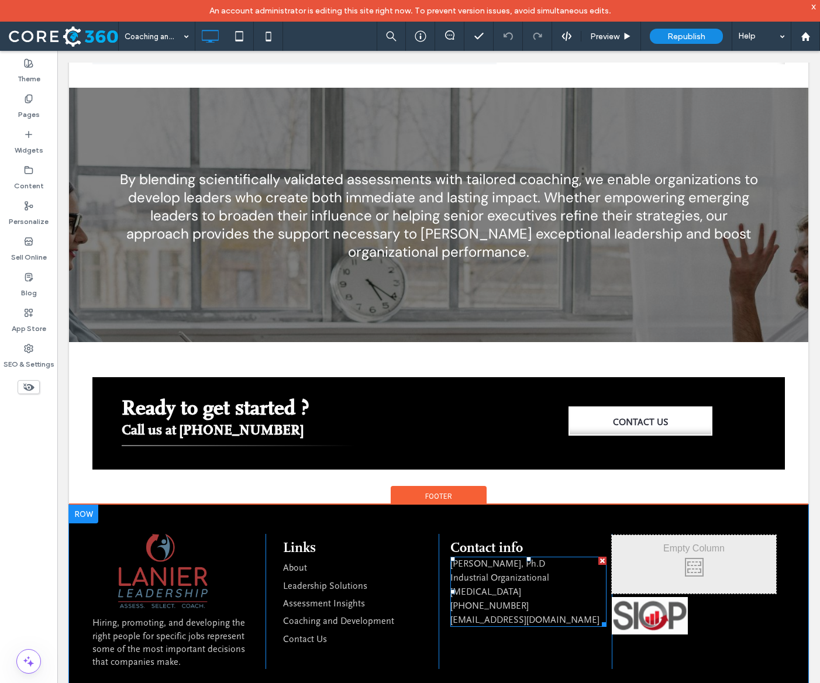
click at [471, 558] on span "[PERSON_NAME], Ph.D" at bounding box center [497, 563] width 95 height 11
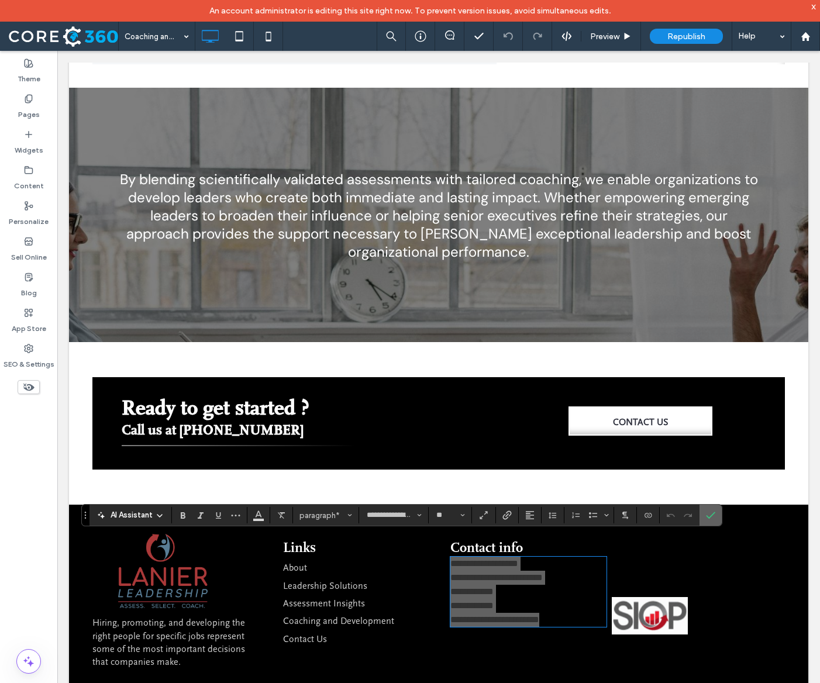
click at [719, 512] on label "Confirm" at bounding box center [711, 515] width 18 height 21
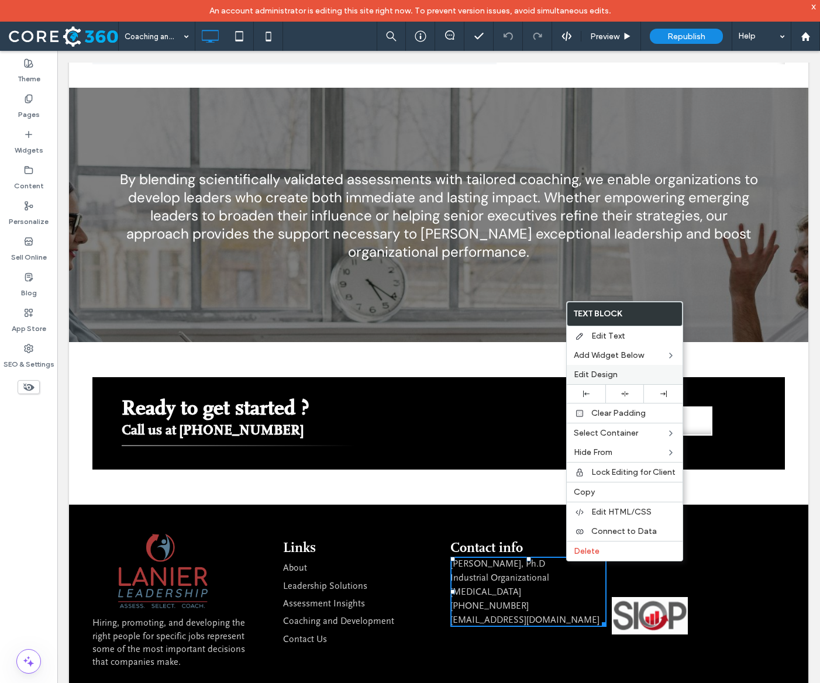
click at [635, 368] on div "Edit Design" at bounding box center [624, 374] width 116 height 19
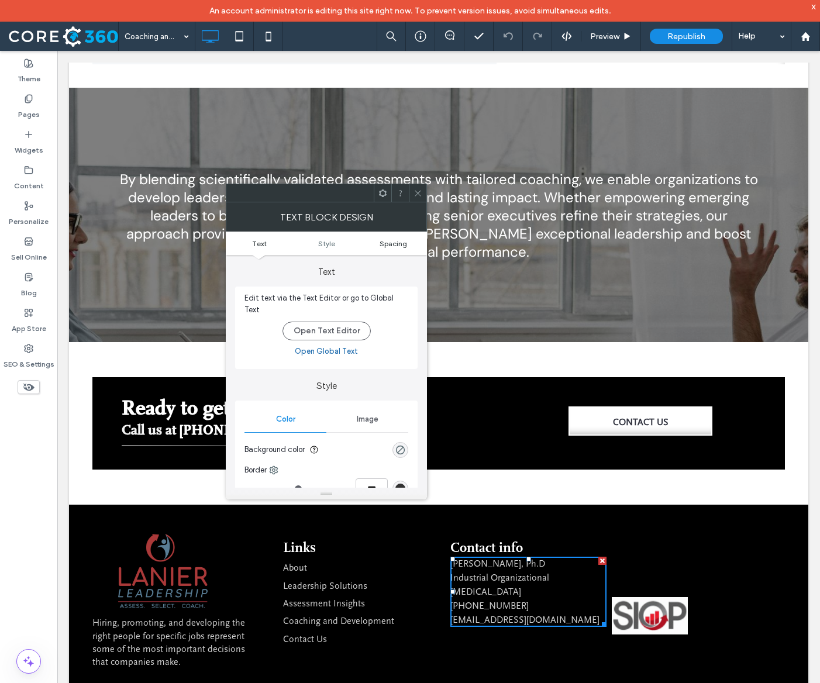
click at [406, 246] on span "Spacing" at bounding box center [392, 243] width 27 height 9
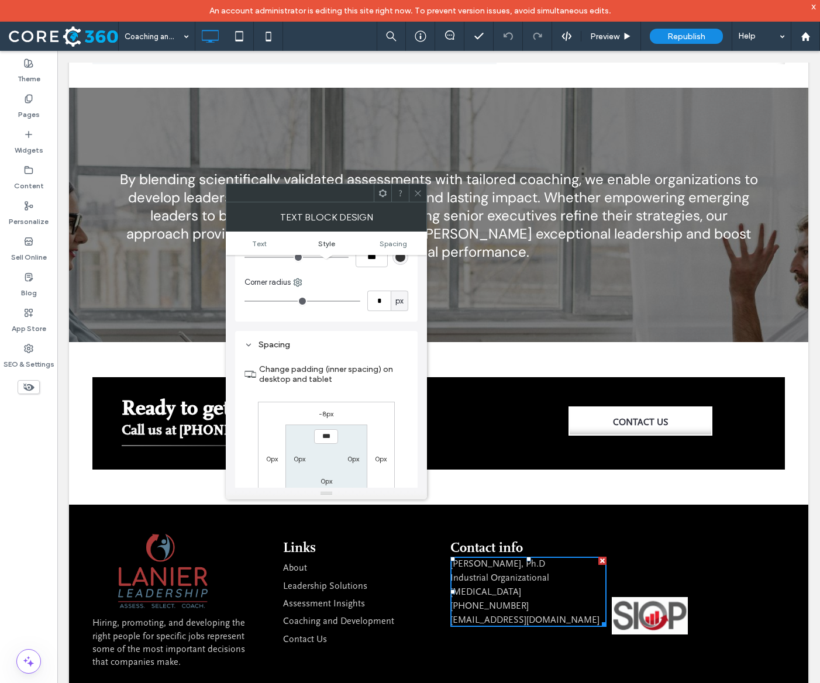
scroll to position [293, 0]
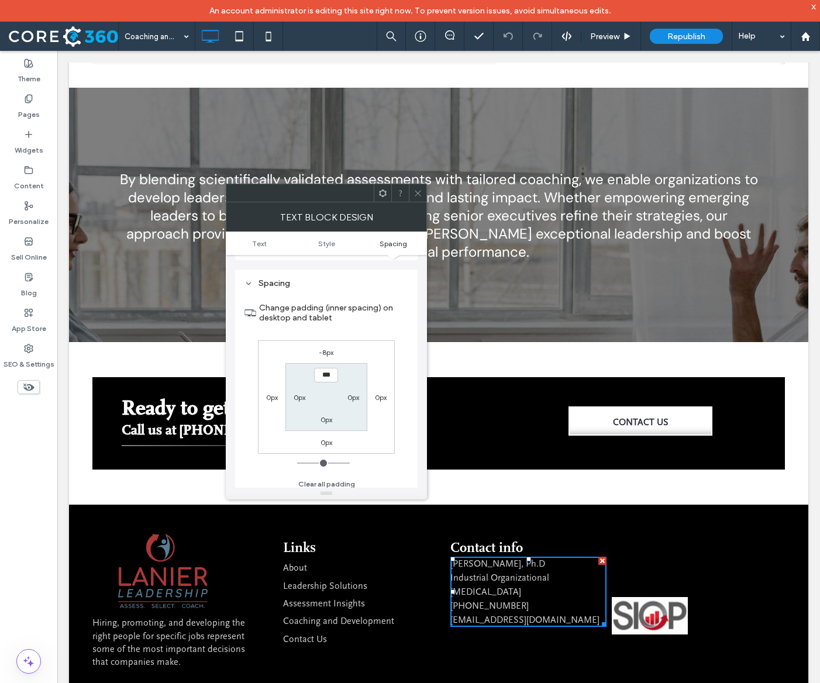
click at [414, 195] on icon at bounding box center [417, 193] width 9 height 9
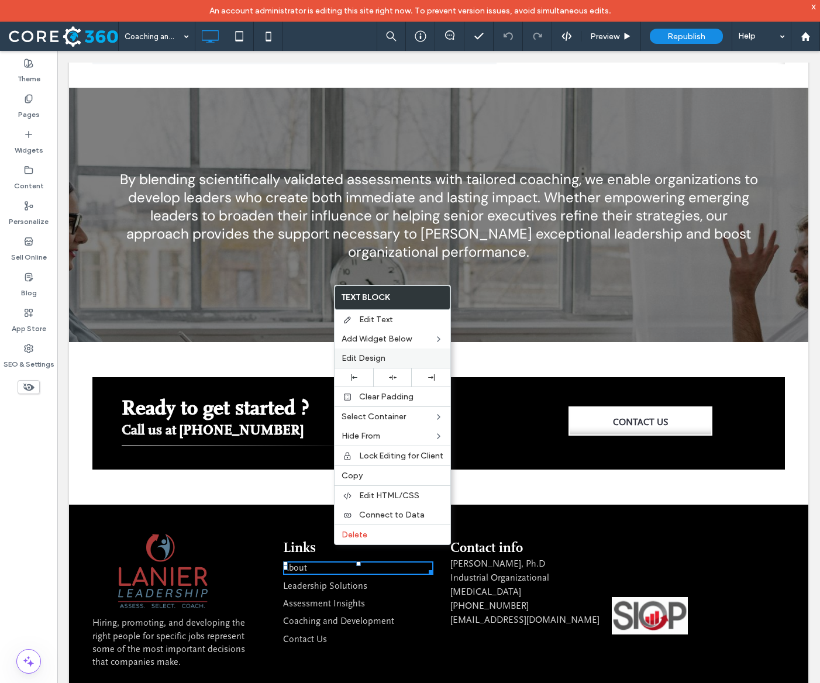
click at [399, 361] on label "Edit Design" at bounding box center [392, 358] width 102 height 10
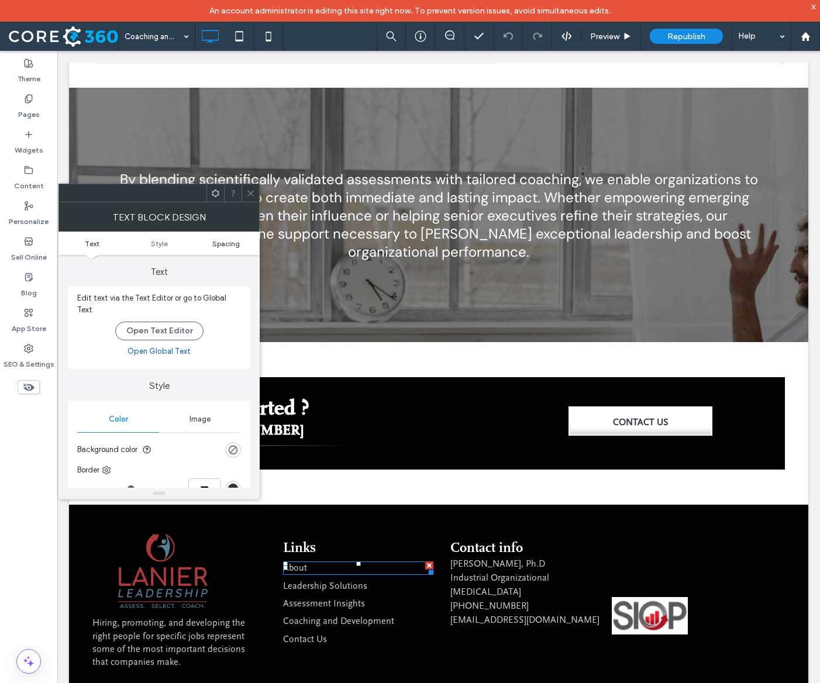
click at [230, 242] on span "Spacing" at bounding box center [225, 243] width 27 height 9
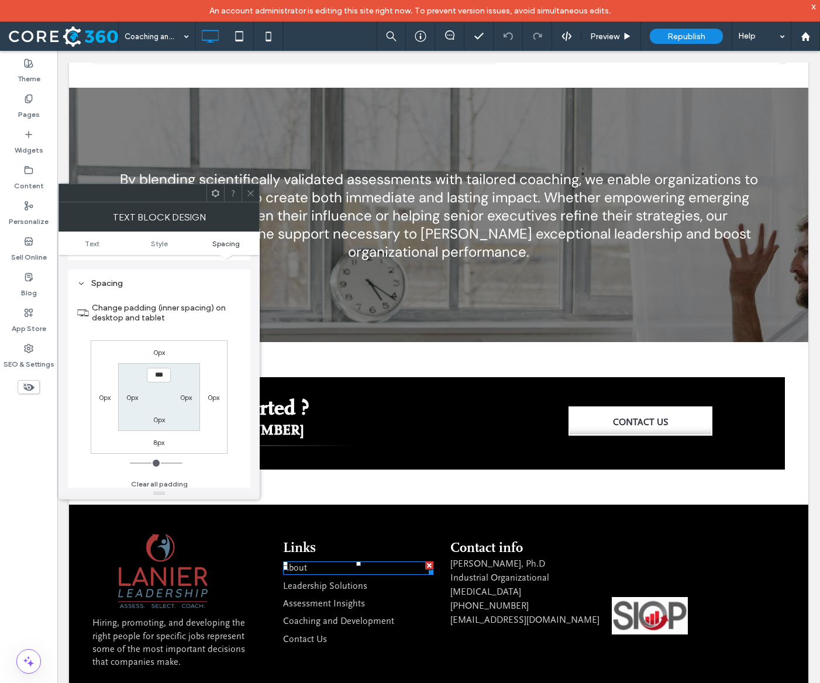
click at [160, 348] on label "0px" at bounding box center [159, 352] width 12 height 9
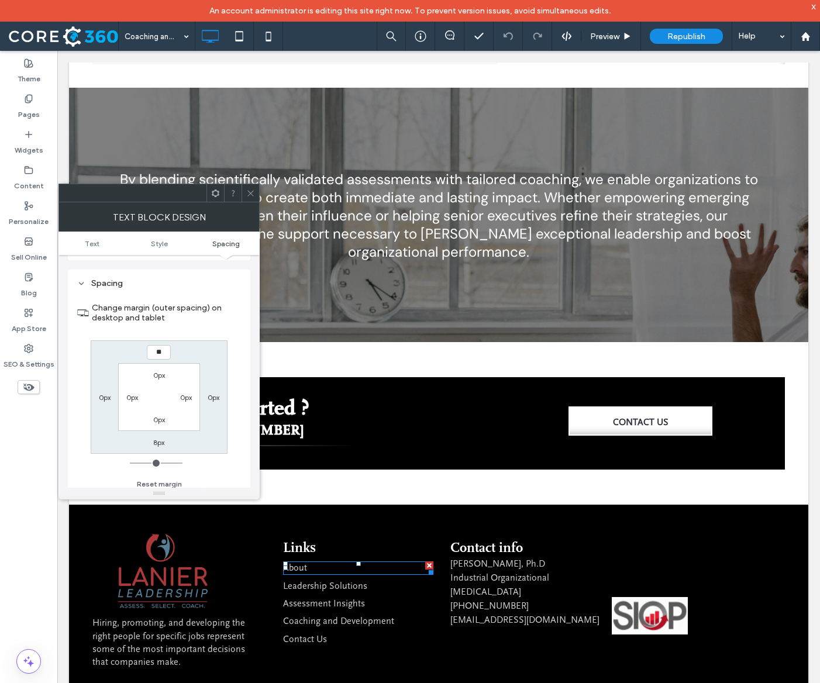
type input "**"
type input "*"
type input "****"
click at [251, 198] on span at bounding box center [250, 193] width 9 height 18
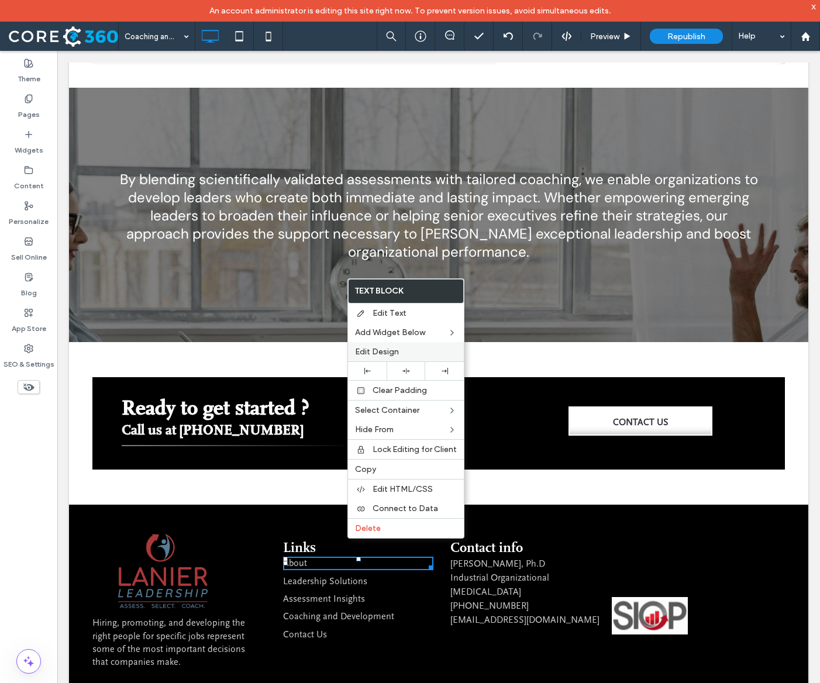
click at [403, 350] on label "Edit Design" at bounding box center [406, 352] width 102 height 10
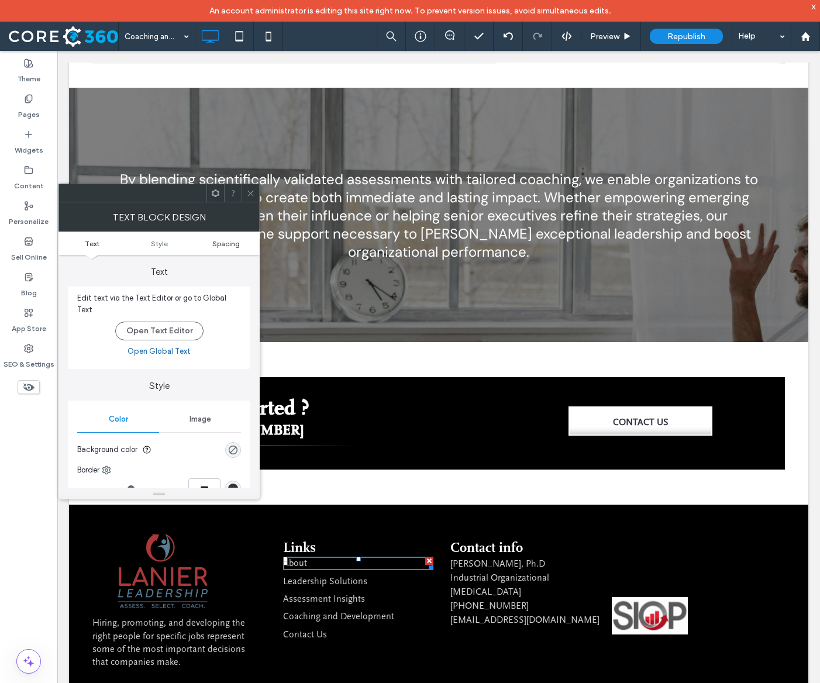
click at [234, 244] on span "Spacing" at bounding box center [225, 243] width 27 height 9
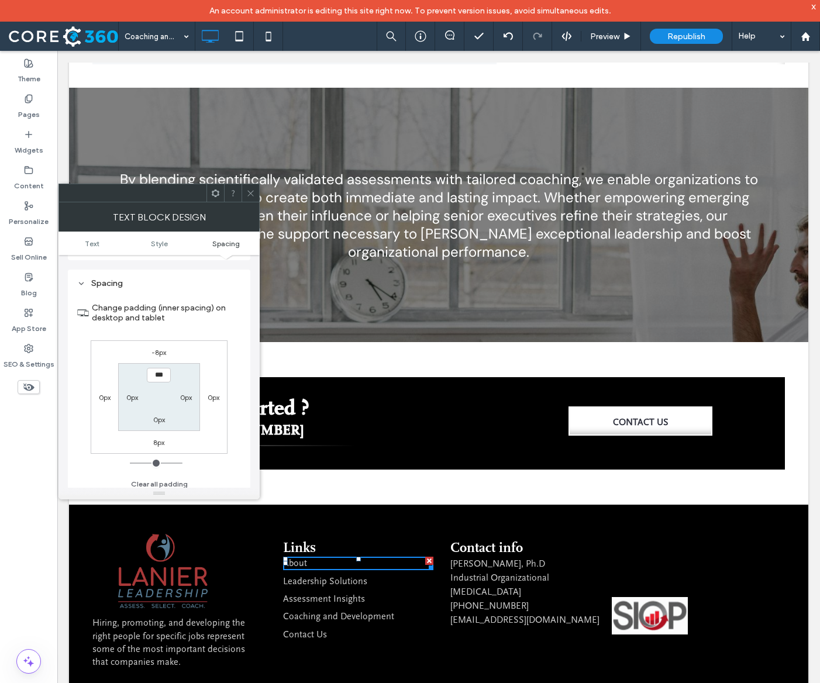
click at [161, 348] on label "-8px" at bounding box center [158, 352] width 15 height 9
type input "*"
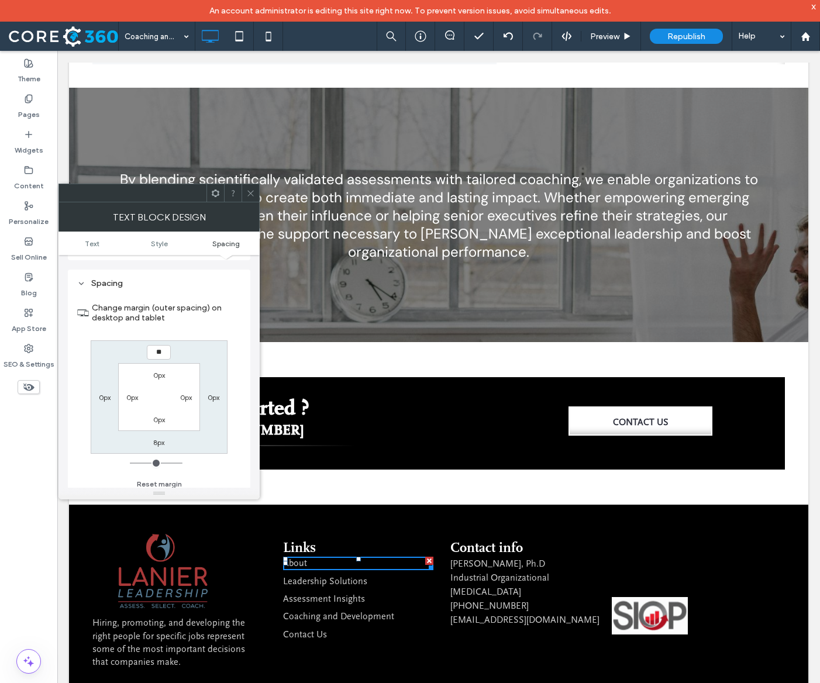
type input "**"
type input "*"
type input "****"
click at [243, 192] on div at bounding box center [250, 193] width 18 height 18
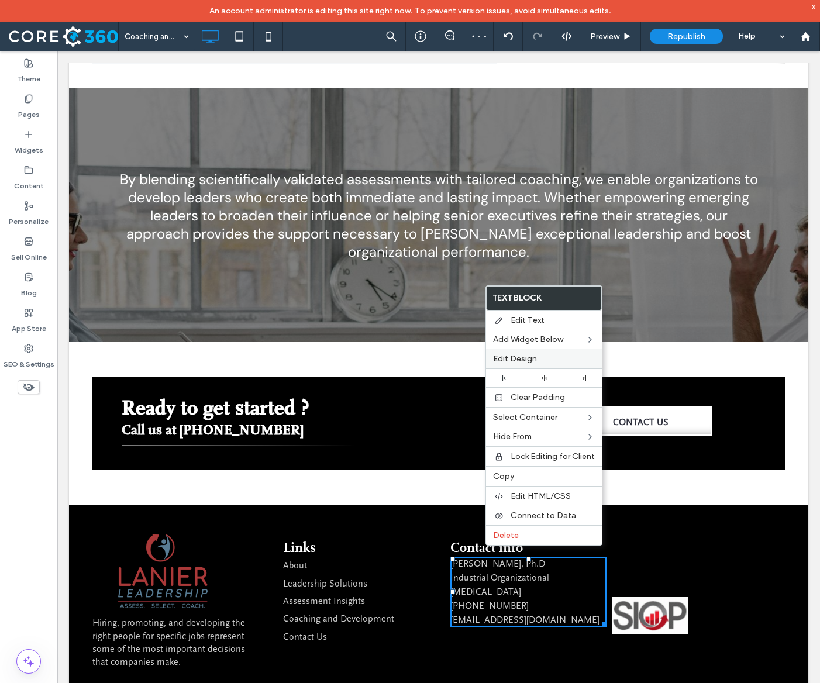
click at [562, 355] on label "Edit Design" at bounding box center [544, 359] width 102 height 10
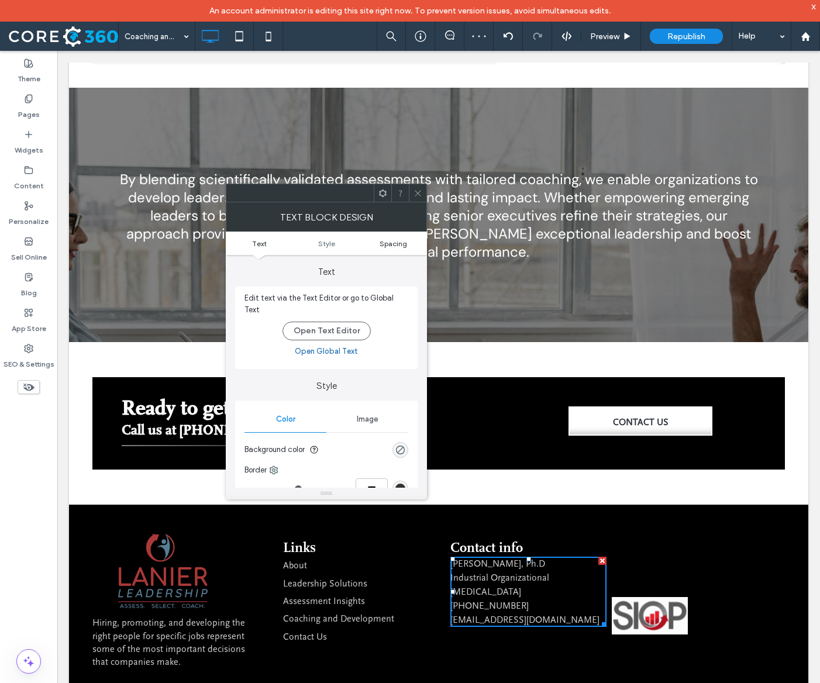
click at [399, 244] on span "Spacing" at bounding box center [392, 243] width 27 height 9
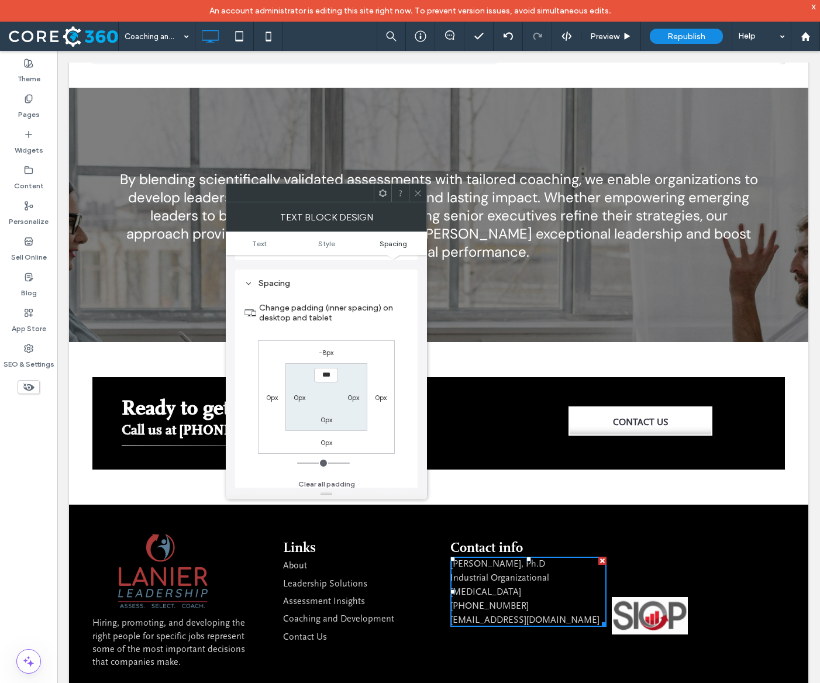
click at [328, 348] on label "-8px" at bounding box center [326, 352] width 15 height 9
type input "*"
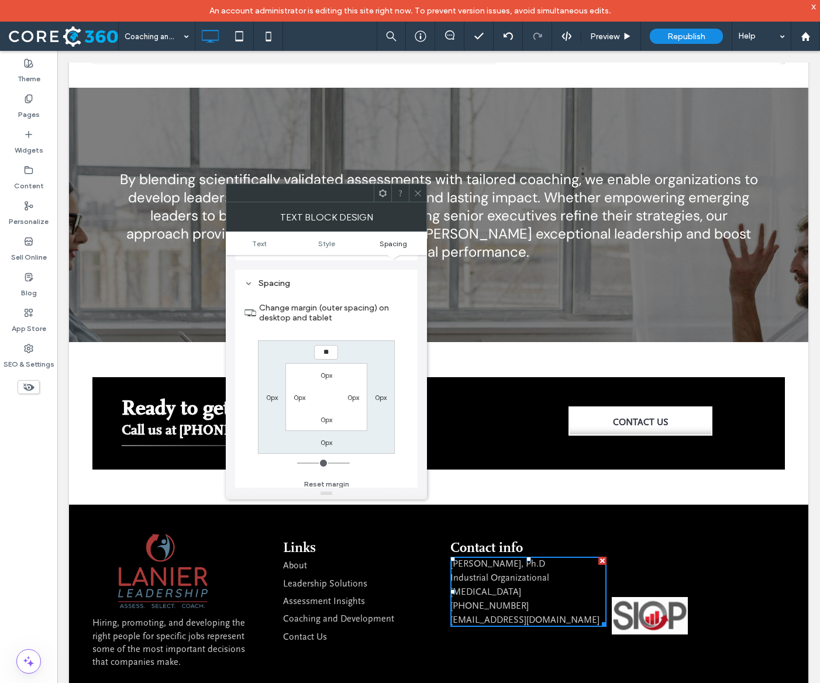
type input "**"
type input "*"
type input "****"
click at [414, 200] on span at bounding box center [417, 193] width 9 height 18
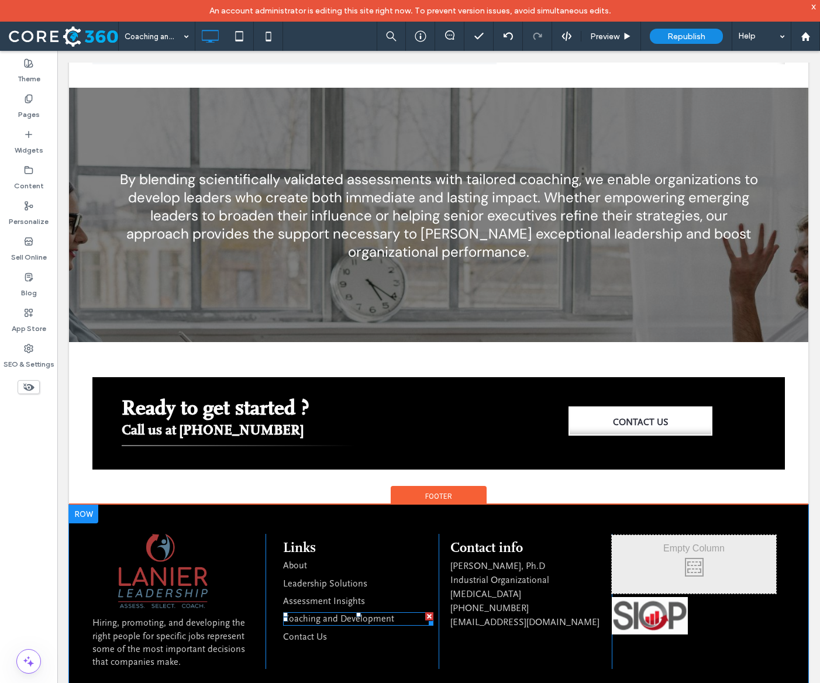
click at [319, 613] on link "Coaching and Development" at bounding box center [338, 618] width 111 height 11
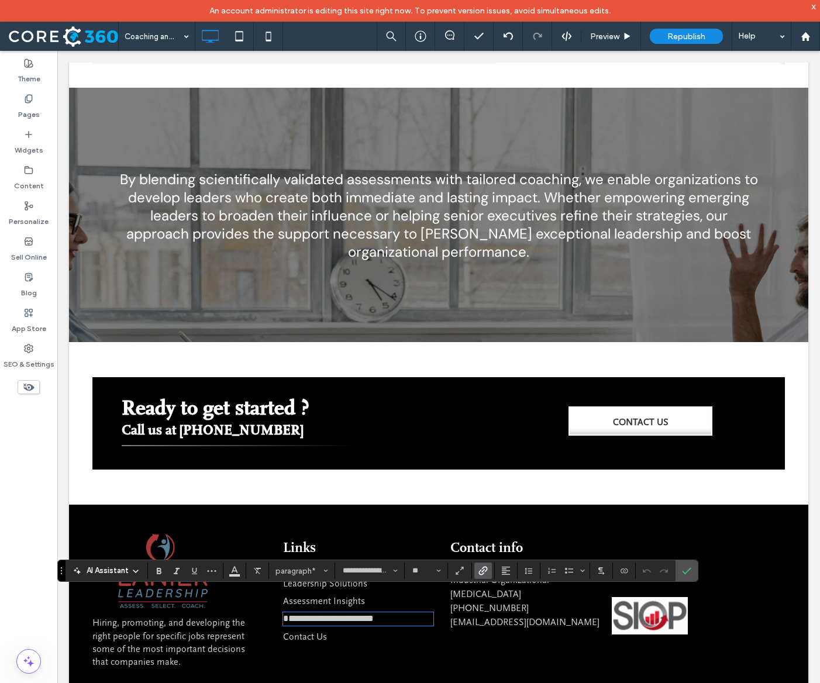
click at [284, 614] on link "**********" at bounding box center [328, 618] width 91 height 9
click at [285, 614] on link "**********" at bounding box center [328, 618] width 91 height 9
click at [692, 569] on use "Confirm" at bounding box center [686, 571] width 9 height 7
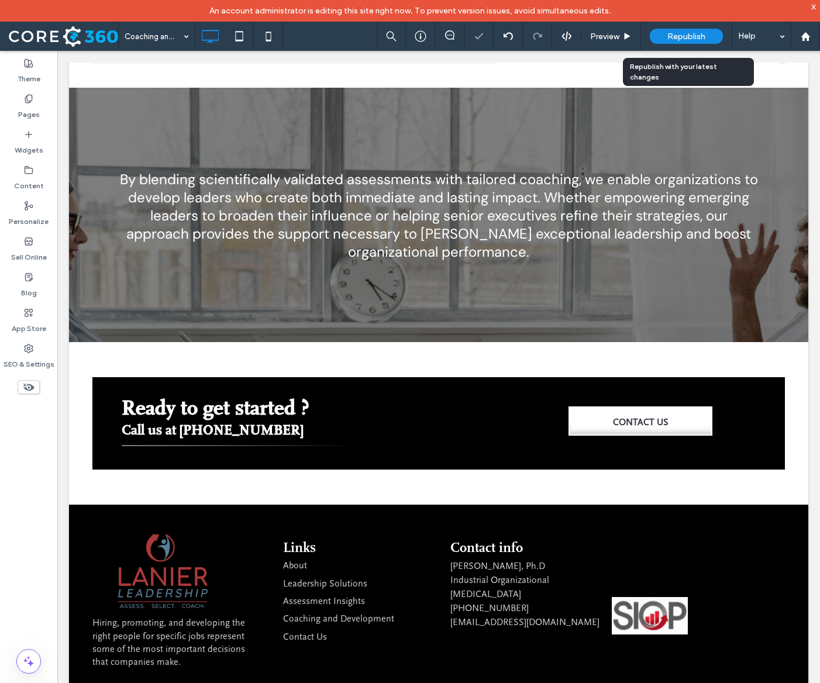
click at [697, 37] on span "Republish" at bounding box center [686, 37] width 38 height 10
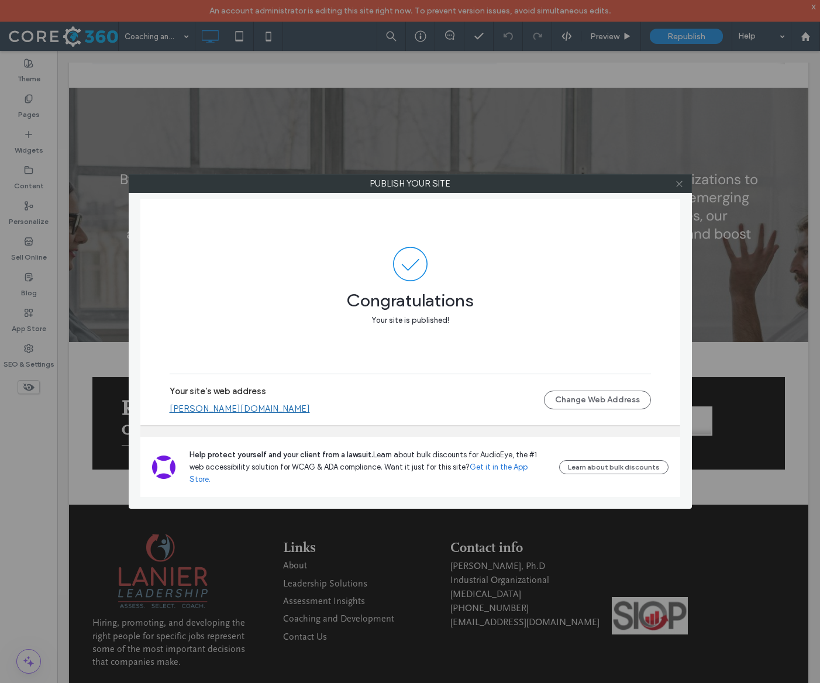
click at [683, 186] on icon at bounding box center [679, 183] width 9 height 9
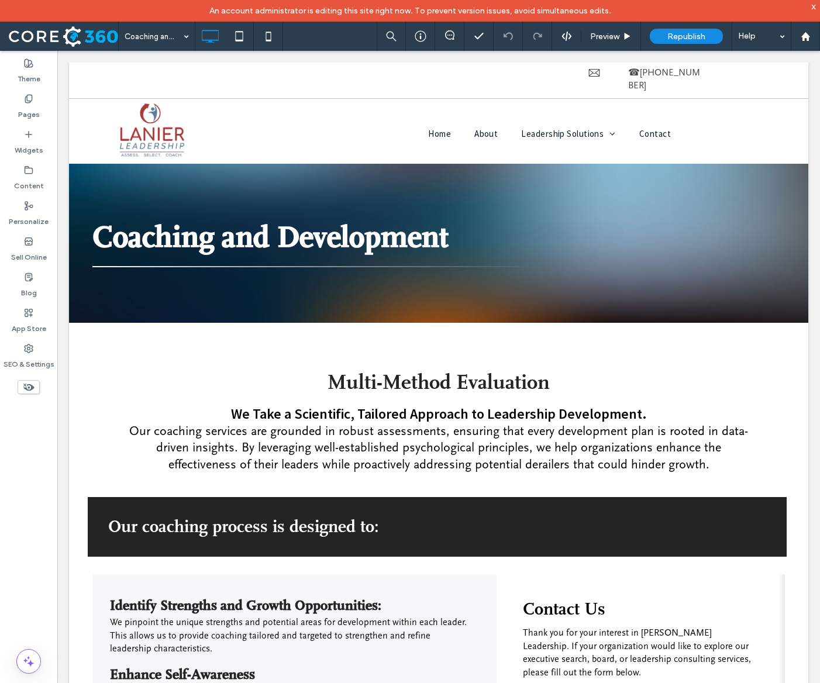
scroll to position [0, 0]
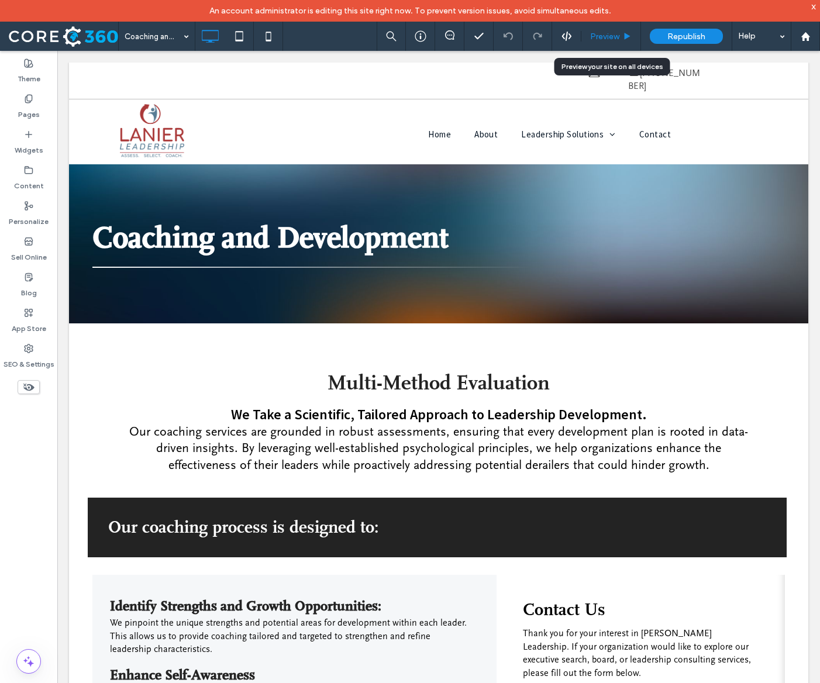
click at [603, 37] on span "Preview" at bounding box center [604, 37] width 29 height 10
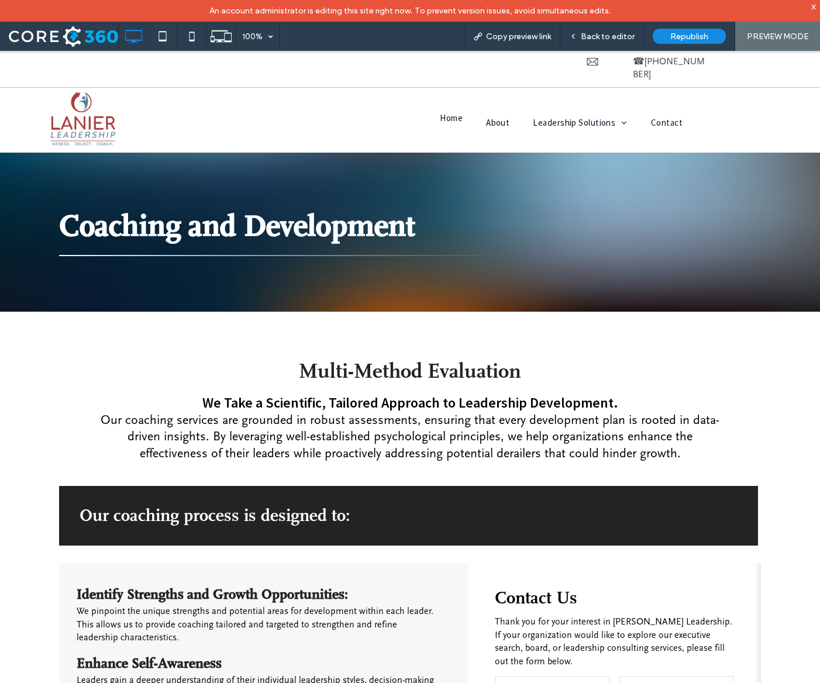
click at [447, 112] on span "Home" at bounding box center [451, 117] width 23 height 11
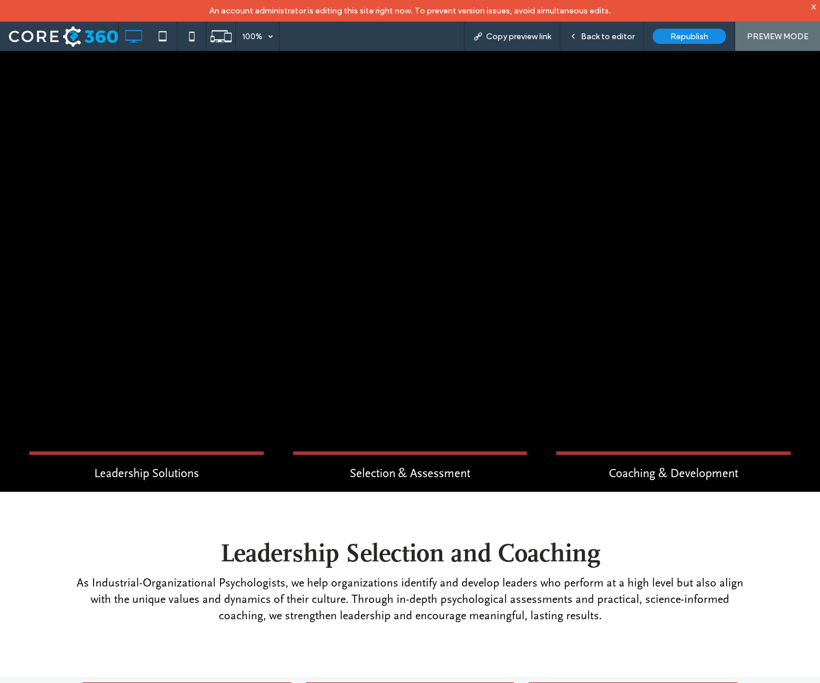
scroll to position [185, 0]
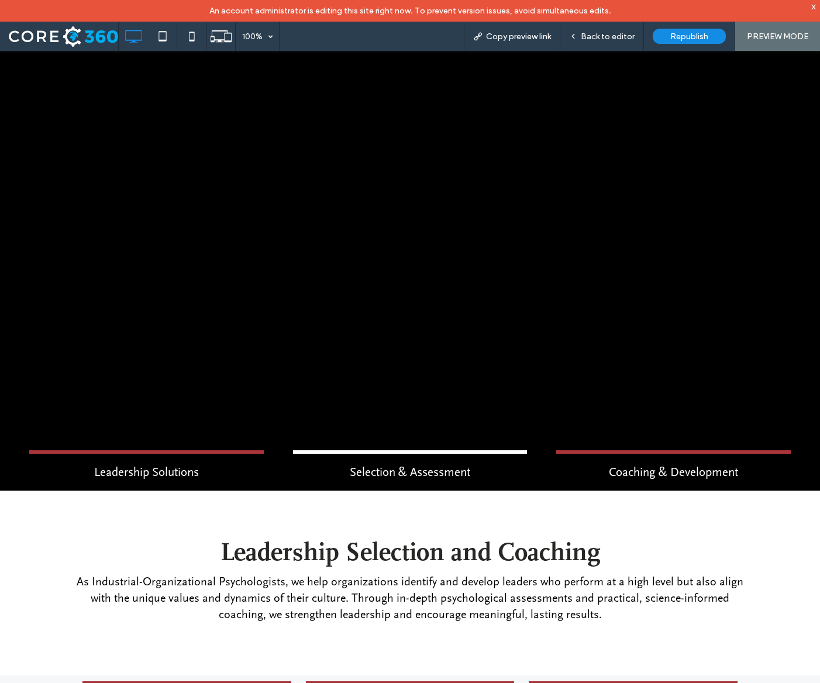
click at [414, 450] on label "Selection & Assessment" at bounding box center [410, 470] width 234 height 40
click at [661, 450] on label "Coaching & Development" at bounding box center [673, 470] width 234 height 40
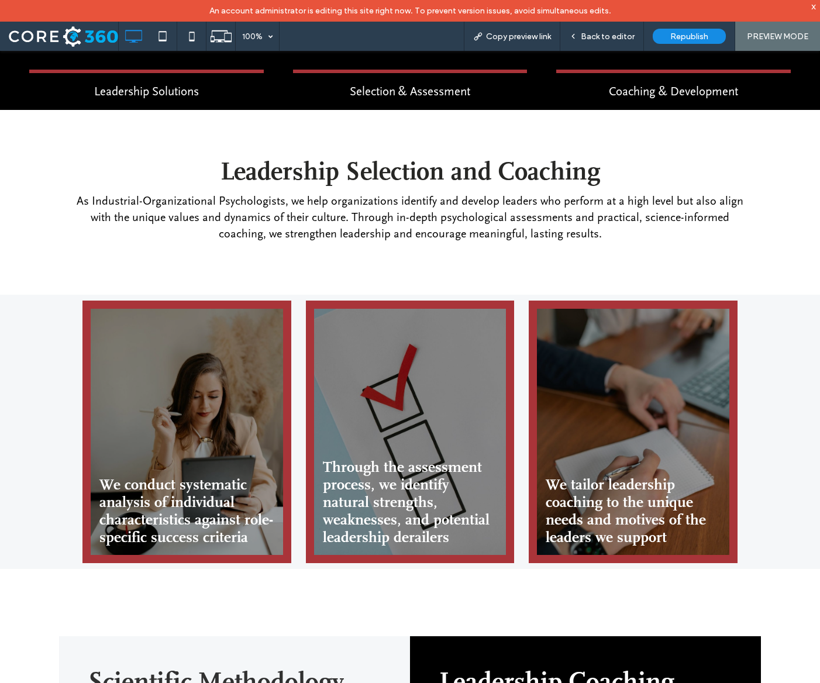
scroll to position [562, 0]
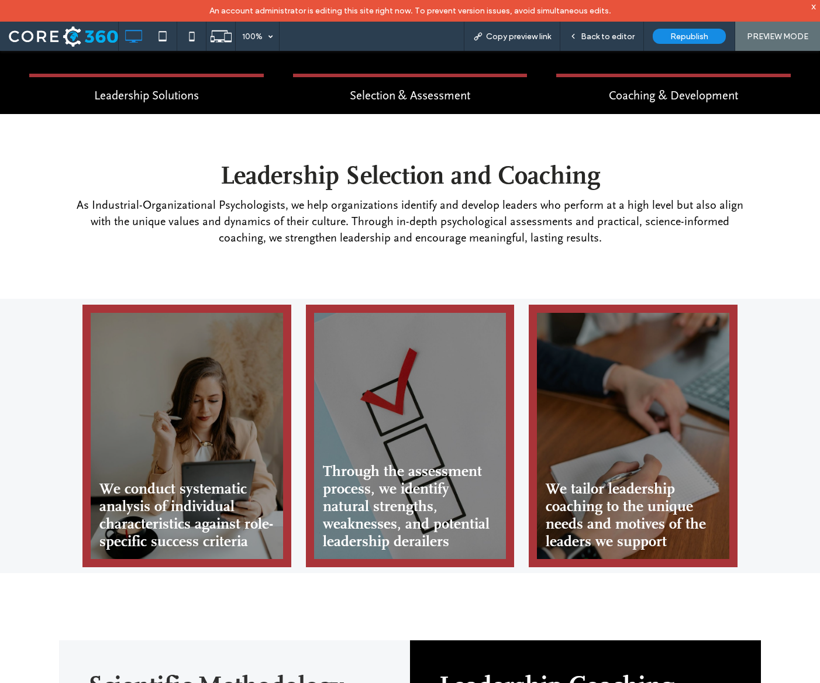
click at [610, 495] on link at bounding box center [632, 435] width 203 height 261
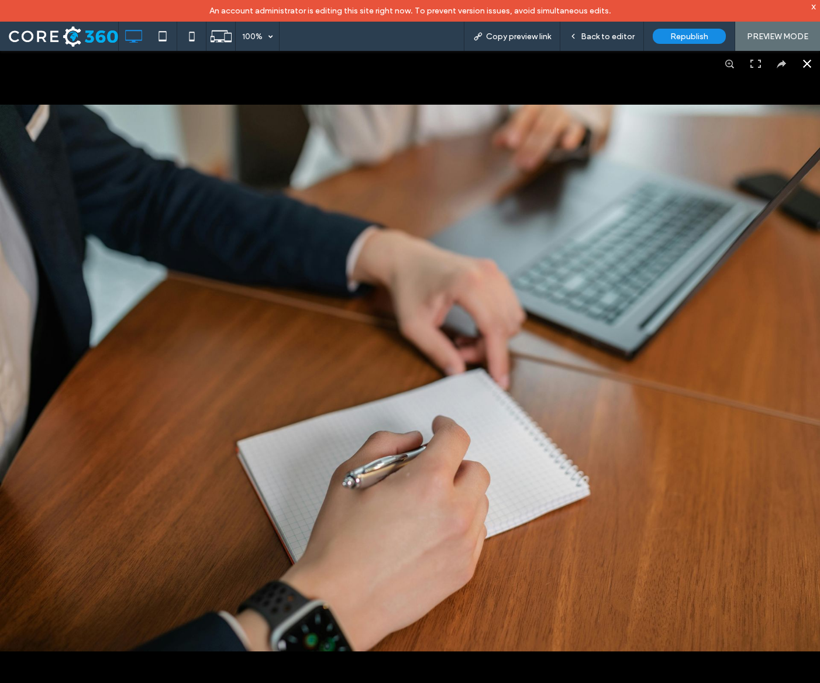
click at [811, 61] on button at bounding box center [807, 64] width 26 height 26
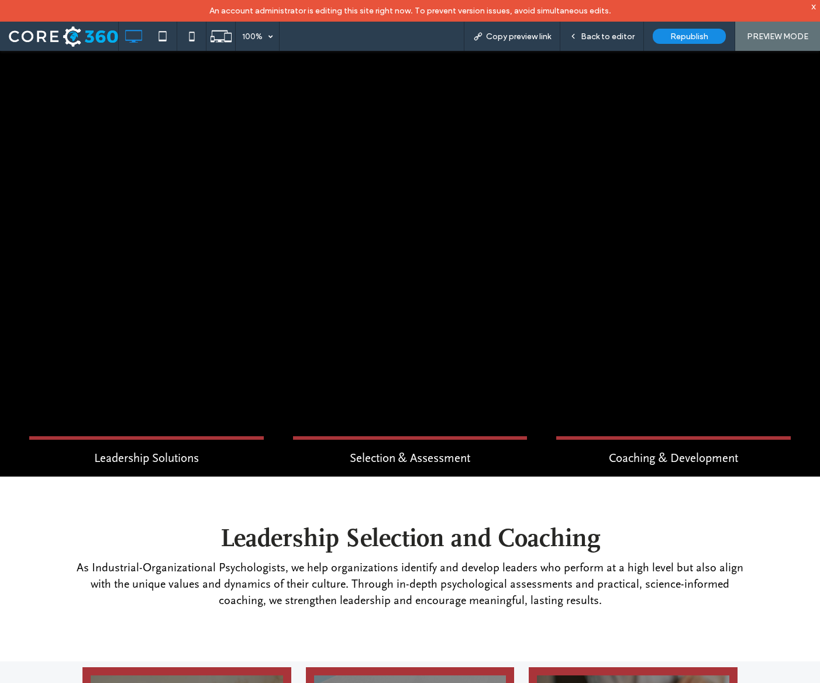
scroll to position [199, 0]
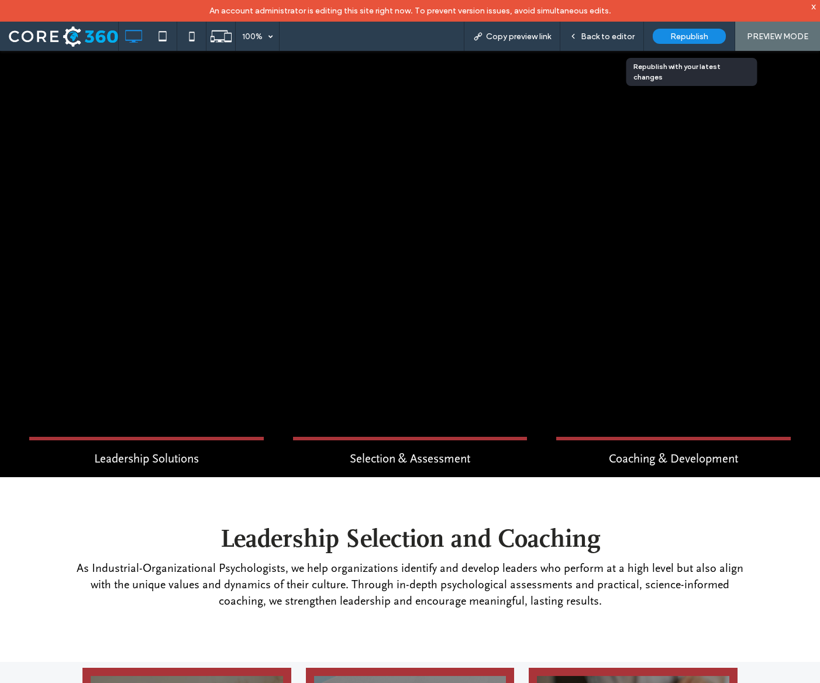
click at [679, 29] on div "Republish" at bounding box center [688, 36] width 73 height 15
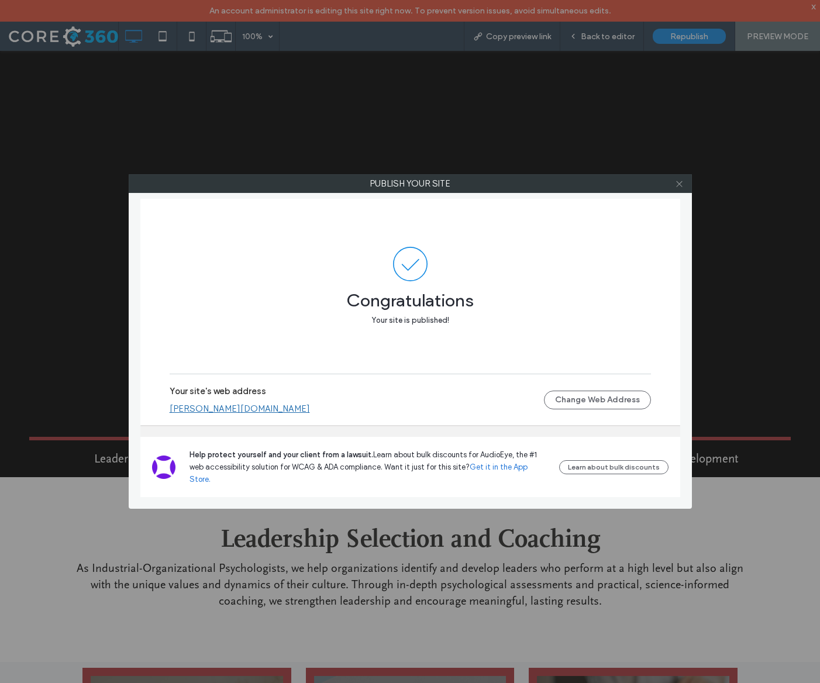
click at [677, 179] on icon at bounding box center [679, 183] width 9 height 9
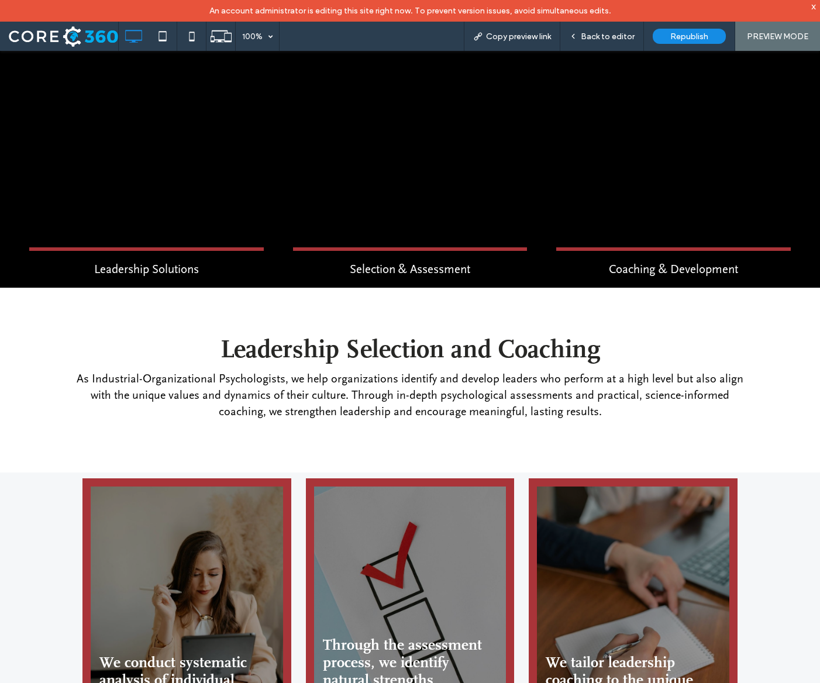
scroll to position [0, 0]
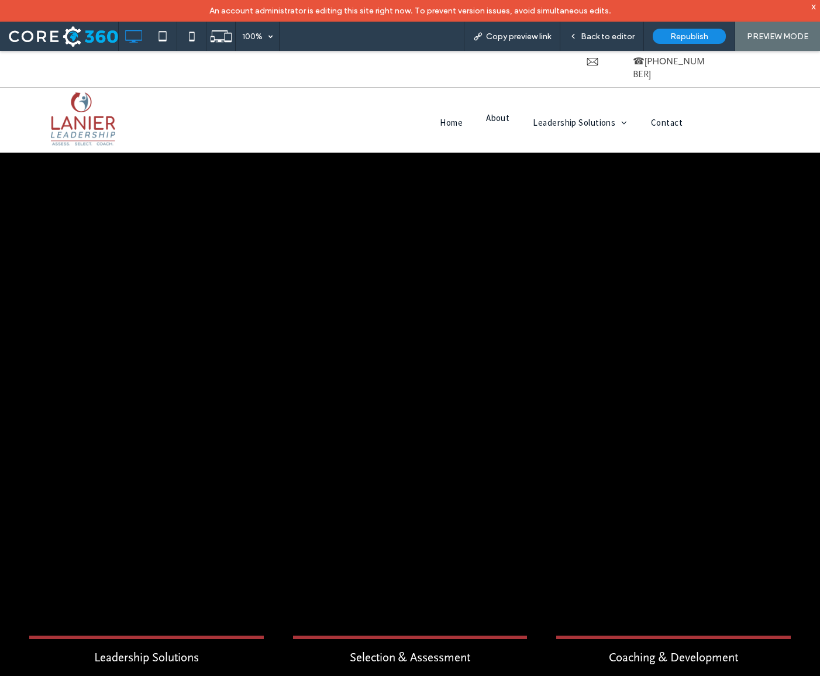
click at [499, 117] on li "About" at bounding box center [497, 122] width 47 height 11
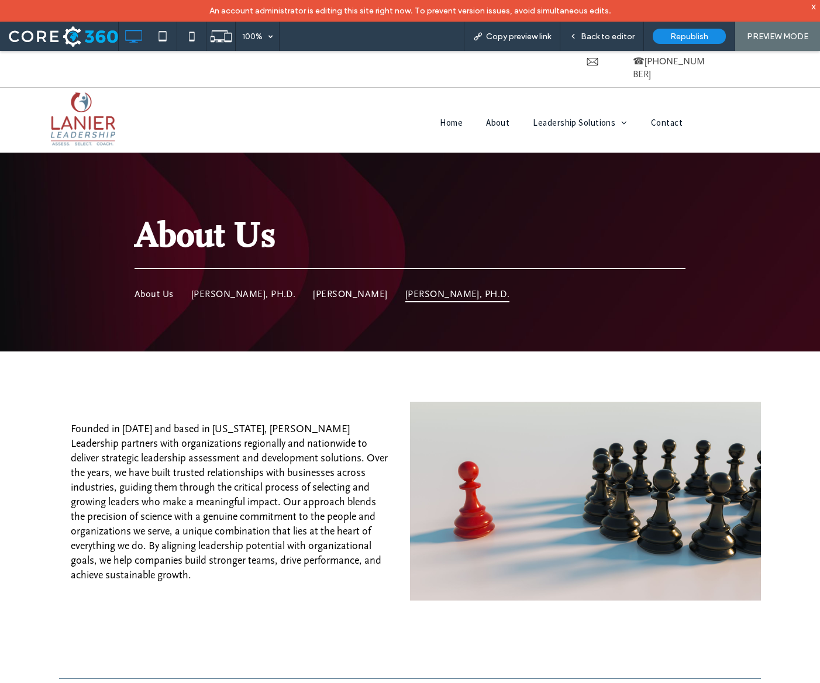
click at [444, 285] on span "[PERSON_NAME], PH.D." at bounding box center [457, 293] width 105 height 16
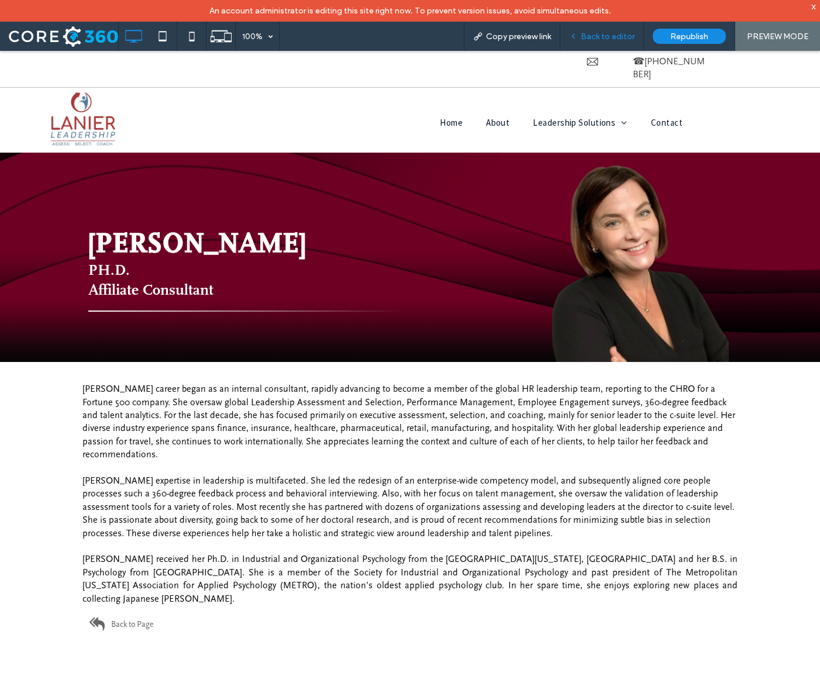
click at [613, 34] on span "Back to editor" at bounding box center [607, 37] width 54 height 10
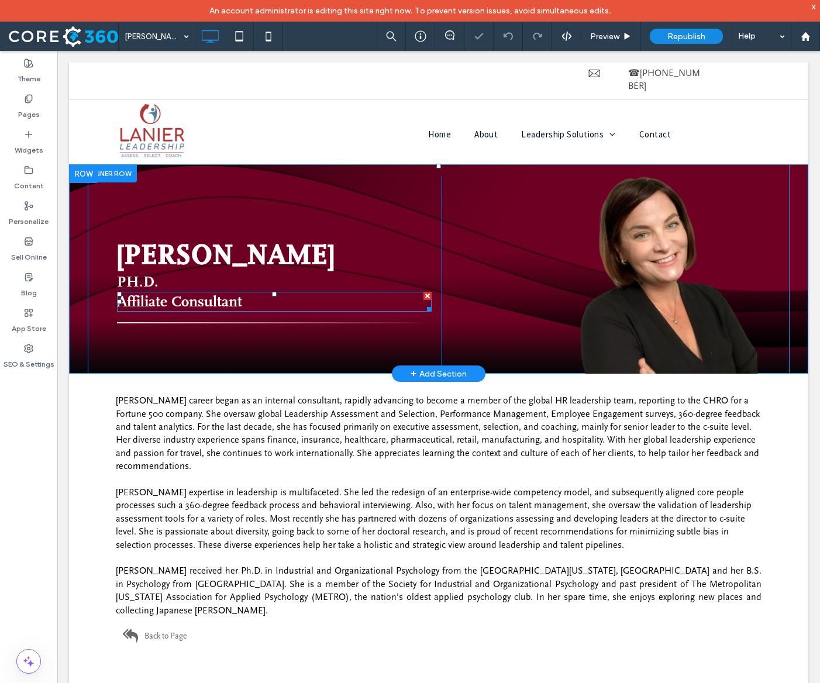
click at [208, 293] on span "Affiliate Consultant" at bounding box center [179, 302] width 125 height 18
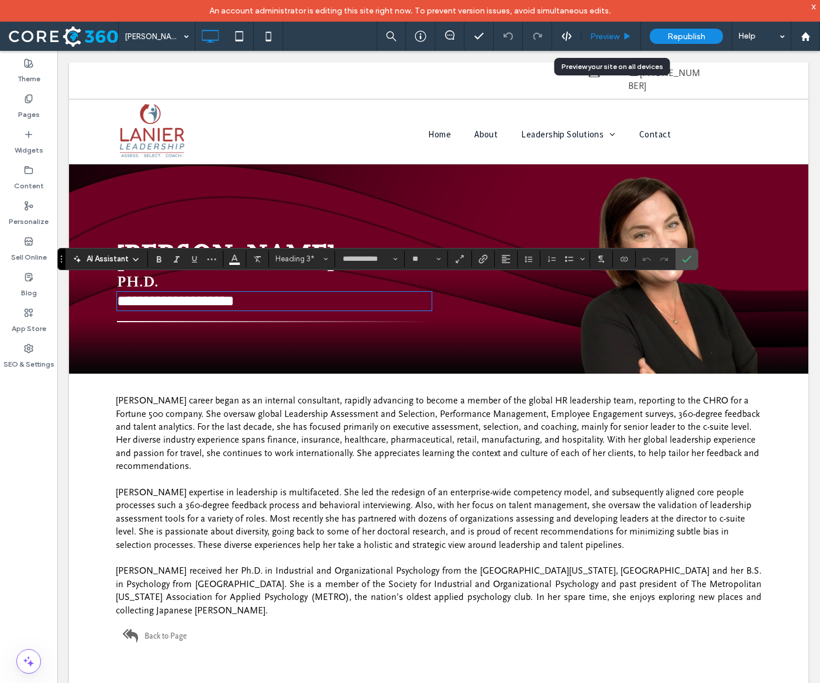
click at [624, 29] on div "Preview" at bounding box center [611, 36] width 60 height 29
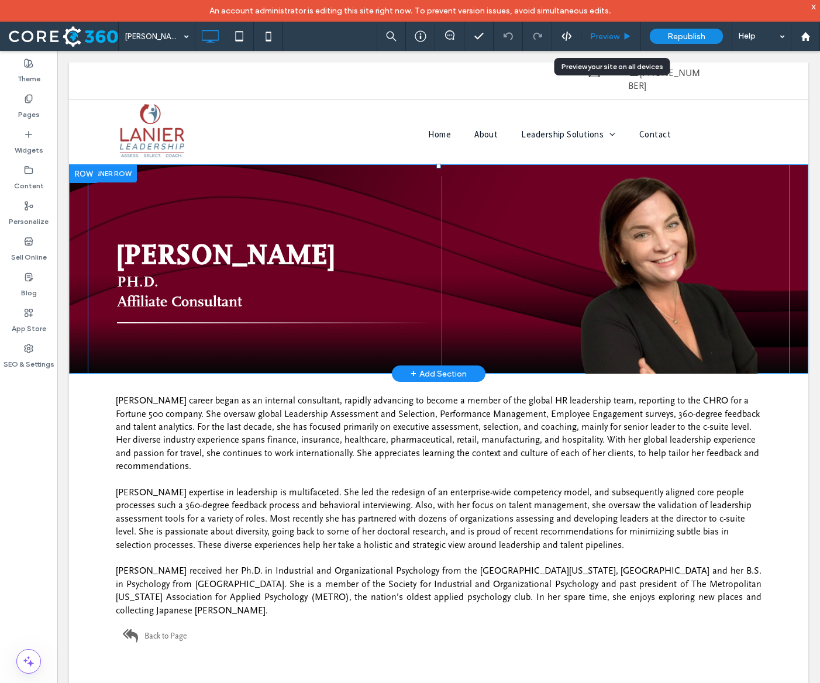
click at [607, 32] on span "Preview" at bounding box center [604, 37] width 29 height 10
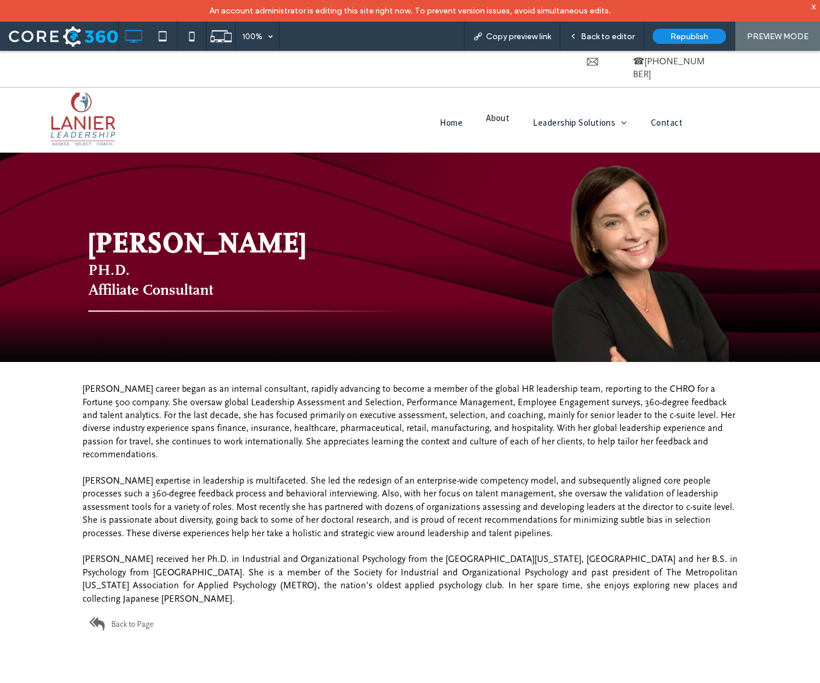
click at [494, 117] on li "About" at bounding box center [497, 122] width 47 height 11
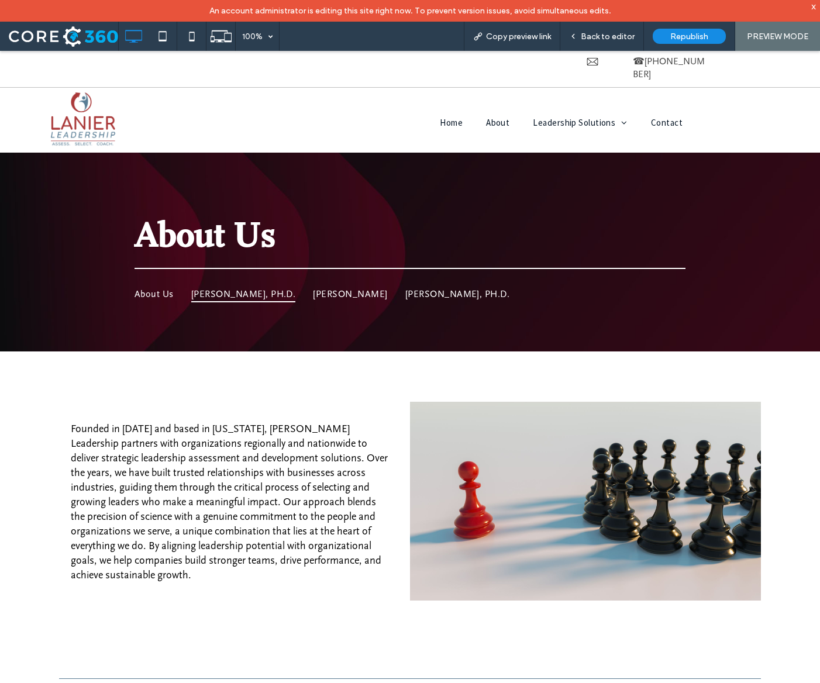
click at [229, 285] on span "Jaclyn Lanier, PH.D." at bounding box center [243, 293] width 105 height 16
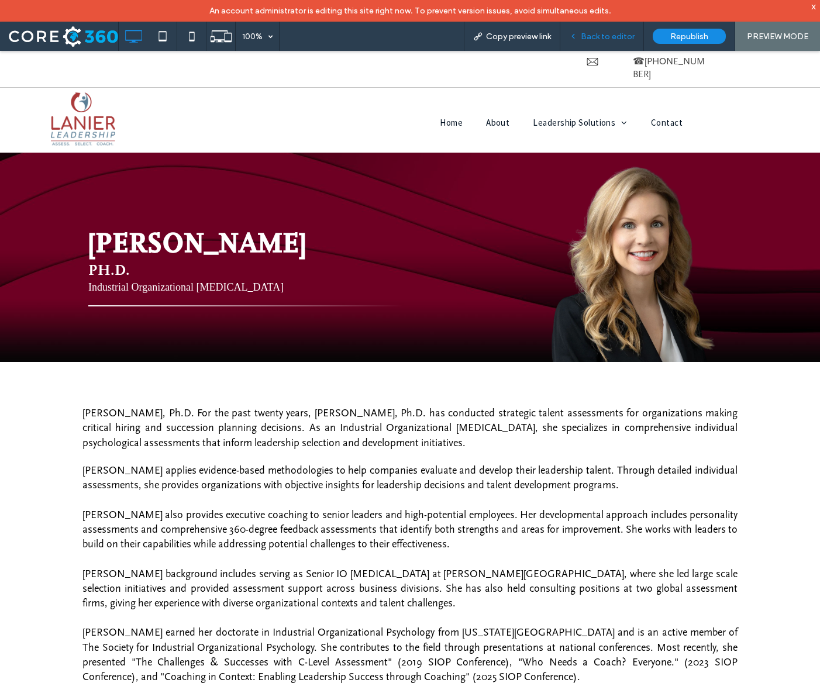
click at [617, 36] on span "Back to editor" at bounding box center [607, 37] width 54 height 10
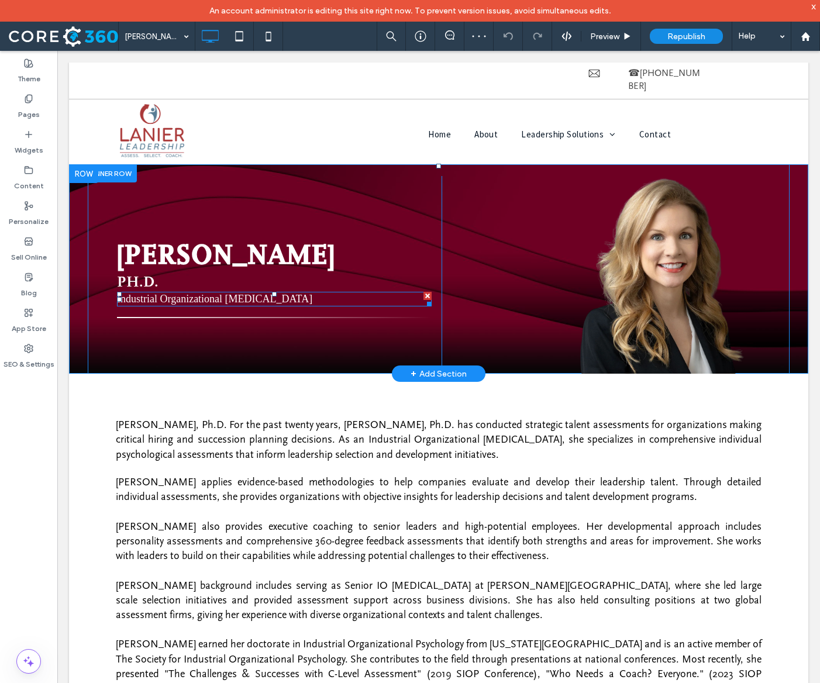
click at [226, 293] on span "Industrial Organizational Psychologist" at bounding box center [214, 299] width 195 height 12
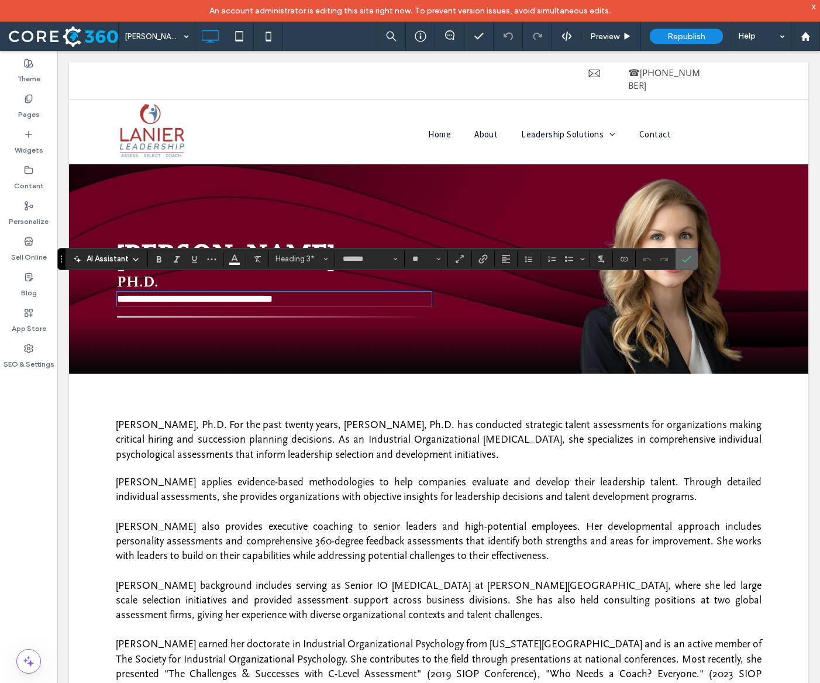
click at [691, 256] on icon "Confirm" at bounding box center [686, 258] width 9 height 9
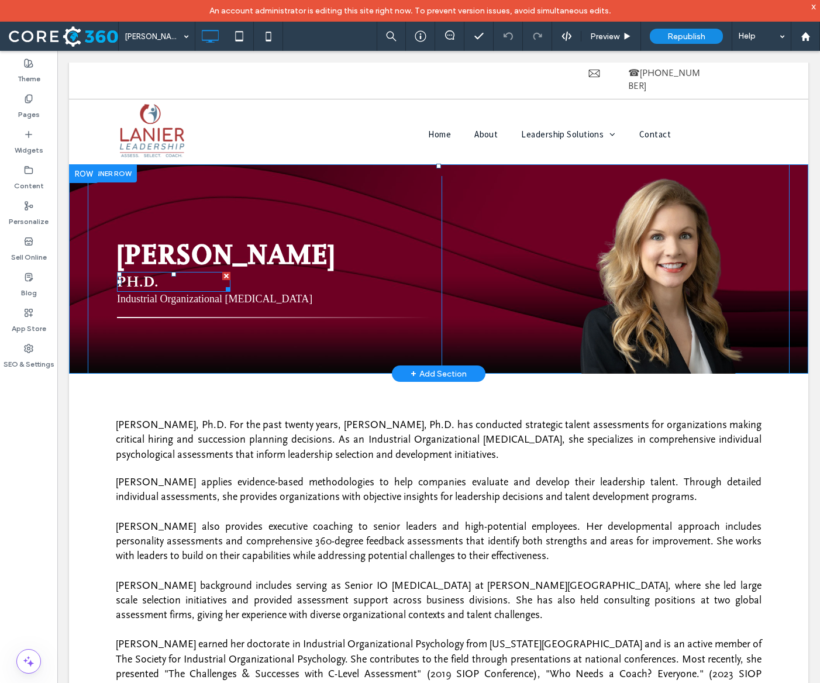
click at [153, 273] on span "PH.D." at bounding box center [138, 282] width 42 height 18
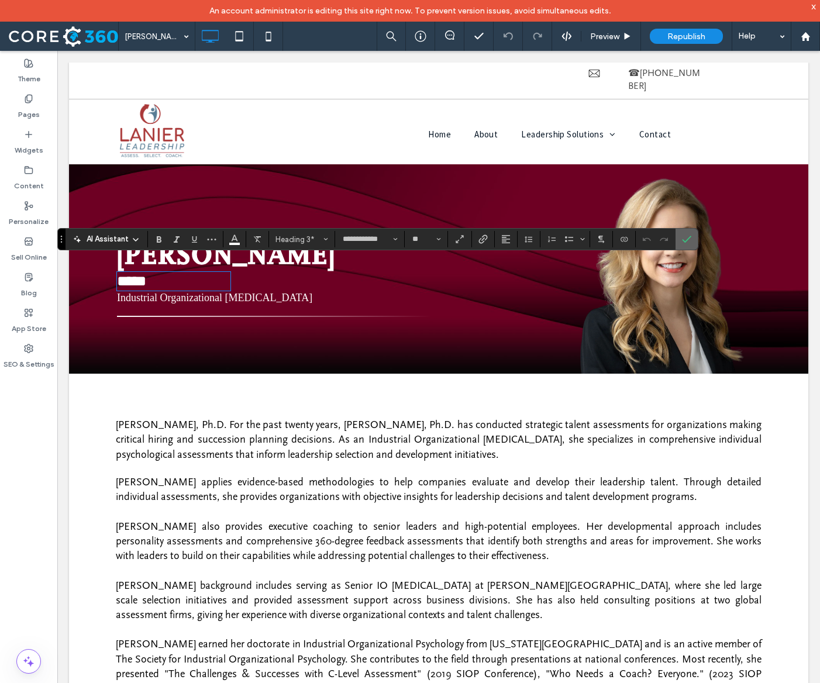
click at [691, 237] on icon "Confirm" at bounding box center [686, 238] width 9 height 9
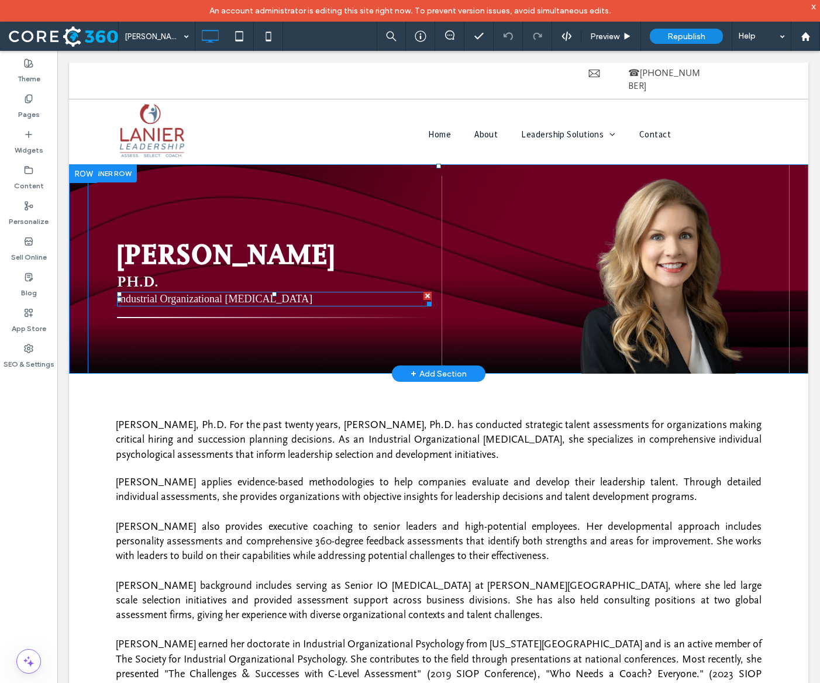
click at [301, 293] on h3 "Industrial Organizational Psychologist" at bounding box center [274, 299] width 315 height 12
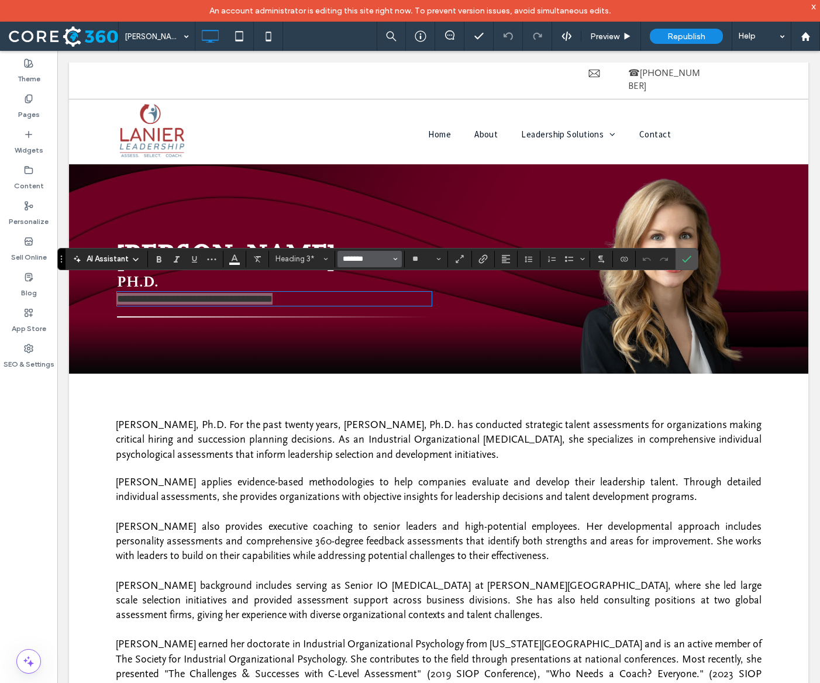
click at [388, 261] on input "*******" at bounding box center [366, 258] width 50 height 9
click at [410, 305] on label "FFScala-Bold" at bounding box center [375, 304] width 77 height 16
type input "**********"
click at [163, 261] on icon "Bold" at bounding box center [158, 258] width 9 height 9
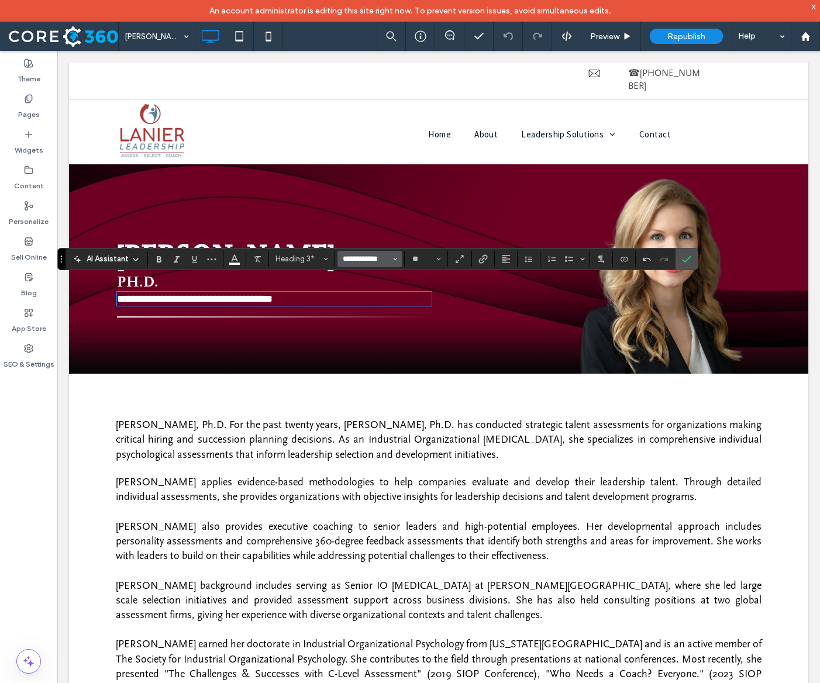
click at [391, 258] on input "**********" at bounding box center [366, 258] width 50 height 9
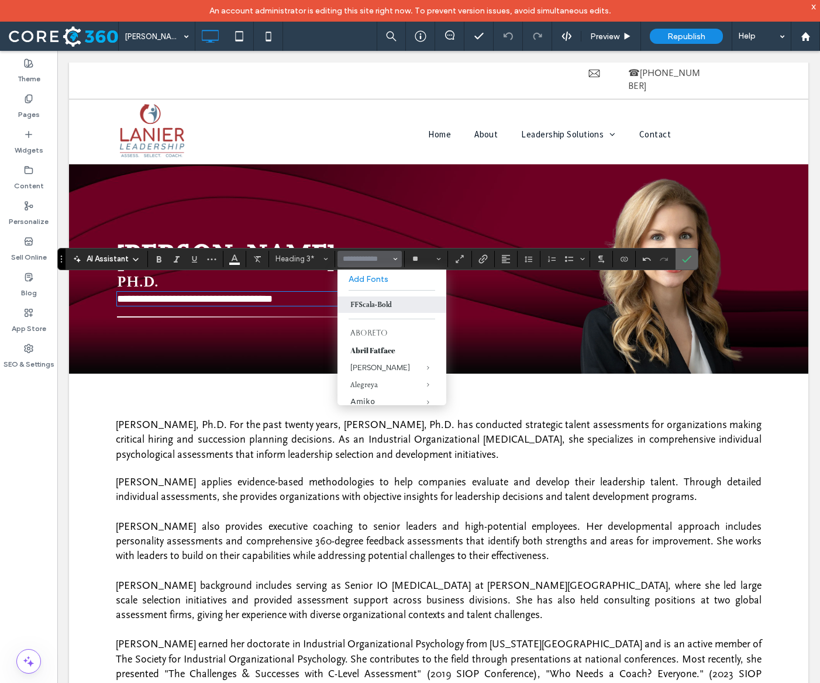
click at [692, 258] on use "Confirm" at bounding box center [686, 258] width 9 height 7
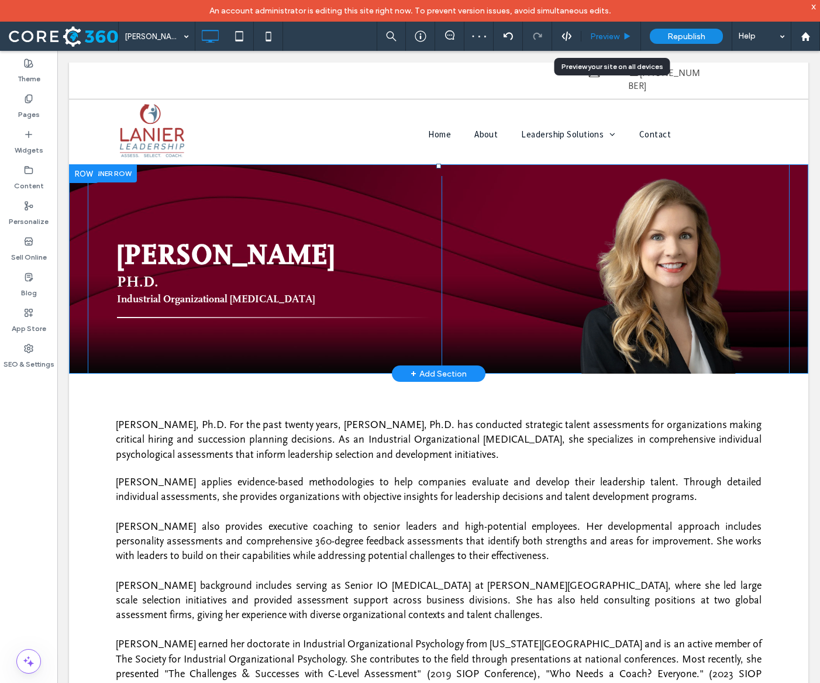
click at [609, 37] on span "Preview" at bounding box center [604, 37] width 29 height 10
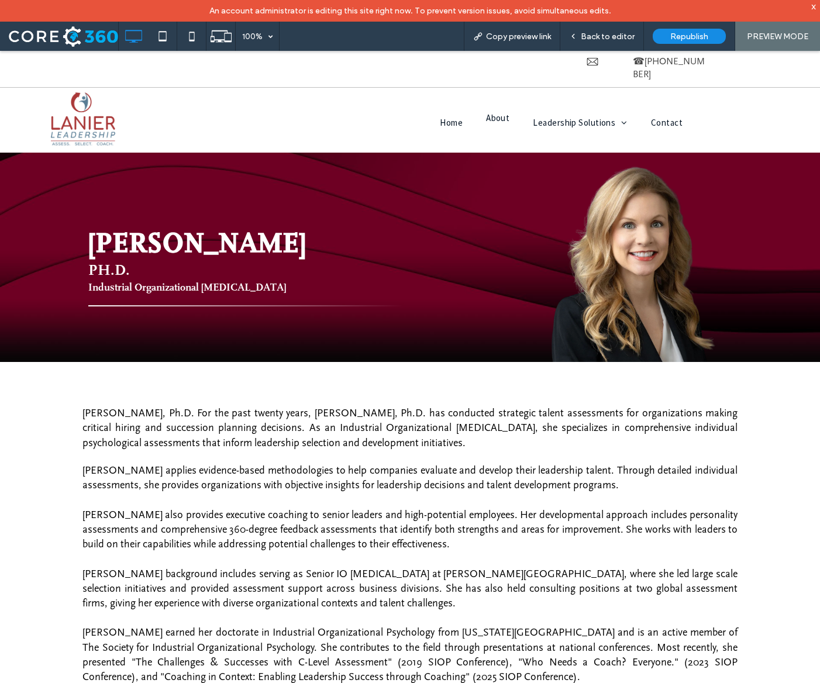
click at [495, 112] on span "About" at bounding box center [497, 117] width 23 height 11
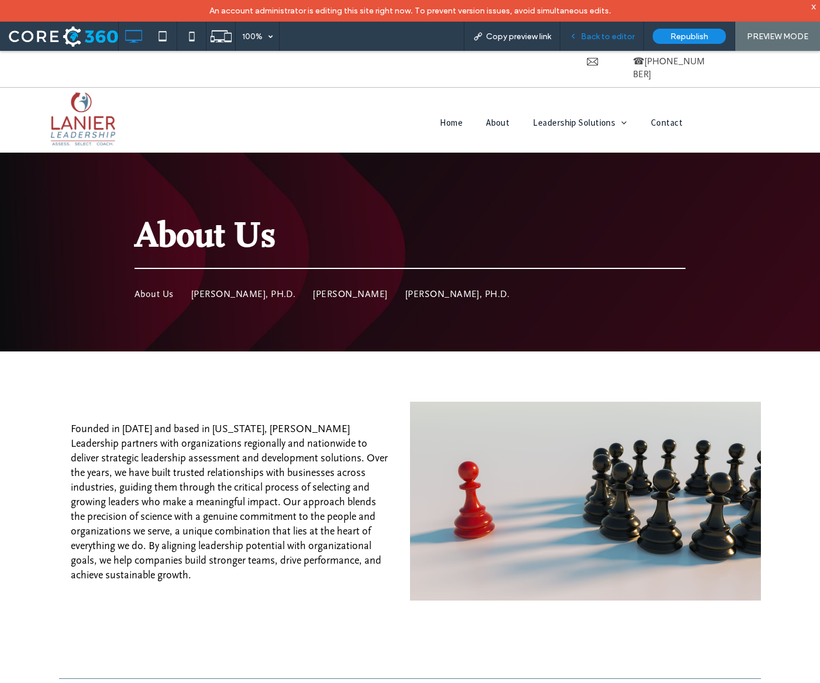
click at [608, 39] on span "Back to editor" at bounding box center [607, 37] width 54 height 10
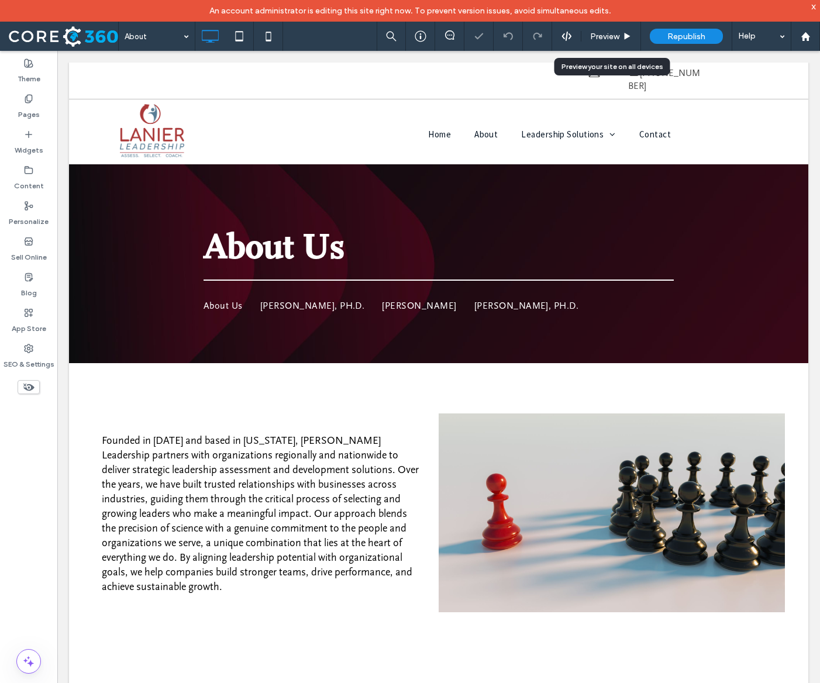
click at [608, 39] on span "Preview" at bounding box center [604, 37] width 29 height 10
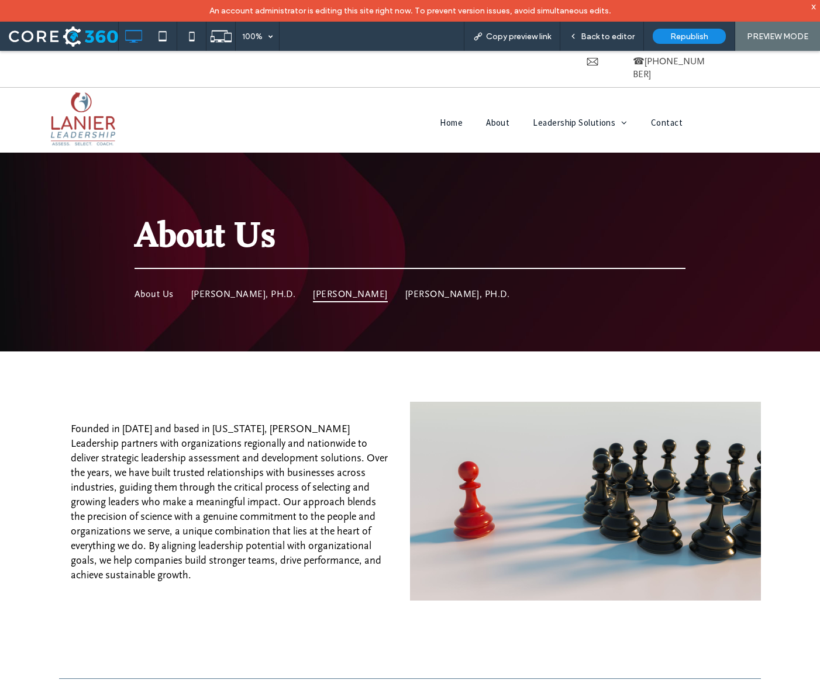
click at [378, 285] on span "[PERSON_NAME]" at bounding box center [350, 293] width 74 height 16
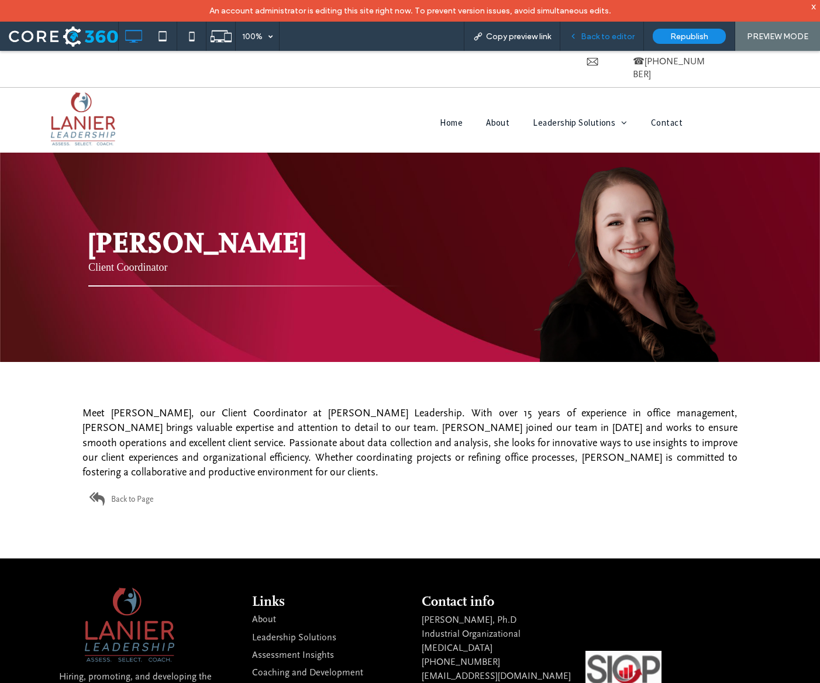
click at [599, 34] on span "Back to editor" at bounding box center [607, 37] width 54 height 10
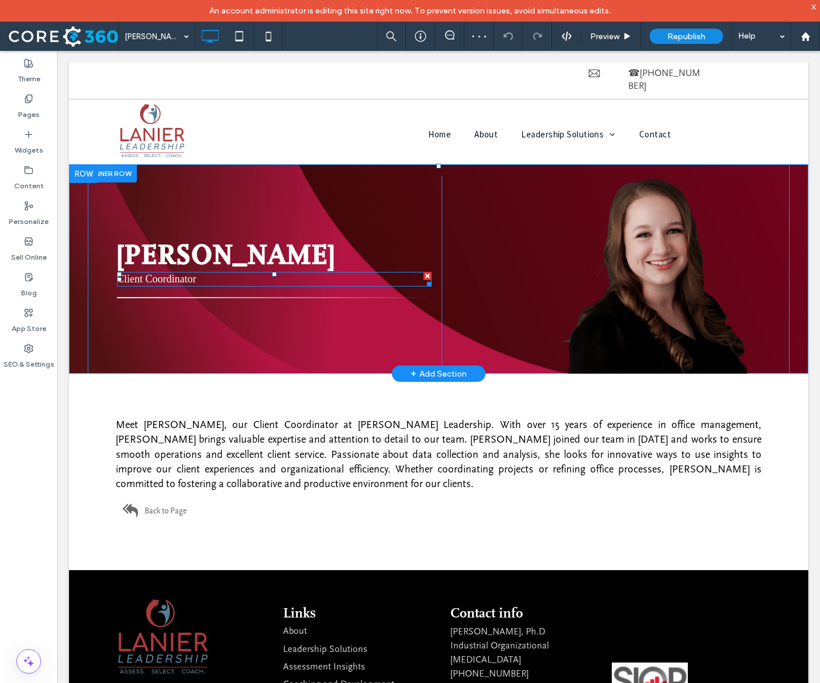
click at [211, 273] on h3 "Client Coordinator" at bounding box center [274, 279] width 315 height 12
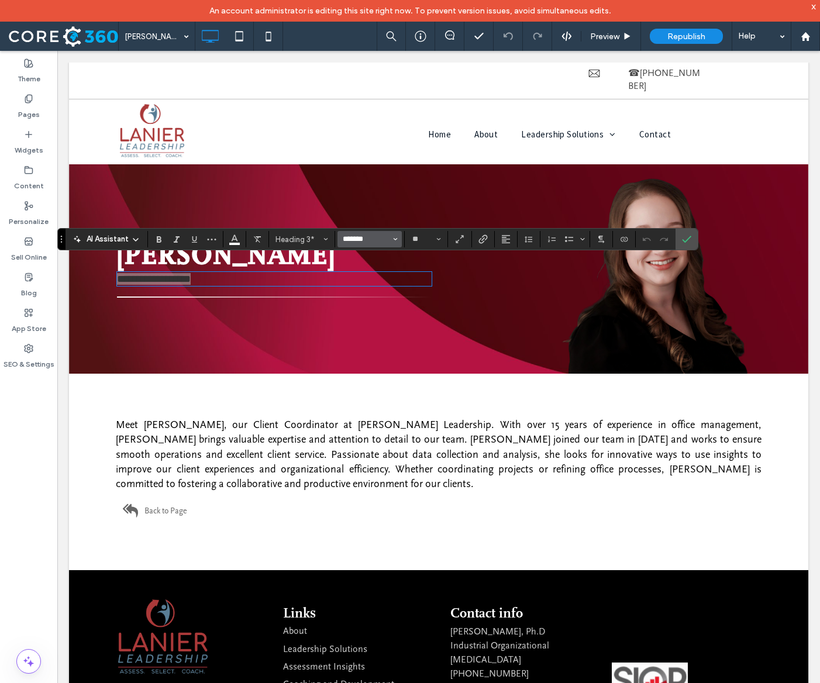
click at [391, 236] on input "*******" at bounding box center [366, 238] width 50 height 9
click at [403, 291] on label "FFScala-Bold" at bounding box center [375, 285] width 77 height 16
type input "**********"
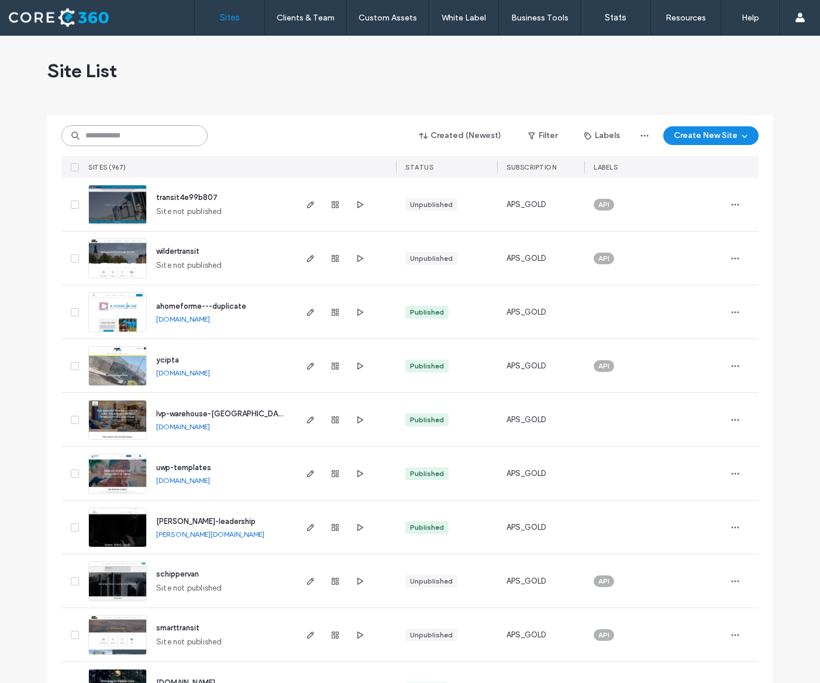
click at [98, 137] on input at bounding box center [134, 135] width 146 height 21
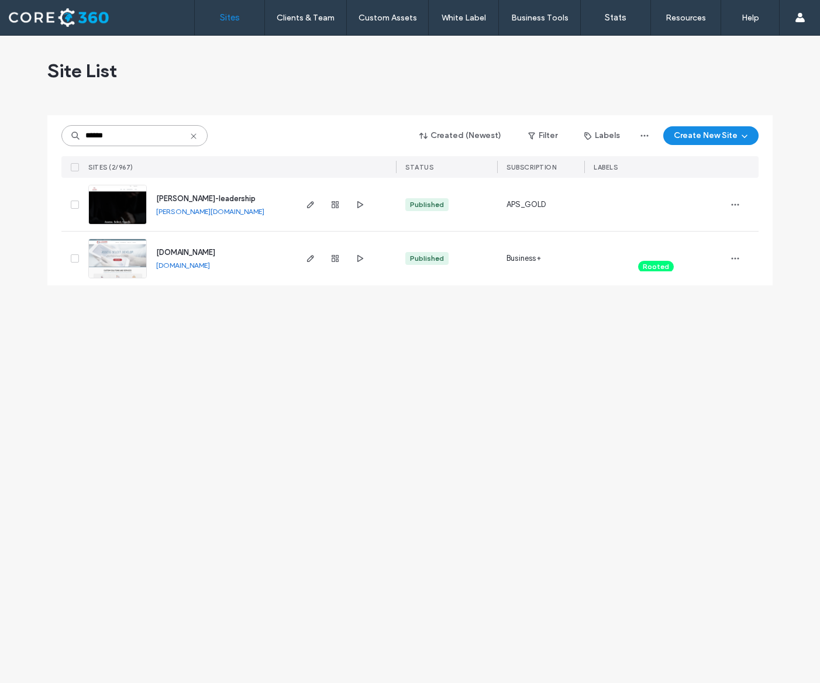
type input "******"
click at [111, 213] on img at bounding box center [117, 225] width 57 height 80
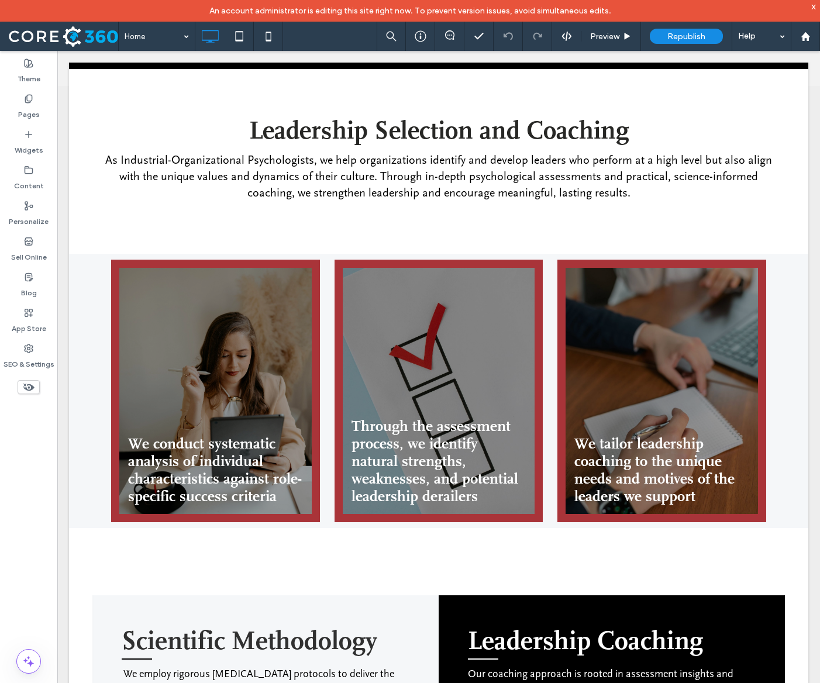
scroll to position [412, 0]
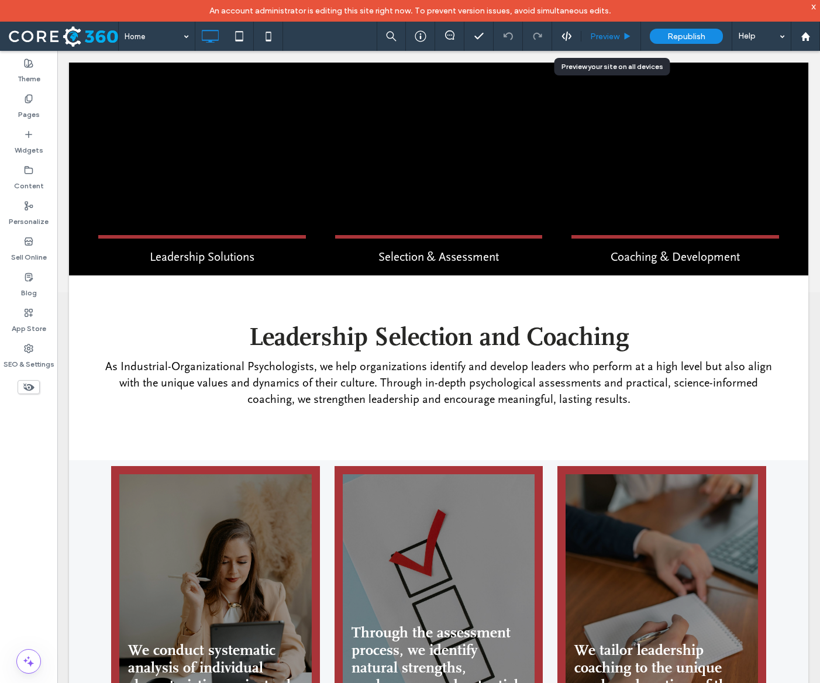
click at [593, 37] on span "Preview" at bounding box center [604, 37] width 29 height 10
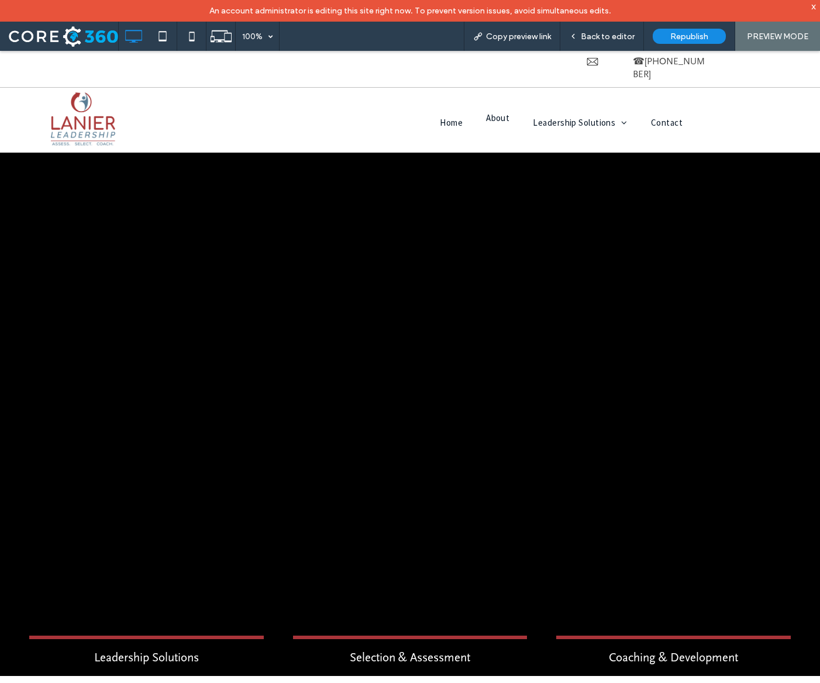
click at [497, 117] on li "About" at bounding box center [497, 122] width 47 height 11
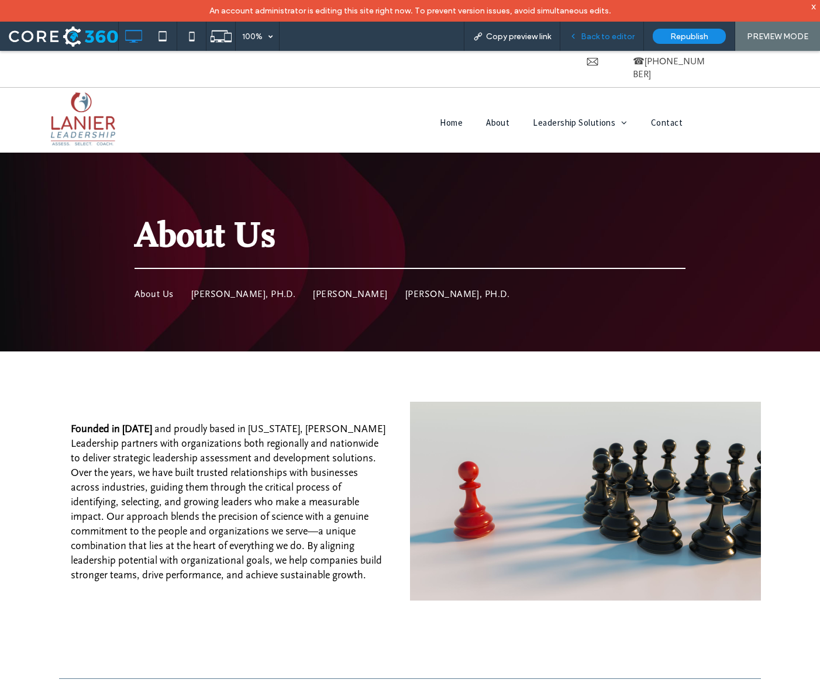
click at [589, 40] on span "Back to editor" at bounding box center [607, 37] width 54 height 10
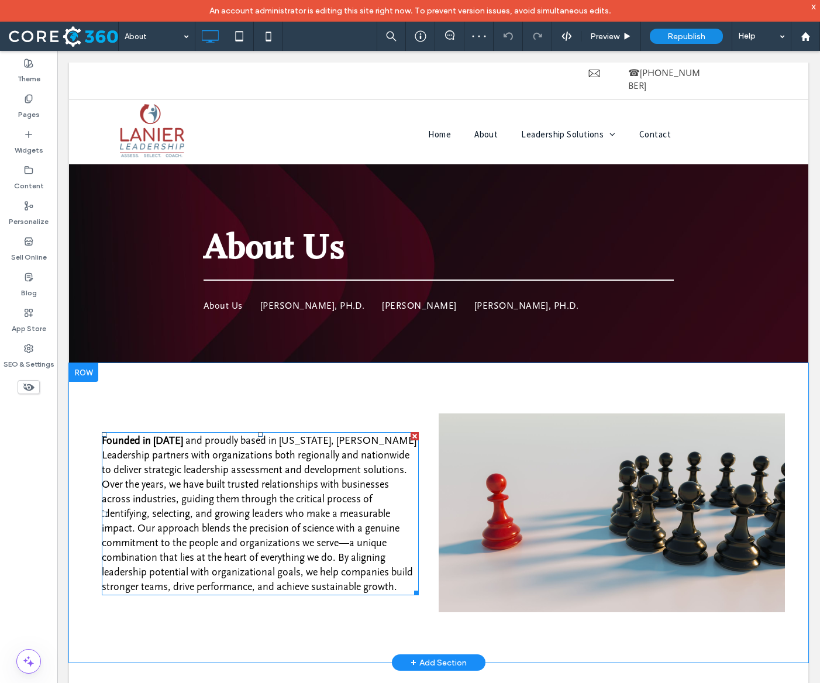
click at [193, 522] on span "and proudly based in South Carolina, Lanier Leadership partners with organizati…" at bounding box center [259, 513] width 315 height 158
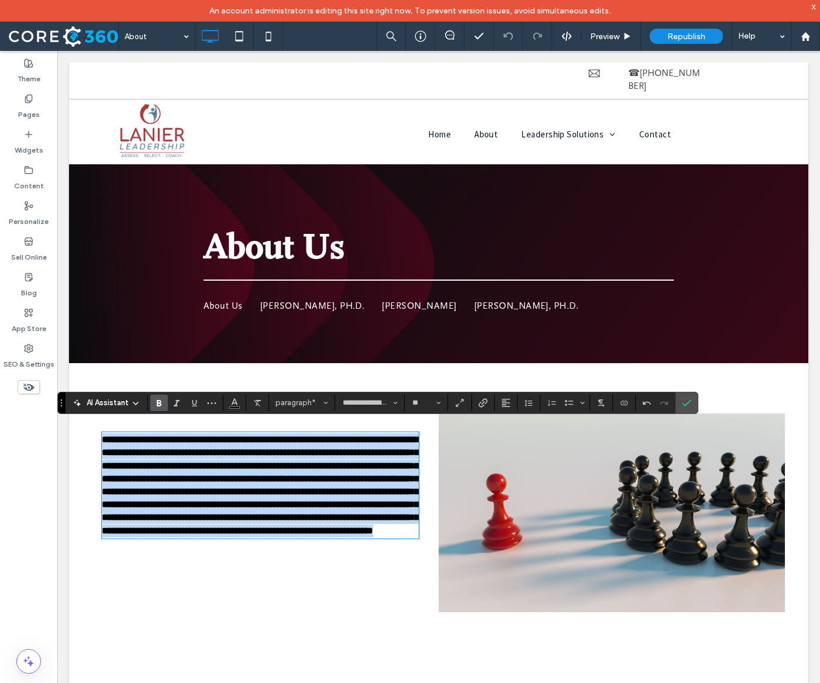
type input "**"
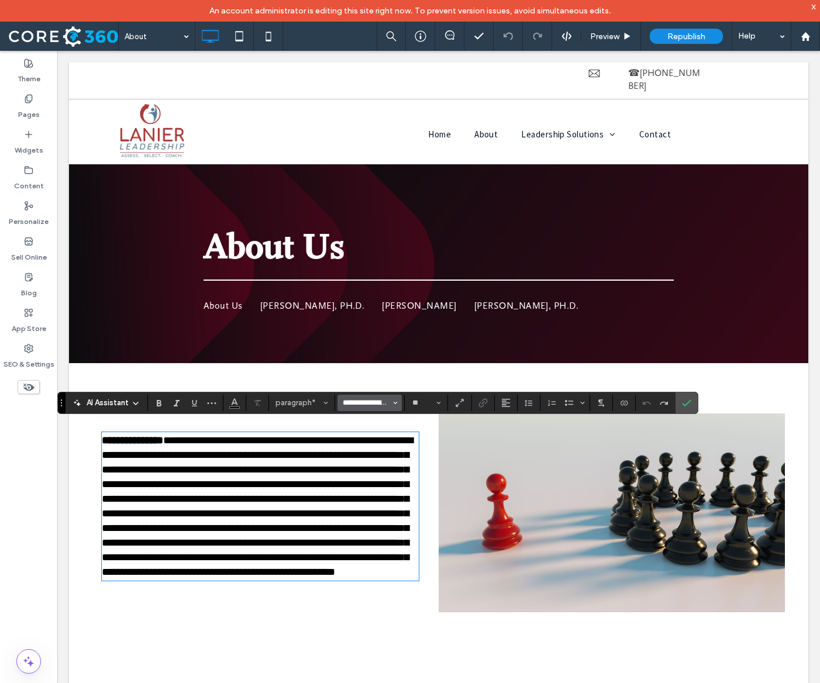
click at [383, 405] on input "**********" at bounding box center [366, 402] width 50 height 9
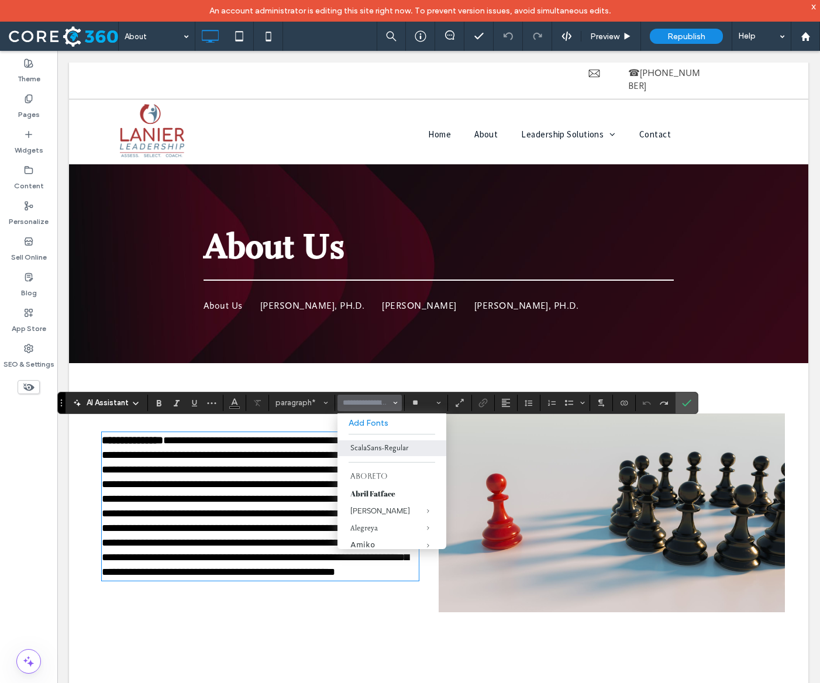
click at [289, 452] on p "**********" at bounding box center [260, 506] width 317 height 146
type input "**********"
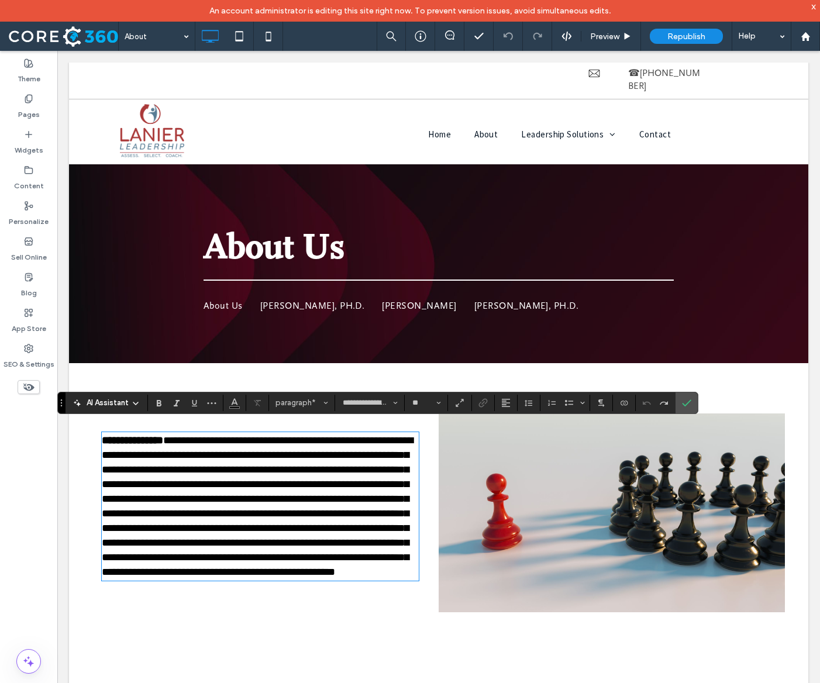
click at [291, 475] on span "**********" at bounding box center [257, 506] width 311 height 142
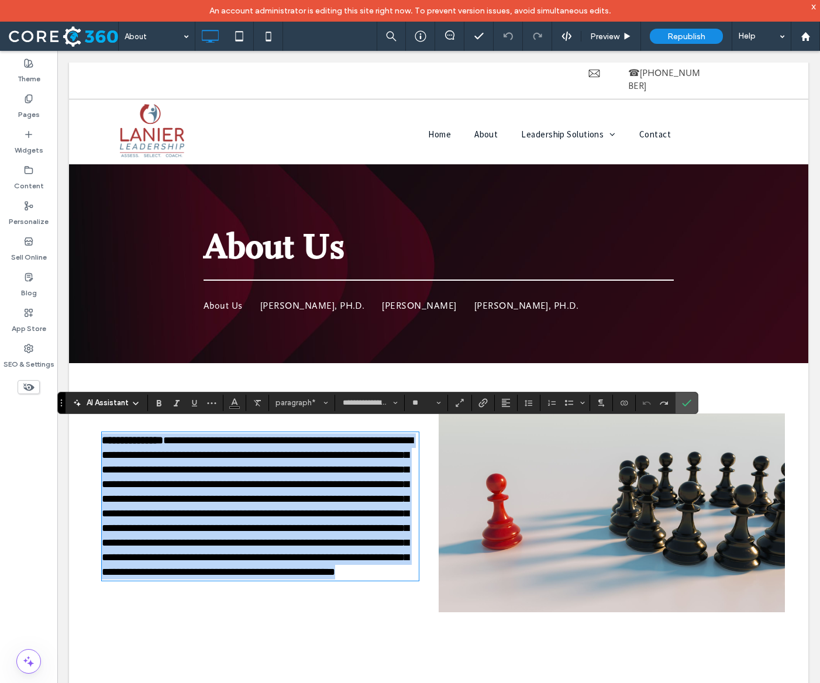
type input "**"
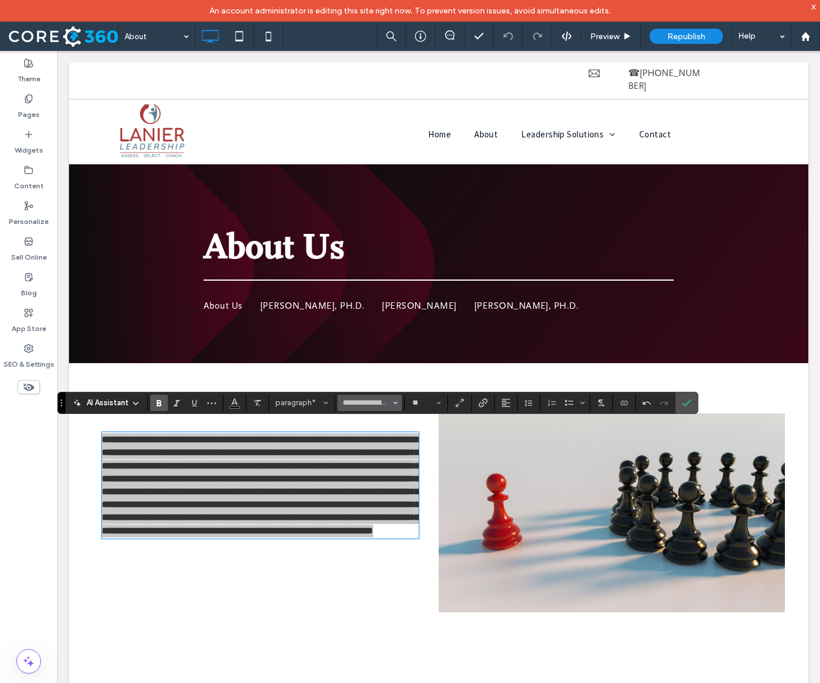
click at [391, 398] on input "**********" at bounding box center [366, 402] width 50 height 9
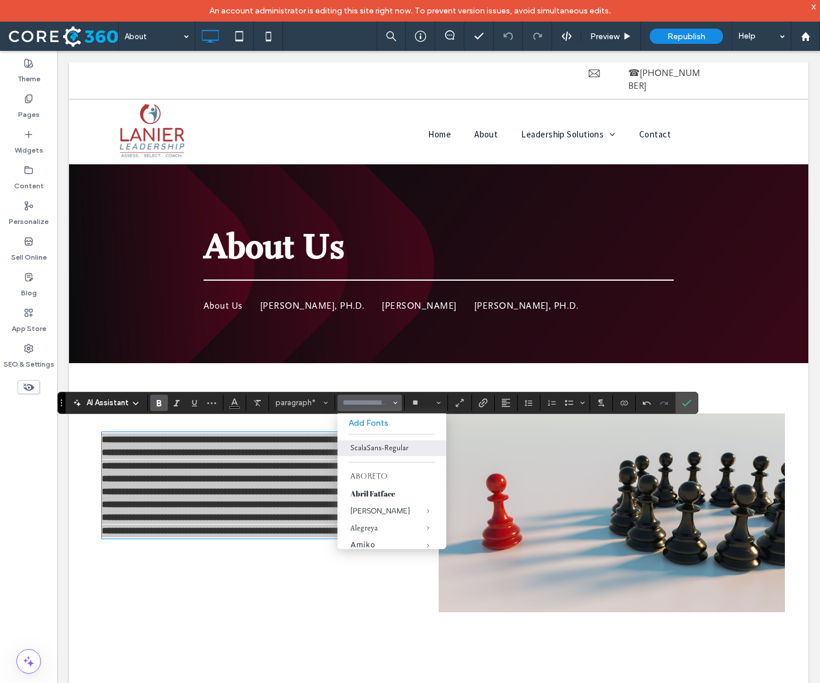
click at [410, 456] on label "ScalaSans-Regular" at bounding box center [391, 448] width 109 height 16
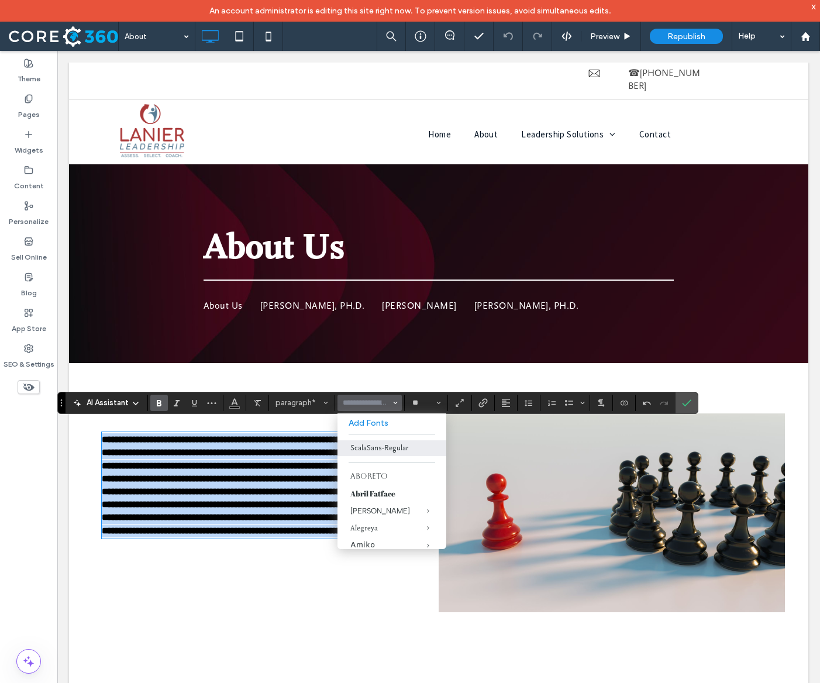
type input "**********"
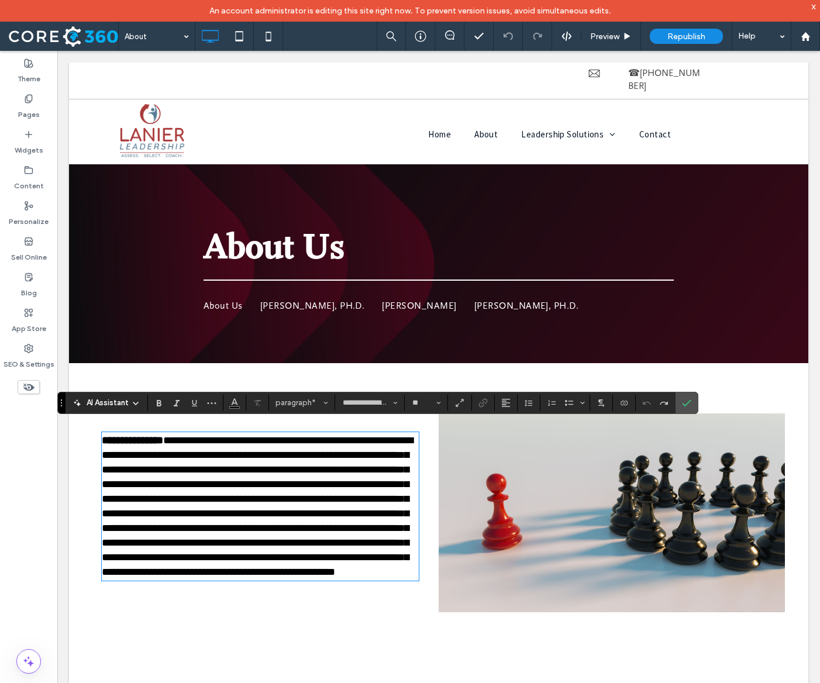
click at [225, 448] on span "**********" at bounding box center [257, 506] width 311 height 142
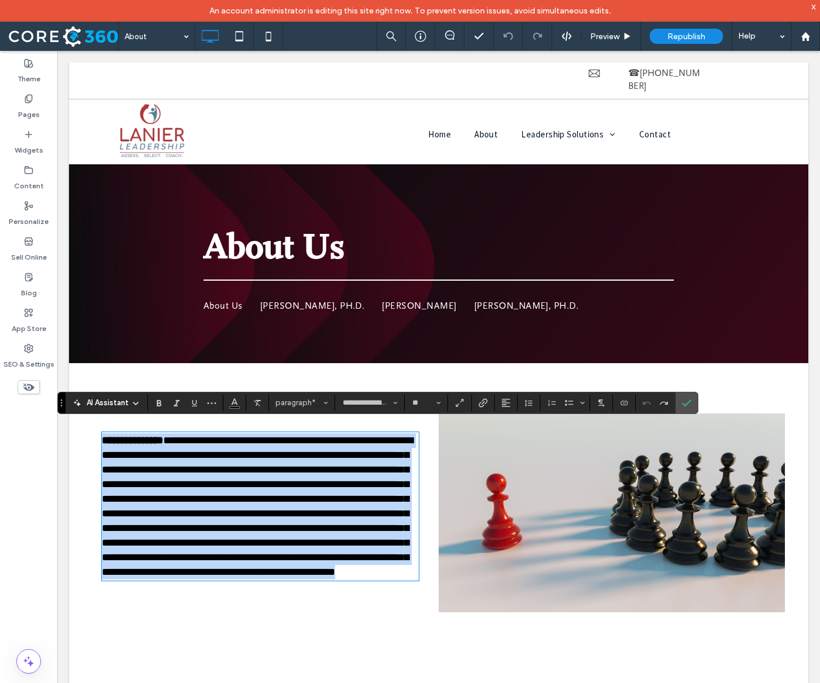
click at [225, 448] on span "**********" at bounding box center [257, 506] width 311 height 142
type input "**"
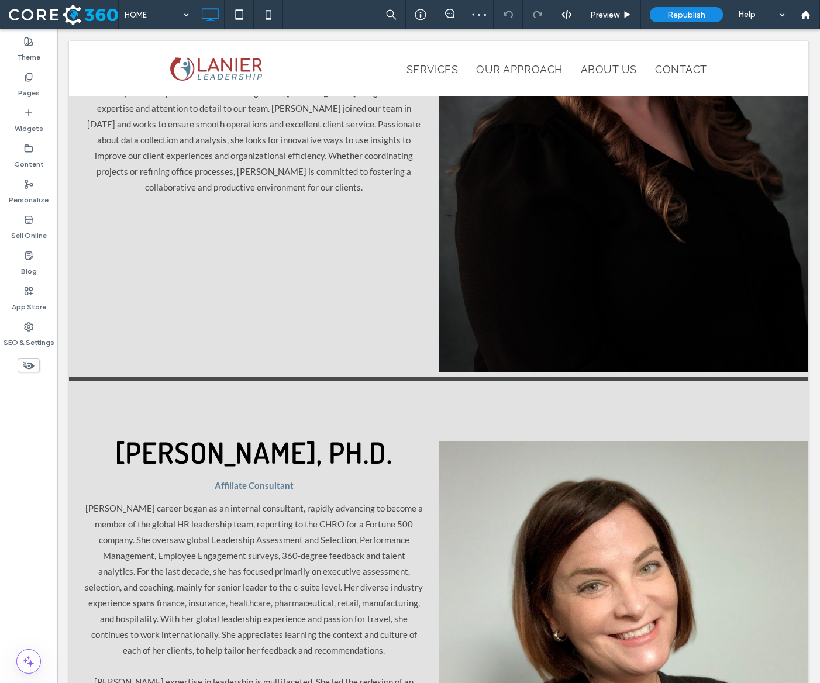
scroll to position [2312, 0]
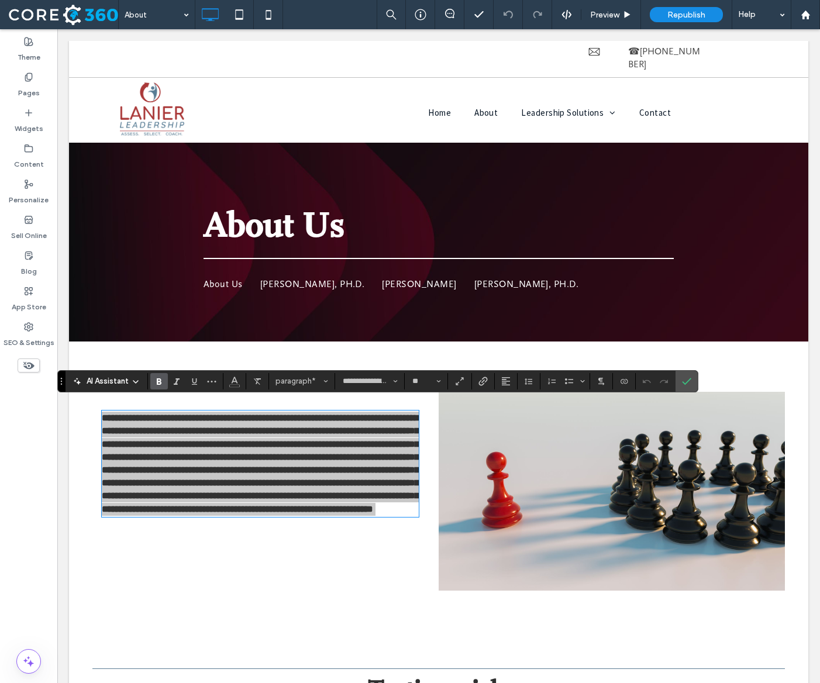
click at [161, 377] on icon "Bold" at bounding box center [158, 380] width 9 height 9
click at [434, 386] on input "**" at bounding box center [422, 380] width 23 height 9
click at [444, 502] on label "18" at bounding box center [425, 493] width 37 height 16
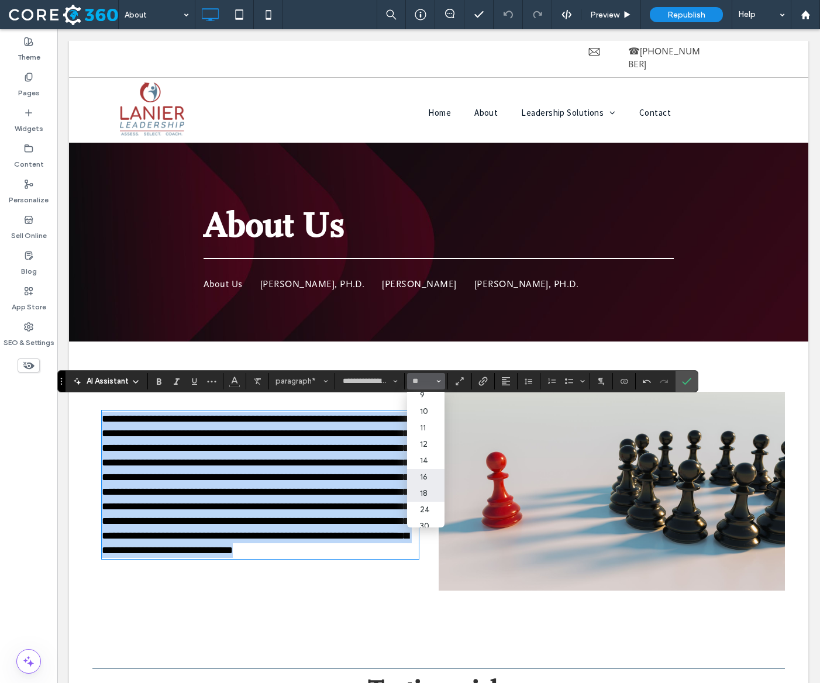
type input "**"
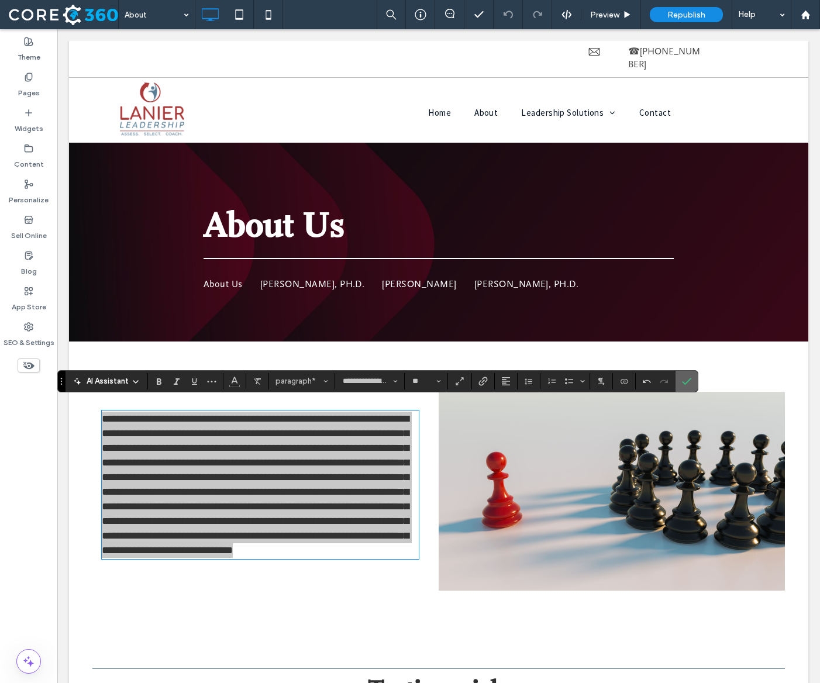
click at [691, 383] on icon "Confirm" at bounding box center [686, 380] width 9 height 9
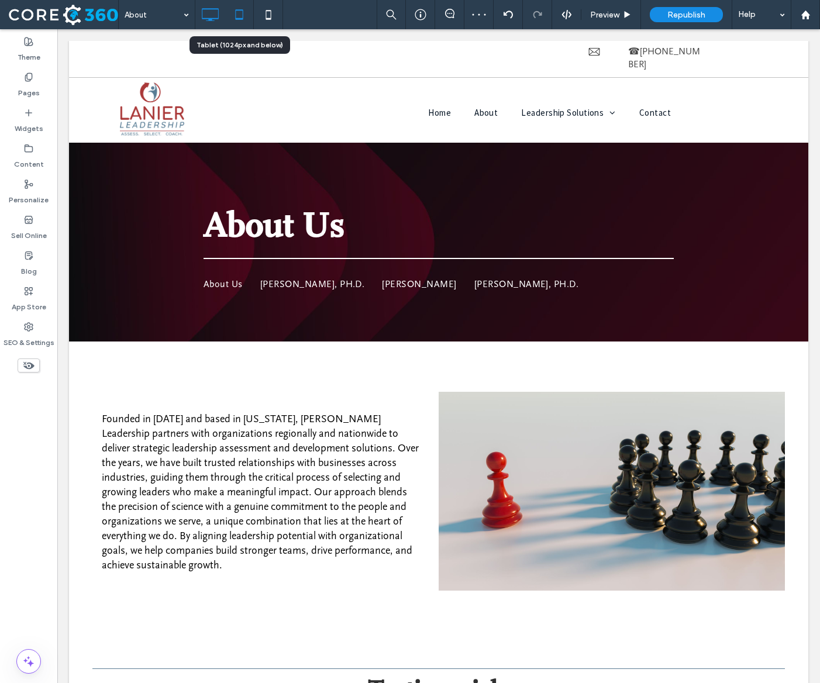
click at [243, 17] on icon at bounding box center [238, 14] width 23 height 23
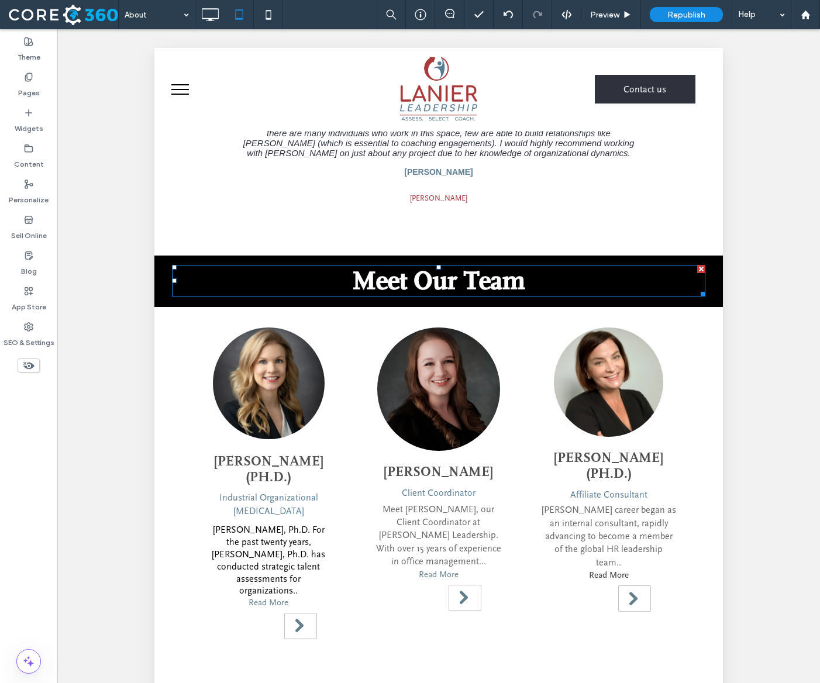
scroll to position [709, 0]
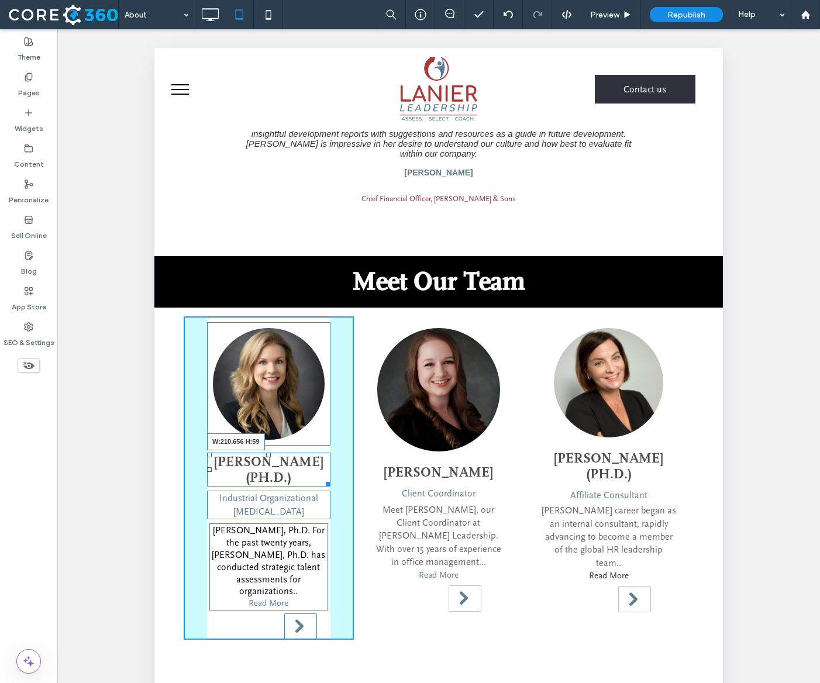
drag, startPoint x: 324, startPoint y: 475, endPoint x: 331, endPoint y: 475, distance: 7.0
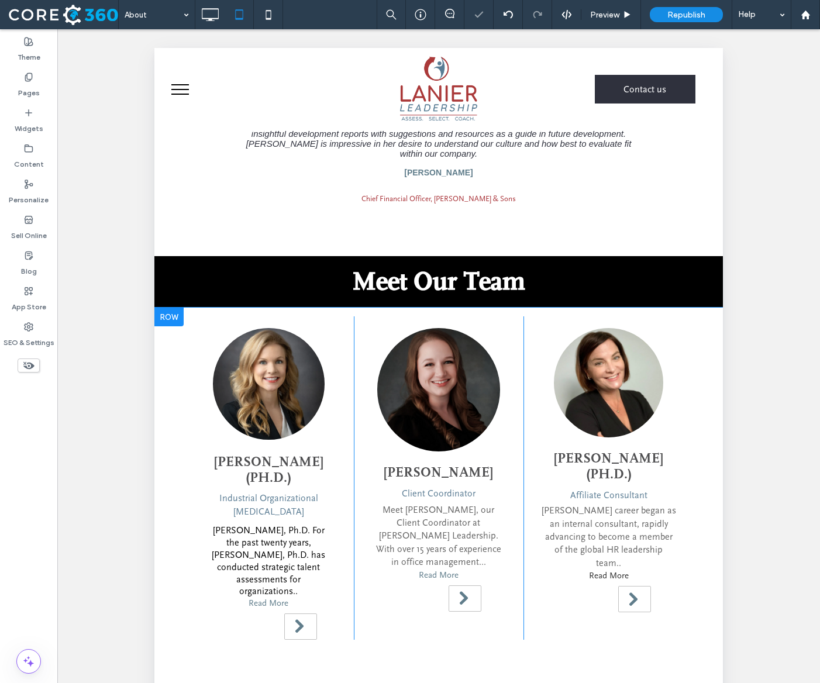
click at [340, 475] on div "Nature's Symphony Breathtaking colors of our planet Button [PERSON_NAME] ( PH.D…" at bounding box center [269, 477] width 170 height 323
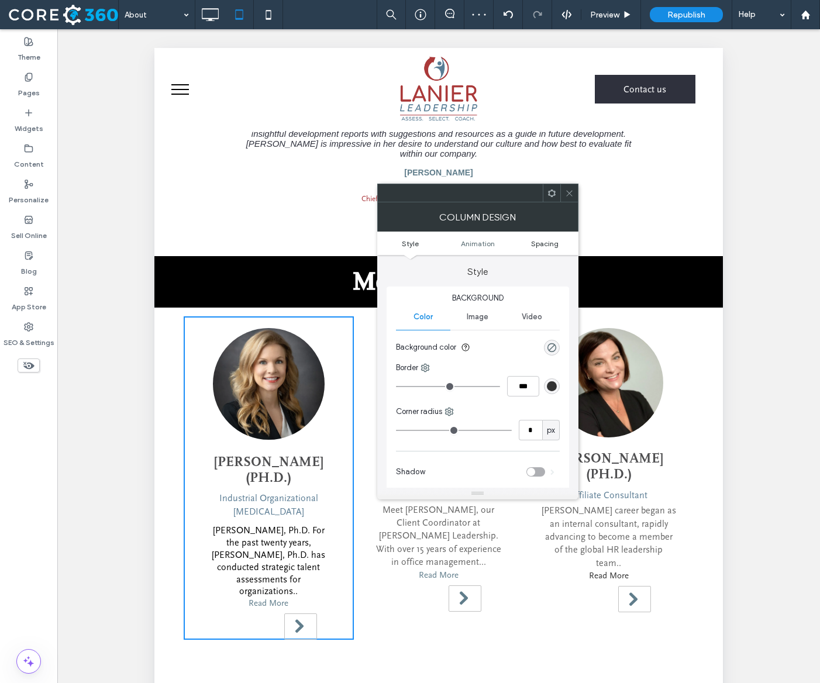
click at [547, 244] on span "Spacing" at bounding box center [544, 243] width 27 height 9
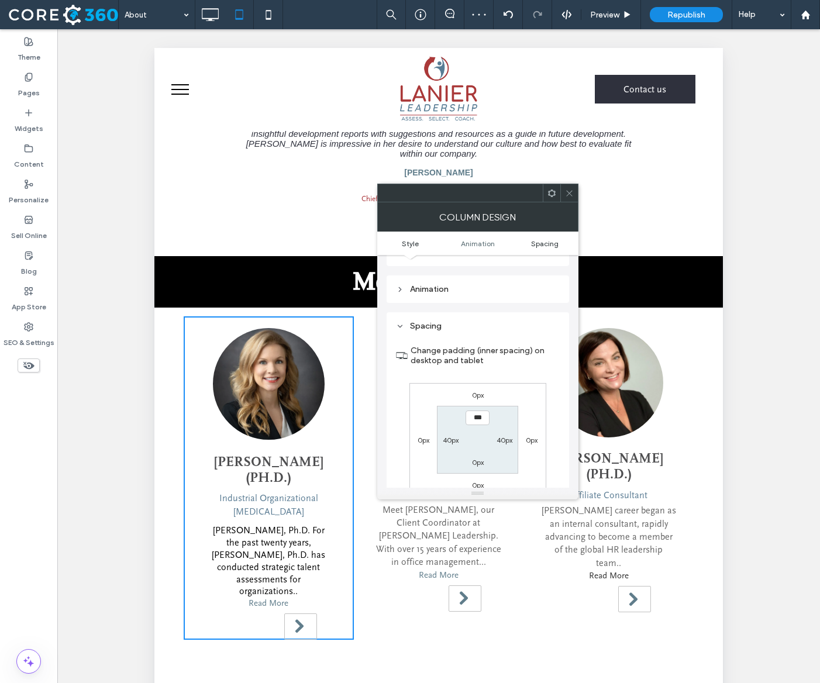
scroll to position [275, 0]
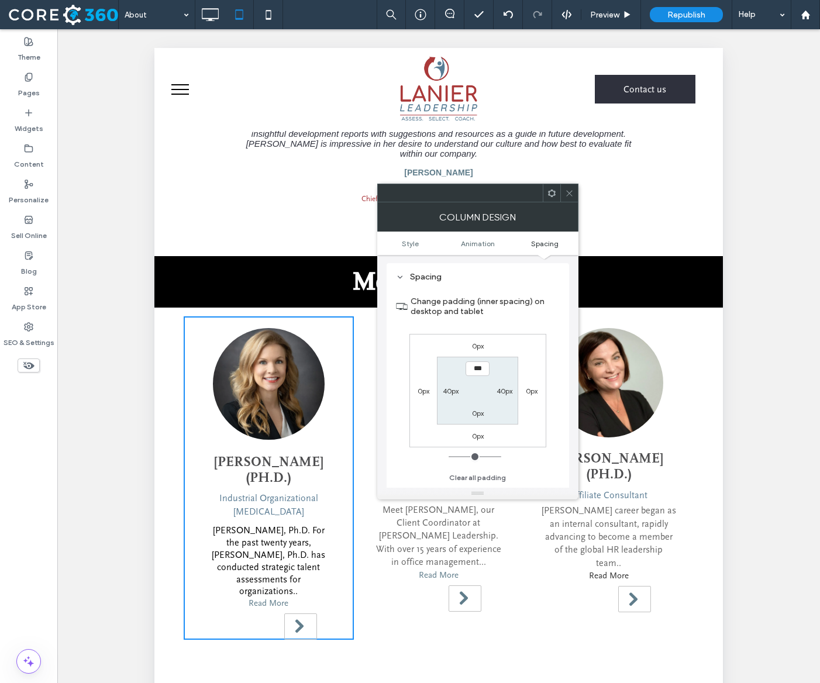
click at [497, 392] on label "40px" at bounding box center [504, 390] width 16 height 9
type input "**"
type input "****"
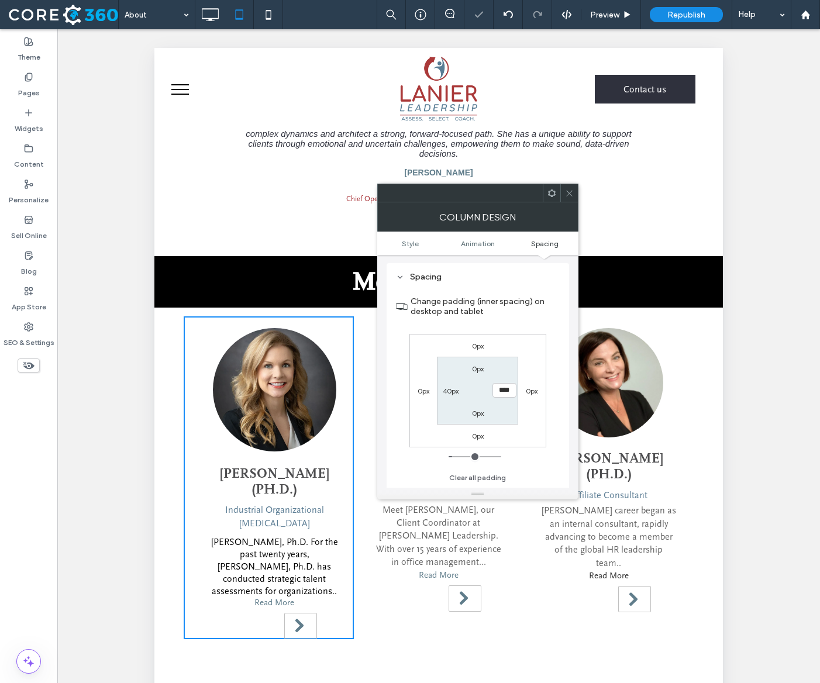
click at [451, 392] on label "40px" at bounding box center [451, 390] width 16 height 9
type input "**"
type input "****"
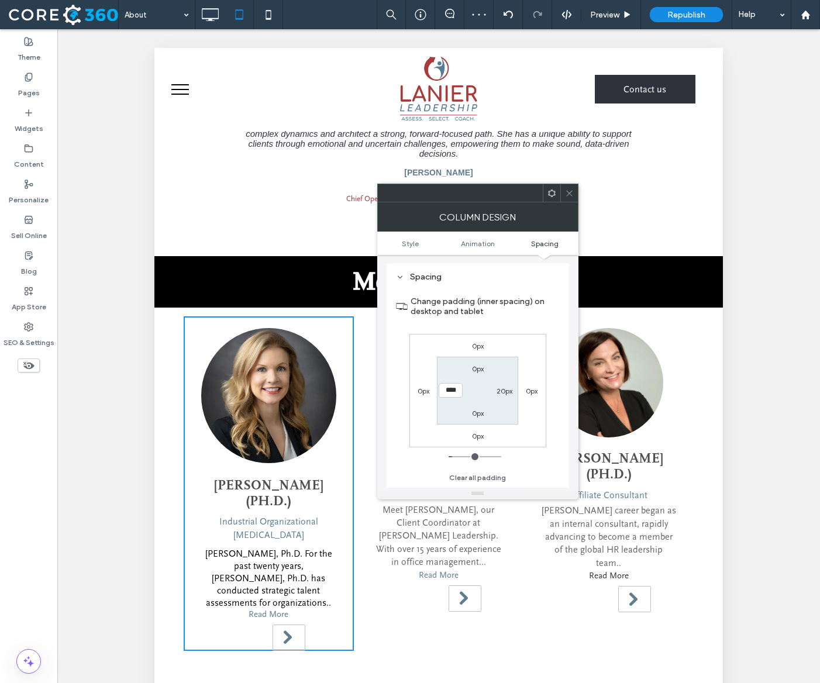
click at [572, 189] on icon at bounding box center [569, 193] width 9 height 9
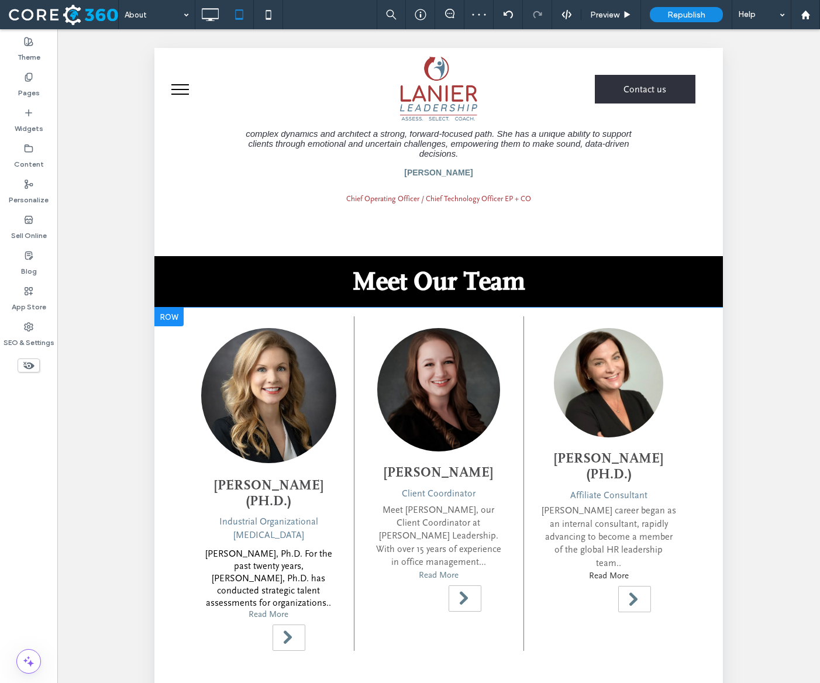
click at [507, 604] on div "Nature's Symphony Breathtaking colors of our planet Button [PERSON_NAME] Client…" at bounding box center [439, 483] width 170 height 334
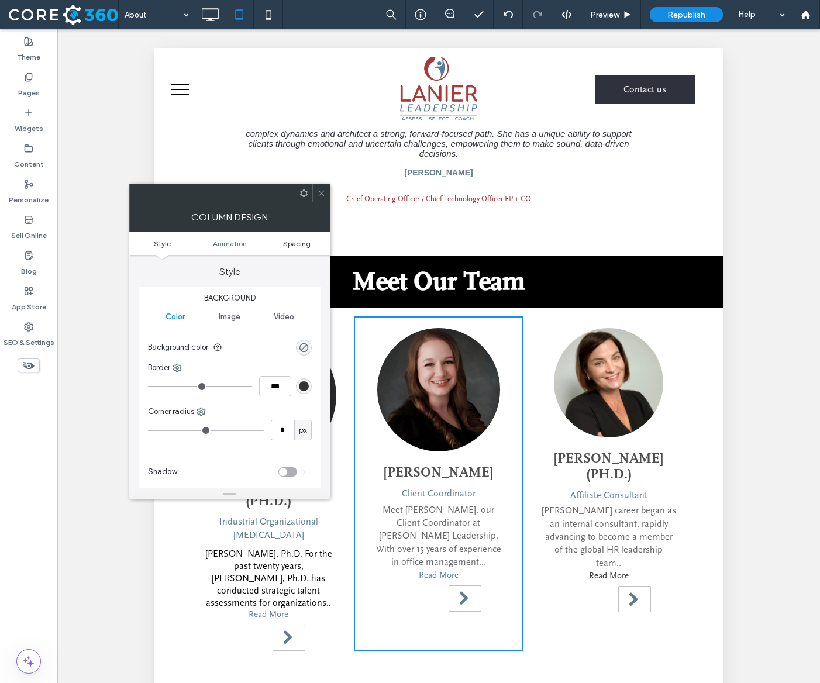
click at [291, 247] on span "Spacing" at bounding box center [296, 243] width 27 height 9
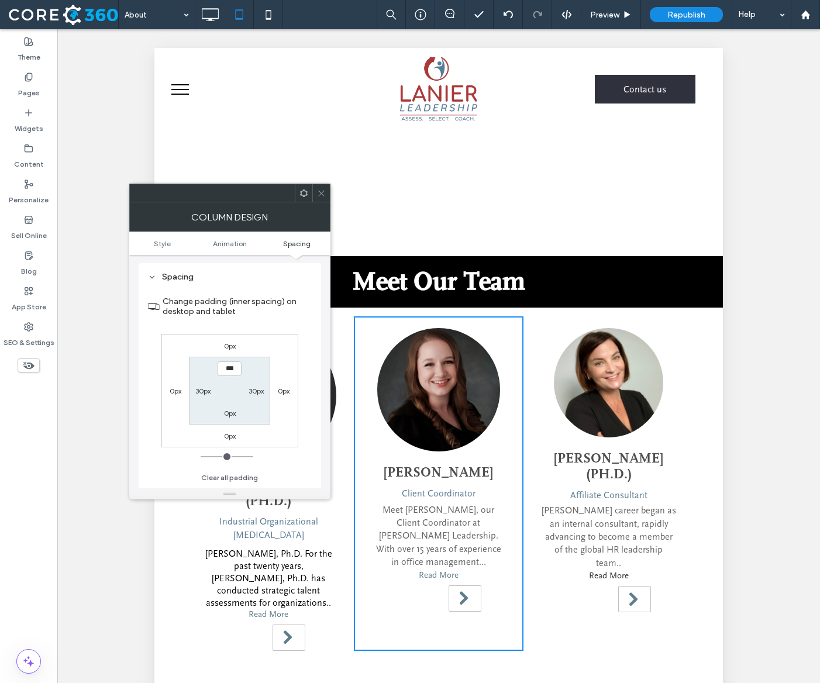
click at [256, 393] on label "30px" at bounding box center [255, 390] width 15 height 9
type input "**"
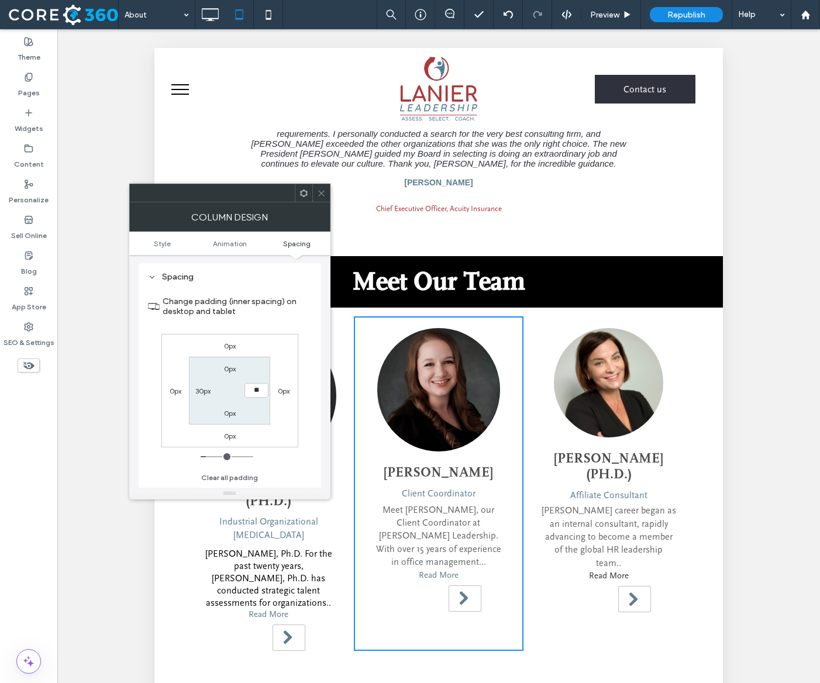
type input "**"
type input "****"
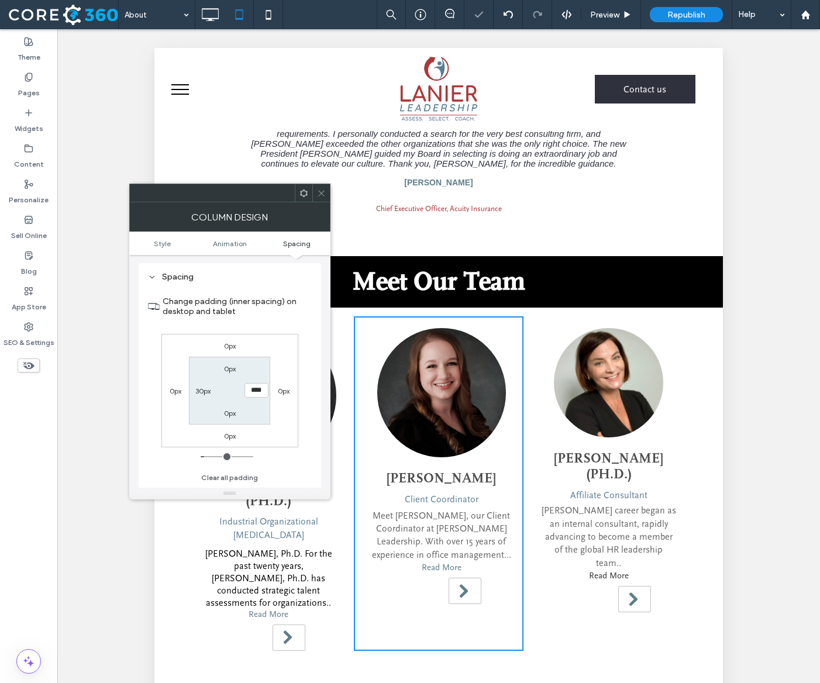
click at [201, 392] on label "30px" at bounding box center [202, 390] width 15 height 9
type input "**"
type input "****"
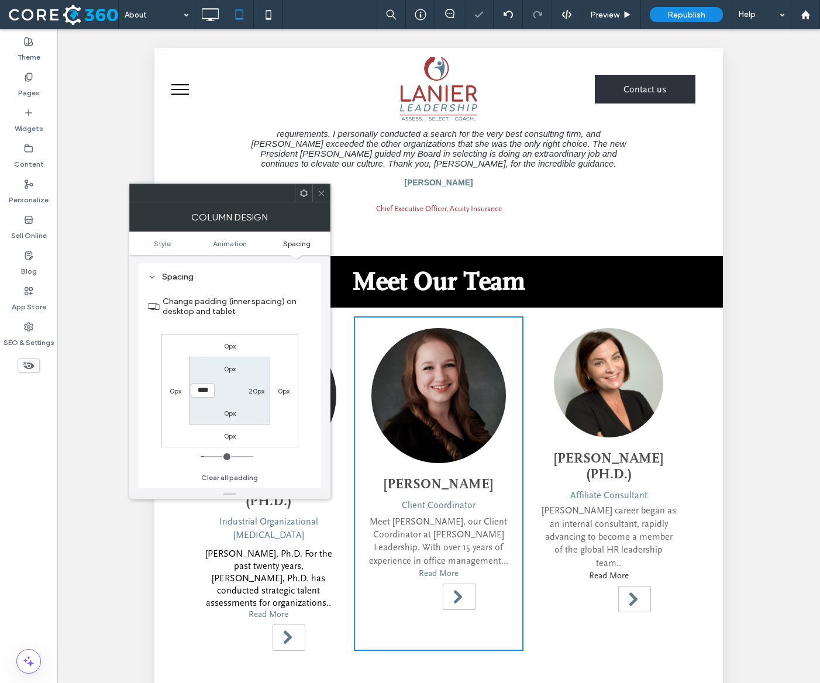
click at [318, 196] on icon at bounding box center [321, 193] width 9 height 9
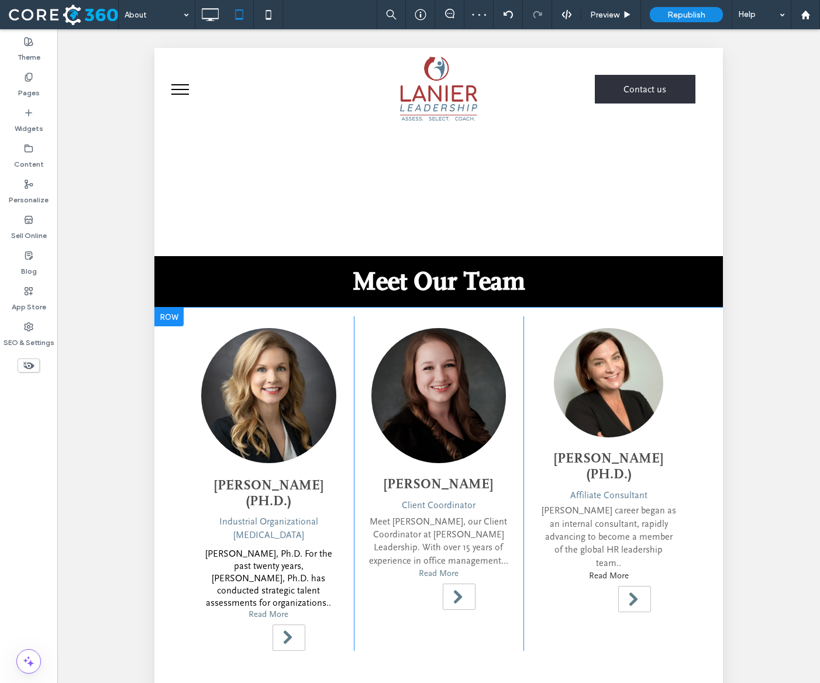
click at [678, 492] on div "Nature's Symphony Breathtaking colors of our planet Button [PERSON_NAME] ( PH.D…" at bounding box center [608, 483] width 170 height 334
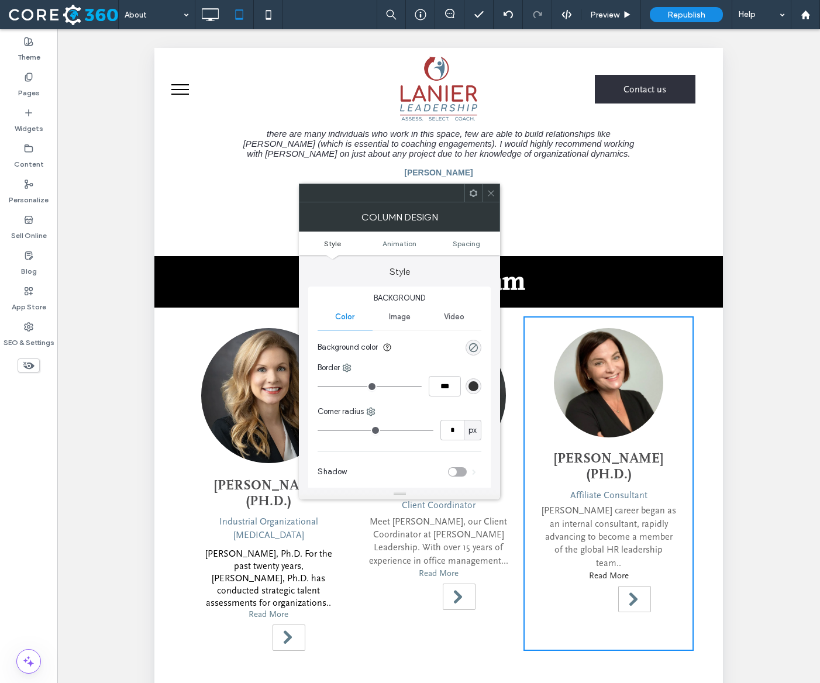
click at [468, 234] on ul "Style Animation Spacing" at bounding box center [399, 242] width 201 height 23
click at [468, 239] on span "Spacing" at bounding box center [465, 243] width 27 height 9
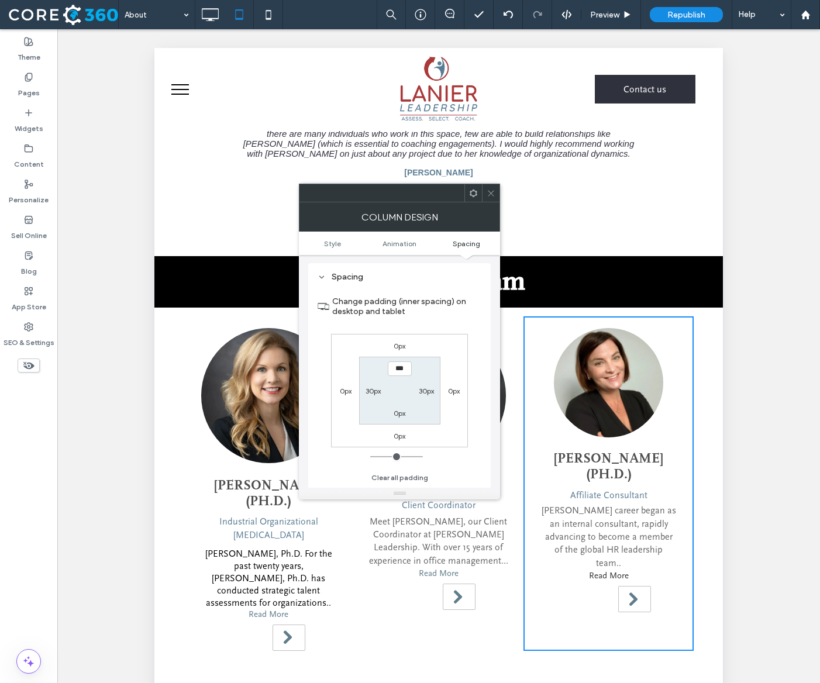
click at [377, 390] on label "30px" at bounding box center [372, 390] width 15 height 9
type input "**"
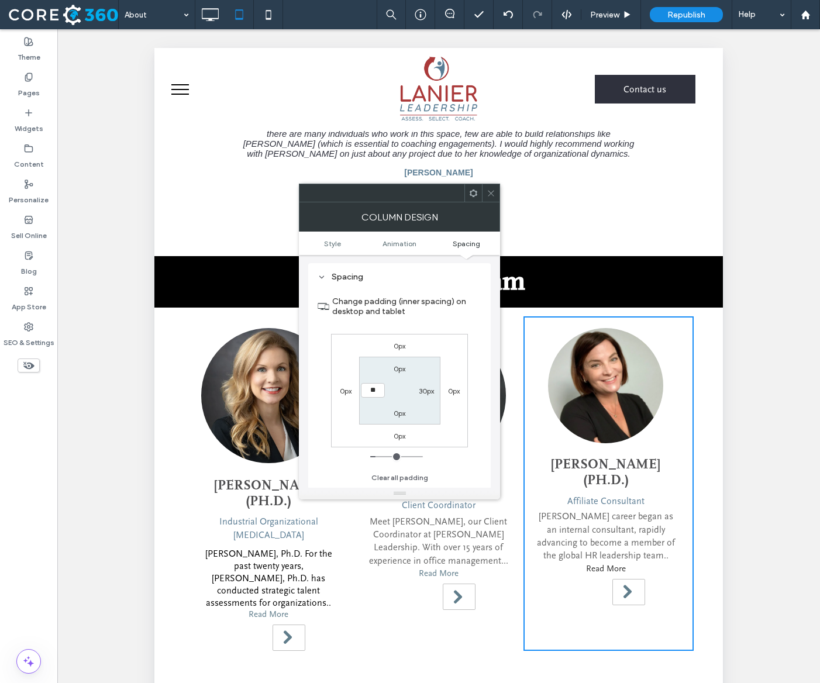
type input "**"
type input "****"
click at [421, 393] on label "30px" at bounding box center [426, 390] width 15 height 9
type input "**"
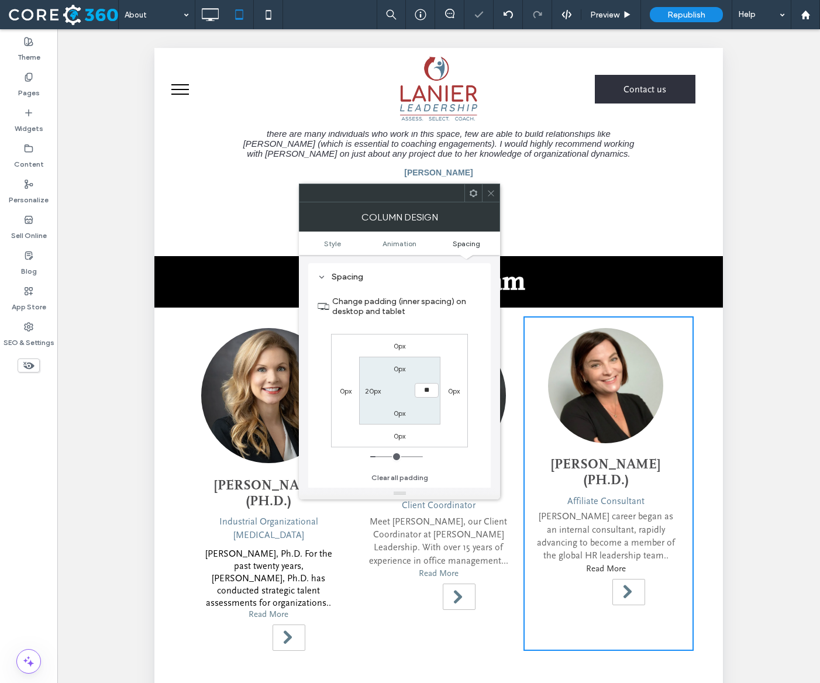
type input "**"
type input "****"
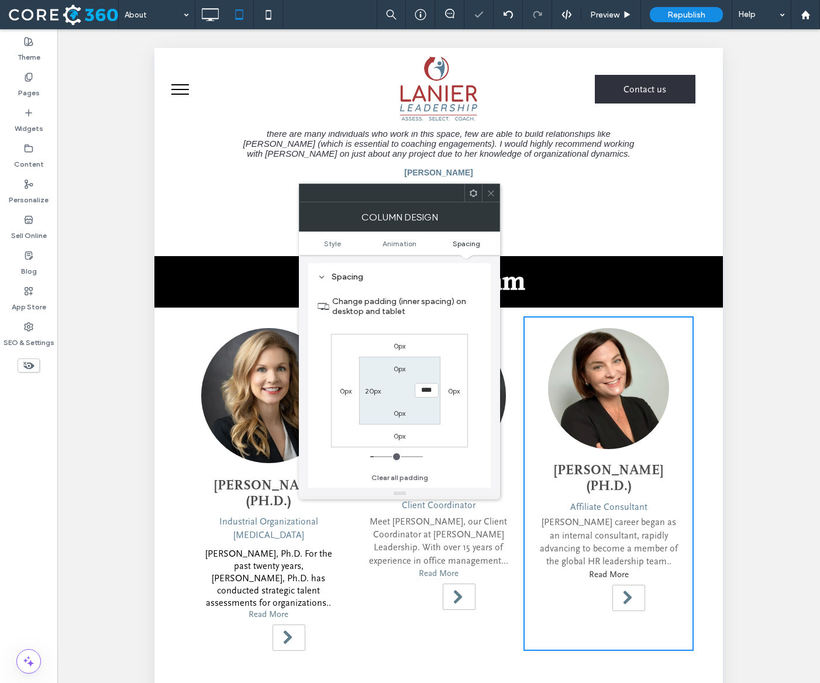
click at [495, 192] on icon at bounding box center [490, 193] width 9 height 9
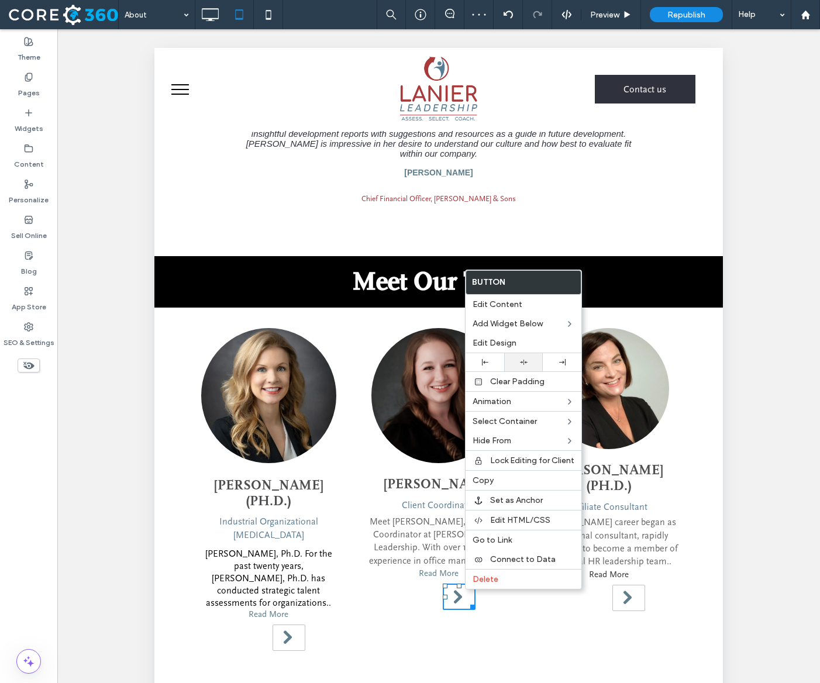
click at [520, 364] on icon at bounding box center [524, 362] width 8 height 8
click at [640, 551] on span "[PERSON_NAME] career began as an internal consultant, rapidly advancing to beco…" at bounding box center [609, 542] width 138 height 50
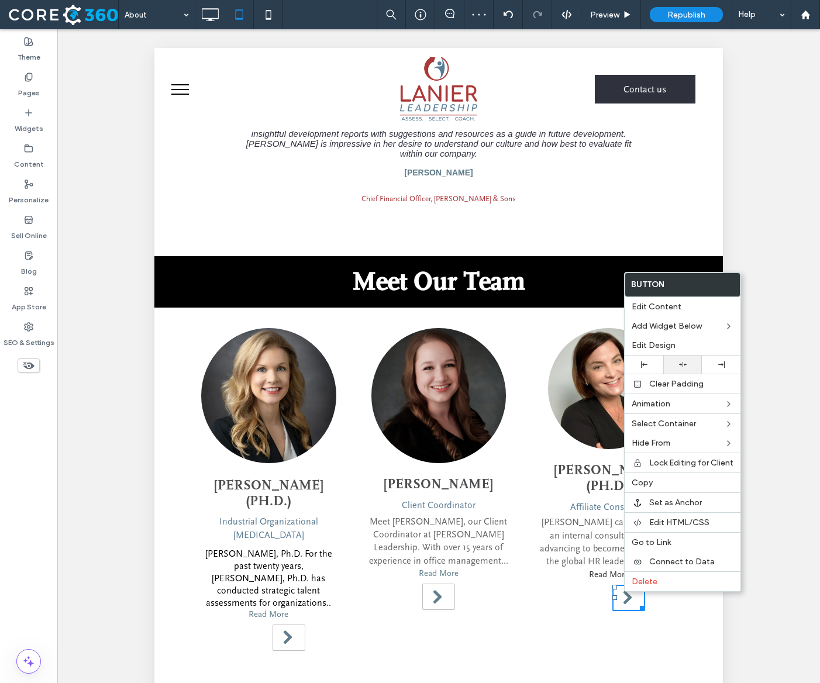
click at [680, 364] on use at bounding box center [683, 364] width 8 height 5
click at [288, 609] on span "Read More" at bounding box center [268, 614] width 40 height 10
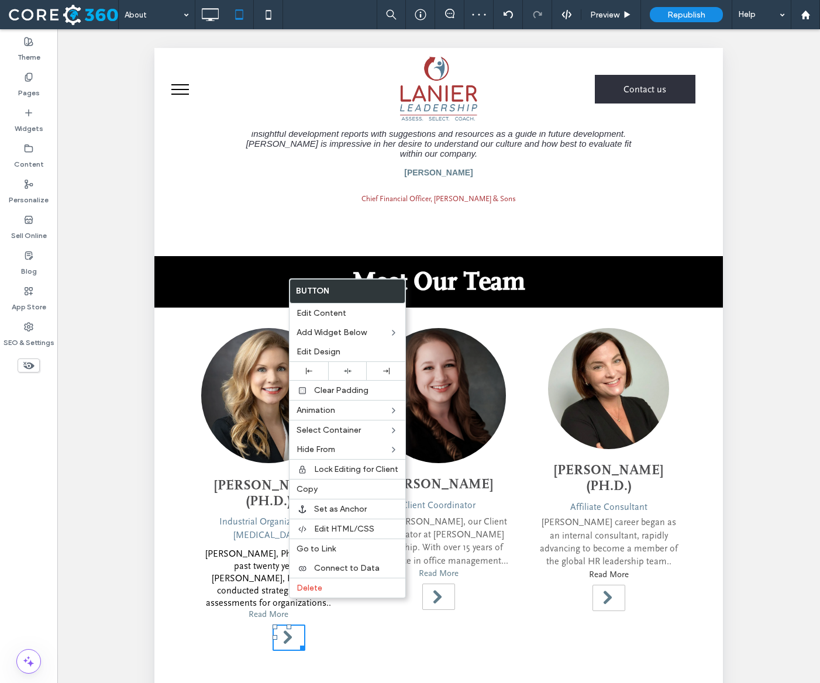
drag, startPoint x: 288, startPoint y: 598, endPoint x: 444, endPoint y: 634, distance: 160.7
click at [340, 376] on div at bounding box center [347, 371] width 39 height 18
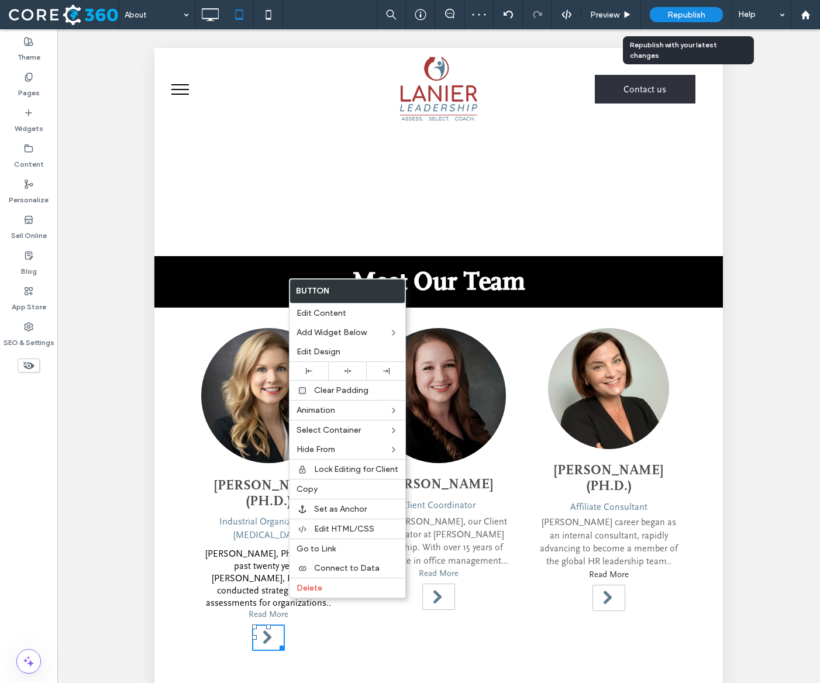
click at [682, 9] on div "Republish" at bounding box center [685, 14] width 73 height 15
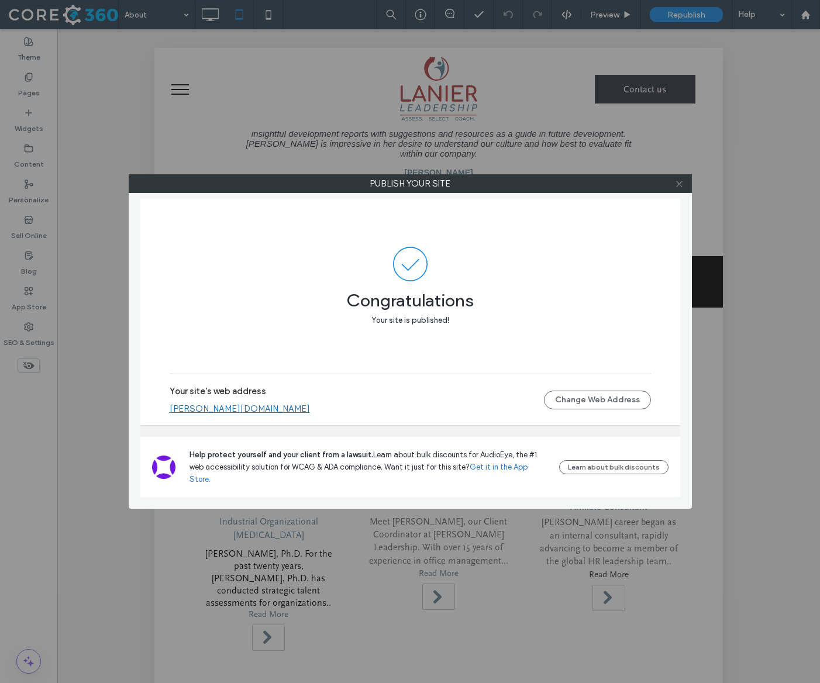
click at [677, 185] on icon at bounding box center [679, 183] width 9 height 9
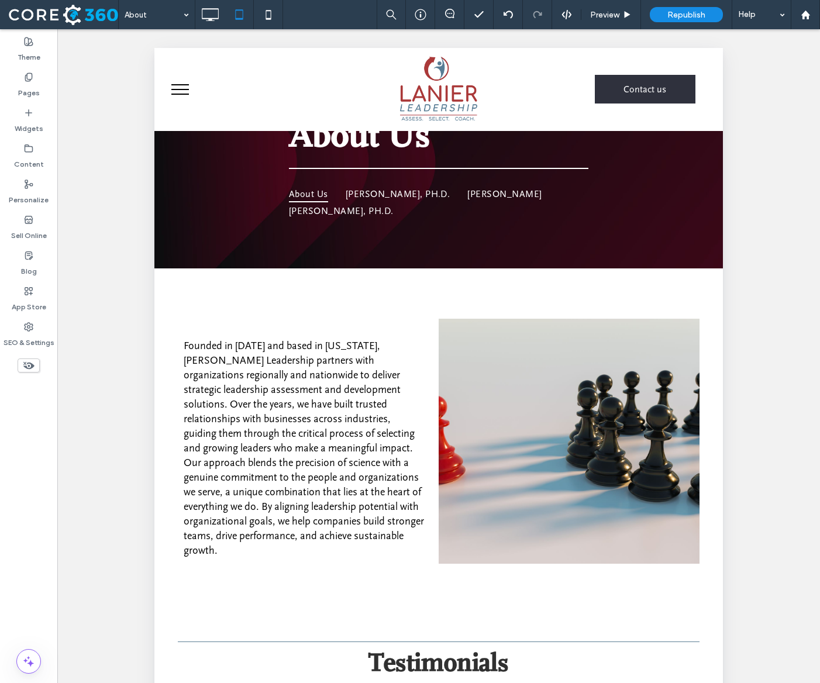
scroll to position [68, 0]
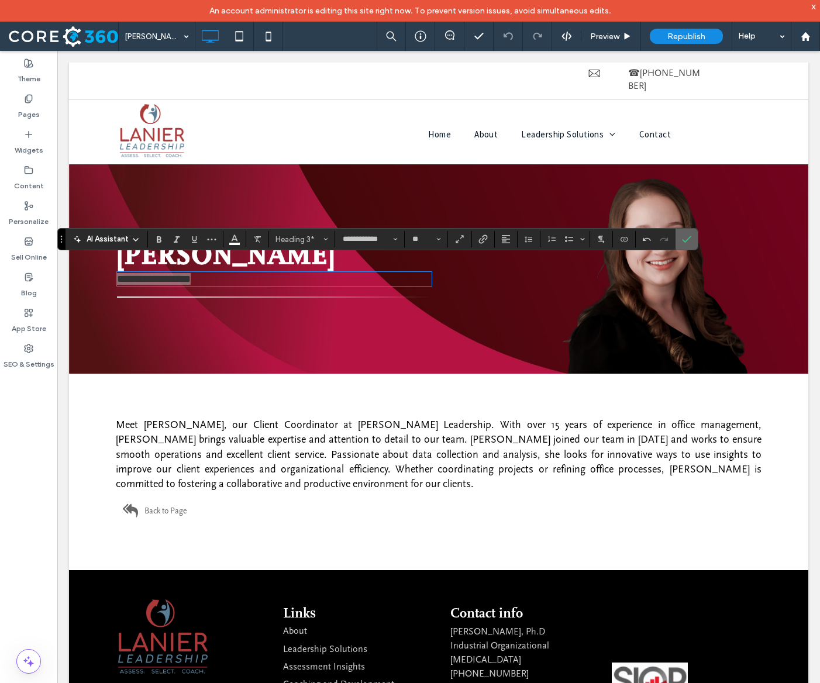
click at [695, 242] on label "Confirm" at bounding box center [687, 239] width 18 height 21
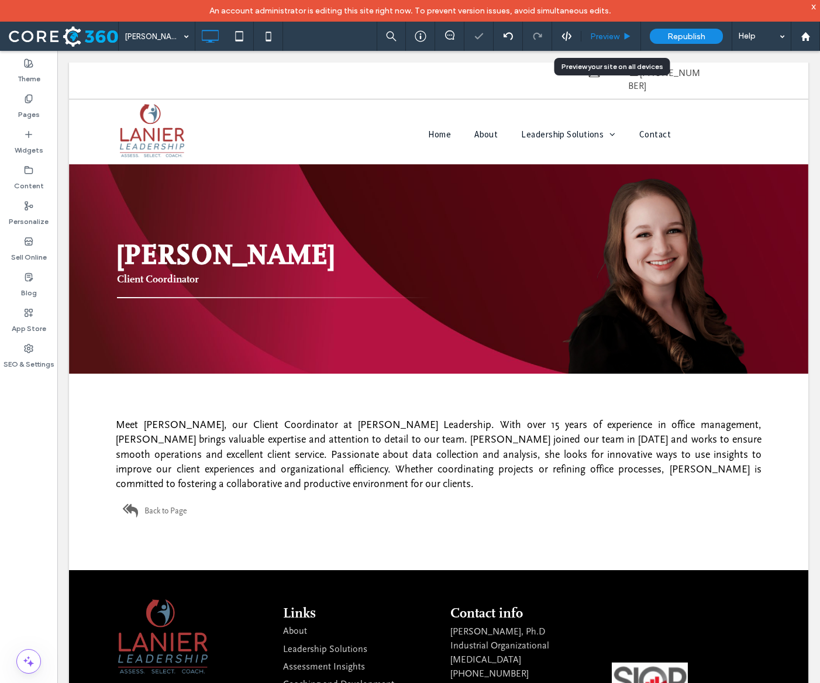
click at [618, 37] on span "Preview" at bounding box center [604, 37] width 29 height 10
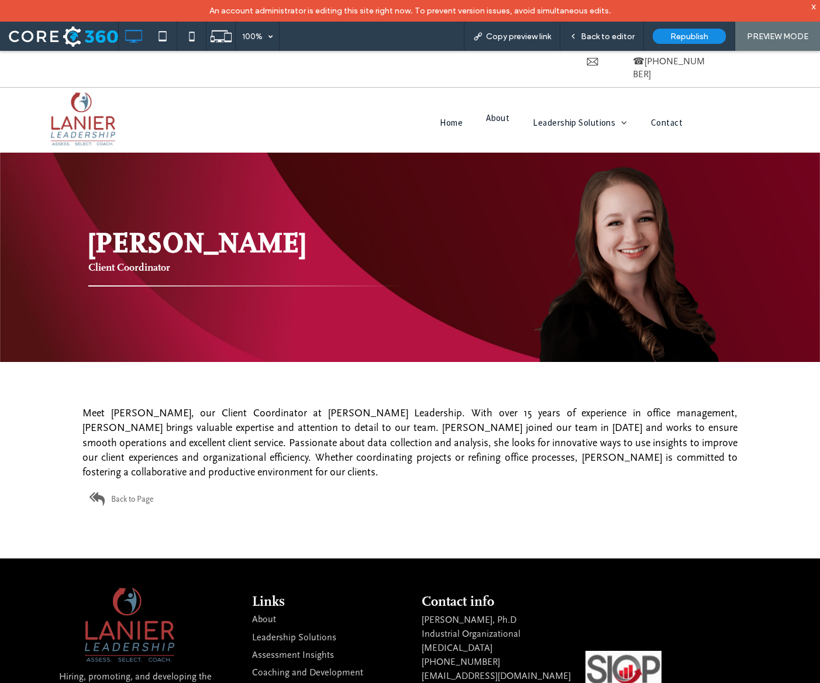
click at [508, 112] on span "About" at bounding box center [497, 117] width 23 height 11
click at [631, 36] on span "Back to editor" at bounding box center [607, 37] width 54 height 10
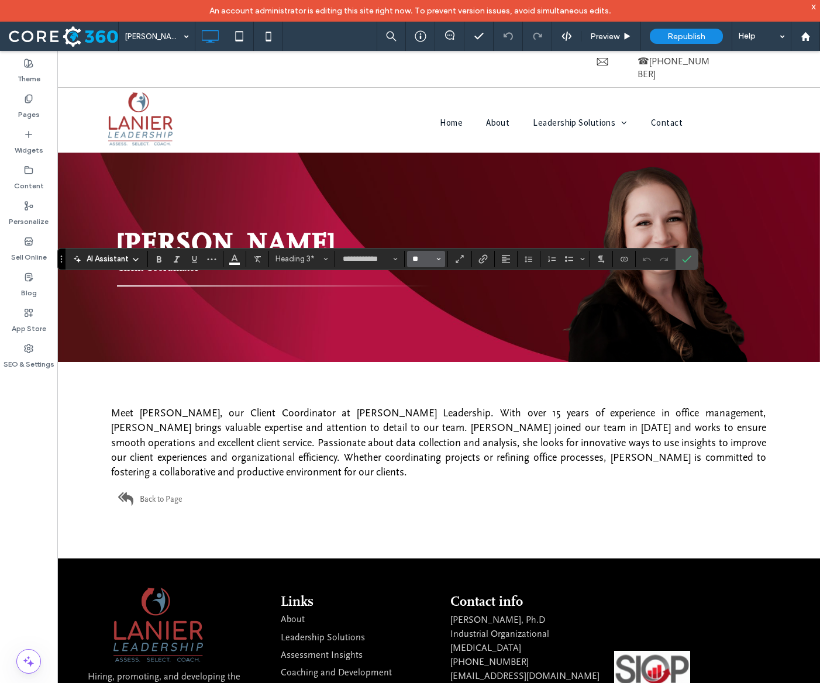
click at [434, 260] on input "**" at bounding box center [422, 258] width 23 height 9
type input "**"
click at [691, 260] on icon "Confirm" at bounding box center [686, 258] width 9 height 9
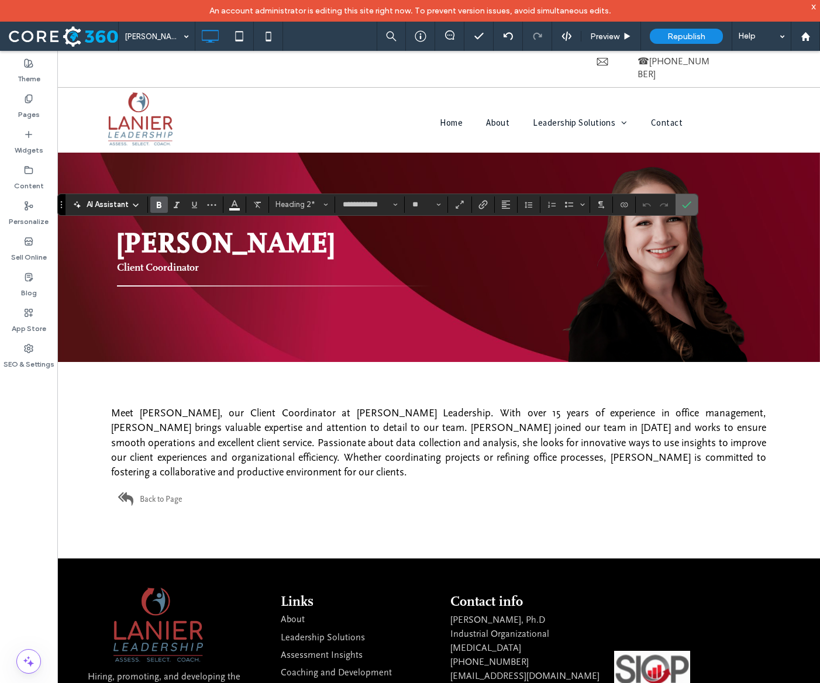
click at [697, 205] on section at bounding box center [686, 204] width 22 height 21
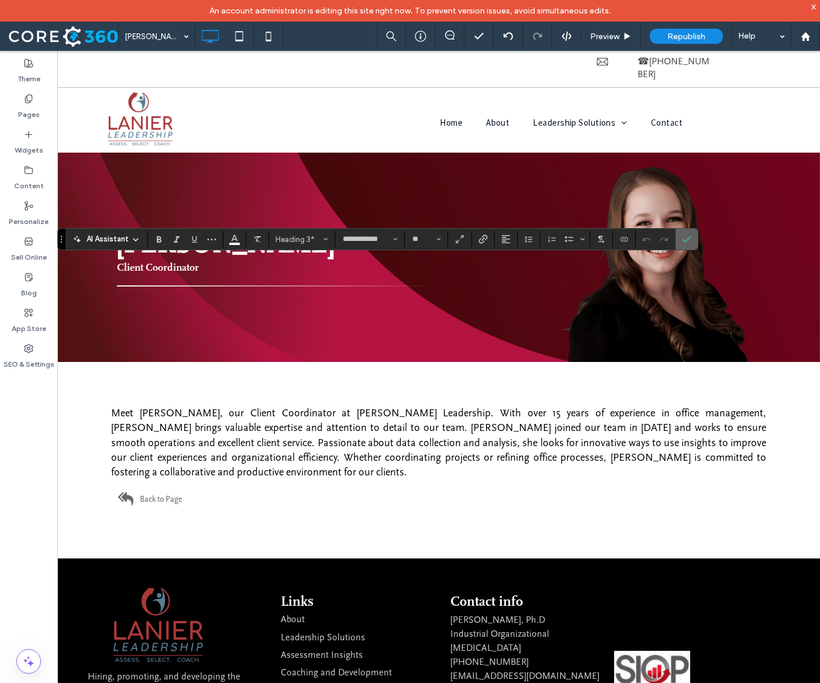
click at [692, 238] on use "Confirm" at bounding box center [686, 239] width 9 height 7
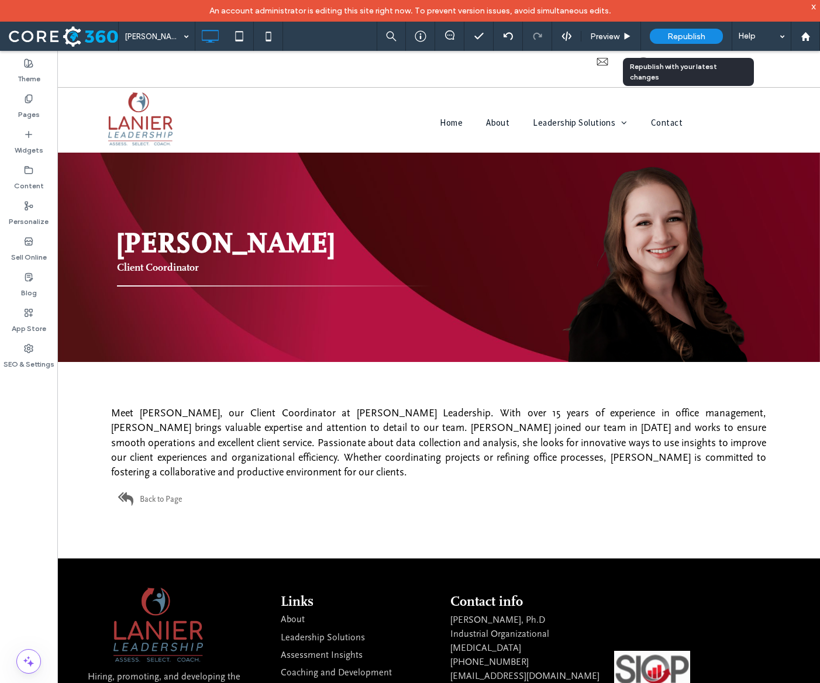
click at [700, 33] on span "Republish" at bounding box center [686, 37] width 38 height 10
